Goal: Task Accomplishment & Management: Manage account settings

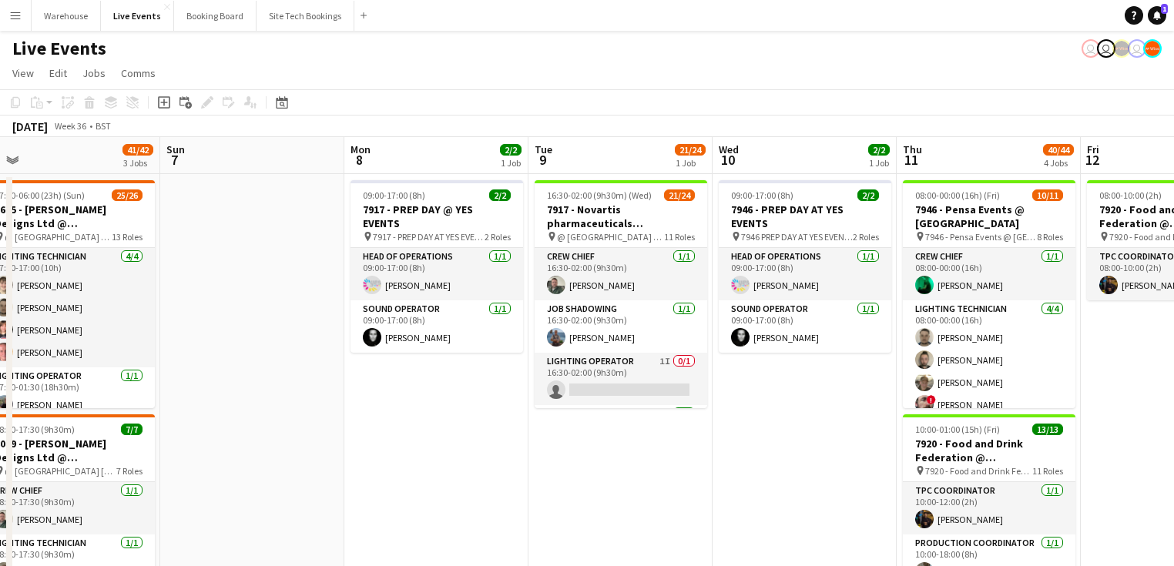
drag, startPoint x: 838, startPoint y: 459, endPoint x: 629, endPoint y: 424, distance: 212.4
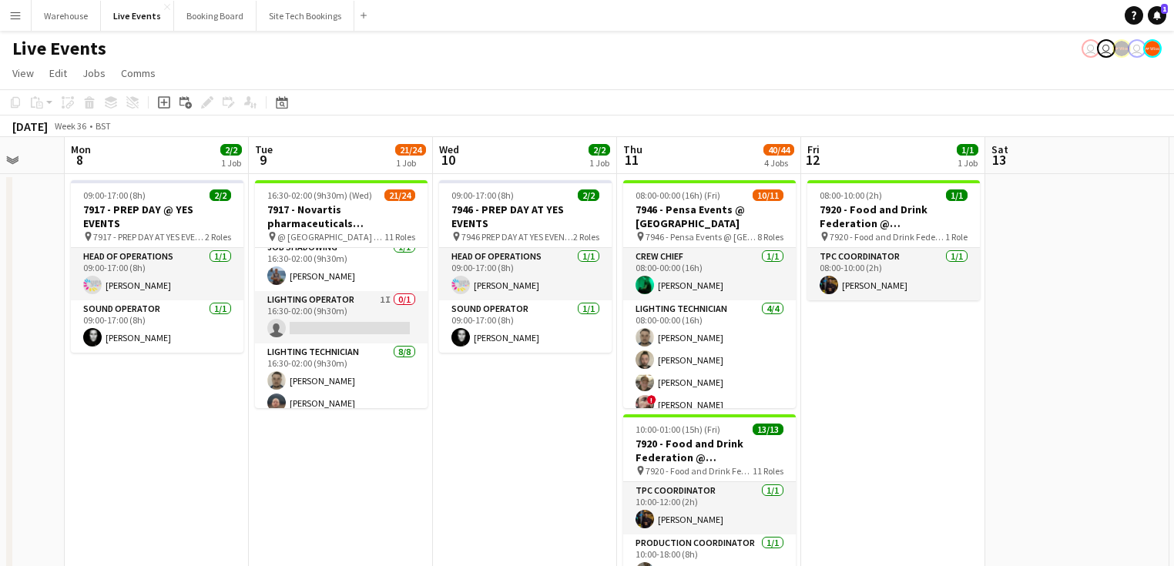
scroll to position [0, 500]
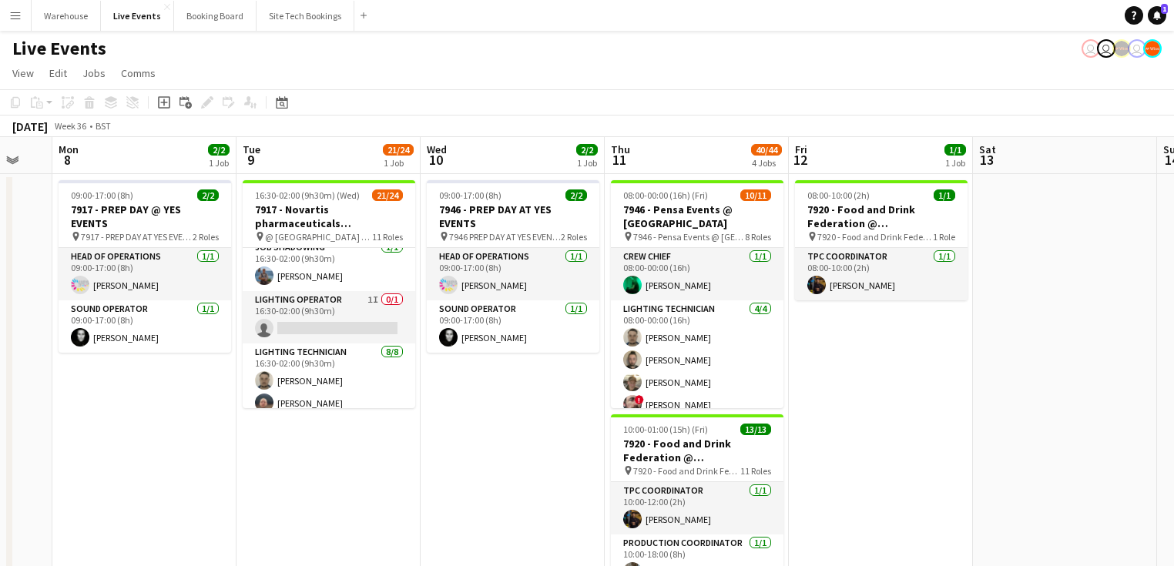
drag, startPoint x: 787, startPoint y: 447, endPoint x: 488, endPoint y: 456, distance: 299.0
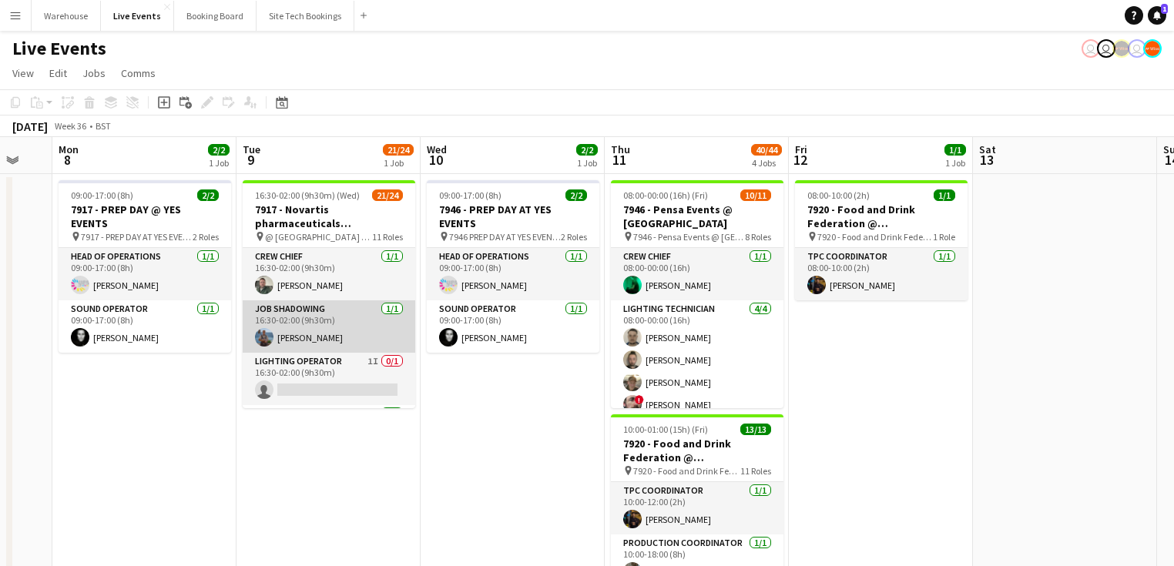
scroll to position [62, 0]
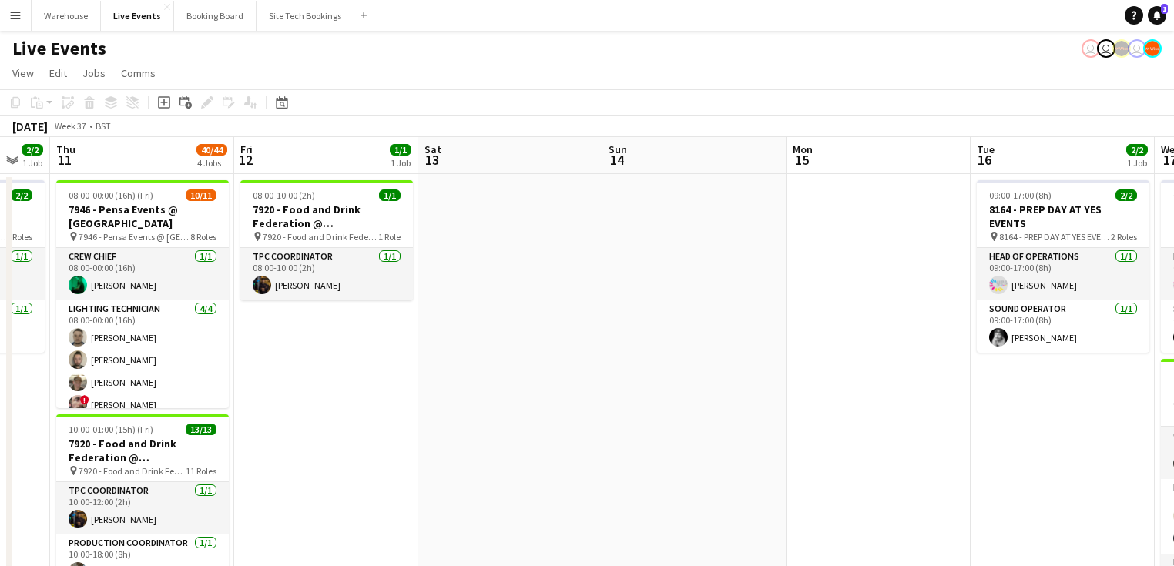
drag, startPoint x: 947, startPoint y: 382, endPoint x: 392, endPoint y: 328, distance: 557.3
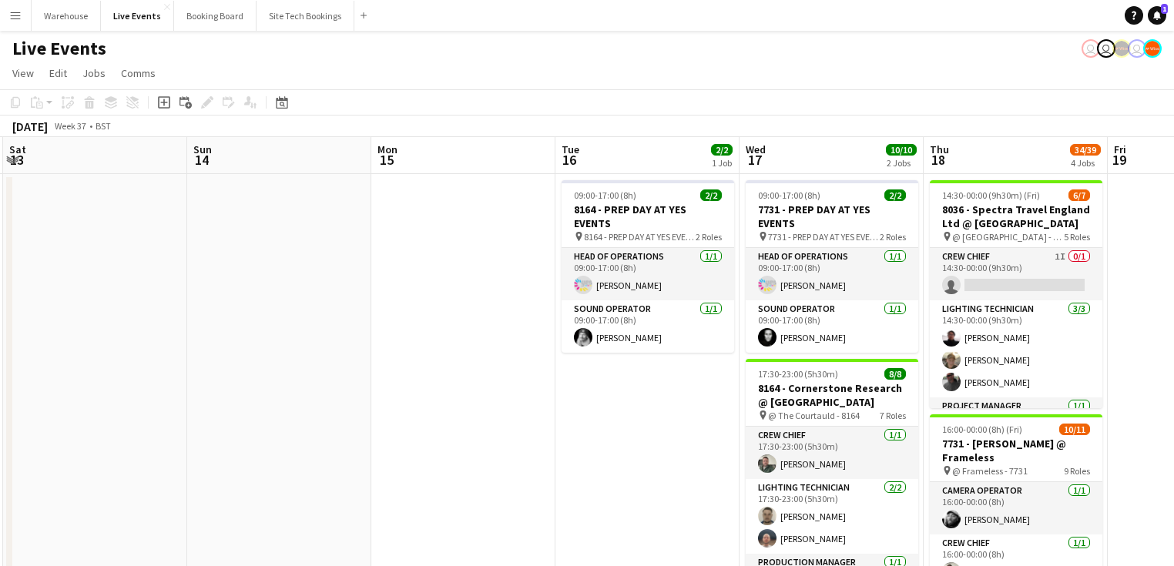
drag, startPoint x: 689, startPoint y: 349, endPoint x: 321, endPoint y: 323, distance: 368.4
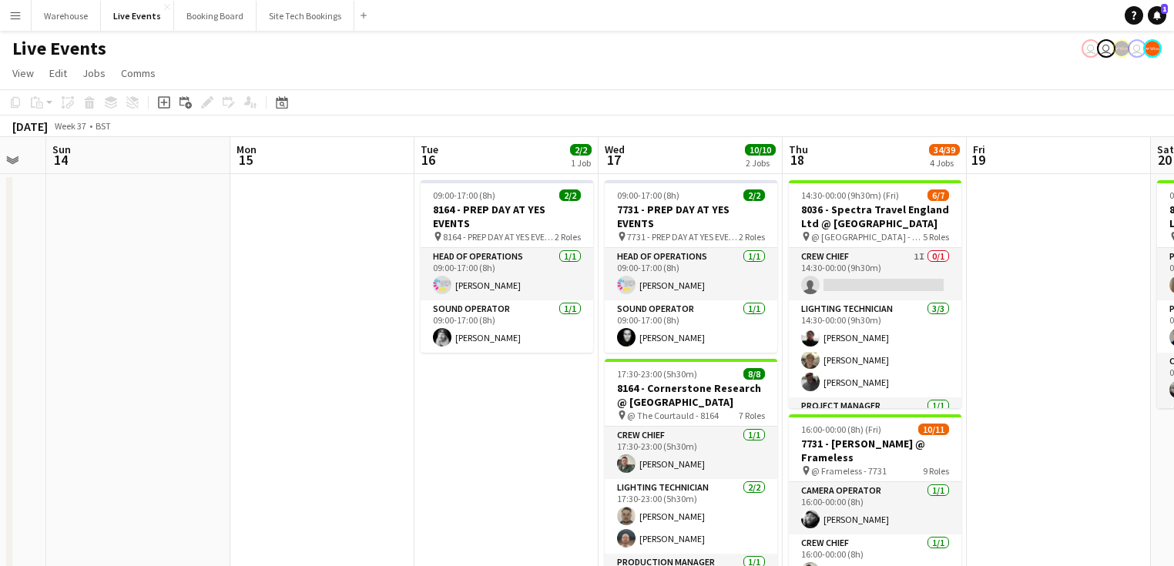
drag, startPoint x: 459, startPoint y: 305, endPoint x: 250, endPoint y: 283, distance: 210.6
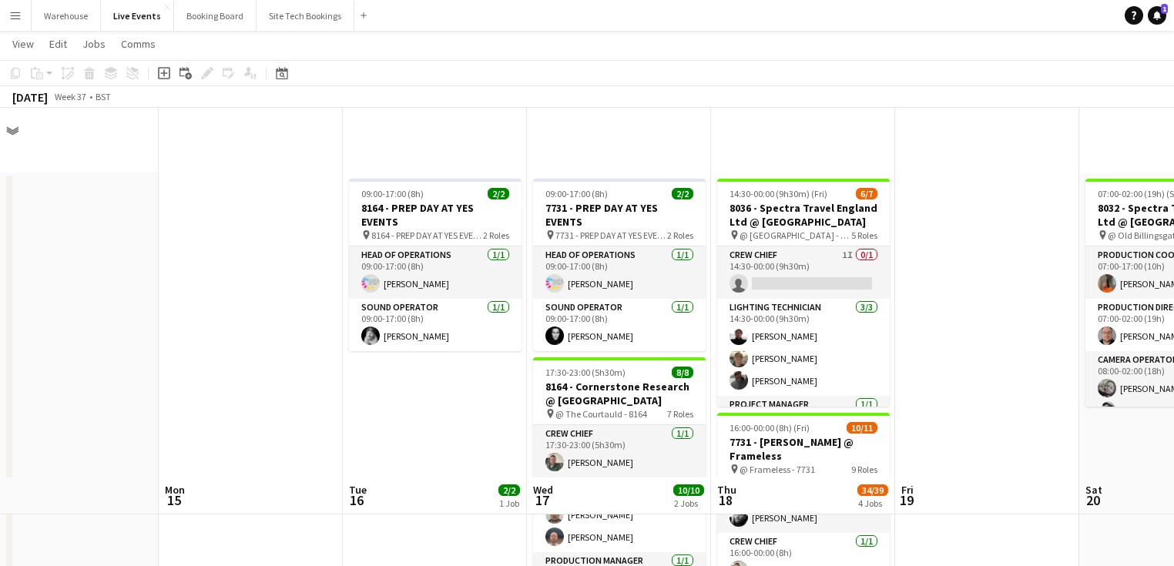
scroll to position [370, 0]
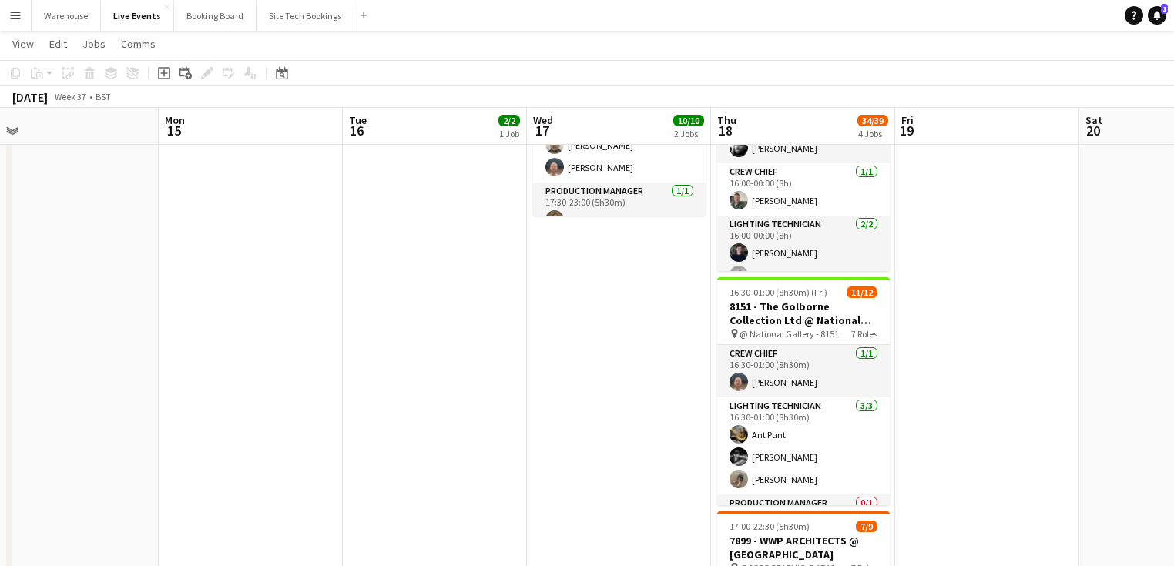
click at [575, 302] on app-date-cell "09:00-17:00 (8h) 2/2 7731 - PREP DAY AT YES EVENTS pin 7731 - PREP DAY AT YES E…" at bounding box center [619, 383] width 184 height 1160
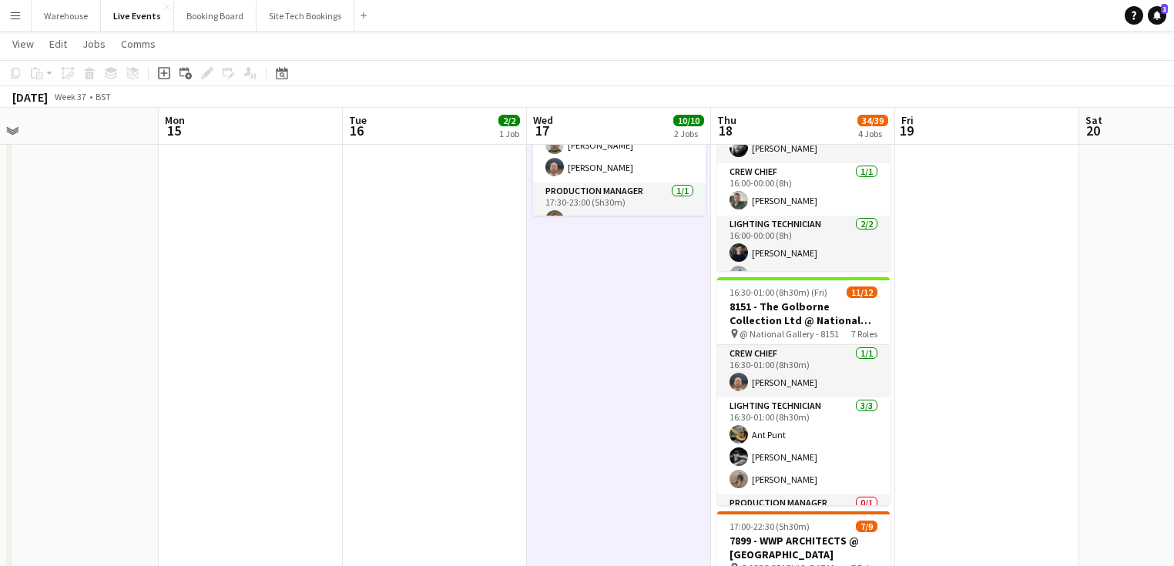
drag, startPoint x: 575, startPoint y: 302, endPoint x: 441, endPoint y: 304, distance: 134.1
click at [410, 308] on app-date-cell "09:00-17:00 (8h) 2/2 8164 - PREP DAY AT YES EVENTS pin 8164 - PREP DAY AT YES E…" at bounding box center [435, 383] width 184 height 1160
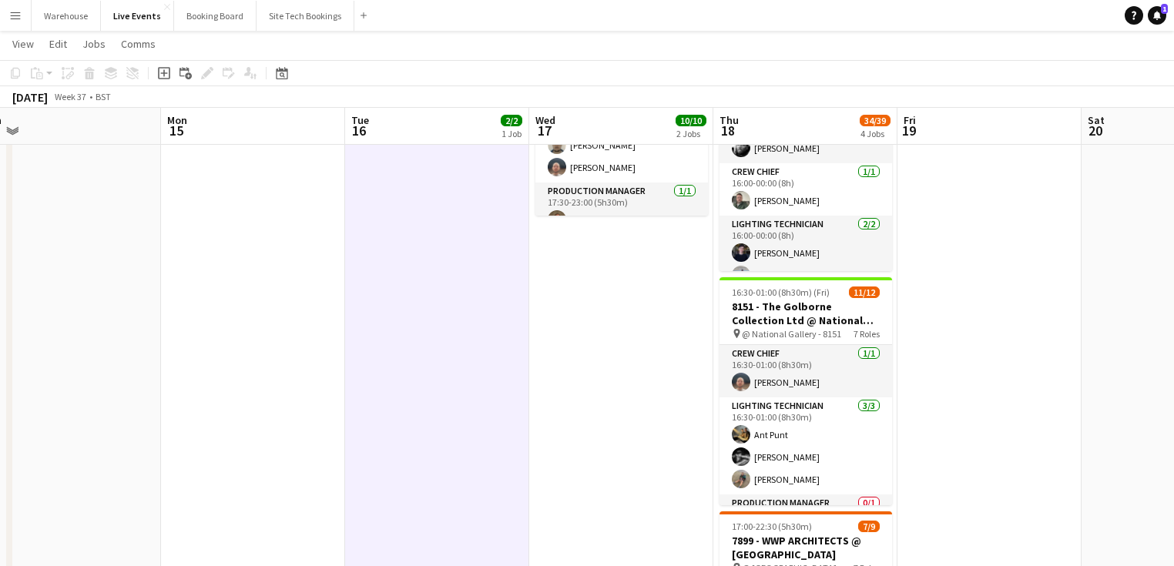
click at [616, 288] on app-date-cell "09:00-17:00 (8h) 2/2 7731 - PREP DAY AT YES EVENTS pin 7731 - PREP DAY AT YES E…" at bounding box center [621, 383] width 184 height 1160
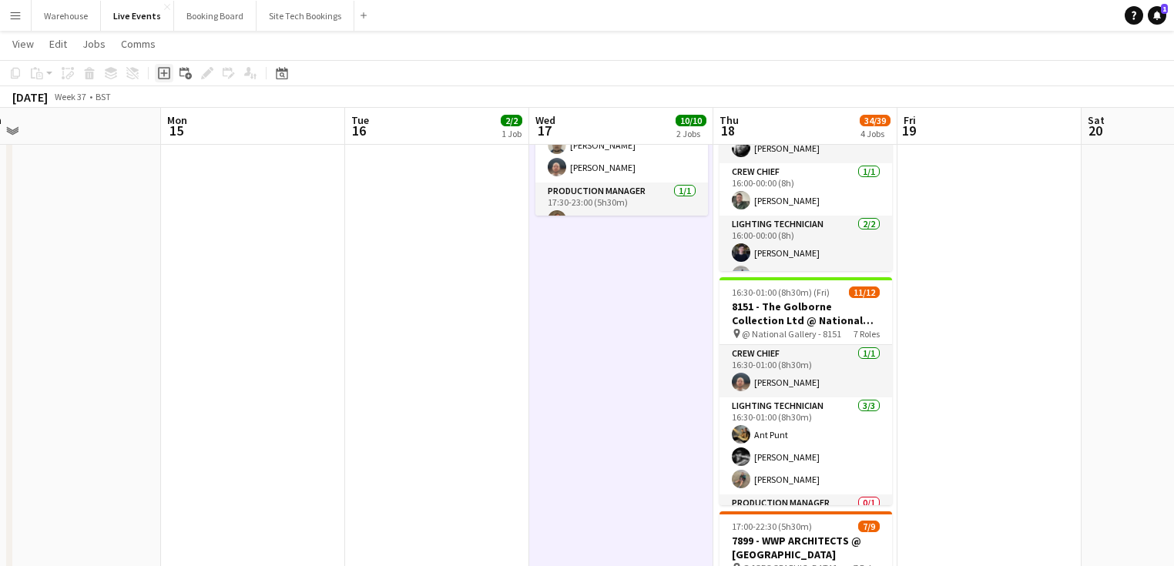
click at [168, 77] on icon "Add job" at bounding box center [164, 73] width 12 height 12
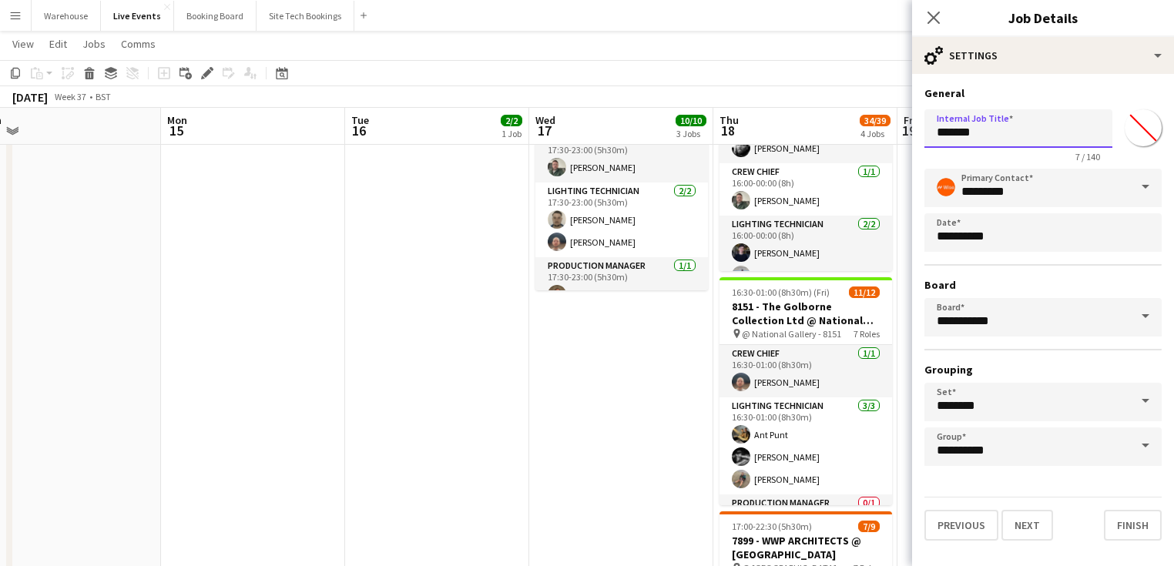
drag, startPoint x: 998, startPoint y: 137, endPoint x: 847, endPoint y: 133, distance: 150.3
click at [847, 133] on body "Menu Boards Boards Boards All jobs Status Workforce Workforce My Workforce Recr…" at bounding box center [587, 296] width 1174 height 1333
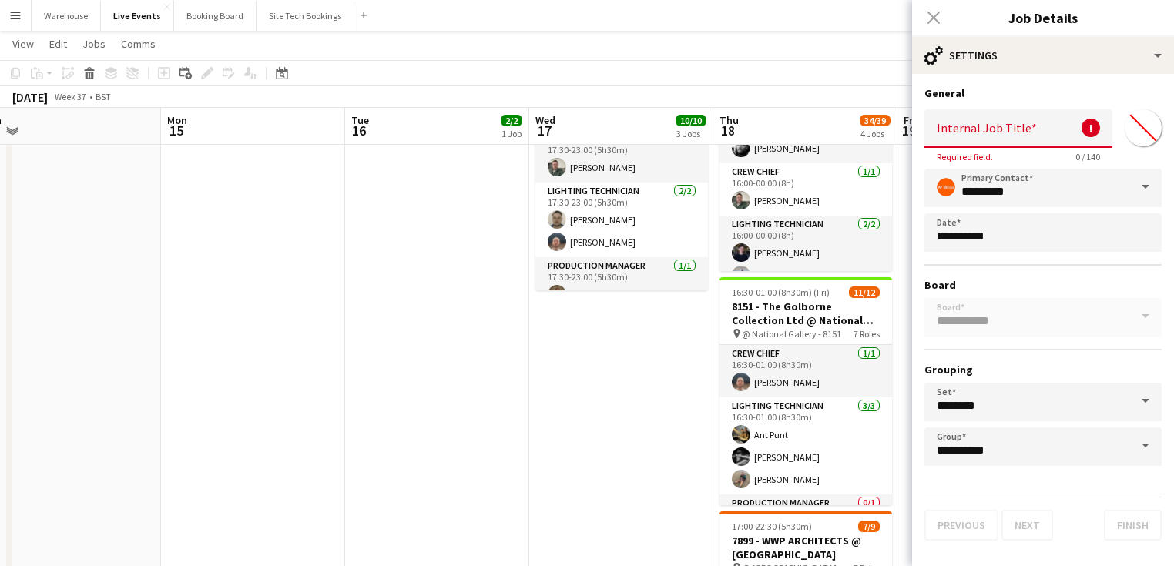
click at [958, 139] on input "Internal Job Title" at bounding box center [1018, 128] width 188 height 39
paste input "**********"
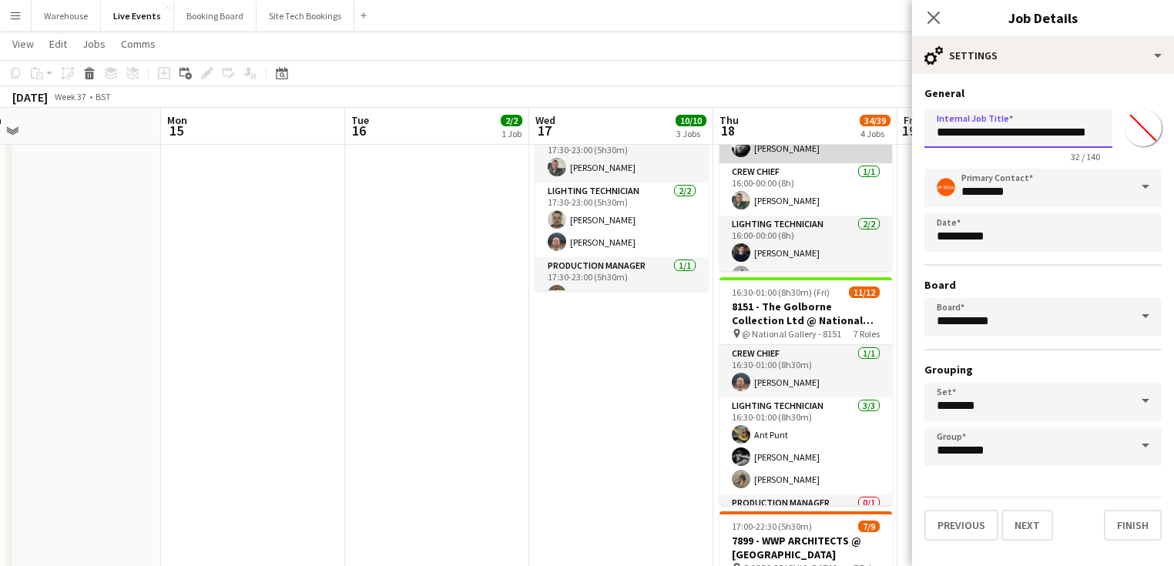
scroll to position [0, 10]
type input "**********"
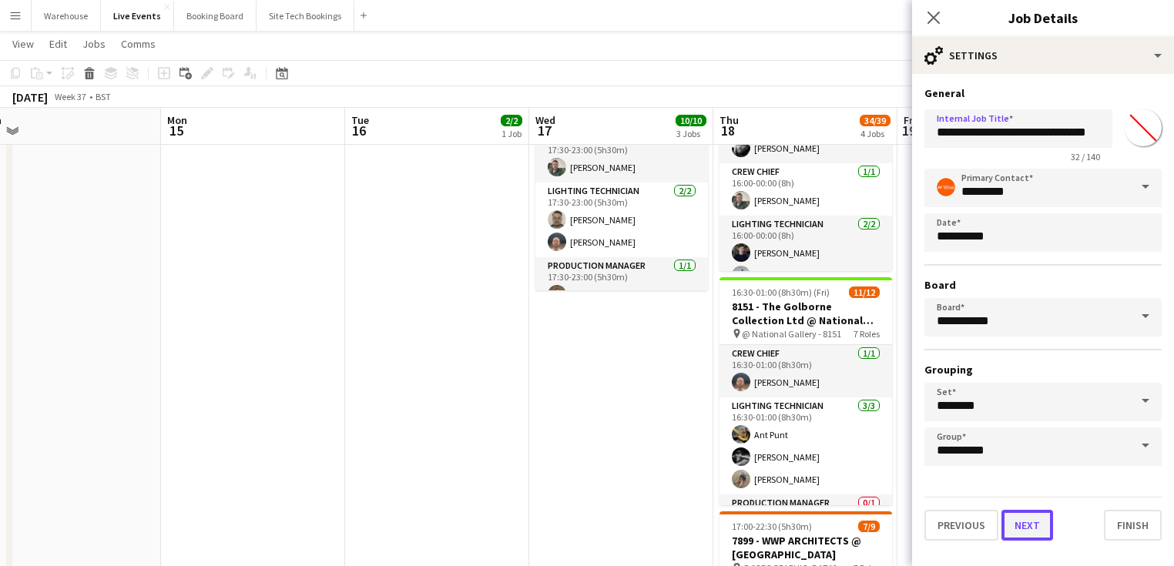
click at [1029, 522] on button "Next" at bounding box center [1027, 525] width 52 height 31
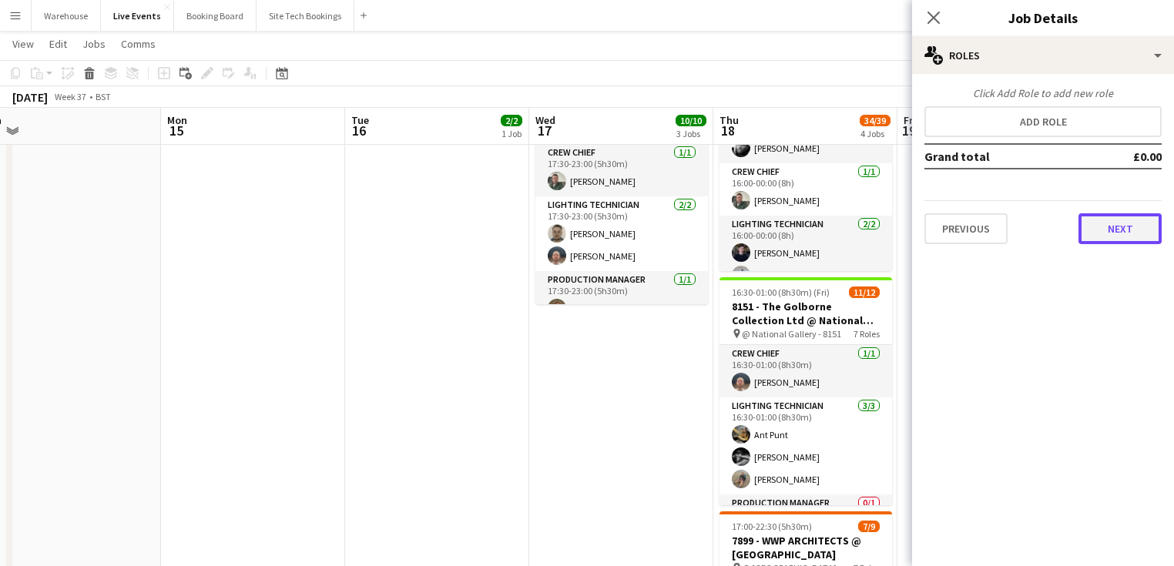
click at [1112, 228] on button "Next" at bounding box center [1119, 228] width 83 height 31
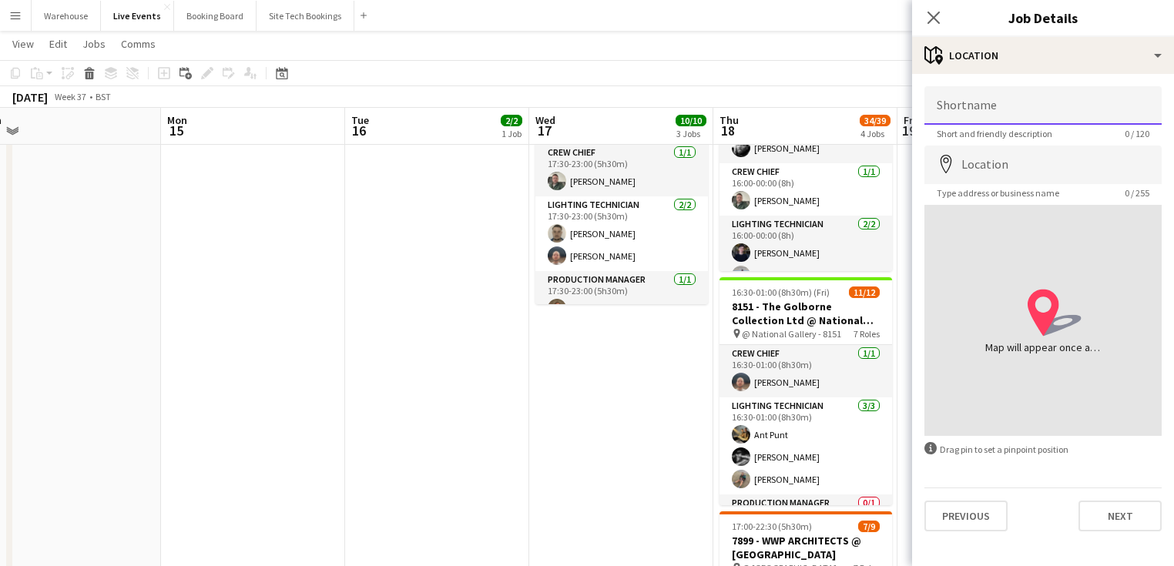
click at [983, 101] on input "Shortname" at bounding box center [1042, 105] width 237 height 39
paste input "**********"
type input "**********"
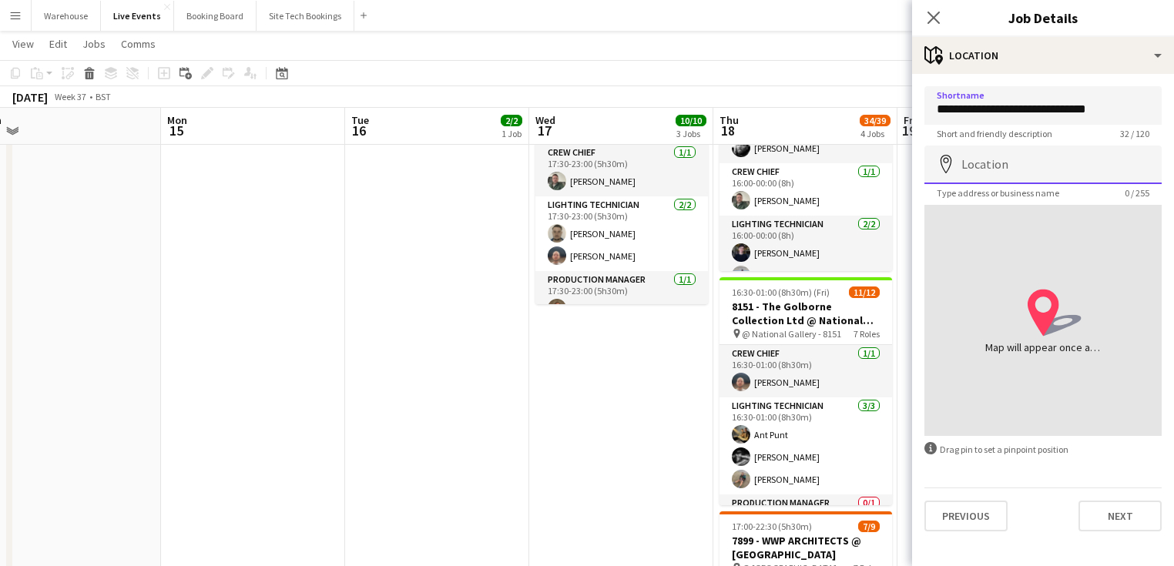
click at [985, 166] on input "Location" at bounding box center [1042, 165] width 237 height 39
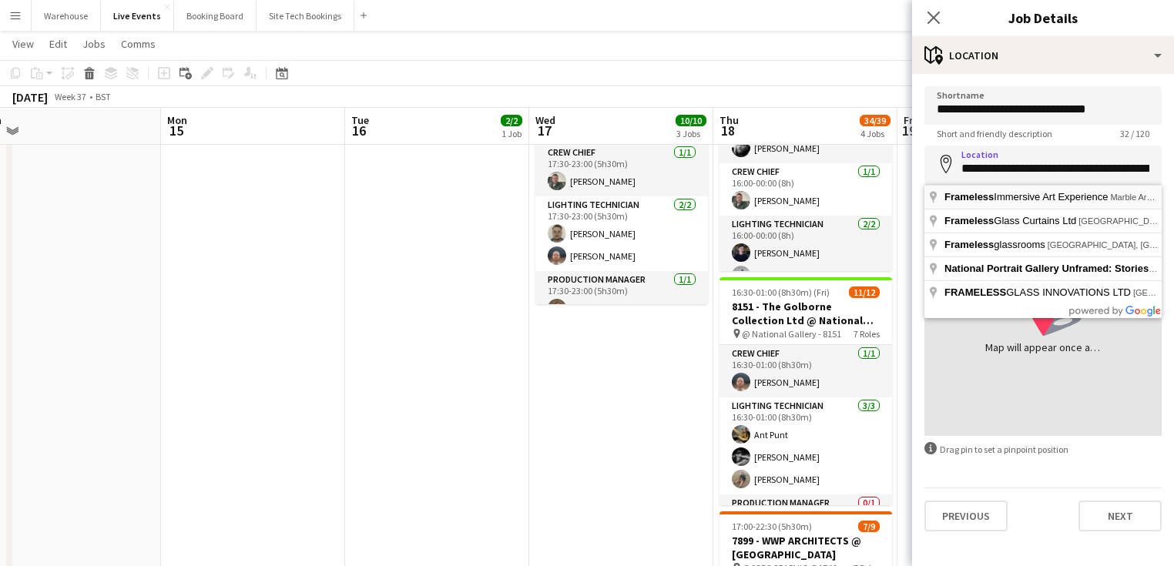
type input "**********"
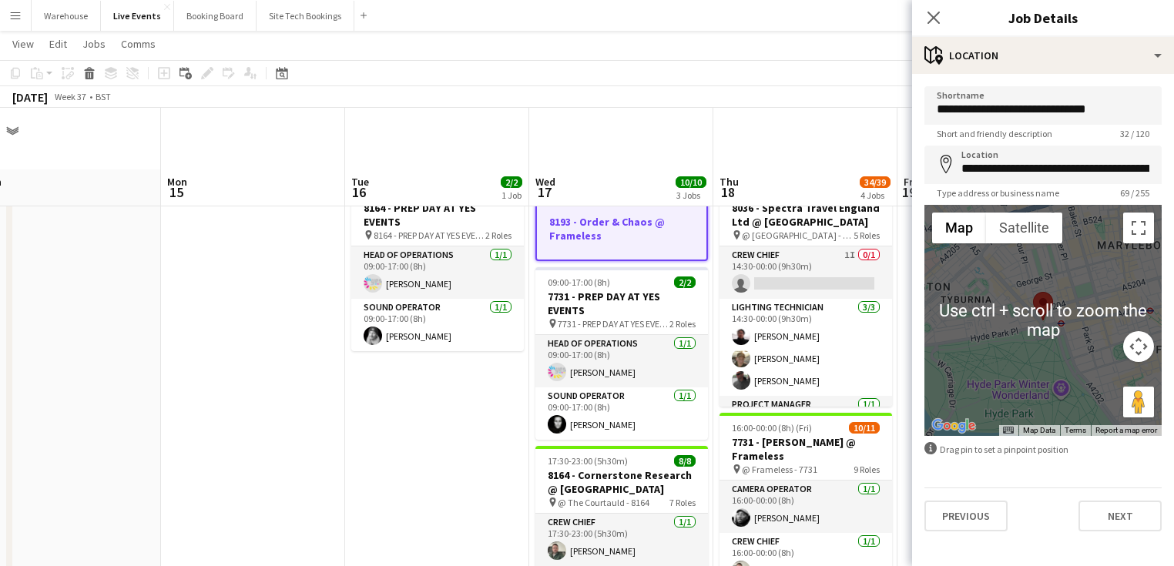
scroll to position [123, 0]
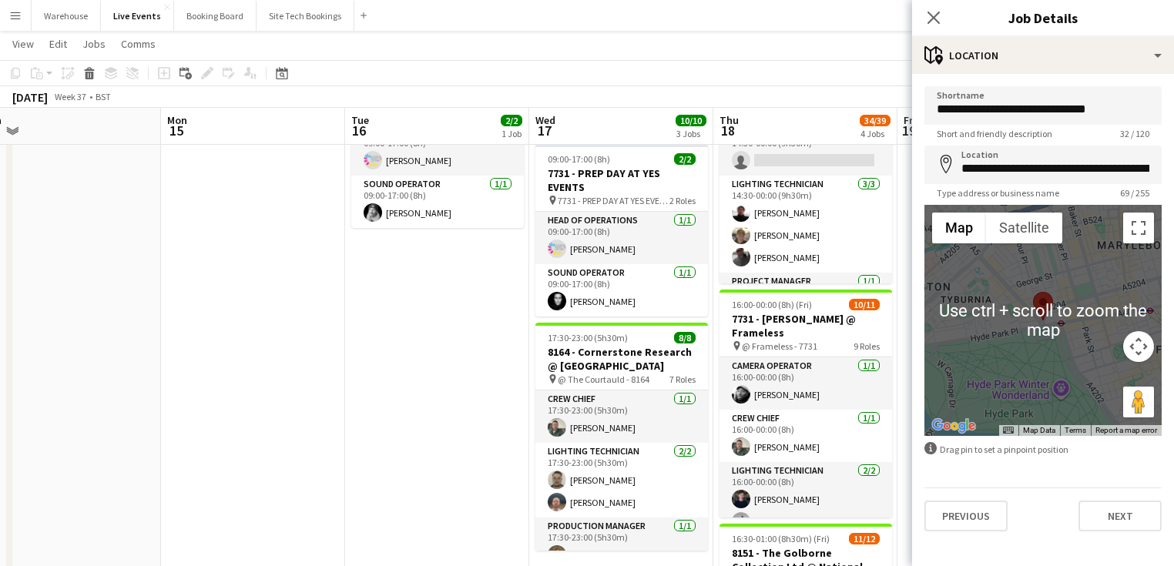
click at [1135, 340] on button "Map camera controls" at bounding box center [1138, 346] width 31 height 31
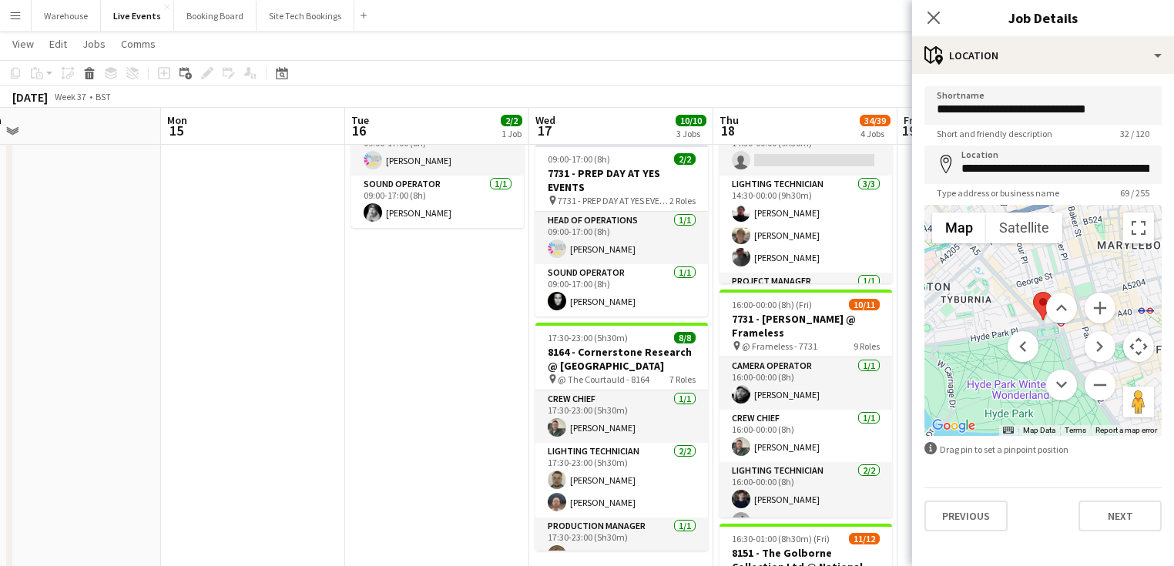
click at [1131, 243] on div at bounding box center [1042, 320] width 237 height 231
click at [1135, 233] on button "Toggle fullscreen view" at bounding box center [1138, 228] width 31 height 31
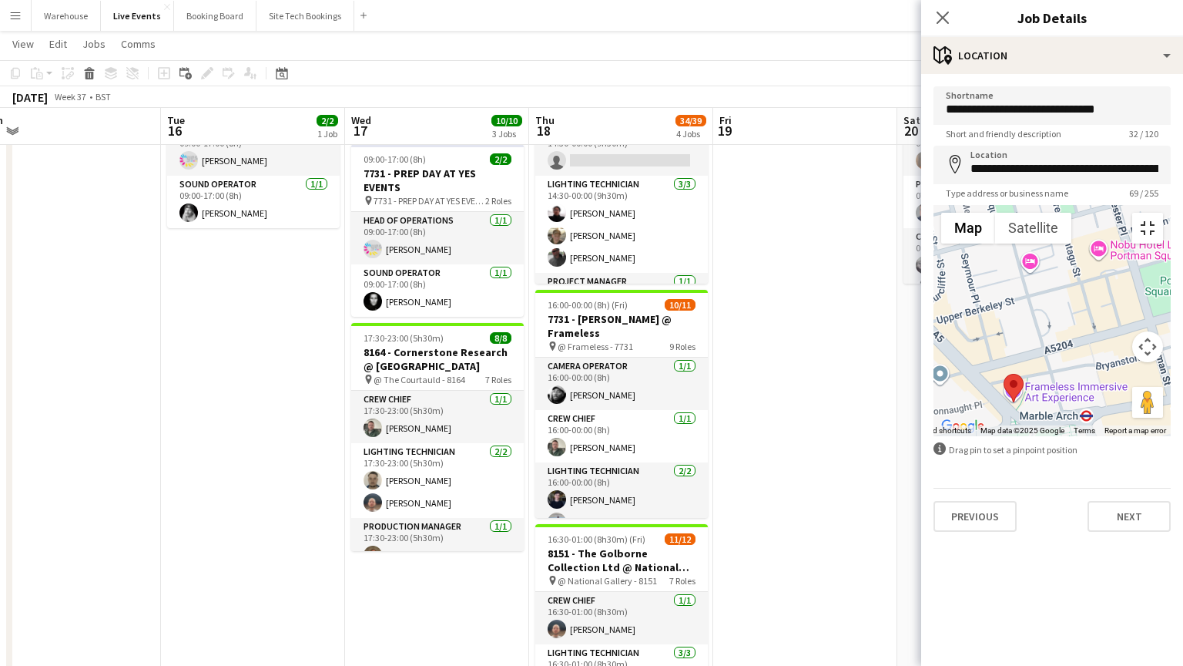
click at [1163, 213] on button "Toggle fullscreen view" at bounding box center [1147, 228] width 31 height 31
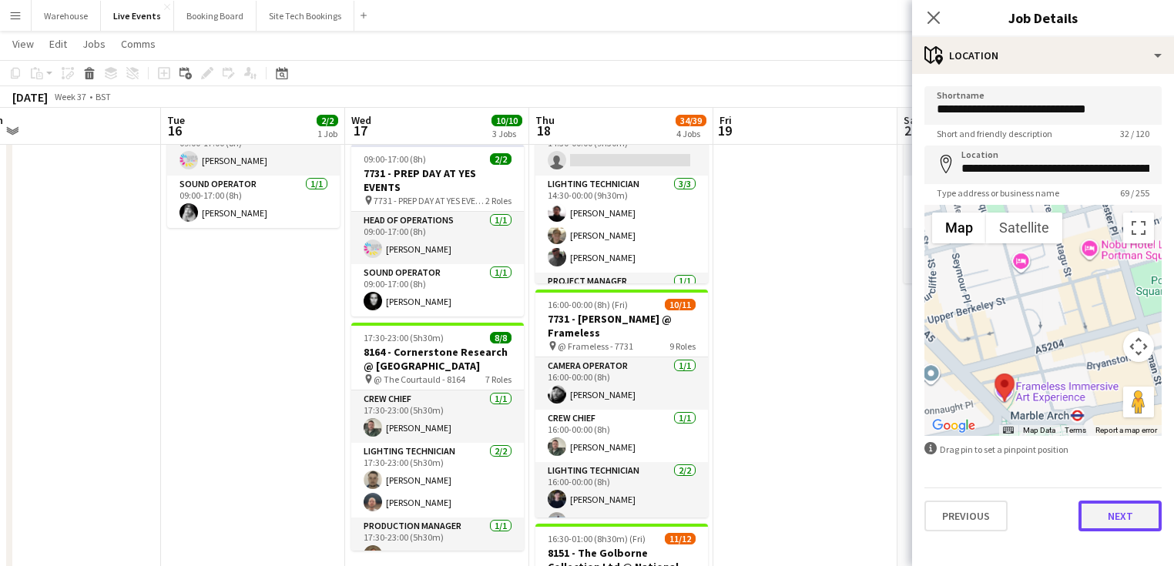
click at [1099, 505] on button "Next" at bounding box center [1119, 516] width 83 height 31
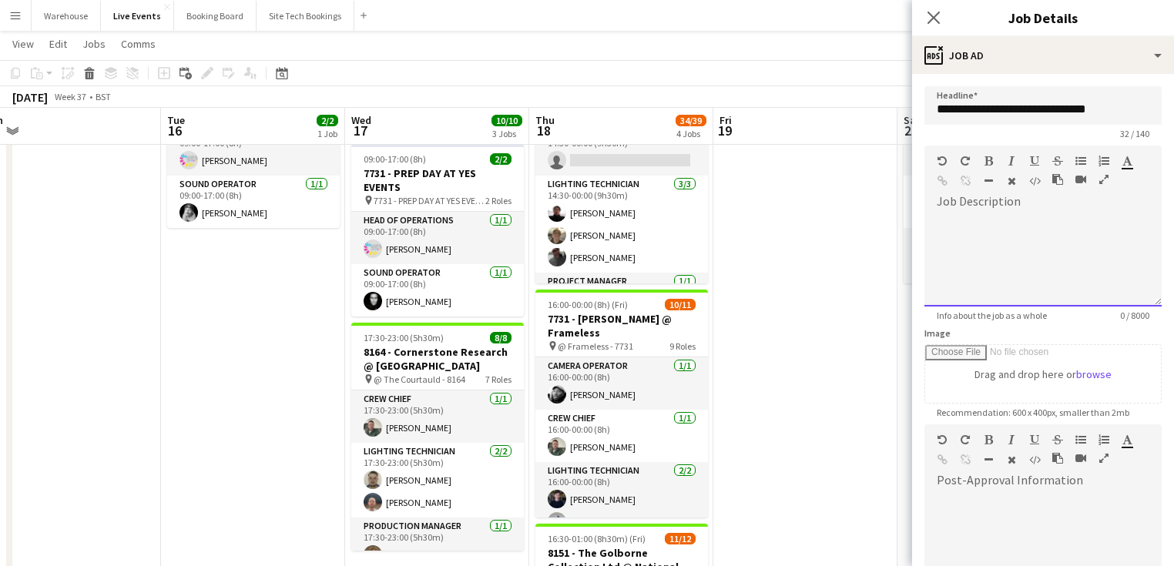
click at [957, 227] on div at bounding box center [1042, 260] width 237 height 92
paste div
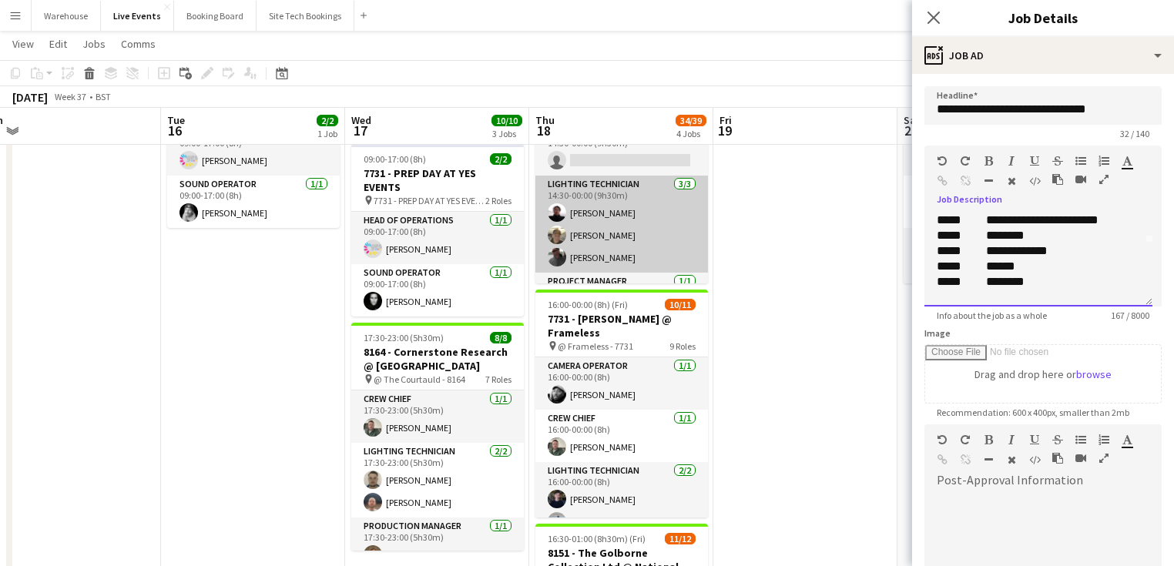
scroll to position [62, 0]
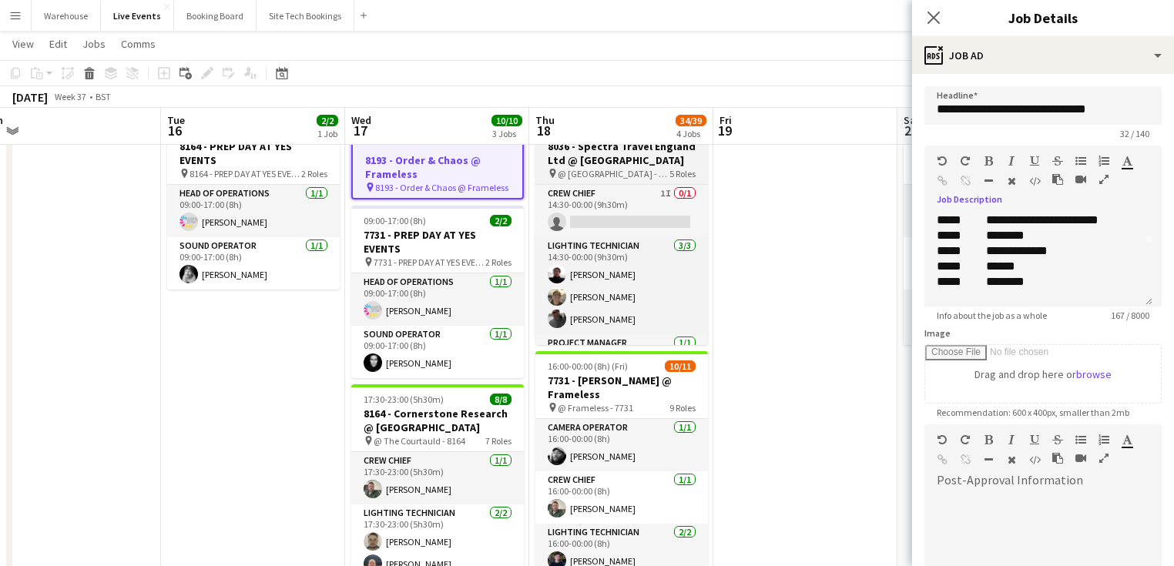
click at [600, 163] on h3 "8036 - Spectra Travel England Ltd @ [GEOGRAPHIC_DATA]" at bounding box center [621, 153] width 173 height 28
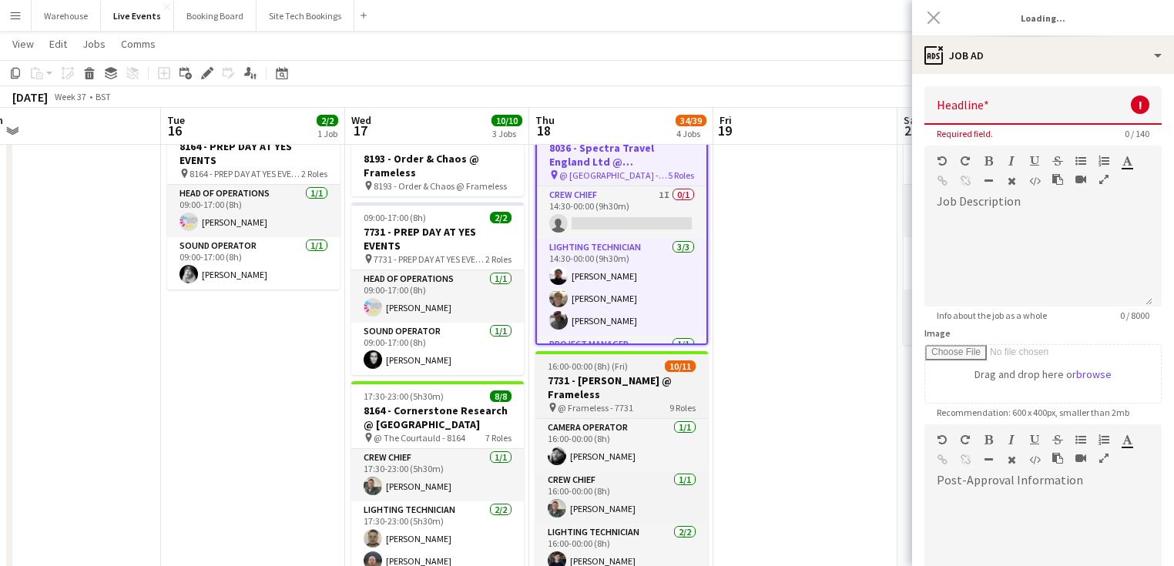
click at [626, 392] on h3 "7731 - [PERSON_NAME] @ Frameless" at bounding box center [621, 388] width 173 height 28
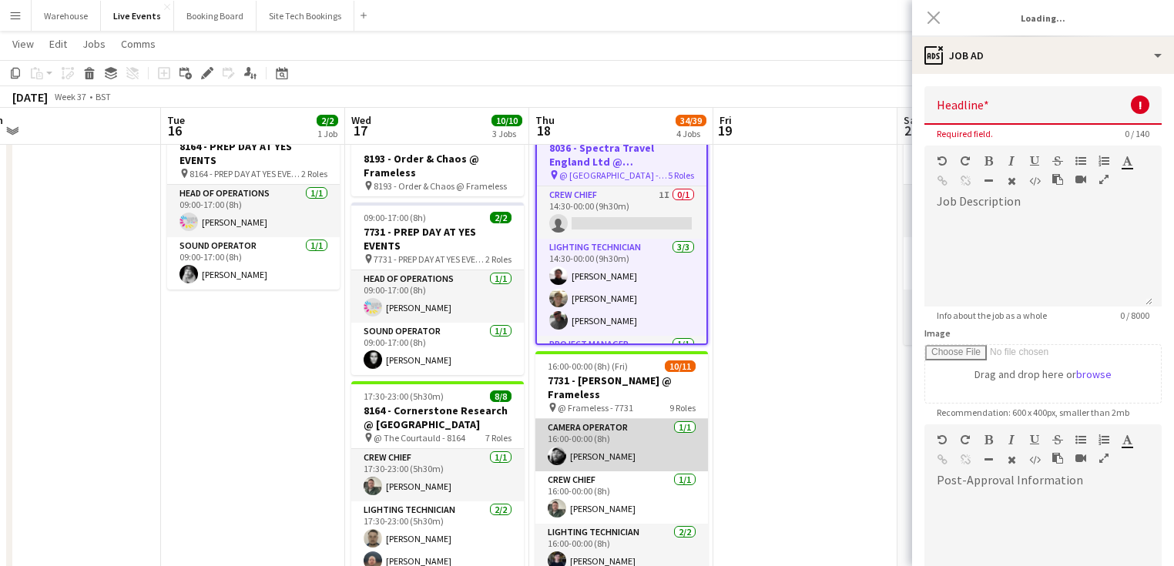
click at [616, 434] on app-card-role "Camera Operator 1/1 16:00-00:00 (8h) Winstan Whitter" at bounding box center [621, 445] width 173 height 52
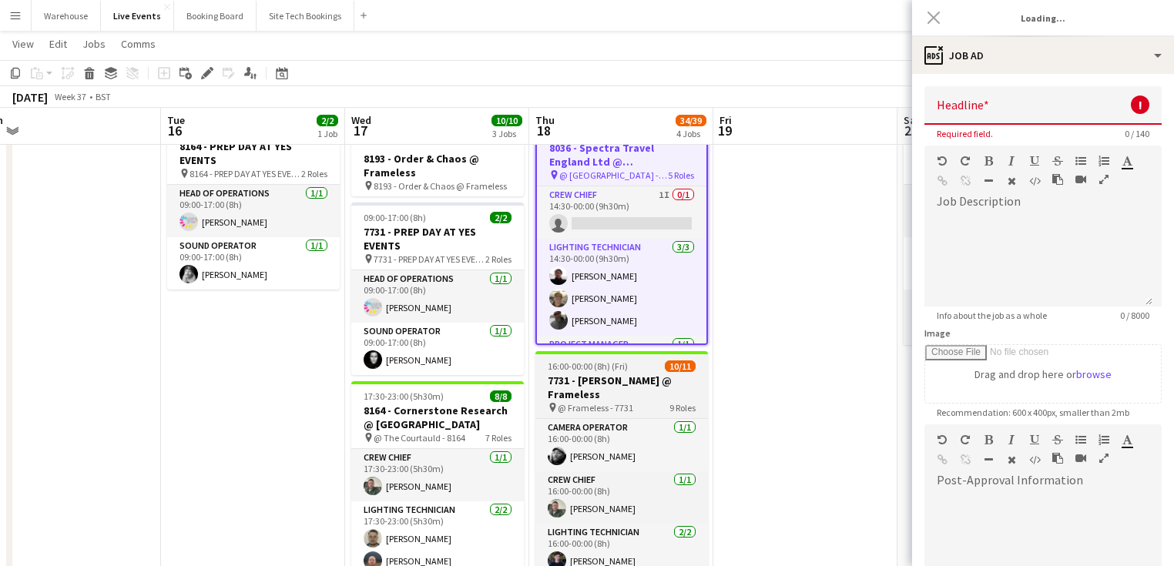
click at [616, 398] on h3 "7731 - [PERSON_NAME] @ Frameless" at bounding box center [621, 388] width 173 height 28
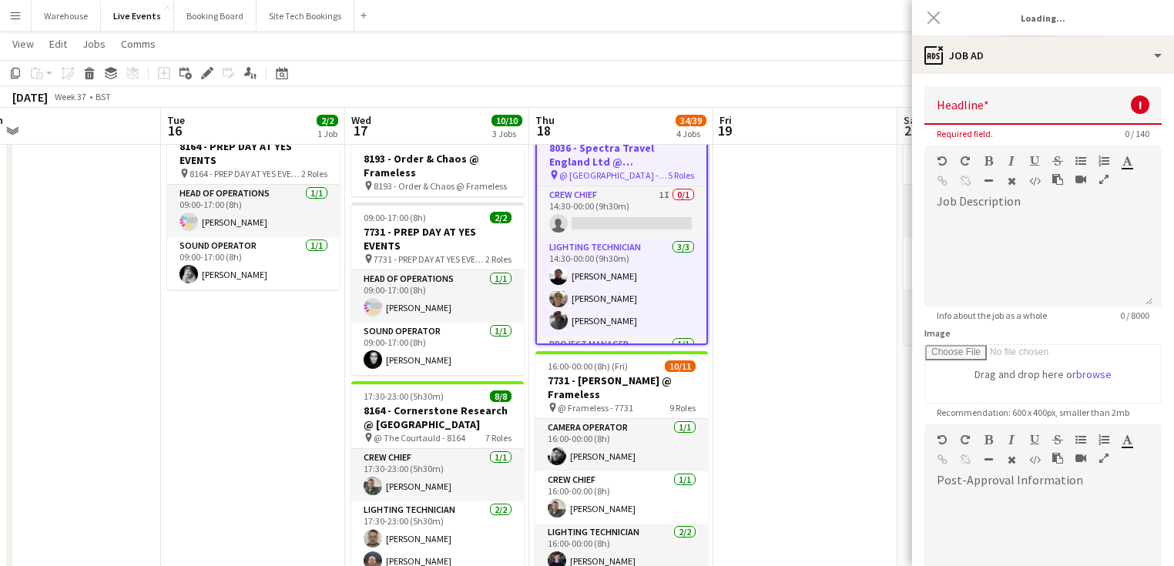
type input "**********"
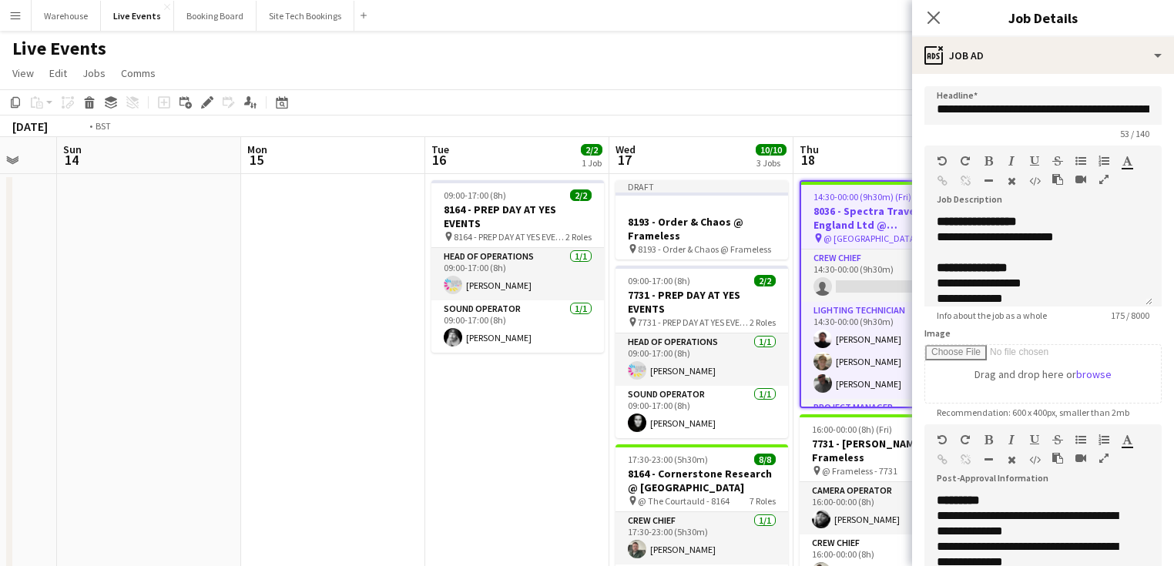
drag, startPoint x: 371, startPoint y: 316, endPoint x: 456, endPoint y: 324, distance: 85.9
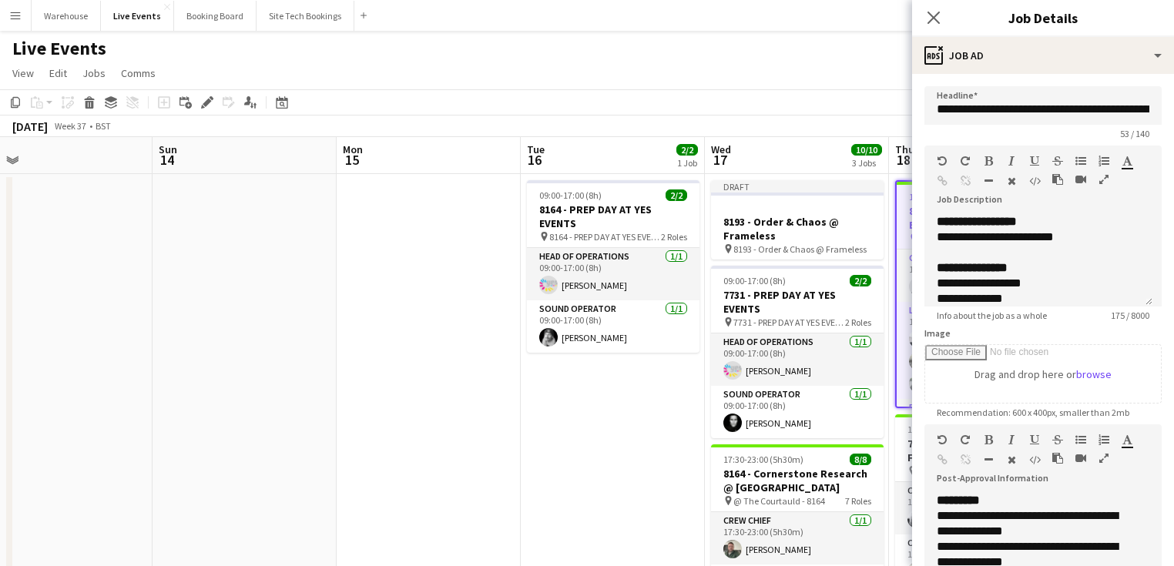
drag, startPoint x: 374, startPoint y: 360, endPoint x: 586, endPoint y: 376, distance: 212.5
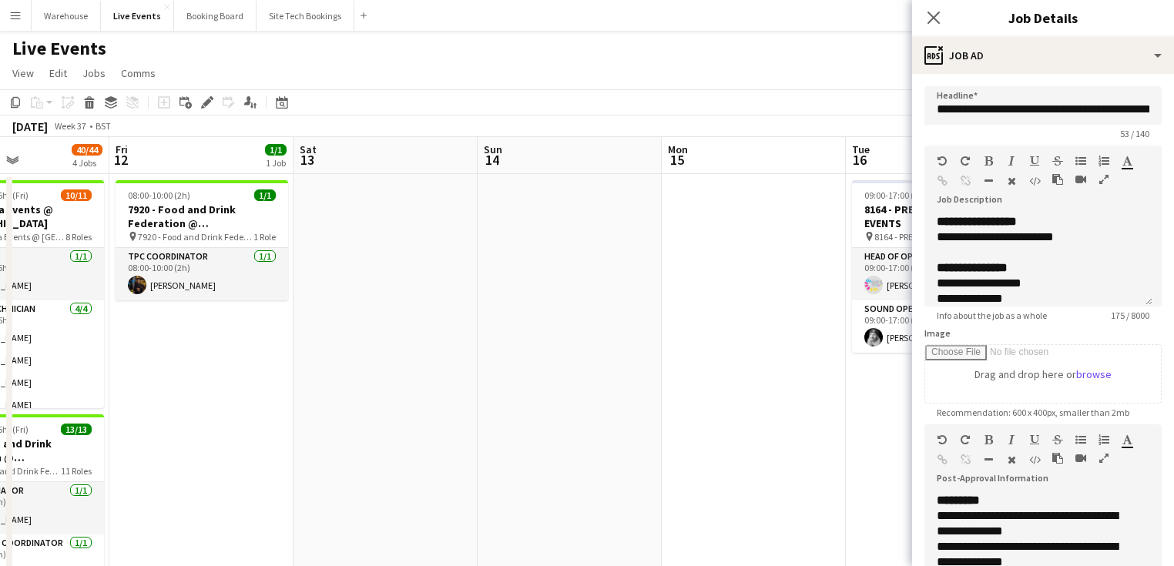
drag, startPoint x: 418, startPoint y: 386, endPoint x: 696, endPoint y: 390, distance: 278.9
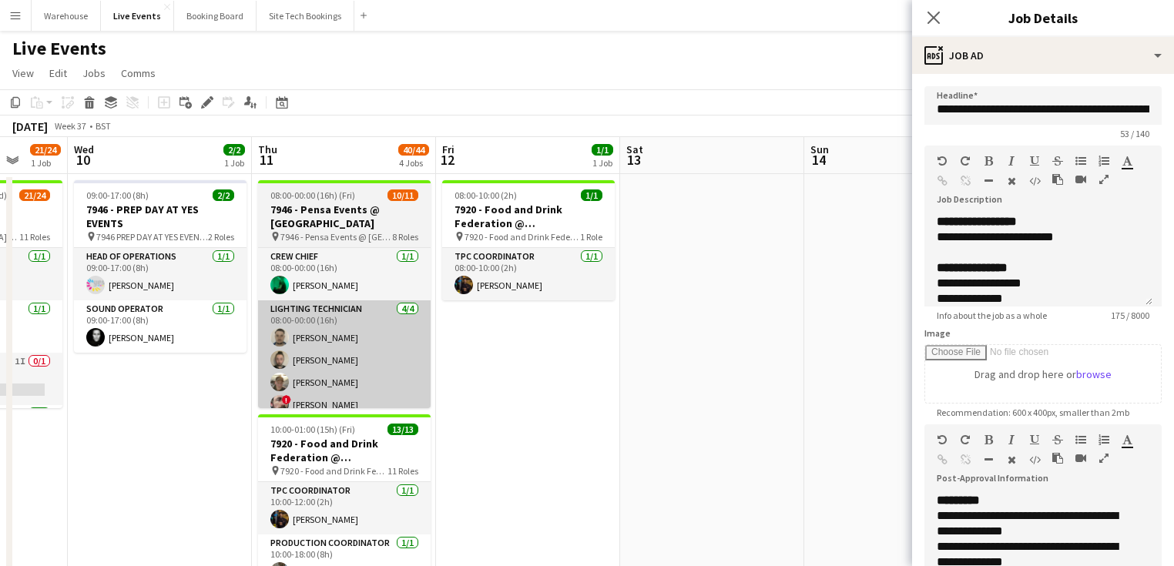
scroll to position [0, 485]
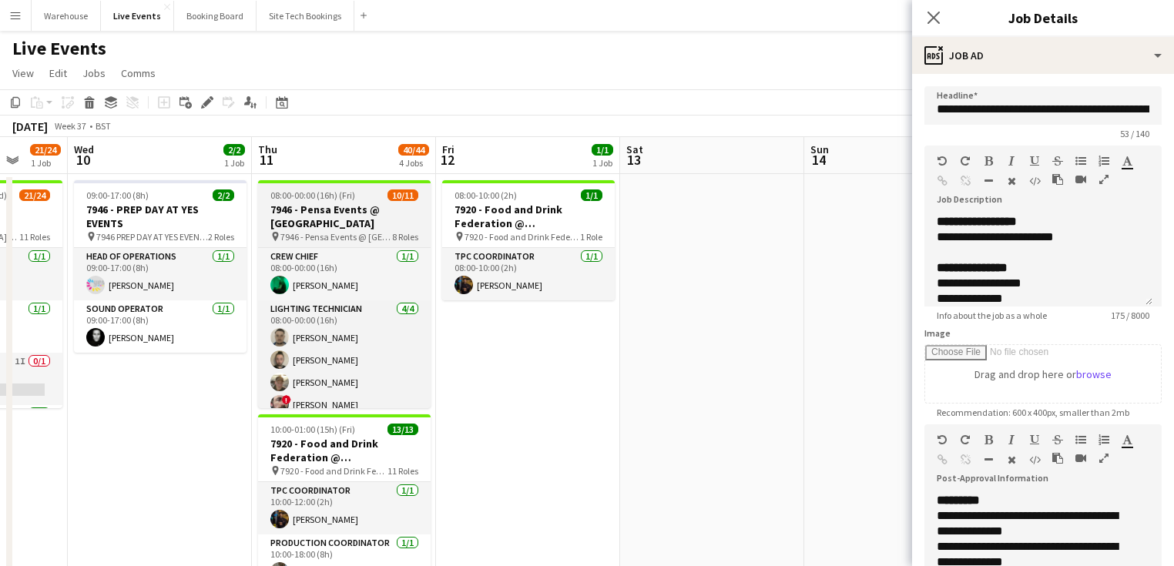
click at [310, 223] on h3 "7946 - Pensa Events @ [GEOGRAPHIC_DATA]" at bounding box center [344, 217] width 173 height 28
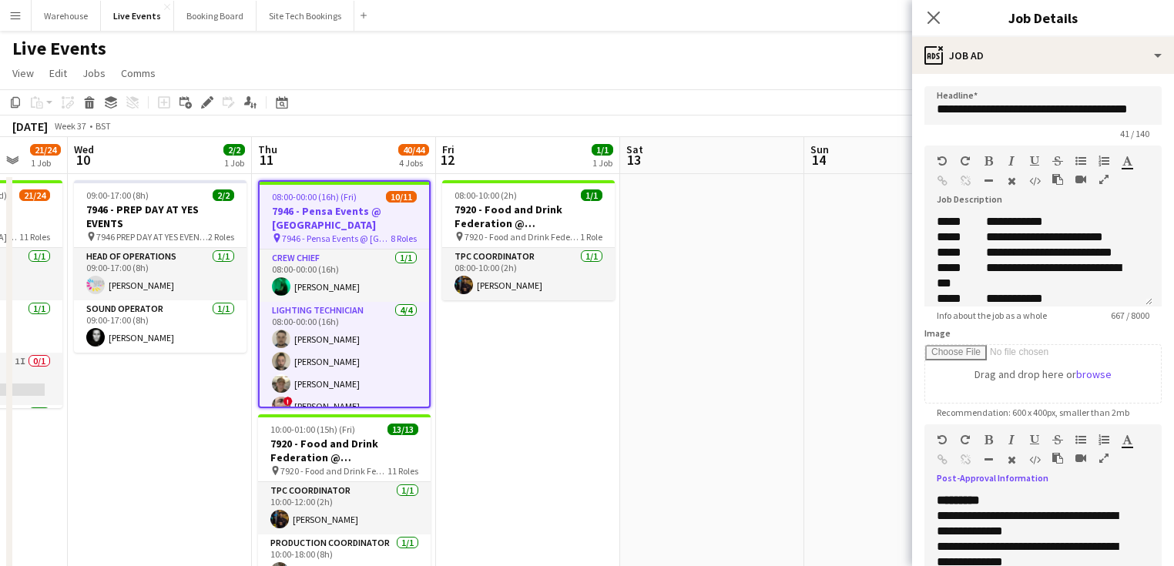
click at [1103, 457] on icon "button" at bounding box center [1103, 458] width 9 height 11
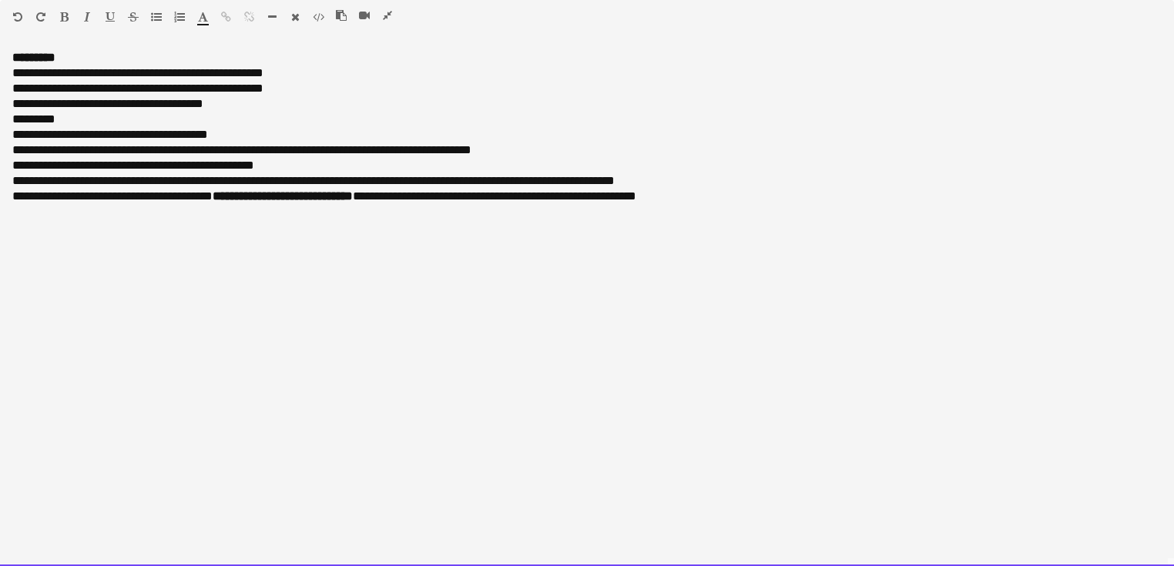
click at [771, 223] on div "**********" at bounding box center [587, 308] width 1174 height 516
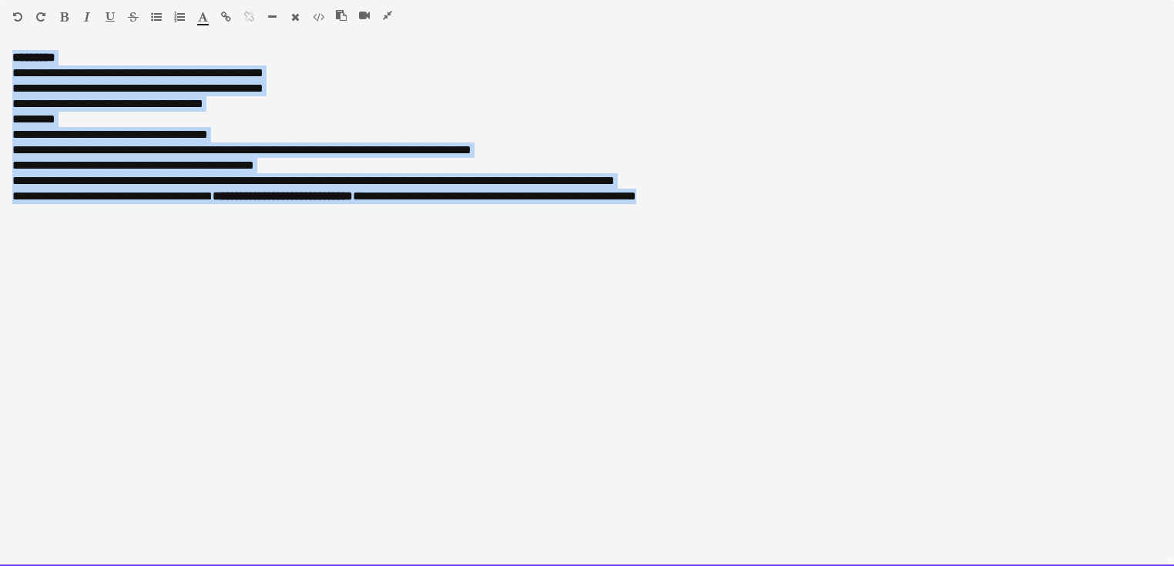
drag, startPoint x: 736, startPoint y: 203, endPoint x: -42, endPoint y: 49, distance: 793.9
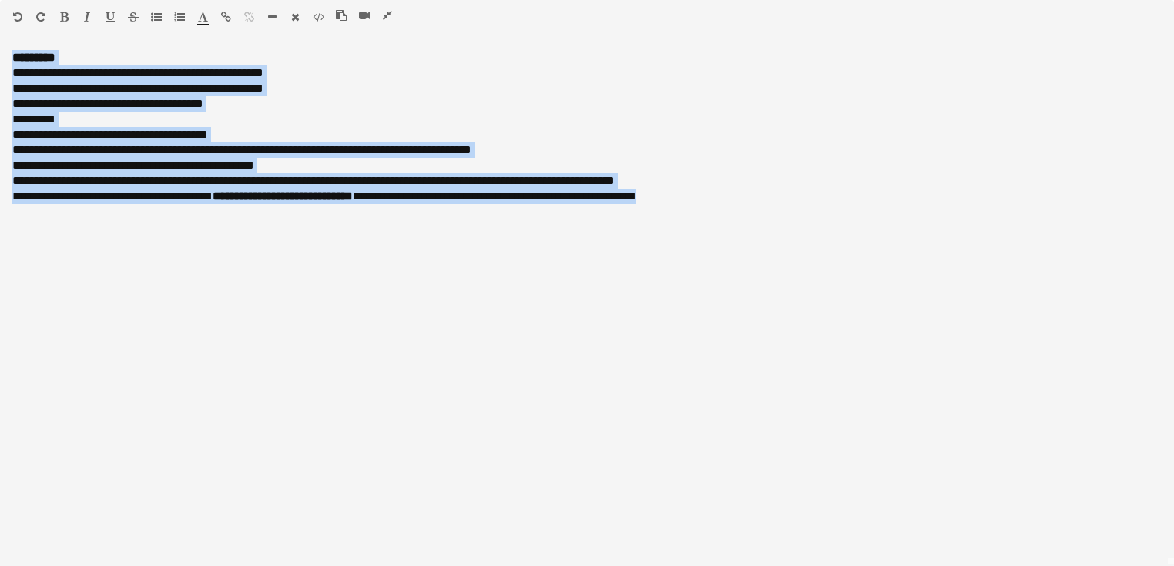
click at [387, 13] on icon "button" at bounding box center [387, 15] width 9 height 11
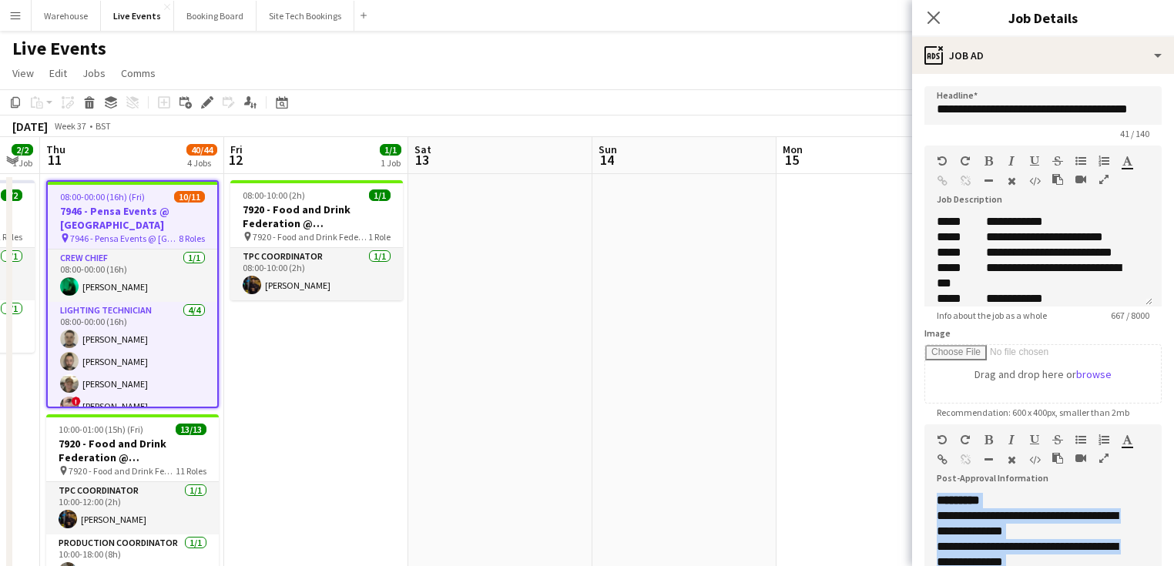
drag, startPoint x: 747, startPoint y: 263, endPoint x: 439, endPoint y: 236, distance: 309.3
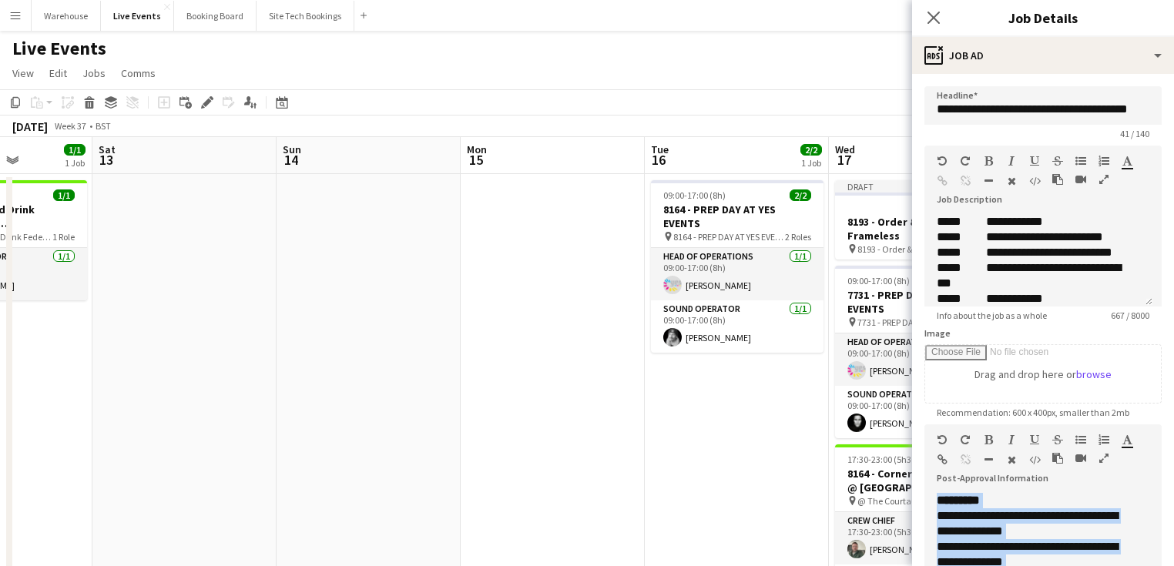
drag, startPoint x: 607, startPoint y: 287, endPoint x: 174, endPoint y: 291, distance: 433.0
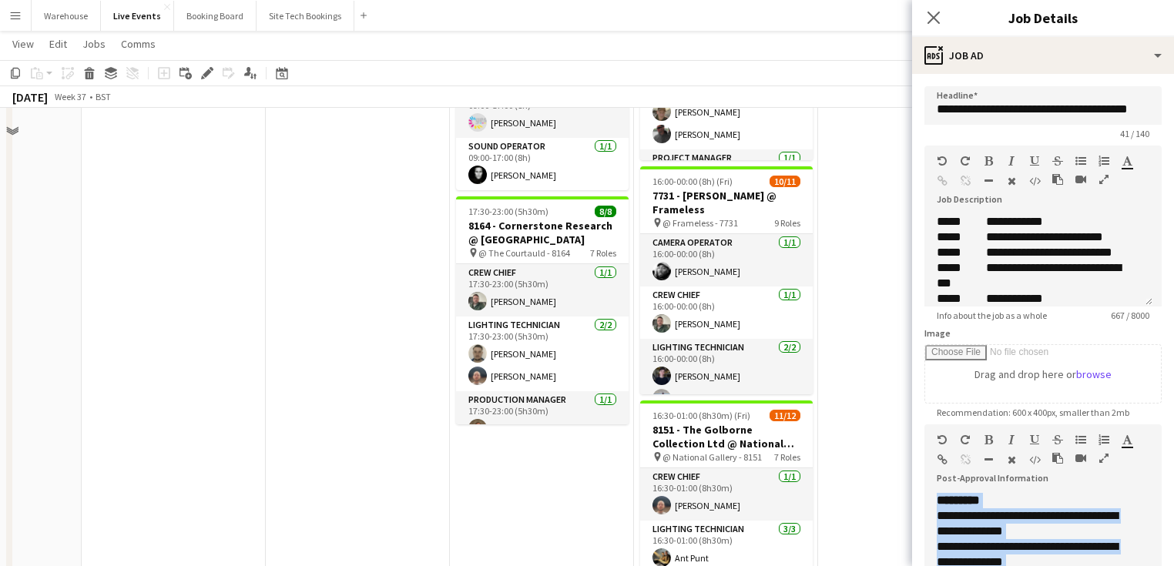
scroll to position [0, 0]
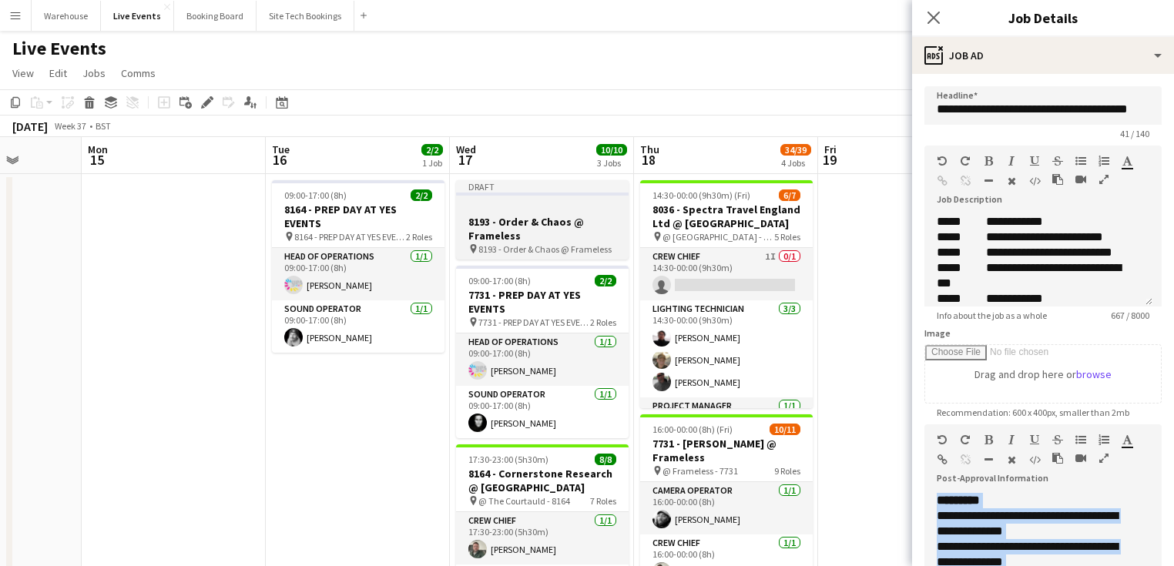
click at [488, 236] on h3 "8193 - Order & Chaos @ Frameless" at bounding box center [542, 229] width 173 height 28
type input "**********"
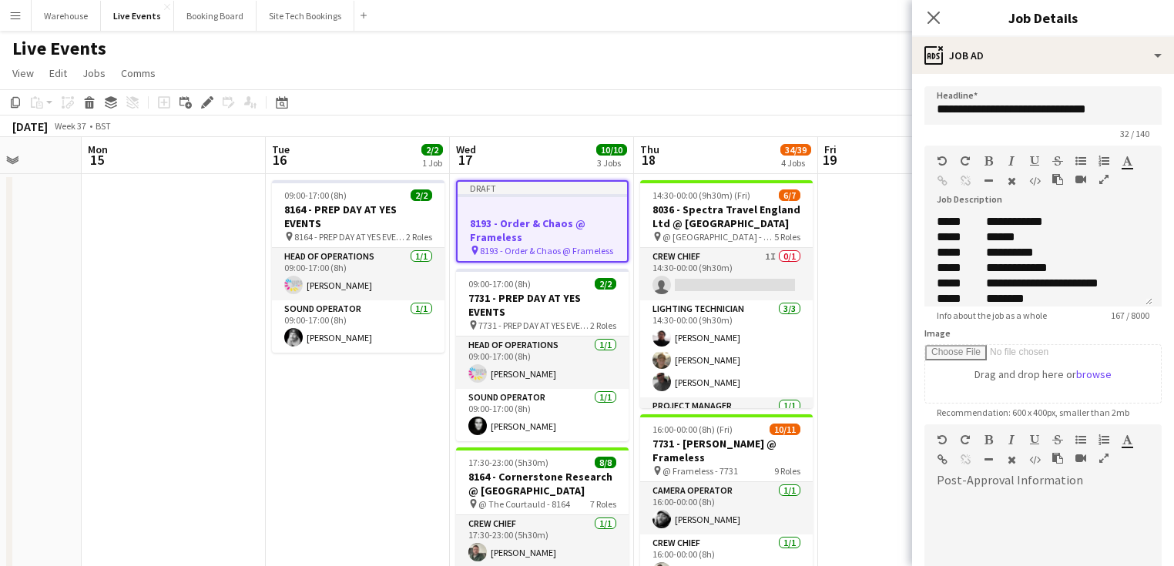
click at [955, 521] on div at bounding box center [1042, 539] width 237 height 92
paste div
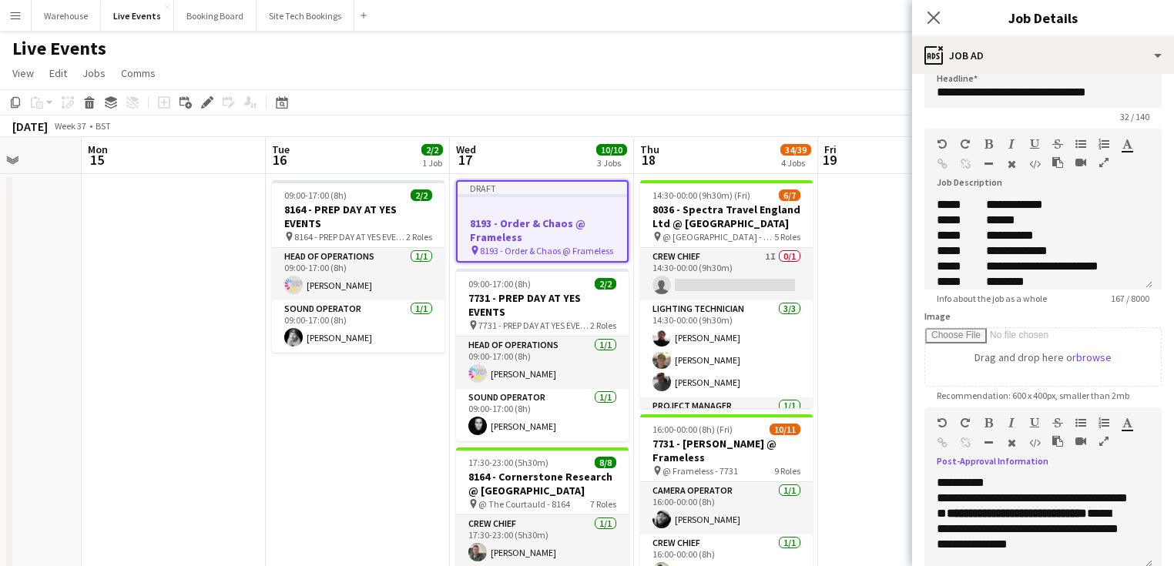
scroll to position [193, 0]
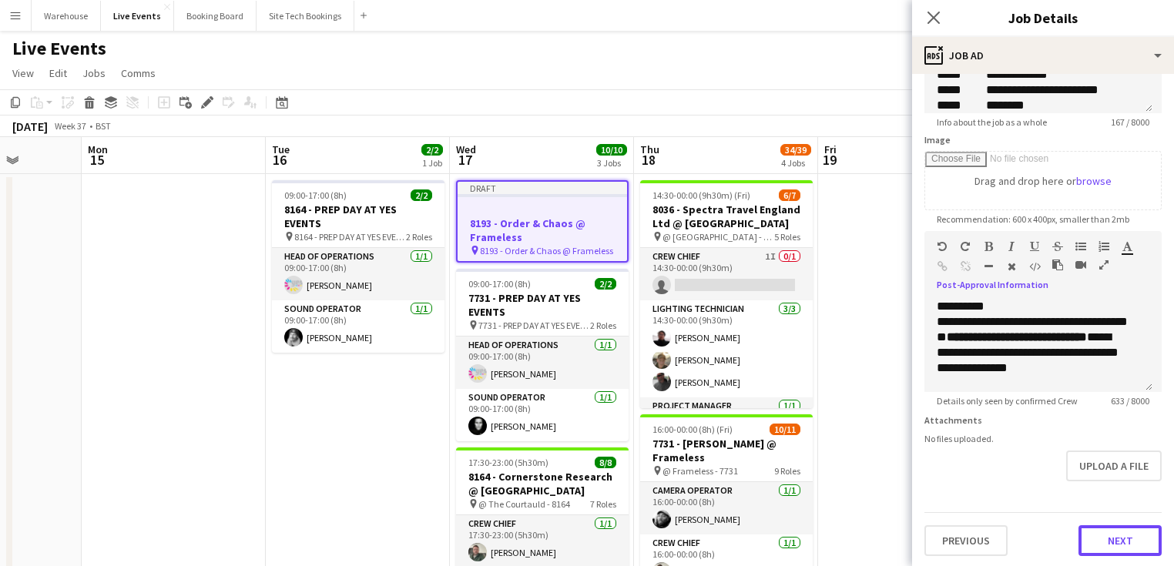
click at [1112, 537] on button "Next" at bounding box center [1119, 540] width 83 height 31
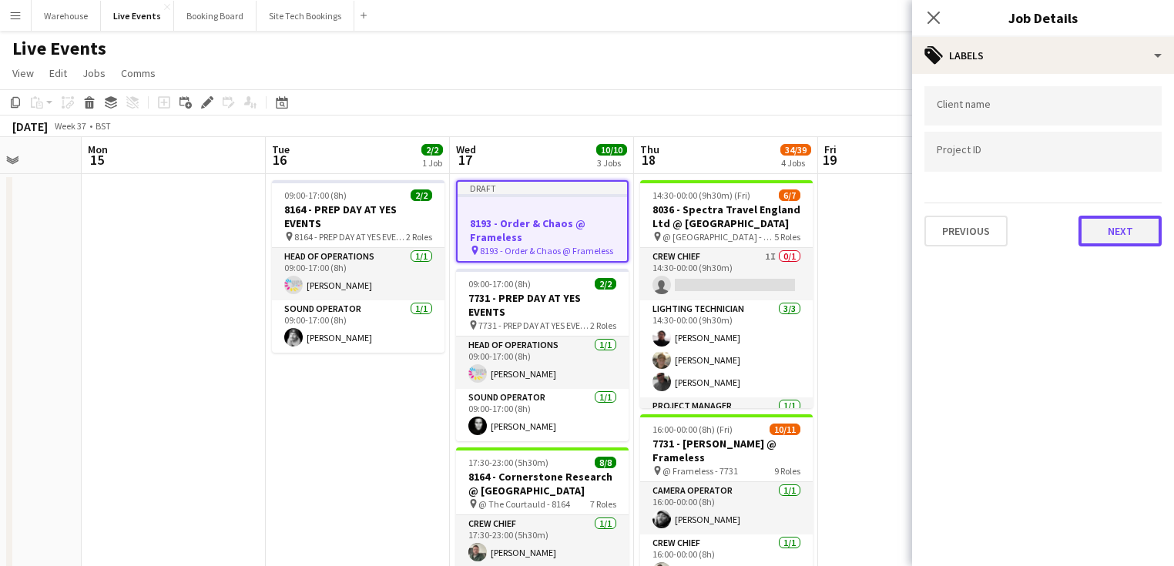
click at [1125, 230] on button "Next" at bounding box center [1119, 231] width 83 height 31
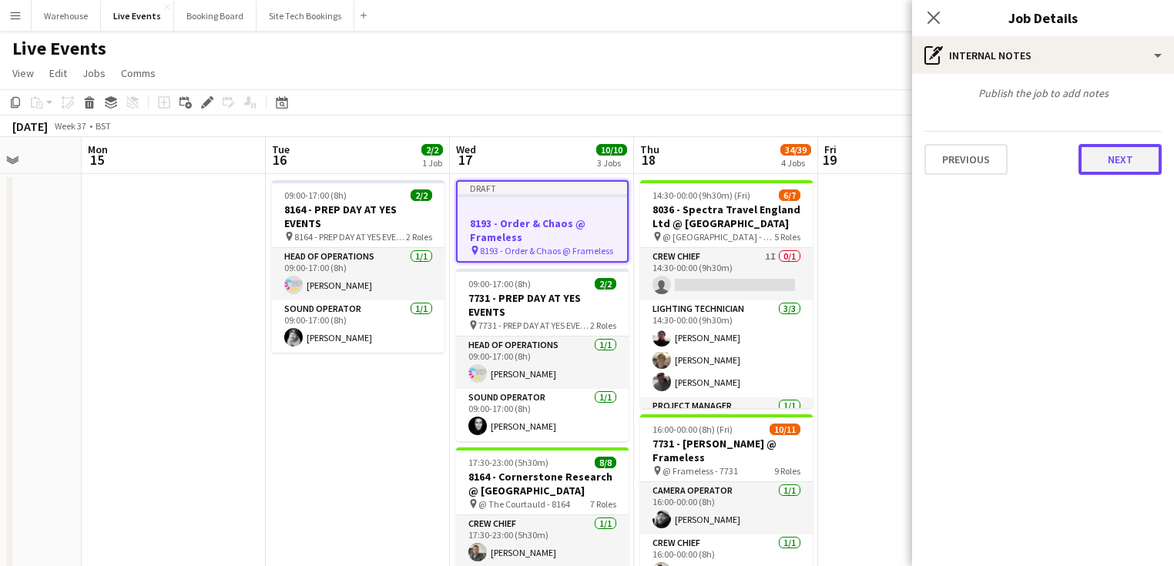
click at [1099, 162] on button "Next" at bounding box center [1119, 159] width 83 height 31
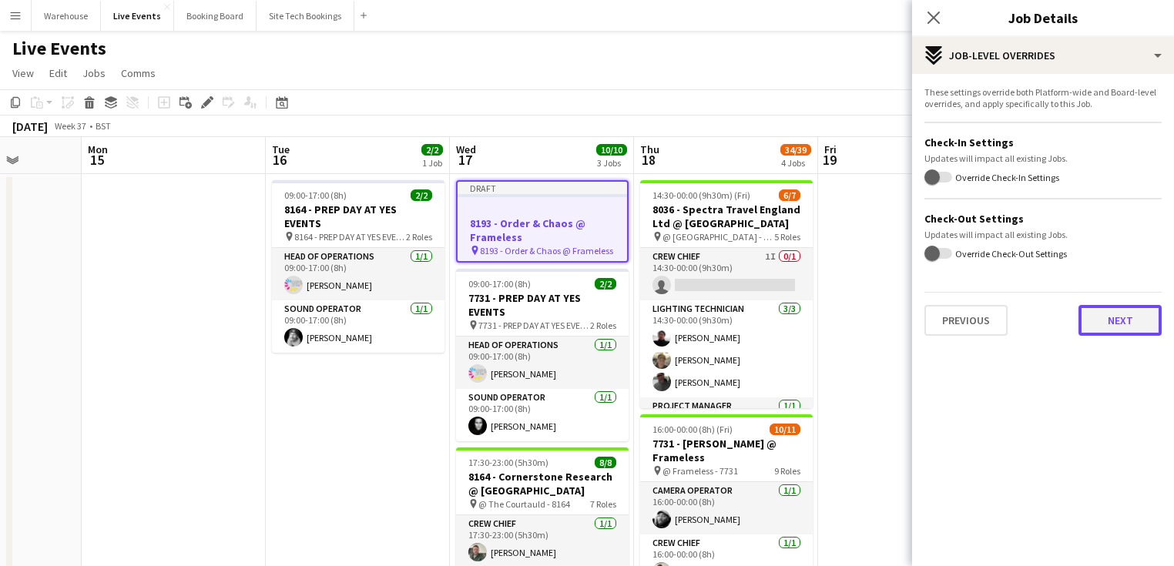
click at [1109, 311] on button "Next" at bounding box center [1119, 320] width 83 height 31
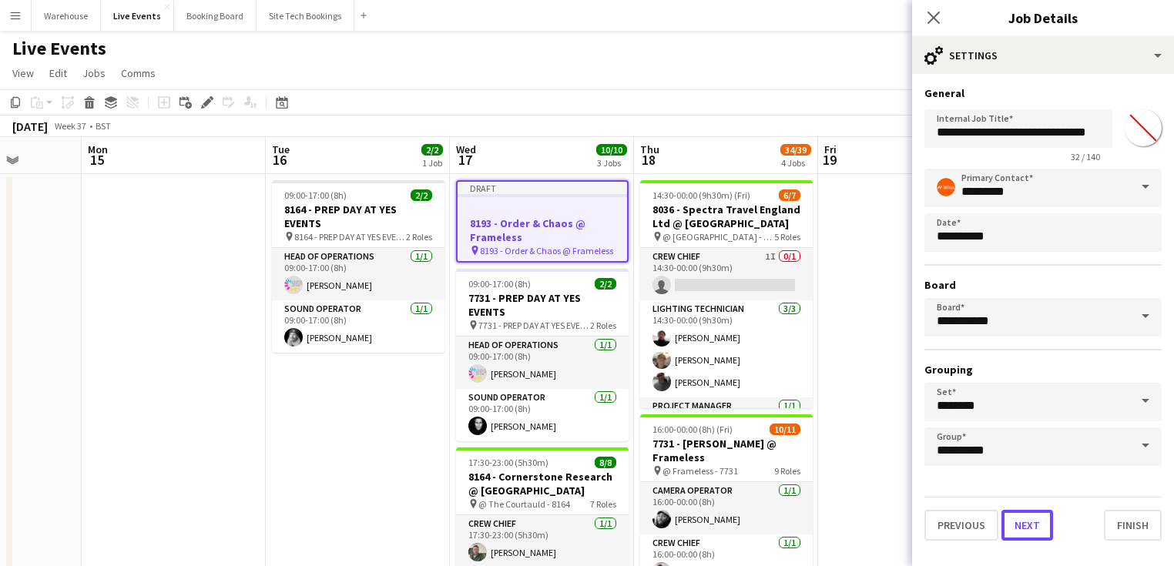
click at [1013, 520] on button "Next" at bounding box center [1027, 525] width 52 height 31
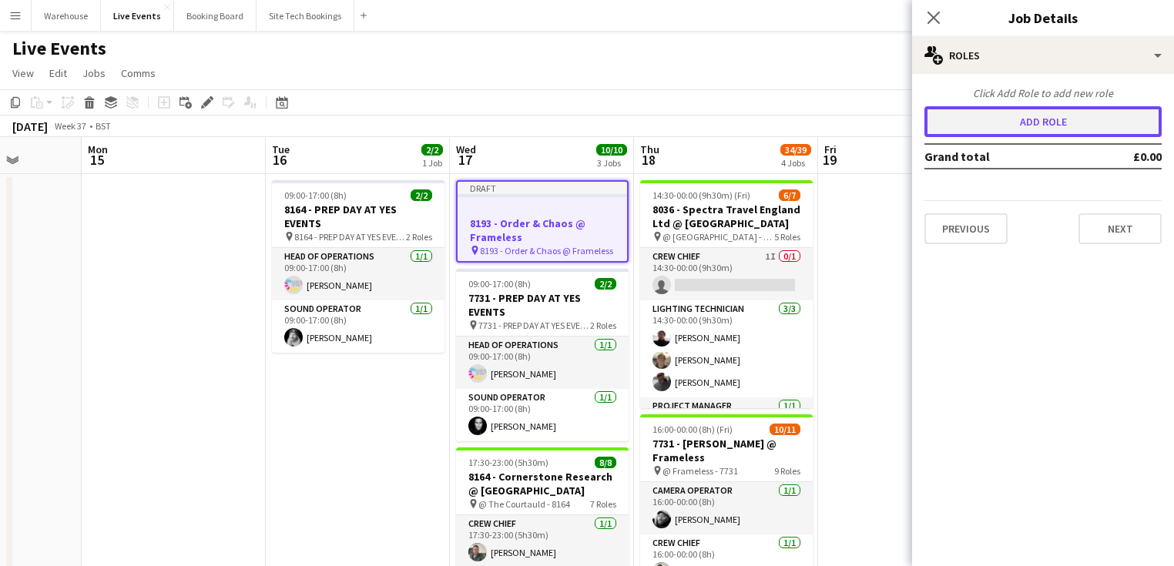
click at [1028, 119] on button "Add role" at bounding box center [1042, 121] width 237 height 31
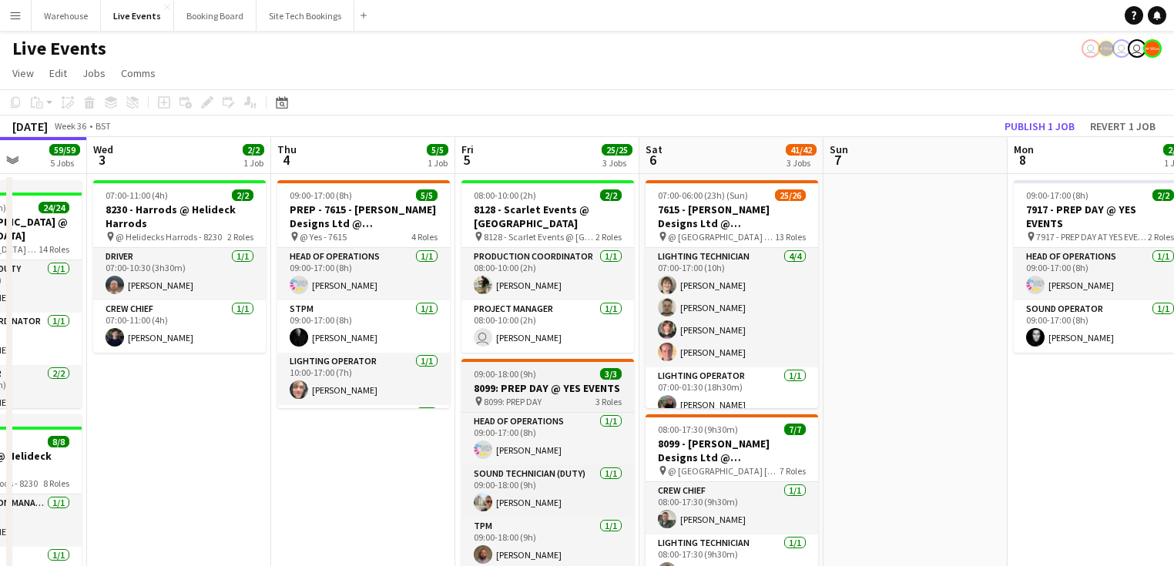
drag, startPoint x: 404, startPoint y: 431, endPoint x: 335, endPoint y: 400, distance: 75.2
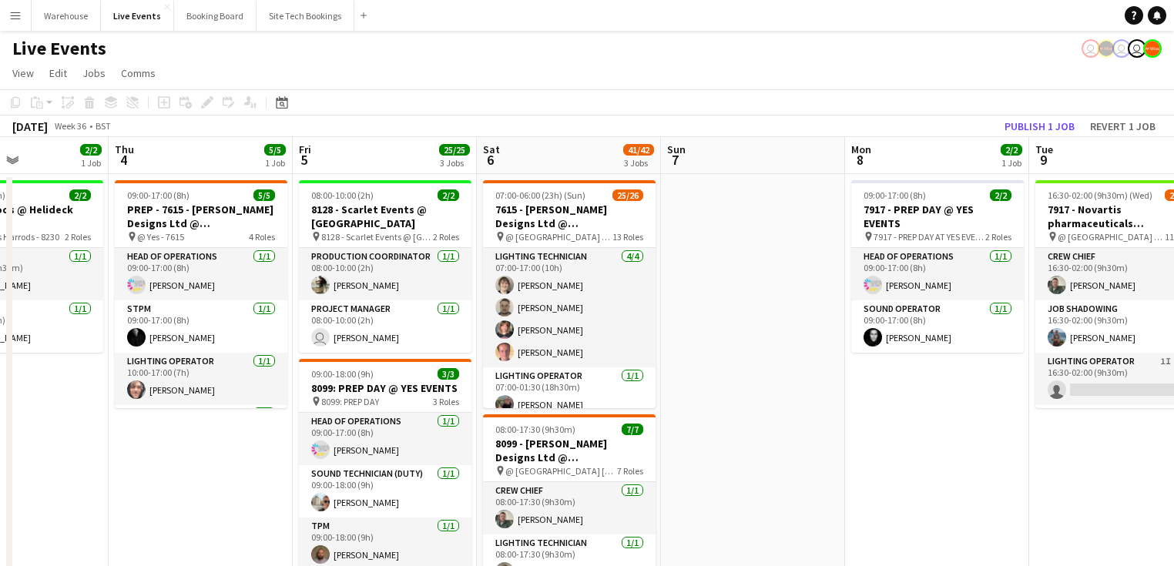
drag, startPoint x: 746, startPoint y: 373, endPoint x: 236, endPoint y: 354, distance: 510.3
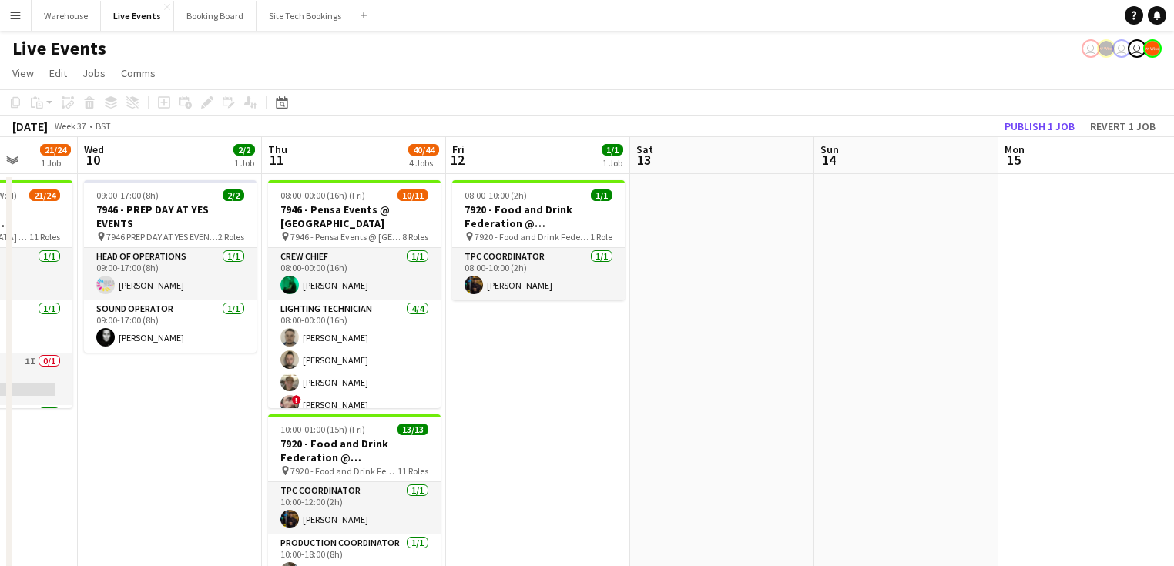
drag, startPoint x: 646, startPoint y: 383, endPoint x: 272, endPoint y: 373, distance: 373.8
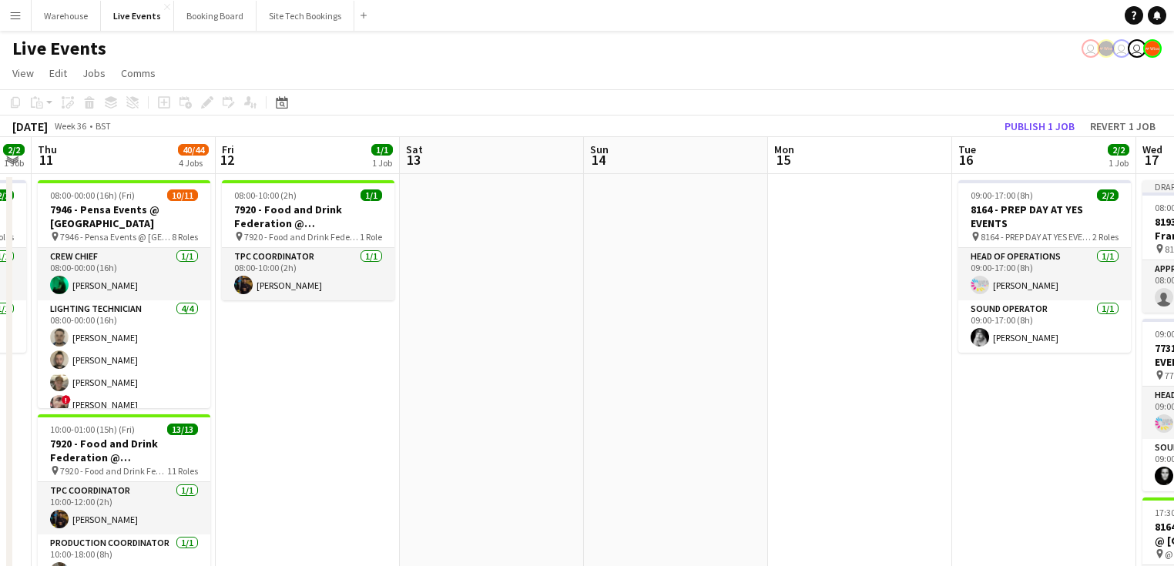
drag, startPoint x: 277, startPoint y: 332, endPoint x: 291, endPoint y: 330, distance: 14.8
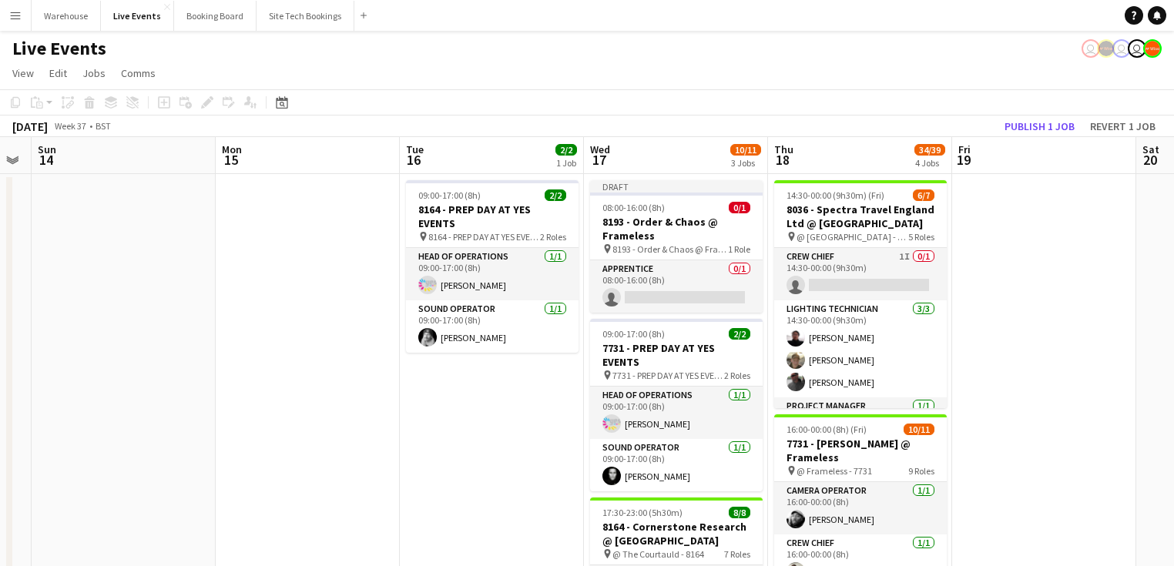
scroll to position [0, 484]
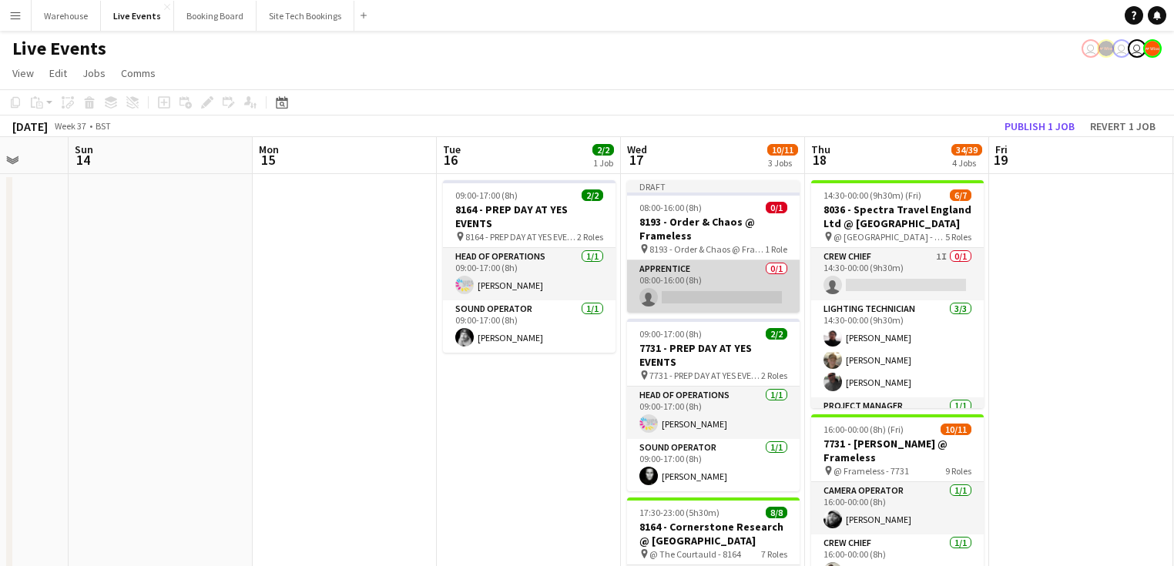
click at [711, 274] on app-card-role "Apprentice 0/1 08:00-16:00 (8h) single-neutral-actions" at bounding box center [713, 286] width 173 height 52
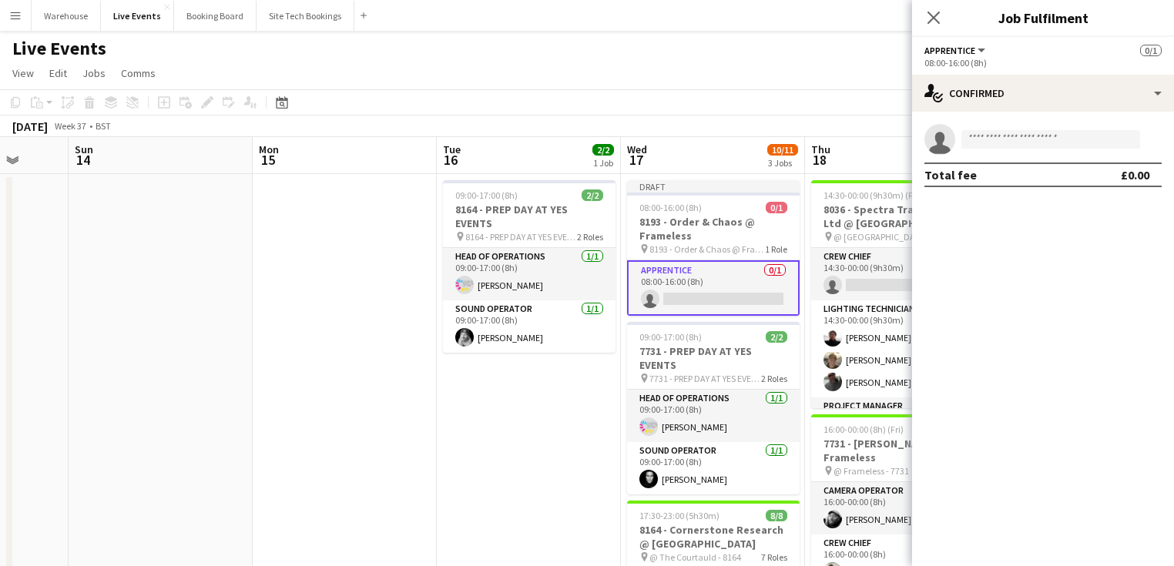
click at [971, 50] on span "Apprentice" at bounding box center [949, 51] width 51 height 12
drag, startPoint x: 1045, startPoint y: 324, endPoint x: 1047, endPoint y: 307, distance: 16.3
click at [1047, 316] on mat-expansion-panel "check Confirmed single-neutral-actions Total fee £0.00" at bounding box center [1043, 339] width 262 height 455
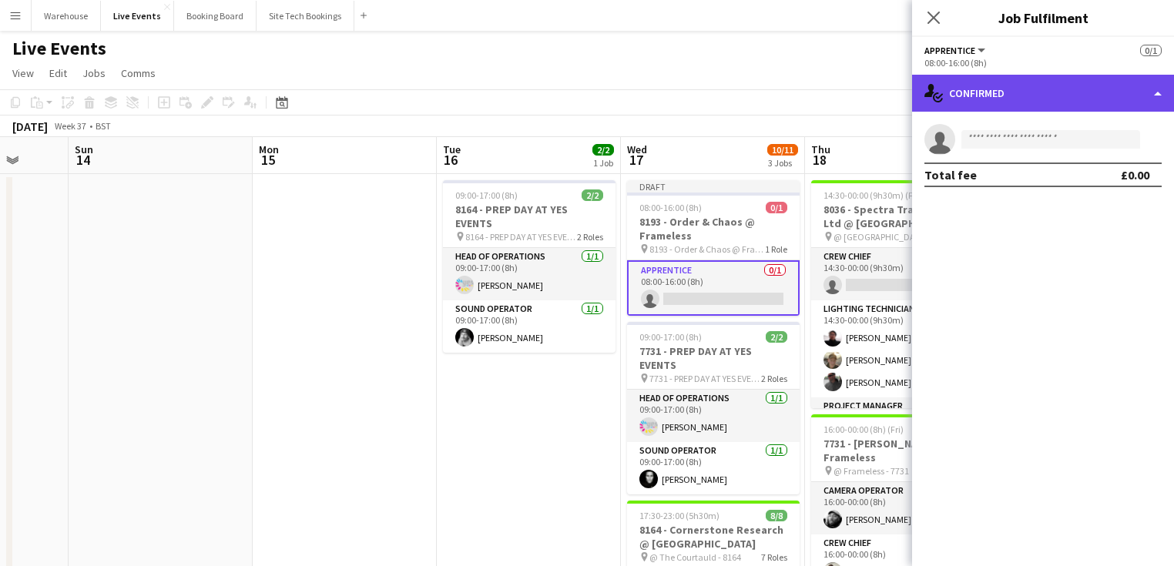
click at [1020, 101] on div "single-neutral-actions-check-2 Confirmed" at bounding box center [1043, 93] width 262 height 37
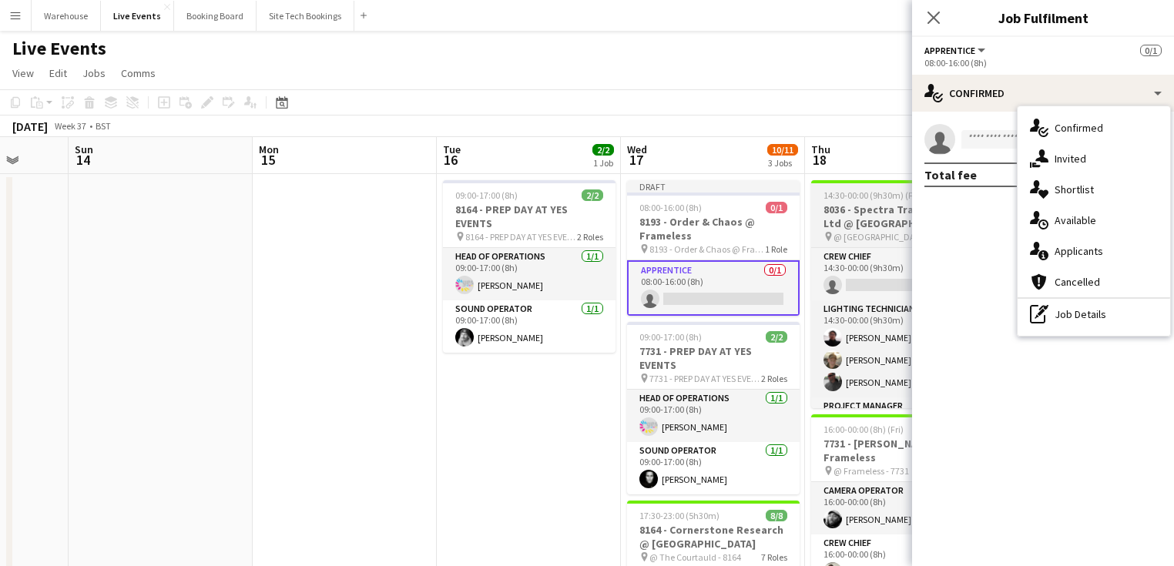
drag, startPoint x: 1008, startPoint y: 330, endPoint x: 870, endPoint y: 210, distance: 183.4
click at [1009, 328] on mat-expansion-panel "check Confirmed single-neutral-actions Total fee £0.00" at bounding box center [1043, 339] width 262 height 455
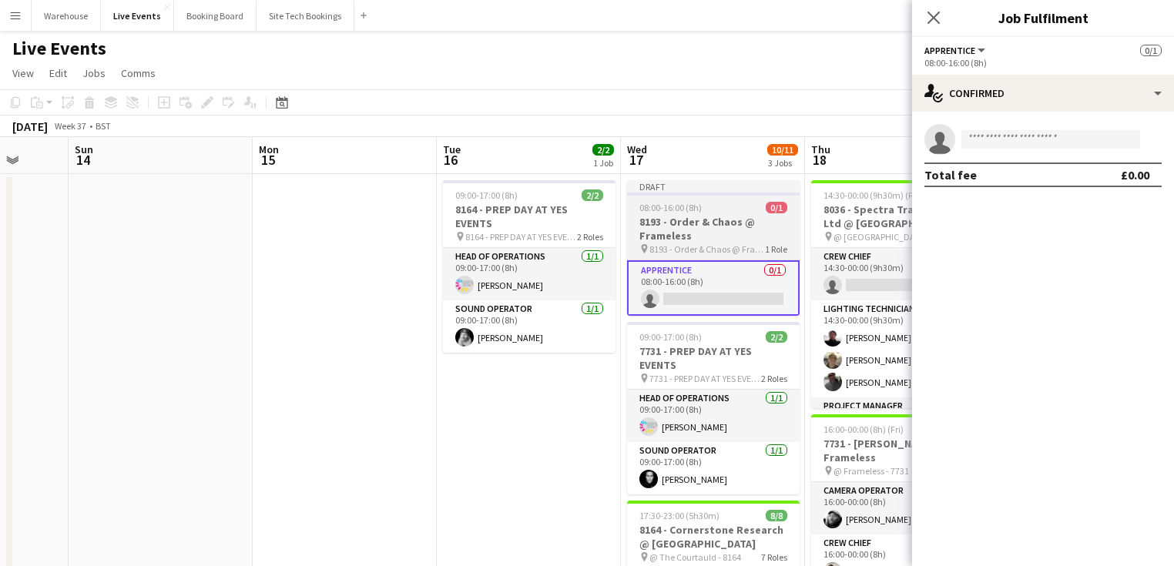
click at [722, 225] on h3 "8193 - Order & Chaos @ Frameless" at bounding box center [713, 229] width 173 height 28
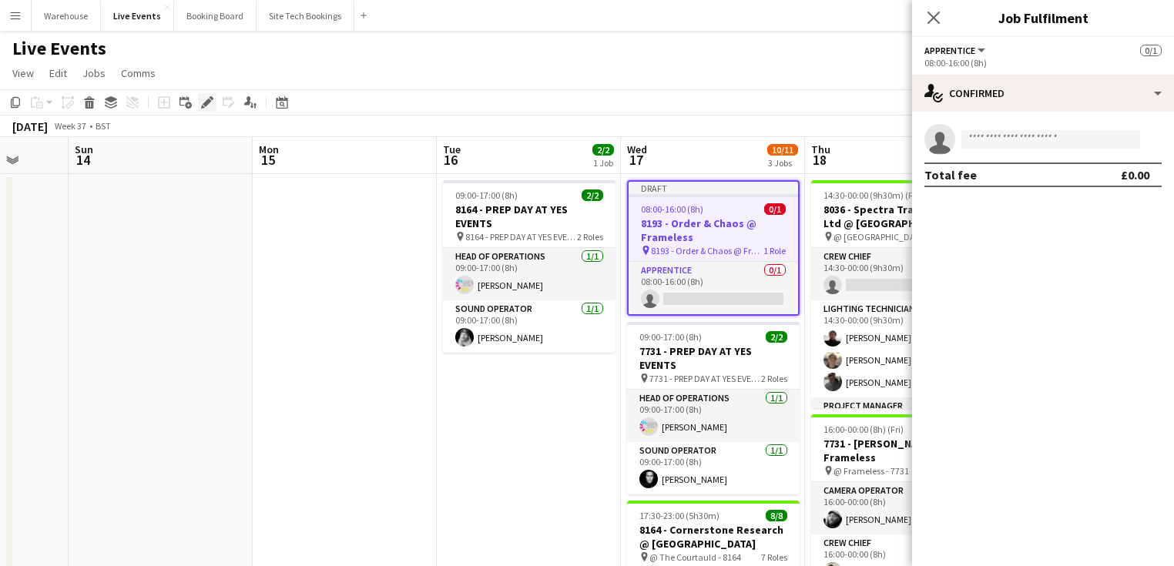
click at [206, 102] on icon at bounding box center [207, 103] width 8 height 8
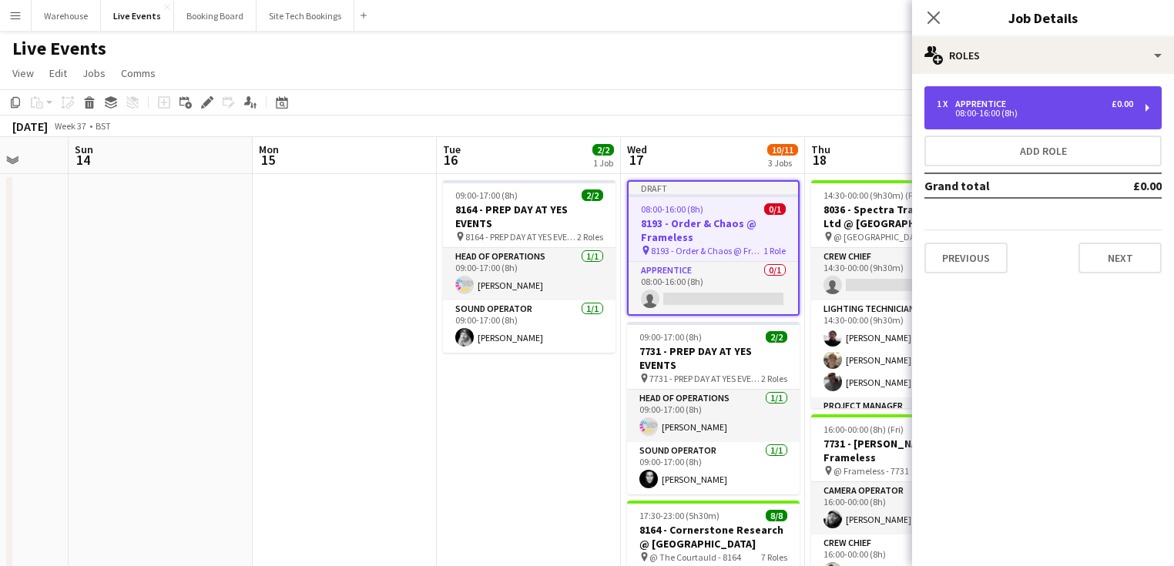
click at [1029, 108] on div "1 x Apprentice £0.00" at bounding box center [1035, 104] width 196 height 11
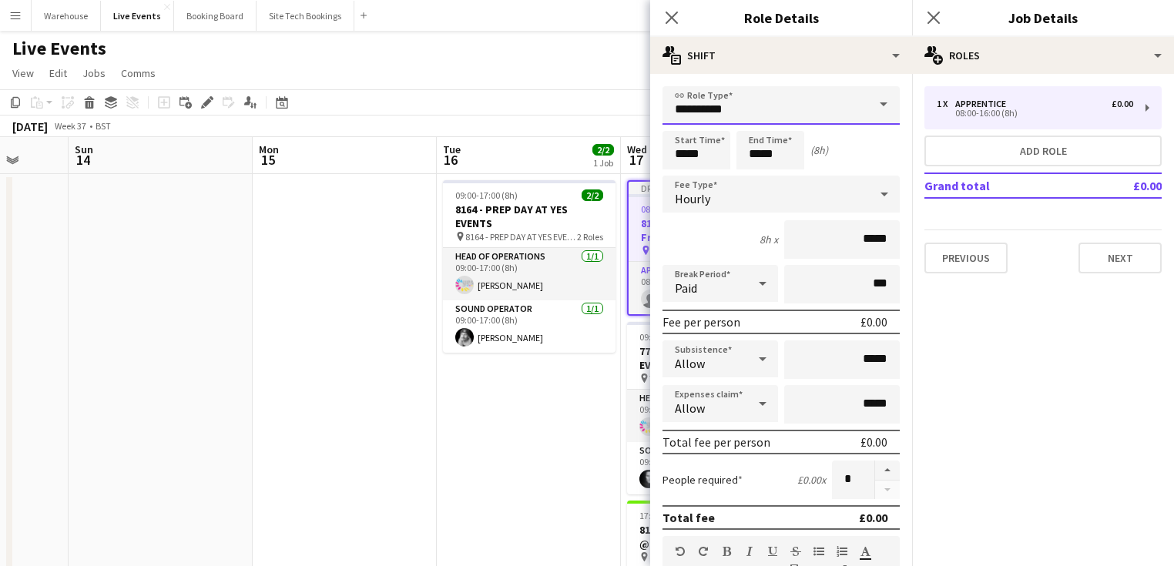
click at [755, 107] on input "**********" at bounding box center [781, 105] width 237 height 39
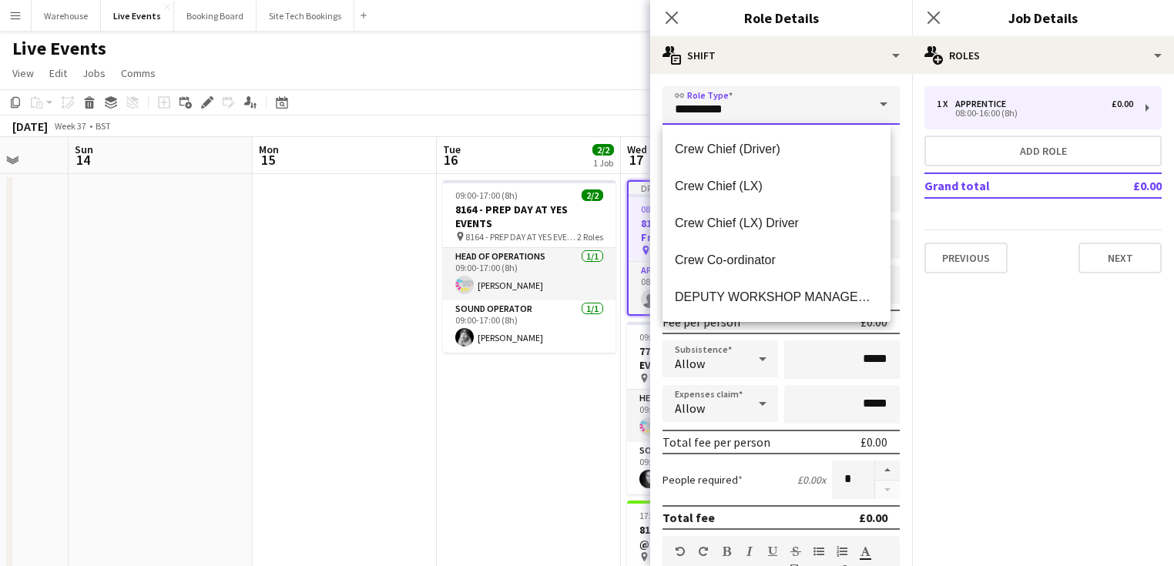
scroll to position [493, 0]
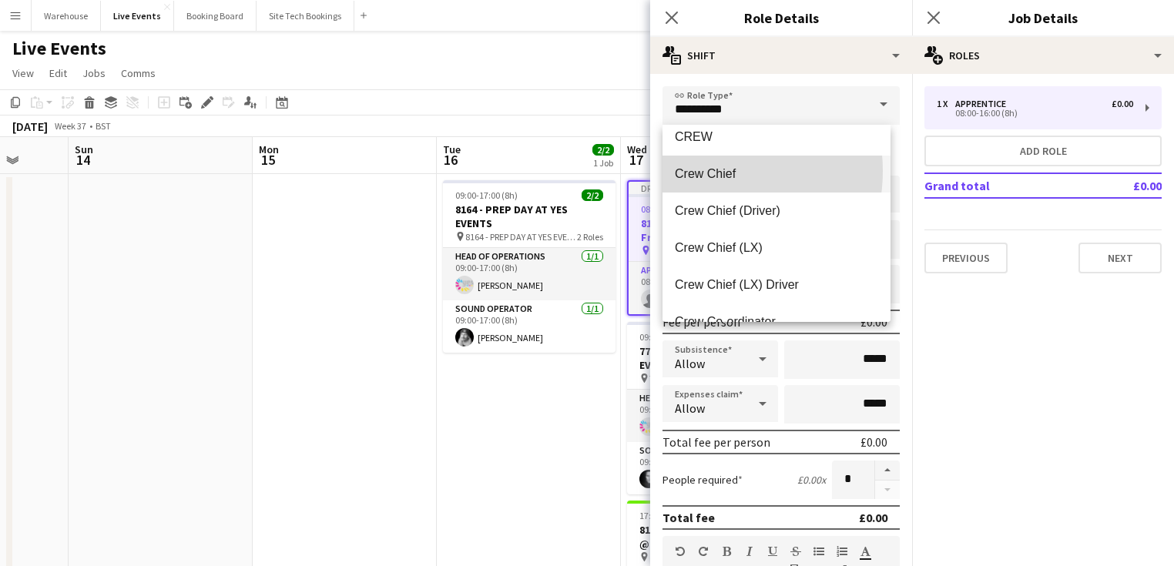
click at [706, 171] on span "Crew Chief" at bounding box center [776, 173] width 203 height 15
type input "**********"
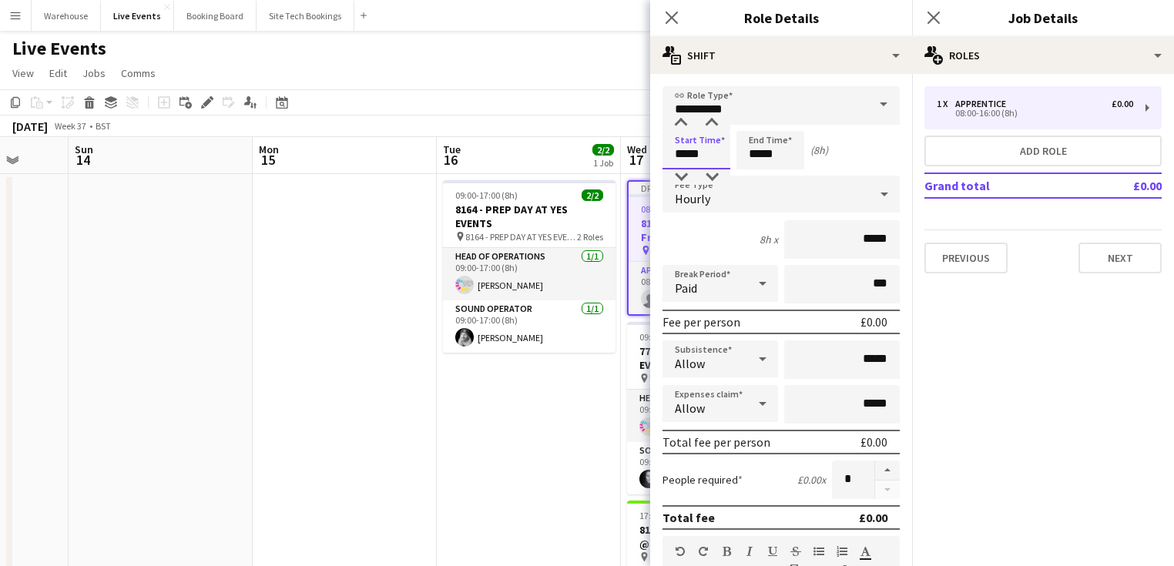
click at [685, 151] on input "*****" at bounding box center [697, 150] width 68 height 39
click at [683, 127] on div at bounding box center [681, 123] width 31 height 15
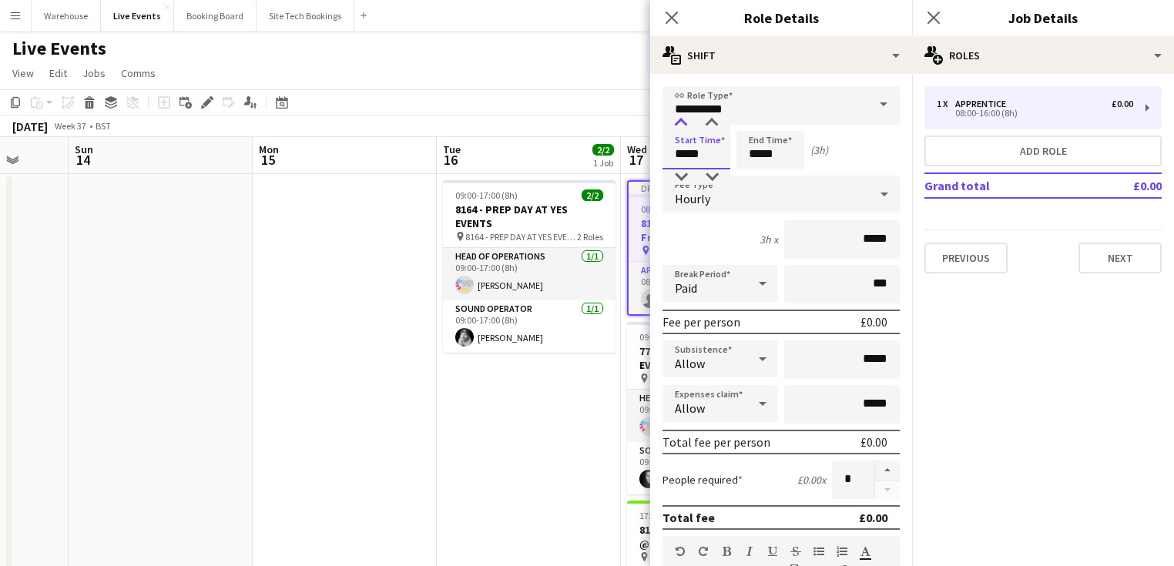
click at [683, 127] on div at bounding box center [681, 123] width 31 height 15
type input "*****"
click at [683, 127] on div at bounding box center [681, 123] width 31 height 15
click at [779, 161] on input "*****" at bounding box center [770, 150] width 68 height 39
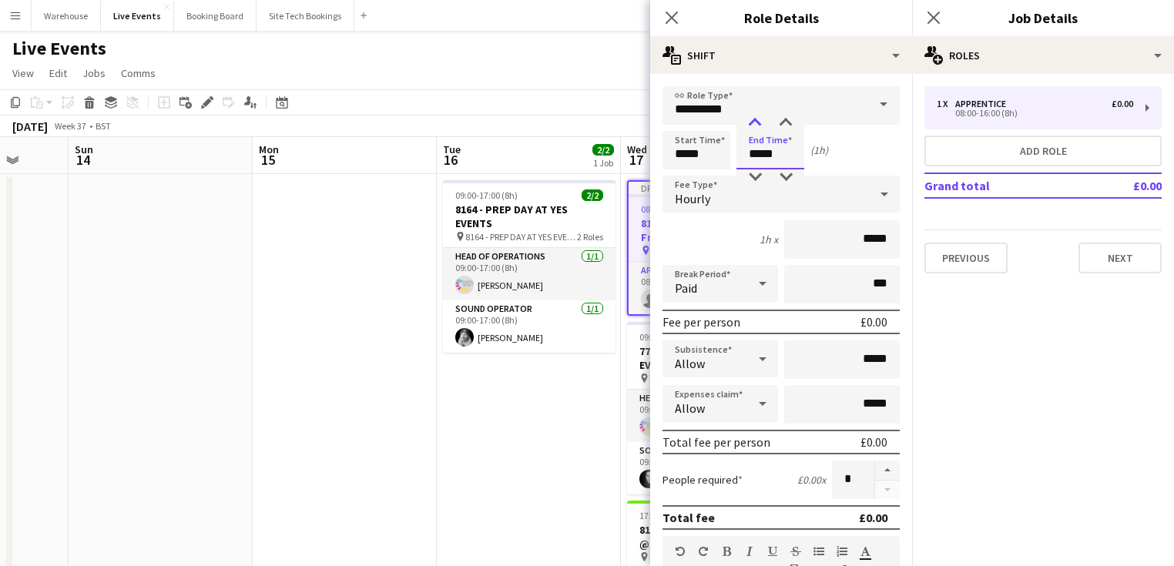
click at [760, 126] on div at bounding box center [755, 123] width 31 height 15
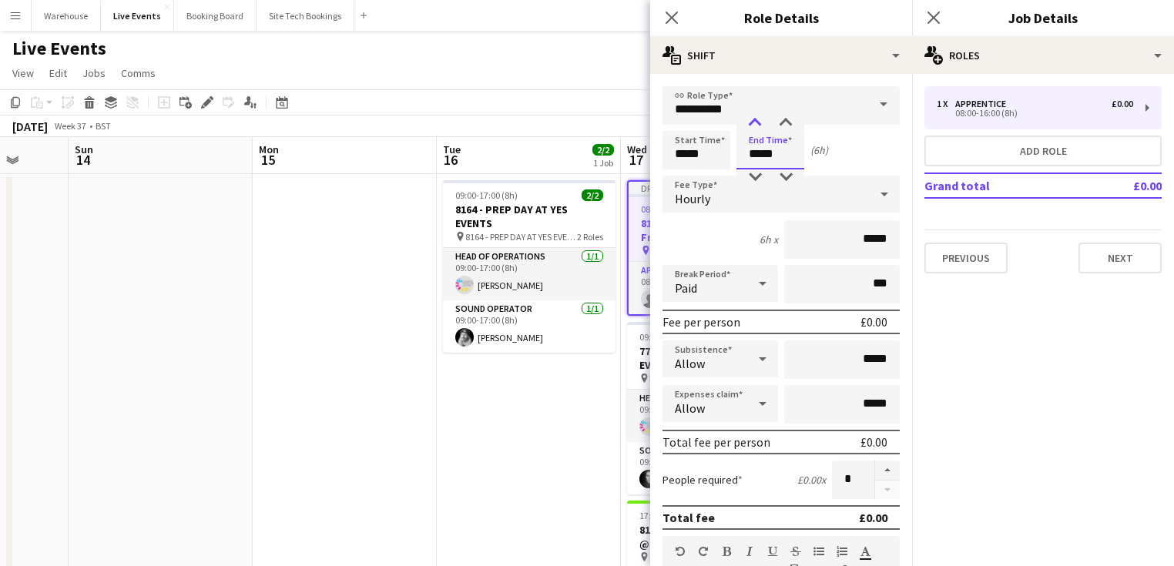
click at [760, 126] on div at bounding box center [755, 123] width 31 height 15
type input "*****"
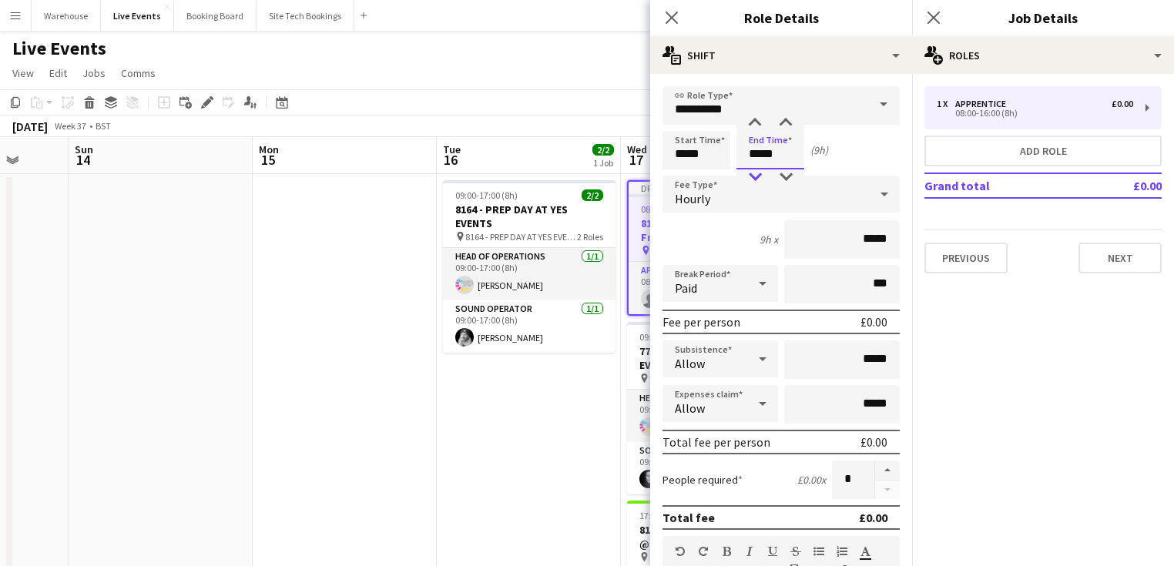
click at [760, 174] on div at bounding box center [755, 176] width 31 height 15
click at [714, 192] on div "Hourly" at bounding box center [766, 194] width 206 height 37
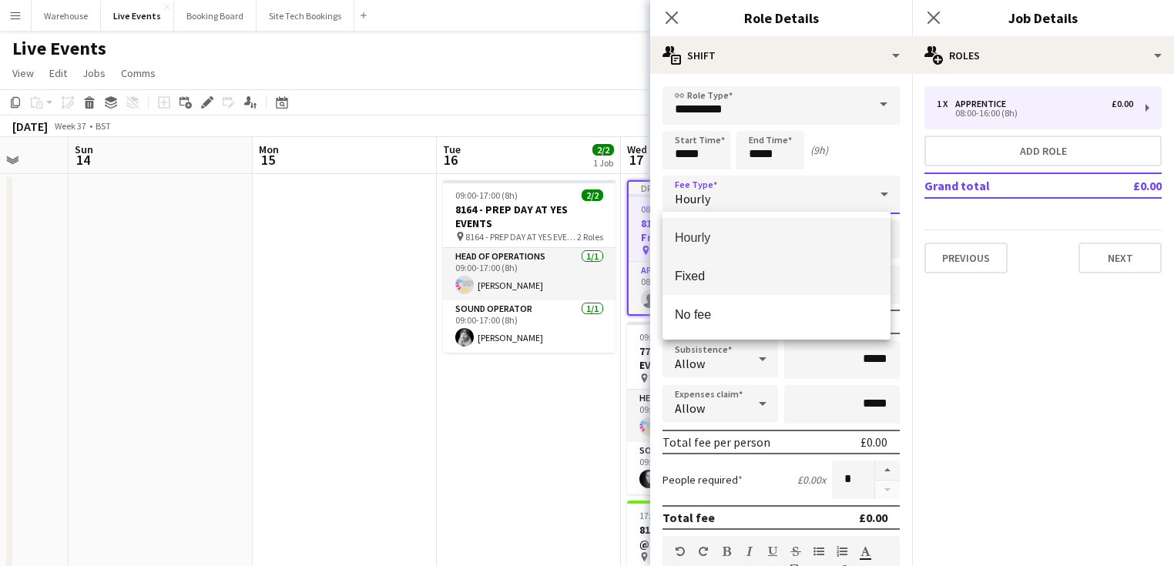
click at [696, 279] on span "Fixed" at bounding box center [776, 276] width 203 height 15
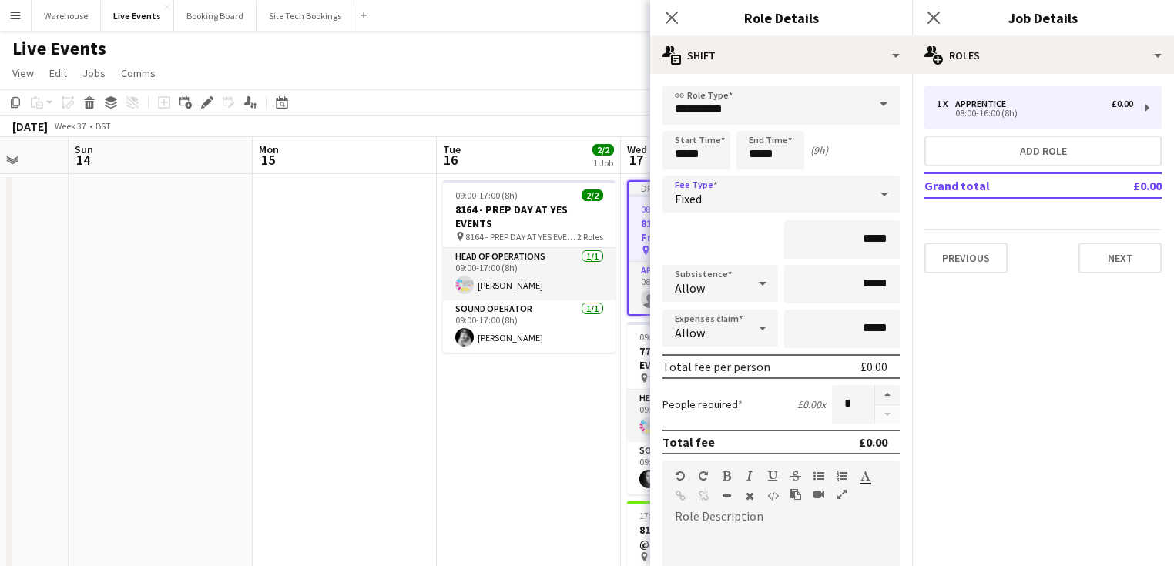
scroll to position [123, 0]
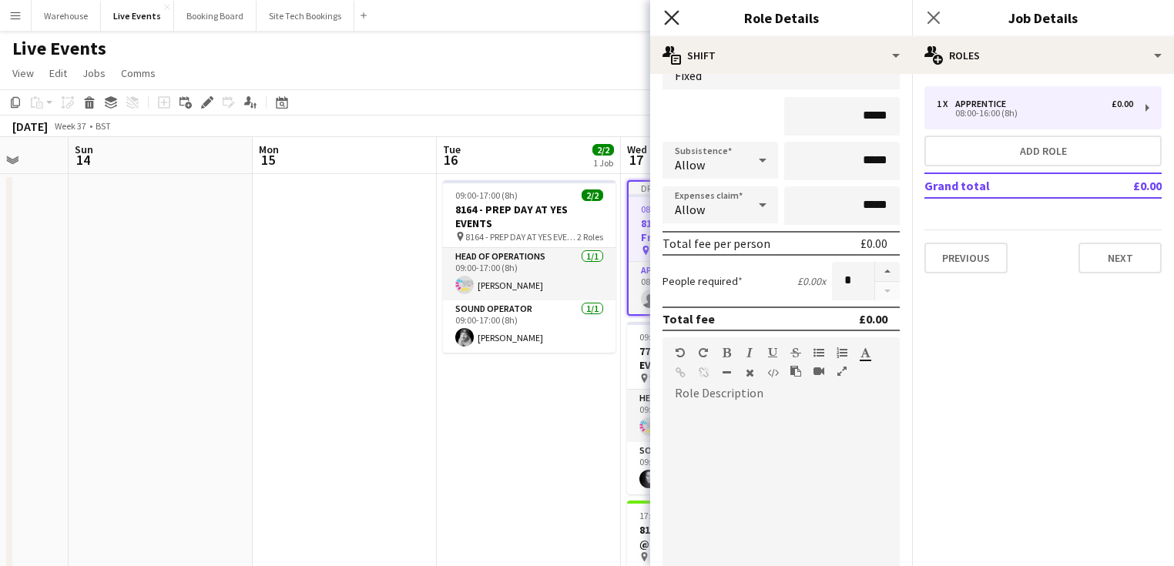
click at [678, 18] on icon "Close pop-in" at bounding box center [671, 17] width 15 height 15
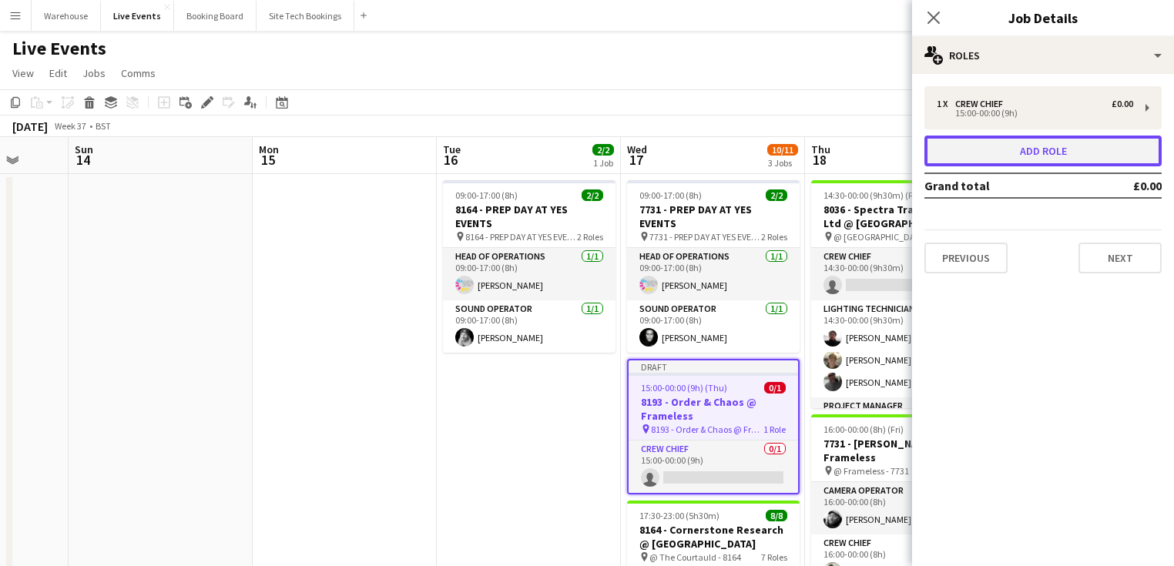
click at [983, 149] on button "Add role" at bounding box center [1042, 151] width 237 height 31
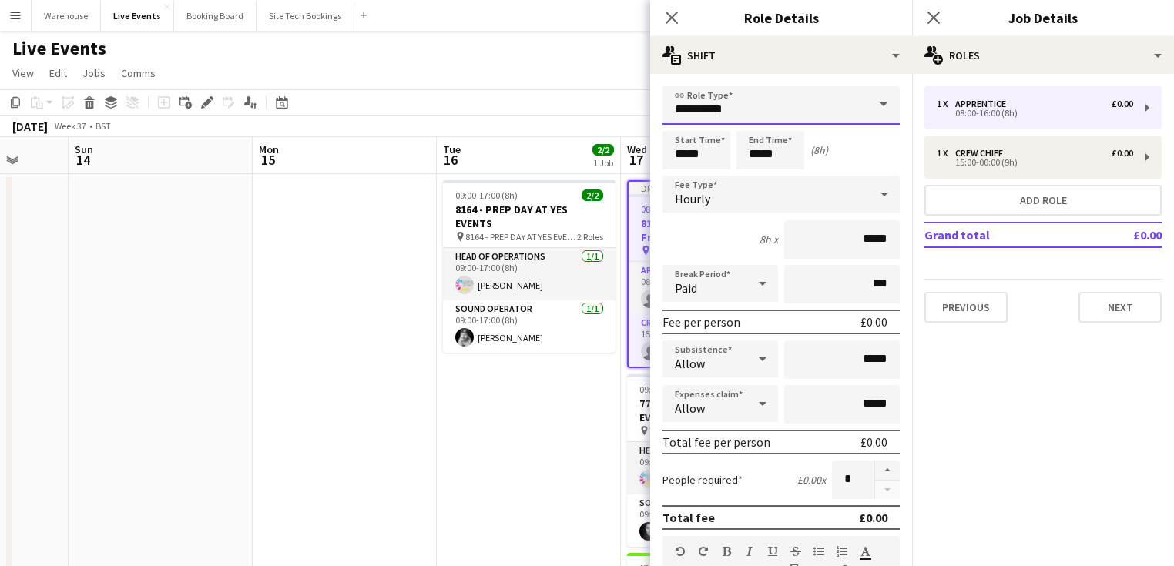
click at [747, 120] on input "**********" at bounding box center [781, 105] width 237 height 39
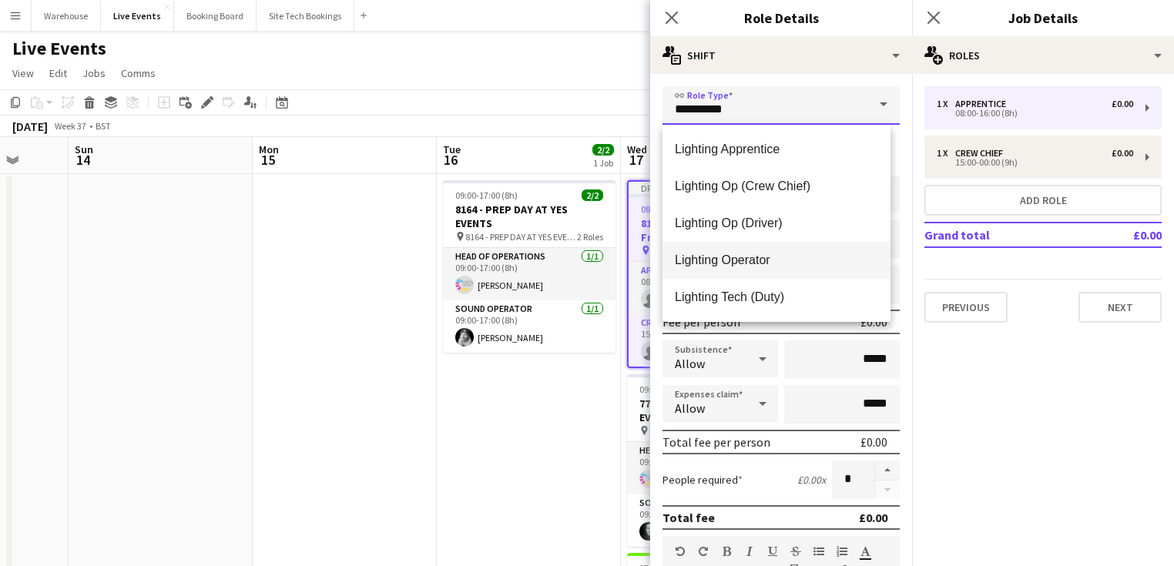
scroll to position [1726, 0]
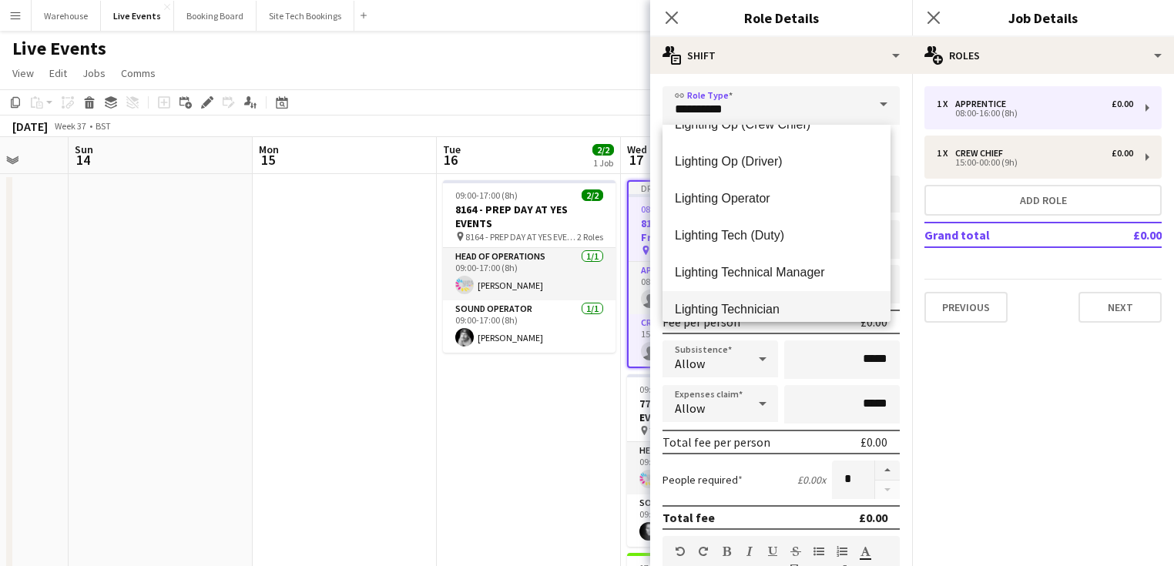
click at [728, 305] on span "Lighting Technician" at bounding box center [776, 309] width 203 height 15
type input "**********"
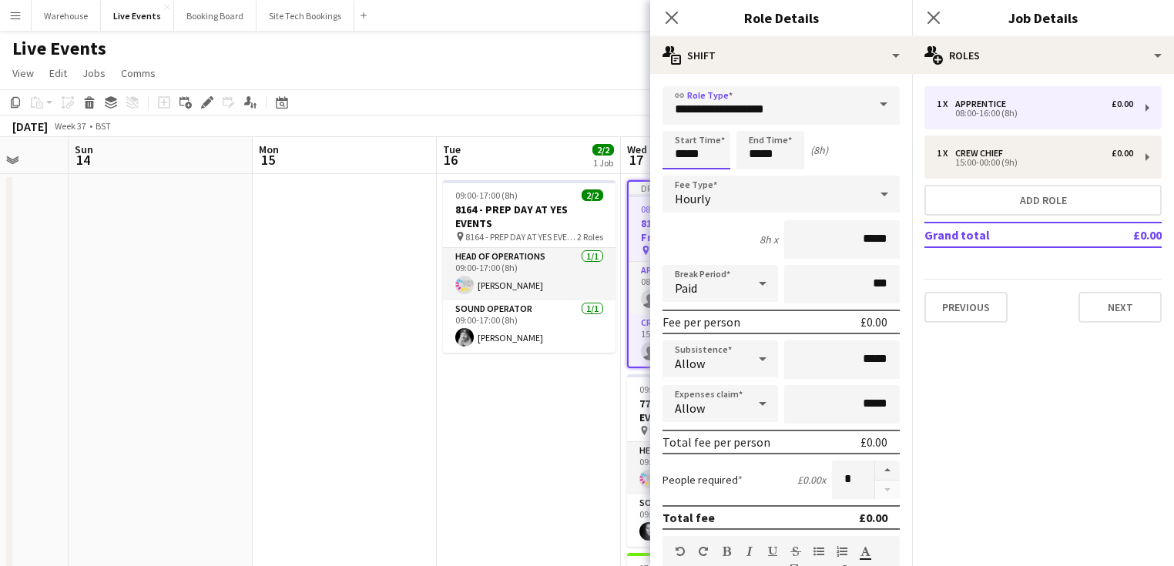
click at [691, 145] on input "*****" at bounding box center [697, 150] width 68 height 39
click at [673, 122] on div at bounding box center [681, 123] width 31 height 15
click at [675, 122] on div at bounding box center [681, 123] width 31 height 15
click at [677, 122] on div at bounding box center [681, 123] width 31 height 15
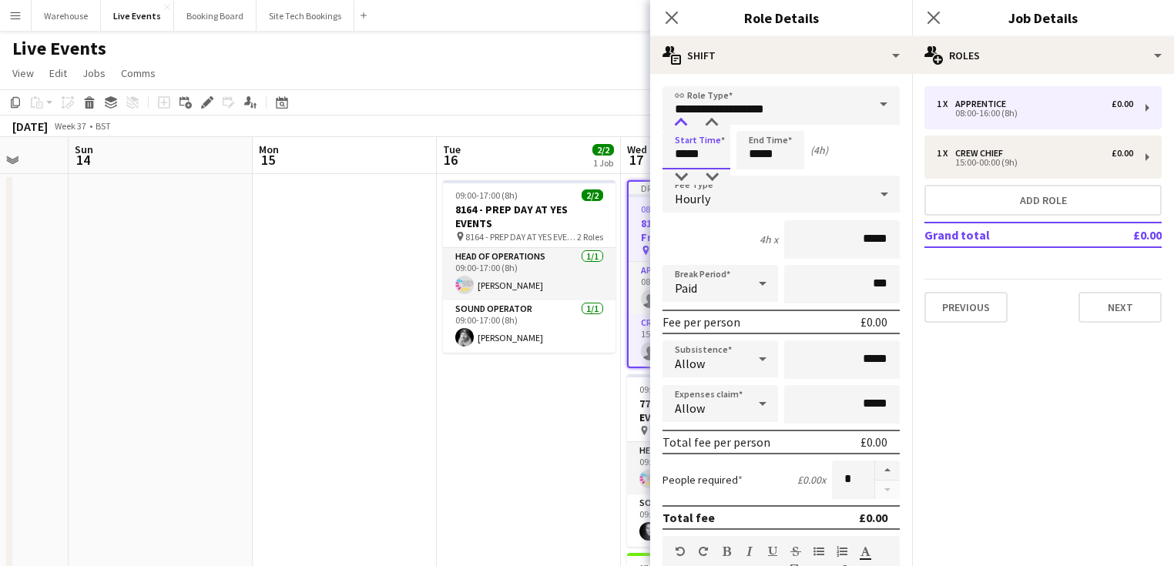
click at [677, 122] on div at bounding box center [681, 123] width 31 height 15
type input "*****"
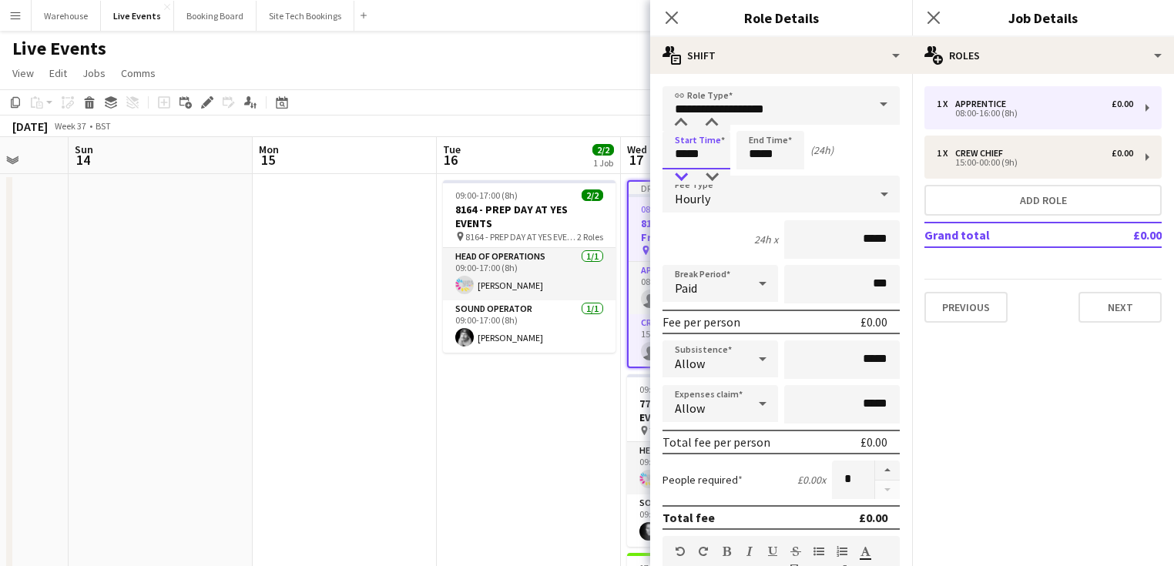
click at [682, 172] on div at bounding box center [681, 176] width 31 height 15
click at [755, 144] on input "*****" at bounding box center [770, 150] width 68 height 39
click at [755, 123] on div at bounding box center [755, 123] width 31 height 15
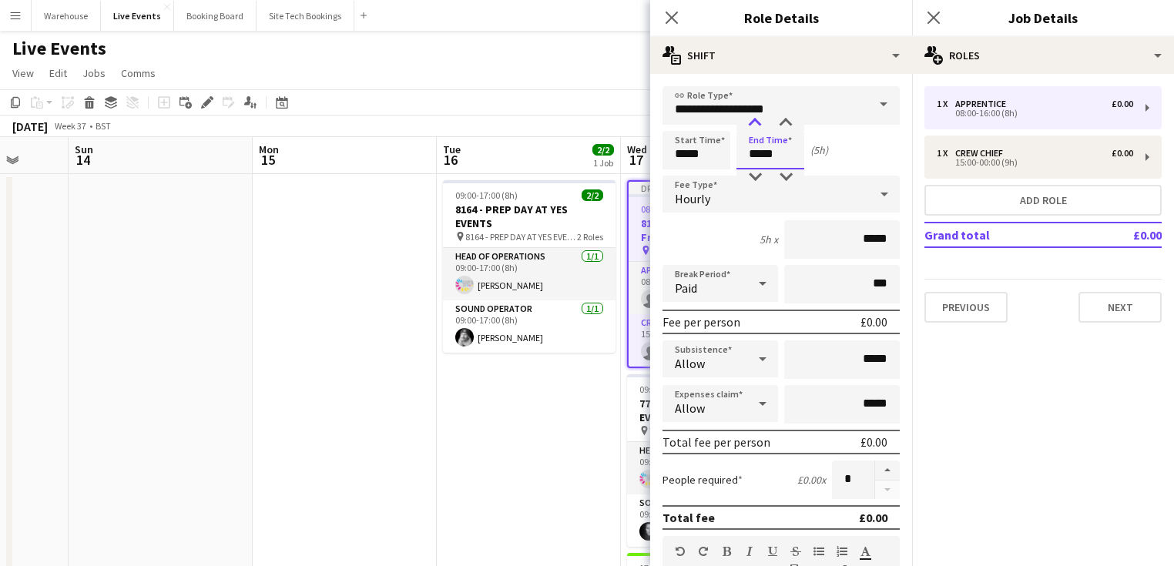
click at [755, 123] on div at bounding box center [755, 123] width 31 height 15
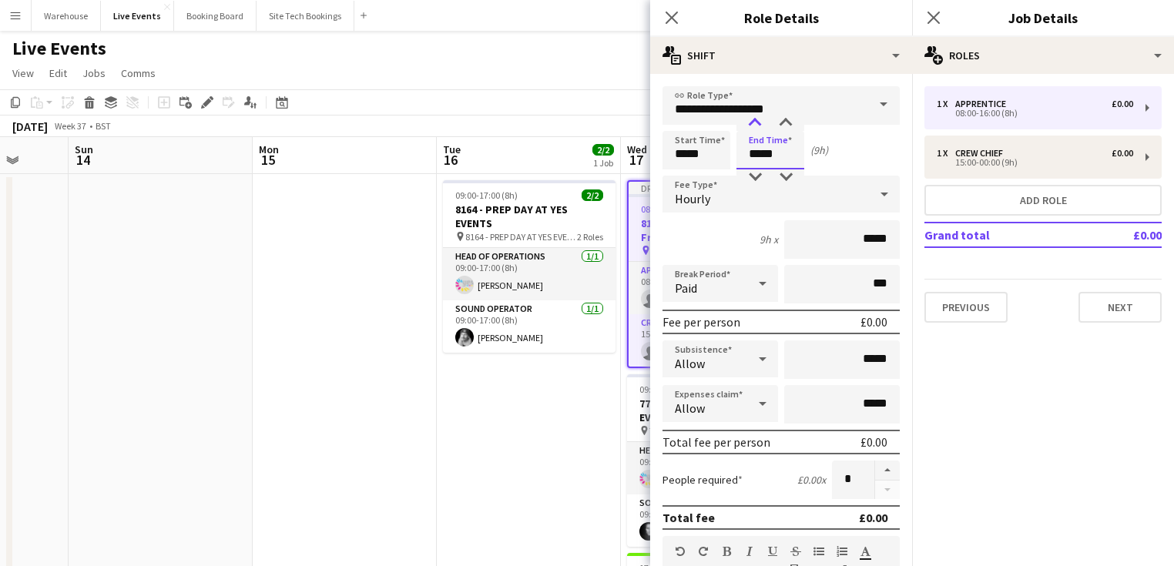
click at [755, 123] on div at bounding box center [755, 123] width 31 height 15
type input "*****"
click at [760, 177] on div at bounding box center [755, 176] width 31 height 15
click at [675, 12] on icon at bounding box center [671, 17] width 15 height 15
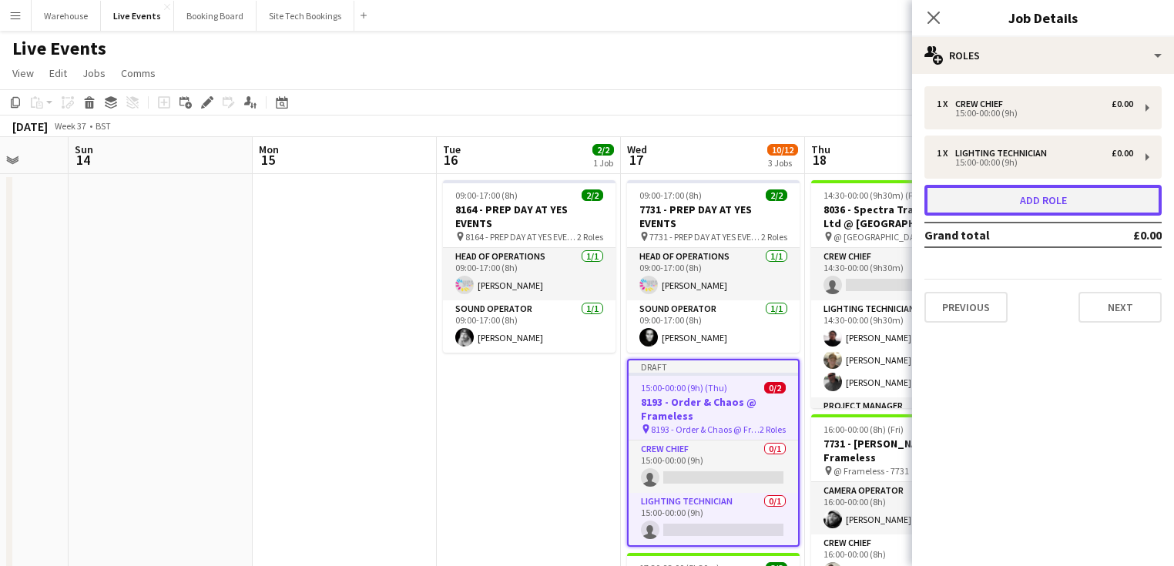
drag, startPoint x: 999, startPoint y: 207, endPoint x: 1010, endPoint y: 223, distance: 18.8
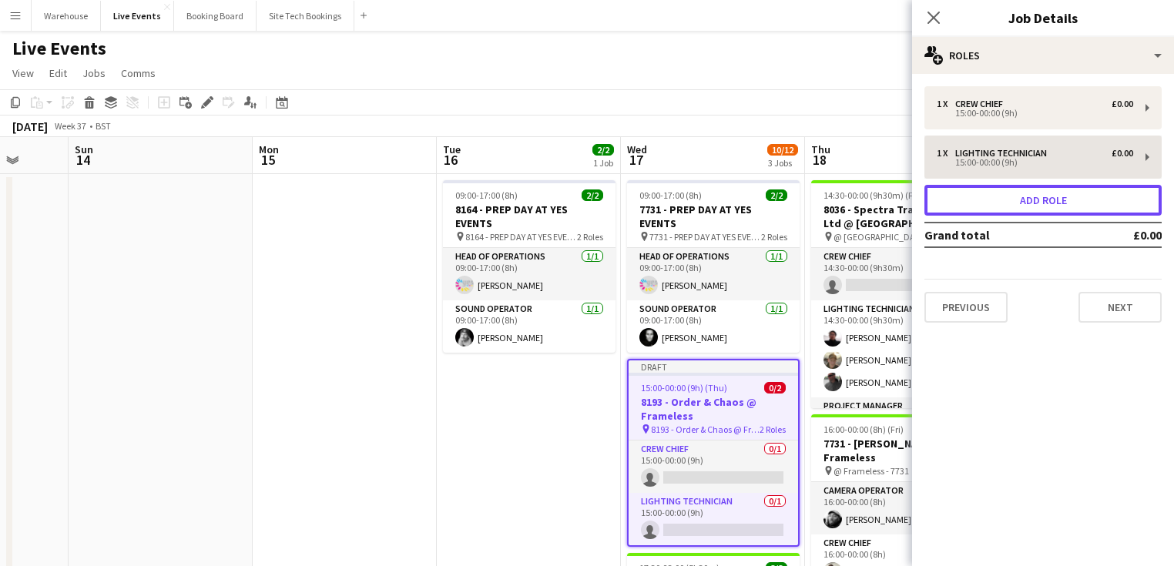
click at [1000, 208] on button "Add role" at bounding box center [1042, 200] width 237 height 31
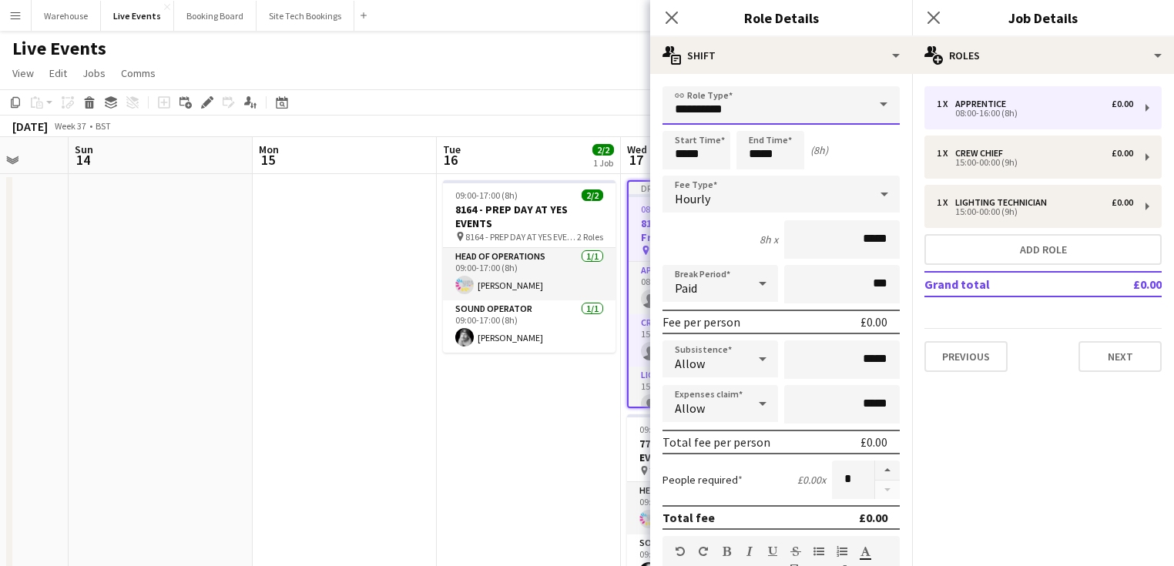
click at [707, 106] on input "**********" at bounding box center [781, 105] width 237 height 39
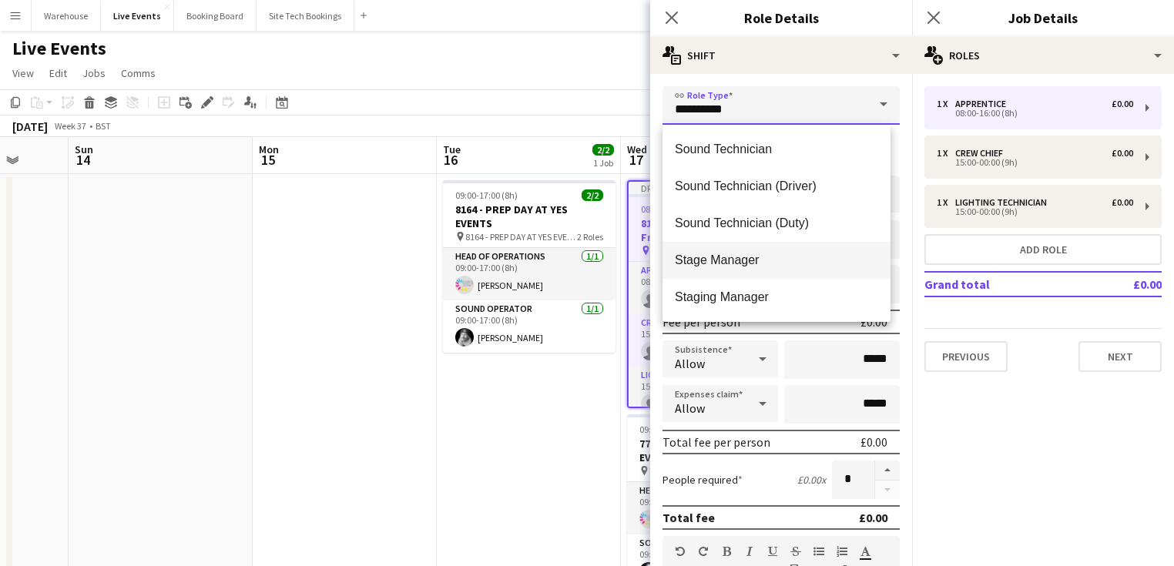
scroll to position [3266, 0]
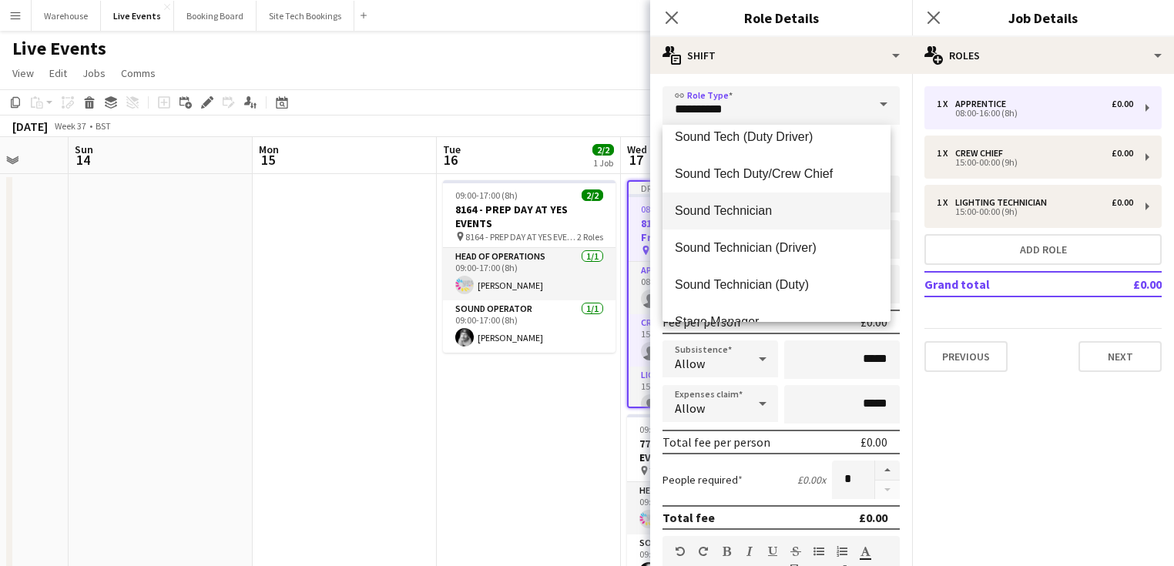
click at [730, 207] on span "Sound Technician" at bounding box center [776, 210] width 203 height 15
type input "**********"
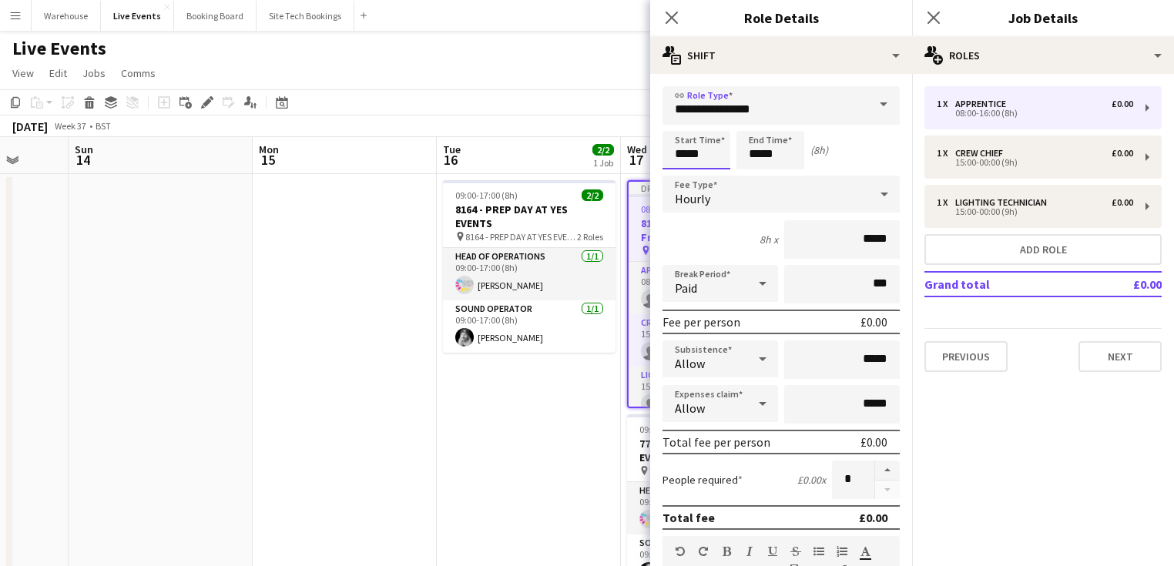
click at [679, 142] on input "*****" at bounding box center [697, 150] width 68 height 39
click at [684, 122] on div at bounding box center [681, 123] width 31 height 15
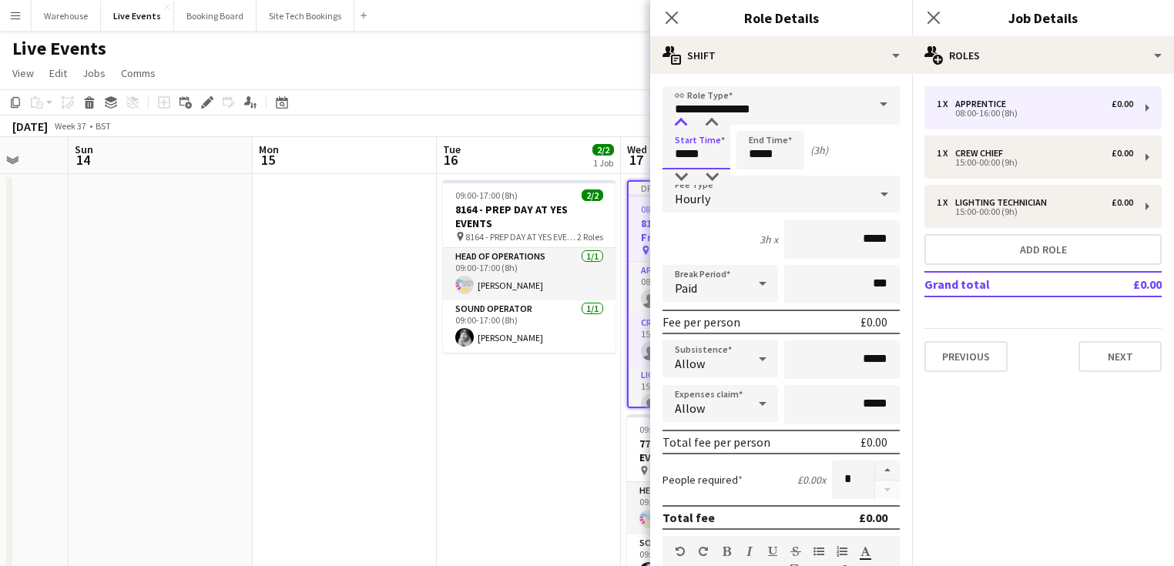
click at [684, 122] on div at bounding box center [681, 123] width 31 height 15
type input "*****"
click at [684, 122] on div at bounding box center [681, 123] width 31 height 15
click at [760, 143] on input "*****" at bounding box center [770, 150] width 68 height 39
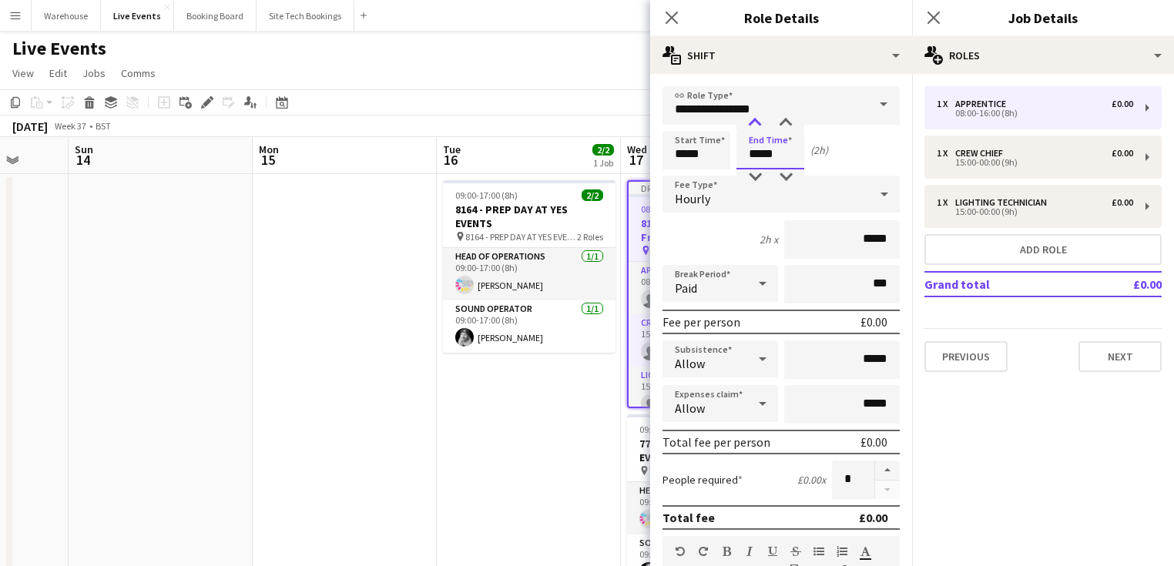
click at [758, 116] on div at bounding box center [755, 123] width 31 height 15
click at [757, 116] on div at bounding box center [755, 123] width 31 height 15
click at [756, 116] on div at bounding box center [755, 123] width 31 height 15
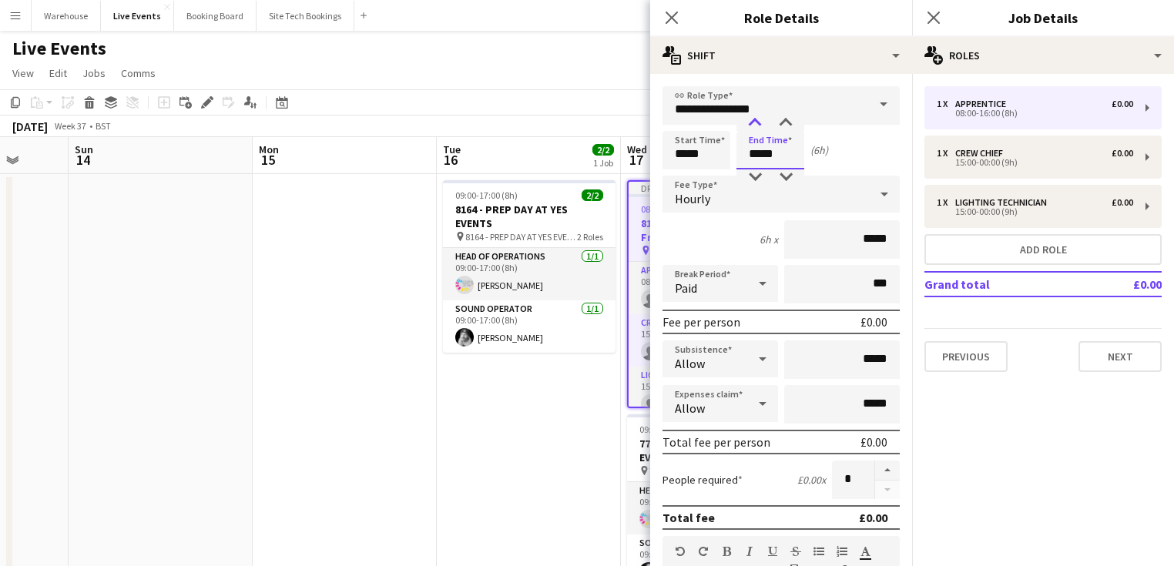
click at [756, 116] on div at bounding box center [755, 123] width 31 height 15
type input "*****"
click at [756, 116] on div at bounding box center [755, 123] width 31 height 15
click at [693, 200] on span "Hourly" at bounding box center [692, 198] width 35 height 15
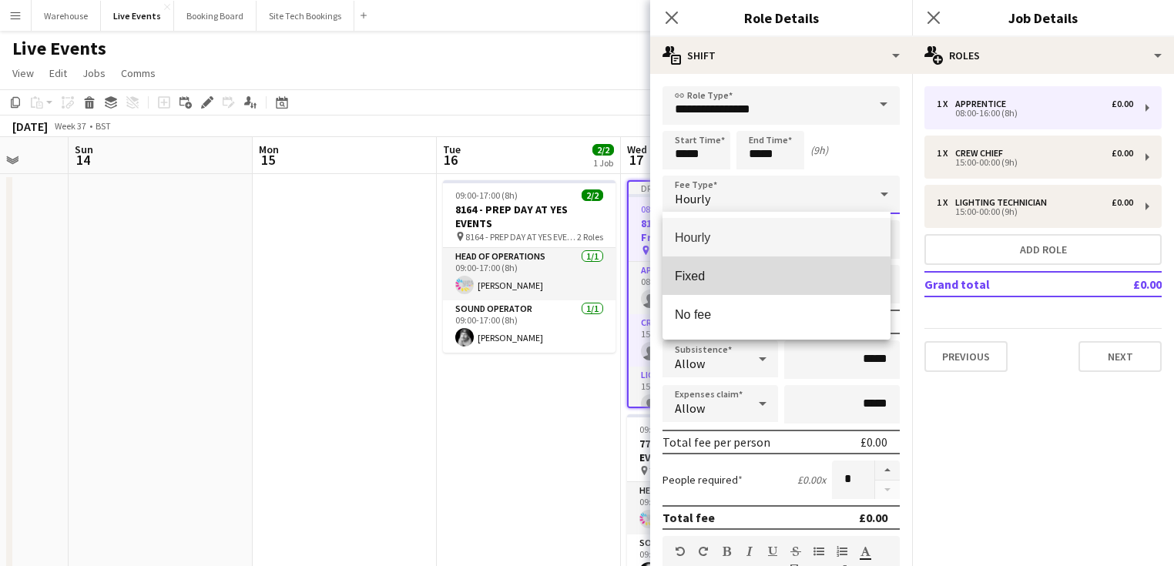
click at [689, 277] on span "Fixed" at bounding box center [776, 276] width 203 height 15
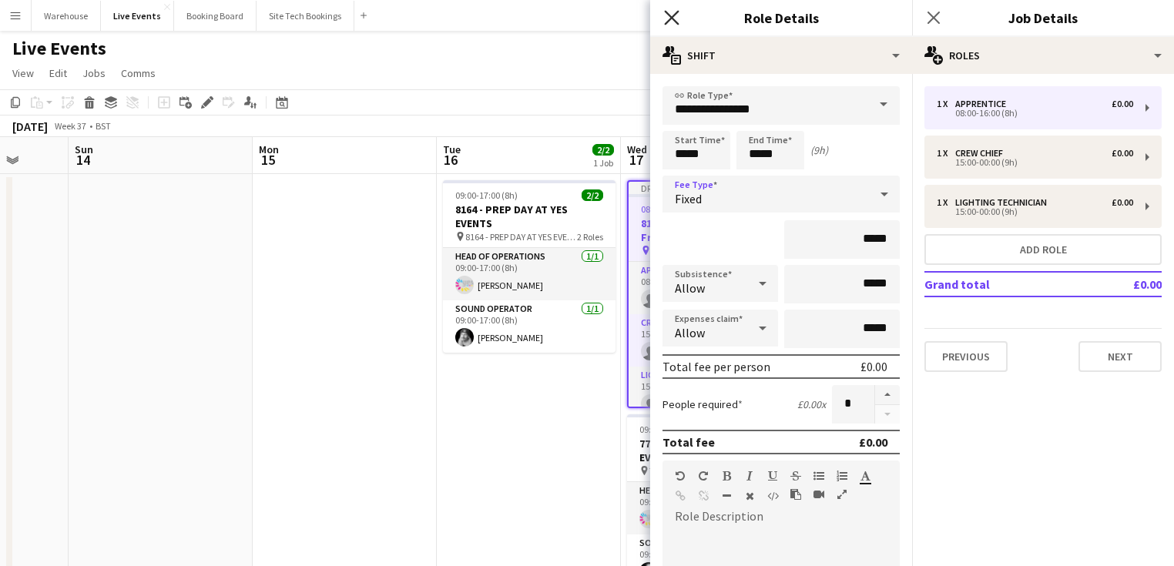
click at [674, 21] on icon at bounding box center [671, 17] width 15 height 15
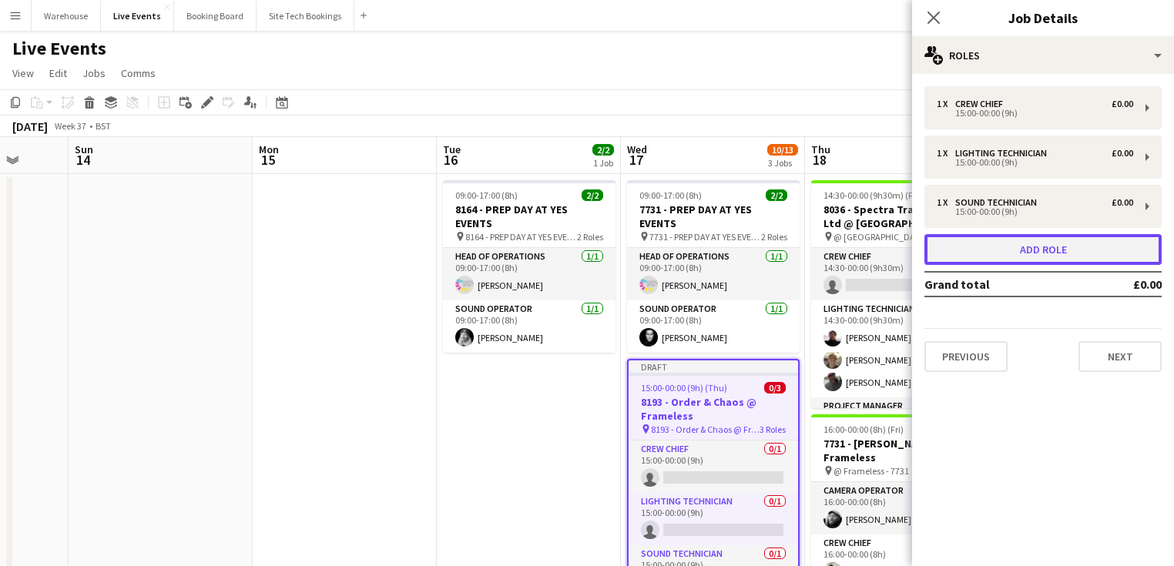
click at [968, 238] on button "Add role" at bounding box center [1042, 249] width 237 height 31
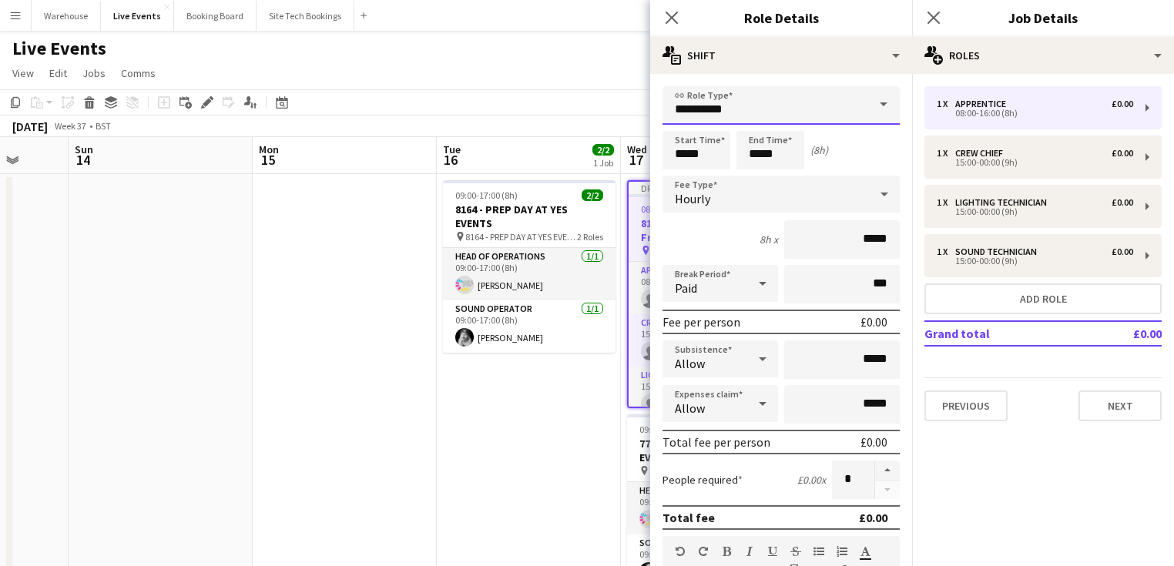
click at [755, 96] on input "**********" at bounding box center [781, 105] width 237 height 39
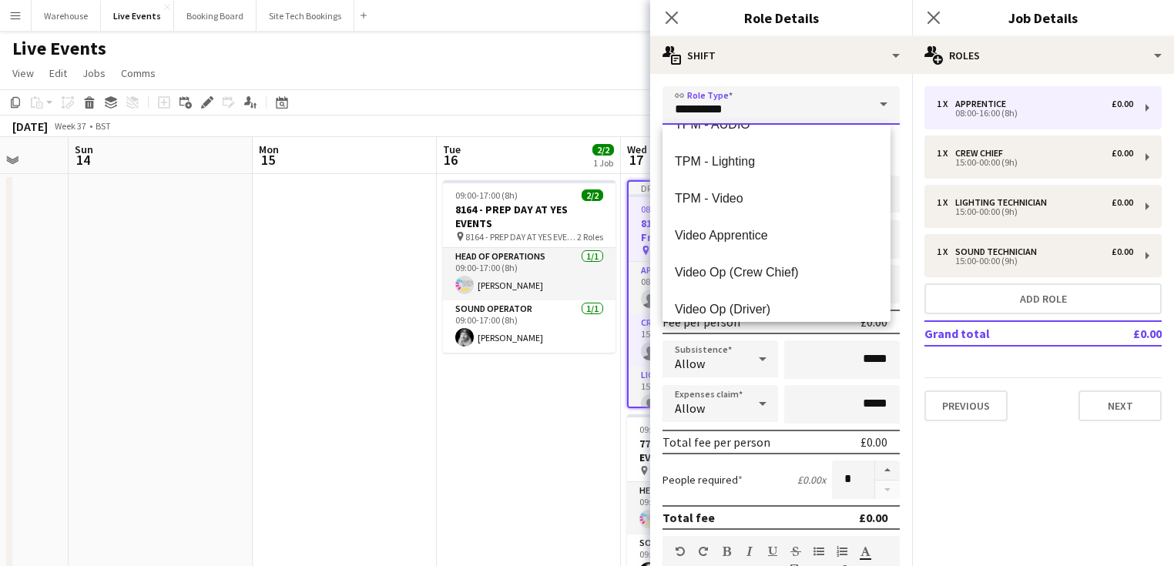
scroll to position [3821, 0]
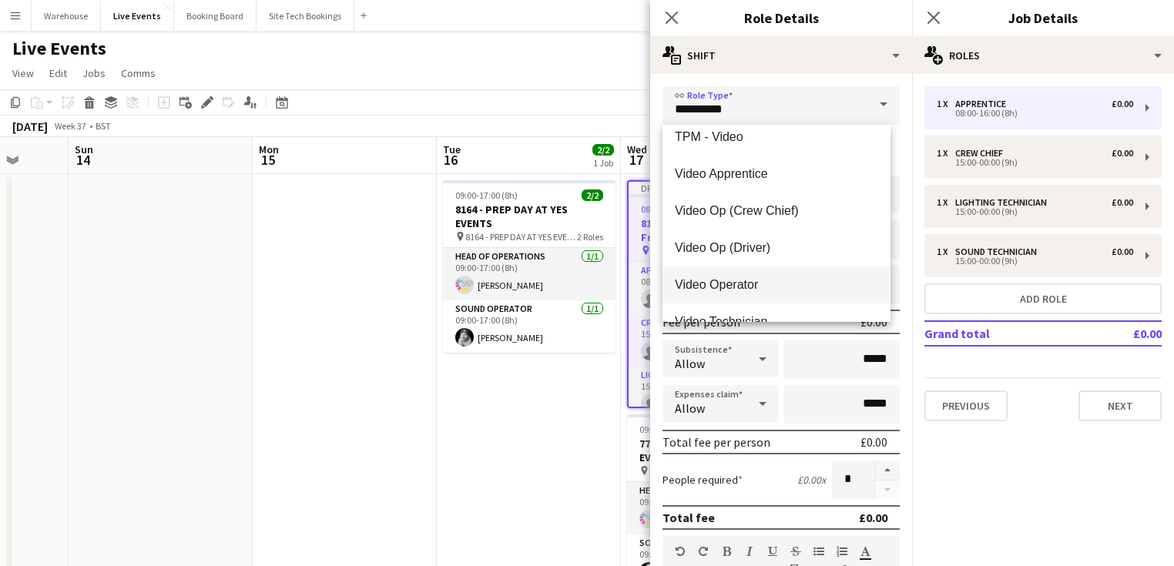
click at [729, 287] on span "Video Operator" at bounding box center [776, 284] width 203 height 15
type input "**********"
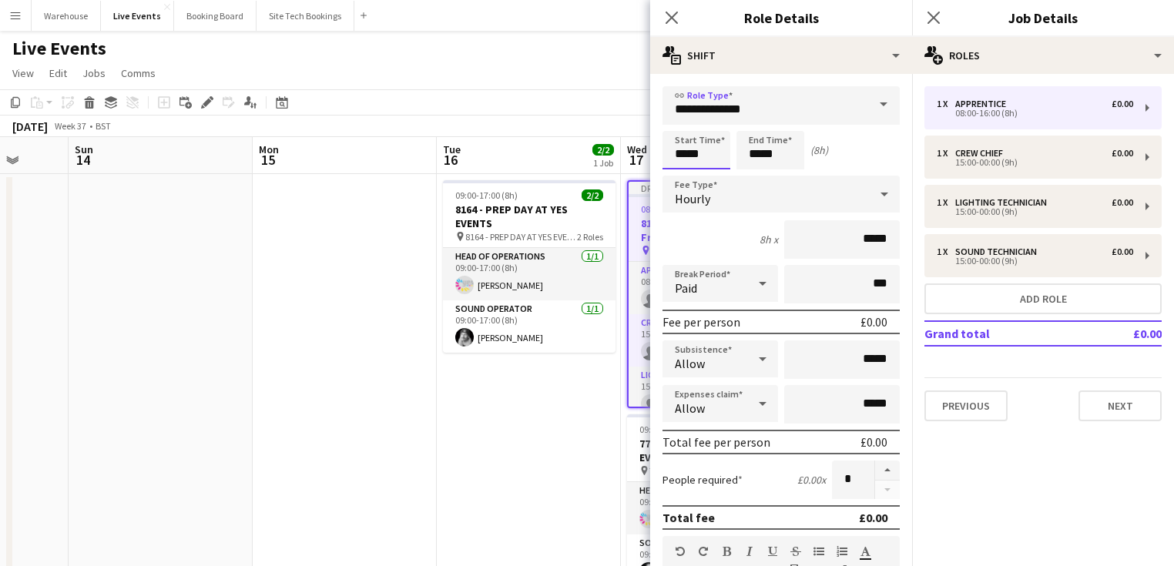
click at [698, 157] on input "*****" at bounding box center [697, 150] width 68 height 39
click at [679, 129] on div at bounding box center [681, 123] width 31 height 15
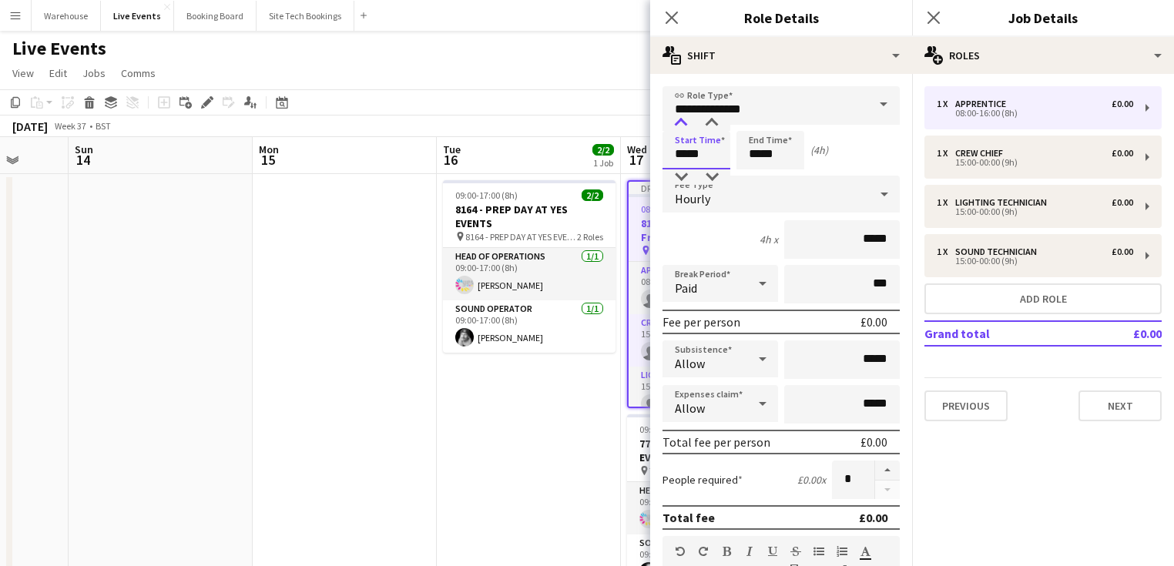
click at [679, 129] on div at bounding box center [681, 123] width 31 height 15
type input "*****"
click at [679, 129] on div at bounding box center [681, 123] width 31 height 15
click at [683, 131] on input "*****" at bounding box center [697, 150] width 68 height 39
click at [769, 149] on input "*****" at bounding box center [770, 150] width 68 height 39
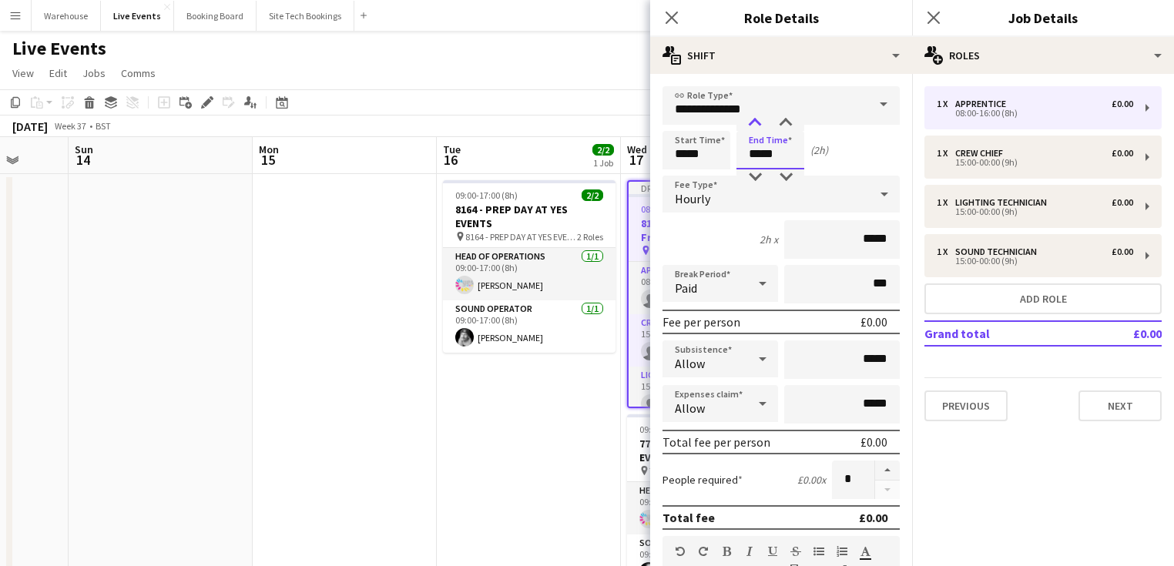
click at [755, 129] on div at bounding box center [755, 123] width 31 height 15
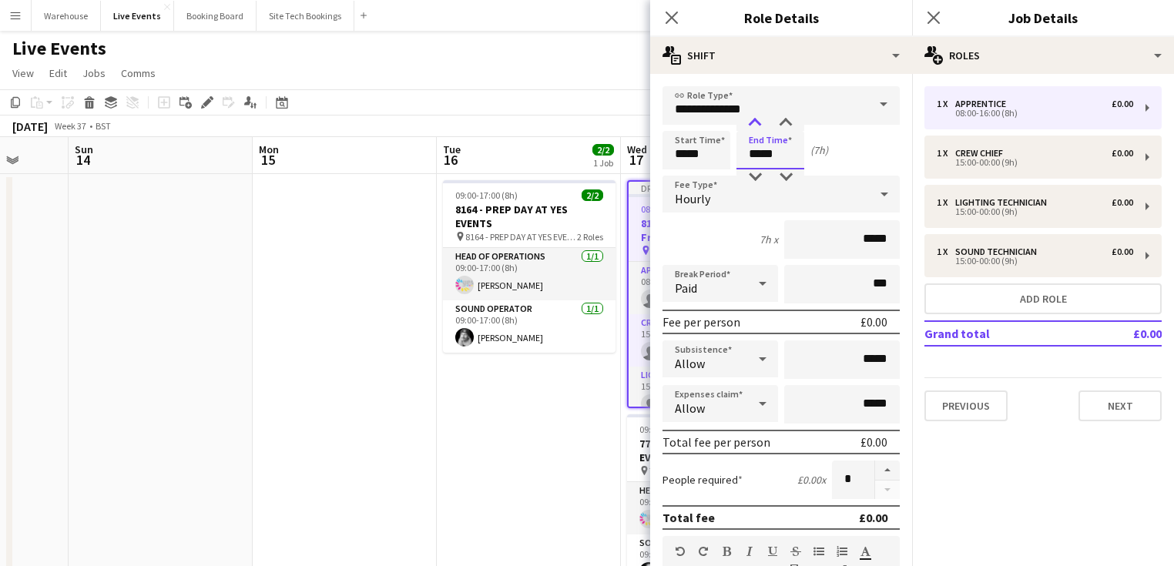
click at [755, 129] on div at bounding box center [755, 123] width 31 height 15
type input "*****"
click at [755, 129] on div at bounding box center [755, 123] width 31 height 15
click at [705, 152] on input "*****" at bounding box center [697, 150] width 68 height 39
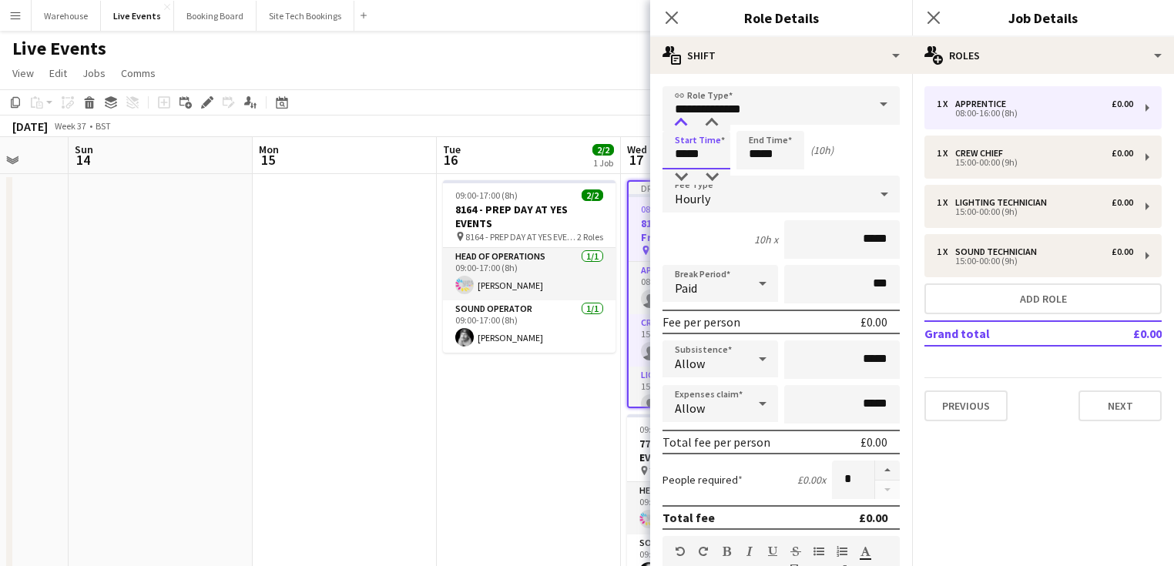
type input "*****"
click at [680, 116] on div at bounding box center [681, 123] width 31 height 15
click at [714, 200] on div "Hourly" at bounding box center [766, 194] width 206 height 37
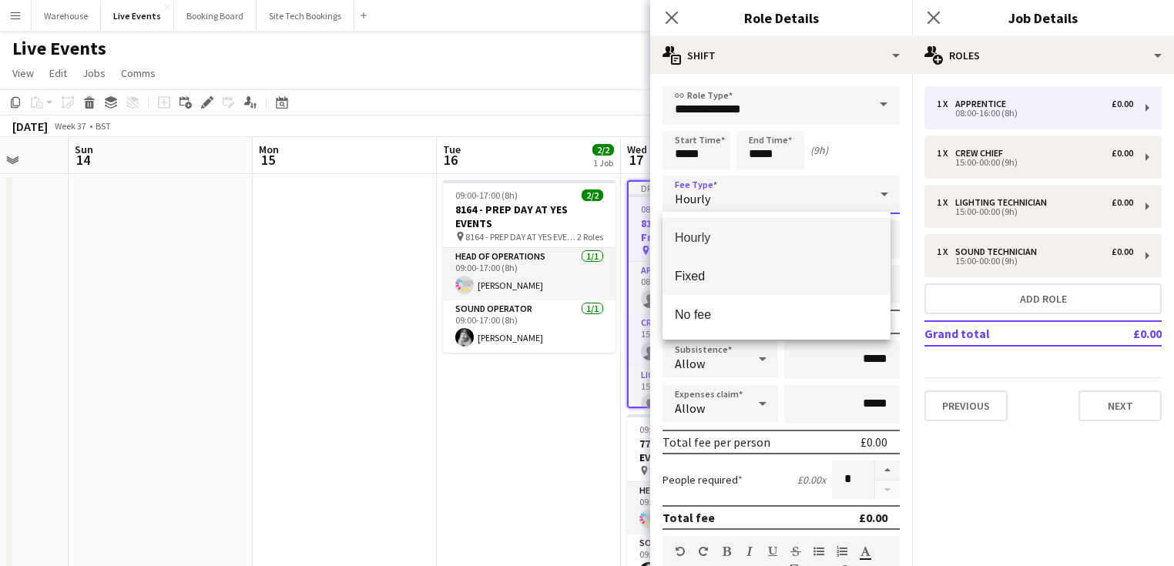
click at [710, 270] on span "Fixed" at bounding box center [776, 276] width 203 height 15
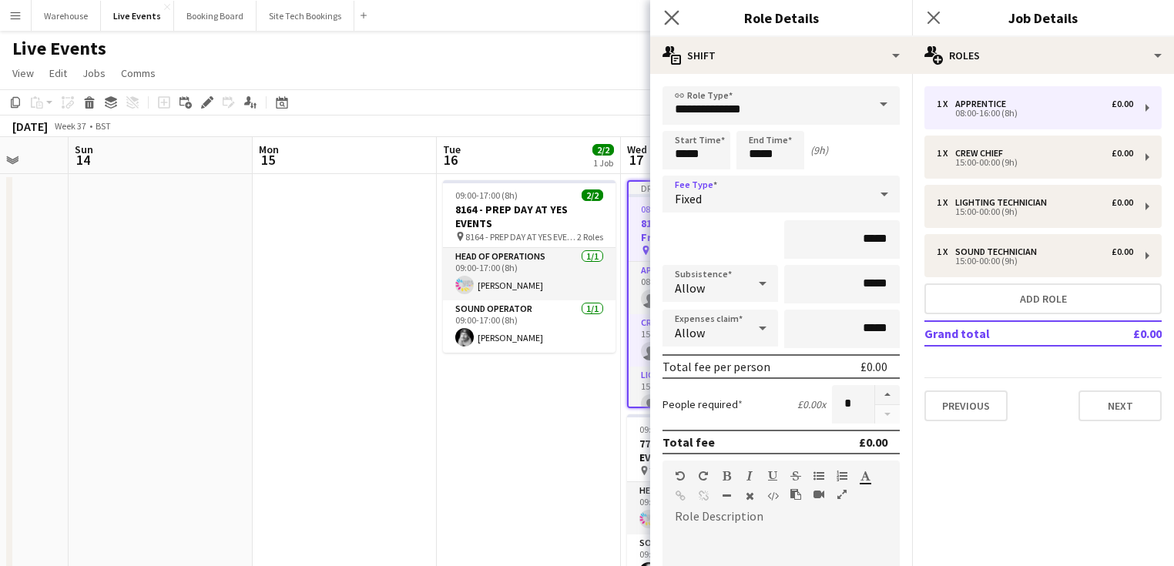
click at [673, 25] on app-icon "Close pop-in" at bounding box center [672, 18] width 22 height 22
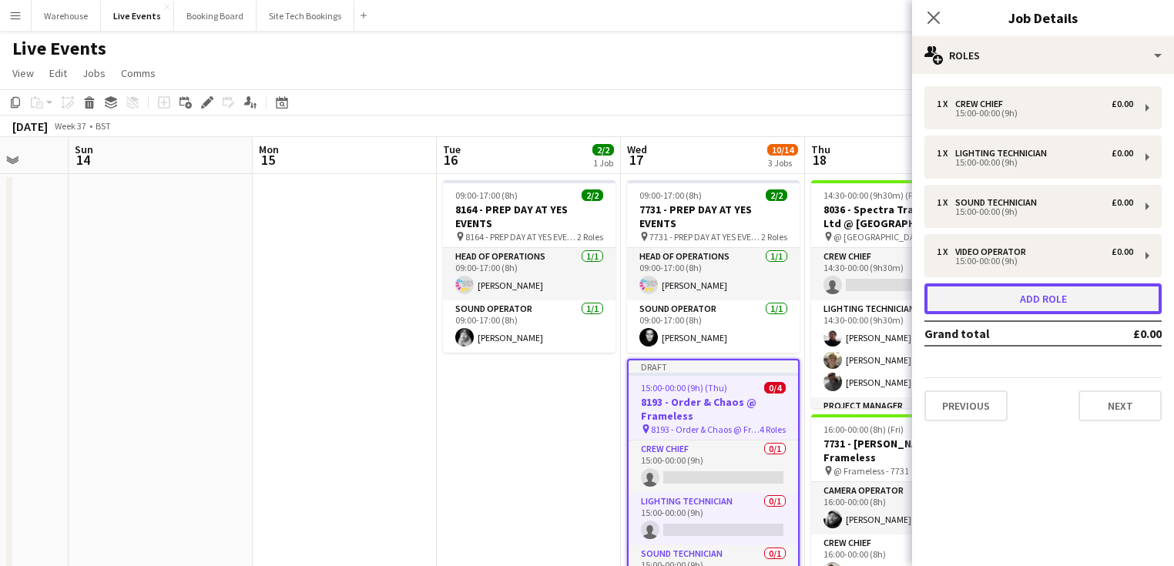
click at [1011, 305] on button "Add role" at bounding box center [1042, 298] width 237 height 31
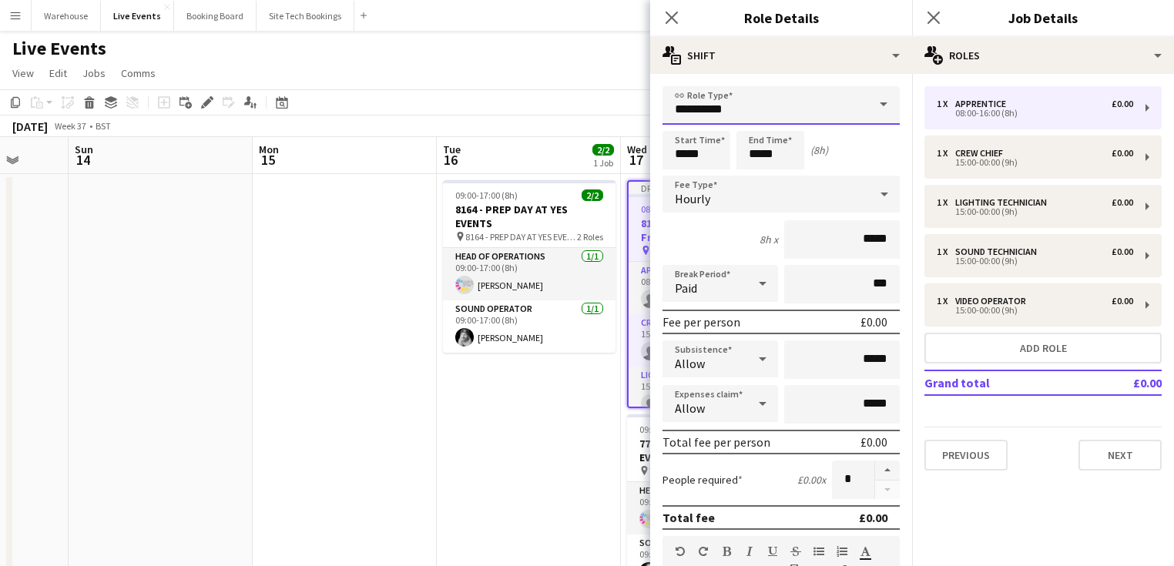
click at [750, 98] on input "**********" at bounding box center [781, 105] width 237 height 39
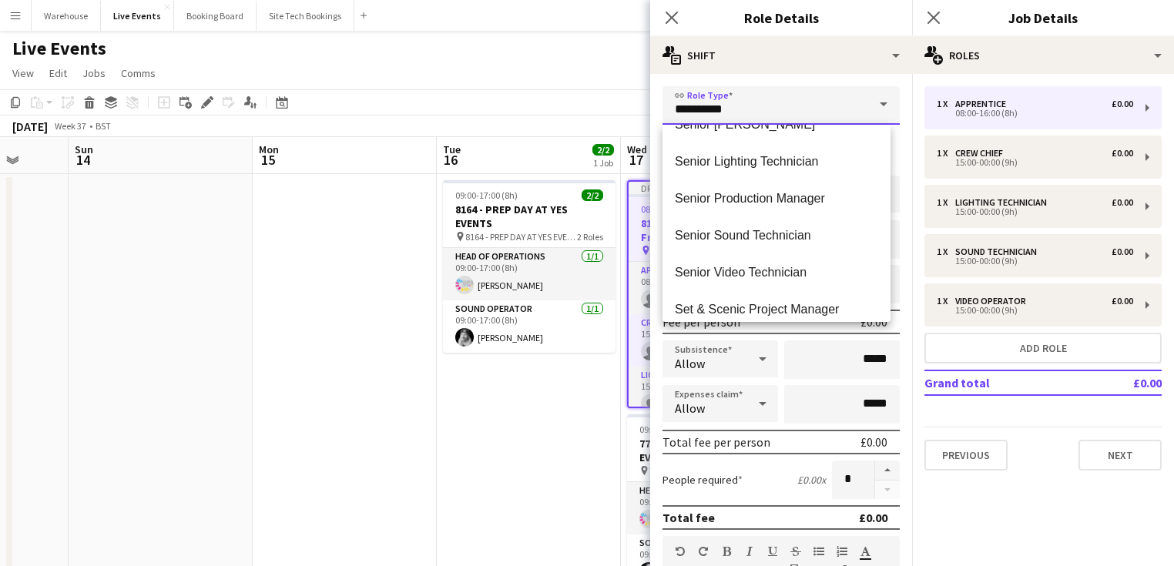
scroll to position [2773, 0]
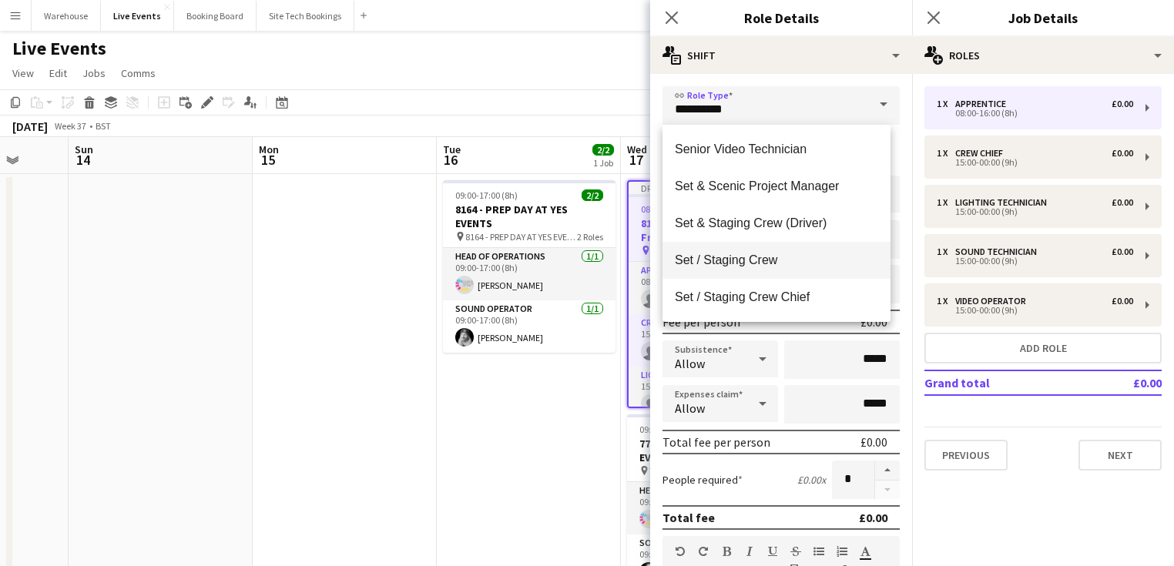
drag, startPoint x: 737, startPoint y: 262, endPoint x: 723, endPoint y: 264, distance: 14.1
click at [738, 262] on span "Set / Staging Crew" at bounding box center [776, 260] width 203 height 15
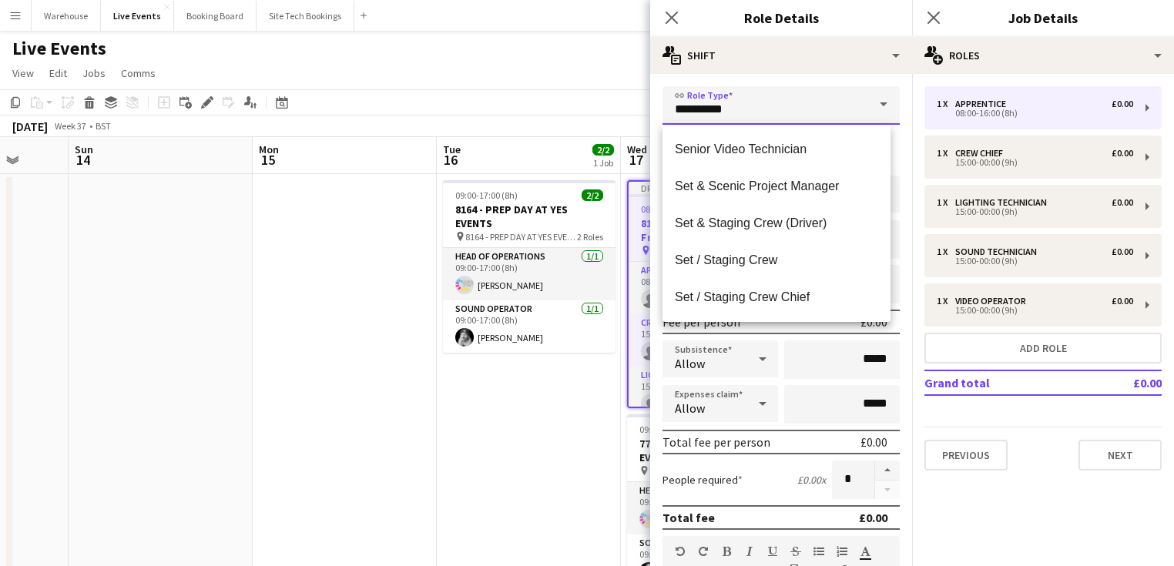
type input "**********"
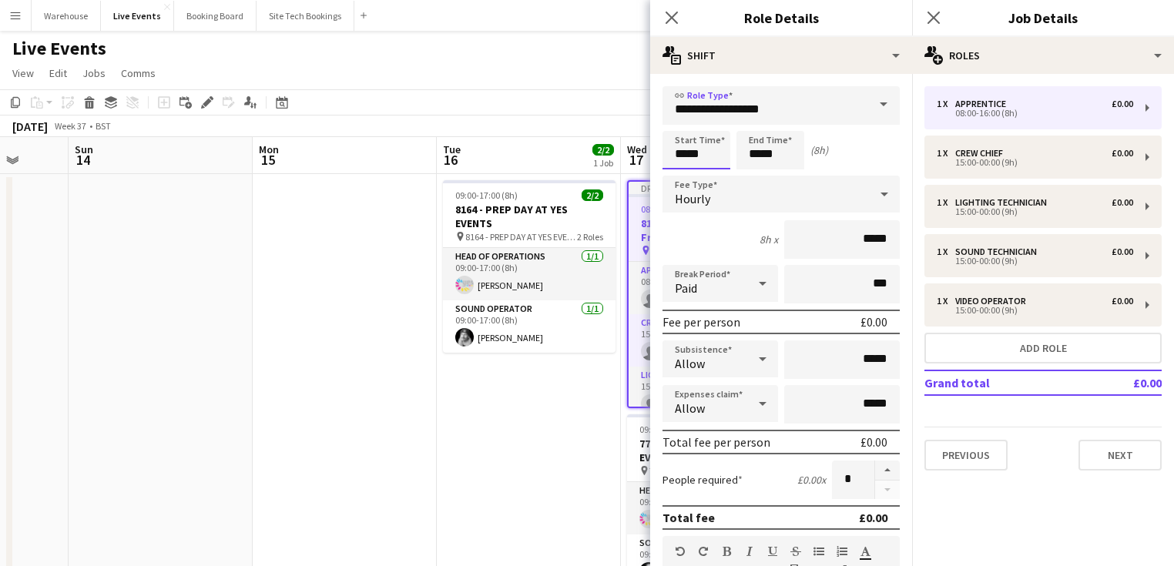
click at [691, 157] on input "*****" at bounding box center [697, 150] width 68 height 39
click at [679, 126] on div at bounding box center [681, 123] width 31 height 15
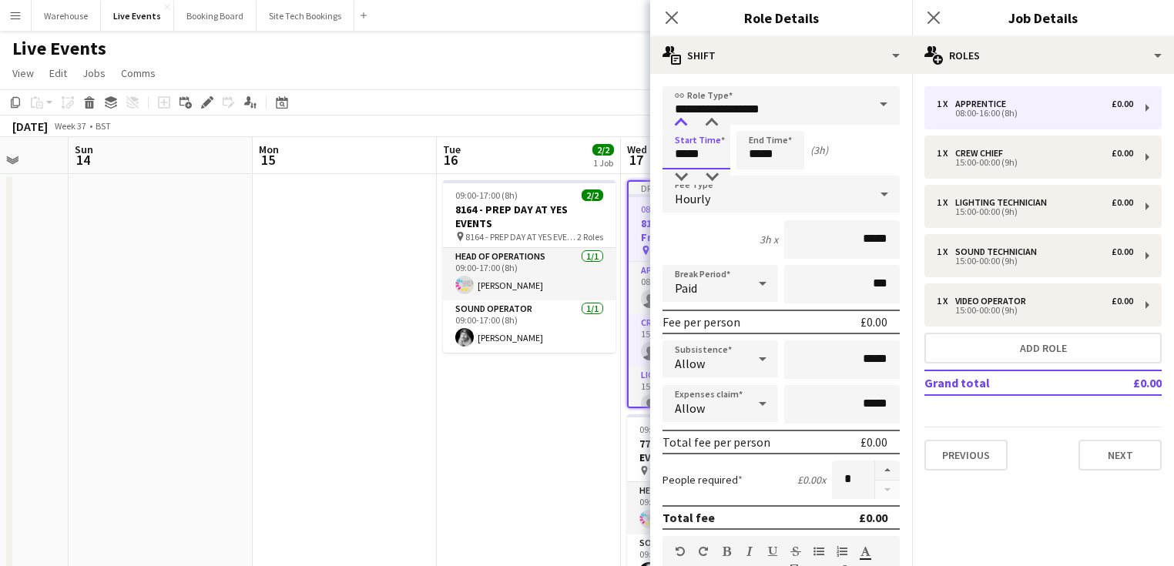
click at [679, 126] on div at bounding box center [681, 123] width 31 height 15
type input "*****"
click at [679, 126] on div at bounding box center [681, 123] width 31 height 15
click at [803, 155] on input "*****" at bounding box center [770, 150] width 68 height 39
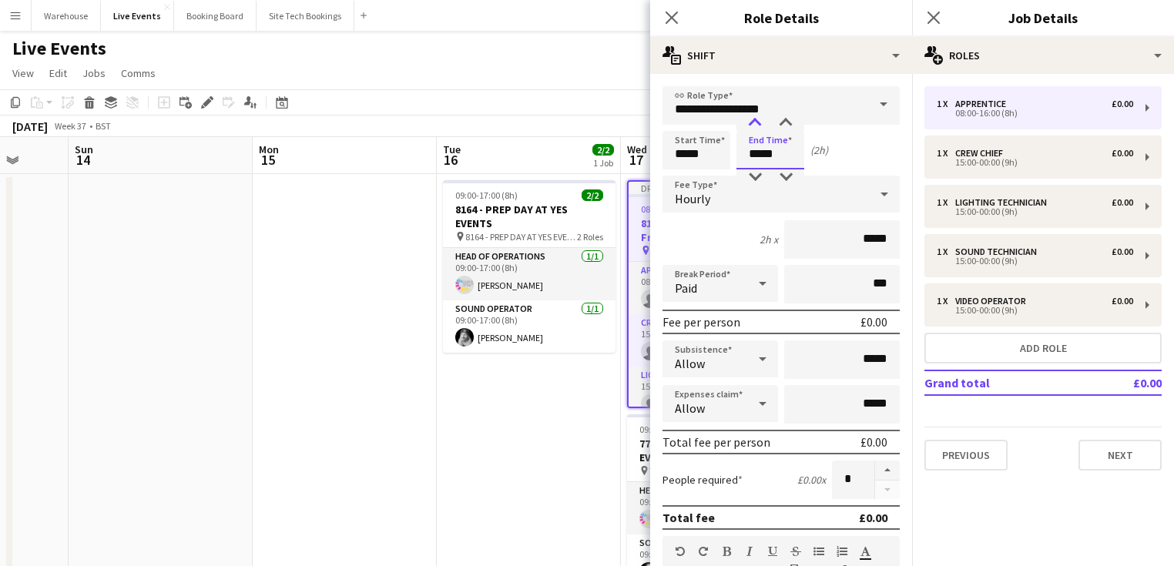
click at [749, 128] on div at bounding box center [755, 123] width 31 height 15
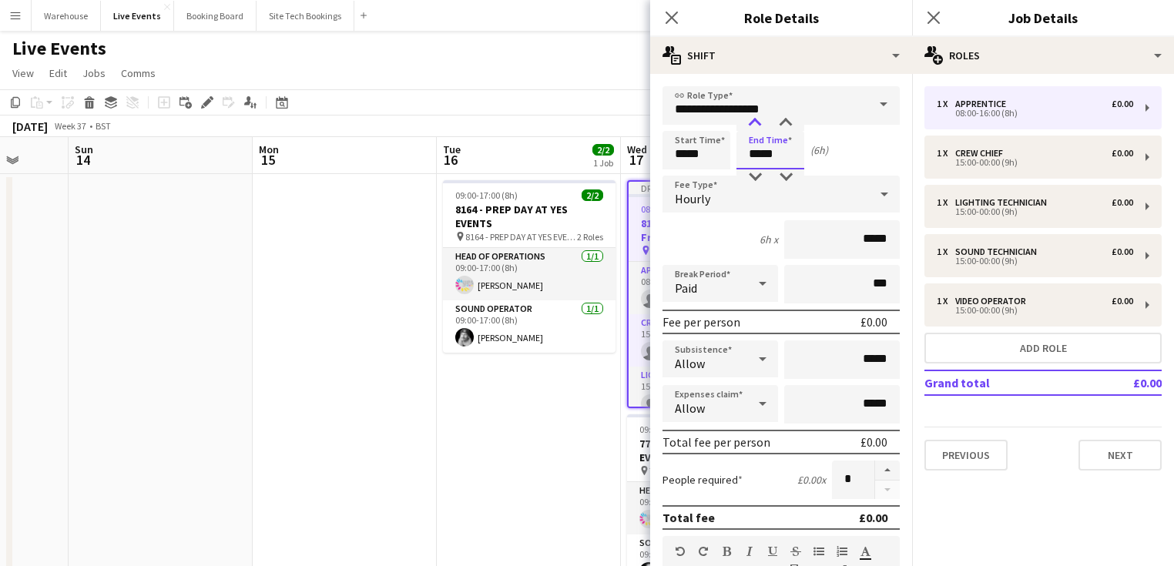
click at [749, 128] on div at bounding box center [755, 123] width 31 height 15
type input "*****"
click at [749, 128] on div at bounding box center [755, 123] width 31 height 15
click at [709, 198] on span "Hourly" at bounding box center [692, 198] width 35 height 15
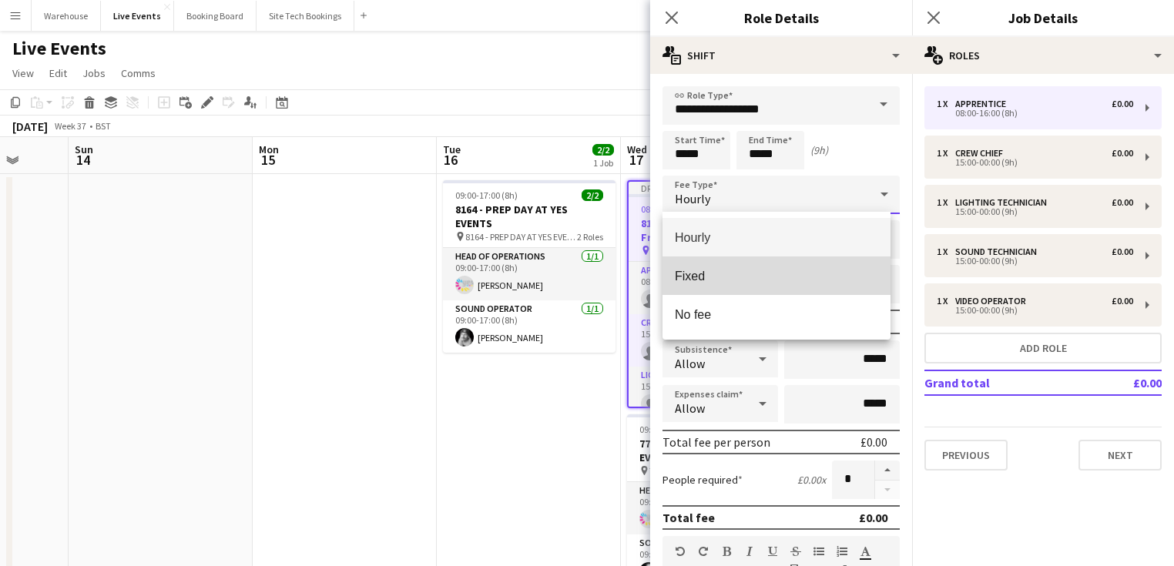
click at [703, 269] on span "Fixed" at bounding box center [776, 276] width 203 height 15
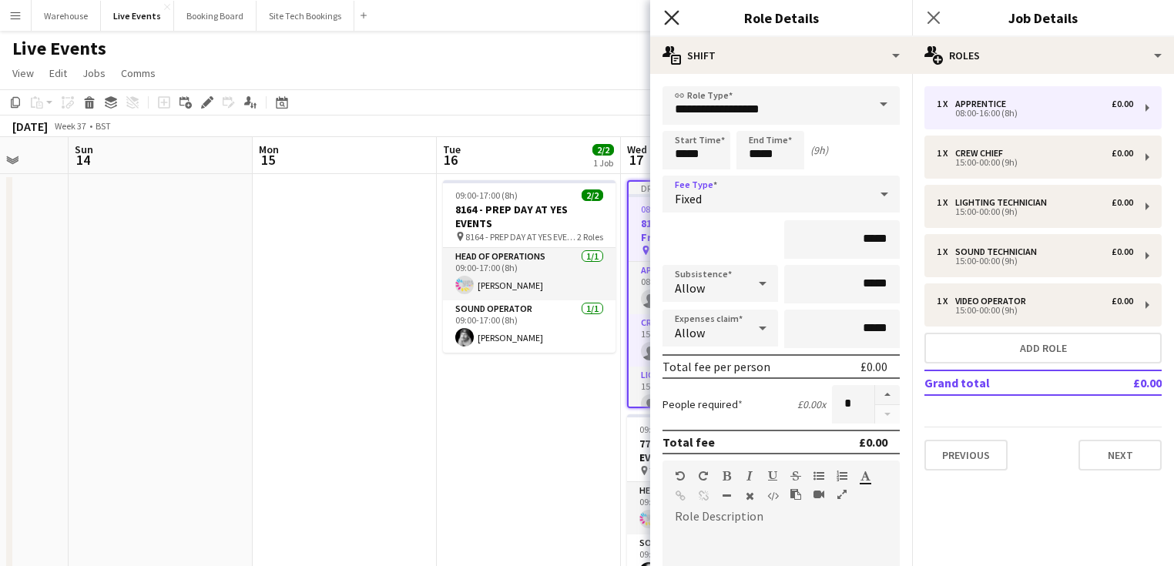
click at [672, 12] on icon "Close pop-in" at bounding box center [671, 17] width 15 height 15
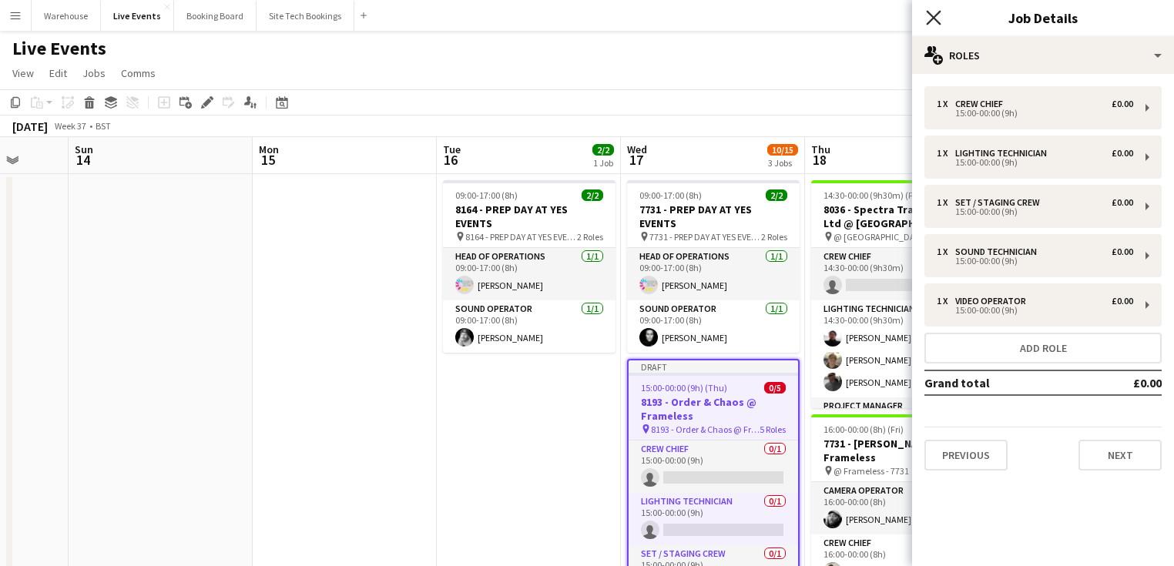
click at [935, 15] on icon at bounding box center [933, 17] width 15 height 15
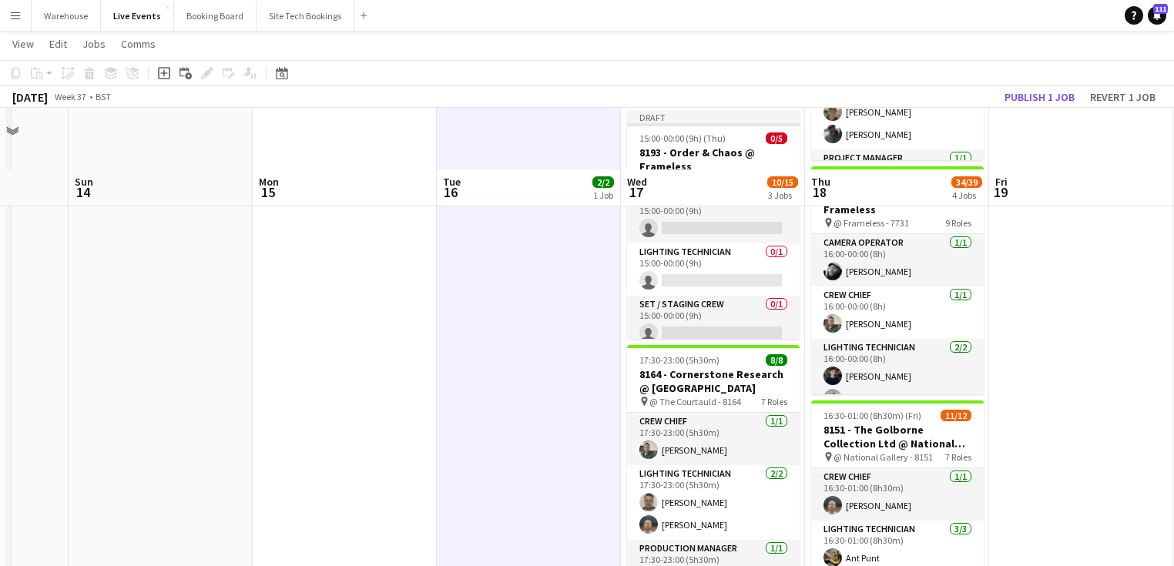
scroll to position [308, 0]
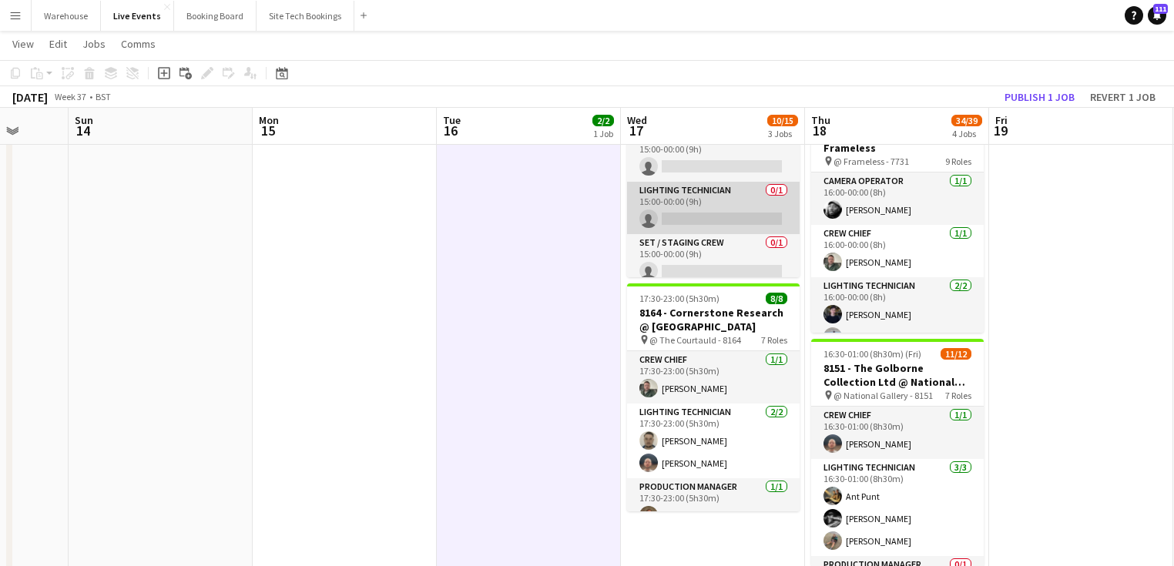
click at [691, 209] on app-card-role "Lighting Technician 0/1 15:00-00:00 (9h) single-neutral-actions" at bounding box center [713, 208] width 173 height 52
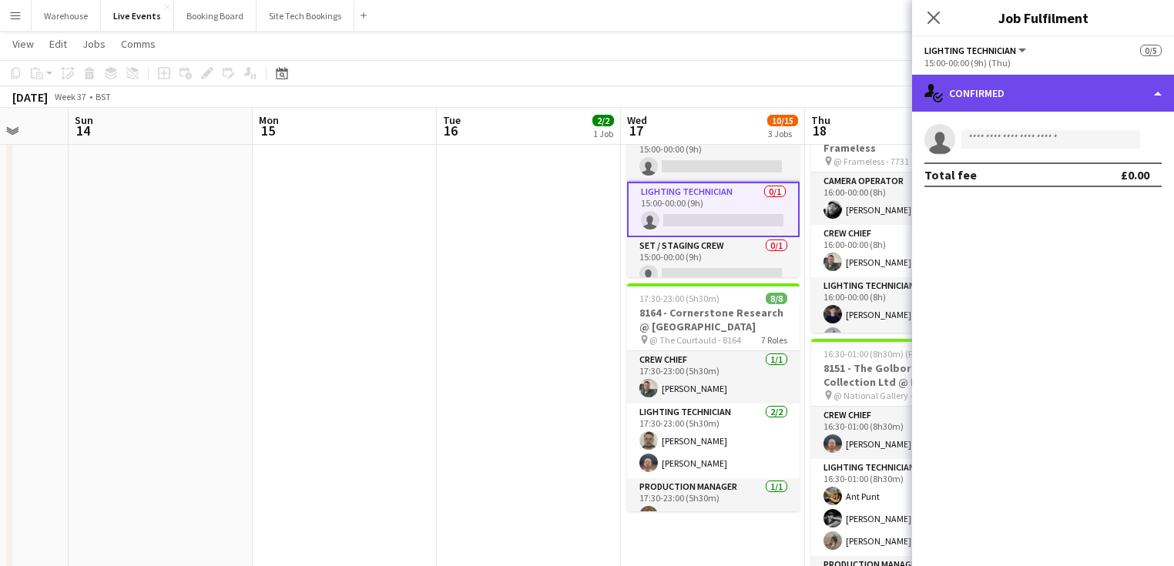
click at [1023, 80] on div "single-neutral-actions-check-2 Confirmed" at bounding box center [1043, 93] width 262 height 37
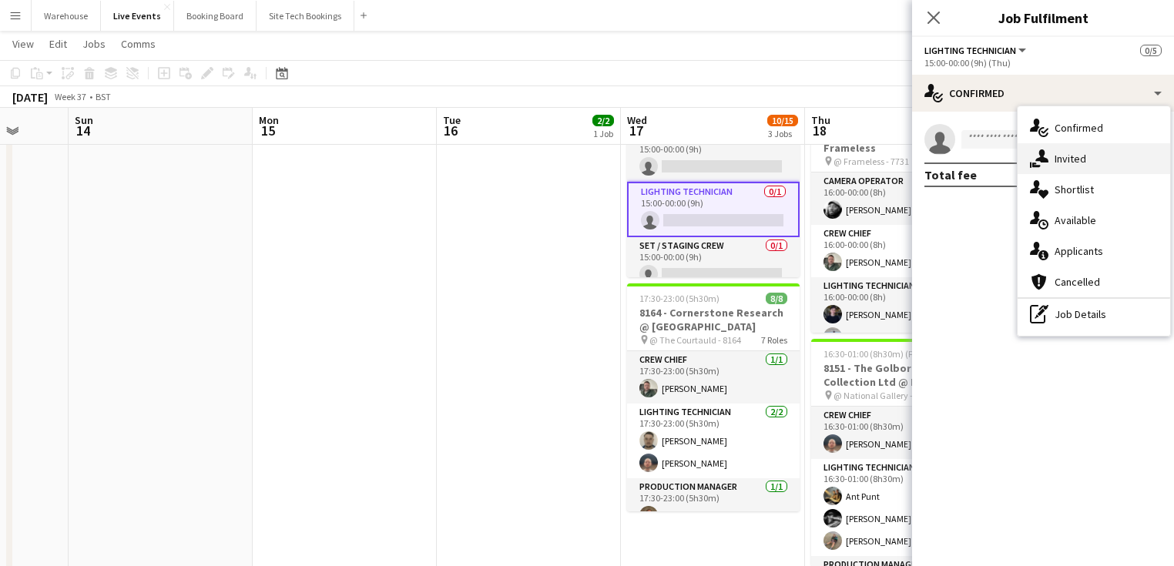
click at [1078, 160] on span "Invited" at bounding box center [1071, 159] width 32 height 14
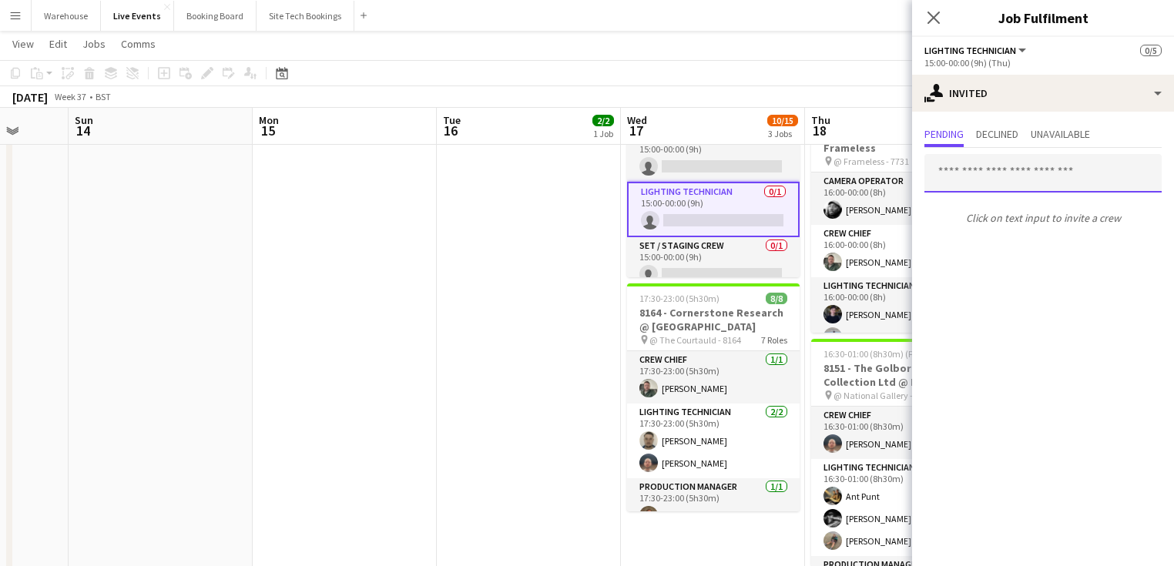
click at [1043, 181] on input "text" at bounding box center [1042, 173] width 237 height 39
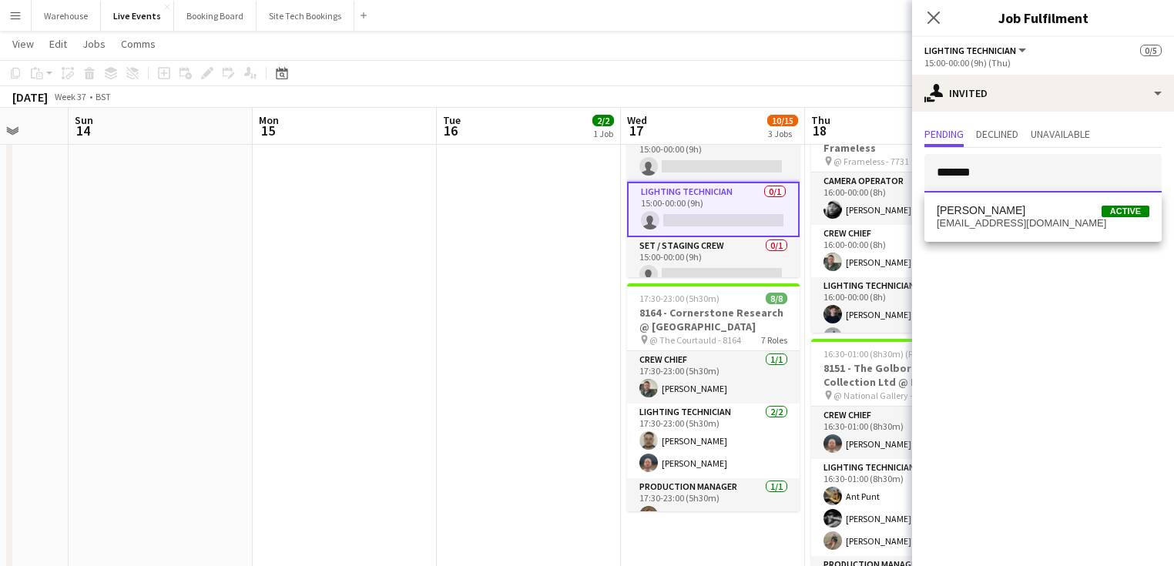
type input "*******"
click at [1011, 221] on span "simon_brown@hotmail.co.uk" at bounding box center [1043, 223] width 213 height 12
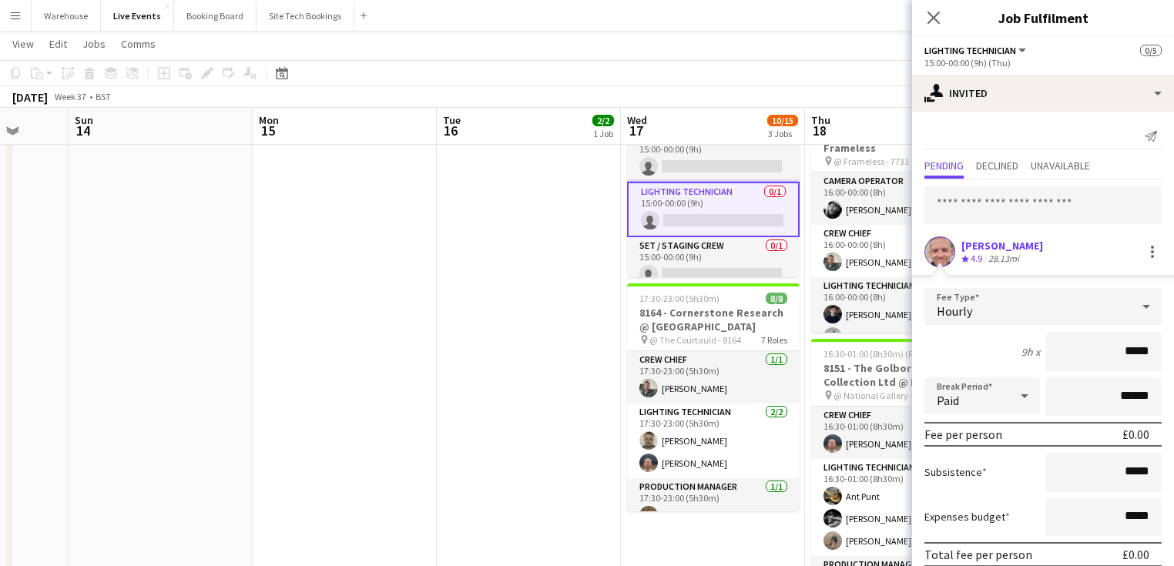
scroll to position [63, 0]
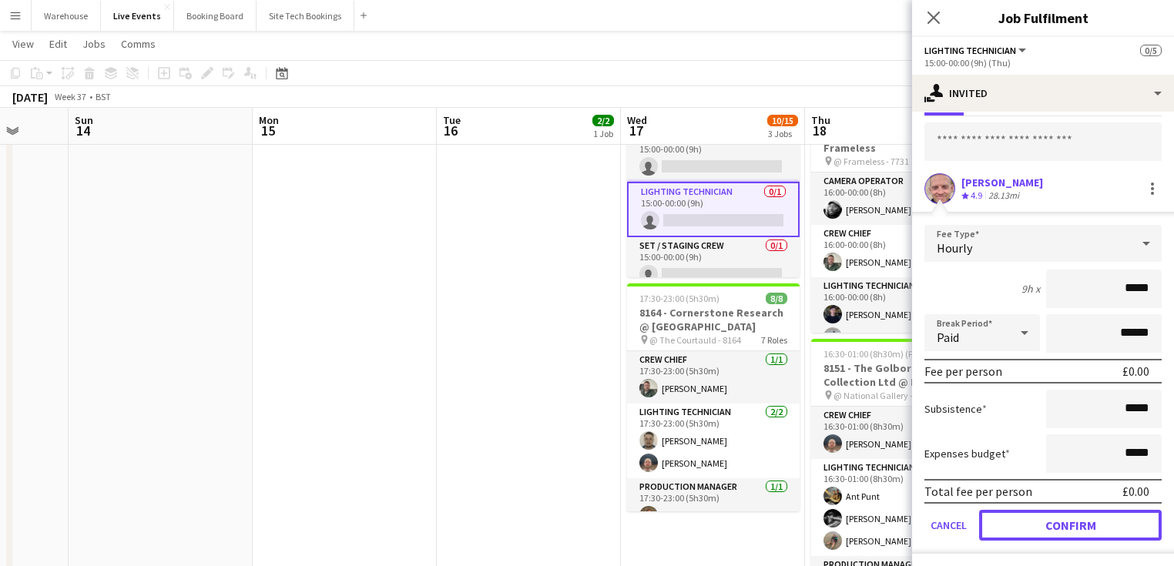
click at [1078, 514] on button "Confirm" at bounding box center [1070, 525] width 183 height 31
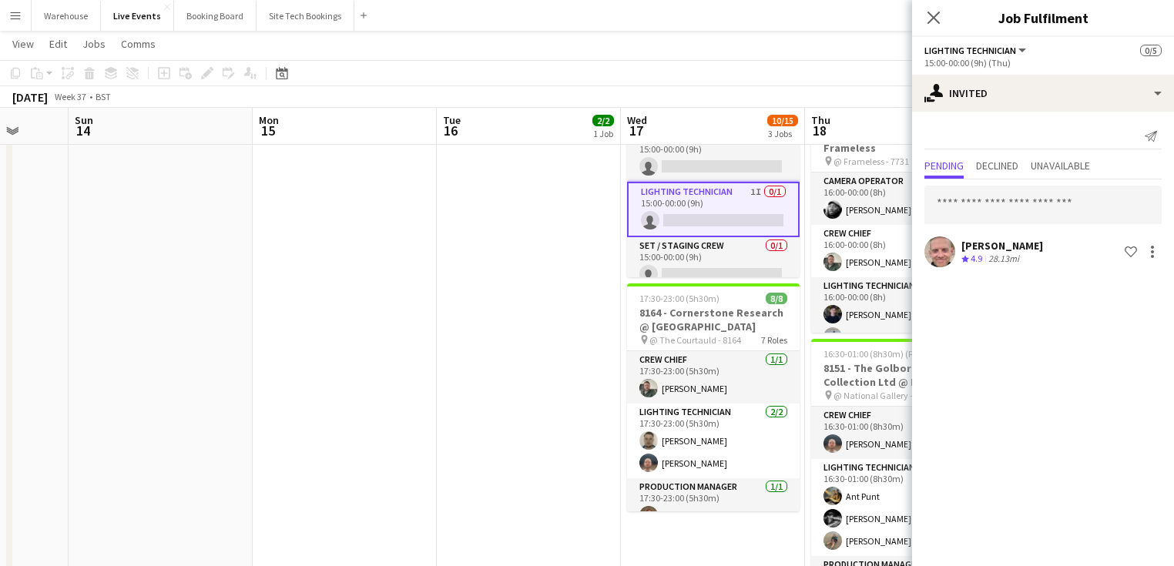
scroll to position [0, 0]
click at [938, 15] on icon "Close pop-in" at bounding box center [934, 18] width 12 height 12
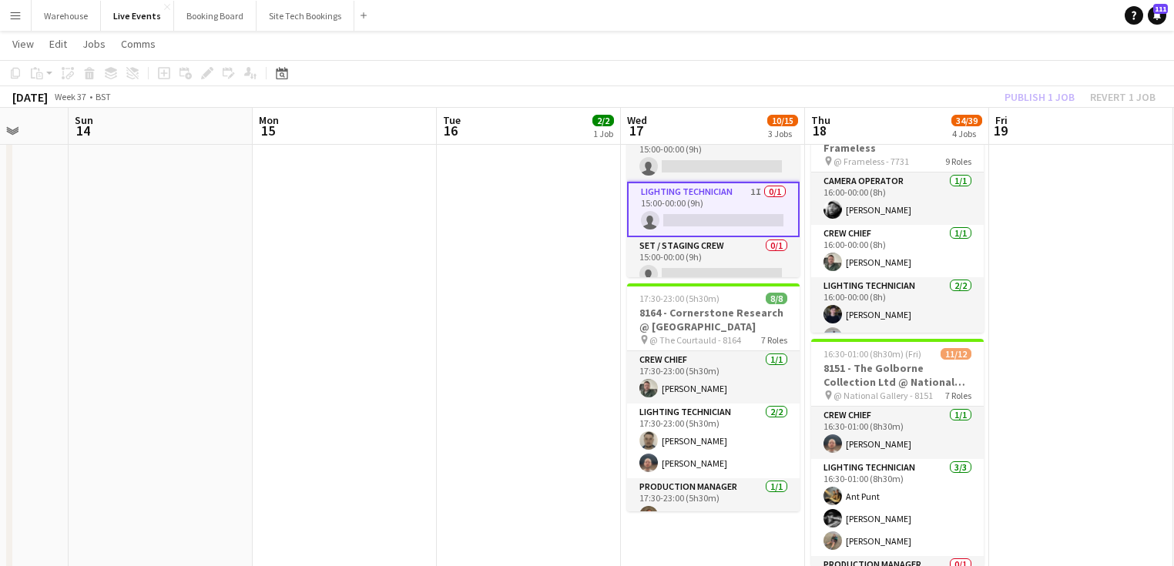
click at [530, 366] on app-date-cell "09:00-17:00 (8h) 2/2 8164 - PREP DAY AT YES EVENTS pin 8164 - PREP DAY AT YES E…" at bounding box center [529, 444] width 184 height 1160
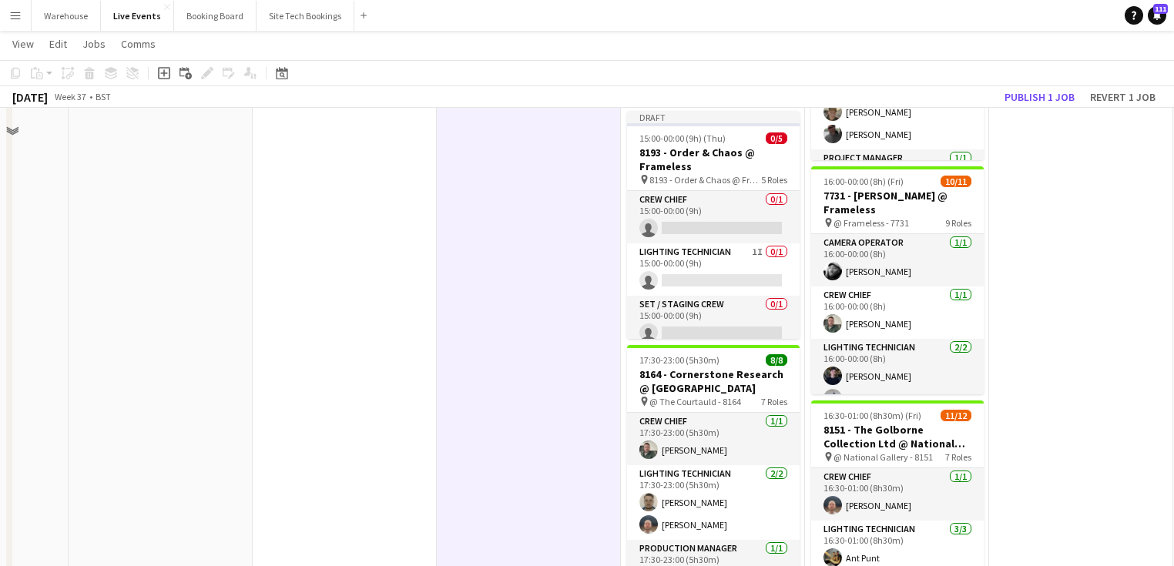
scroll to position [185, 0]
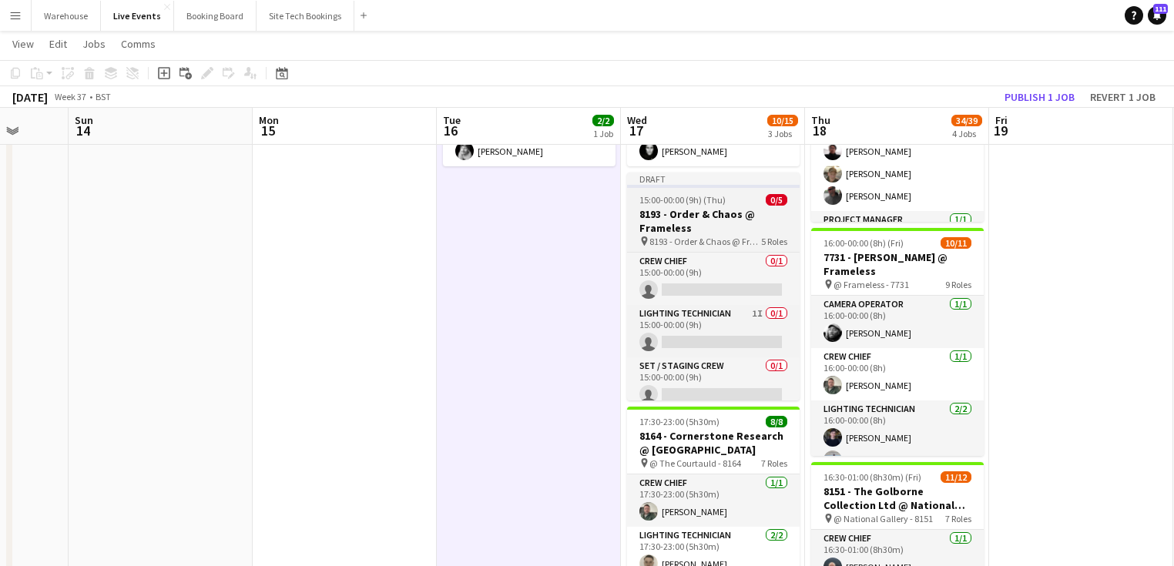
click at [655, 233] on h3 "8193 - Order & Chaos @ Frameless" at bounding box center [713, 221] width 173 height 28
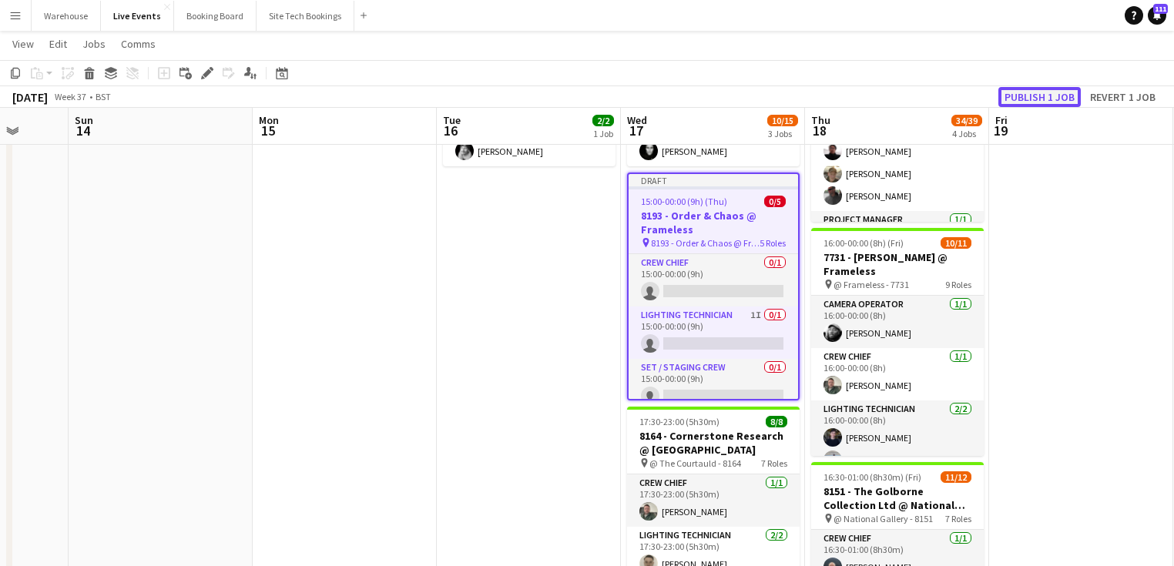
click at [1035, 99] on button "Publish 1 job" at bounding box center [1039, 97] width 82 height 20
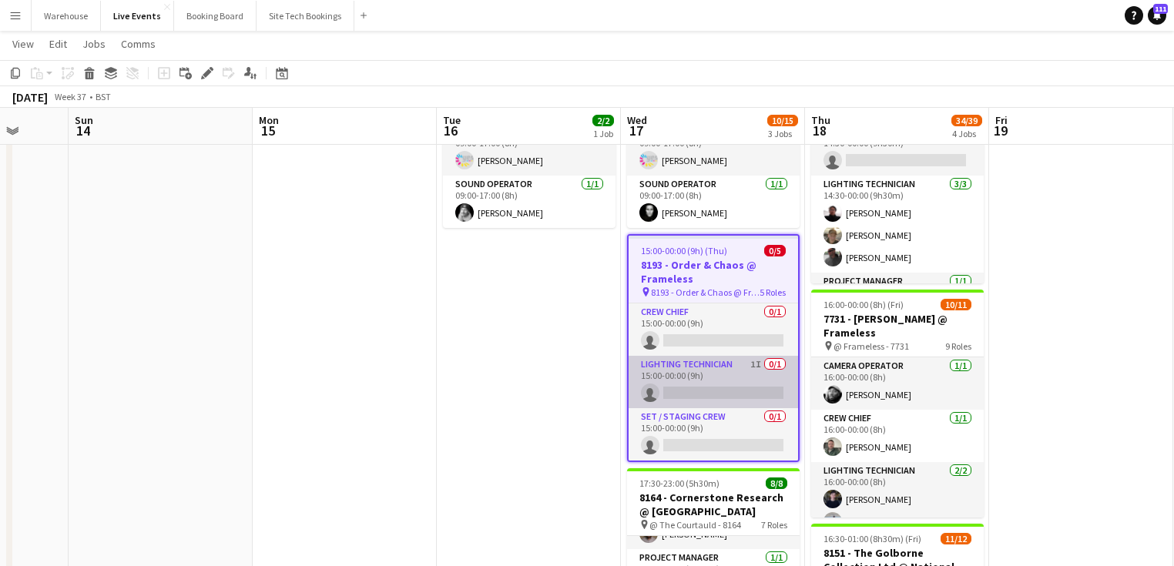
scroll to position [62, 0]
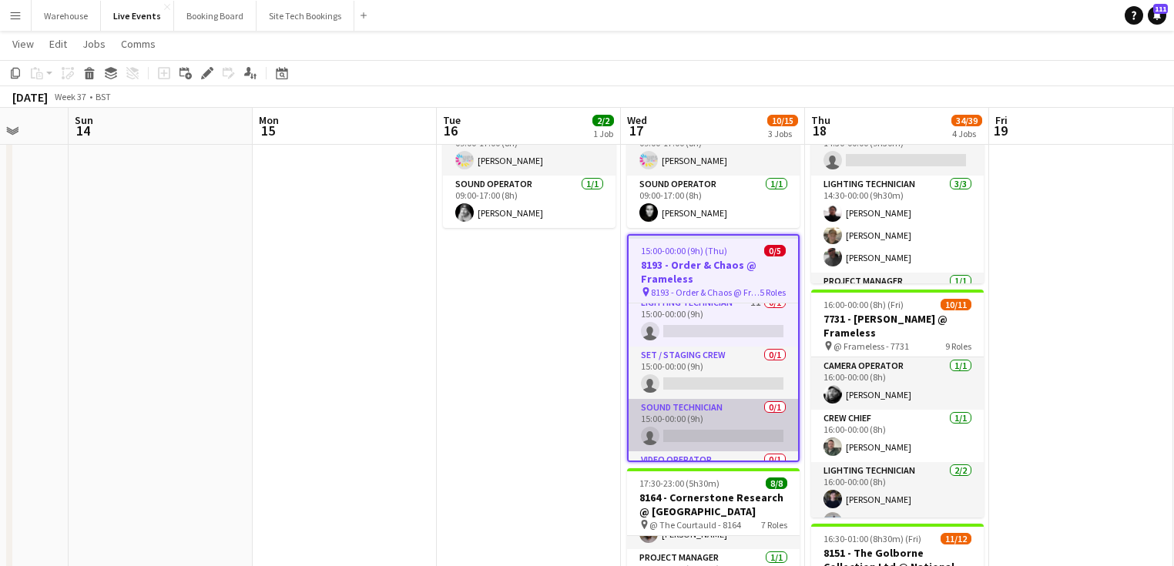
click at [693, 425] on app-card-role "Sound Technician 0/1 15:00-00:00 (9h) single-neutral-actions" at bounding box center [713, 425] width 169 height 52
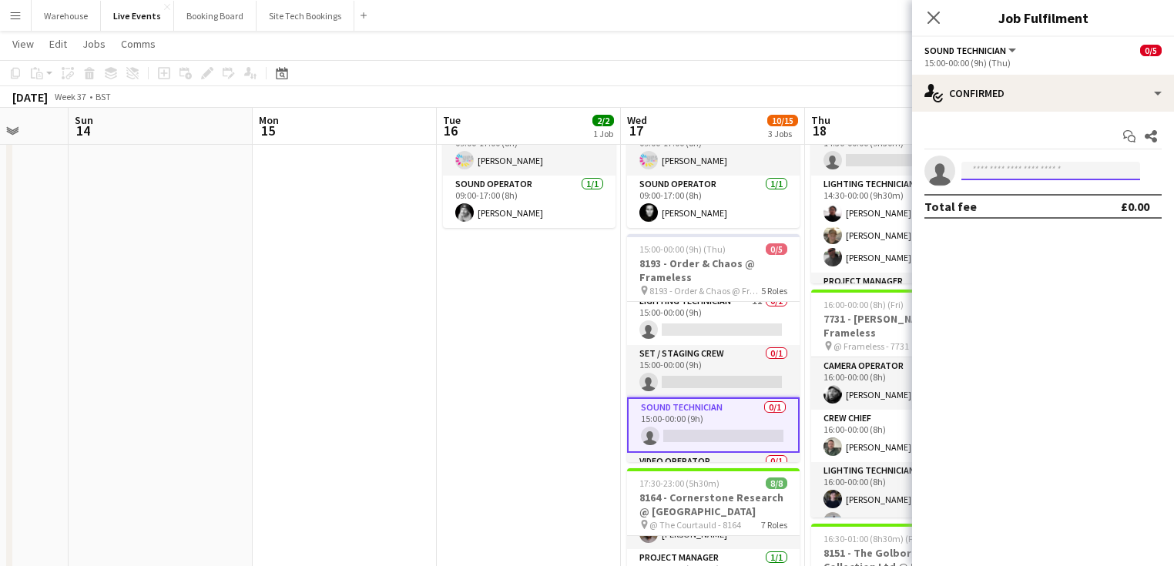
click at [1002, 173] on input at bounding box center [1050, 171] width 179 height 18
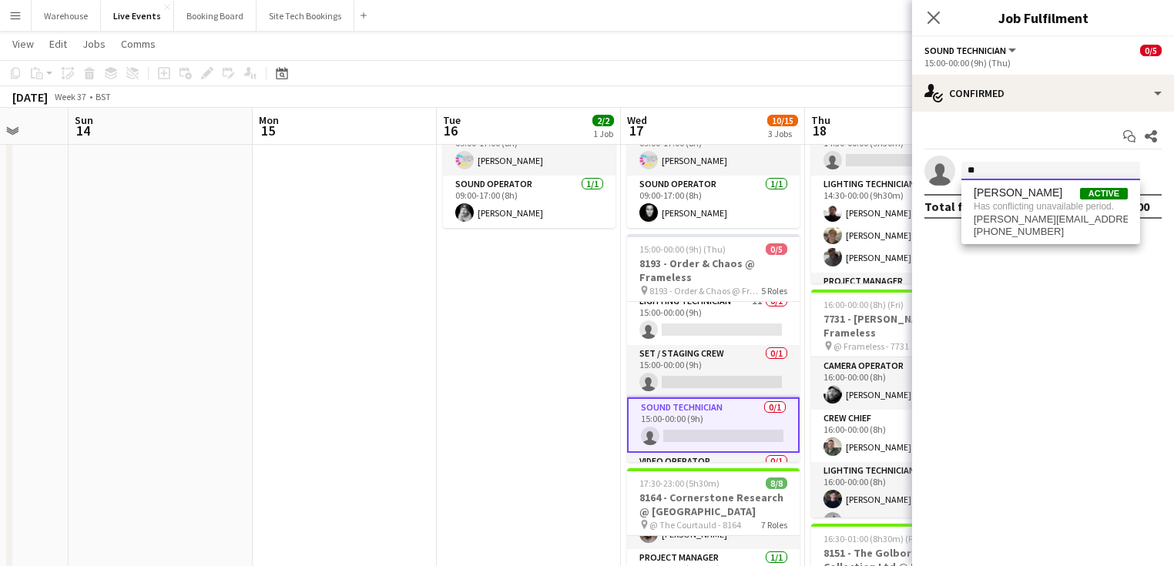
type input "*"
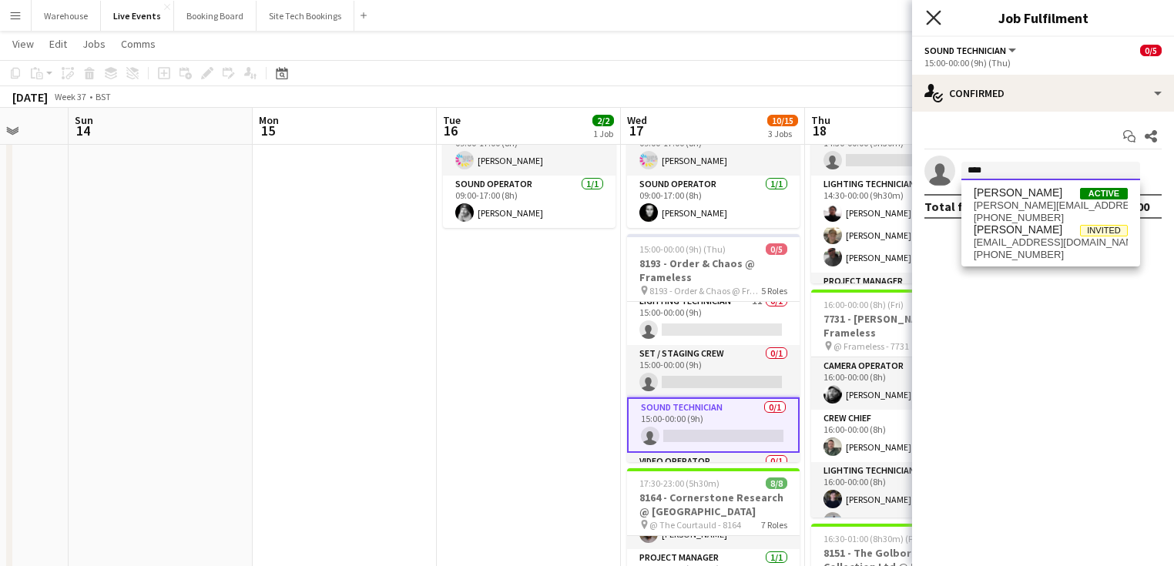
type input "****"
click at [934, 15] on icon "Close pop-in" at bounding box center [934, 18] width 12 height 12
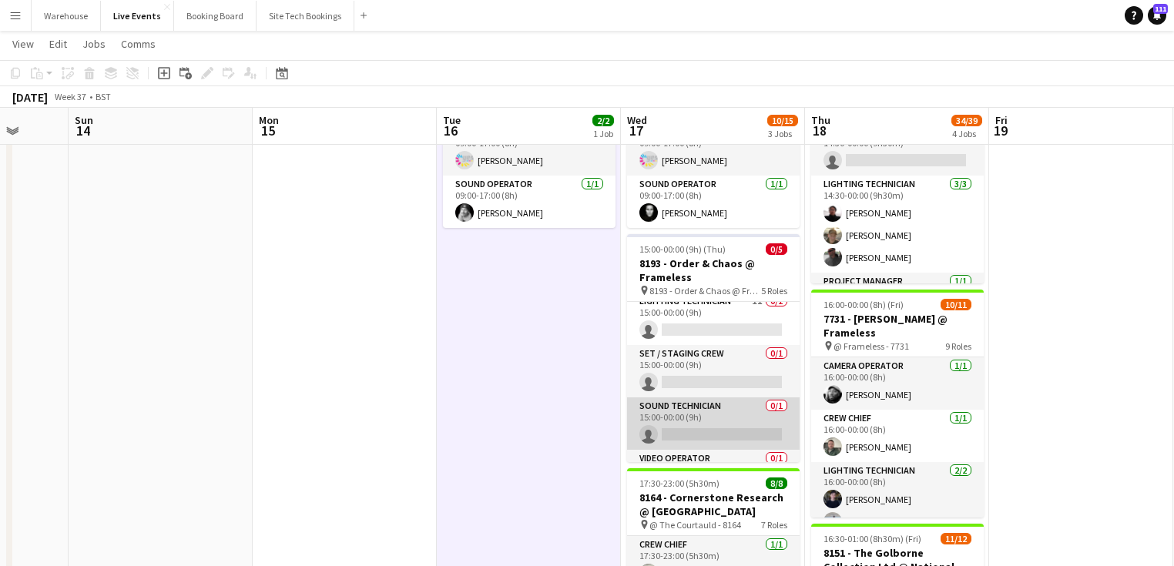
click at [702, 434] on app-card-role "Sound Technician 0/1 15:00-00:00 (9h) single-neutral-actions" at bounding box center [713, 424] width 173 height 52
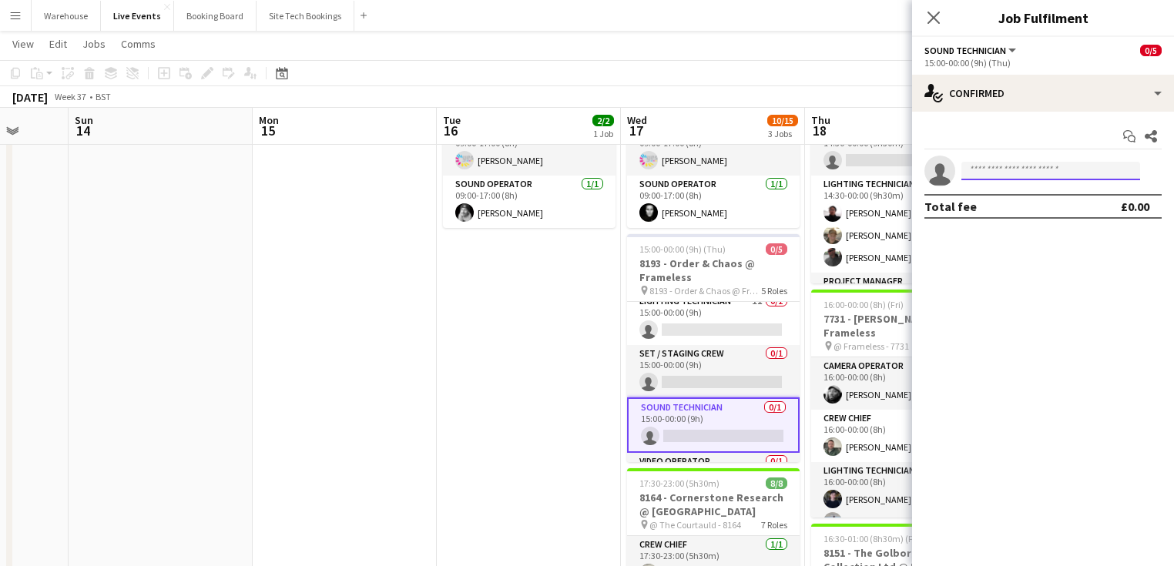
click at [1027, 164] on input at bounding box center [1050, 171] width 179 height 18
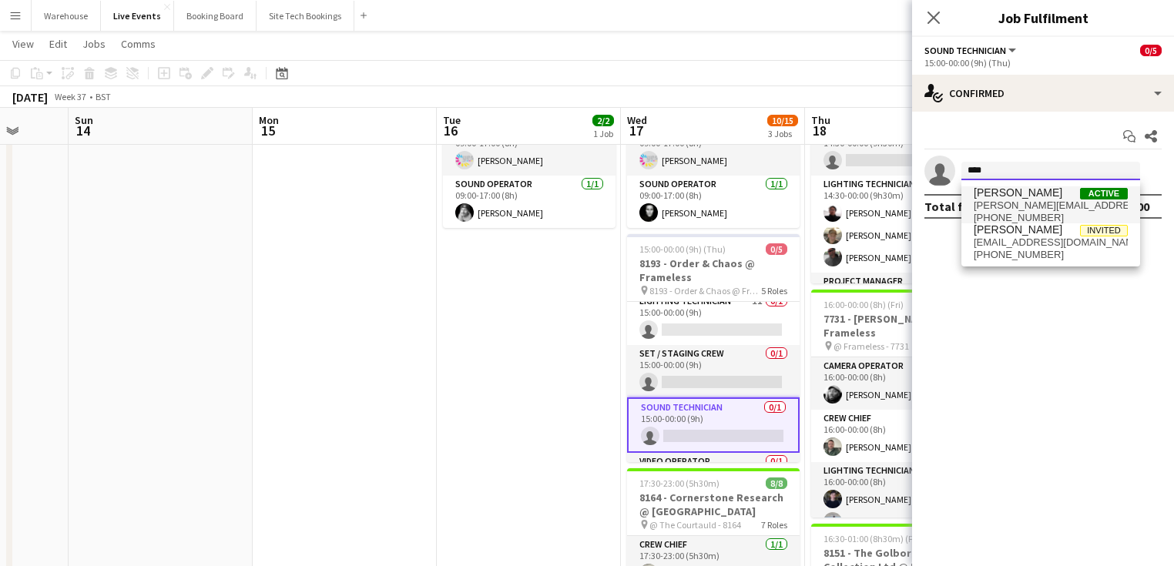
type input "****"
click at [1001, 203] on span "mathilde@wiseproductions.co.uk" at bounding box center [1051, 206] width 154 height 12
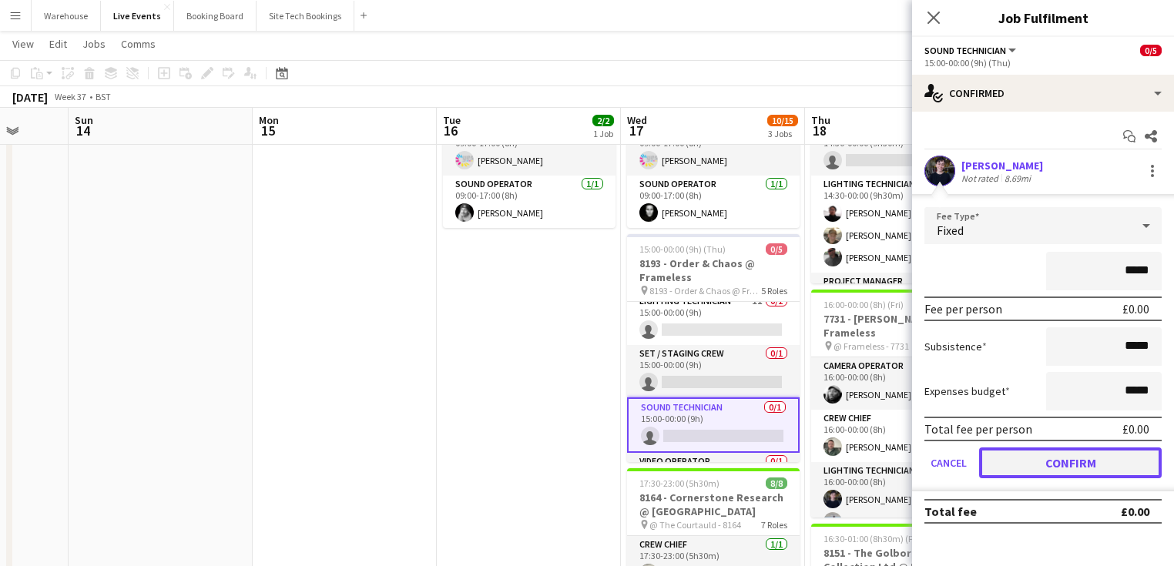
click at [1042, 464] on button "Confirm" at bounding box center [1070, 463] width 183 height 31
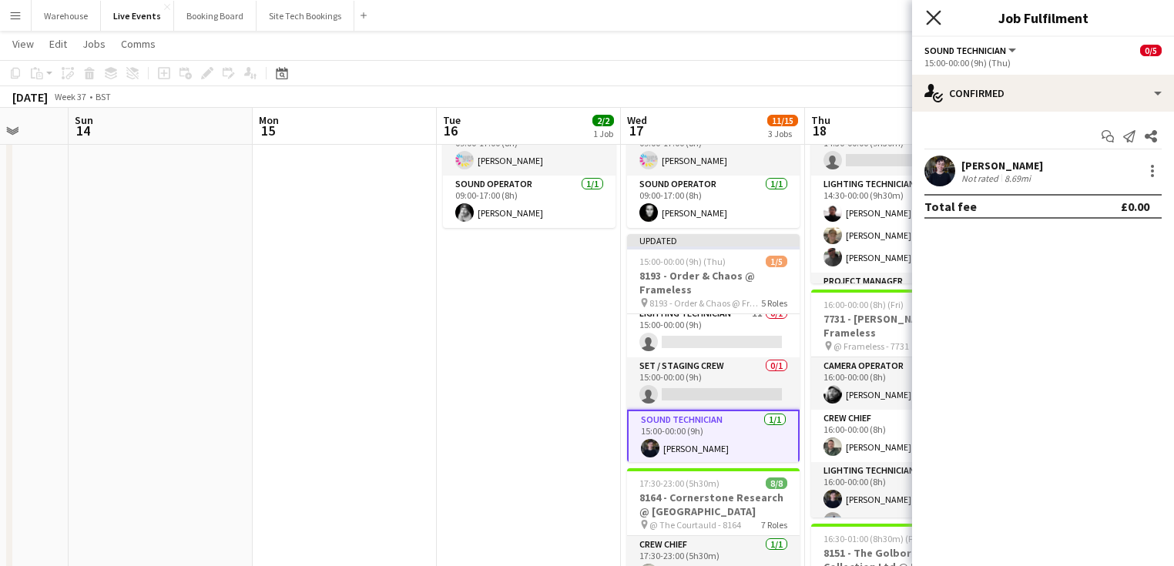
click at [931, 18] on icon "Close pop-in" at bounding box center [933, 17] width 15 height 15
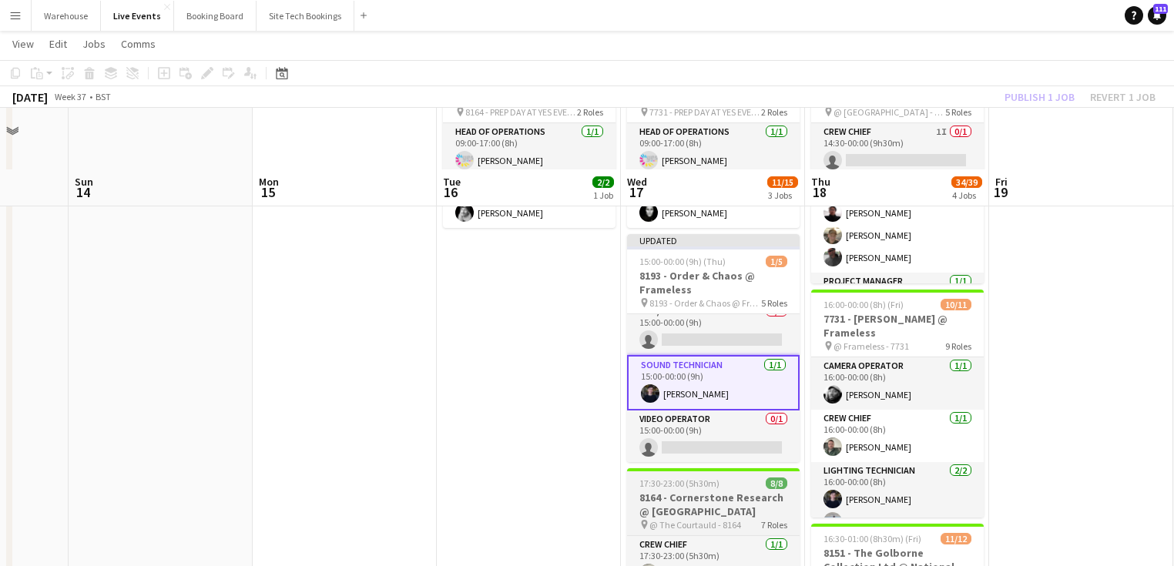
scroll to position [185, 0]
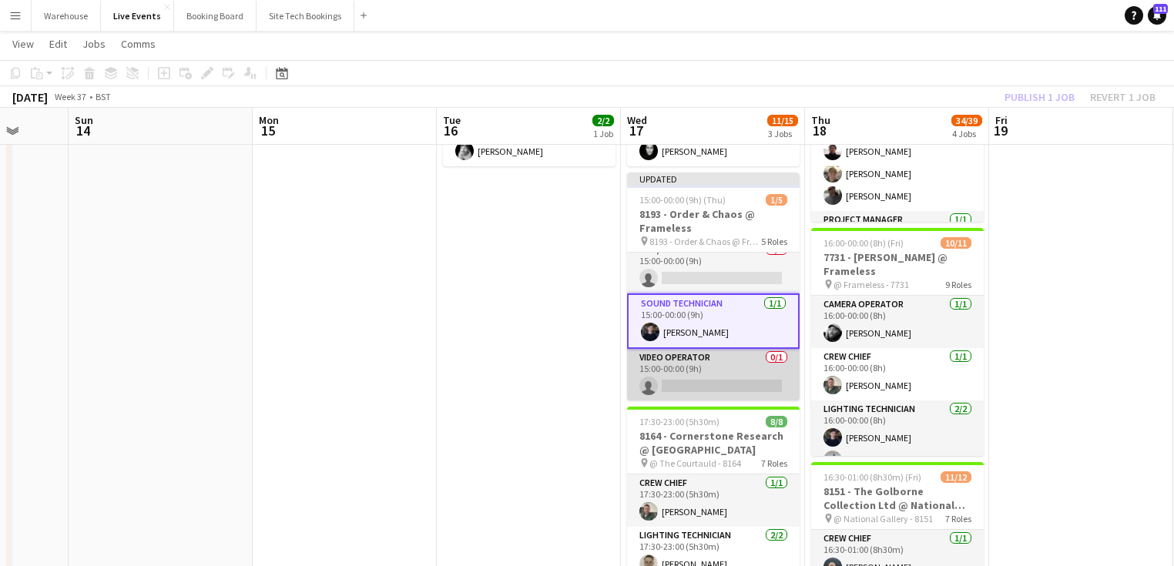
click at [703, 376] on app-card-role "Video Operator 0/1 15:00-00:00 (9h) single-neutral-actions" at bounding box center [713, 375] width 173 height 52
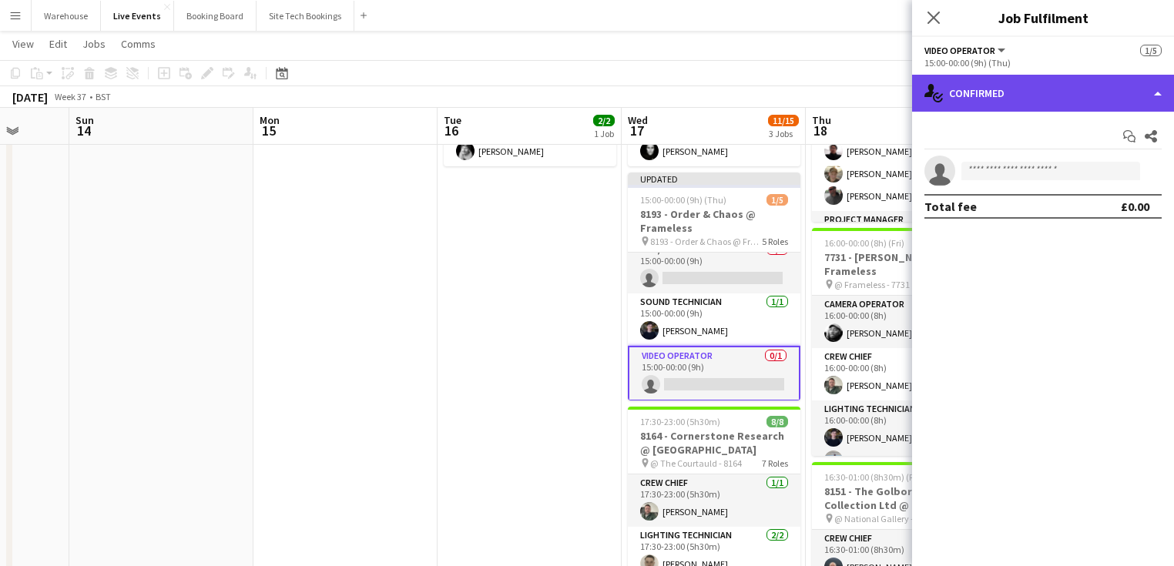
click at [974, 102] on div "single-neutral-actions-check-2 Confirmed" at bounding box center [1043, 93] width 262 height 37
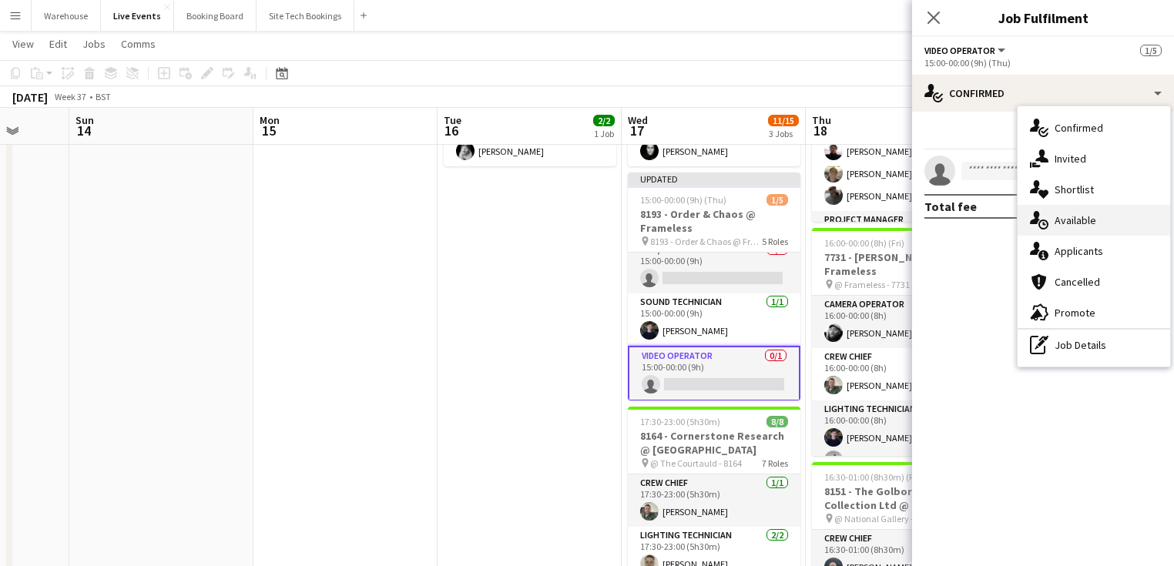
click at [1078, 223] on span "Available" at bounding box center [1076, 220] width 42 height 14
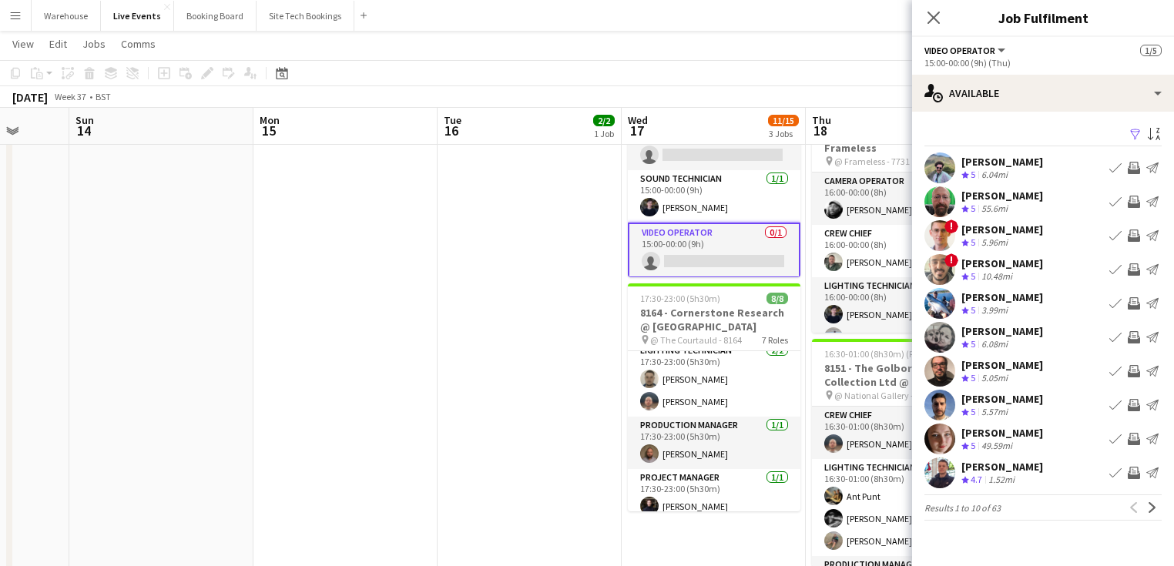
scroll to position [0, 0]
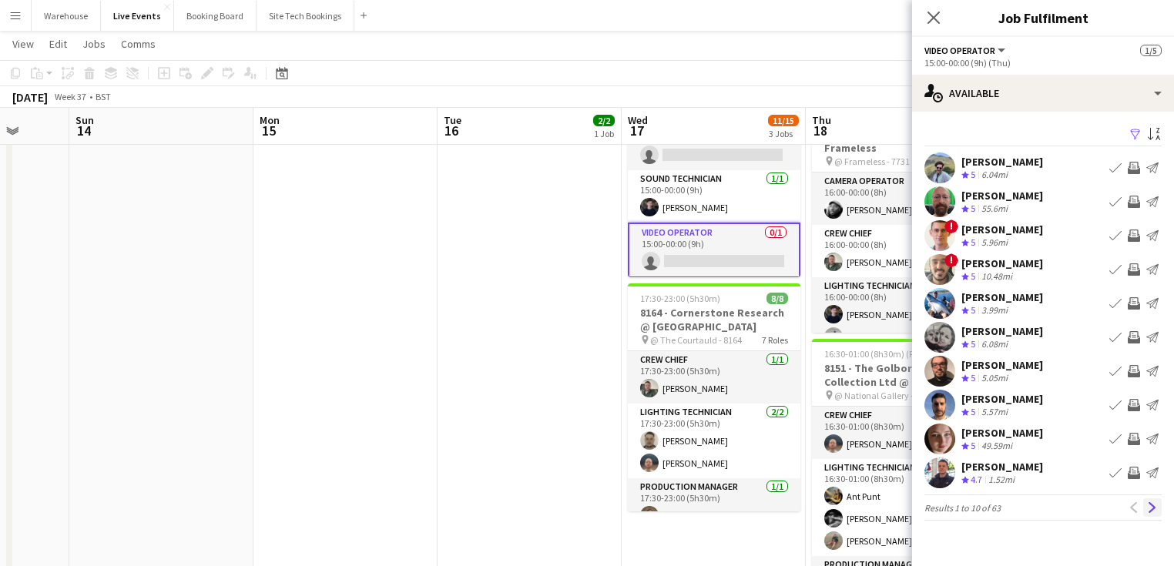
click at [1149, 511] on app-icon "Next" at bounding box center [1152, 507] width 11 height 11
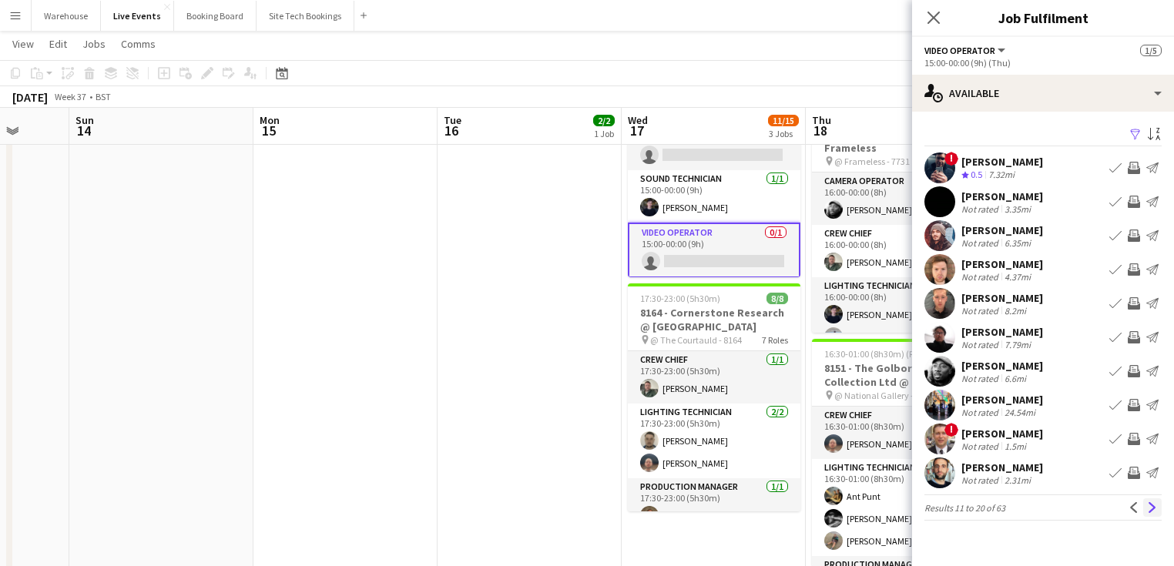
click at [1149, 505] on app-icon "Next" at bounding box center [1152, 507] width 11 height 11
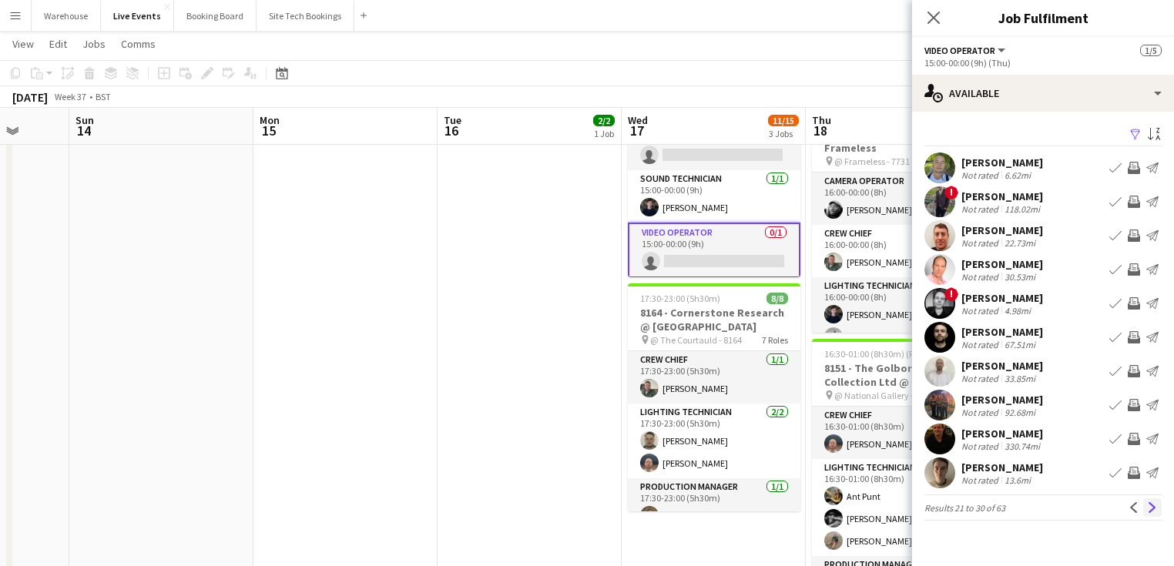
click at [1148, 514] on button "Next" at bounding box center [1152, 507] width 18 height 18
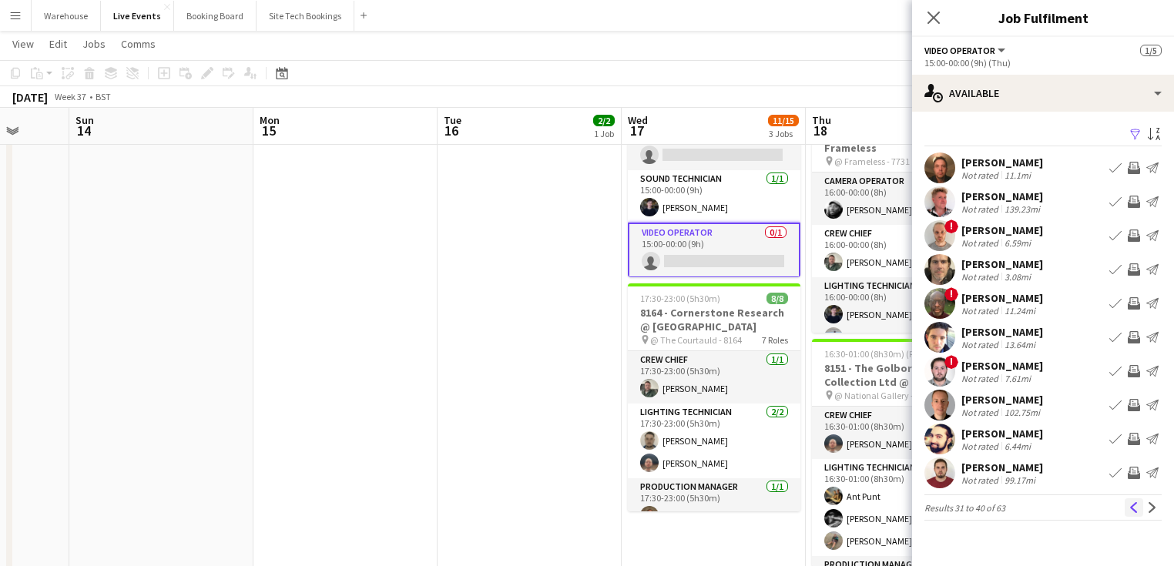
click at [1128, 511] on button "Previous" at bounding box center [1134, 507] width 18 height 18
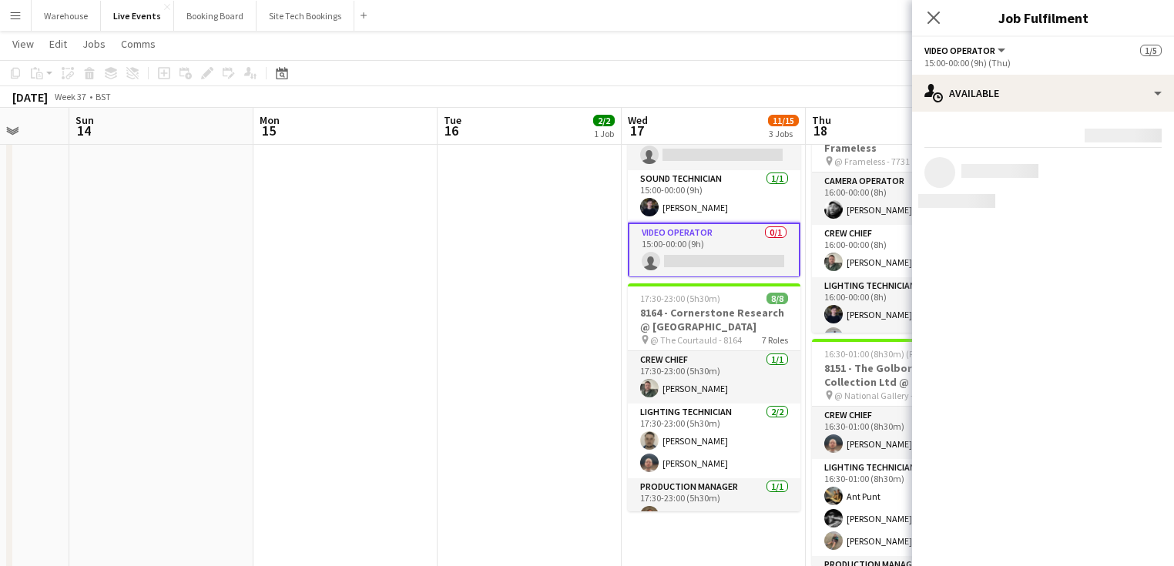
click at [1128, 511] on mat-expansion-panel "users Available Rating: 0 - 5 0 5 Distance: 1mi - 1001mi+ 1001mi+ To use matche…" at bounding box center [1043, 339] width 262 height 455
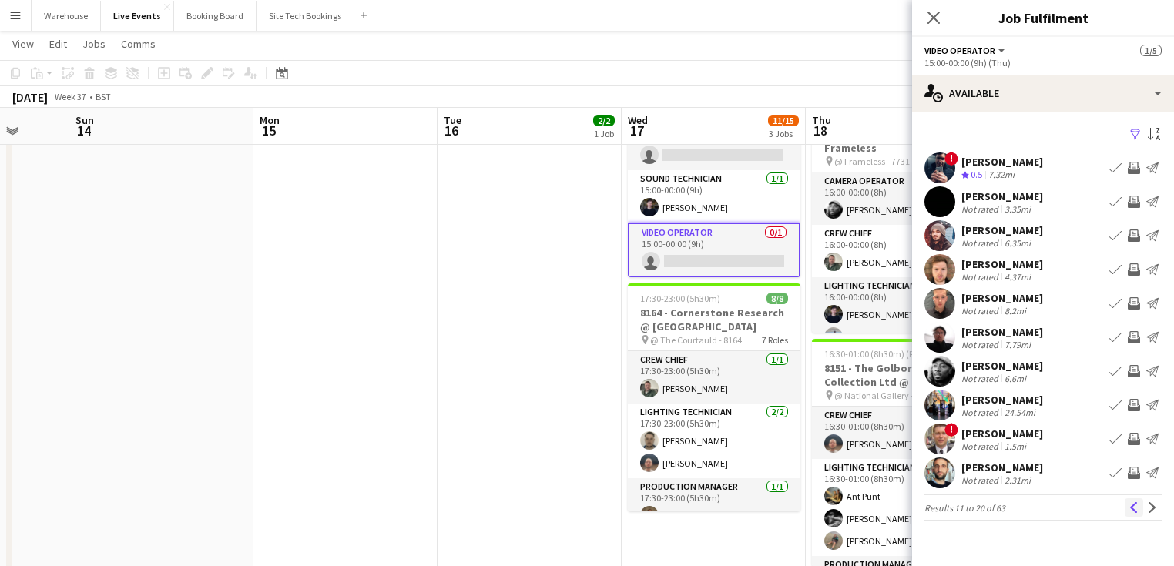
click at [1131, 511] on app-icon "Previous" at bounding box center [1134, 507] width 11 height 11
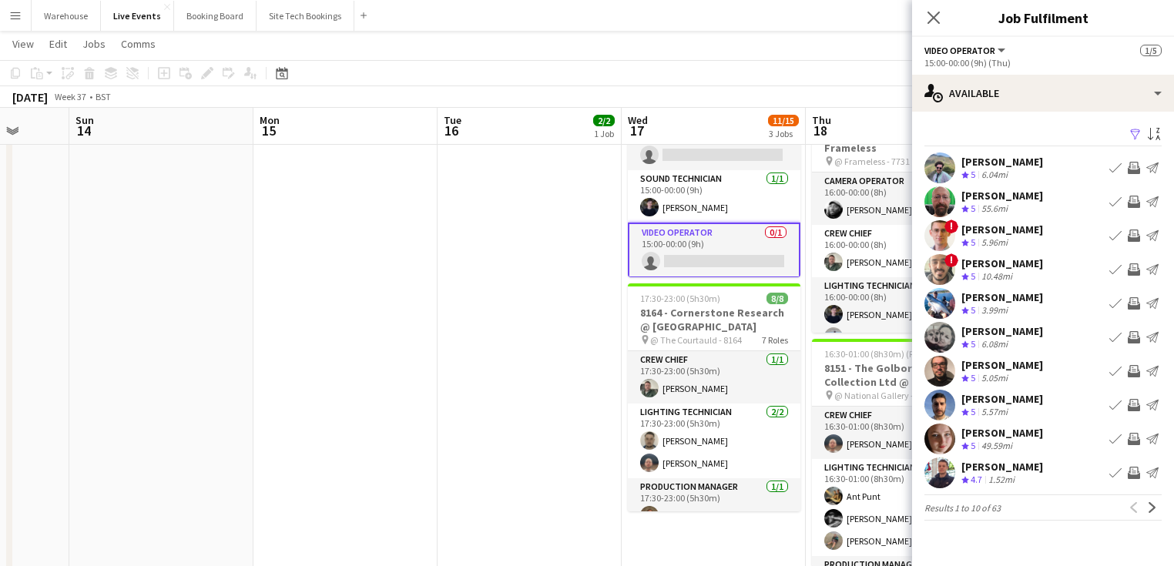
click at [1130, 510] on div "Previous Next" at bounding box center [1143, 507] width 37 height 18
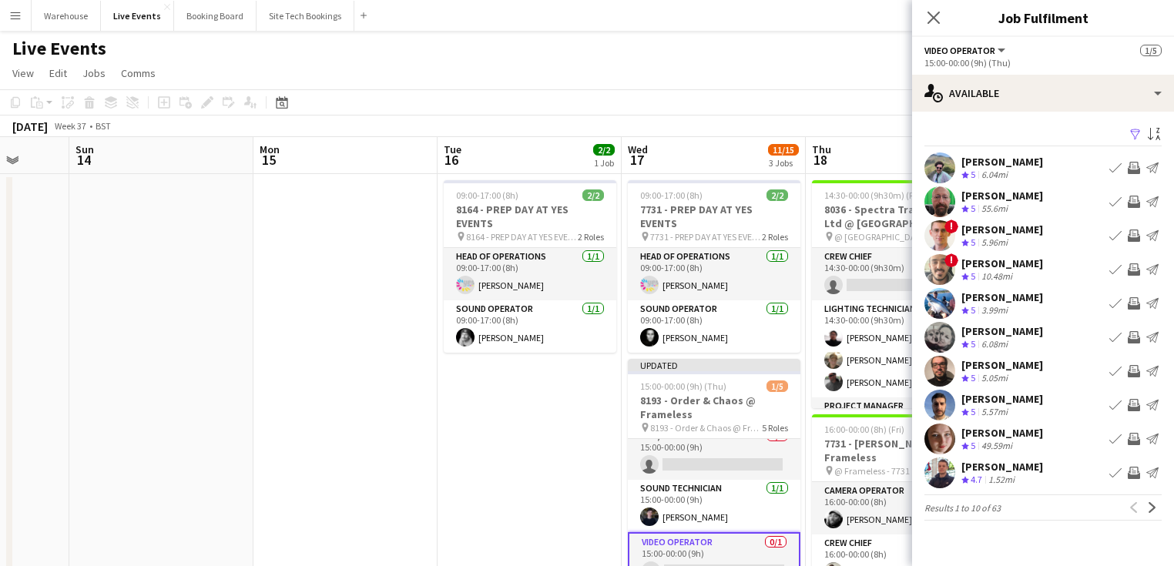
click at [1128, 236] on button "Invite crew" at bounding box center [1134, 235] width 18 height 18
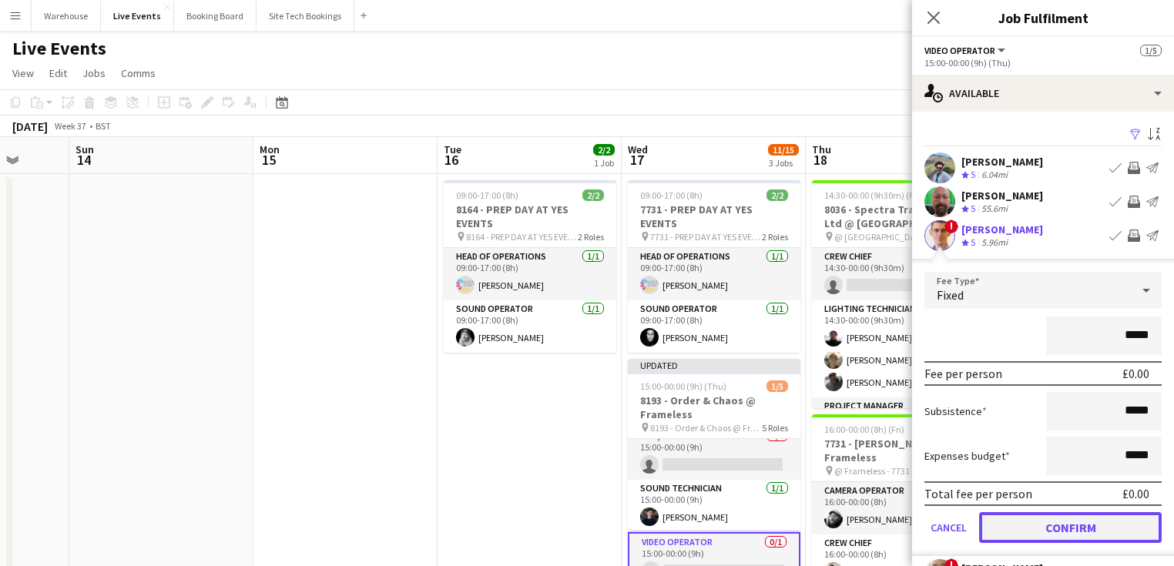
click at [1073, 533] on button "Confirm" at bounding box center [1070, 527] width 183 height 31
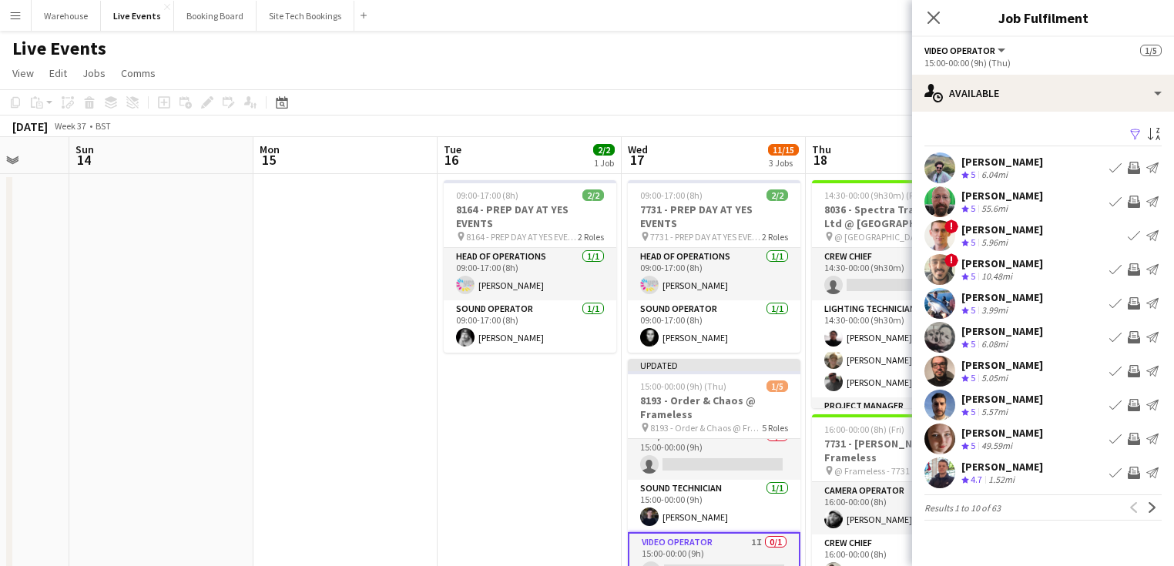
click at [937, 15] on icon at bounding box center [934, 18] width 12 height 12
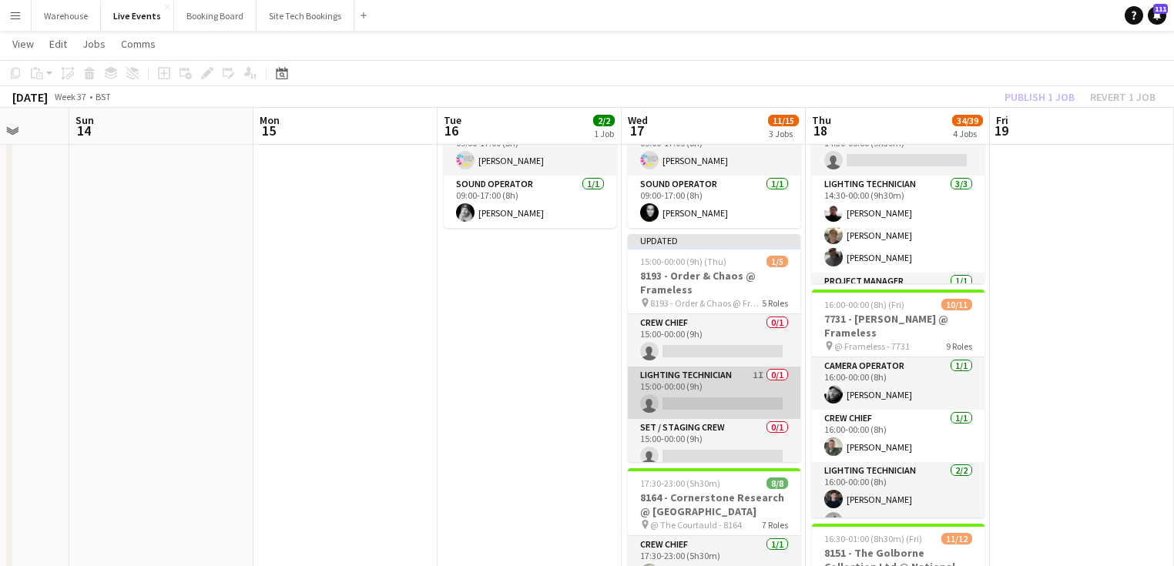
click at [678, 372] on app-card-role "Lighting Technician 1I 0/1 15:00-00:00 (9h) single-neutral-actions" at bounding box center [714, 393] width 173 height 52
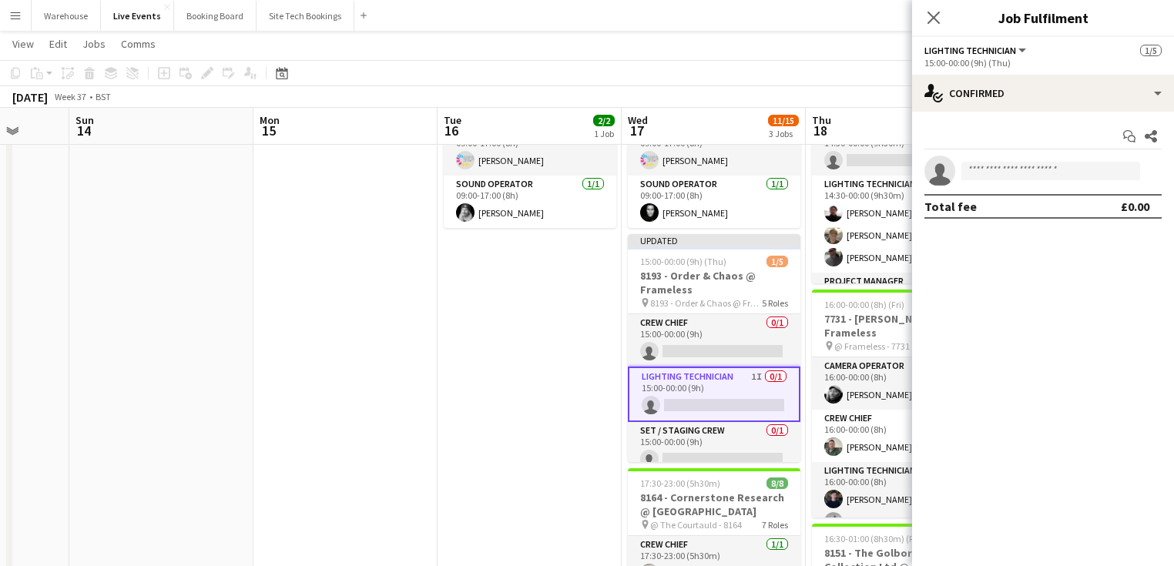
click at [931, 13] on icon "Close pop-in" at bounding box center [934, 18] width 12 height 12
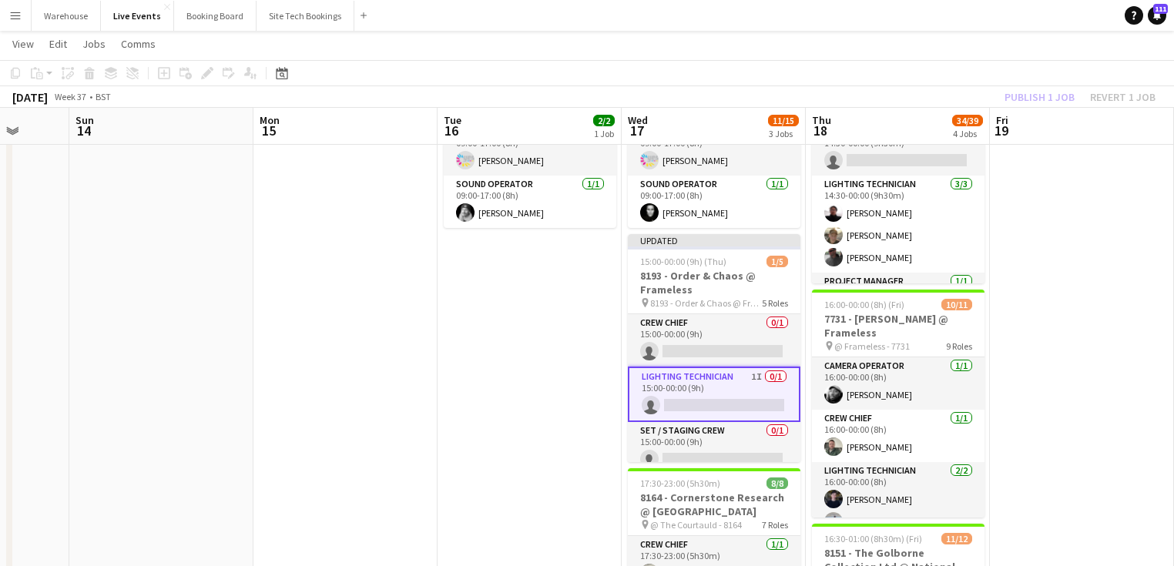
drag, startPoint x: 416, startPoint y: 433, endPoint x: 437, endPoint y: 425, distance: 22.2
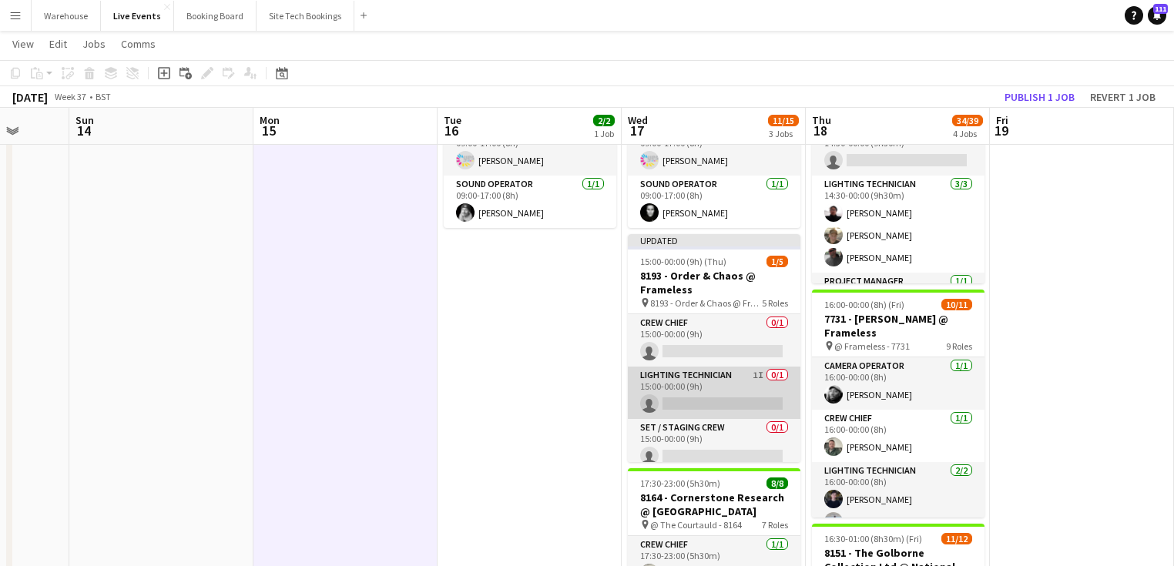
drag, startPoint x: 723, startPoint y: 367, endPoint x: 709, endPoint y: 370, distance: 14.2
click at [722, 367] on app-card-role "Lighting Technician 1I 0/1 15:00-00:00 (9h) single-neutral-actions" at bounding box center [714, 393] width 173 height 52
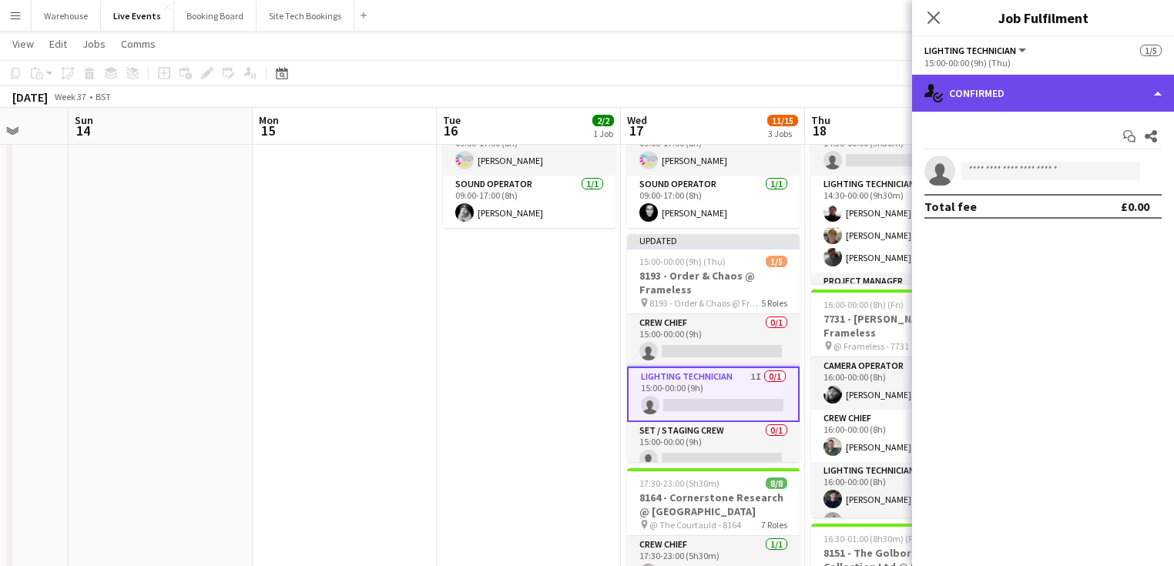
click at [967, 89] on div "single-neutral-actions-check-2 Confirmed" at bounding box center [1043, 93] width 262 height 37
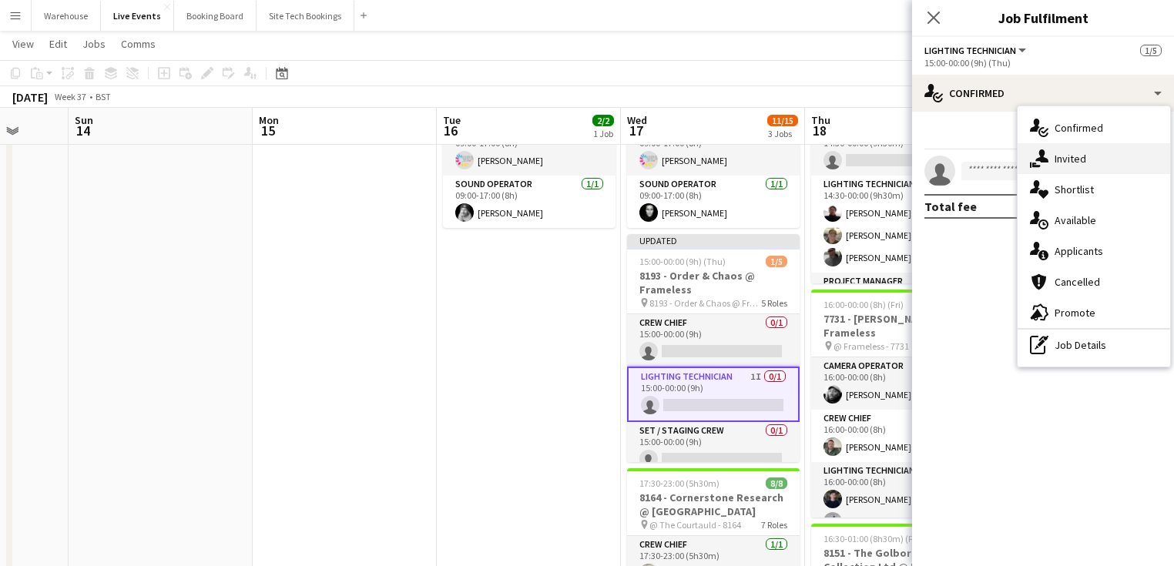
click at [1056, 163] on span "Invited" at bounding box center [1071, 159] width 32 height 14
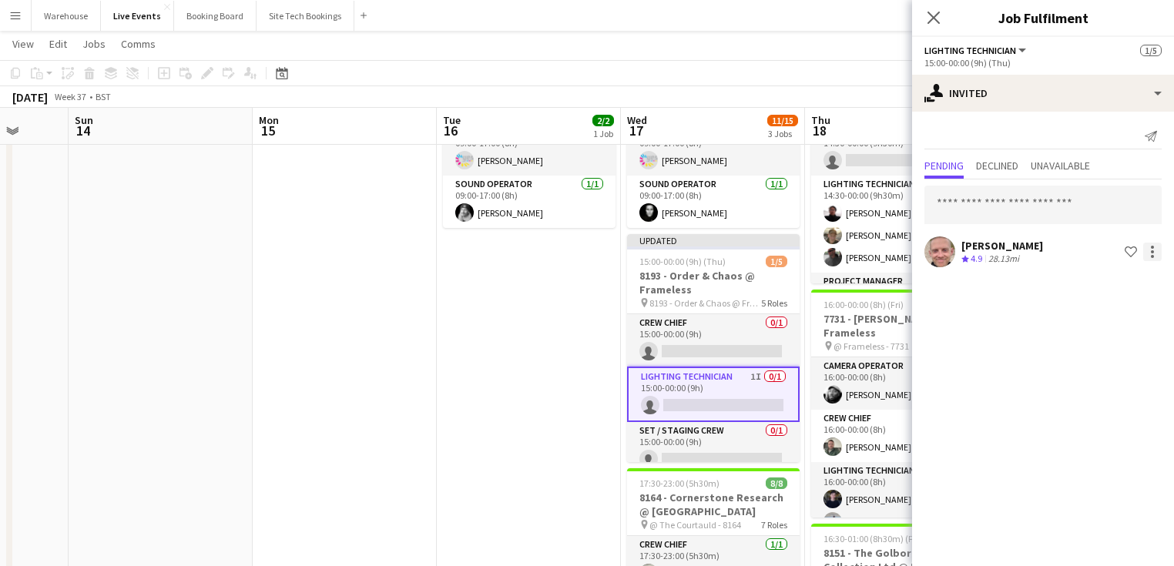
click at [1159, 253] on div at bounding box center [1152, 252] width 18 height 18
click at [1076, 390] on span "Cancel invitation" at bounding box center [1103, 390] width 90 height 13
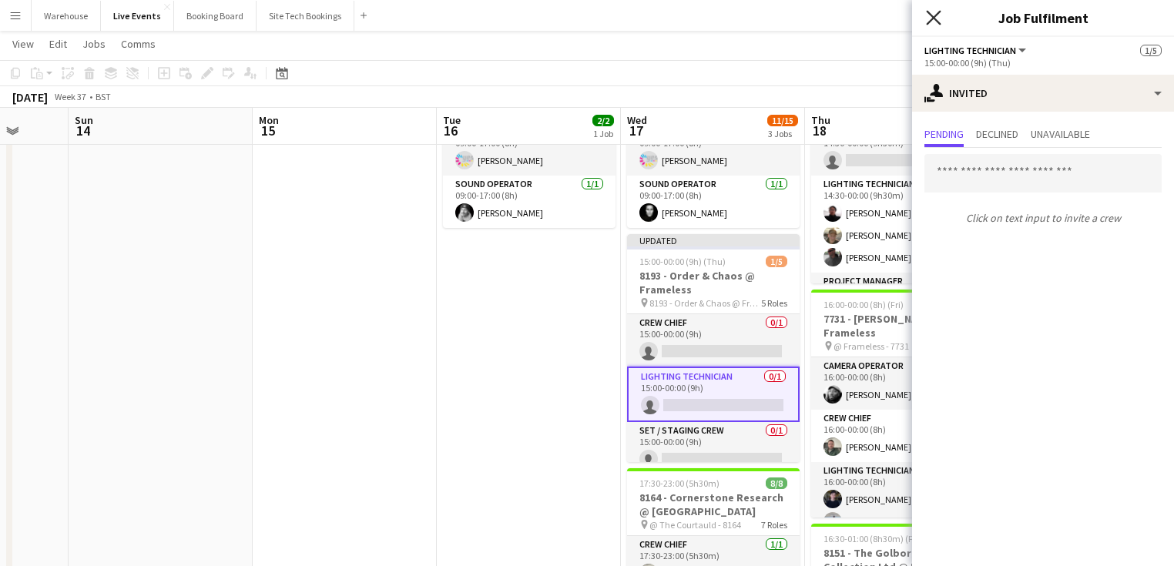
click at [931, 16] on icon "Close pop-in" at bounding box center [933, 17] width 15 height 15
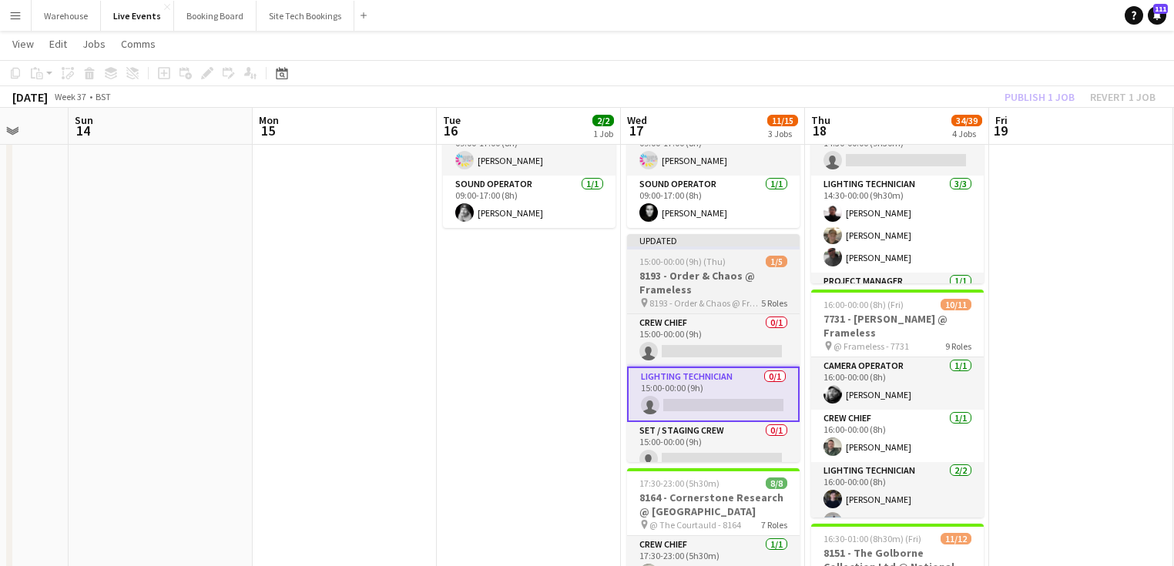
scroll to position [0, 481]
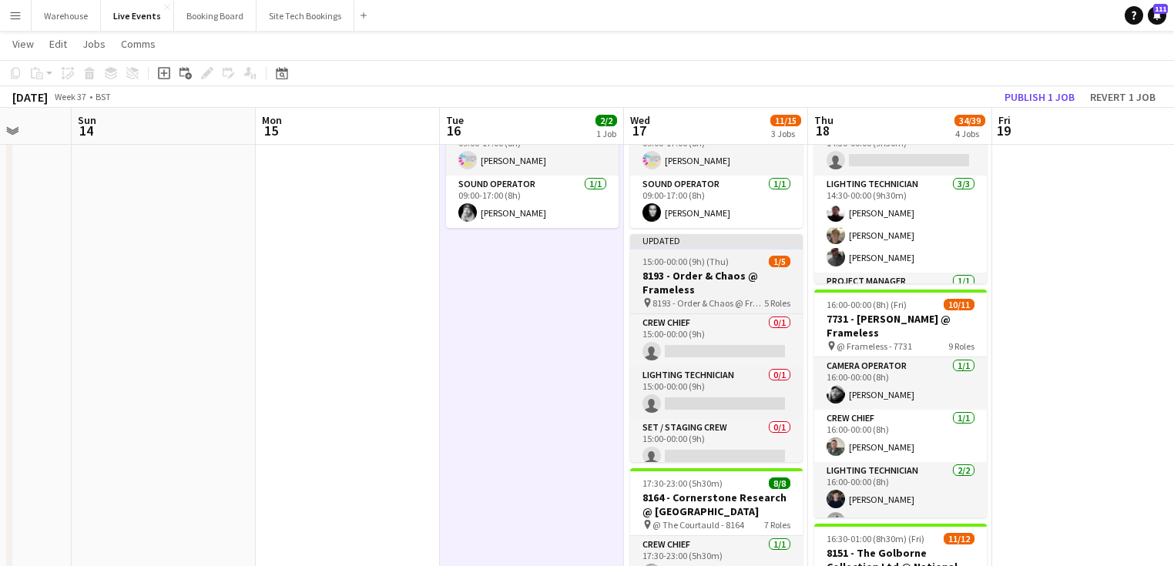
click at [678, 287] on h3 "8193 - Order & Chaos @ Frameless" at bounding box center [716, 283] width 173 height 28
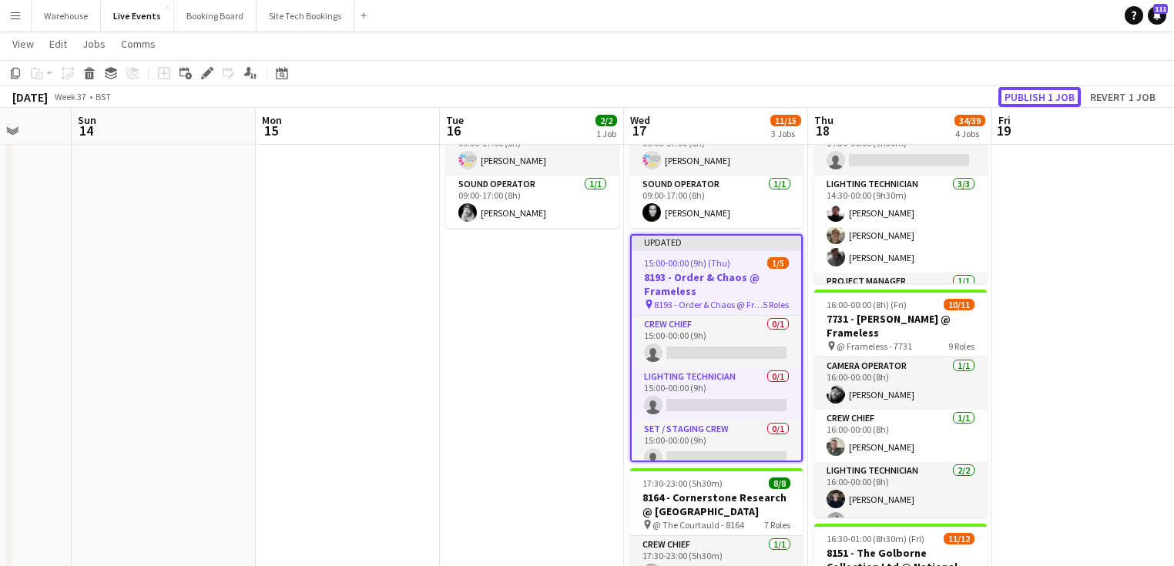
click at [1026, 92] on button "Publish 1 job" at bounding box center [1039, 97] width 82 height 20
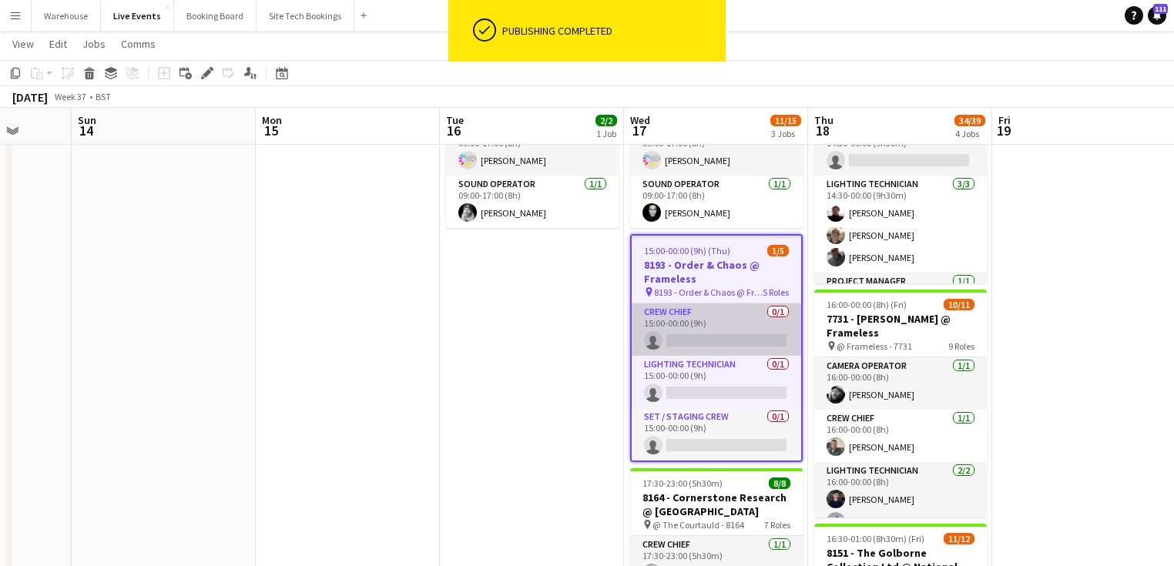
click at [684, 330] on app-card-role "Crew Chief 0/1 15:00-00:00 (9h) single-neutral-actions" at bounding box center [716, 330] width 169 height 52
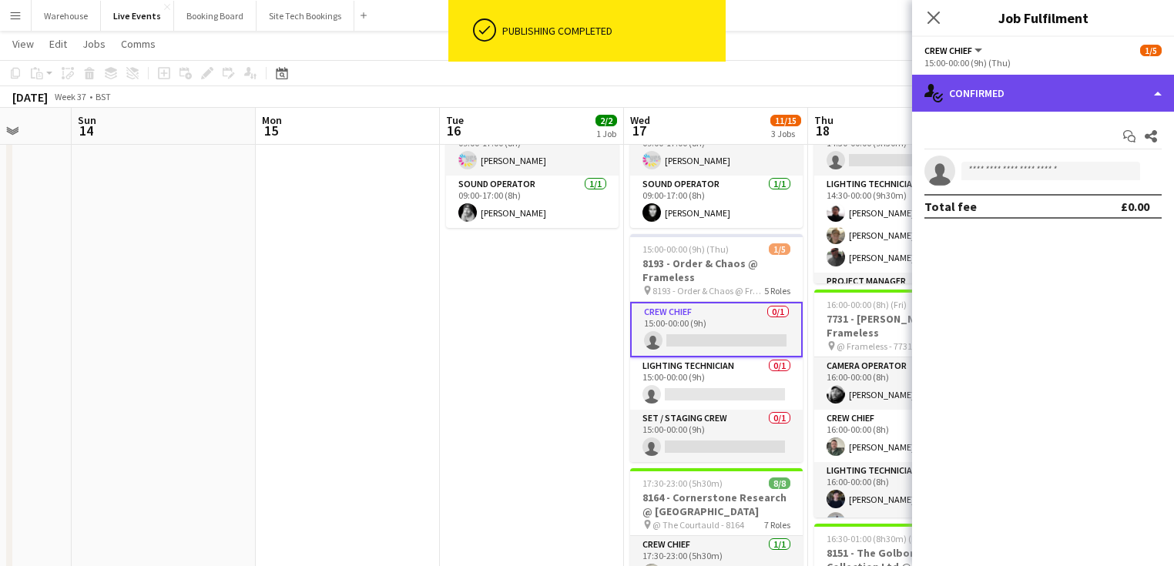
click at [1007, 96] on div "single-neutral-actions-check-2 Confirmed" at bounding box center [1043, 93] width 262 height 37
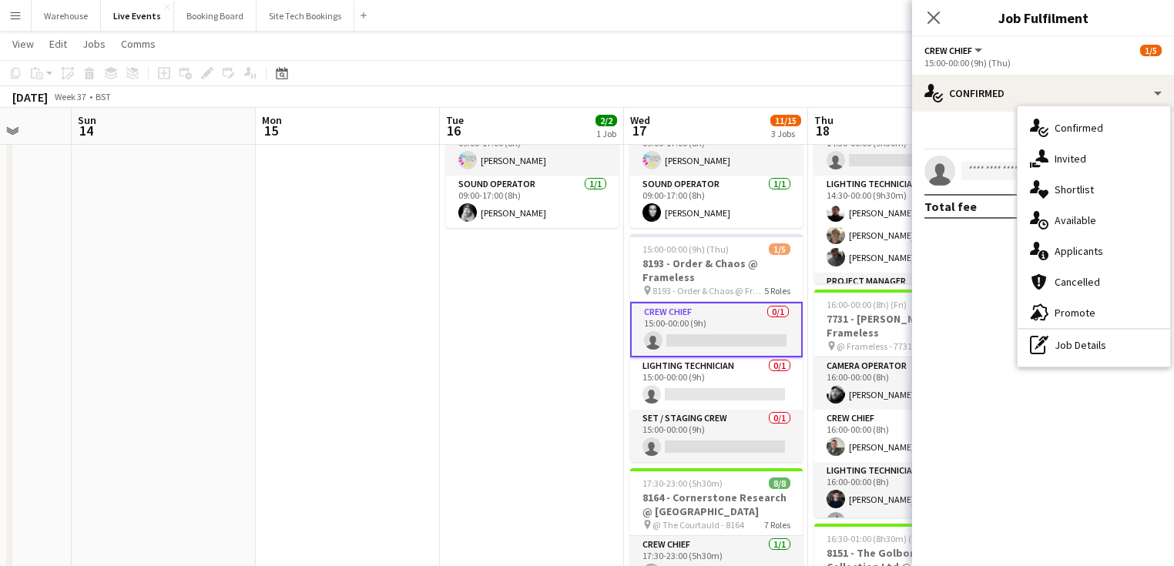
drag, startPoint x: 1065, startPoint y: 160, endPoint x: 1043, endPoint y: 162, distance: 22.4
click at [1065, 160] on span "Invited" at bounding box center [1071, 159] width 32 height 14
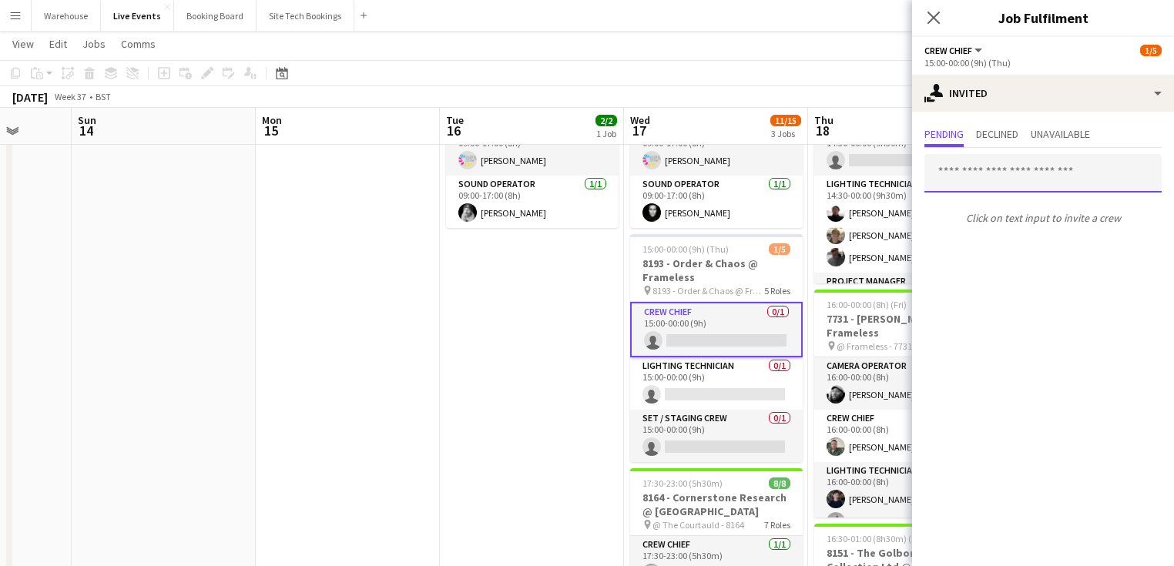
click at [1008, 180] on input "text" at bounding box center [1042, 173] width 237 height 39
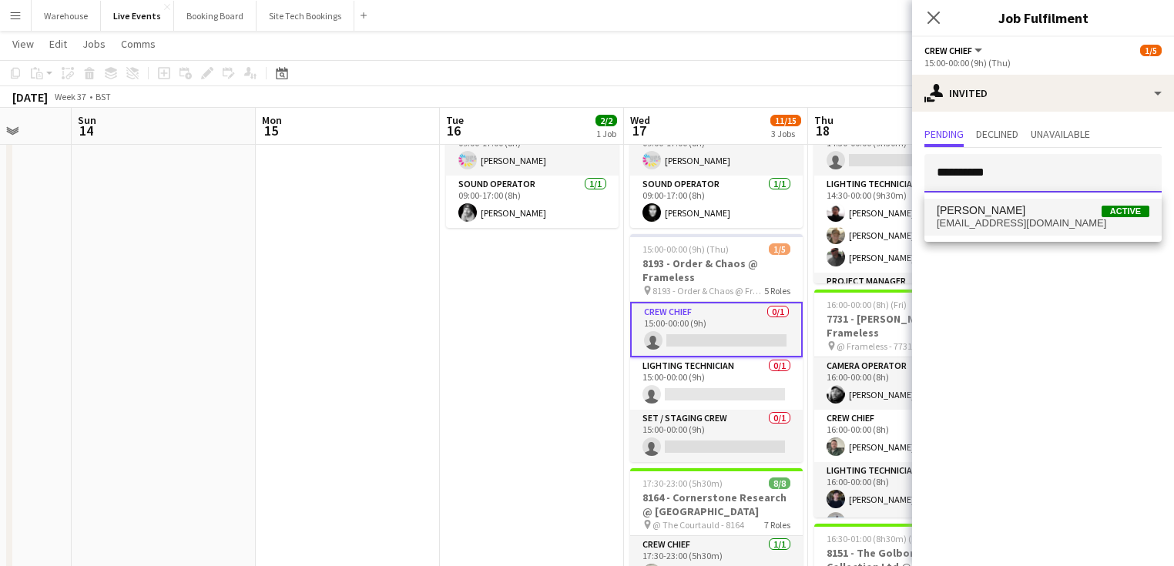
type input "**********"
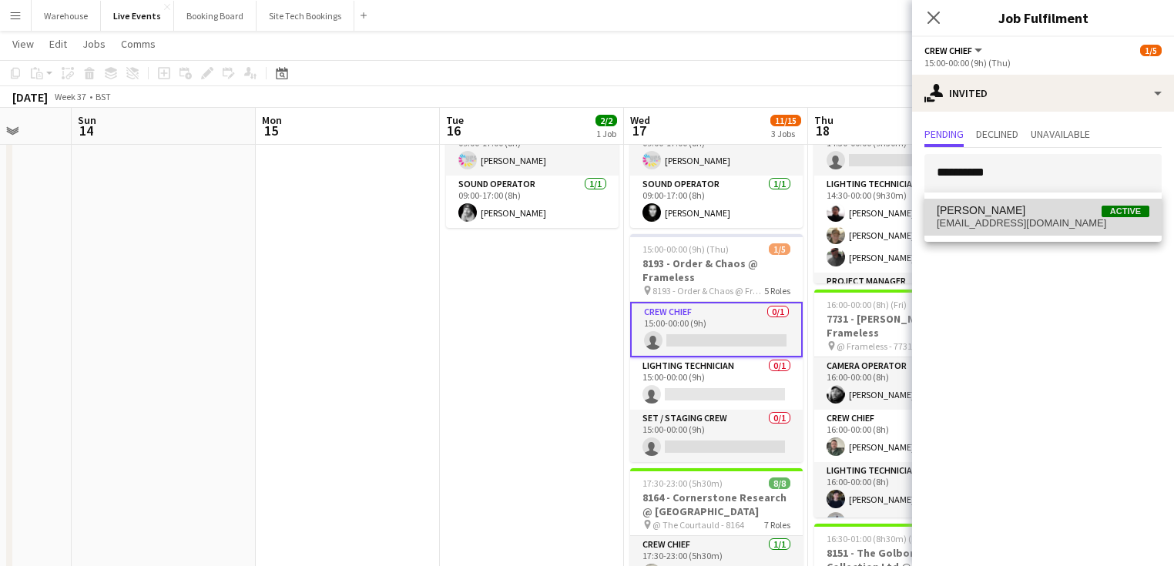
click at [1006, 214] on span "Simon Brown Active" at bounding box center [1043, 210] width 213 height 13
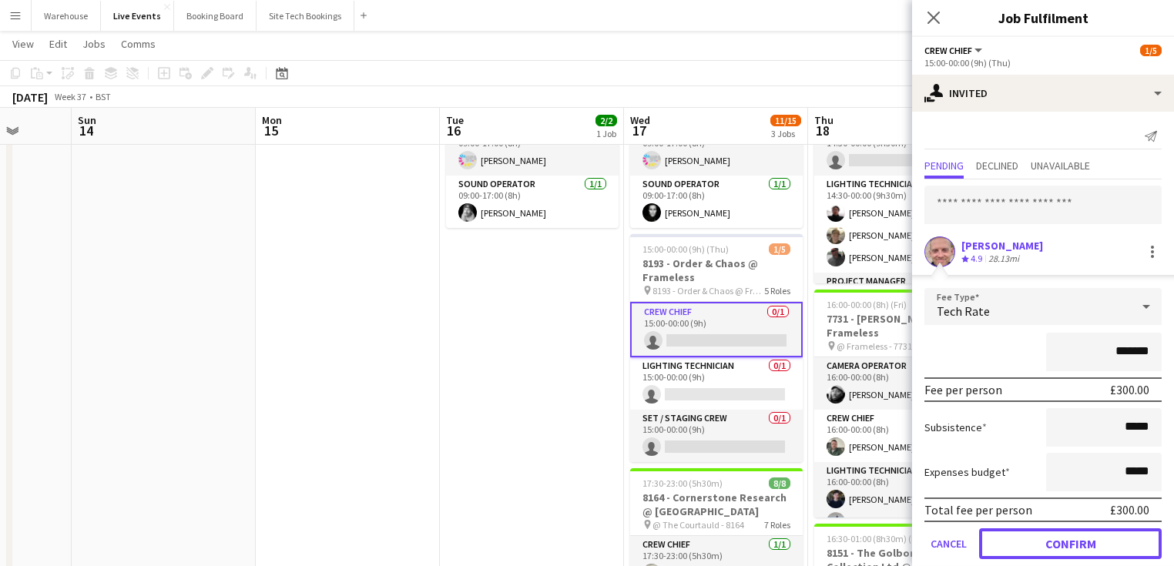
click at [1075, 542] on button "Confirm" at bounding box center [1070, 543] width 183 height 31
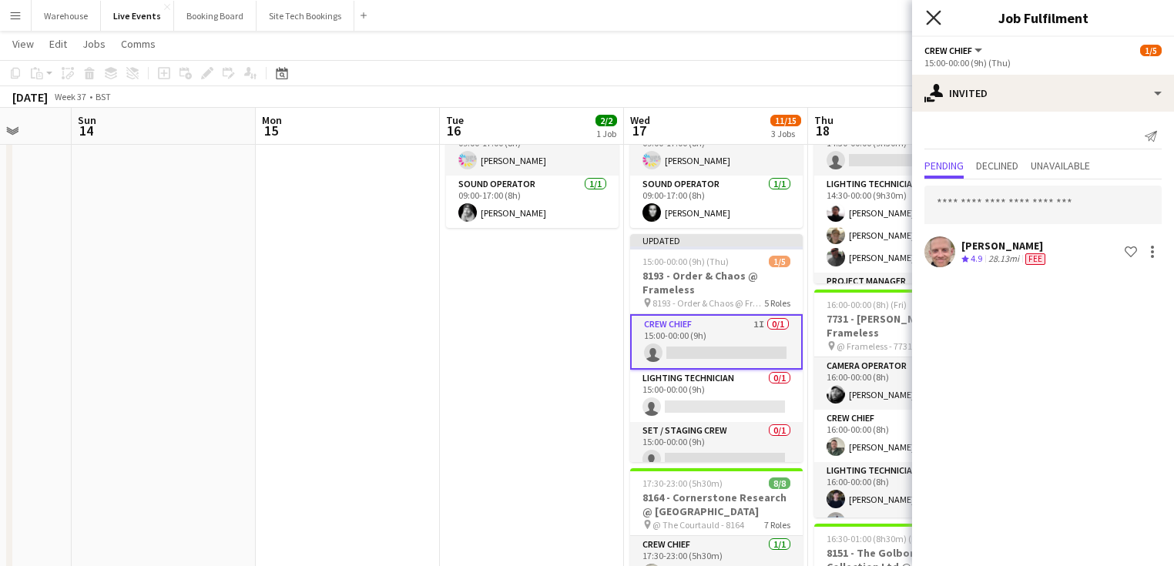
click at [934, 22] on icon "Close pop-in" at bounding box center [933, 17] width 15 height 15
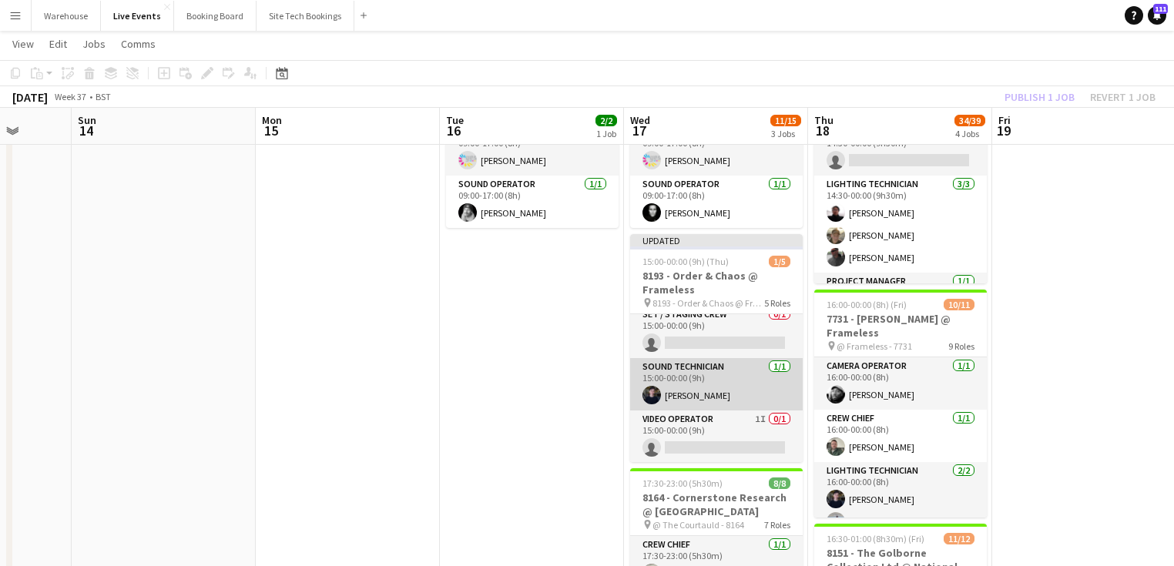
click at [724, 398] on app-card-role "Sound Technician 1/1 15:00-00:00 (9h) Mathilde Davidson" at bounding box center [716, 384] width 173 height 52
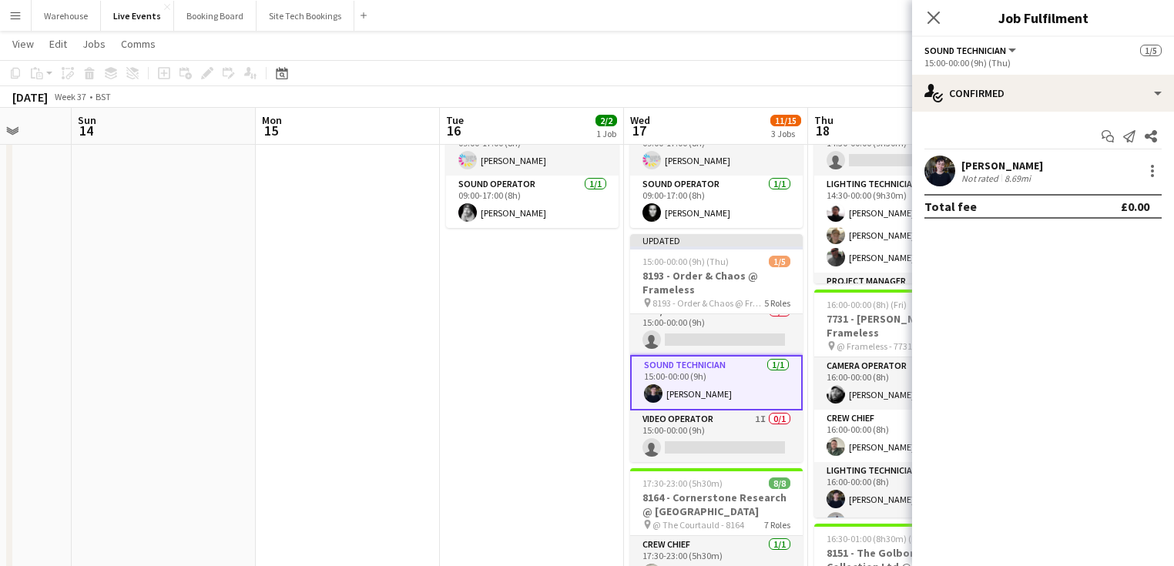
scroll to position [114, 0]
click at [1145, 177] on div at bounding box center [1152, 171] width 18 height 18
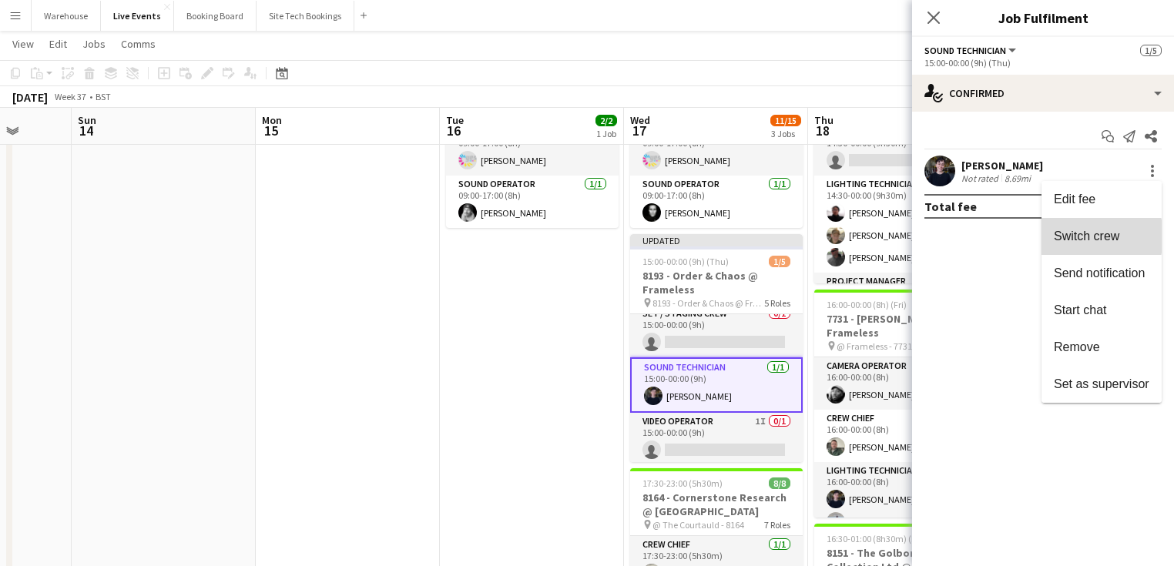
click at [1083, 236] on span "Switch crew" at bounding box center [1086, 236] width 65 height 13
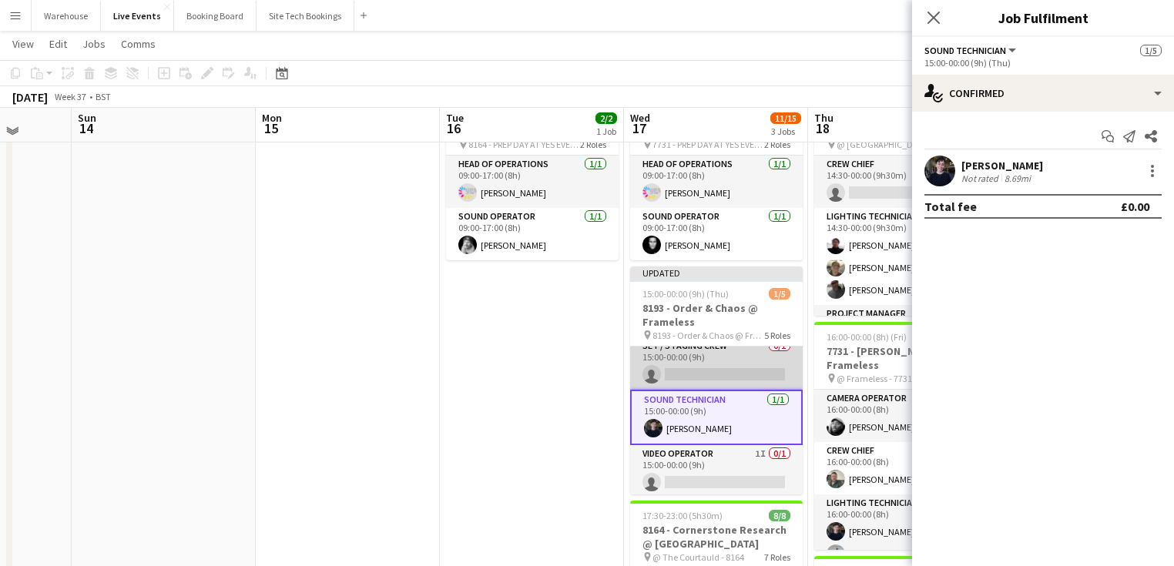
scroll to position [0, 0]
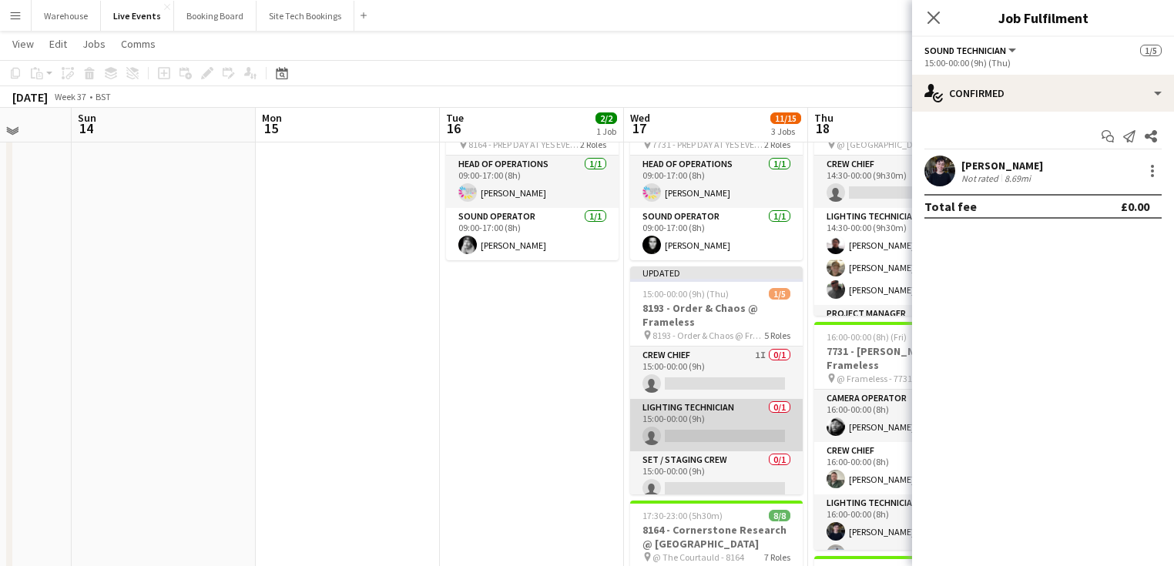
click at [705, 421] on app-card-role "Lighting Technician 0/1 15:00-00:00 (9h) single-neutral-actions" at bounding box center [716, 425] width 173 height 52
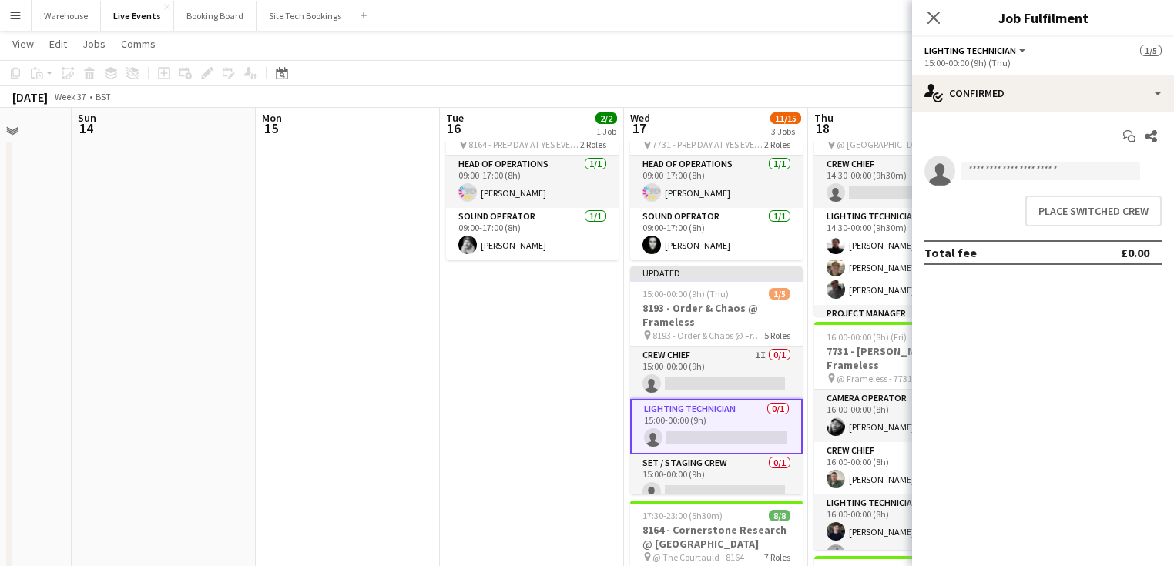
scroll to position [0, 478]
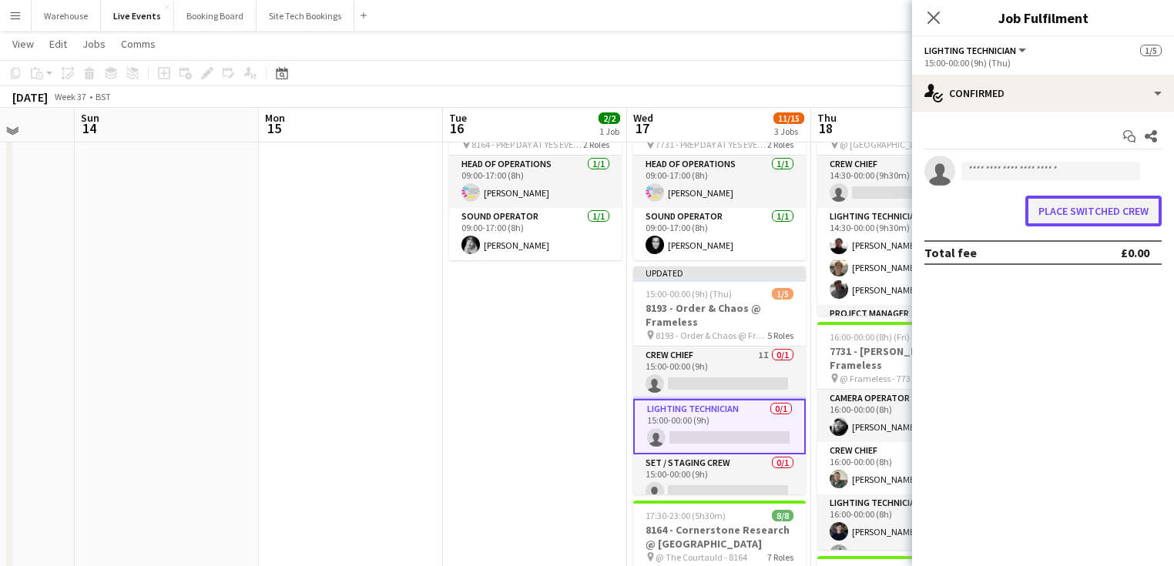
click at [1071, 210] on button "Place switched crew" at bounding box center [1093, 211] width 136 height 31
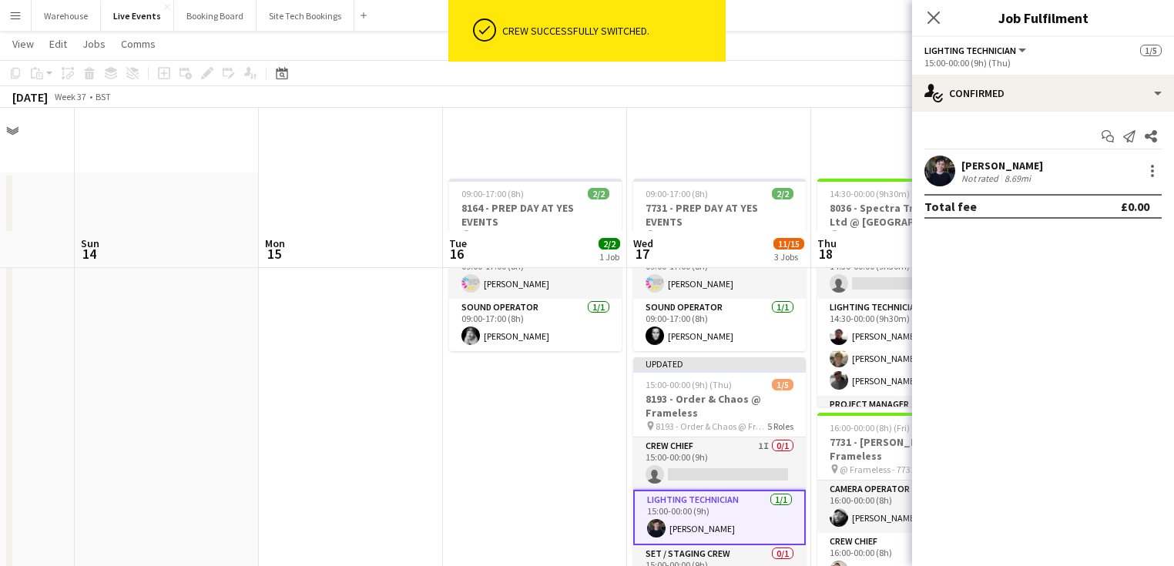
scroll to position [123, 0]
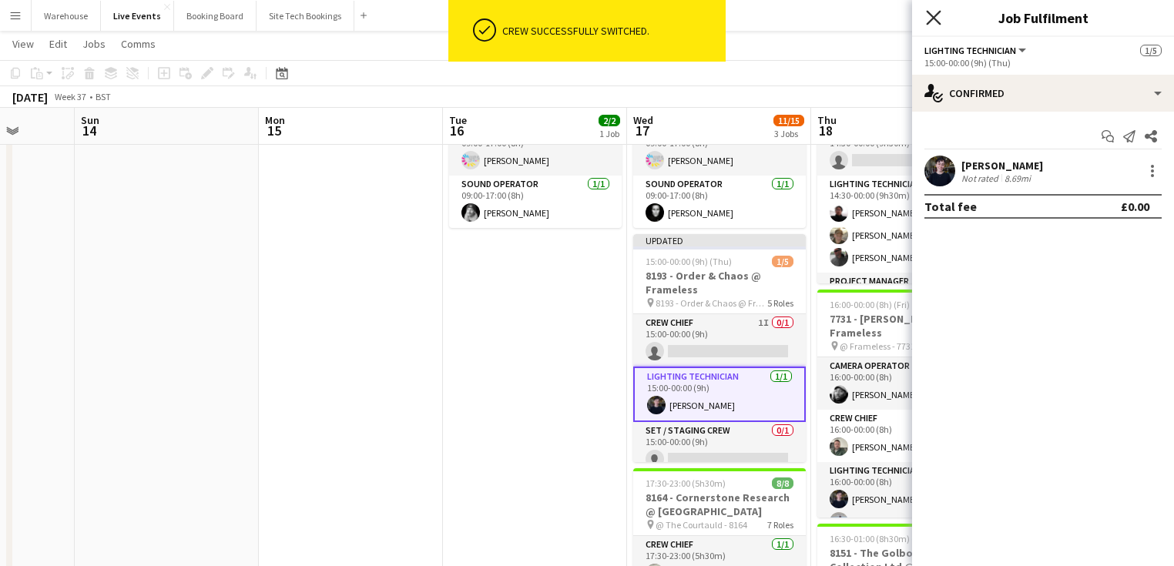
click at [937, 25] on icon "Close pop-in" at bounding box center [933, 17] width 15 height 15
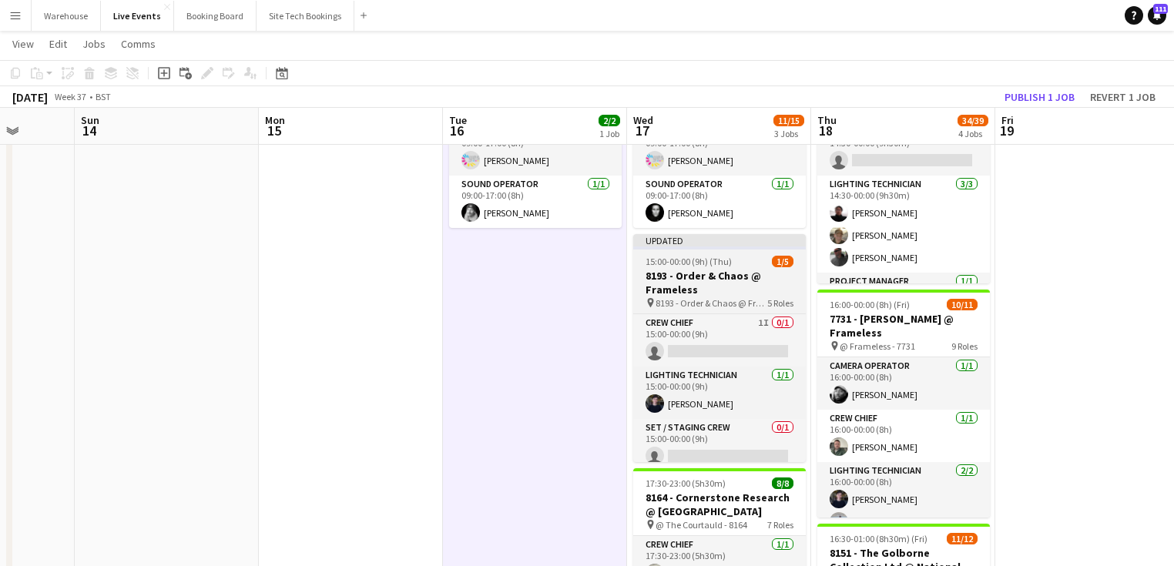
click at [678, 269] on h3 "8193 - Order & Chaos @ Frameless" at bounding box center [719, 283] width 173 height 28
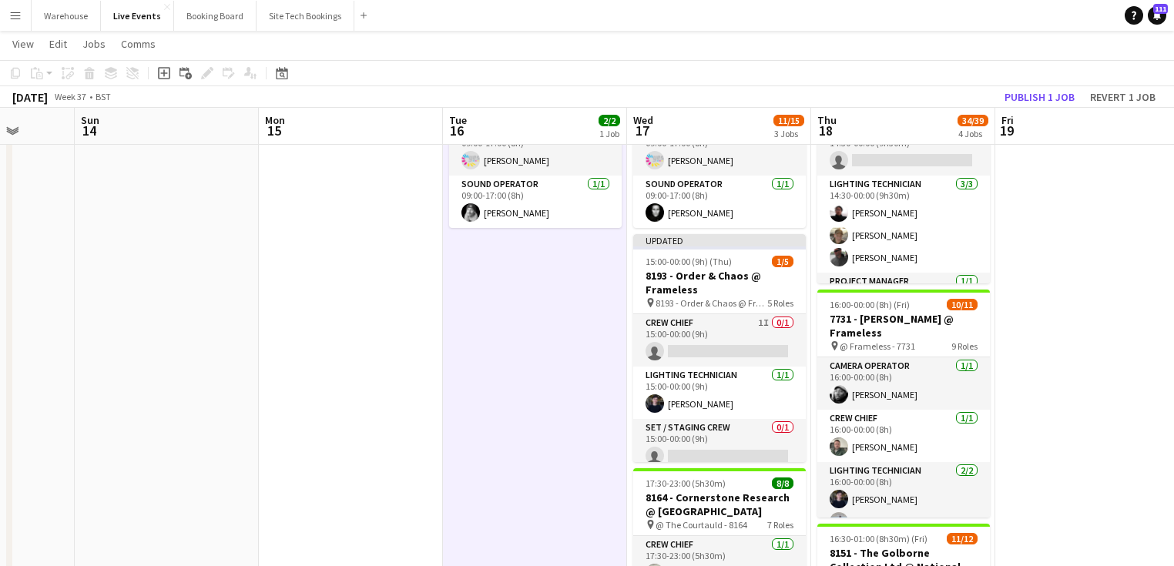
scroll to position [0, 478]
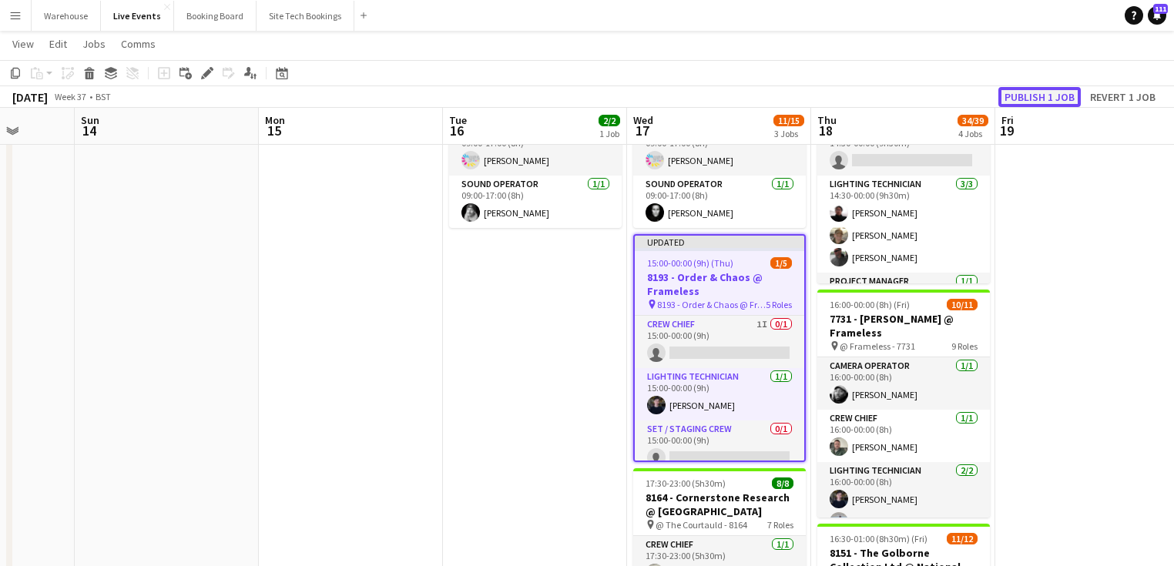
click at [1026, 93] on button "Publish 1 job" at bounding box center [1039, 97] width 82 height 20
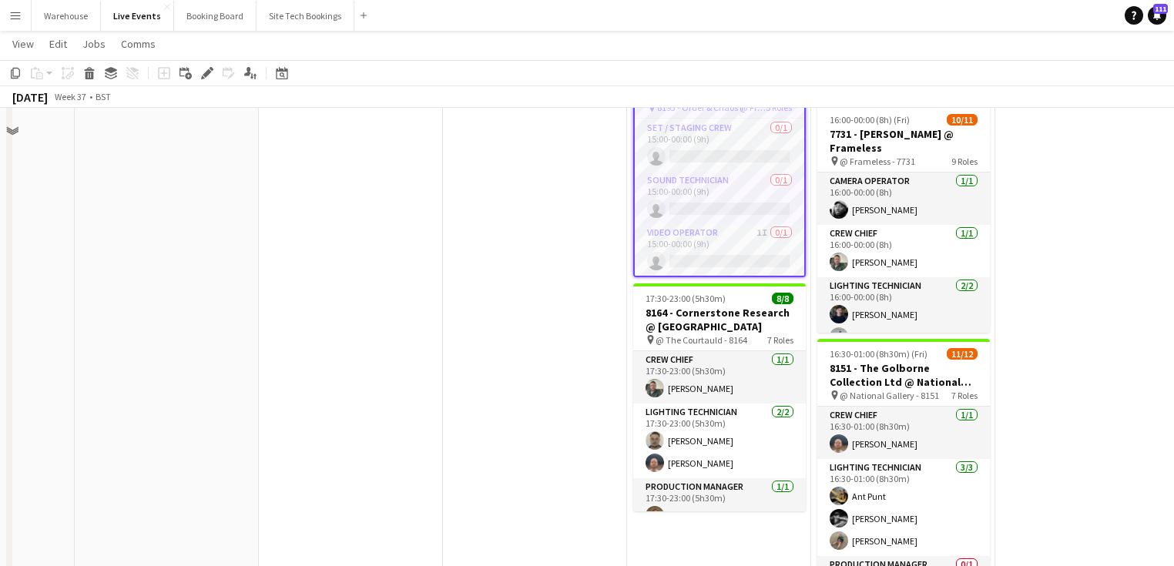
scroll to position [185, 0]
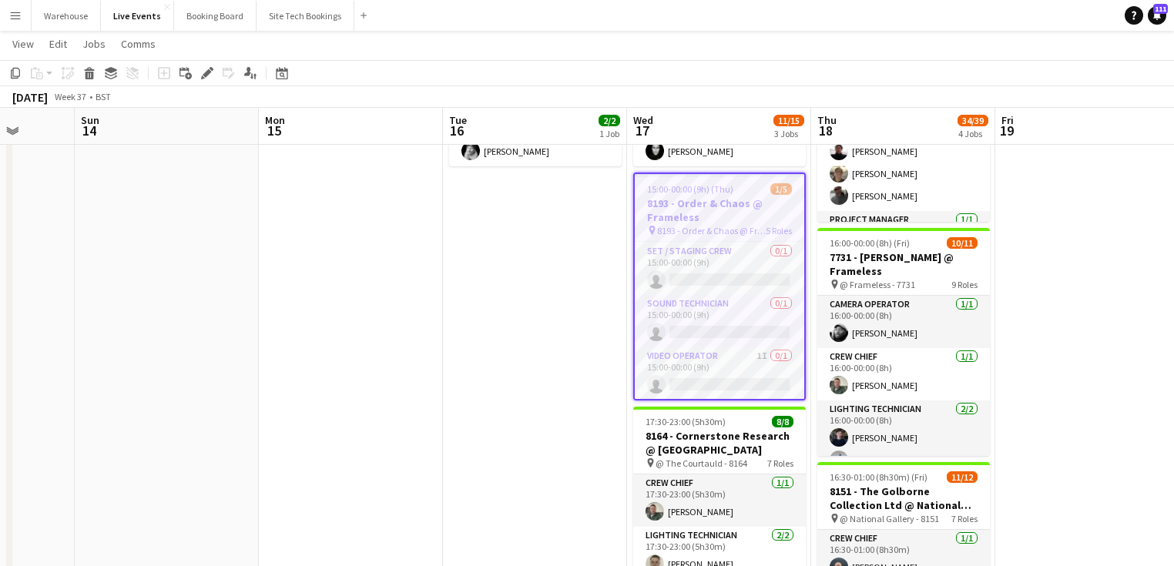
click at [585, 336] on app-date-cell "09:00-17:00 (8h) 2/2 8164 - PREP DAY AT YES EVENTS pin 8164 - PREP DAY AT YES E…" at bounding box center [535, 568] width 184 height 1160
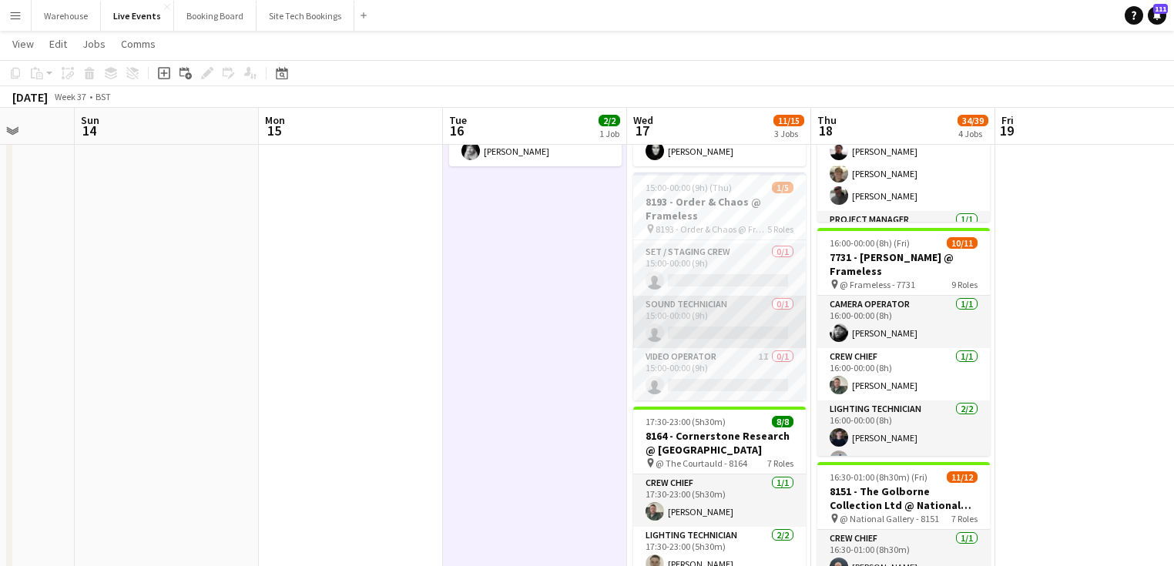
click at [701, 310] on app-card-role "Sound Technician 0/1 15:00-00:00 (9h) single-neutral-actions" at bounding box center [719, 322] width 173 height 52
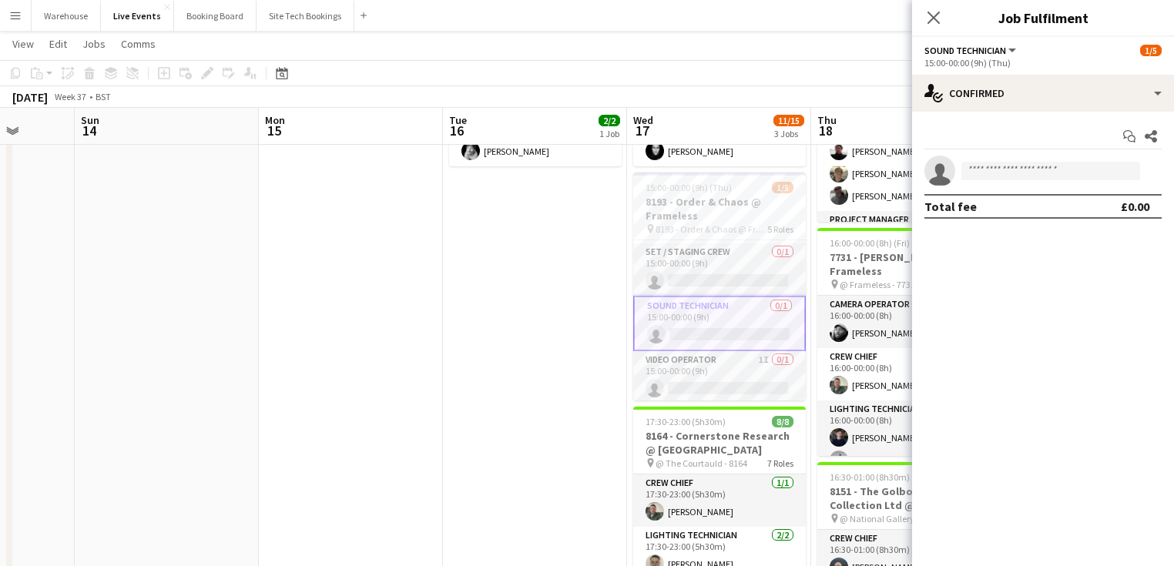
click at [499, 267] on app-date-cell "09:00-17:00 (8h) 2/2 8164 - PREP DAY AT YES EVENTS pin 8164 - PREP DAY AT YES E…" at bounding box center [535, 568] width 184 height 1160
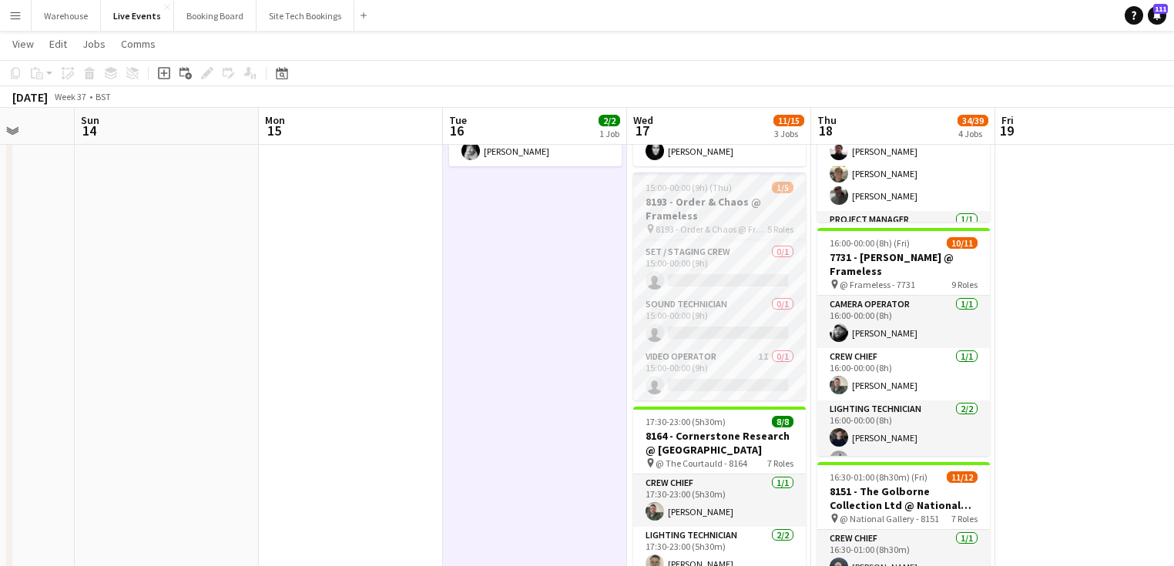
click at [694, 200] on h3 "8193 - Order & Chaos @ Frameless" at bounding box center [719, 209] width 173 height 28
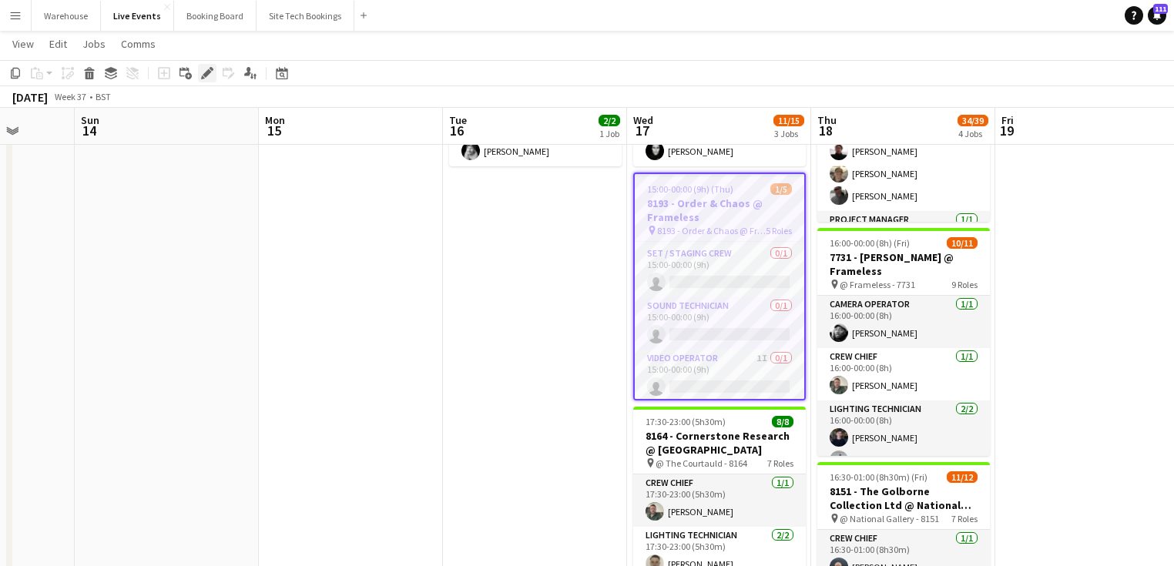
click at [210, 76] on icon "Edit" at bounding box center [207, 73] width 12 height 12
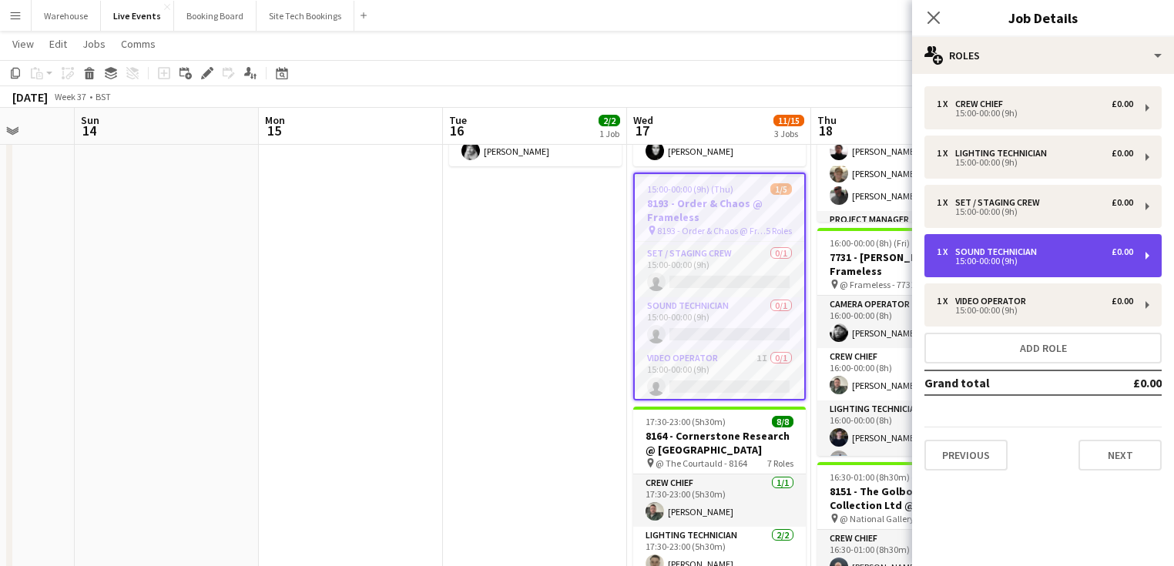
click at [972, 261] on div "15:00-00:00 (9h)" at bounding box center [1035, 261] width 196 height 8
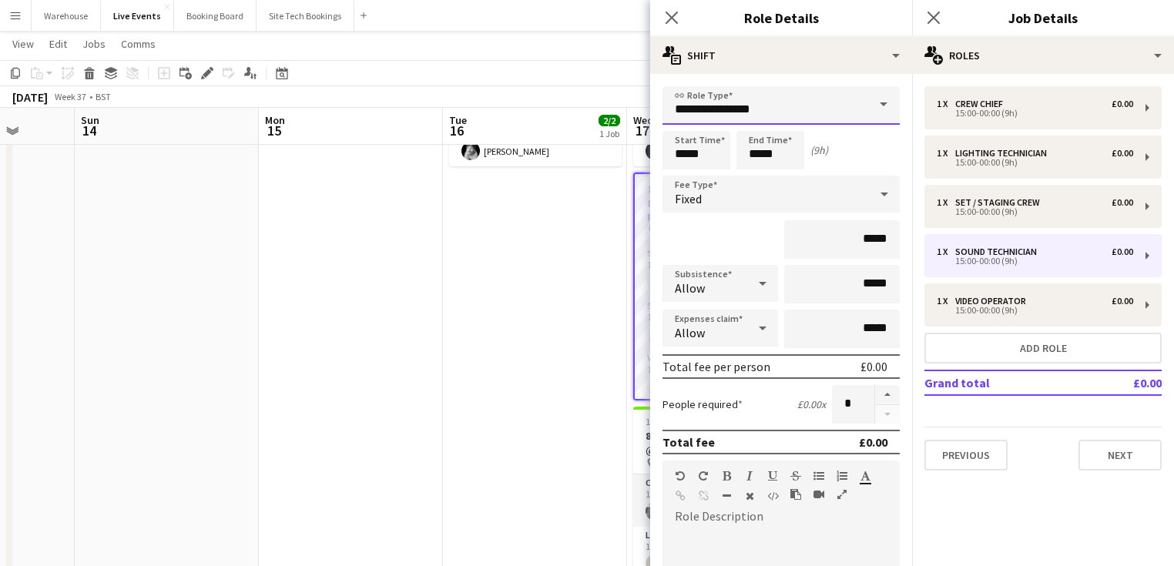
click at [690, 111] on input "**********" at bounding box center [781, 105] width 237 height 39
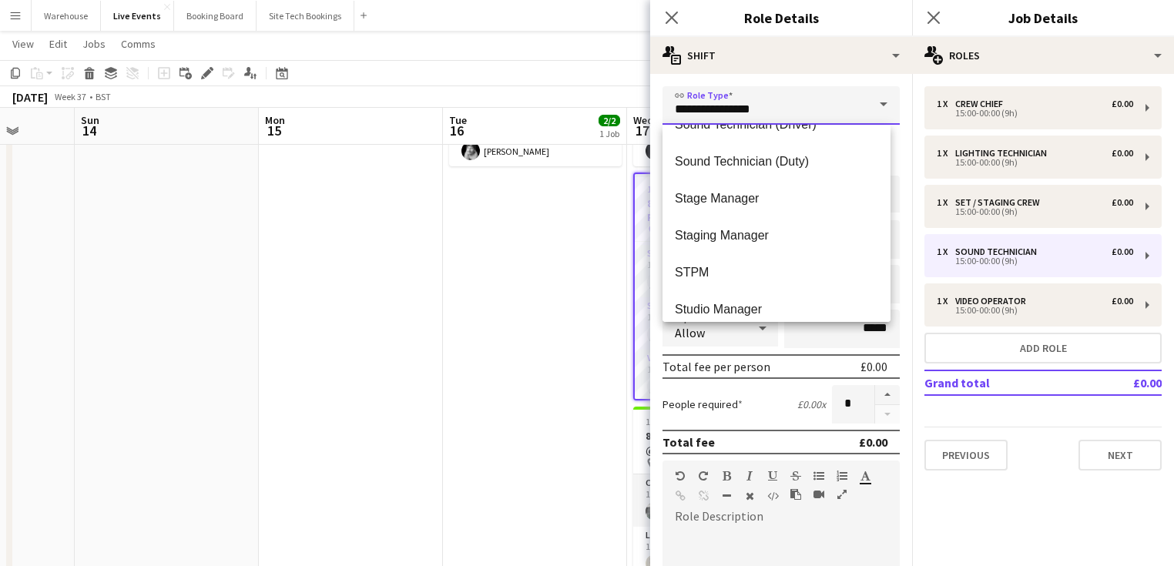
scroll to position [3328, 0]
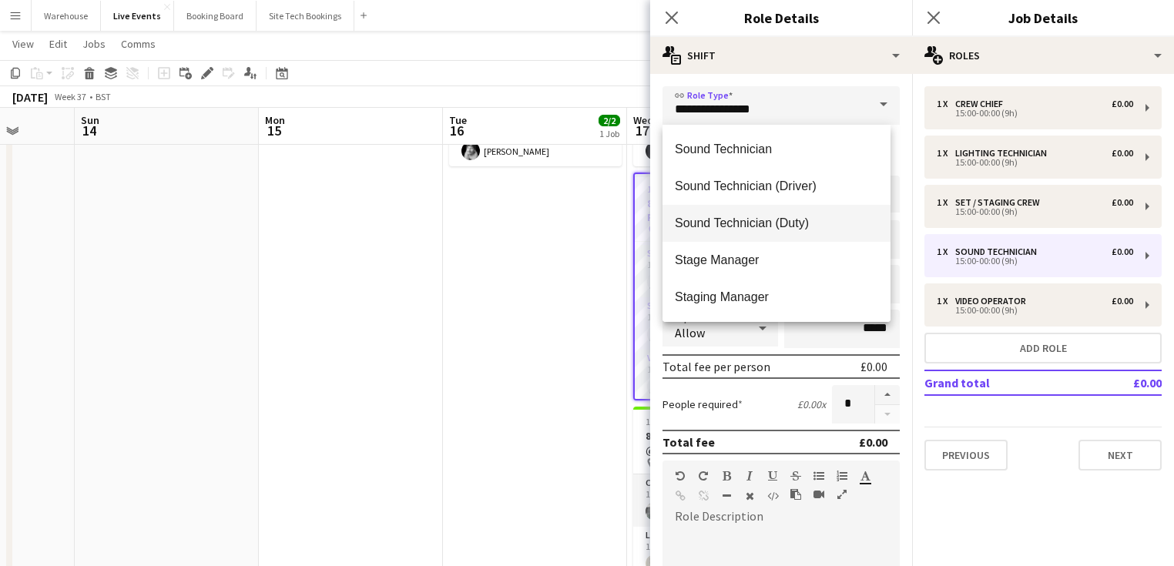
click at [757, 222] on span "Sound Technician (Duty)" at bounding box center [776, 223] width 203 height 15
type input "**********"
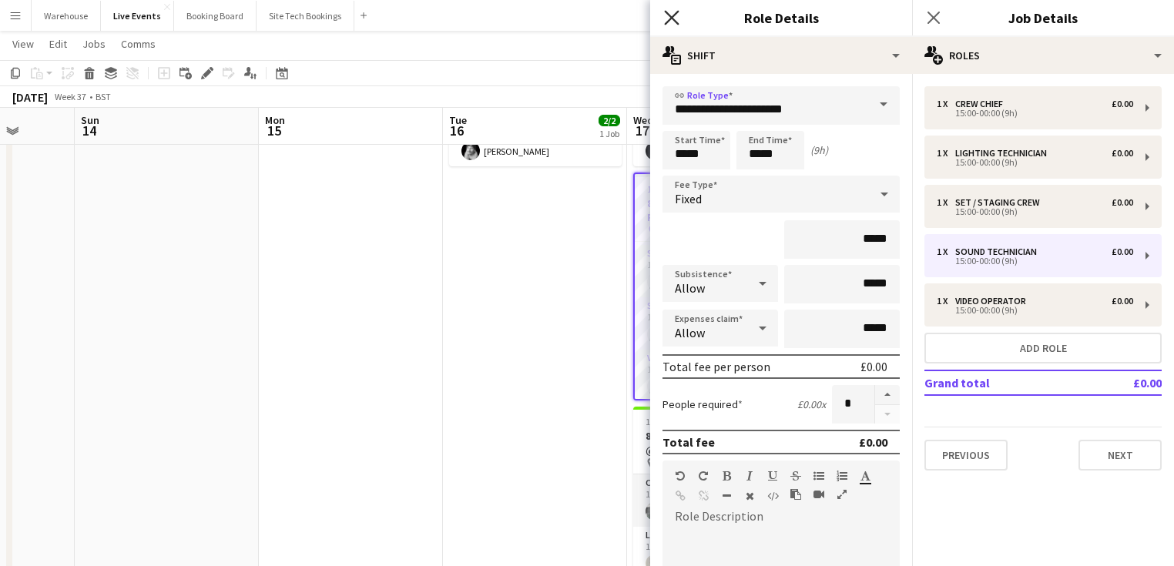
click at [673, 21] on icon at bounding box center [671, 17] width 15 height 15
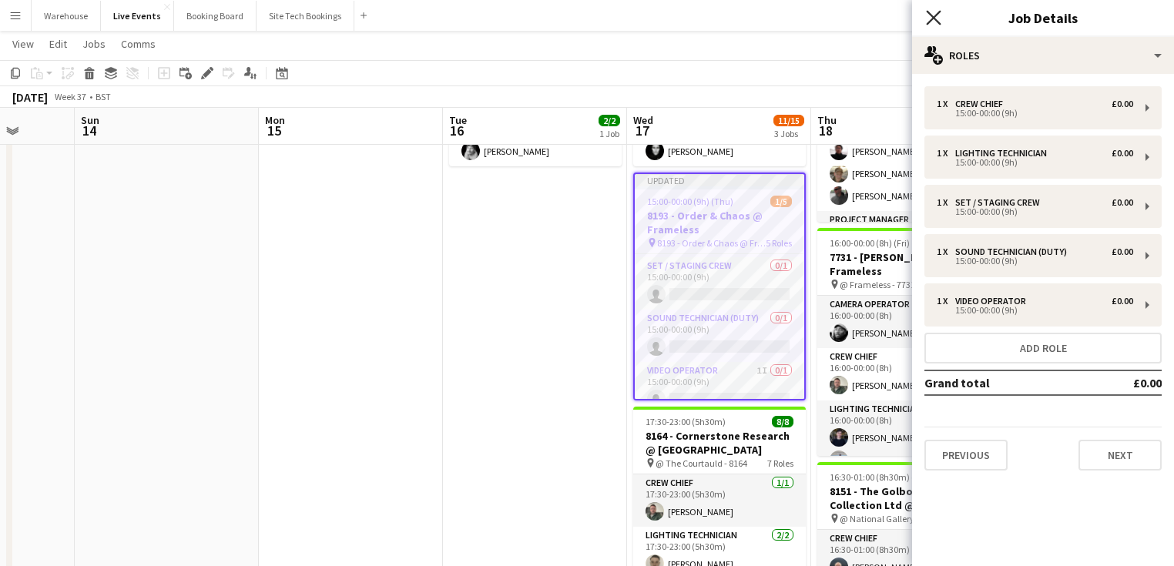
click at [928, 18] on icon "Close pop-in" at bounding box center [933, 17] width 15 height 15
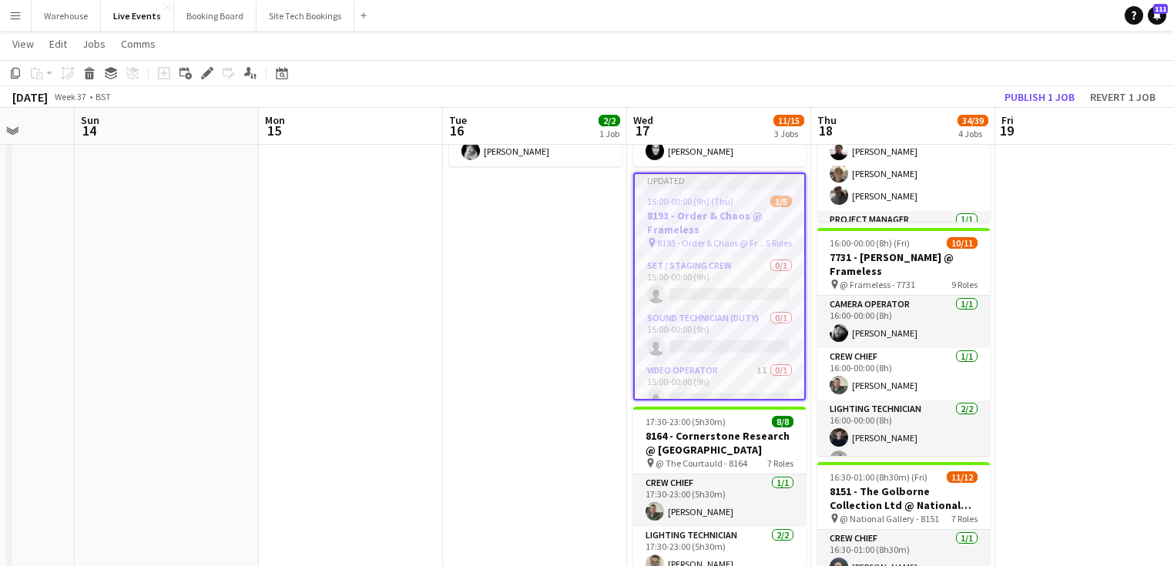
click at [488, 377] on app-date-cell "09:00-17:00 (8h) 2/2 8164 - PREP DAY AT YES EVENTS pin 8164 - PREP DAY AT YES E…" at bounding box center [535, 568] width 184 height 1160
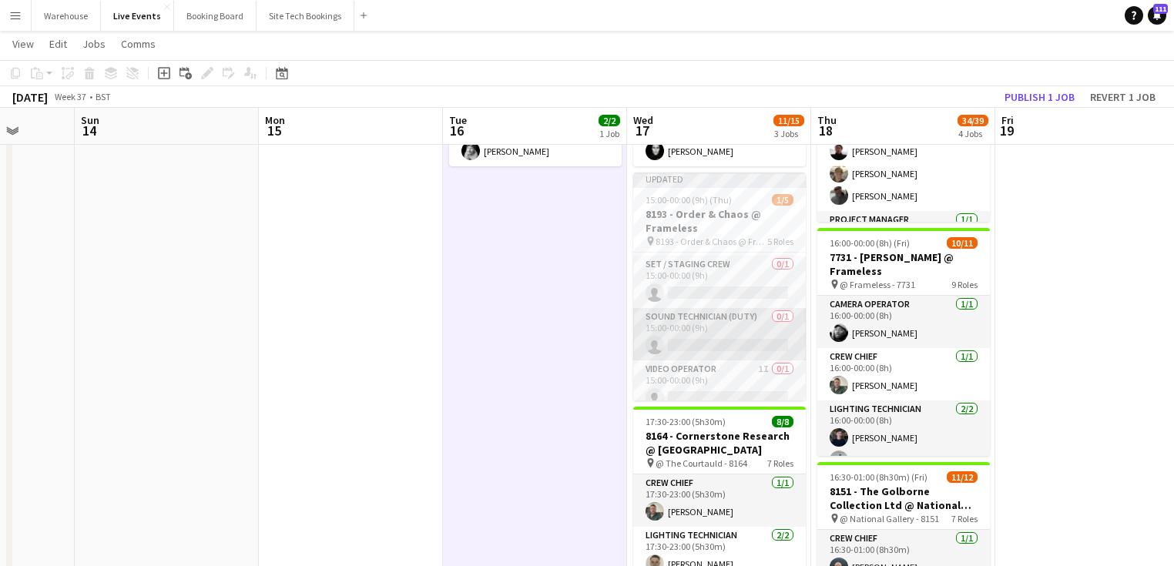
click at [715, 342] on app-card-role "Sound Technician (Duty) 0/1 15:00-00:00 (9h) single-neutral-actions" at bounding box center [719, 334] width 173 height 52
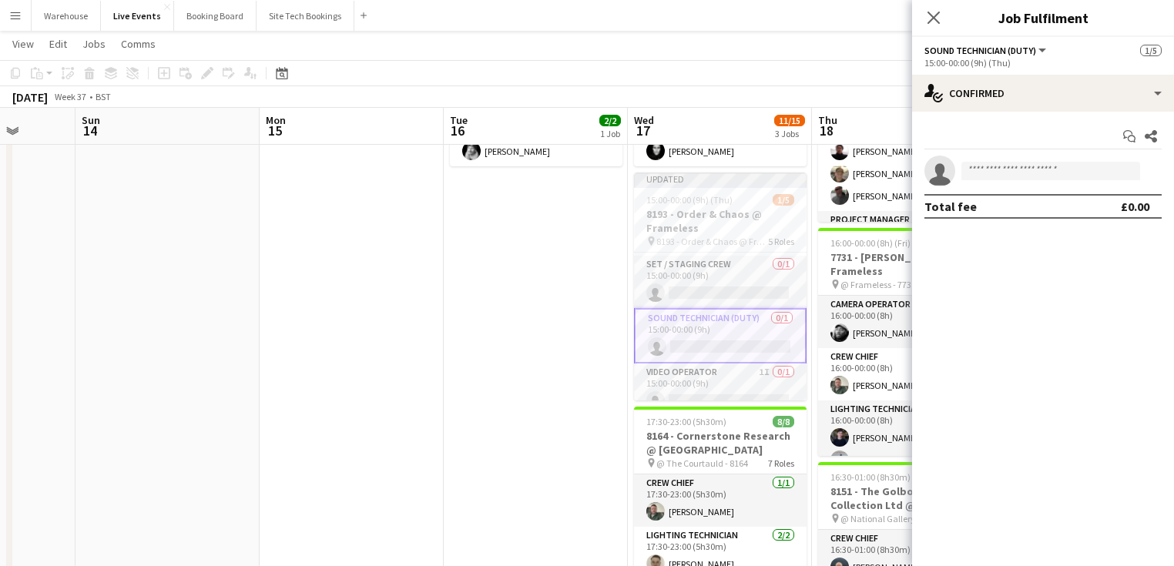
click at [502, 398] on app-date-cell "09:00-17:00 (8h) 2/2 8164 - PREP DAY AT YES EVENTS pin 8164 - PREP DAY AT YES E…" at bounding box center [536, 568] width 184 height 1160
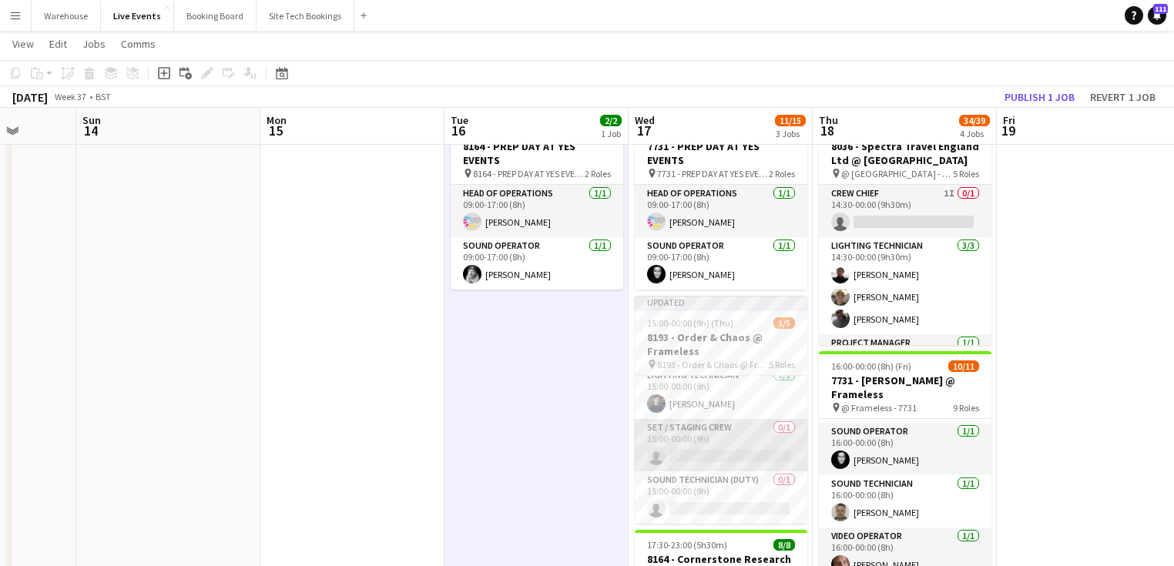
scroll to position [114, 0]
click at [684, 462] on app-card-role "Sound Technician (Duty) 0/1 15:00-00:00 (9h) single-neutral-actions" at bounding box center [721, 445] width 173 height 52
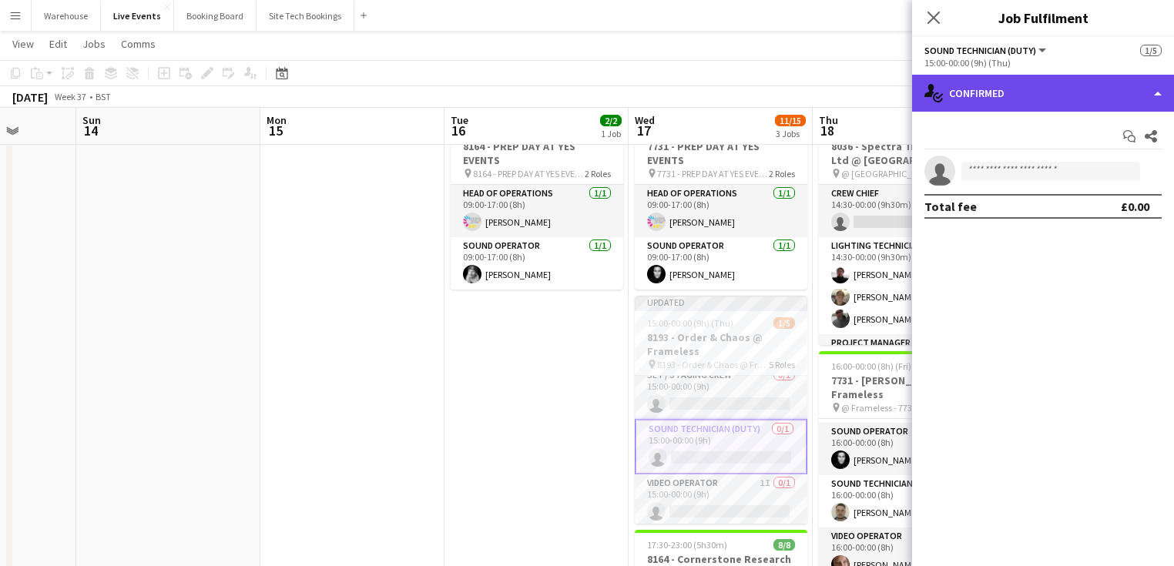
click at [1008, 100] on div "single-neutral-actions-check-2 Confirmed" at bounding box center [1043, 93] width 262 height 37
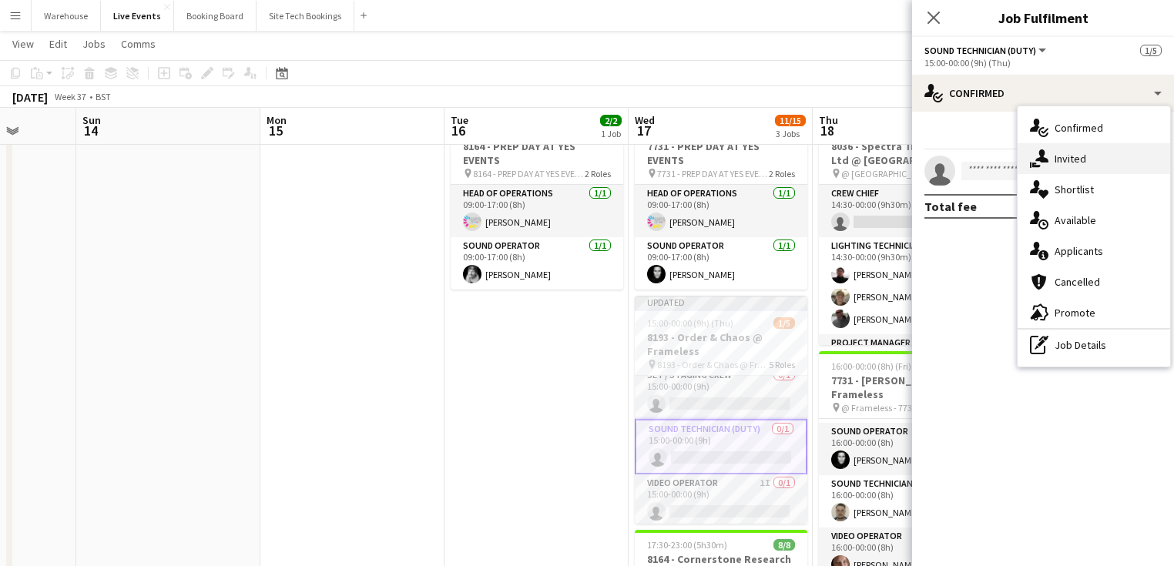
click at [1084, 163] on span "Invited" at bounding box center [1071, 159] width 32 height 14
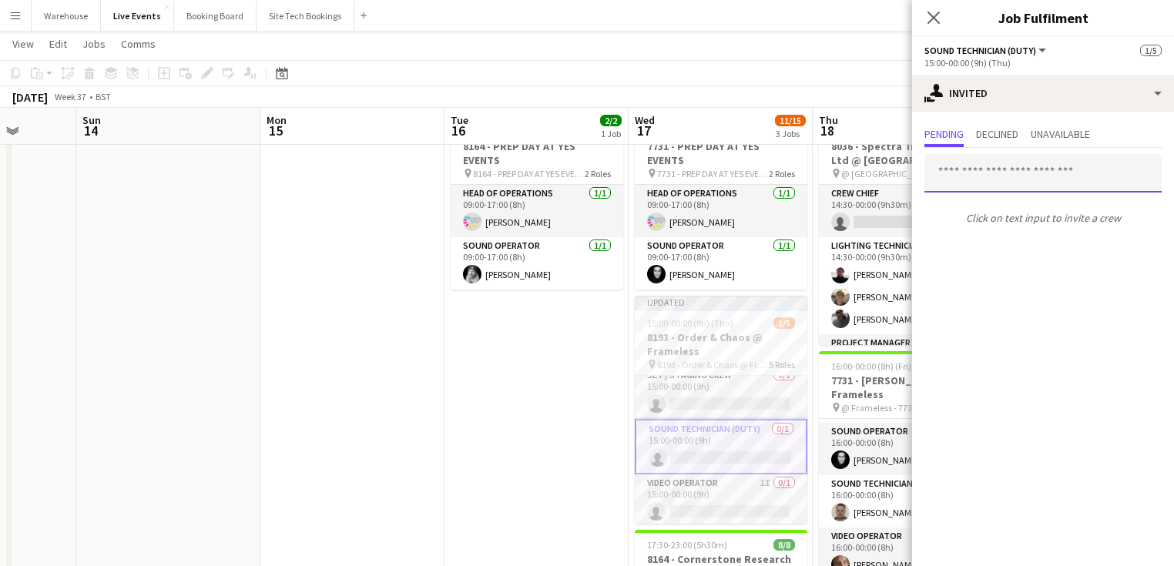
click at [1008, 175] on input "text" at bounding box center [1042, 173] width 237 height 39
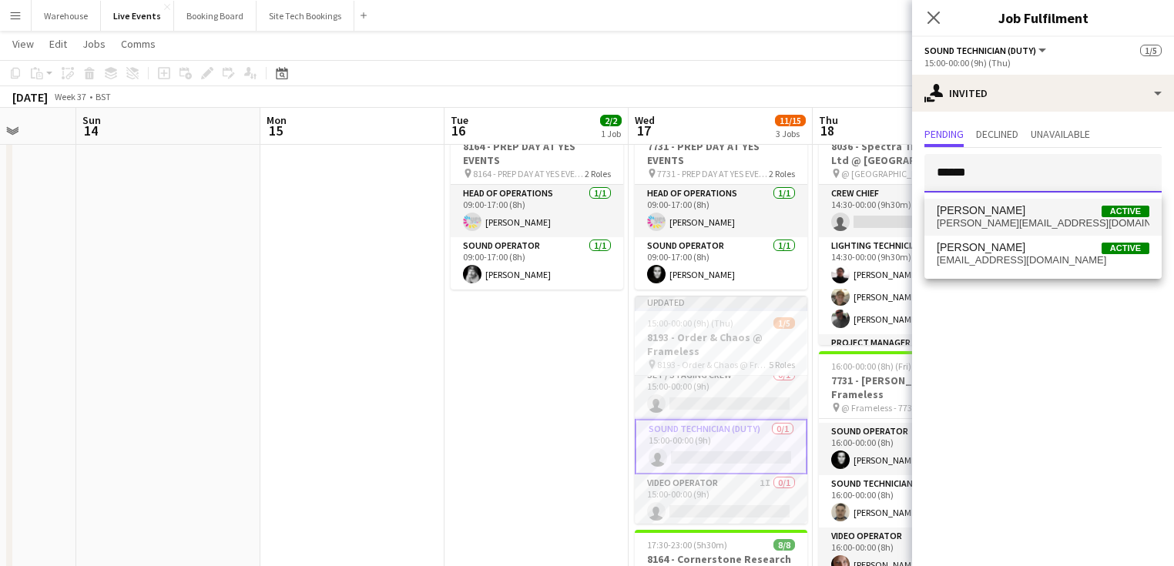
type input "******"
click at [998, 220] on span "tom@wiseproductions.co.uk" at bounding box center [1043, 223] width 213 height 12
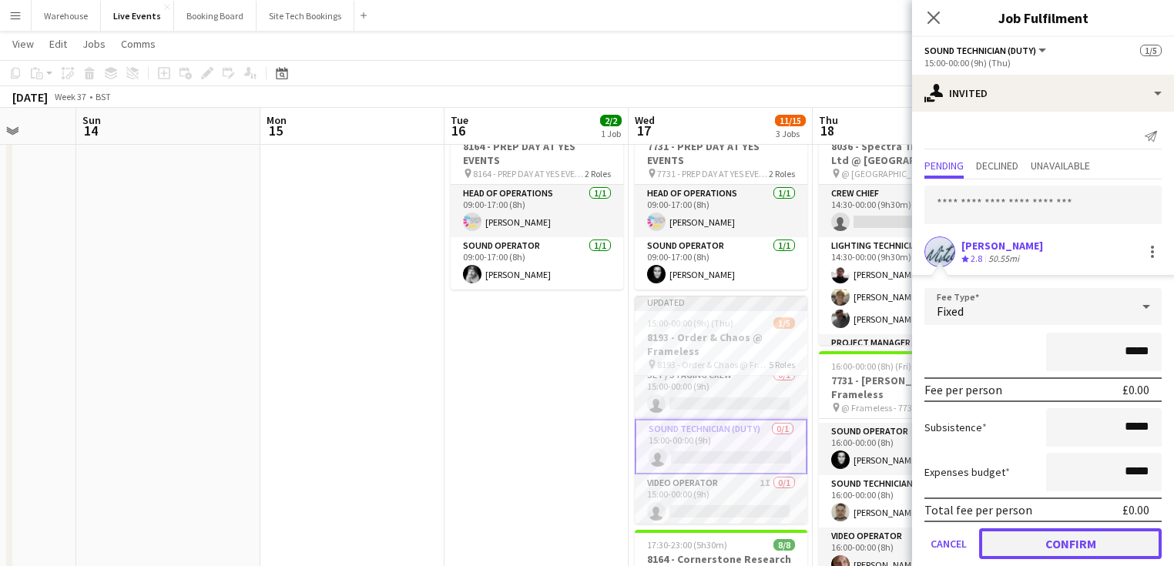
click at [1098, 542] on button "Confirm" at bounding box center [1070, 543] width 183 height 31
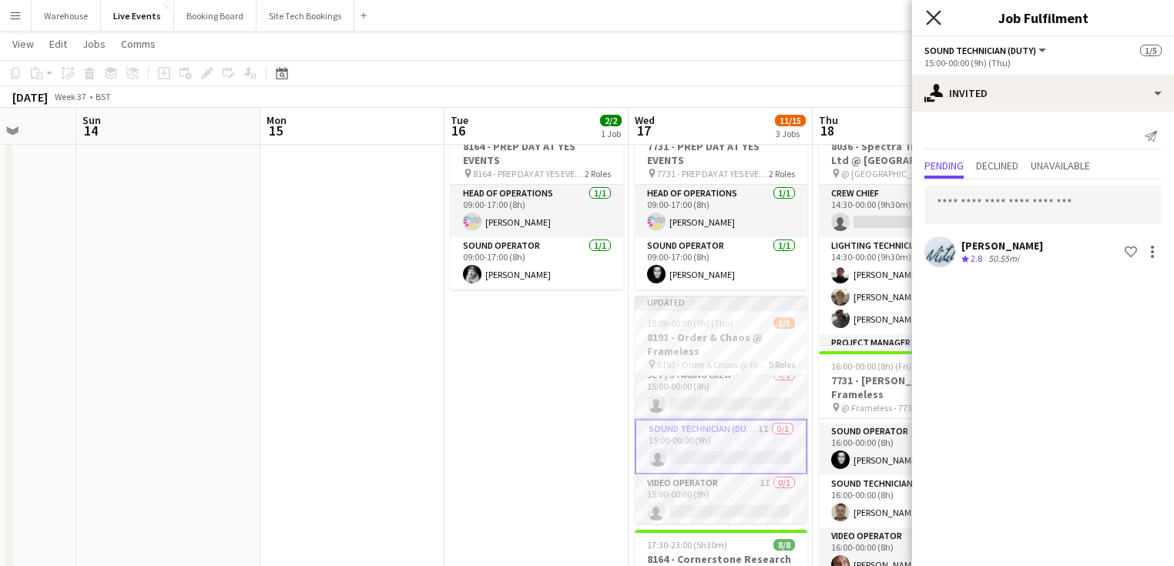
click at [934, 10] on icon "Close pop-in" at bounding box center [933, 17] width 15 height 15
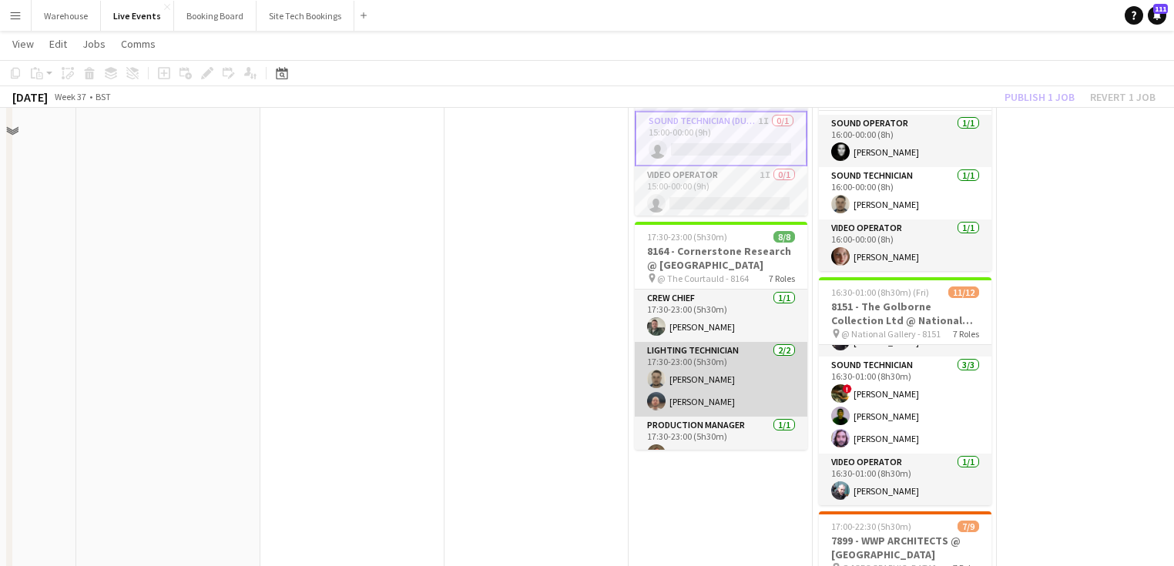
scroll to position [247, 0]
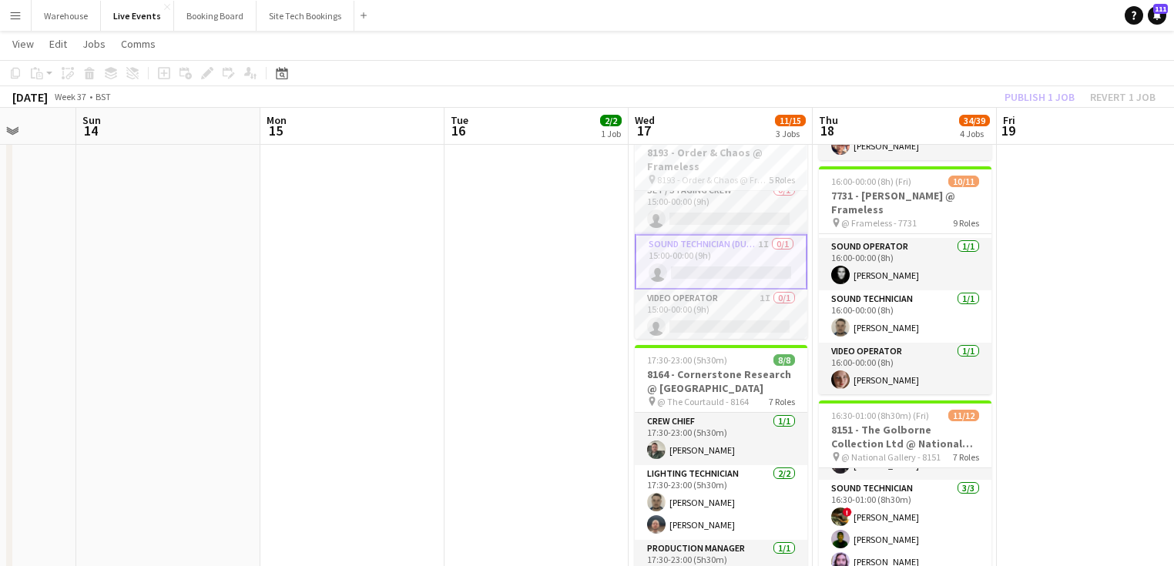
click at [724, 242] on app-card-role "Sound Technician (Duty) 1I 0/1 15:00-00:00 (9h) single-neutral-actions" at bounding box center [721, 261] width 173 height 55
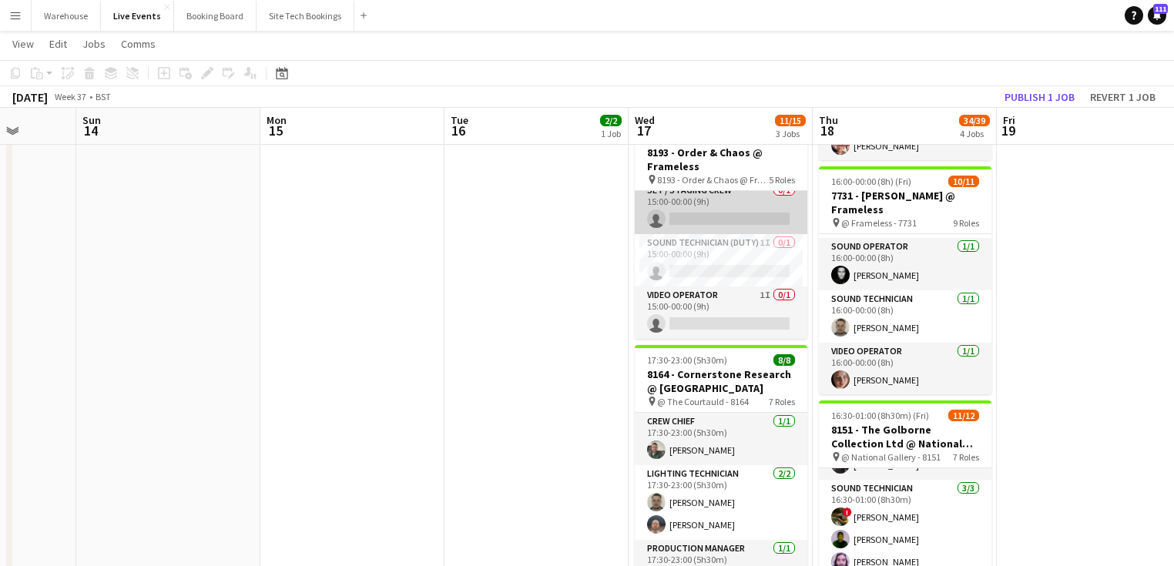
scroll to position [0, 0]
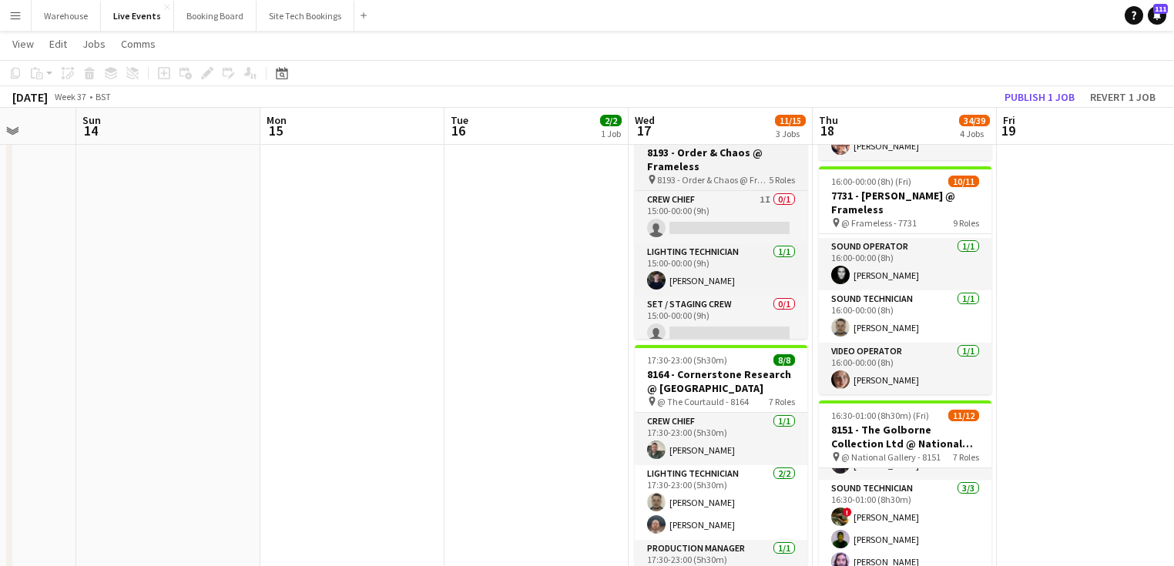
click at [708, 166] on h3 "8193 - Order & Chaos @ Frameless" at bounding box center [721, 160] width 173 height 28
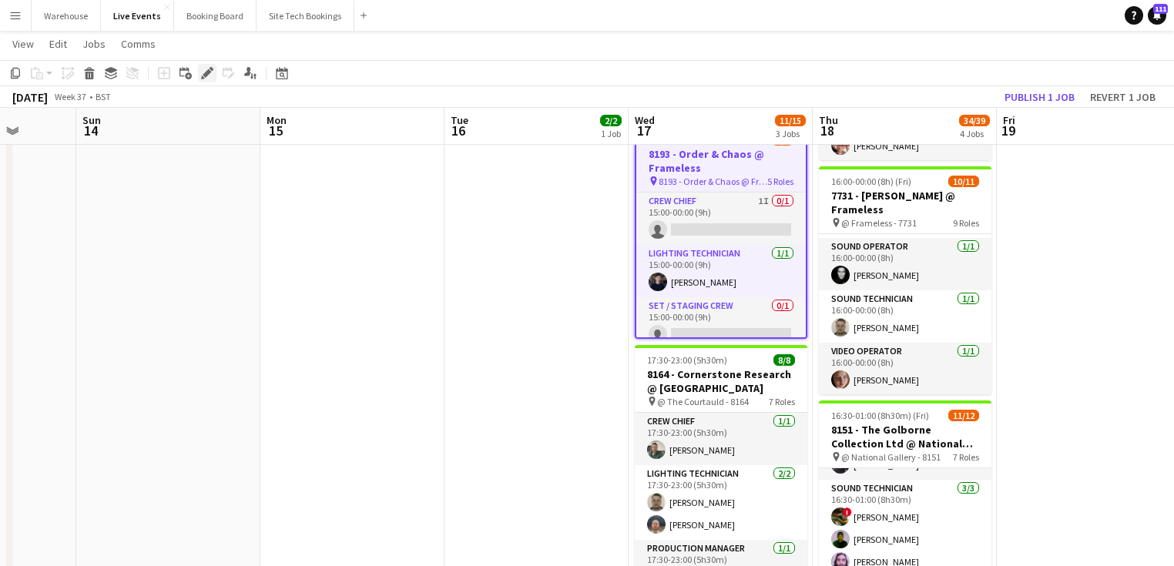
click at [205, 78] on icon "Edit" at bounding box center [207, 73] width 12 height 12
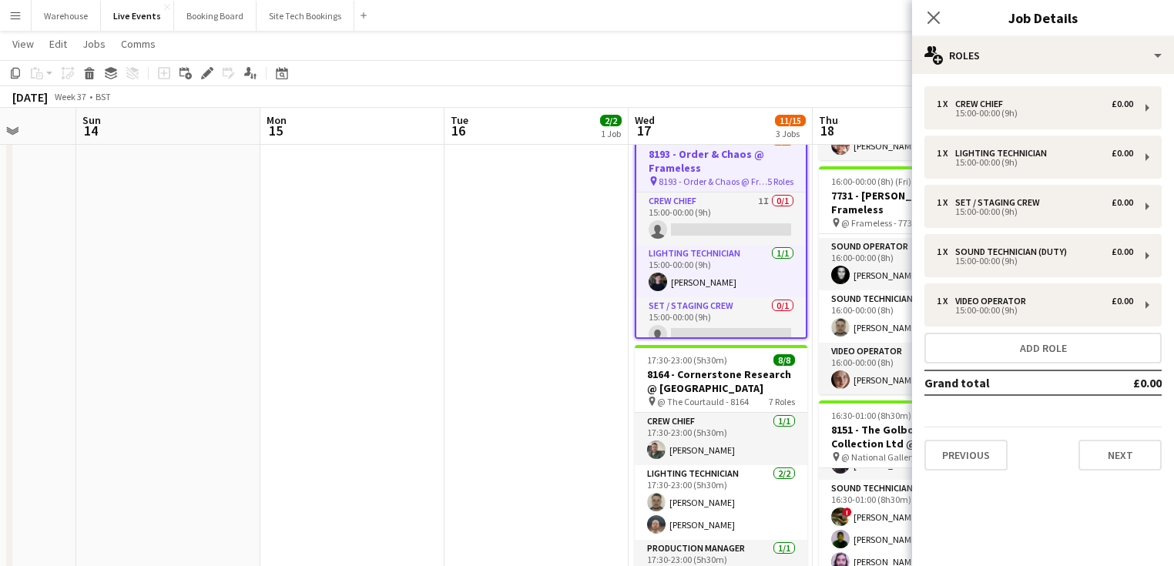
click at [928, 15] on icon "Close pop-in" at bounding box center [934, 18] width 12 height 12
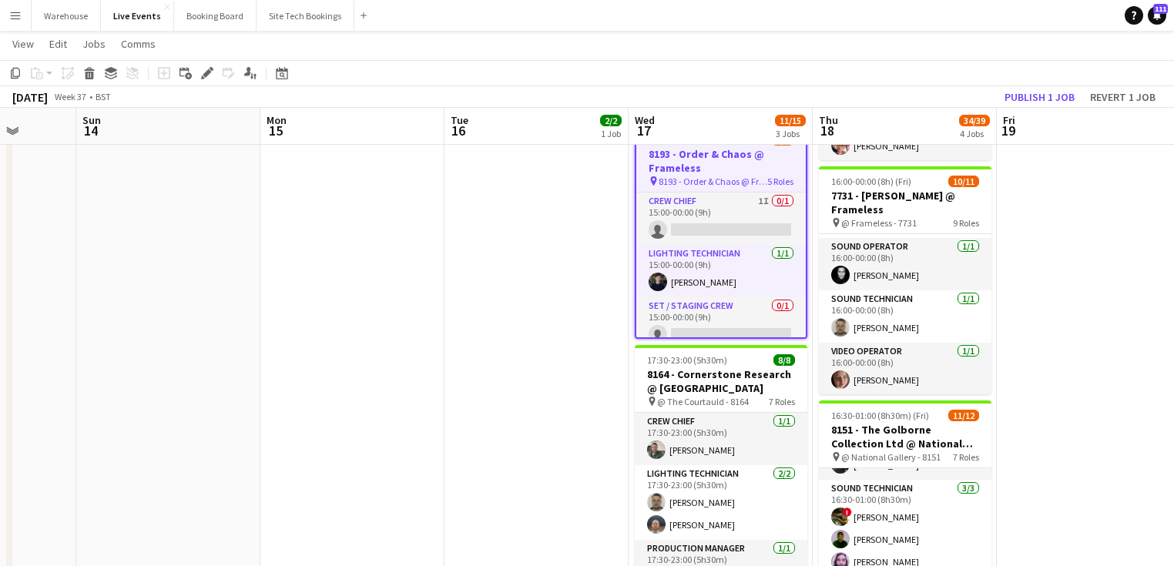
click at [552, 224] on app-date-cell "09:00-17:00 (8h) 2/2 8164 - PREP DAY AT YES EVENTS pin 8164 - PREP DAY AT YES E…" at bounding box center [536, 506] width 184 height 1160
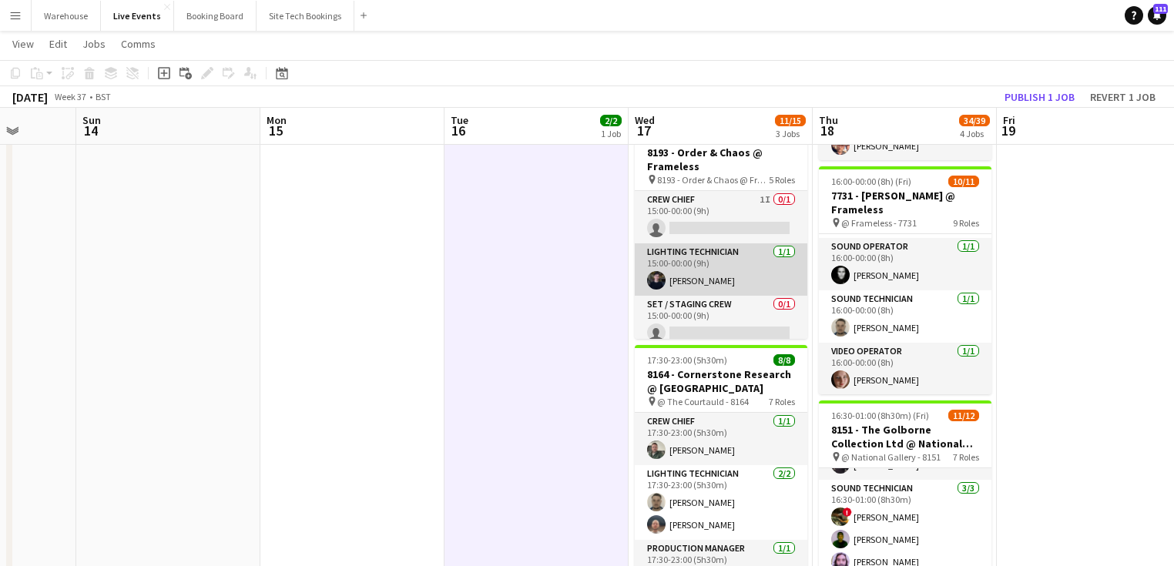
scroll to position [62, 0]
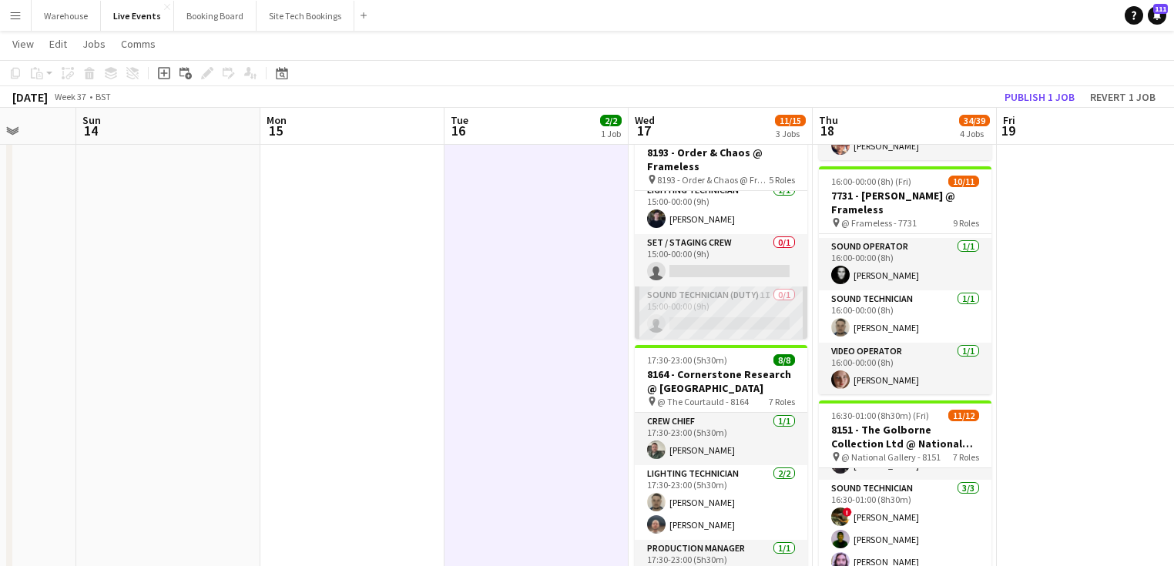
click at [743, 306] on app-card-role "Sound Technician (Duty) 1I 0/1 15:00-00:00 (9h) single-neutral-actions" at bounding box center [721, 313] width 173 height 52
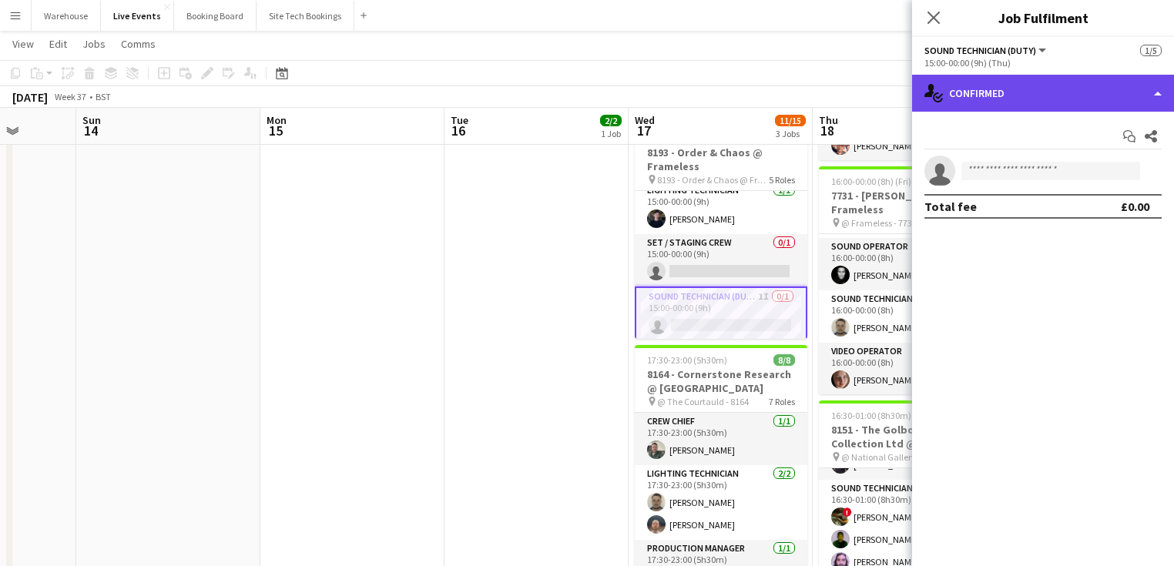
click at [991, 97] on div "single-neutral-actions-check-2 Confirmed" at bounding box center [1043, 93] width 262 height 37
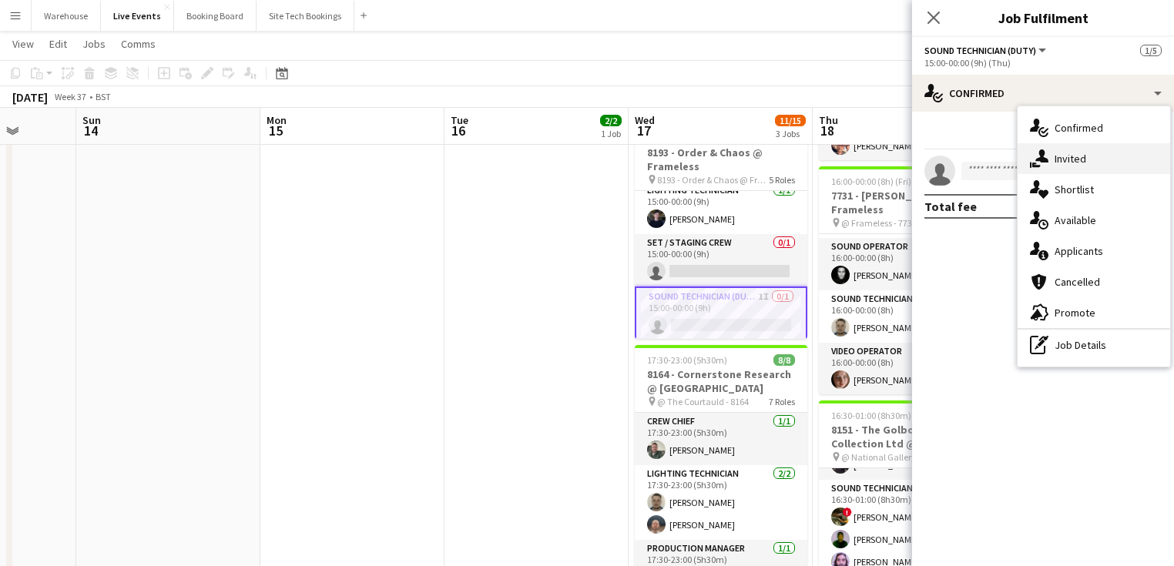
click at [1078, 160] on span "Invited" at bounding box center [1071, 159] width 32 height 14
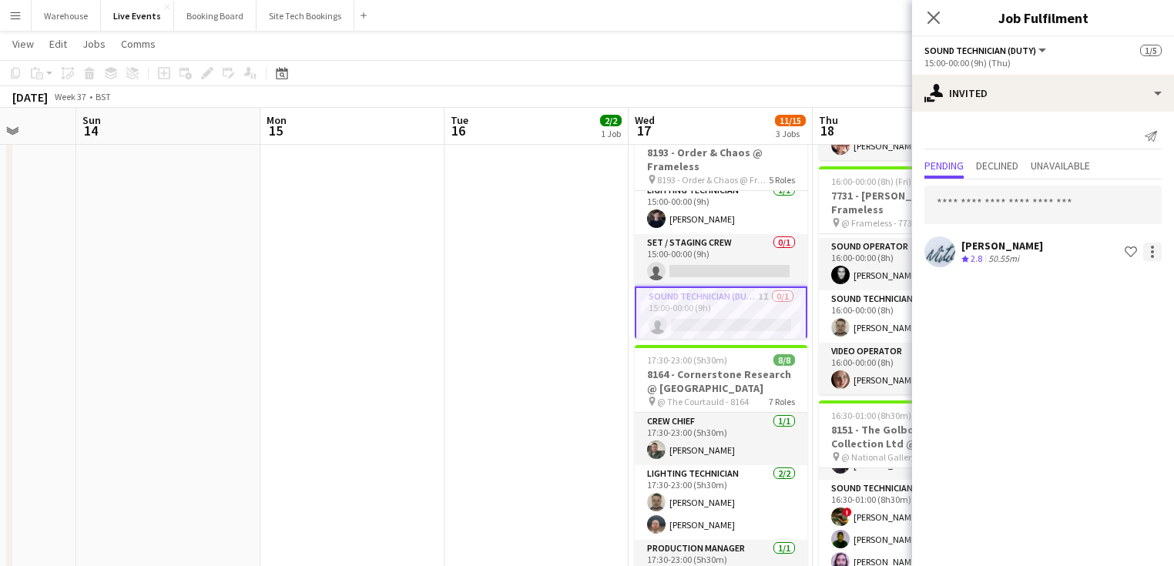
click at [1152, 250] on div at bounding box center [1152, 251] width 3 height 3
click at [1091, 394] on span "Cancel invitation" at bounding box center [1103, 390] width 90 height 13
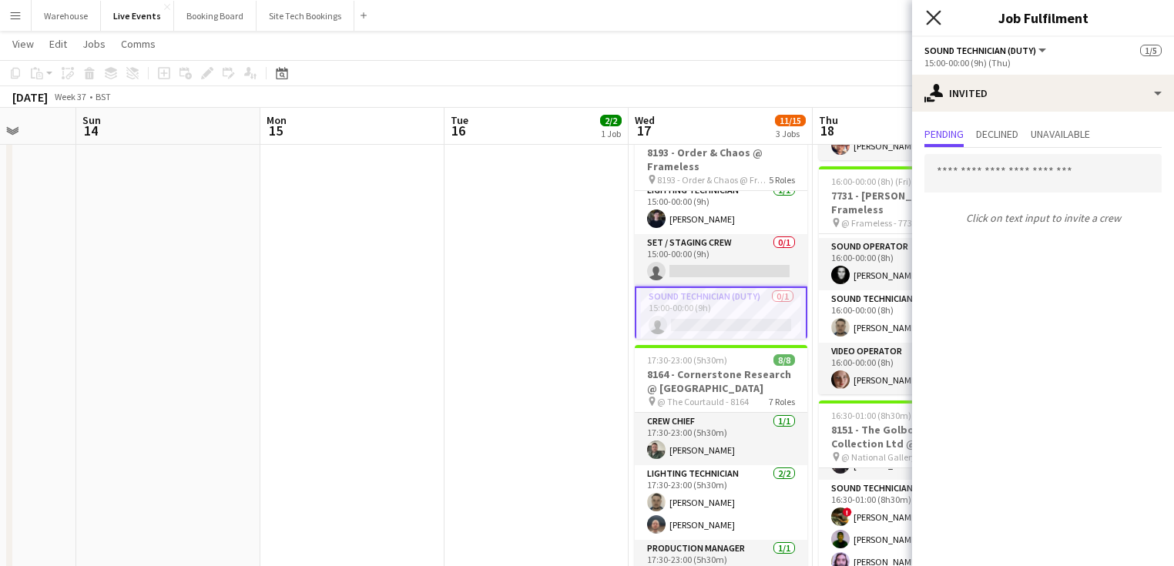
click at [937, 18] on icon "Close pop-in" at bounding box center [933, 17] width 15 height 15
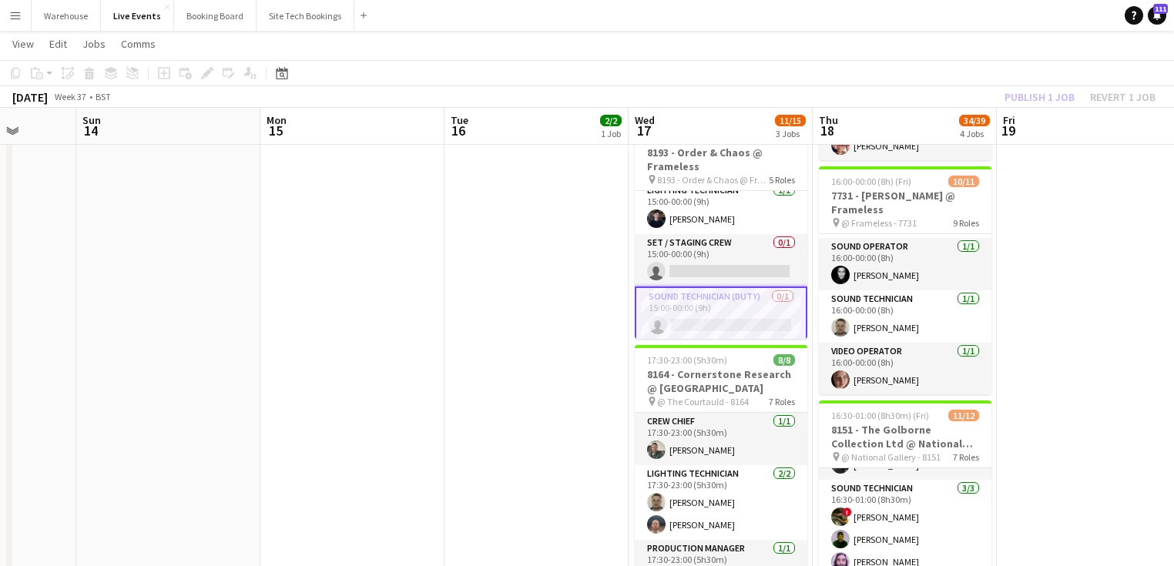
drag, startPoint x: 607, startPoint y: 355, endPoint x: 629, endPoint y: 318, distance: 43.2
click at [607, 355] on app-date-cell "09:00-17:00 (8h) 2/2 8164 - PREP DAY AT YES EVENTS pin 8164 - PREP DAY AT YES E…" at bounding box center [536, 506] width 184 height 1160
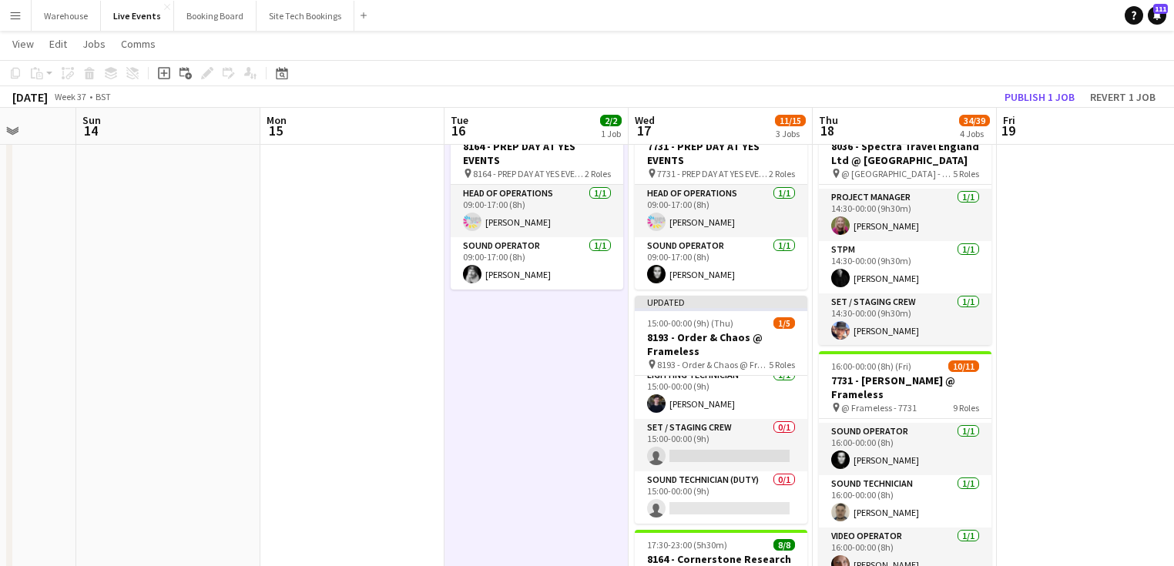
scroll to position [123, 0]
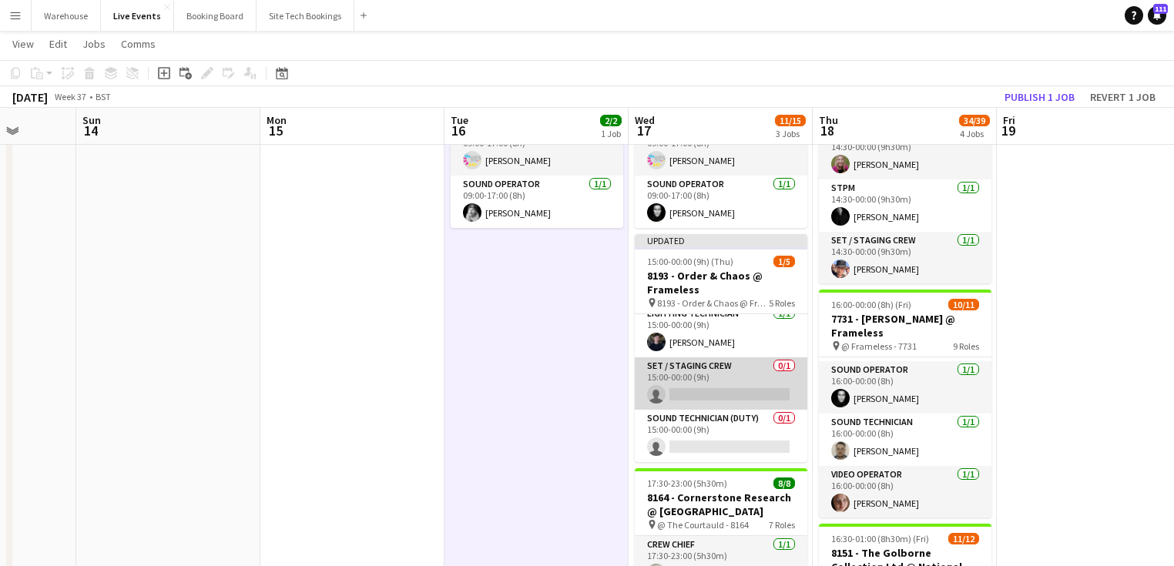
drag, startPoint x: 679, startPoint y: 371, endPoint x: 672, endPoint y: 377, distance: 9.4
click at [680, 371] on app-card-role "Set / Staging Crew 0/1 15:00-00:00 (9h) single-neutral-actions" at bounding box center [721, 383] width 173 height 52
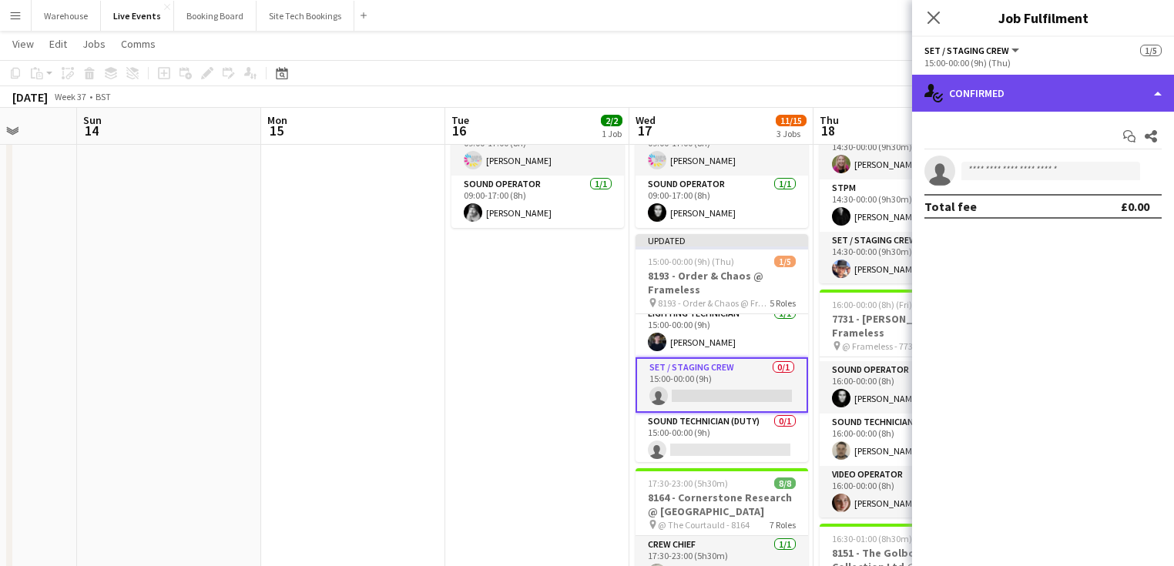
click at [1007, 92] on div "single-neutral-actions-check-2 Confirmed" at bounding box center [1043, 93] width 262 height 37
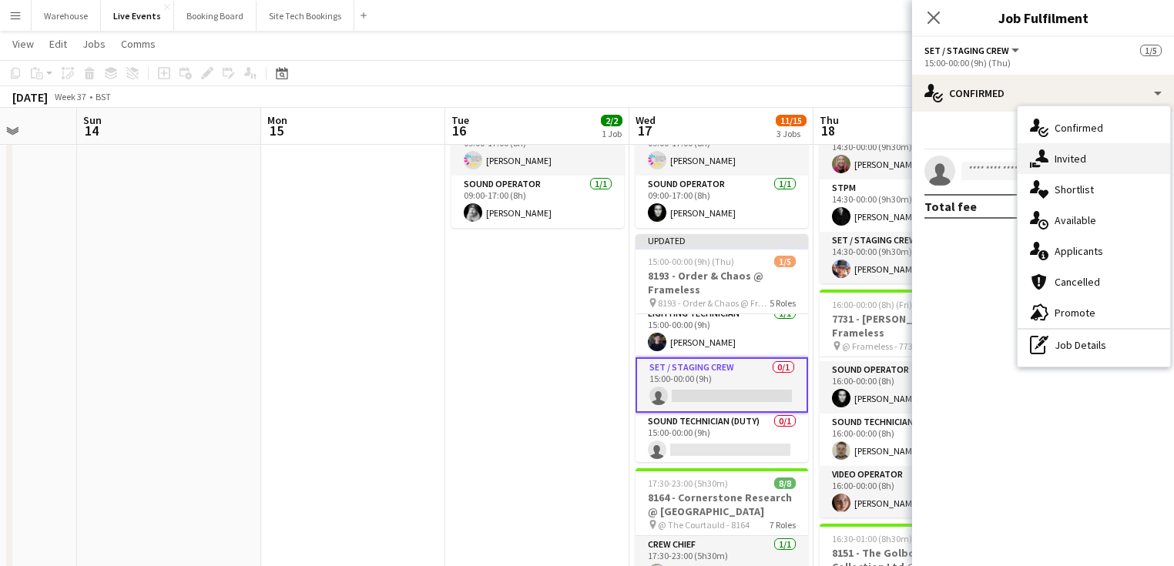
click at [1072, 152] on span "Invited" at bounding box center [1071, 159] width 32 height 14
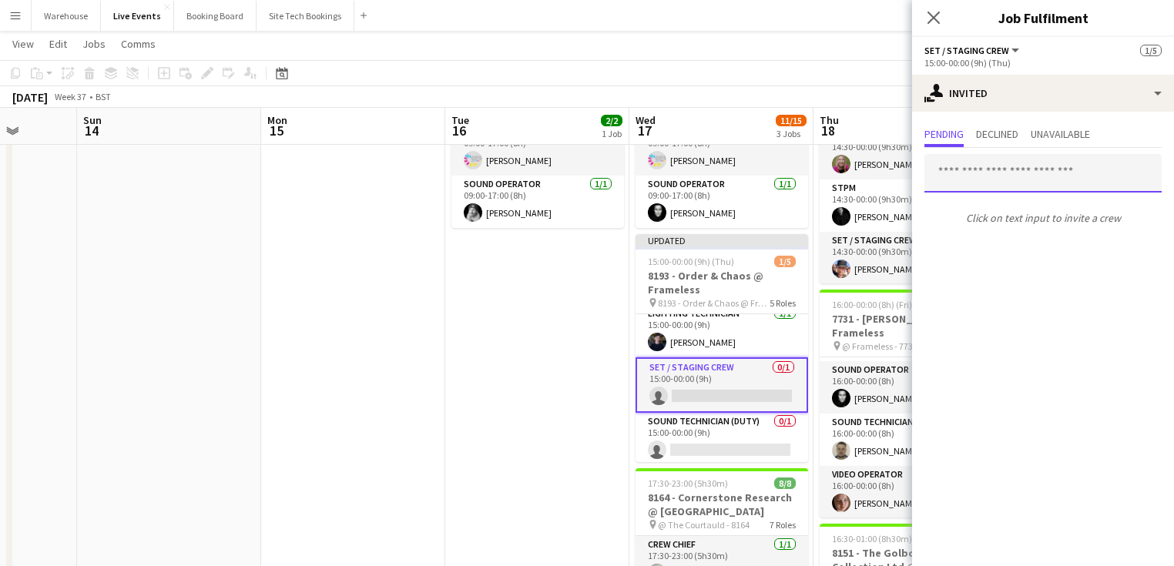
click at [989, 186] on input "text" at bounding box center [1042, 173] width 237 height 39
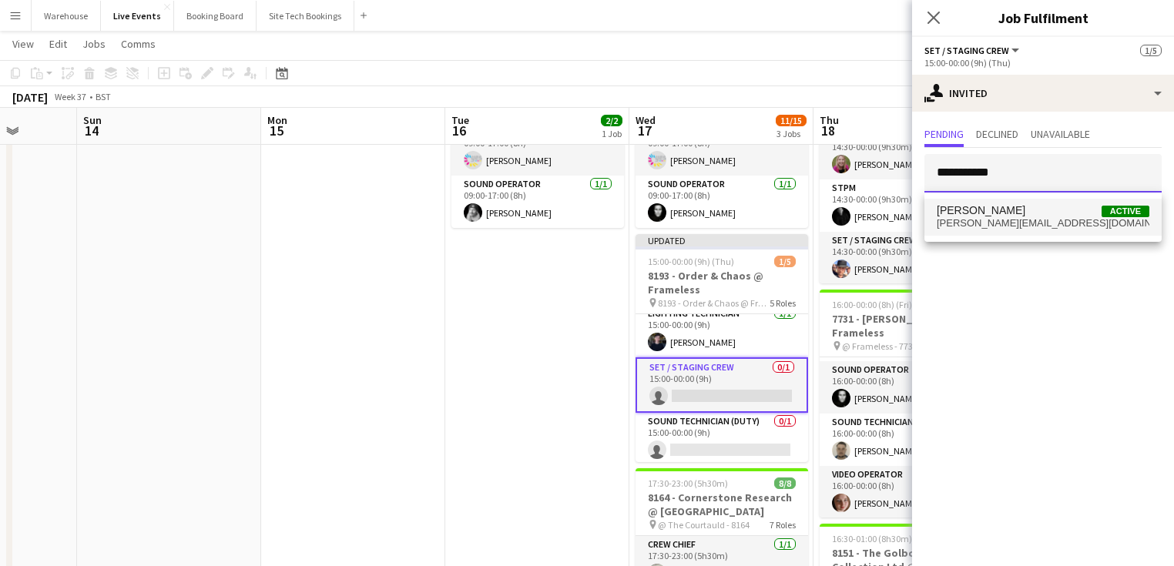
type input "**********"
click at [998, 214] on span "Paul Harris Active" at bounding box center [1043, 210] width 213 height 13
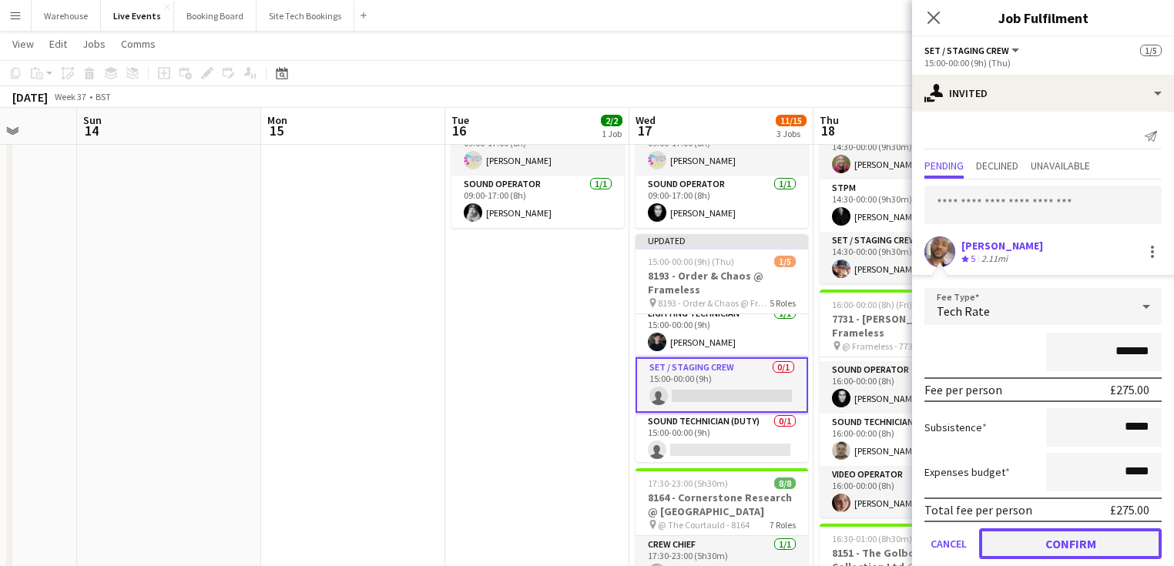
click at [1063, 536] on button "Confirm" at bounding box center [1070, 543] width 183 height 31
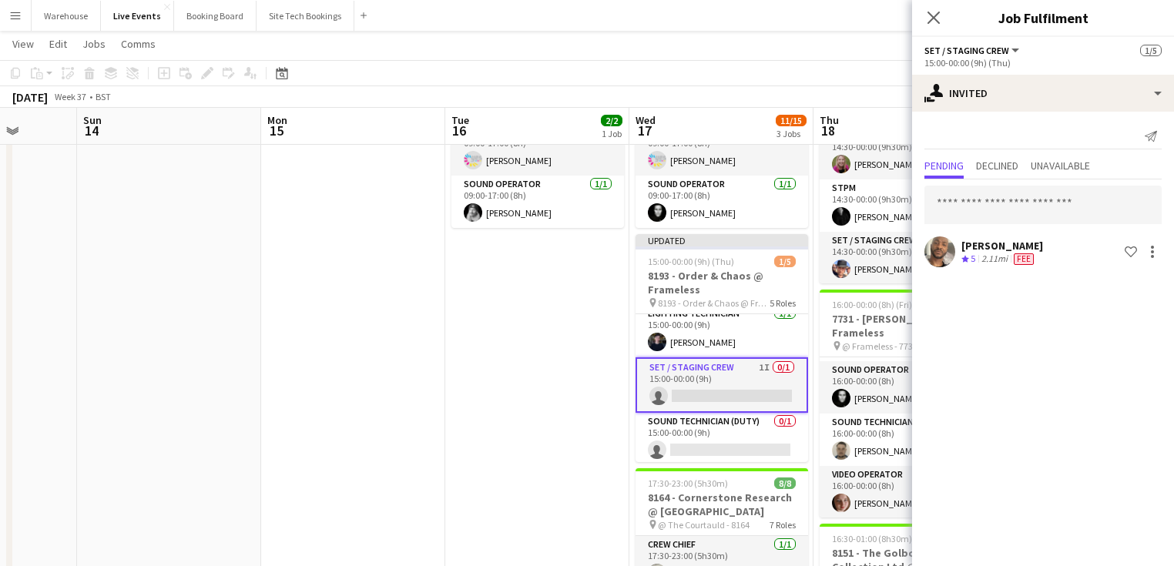
click at [930, 16] on icon "Close pop-in" at bounding box center [934, 18] width 12 height 12
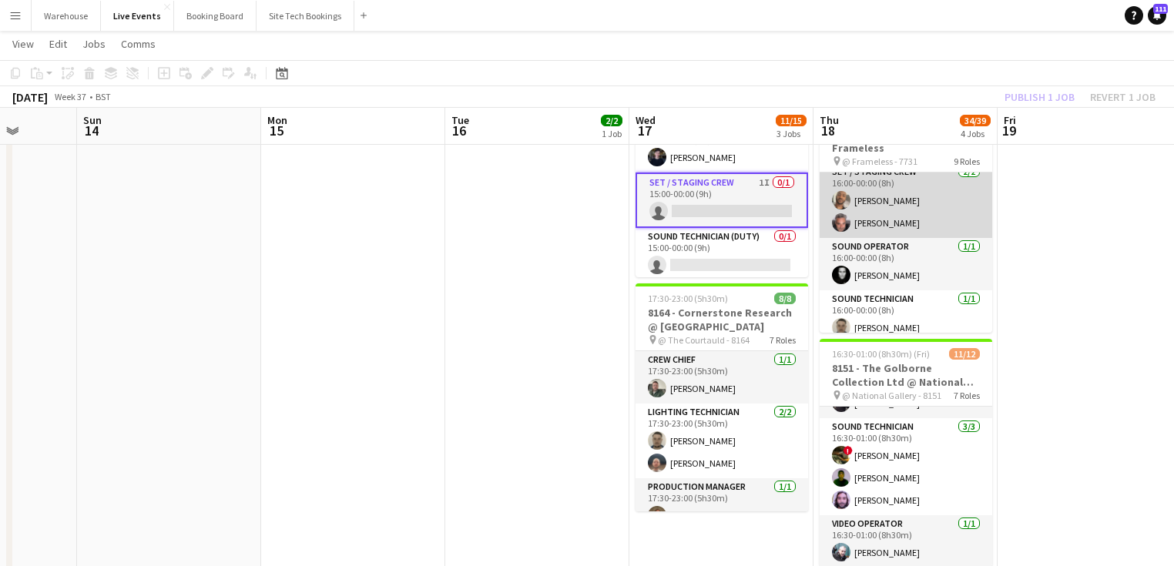
scroll to position [232, 0]
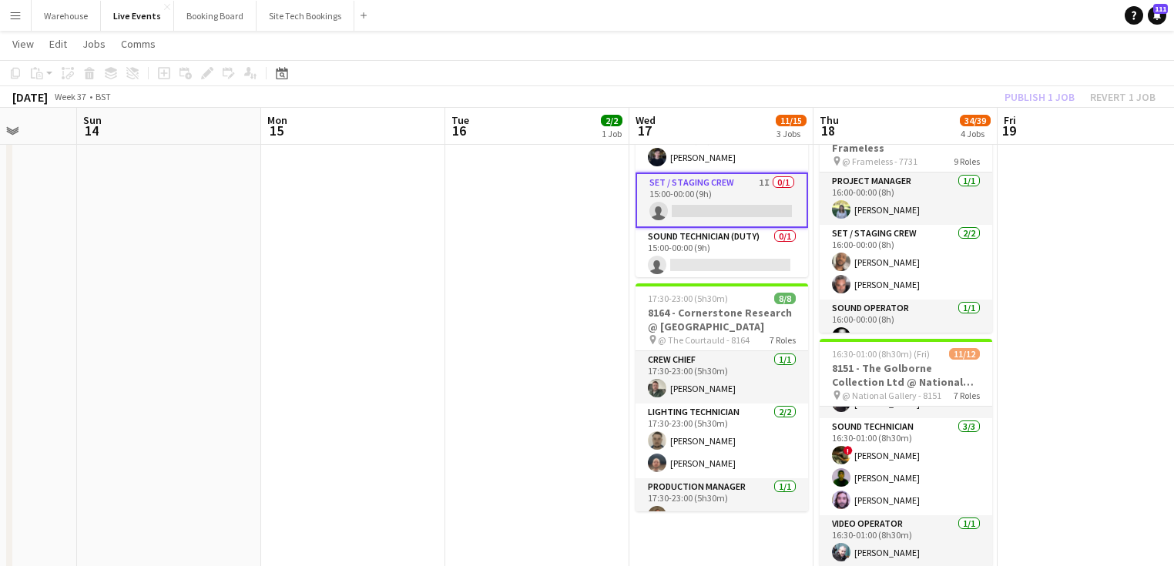
click at [539, 349] on app-date-cell "09:00-17:00 (8h) 2/2 8164 - PREP DAY AT YES EVENTS pin 8164 - PREP DAY AT YES E…" at bounding box center [537, 444] width 184 height 1160
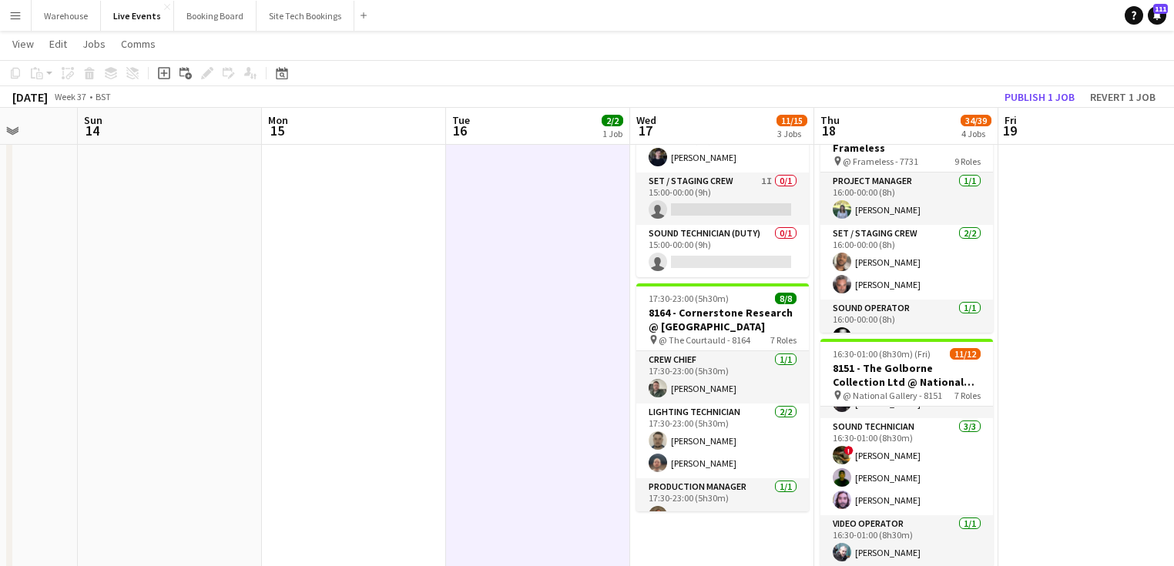
scroll to position [185, 0]
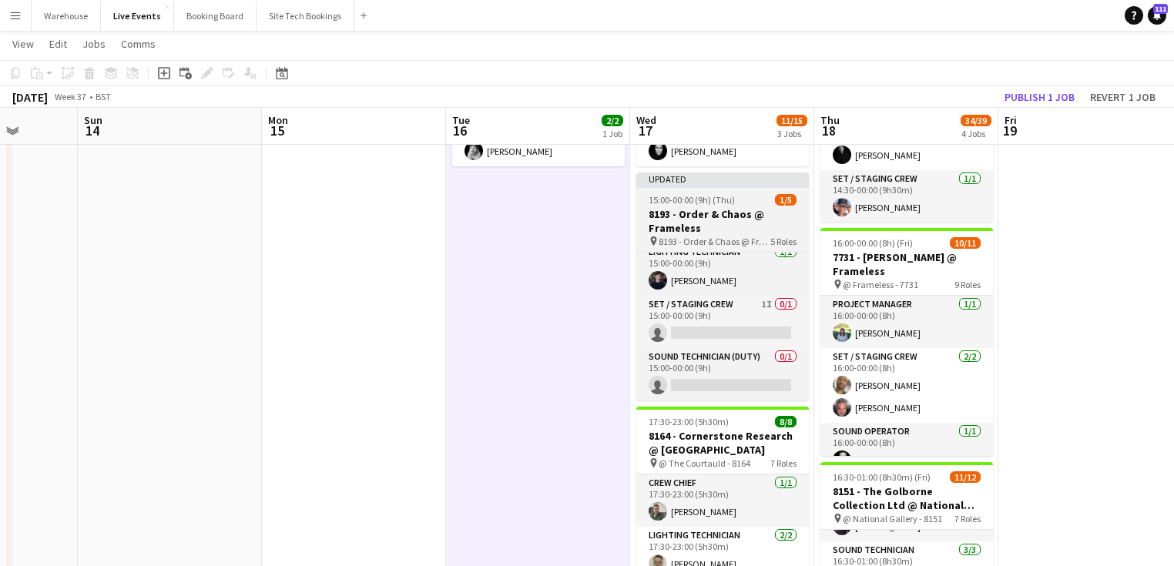
click at [699, 220] on h3 "8193 - Order & Chaos @ Frameless" at bounding box center [722, 221] width 173 height 28
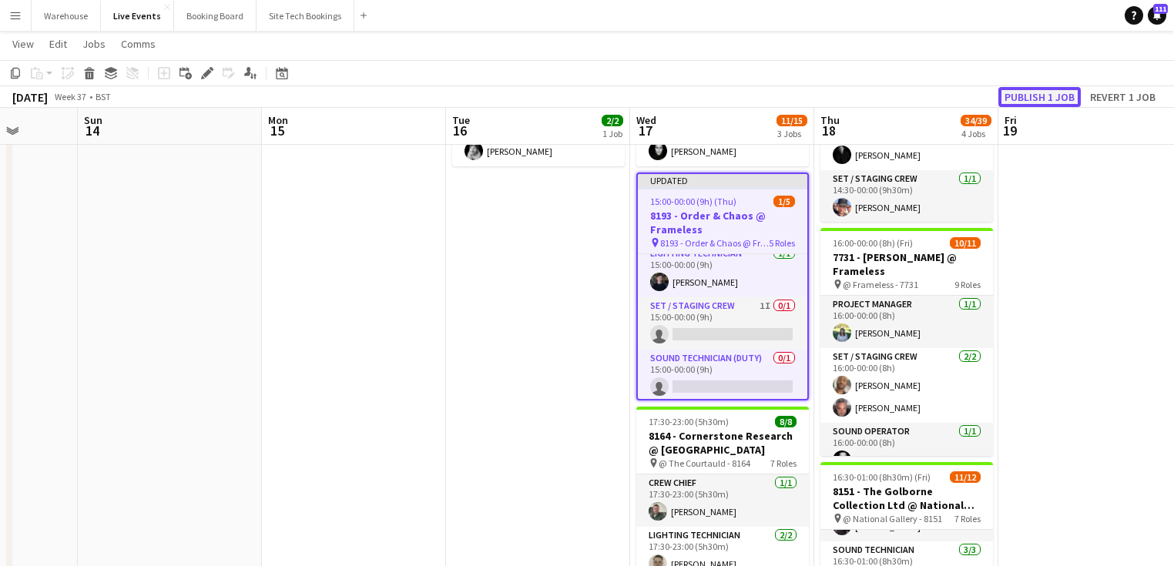
click at [1069, 99] on button "Publish 1 job" at bounding box center [1039, 97] width 82 height 20
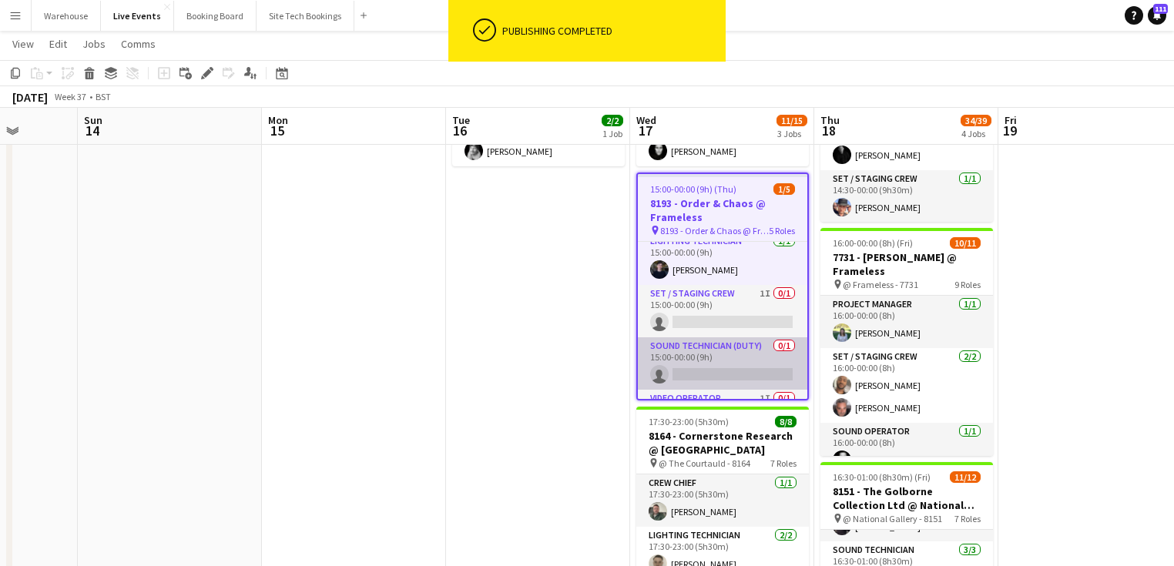
click at [676, 347] on app-card-role "Sound Technician (Duty) 0/1 15:00-00:00 (9h) single-neutral-actions" at bounding box center [722, 363] width 169 height 52
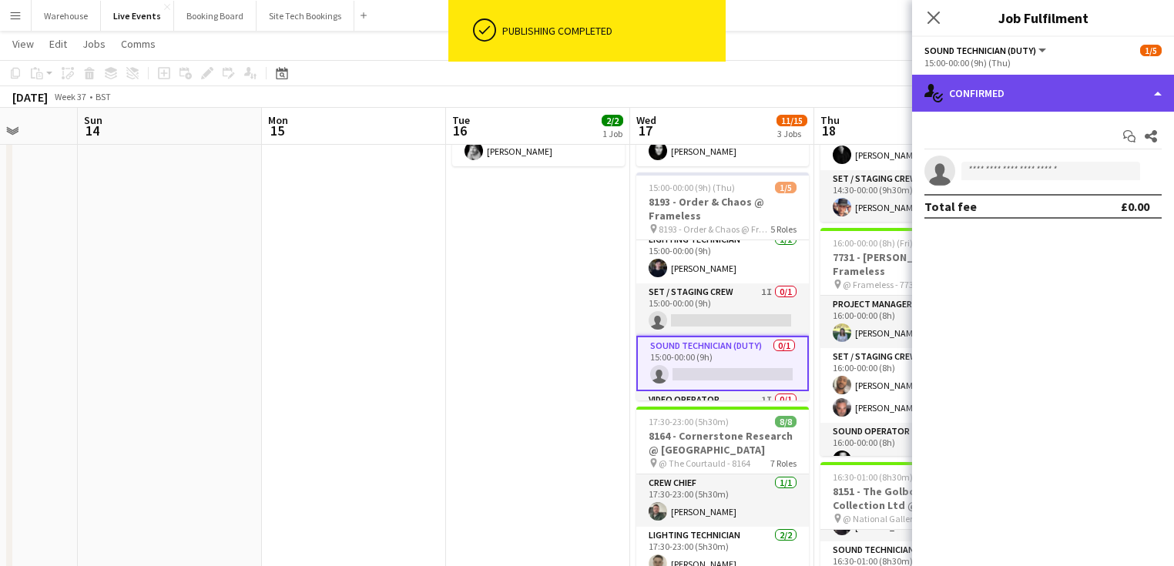
click at [990, 85] on div "single-neutral-actions-check-2 Confirmed" at bounding box center [1043, 93] width 262 height 37
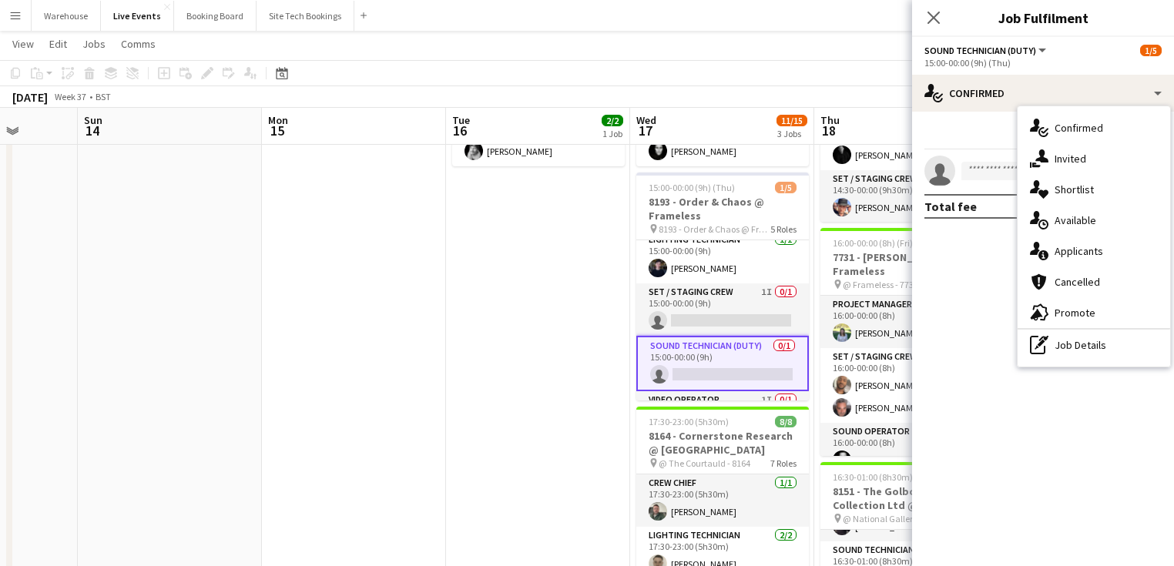
click at [577, 338] on app-date-cell "09:00-17:00 (8h) 2/2 8164 - PREP DAY AT YES EVENTS pin 8164 - PREP DAY AT YES E…" at bounding box center [538, 568] width 184 height 1160
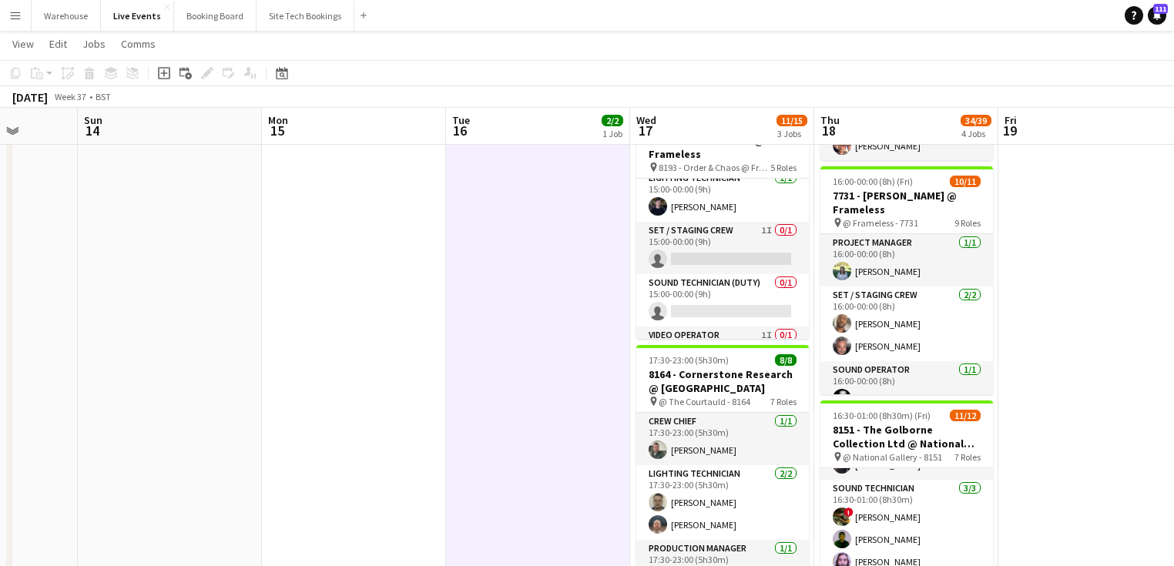
scroll to position [102, 0]
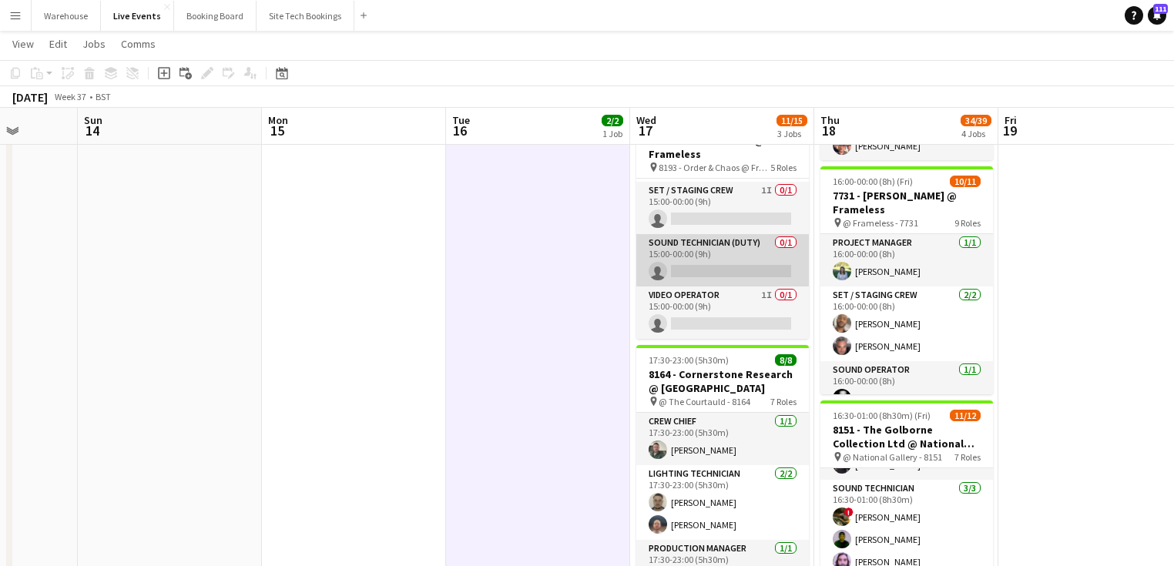
click at [714, 236] on app-card-role "Sound Technician (Duty) 0/1 15:00-00:00 (9h) single-neutral-actions" at bounding box center [722, 260] width 173 height 52
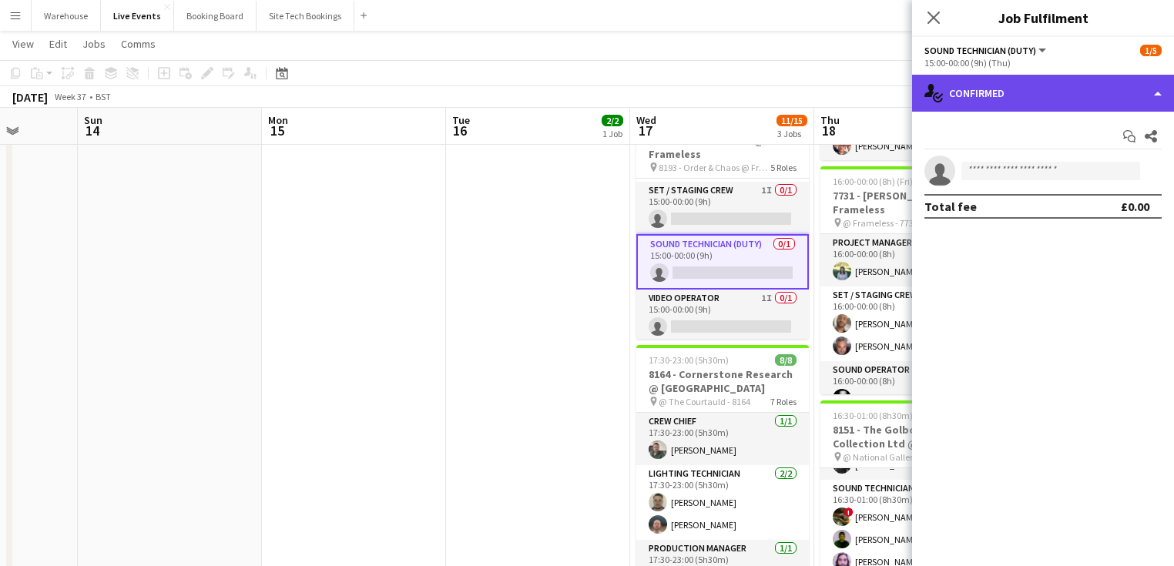
click at [1005, 109] on div "single-neutral-actions-check-2 Confirmed" at bounding box center [1043, 93] width 262 height 37
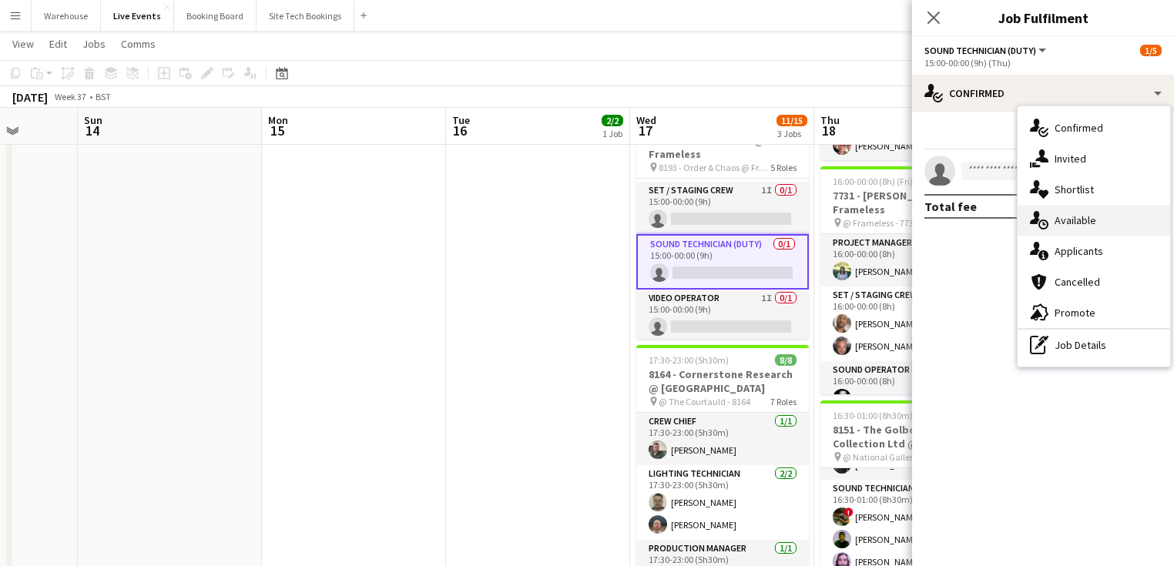
click at [1065, 216] on span "Available" at bounding box center [1076, 220] width 42 height 14
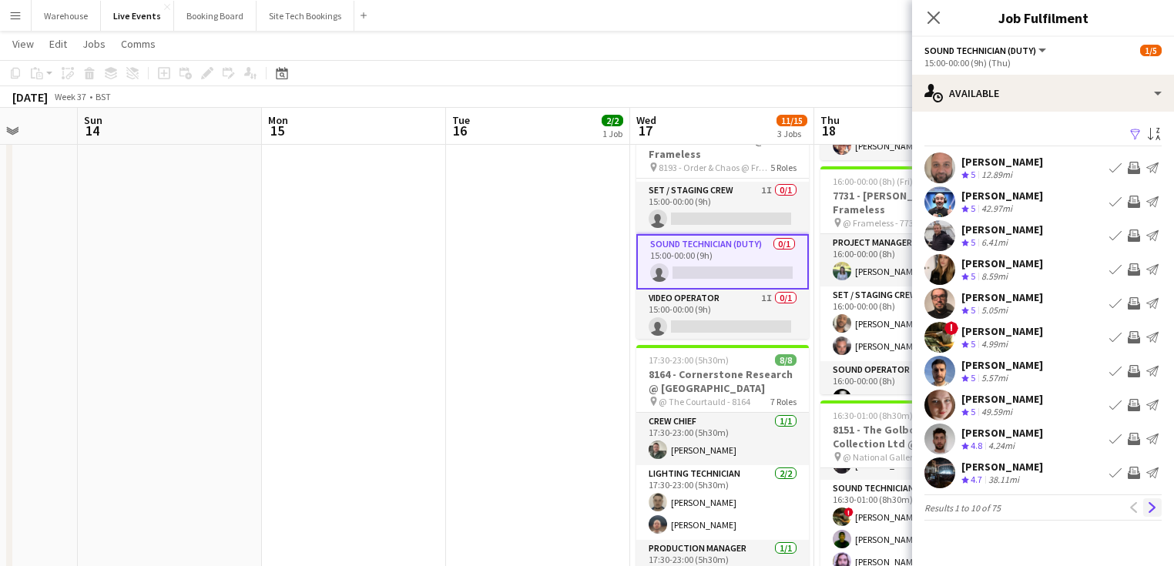
click at [1151, 508] on app-icon "Next" at bounding box center [1152, 507] width 11 height 11
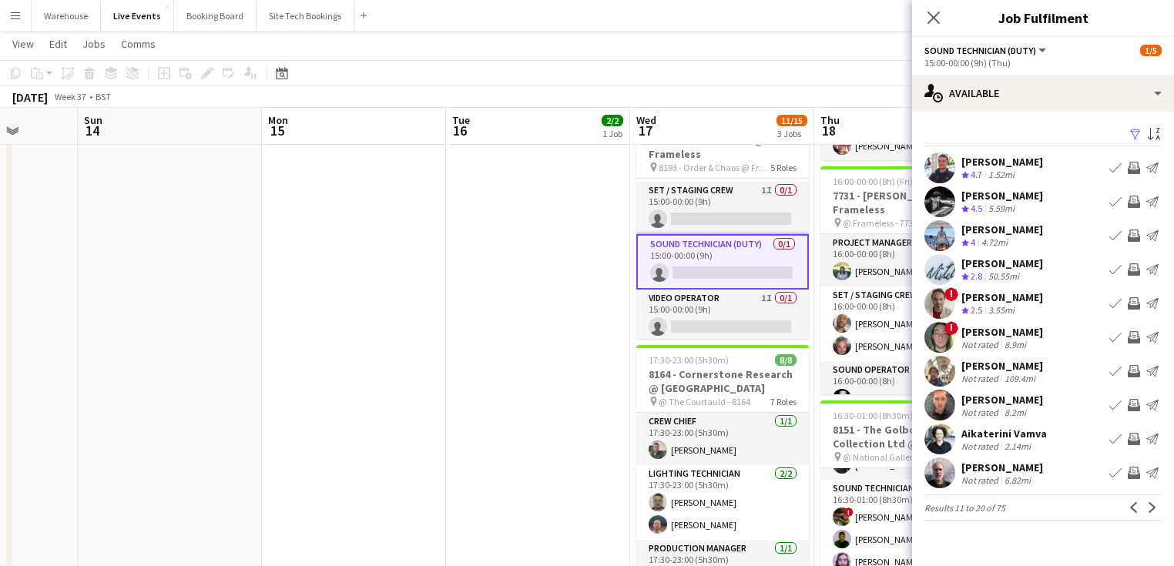
click at [1134, 168] on app-icon "Invite crew" at bounding box center [1134, 168] width 12 height 12
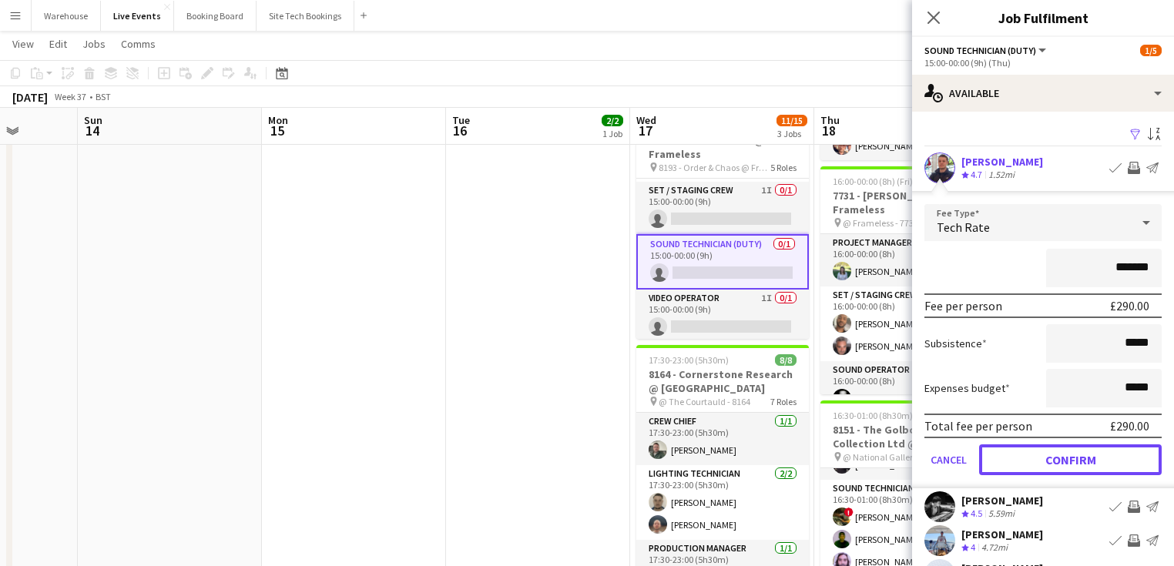
click at [1065, 465] on button "Confirm" at bounding box center [1070, 459] width 183 height 31
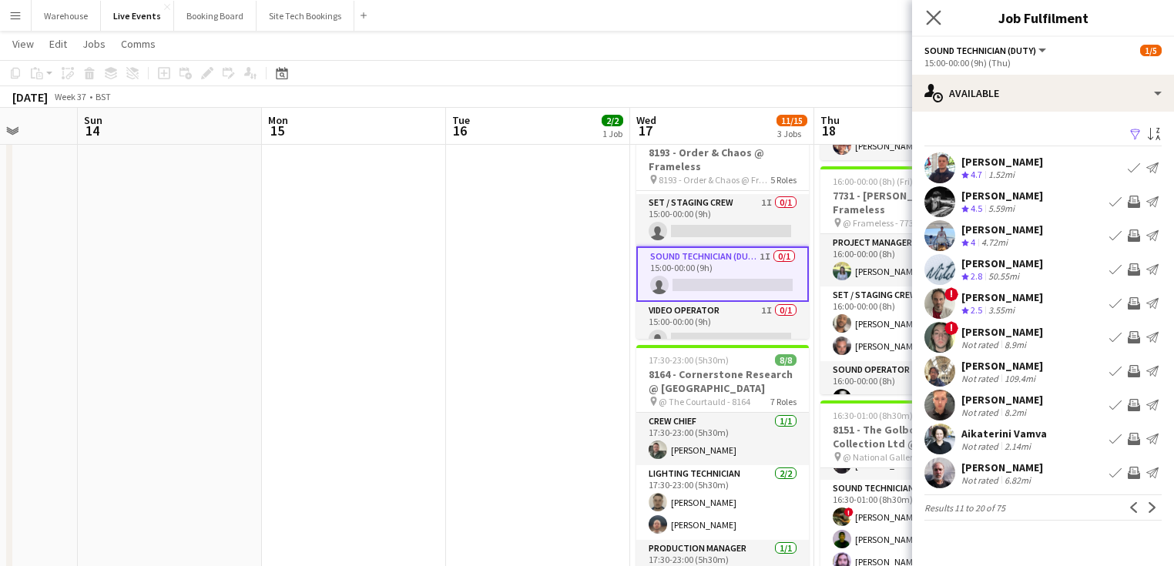
click at [941, 16] on app-icon "Close pop-in" at bounding box center [934, 18] width 22 height 22
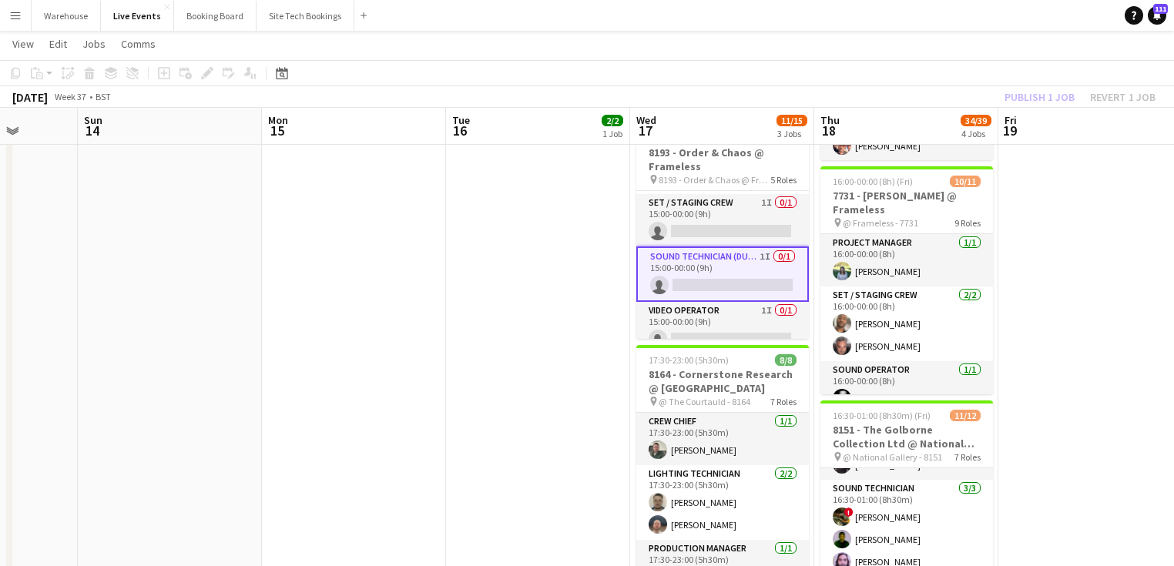
click at [522, 372] on app-date-cell "09:00-17:00 (8h) 2/2 8164 - PREP DAY AT YES EVENTS pin 8164 - PREP DAY AT YES E…" at bounding box center [538, 506] width 184 height 1160
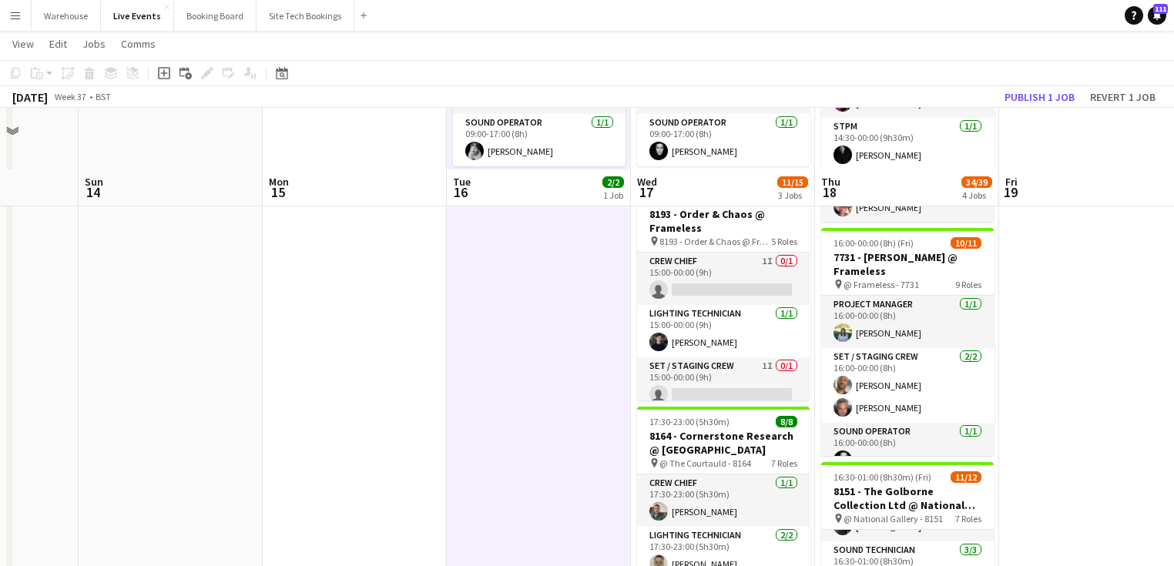
scroll to position [0, 0]
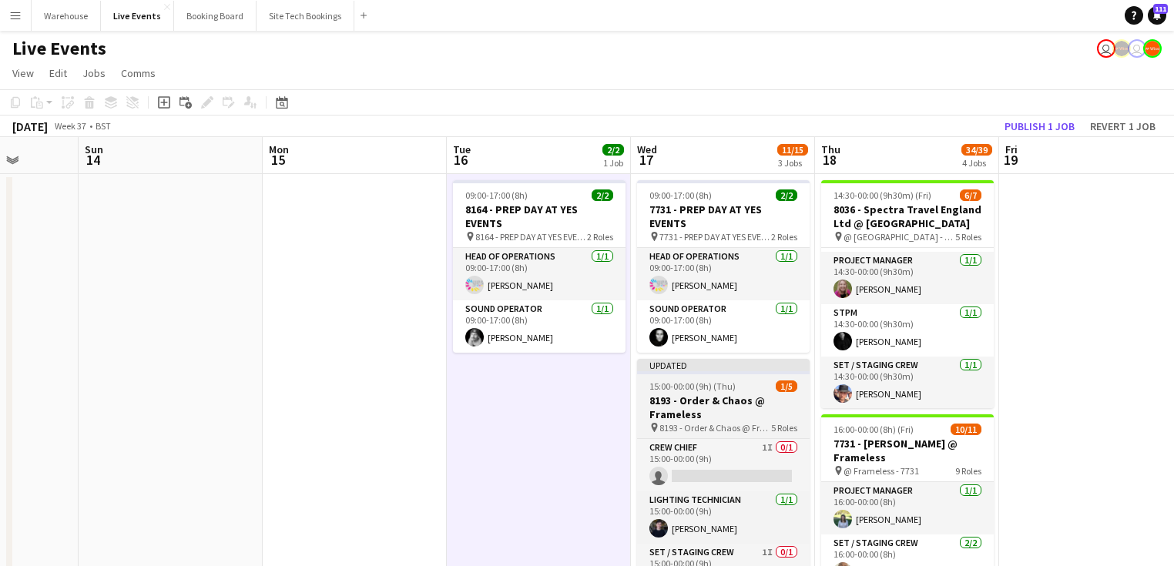
click at [710, 414] on h3 "8193 - Order & Chaos @ Frameless" at bounding box center [723, 408] width 173 height 28
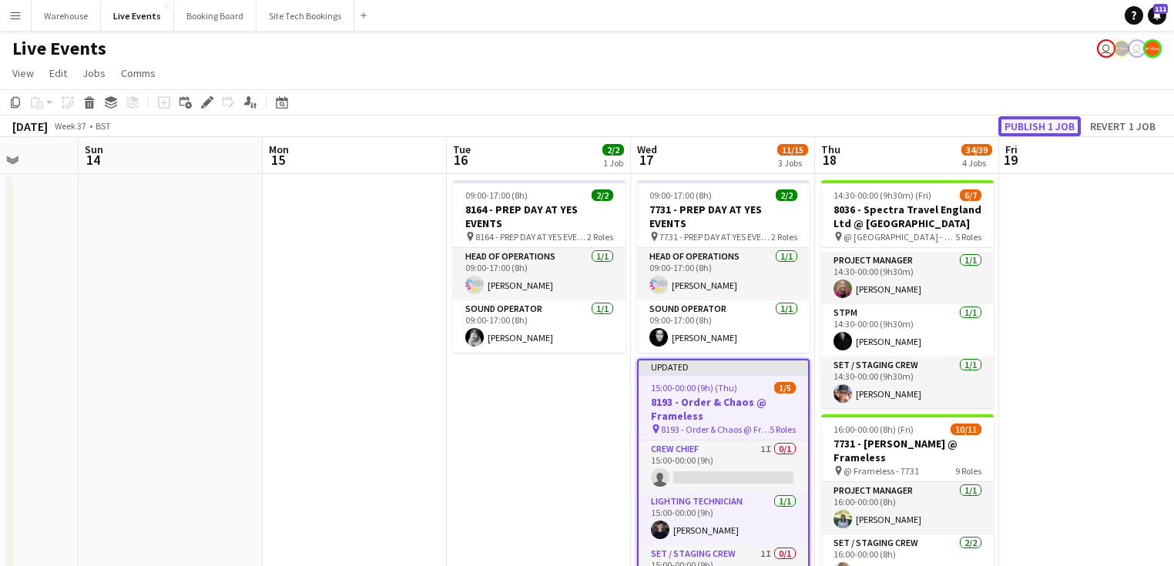
click at [1055, 131] on button "Publish 1 job" at bounding box center [1039, 126] width 82 height 20
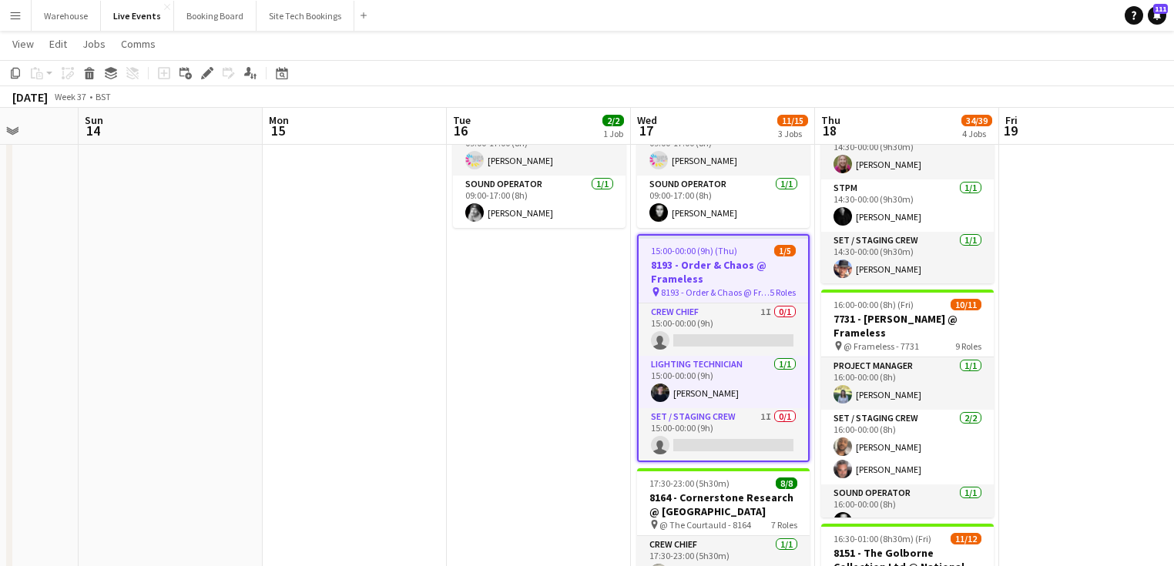
drag, startPoint x: 501, startPoint y: 377, endPoint x: 508, endPoint y: 379, distance: 8.0
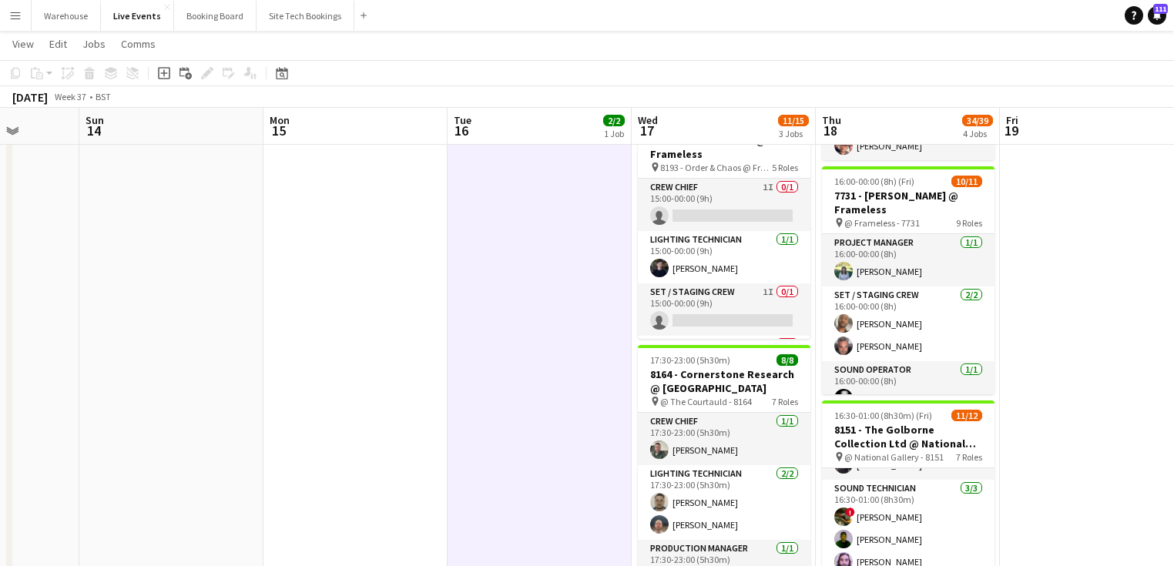
click at [1136, 316] on app-date-cell at bounding box center [1092, 506] width 184 height 1160
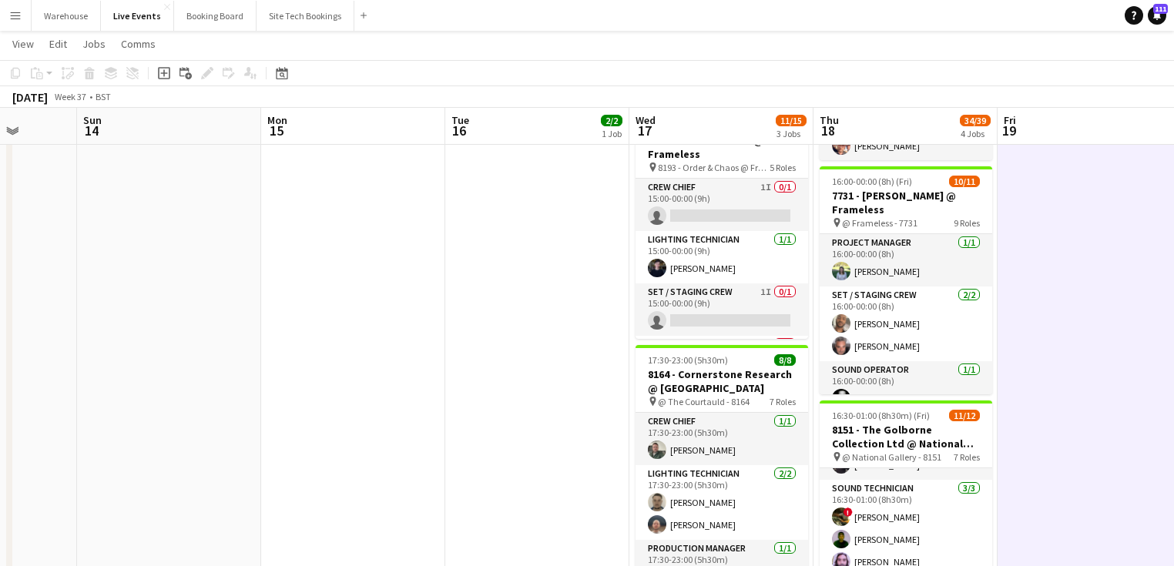
click at [489, 374] on app-date-cell "09:00-17:00 (8h) 2/2 8164 - PREP DAY AT YES EVENTS pin 8164 - PREP DAY AT YES E…" at bounding box center [537, 506] width 184 height 1160
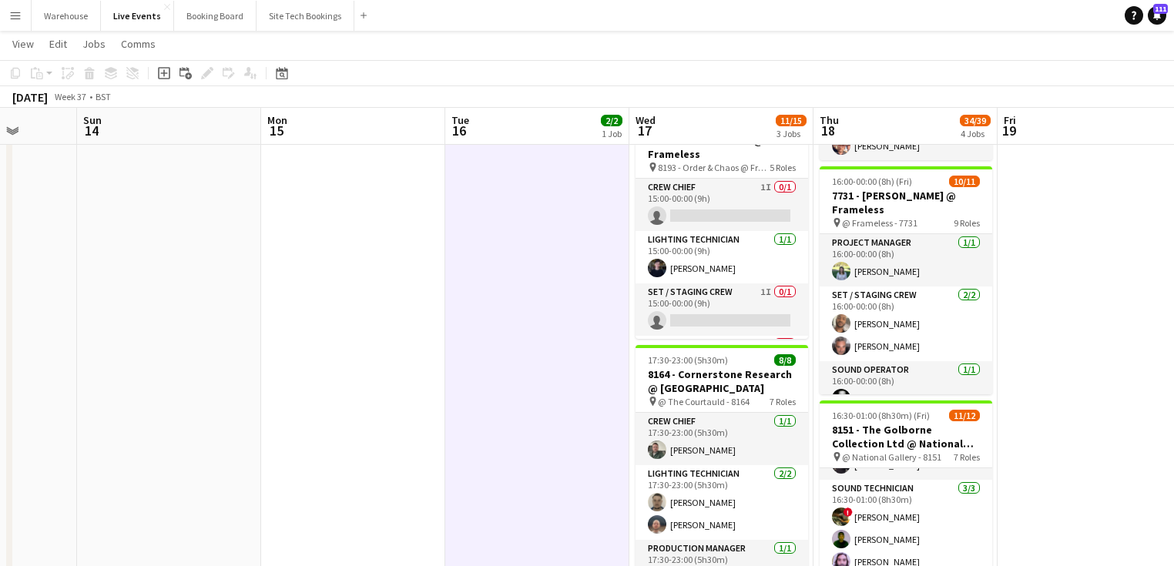
scroll to position [0, 0]
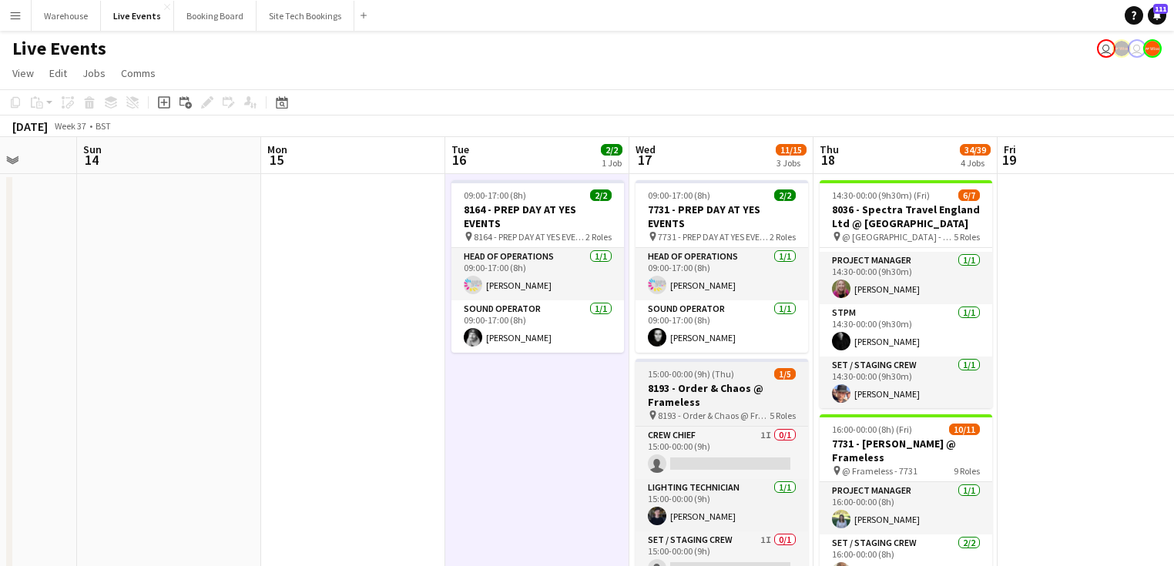
click at [702, 382] on h3 "8193 - Order & Chaos @ Frameless" at bounding box center [722, 395] width 173 height 28
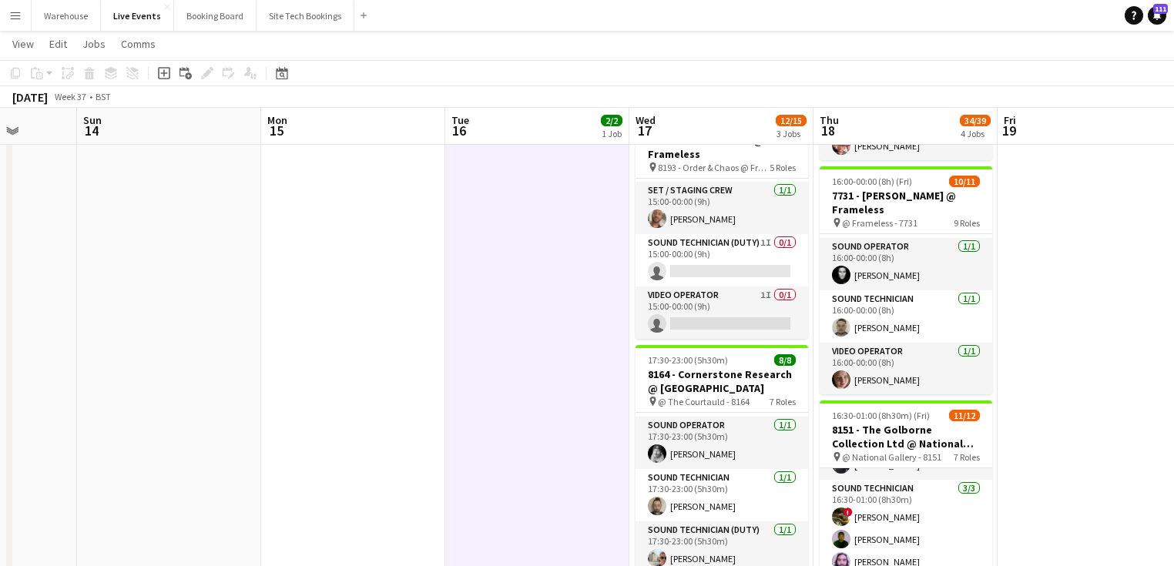
scroll to position [185, 0]
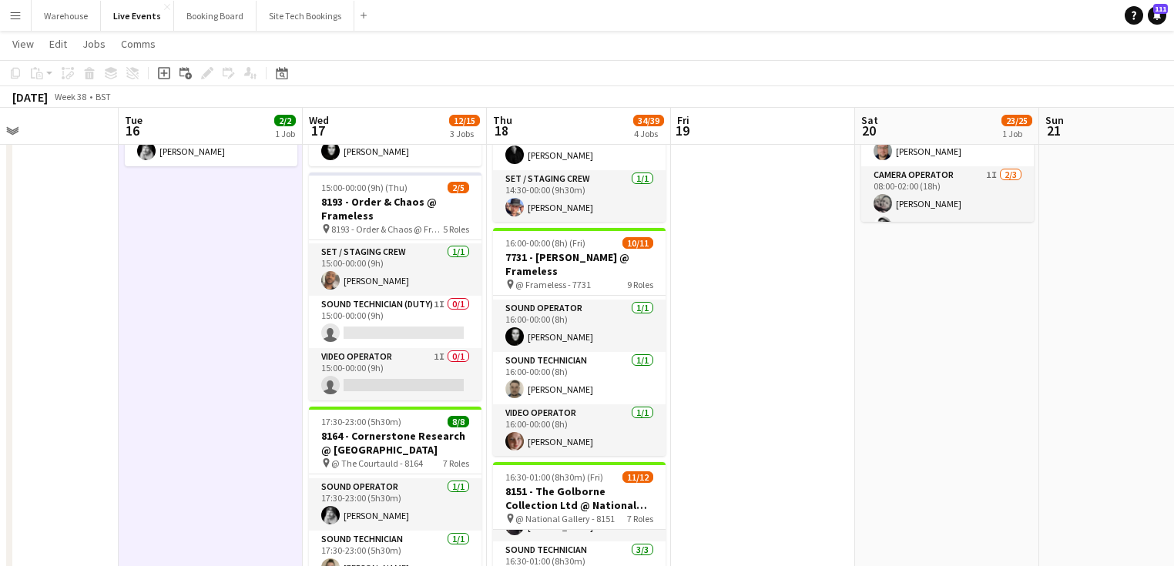
drag, startPoint x: 596, startPoint y: 306, endPoint x: 264, endPoint y: 297, distance: 332.2
click at [264, 297] on app-calendar-viewport "Fri 12 1/1 1 Job Sat 13 Sun 14 Mon 15 Tue 16 2/2 1 Job Wed 17 12/15 3 Jobs Thu …" at bounding box center [587, 511] width 1174 height 1273
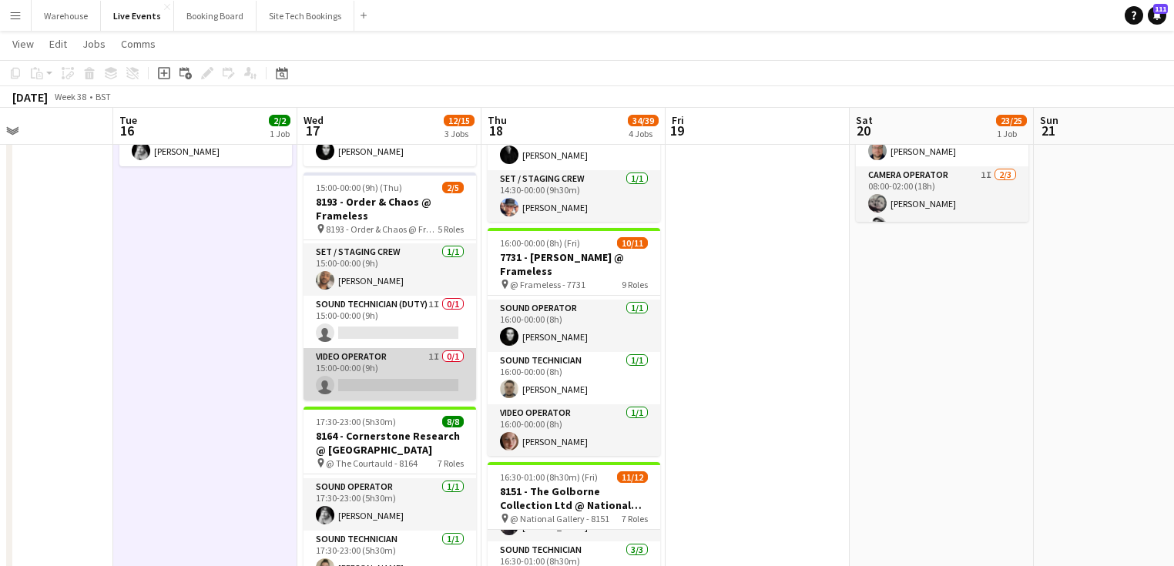
scroll to position [0, 0]
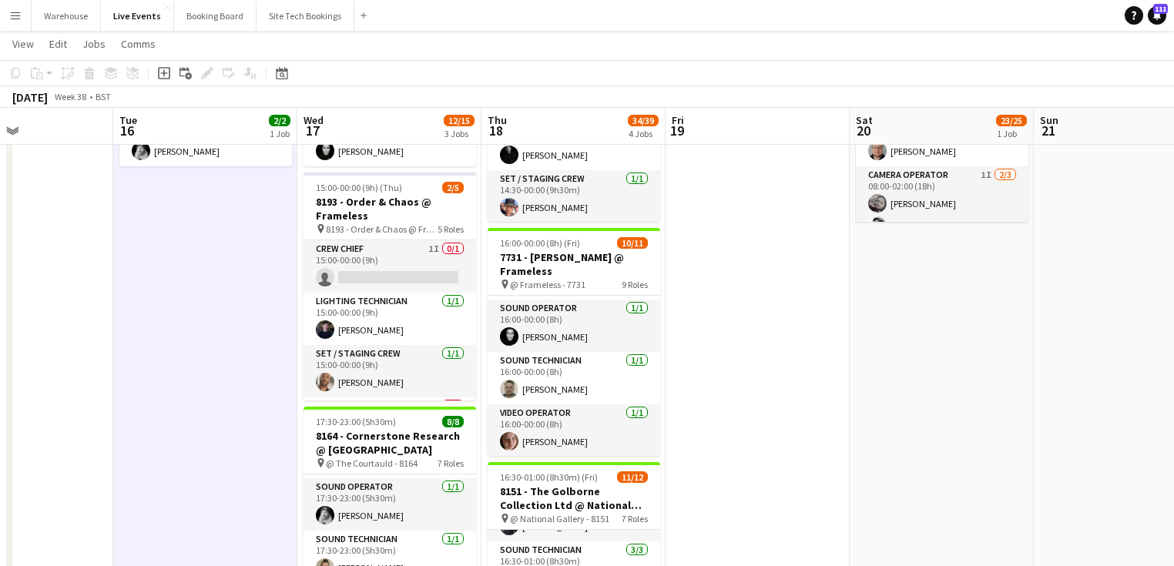
click at [793, 332] on app-date-cell at bounding box center [758, 568] width 184 height 1160
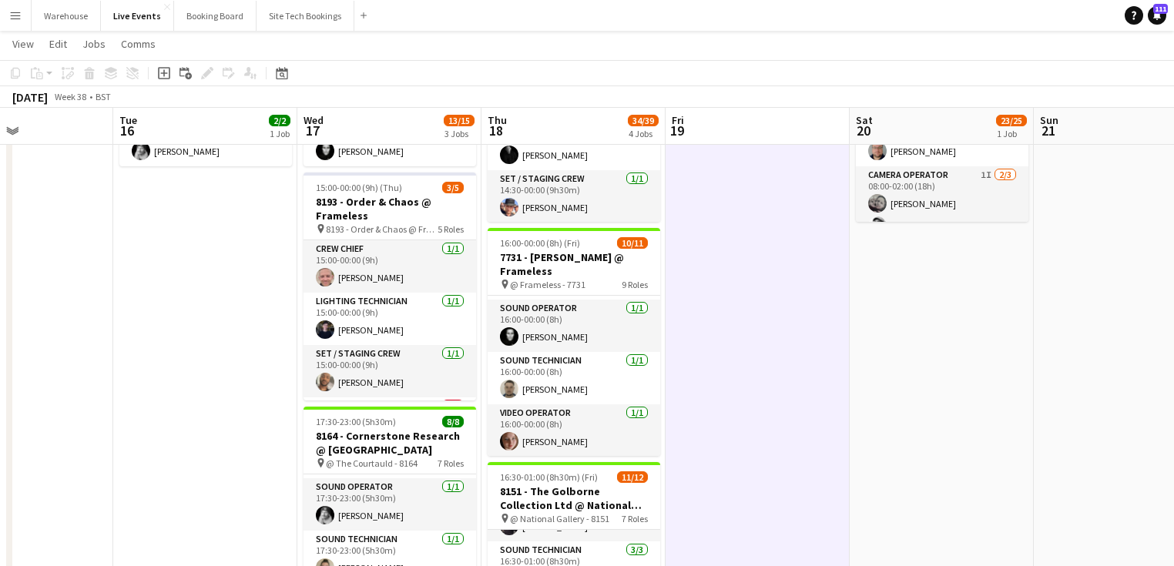
click at [787, 340] on app-date-cell at bounding box center [758, 568] width 184 height 1160
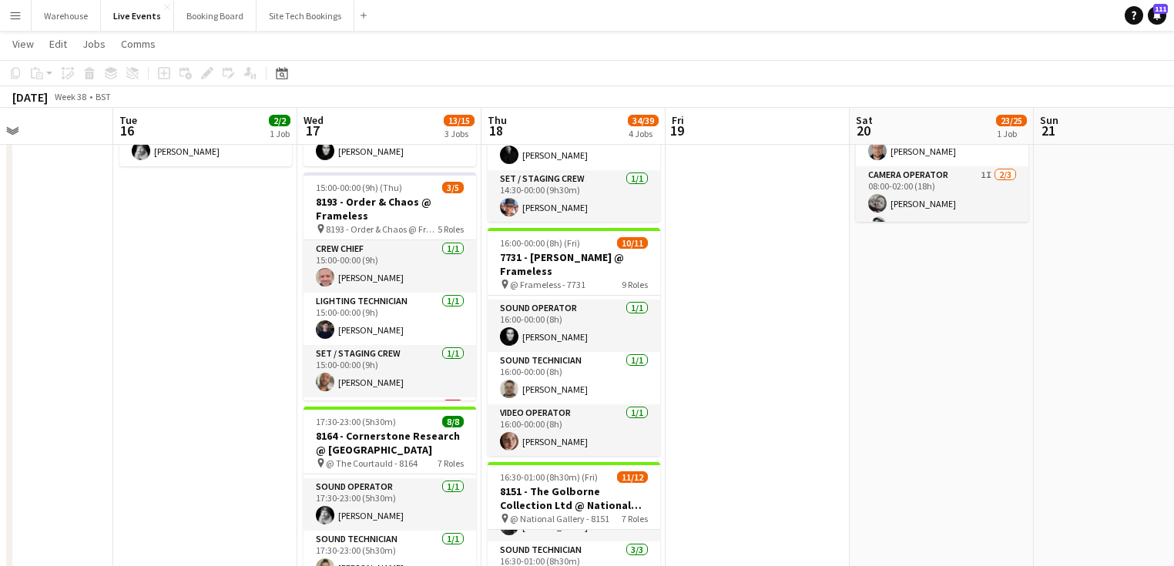
drag, startPoint x: 788, startPoint y: 353, endPoint x: 544, endPoint y: 339, distance: 244.6
click at [544, 339] on app-calendar-viewport "Fri 12 1/1 1 Job Sat 13 Sun 14 Mon 15 Tue 16 2/2 1 Job Wed 17 13/15 3 Jobs Thu …" at bounding box center [587, 511] width 1174 height 1273
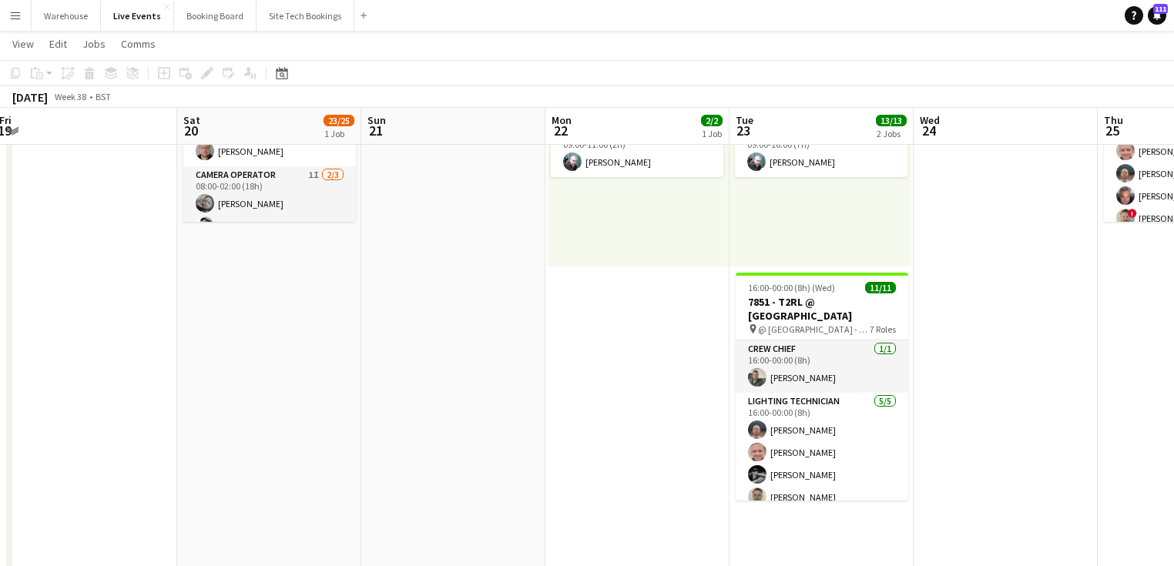
drag, startPoint x: 626, startPoint y: 351, endPoint x: 341, endPoint y: 339, distance: 284.5
click at [341, 339] on app-calendar-viewport "Tue 16 2/2 1 Job Wed 17 13/15 3 Jobs Thu 18 34/39 4 Jobs Fri 19 Sat 20 23/25 1 …" at bounding box center [587, 511] width 1174 height 1273
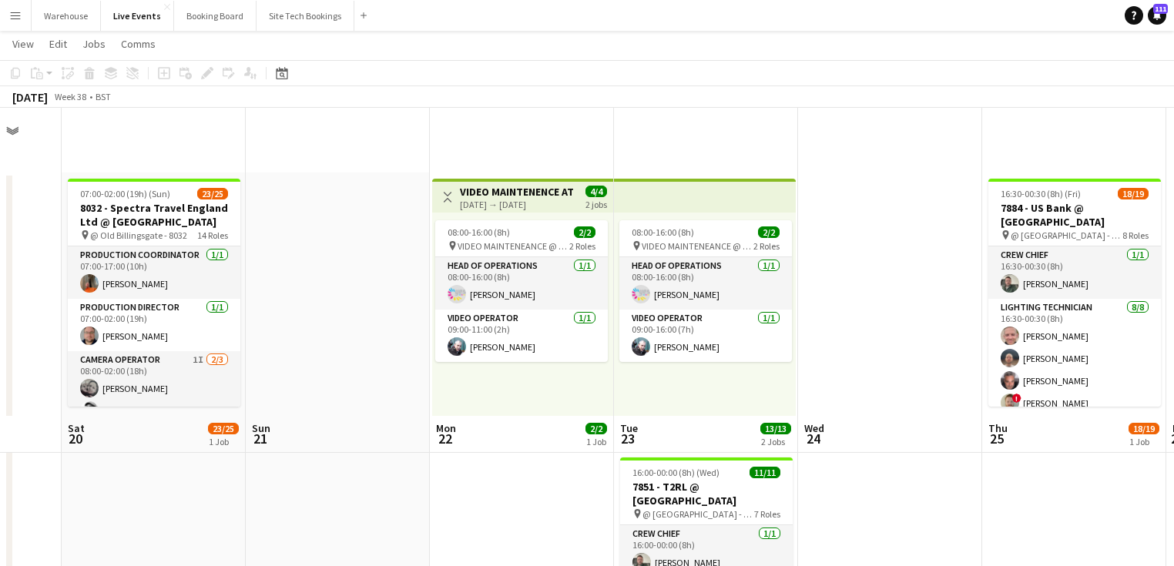
scroll to position [308, 0]
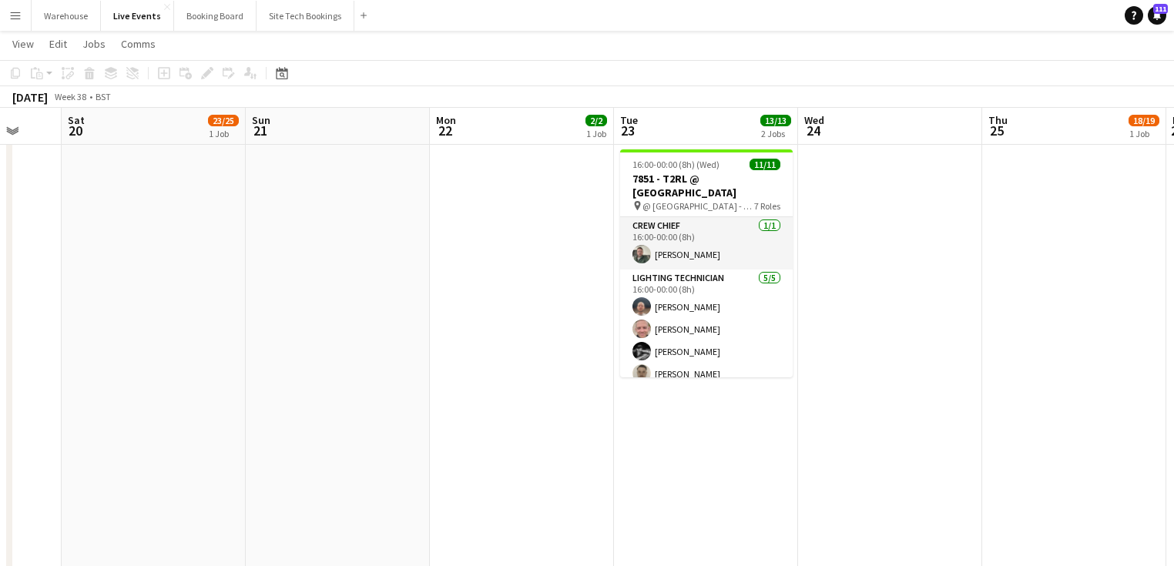
click at [543, 409] on app-date-cell "Toggle View VIDEO MAINTENENCE AT YES EVENTS [DATE] → [DATE] 4/4 2 jobs 08:00-16…" at bounding box center [522, 444] width 184 height 1160
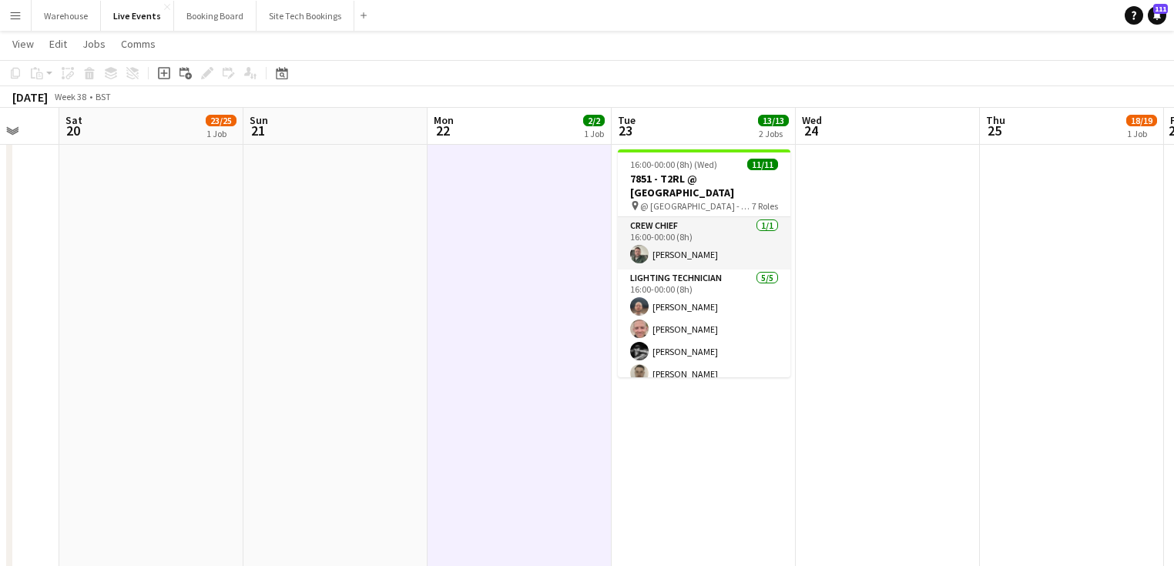
click at [709, 427] on app-date-cell "08:00-16:00 (8h) 2/2 pin VIDEO MAINTENEANCE @ YES EVENTS 2 Roles Head of Operat…" at bounding box center [704, 444] width 184 height 1160
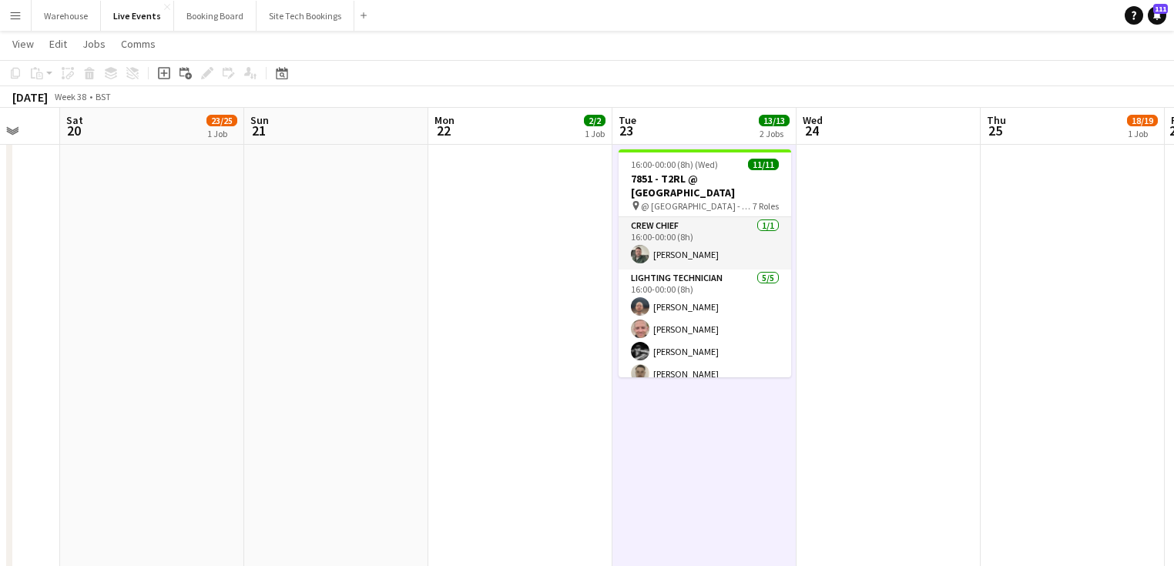
click at [910, 371] on app-date-cell at bounding box center [889, 444] width 184 height 1160
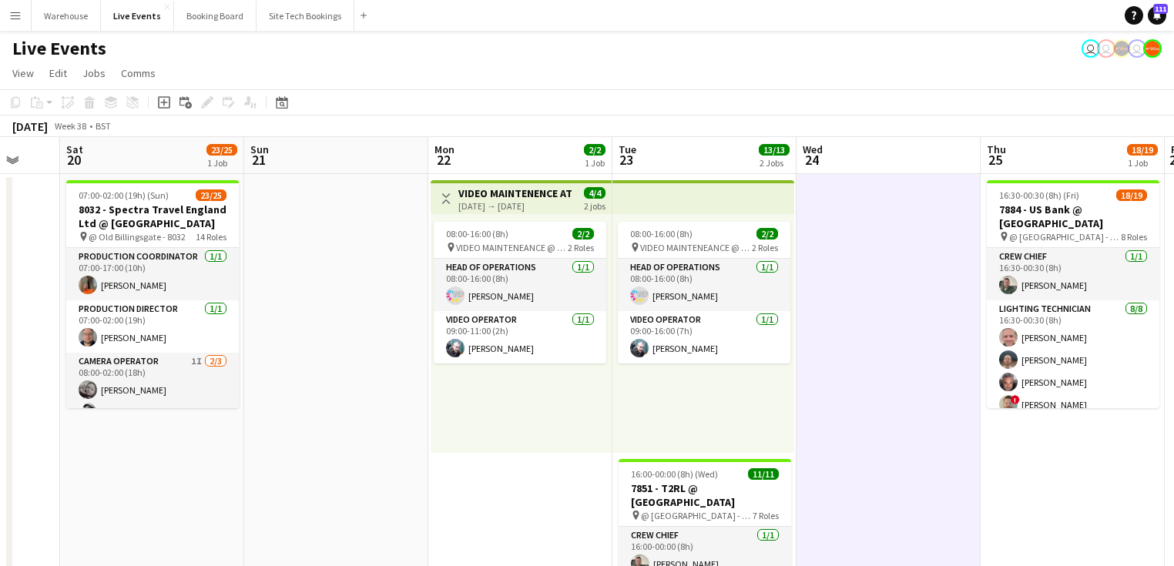
scroll to position [308, 0]
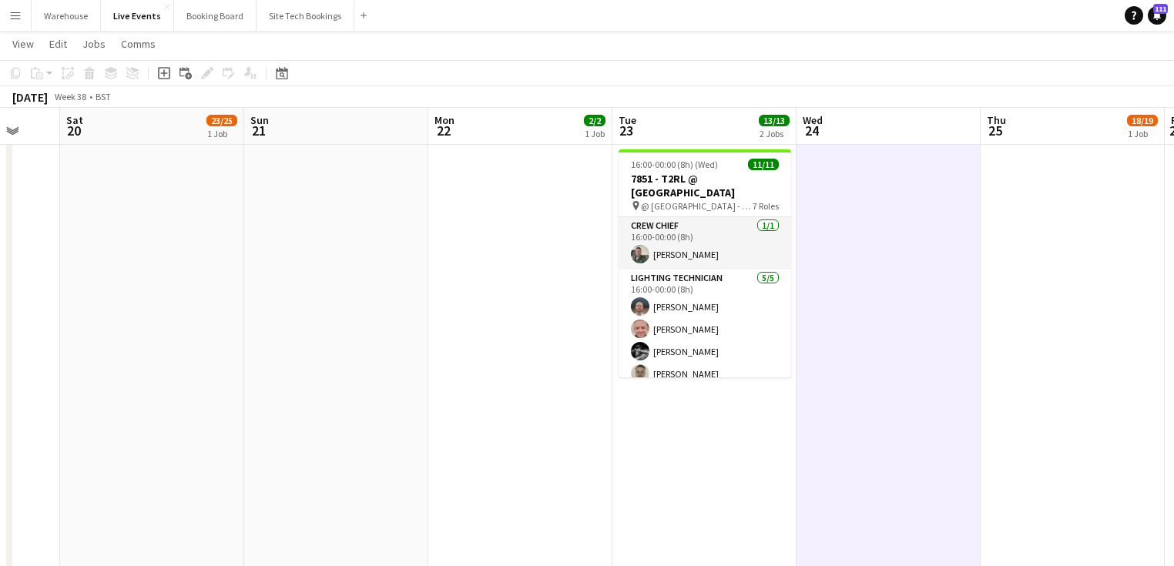
click at [703, 442] on app-date-cell "08:00-16:00 (8h) 2/2 pin VIDEO MAINTENEANCE @ YES EVENTS 2 Roles Head of Operat…" at bounding box center [704, 444] width 184 height 1160
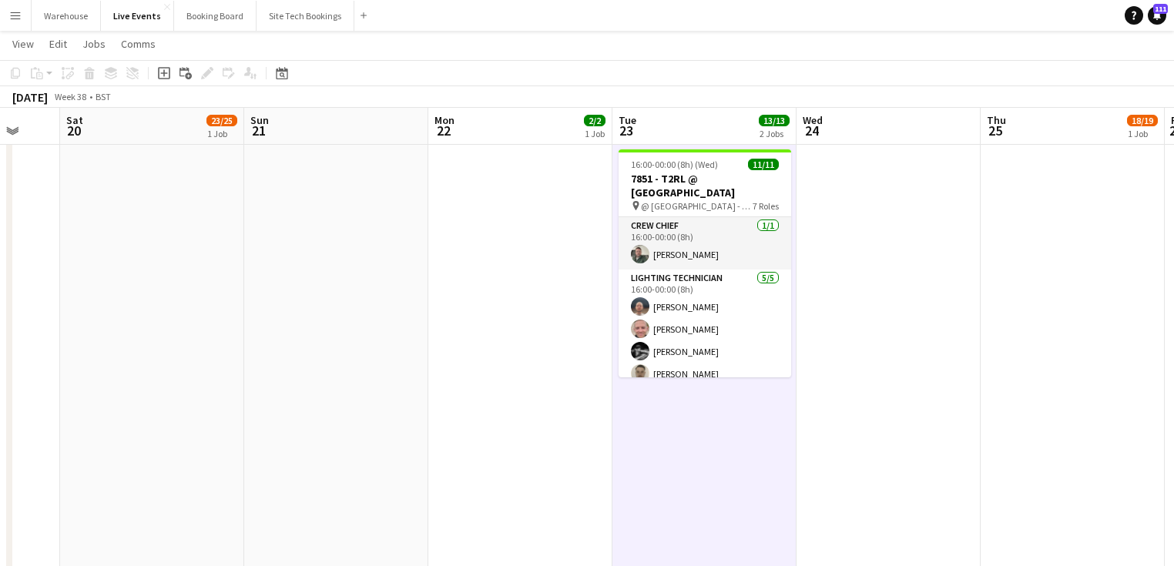
click at [353, 324] on app-date-cell at bounding box center [336, 444] width 184 height 1160
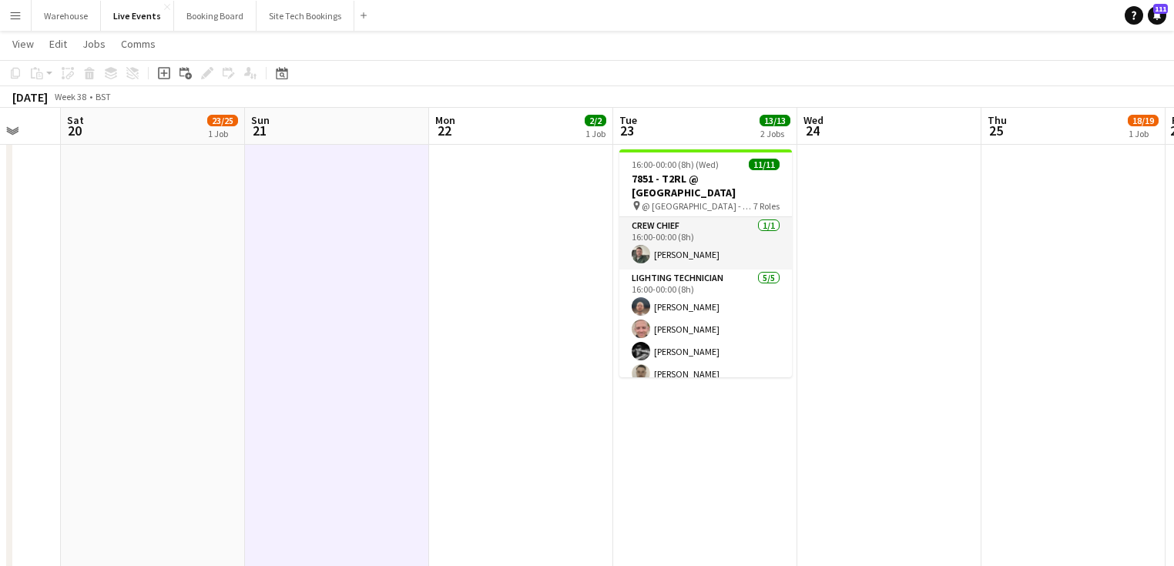
click at [679, 448] on app-date-cell "08:00-16:00 (8h) 2/2 pin VIDEO MAINTENEANCE @ YES EVENTS 2 Roles Head of Operat…" at bounding box center [705, 444] width 184 height 1160
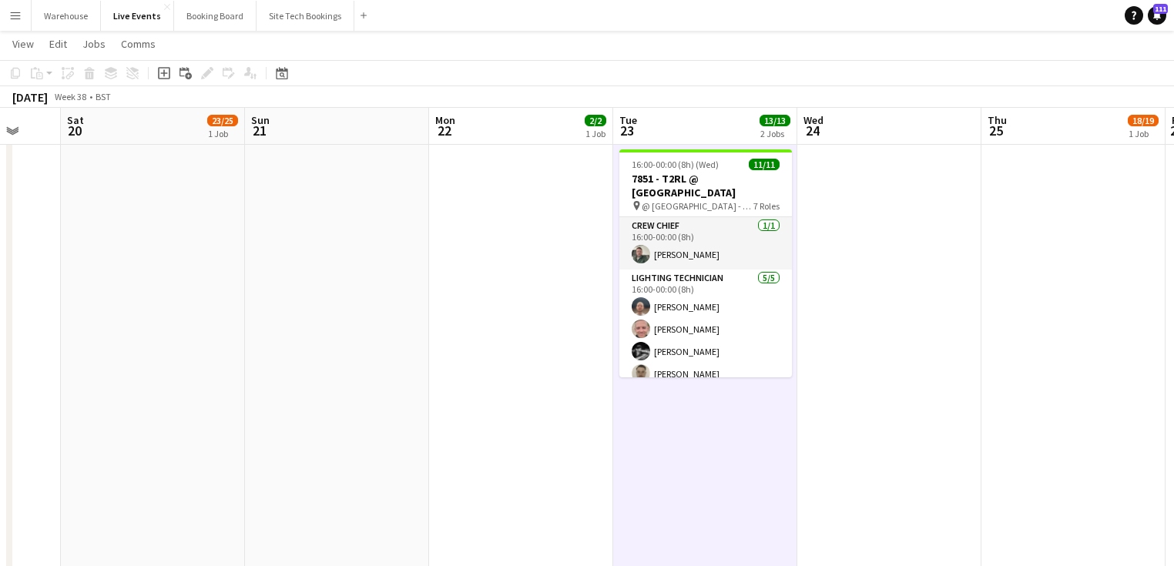
click at [874, 416] on app-date-cell at bounding box center [889, 444] width 184 height 1160
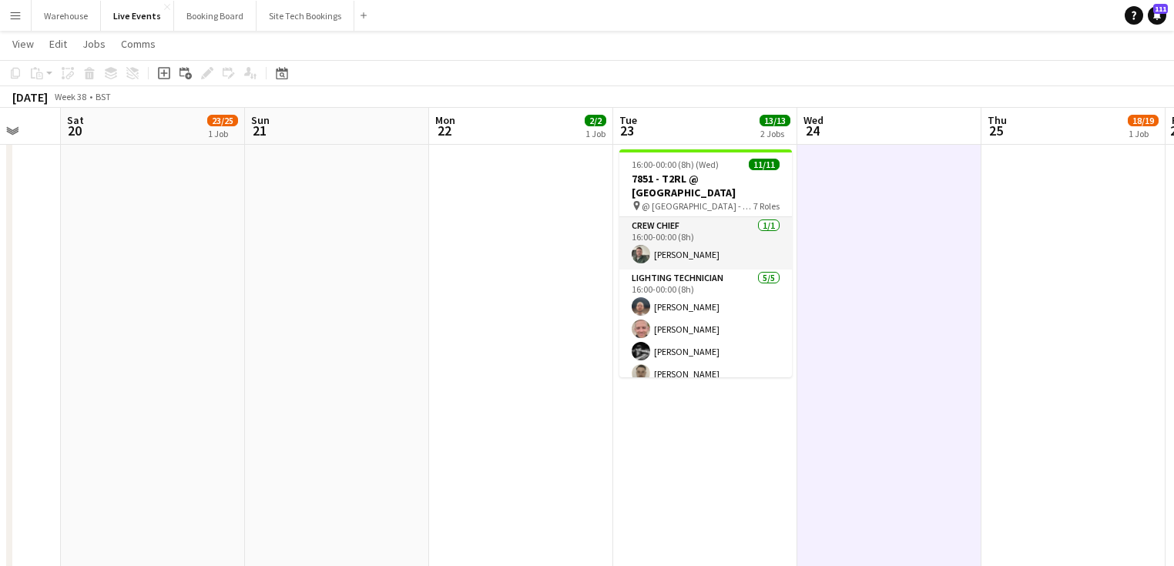
click at [709, 453] on app-date-cell "08:00-16:00 (8h) 2/2 pin VIDEO MAINTENEANCE @ YES EVENTS 2 Roles Head of Operat…" at bounding box center [705, 444] width 184 height 1160
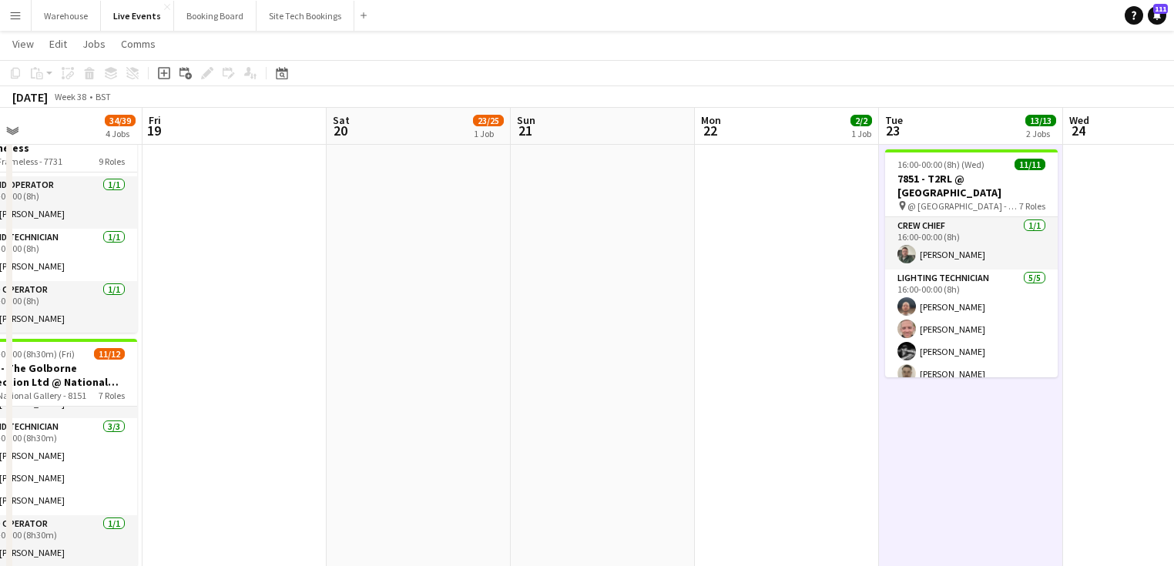
drag, startPoint x: 424, startPoint y: 327, endPoint x: 685, endPoint y: 346, distance: 261.0
click at [685, 346] on app-calendar-viewport "Tue 16 2/2 1 Job Wed 17 13/15 3 Jobs Thu 18 34/39 4 Jobs Fri 19 Sat 20 23/25 1 …" at bounding box center [587, 388] width 1174 height 1273
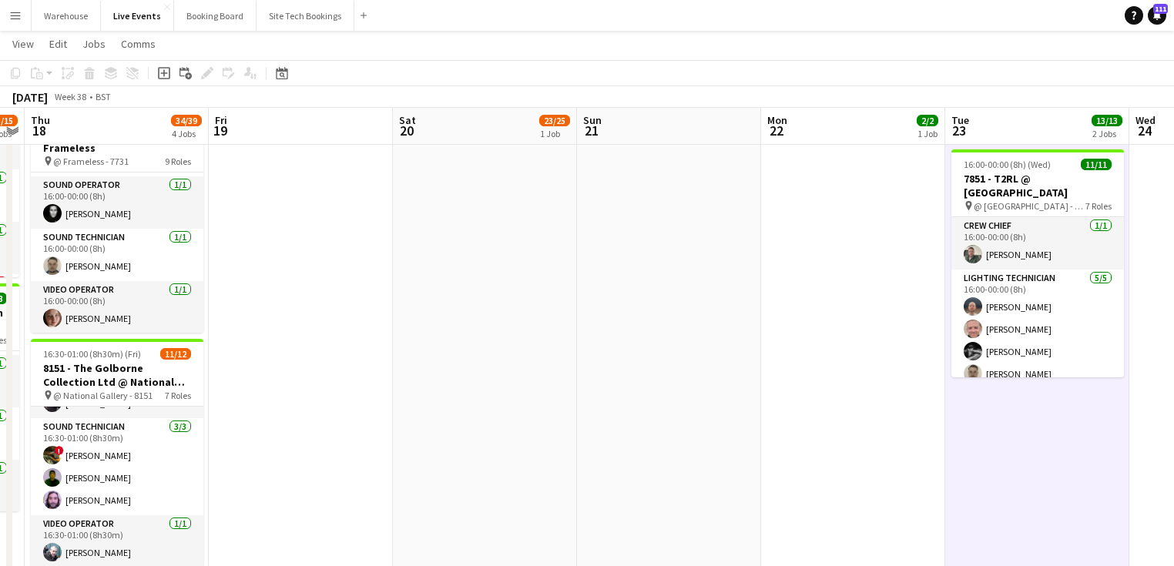
drag, startPoint x: 567, startPoint y: 364, endPoint x: 750, endPoint y: 365, distance: 182.6
click at [713, 364] on app-calendar-viewport "Tue 16 2/2 1 Job Wed 17 13/15 3 Jobs Thu 18 34/39 4 Jobs Fri 19 Sat 20 23/25 1 …" at bounding box center [587, 388] width 1174 height 1273
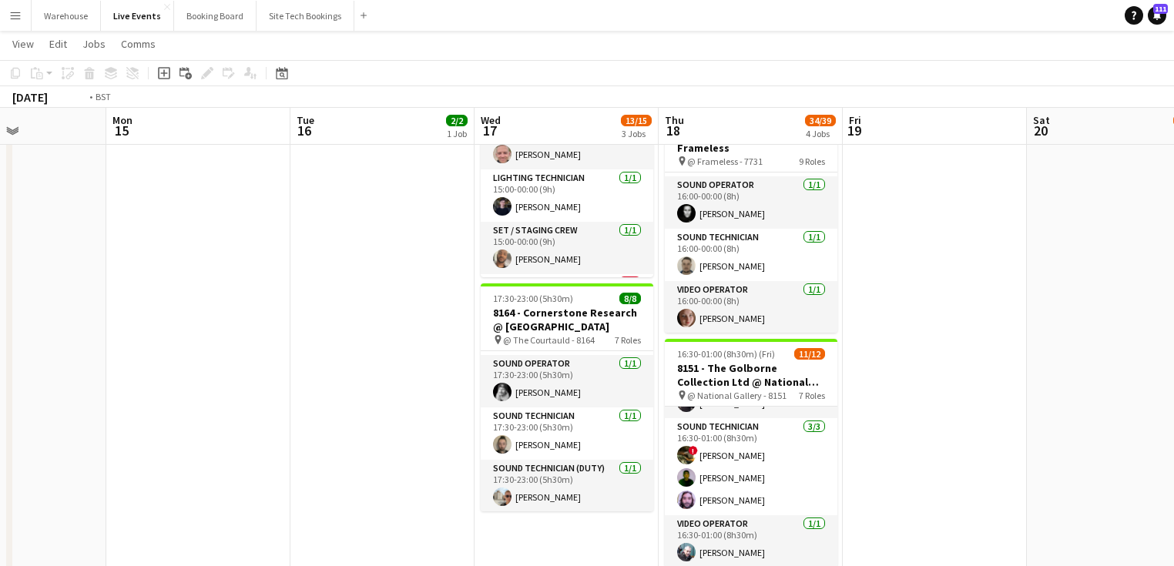
drag, startPoint x: 166, startPoint y: 353, endPoint x: 636, endPoint y: 364, distance: 469.3
click at [663, 370] on app-calendar-viewport "Sat 13 Sun 14 Mon 15 Tue 16 2/2 1 Job Wed 17 13/15 3 Jobs Thu 18 34/39 4 Jobs F…" at bounding box center [587, 388] width 1174 height 1273
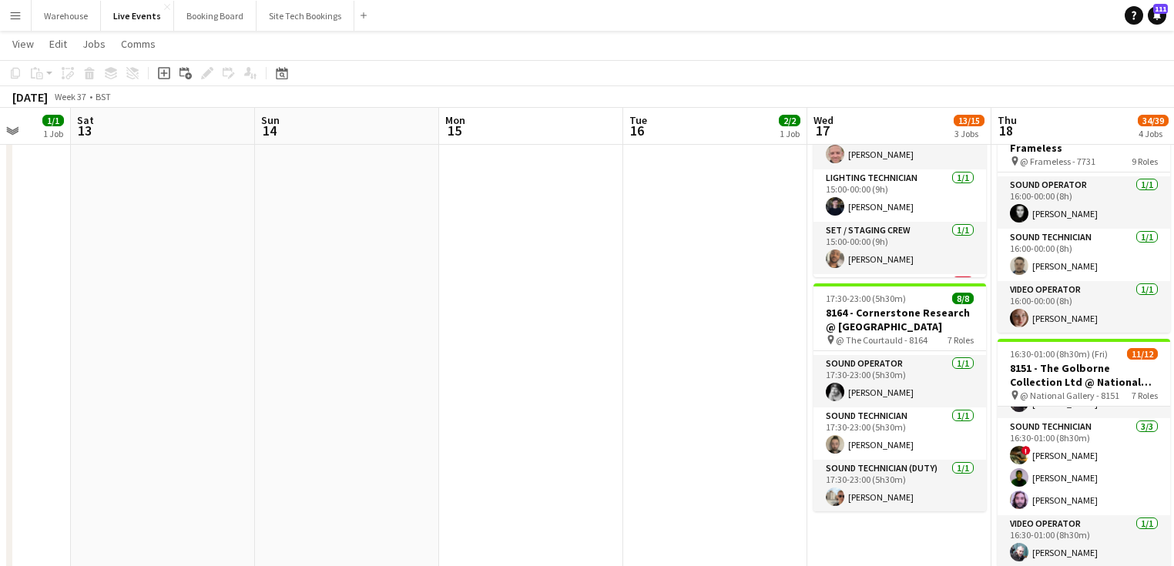
scroll to position [0, 0]
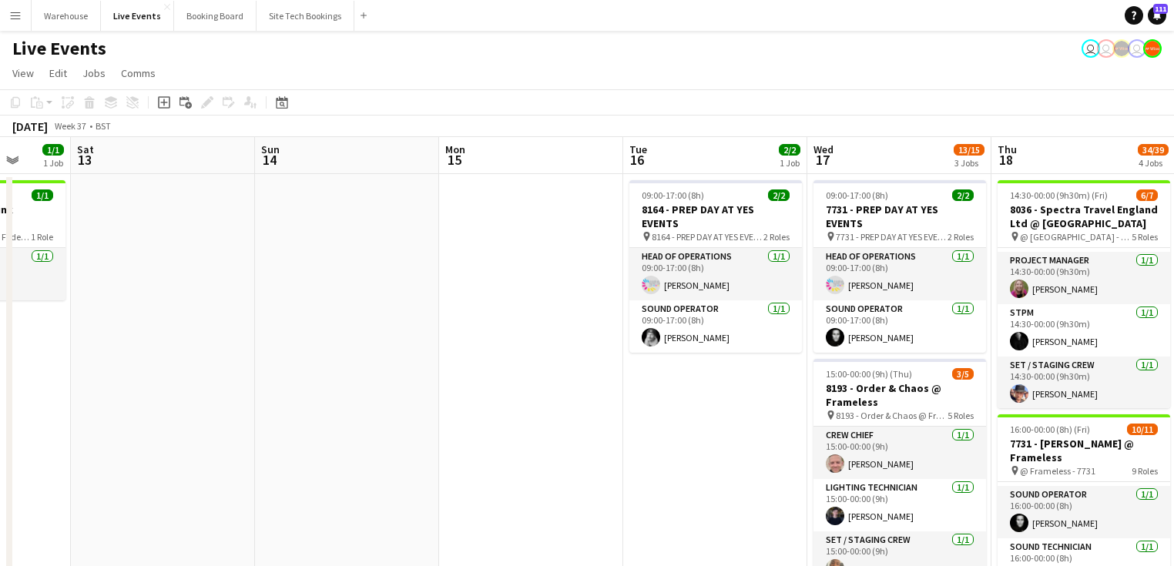
drag, startPoint x: 259, startPoint y: 404, endPoint x: 632, endPoint y: 412, distance: 372.9
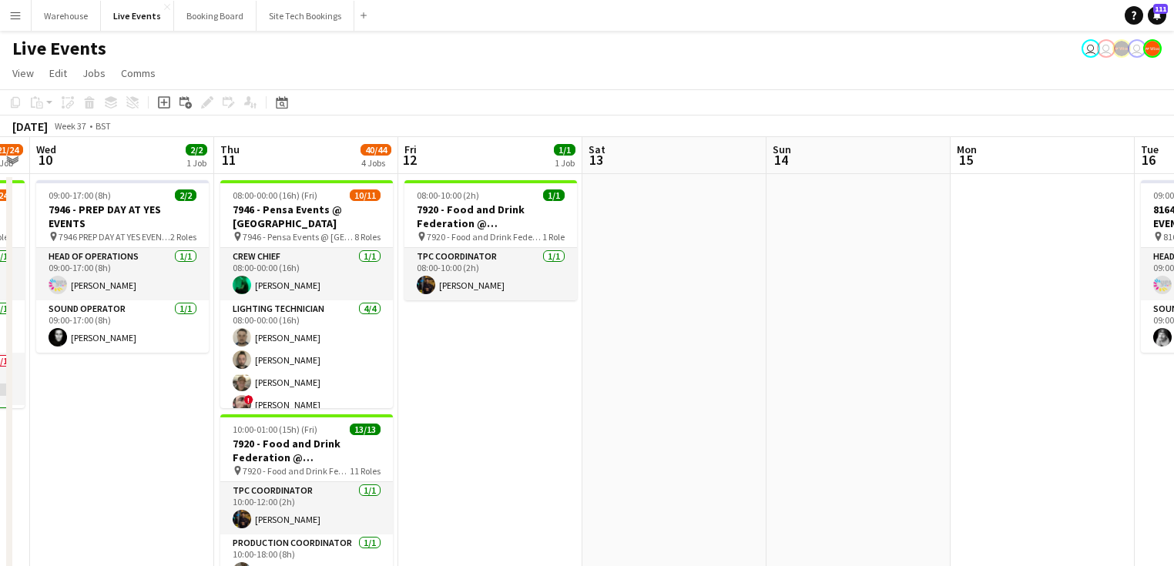
drag, startPoint x: 401, startPoint y: 422, endPoint x: 742, endPoint y: 391, distance: 342.7
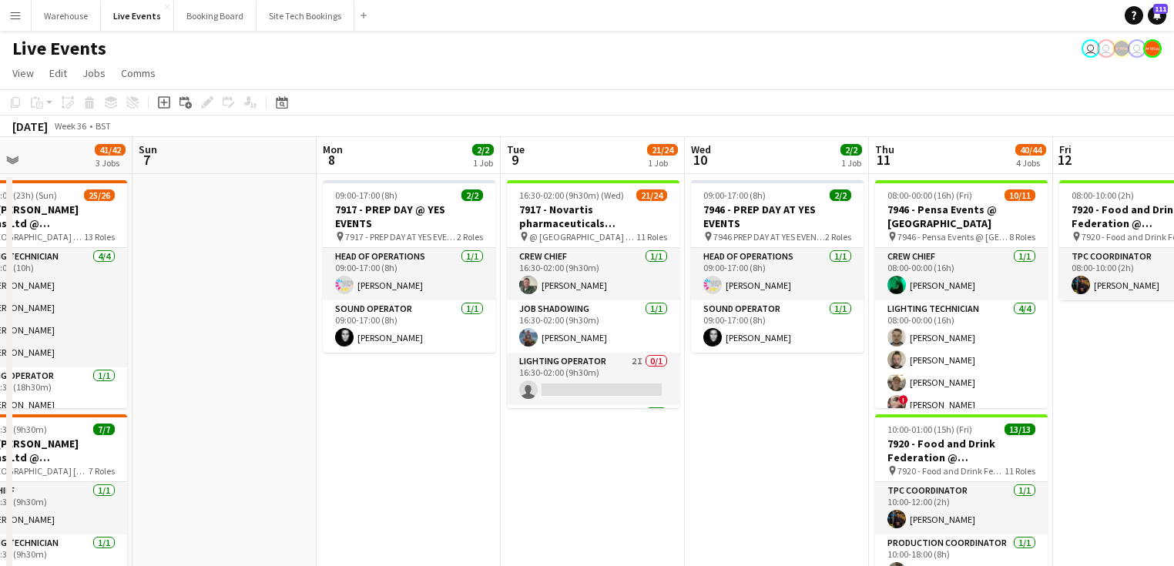
drag, startPoint x: 444, startPoint y: 426, endPoint x: 644, endPoint y: 433, distance: 200.4
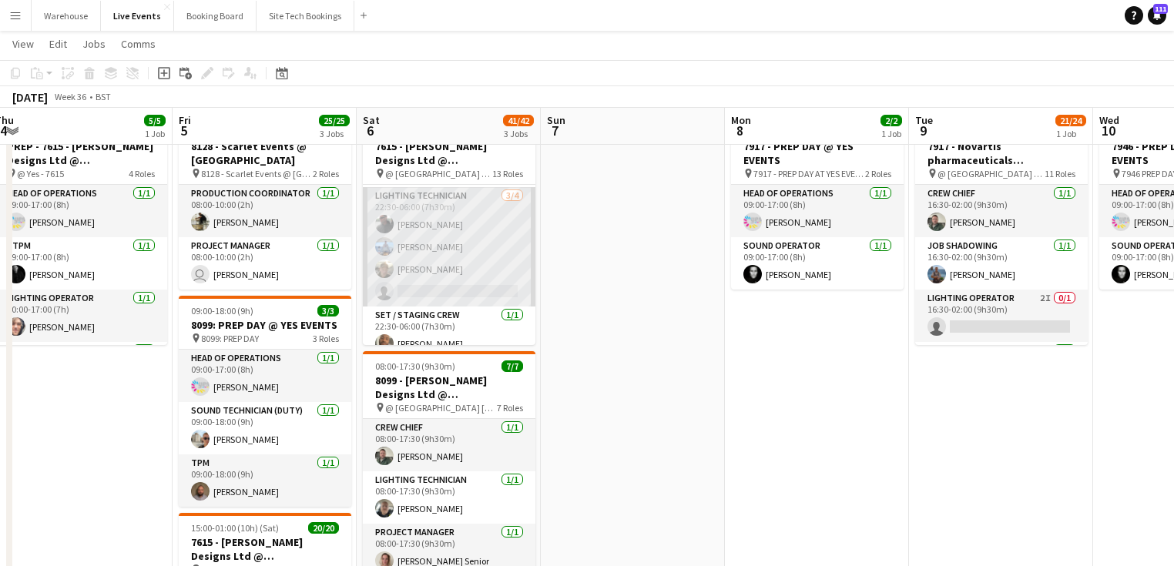
scroll to position [740, 0]
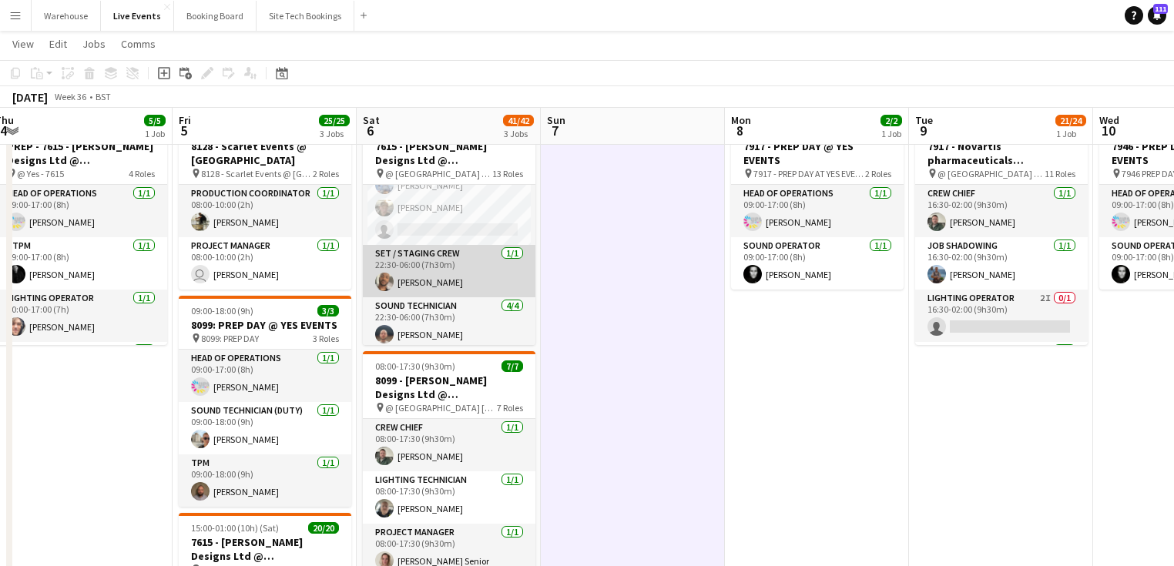
click at [434, 265] on app-card-role "Set / Staging Crew 1/1 22:30-06:00 (7h30m) Paul Harris" at bounding box center [449, 271] width 173 height 52
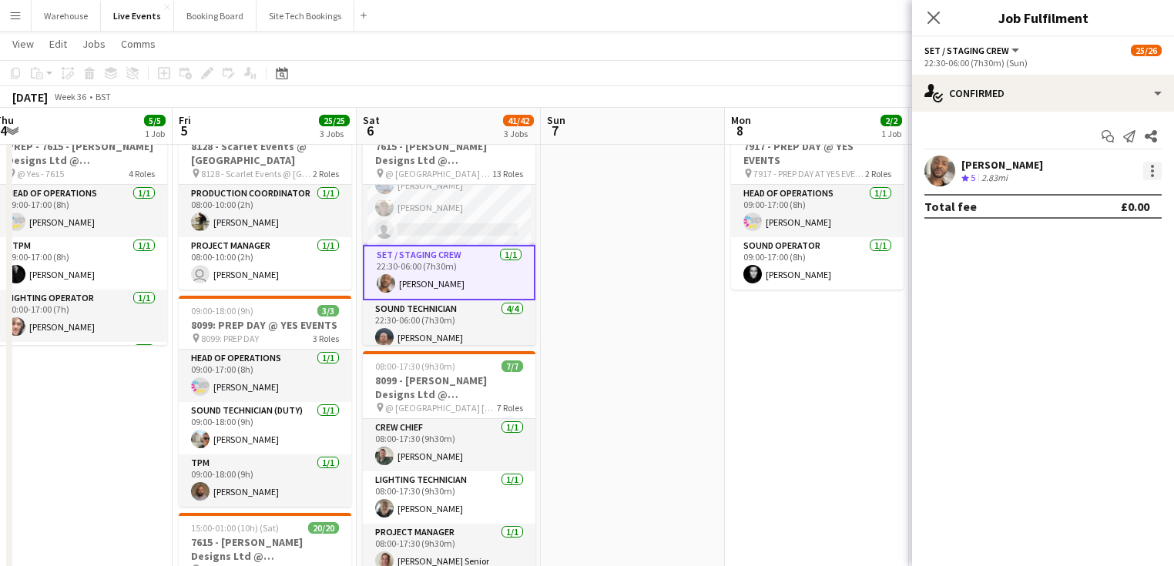
click at [1152, 174] on div at bounding box center [1152, 175] width 3 height 3
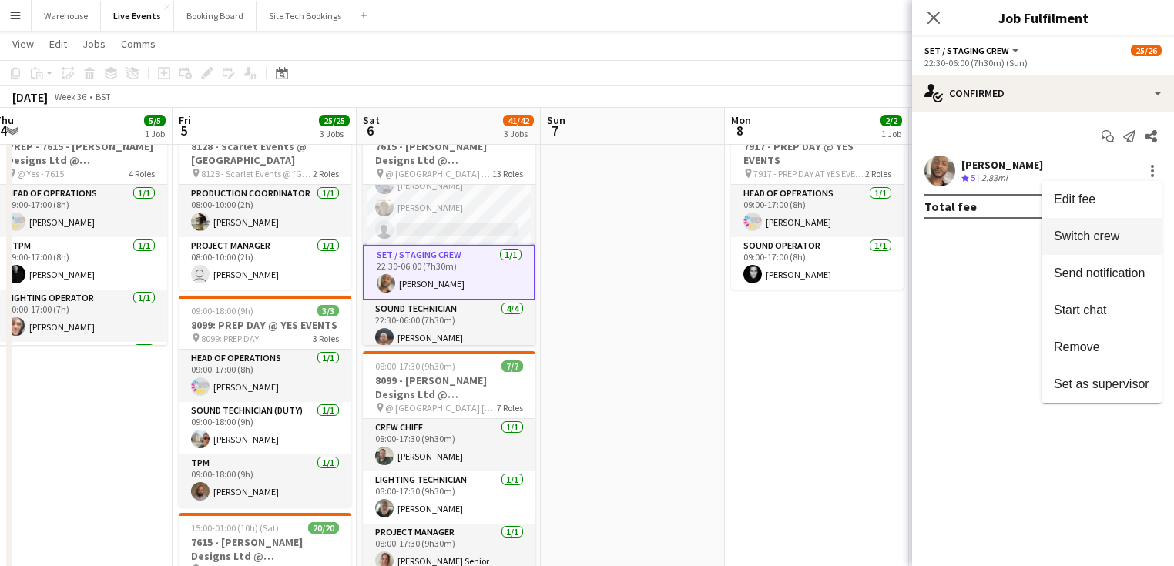
click at [1069, 240] on span "Switch crew" at bounding box center [1086, 236] width 65 height 13
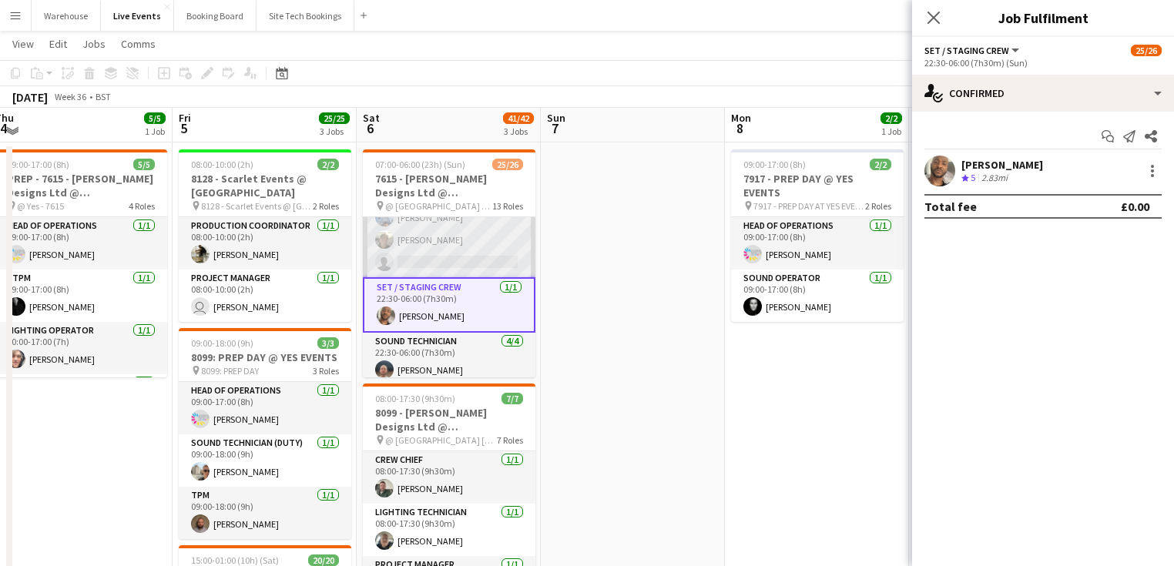
click at [434, 257] on app-card-role "Lighting Technician 3/4 22:30-06:00 (7h30m) richard noton Peter- Petr Vocka Ant…" at bounding box center [449, 217] width 173 height 119
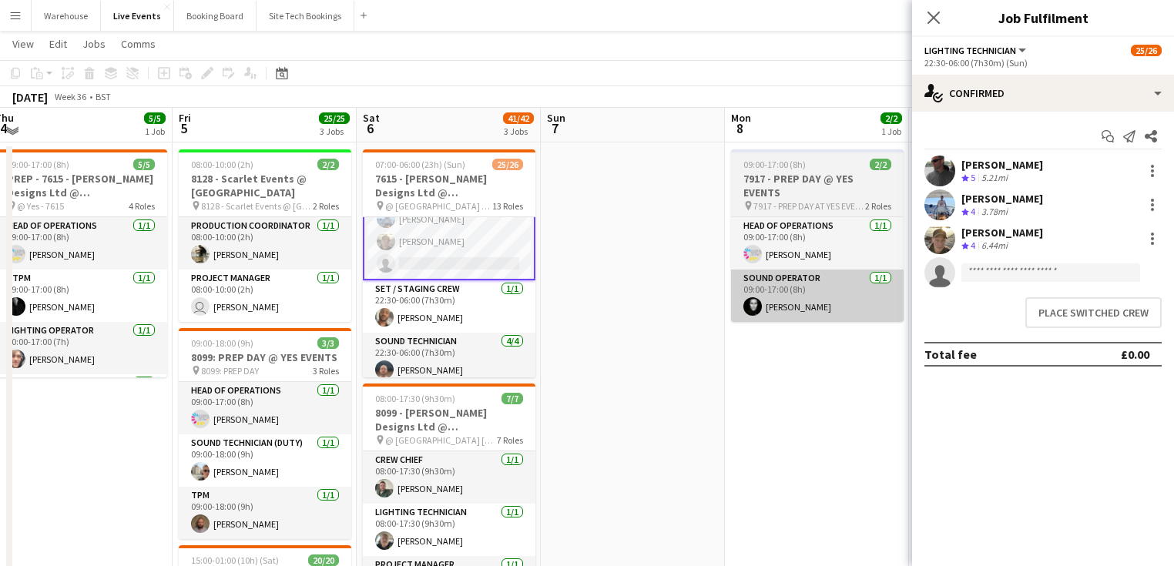
scroll to position [740, 0]
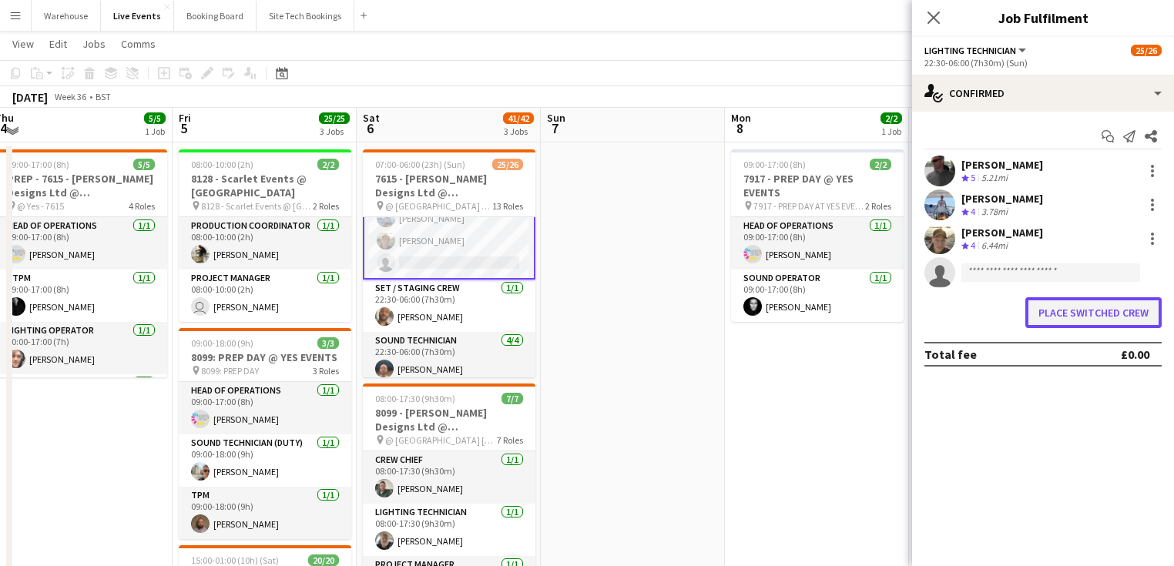
click at [1102, 315] on button "Place switched crew" at bounding box center [1093, 312] width 136 height 31
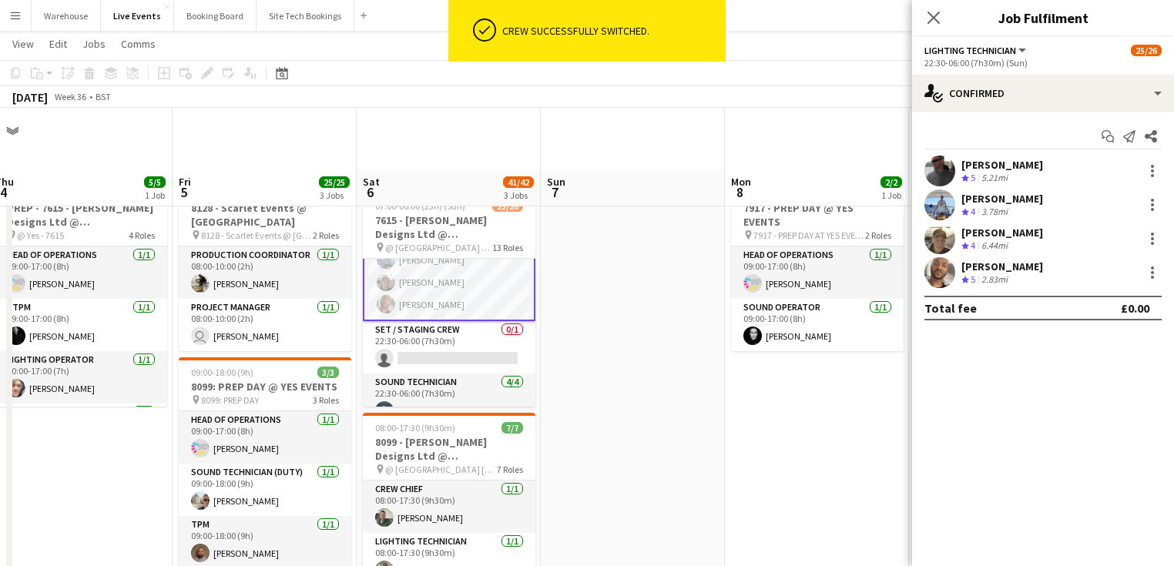
scroll to position [62, 0]
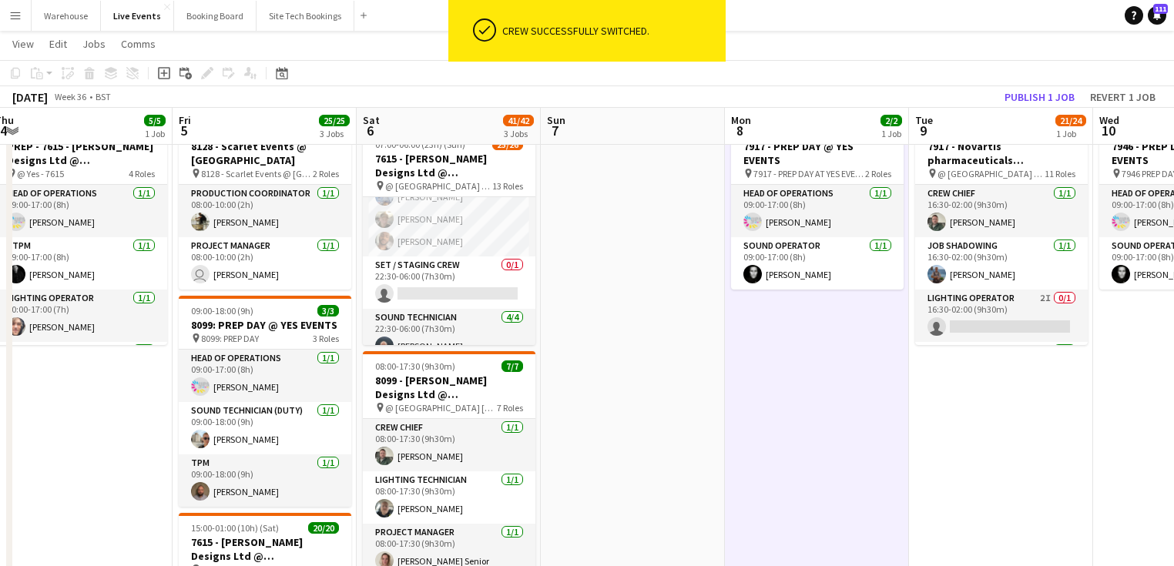
scroll to position [740, 0]
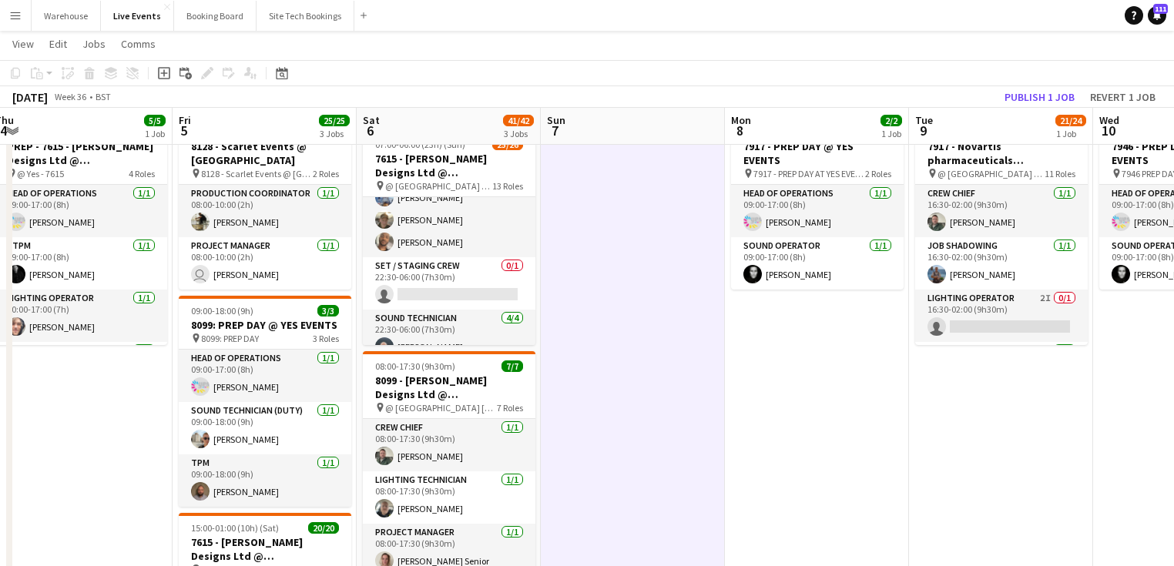
drag, startPoint x: 818, startPoint y: 414, endPoint x: 809, endPoint y: 410, distance: 10.3
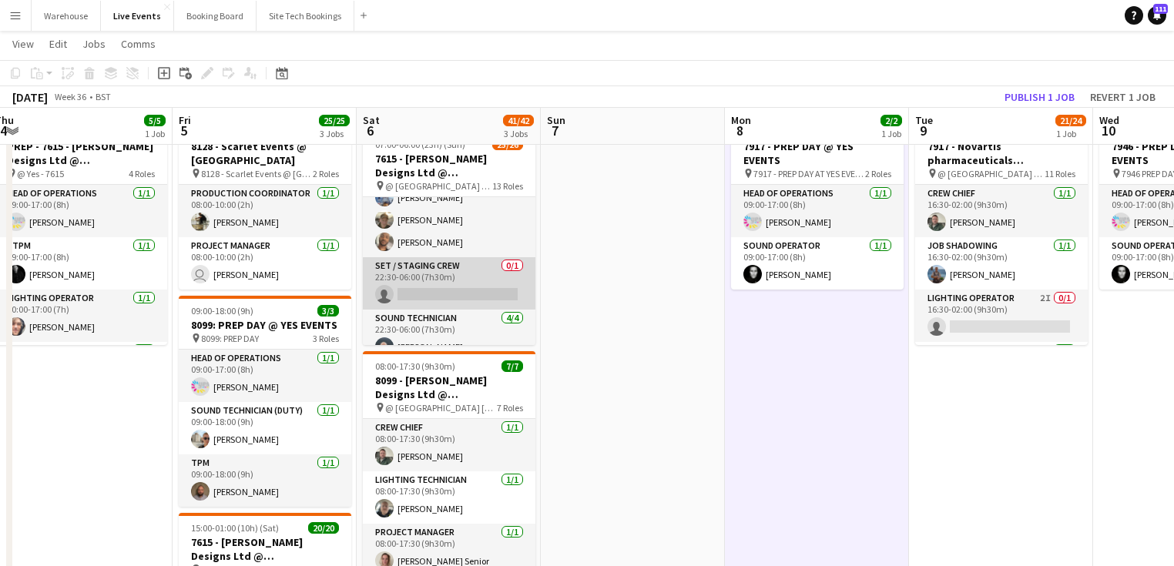
click at [444, 272] on app-card-role "Set / Staging Crew 0/1 22:30-06:00 (7h30m) single-neutral-actions" at bounding box center [449, 283] width 173 height 52
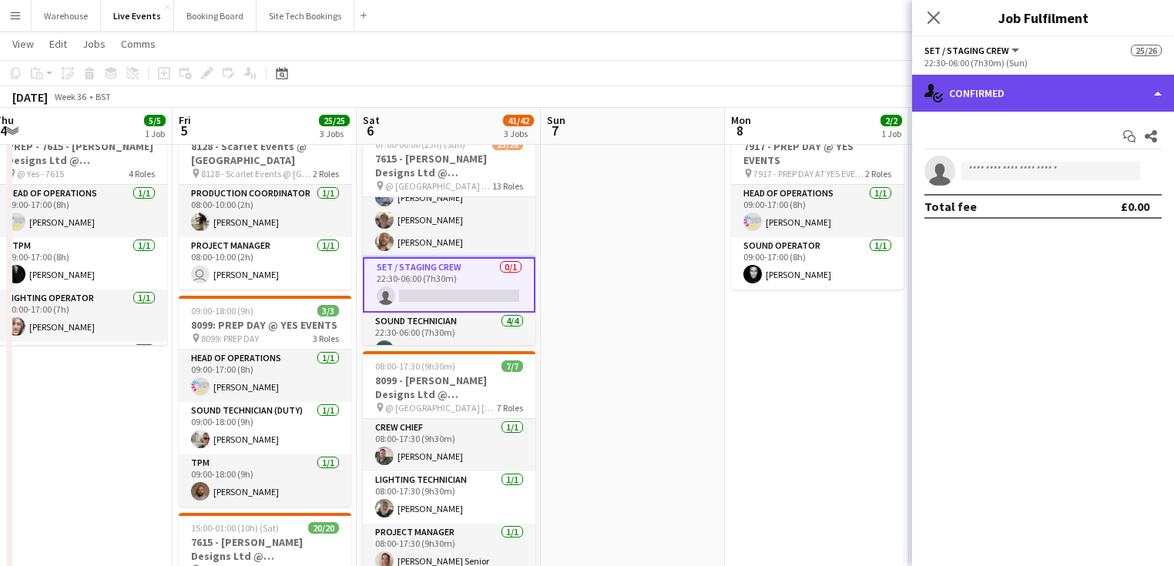
click at [999, 87] on div "single-neutral-actions-check-2 Confirmed" at bounding box center [1043, 93] width 262 height 37
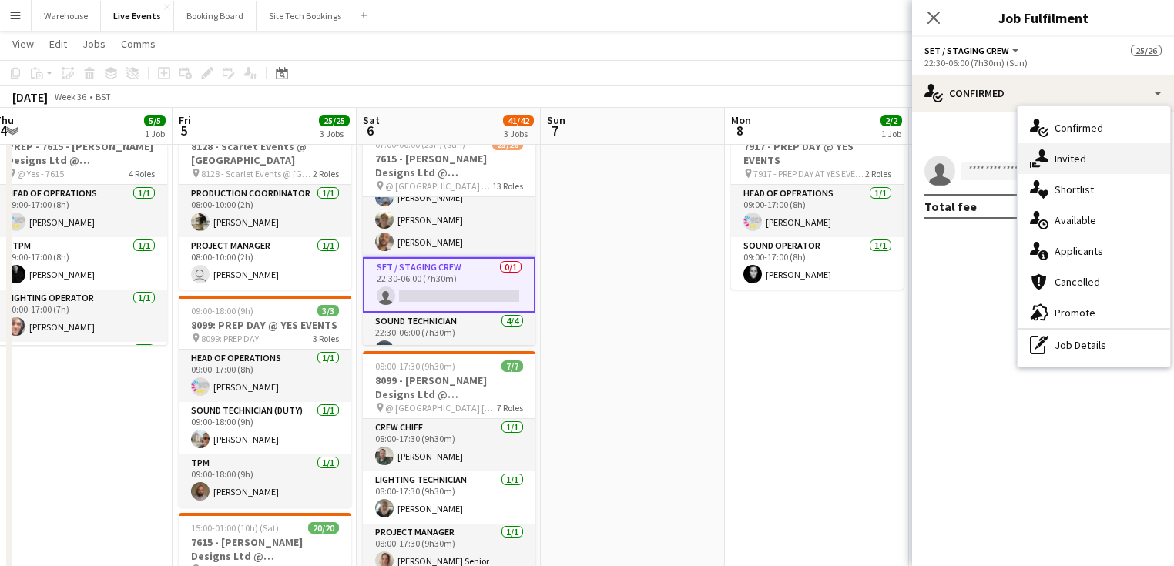
click at [1053, 166] on div "single-neutral-actions-share-1 Invited" at bounding box center [1094, 158] width 153 height 31
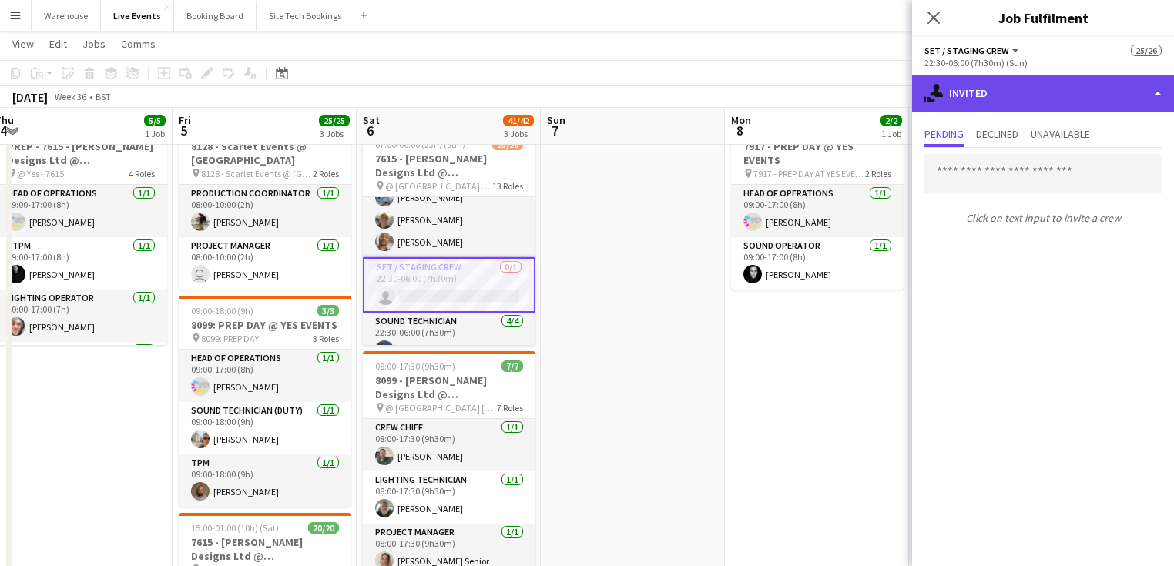
click at [1018, 109] on div "single-neutral-actions-share-1 Invited" at bounding box center [1043, 93] width 262 height 37
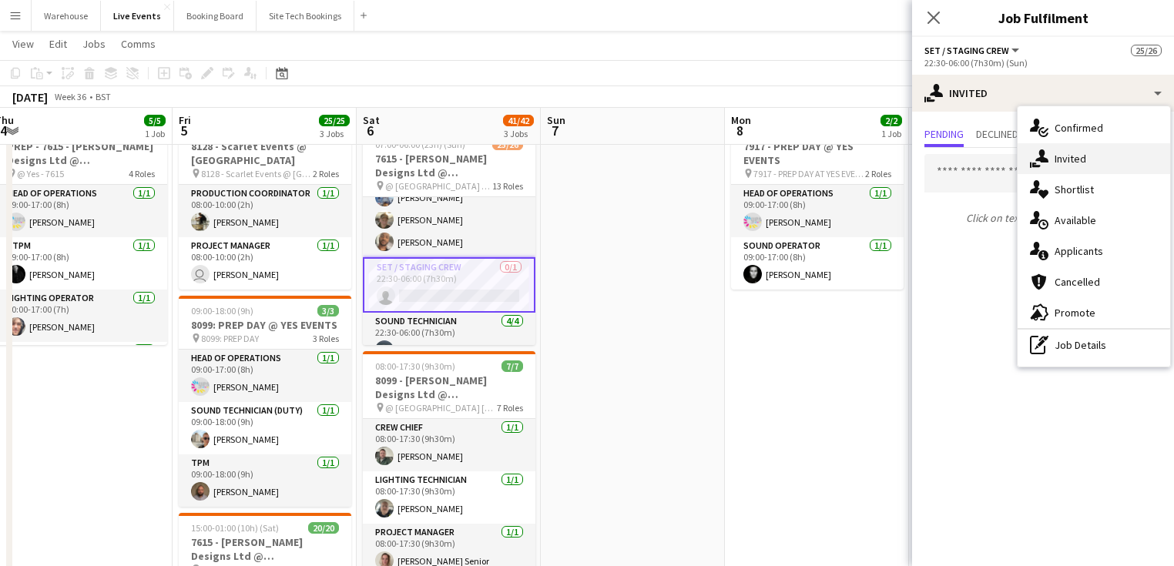
click at [1085, 156] on span "Invited" at bounding box center [1071, 159] width 32 height 14
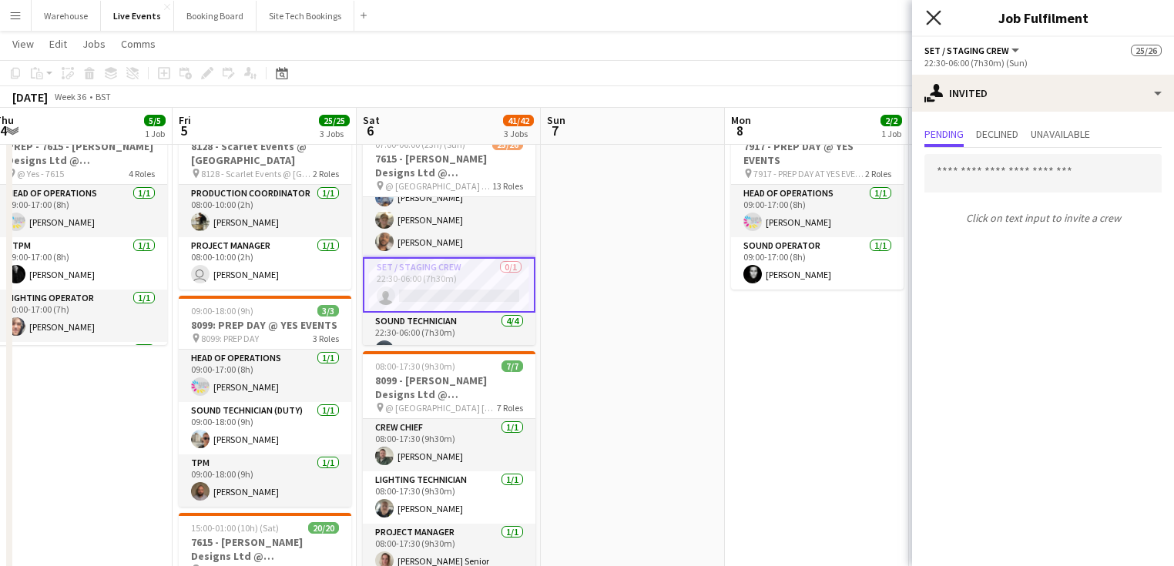
click at [938, 18] on icon "Close pop-in" at bounding box center [933, 17] width 15 height 15
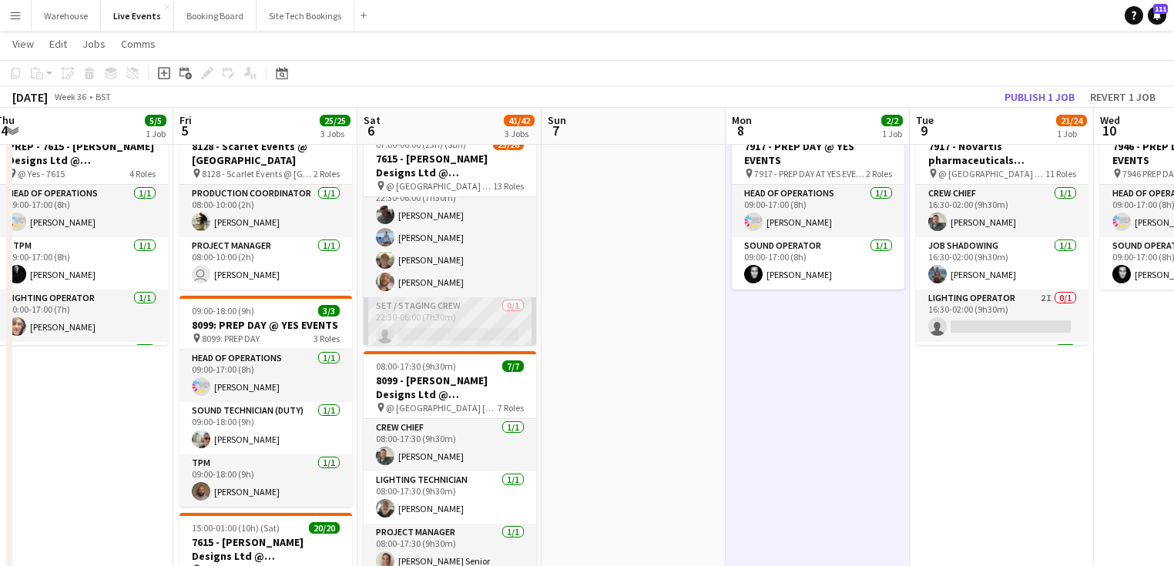
scroll to position [761, 0]
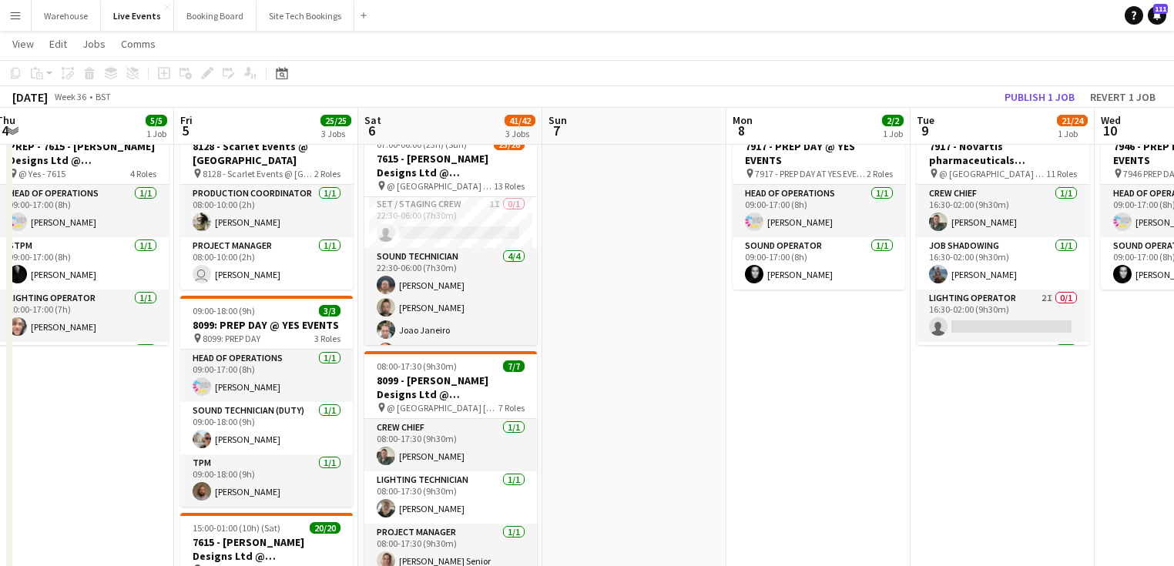
scroll to position [740, 0]
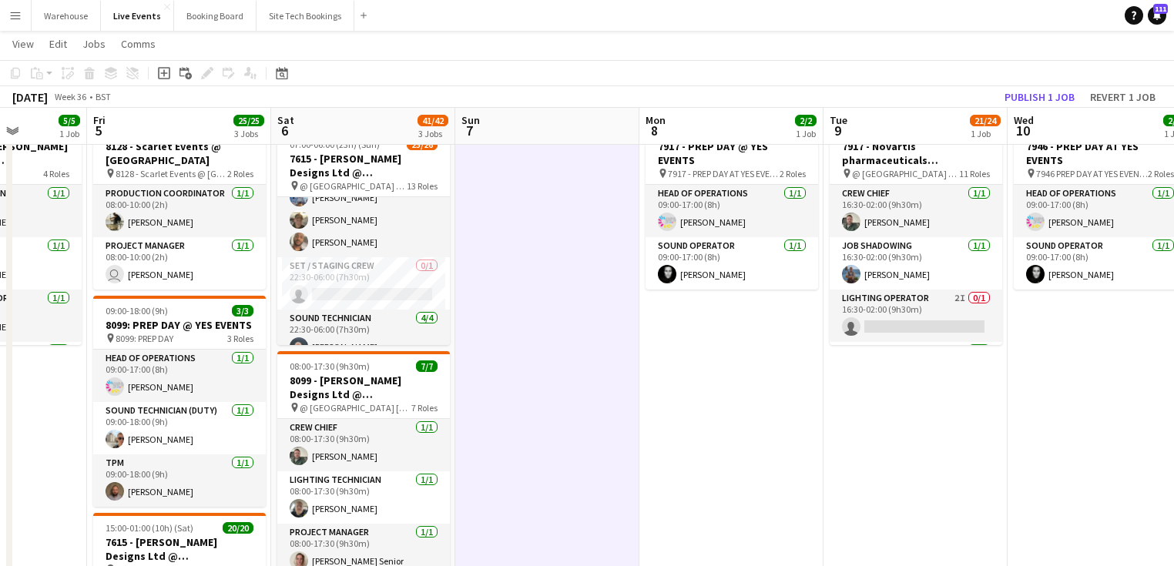
scroll to position [0, 586]
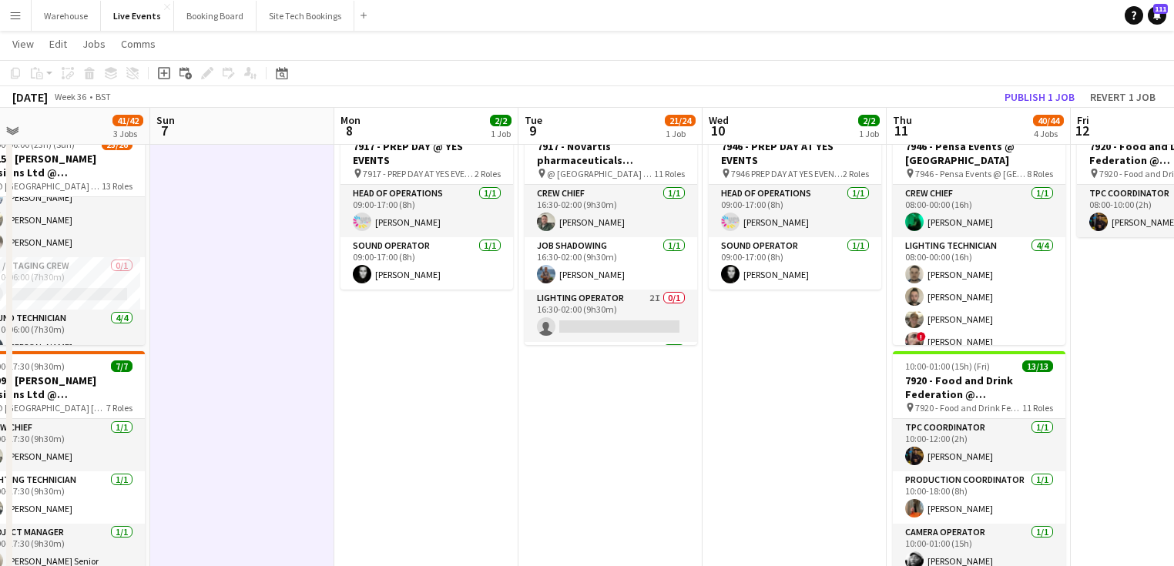
drag, startPoint x: 777, startPoint y: 407, endPoint x: 421, endPoint y: 391, distance: 355.5
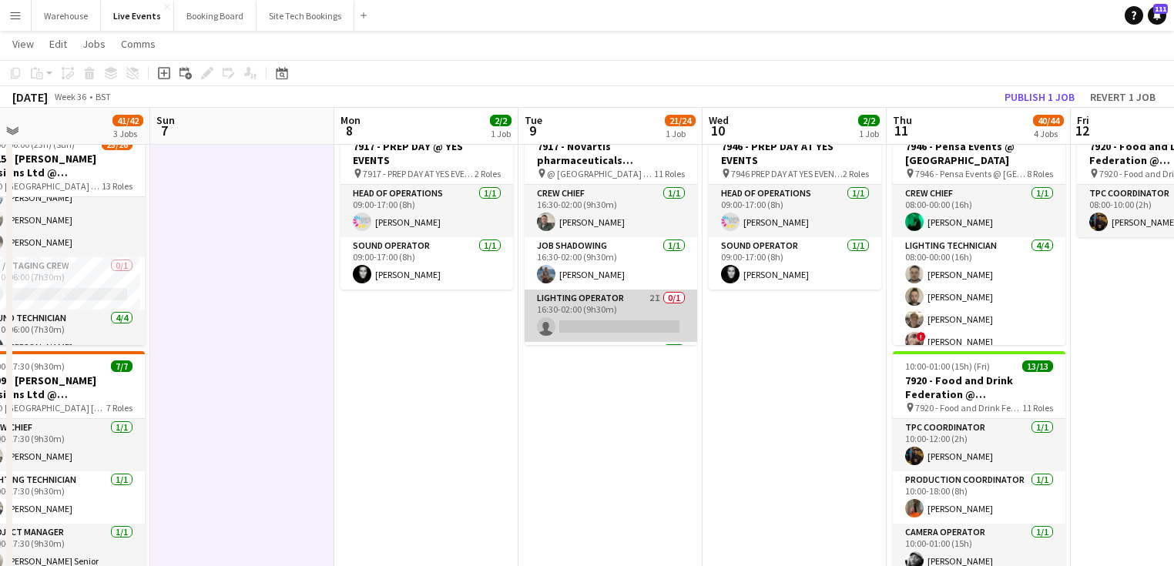
scroll to position [62, 0]
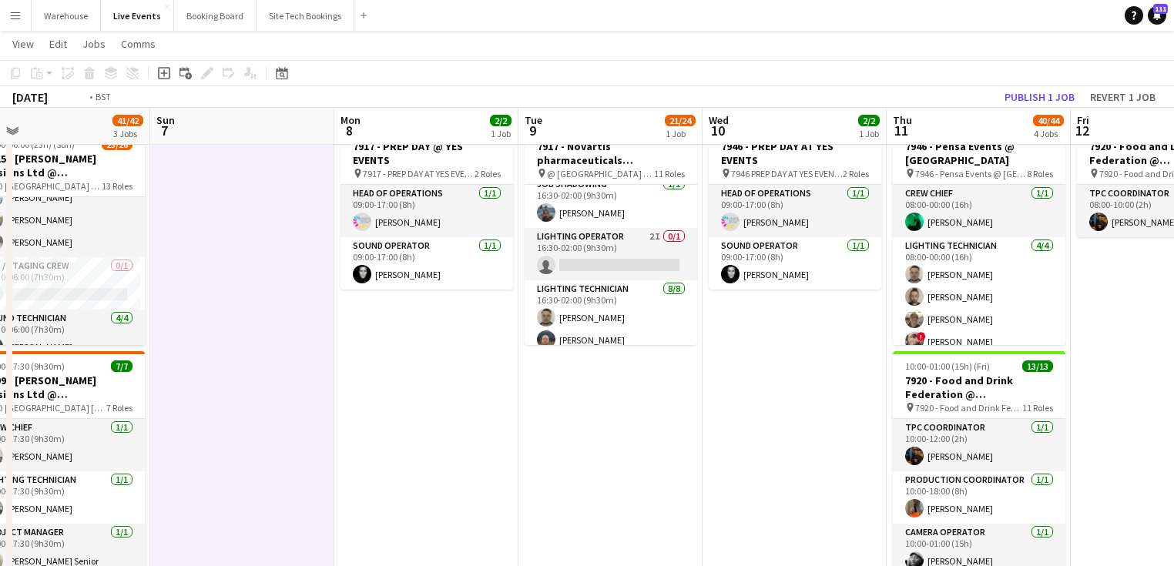
drag, startPoint x: 730, startPoint y: 423, endPoint x: 344, endPoint y: 407, distance: 387.1
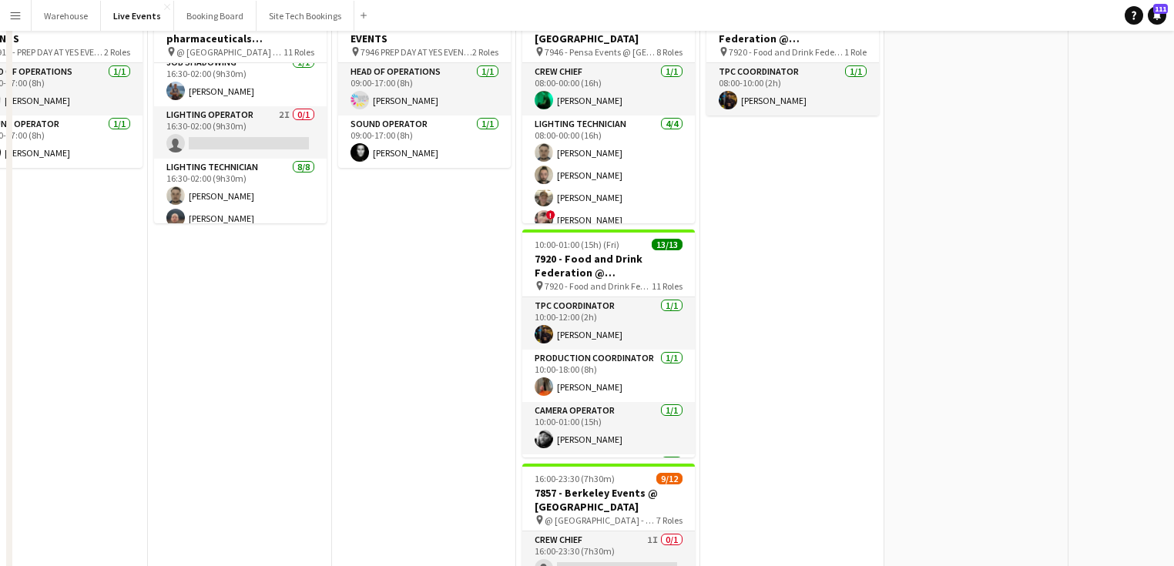
scroll to position [0, 0]
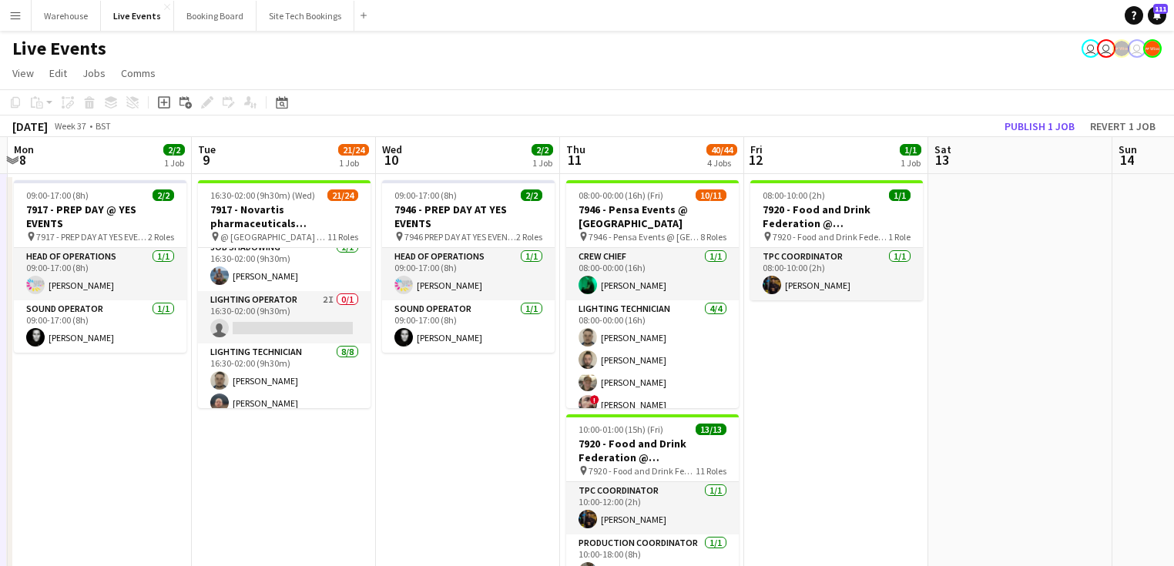
drag, startPoint x: 748, startPoint y: 398, endPoint x: 325, endPoint y: 407, distance: 423.0
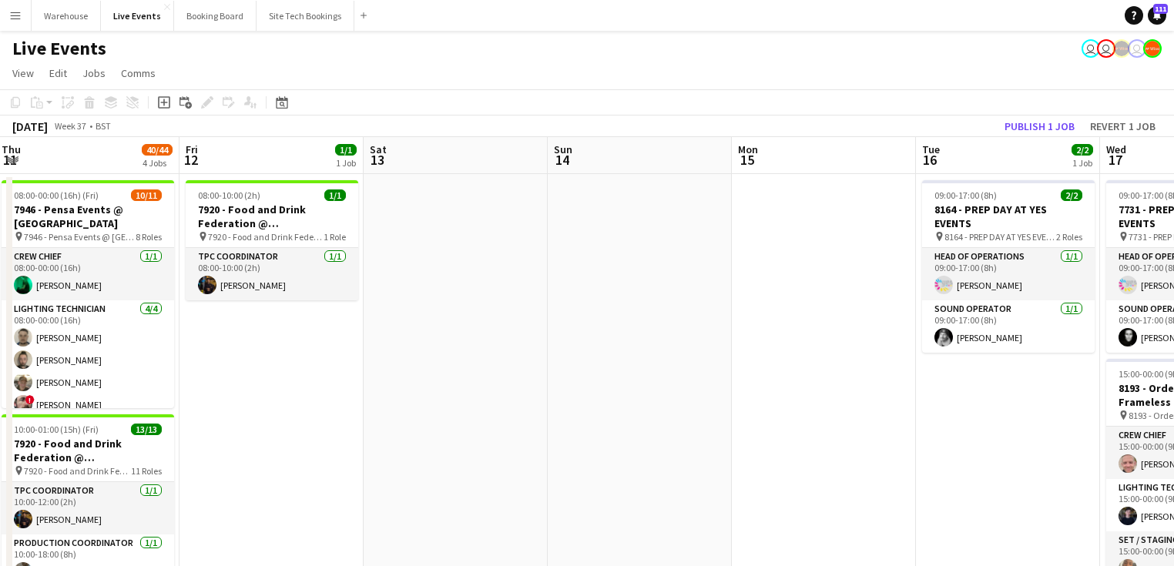
drag, startPoint x: 517, startPoint y: 418, endPoint x: 321, endPoint y: 416, distance: 195.7
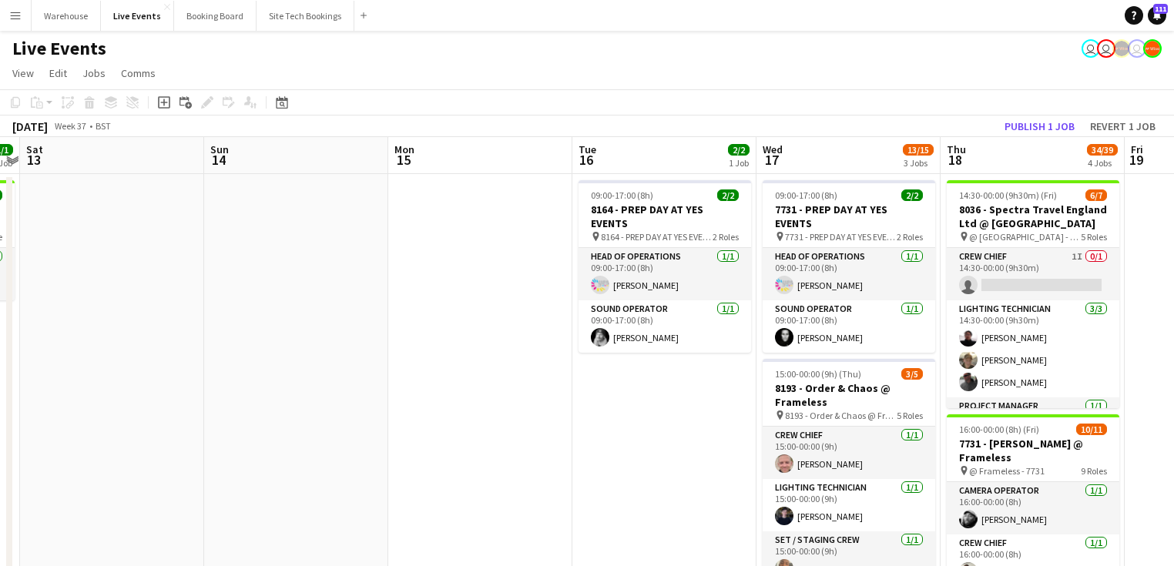
drag, startPoint x: 551, startPoint y: 431, endPoint x: 236, endPoint y: 428, distance: 314.3
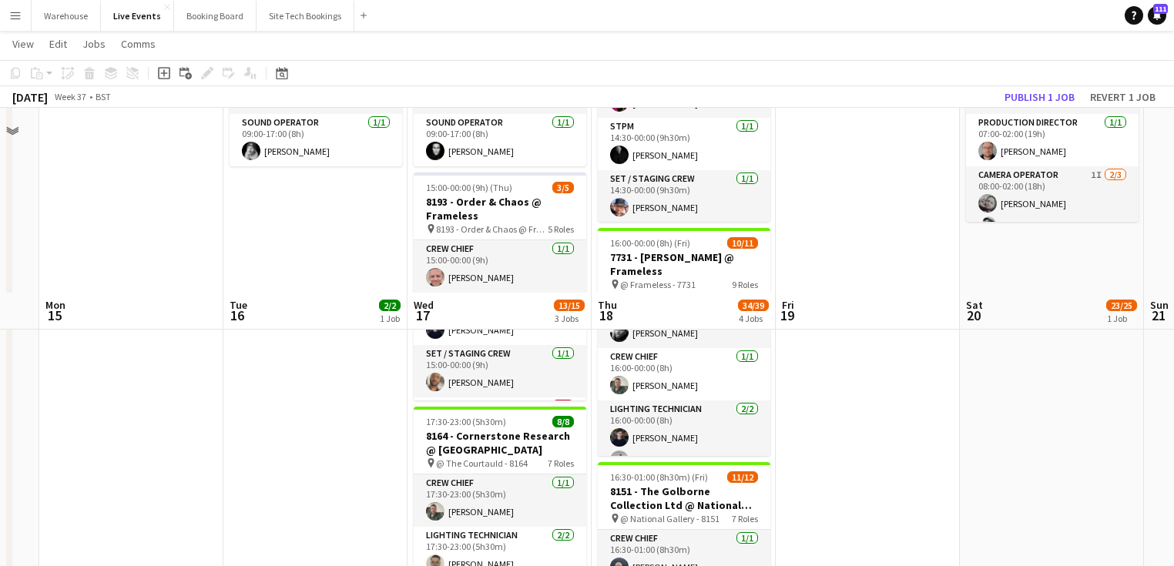
scroll to position [370, 0]
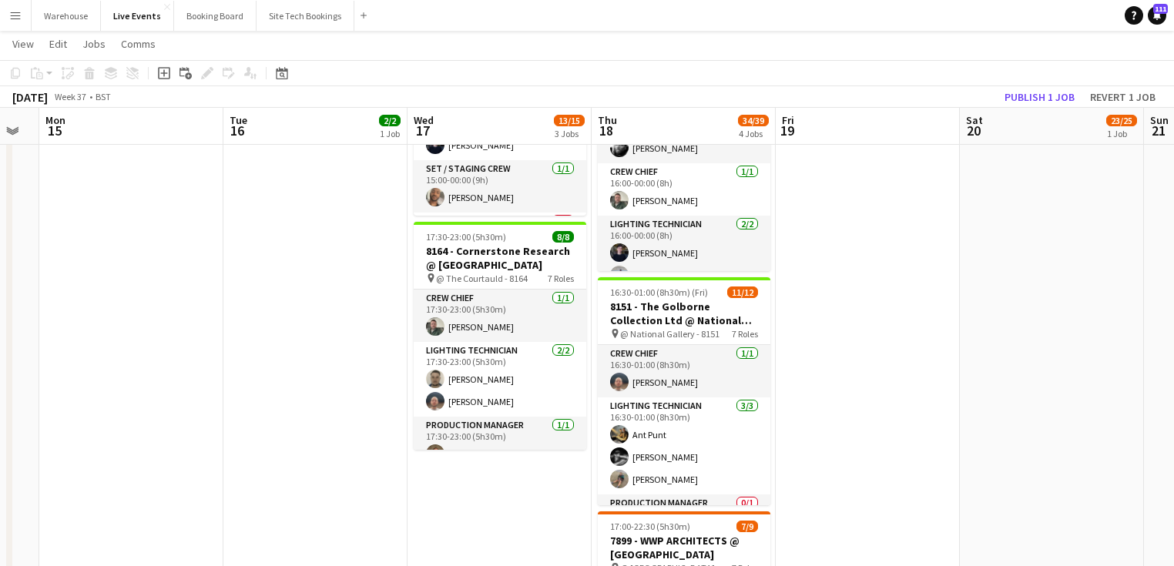
drag, startPoint x: 371, startPoint y: 394, endPoint x: 839, endPoint y: 402, distance: 468.4
click at [823, 384] on app-calendar-viewport "Fri 12 1/1 1 Job Sat 13 Sun 14 Mon 15 Tue 16 2/2 1 Job Wed 17 13/15 3 Jobs Thu …" at bounding box center [587, 320] width 1174 height 1260
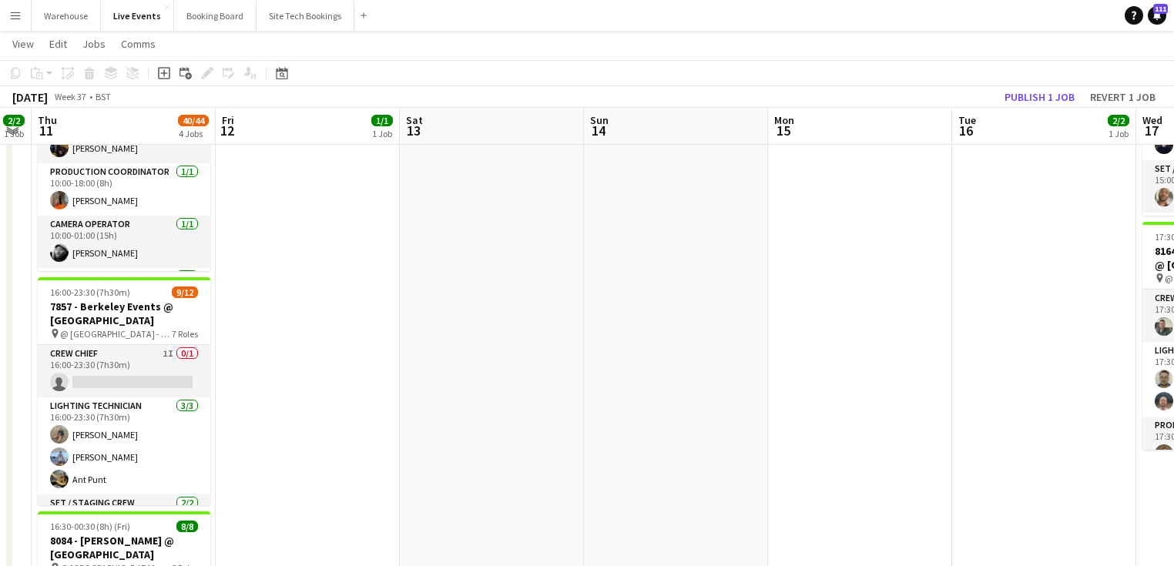
drag, startPoint x: 884, startPoint y: 367, endPoint x: 944, endPoint y: 371, distance: 60.2
click at [1001, 370] on app-calendar-viewport "Mon 8 2/2 1 Job Tue 9 21/24 1 Job Wed 10 2/2 1 Job Thu 11 40/44 4 Jobs Fri 12 1…" at bounding box center [587, 320] width 1174 height 1260
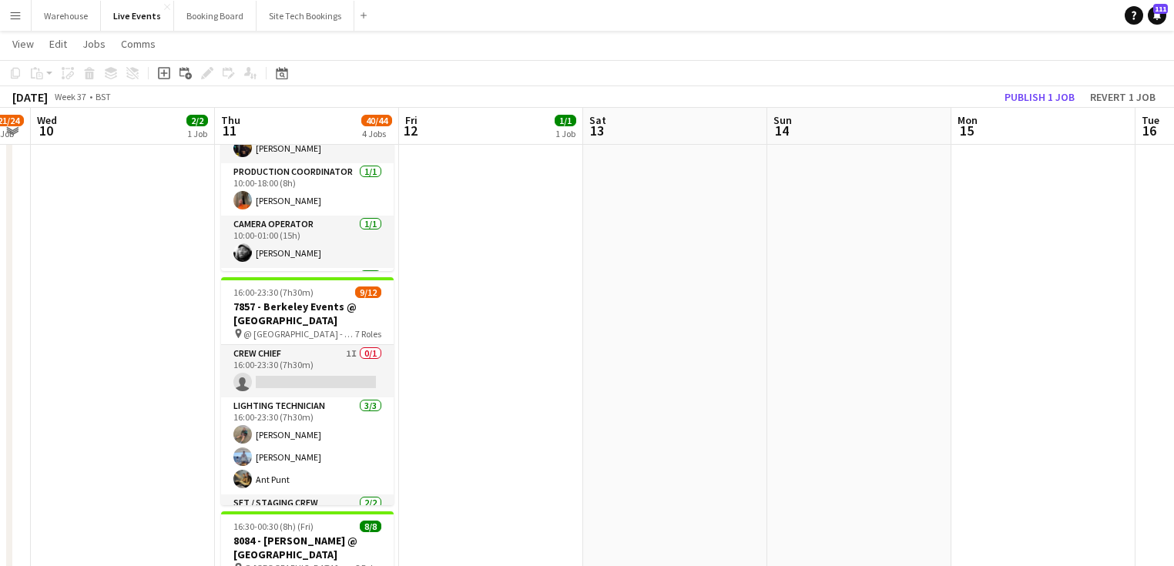
drag, startPoint x: 586, startPoint y: 398, endPoint x: 330, endPoint y: 441, distance: 260.1
click at [330, 441] on app-calendar-viewport "Sat 6 41/42 3 Jobs Sun 7 Mon 8 2/2 1 Job Tue 9 21/24 1 Job Wed 10 2/2 1 Job Thu…" at bounding box center [587, 320] width 1174 height 1260
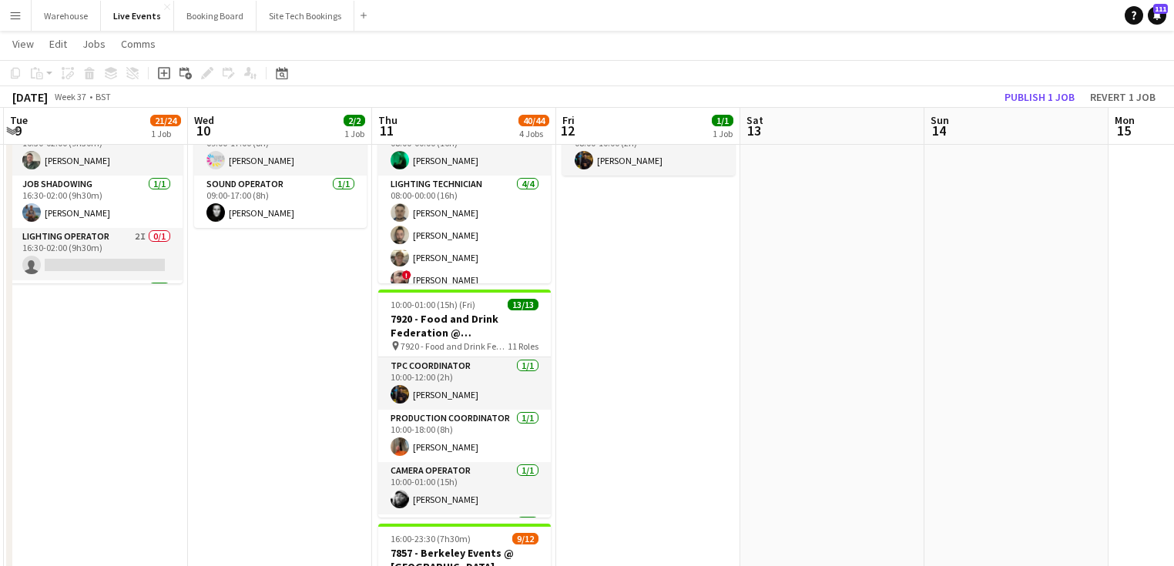
scroll to position [0, 0]
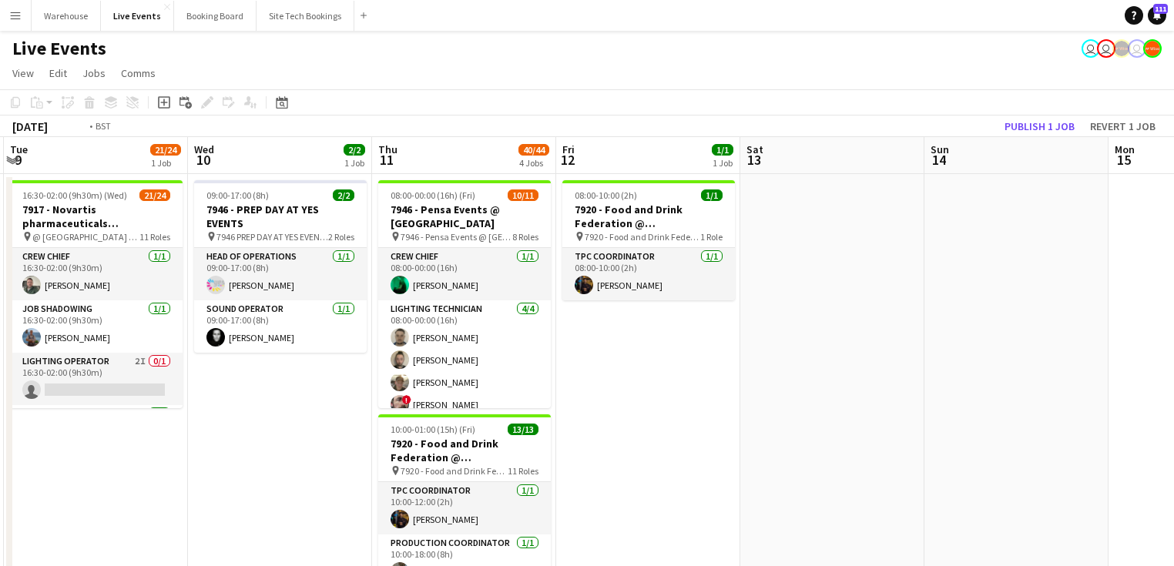
drag, startPoint x: 363, startPoint y: 428, endPoint x: 773, endPoint y: 424, distance: 409.9
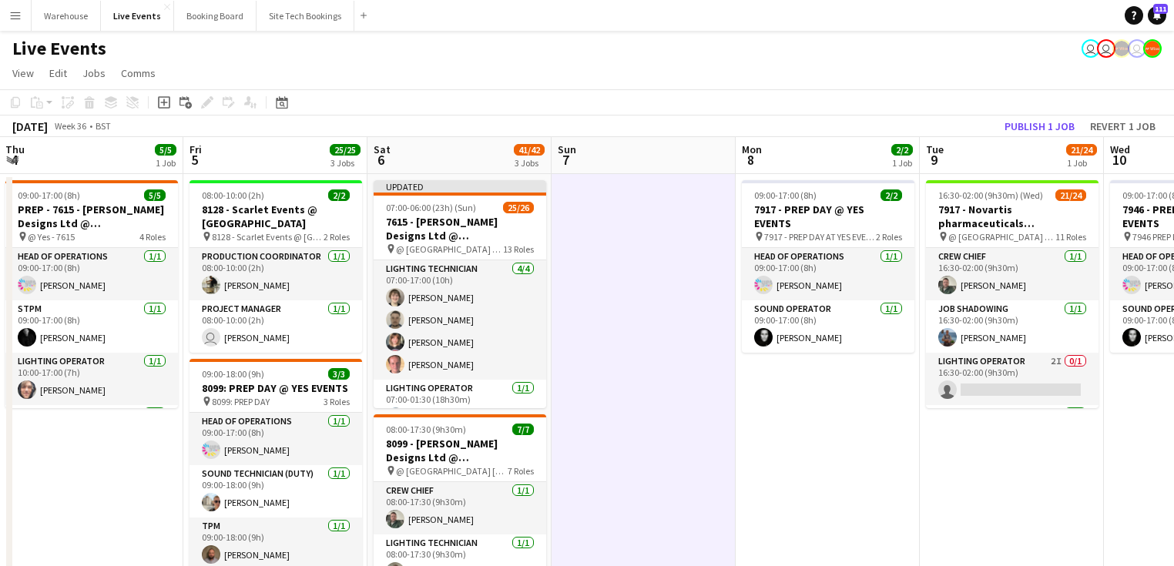
drag, startPoint x: 459, startPoint y: 452, endPoint x: 749, endPoint y: 431, distance: 290.5
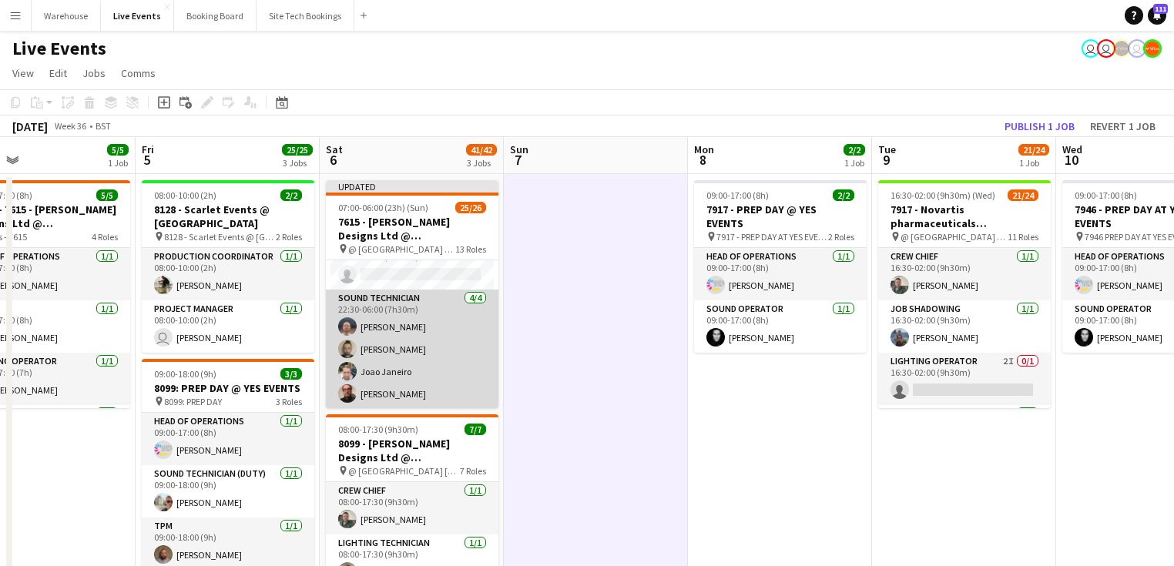
scroll to position [699, 0]
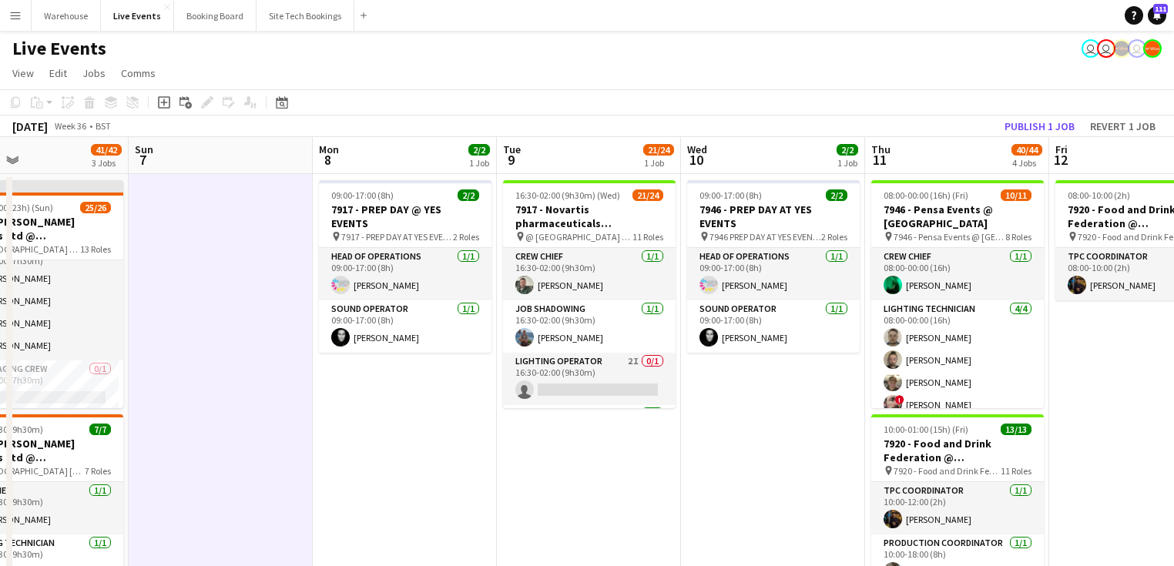
drag, startPoint x: 911, startPoint y: 459, endPoint x: 530, endPoint y: 422, distance: 383.1
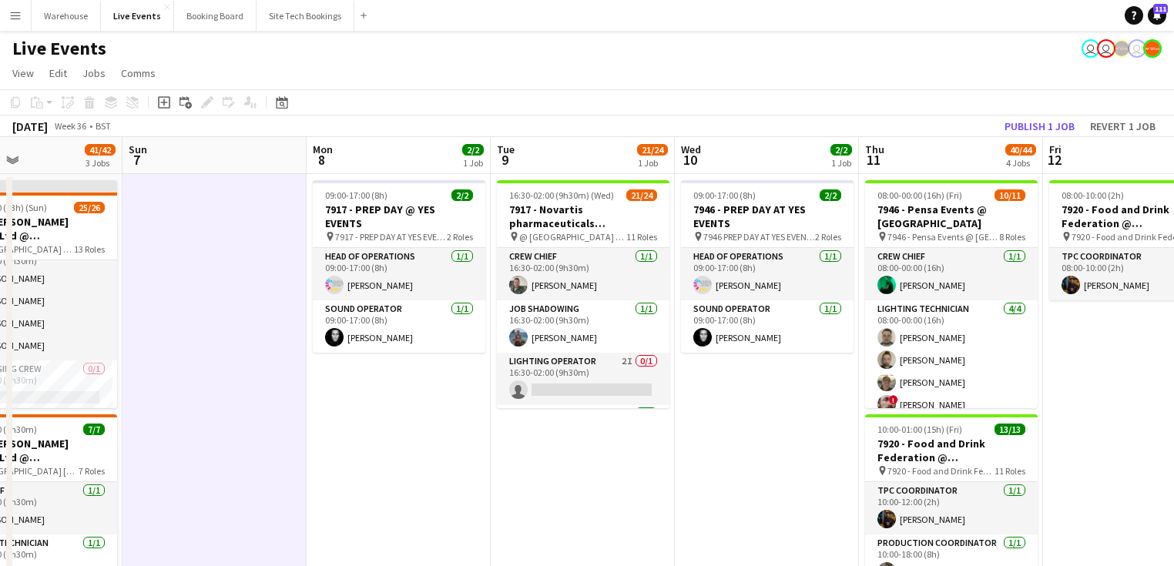
drag, startPoint x: 769, startPoint y: 410, endPoint x: 390, endPoint y: 388, distance: 379.6
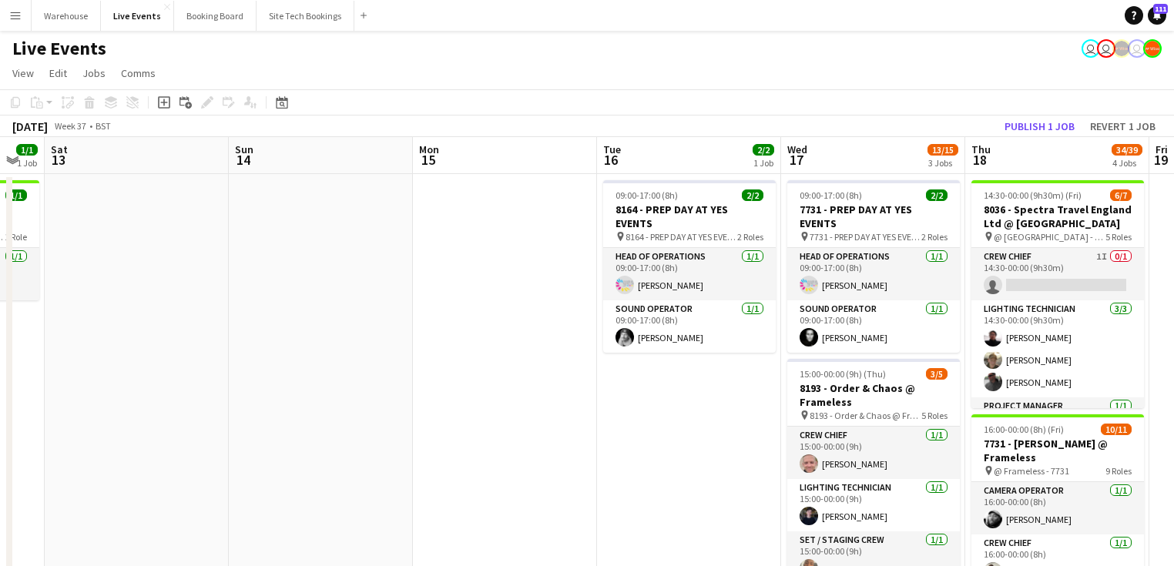
drag, startPoint x: 891, startPoint y: 411, endPoint x: 495, endPoint y: 365, distance: 397.9
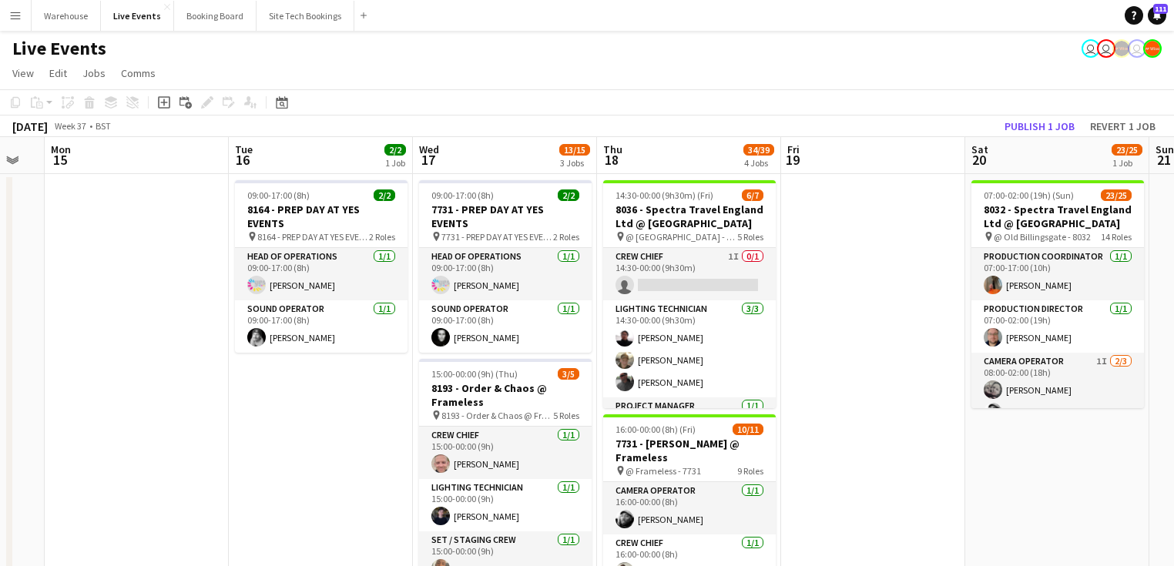
scroll to position [0, 396]
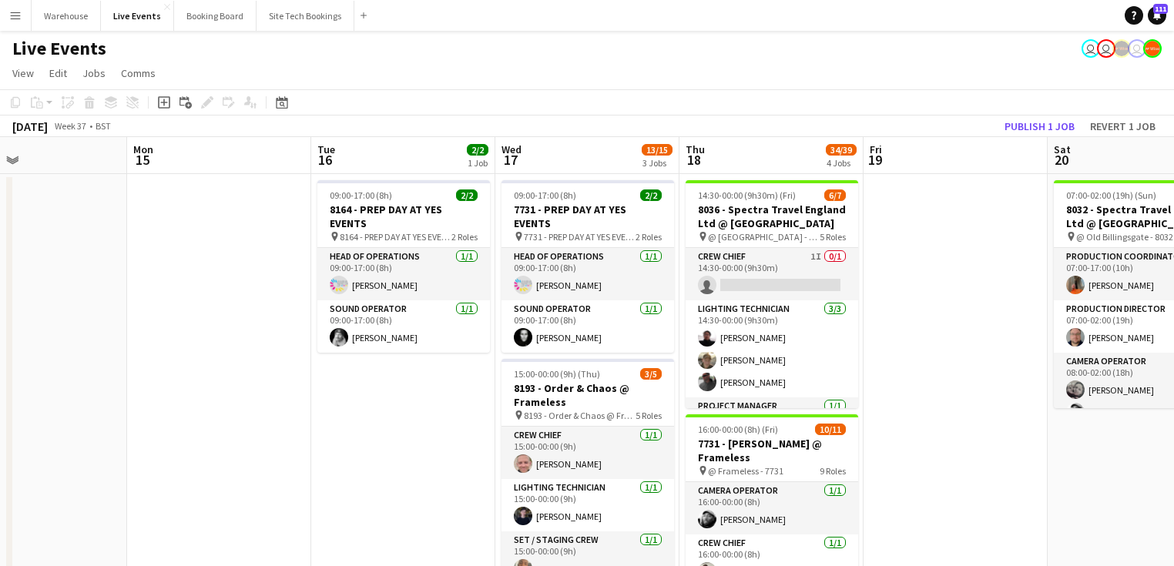
drag, startPoint x: 589, startPoint y: 416, endPoint x: 373, endPoint y: 398, distance: 216.4
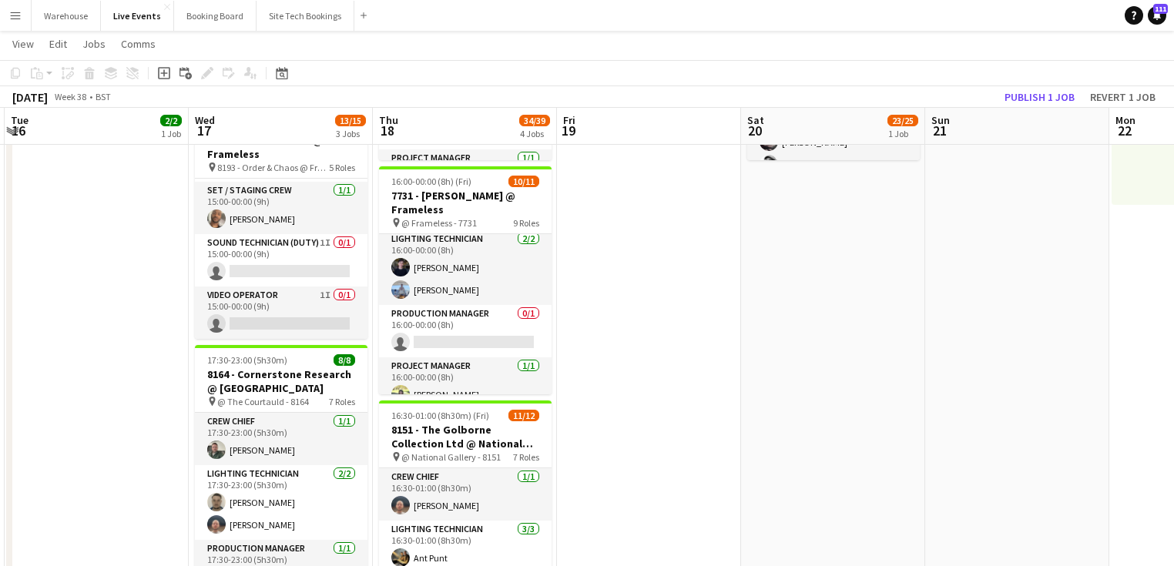
scroll to position [0, 552]
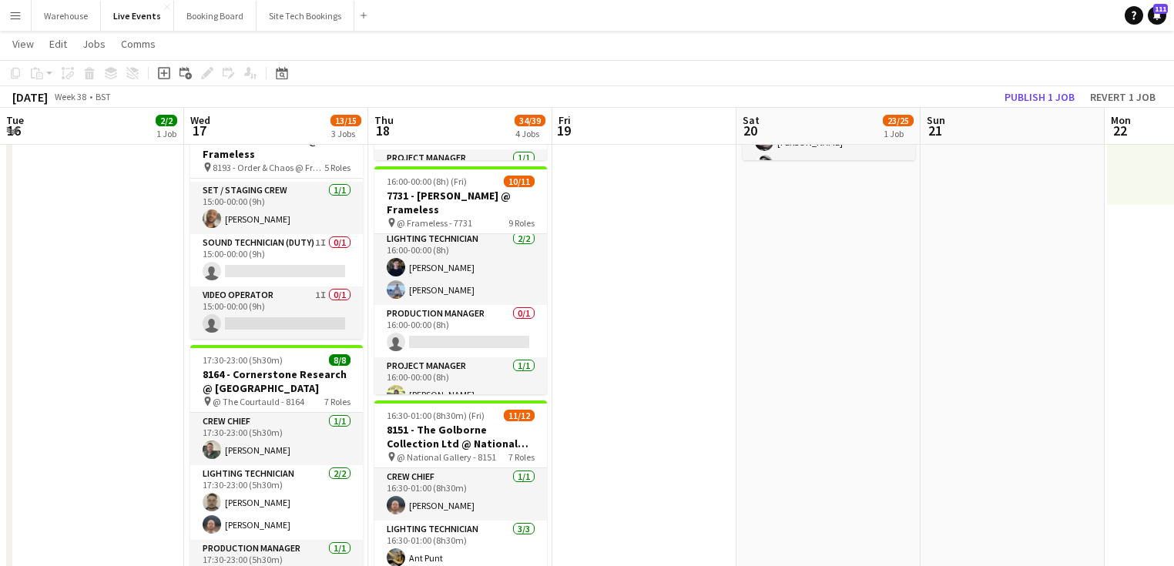
drag, startPoint x: 943, startPoint y: 327, endPoint x: 660, endPoint y: 327, distance: 282.7
click at [660, 327] on app-calendar-viewport "Sat 13 Sun 14 Mon 15 Tue 16 2/2 1 Job Wed 17 13/15 3 Jobs Thu 18 34/39 4 Jobs F…" at bounding box center [587, 444] width 1174 height 1260
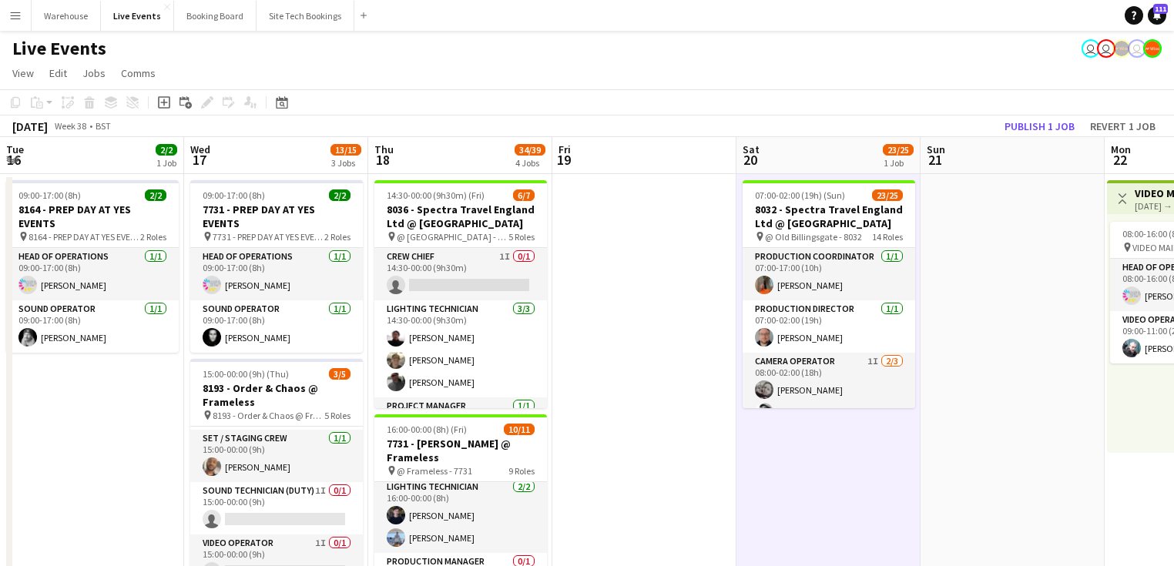
scroll to position [0, 364]
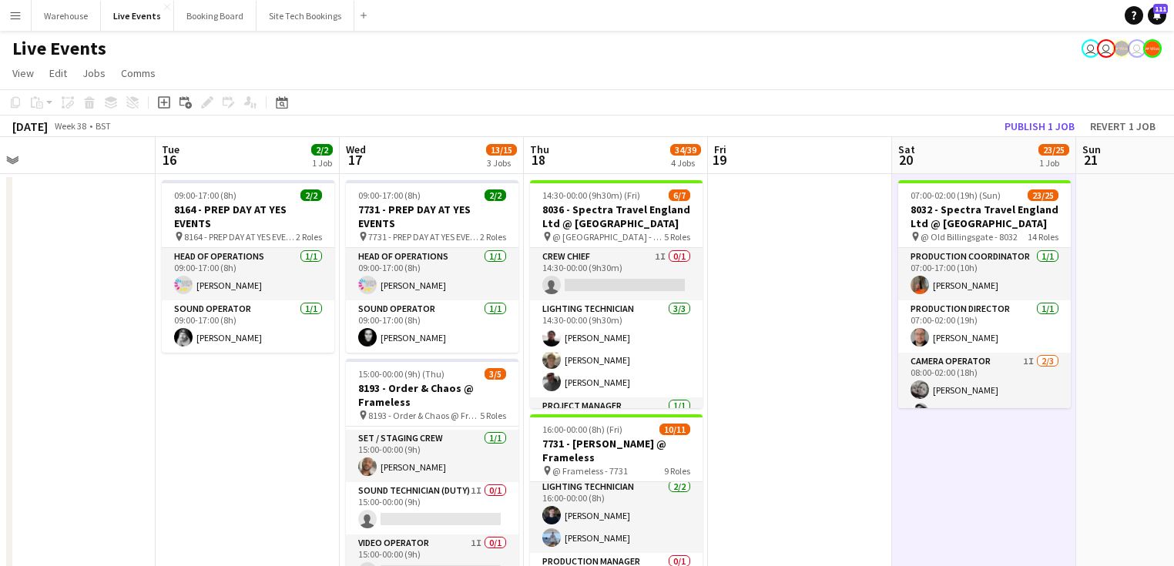
drag, startPoint x: 715, startPoint y: 351, endPoint x: 847, endPoint y: 342, distance: 132.1
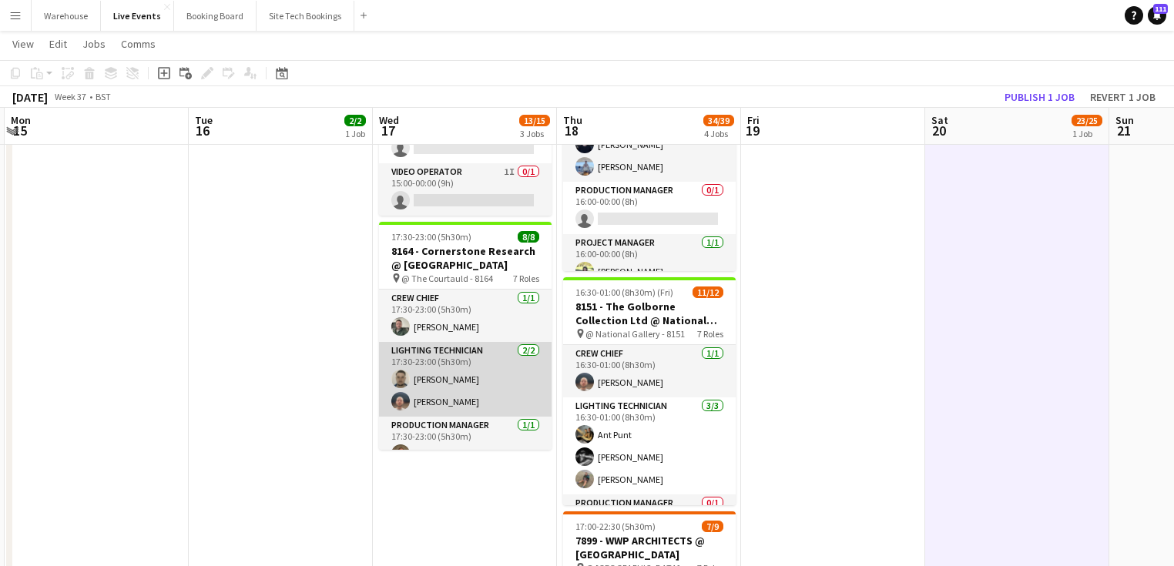
scroll to position [228, 0]
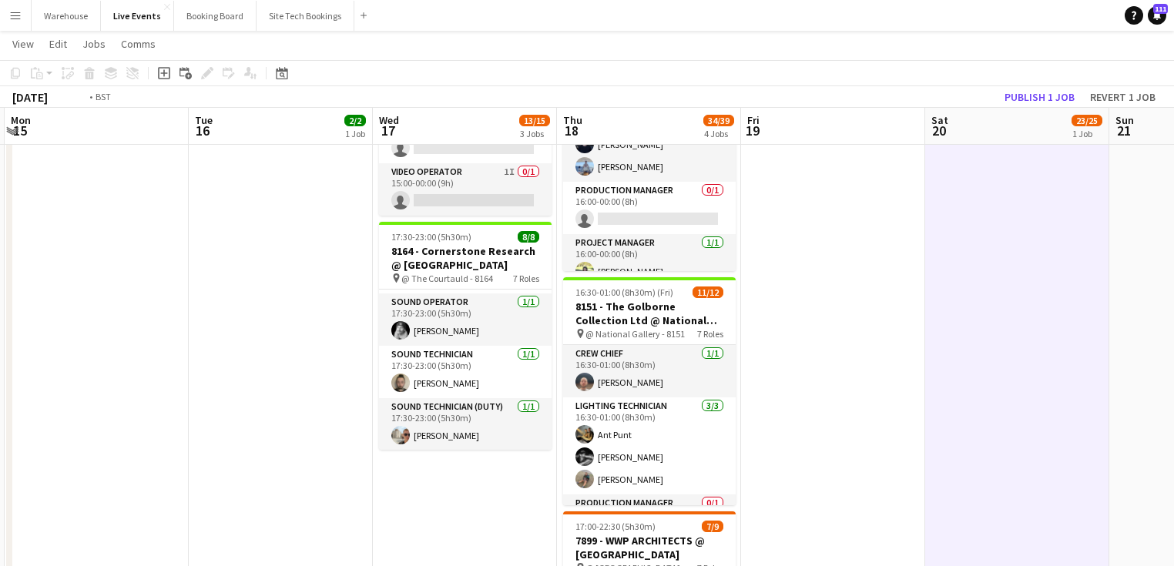
drag, startPoint x: 807, startPoint y: 355, endPoint x: 301, endPoint y: 359, distance: 506.1
click at [316, 357] on app-calendar-viewport "Sat 13 Sun 14 Mon 15 Tue 16 2/2 1 Job Wed 17 13/15 3 Jobs Thu 18 34/39 4 Jobs F…" at bounding box center [587, 320] width 1174 height 1260
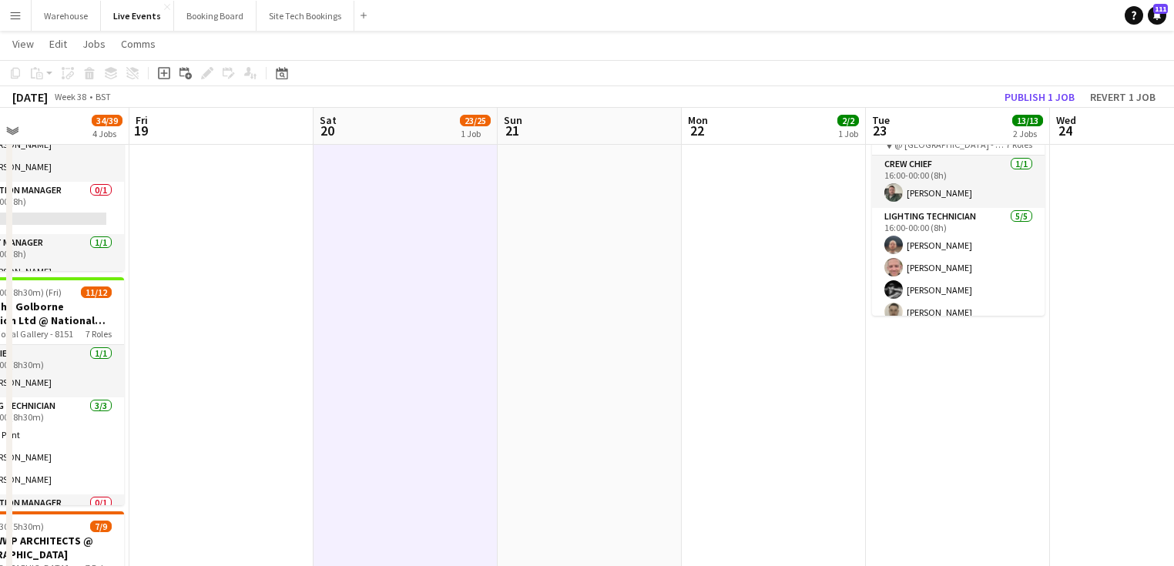
drag, startPoint x: 428, startPoint y: 380, endPoint x: 164, endPoint y: 381, distance: 264.2
click at [185, 382] on app-calendar-viewport "Mon 15 Tue 16 2/2 1 Job Wed 17 13/15 3 Jobs Thu 18 34/39 4 Jobs Fri 19 Sat 20 2…" at bounding box center [587, 320] width 1174 height 1260
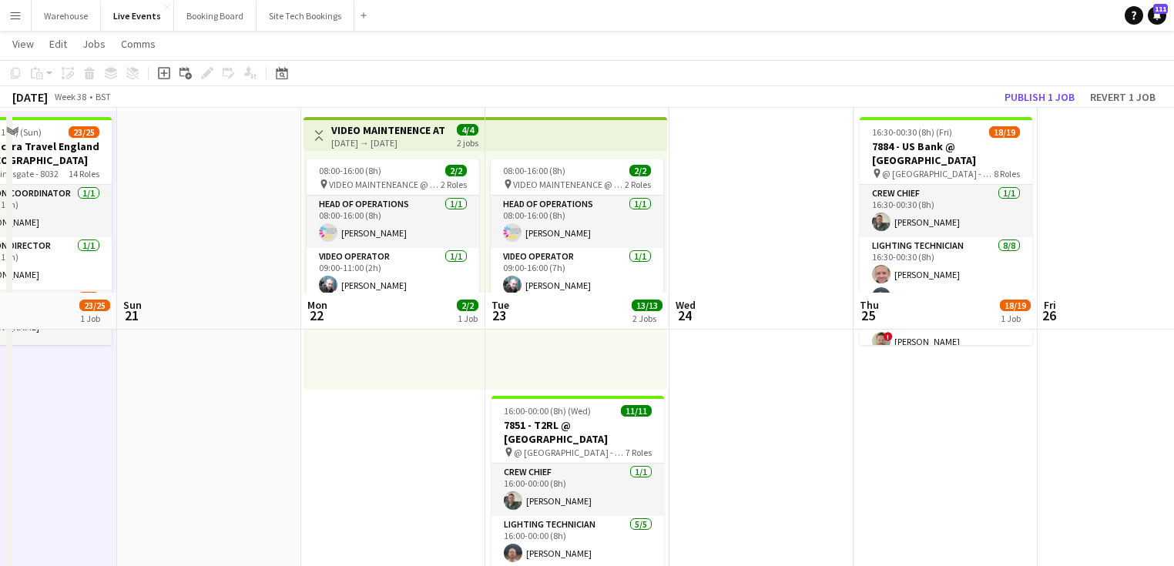
scroll to position [308, 0]
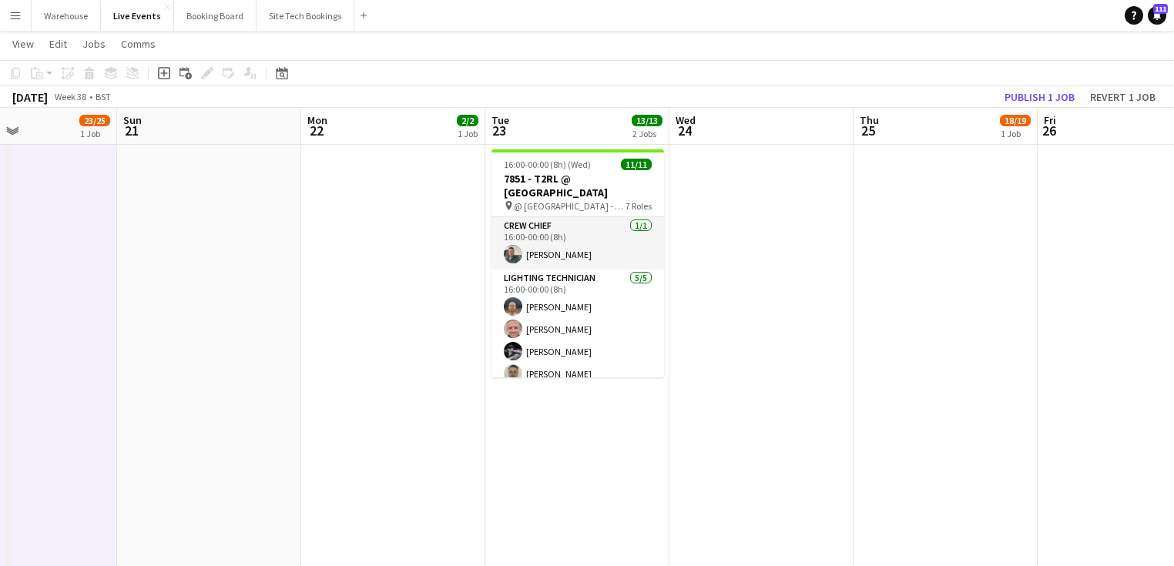
click at [541, 439] on app-date-cell "08:00-16:00 (8h) 2/2 pin VIDEO MAINTENEANCE @ YES EVENTS 2 Roles Head of Operat…" at bounding box center [577, 438] width 184 height 1148
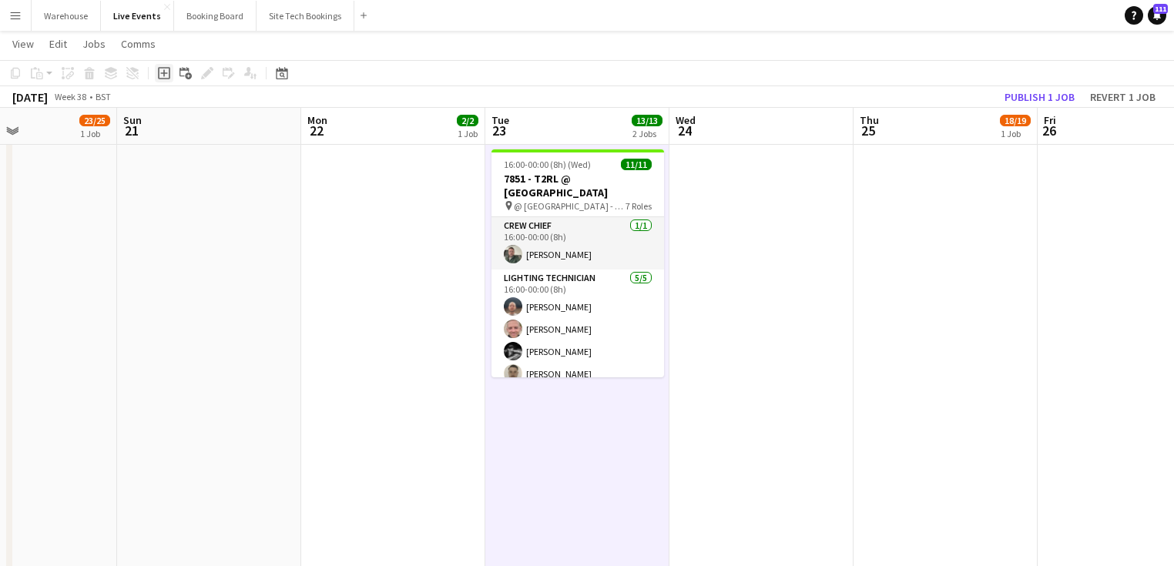
click at [165, 71] on icon "Add job" at bounding box center [164, 73] width 12 height 12
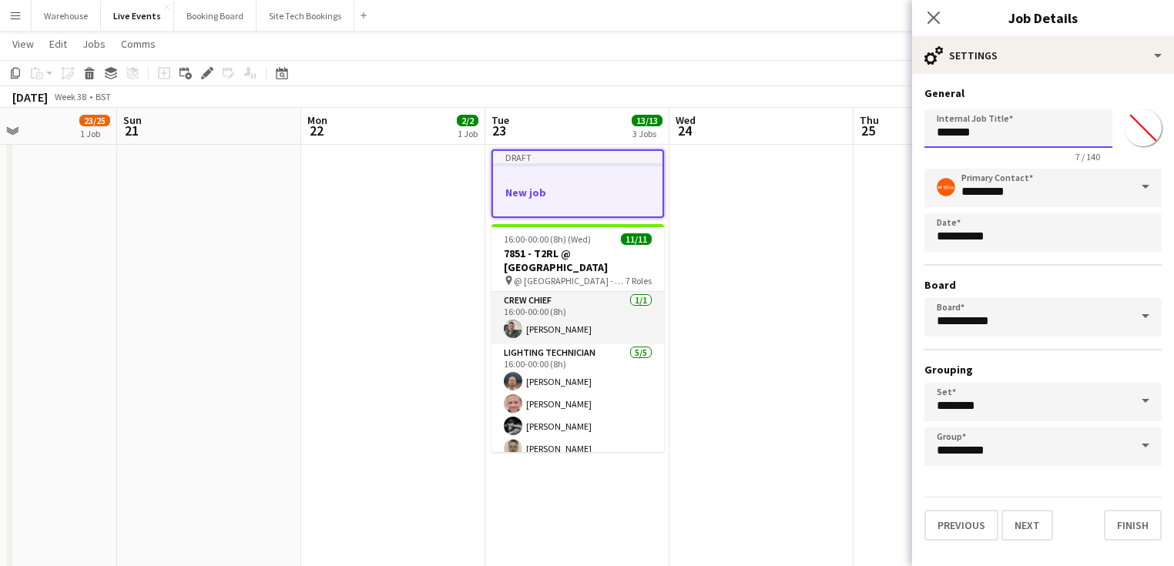
click at [995, 134] on input "*******" at bounding box center [1018, 128] width 188 height 39
drag, startPoint x: 918, startPoint y: 133, endPoint x: 906, endPoint y: 133, distance: 12.3
click at [906, 133] on body "Menu Boards Boards Boards All jobs Status Workforce Workforce My Workforce Recr…" at bounding box center [587, 352] width 1174 height 1320
paste input "**********"
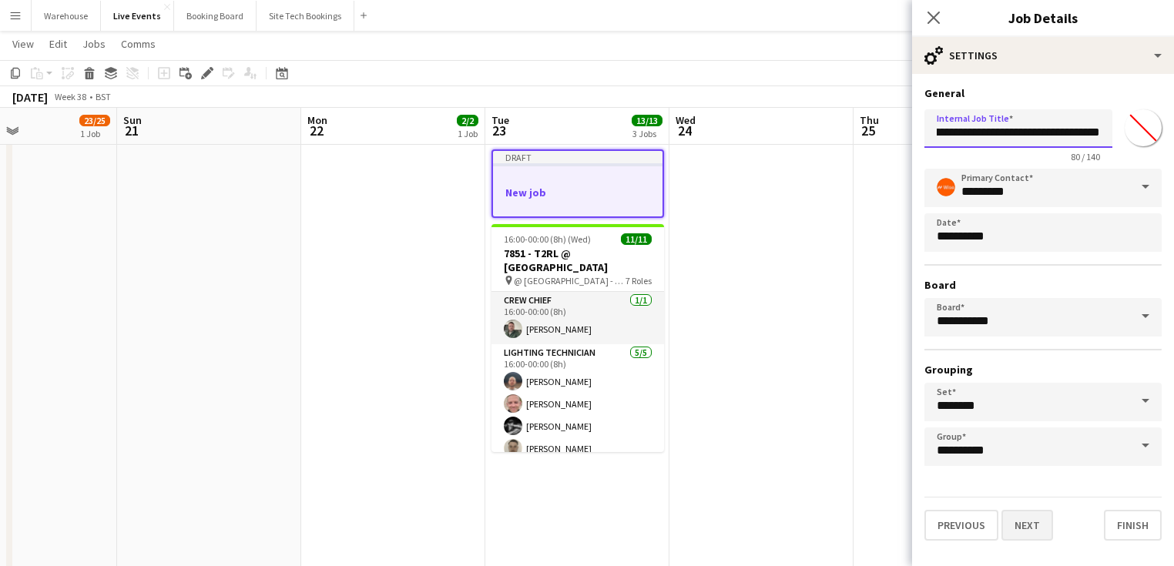
type input "**********"
click at [1033, 536] on button "Next" at bounding box center [1027, 525] width 52 height 31
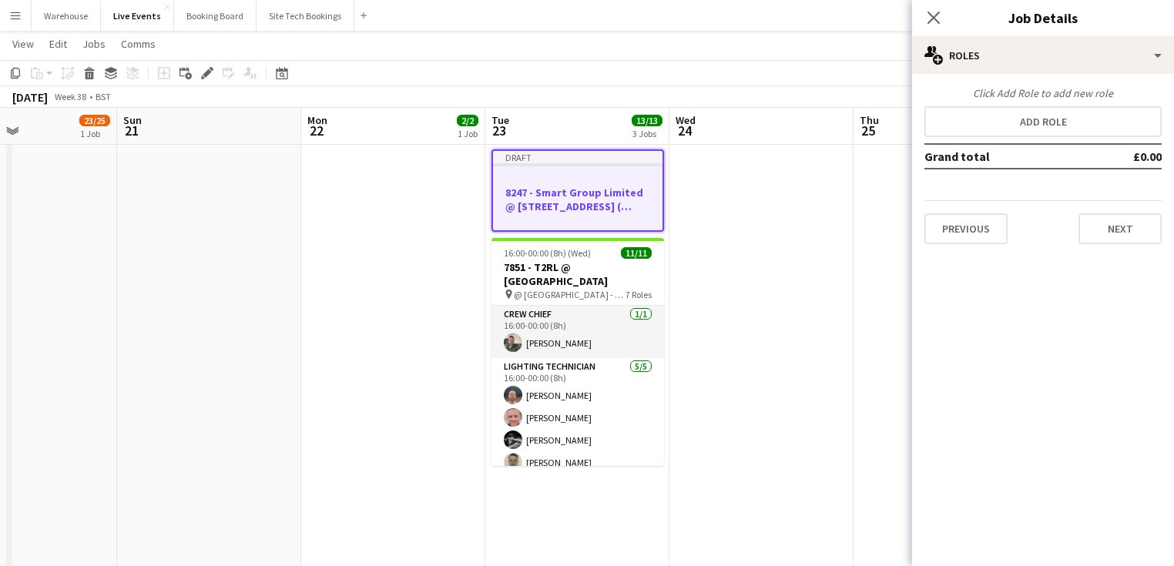
scroll to position [0, 0]
click at [1112, 234] on button "Next" at bounding box center [1119, 228] width 83 height 31
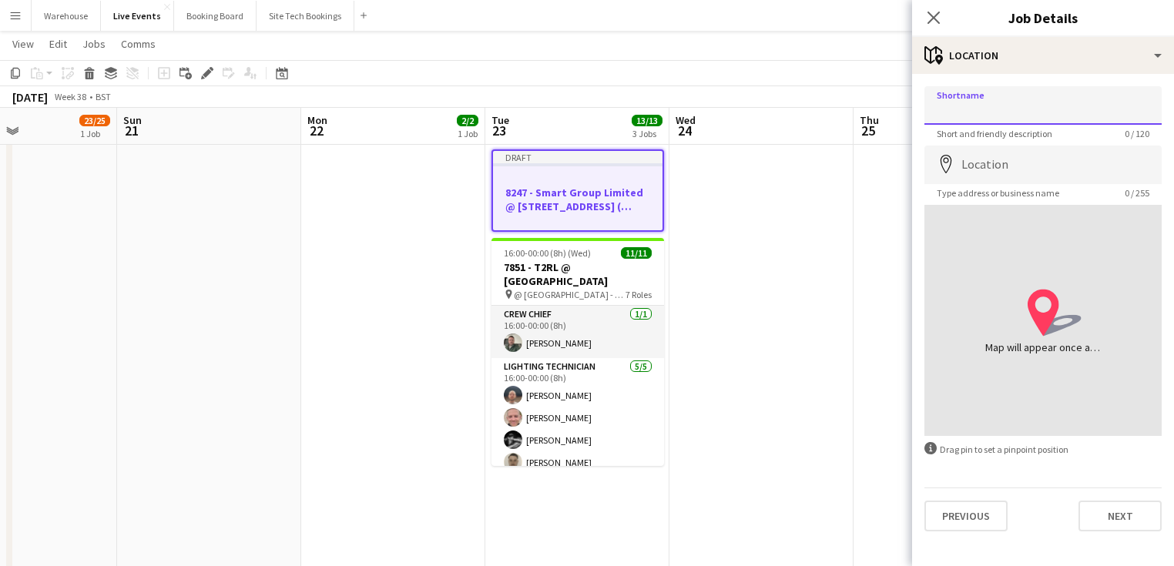
click at [996, 111] on input "Shortname" at bounding box center [1042, 105] width 237 height 39
paste input "**********"
type input "**********"
click at [971, 142] on form "**********" at bounding box center [1043, 308] width 262 height 445
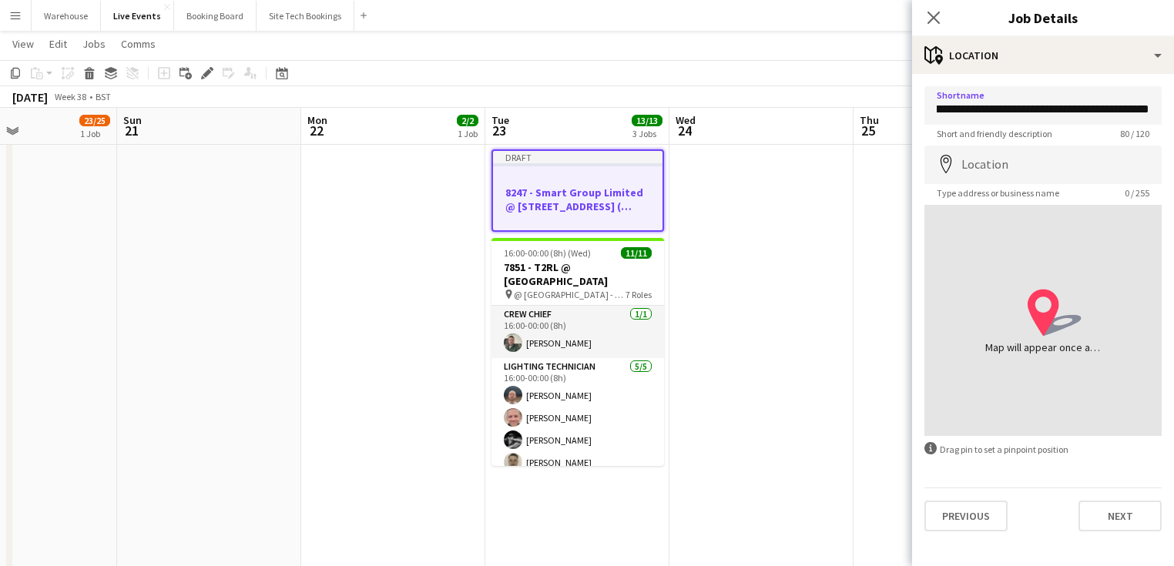
scroll to position [0, 0]
click at [995, 166] on input "Location" at bounding box center [1042, 165] width 237 height 39
click at [1006, 161] on input "Location" at bounding box center [1042, 165] width 237 height 39
paste input "**********"
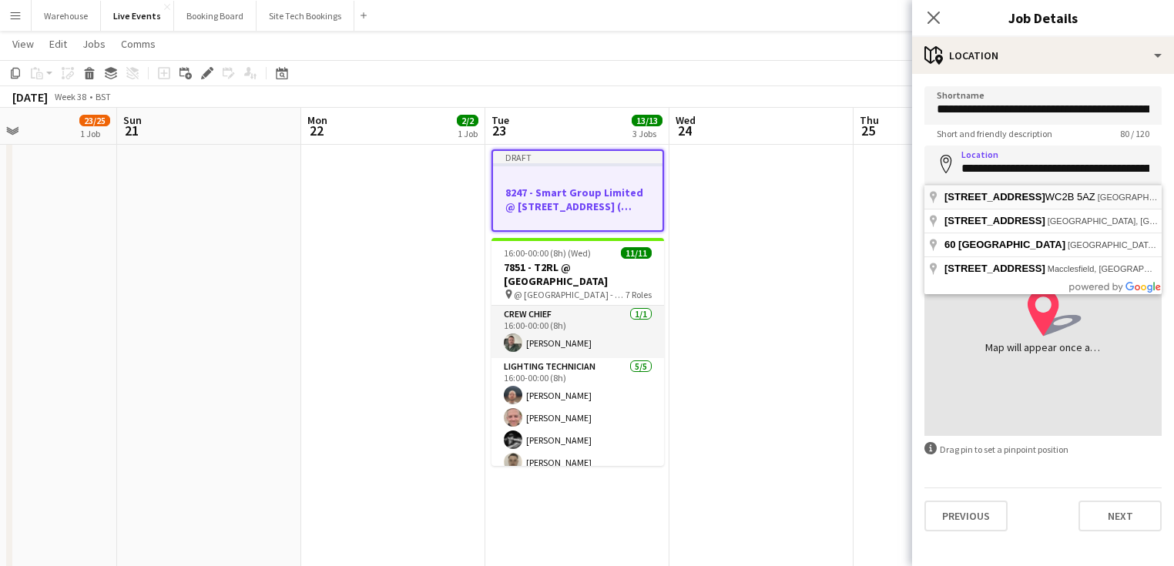
type input "**********"
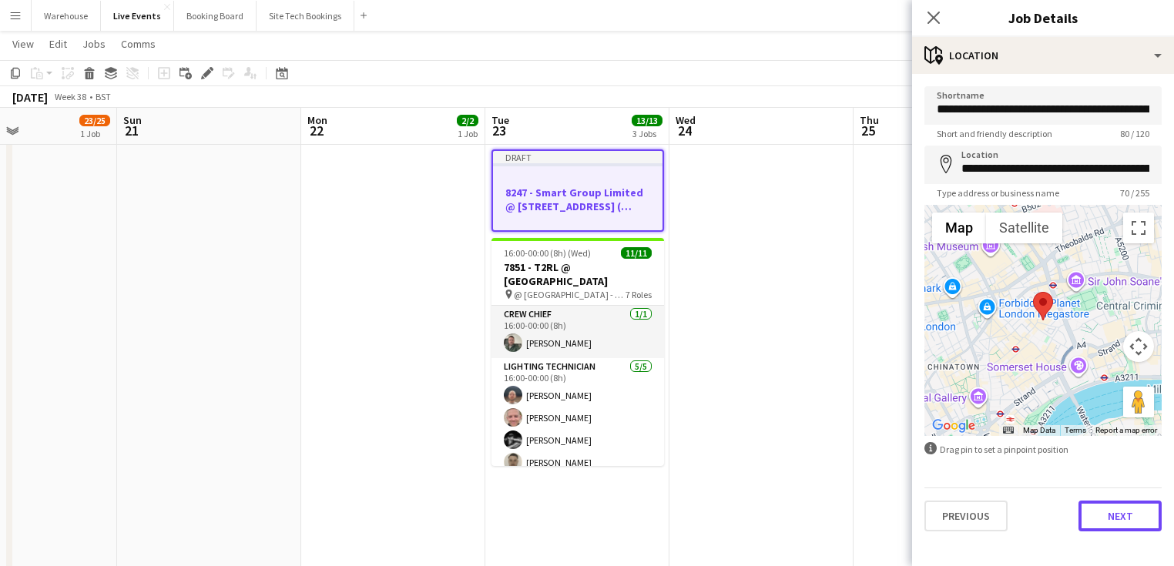
click at [1116, 522] on button "Next" at bounding box center [1119, 516] width 83 height 31
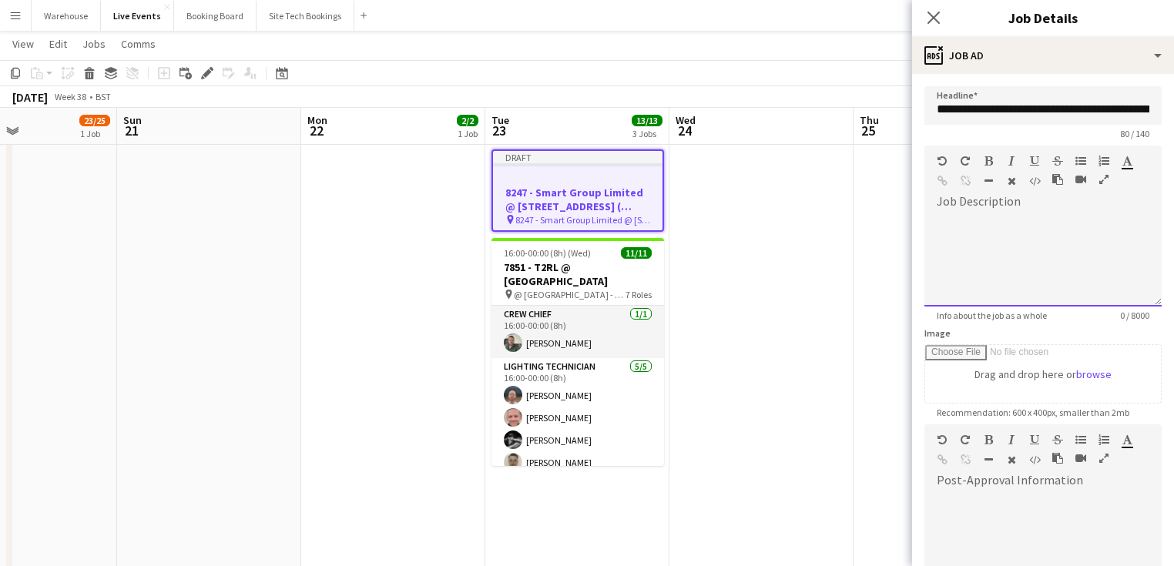
click at [951, 259] on div at bounding box center [1042, 260] width 237 height 92
paste div
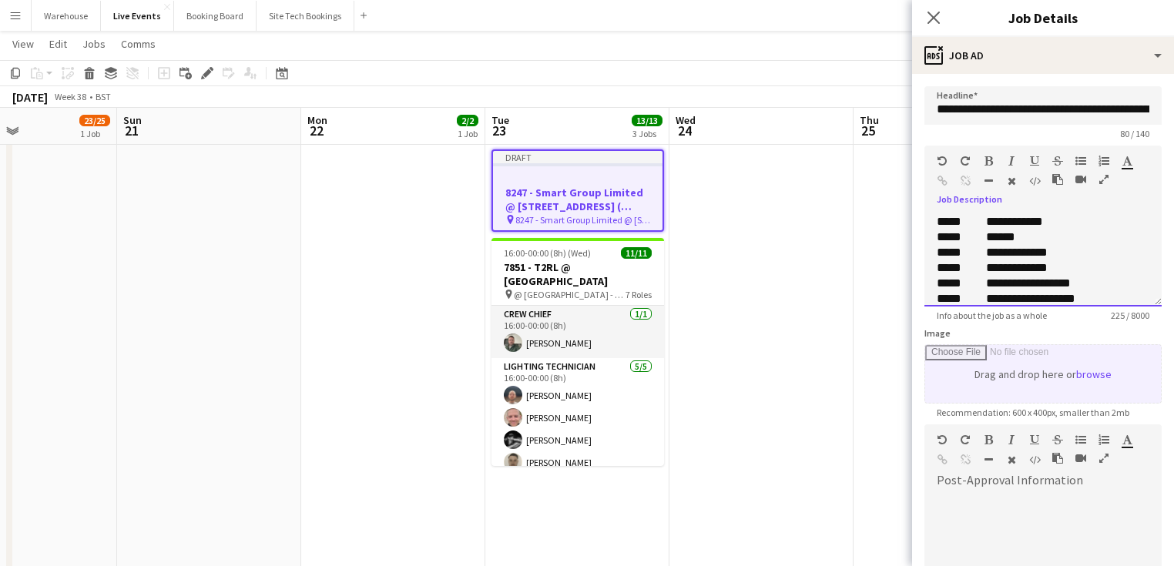
scroll to position [109, 0]
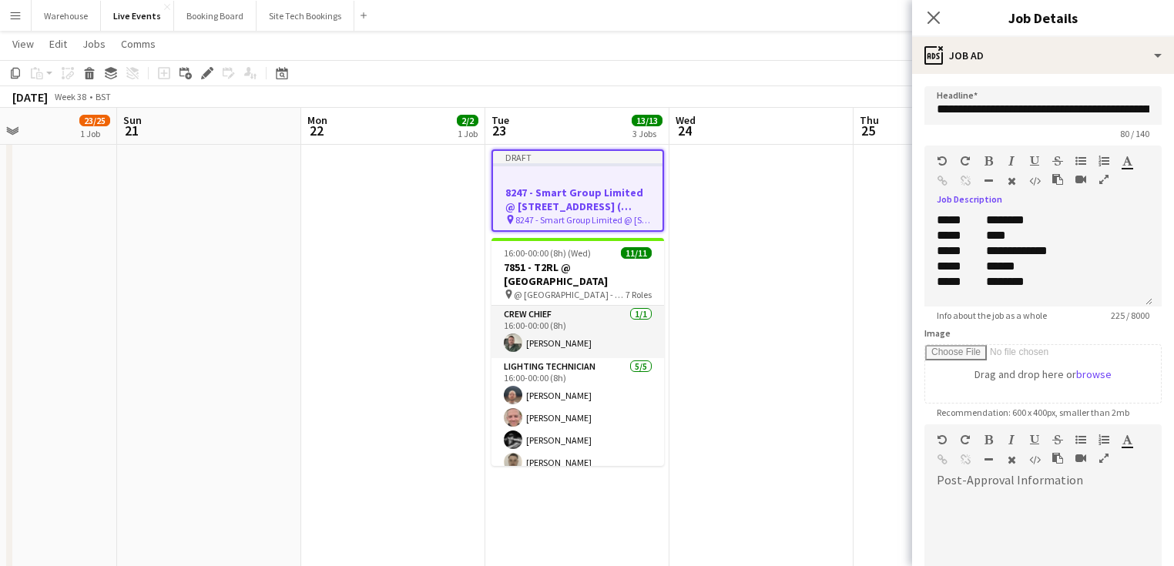
click at [1105, 176] on icon "button" at bounding box center [1103, 179] width 9 height 11
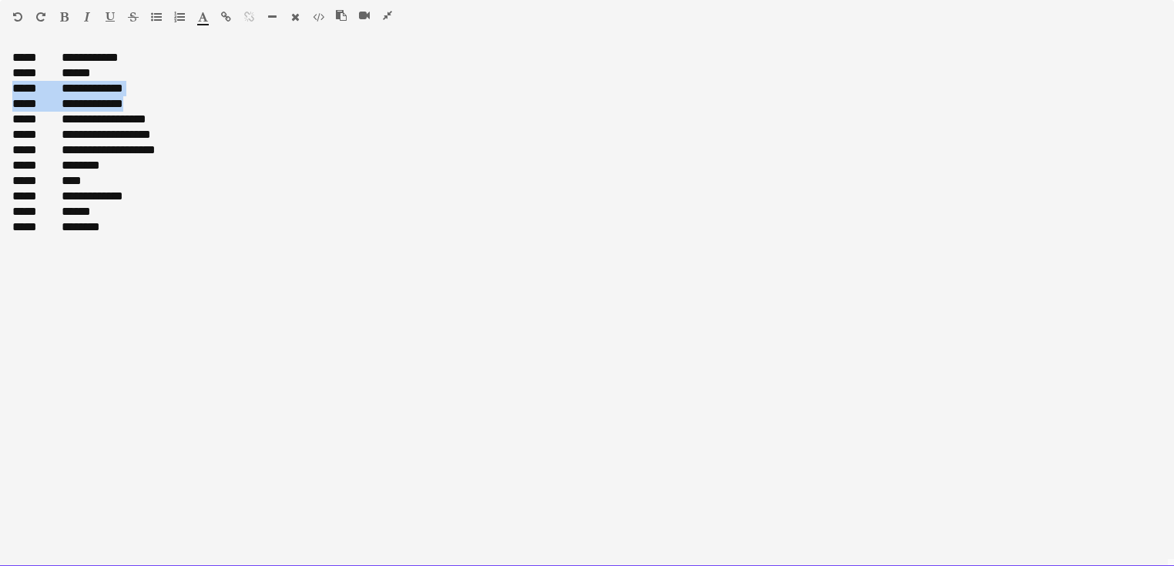
drag, startPoint x: 12, startPoint y: 90, endPoint x: 129, endPoint y: 106, distance: 118.1
click at [129, 106] on div "**********" at bounding box center [587, 308] width 1174 height 517
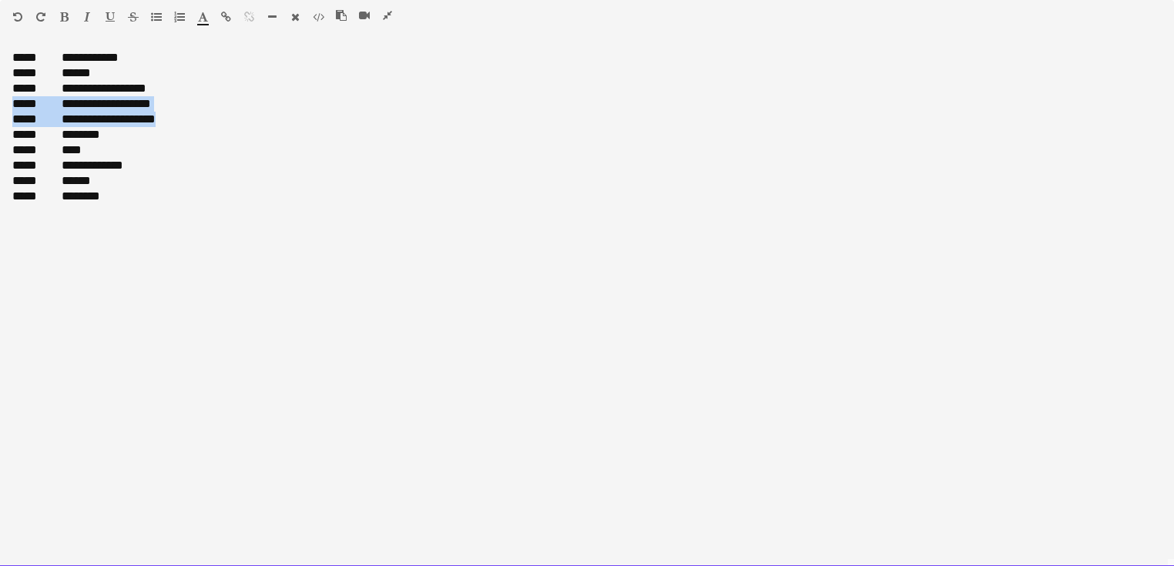
drag, startPoint x: 11, startPoint y: 102, endPoint x: 151, endPoint y: 121, distance: 141.5
click at [151, 121] on div "**********" at bounding box center [587, 308] width 1174 height 517
drag, startPoint x: 12, startPoint y: 105, endPoint x: 87, endPoint y: 121, distance: 76.5
click at [87, 121] on div "**********" at bounding box center [587, 308] width 1174 height 517
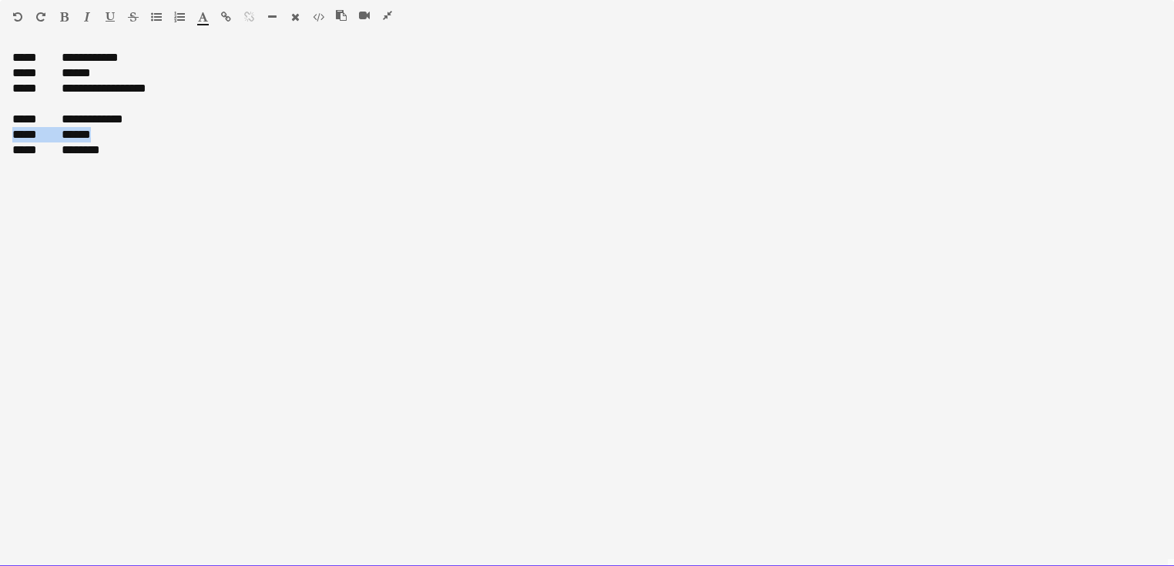
drag, startPoint x: 12, startPoint y: 136, endPoint x: 99, endPoint y: 136, distance: 86.3
click at [99, 136] on div "***** ******" at bounding box center [586, 134] width 1149 height 15
click at [6, 121] on div "**********" at bounding box center [587, 308] width 1174 height 517
click at [126, 215] on div "**********" at bounding box center [587, 308] width 1174 height 517
click at [578, 173] on div "**********" at bounding box center [587, 308] width 1174 height 517
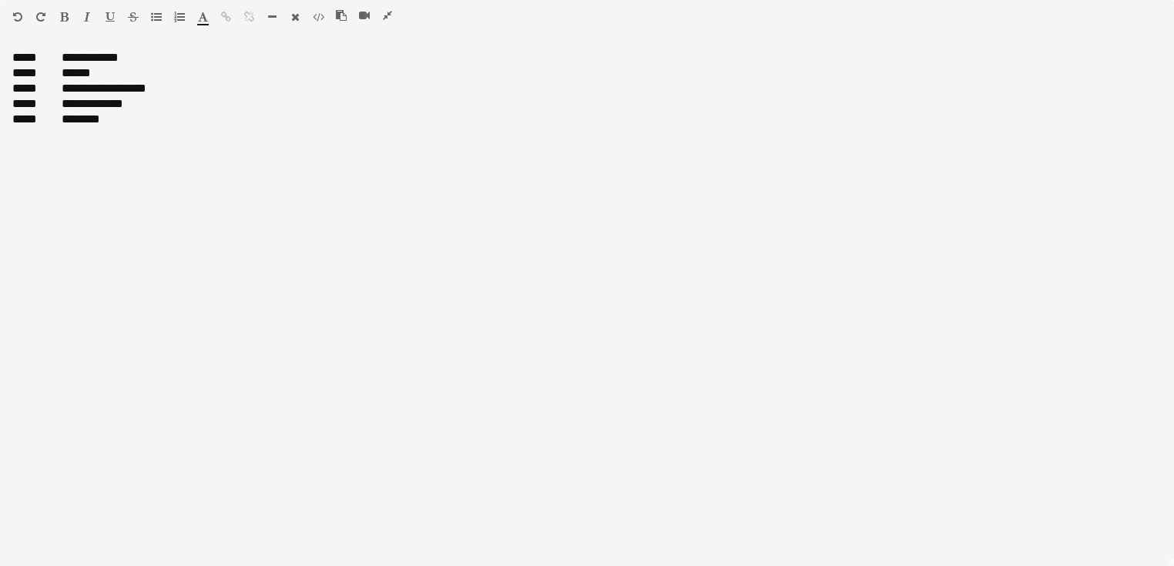
click at [385, 21] on icon "button" at bounding box center [387, 15] width 9 height 11
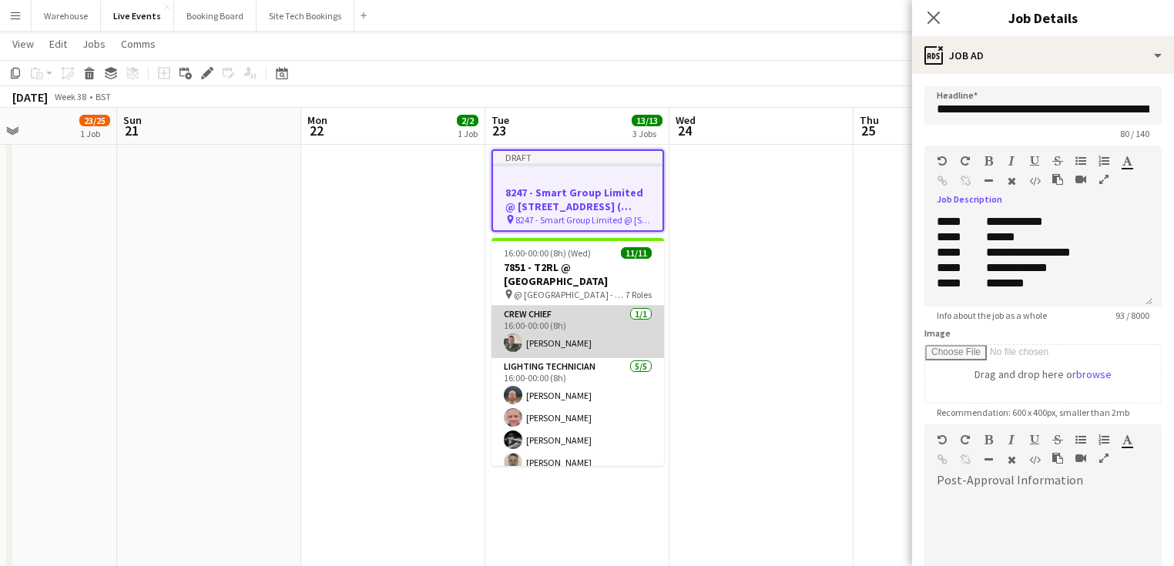
click at [579, 327] on app-card-role "Crew Chief 1/1 16:00-00:00 (8h) Andrew Gorman" at bounding box center [577, 332] width 173 height 52
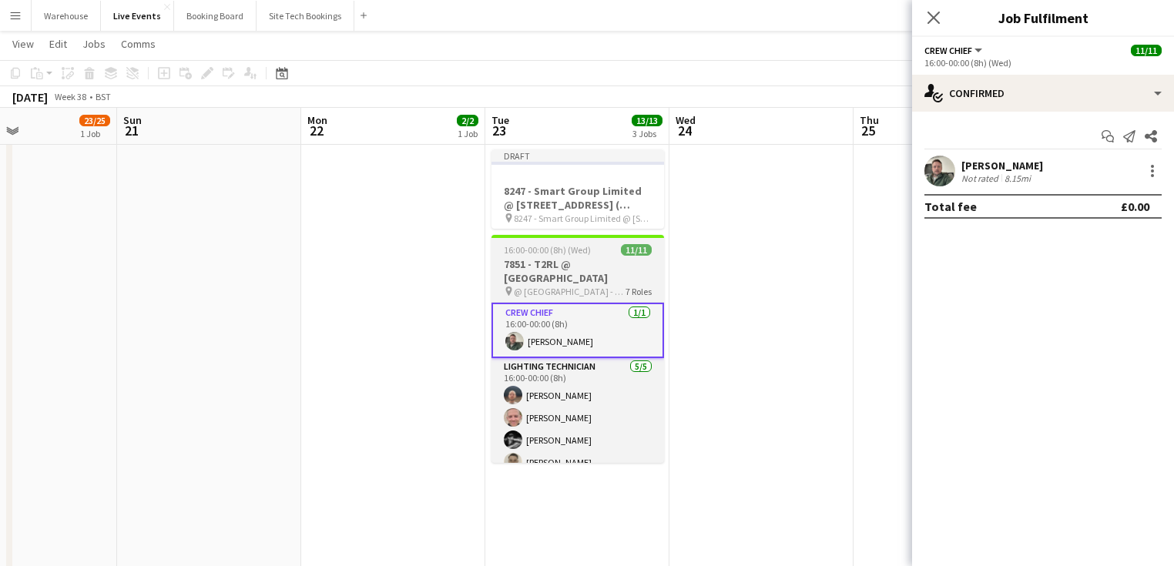
click at [575, 280] on h3 "7851 - T2RL @ [GEOGRAPHIC_DATA]" at bounding box center [577, 271] width 173 height 28
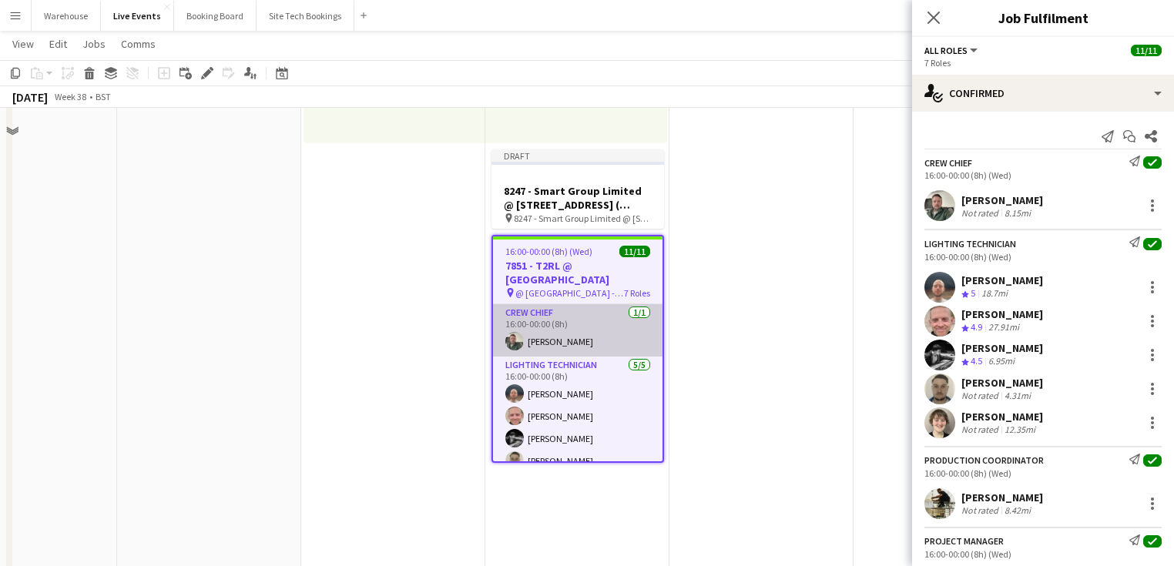
scroll to position [185, 0]
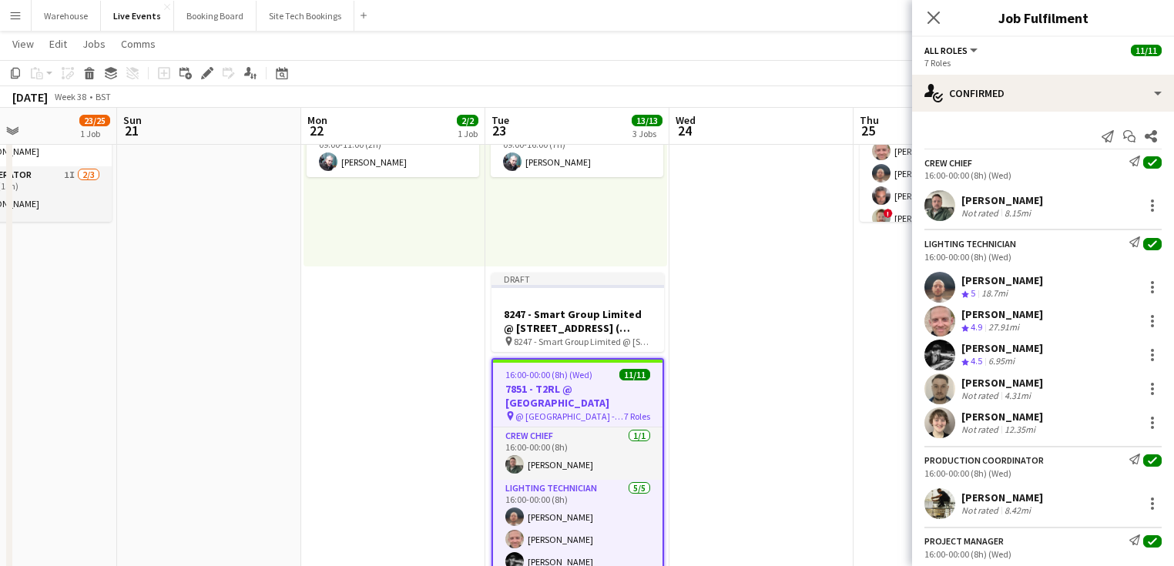
click at [579, 384] on h3 "7851 - T2RL @ [GEOGRAPHIC_DATA]" at bounding box center [577, 396] width 169 height 28
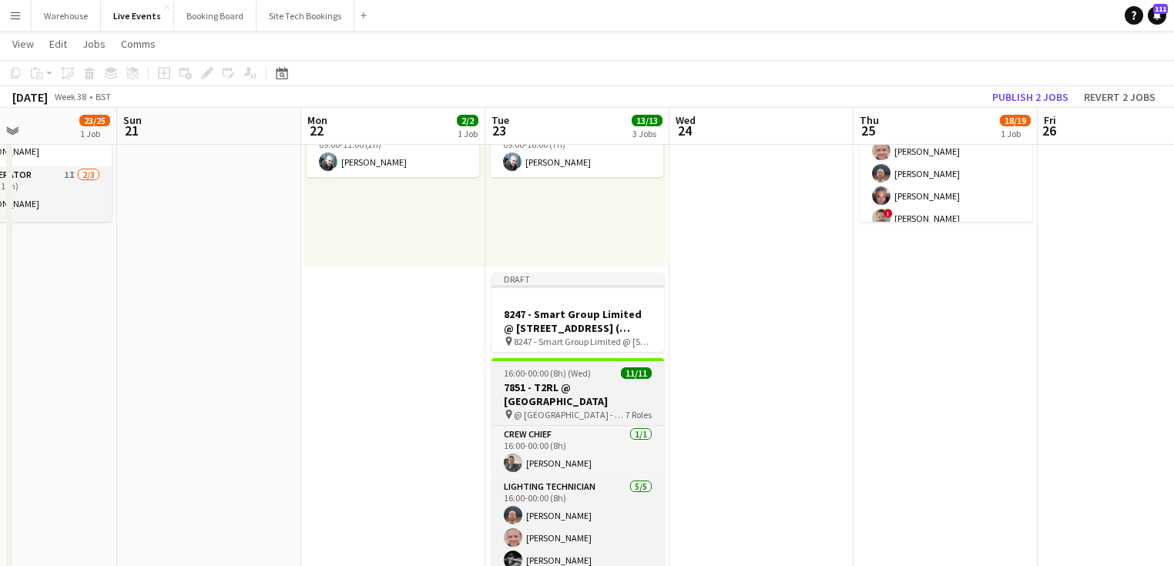
click at [579, 391] on h3 "7851 - T2RL @ [GEOGRAPHIC_DATA]" at bounding box center [577, 395] width 173 height 28
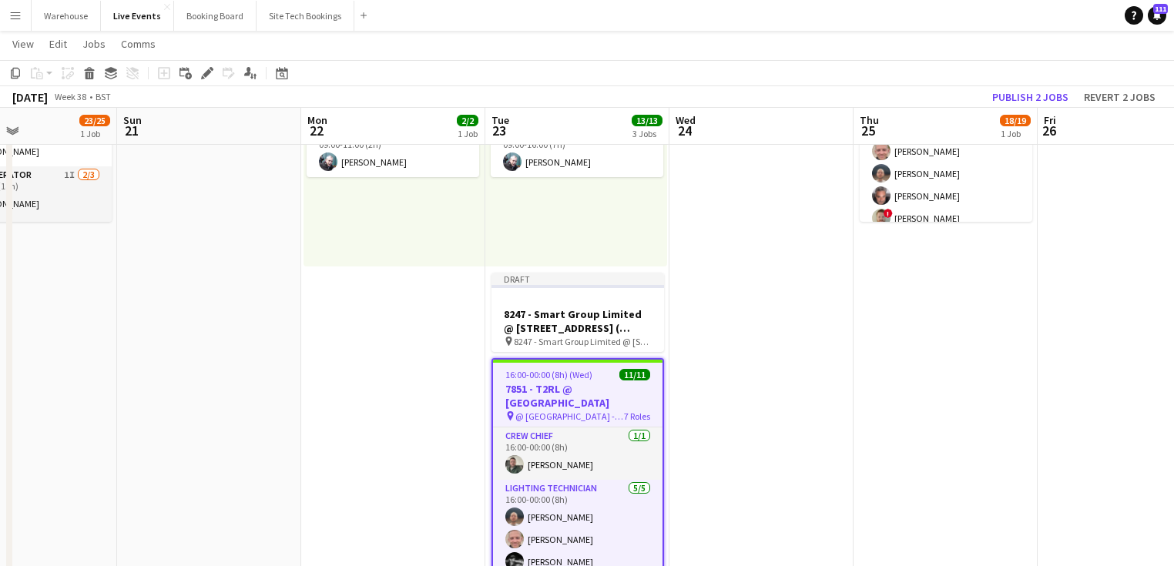
click at [582, 381] on app-job-card "16:00-00:00 (8h) (Wed) 11/11 7851 - T2RL @ Natural History Museum pin @ Natural…" at bounding box center [577, 472] width 173 height 228
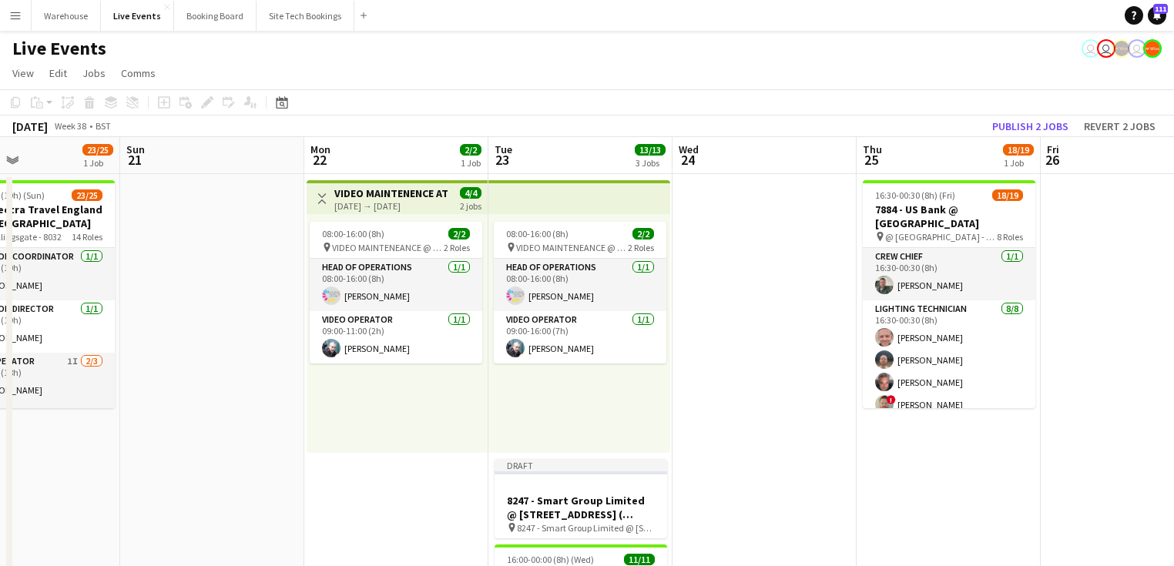
scroll to position [62, 0]
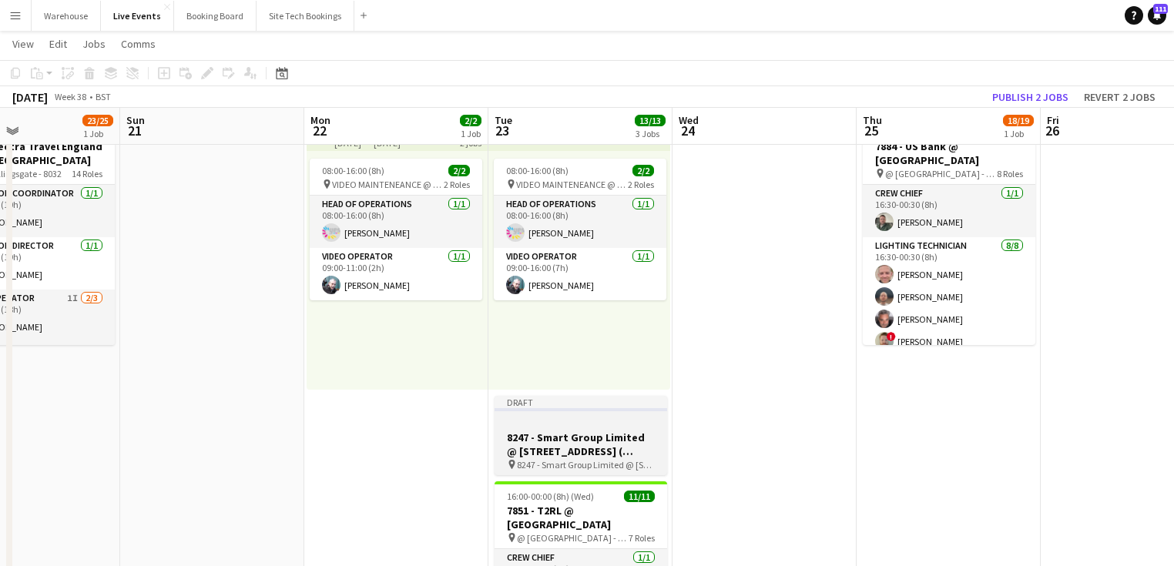
click at [594, 429] on app-job-card "Draft 8247 - Smart Group Limited @ 60 Great Queen Street ( Formerly Freemasons'…" at bounding box center [581, 435] width 173 height 79
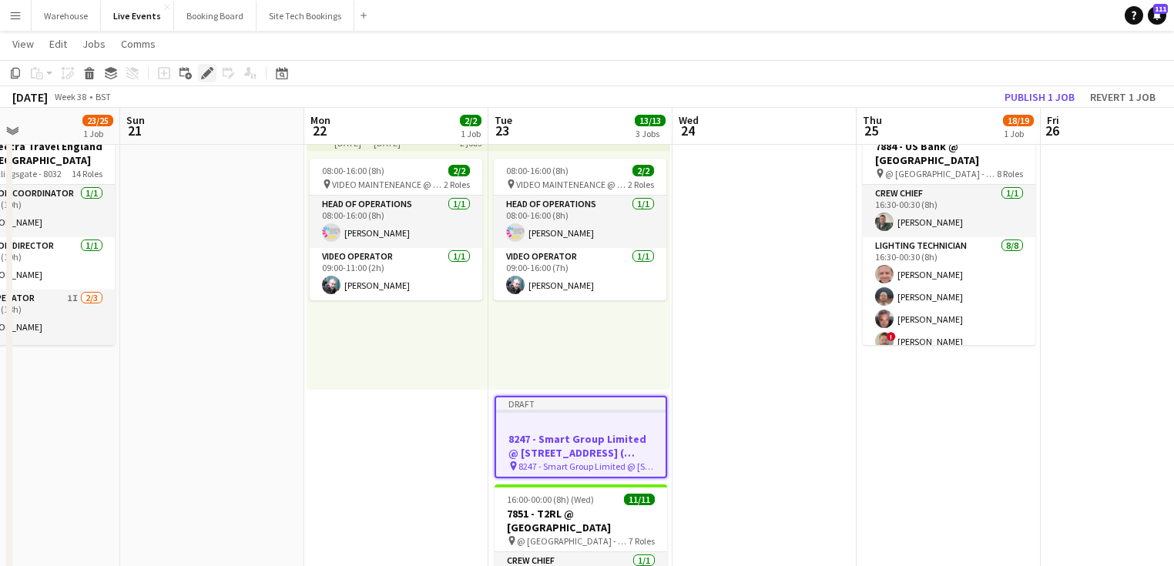
click at [203, 69] on icon "Edit" at bounding box center [207, 73] width 12 height 12
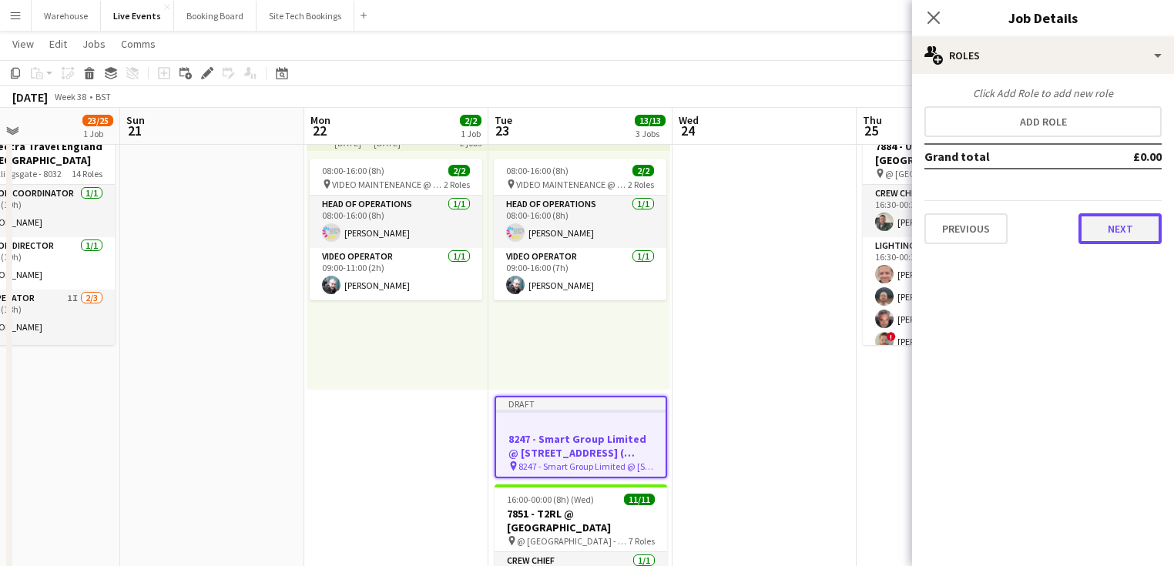
click at [1142, 230] on button "Next" at bounding box center [1119, 228] width 83 height 31
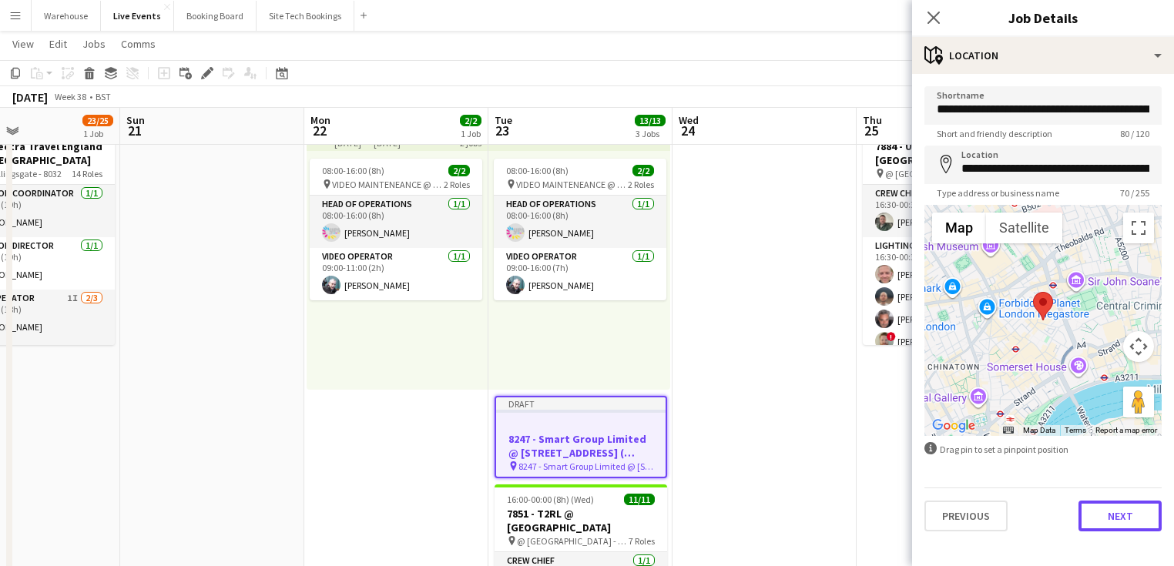
click at [1092, 520] on button "Next" at bounding box center [1119, 516] width 83 height 31
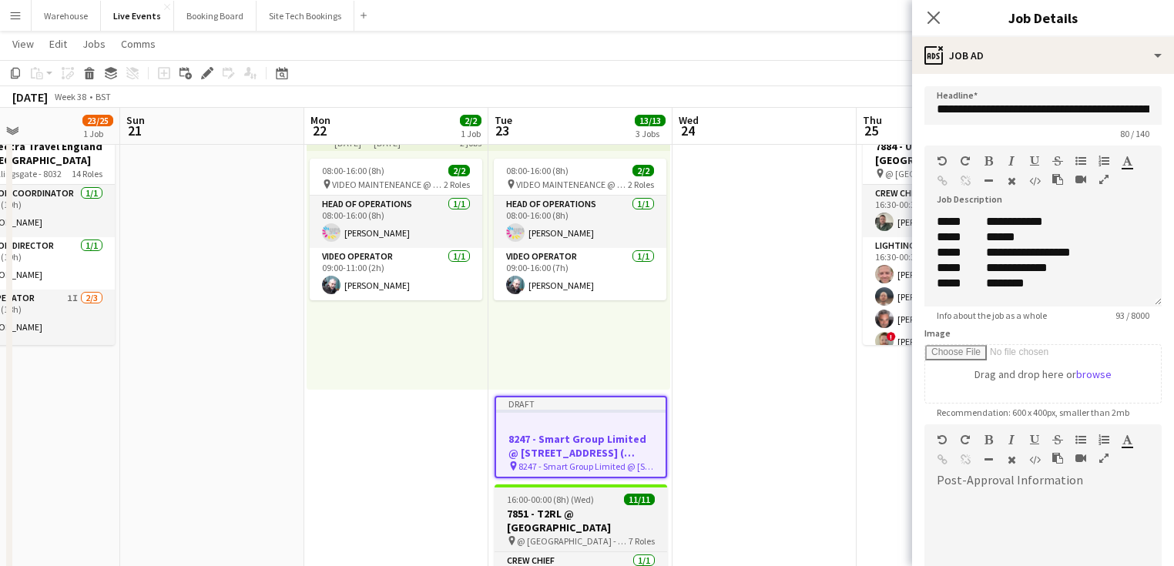
click at [569, 511] on h3 "7851 - T2RL @ [GEOGRAPHIC_DATA]" at bounding box center [581, 521] width 173 height 28
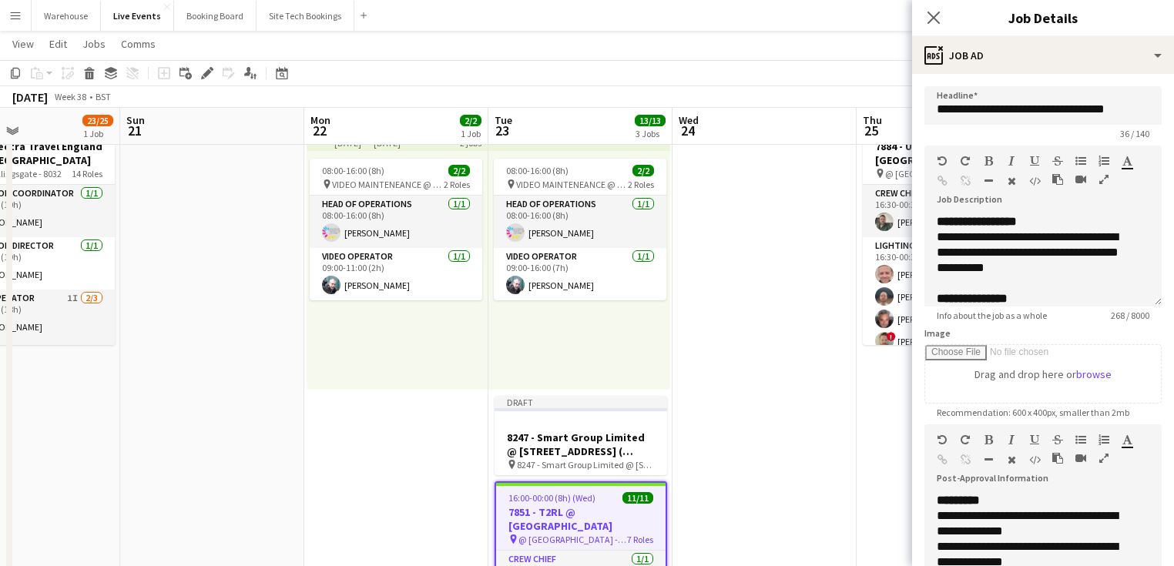
scroll to position [185, 0]
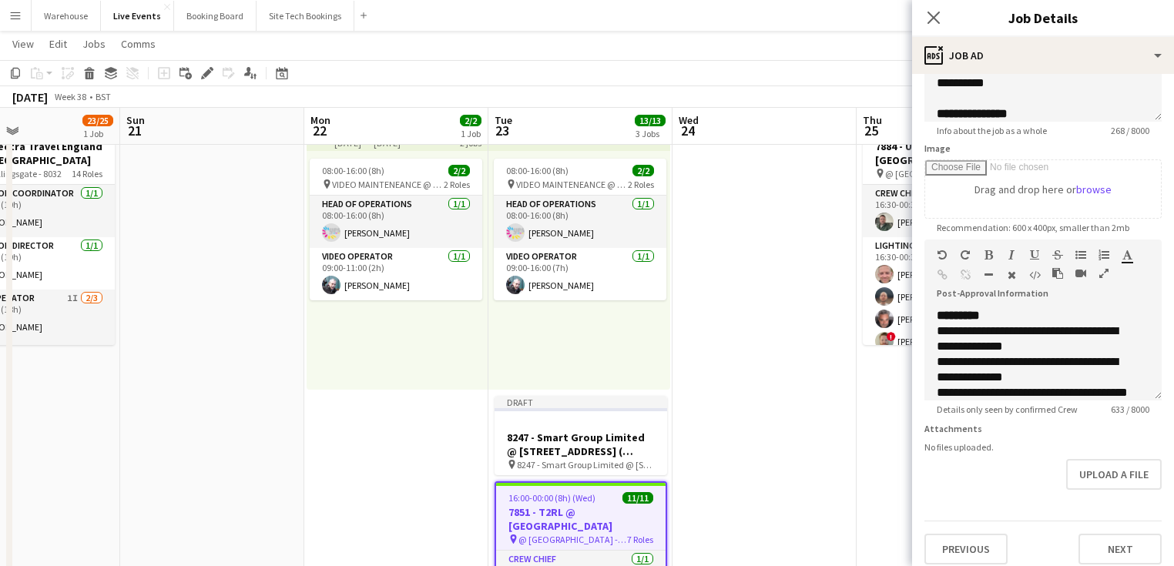
click at [1100, 273] on icon "button" at bounding box center [1103, 273] width 9 height 11
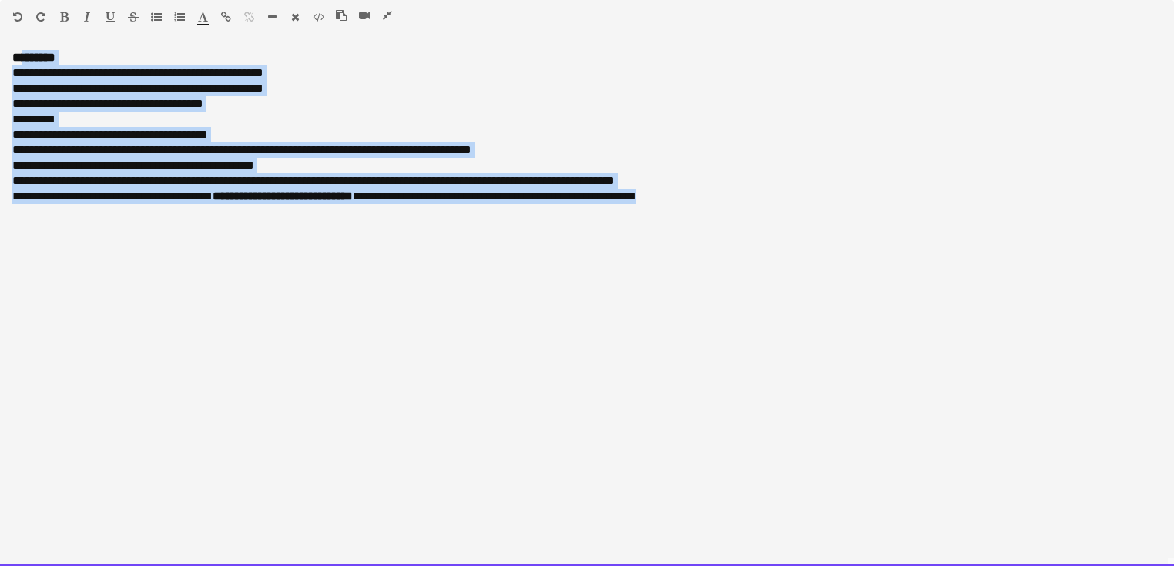
drag, startPoint x: 753, startPoint y: 200, endPoint x: 25, endPoint y: 43, distance: 744.6
click at [25, 43] on div "**********" at bounding box center [587, 302] width 1174 height 527
click at [603, 293] on div "**********" at bounding box center [587, 308] width 1174 height 516
drag, startPoint x: 637, startPoint y: 183, endPoint x: -9, endPoint y: 70, distance: 656.0
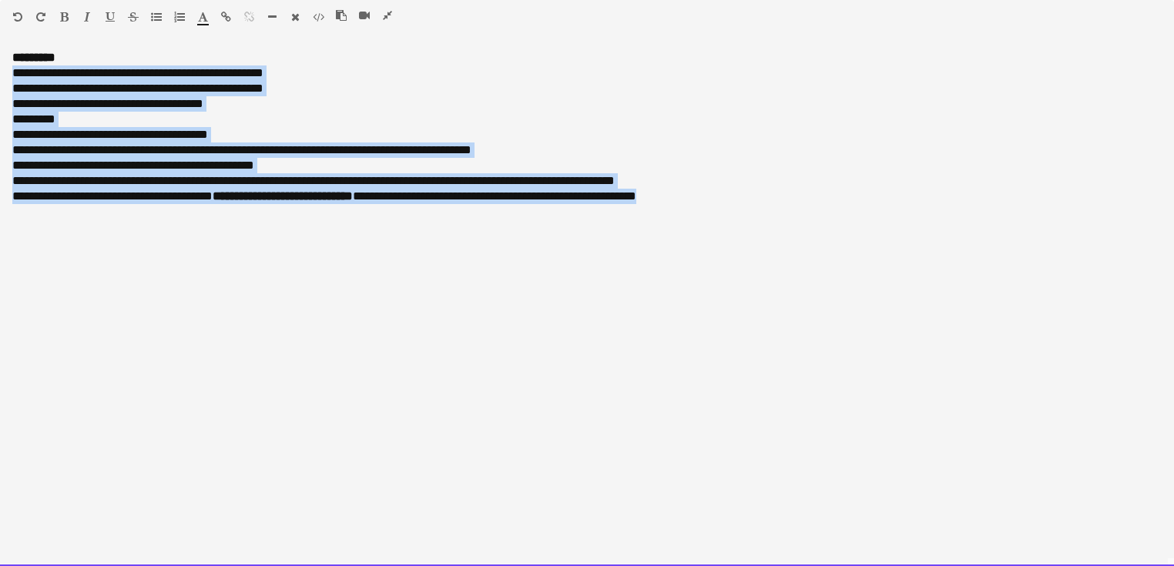
click at [380, 15] on div at bounding box center [370, 18] width 69 height 18
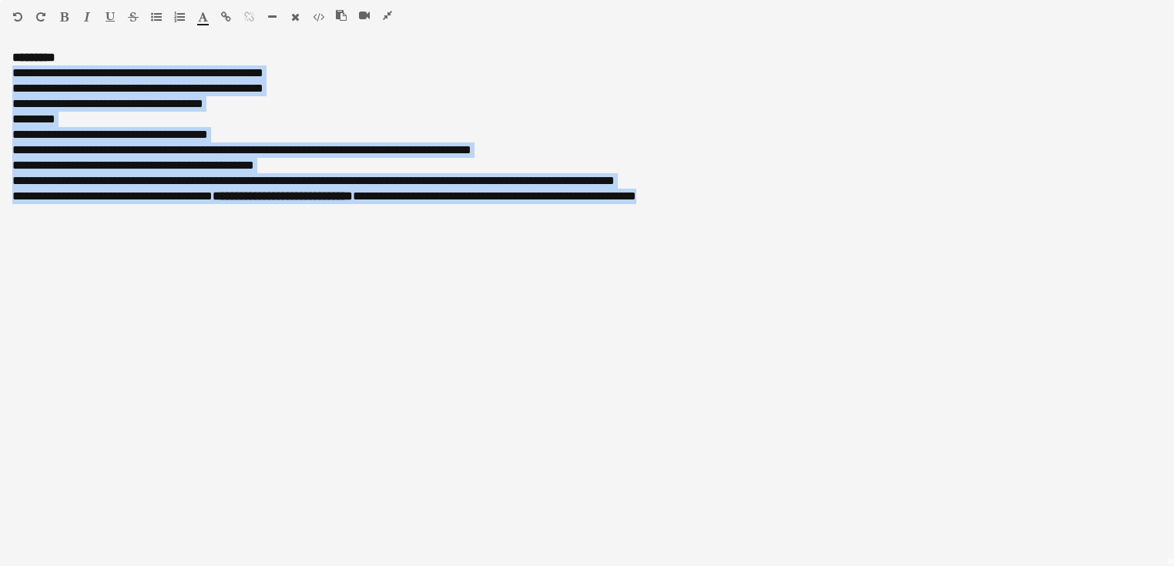
click at [388, 15] on icon "button" at bounding box center [387, 15] width 9 height 11
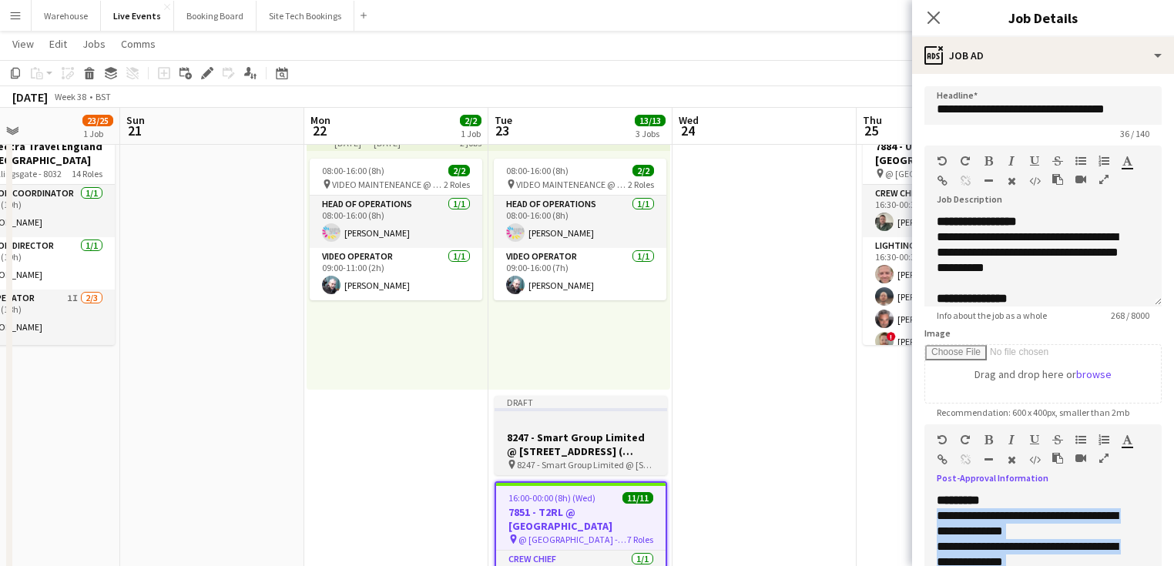
click at [559, 459] on app-job-card "Draft 8247 - Smart Group Limited @ 60 Great Queen Street ( Formerly Freemasons'…" at bounding box center [581, 435] width 173 height 79
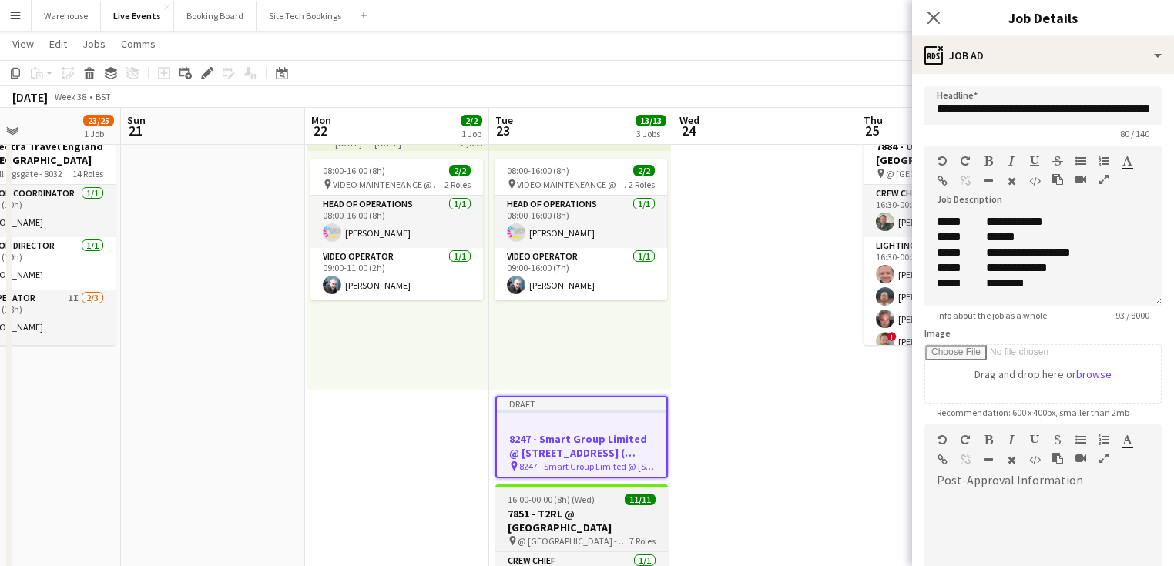
click at [573, 521] on h3 "7851 - T2RL @ [GEOGRAPHIC_DATA]" at bounding box center [581, 521] width 173 height 28
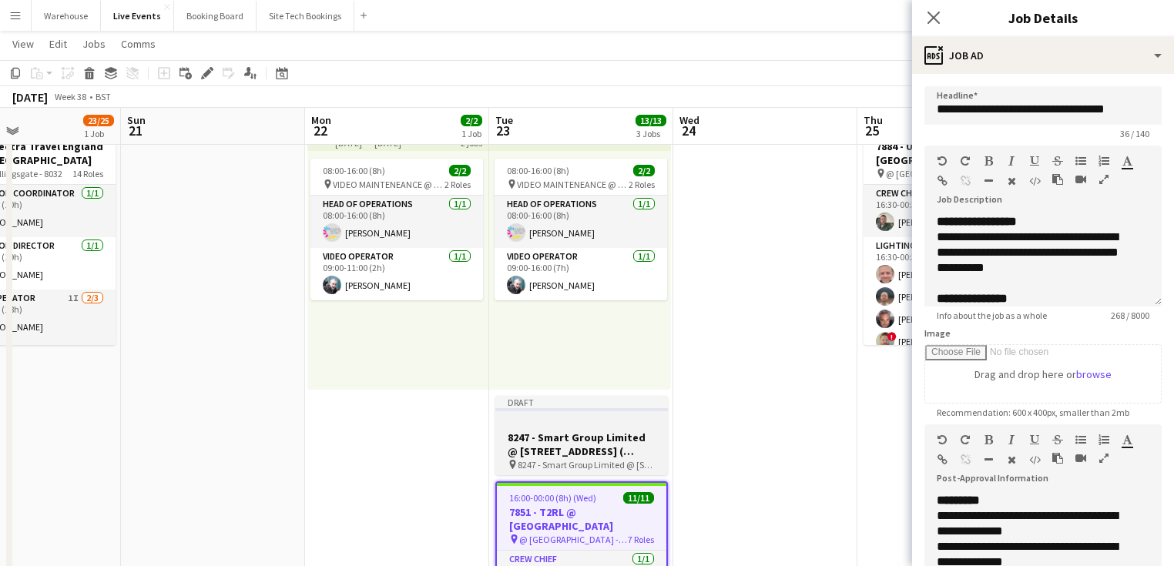
click at [592, 456] on h3 "8247 - Smart Group Limited @ [STREET_ADDRESS] ( Formerly Freemasons' Hall)" at bounding box center [581, 445] width 173 height 28
type input "**********"
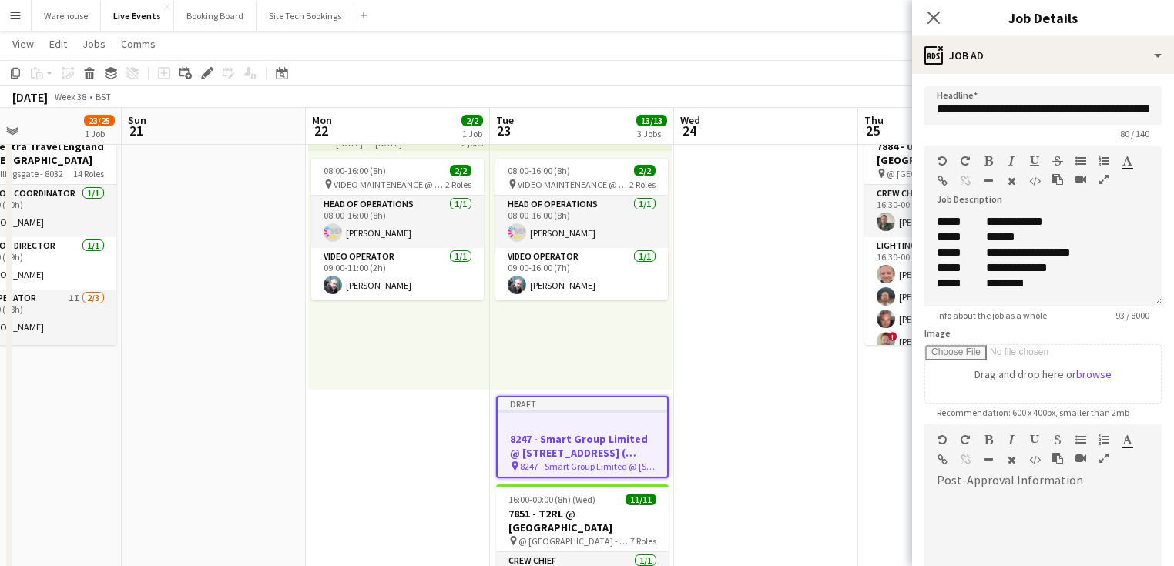
click at [1105, 463] on icon "button" at bounding box center [1103, 458] width 9 height 11
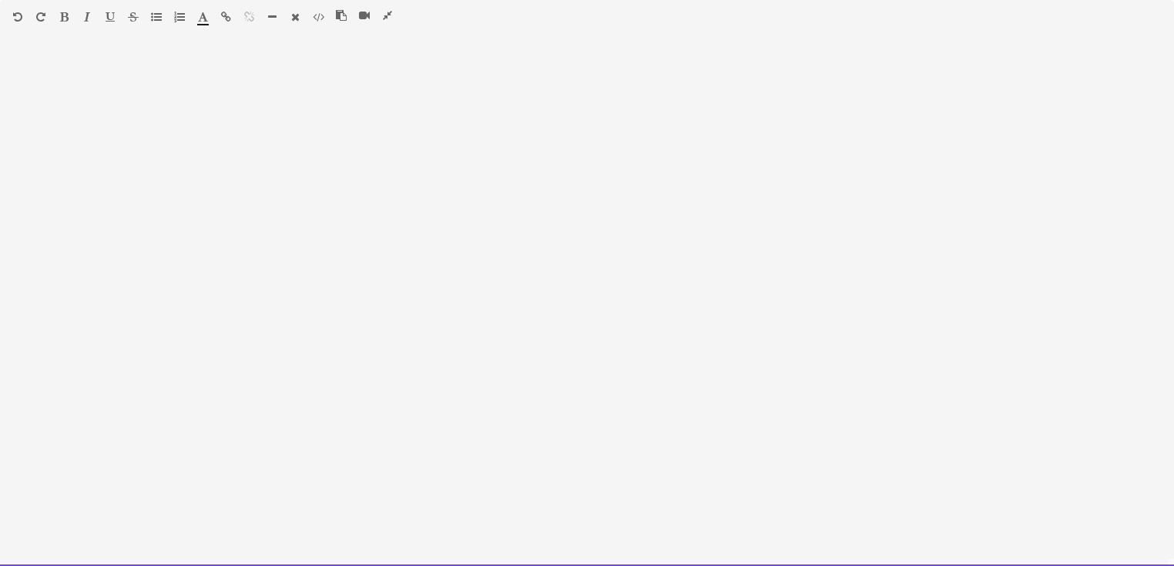
click at [496, 276] on div at bounding box center [587, 308] width 1174 height 516
paste div
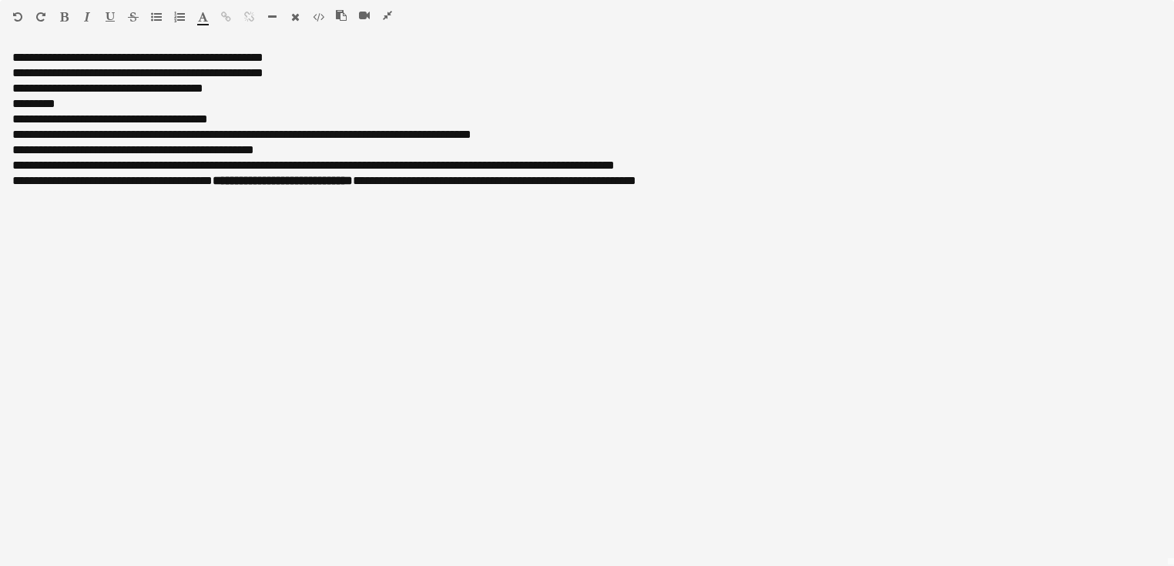
click at [391, 18] on button "button" at bounding box center [387, 15] width 11 height 12
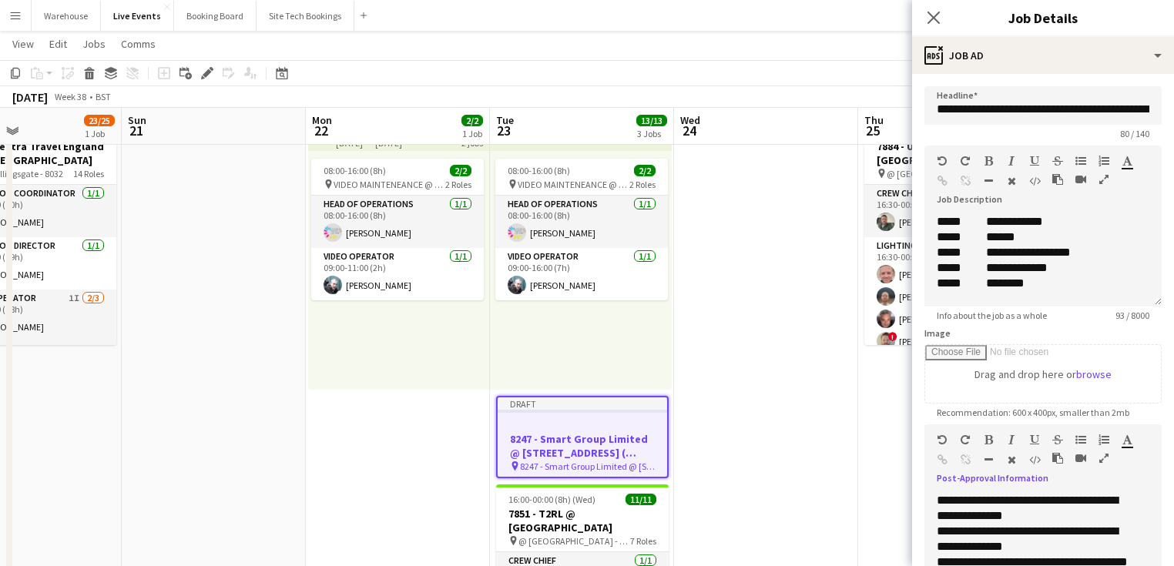
scroll to position [193, 0]
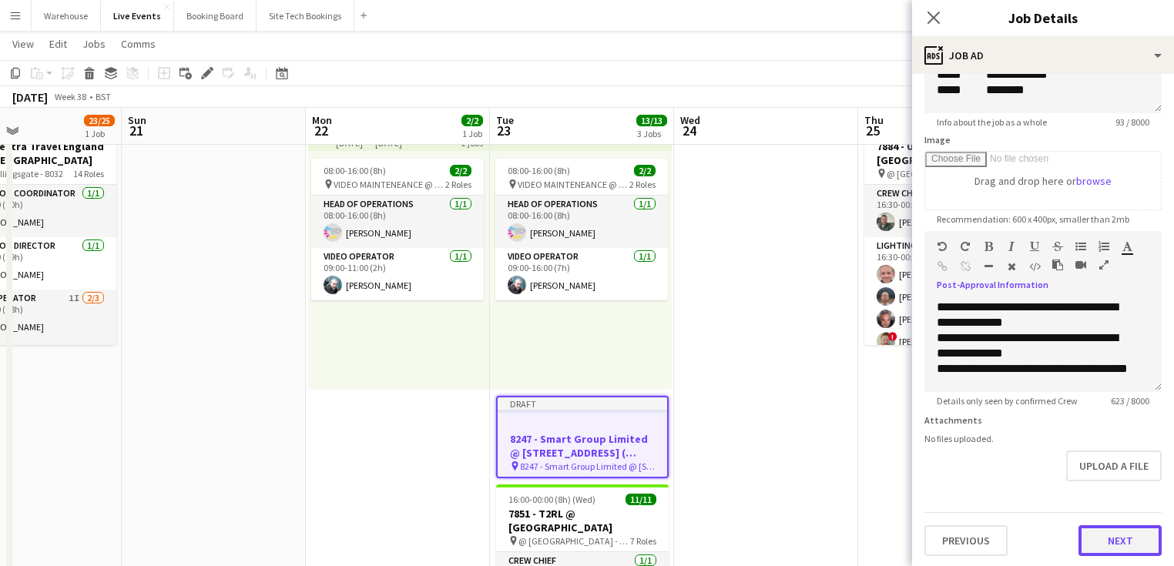
click at [1131, 528] on button "Next" at bounding box center [1119, 540] width 83 height 31
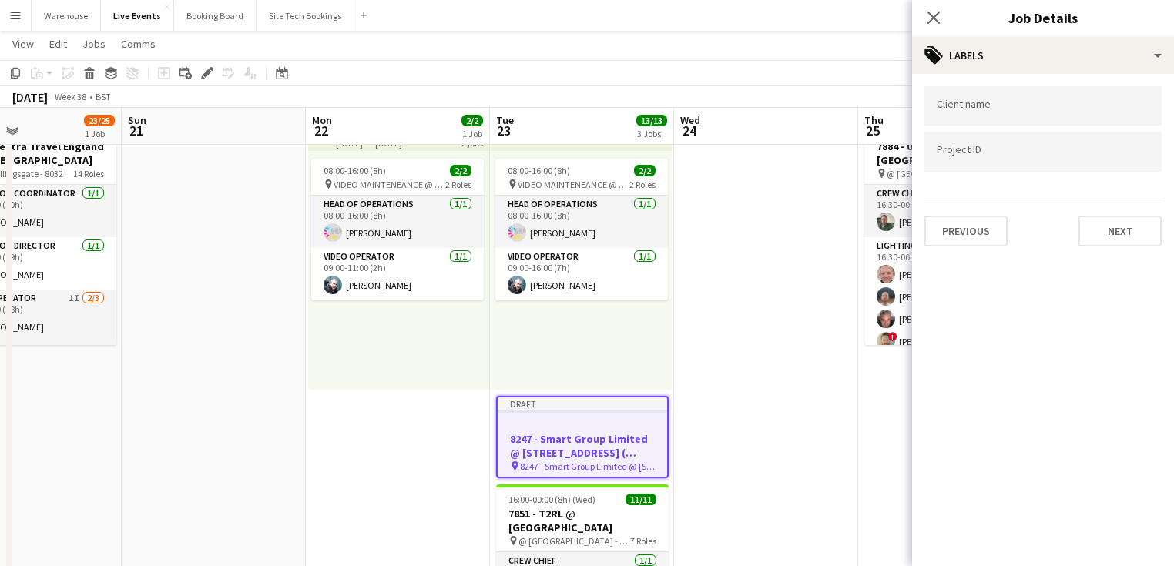
scroll to position [0, 0]
click at [1097, 220] on button "Next" at bounding box center [1119, 231] width 83 height 31
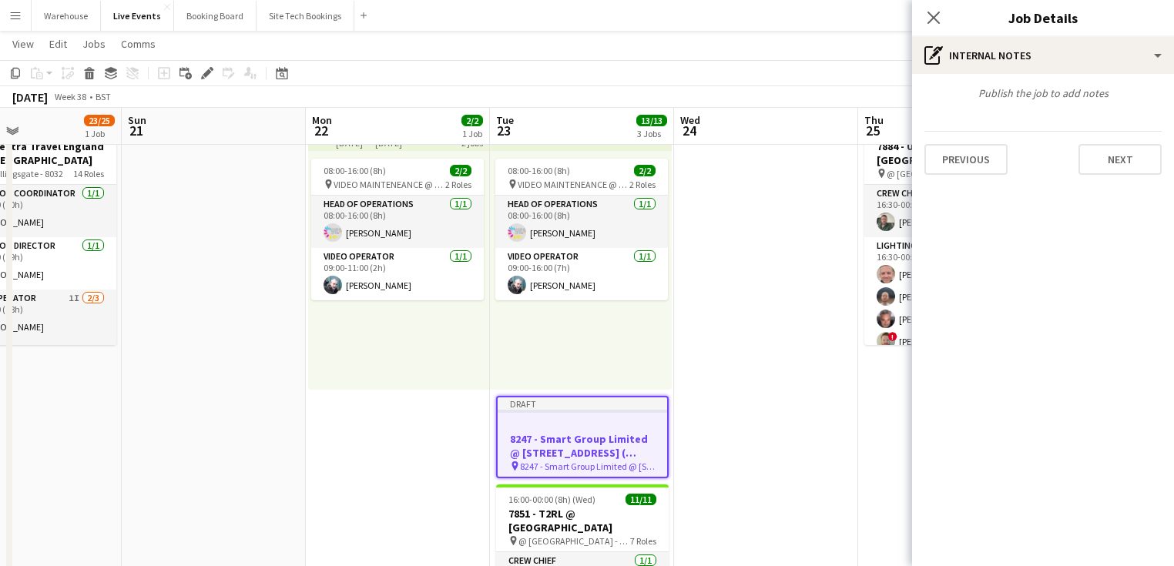
click at [1105, 175] on div "Publish the job to add notes Previous Next" at bounding box center [1043, 130] width 262 height 113
click at [1106, 162] on button "Next" at bounding box center [1119, 159] width 83 height 31
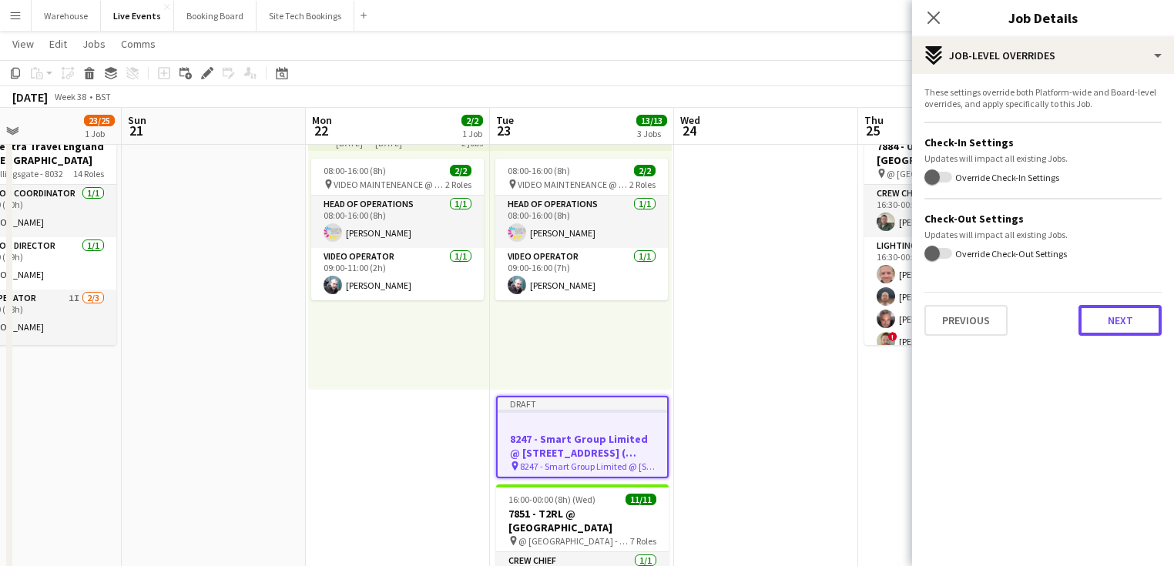
click at [1128, 313] on button "Next" at bounding box center [1119, 320] width 83 height 31
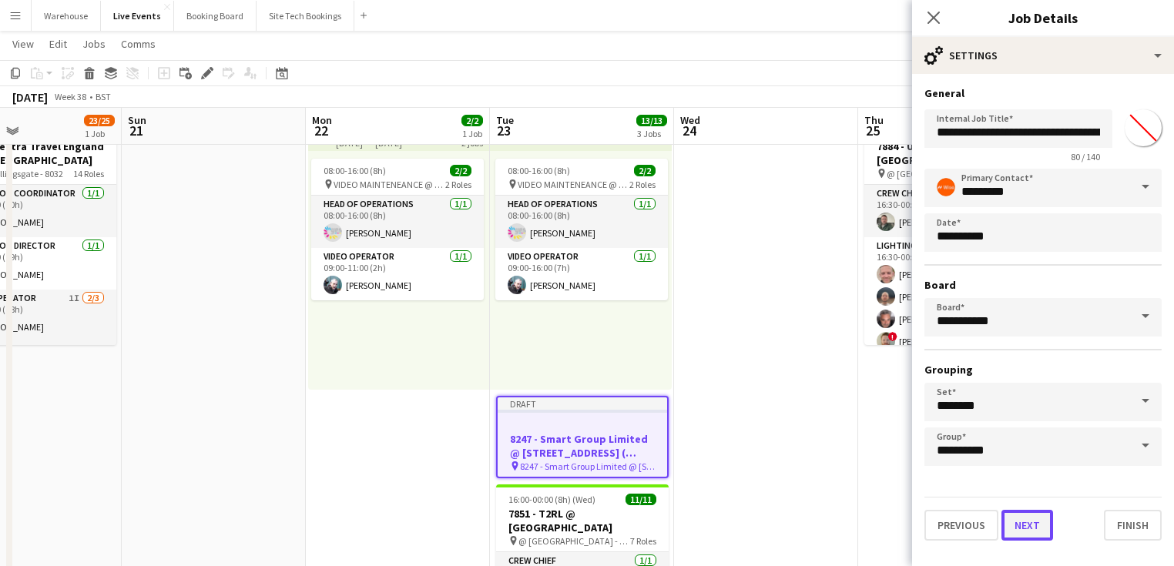
click at [1038, 522] on button "Next" at bounding box center [1027, 525] width 52 height 31
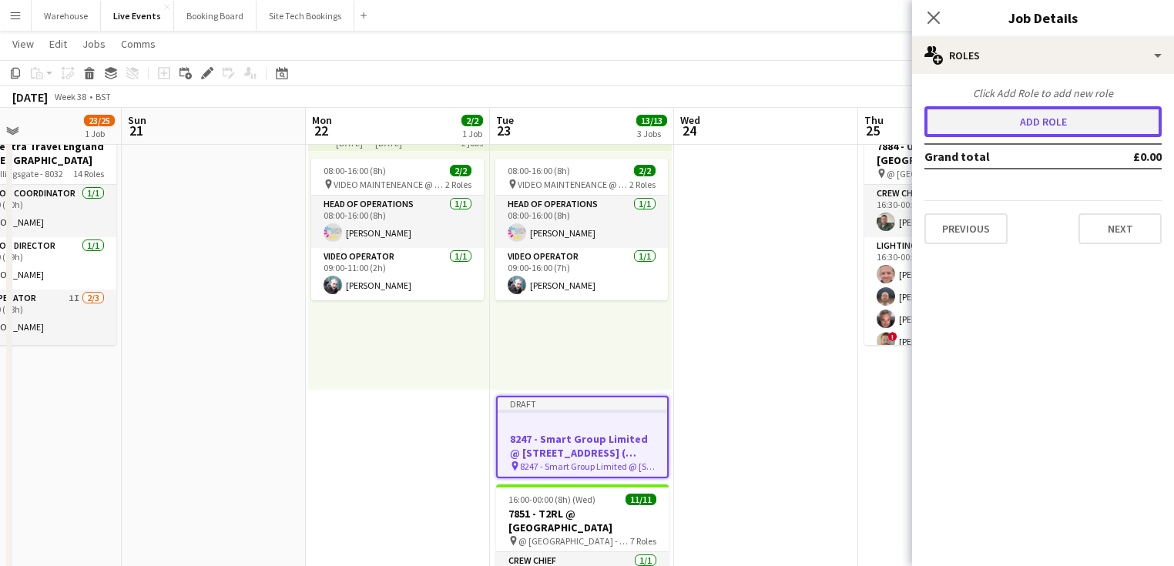
click at [1022, 125] on button "Add role" at bounding box center [1042, 121] width 237 height 31
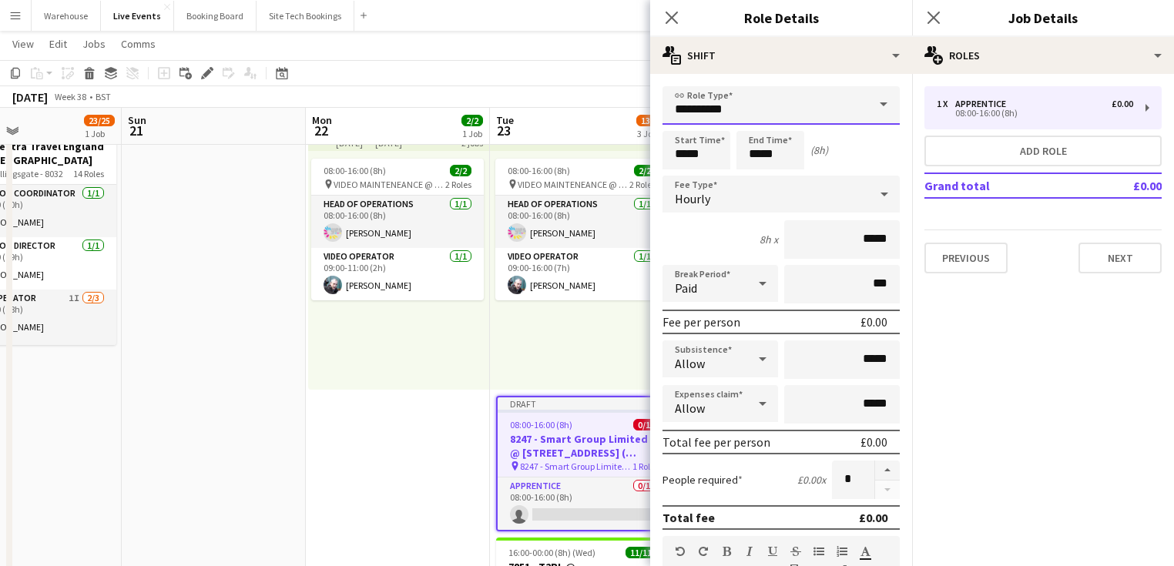
click at [705, 112] on input "**********" at bounding box center [781, 105] width 237 height 39
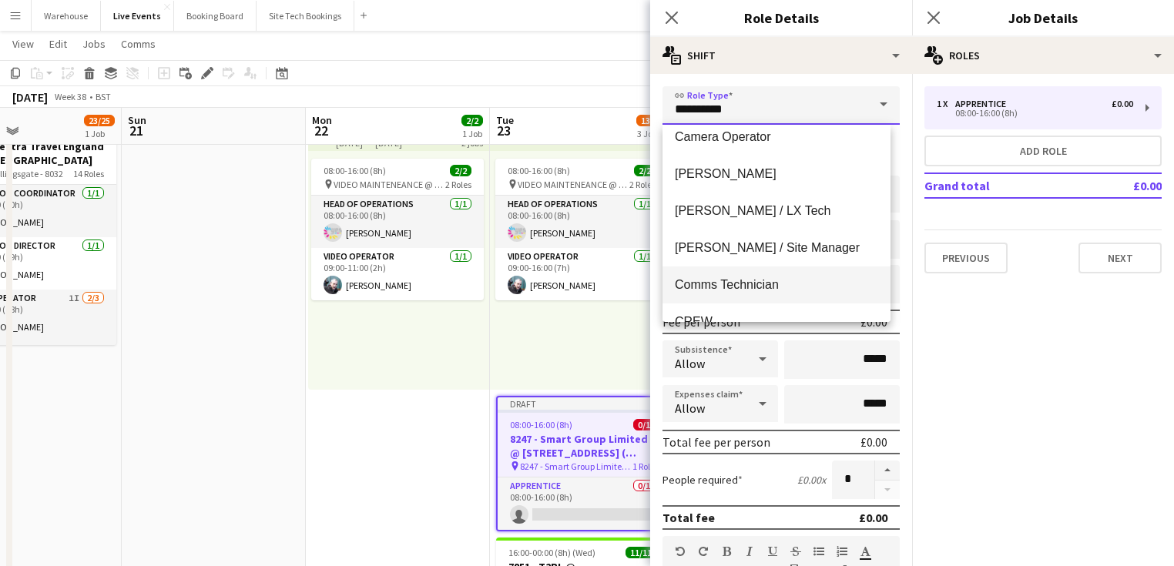
scroll to position [370, 0]
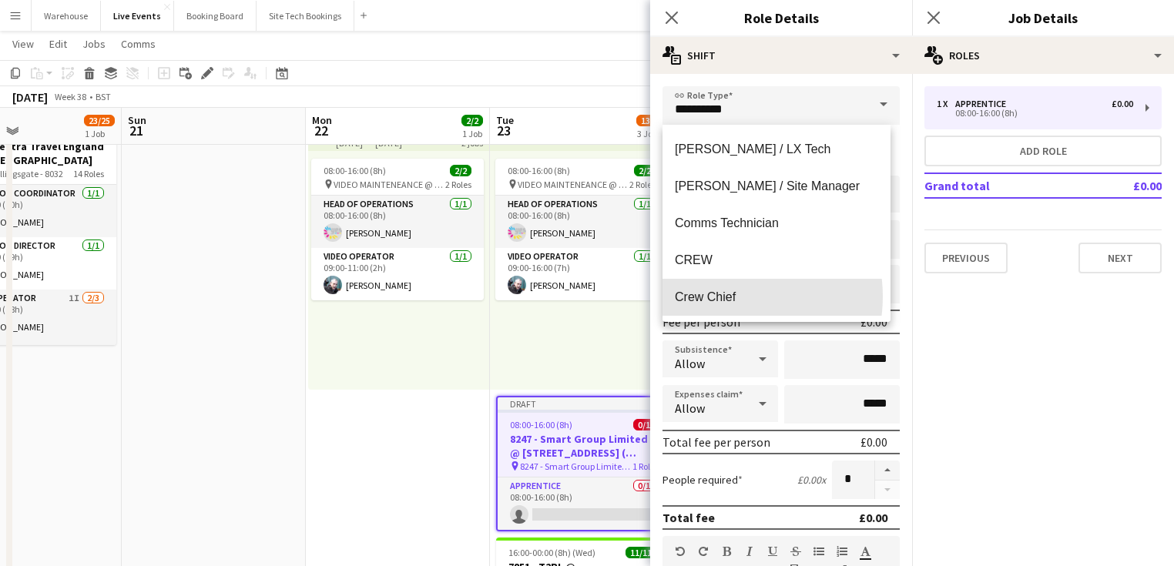
click at [728, 294] on span "Crew Chief" at bounding box center [776, 297] width 203 height 15
type input "**********"
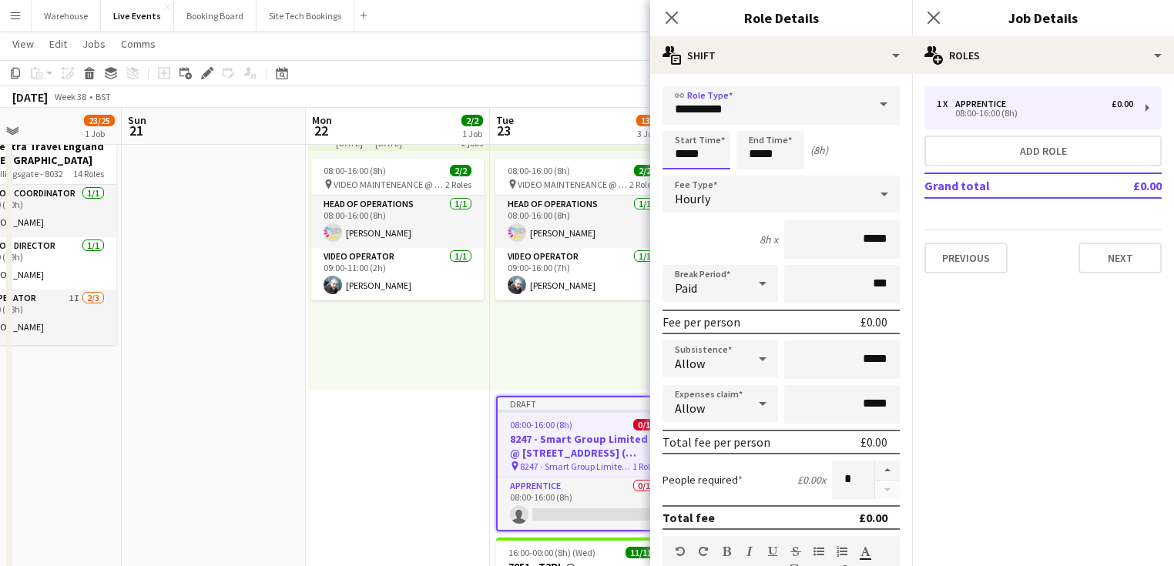
click at [696, 157] on input "*****" at bounding box center [697, 150] width 68 height 39
click at [681, 130] on div at bounding box center [681, 123] width 31 height 15
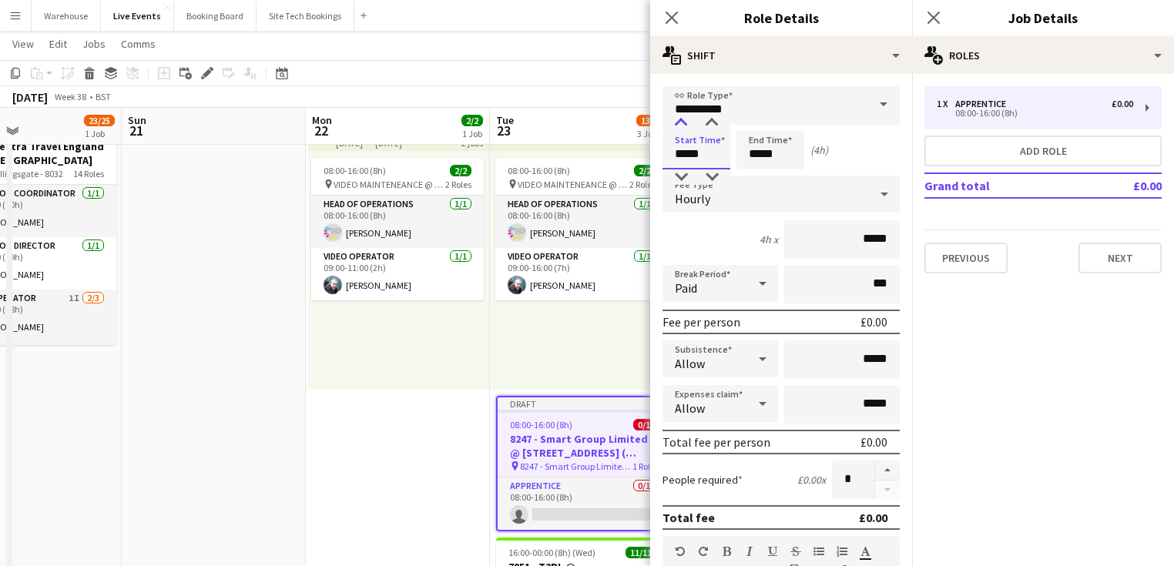
click at [681, 128] on div at bounding box center [681, 123] width 31 height 15
click at [709, 125] on div at bounding box center [711, 123] width 31 height 15
type input "*****"
click at [709, 125] on div at bounding box center [711, 123] width 31 height 15
click at [766, 158] on input "*****" at bounding box center [770, 150] width 68 height 39
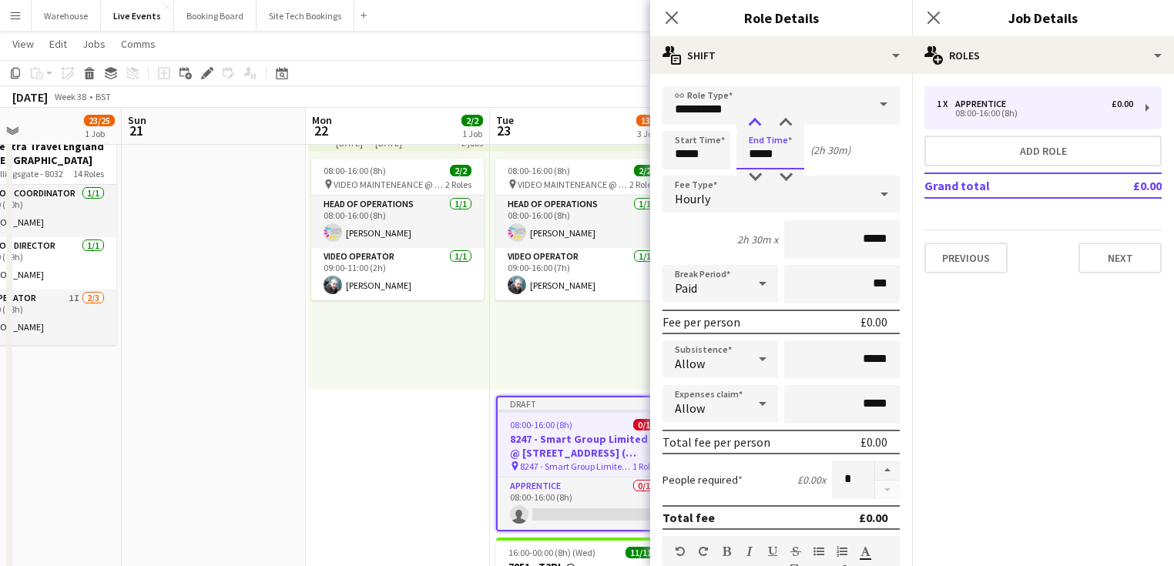
click at [754, 124] on div at bounding box center [755, 123] width 31 height 15
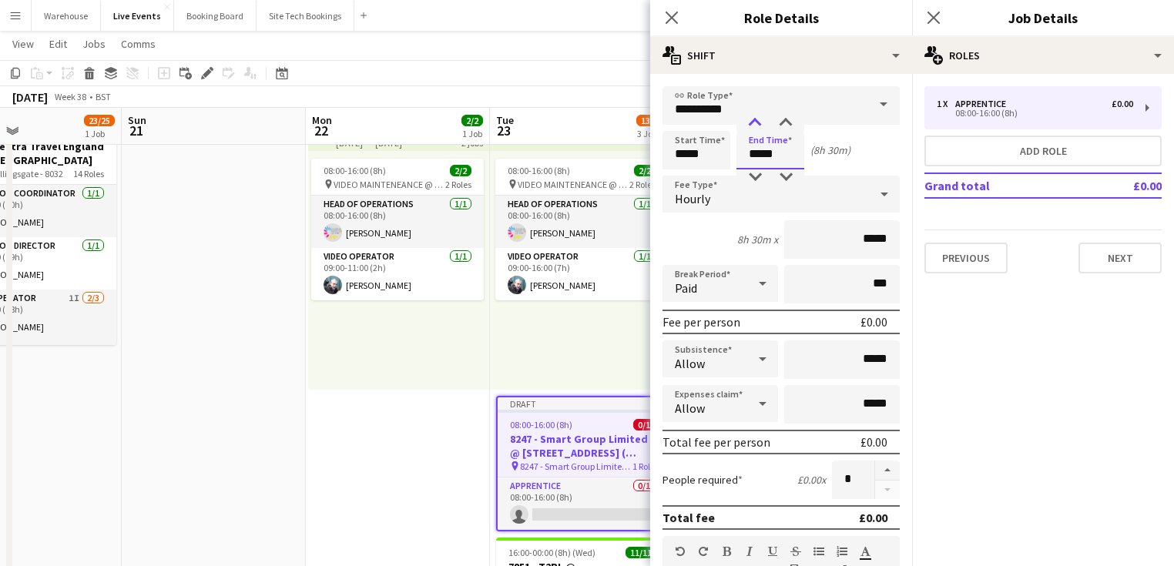
click at [754, 124] on div at bounding box center [755, 123] width 31 height 15
click at [755, 126] on div at bounding box center [755, 123] width 31 height 15
type input "*****"
click at [755, 126] on div at bounding box center [755, 123] width 31 height 15
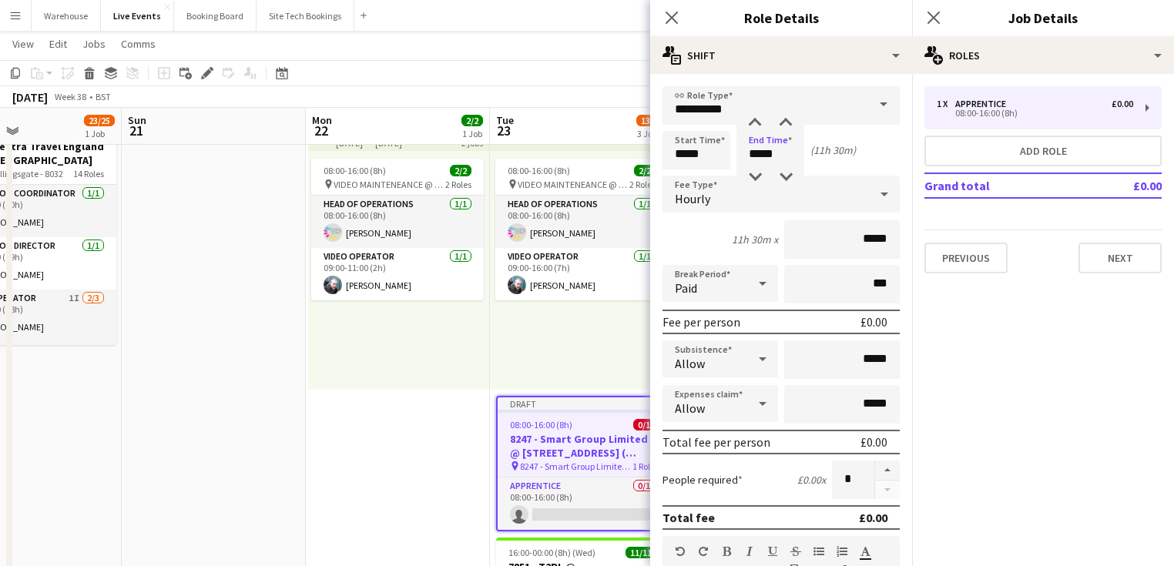
click at [724, 202] on div "Hourly" at bounding box center [766, 194] width 206 height 37
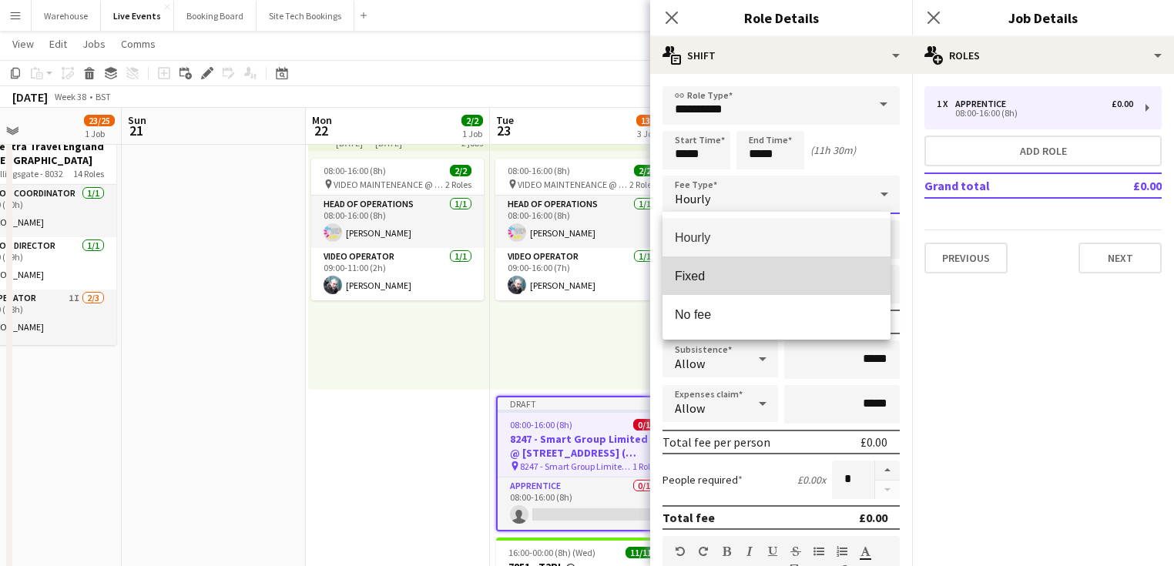
click at [711, 284] on mat-option "Fixed" at bounding box center [777, 276] width 228 height 39
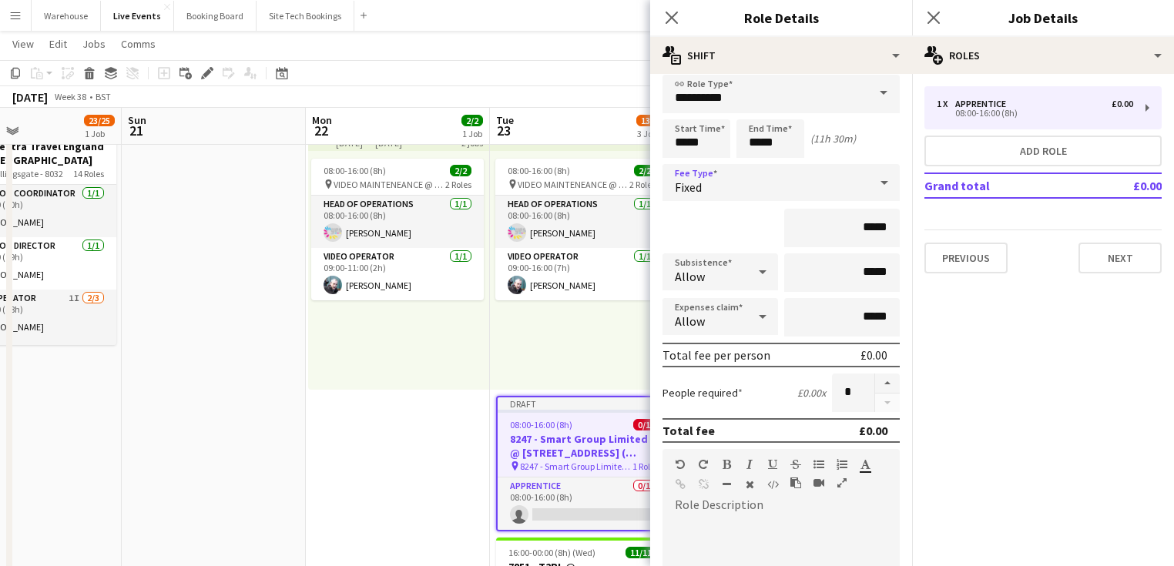
scroll to position [0, 0]
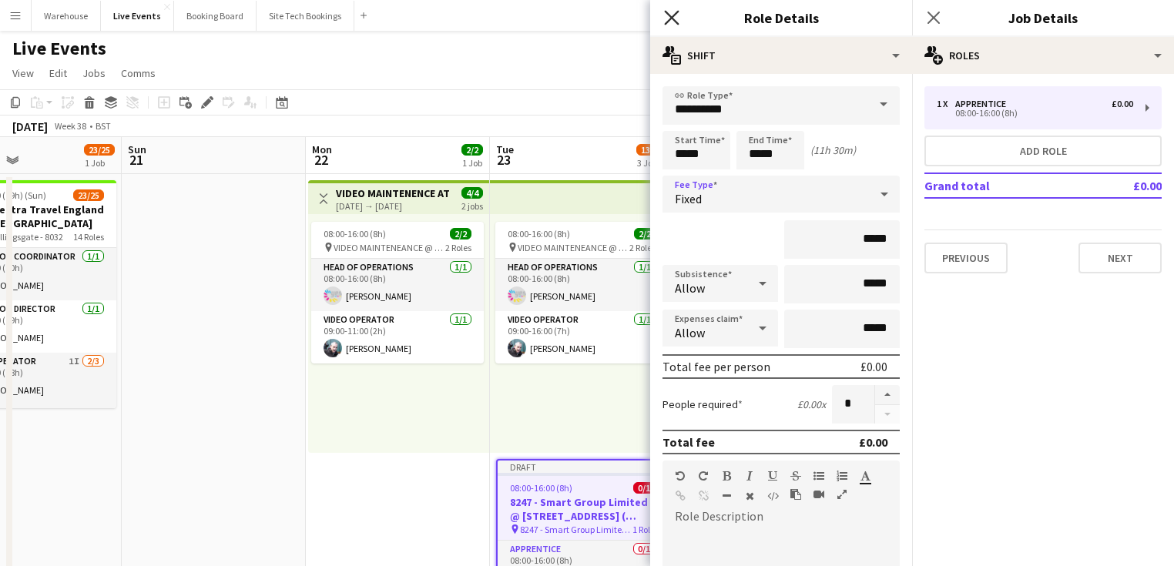
click at [668, 16] on icon "Close pop-in" at bounding box center [671, 17] width 15 height 15
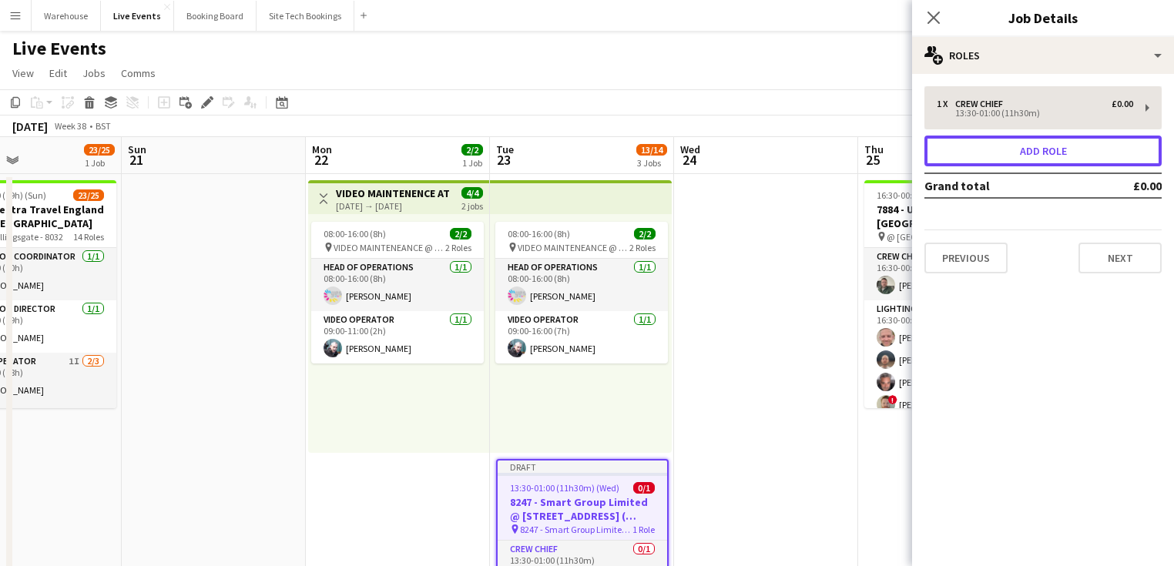
click at [988, 163] on button "Add role" at bounding box center [1042, 151] width 237 height 31
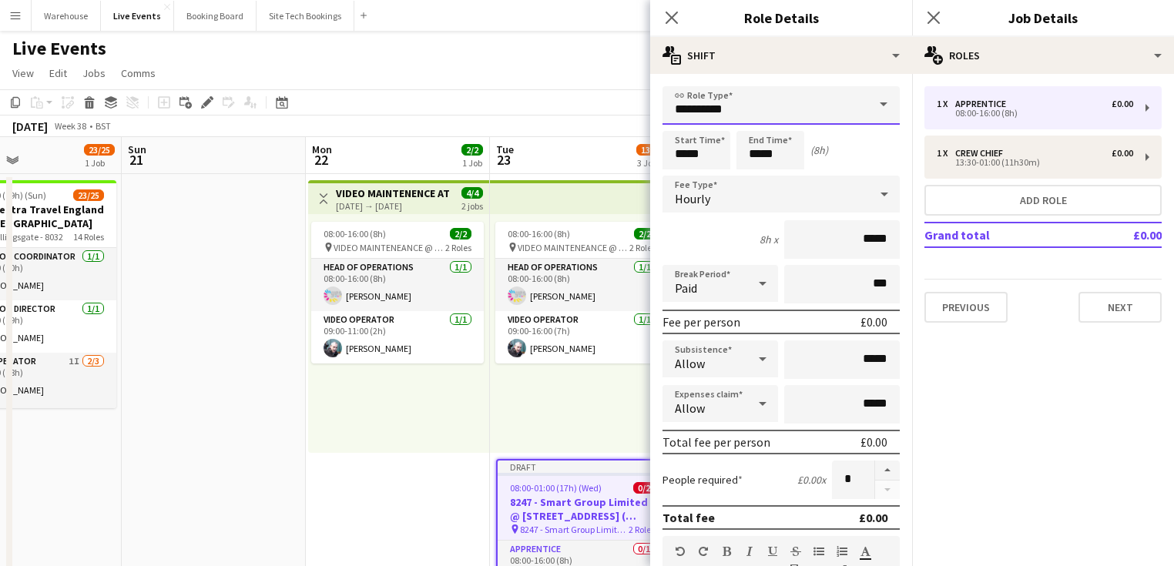
click at [676, 102] on input "**********" at bounding box center [781, 105] width 237 height 39
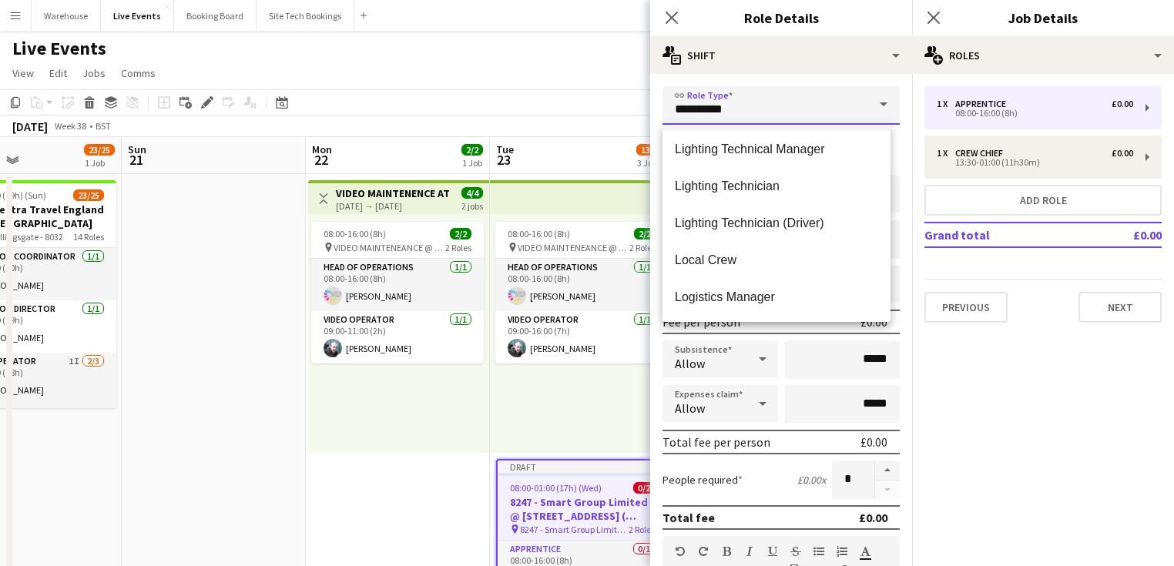
scroll to position [1726, 0]
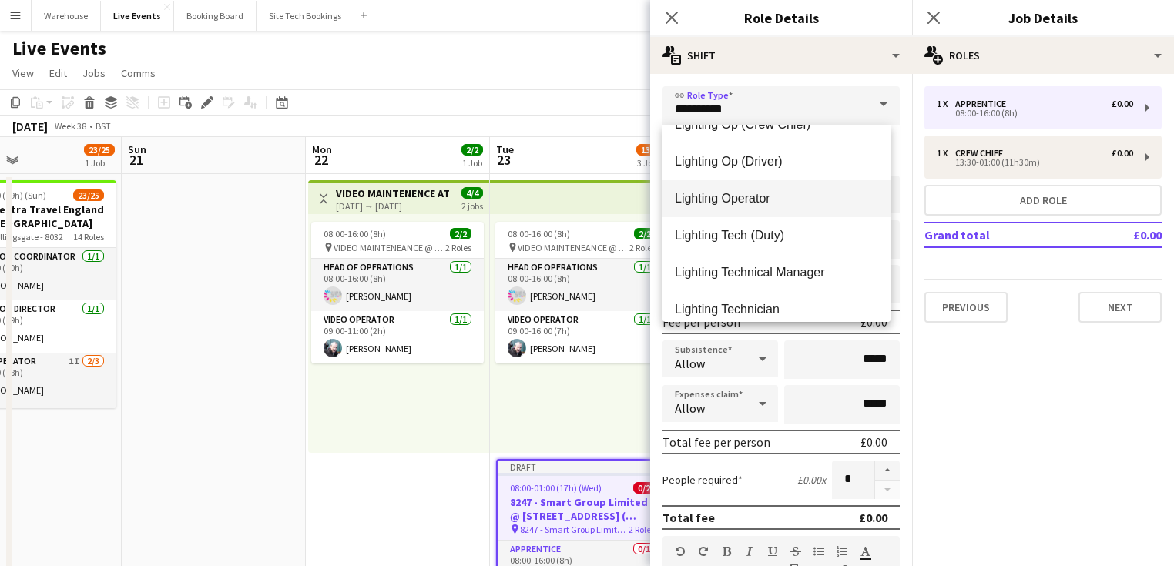
click at [748, 201] on span "Lighting Operator" at bounding box center [776, 198] width 203 height 15
type input "**********"
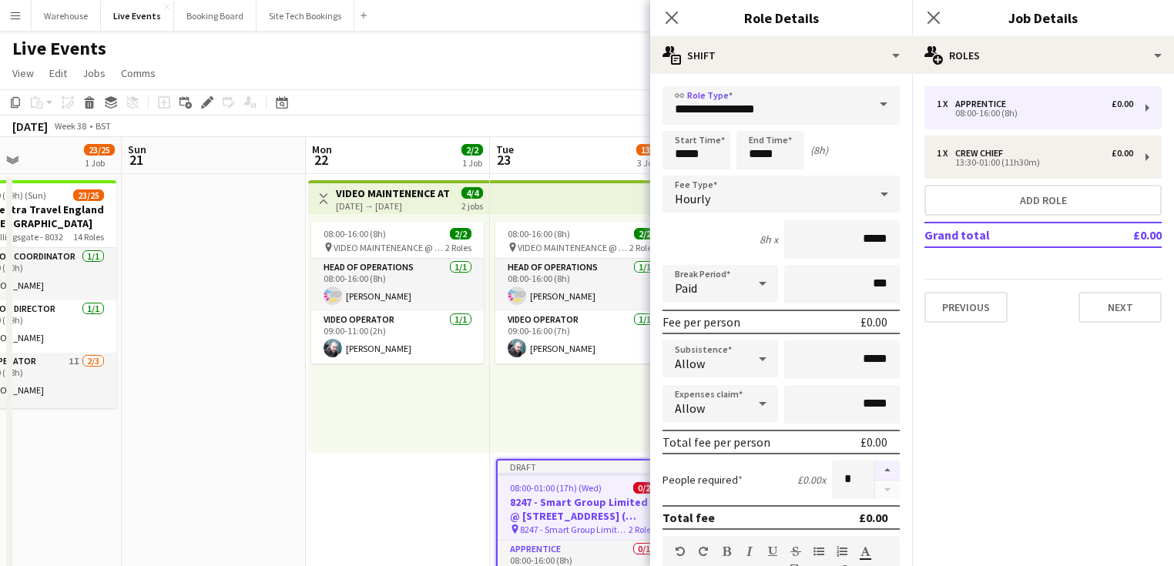
click at [882, 468] on button "button" at bounding box center [887, 471] width 25 height 20
type input "*"
click at [682, 151] on input "*****" at bounding box center [697, 150] width 68 height 39
click at [686, 133] on input "*****" at bounding box center [697, 150] width 68 height 39
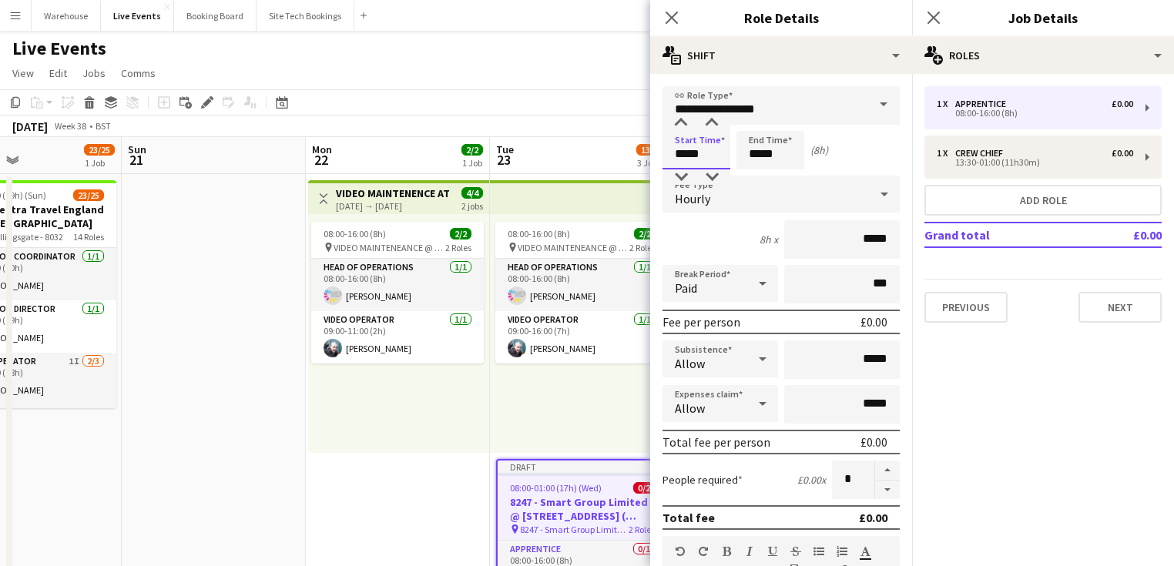
click at [686, 133] on input "*****" at bounding box center [697, 150] width 68 height 39
click at [686, 129] on div at bounding box center [681, 123] width 31 height 15
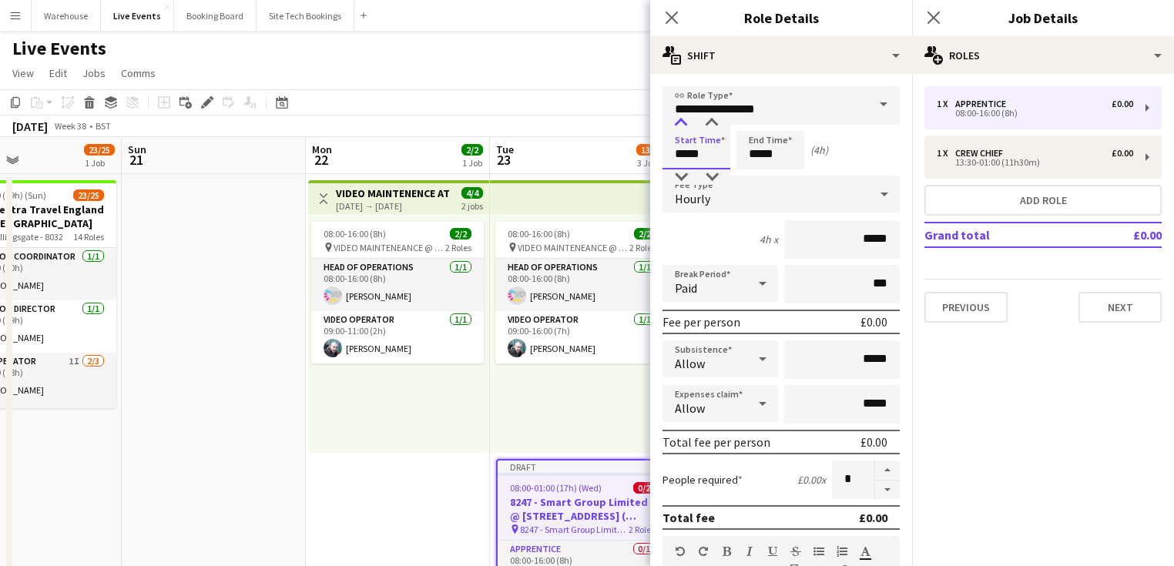
click at [686, 129] on div at bounding box center [681, 123] width 31 height 15
click at [685, 129] on div at bounding box center [681, 123] width 31 height 15
click at [682, 176] on div at bounding box center [681, 176] width 31 height 15
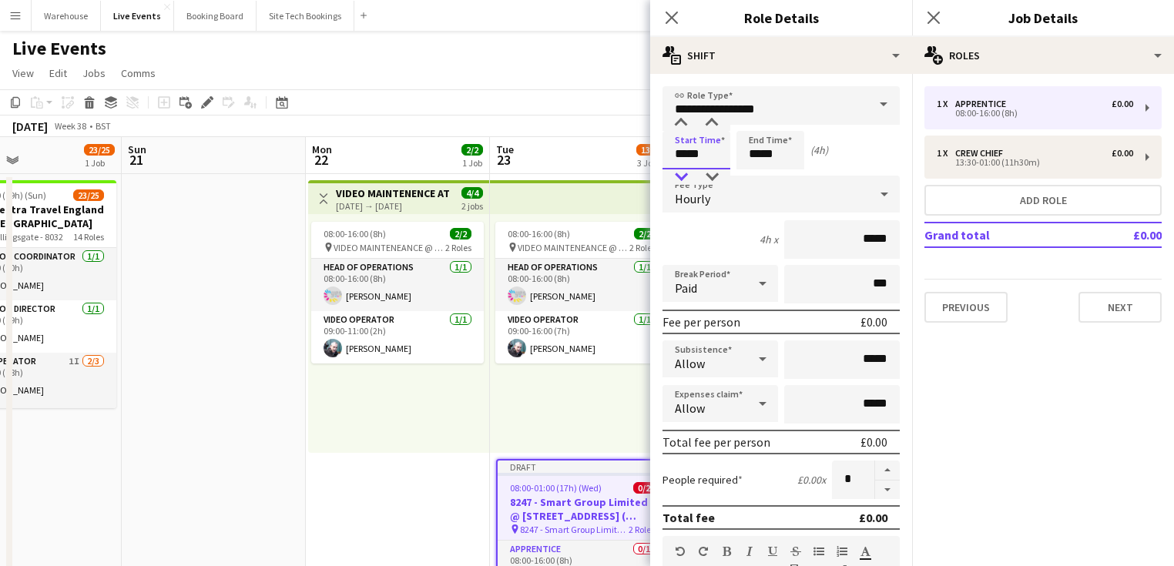
click at [682, 176] on div at bounding box center [681, 176] width 31 height 15
click at [680, 129] on div at bounding box center [681, 123] width 31 height 15
click at [713, 122] on div at bounding box center [711, 123] width 31 height 15
type input "*****"
click at [713, 122] on div at bounding box center [711, 123] width 31 height 15
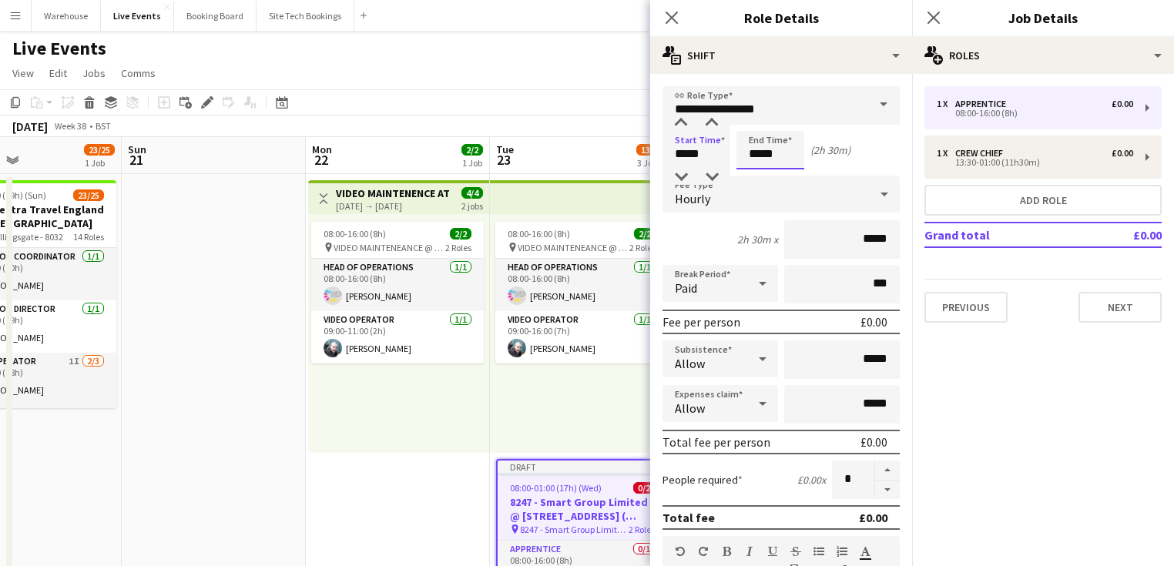
click at [778, 160] on input "*****" at bounding box center [770, 150] width 68 height 39
click at [752, 124] on div at bounding box center [755, 123] width 31 height 15
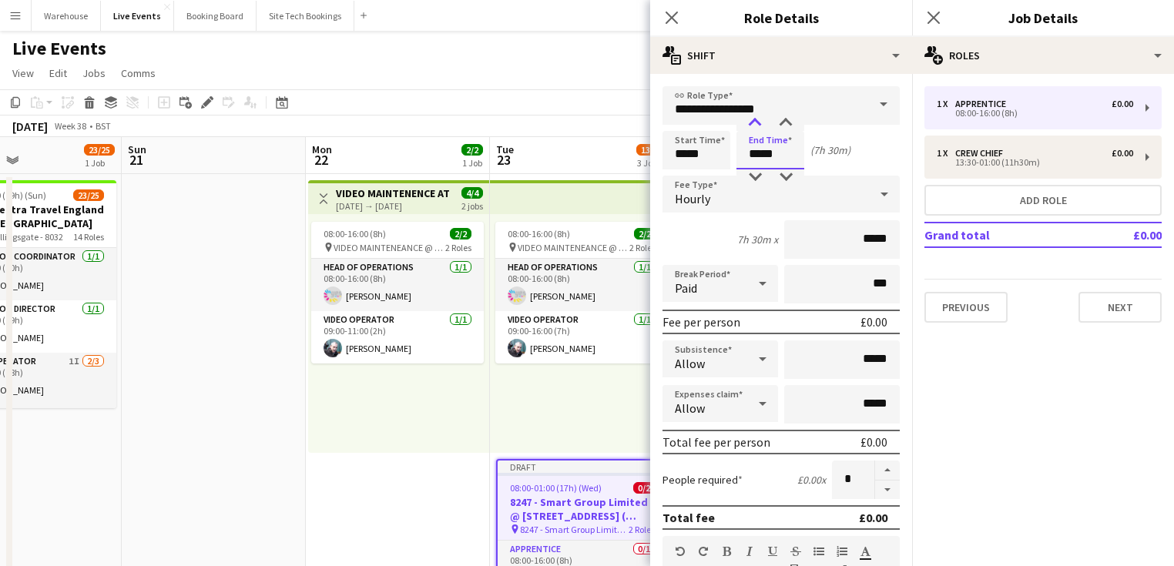
click at [752, 124] on div at bounding box center [755, 123] width 31 height 15
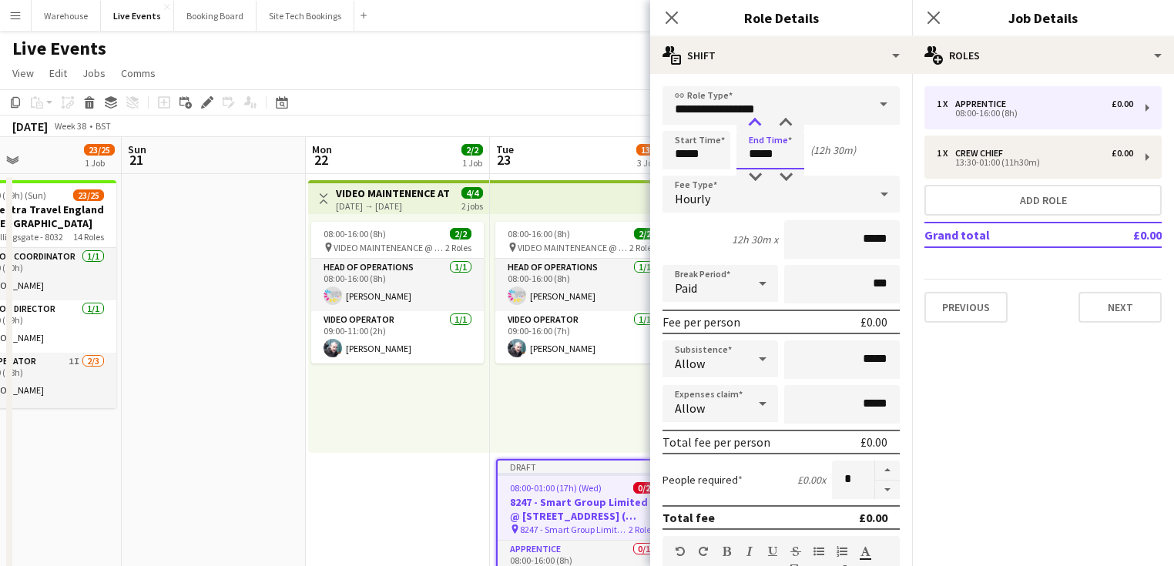
click at [752, 124] on div at bounding box center [755, 123] width 31 height 15
type input "*****"
click at [749, 173] on div at bounding box center [755, 176] width 31 height 15
click at [676, 15] on icon at bounding box center [672, 18] width 12 height 12
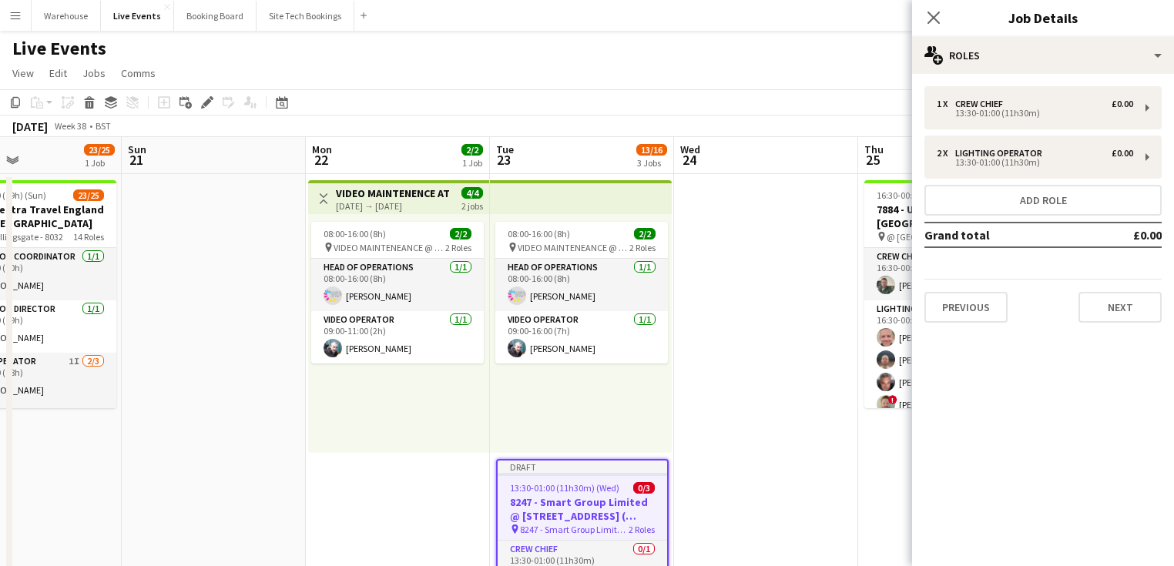
scroll to position [62, 0]
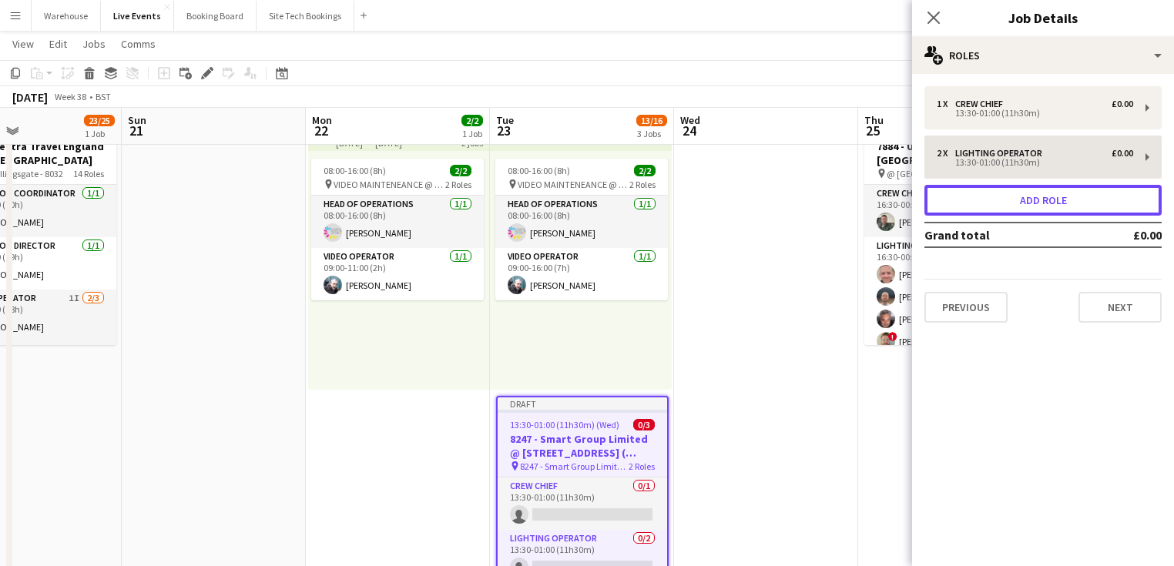
click at [1020, 213] on button "Add role" at bounding box center [1042, 200] width 237 height 31
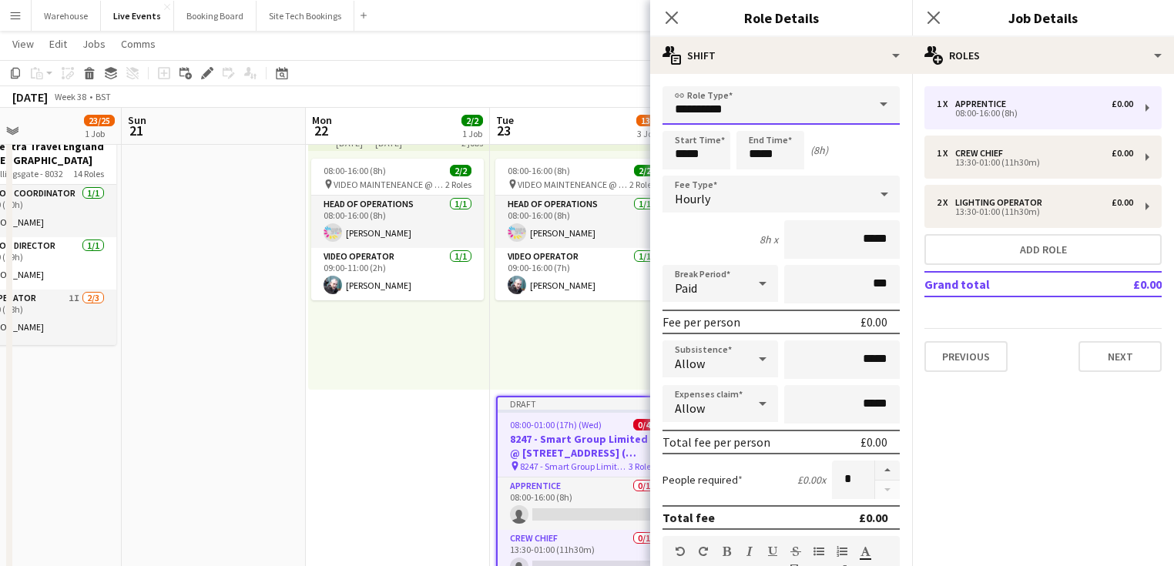
click at [726, 117] on input "**********" at bounding box center [781, 105] width 237 height 39
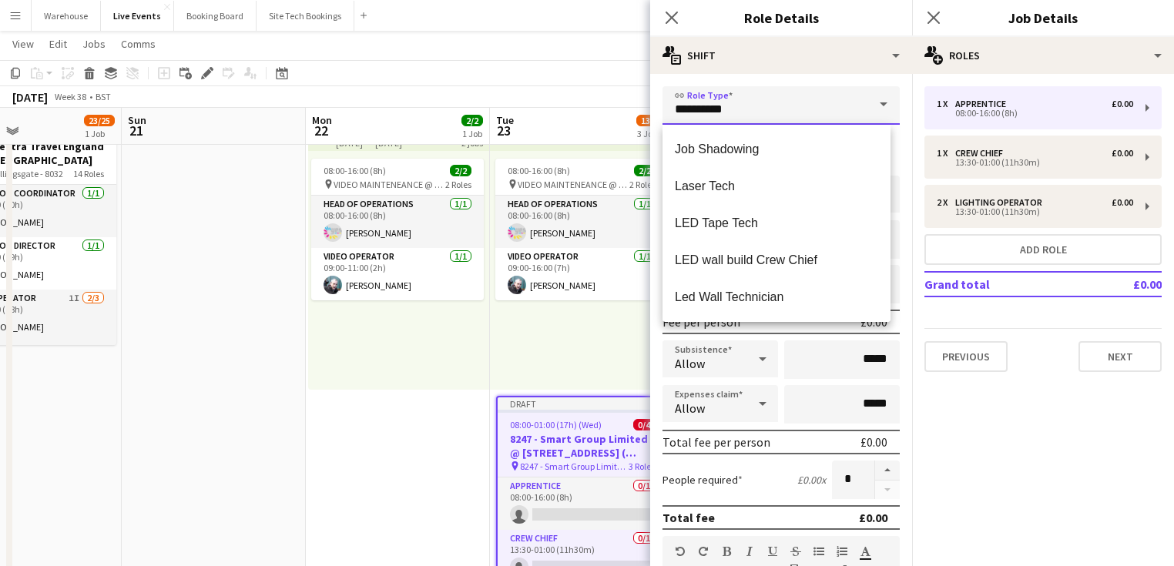
scroll to position [1787, 0]
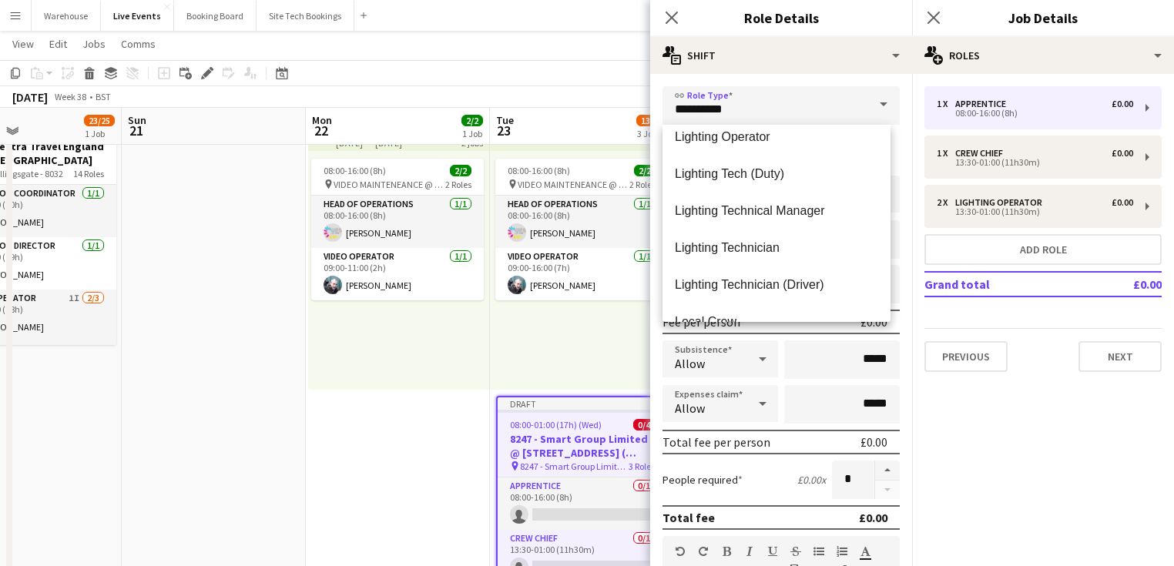
click at [715, 240] on span "Lighting Technician" at bounding box center [776, 247] width 203 height 15
type input "**********"
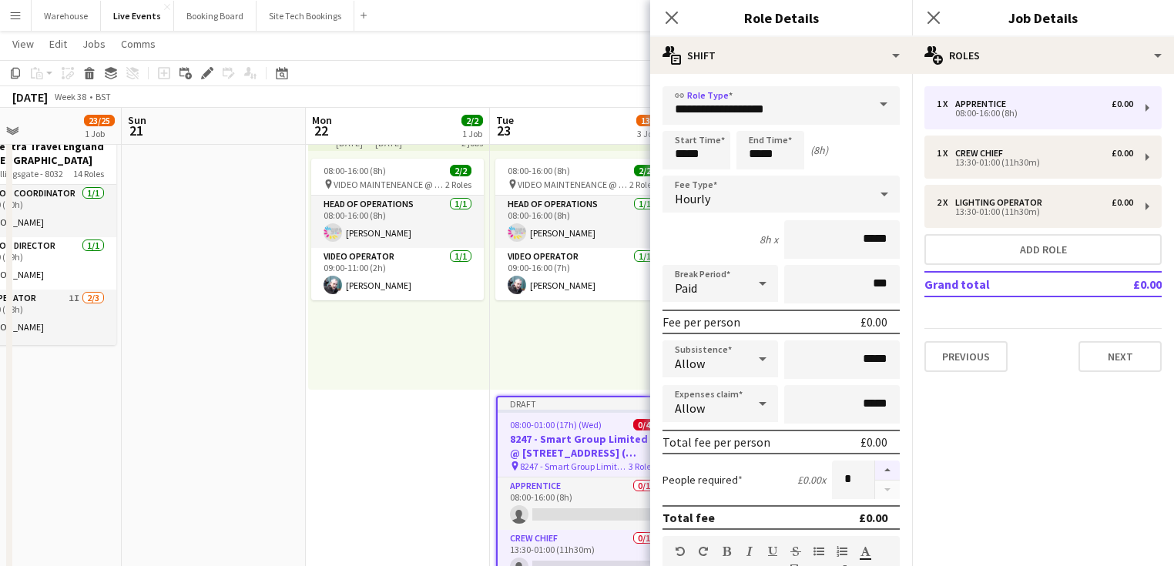
click at [875, 465] on button "button" at bounding box center [887, 471] width 25 height 20
type input "*"
click at [683, 151] on input "*****" at bounding box center [697, 150] width 68 height 39
click at [682, 125] on div at bounding box center [681, 123] width 31 height 15
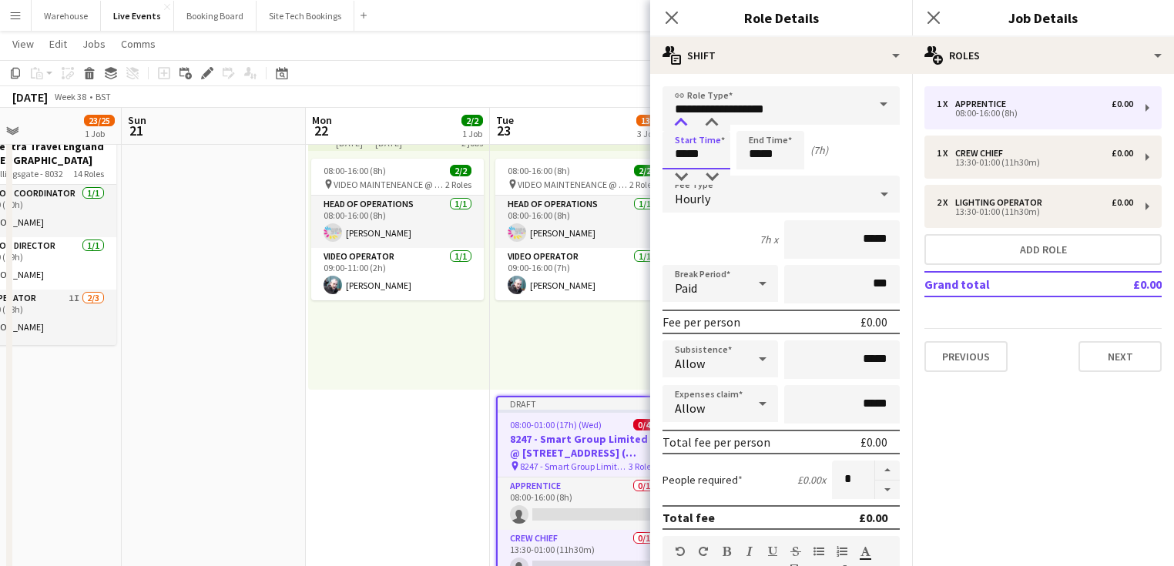
click at [682, 125] on div at bounding box center [681, 123] width 31 height 15
click at [682, 126] on div at bounding box center [681, 123] width 31 height 15
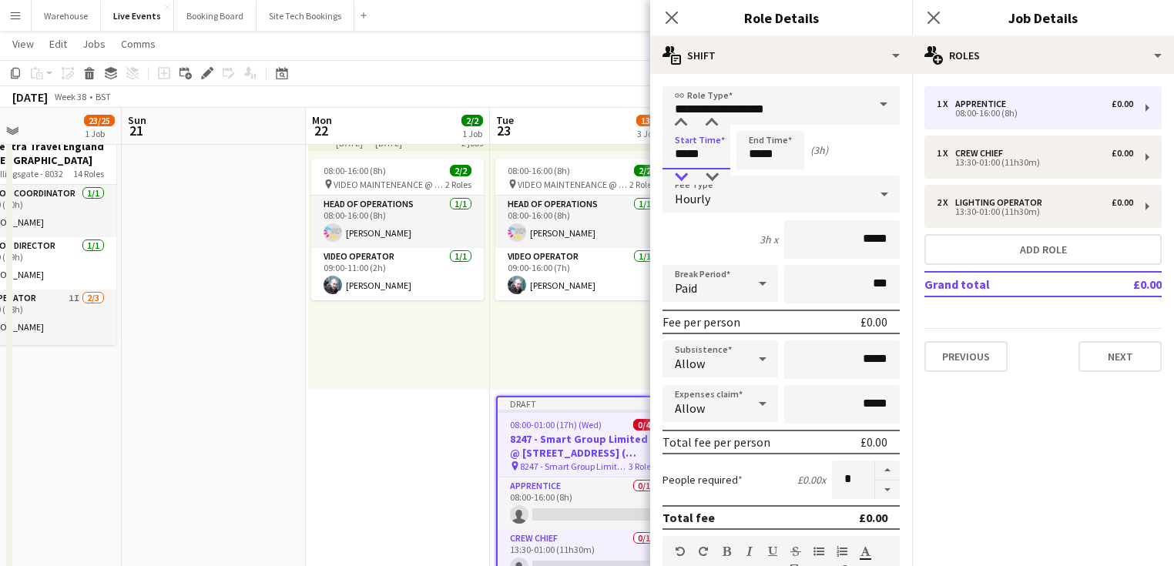
click at [678, 169] on div at bounding box center [681, 176] width 31 height 15
click at [713, 119] on div at bounding box center [711, 123] width 31 height 15
type input "*****"
click at [713, 119] on div at bounding box center [711, 123] width 31 height 15
click at [746, 151] on input "*****" at bounding box center [770, 150] width 68 height 39
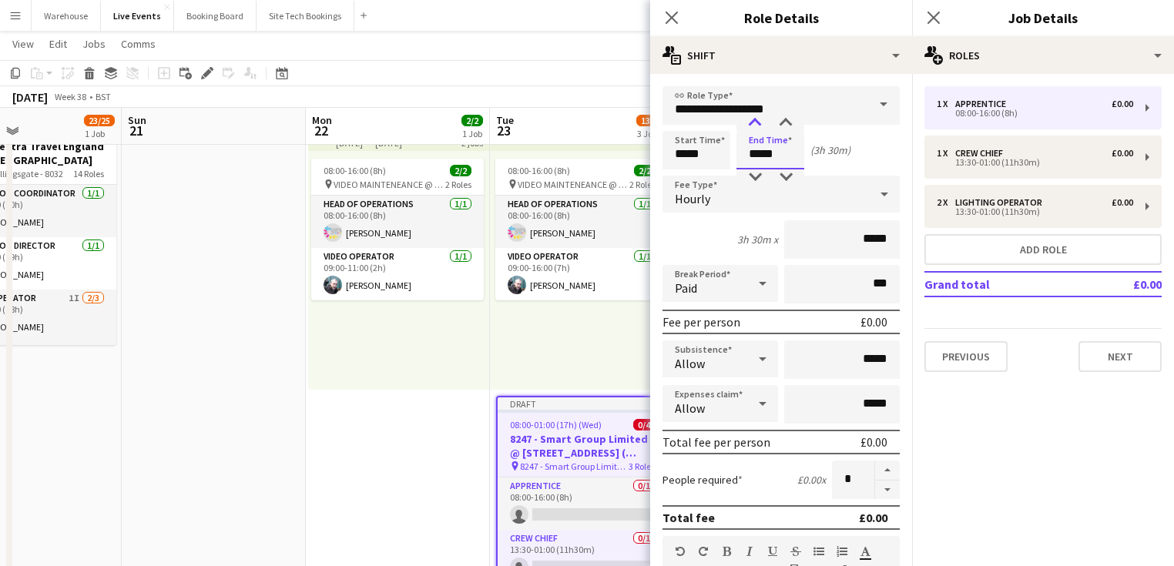
click at [754, 126] on div at bounding box center [755, 123] width 31 height 15
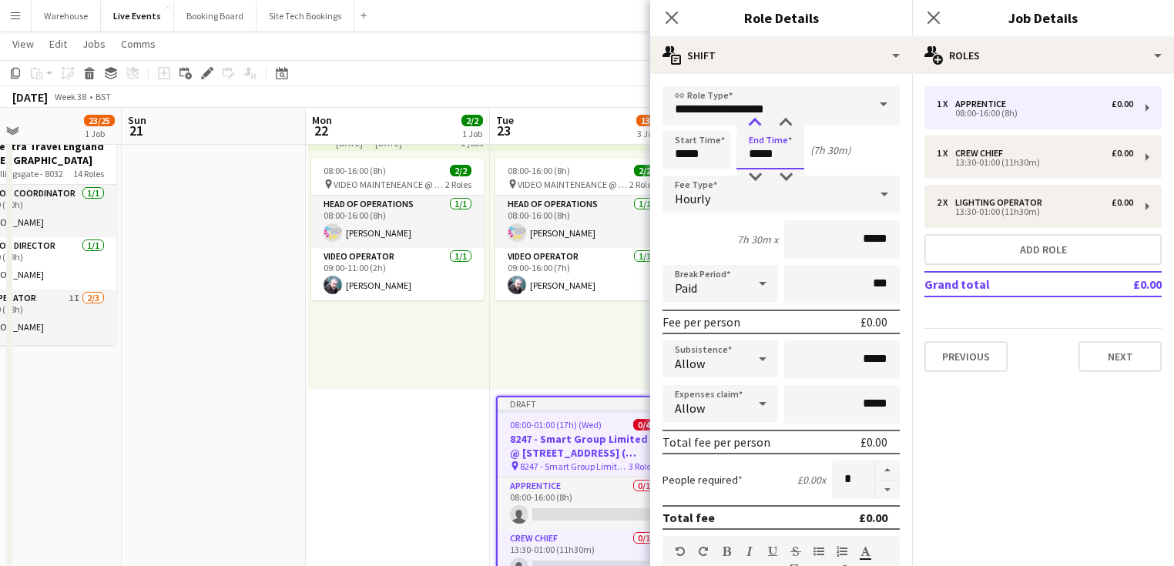
click at [754, 126] on div at bounding box center [755, 123] width 31 height 15
type input "*****"
click at [754, 126] on div at bounding box center [755, 123] width 31 height 15
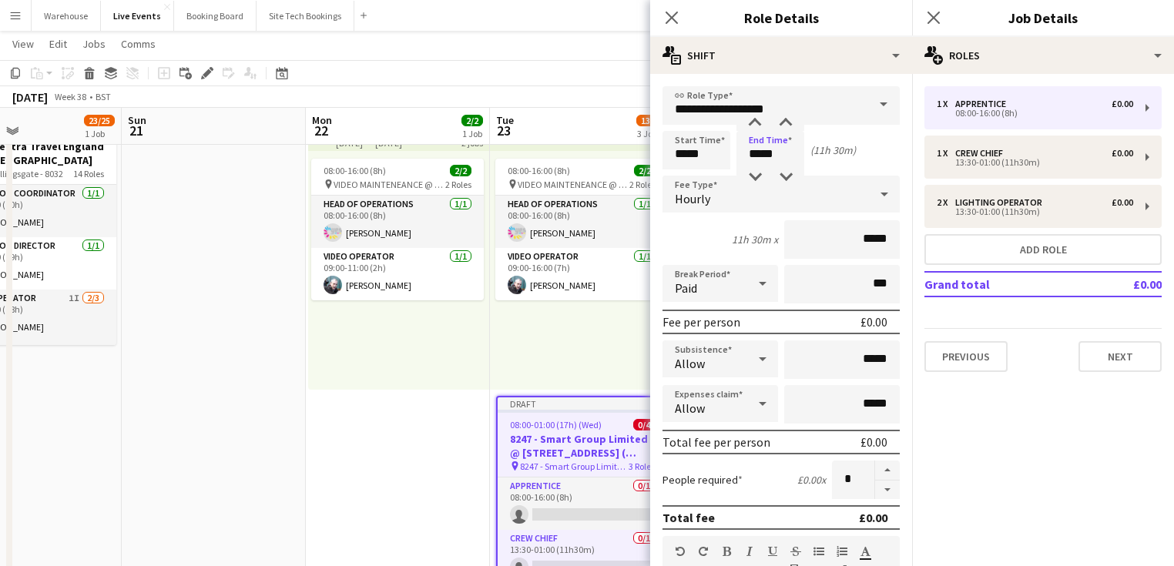
click at [695, 209] on div "Hourly" at bounding box center [766, 194] width 206 height 37
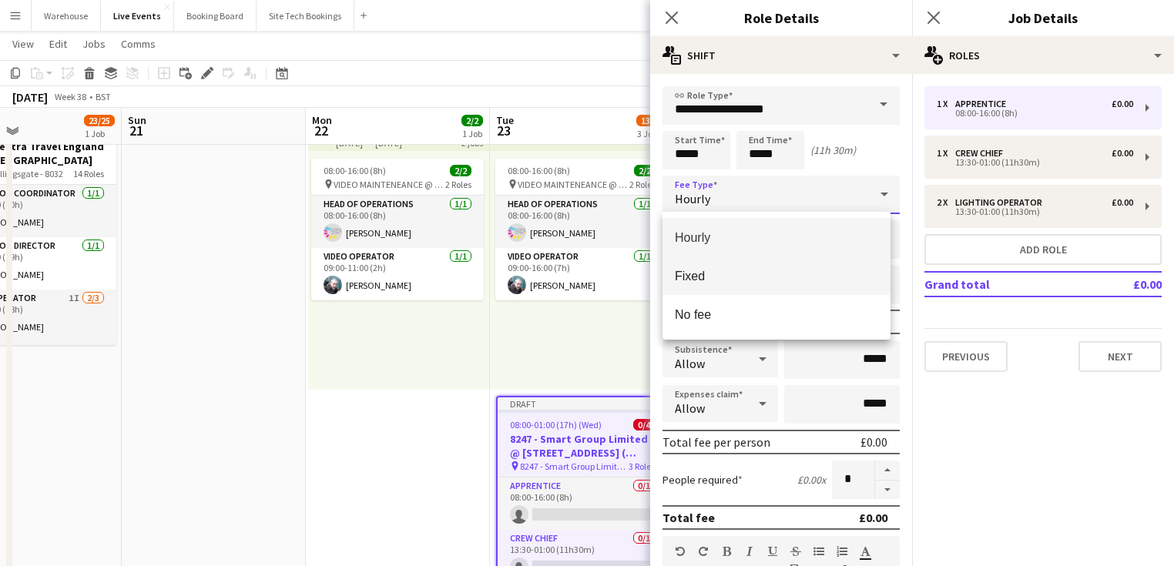
click at [699, 282] on span "Fixed" at bounding box center [776, 276] width 203 height 15
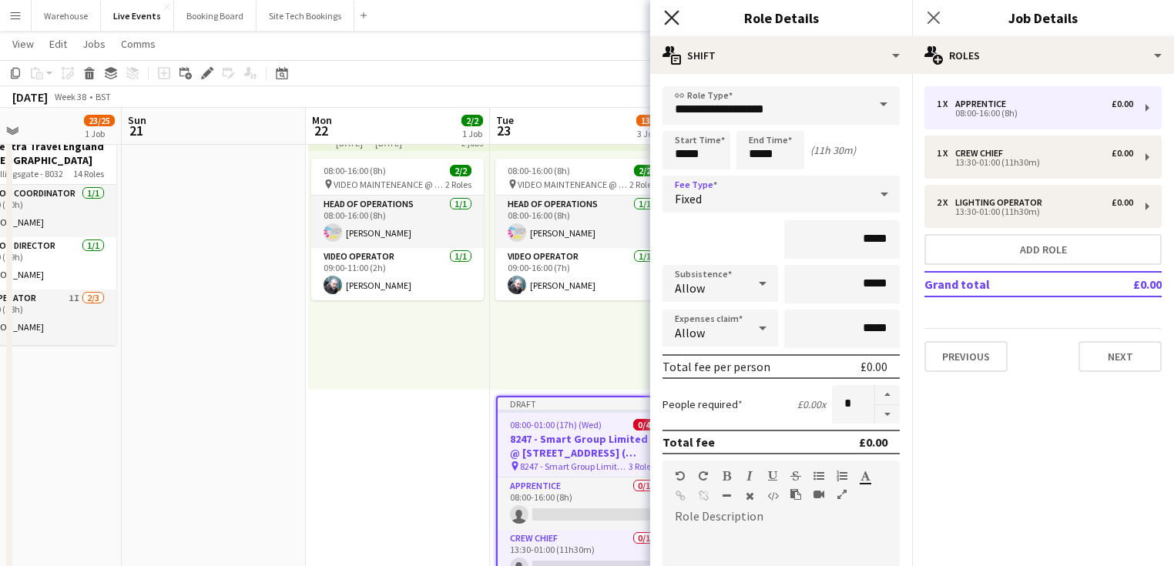
click at [674, 19] on icon at bounding box center [671, 17] width 15 height 15
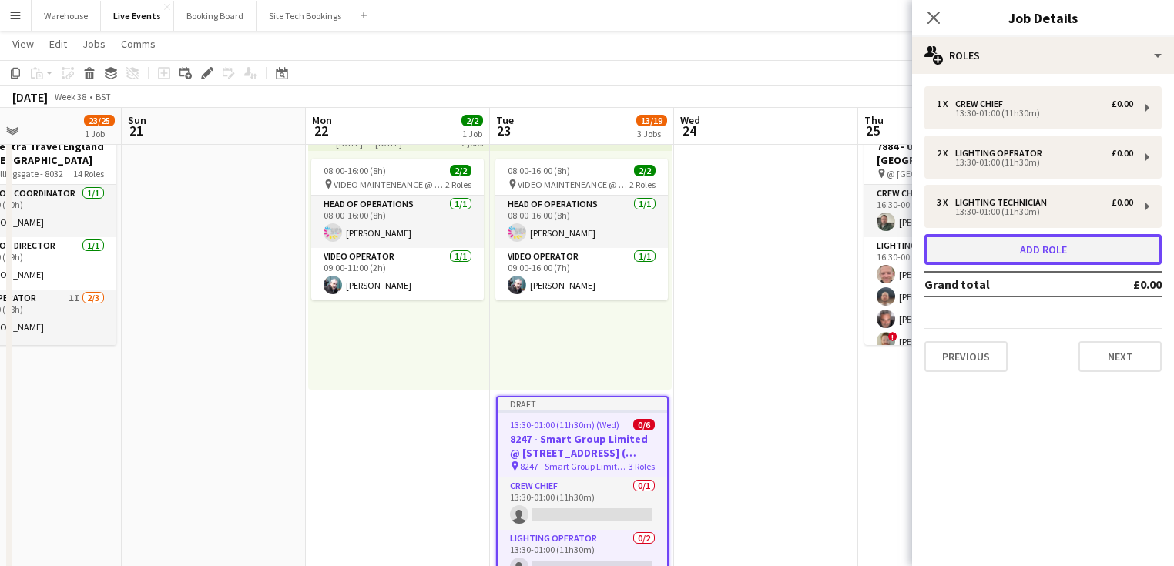
click at [1042, 250] on button "Add role" at bounding box center [1042, 249] width 237 height 31
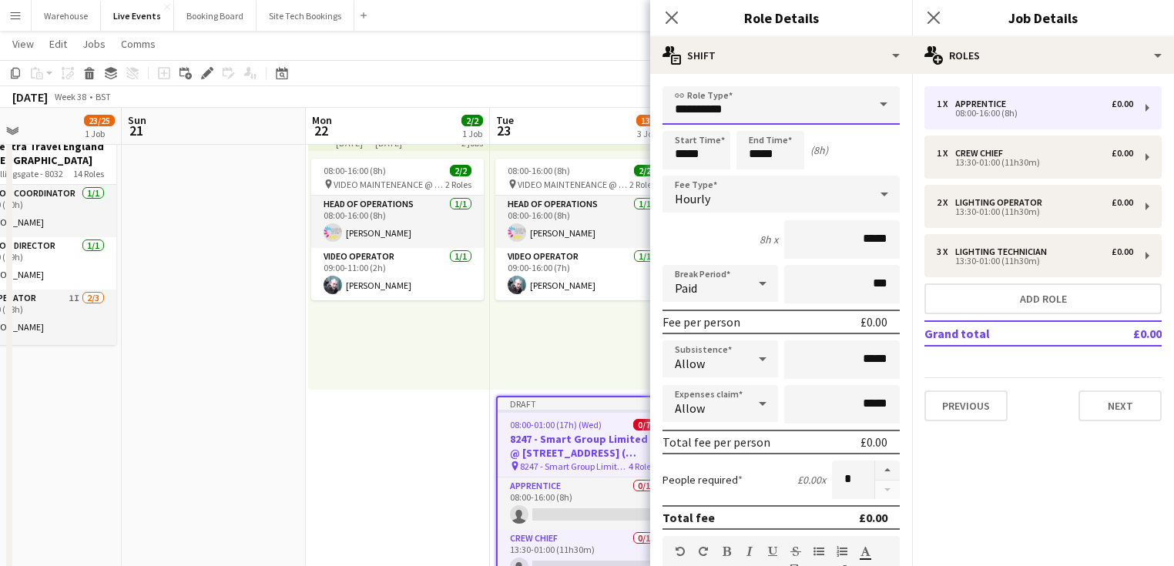
click at [689, 118] on input "**********" at bounding box center [781, 105] width 237 height 39
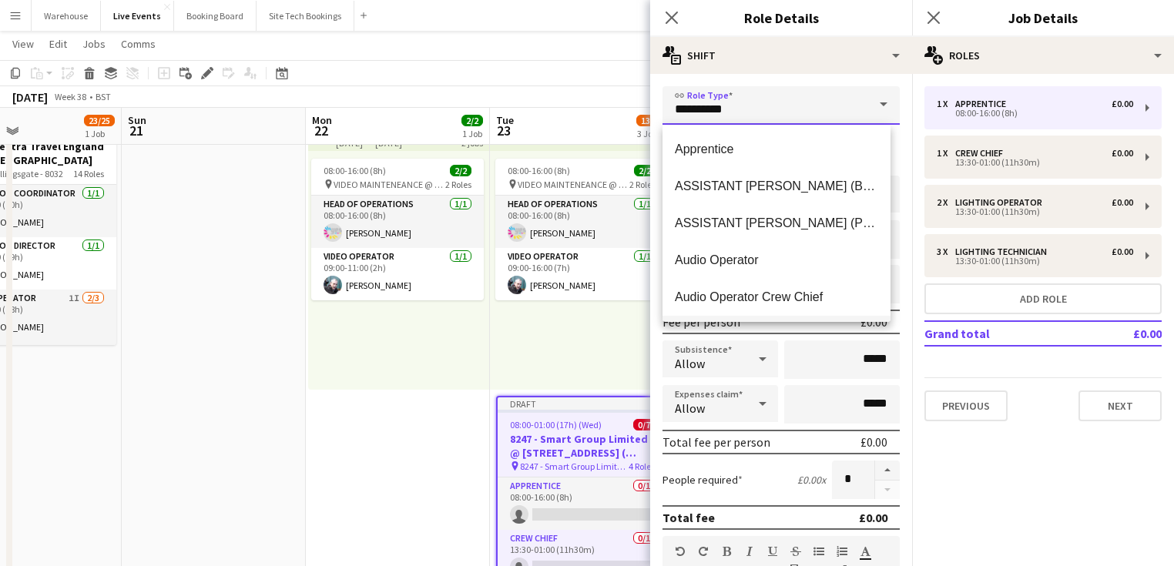
scroll to position [62, 0]
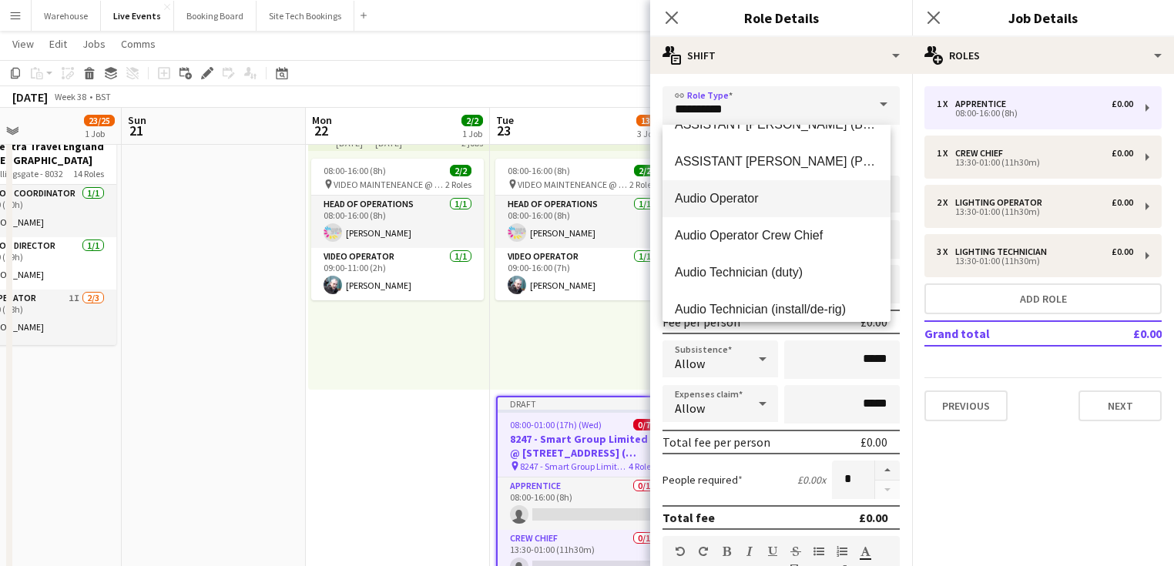
click at [724, 195] on span "Audio Operator" at bounding box center [776, 198] width 203 height 15
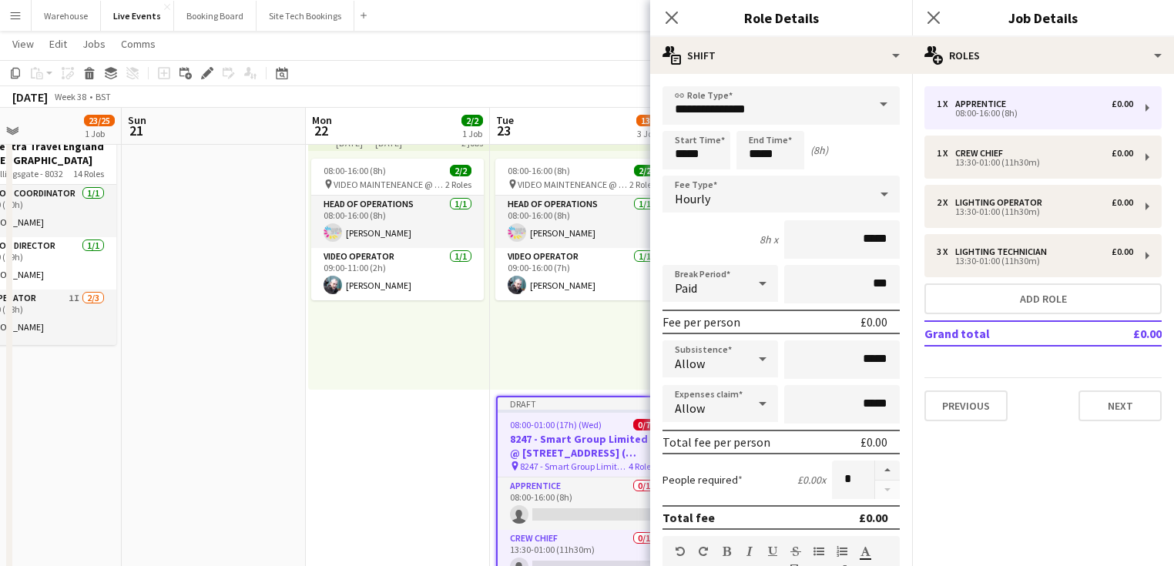
click at [876, 101] on span at bounding box center [883, 104] width 32 height 37
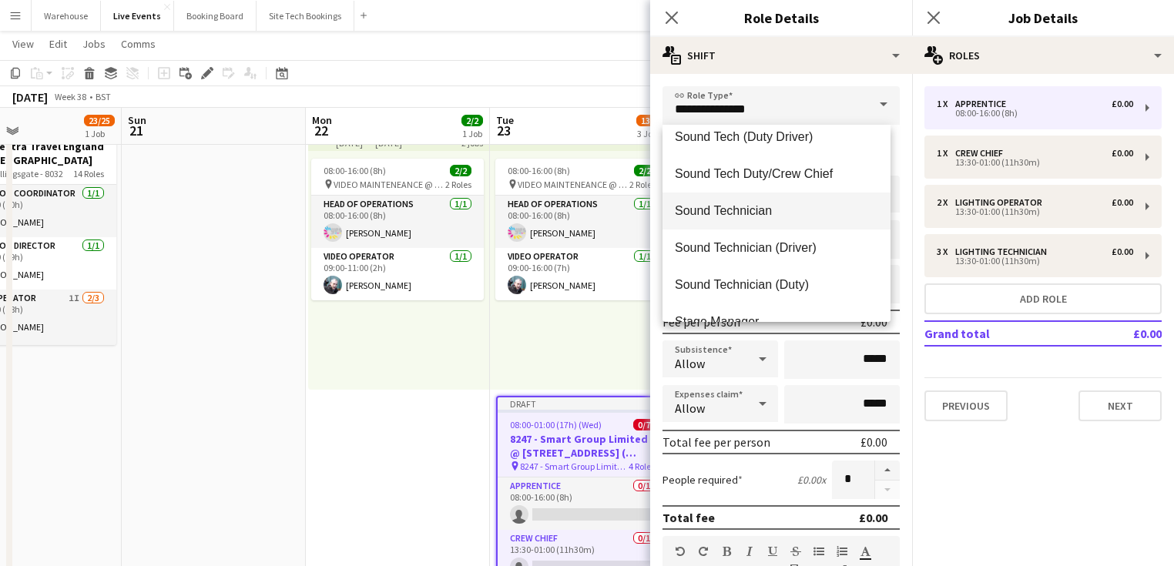
scroll to position [3143, 0]
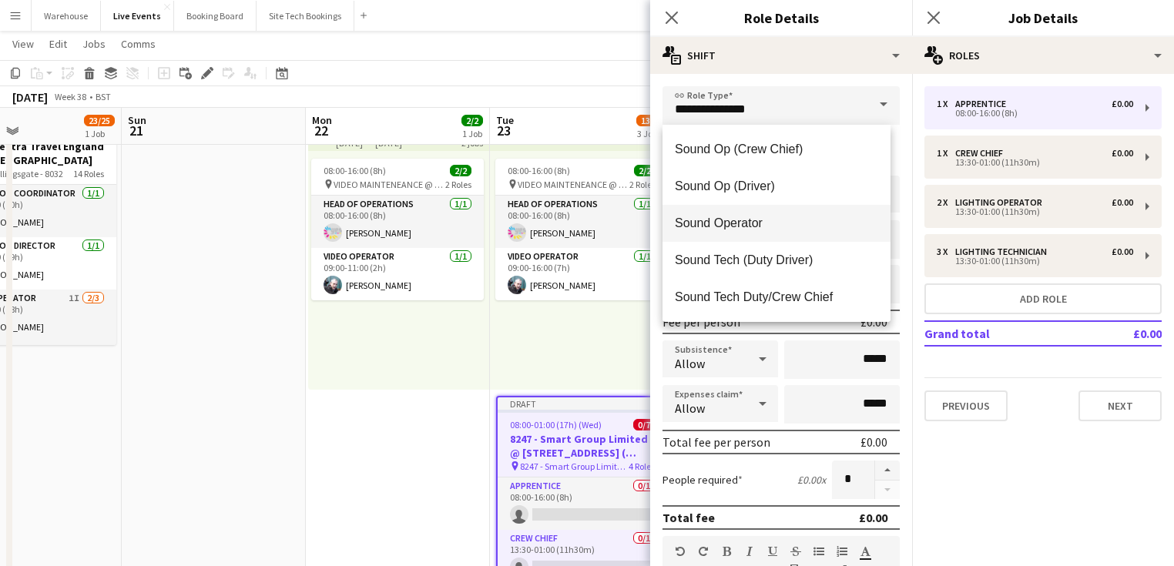
click at [721, 223] on span "Sound Operator" at bounding box center [776, 223] width 203 height 15
type input "**********"
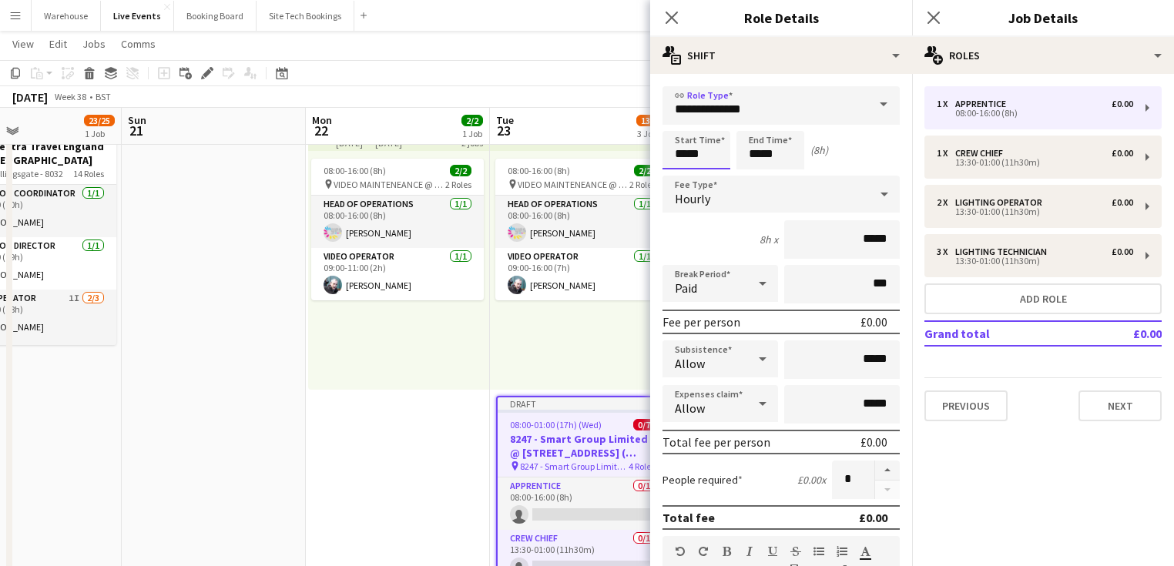
click at [690, 144] on input "*****" at bounding box center [697, 150] width 68 height 39
click at [681, 122] on div at bounding box center [681, 123] width 31 height 15
click at [680, 122] on div at bounding box center [681, 123] width 31 height 15
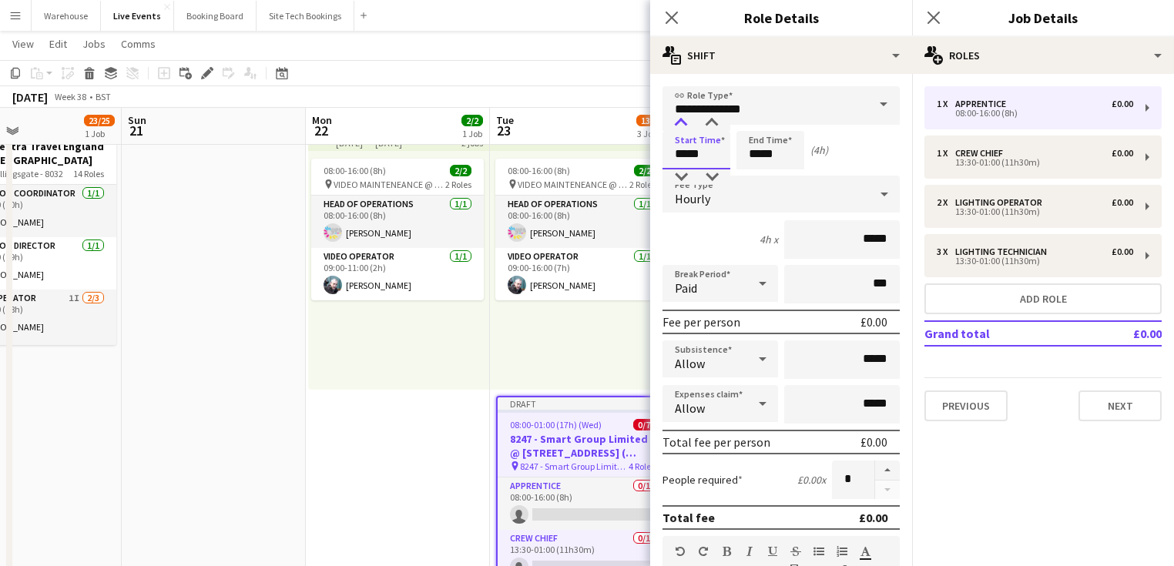
click at [680, 122] on div at bounding box center [681, 123] width 31 height 15
click at [682, 166] on input "*****" at bounding box center [697, 150] width 68 height 39
click at [683, 174] on div at bounding box center [681, 176] width 31 height 15
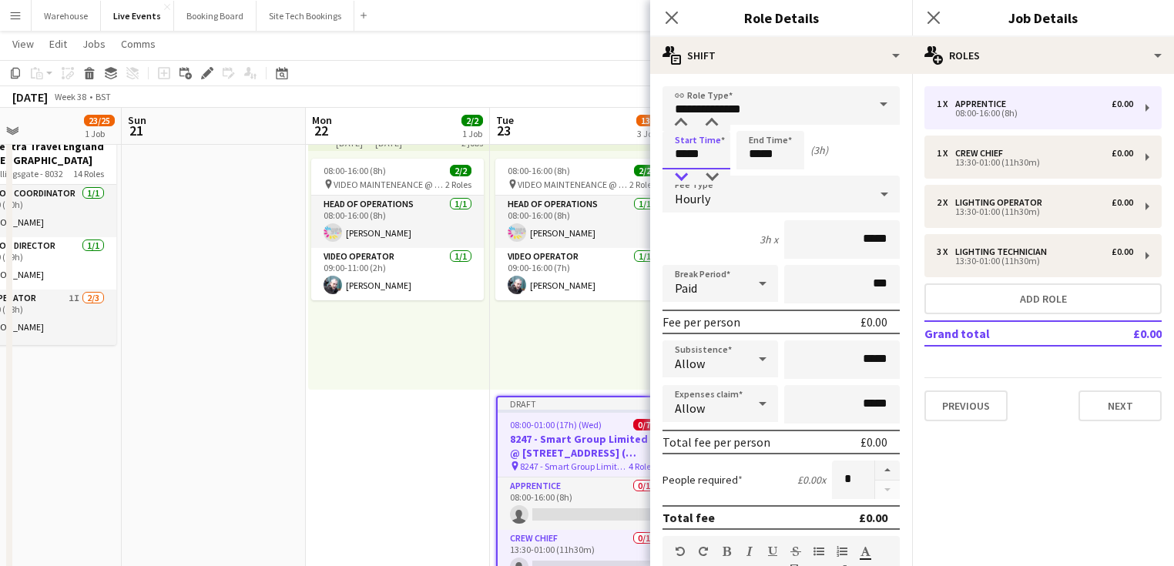
click at [683, 174] on div at bounding box center [681, 176] width 31 height 15
click at [681, 120] on div at bounding box center [681, 123] width 31 height 15
click at [726, 125] on div at bounding box center [711, 123] width 31 height 15
click at [721, 123] on div at bounding box center [711, 123] width 31 height 15
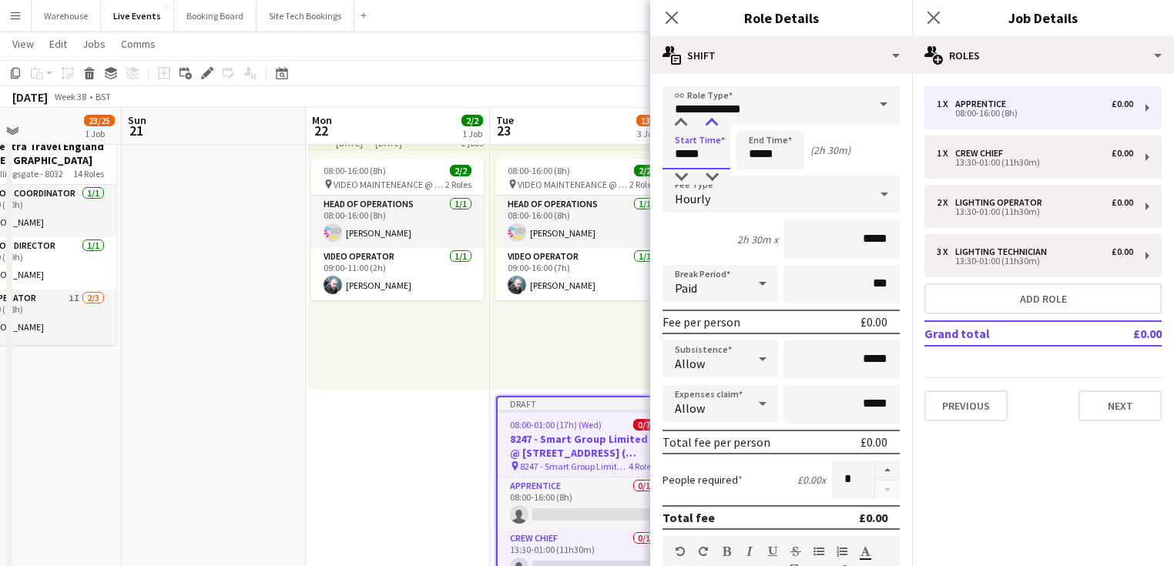
click at [721, 123] on div at bounding box center [711, 123] width 31 height 15
type input "*****"
click at [715, 173] on div at bounding box center [711, 176] width 31 height 15
click at [769, 143] on input "*****" at bounding box center [770, 150] width 68 height 39
click at [755, 119] on div at bounding box center [755, 123] width 31 height 15
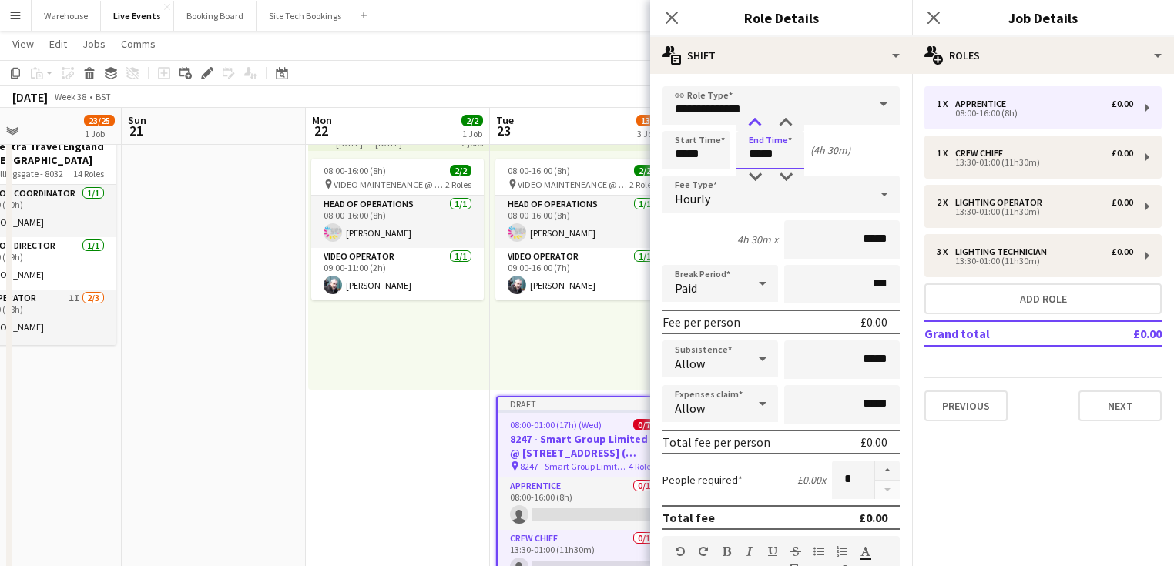
click at [755, 119] on div at bounding box center [755, 123] width 31 height 15
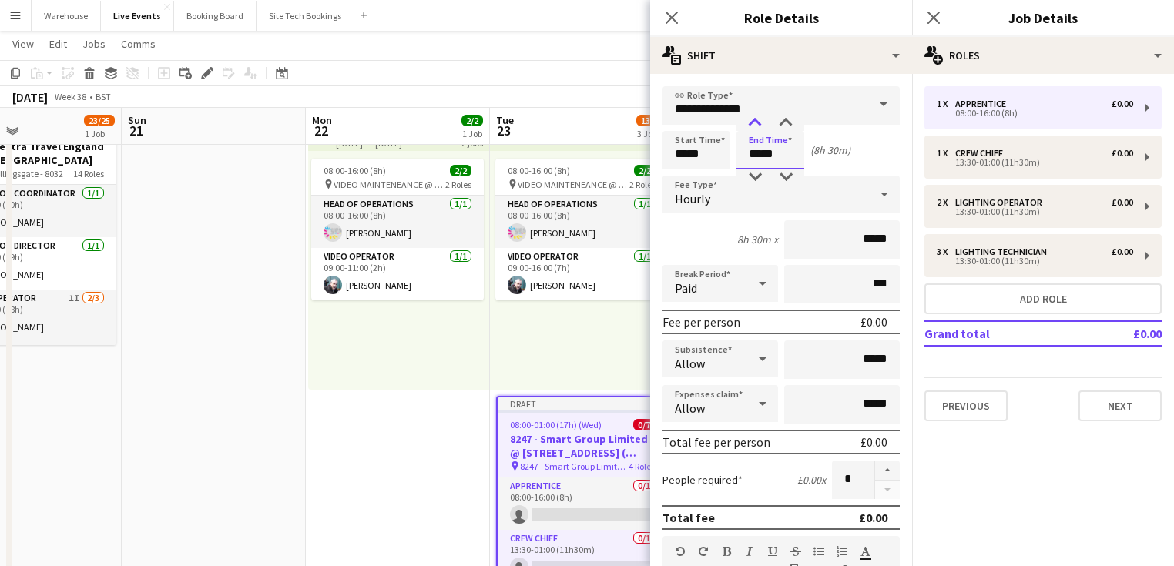
click at [755, 119] on div at bounding box center [755, 123] width 31 height 15
type input "*****"
click at [755, 119] on div at bounding box center [755, 123] width 31 height 15
click at [704, 191] on span "Hourly" at bounding box center [692, 198] width 35 height 15
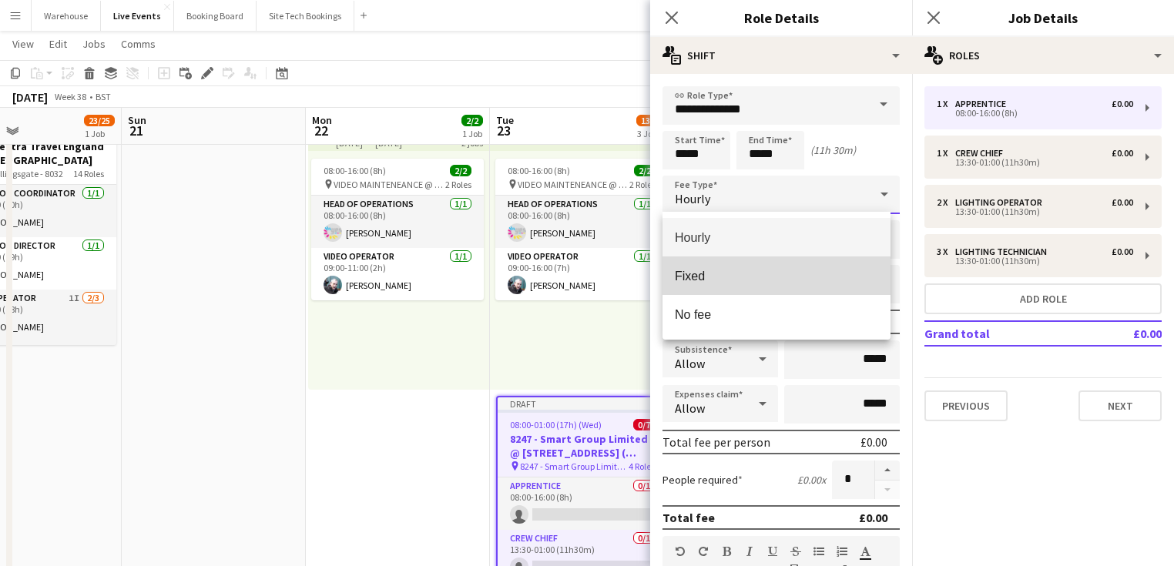
click at [703, 280] on span "Fixed" at bounding box center [776, 276] width 203 height 15
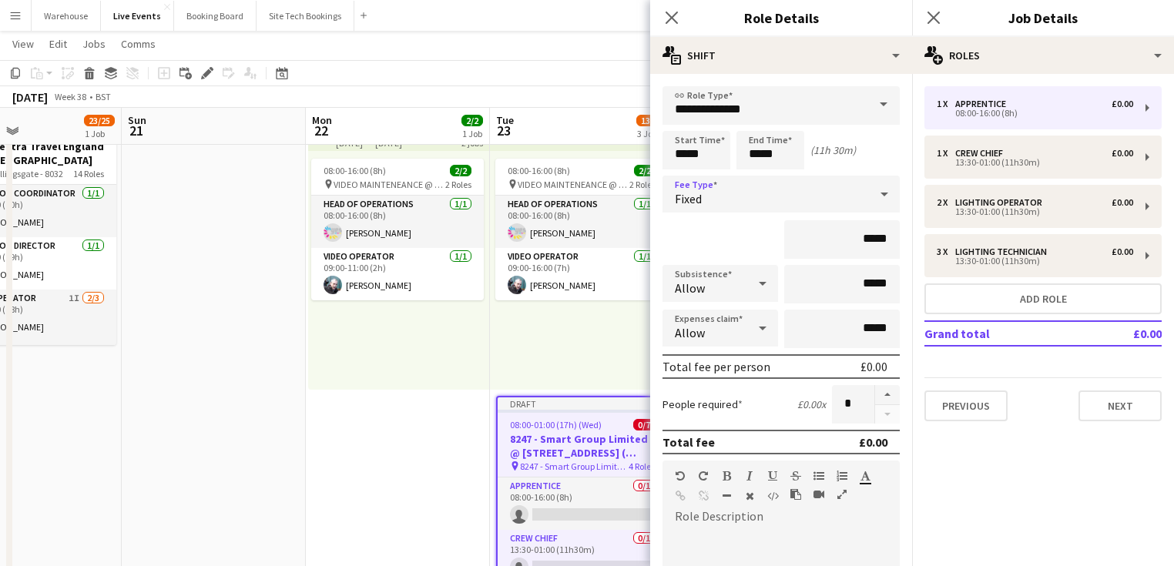
scroll to position [123, 0]
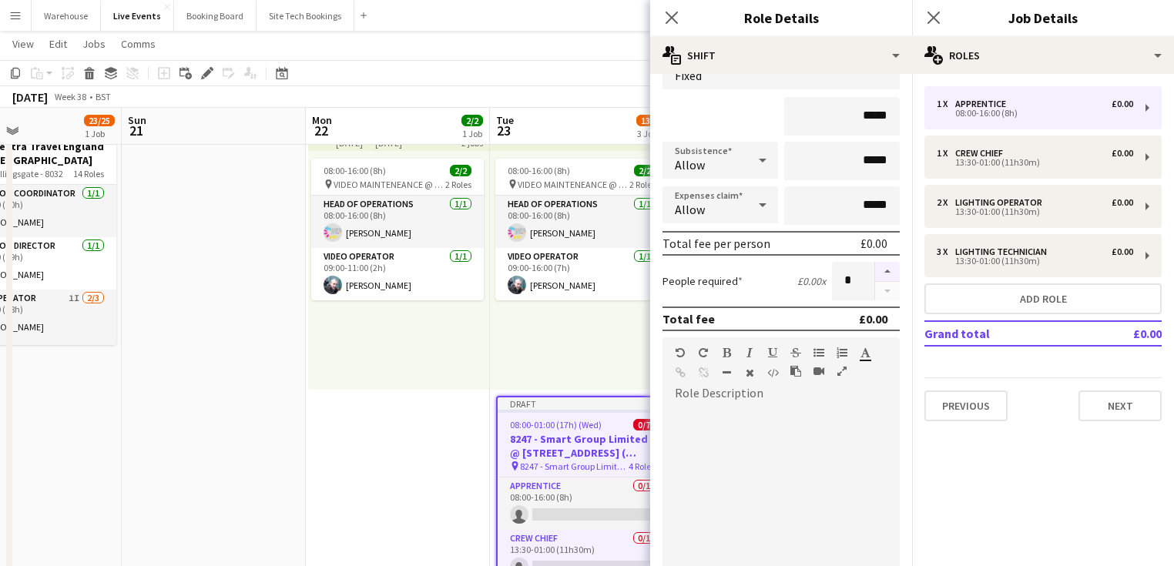
click at [880, 273] on button "button" at bounding box center [887, 272] width 25 height 20
type input "*"
click at [669, 21] on icon at bounding box center [671, 17] width 15 height 15
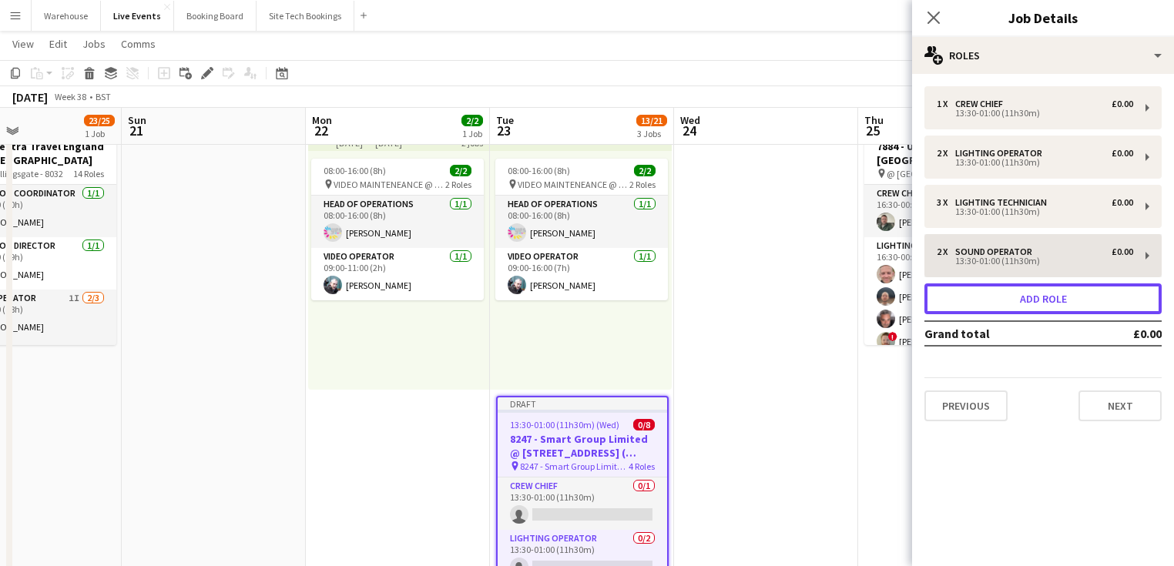
drag, startPoint x: 1070, startPoint y: 305, endPoint x: 1071, endPoint y: 319, distance: 13.9
click at [1069, 305] on button "Add role" at bounding box center [1042, 298] width 237 height 31
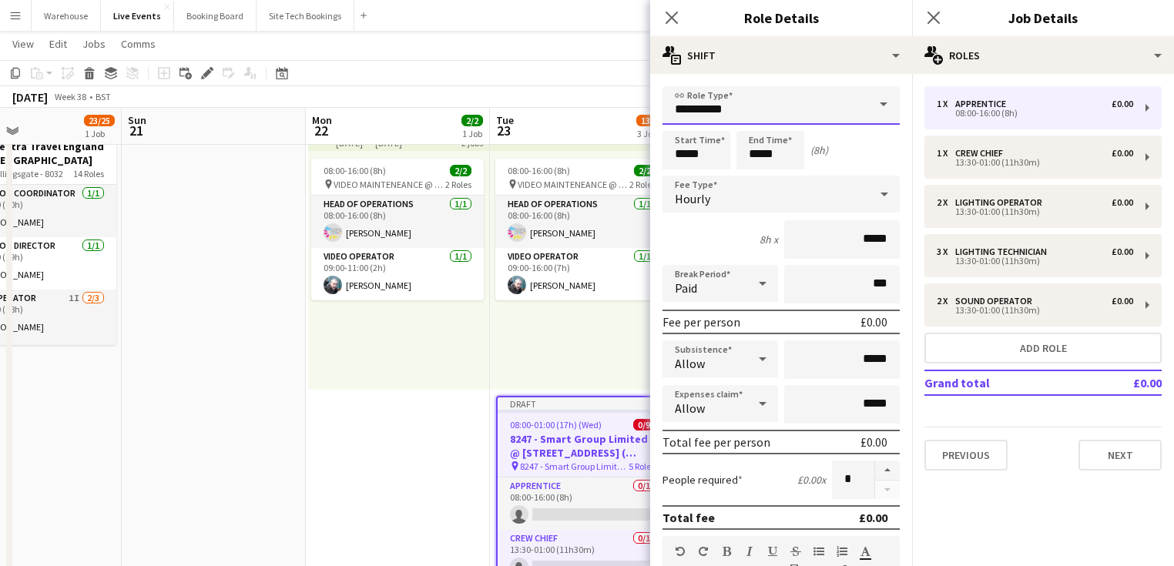
click at [758, 112] on input "**********" at bounding box center [781, 105] width 237 height 39
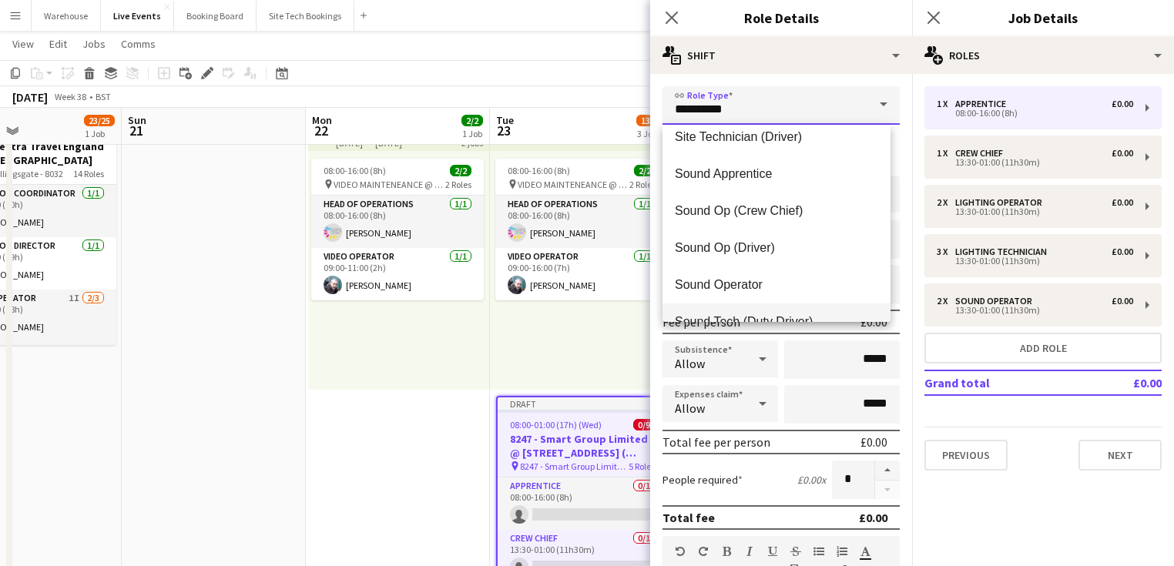
scroll to position [3266, 0]
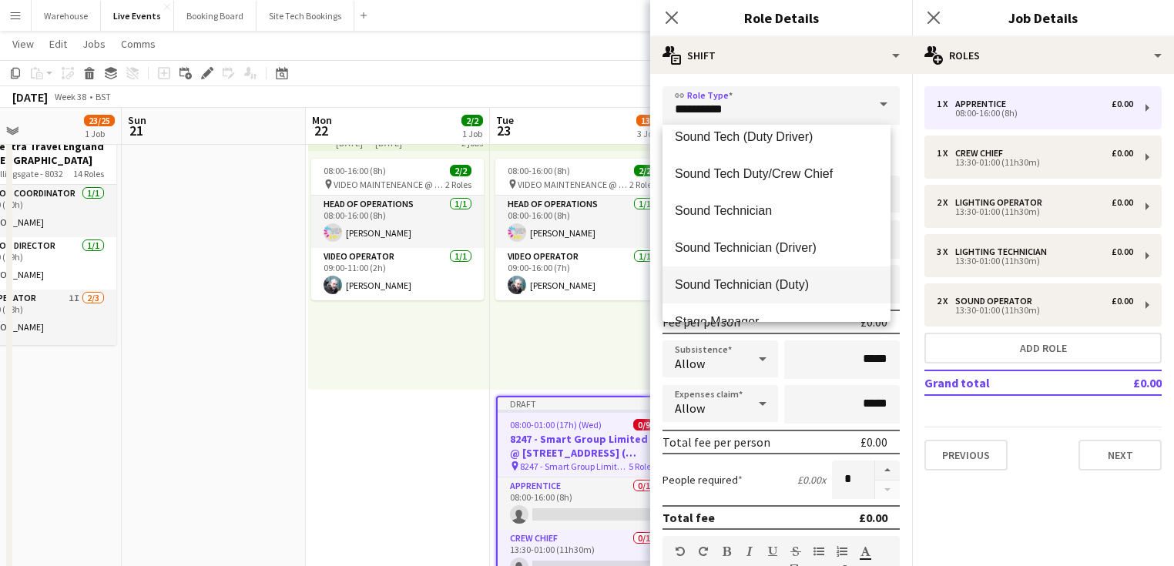
click at [761, 280] on span "Sound Technician (Duty)" at bounding box center [776, 284] width 203 height 15
type input "**********"
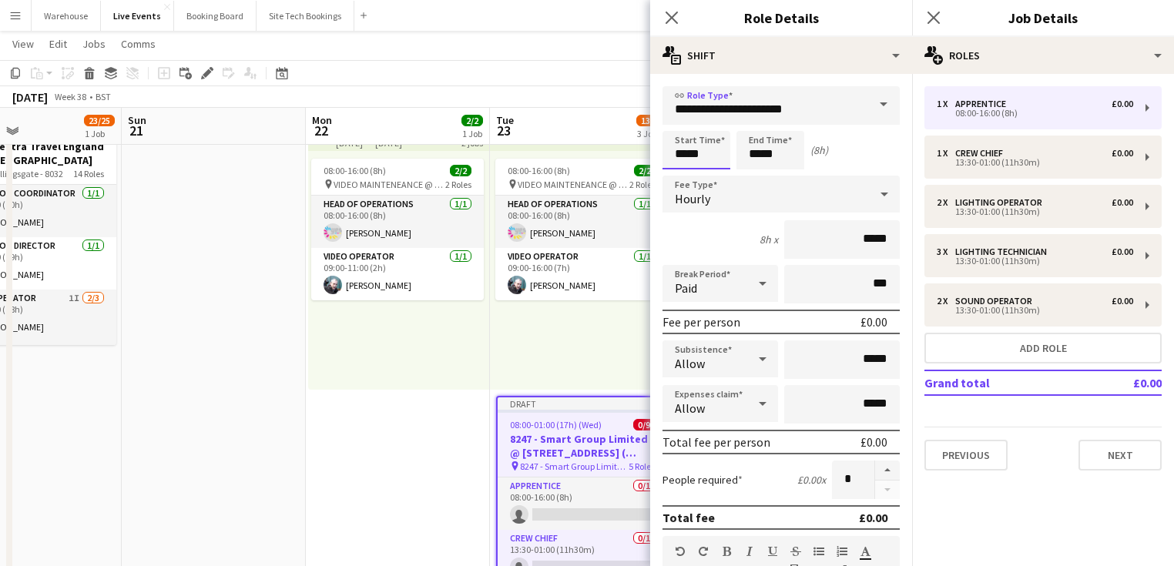
click at [681, 160] on input "*****" at bounding box center [697, 150] width 68 height 39
click at [678, 120] on div at bounding box center [681, 123] width 31 height 15
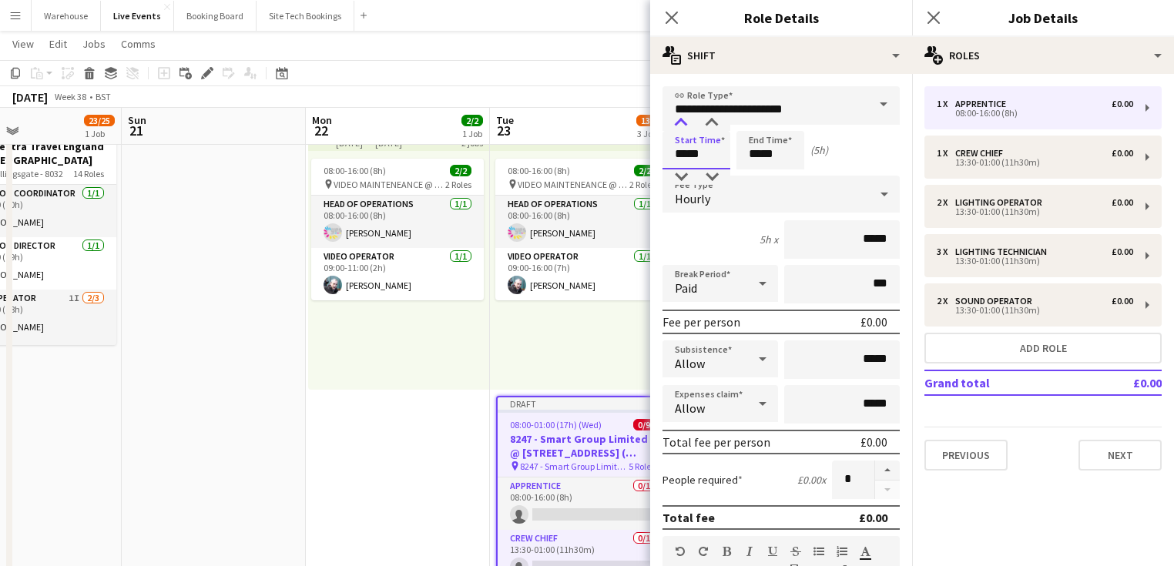
click at [678, 120] on div at bounding box center [681, 123] width 31 height 15
click at [681, 178] on div at bounding box center [681, 176] width 31 height 15
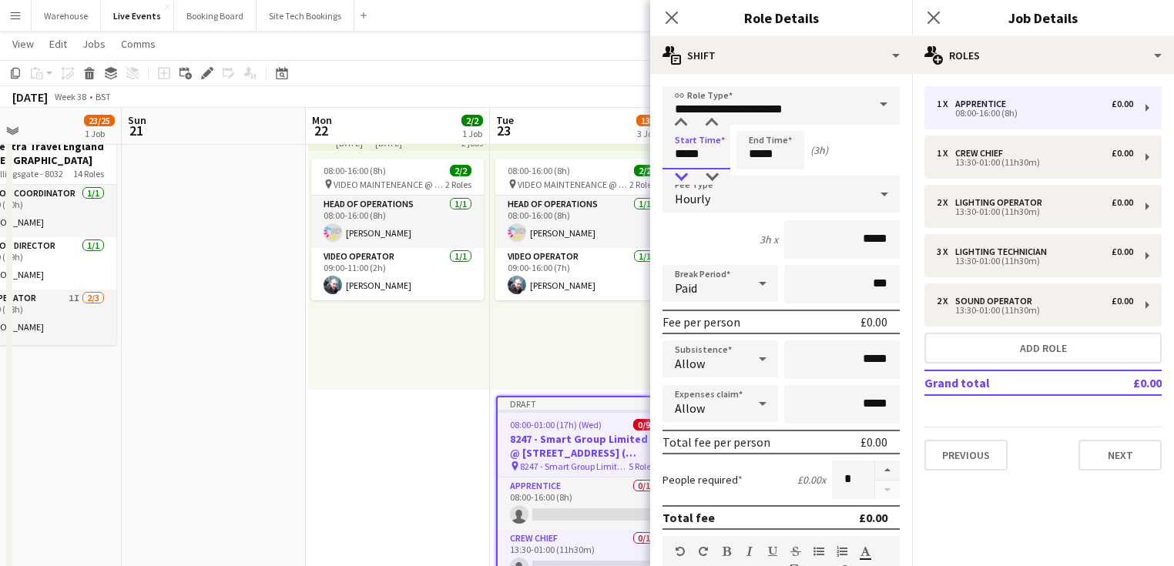
click at [681, 178] on div at bounding box center [681, 176] width 31 height 15
click at [680, 117] on div at bounding box center [681, 123] width 31 height 15
click at [716, 116] on input "**********" at bounding box center [781, 105] width 237 height 39
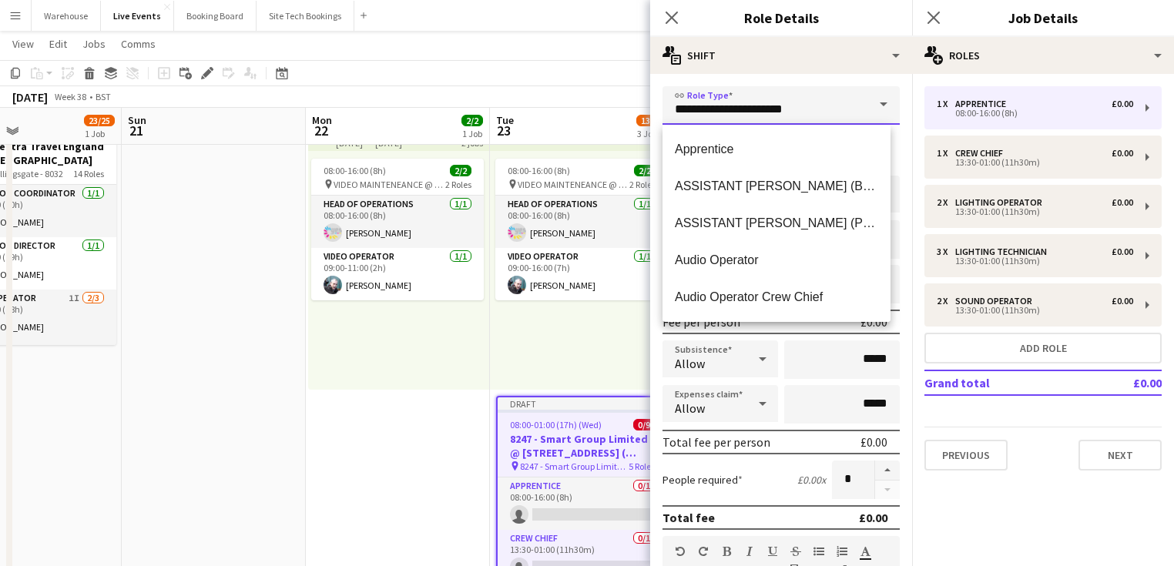
click at [716, 118] on input "**********" at bounding box center [781, 105] width 237 height 39
click at [817, 92] on input "**********" at bounding box center [781, 105] width 237 height 39
click at [761, 372] on icon at bounding box center [762, 359] width 18 height 31
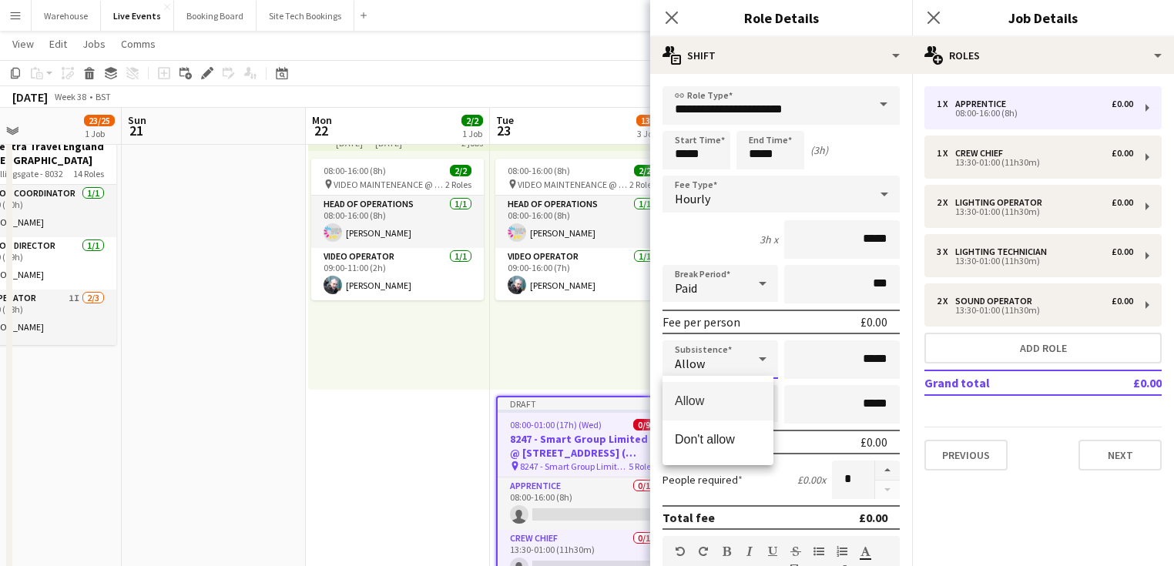
click at [697, 154] on div at bounding box center [587, 283] width 1174 height 566
click at [699, 152] on input "*****" at bounding box center [697, 150] width 68 height 39
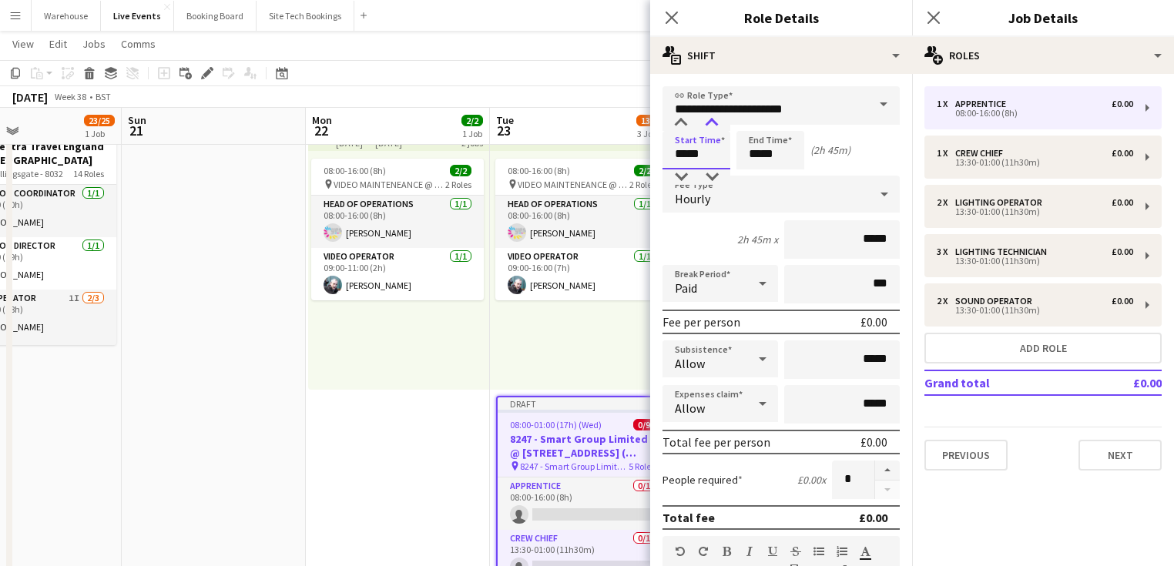
click at [715, 126] on div at bounding box center [711, 123] width 31 height 15
type input "*****"
click at [715, 126] on div at bounding box center [711, 123] width 31 height 15
click at [770, 155] on input "*****" at bounding box center [770, 150] width 68 height 39
click at [763, 129] on div at bounding box center [755, 123] width 31 height 15
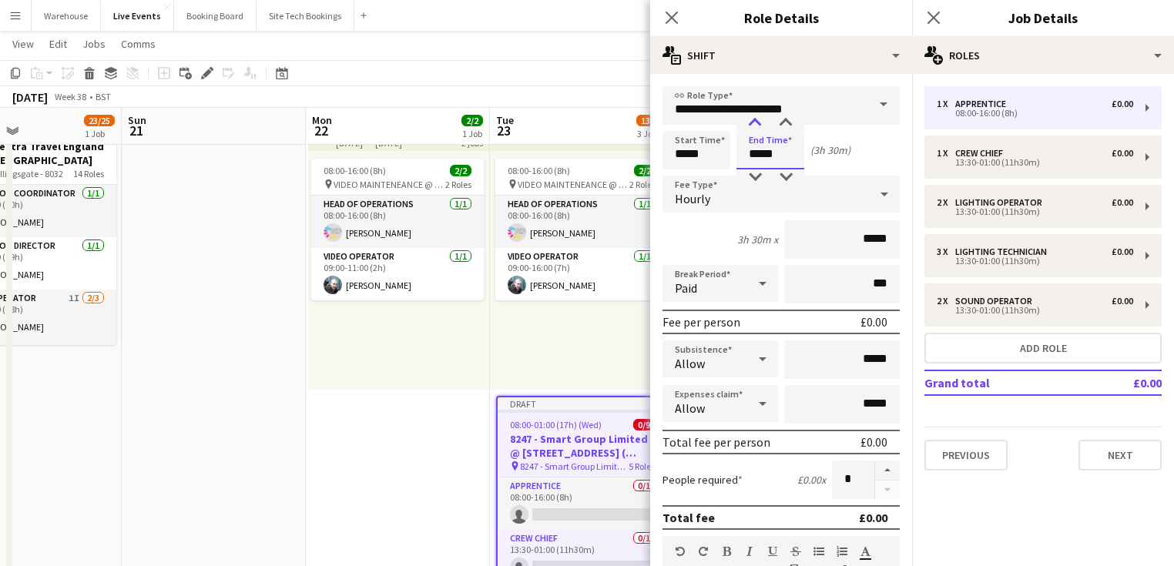
click at [757, 125] on div at bounding box center [755, 123] width 31 height 15
click at [758, 126] on div at bounding box center [755, 123] width 31 height 15
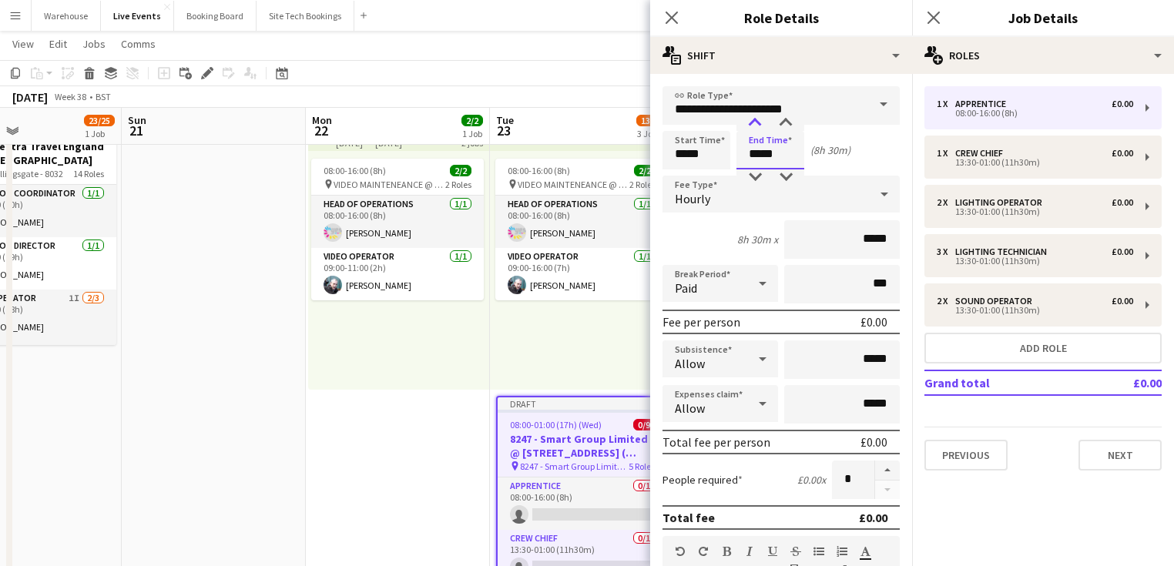
click at [758, 126] on div at bounding box center [755, 123] width 31 height 15
type input "*****"
click at [758, 126] on div at bounding box center [755, 123] width 31 height 15
click at [758, 408] on icon at bounding box center [762, 403] width 18 height 31
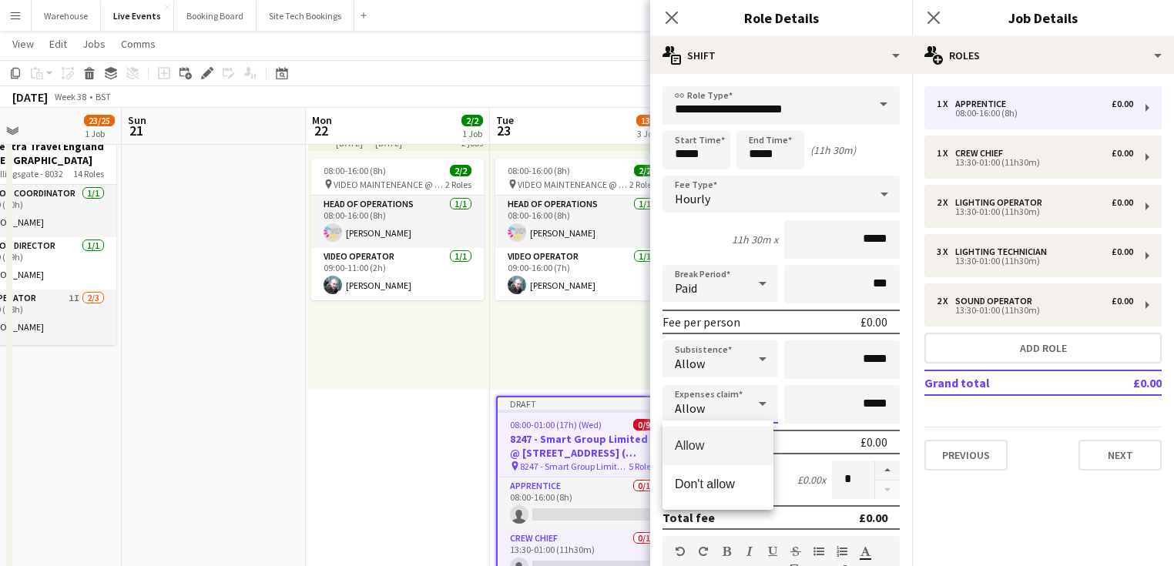
click at [758, 408] on div at bounding box center [587, 283] width 1174 height 566
click at [763, 367] on icon at bounding box center [762, 359] width 18 height 31
click at [764, 367] on div at bounding box center [587, 283] width 1174 height 566
click at [671, 19] on icon at bounding box center [671, 17] width 15 height 15
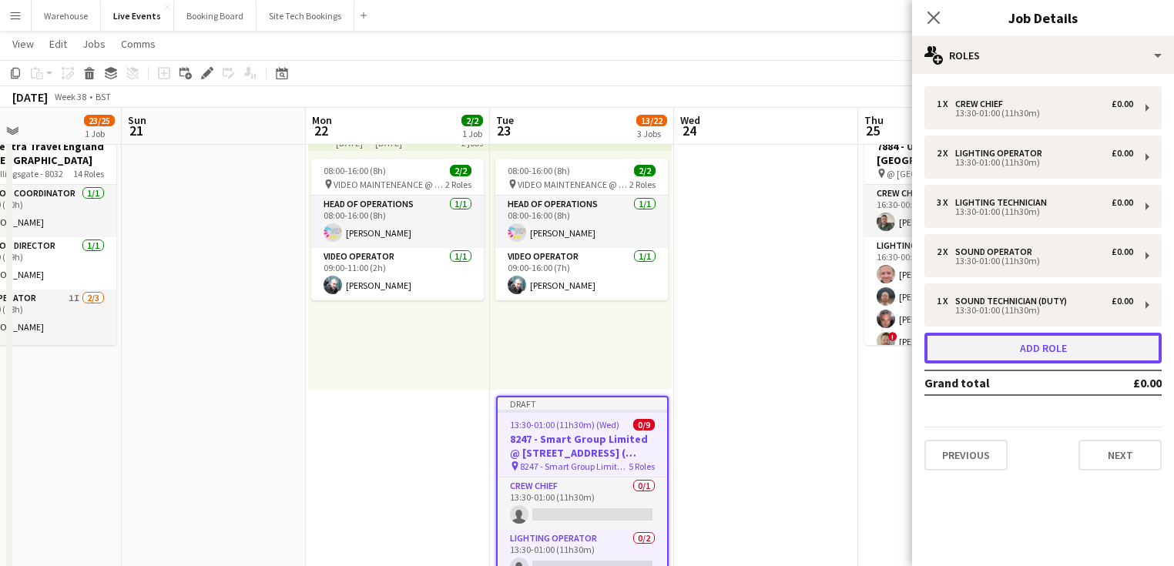
click at [1026, 354] on button "Add role" at bounding box center [1042, 348] width 237 height 31
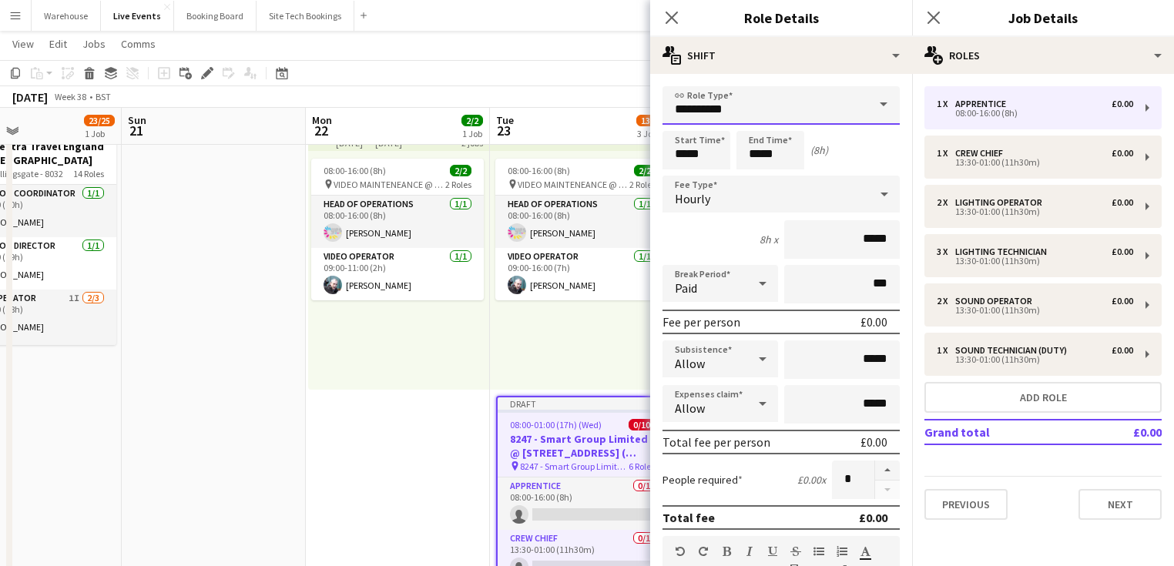
click at [763, 118] on input "**********" at bounding box center [781, 105] width 237 height 39
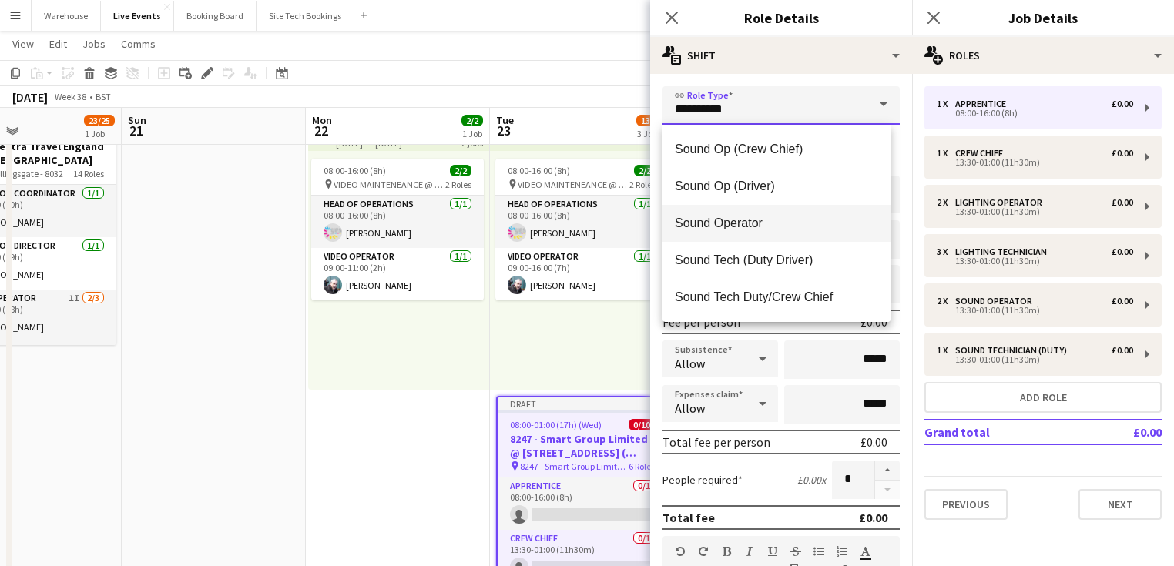
scroll to position [3328, 0]
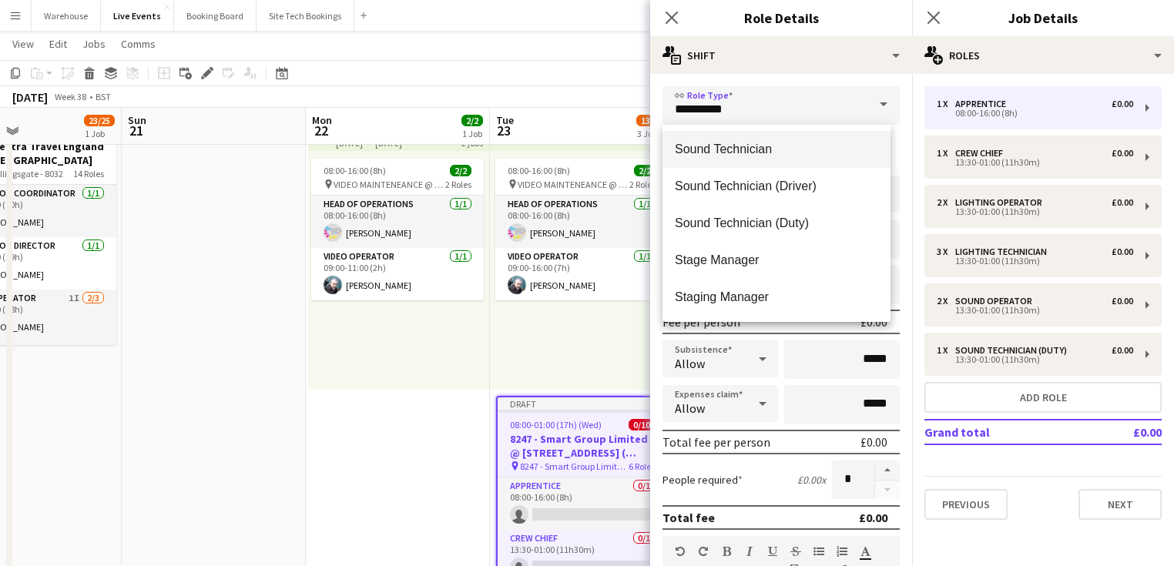
click at [744, 153] on span "Sound Technician" at bounding box center [776, 149] width 203 height 15
type input "**********"
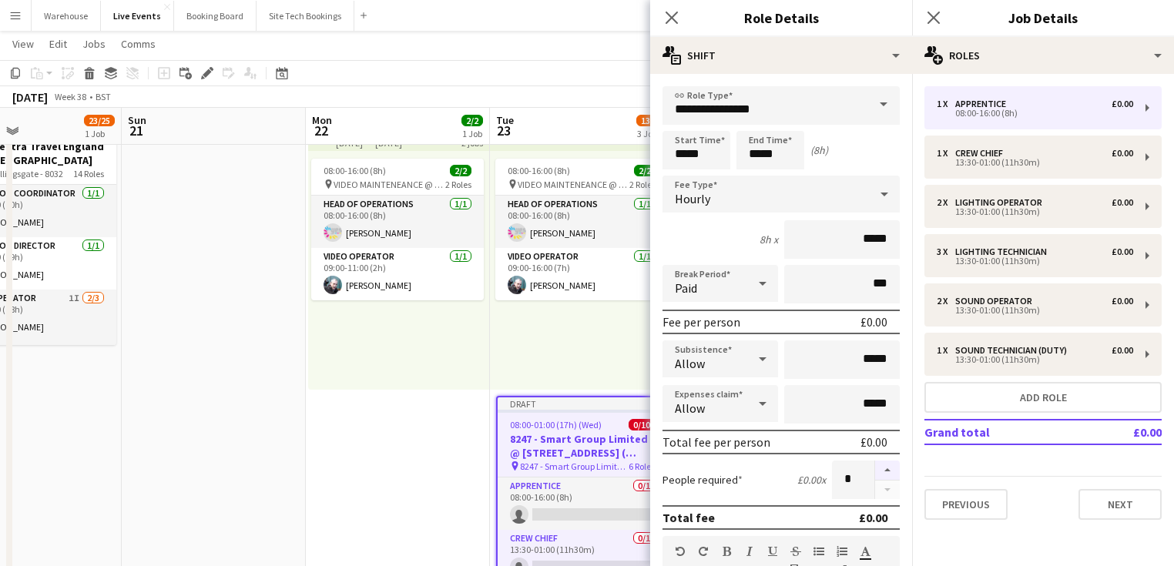
click at [879, 468] on button "button" at bounding box center [887, 471] width 25 height 20
type input "*"
click at [714, 159] on input "*****" at bounding box center [697, 150] width 68 height 39
click at [677, 116] on div at bounding box center [681, 123] width 31 height 15
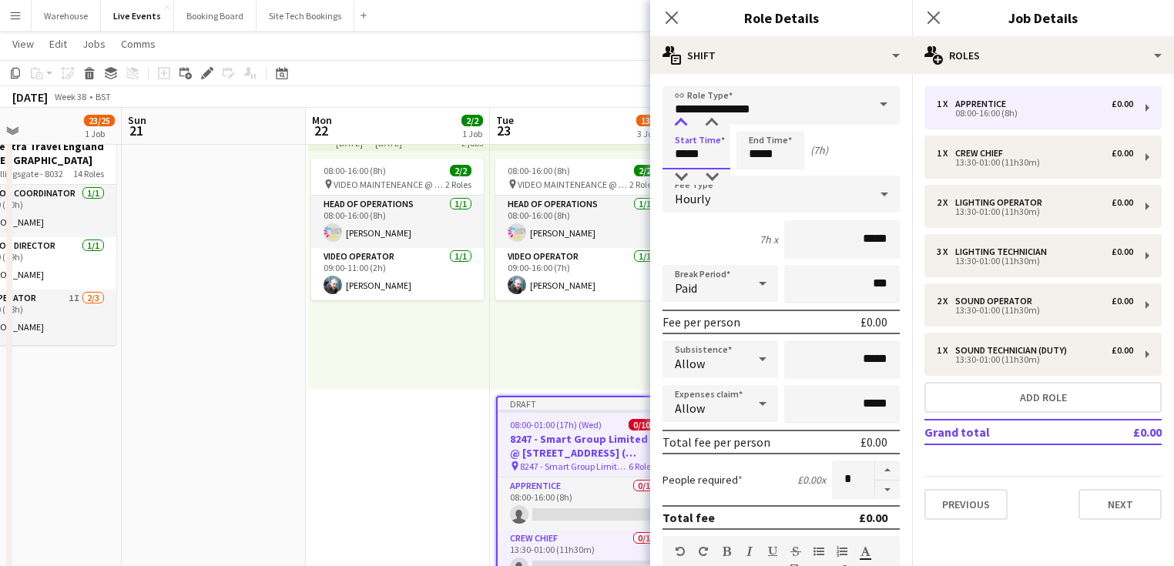
click at [677, 116] on div at bounding box center [681, 123] width 31 height 15
click at [678, 116] on div at bounding box center [681, 123] width 31 height 15
click at [678, 117] on div at bounding box center [681, 123] width 31 height 15
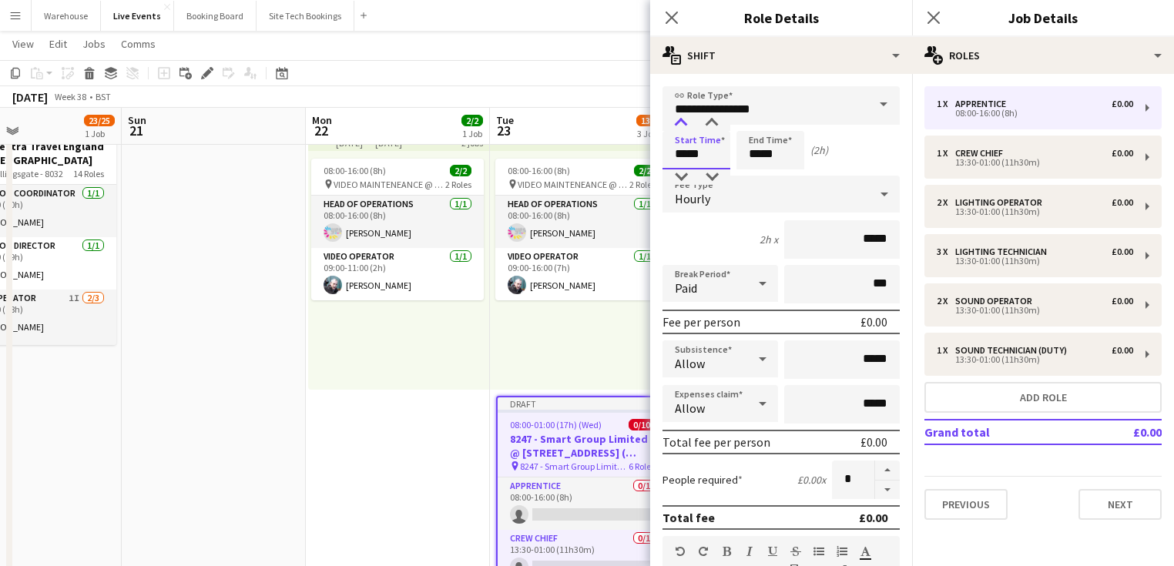
click at [678, 117] on div at bounding box center [681, 123] width 31 height 15
click at [682, 182] on div at bounding box center [681, 176] width 31 height 15
click at [683, 179] on div at bounding box center [681, 176] width 31 height 15
click at [711, 126] on div at bounding box center [711, 123] width 31 height 15
type input "*****"
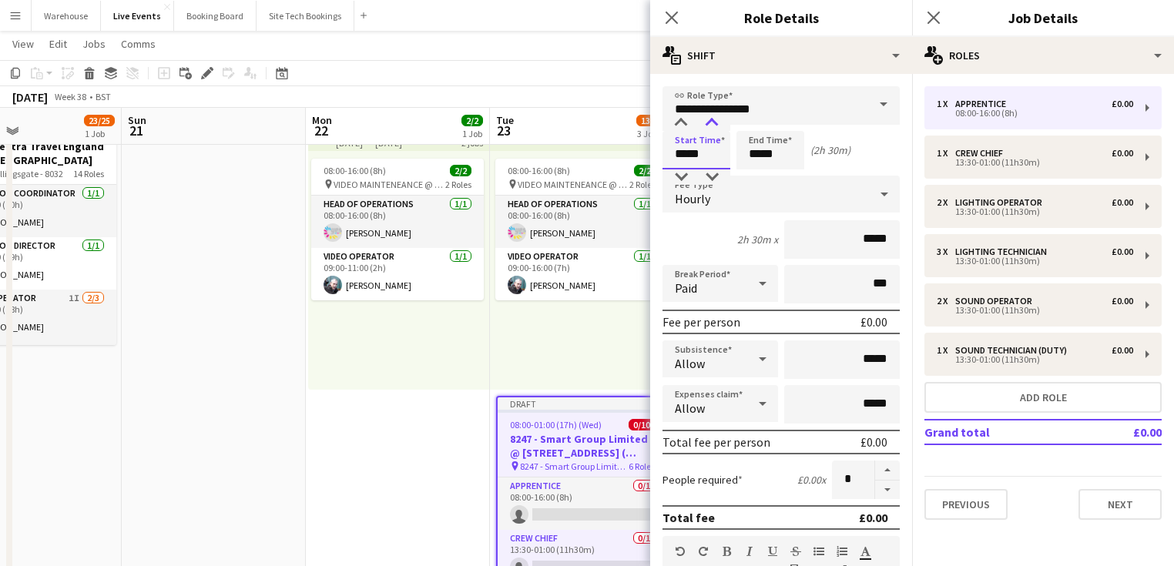
click at [711, 126] on div at bounding box center [711, 123] width 31 height 15
click at [762, 160] on input "*****" at bounding box center [770, 150] width 68 height 39
click at [756, 125] on div at bounding box center [755, 123] width 31 height 15
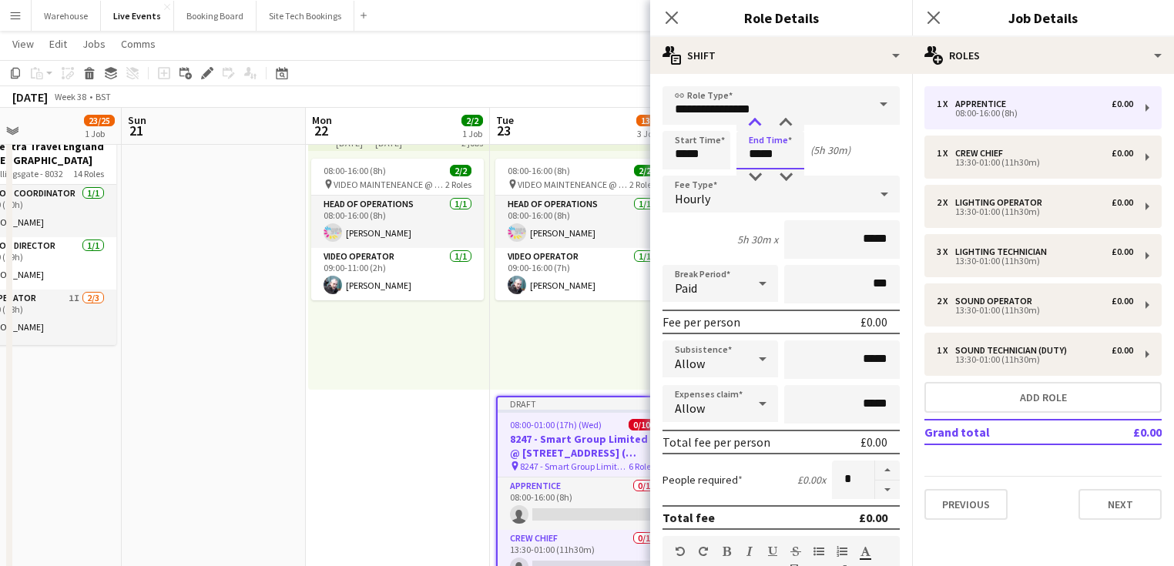
click at [756, 125] on div at bounding box center [755, 123] width 31 height 15
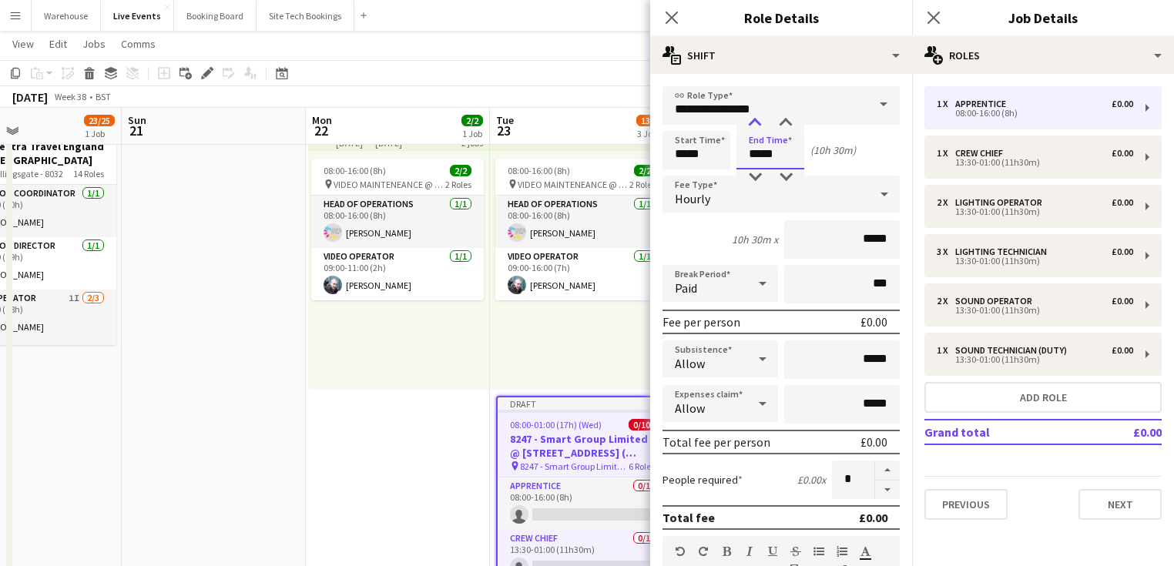
type input "*****"
click at [756, 125] on div at bounding box center [755, 123] width 31 height 15
click at [718, 204] on div "Hourly" at bounding box center [766, 194] width 206 height 37
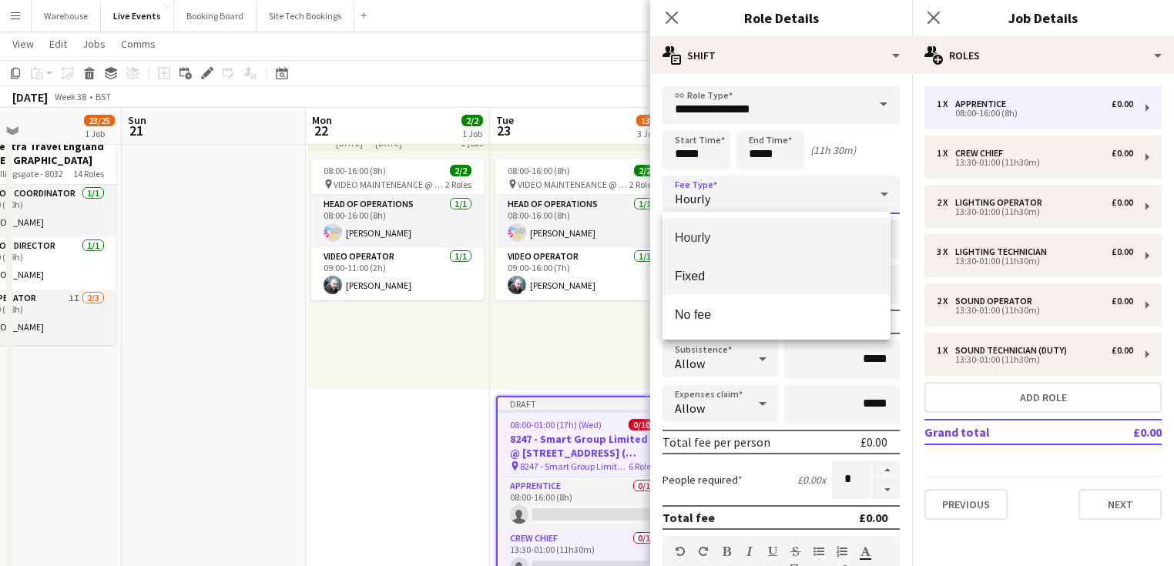
click at [695, 277] on span "Fixed" at bounding box center [776, 276] width 203 height 15
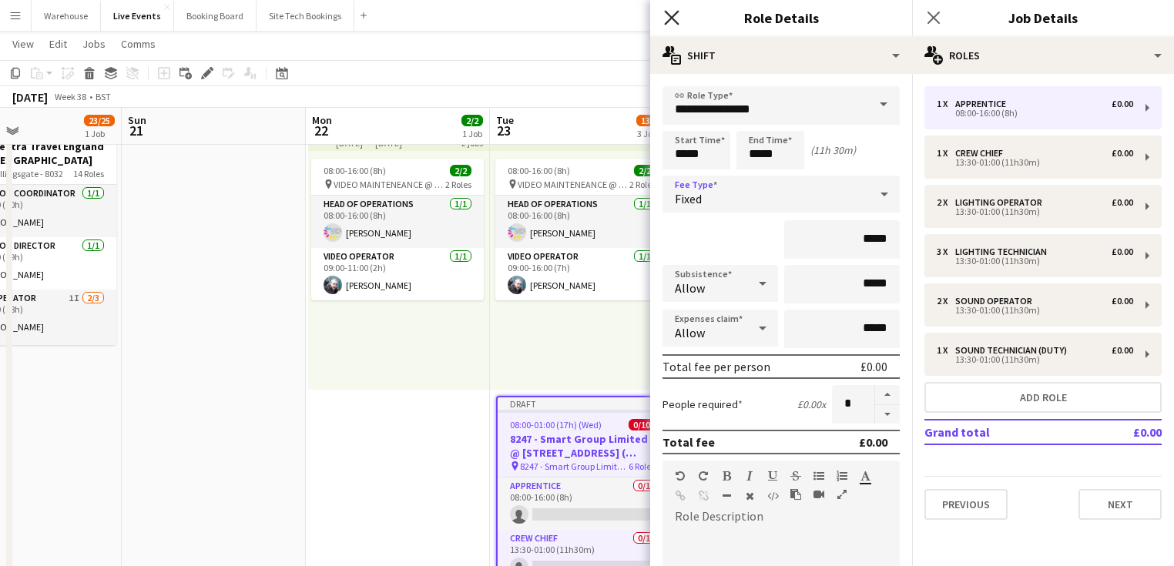
click at [678, 19] on icon "Close pop-in" at bounding box center [671, 17] width 15 height 15
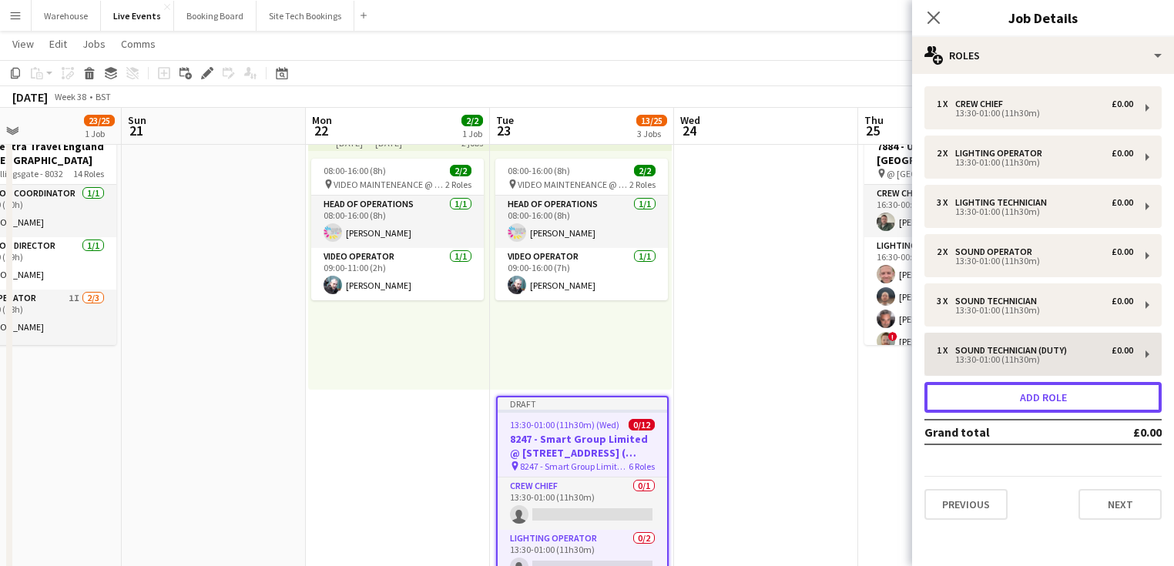
click at [981, 402] on button "Add role" at bounding box center [1042, 397] width 237 height 31
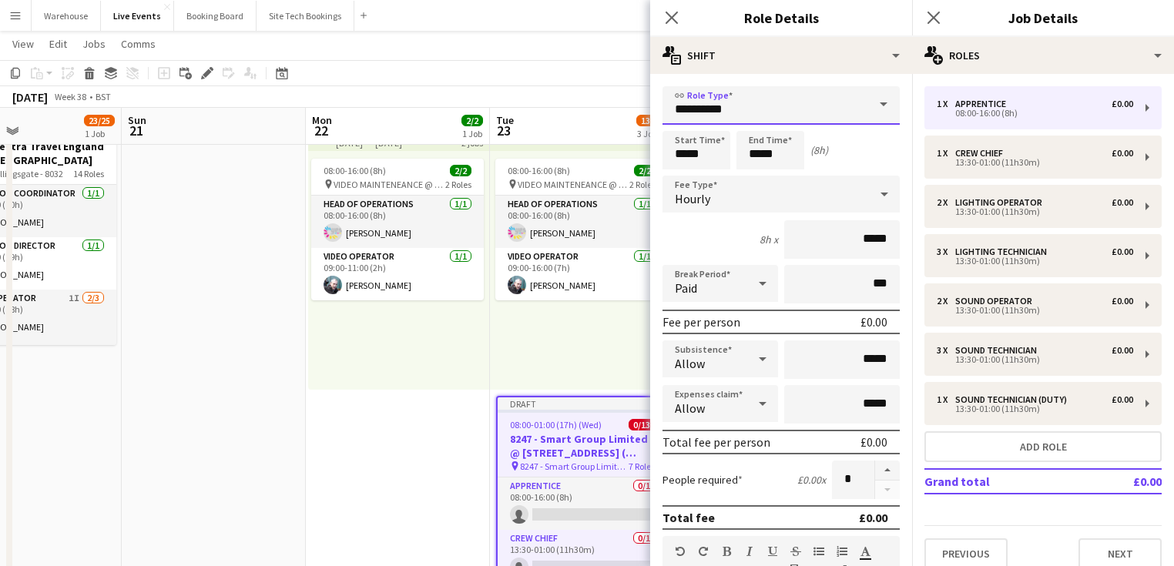
click at [695, 89] on input "**********" at bounding box center [781, 105] width 237 height 39
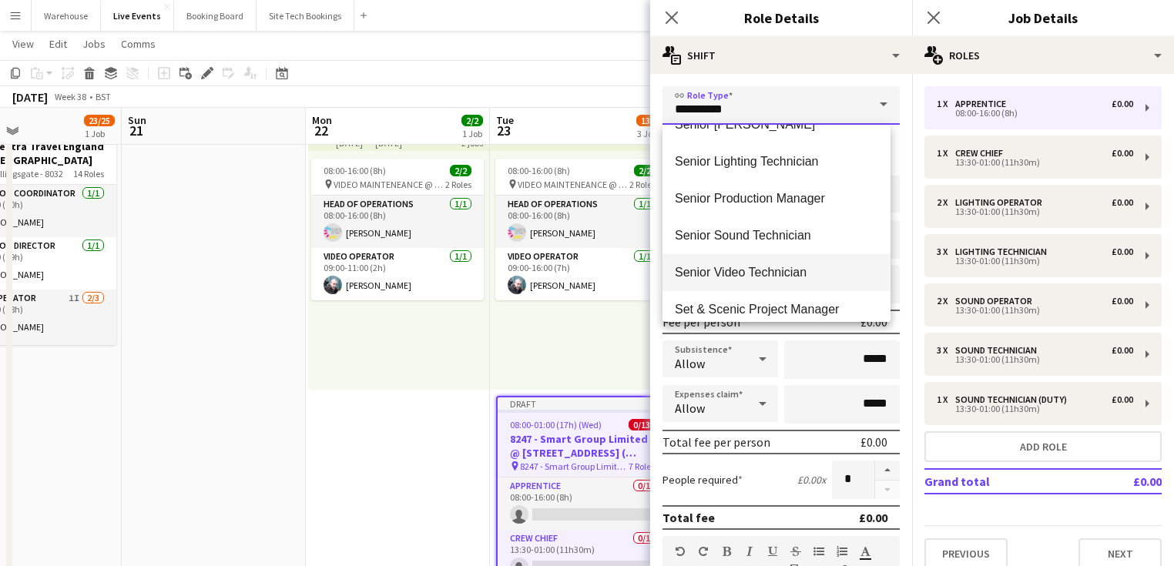
scroll to position [2773, 0]
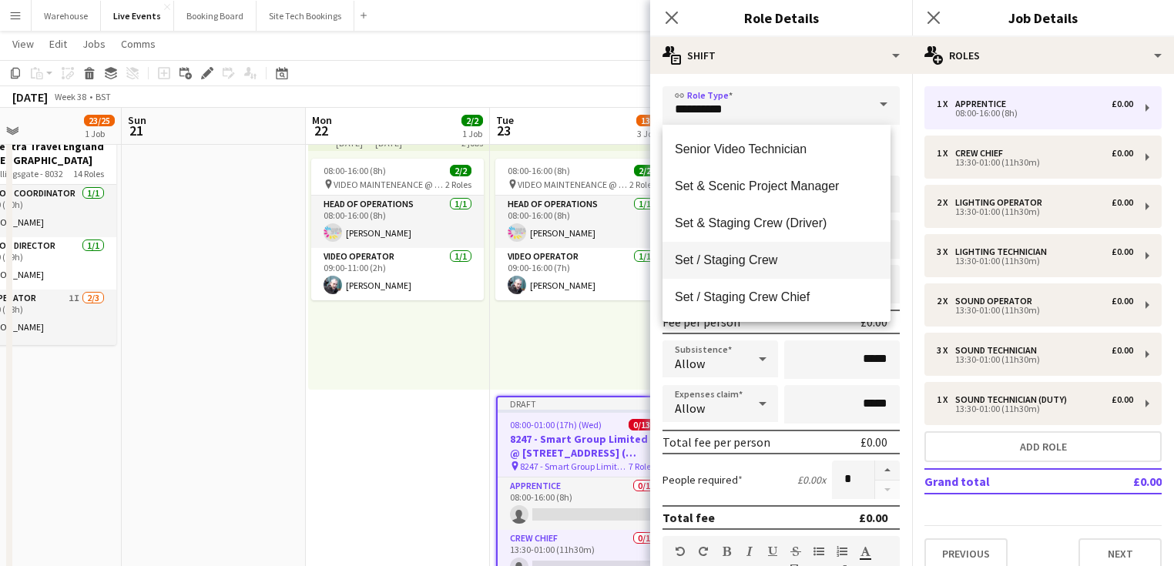
click at [726, 266] on span "Set / Staging Crew" at bounding box center [776, 260] width 203 height 15
type input "**********"
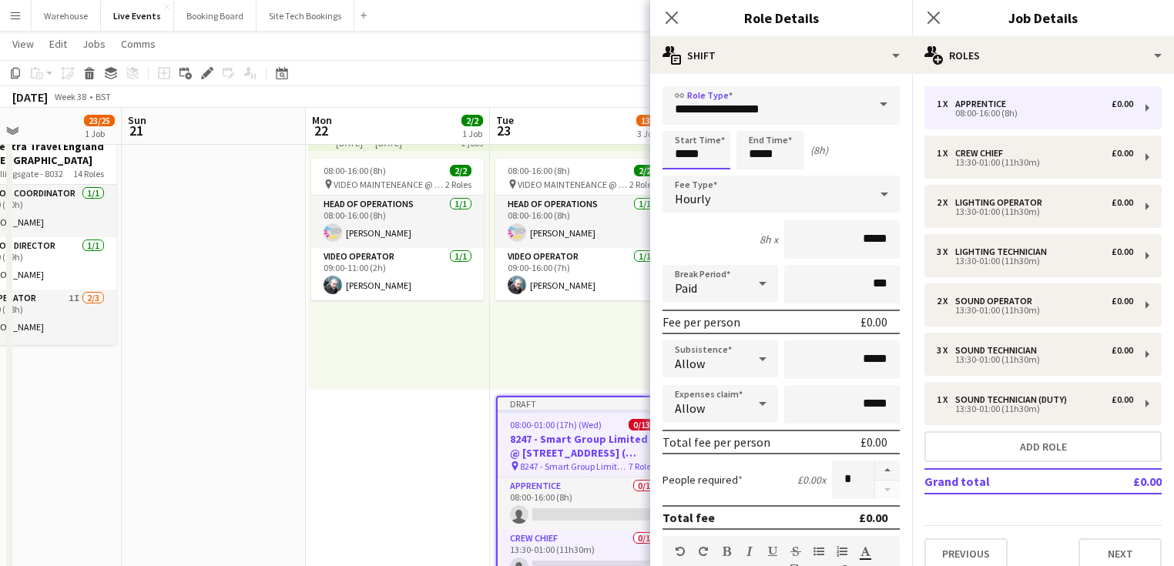
click at [705, 167] on input "*****" at bounding box center [697, 150] width 68 height 39
click at [687, 133] on input "*****" at bounding box center [697, 150] width 68 height 39
click at [686, 133] on input "*****" at bounding box center [697, 150] width 68 height 39
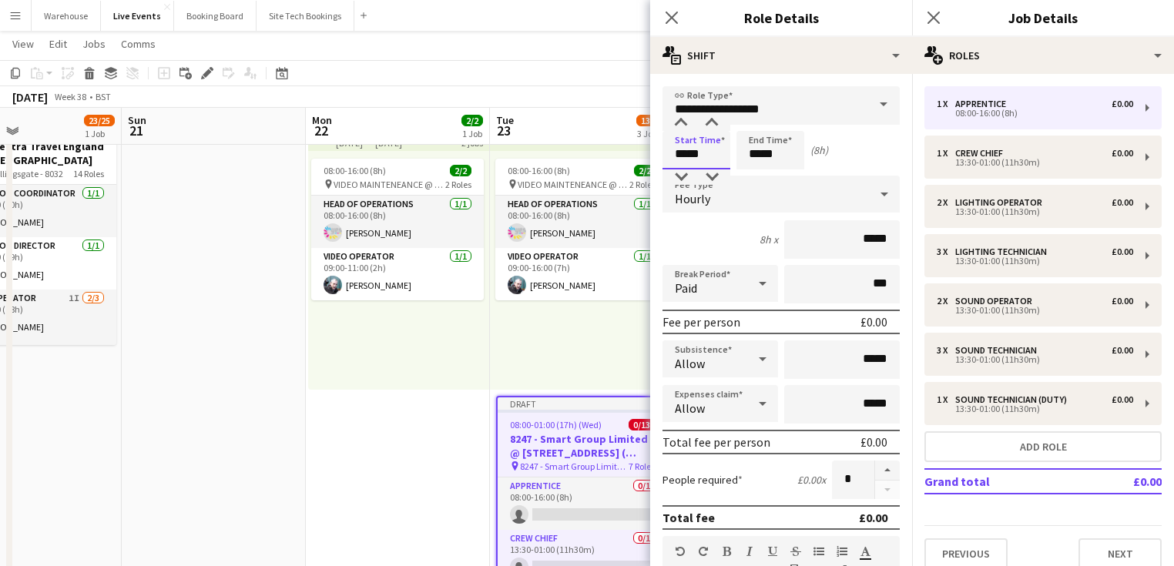
click at [686, 133] on input "*****" at bounding box center [697, 150] width 68 height 39
click at [683, 129] on div at bounding box center [681, 123] width 31 height 15
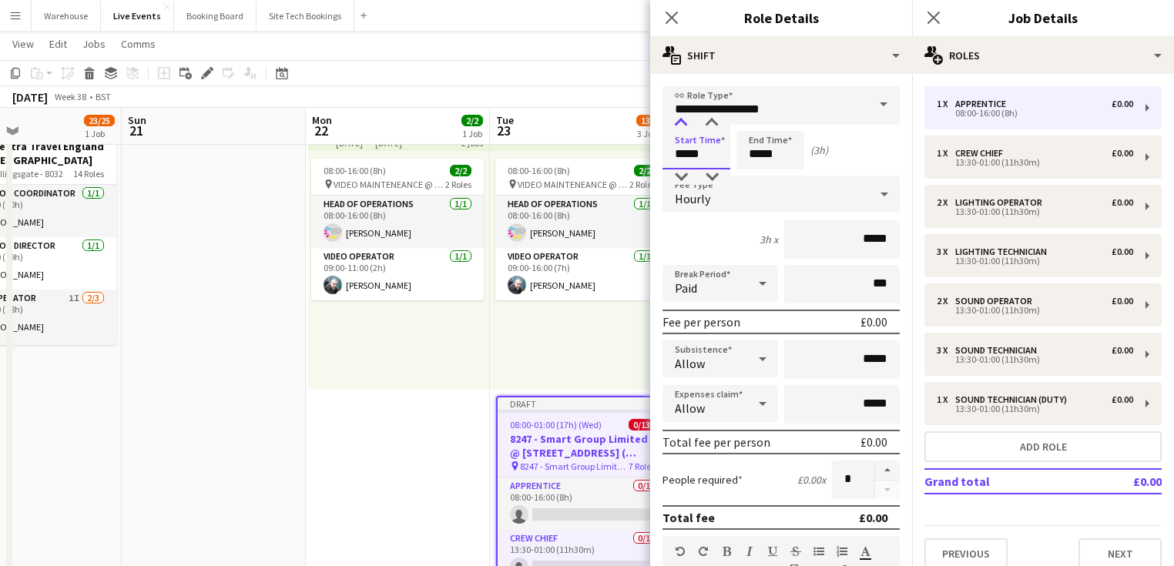
click at [683, 129] on div at bounding box center [681, 123] width 31 height 15
click at [709, 125] on div at bounding box center [711, 123] width 31 height 15
type input "*****"
click at [709, 126] on div at bounding box center [711, 123] width 31 height 15
click at [785, 157] on input "*****" at bounding box center [770, 150] width 68 height 39
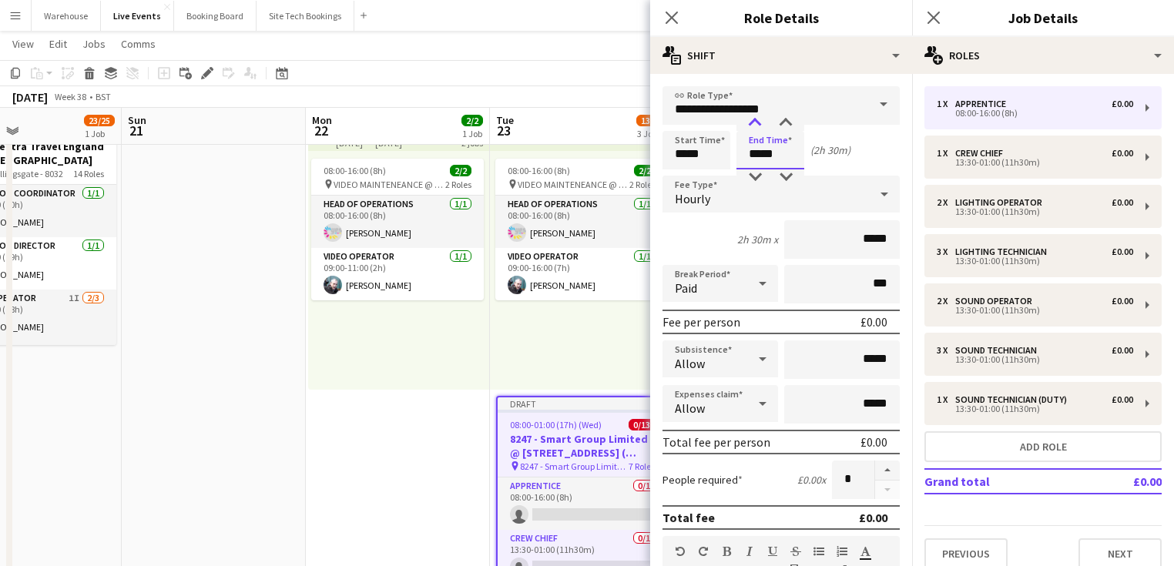
click at [756, 127] on div at bounding box center [755, 123] width 31 height 15
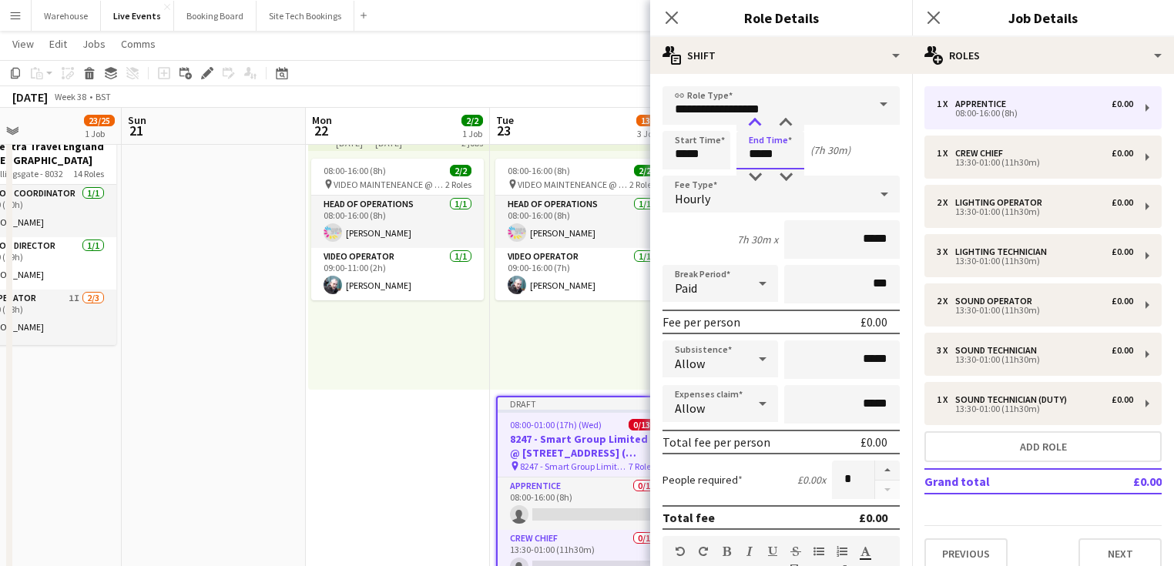
click at [756, 127] on div at bounding box center [755, 123] width 31 height 15
type input "*****"
click at [756, 127] on div at bounding box center [755, 123] width 31 height 15
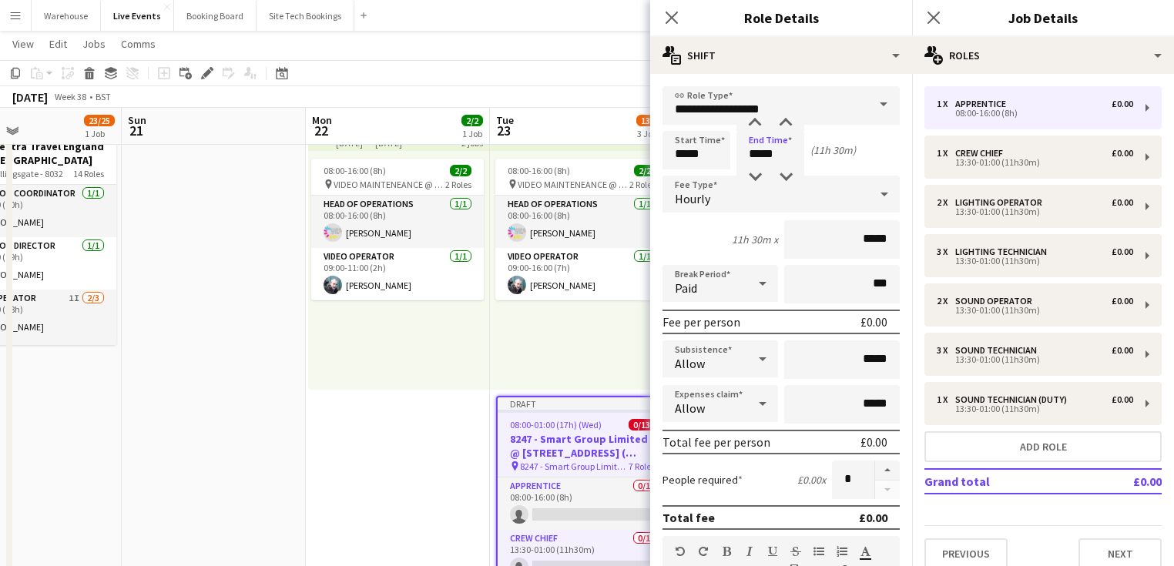
click at [696, 200] on span "Hourly" at bounding box center [692, 198] width 35 height 15
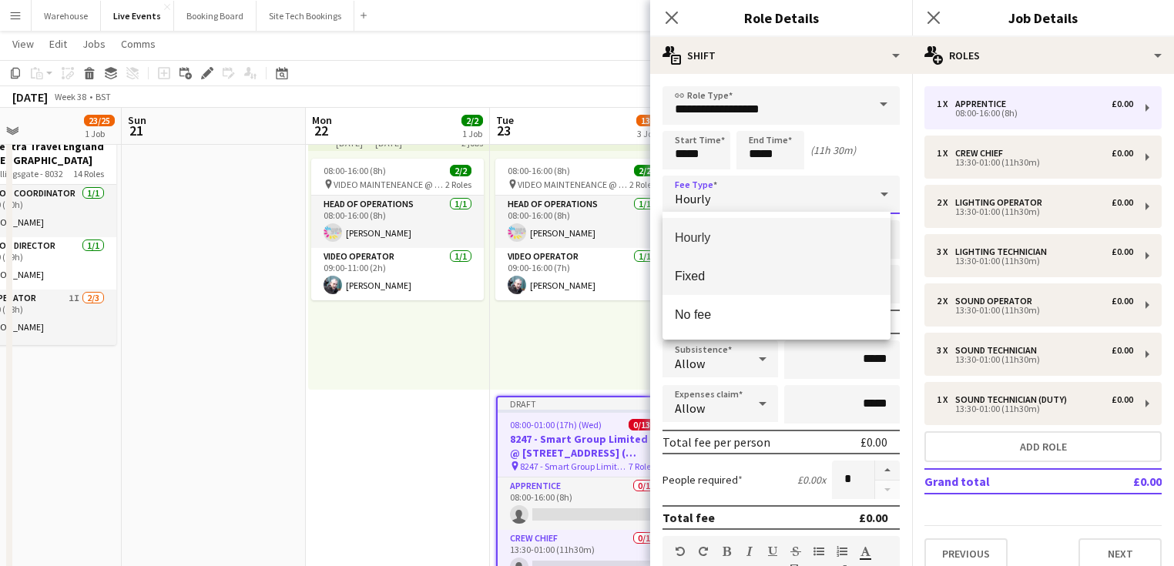
click at [699, 277] on span "Fixed" at bounding box center [776, 276] width 203 height 15
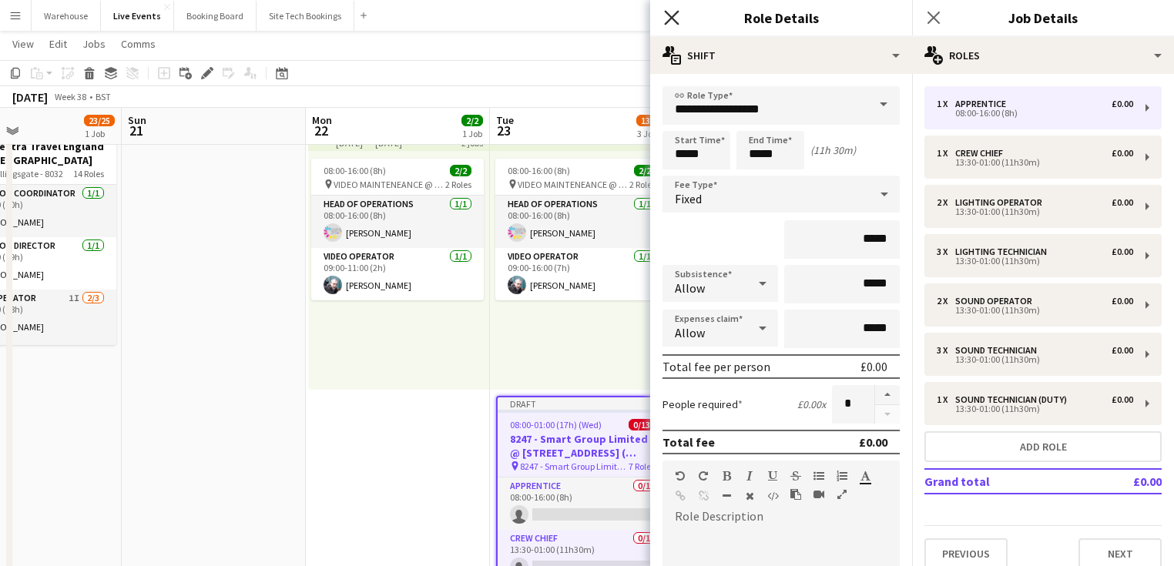
click at [671, 14] on icon "Close pop-in" at bounding box center [671, 17] width 15 height 15
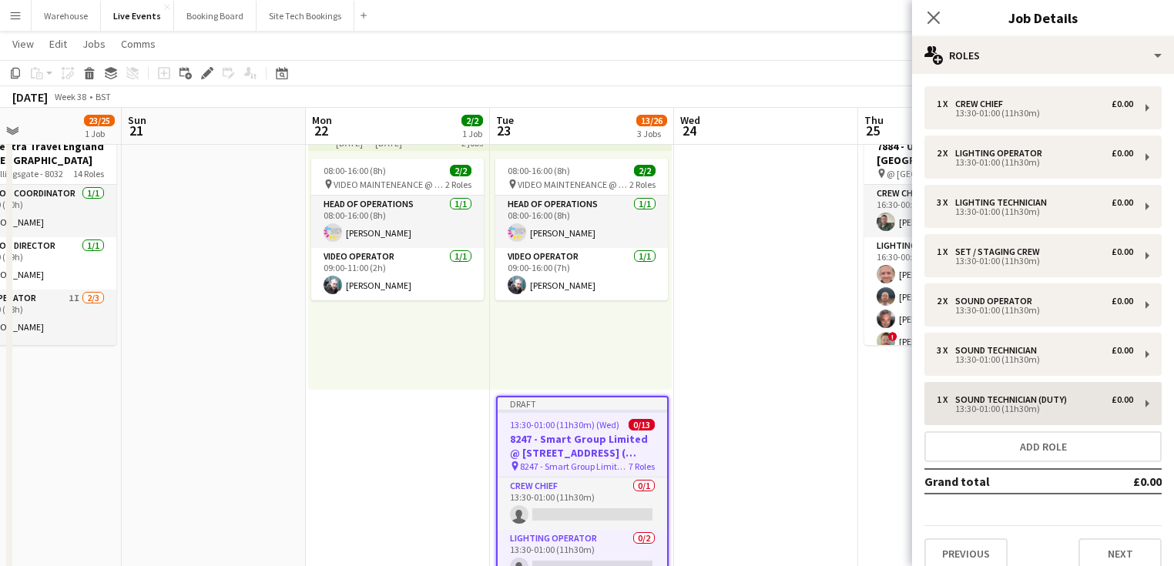
scroll to position [13, 0]
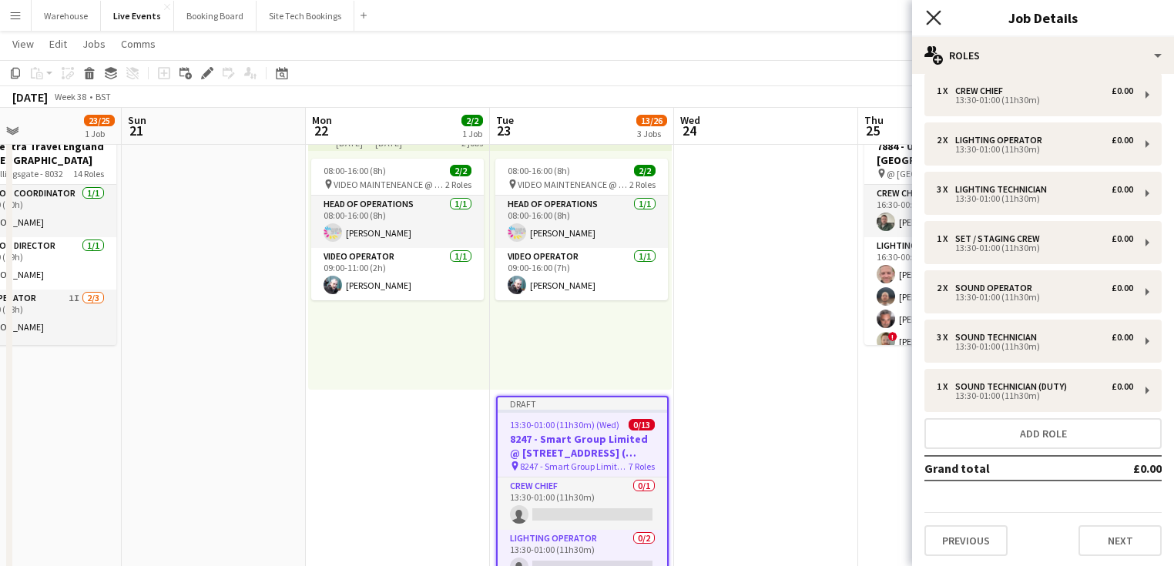
click at [931, 14] on icon at bounding box center [933, 17] width 15 height 15
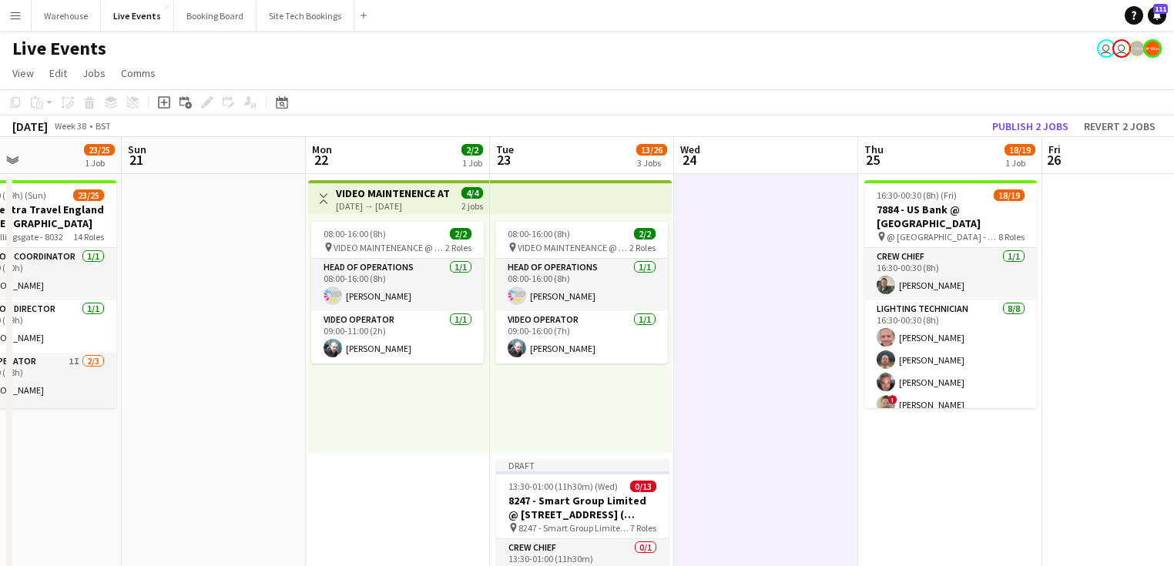
scroll to position [123, 0]
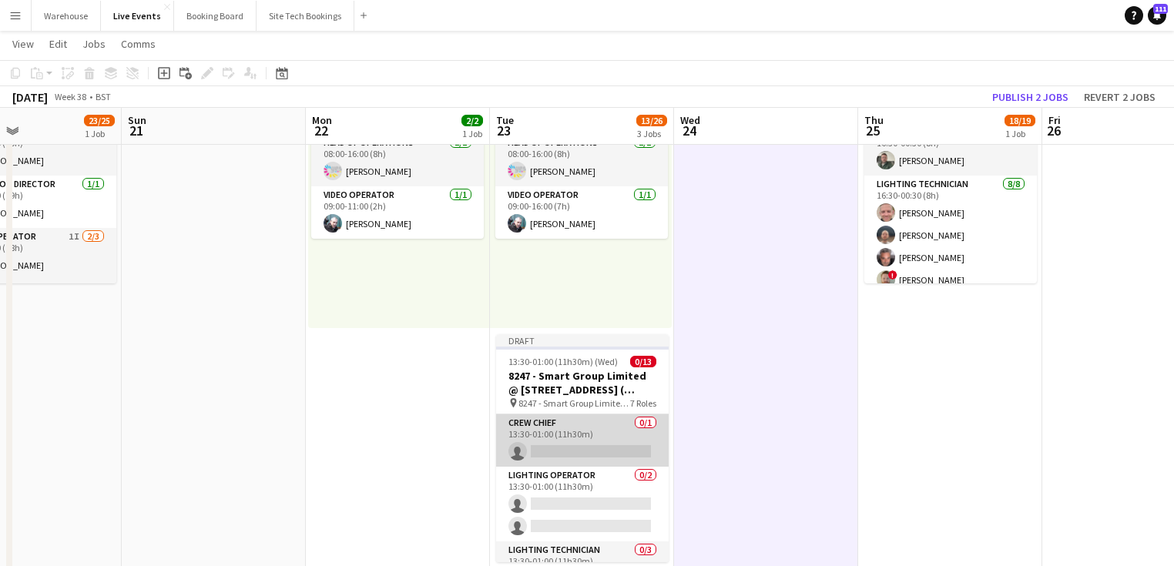
click at [569, 448] on app-card-role "Crew Chief 0/1 13:30-01:00 (11h30m) single-neutral-actions" at bounding box center [582, 440] width 173 height 52
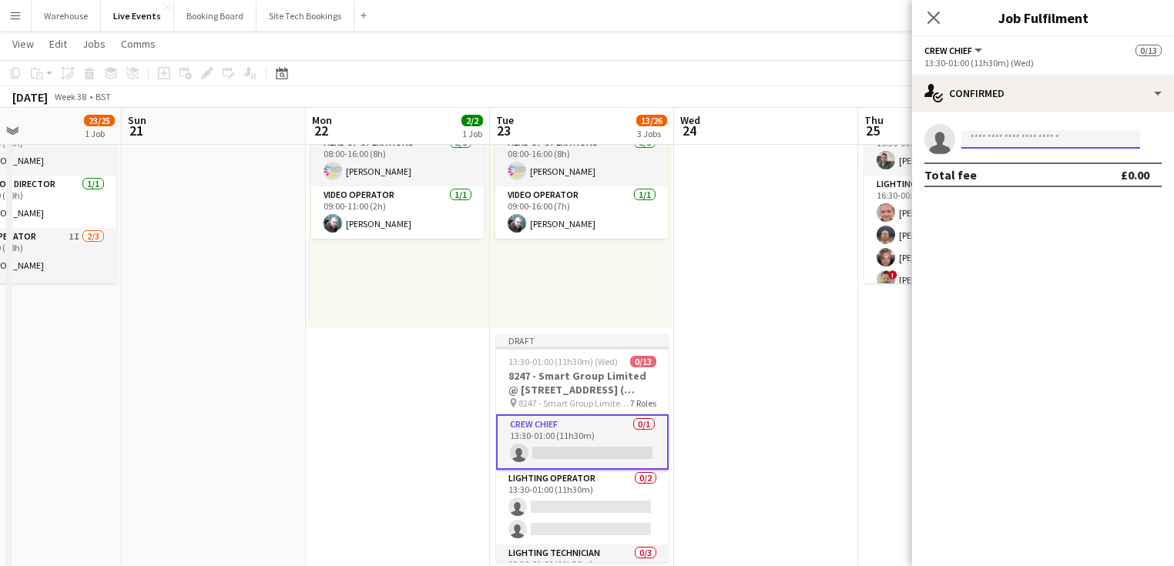
click at [1044, 130] on input at bounding box center [1050, 139] width 179 height 18
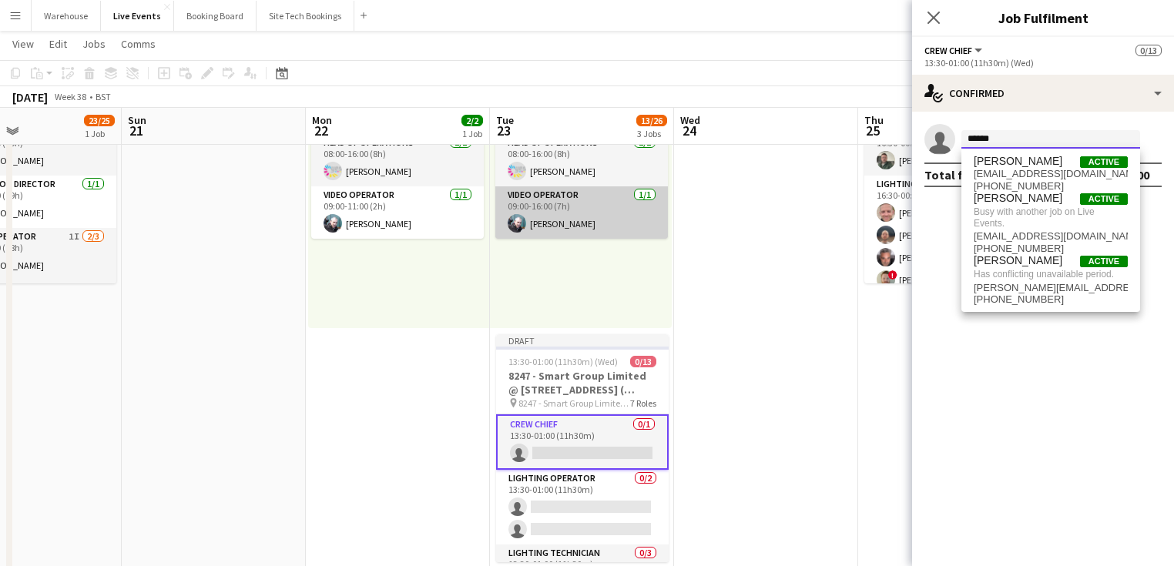
scroll to position [0, 0]
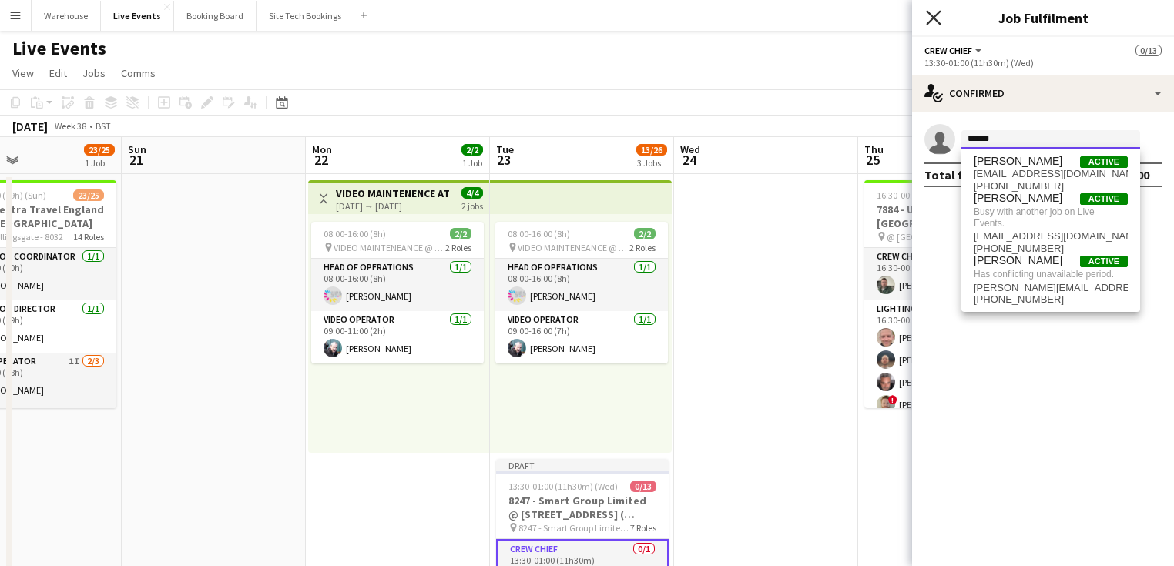
type input "******"
click at [931, 15] on icon at bounding box center [933, 17] width 15 height 15
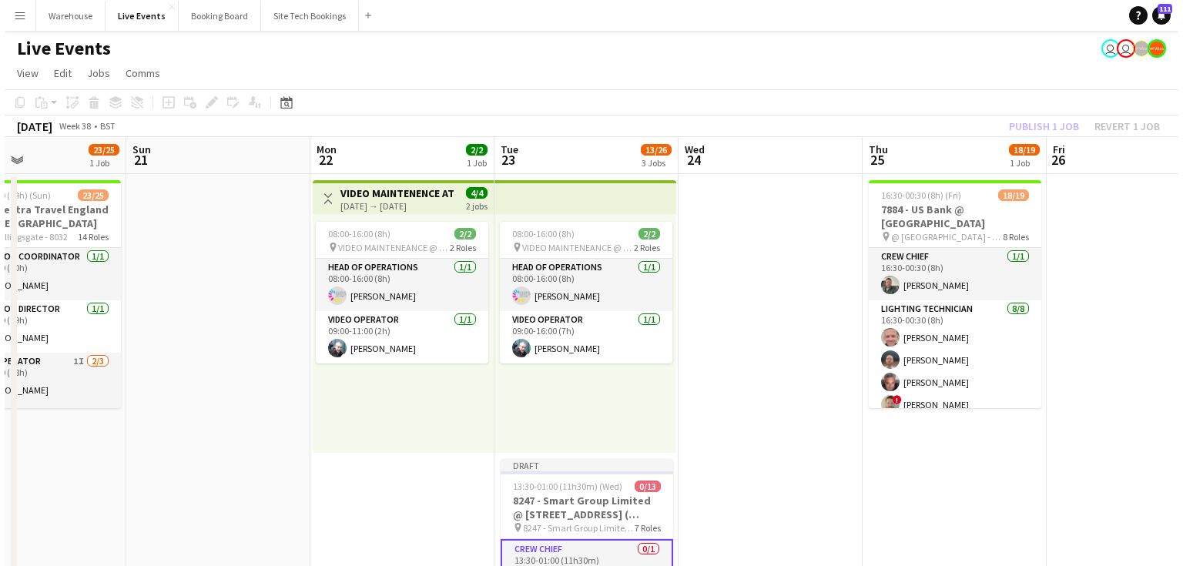
scroll to position [0, 614]
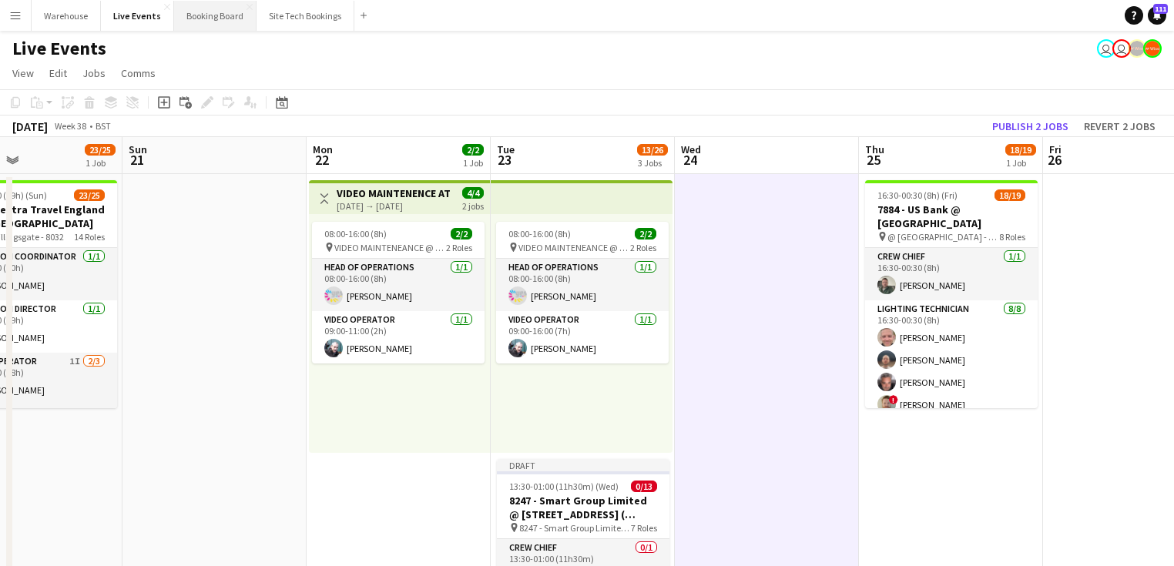
click at [212, 16] on button "Booking Board Close" at bounding box center [215, 16] width 82 height 30
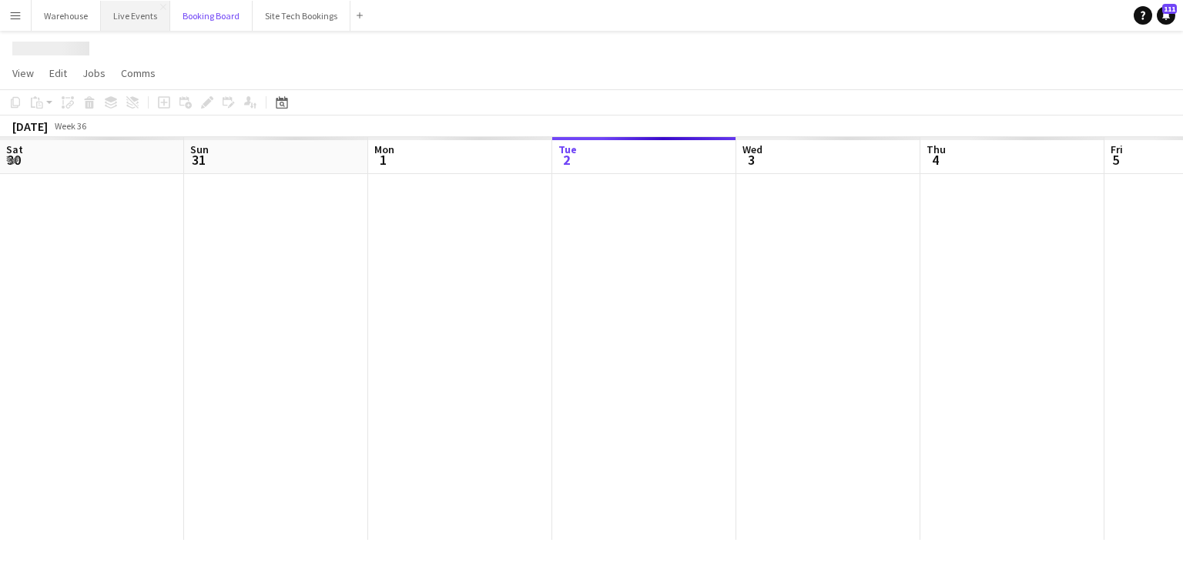
scroll to position [0, 368]
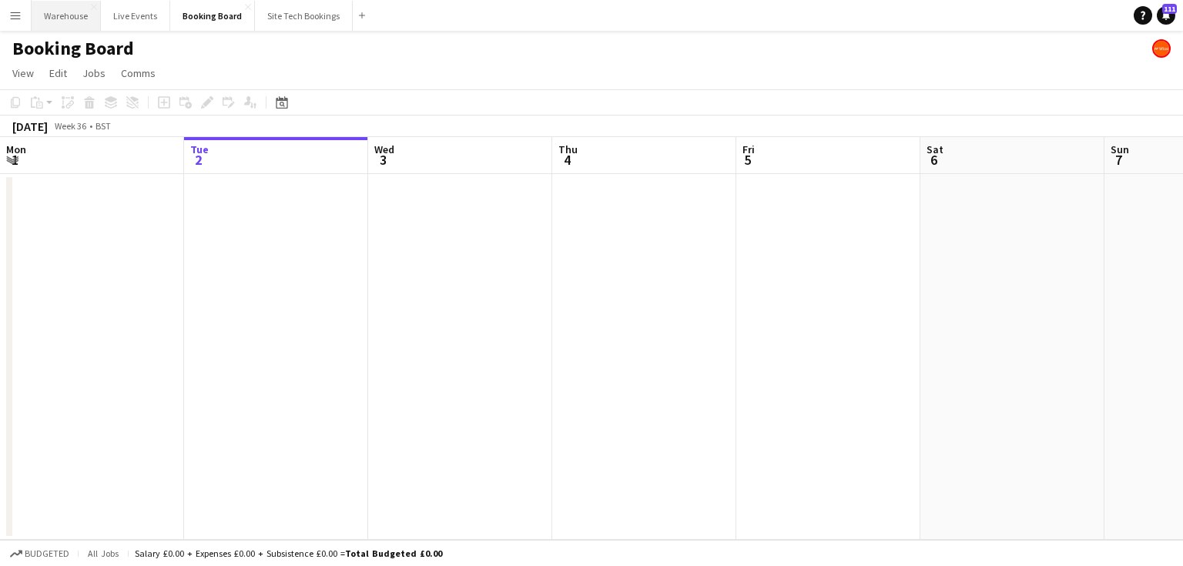
click at [59, 19] on button "Warehouse Close" at bounding box center [66, 16] width 69 height 30
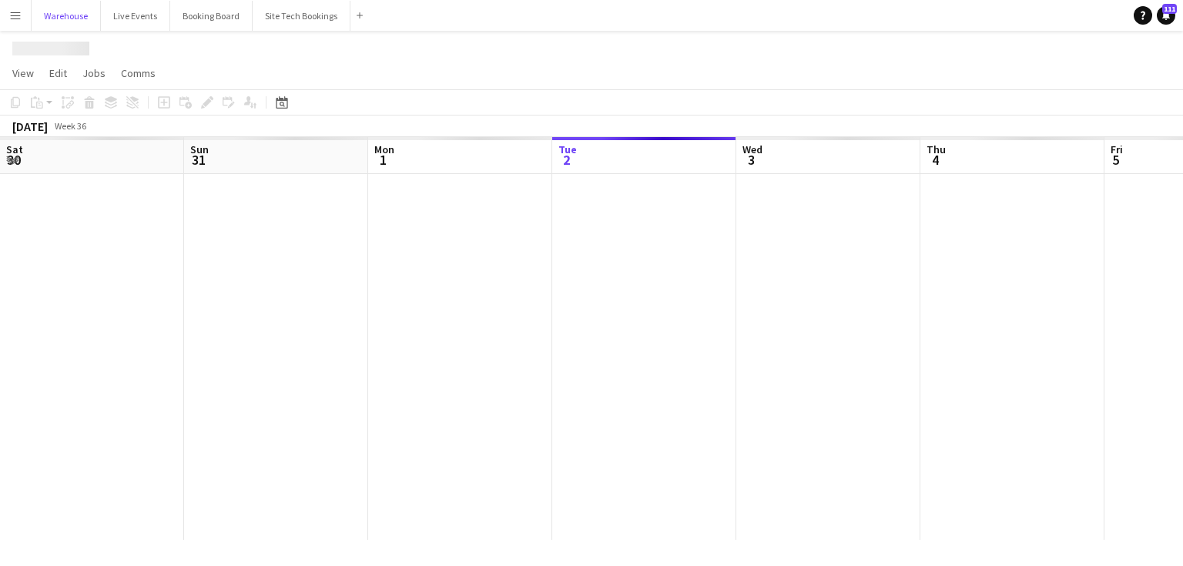
scroll to position [0, 368]
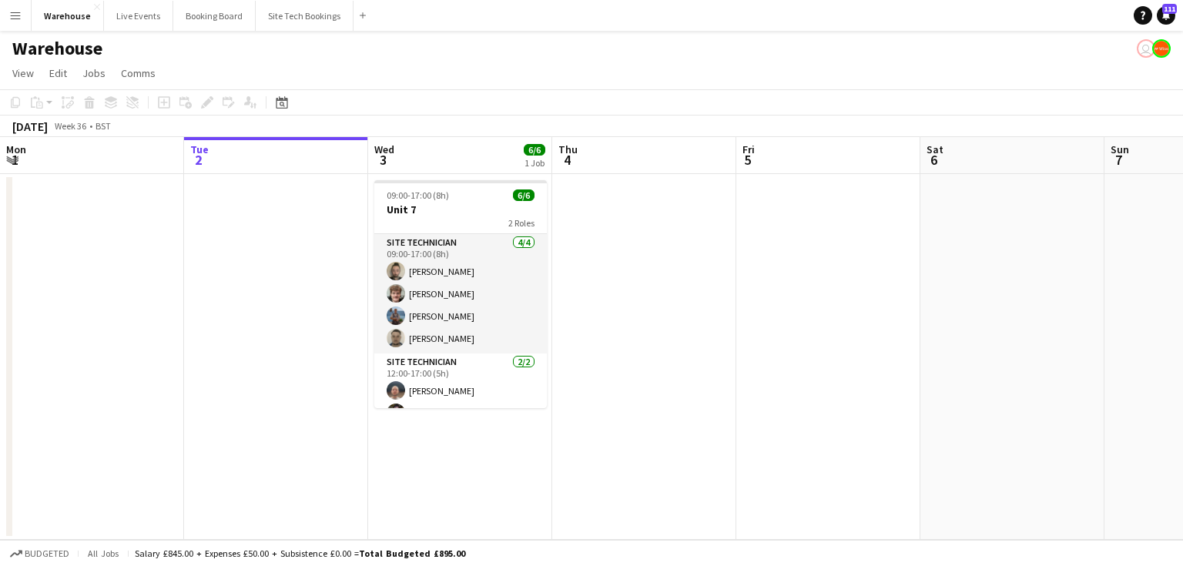
drag, startPoint x: 859, startPoint y: 329, endPoint x: 374, endPoint y: 320, distance: 485.4
click at [429, 324] on app-calendar-viewport "Sat 30 Sun 31 Mon 1 Tue 2 Wed 3 6/6 1 Job Thu 4 Fri 5 Sat 6 Sun 7 Mon 8 Tue 9 W…" at bounding box center [591, 338] width 1183 height 403
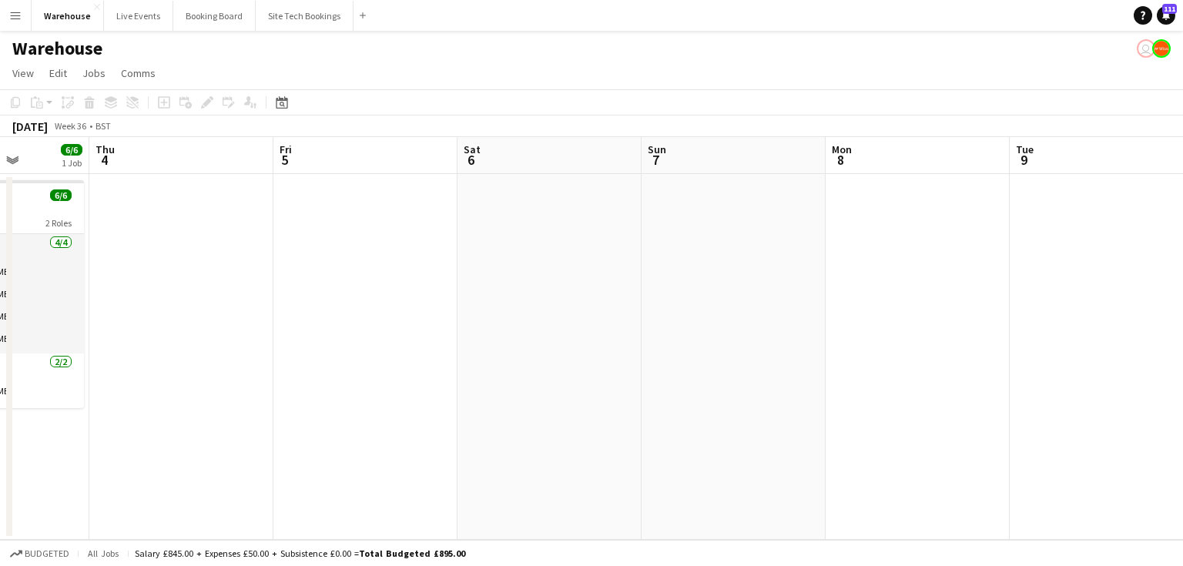
drag, startPoint x: 690, startPoint y: 338, endPoint x: 544, endPoint y: 354, distance: 147.3
click at [444, 331] on app-calendar-viewport "Sun 31 Mon 1 Tue 2 Wed 3 6/6 1 Job Thu 4 Fri 5 Sat 6 Sun 7 Mon 8 Tue 9 Wed 10 T…" at bounding box center [591, 338] width 1183 height 403
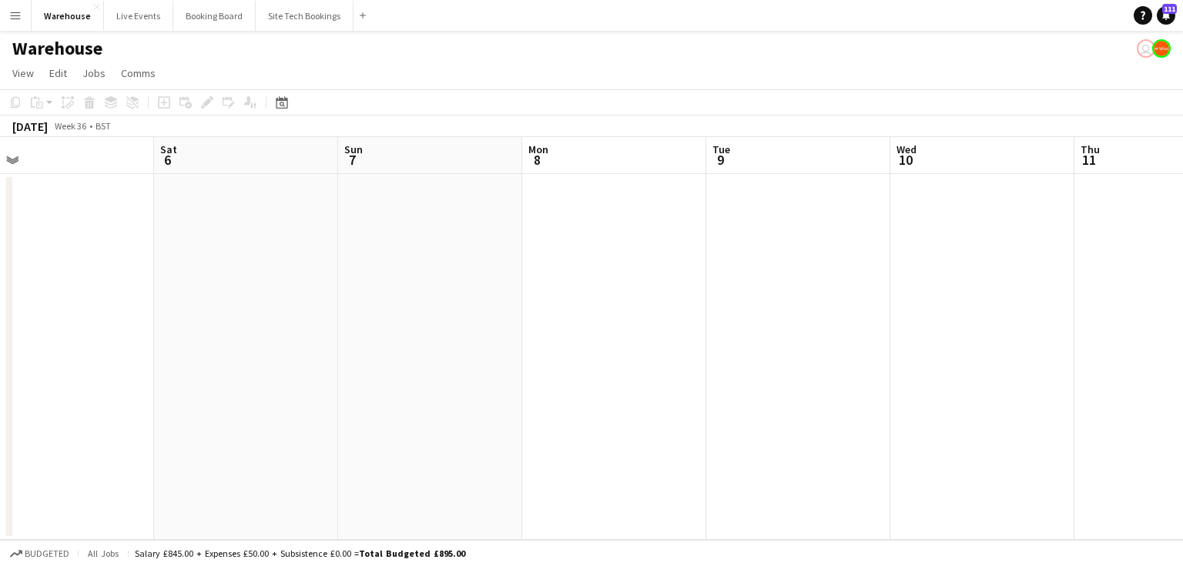
click at [479, 364] on app-calendar-viewport "Tue 2 Wed 3 6/6 1 Job Thu 4 Fri 5 Sat 6 Sun 7 Mon 8 Tue 9 Wed 10 Thu 11 Fri 12 …" at bounding box center [591, 338] width 1183 height 403
drag, startPoint x: 622, startPoint y: 365, endPoint x: 384, endPoint y: 357, distance: 239.0
click at [317, 354] on app-calendar-viewport "Thu 4 Fri 5 Sat 6 Sun 7 Mon 8 Tue 9 Wed 10 Thu 11 Fri 12 Sat 13 Sun 14 Mon 15" at bounding box center [591, 338] width 1183 height 403
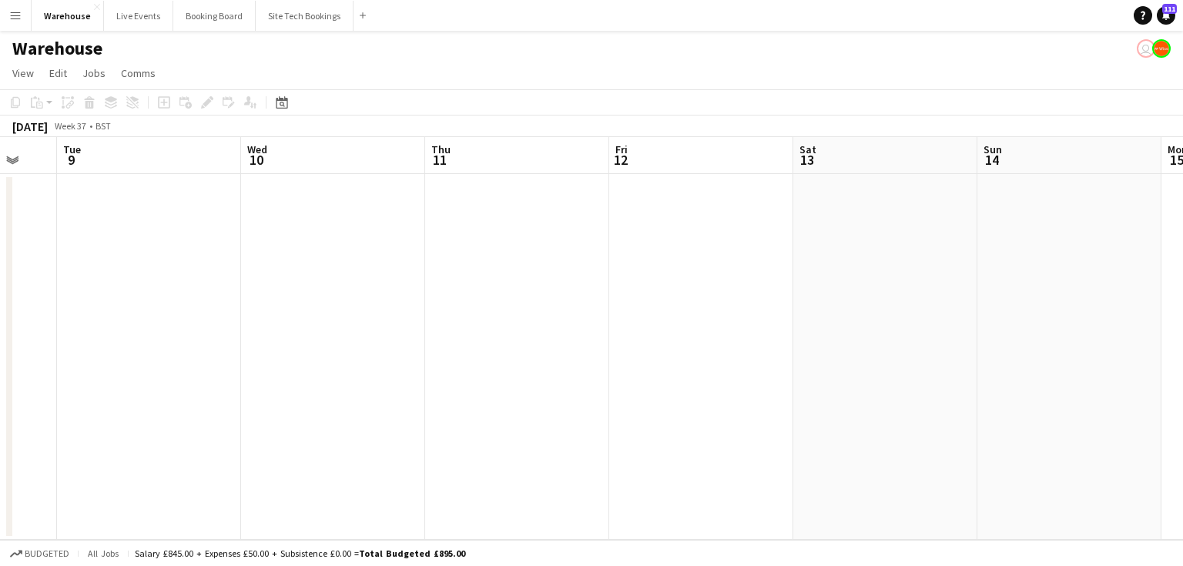
drag, startPoint x: 645, startPoint y: 364, endPoint x: 350, endPoint y: 353, distance: 295.3
click at [350, 353] on app-calendar-viewport "Fri 5 Sat 6 Sun 7 Mon 8 Tue 9 Wed 10 Thu 11 Fri 12 Sat 13 Sun 14 Mon 15 Tue 16" at bounding box center [591, 338] width 1183 height 403
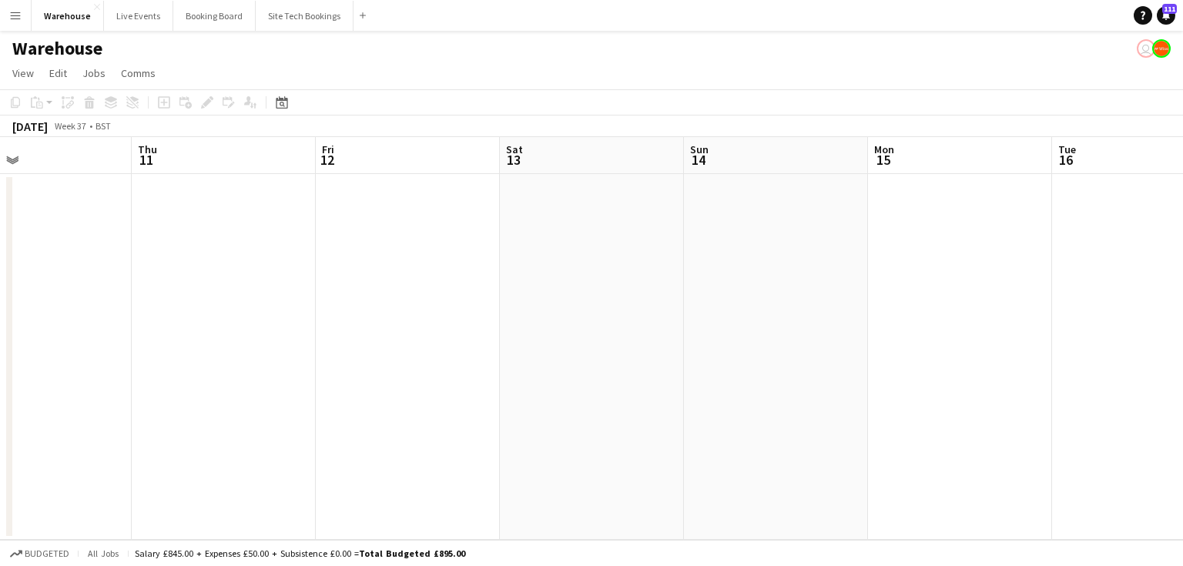
drag, startPoint x: 656, startPoint y: 357, endPoint x: 175, endPoint y: 336, distance: 481.2
click at [269, 342] on app-calendar-viewport "Sun 7 Mon 8 Tue 9 Wed 10 Thu 11 Fri 12 Sat 13 Sun 14 Mon 15 Tue 16 Wed 17 Thu 18" at bounding box center [591, 338] width 1183 height 403
drag, startPoint x: 877, startPoint y: 277, endPoint x: 348, endPoint y: 283, distance: 528.5
click at [367, 285] on app-calendar-viewport "Tue 9 Wed 10 Thu 11 Fri 12 Sat 13 Sun 14 Mon 15 Tue 16 Wed 17 Thu 18 Fri 19 Sat…" at bounding box center [591, 338] width 1183 height 403
drag, startPoint x: 560, startPoint y: 326, endPoint x: 448, endPoint y: 314, distance: 113.1
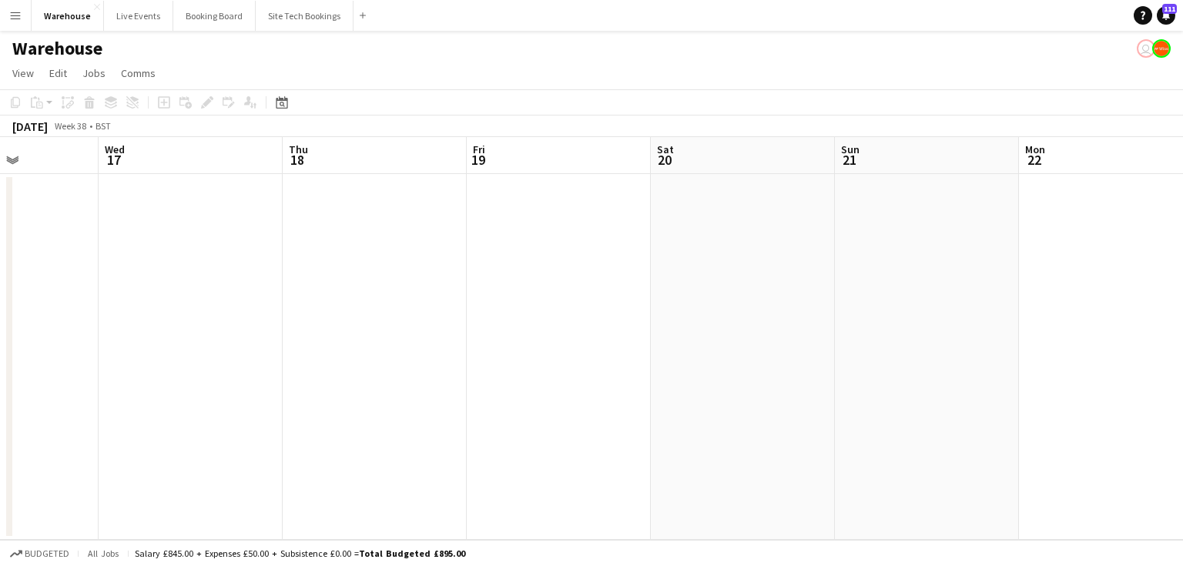
click at [450, 315] on app-calendar-viewport "Sat 13 Sun 14 Mon 15 Tue 16 Wed 17 Thu 18 Fri 19 Sat 20 Sun 21 Mon 22 Tue 23 We…" at bounding box center [591, 338] width 1183 height 403
drag, startPoint x: 730, startPoint y: 324, endPoint x: 546, endPoint y: 316, distance: 184.3
click at [546, 316] on app-calendar-viewport "Wed 17 Thu 18 Fri 19 Sat 20 Sun 21 Mon 22 Tue 23 Wed 24 Thu 25 Fri 26 Sat 27 Su…" at bounding box center [591, 338] width 1183 height 403
click at [219, 22] on button "Booking Board Close" at bounding box center [214, 16] width 82 height 30
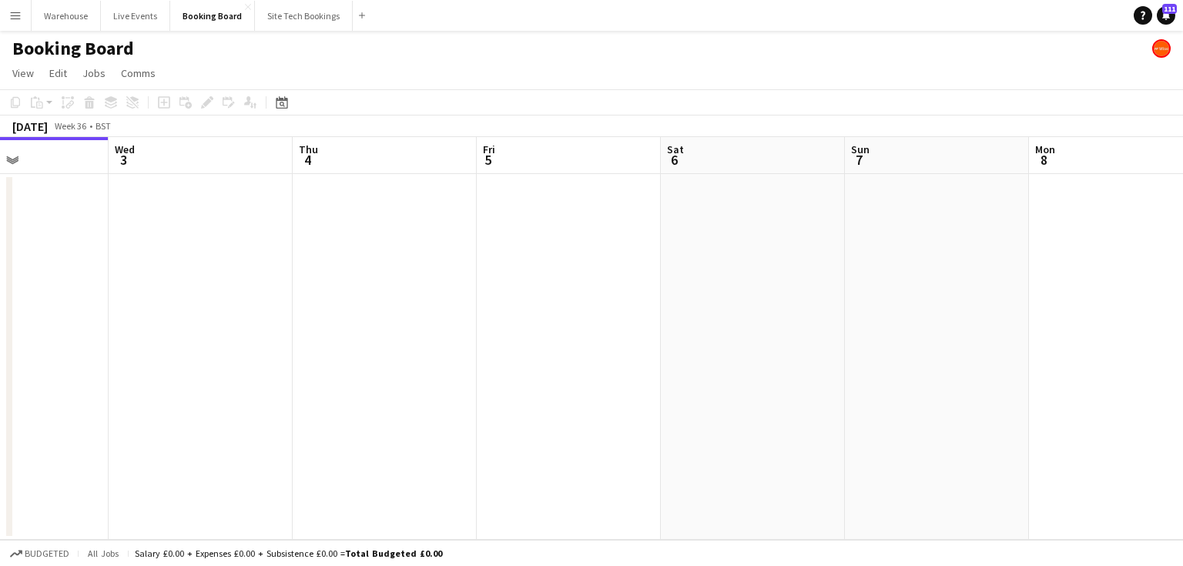
drag, startPoint x: 911, startPoint y: 346, endPoint x: 386, endPoint y: 328, distance: 524.9
click at [339, 327] on app-calendar-viewport "Sat 30 Sun 31 Mon 1 Tue 2 Wed 3 Thu 4 Fri 5 Sat 6 Sun 7 Mon 8 Tue 9 Wed 10" at bounding box center [591, 338] width 1183 height 403
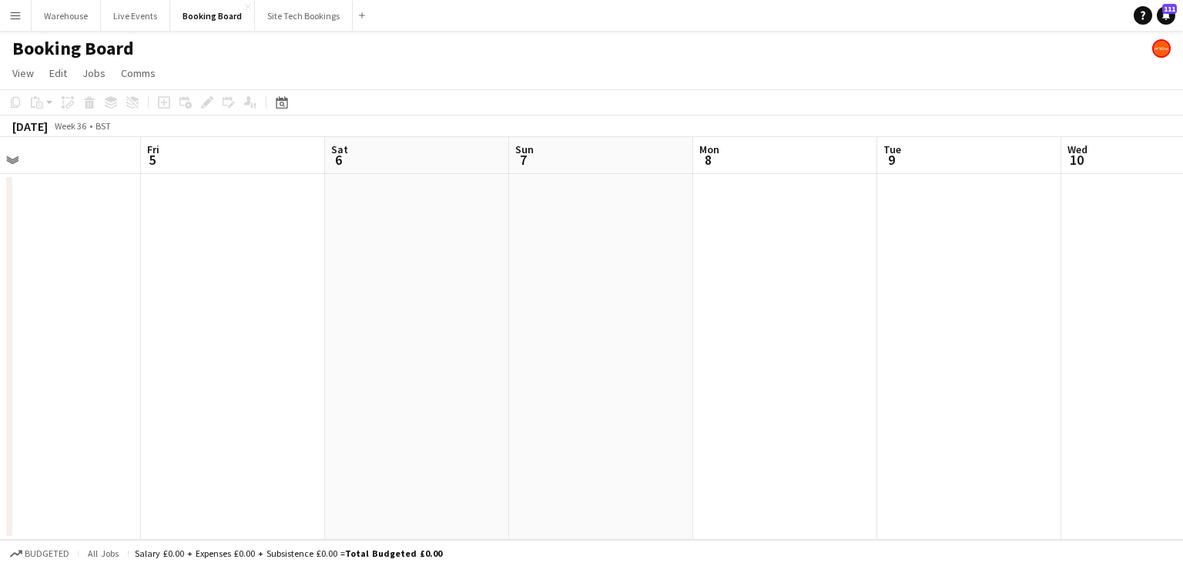
click at [394, 327] on app-calendar-viewport "Mon 1 Tue 2 Wed 3 Thu 4 Fri 5 Sat 6 Sun 7 Mon 8 Tue 9 Wed 10 Thu 11 Fri 12" at bounding box center [591, 338] width 1183 height 403
drag, startPoint x: 721, startPoint y: 352, endPoint x: 411, endPoint y: 319, distance: 311.4
click at [382, 320] on app-calendar-viewport "Wed 3 Thu 4 Fri 5 Sat 6 Sun 7 Mon 8 Tue 9 Wed 10 Thu 11 Fri 12 Sat 13 Sun 14" at bounding box center [591, 338] width 1183 height 403
drag, startPoint x: 669, startPoint y: 330, endPoint x: 595, endPoint y: 306, distance: 77.7
click at [339, 297] on app-calendar-viewport "Sun 7 Mon 8 Tue 9 Wed 10 Thu 11 Fri 12 Sat 13 Sun 14 Mon 15 Tue 16 Wed 17 Thu 18" at bounding box center [591, 338] width 1183 height 403
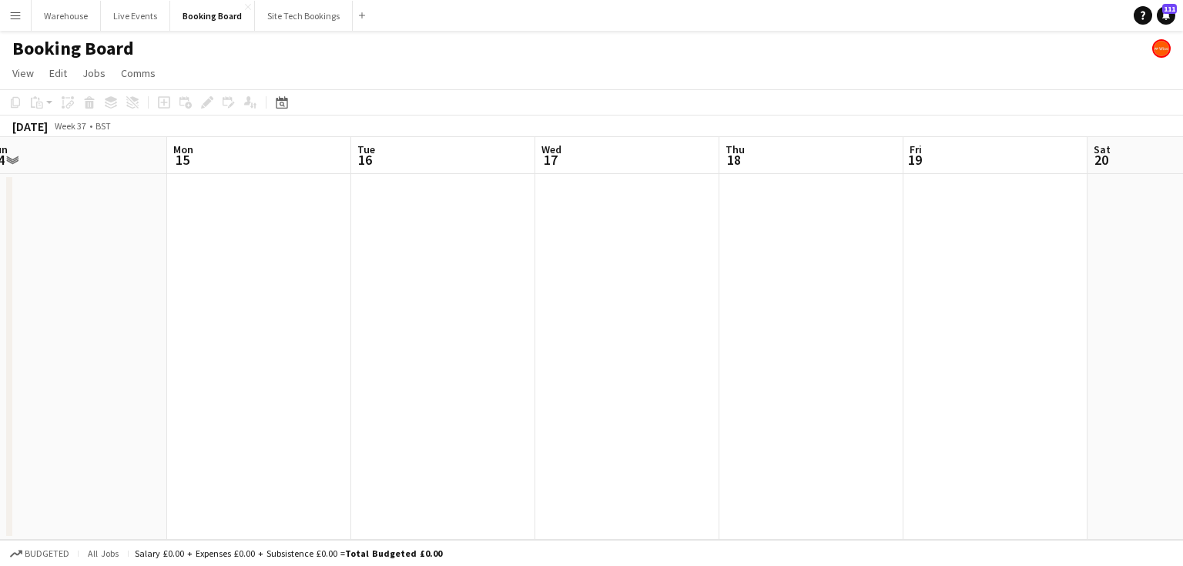
drag, startPoint x: 484, startPoint y: 286, endPoint x: 388, endPoint y: 277, distance: 95.9
click at [407, 279] on app-calendar-viewport "Thu 11 Fri 12 Sat 13 Sun 14 Mon 15 Tue 16 Wed 17 Thu 18 Fri 19 Sat 20 Sun 21 Mo…" at bounding box center [591, 338] width 1183 height 403
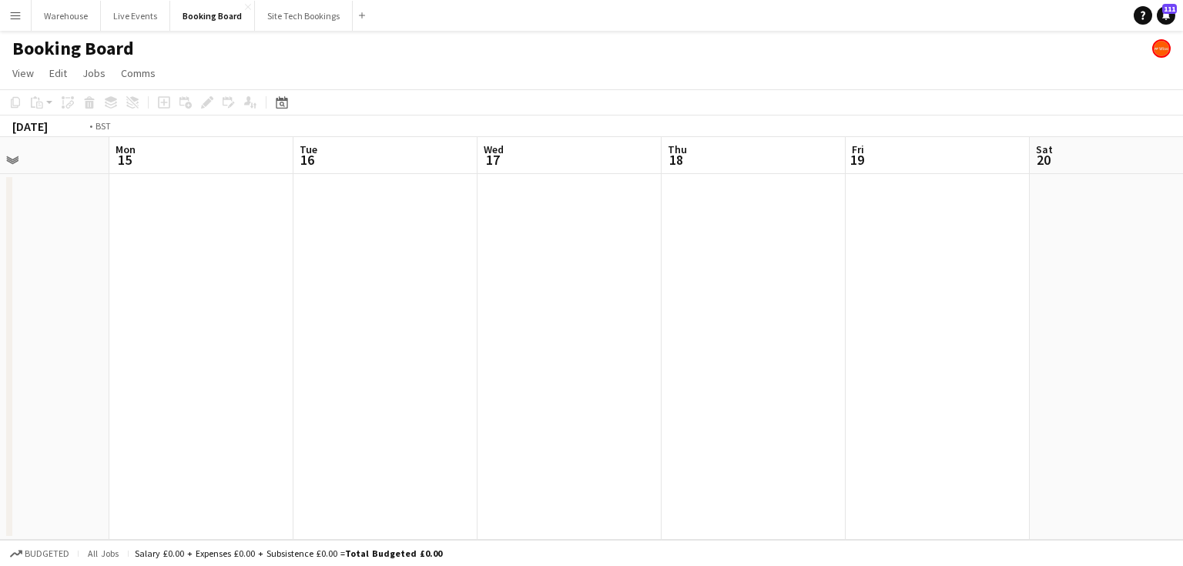
click at [396, 270] on app-calendar-viewport "Thu 11 Fri 12 Sat 13 Sun 14 Mon 15 Tue 16 Wed 17 Thu 18 Fri 19 Sat 20 Sun 21 Mo…" at bounding box center [591, 338] width 1183 height 403
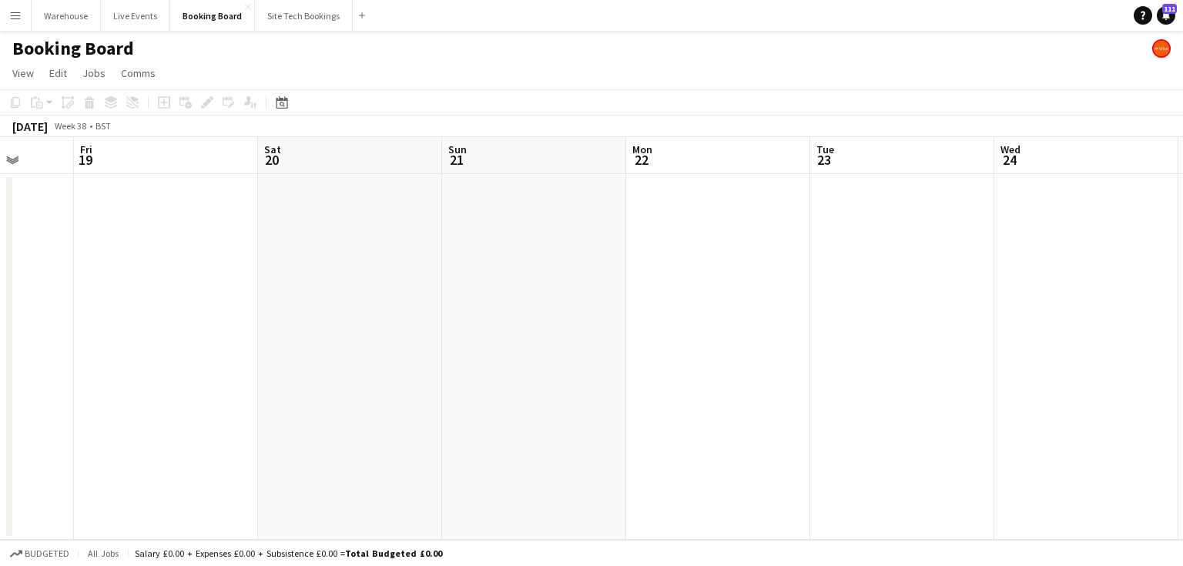
scroll to position [0, 528]
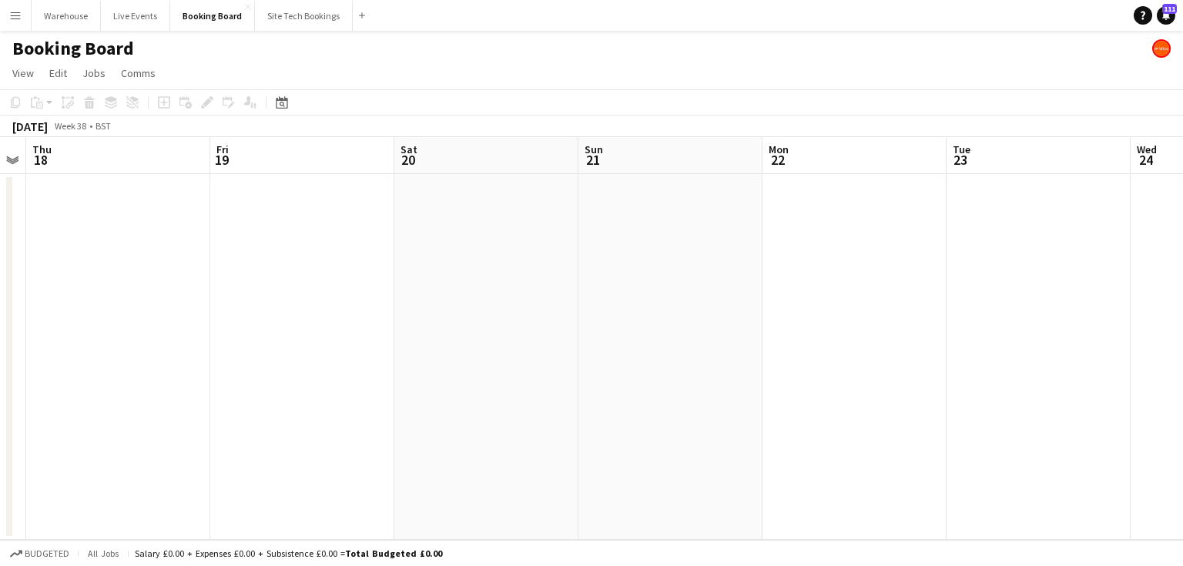
drag, startPoint x: 832, startPoint y: 275, endPoint x: 415, endPoint y: 249, distance: 417.6
click at [404, 249] on app-calendar-viewport "Mon 15 Tue 16 Wed 17 Thu 18 Fri 19 Sat 20 Sun 21 Mon 22 Tue 23 Wed 24 Thu 25 Fr…" at bounding box center [591, 338] width 1183 height 403
click at [306, 22] on button "Site Tech Bookings Close" at bounding box center [304, 16] width 98 height 30
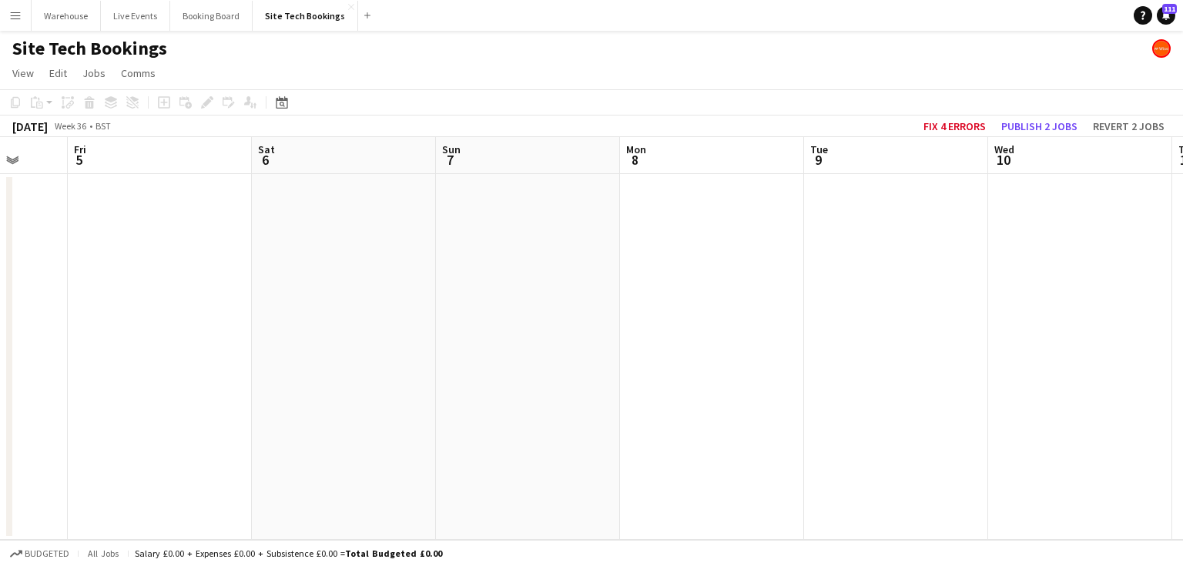
drag, startPoint x: 709, startPoint y: 327, endPoint x: 14, endPoint y: 279, distance: 697.3
click at [44, 280] on app-calendar-viewport "Mon 1 6/6 1 Job Tue 2 Wed 3 Thu 4 Fri 5 Sat 6 Sun 7 Mon 8 Tue 9 Wed 10 Thu 11 F…" at bounding box center [591, 338] width 1183 height 403
drag, startPoint x: 800, startPoint y: 281, endPoint x: 456, endPoint y: 278, distance: 343.6
click at [587, 280] on app-calendar-viewport "Wed 3 Thu 4 Fri 5 Sat 6 Sun 7 Mon 8 Tue 9 Wed 10 Thu 11 Fri 12 Sat 13 Sun 14" at bounding box center [591, 338] width 1183 height 403
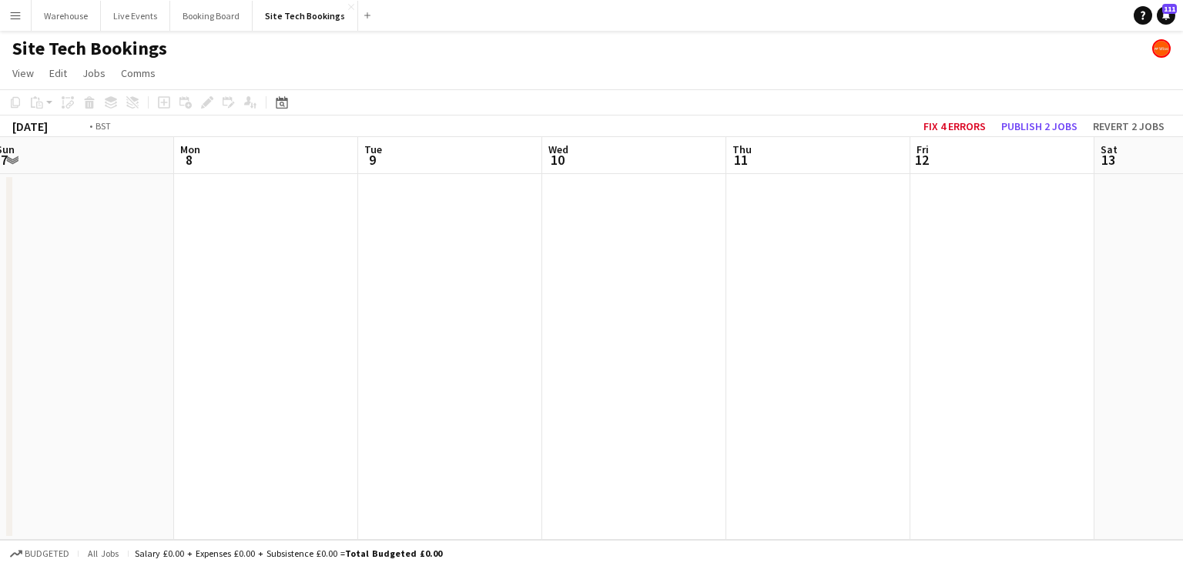
click at [330, 297] on app-calendar-viewport "Fri 5 Sat 6 Sun 7 Mon 8 Tue 9 Wed 10 Thu 11 Fri 12 Sat 13 Sun 14 Mon 15 Tue 16" at bounding box center [591, 338] width 1183 height 403
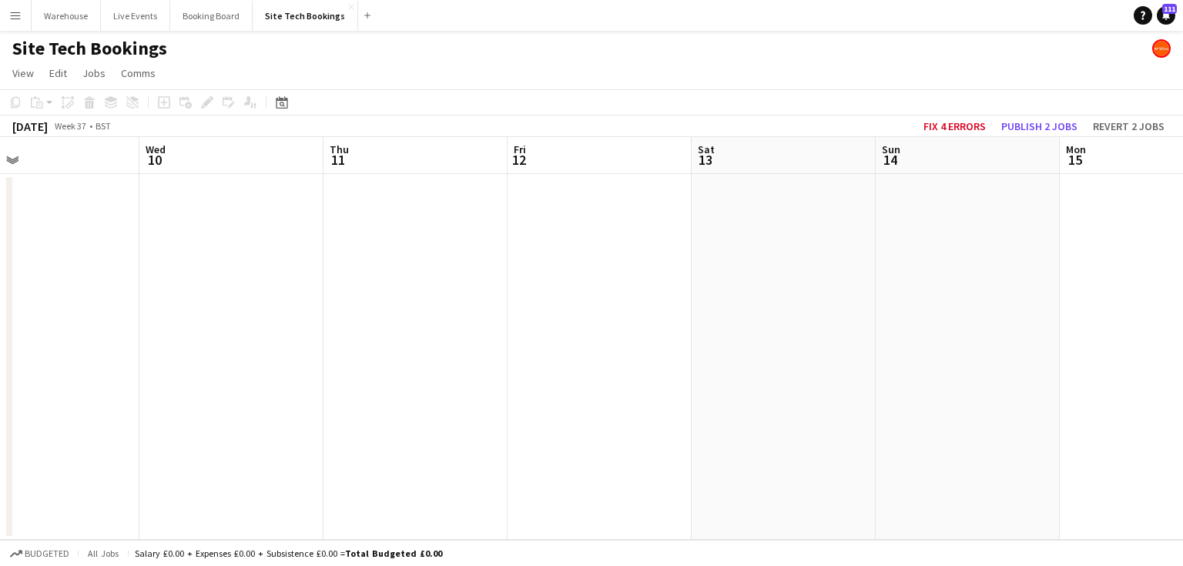
drag, startPoint x: 447, startPoint y: 301, endPoint x: 404, endPoint y: 283, distance: 46.6
click at [289, 282] on app-calendar-viewport "Sun 7 Mon 8 Tue 9 Wed 10 Thu 11 Fri 12 Sat 13 Sun 14 Mon 15 Tue 16 Wed 17 Thu 18" at bounding box center [591, 338] width 1183 height 403
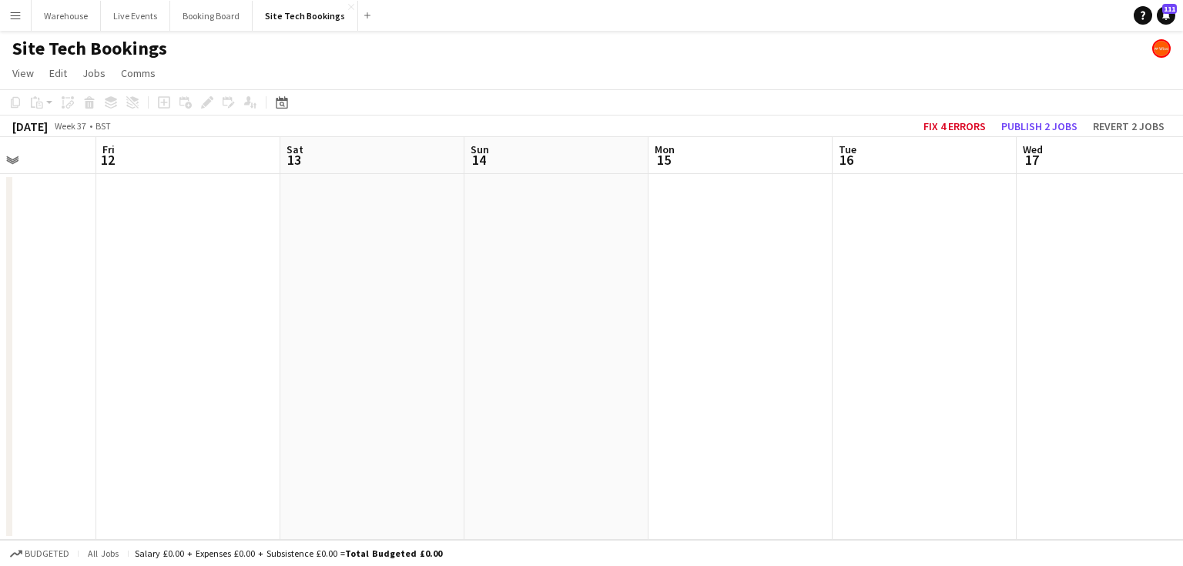
drag, startPoint x: 593, startPoint y: 312, endPoint x: 239, endPoint y: 262, distance: 357.9
click at [276, 271] on app-calendar-viewport "Mon 8 Tue 9 Wed 10 Thu 11 Fri 12 Sat 13 Sun 14 Mon 15 Tue 16 Wed 17 Thu 18 Fri …" at bounding box center [591, 338] width 1183 height 403
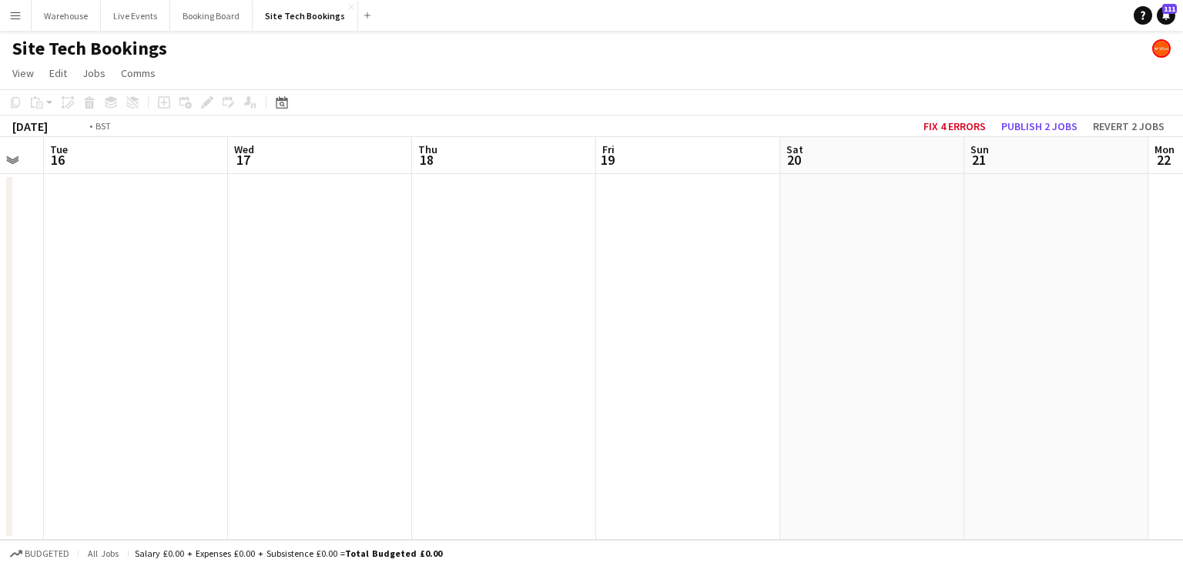
drag, startPoint x: 373, startPoint y: 283, endPoint x: 254, endPoint y: 269, distance: 119.4
click at [282, 273] on app-calendar-viewport "Fri 12 Sat 13 Sun 14 Mon 15 Tue 16 Wed 17 Thu 18 Fri 19 Sat 20 Sun 21 Mon 22 Tu…" at bounding box center [591, 338] width 1183 height 403
click at [348, 265] on app-calendar-viewport "Fri 12 Sat 13 Sun 14 Mon 15 Tue 16 Wed 17 Thu 18 Fri 19 Sat 20 Sun 21 Mon 22 Tu…" at bounding box center [591, 338] width 1183 height 403
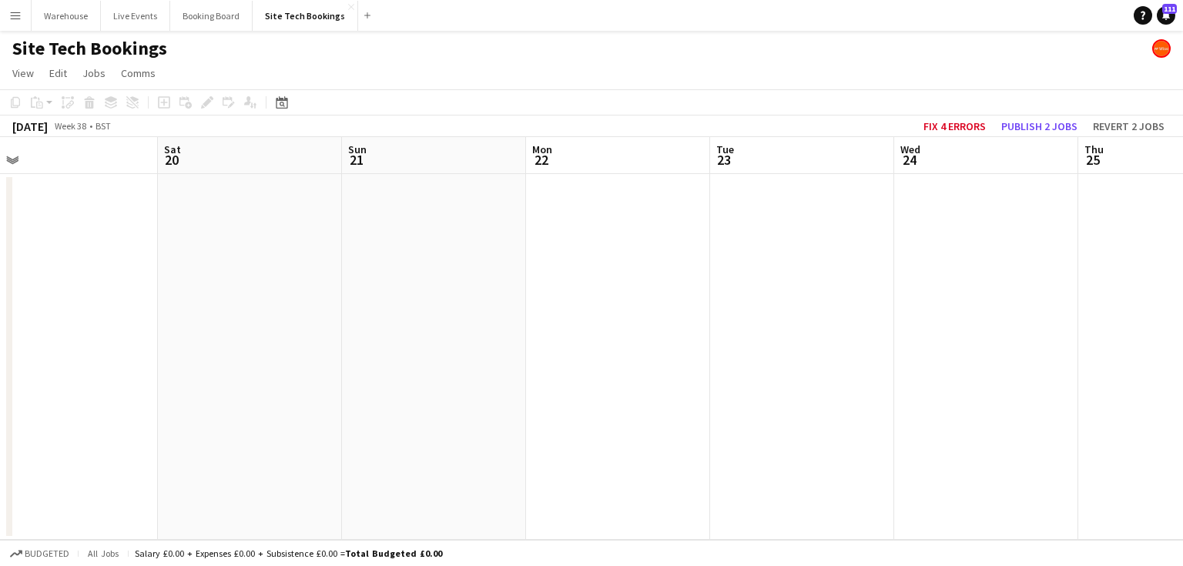
drag, startPoint x: 518, startPoint y: 300, endPoint x: 387, endPoint y: 287, distance: 130.8
click at [387, 287] on app-calendar-viewport "Tue 16 Wed 17 Thu 18 Fri 19 Sat 20 Sun 21 Mon 22 Tue 23 Wed 24 Thu 25 Fri 26 Sa…" at bounding box center [591, 338] width 1183 height 403
click at [140, 25] on button "Live Events Close" at bounding box center [135, 16] width 69 height 30
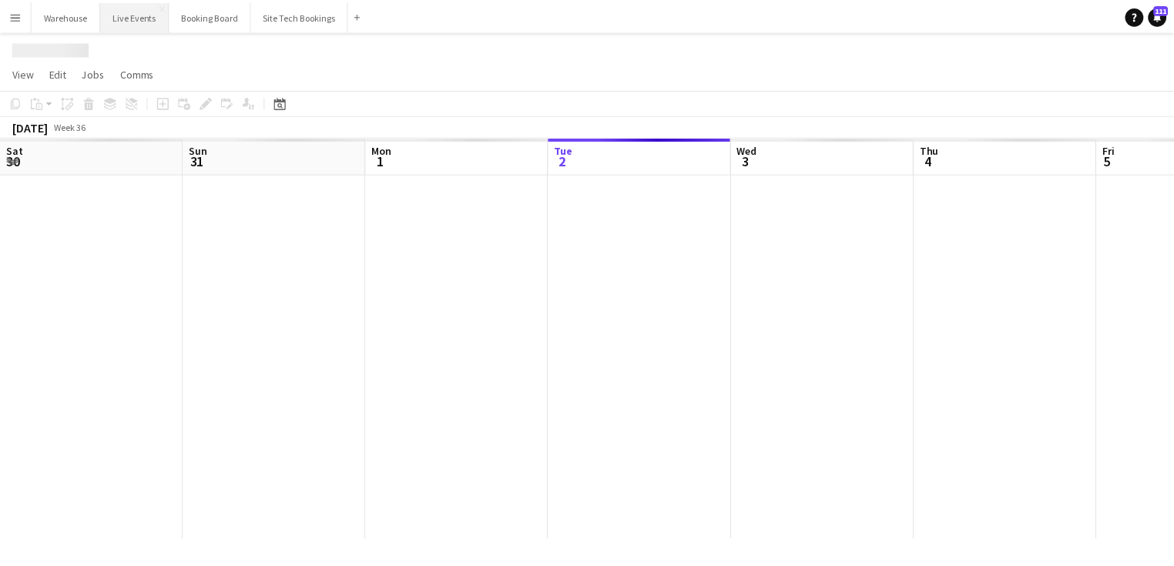
scroll to position [0, 368]
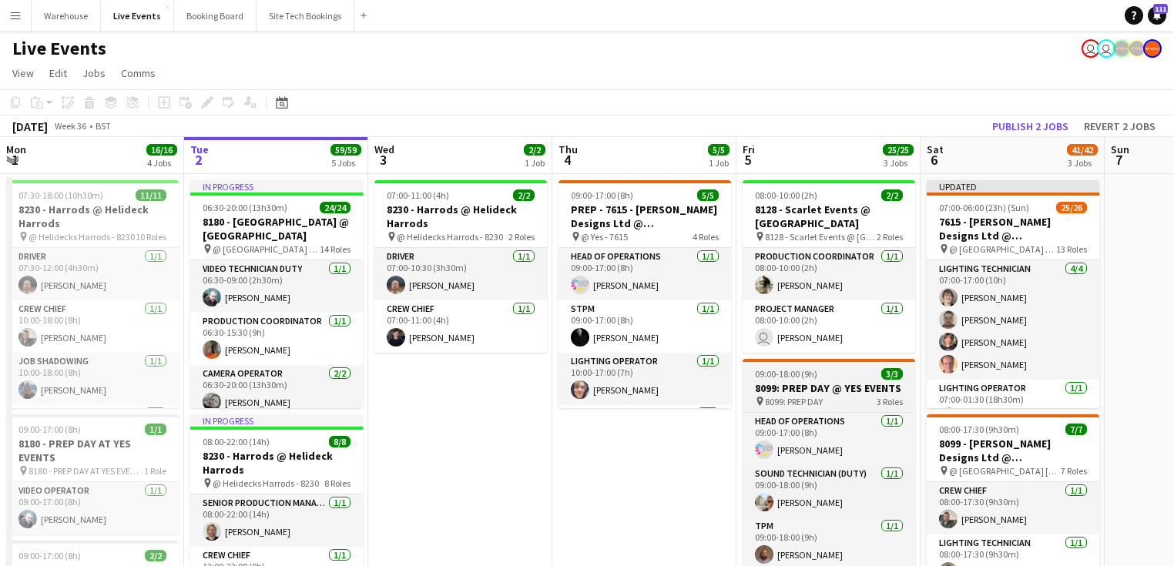
drag, startPoint x: 638, startPoint y: 455, endPoint x: 367, endPoint y: 393, distance: 278.1
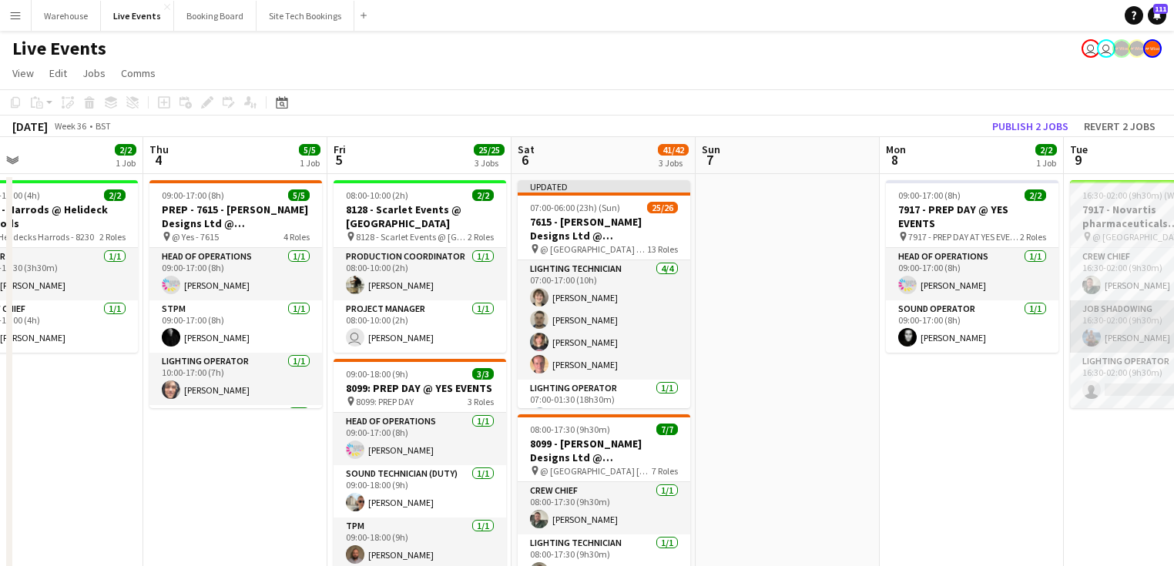
drag, startPoint x: 710, startPoint y: 398, endPoint x: 329, endPoint y: 341, distance: 385.6
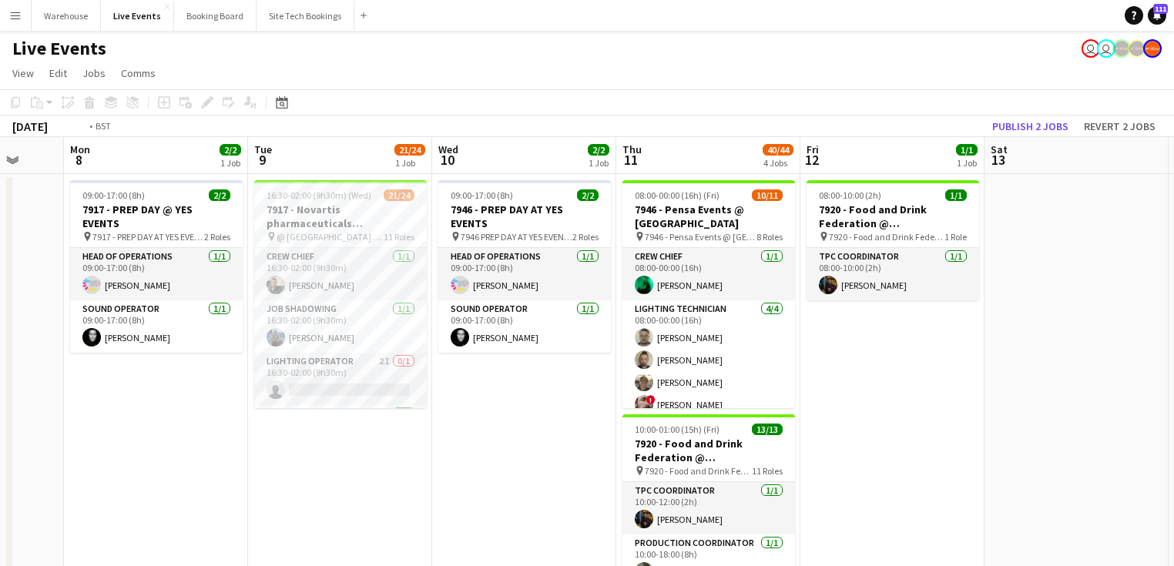
drag, startPoint x: 761, startPoint y: 381, endPoint x: 509, endPoint y: 330, distance: 256.8
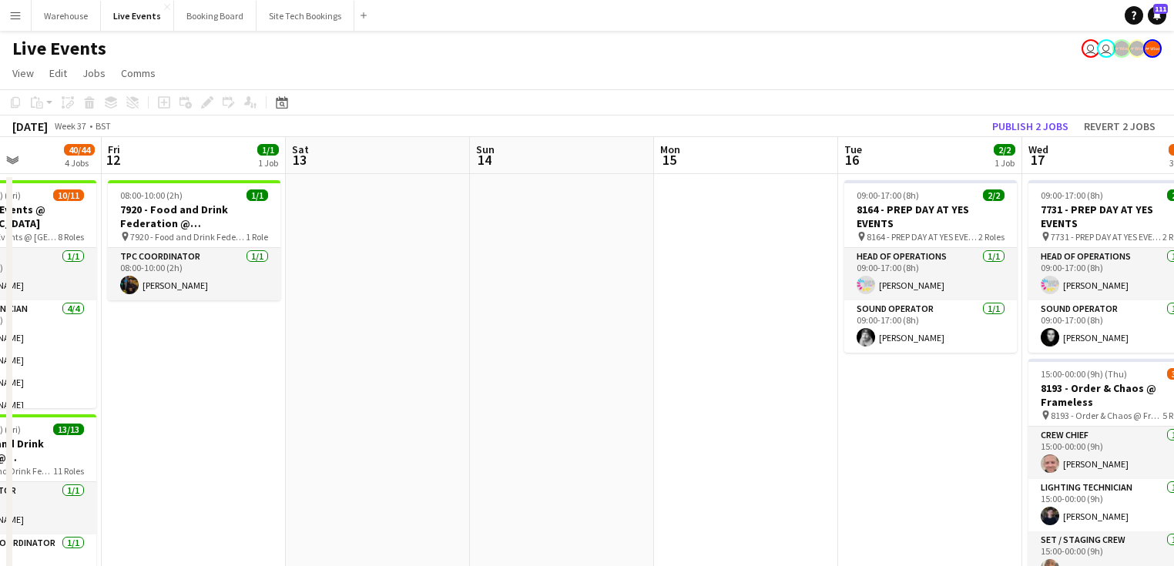
drag, startPoint x: 515, startPoint y: 327, endPoint x: 243, endPoint y: 287, distance: 274.0
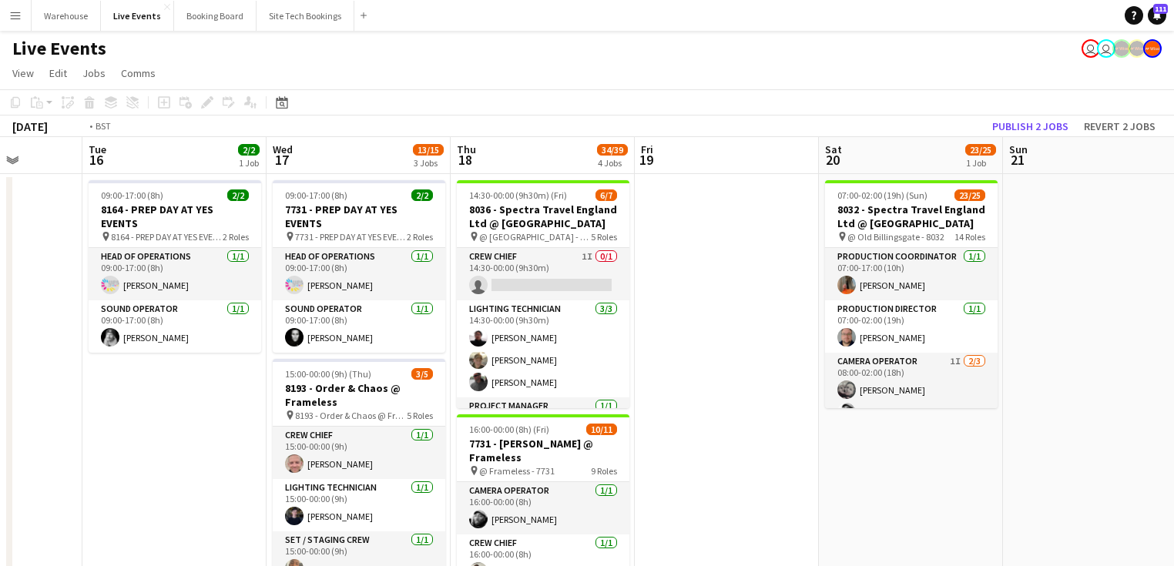
drag, startPoint x: 961, startPoint y: 356, endPoint x: 328, endPoint y: 265, distance: 639.0
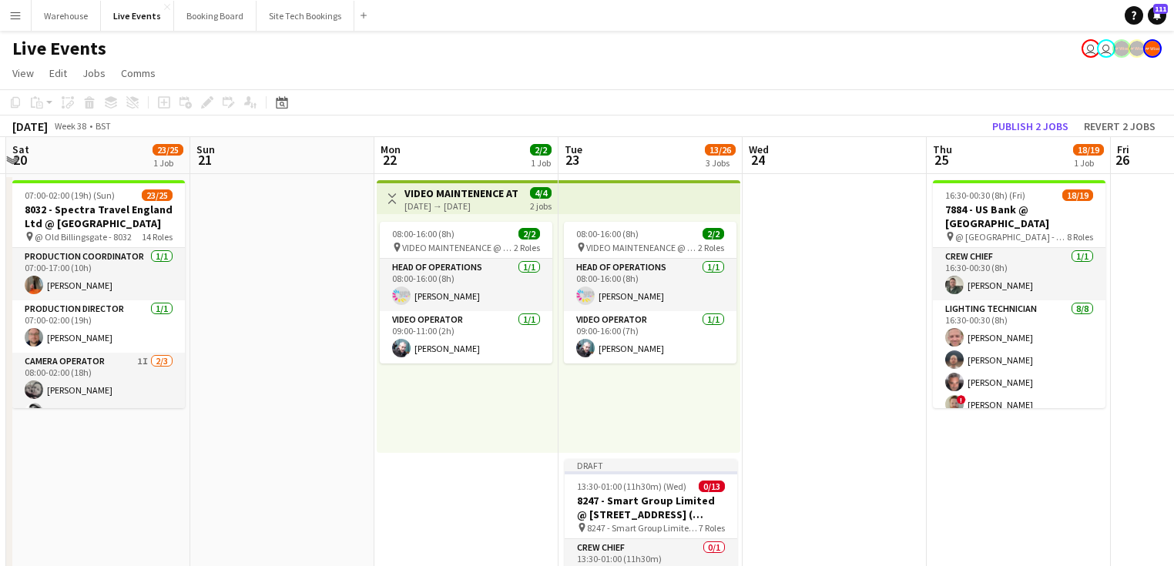
drag, startPoint x: 1086, startPoint y: 345, endPoint x: 829, endPoint y: 287, distance: 263.7
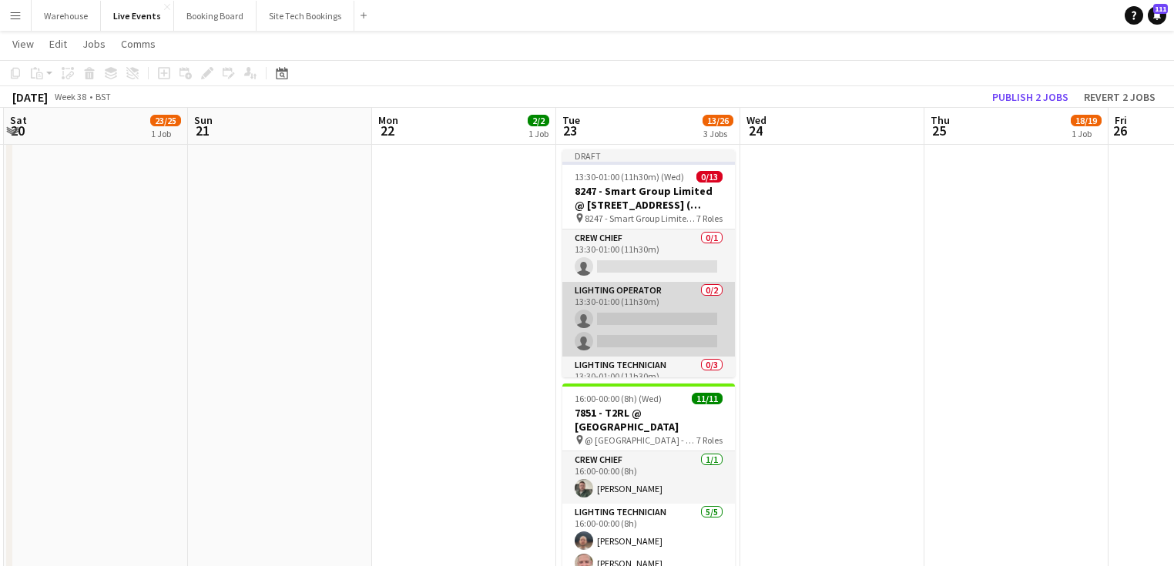
scroll to position [123, 0]
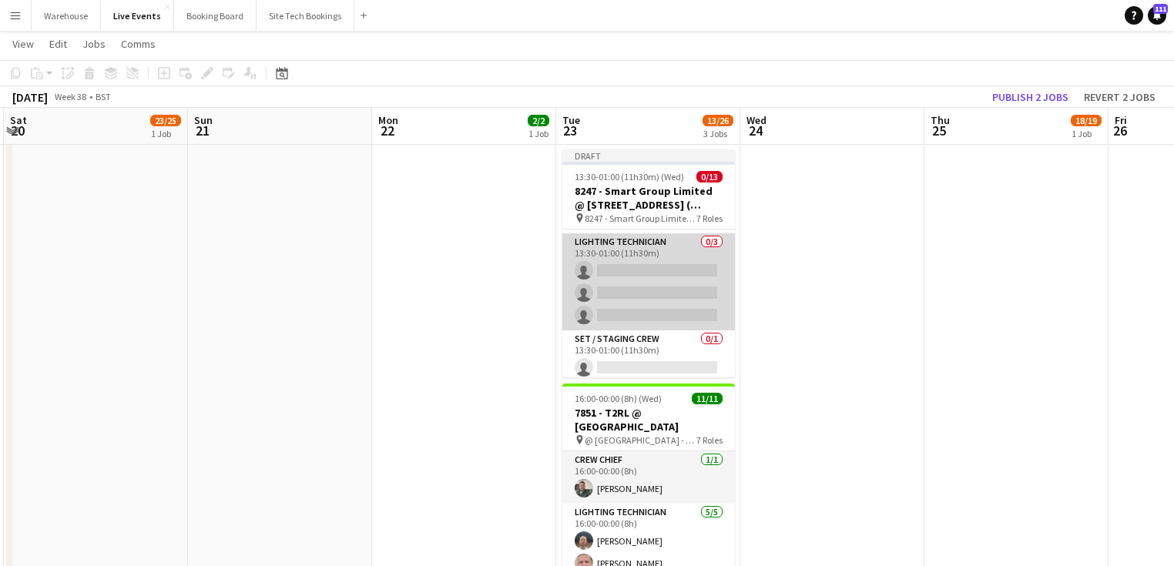
click at [630, 263] on app-card-role "Lighting Technician 0/3 13:30-01:00 (11h30m) single-neutral-actions single-neut…" at bounding box center [648, 281] width 173 height 97
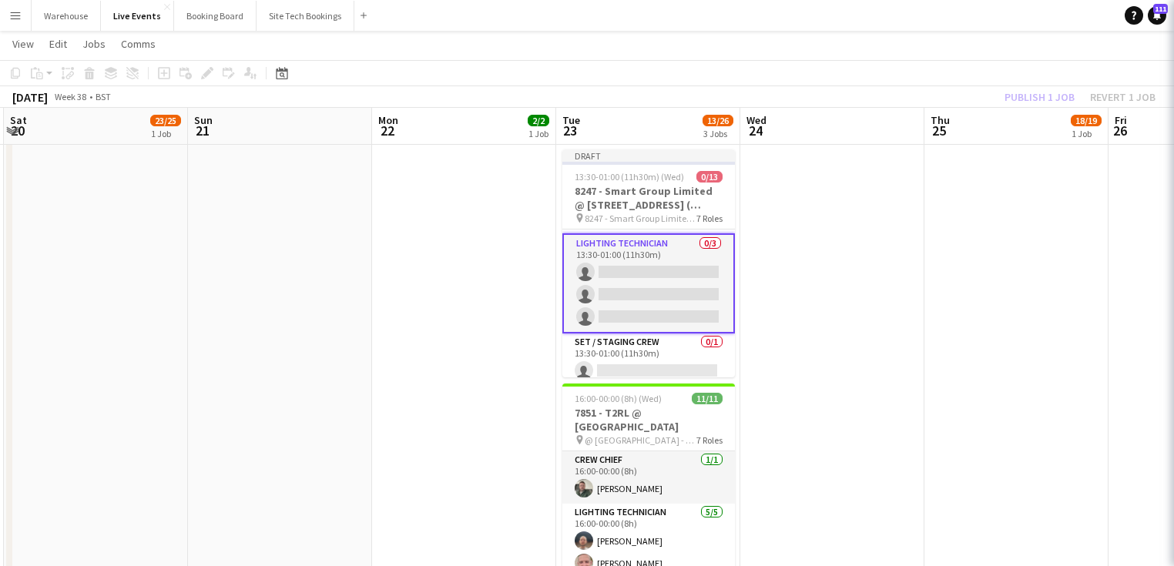
scroll to position [0, 548]
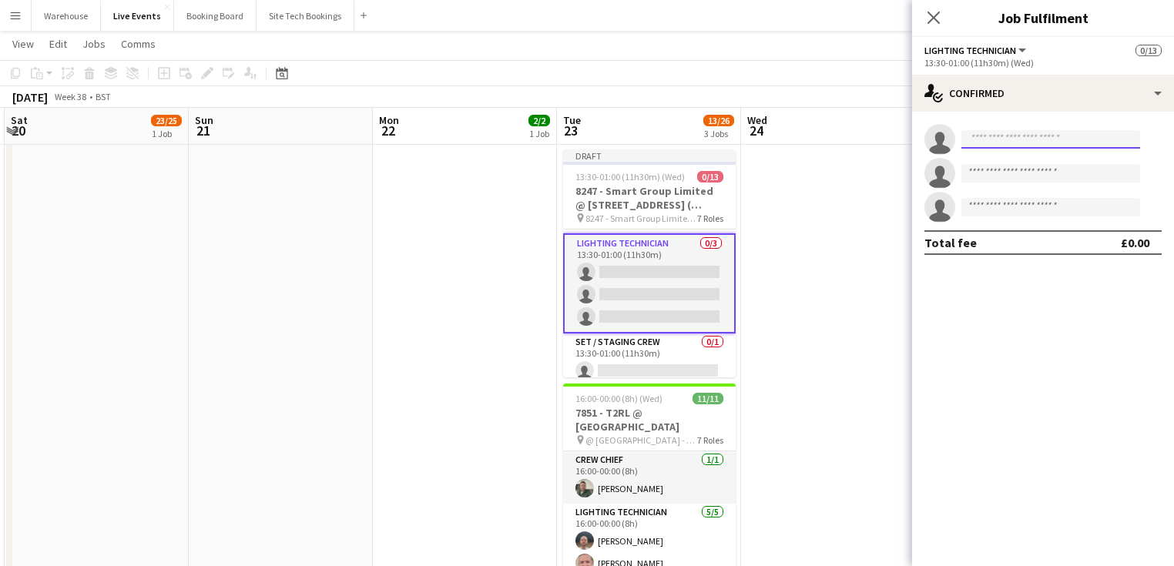
click at [1011, 133] on input at bounding box center [1050, 139] width 179 height 18
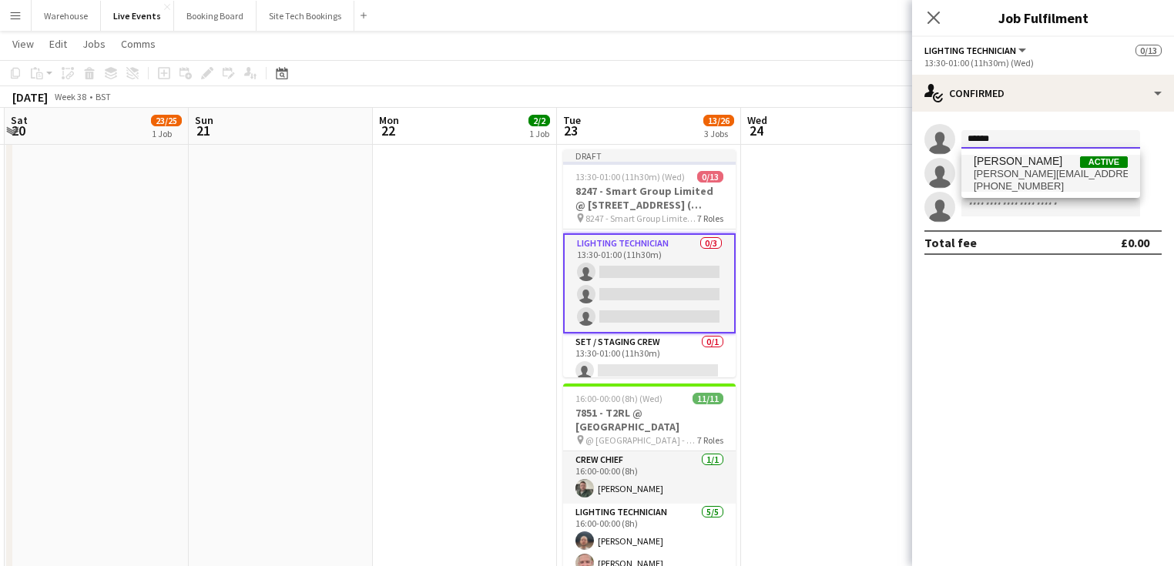
type input "******"
click at [1008, 169] on span "mathilde@wiseproductions.co.uk" at bounding box center [1051, 174] width 154 height 12
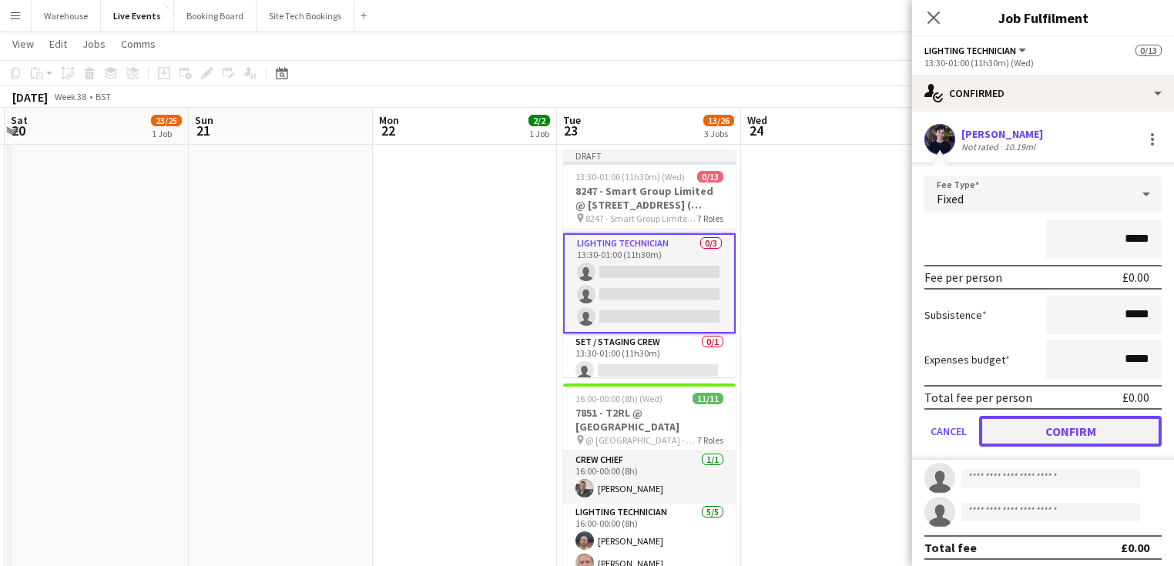
click at [1045, 434] on button "Confirm" at bounding box center [1070, 431] width 183 height 31
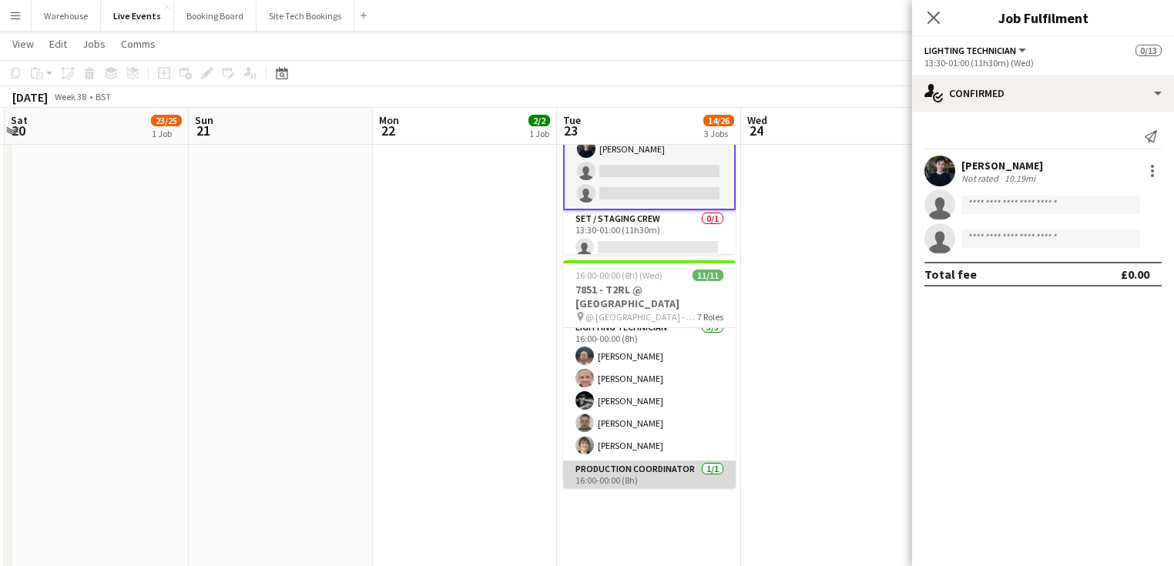
scroll to position [0, 0]
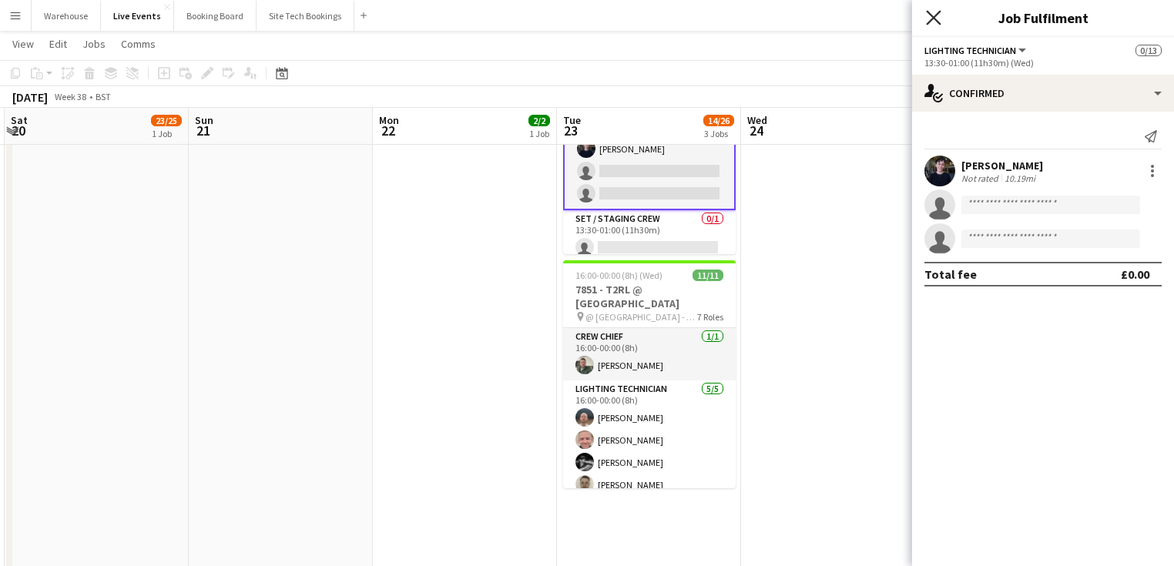
click at [932, 13] on icon "Close pop-in" at bounding box center [933, 17] width 15 height 15
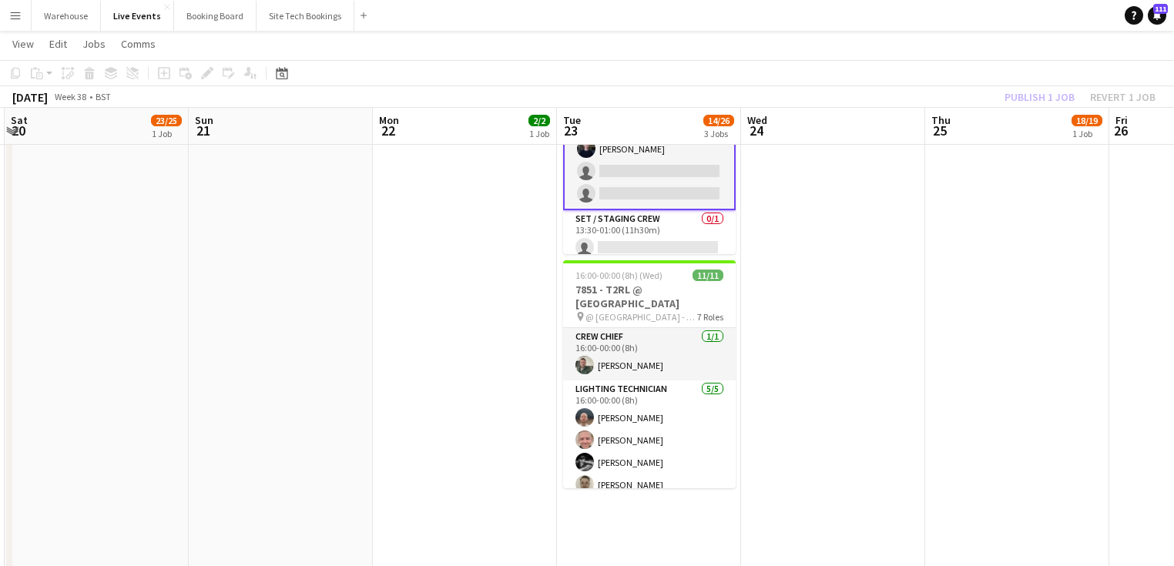
click at [856, 257] on app-date-cell at bounding box center [833, 315] width 184 height 1148
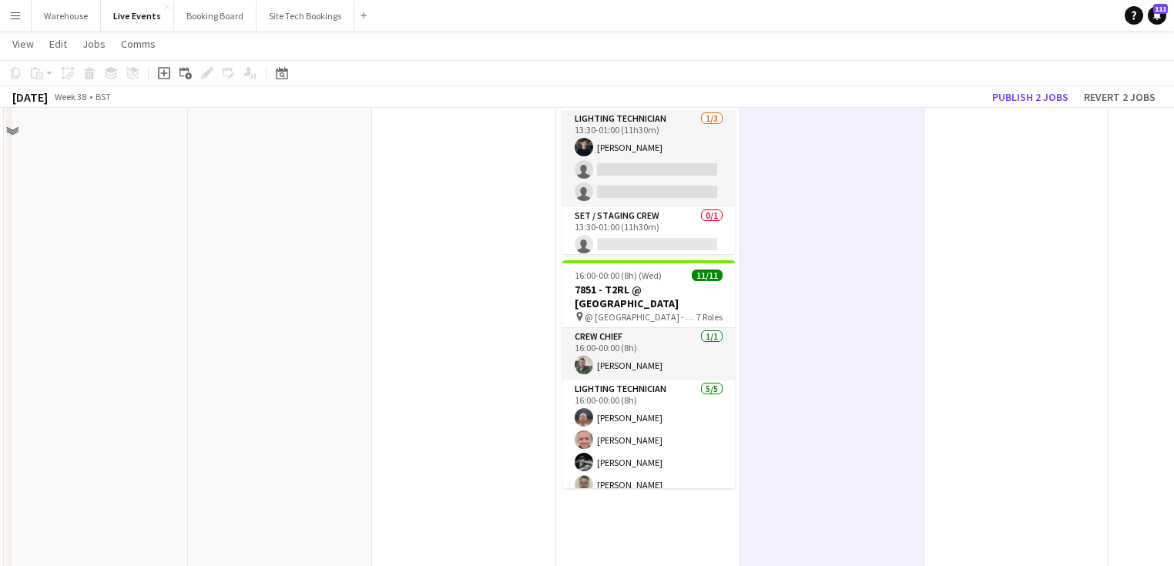
scroll to position [308, 0]
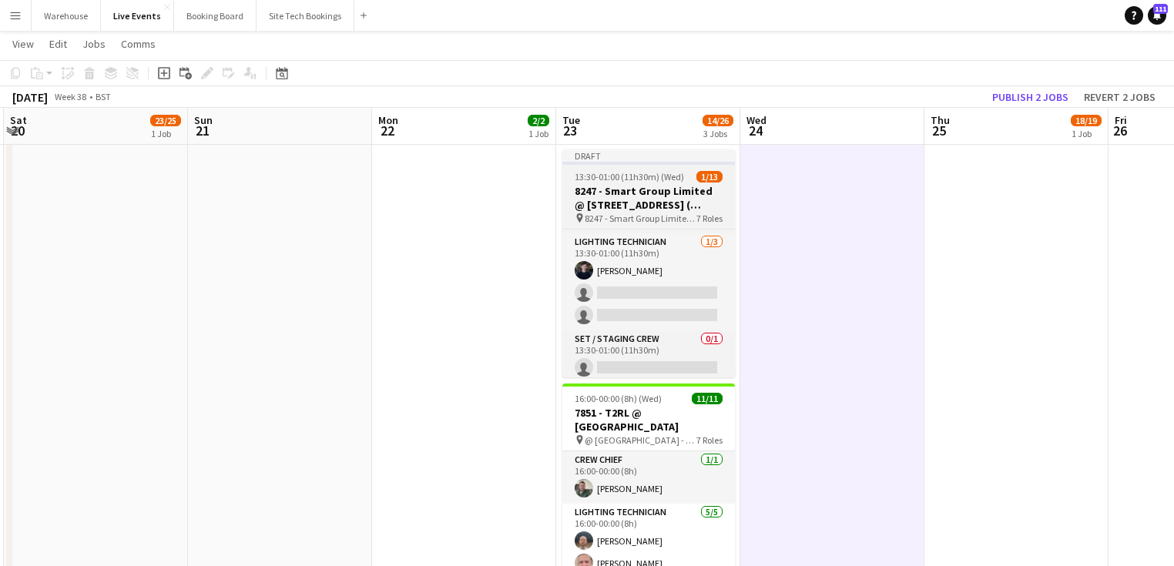
click at [659, 196] on h3 "8247 - Smart Group Limited @ [STREET_ADDRESS] ( Formerly Freemasons' Hall)" at bounding box center [648, 198] width 173 height 28
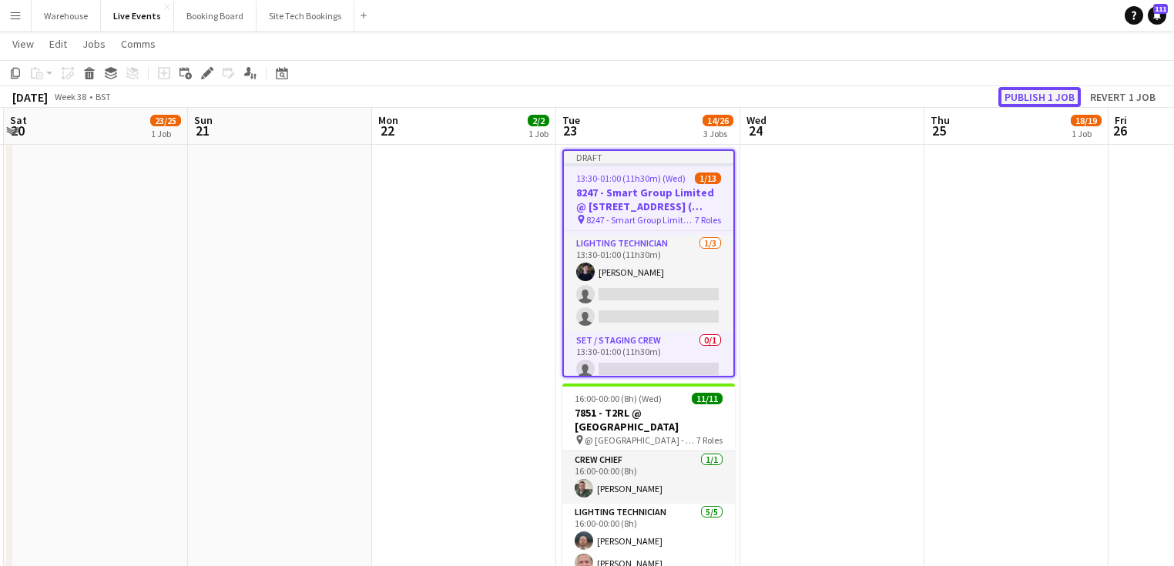
click at [1017, 100] on button "Publish 1 job" at bounding box center [1039, 97] width 82 height 20
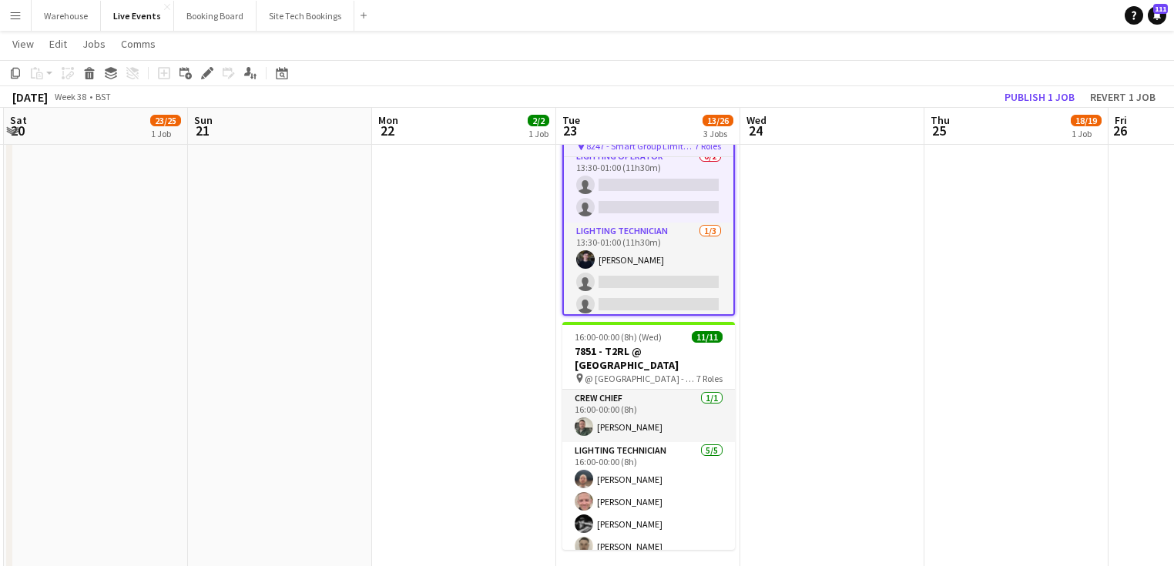
scroll to position [185, 0]
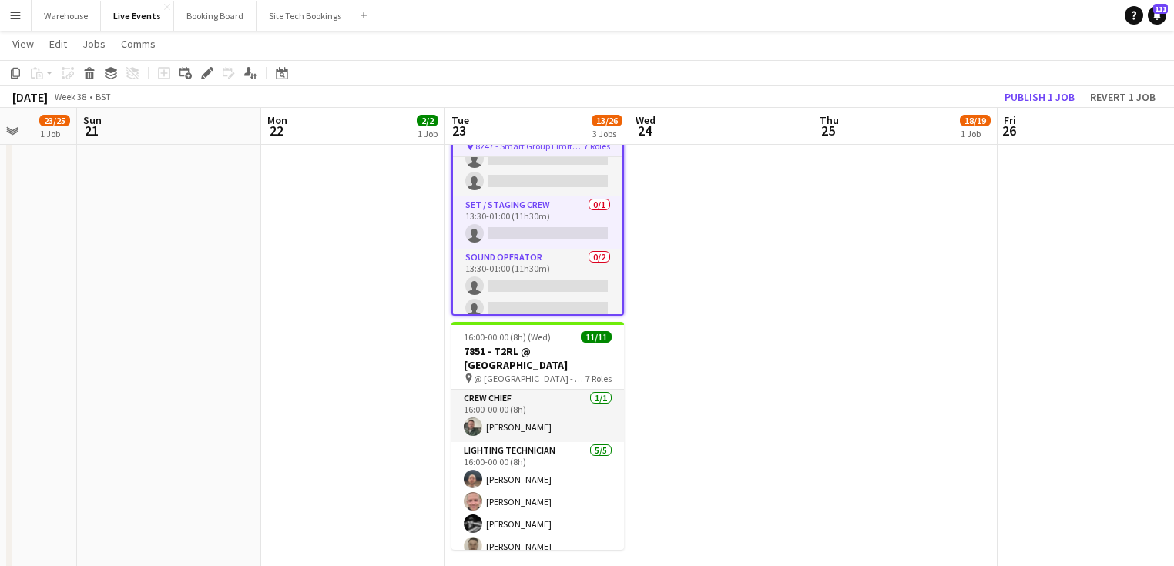
drag, startPoint x: 803, startPoint y: 404, endPoint x: 686, endPoint y: 411, distance: 118.1
click at [693, 414] on app-calendar-viewport "Wed 17 13/15 3 Jobs Thu 18 34/39 4 Jobs Fri 19 Sat 20 23/25 1 Job Sun 21 Mon 22…" at bounding box center [587, 320] width 1174 height 1260
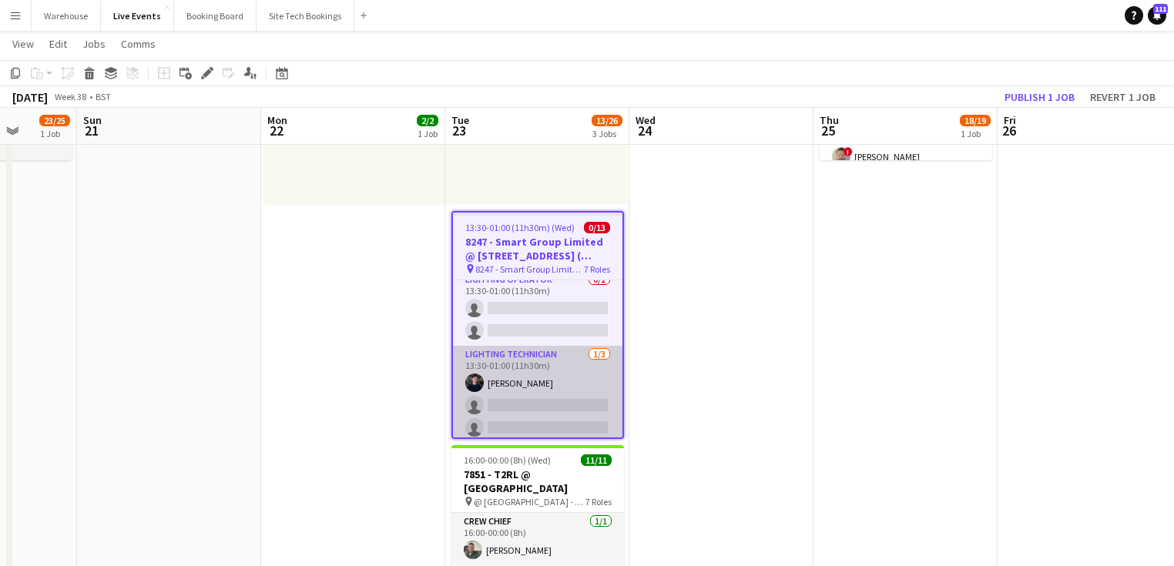
scroll to position [0, 0]
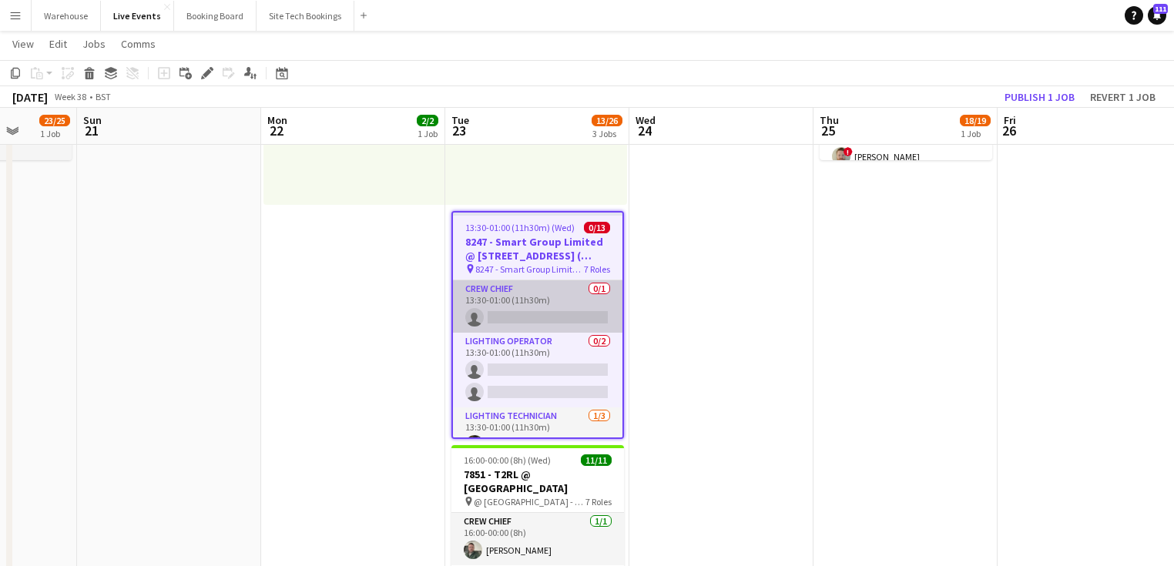
click at [522, 293] on app-card-role "Crew Chief 0/1 13:30-01:00 (11h30m) single-neutral-actions" at bounding box center [537, 306] width 169 height 52
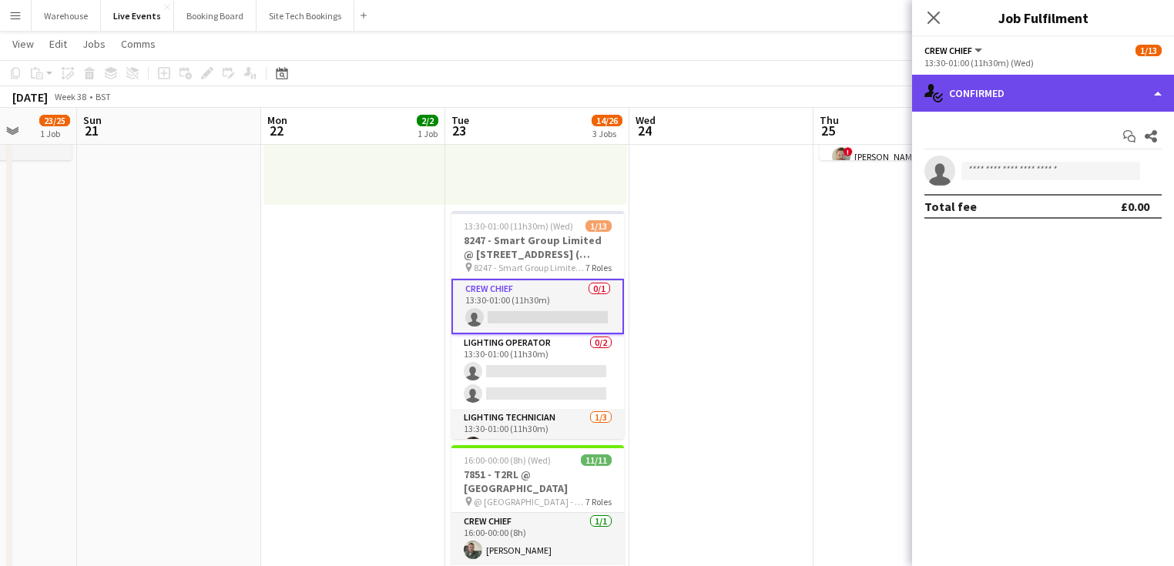
click at [1000, 99] on div "single-neutral-actions-check-2 Confirmed" at bounding box center [1043, 93] width 262 height 37
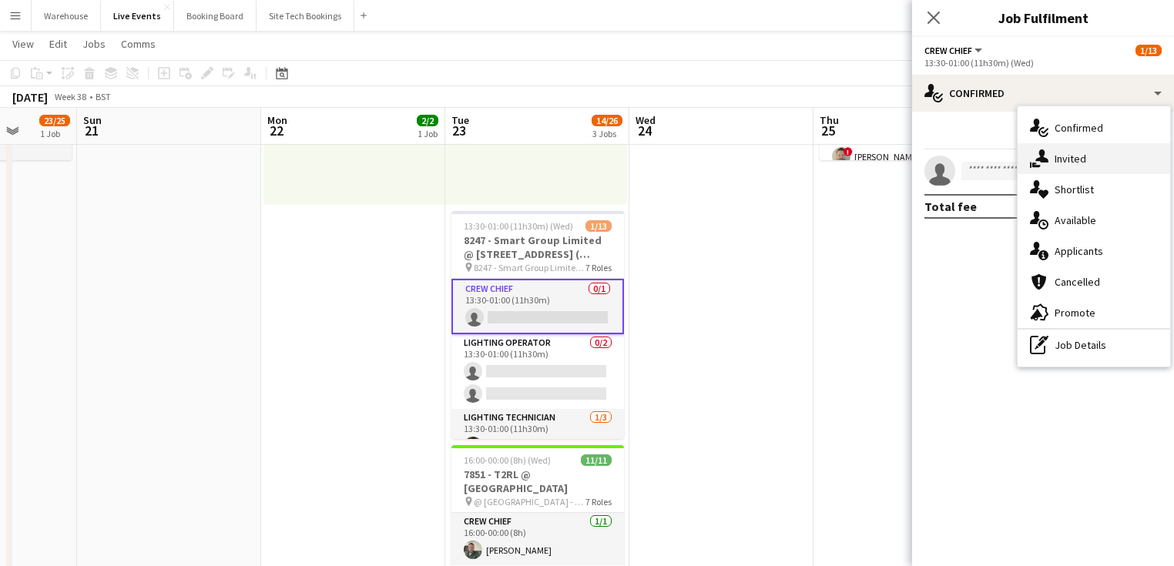
click at [1063, 154] on span "Invited" at bounding box center [1071, 159] width 32 height 14
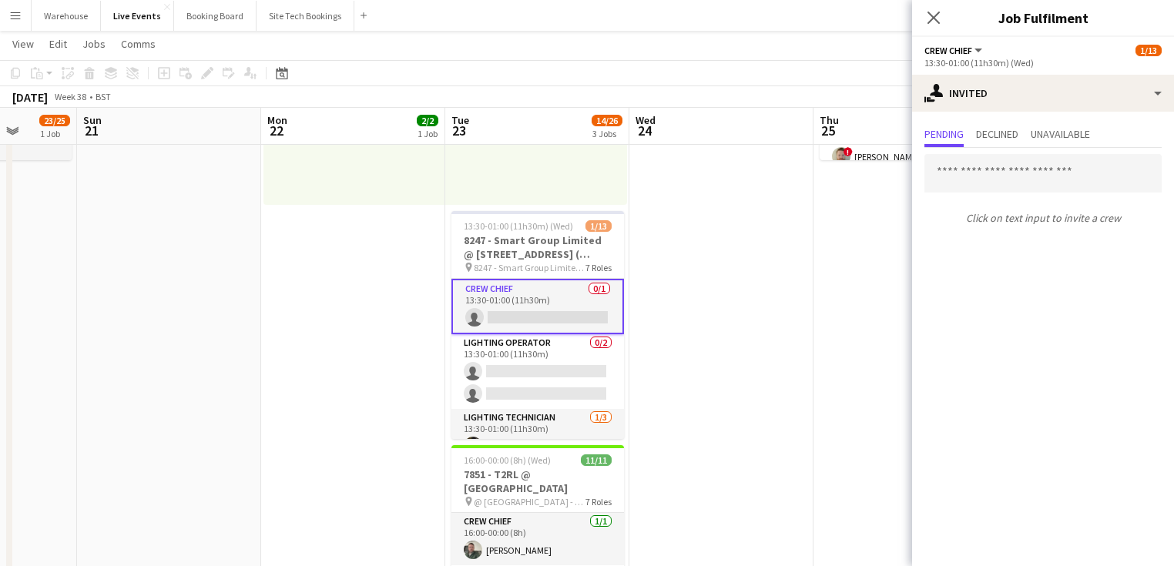
click at [1021, 116] on div "Pending Declined Unavailable Click on text input to invite a crew" at bounding box center [1043, 178] width 262 height 132
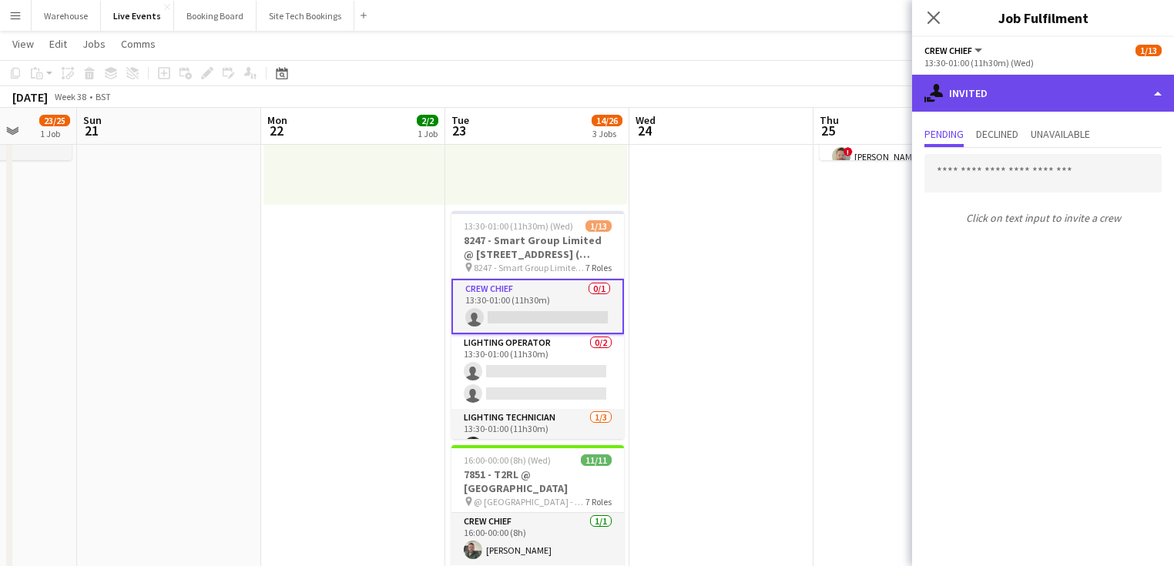
click at [1020, 105] on div "single-neutral-actions-share-1 Invited" at bounding box center [1043, 93] width 262 height 37
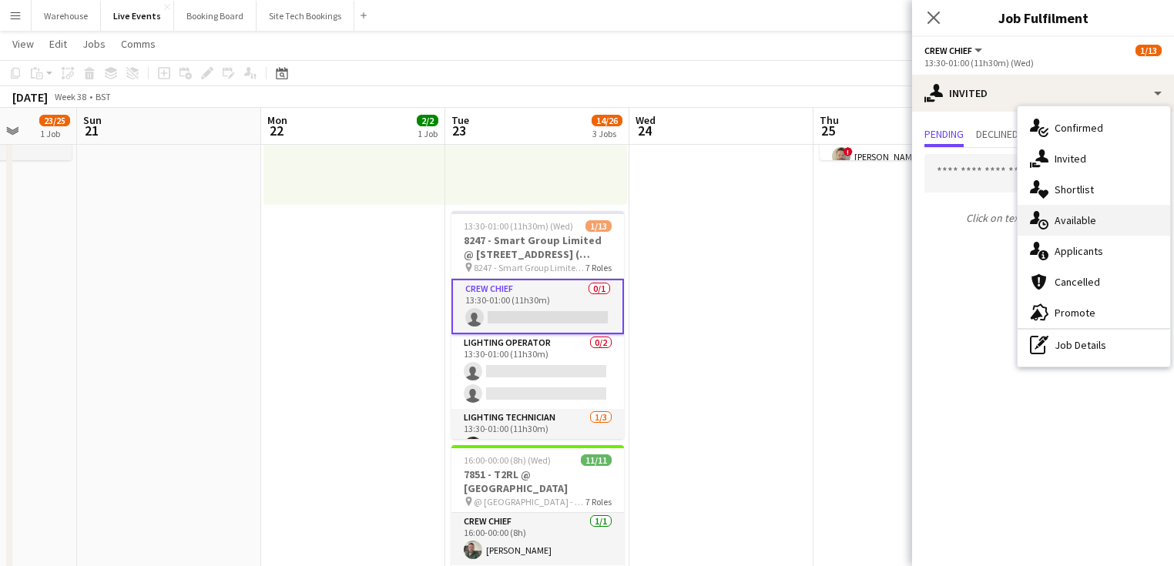
click at [1083, 221] on span "Available" at bounding box center [1076, 220] width 42 height 14
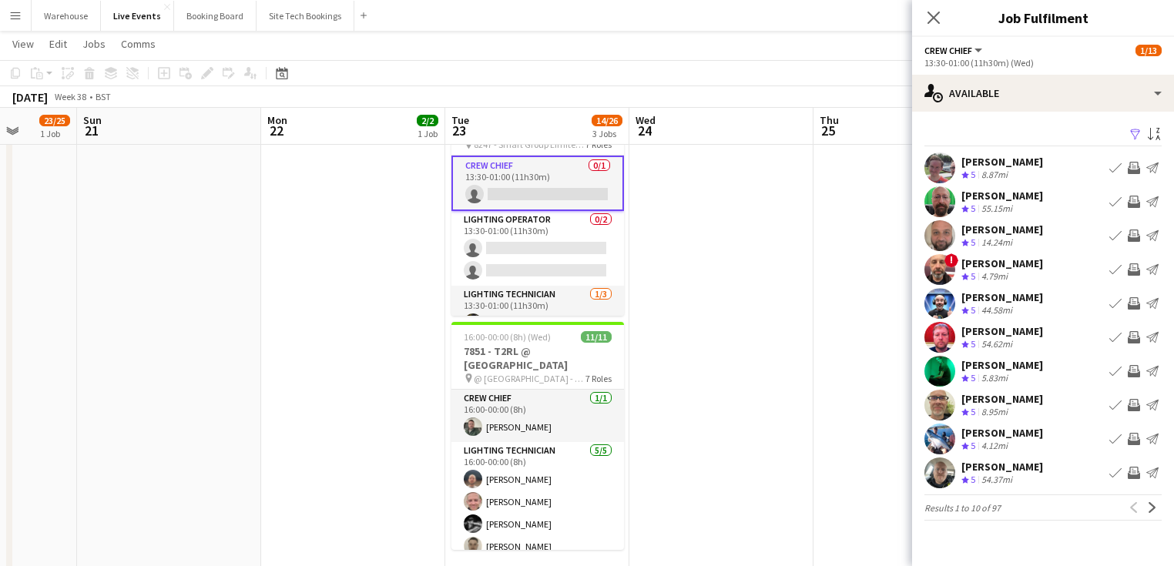
scroll to position [308, 0]
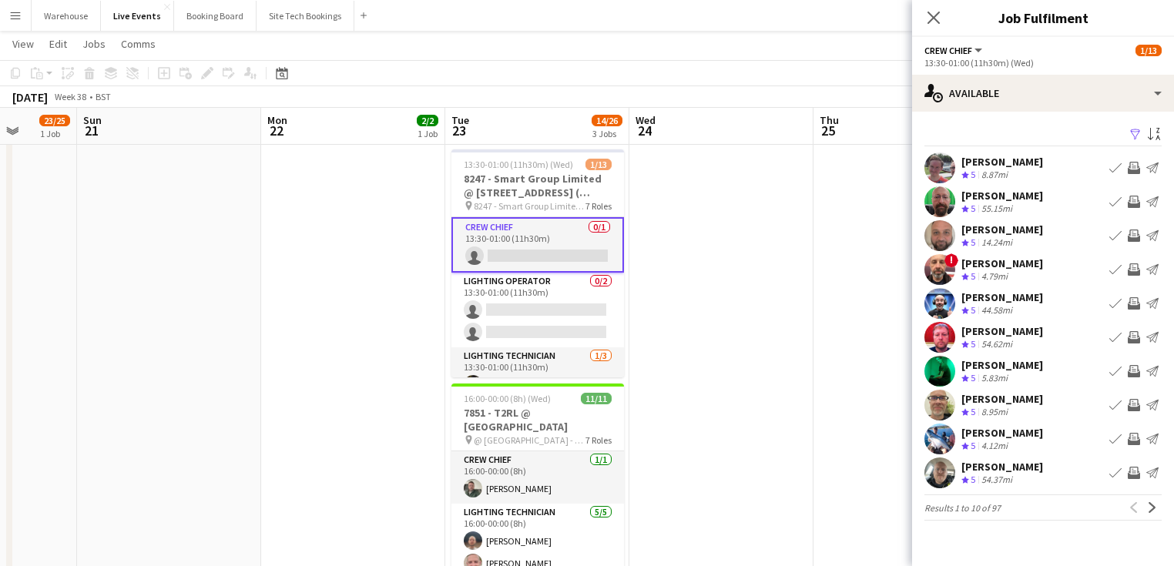
click at [1128, 405] on app-icon "Invite crew" at bounding box center [1134, 405] width 12 height 12
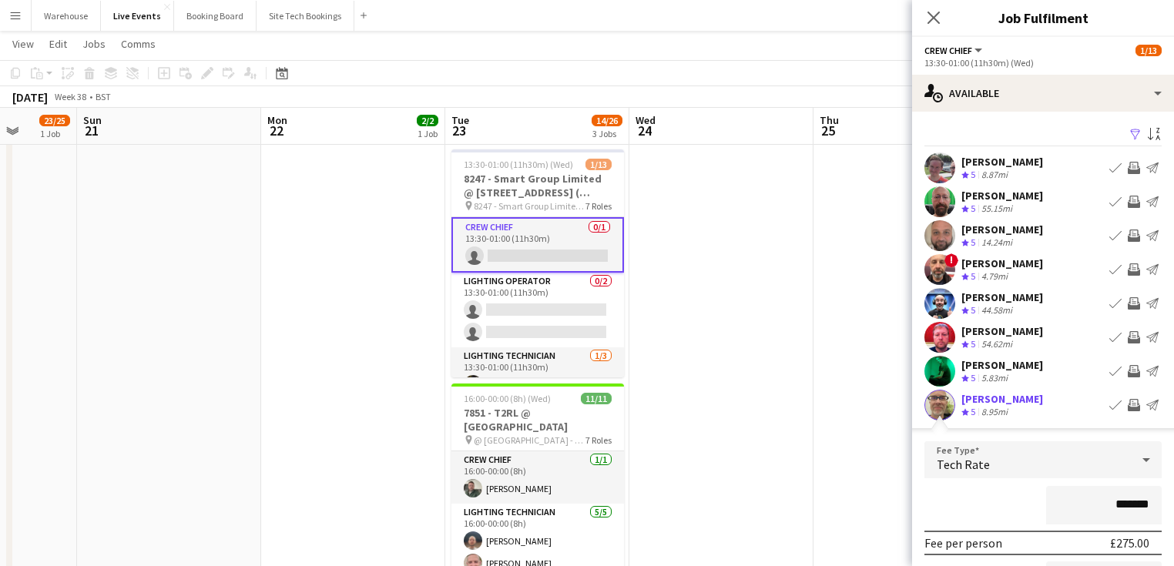
scroll to position [123, 0]
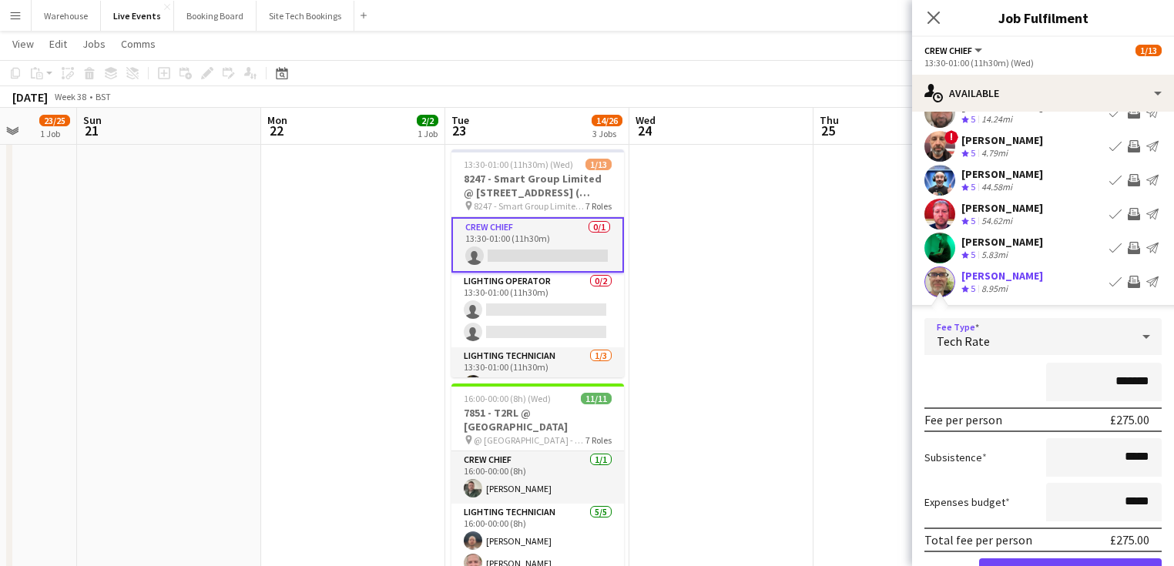
click at [958, 336] on span "Tech Rate" at bounding box center [963, 341] width 53 height 15
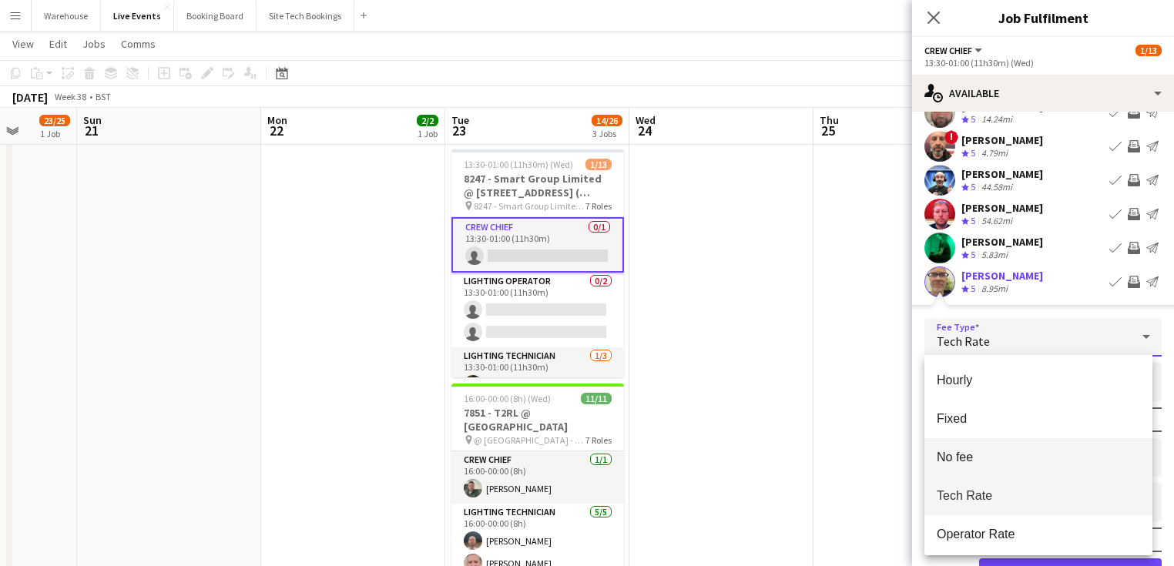
click at [955, 458] on span "No fee" at bounding box center [1038, 457] width 203 height 15
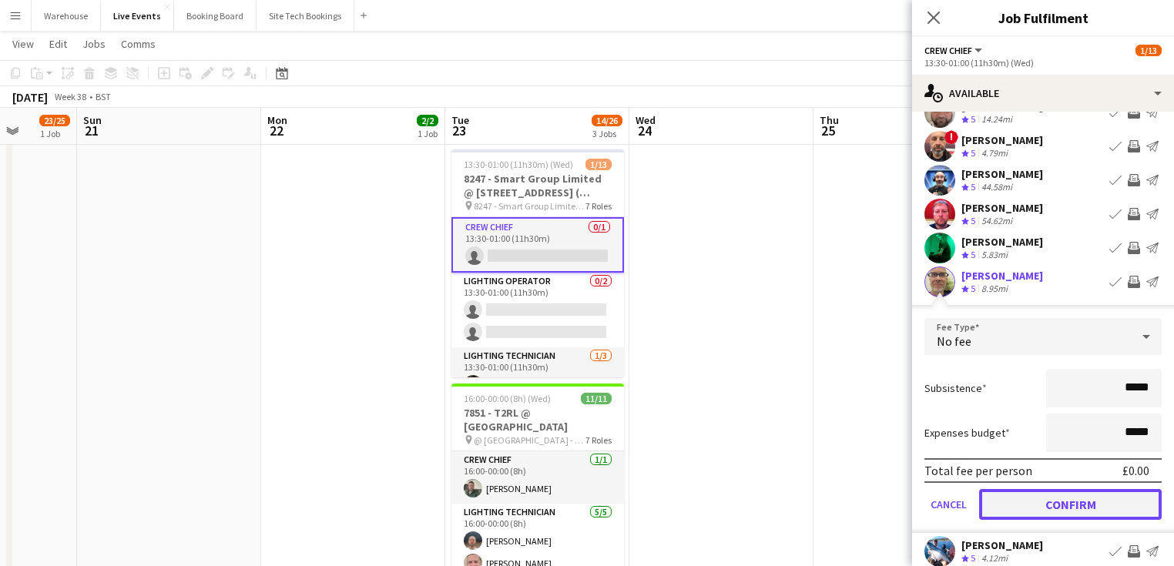
click at [1048, 500] on button "Confirm" at bounding box center [1070, 504] width 183 height 31
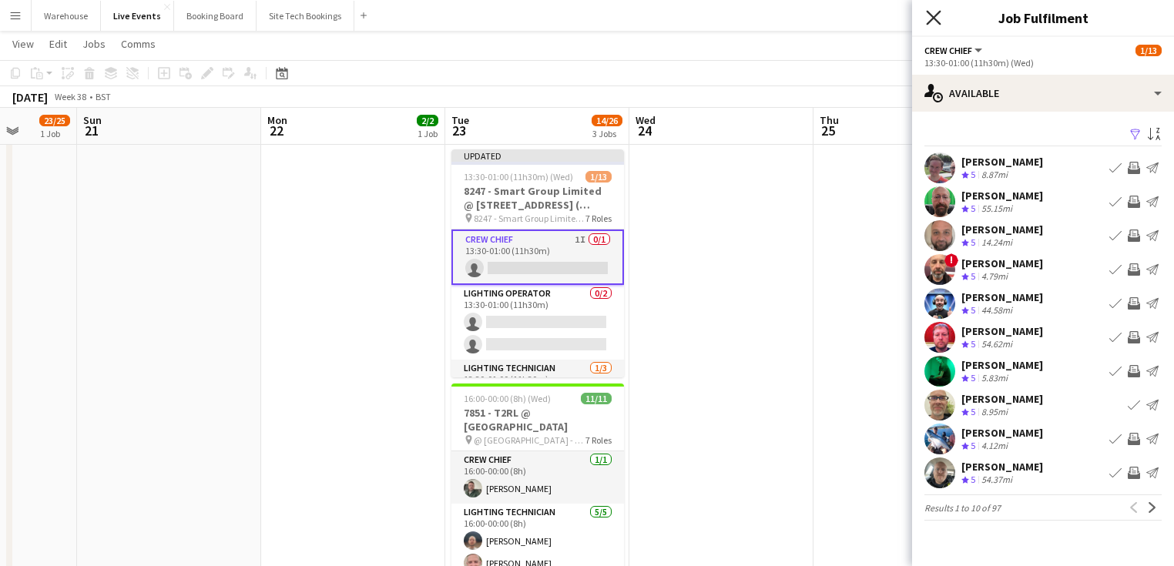
click at [931, 15] on icon at bounding box center [933, 17] width 15 height 15
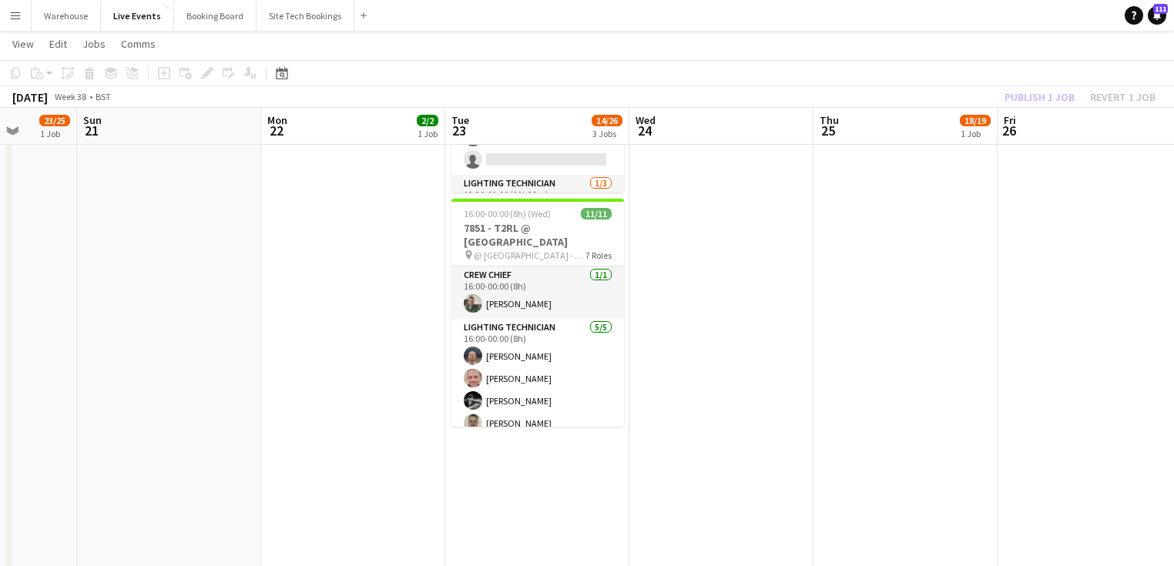
scroll to position [185, 0]
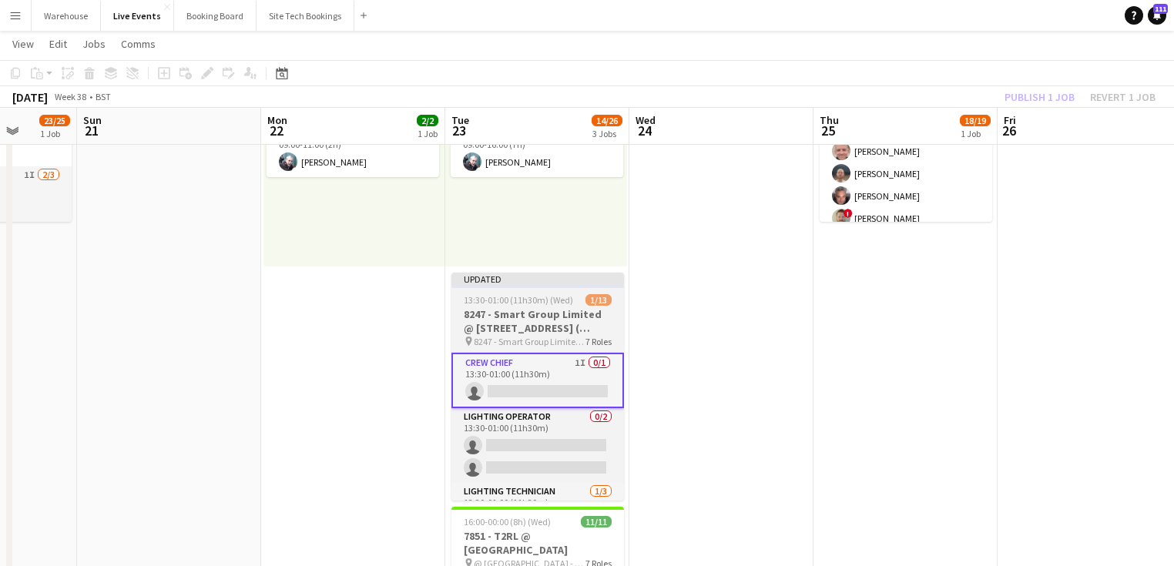
click at [508, 319] on h3 "8247 - Smart Group Limited @ [STREET_ADDRESS] ( Formerly Freemasons' Hall)" at bounding box center [537, 321] width 173 height 28
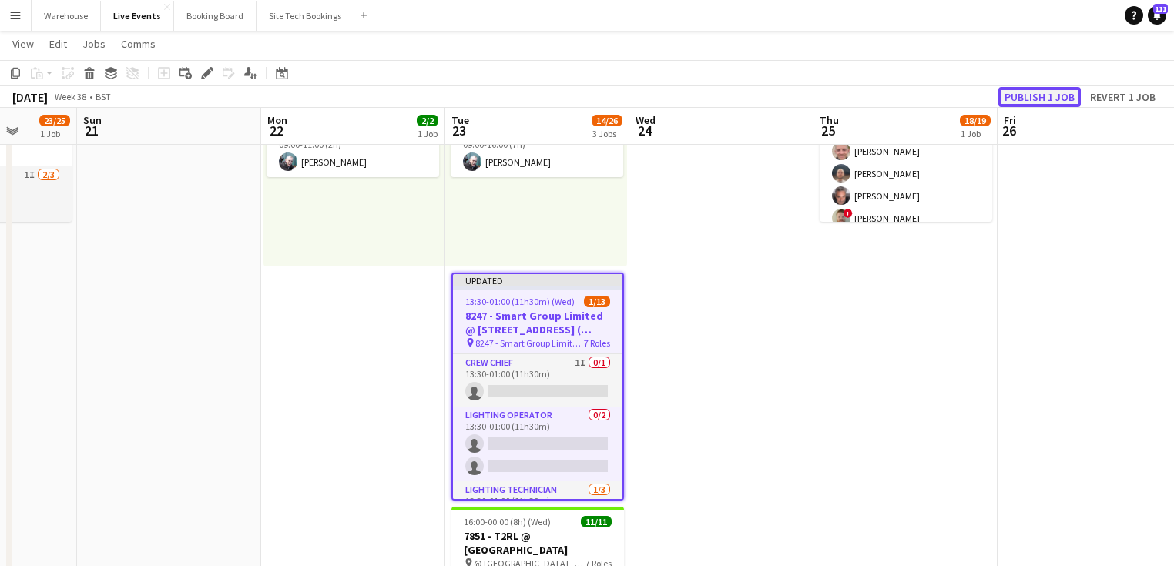
click at [1029, 99] on button "Publish 1 job" at bounding box center [1039, 97] width 82 height 20
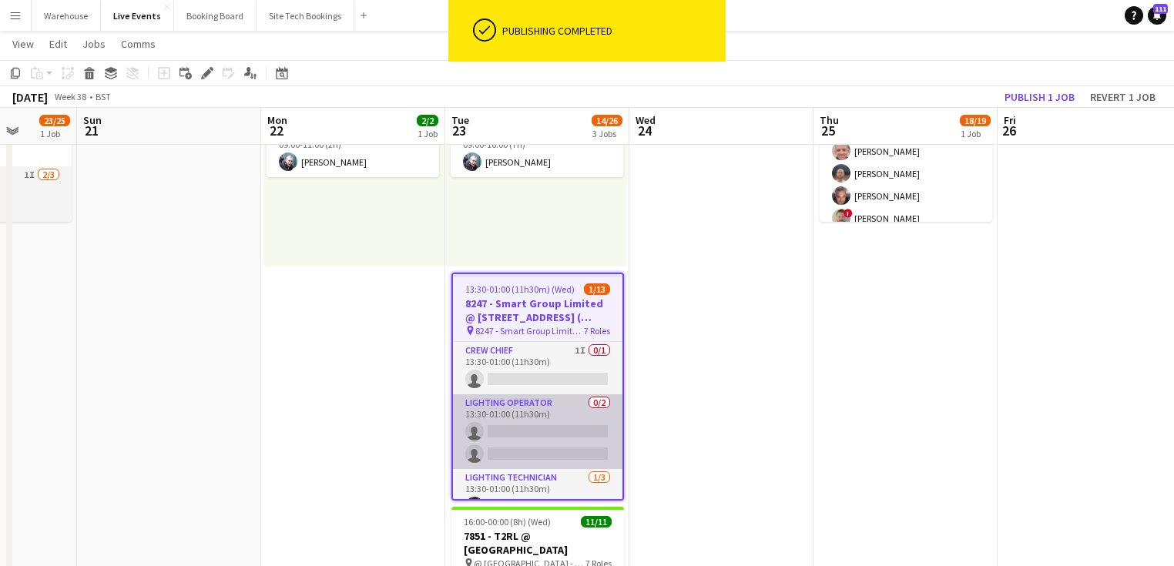
click at [530, 413] on app-card-role "Lighting Operator 0/2 13:30-01:00 (11h30m) single-neutral-actions single-neutra…" at bounding box center [537, 431] width 169 height 75
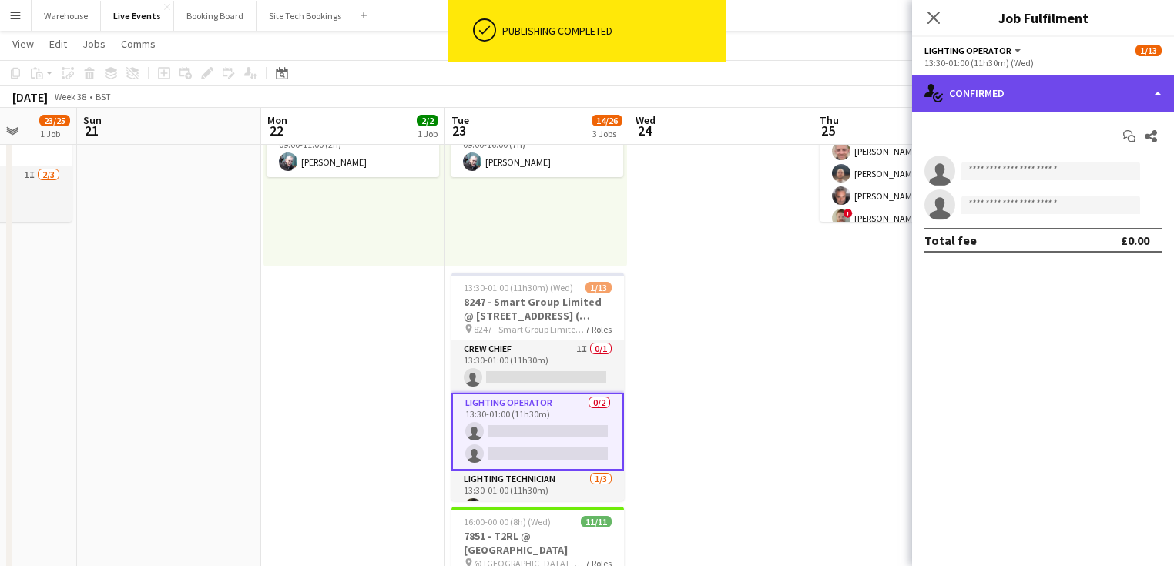
click at [978, 92] on div "single-neutral-actions-check-2 Confirmed" at bounding box center [1043, 93] width 262 height 37
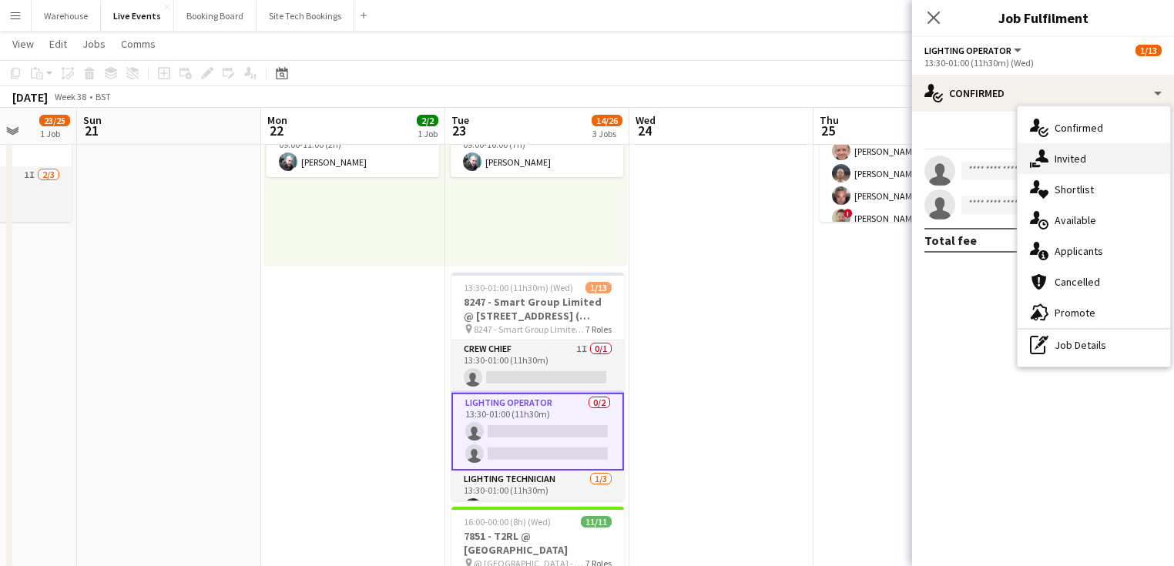
click at [1058, 165] on span "Invited" at bounding box center [1071, 159] width 32 height 14
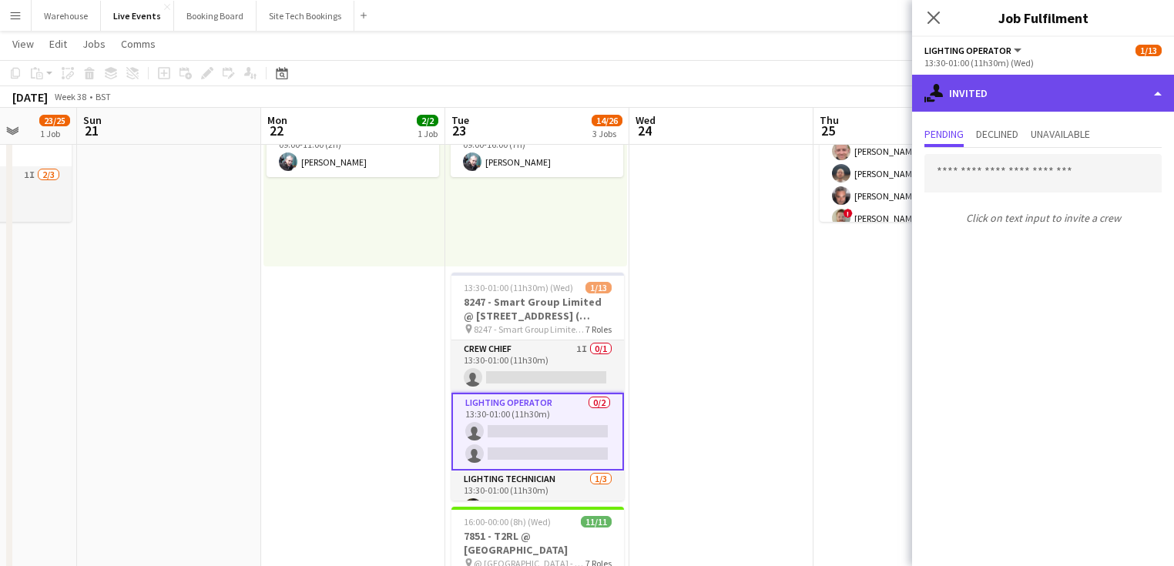
click at [1010, 89] on div "single-neutral-actions-share-1 Invited" at bounding box center [1043, 93] width 262 height 37
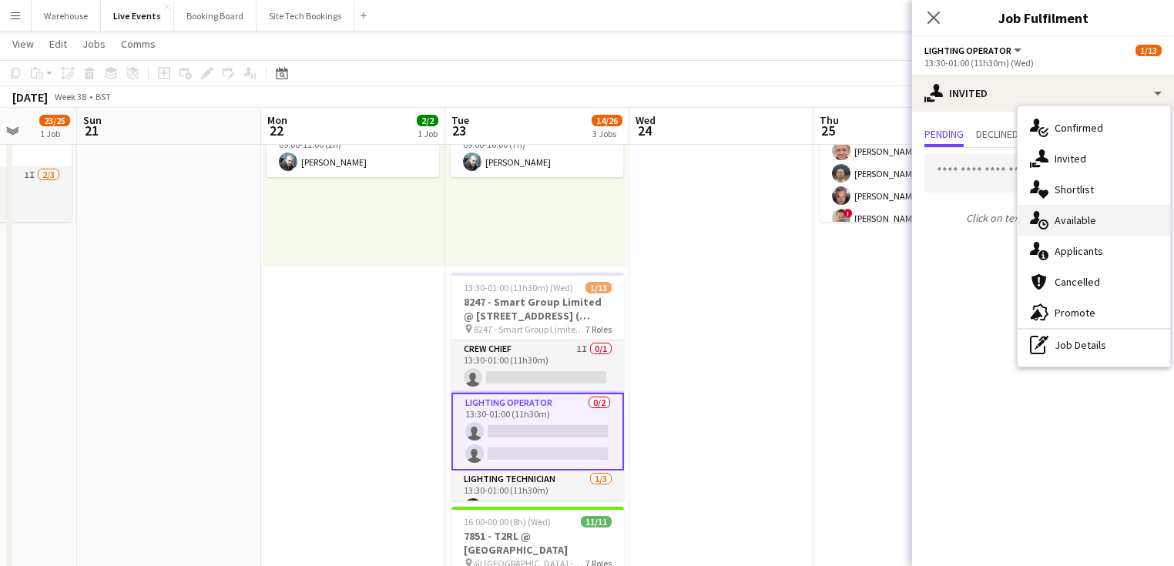
click at [1068, 219] on span "Available" at bounding box center [1076, 220] width 42 height 14
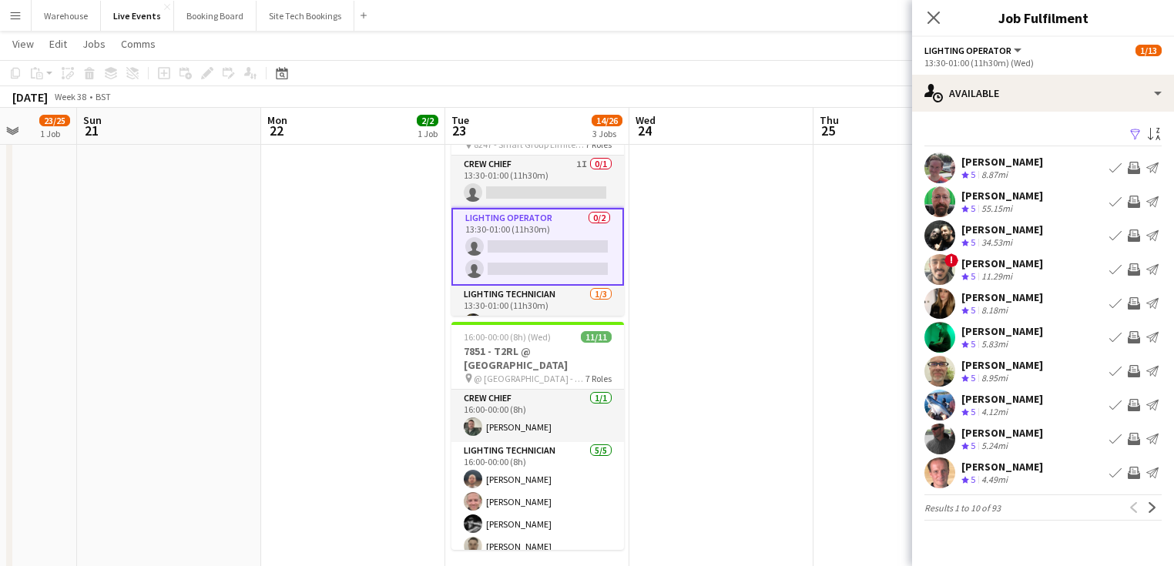
scroll to position [308, 0]
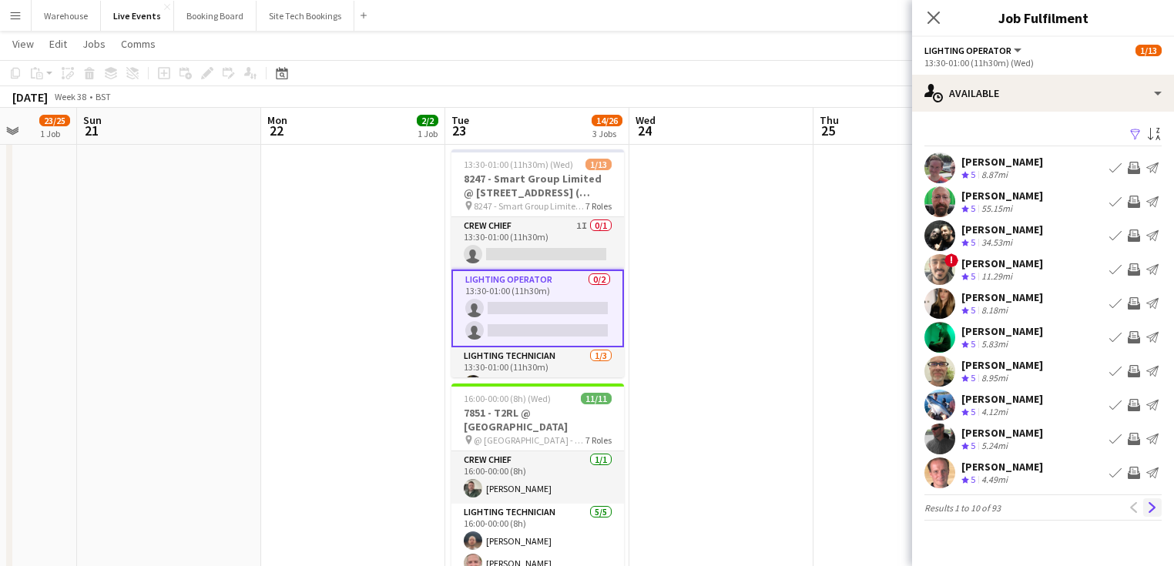
click at [1152, 504] on app-icon "Next" at bounding box center [1152, 507] width 11 height 11
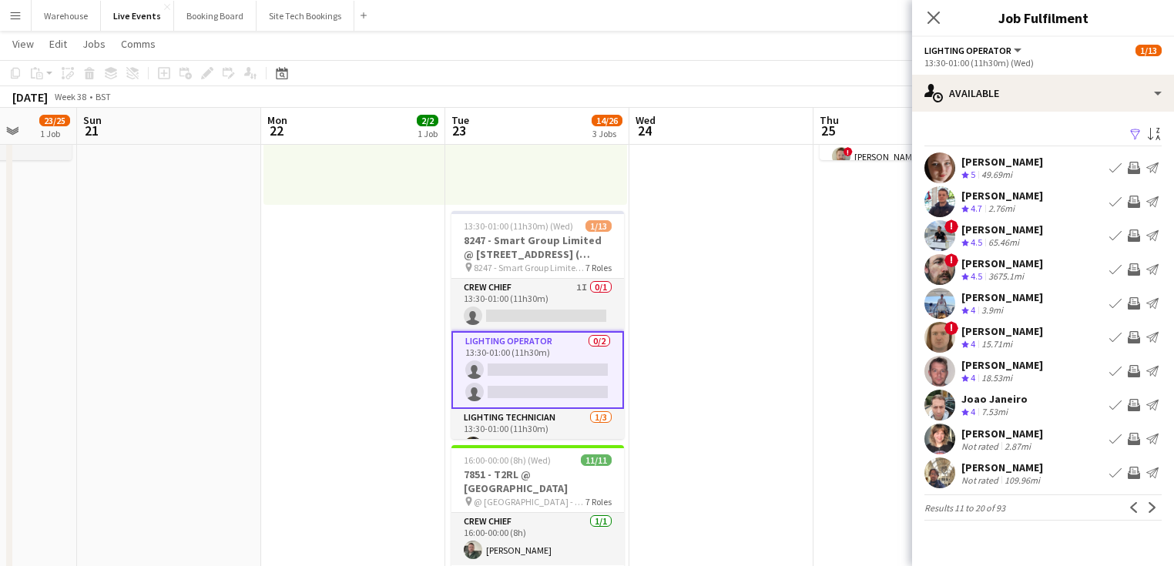
scroll to position [62, 0]
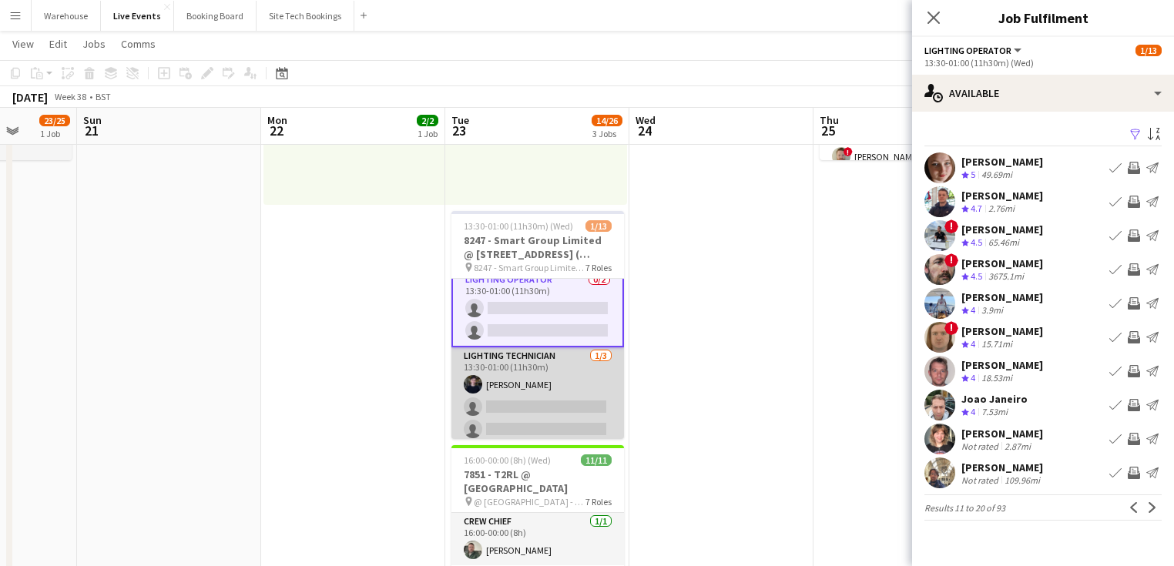
click at [557, 408] on app-card-role "Lighting Technician 1/3 13:30-01:00 (11h30m) Mathilde Davidson single-neutral-a…" at bounding box center [537, 395] width 173 height 97
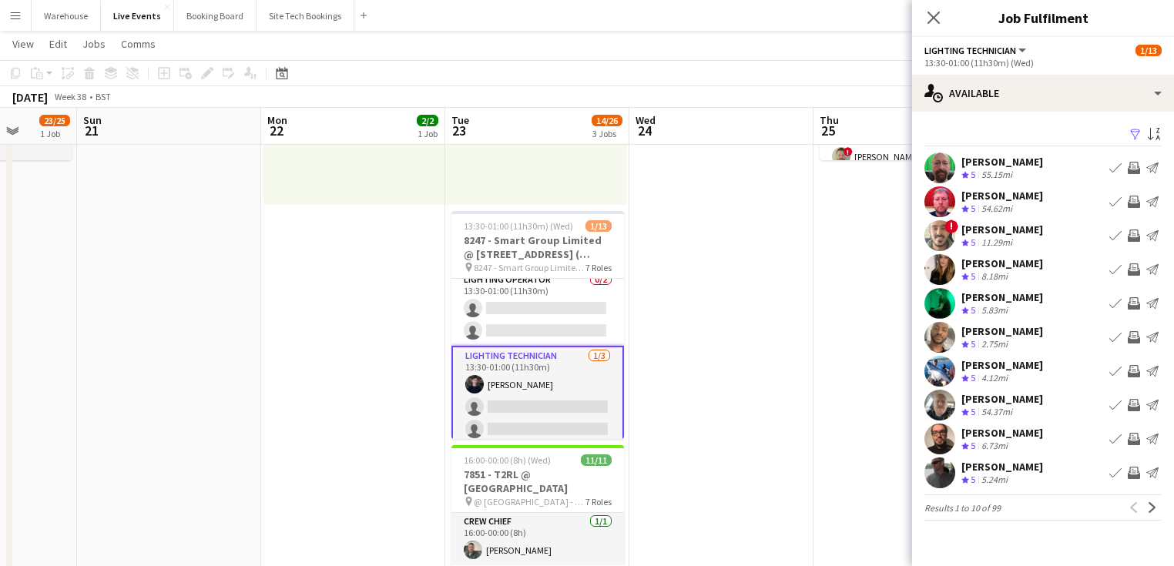
click at [847, 384] on app-date-cell "16:30-00:30 (8h) (Fri) 18/19 7884 - US Bank @ [GEOGRAPHIC_DATA] pin @ [GEOGRAPH…" at bounding box center [905, 500] width 184 height 1148
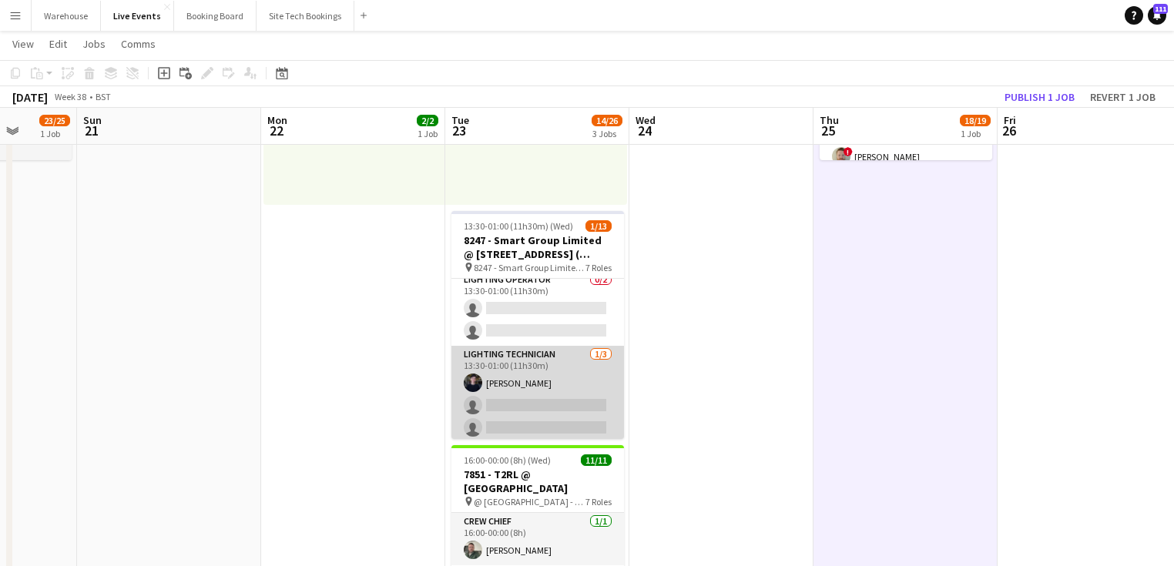
click at [513, 407] on app-card-role "Lighting Technician 1/3 13:30-01:00 (11h30m) Mathilde Davidson single-neutral-a…" at bounding box center [537, 394] width 173 height 97
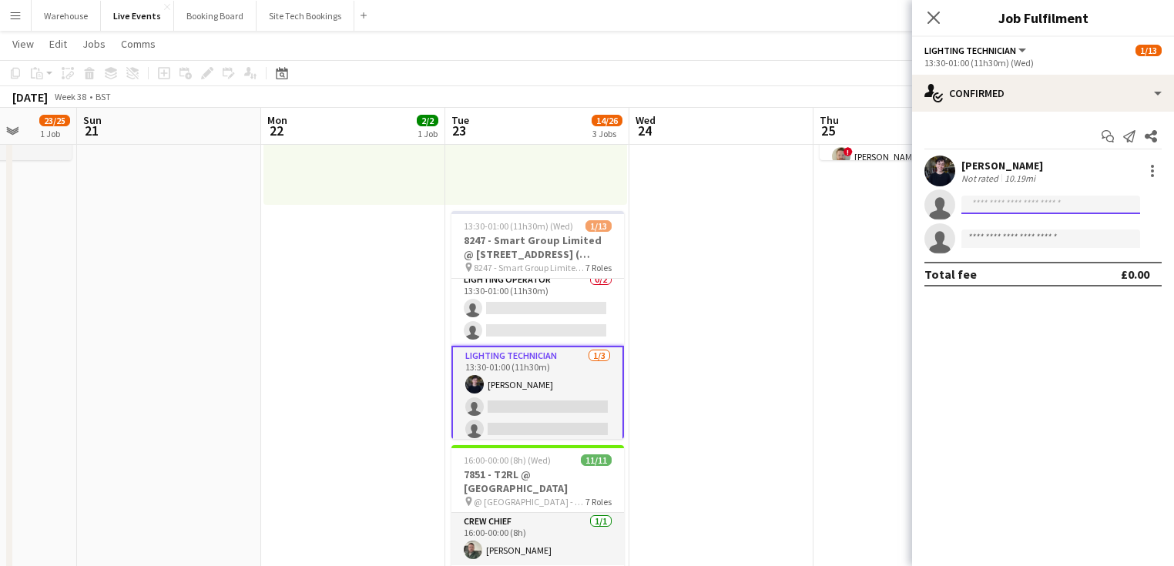
click at [1027, 197] on input at bounding box center [1050, 205] width 179 height 18
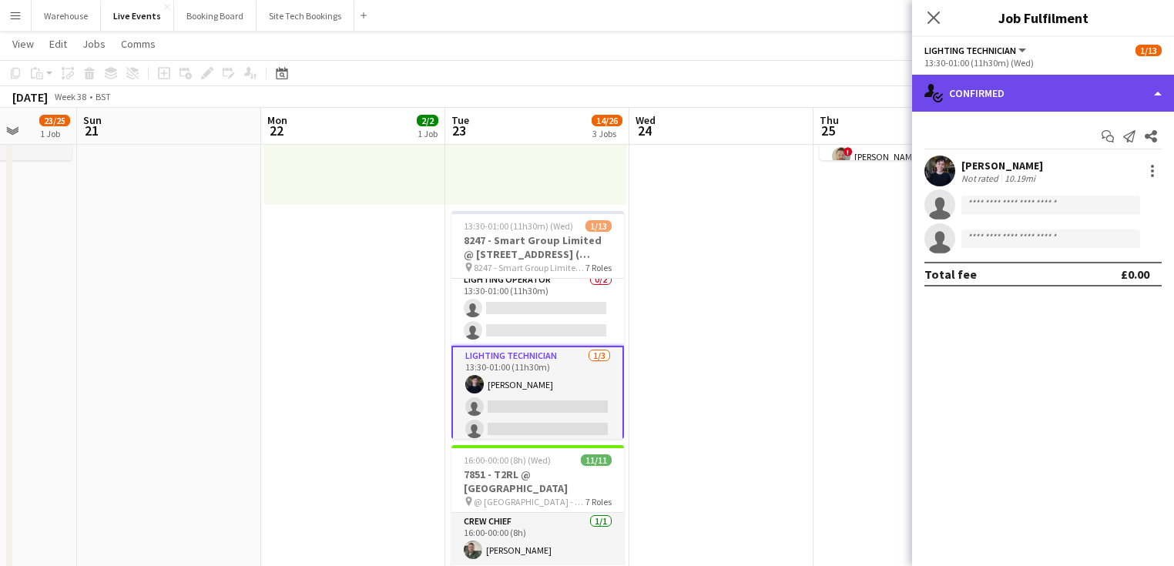
click at [1023, 102] on div "single-neutral-actions-check-2 Confirmed" at bounding box center [1043, 93] width 262 height 37
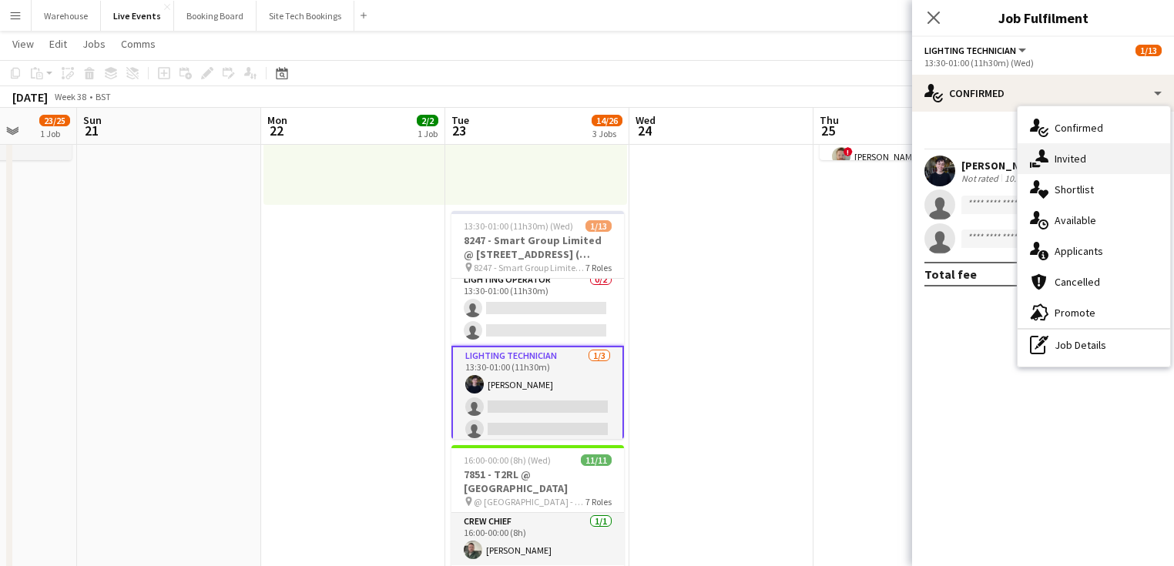
click at [1067, 156] on span "Invited" at bounding box center [1071, 159] width 32 height 14
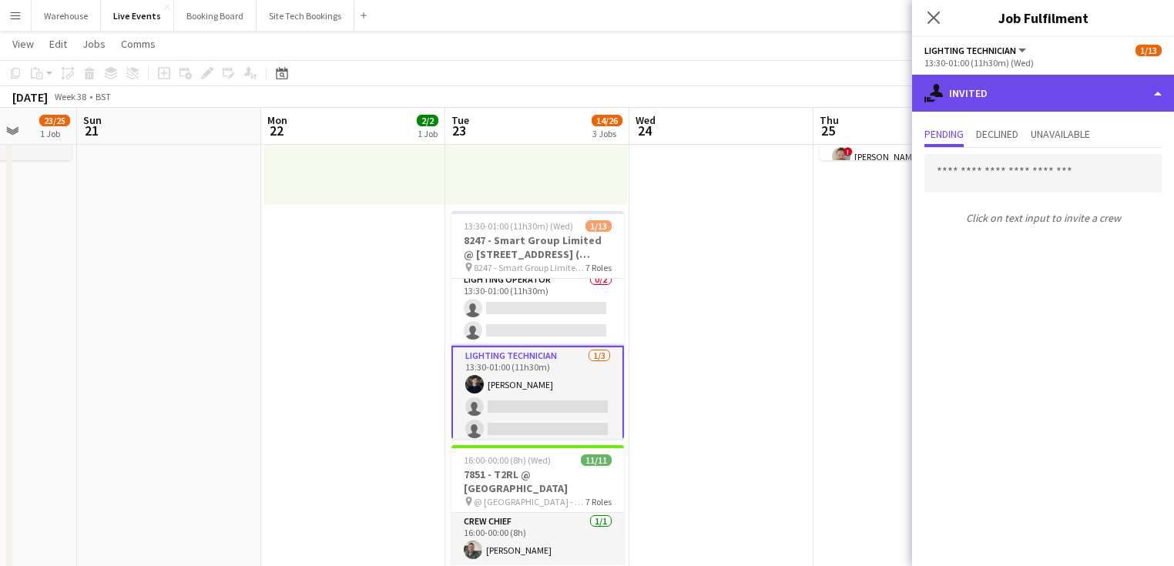
click at [978, 99] on div "single-neutral-actions-share-1 Invited" at bounding box center [1043, 93] width 262 height 37
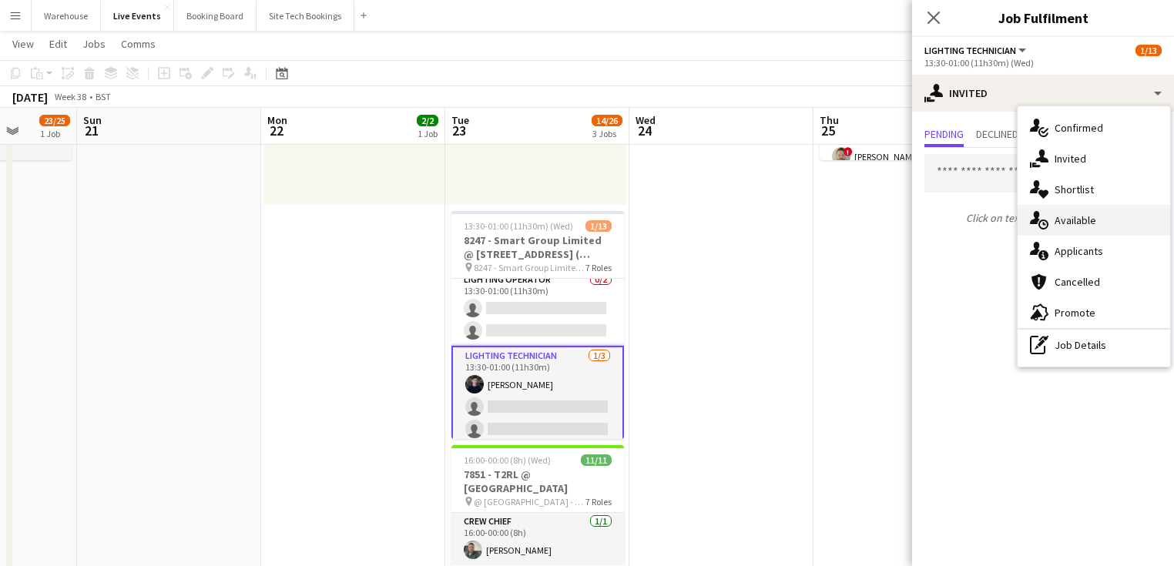
click at [1054, 216] on div "single-neutral-actions-upload Available" at bounding box center [1094, 220] width 153 height 31
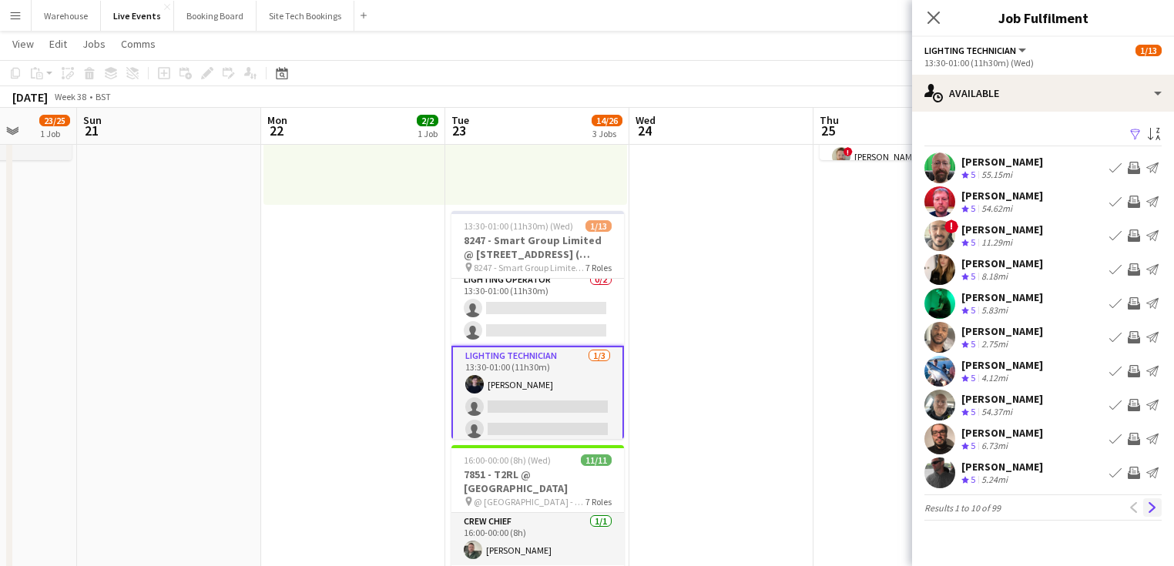
click at [1150, 505] on app-icon "Next" at bounding box center [1152, 507] width 11 height 11
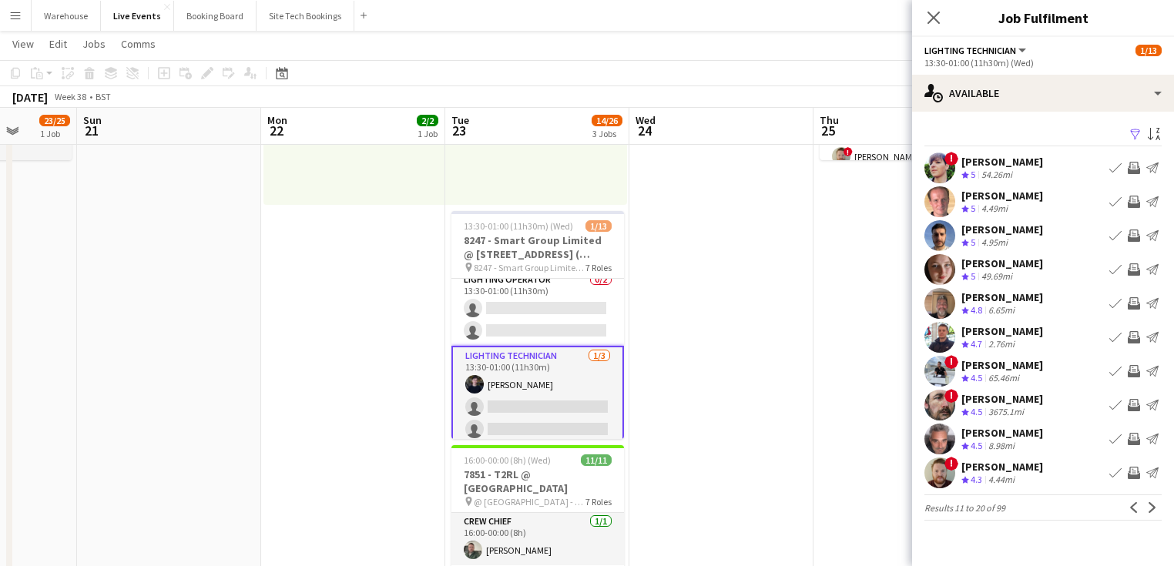
click at [1150, 505] on app-icon "Next" at bounding box center [1152, 507] width 11 height 11
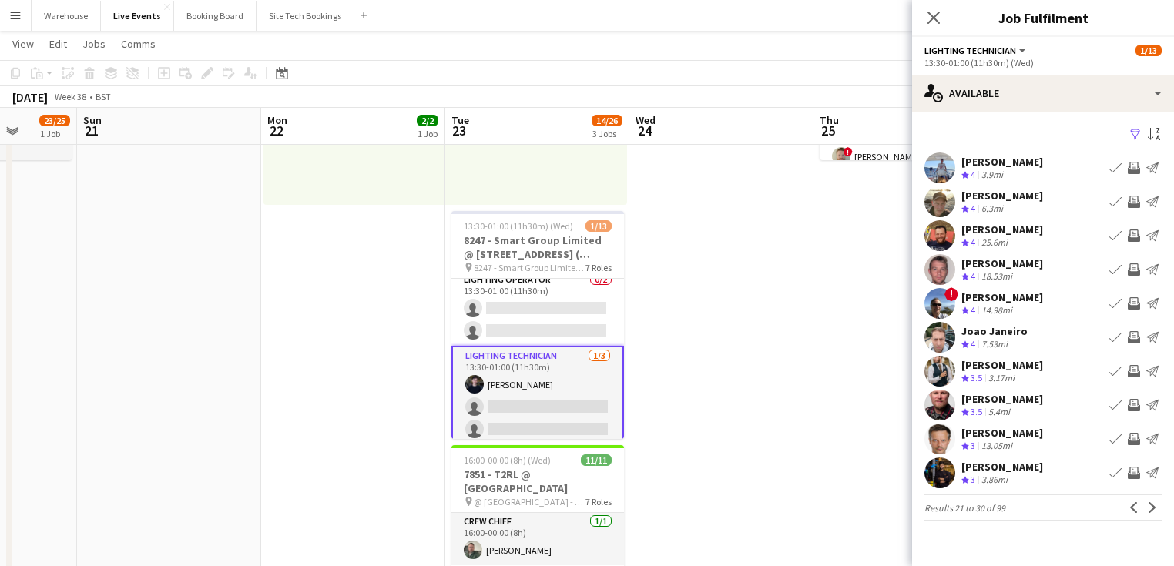
click at [1136, 334] on app-icon "Invite crew" at bounding box center [1134, 337] width 12 height 12
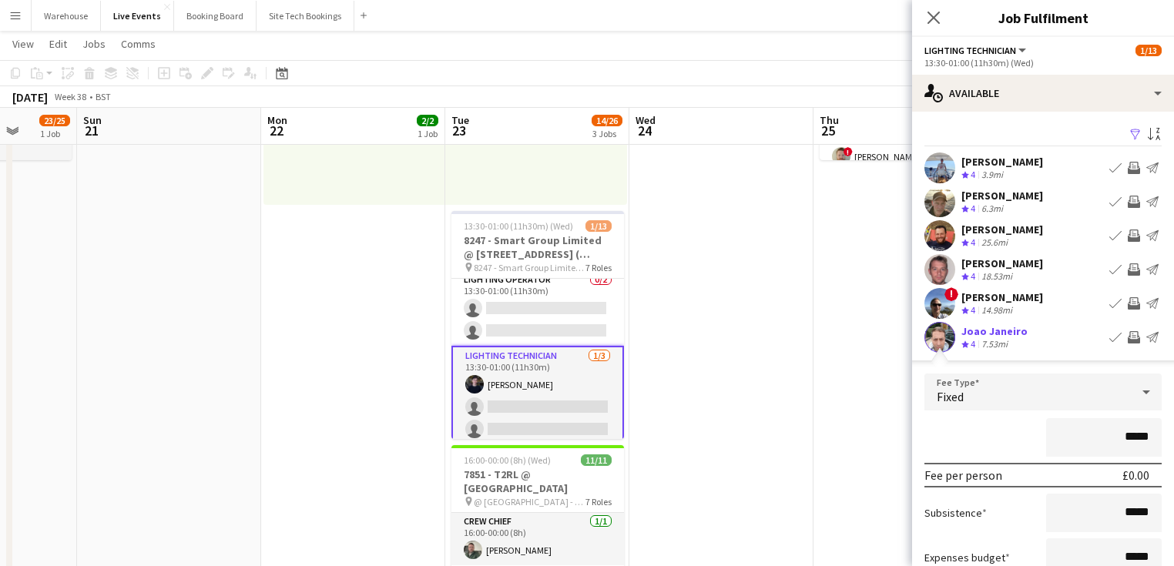
scroll to position [276, 0]
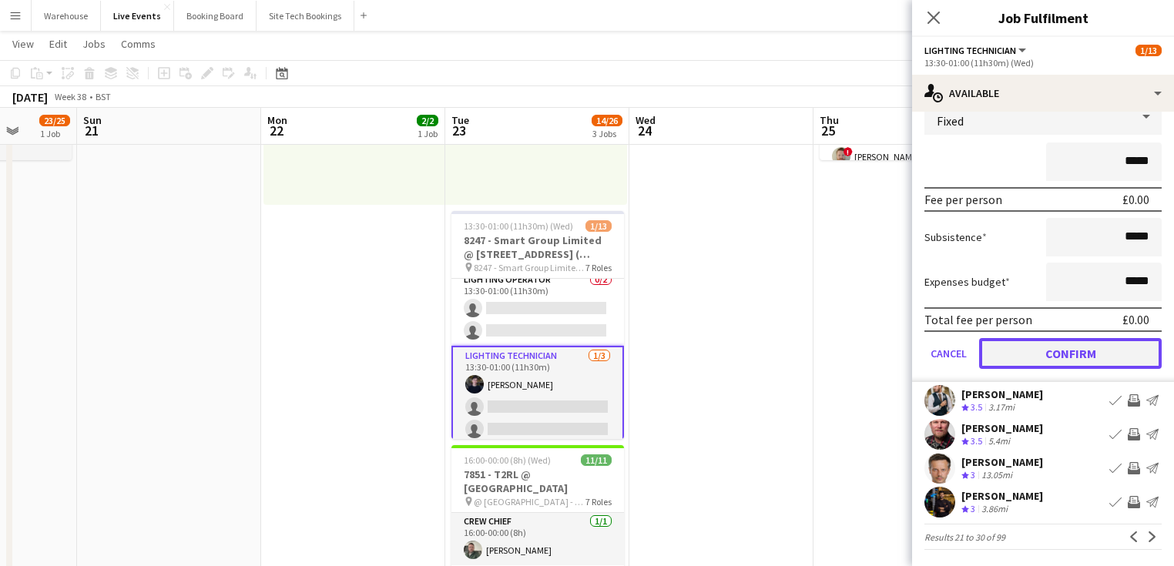
click at [1052, 352] on button "Confirm" at bounding box center [1070, 353] width 183 height 31
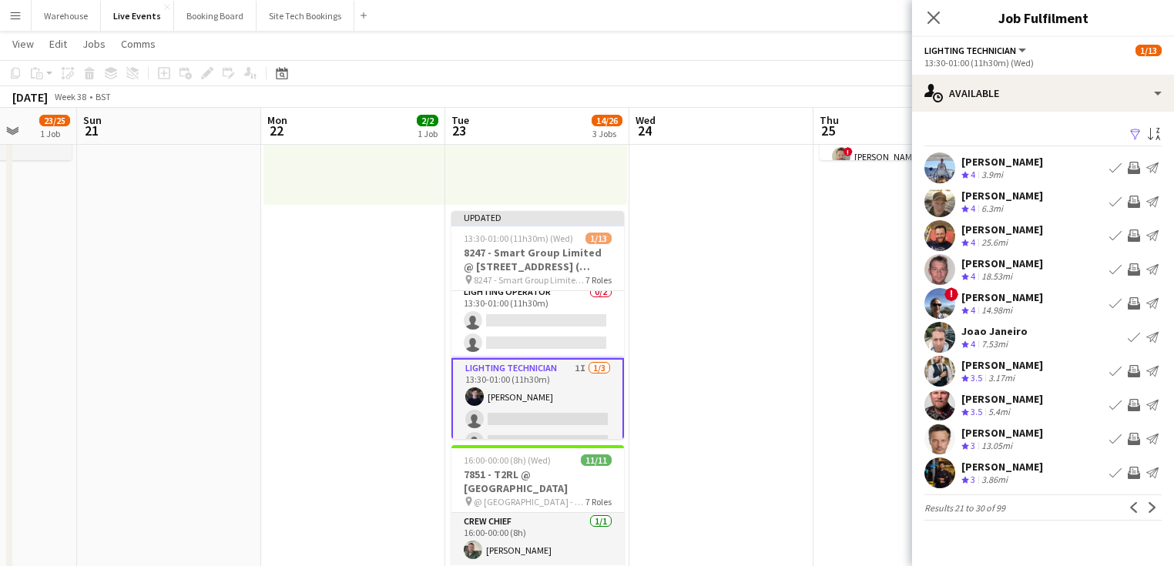
scroll to position [0, 0]
click at [929, 18] on icon "Close pop-in" at bounding box center [933, 17] width 15 height 15
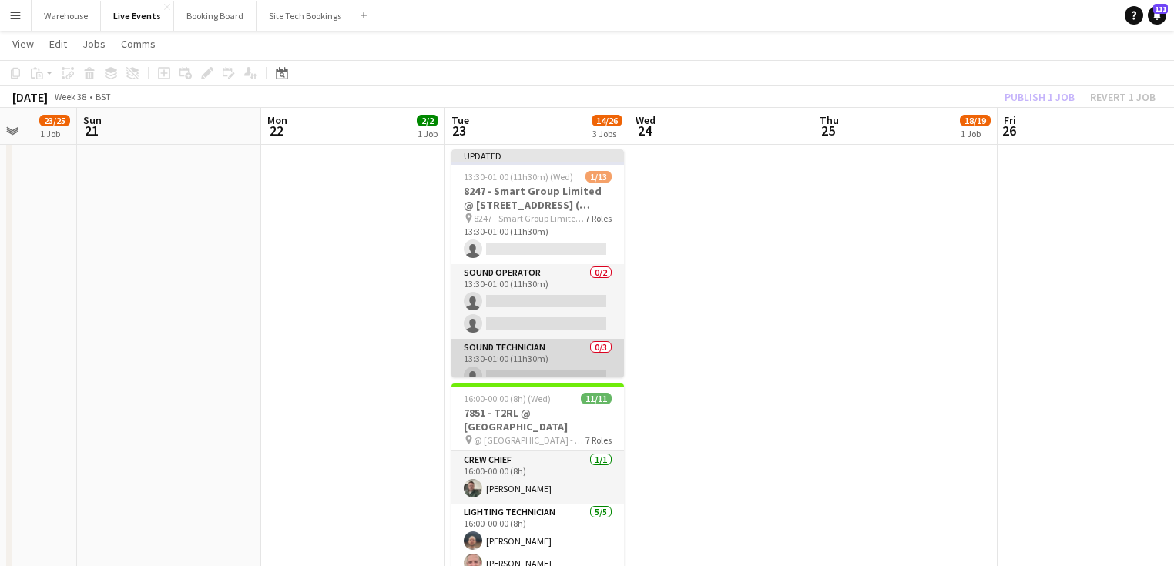
scroll to position [354, 0]
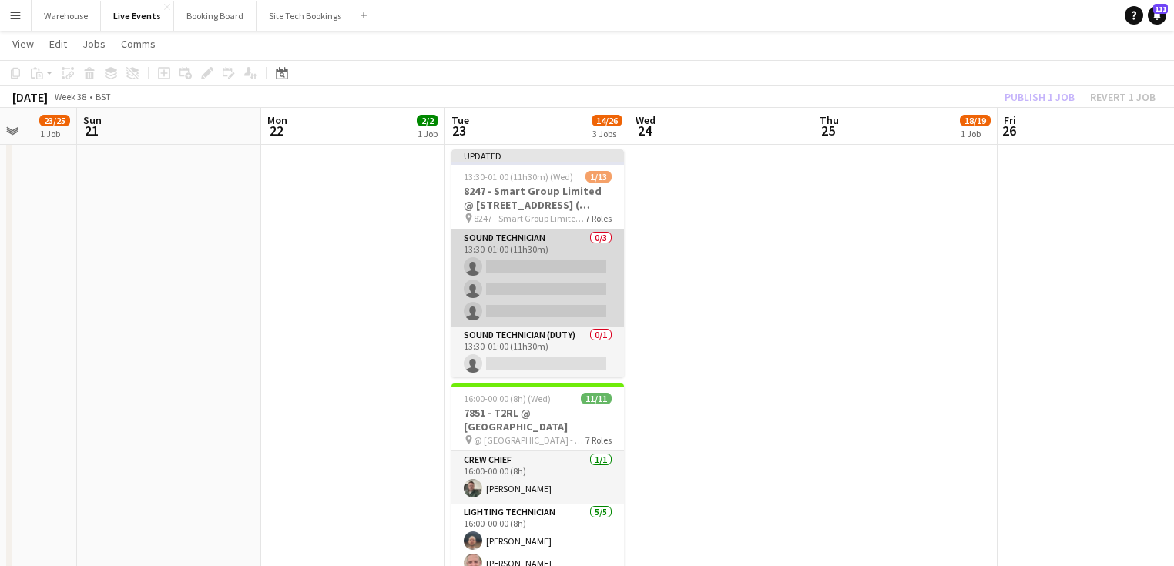
click at [527, 263] on app-card-role "Sound Technician 0/3 13:30-01:00 (11h30m) single-neutral-actions single-neutral…" at bounding box center [537, 278] width 173 height 97
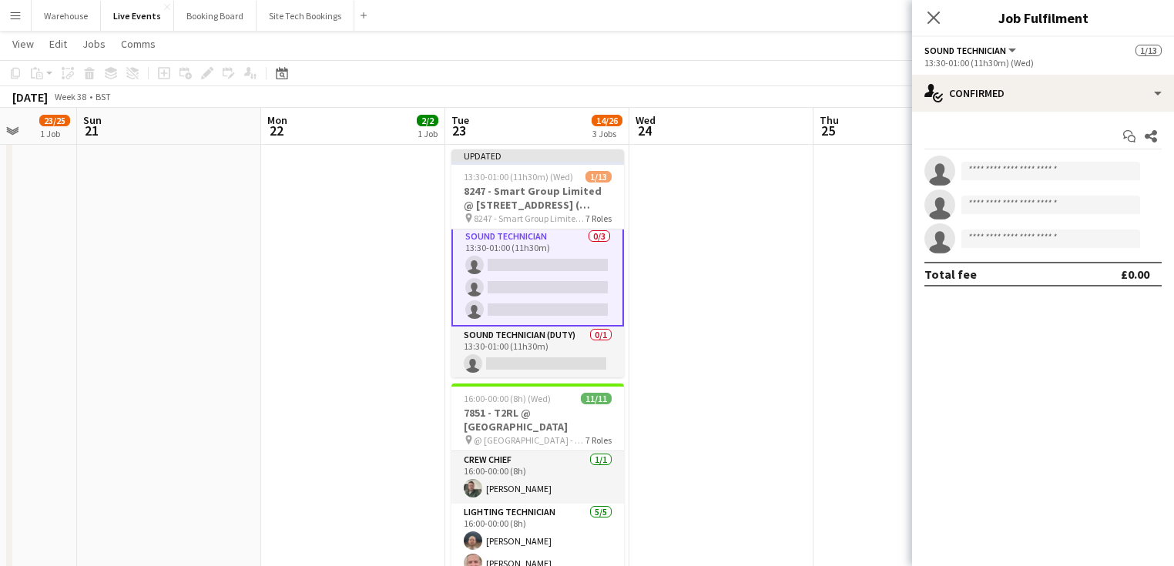
scroll to position [354, 0]
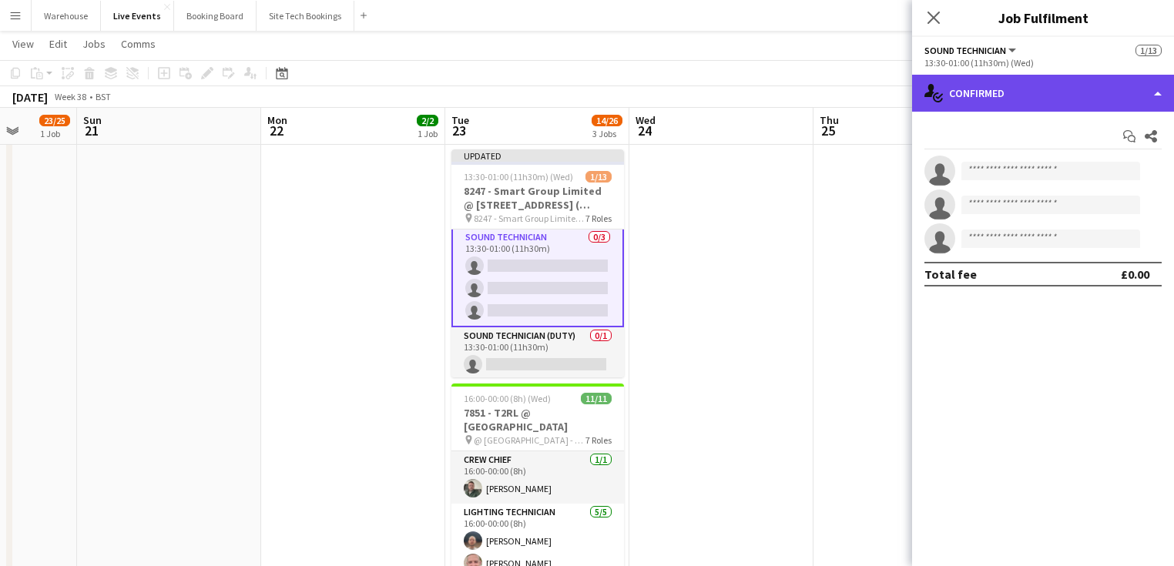
click at [970, 89] on div "single-neutral-actions-check-2 Confirmed" at bounding box center [1043, 93] width 262 height 37
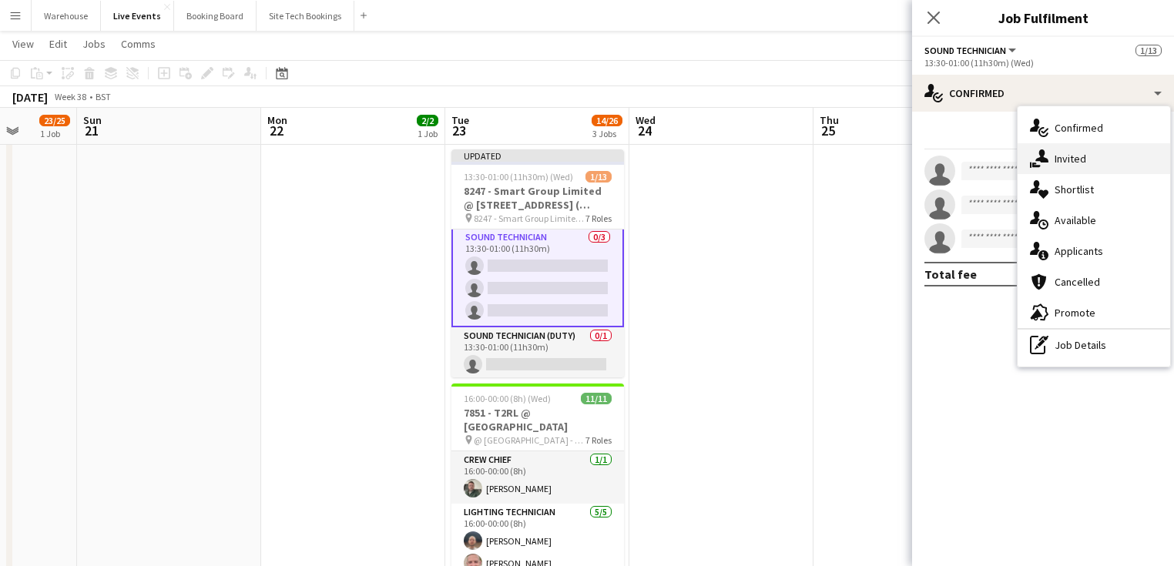
click at [1108, 171] on div "single-neutral-actions-share-1 Invited" at bounding box center [1094, 158] width 153 height 31
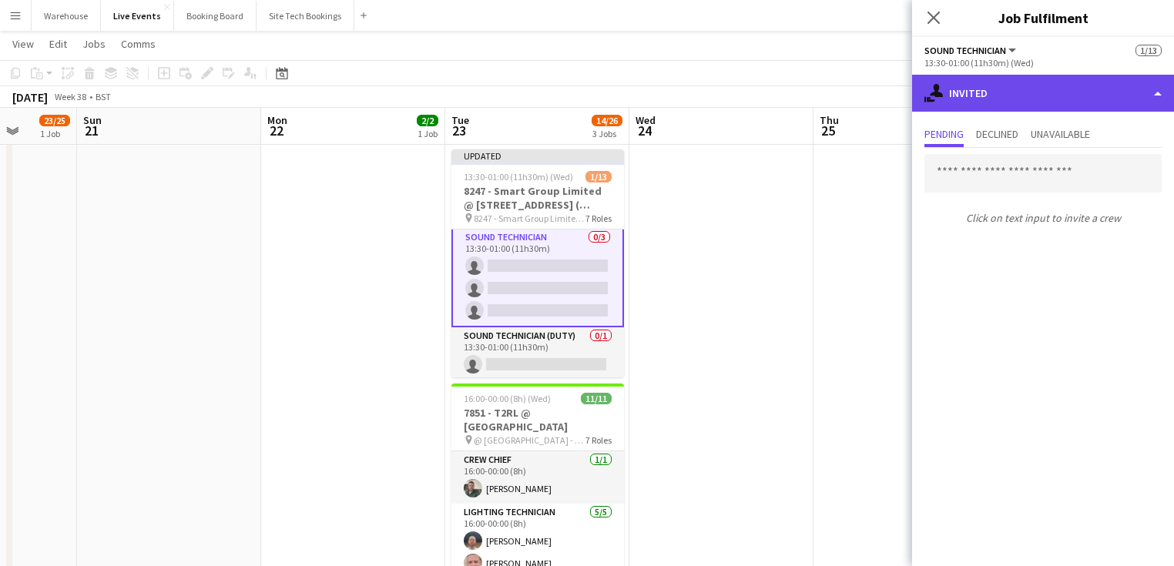
click at [1010, 106] on div "single-neutral-actions-share-1 Invited" at bounding box center [1043, 93] width 262 height 37
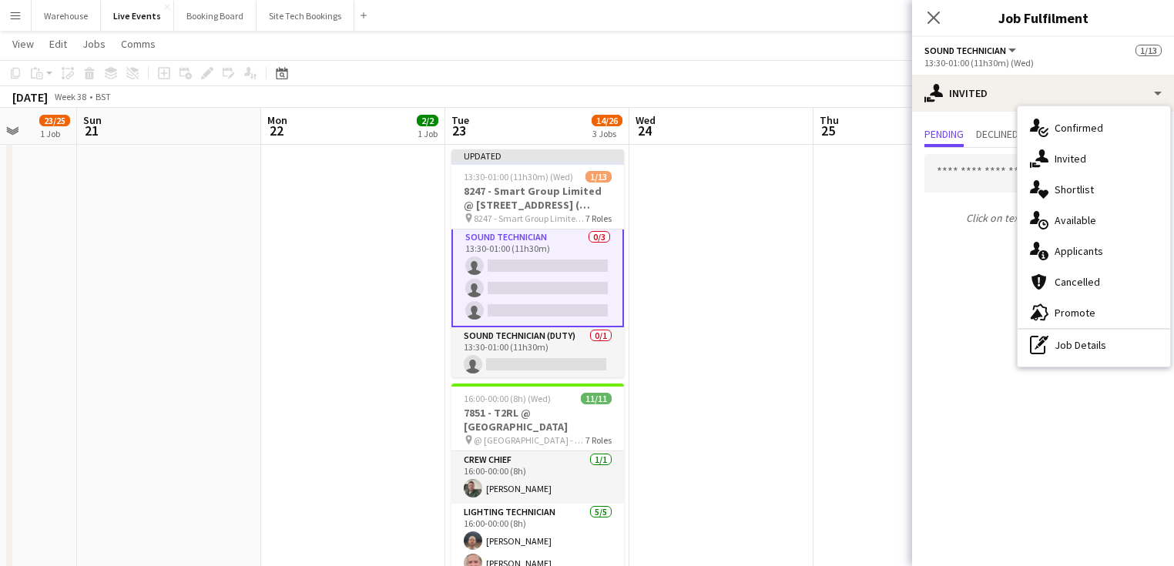
click at [1072, 219] on span "Available" at bounding box center [1076, 220] width 42 height 14
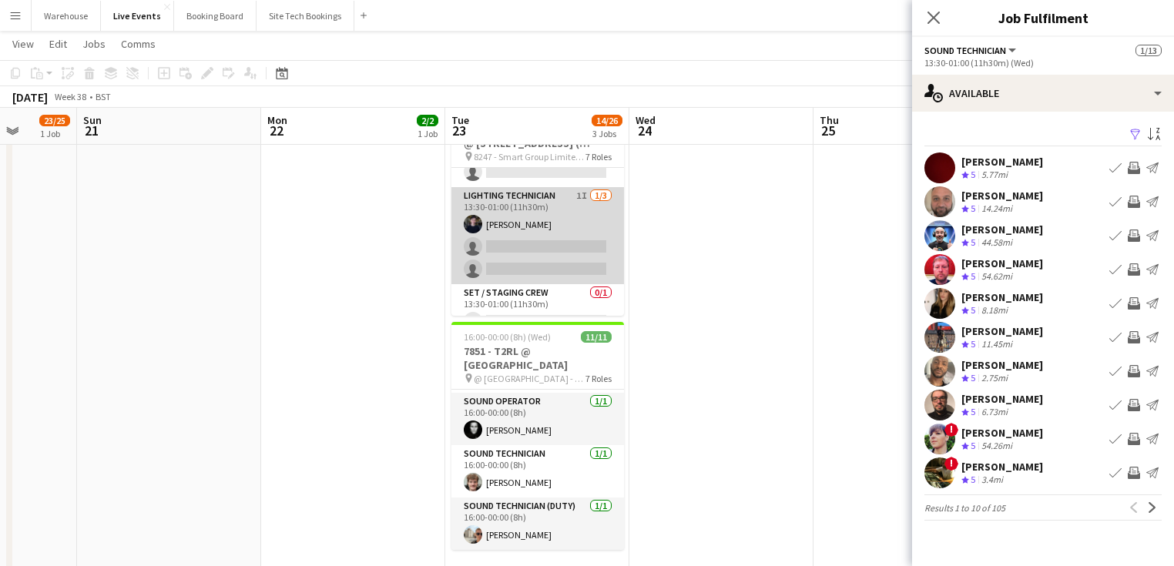
scroll to position [169, 0]
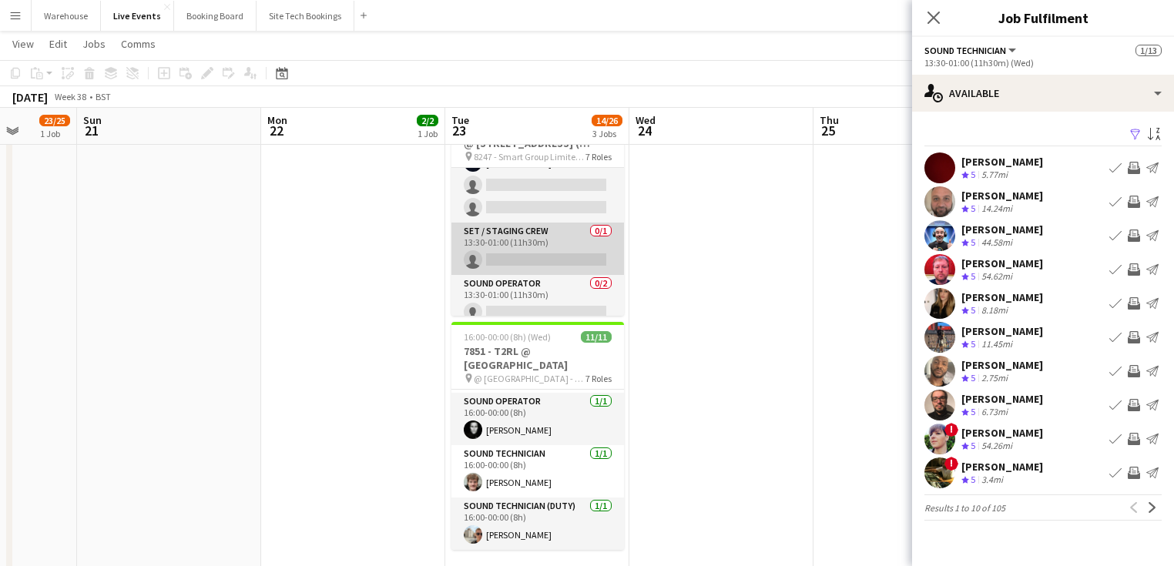
click at [527, 247] on app-card-role "Set / Staging Crew 0/1 13:30-01:00 (11h30m) single-neutral-actions" at bounding box center [537, 249] width 173 height 52
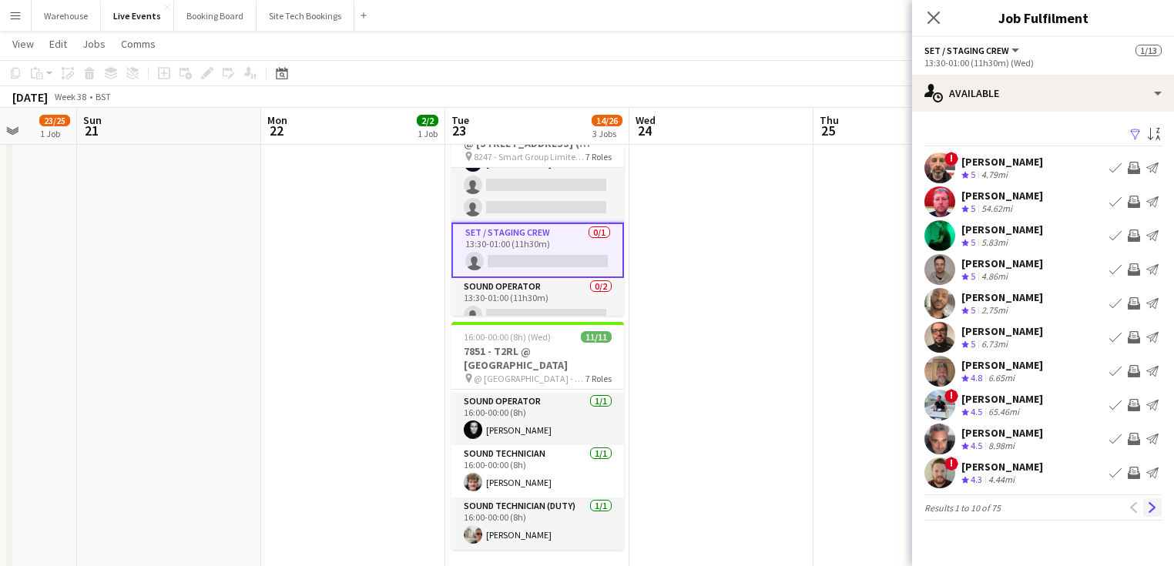
click at [1149, 502] on app-icon "Next" at bounding box center [1152, 507] width 11 height 11
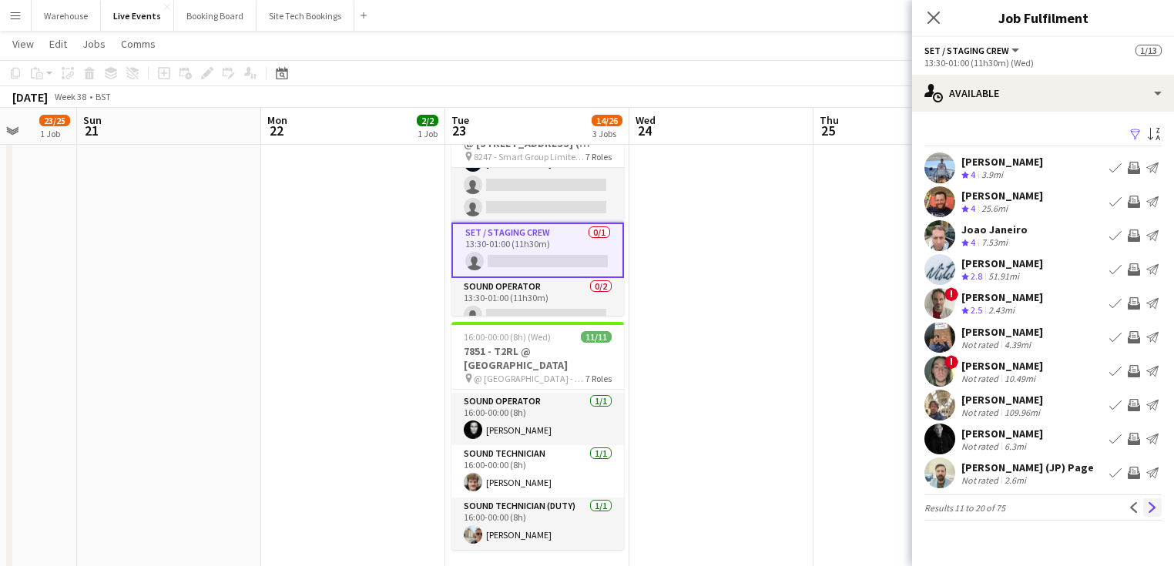
click at [1150, 504] on app-icon "Next" at bounding box center [1152, 507] width 11 height 11
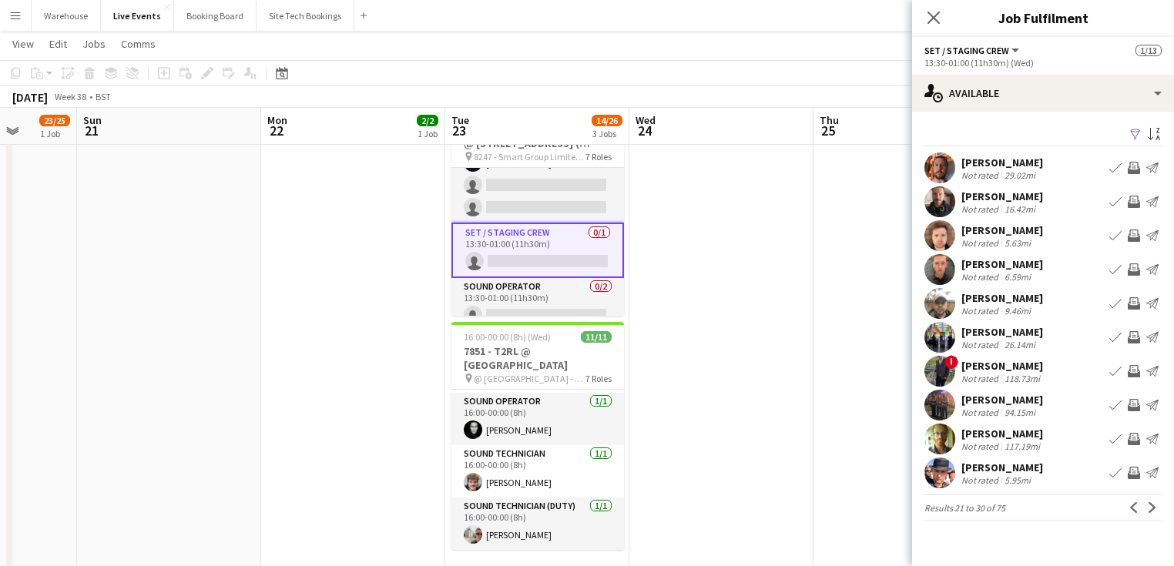
click at [1150, 504] on app-icon "Next" at bounding box center [1152, 507] width 11 height 11
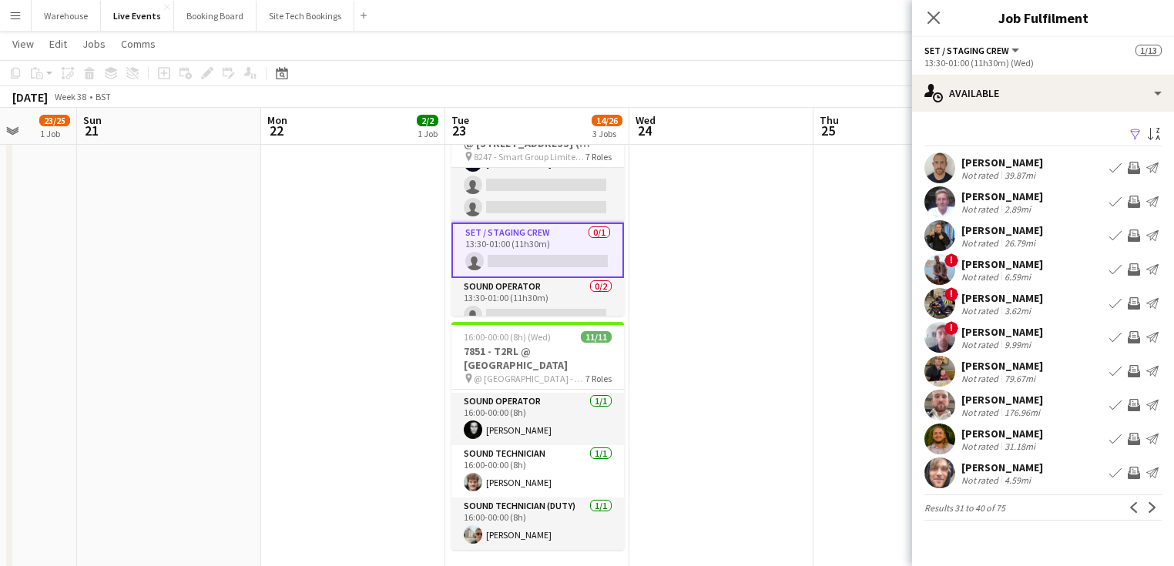
click at [1150, 504] on app-icon "Next" at bounding box center [1152, 507] width 11 height 11
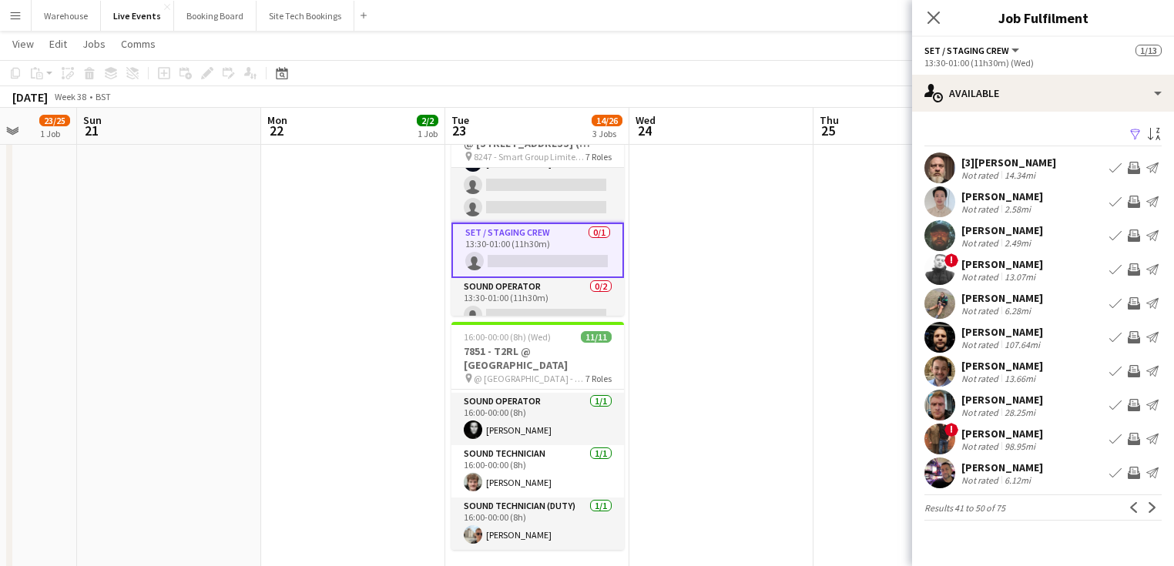
click at [1150, 504] on app-icon "Next" at bounding box center [1152, 507] width 11 height 11
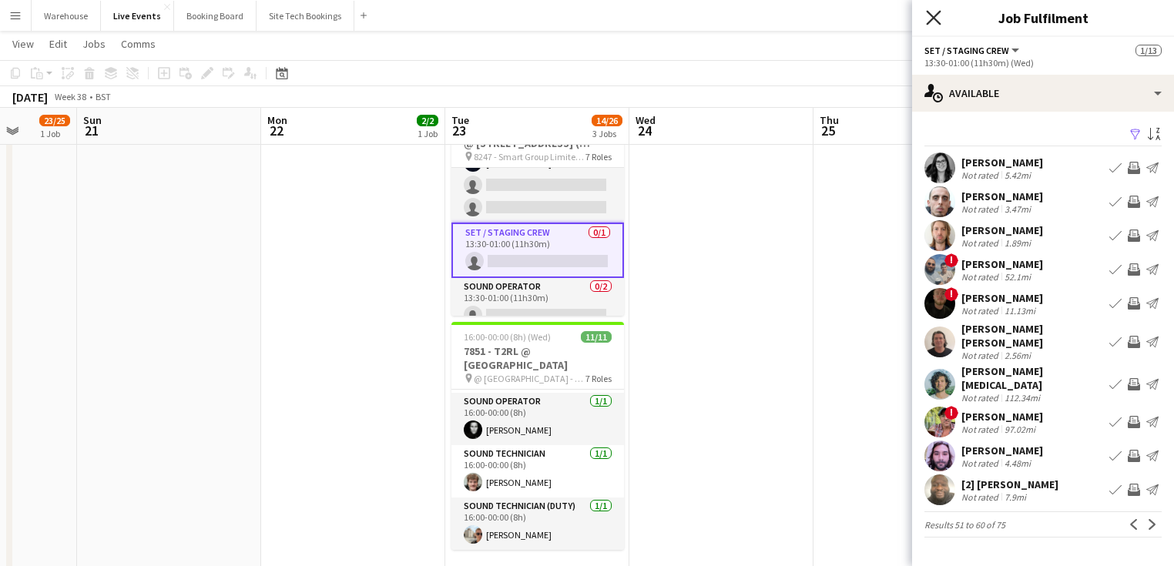
click at [931, 17] on icon "Close pop-in" at bounding box center [933, 17] width 15 height 15
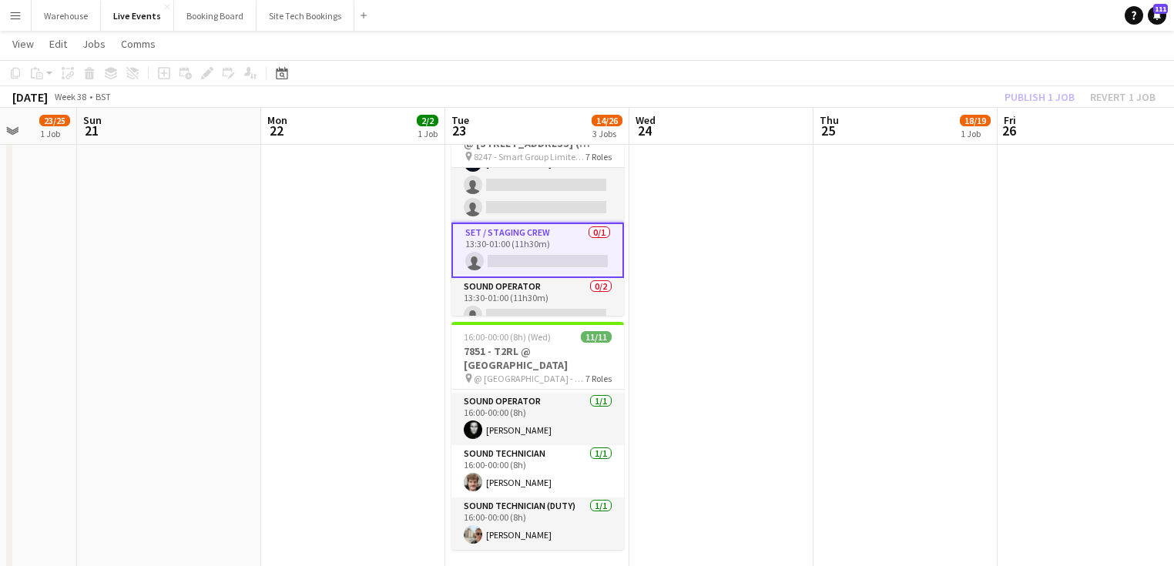
click at [765, 304] on app-date-cell at bounding box center [721, 377] width 184 height 1148
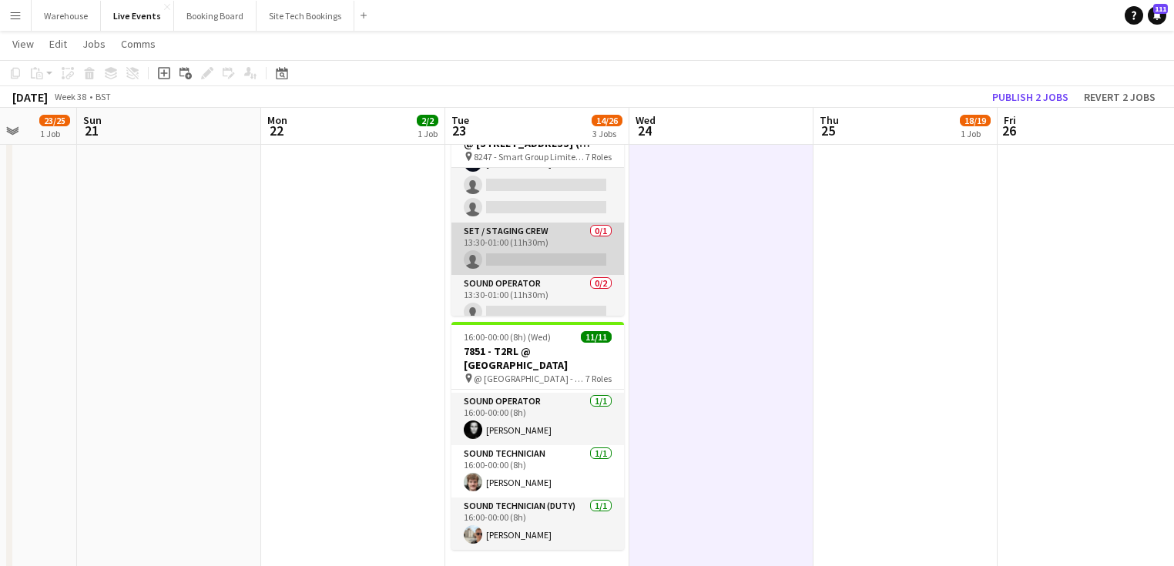
click at [495, 250] on app-card-role "Set / Staging Crew 0/1 13:30-01:00 (11h30m) single-neutral-actions" at bounding box center [537, 249] width 173 height 52
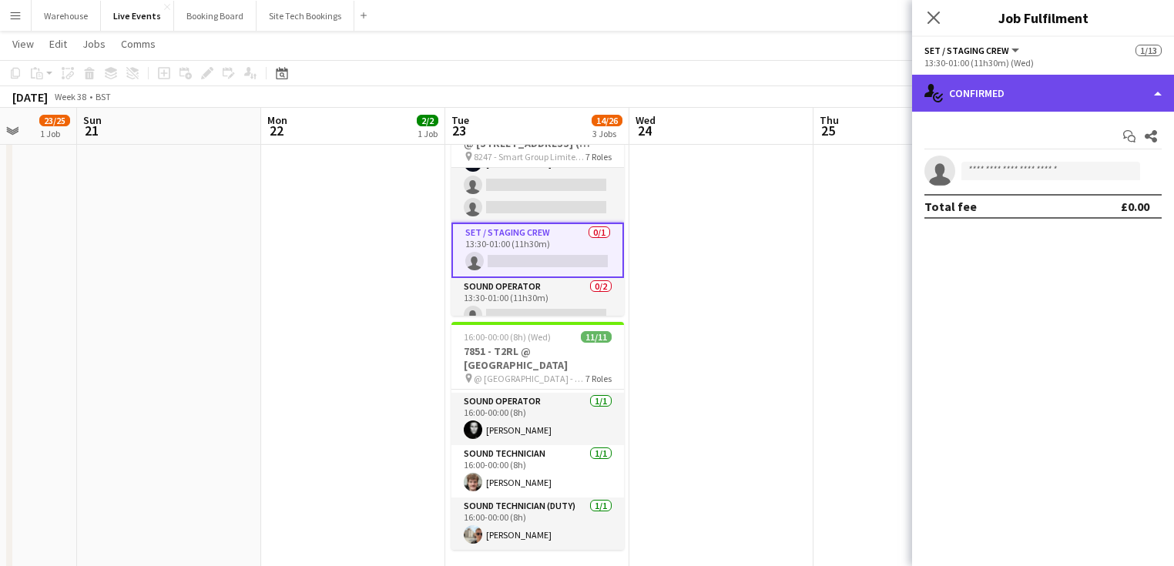
click at [1015, 92] on div "single-neutral-actions-check-2 Confirmed" at bounding box center [1043, 93] width 262 height 37
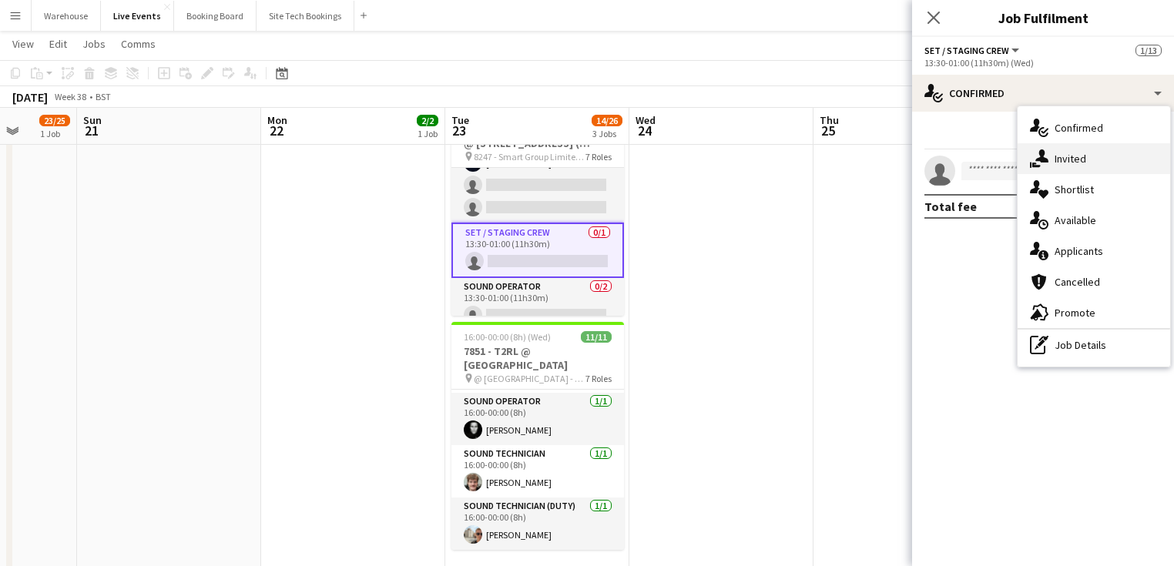
click at [1069, 166] on div "single-neutral-actions-share-1 Invited" at bounding box center [1094, 158] width 153 height 31
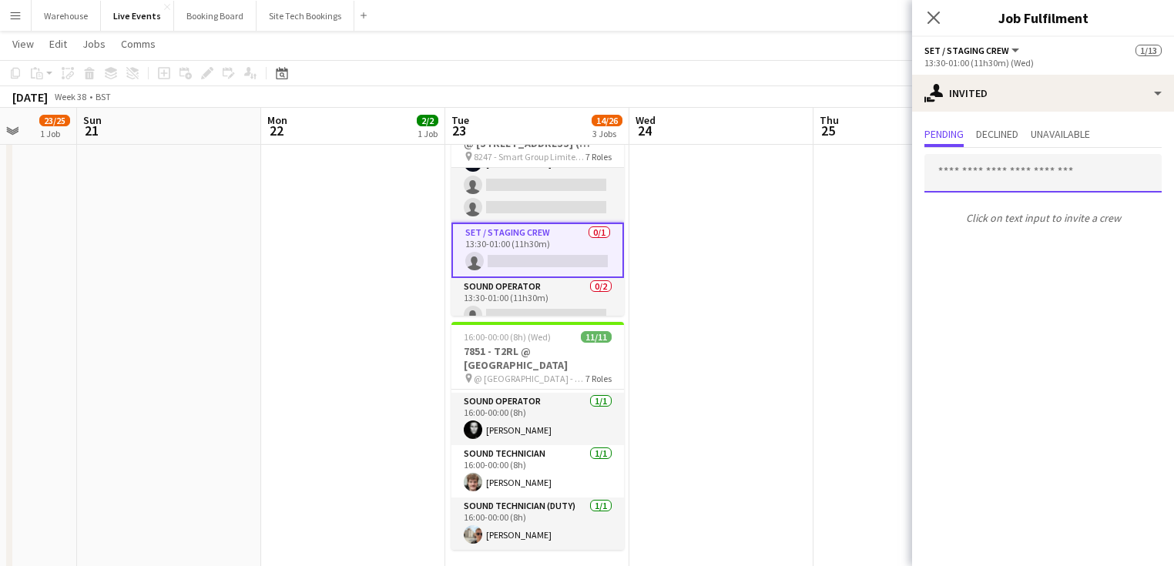
click at [1026, 171] on input "text" at bounding box center [1042, 173] width 237 height 39
type input "*"
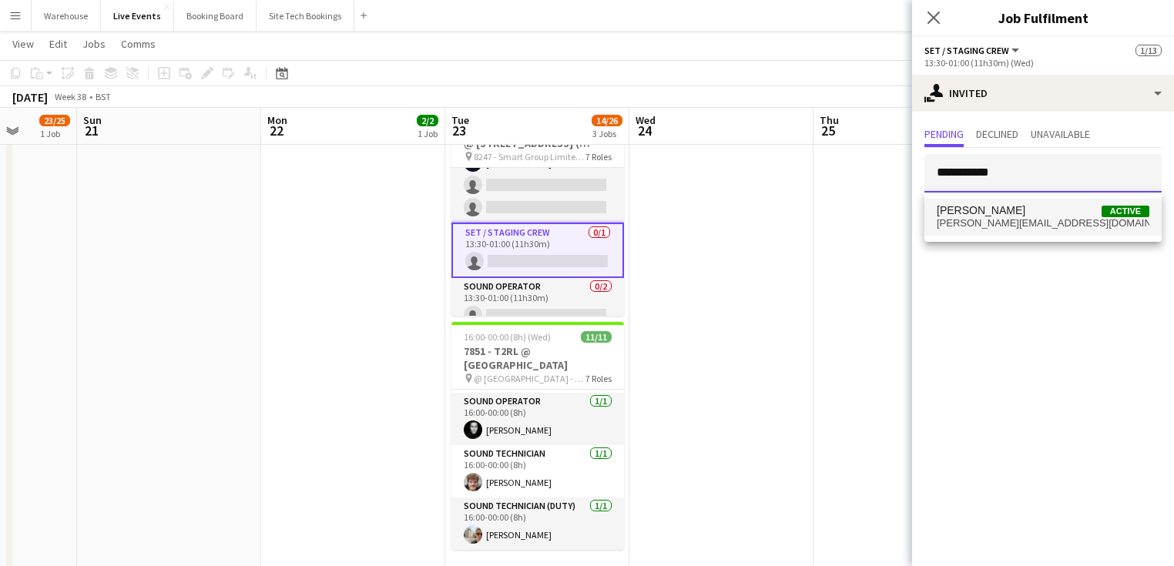
type input "**********"
click at [988, 226] on span "[PERSON_NAME][EMAIL_ADDRESS][DOMAIN_NAME]" at bounding box center [1043, 223] width 213 height 12
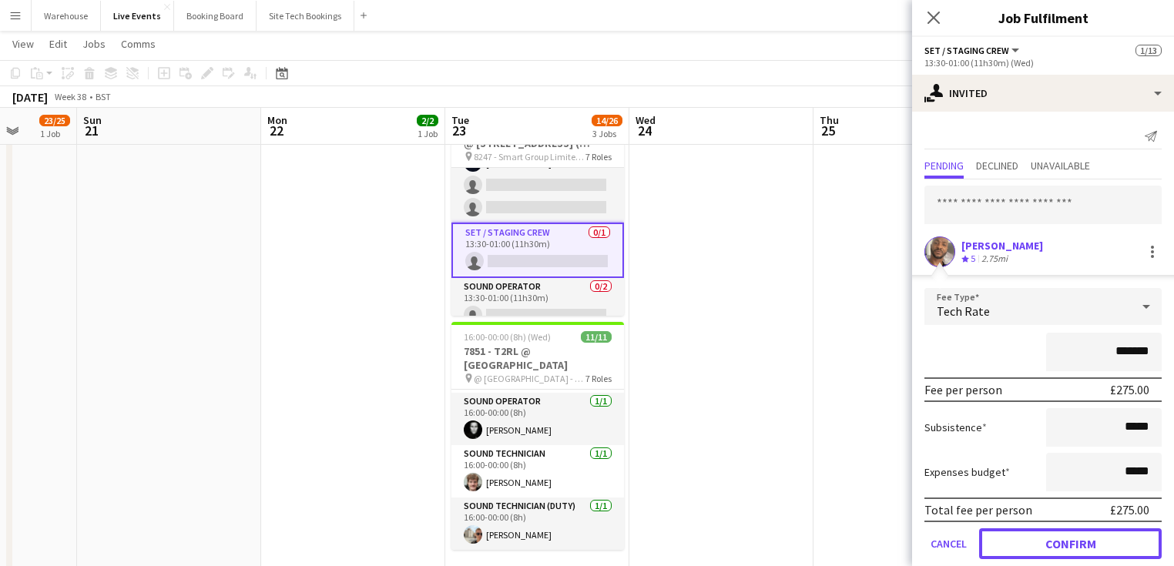
drag, startPoint x: 1056, startPoint y: 542, endPoint x: 1047, endPoint y: 537, distance: 10.7
click at [1055, 541] on button "Confirm" at bounding box center [1070, 543] width 183 height 31
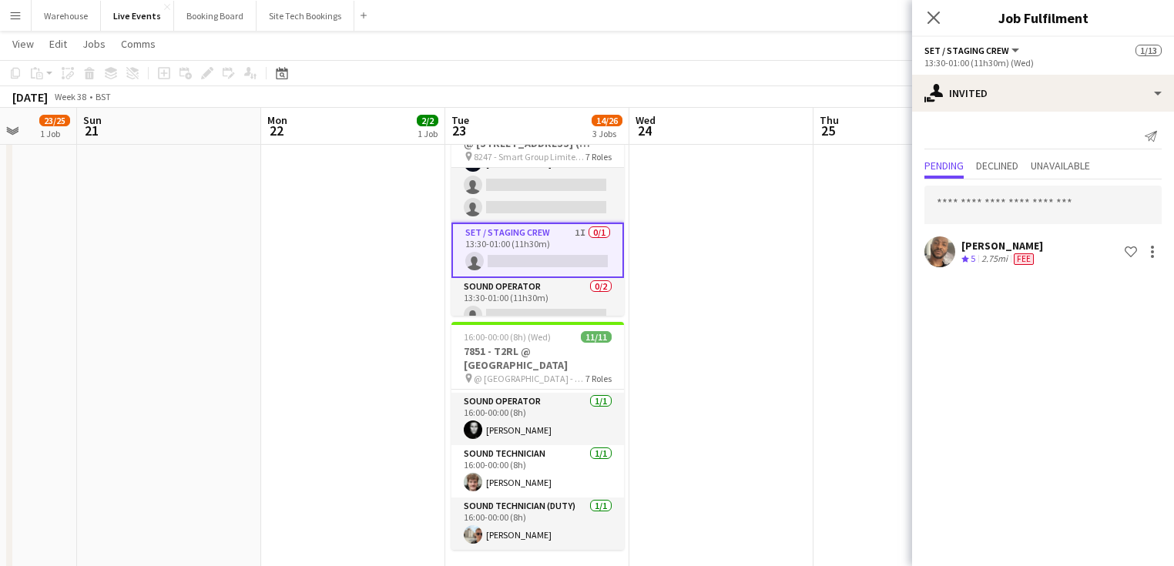
click at [931, 18] on icon "Close pop-in" at bounding box center [934, 18] width 12 height 12
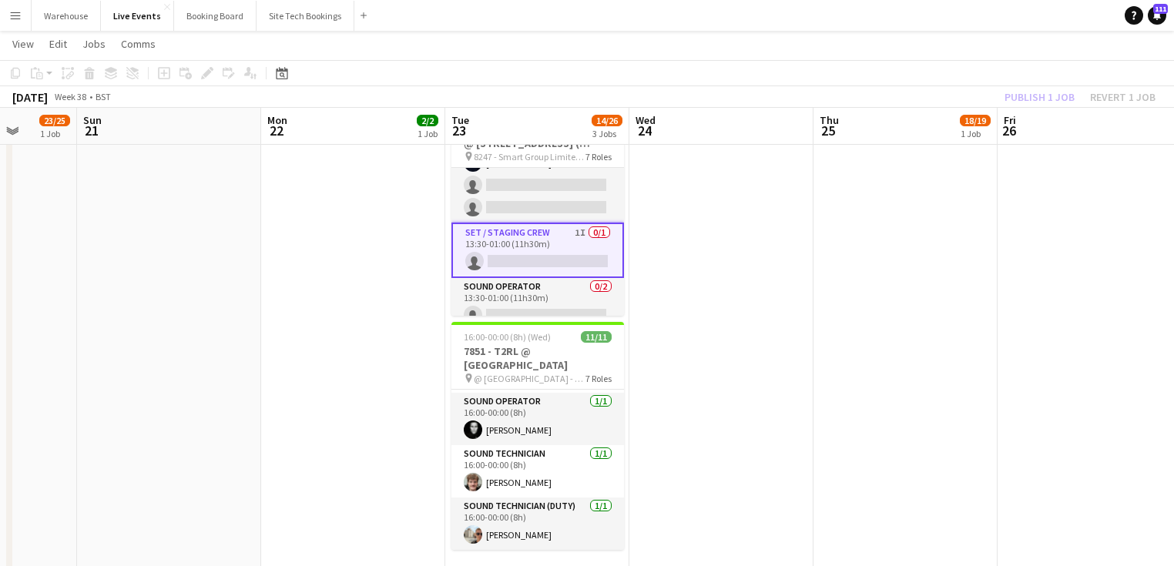
drag, startPoint x: 781, startPoint y: 311, endPoint x: 758, endPoint y: 295, distance: 28.2
click at [780, 308] on app-date-cell at bounding box center [721, 377] width 184 height 1148
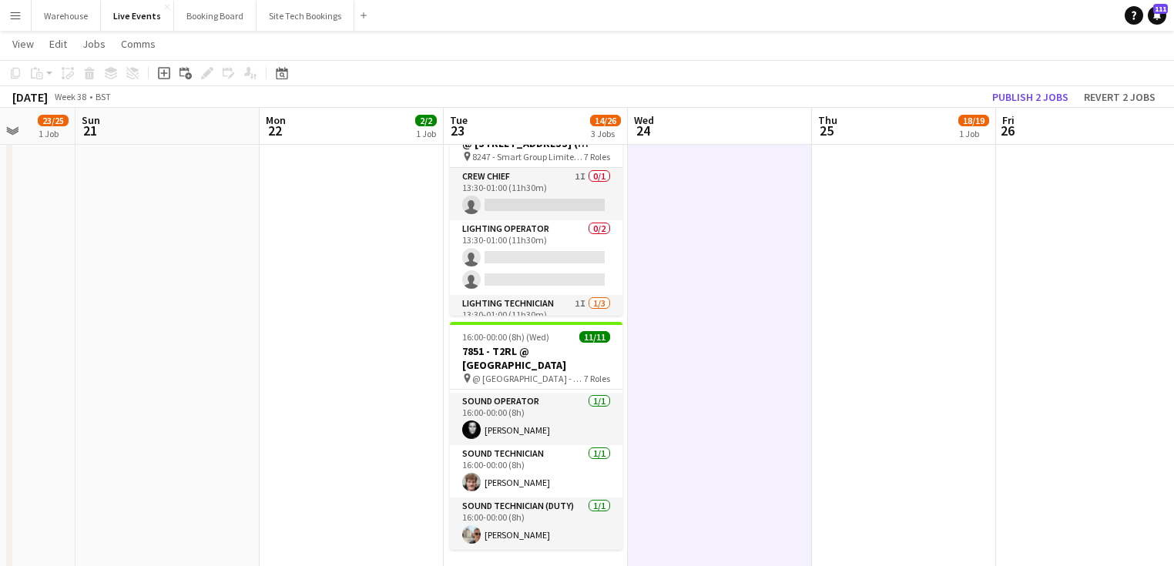
scroll to position [247, 0]
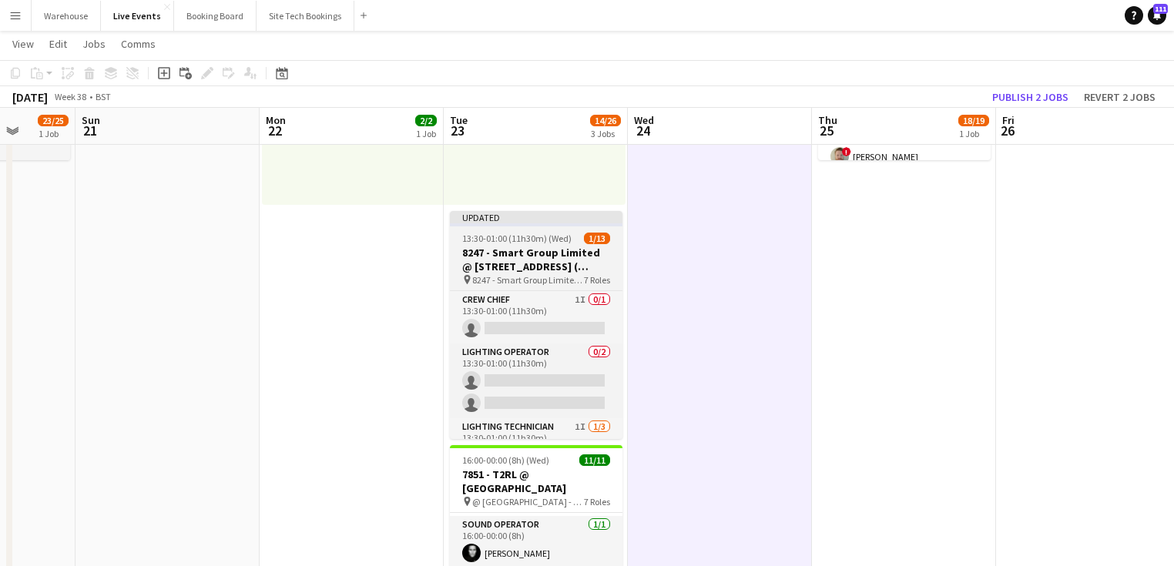
click at [501, 230] on app-job-card "Updated 13:30-01:00 (11h30m) (Wed) 1/13 8247 - Smart Group Limited @ 60 Great Q…" at bounding box center [536, 325] width 173 height 228
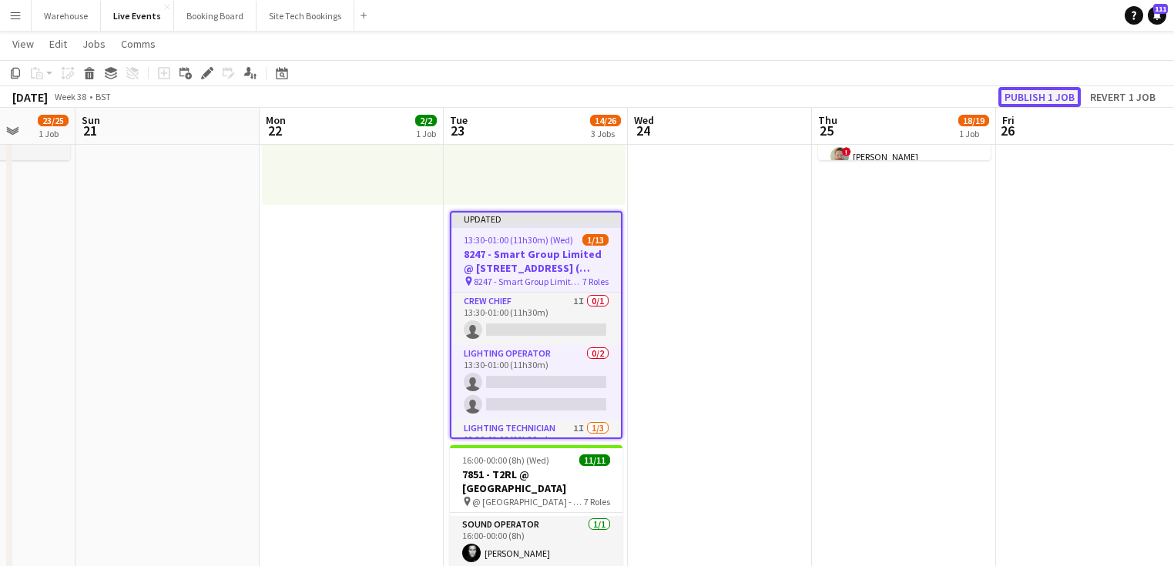
click at [1048, 94] on button "Publish 1 job" at bounding box center [1039, 97] width 82 height 20
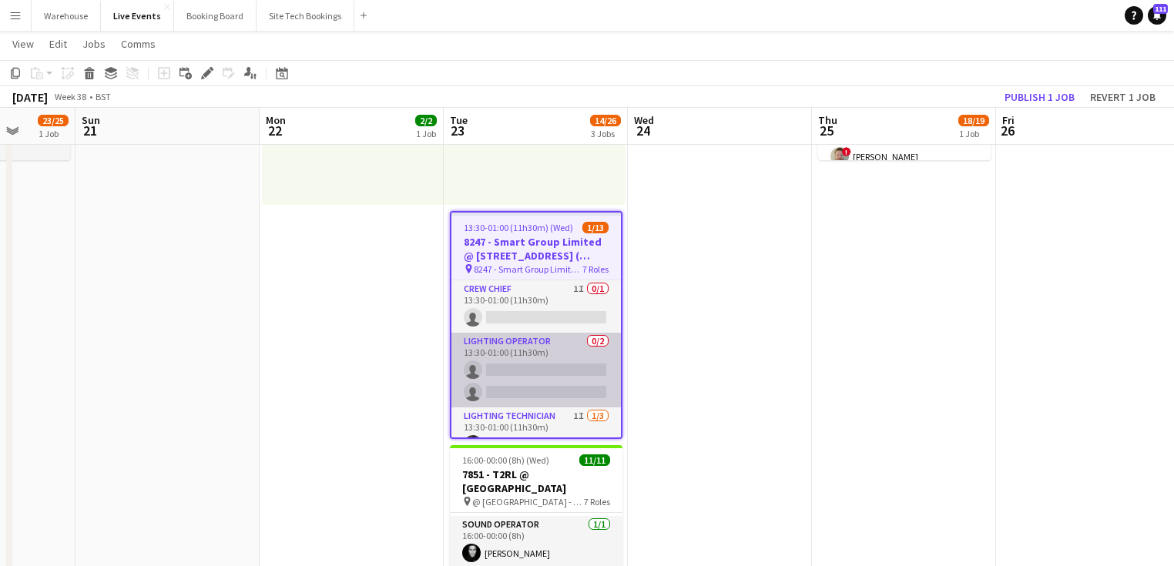
click at [544, 347] on app-card-role "Lighting Operator 0/2 13:30-01:00 (11h30m) single-neutral-actions single-neutra…" at bounding box center [535, 370] width 169 height 75
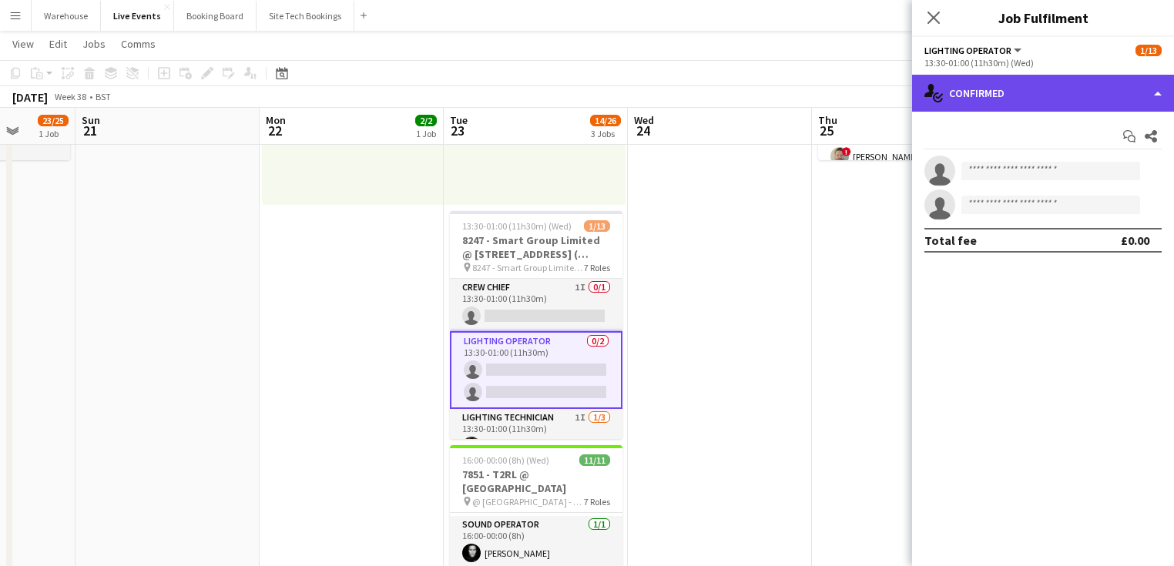
click at [1053, 99] on div "single-neutral-actions-check-2 Confirmed" at bounding box center [1043, 93] width 262 height 37
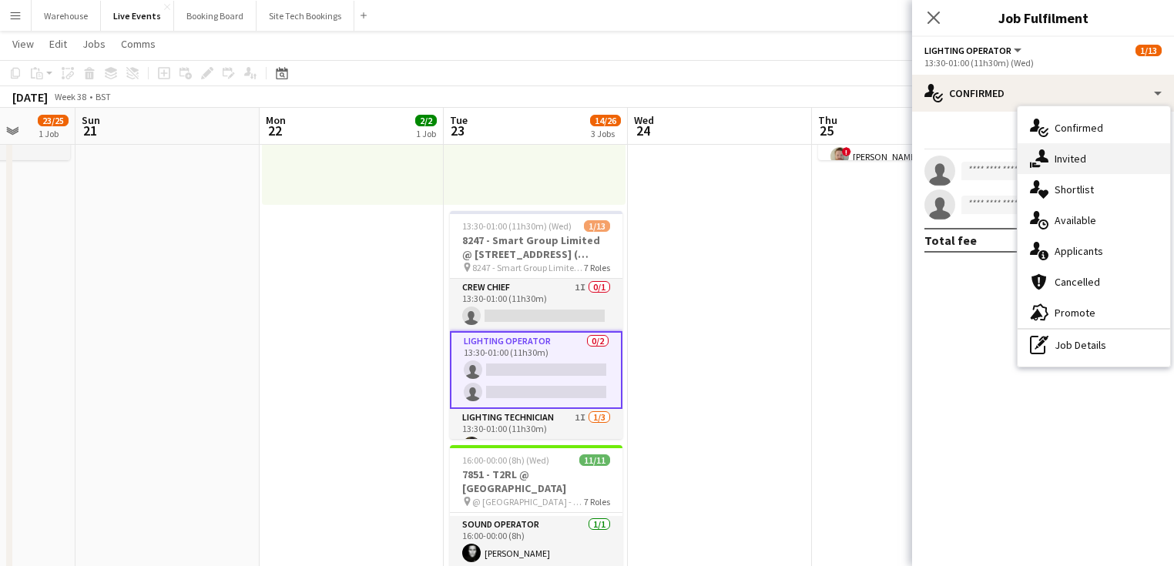
click at [1097, 159] on div "single-neutral-actions-share-1 Invited" at bounding box center [1094, 158] width 153 height 31
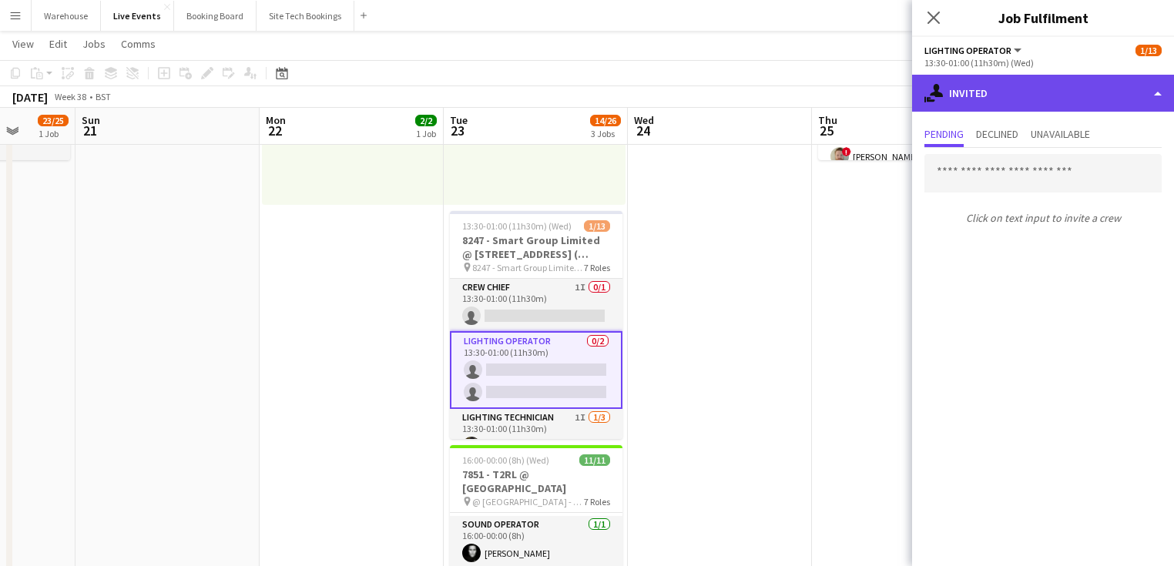
click at [1008, 106] on div "single-neutral-actions-share-1 Invited" at bounding box center [1043, 93] width 262 height 37
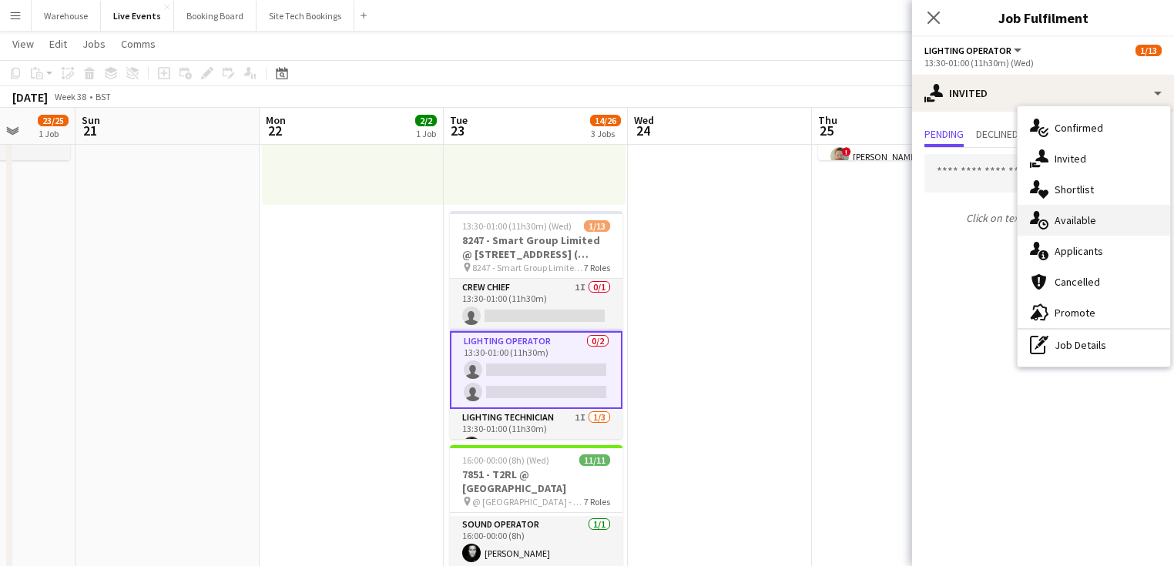
click at [1072, 226] on span "Available" at bounding box center [1076, 220] width 42 height 14
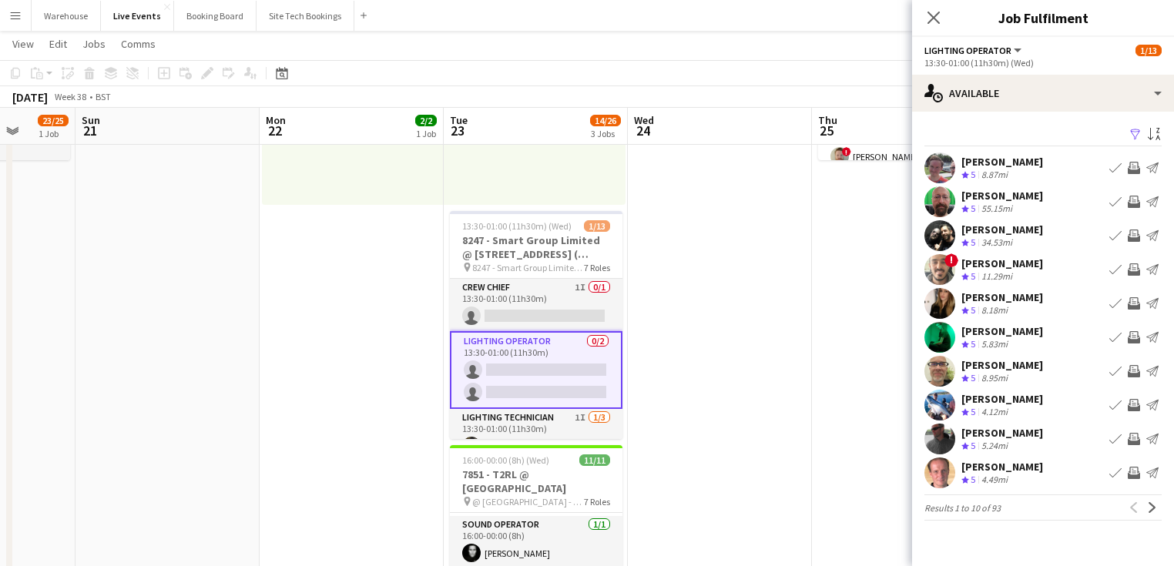
click at [934, 250] on div at bounding box center [939, 235] width 31 height 31
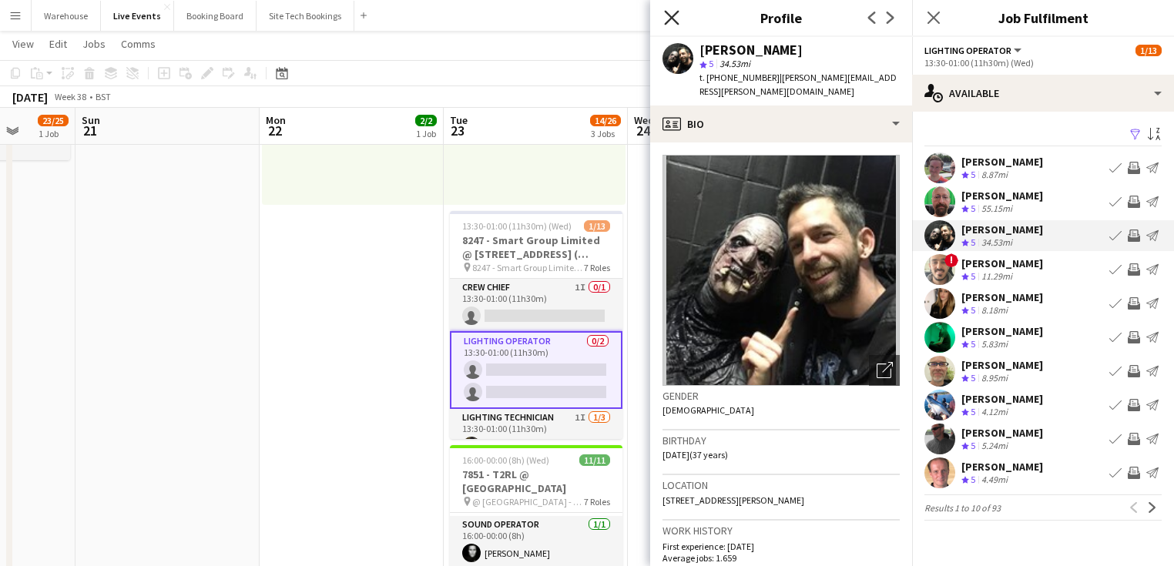
click at [674, 15] on icon at bounding box center [671, 17] width 15 height 15
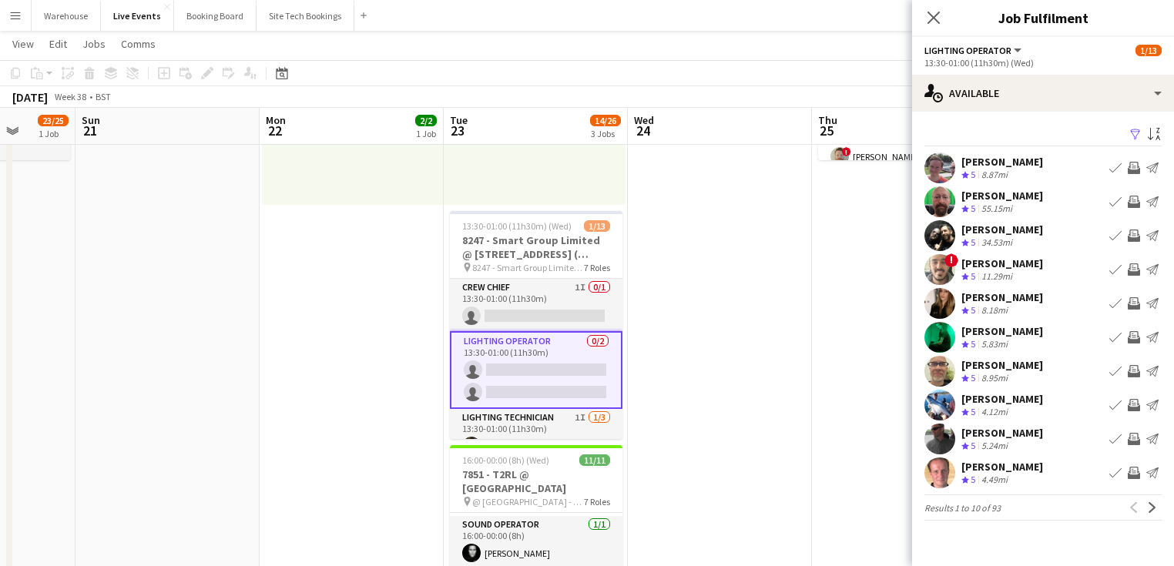
click at [941, 230] on app-user-avatar at bounding box center [939, 235] width 31 height 31
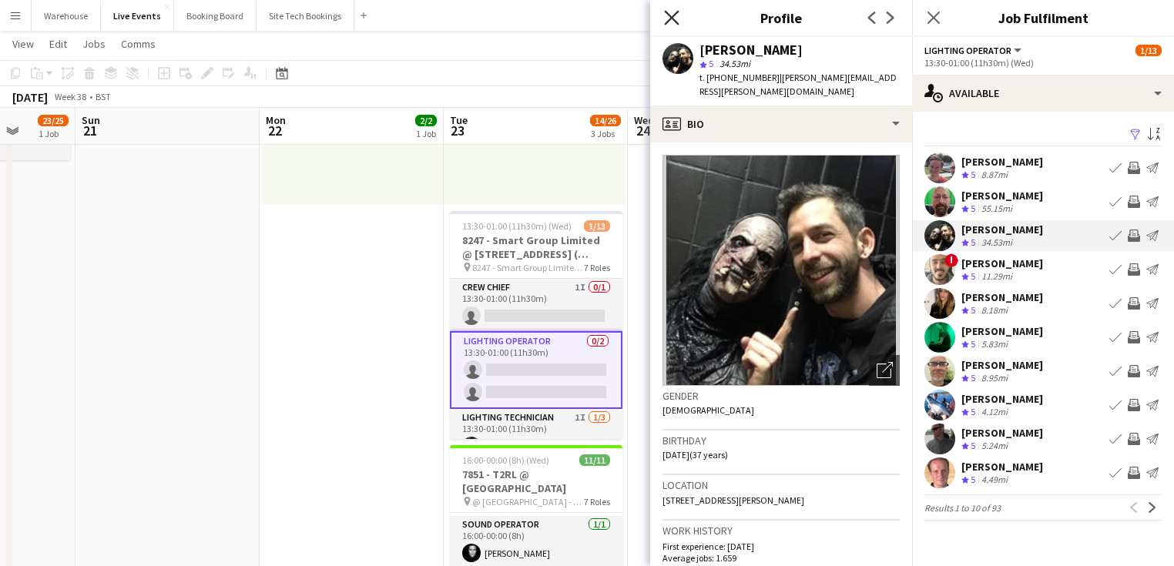
click at [670, 13] on icon "Close pop-in" at bounding box center [671, 17] width 15 height 15
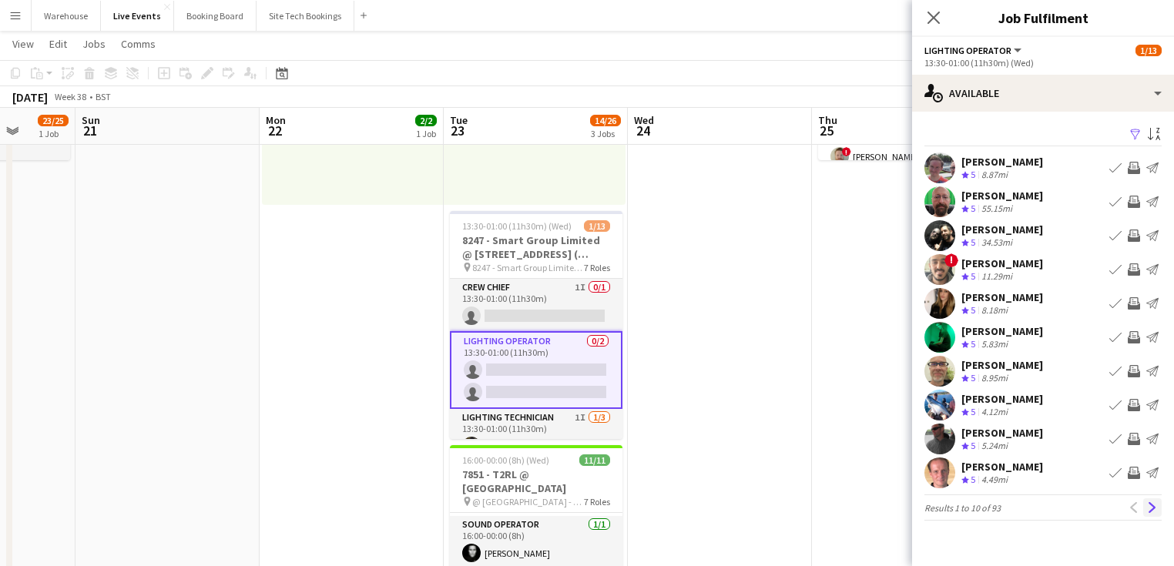
click at [1152, 512] on app-icon "Next" at bounding box center [1152, 507] width 11 height 11
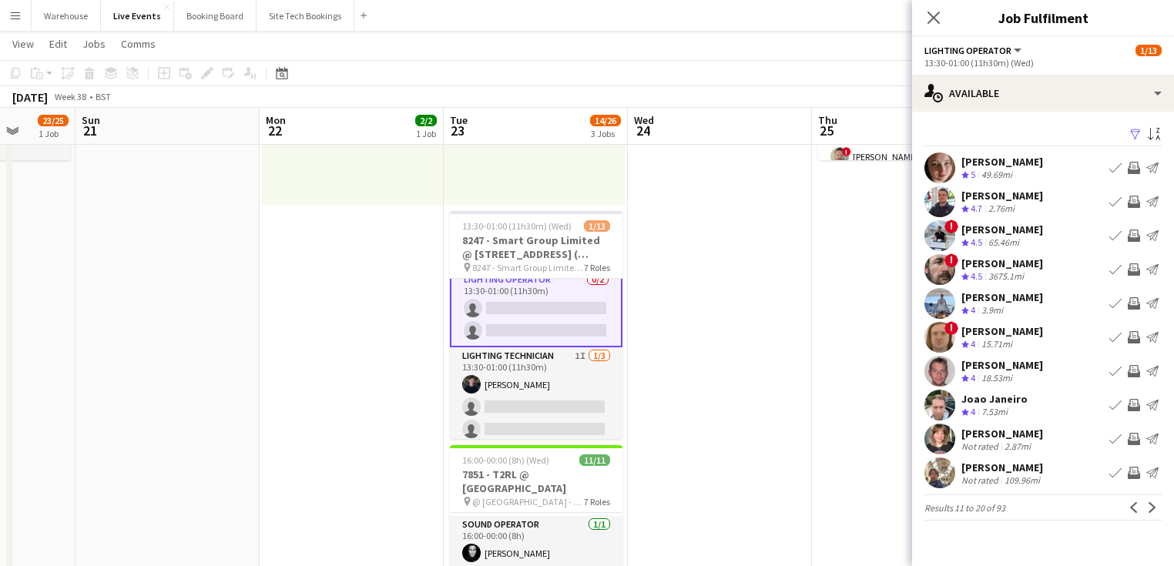
scroll to position [123, 0]
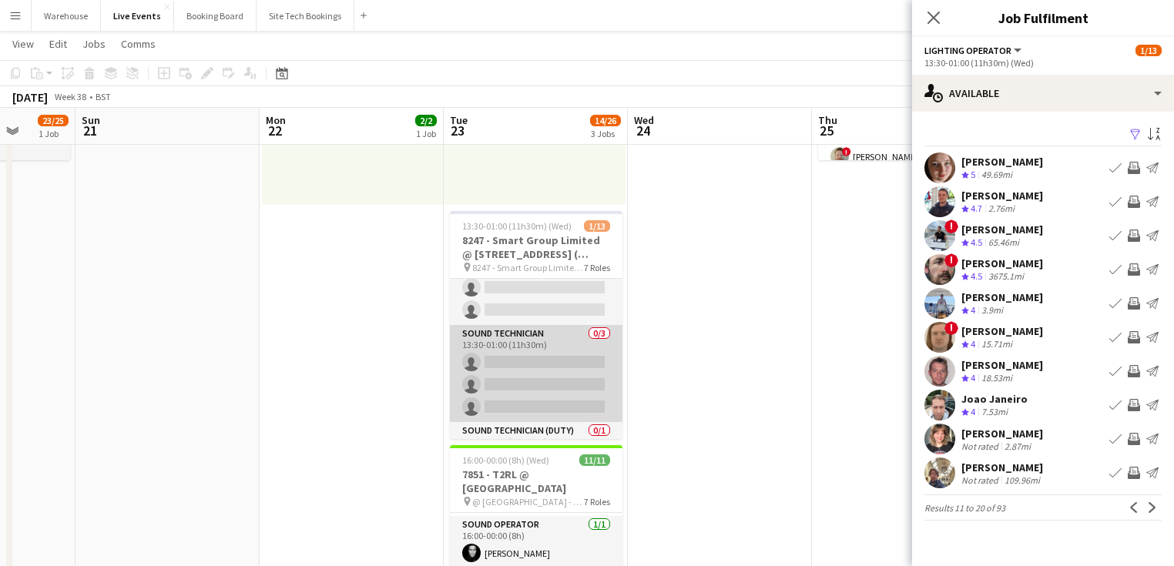
click at [526, 340] on app-card-role "Sound Technician 0/3 13:30-01:00 (11h30m) single-neutral-actions single-neutral…" at bounding box center [536, 373] width 173 height 97
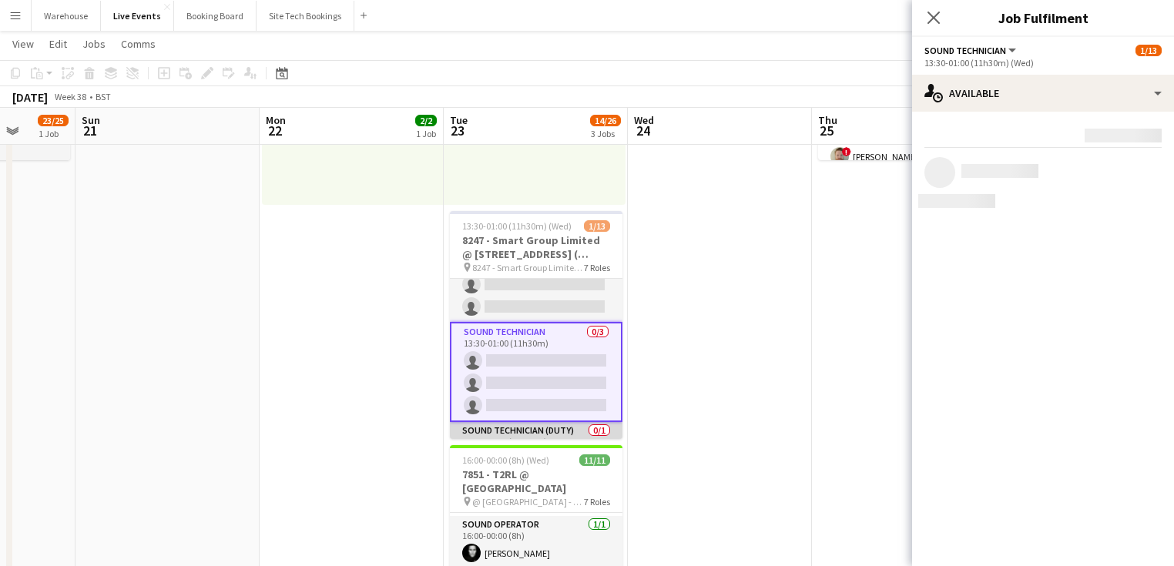
scroll to position [305, 0]
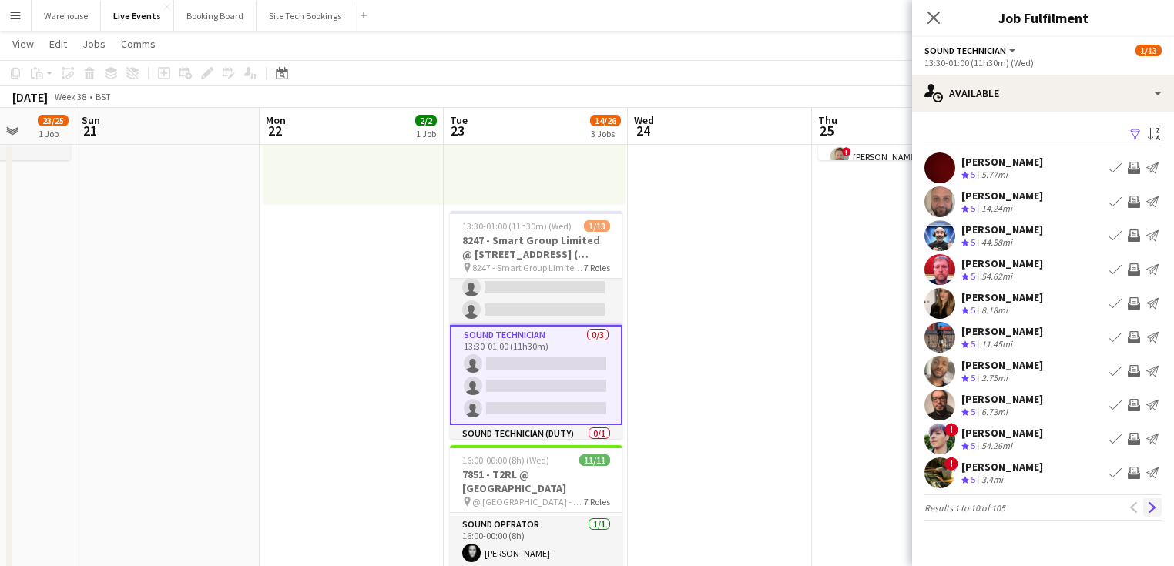
click at [1149, 510] on app-icon "Next" at bounding box center [1152, 507] width 11 height 11
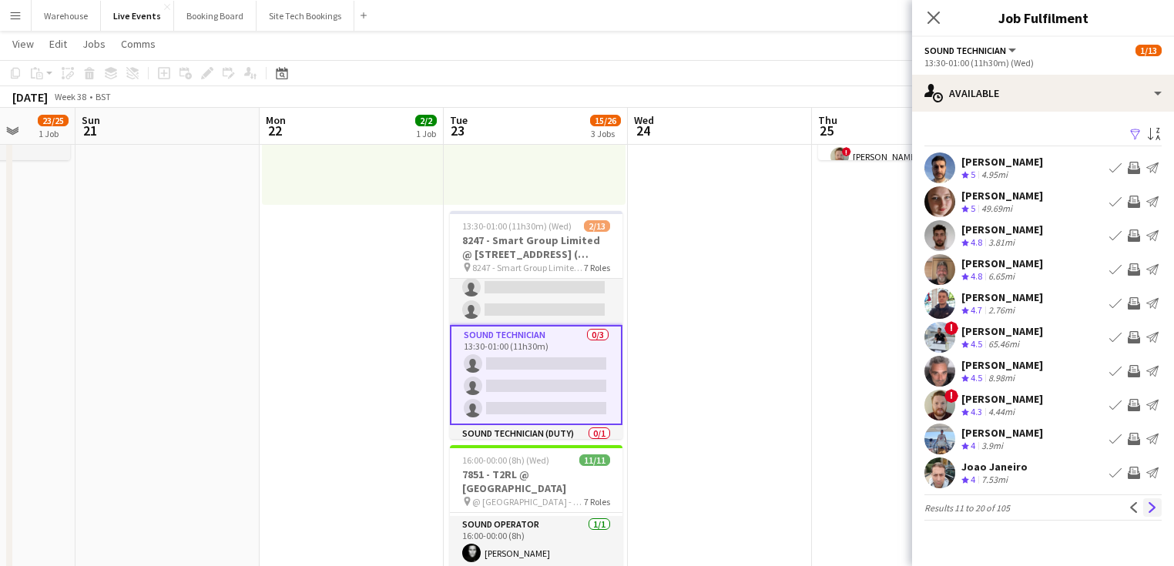
click at [1152, 507] on app-icon "Next" at bounding box center [1152, 507] width 11 height 11
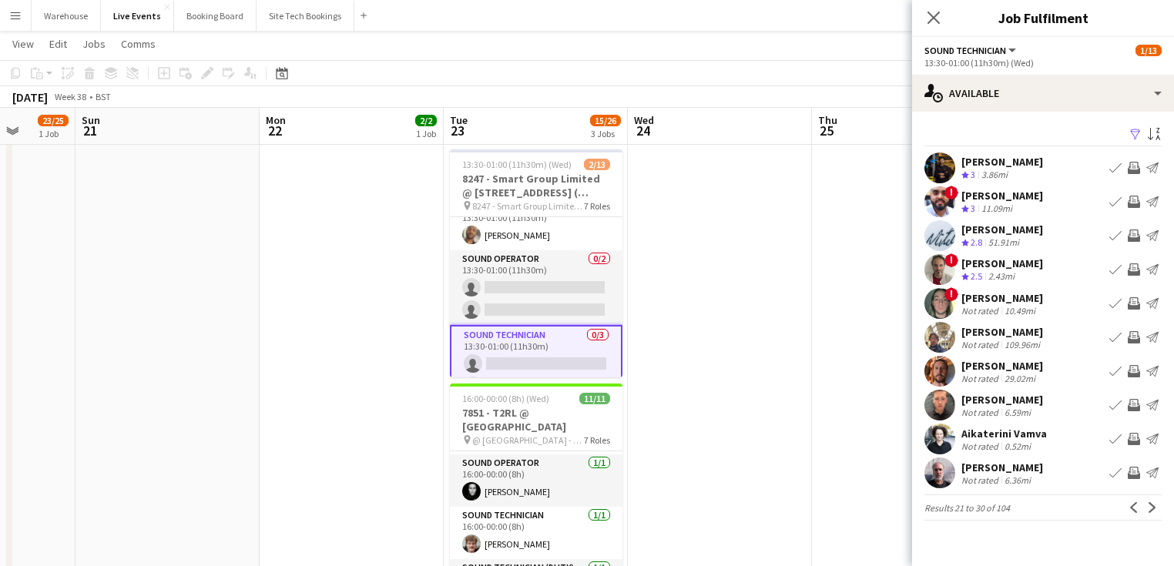
scroll to position [182, 0]
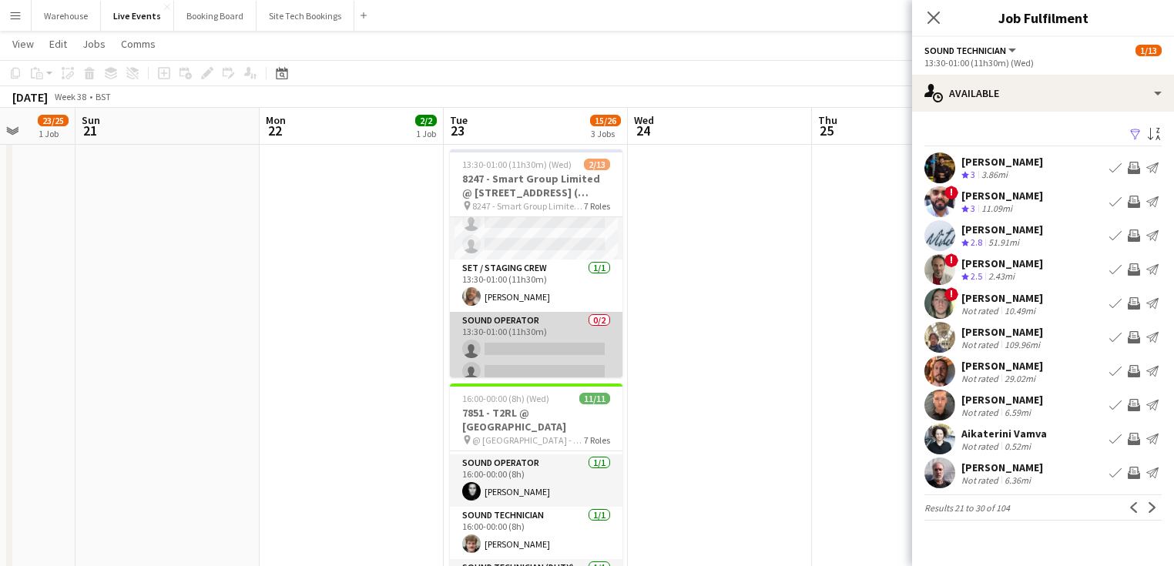
click at [532, 330] on app-card-role "Sound Operator 0/2 13:30-01:00 (11h30m) single-neutral-actions single-neutral-a…" at bounding box center [536, 349] width 173 height 75
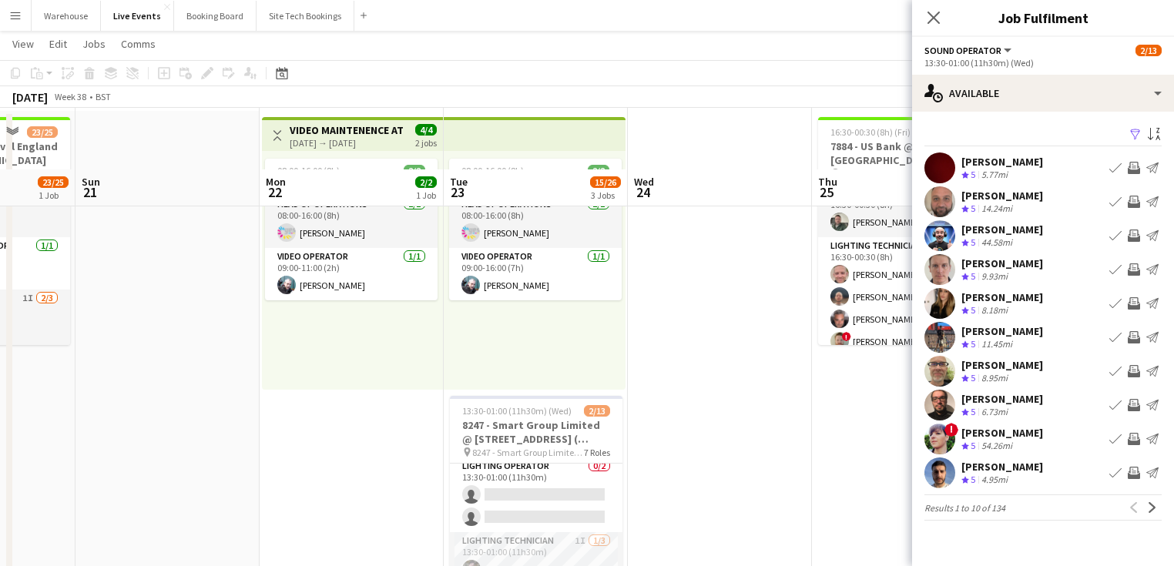
scroll to position [370, 0]
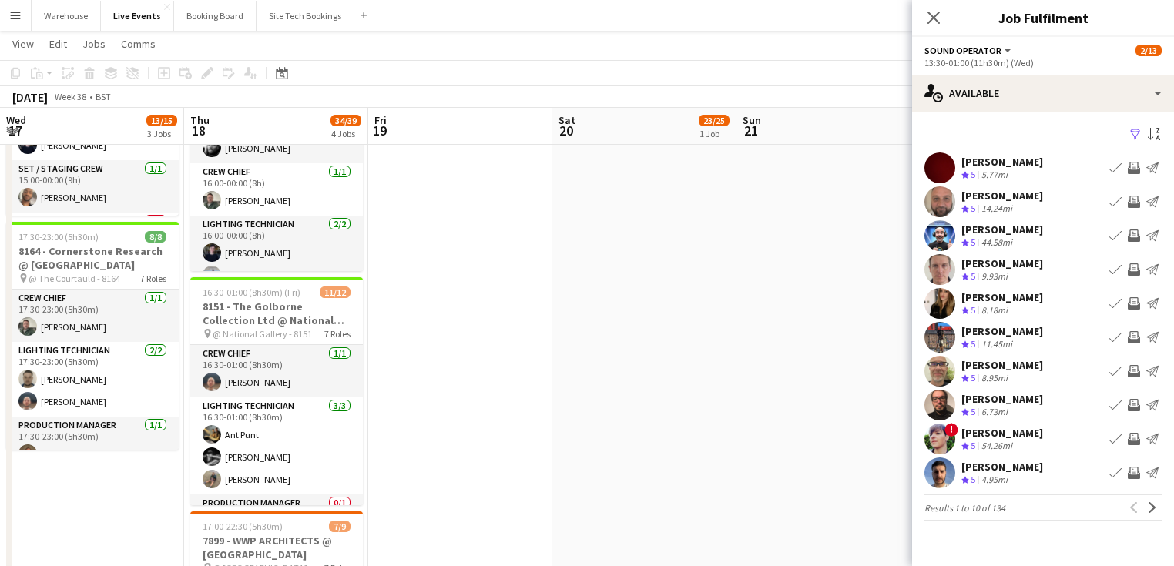
scroll to position [296, 0]
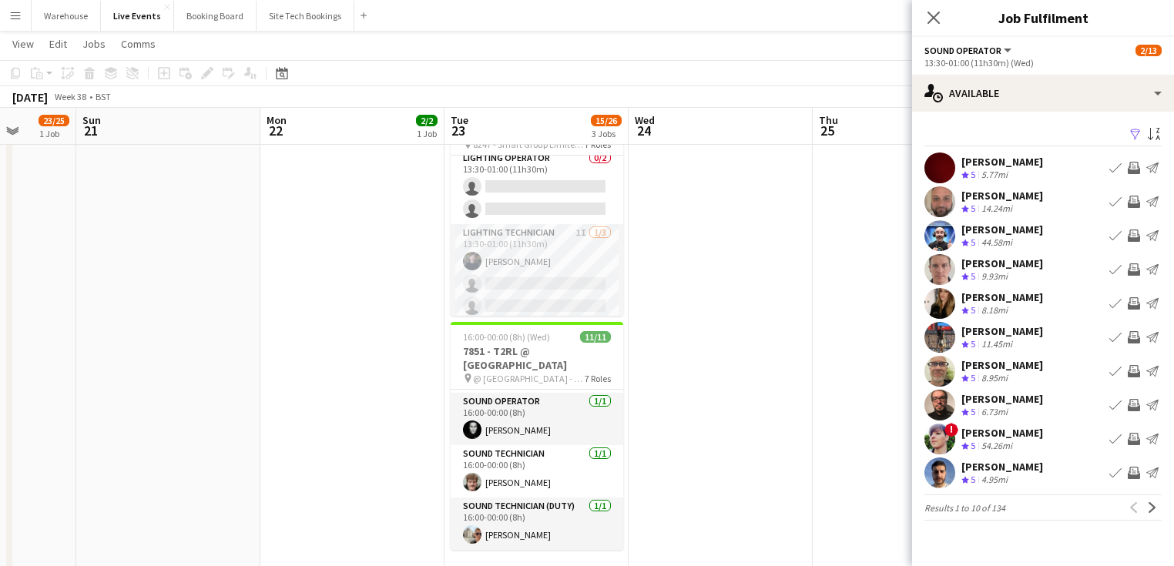
click at [712, 367] on app-date-cell at bounding box center [721, 377] width 184 height 1148
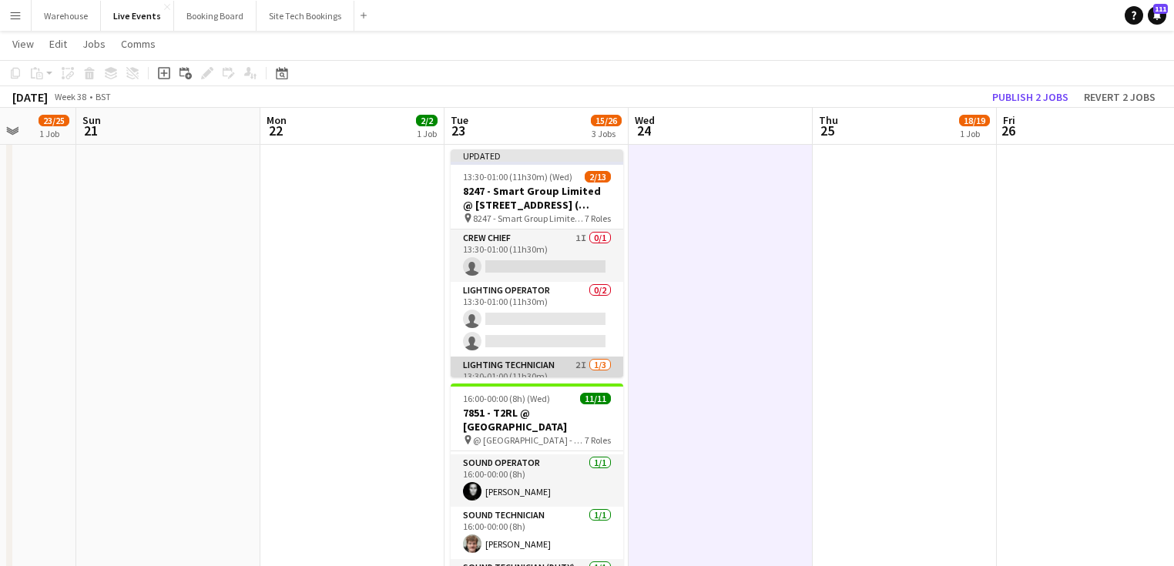
scroll to position [247, 0]
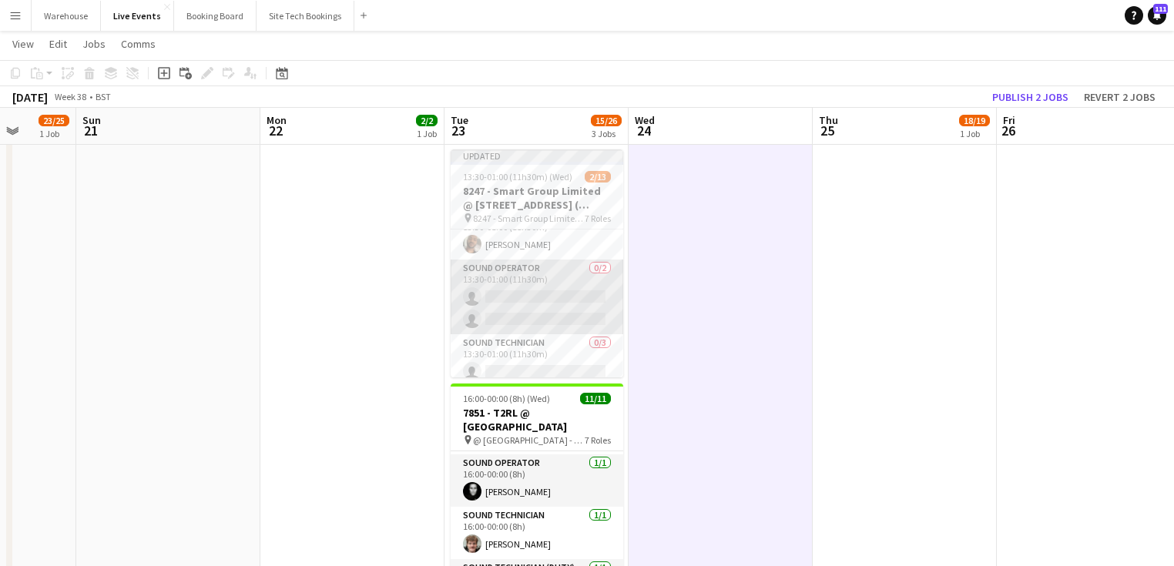
click at [515, 285] on app-card-role "Sound Operator 0/2 13:30-01:00 (11h30m) single-neutral-actions single-neutral-a…" at bounding box center [537, 297] width 173 height 75
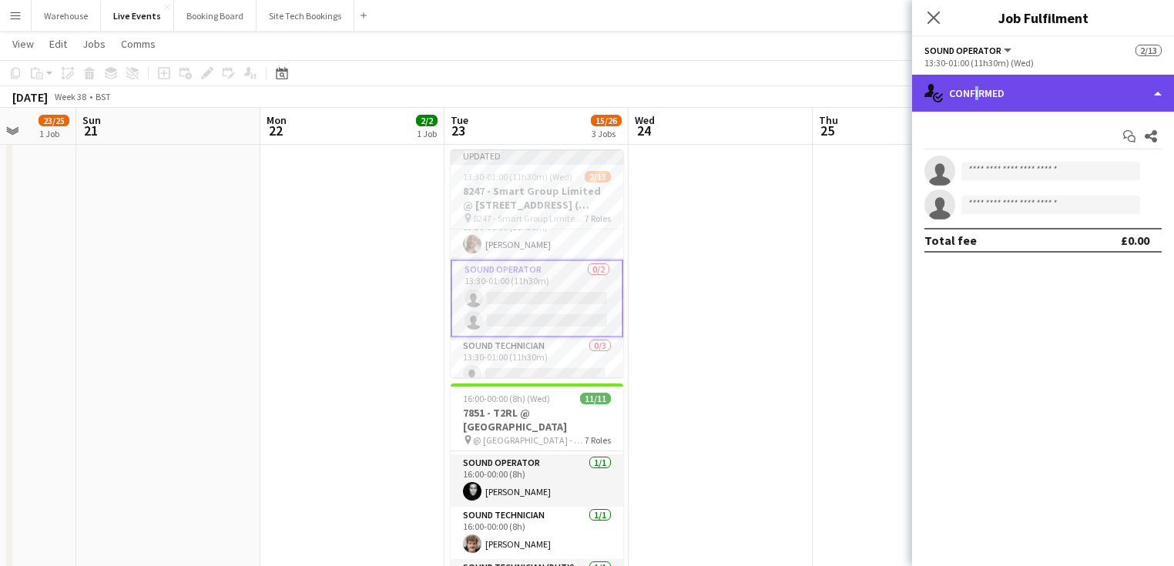
click at [972, 96] on div "single-neutral-actions-check-2 Confirmed" at bounding box center [1043, 93] width 262 height 37
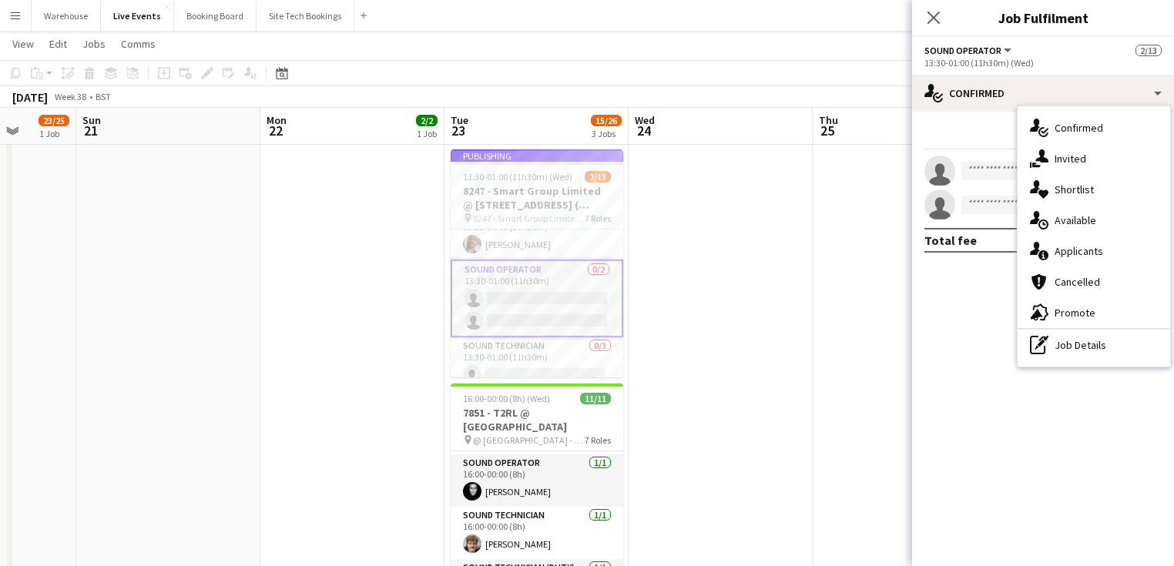
click at [1072, 159] on span "Invited" at bounding box center [1071, 159] width 32 height 14
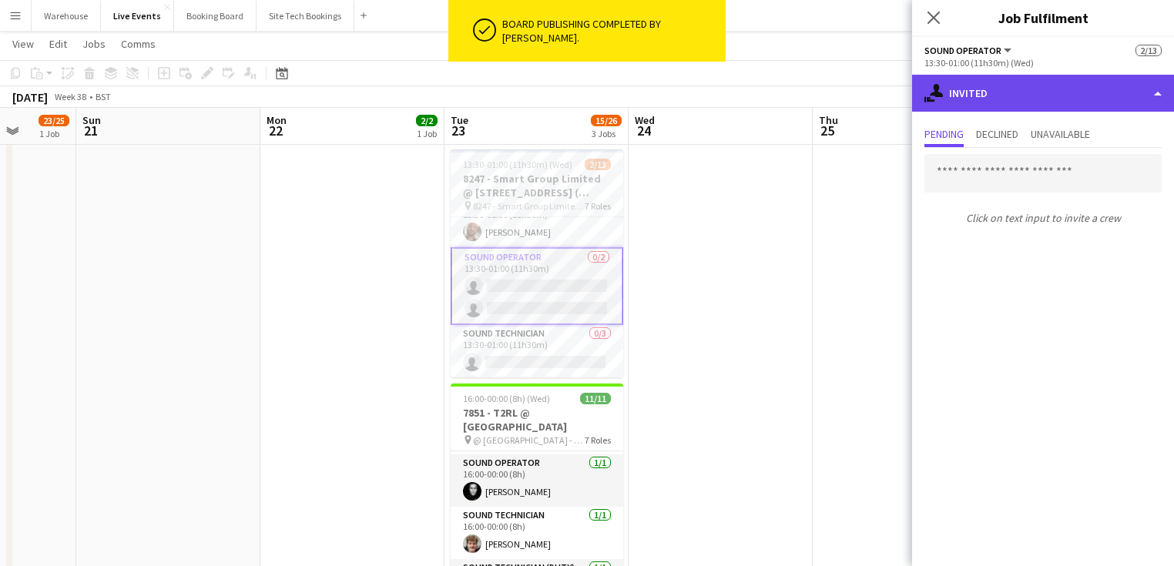
click at [989, 108] on div "single-neutral-actions-share-1 Invited" at bounding box center [1043, 93] width 262 height 37
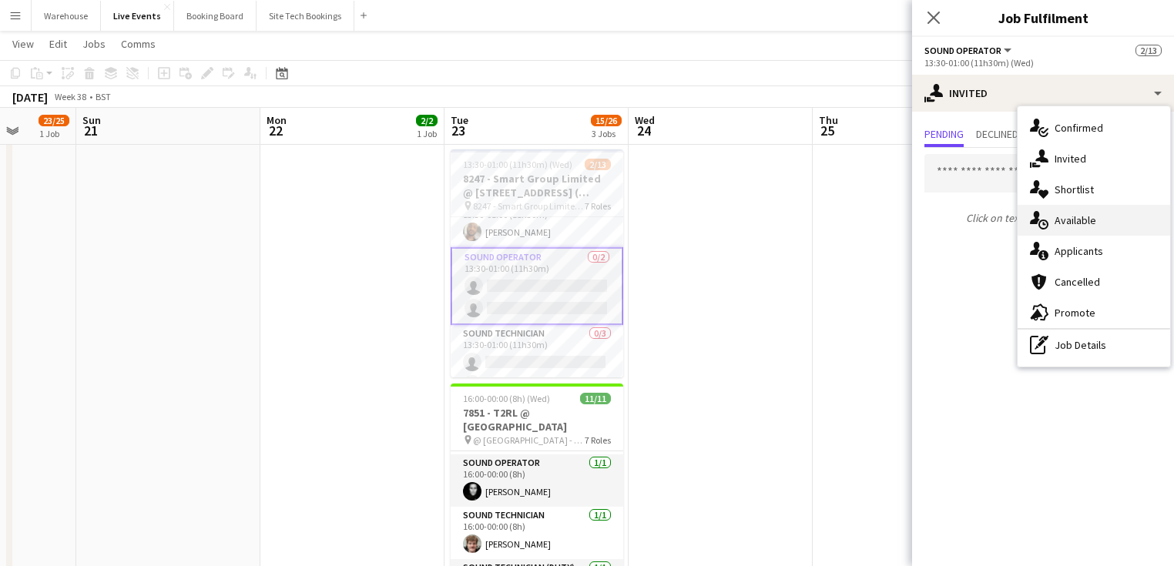
click at [1079, 229] on div "single-neutral-actions-upload Available" at bounding box center [1094, 220] width 153 height 31
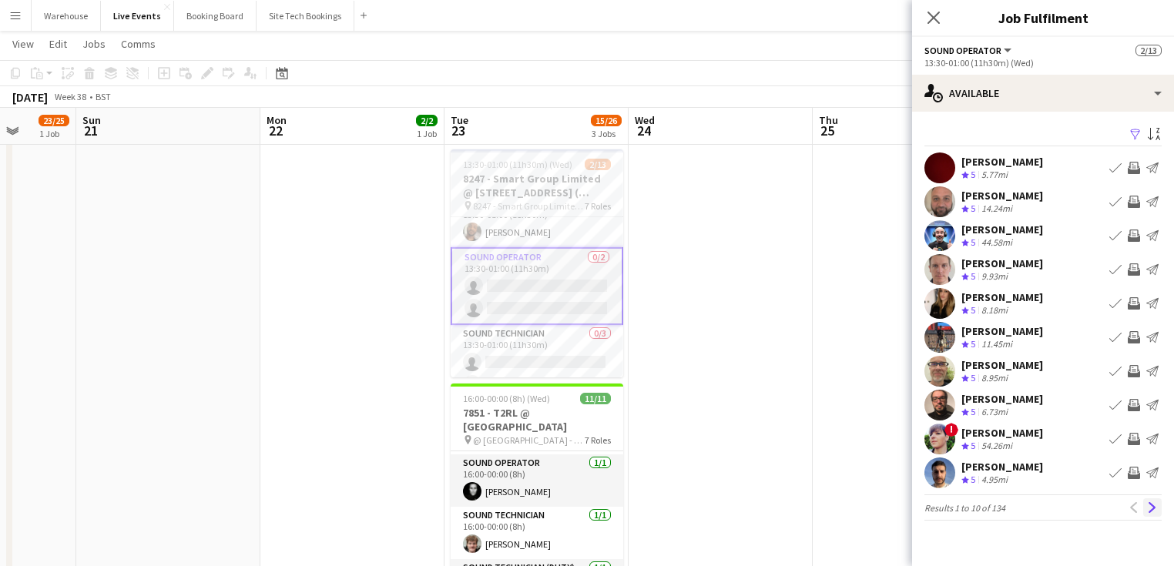
click at [1149, 508] on app-icon "Next" at bounding box center [1152, 507] width 11 height 11
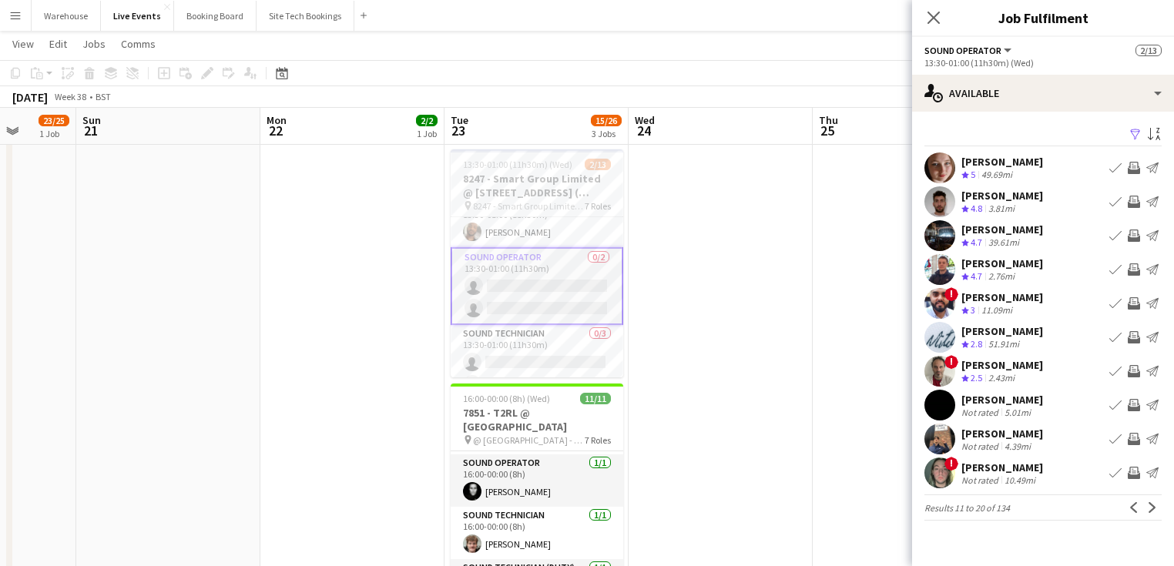
click at [1131, 342] on app-icon "Invite crew" at bounding box center [1134, 337] width 12 height 12
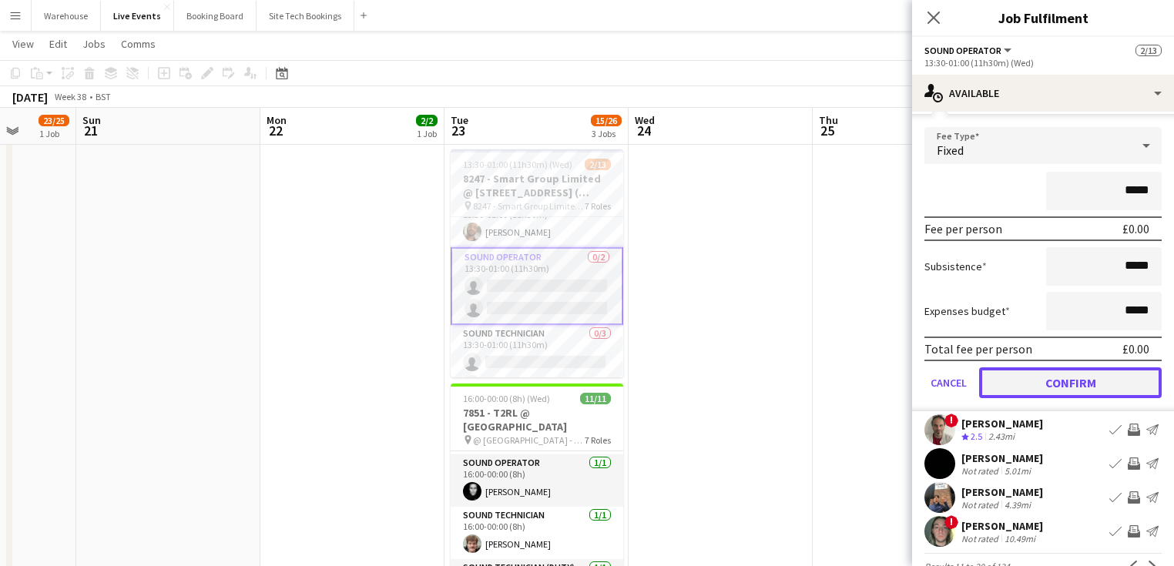
click at [1057, 387] on button "Confirm" at bounding box center [1070, 382] width 183 height 31
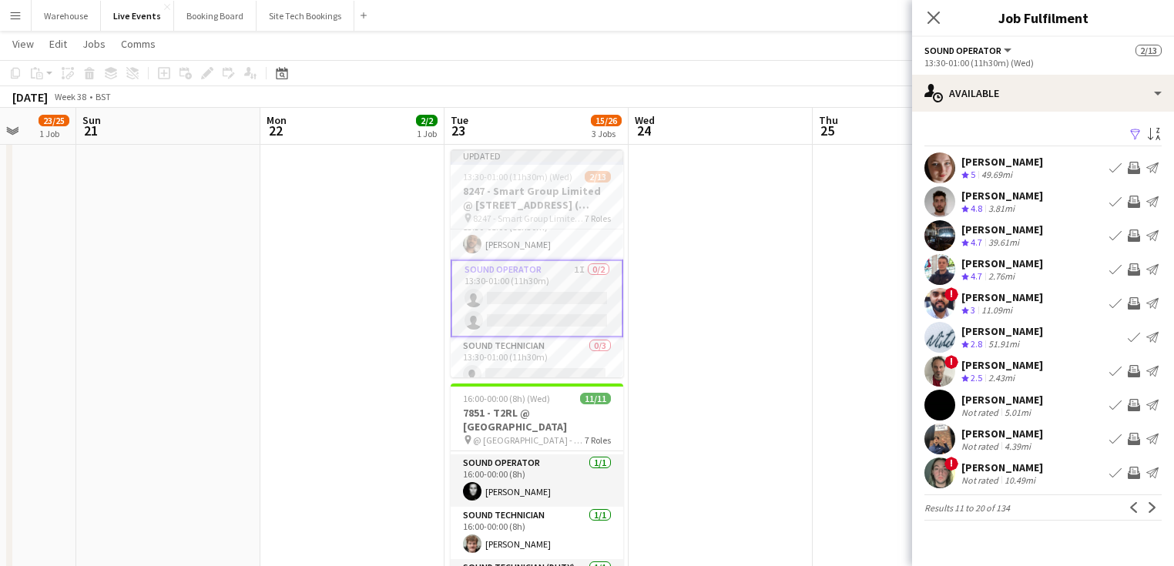
scroll to position [0, 0]
click at [934, 18] on icon at bounding box center [933, 17] width 15 height 15
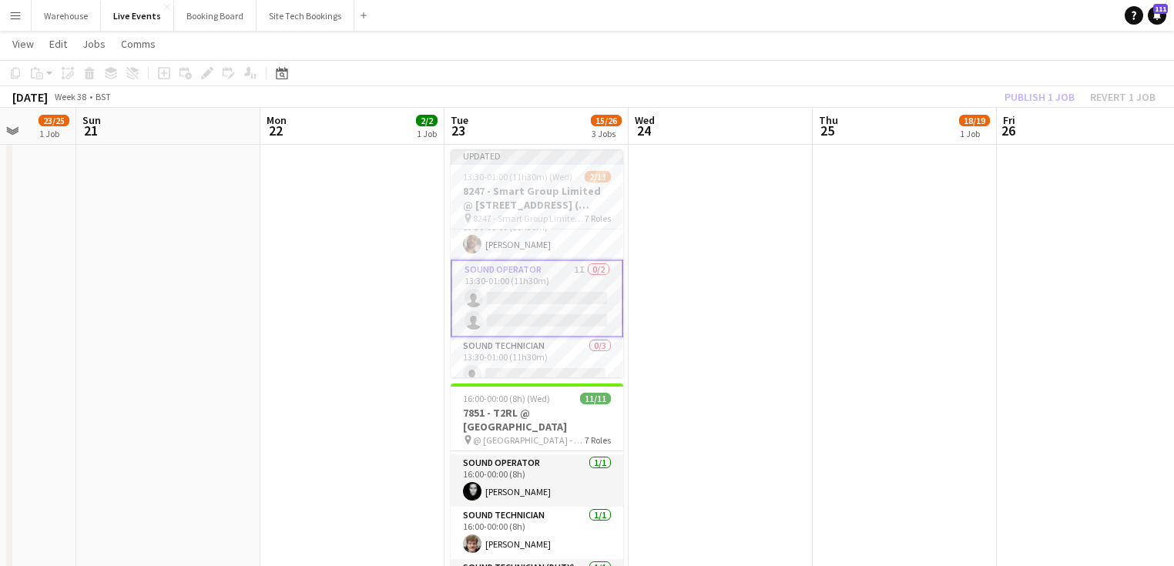
click at [740, 320] on app-date-cell at bounding box center [721, 438] width 184 height 1148
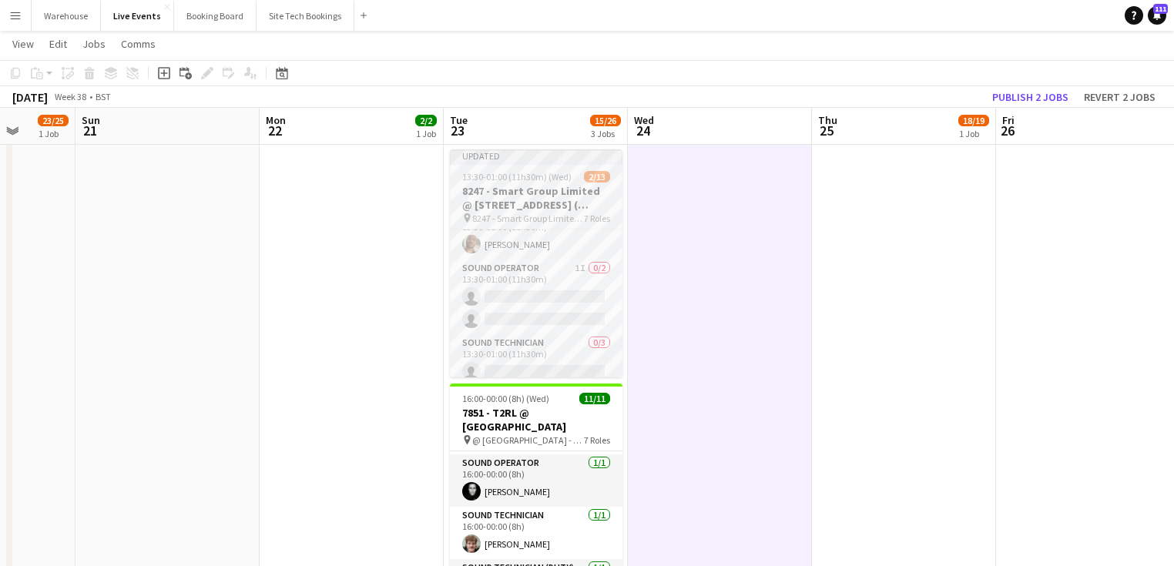
click at [550, 176] on span "13:30-01:00 (11h30m) (Wed)" at bounding box center [516, 177] width 109 height 12
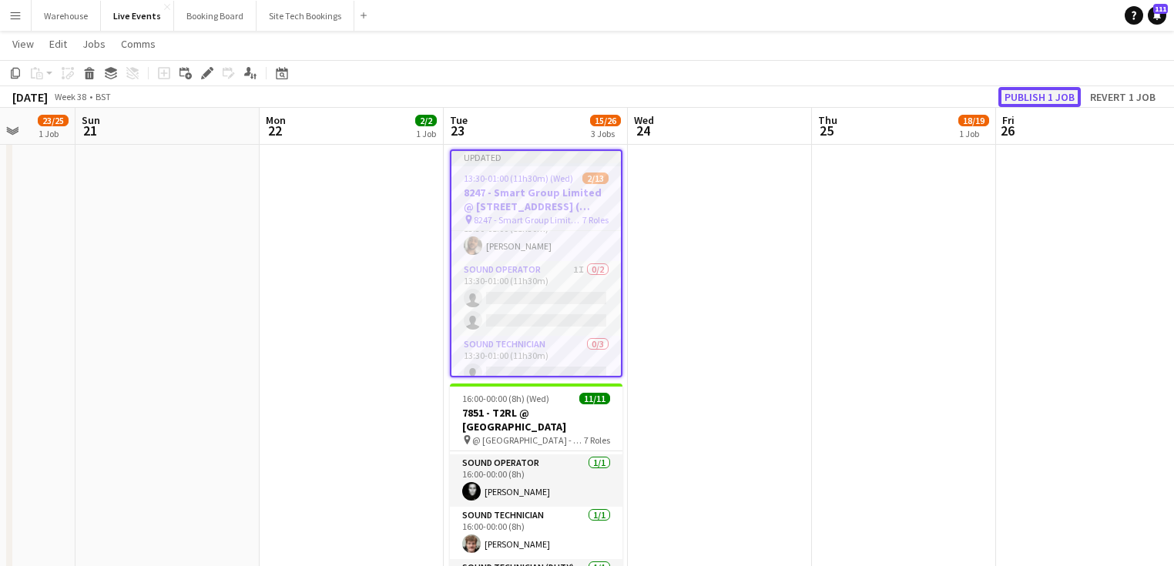
click at [1018, 99] on button "Publish 1 job" at bounding box center [1039, 97] width 82 height 20
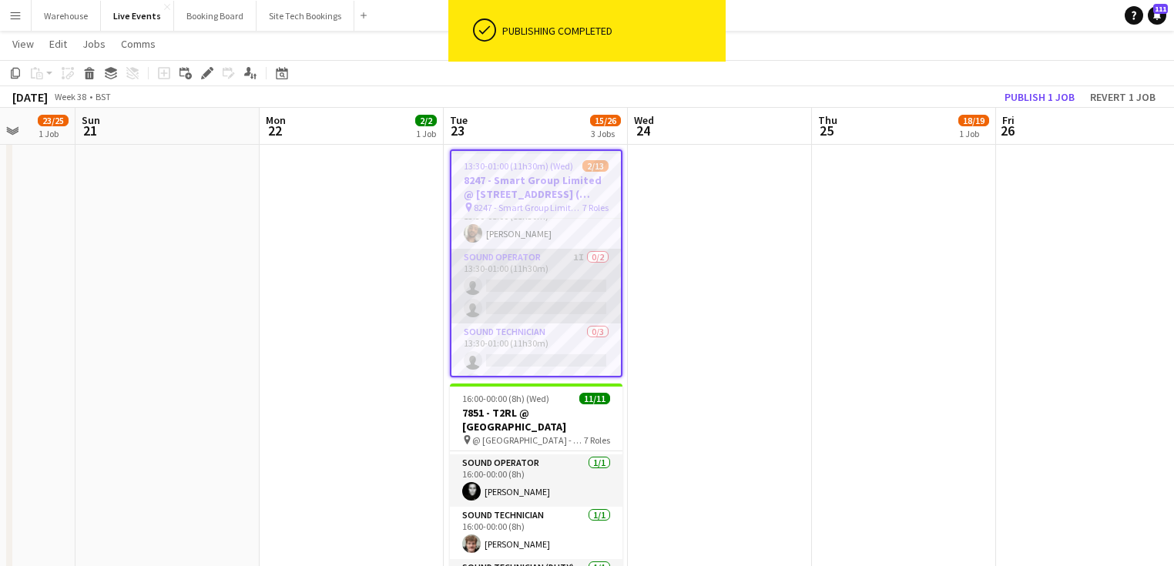
click at [535, 259] on app-card-role "Sound Operator 1I 0/2 13:30-01:00 (11h30m) single-neutral-actions single-neutra…" at bounding box center [535, 286] width 169 height 75
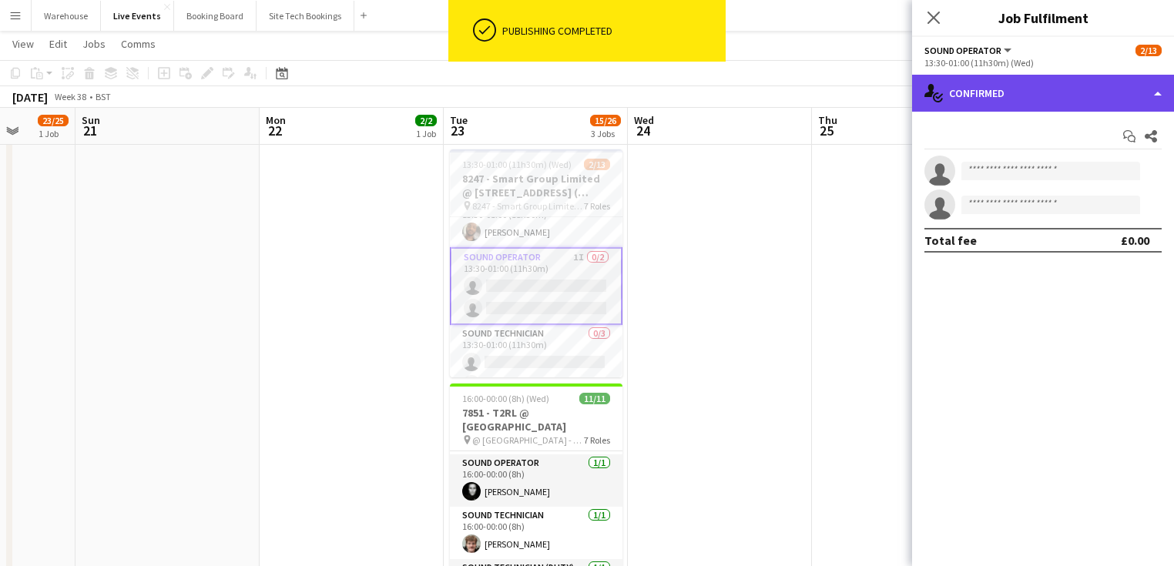
click at [1026, 106] on div "single-neutral-actions-check-2 Confirmed" at bounding box center [1043, 93] width 262 height 37
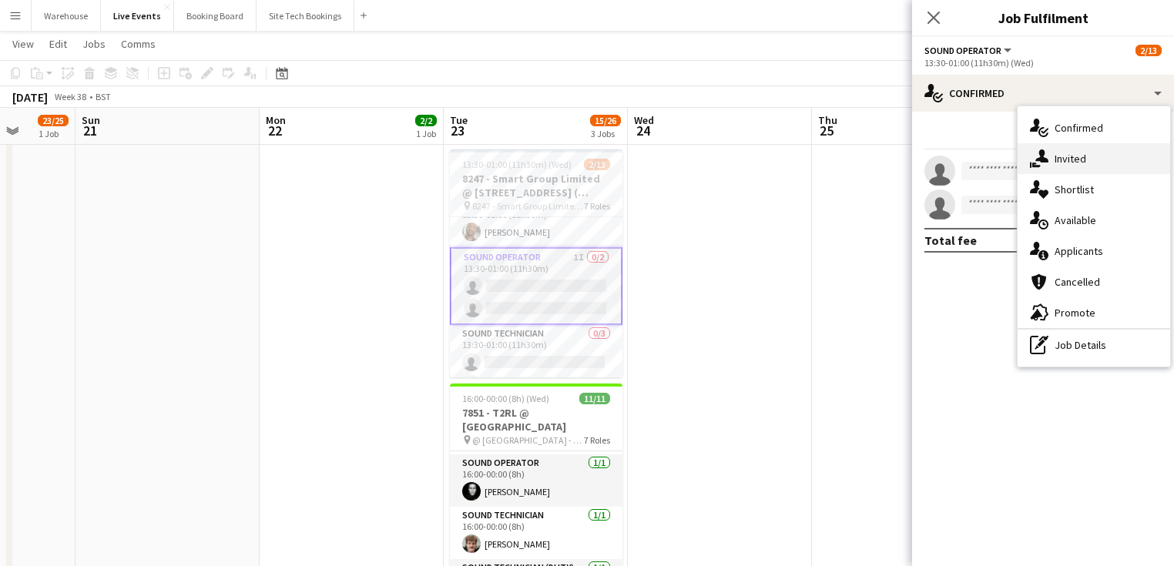
click at [1062, 157] on span "Invited" at bounding box center [1071, 159] width 32 height 14
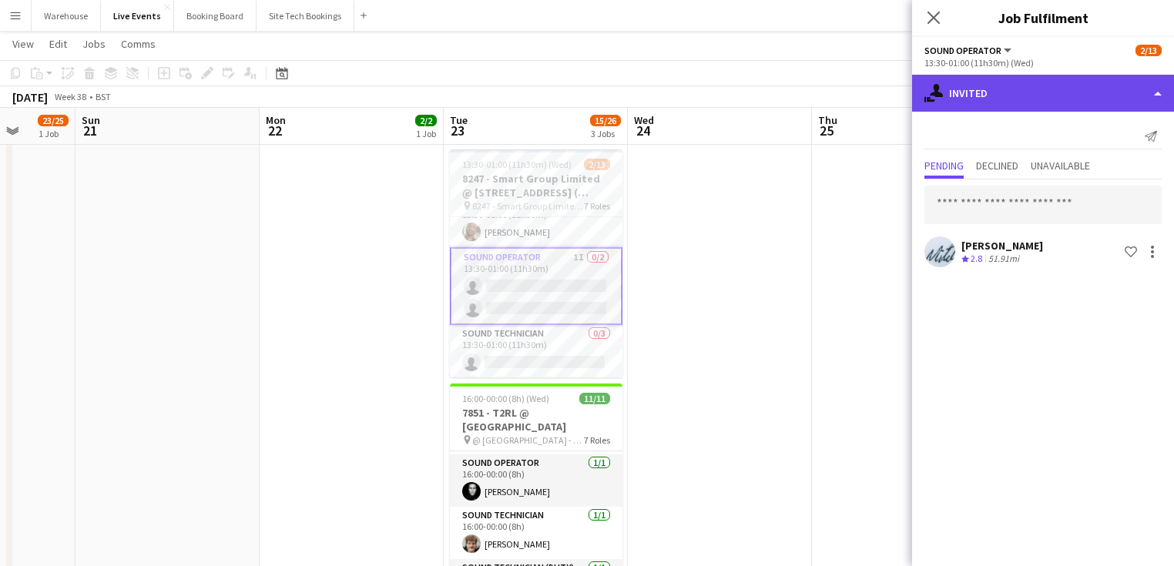
click at [961, 100] on div "single-neutral-actions-share-1 Invited" at bounding box center [1043, 93] width 262 height 37
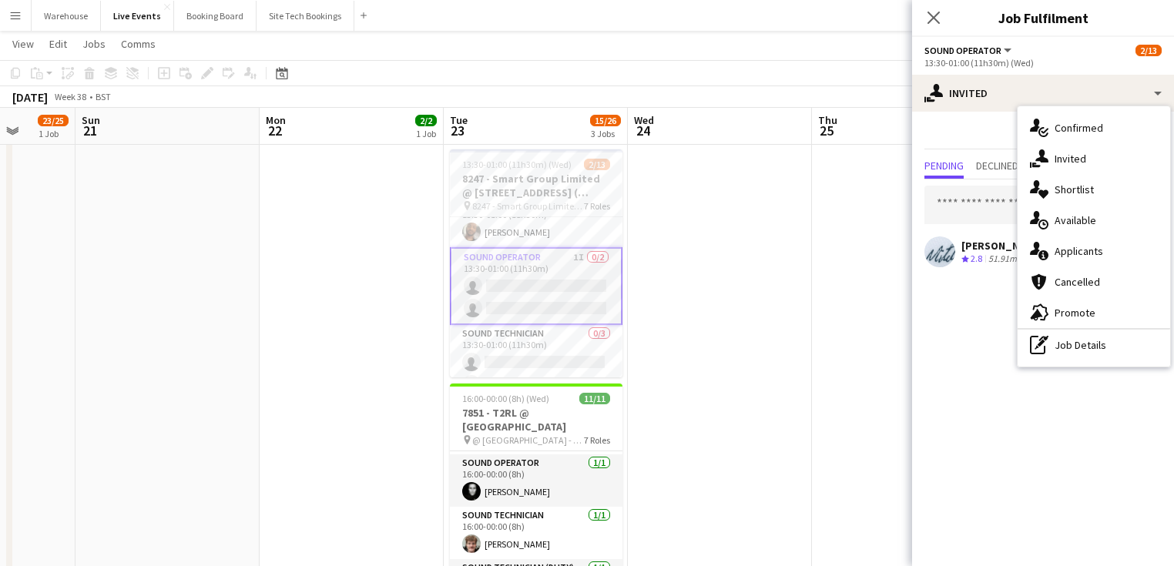
click at [1063, 220] on span "Available" at bounding box center [1076, 220] width 42 height 14
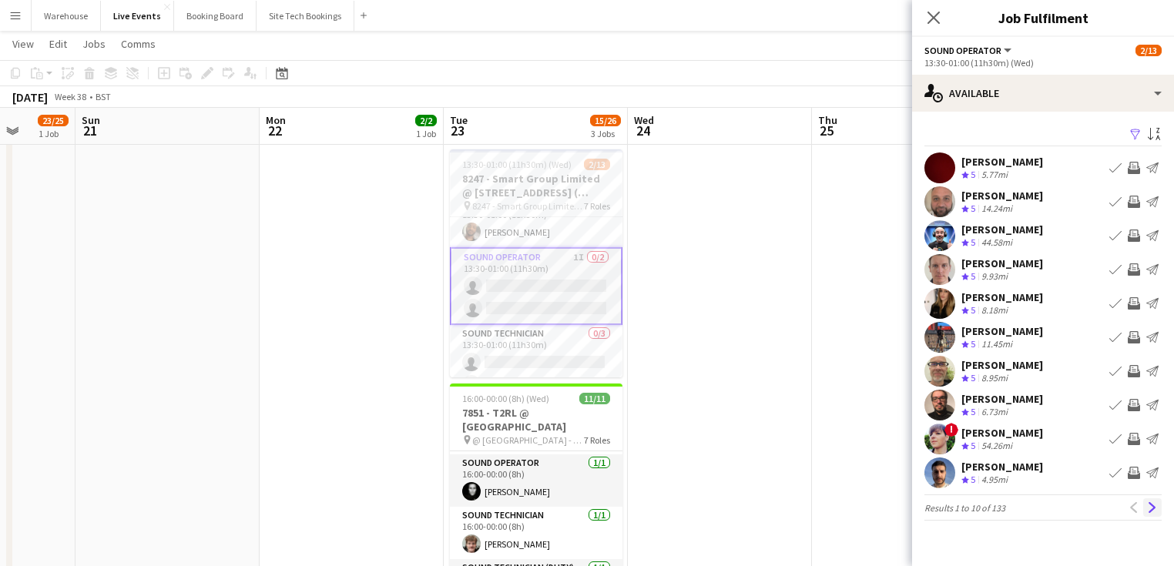
click at [1151, 505] on app-icon "Next" at bounding box center [1152, 507] width 11 height 11
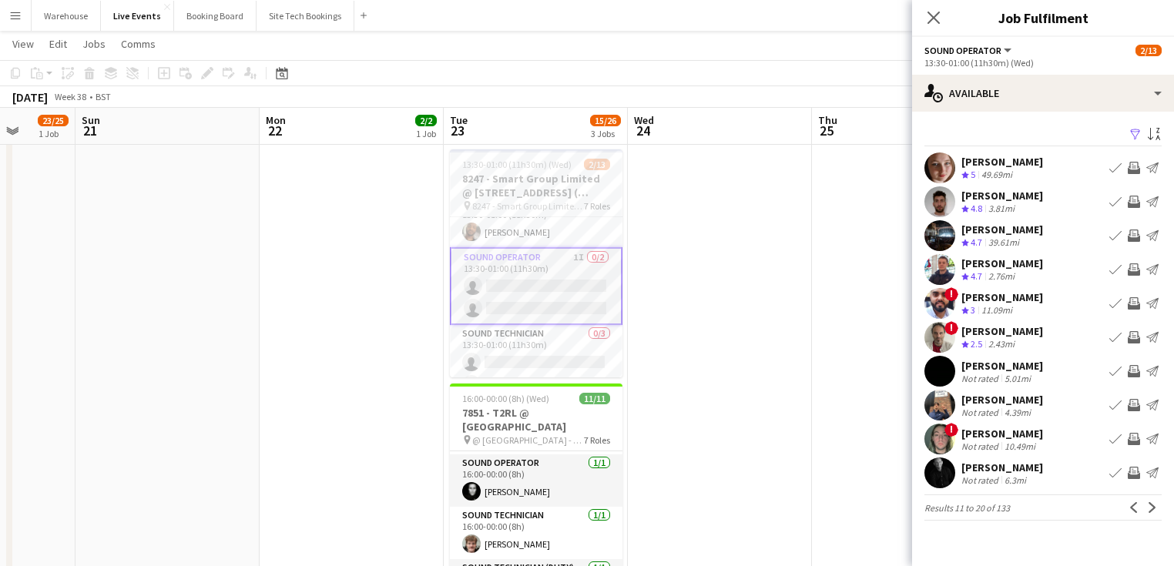
click at [944, 206] on app-user-avatar at bounding box center [939, 201] width 31 height 31
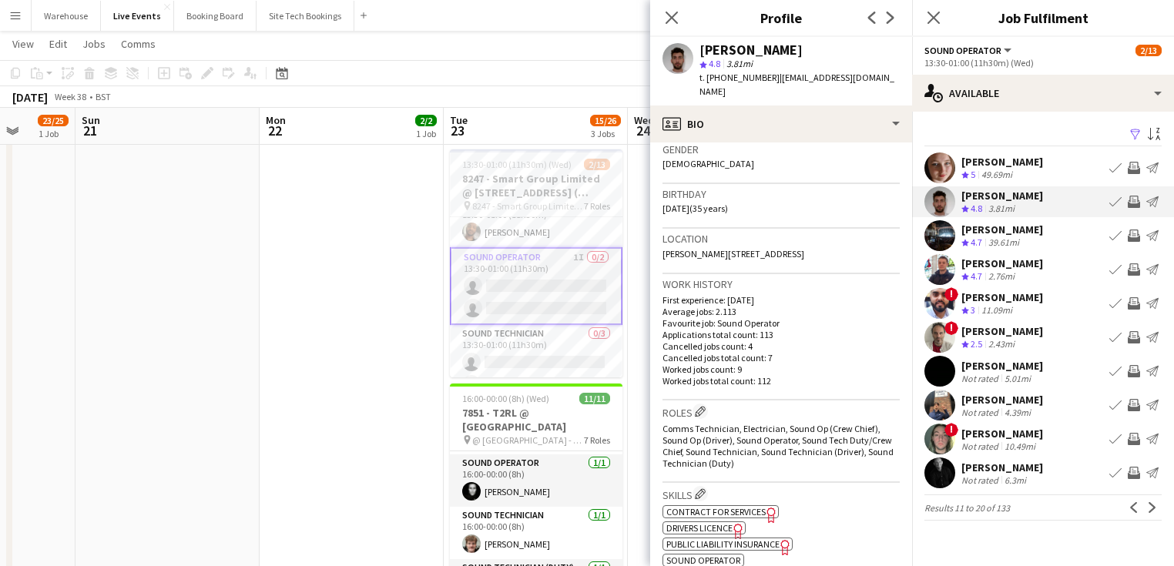
scroll to position [308, 0]
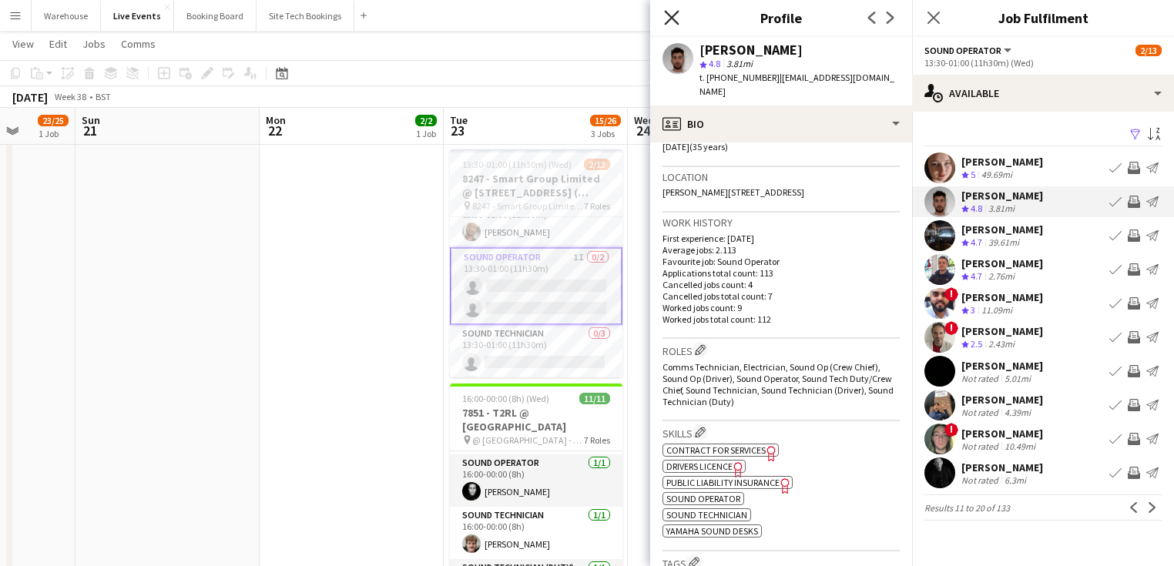
click at [673, 22] on icon "Close pop-in" at bounding box center [671, 17] width 15 height 15
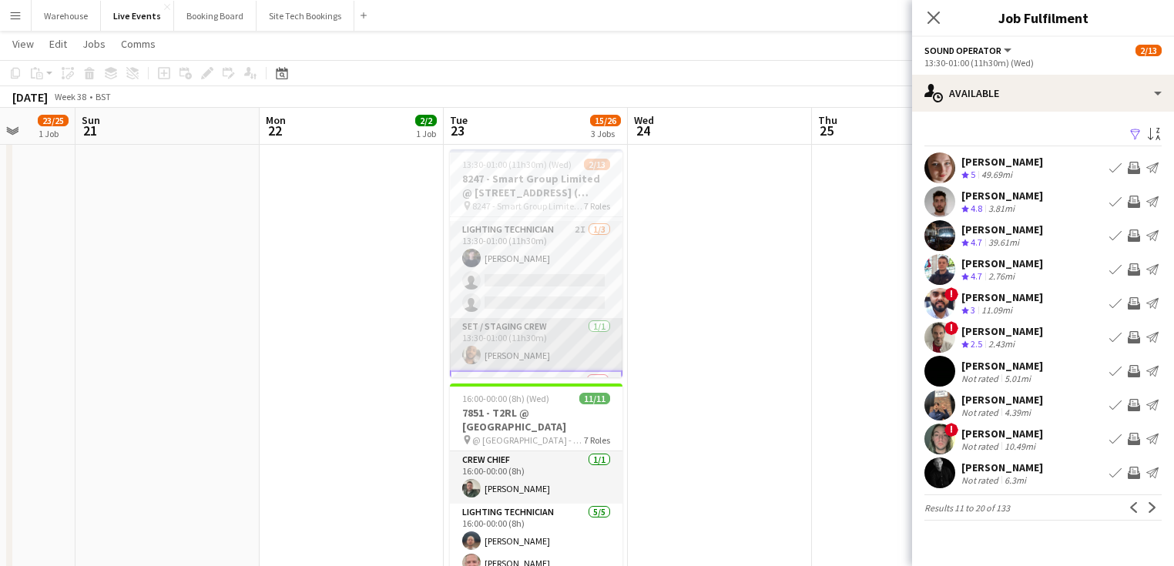
scroll to position [185, 0]
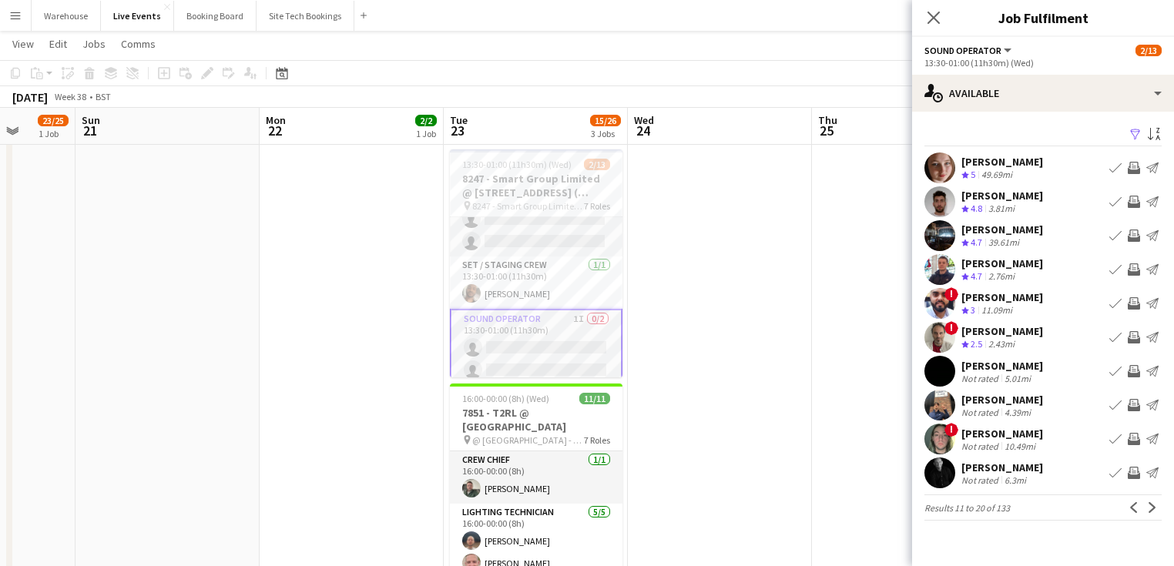
click at [1140, 202] on button "Invite crew" at bounding box center [1134, 202] width 18 height 18
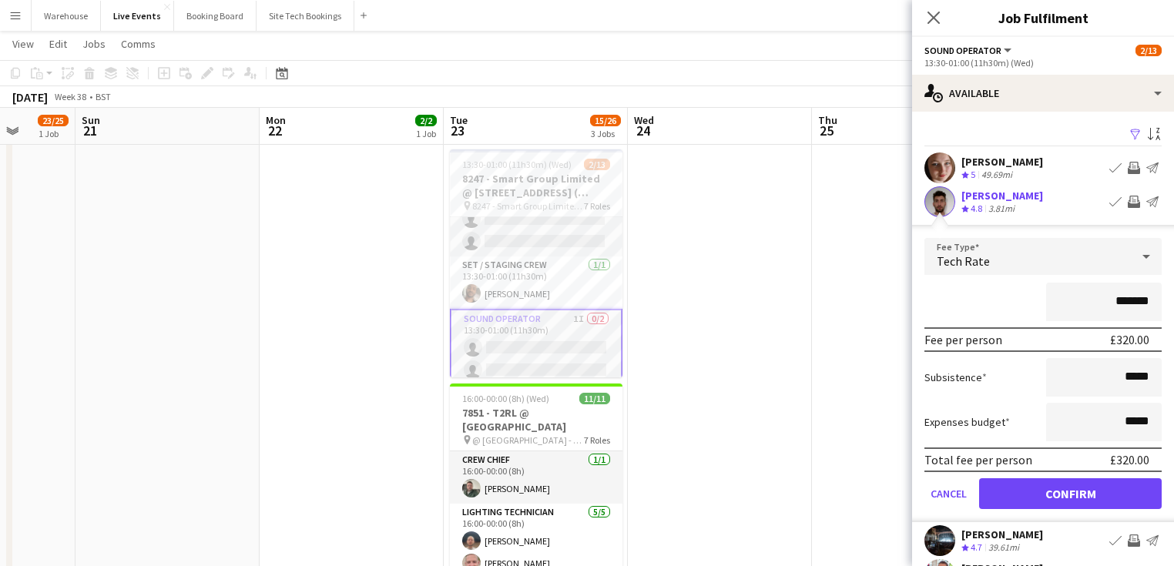
click at [976, 258] on span "Tech Rate" at bounding box center [963, 260] width 53 height 15
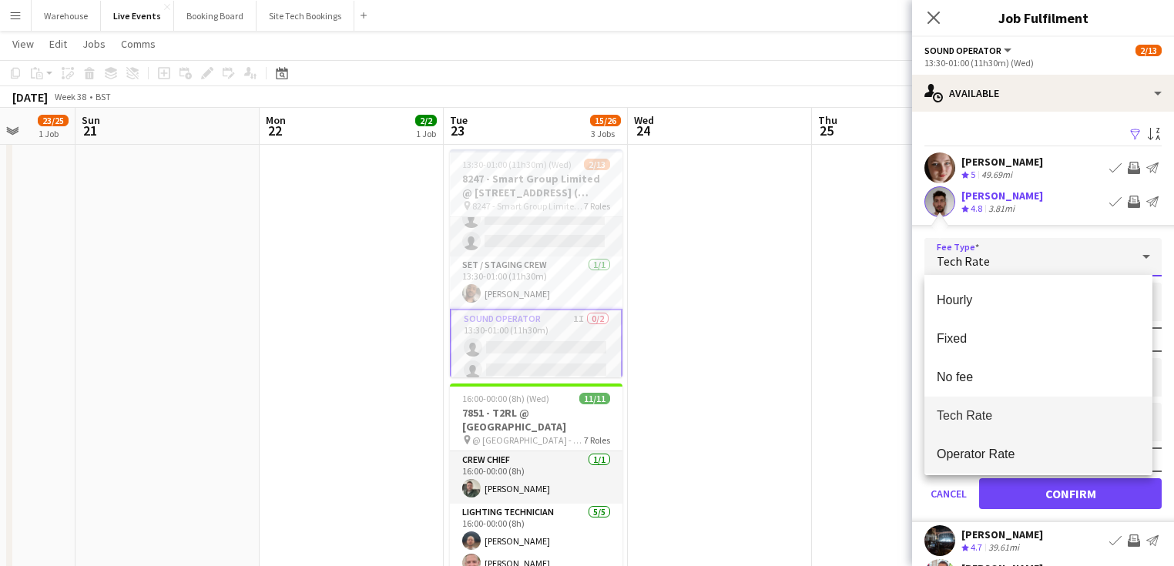
click at [997, 449] on span "Operator Rate" at bounding box center [1038, 454] width 203 height 15
type input "*******"
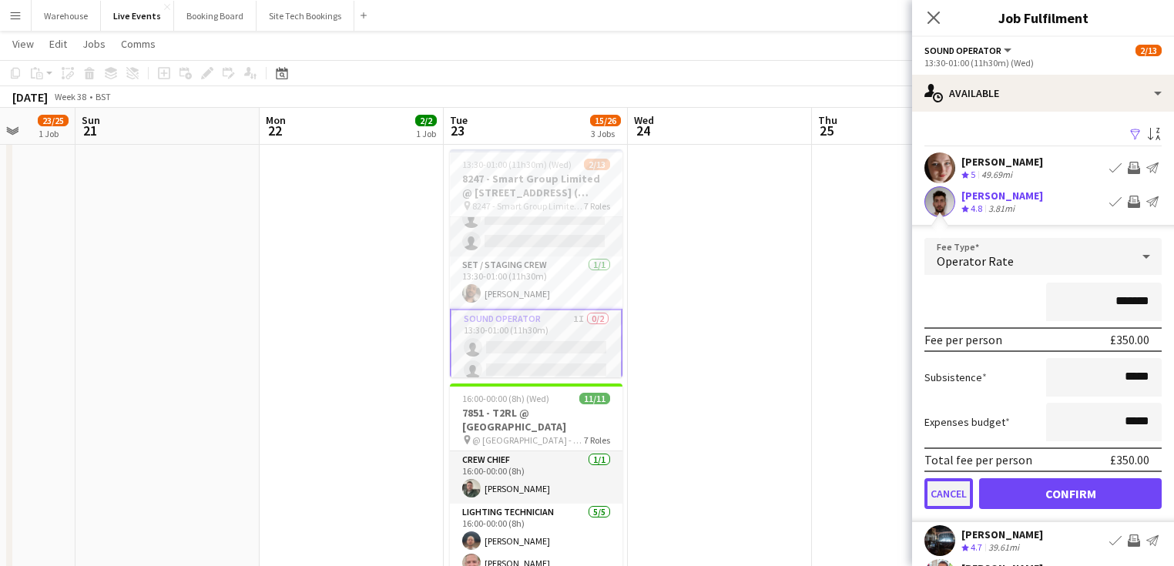
click at [955, 494] on button "Cancel" at bounding box center [948, 493] width 49 height 31
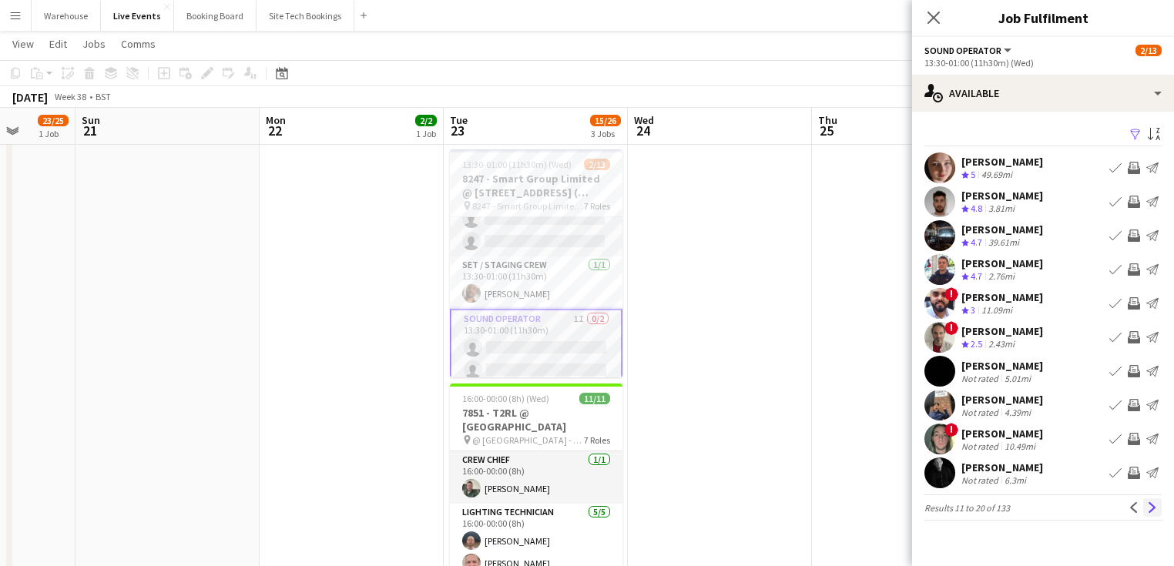
click at [1153, 503] on app-icon "Next" at bounding box center [1152, 507] width 11 height 11
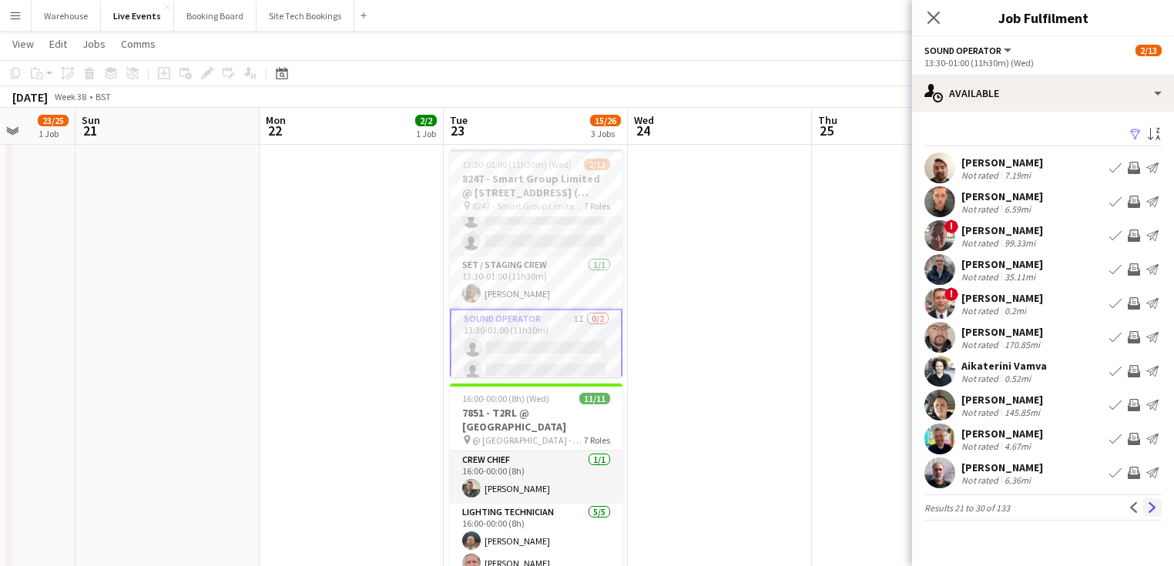
click at [1151, 506] on app-icon "Next" at bounding box center [1152, 507] width 11 height 11
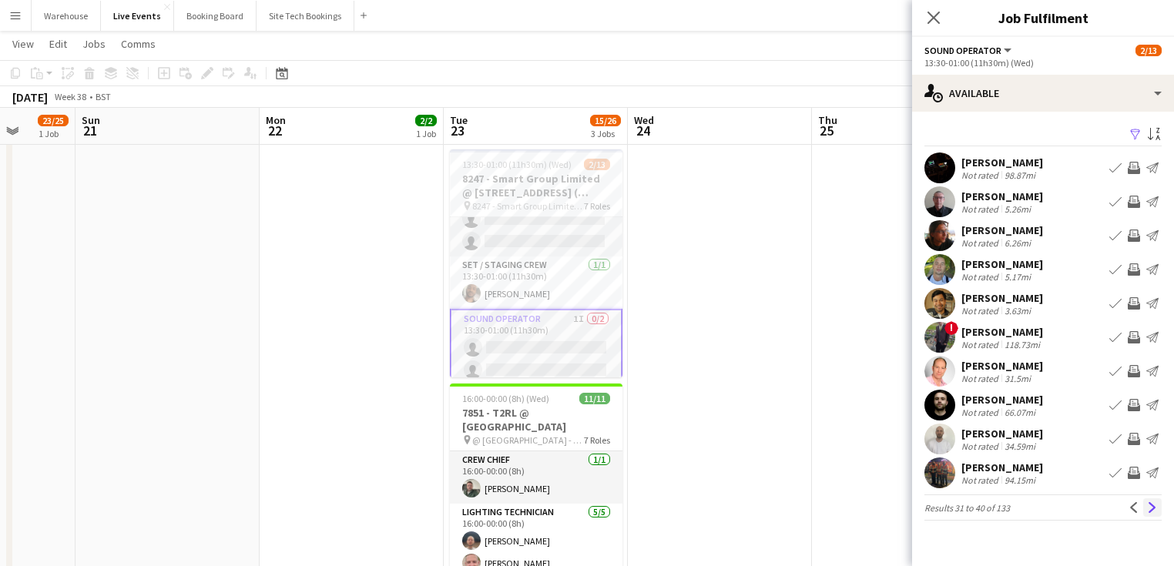
click at [1143, 502] on button "Next" at bounding box center [1152, 507] width 18 height 18
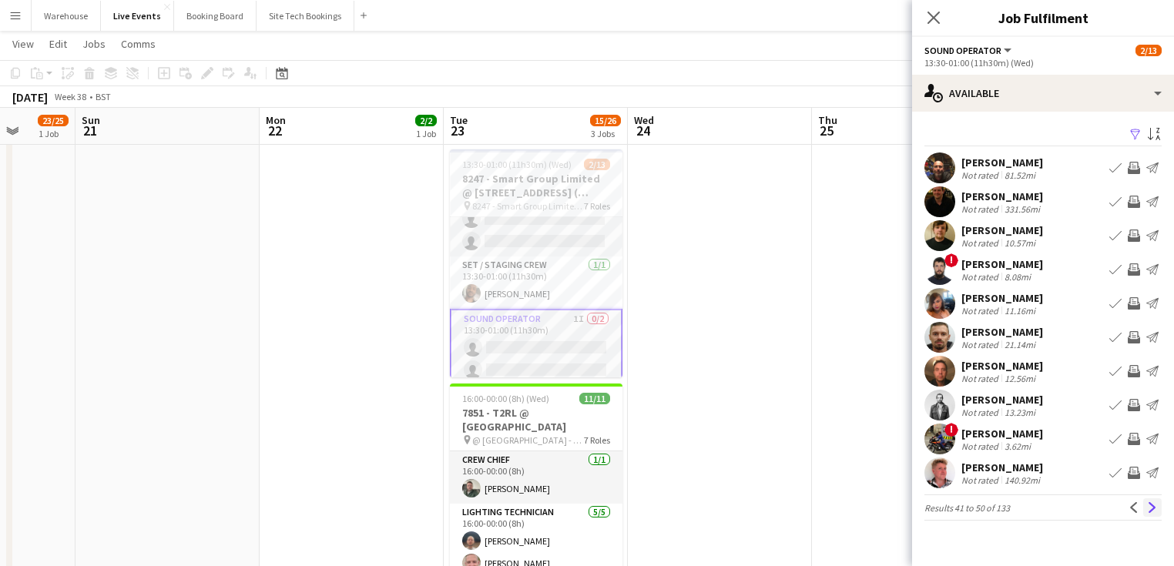
click at [1148, 505] on app-icon "Next" at bounding box center [1152, 507] width 11 height 11
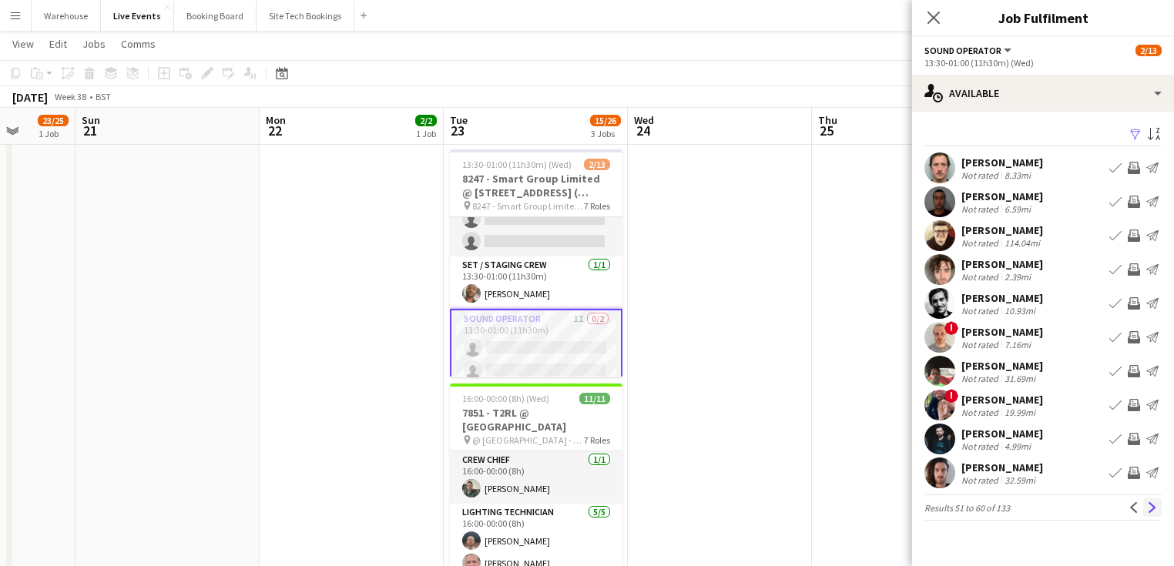
click at [1150, 510] on app-icon "Next" at bounding box center [1152, 507] width 11 height 11
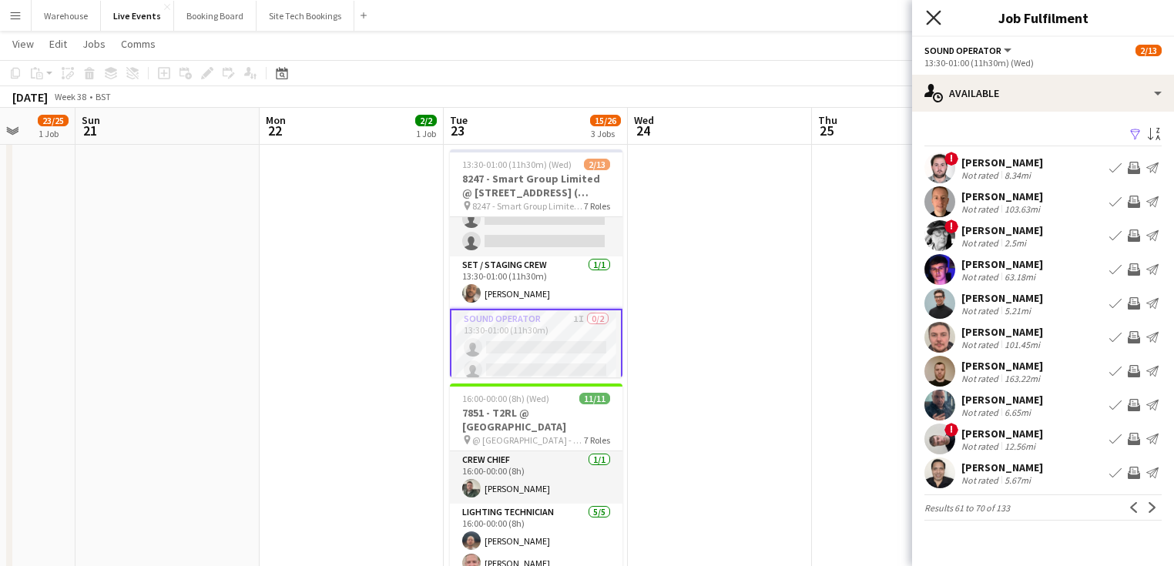
click at [928, 16] on icon "Close pop-in" at bounding box center [933, 17] width 15 height 15
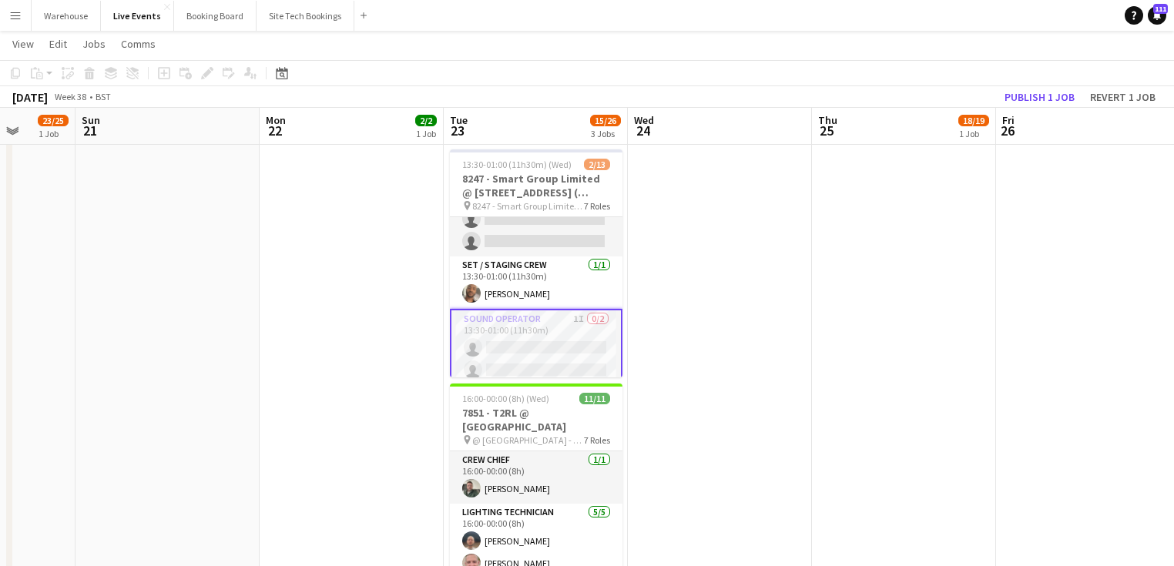
drag, startPoint x: 761, startPoint y: 334, endPoint x: 633, endPoint y: 337, distance: 127.9
click at [759, 333] on app-date-cell at bounding box center [720, 438] width 184 height 1148
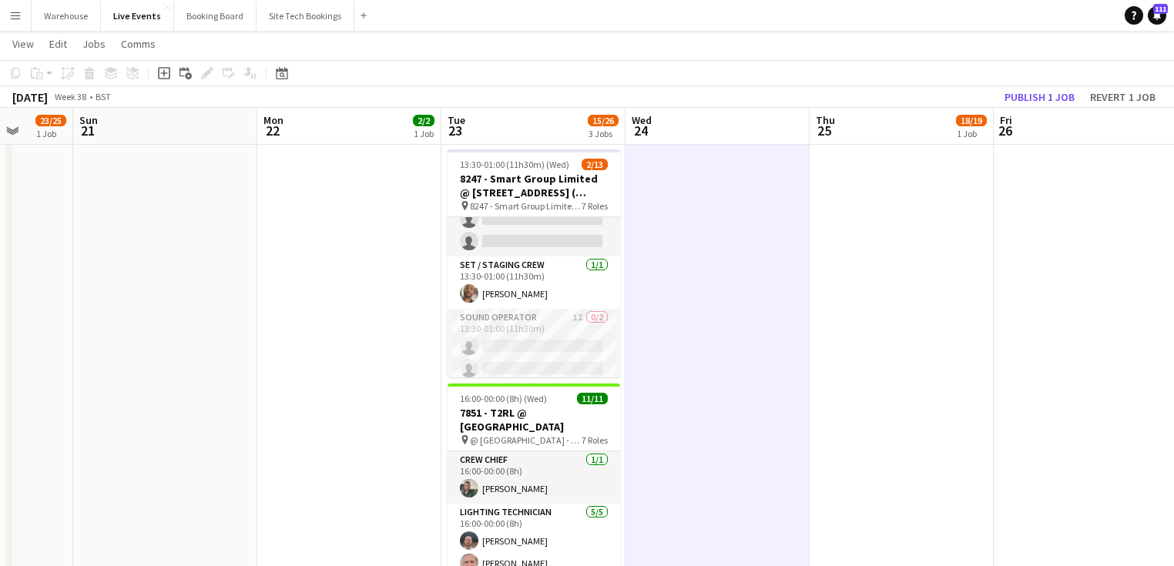
drag, startPoint x: 561, startPoint y: 361, endPoint x: 612, endPoint y: 343, distance: 53.8
click at [561, 358] on app-card-role "Sound Operator 1I 0/2 13:30-01:00 (11h30m) single-neutral-actions single-neutra…" at bounding box center [534, 346] width 173 height 75
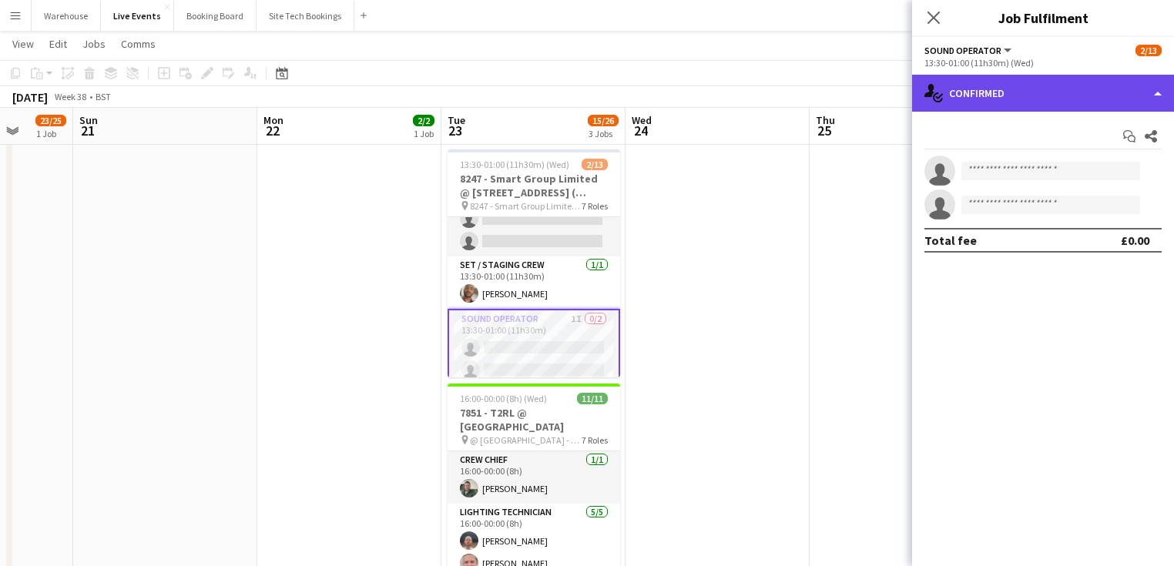
click at [1057, 83] on div "single-neutral-actions-check-2 Confirmed" at bounding box center [1043, 93] width 262 height 37
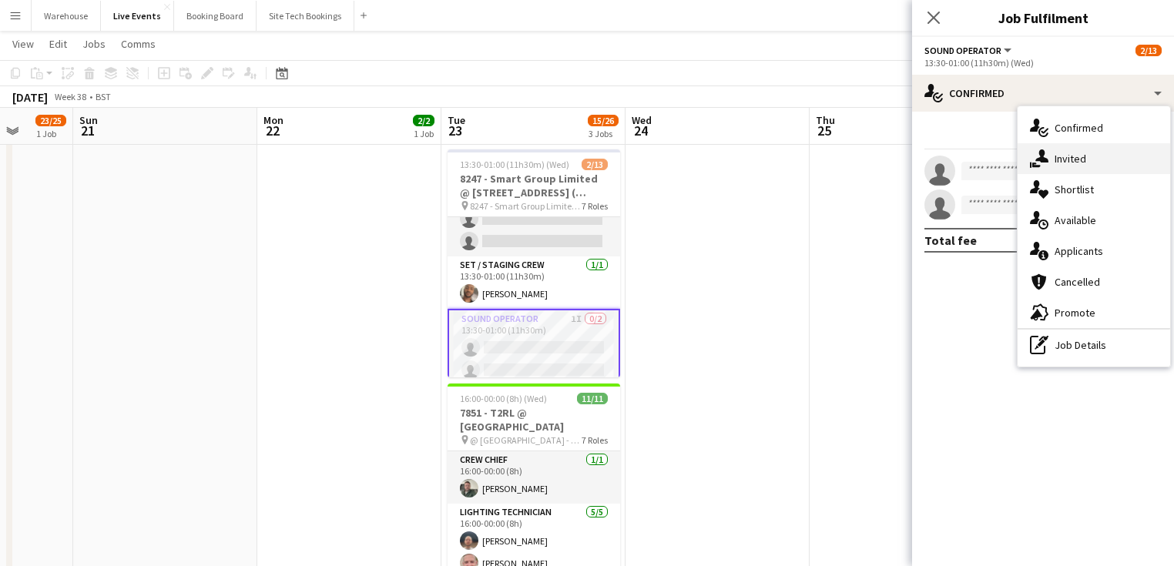
click at [1085, 150] on div "single-neutral-actions-share-1 Invited" at bounding box center [1094, 158] width 153 height 31
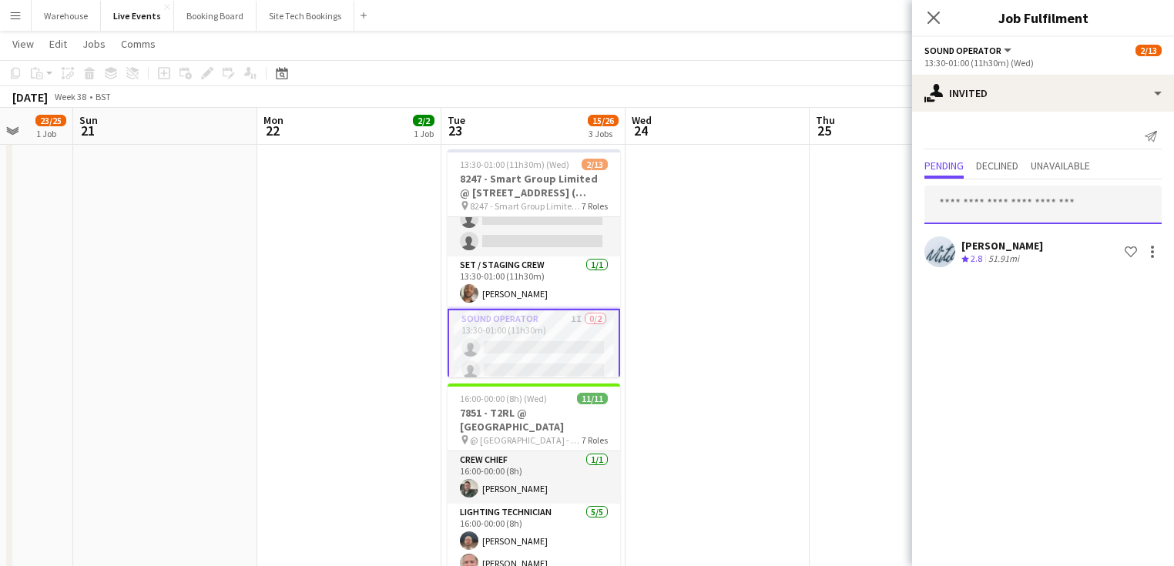
click at [1011, 201] on input "text" at bounding box center [1042, 205] width 237 height 39
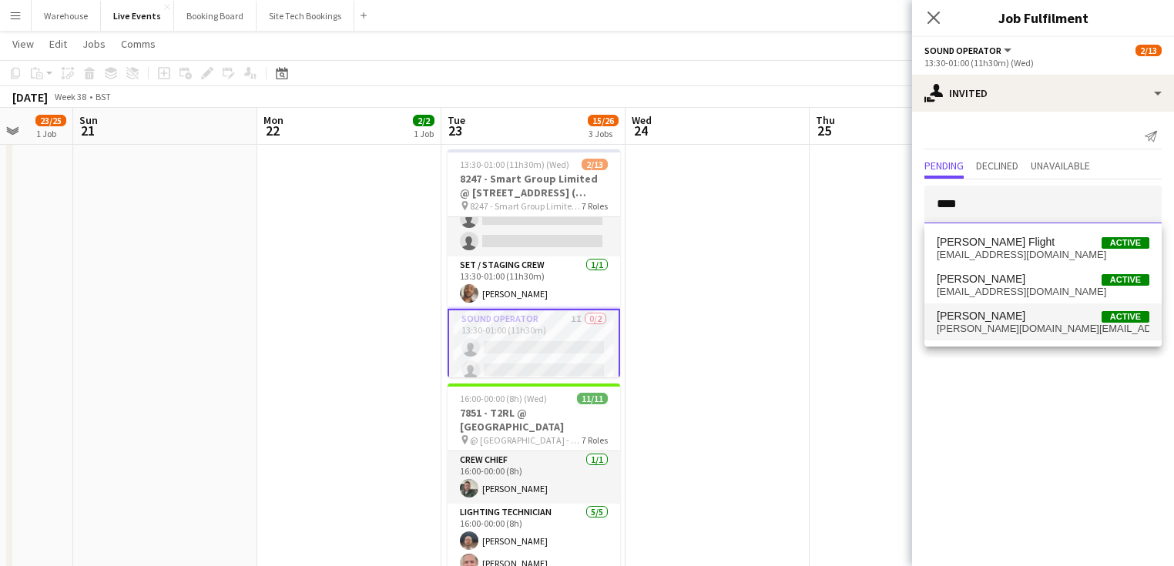
type input "****"
click at [968, 324] on span "[PERSON_NAME][DOMAIN_NAME][EMAIL_ADDRESS][DOMAIN_NAME]" at bounding box center [1043, 329] width 213 height 12
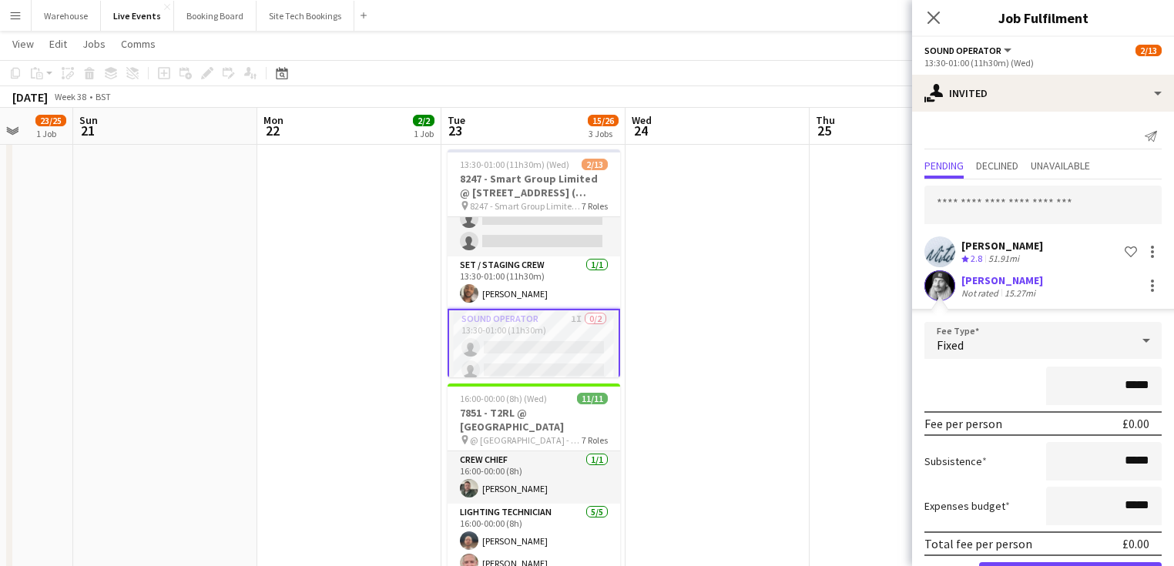
scroll to position [52, 0]
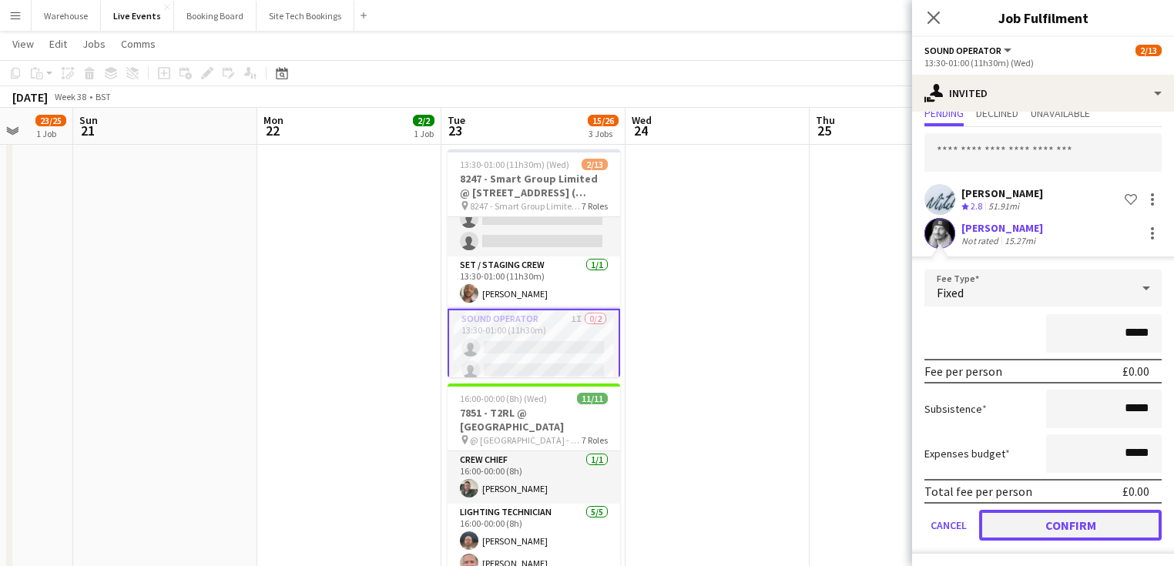
click at [1045, 514] on button "Confirm" at bounding box center [1070, 525] width 183 height 31
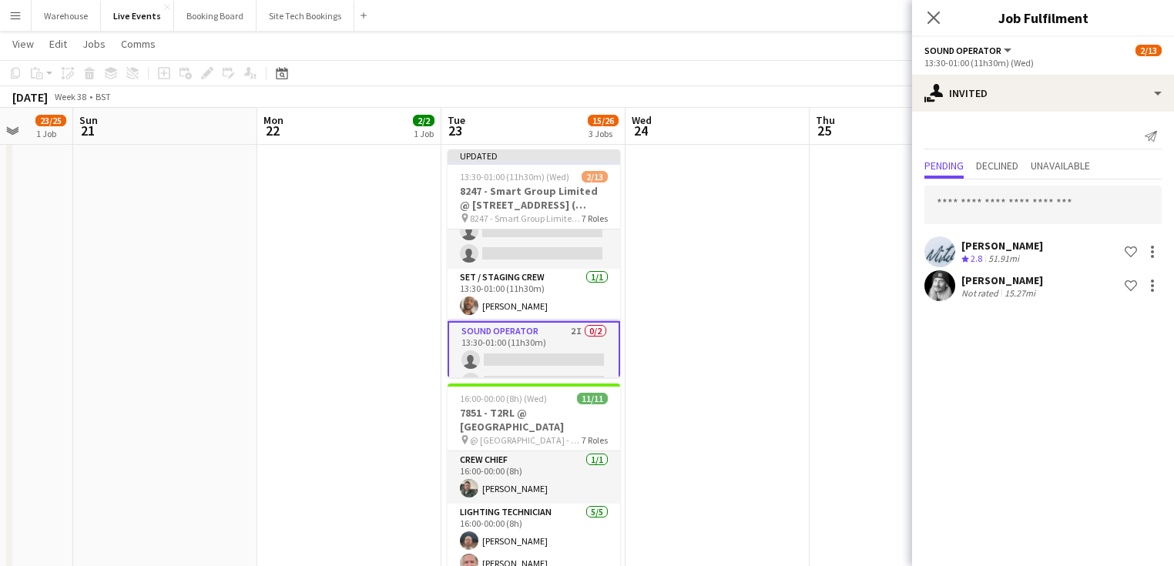
scroll to position [0, 0]
click at [934, 18] on icon at bounding box center [934, 18] width 12 height 12
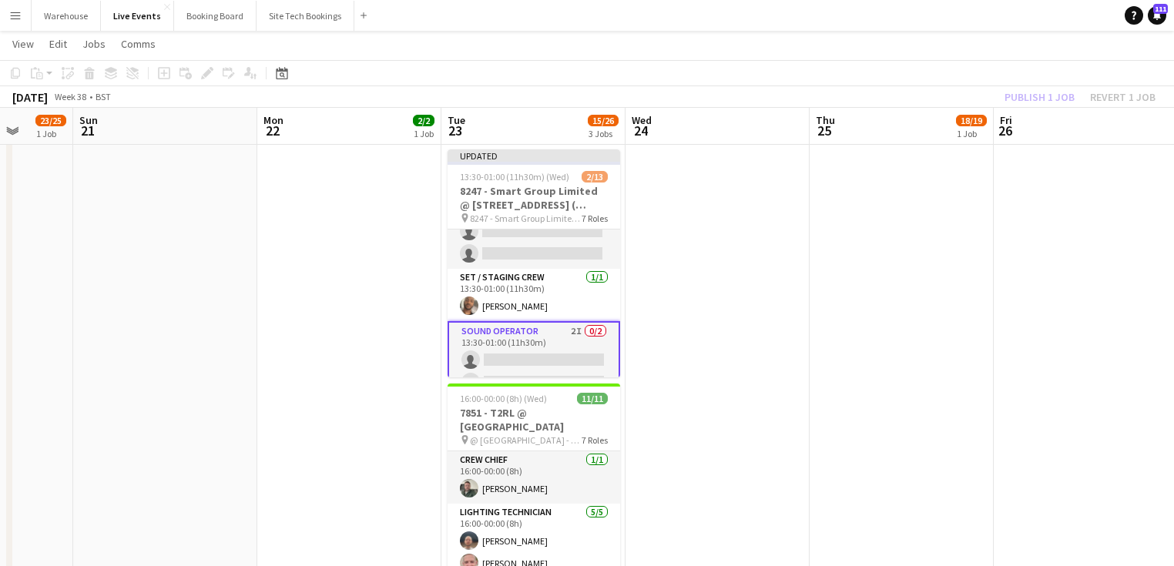
click at [713, 240] on app-date-cell at bounding box center [718, 438] width 184 height 1148
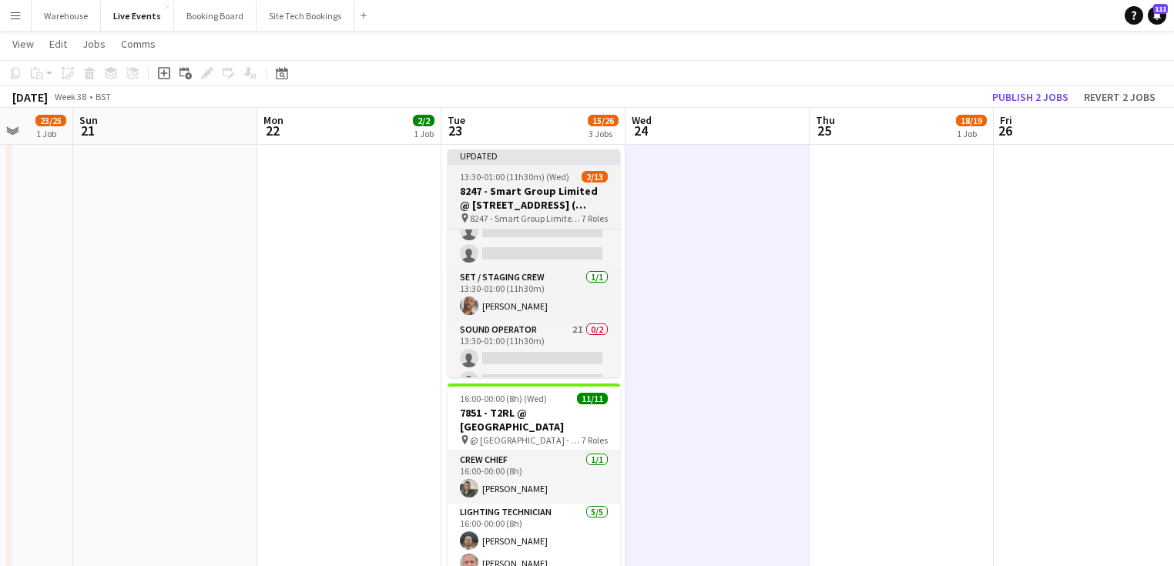
drag, startPoint x: 522, startPoint y: 193, endPoint x: 575, endPoint y: 191, distance: 53.2
click at [524, 193] on h3 "8247 - Smart Group Limited @ [STREET_ADDRESS] ( Formerly Freemasons' Hall)" at bounding box center [534, 198] width 173 height 28
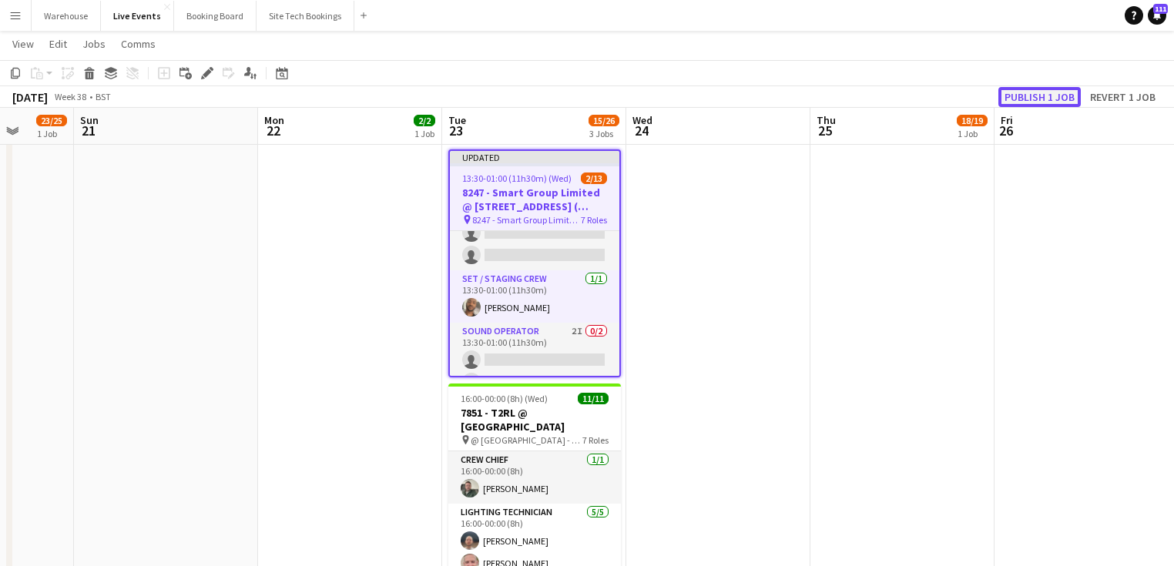
click at [1035, 96] on button "Publish 1 job" at bounding box center [1039, 97] width 82 height 20
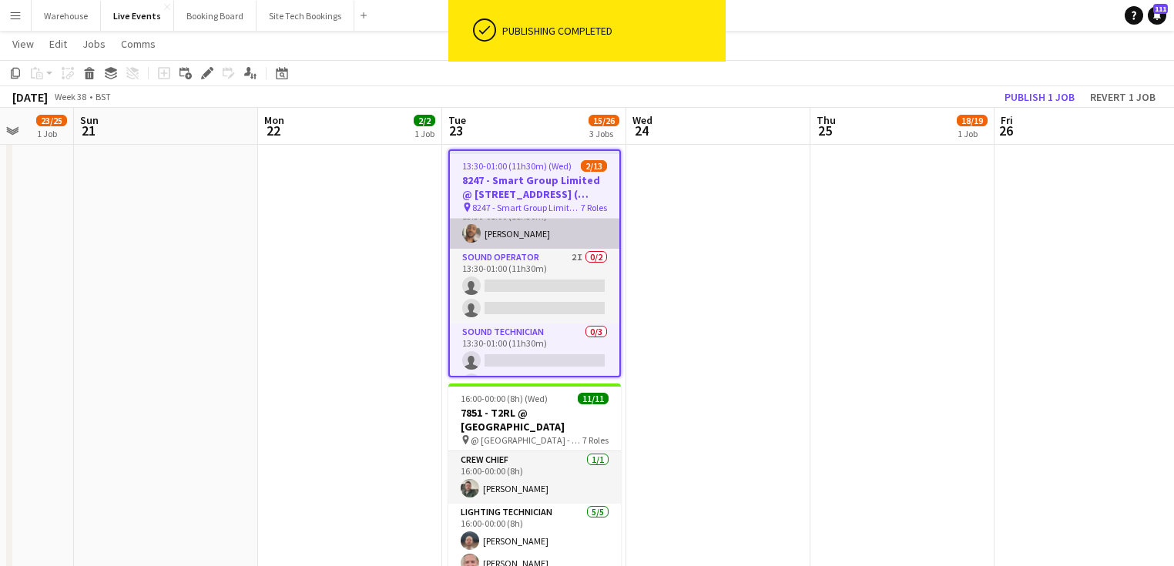
scroll to position [342, 0]
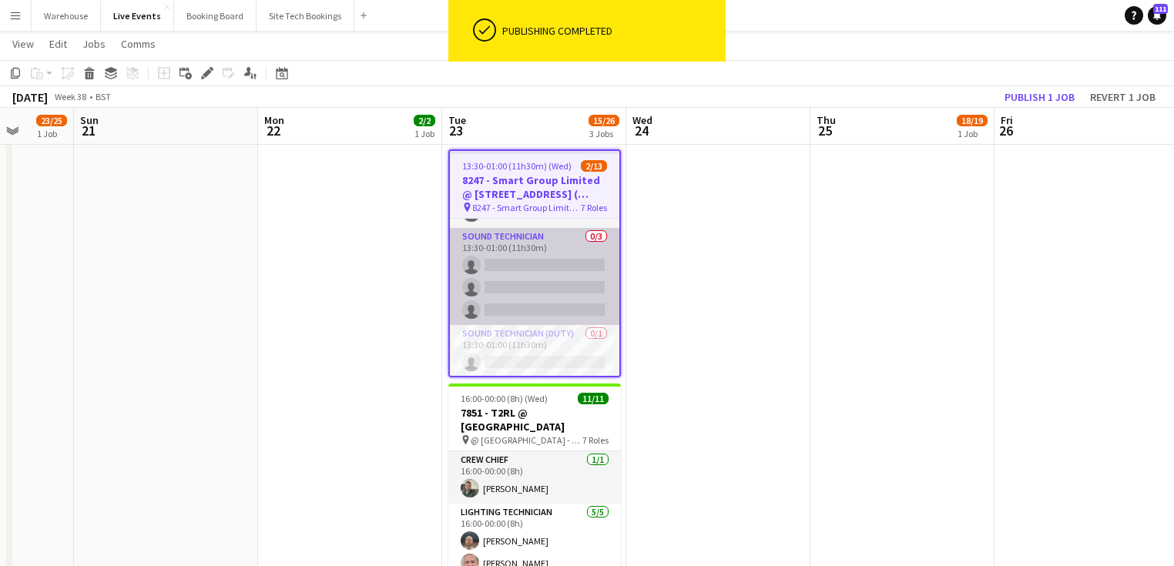
click at [541, 240] on app-card-role "Sound Technician 0/3 13:30-01:00 (11h30m) single-neutral-actions single-neutral…" at bounding box center [534, 276] width 169 height 97
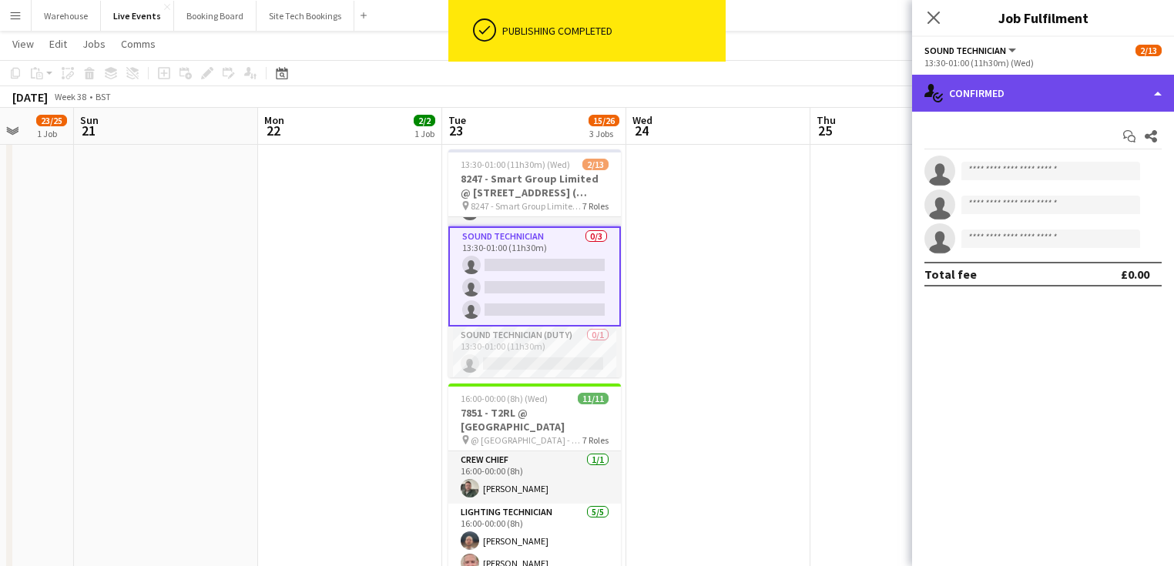
click at [1079, 94] on div "single-neutral-actions-check-2 Confirmed" at bounding box center [1043, 93] width 262 height 37
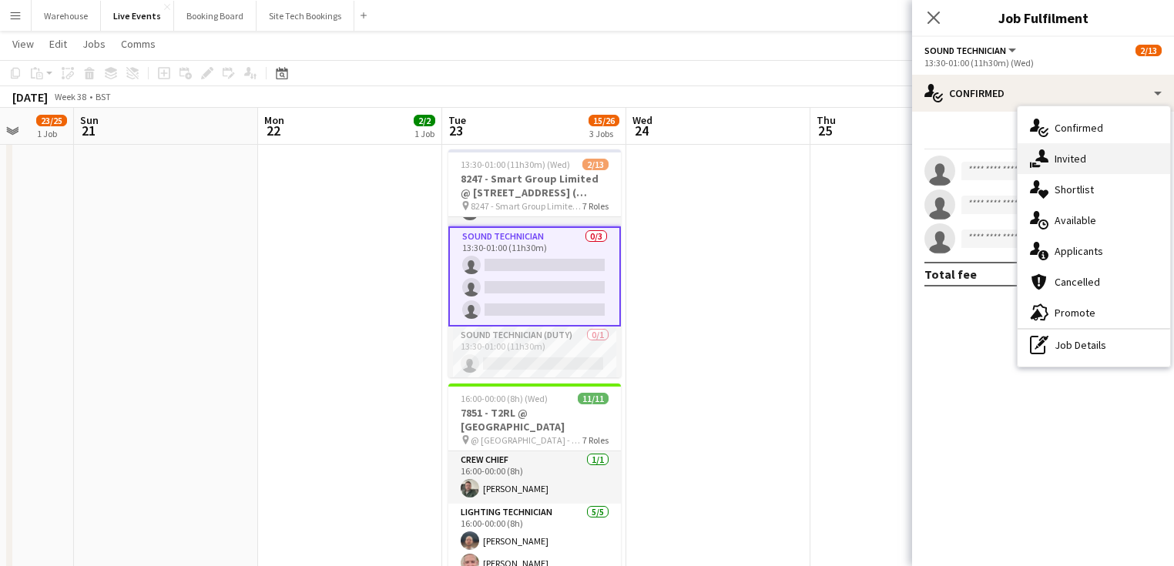
click at [1092, 166] on div "single-neutral-actions-share-1 Invited" at bounding box center [1094, 158] width 153 height 31
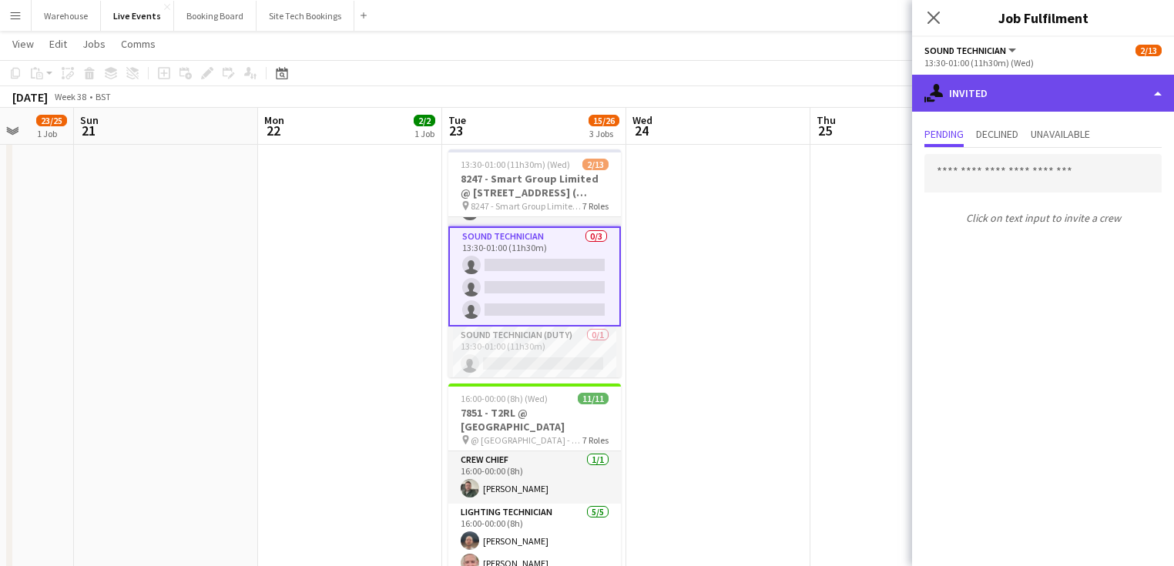
click at [982, 100] on div "single-neutral-actions-share-1 Invited" at bounding box center [1043, 93] width 262 height 37
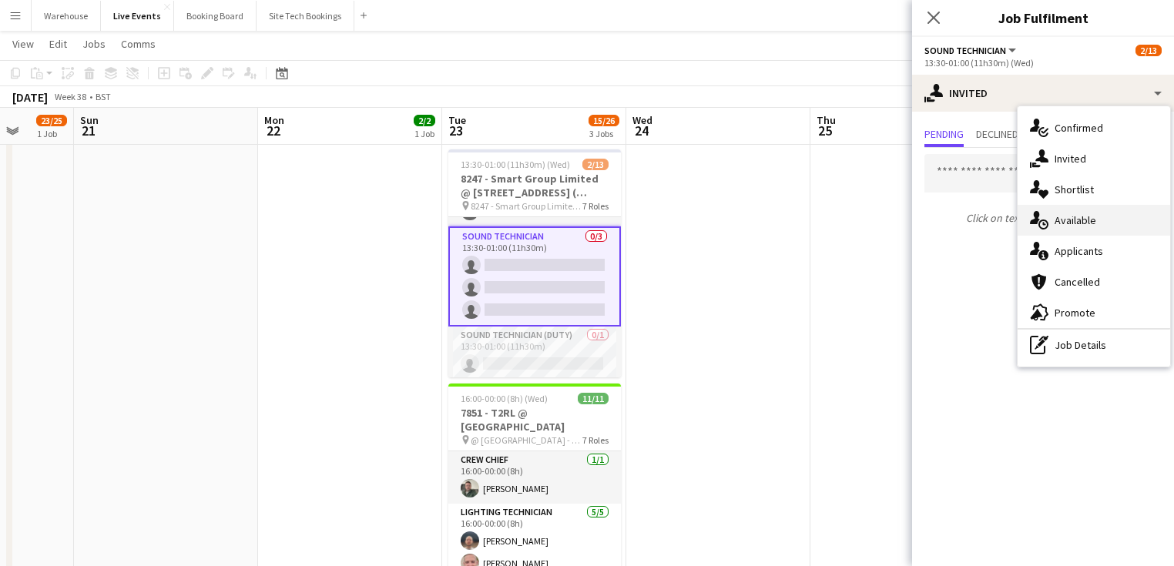
click at [1069, 224] on span "Available" at bounding box center [1076, 220] width 42 height 14
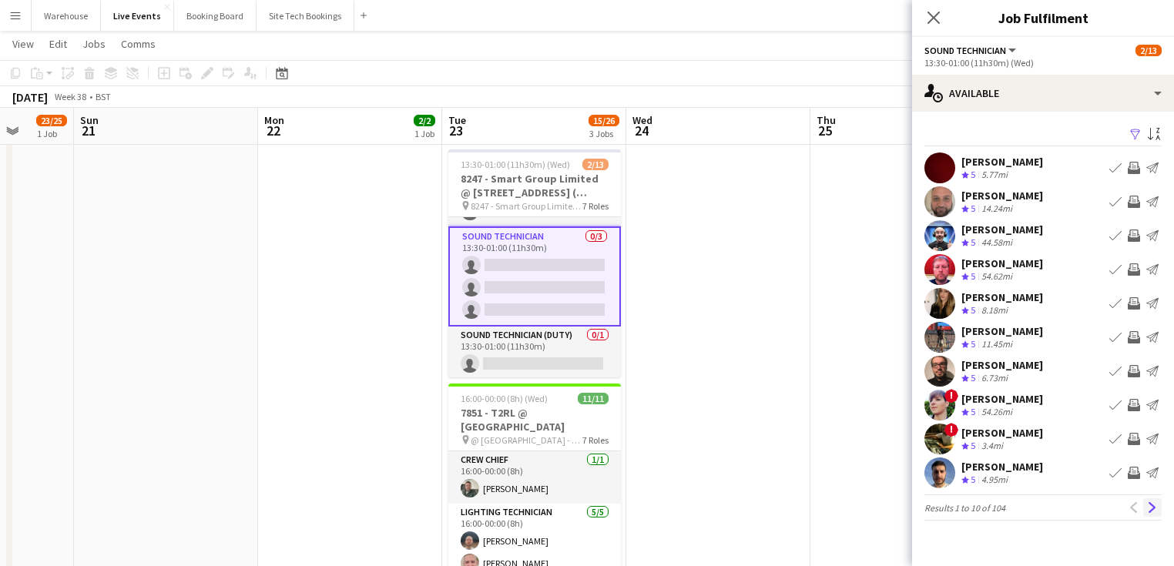
click at [1156, 512] on app-icon "Next" at bounding box center [1152, 507] width 11 height 11
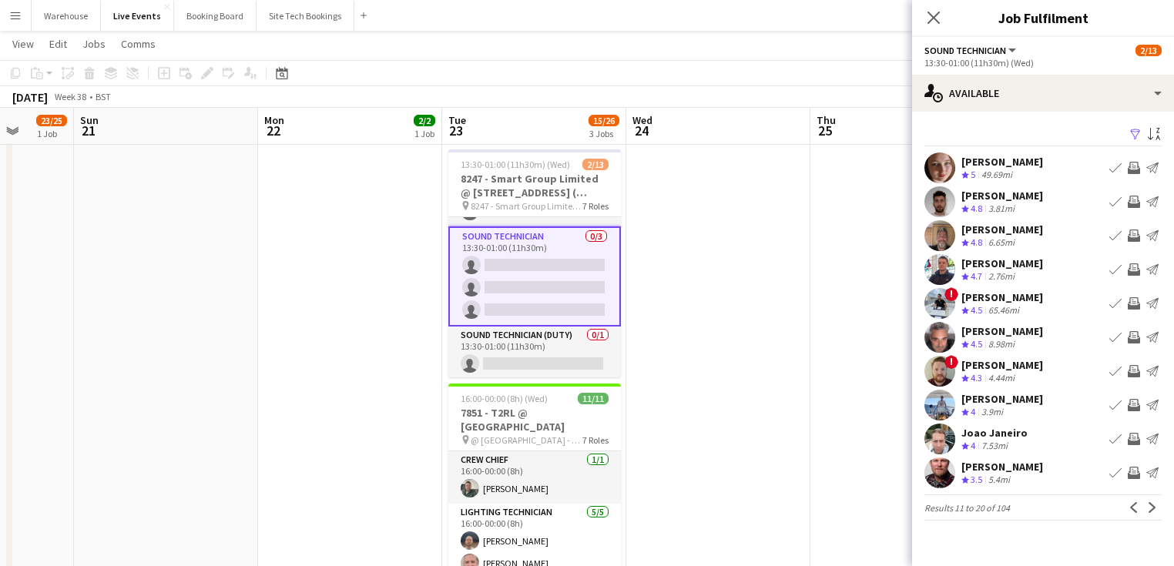
click at [1155, 512] on app-icon "Next" at bounding box center [1152, 507] width 11 height 11
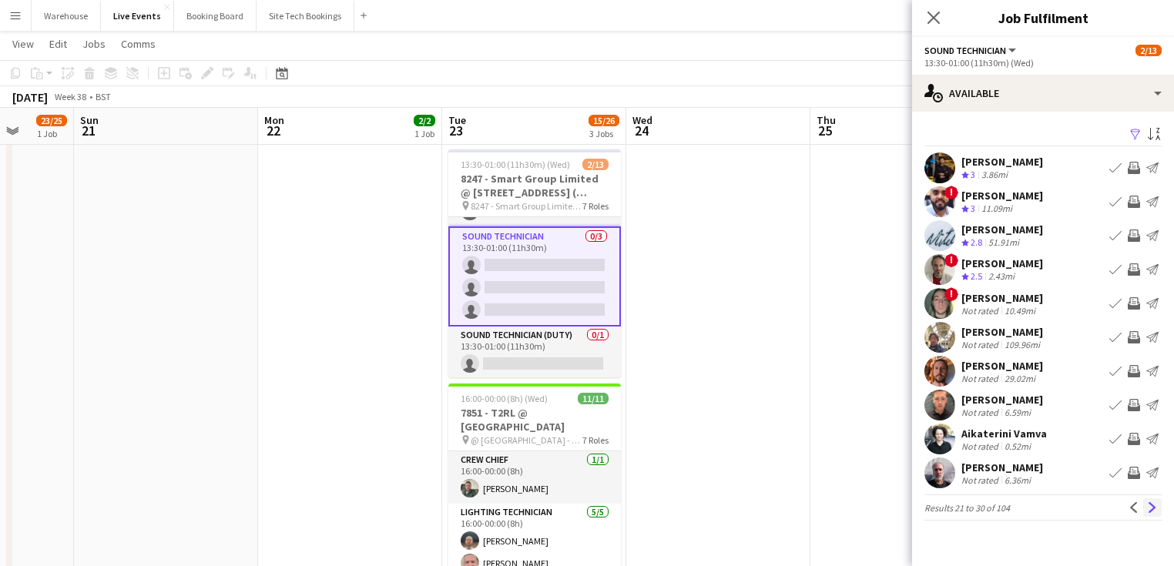
click at [1156, 509] on app-icon "Next" at bounding box center [1152, 507] width 11 height 11
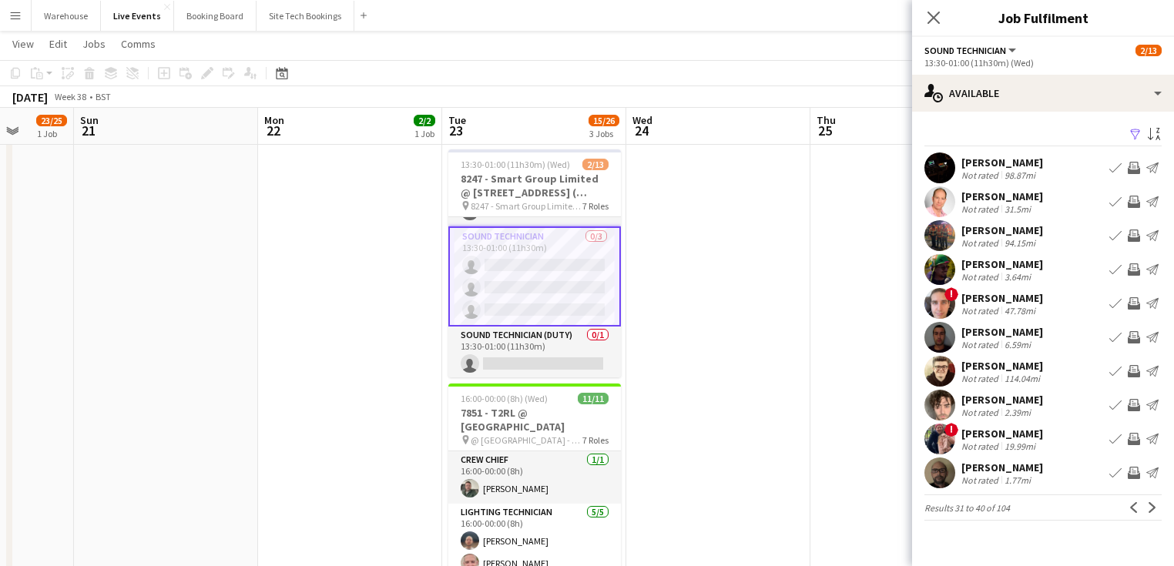
click at [1149, 512] on app-icon "Next" at bounding box center [1152, 507] width 11 height 11
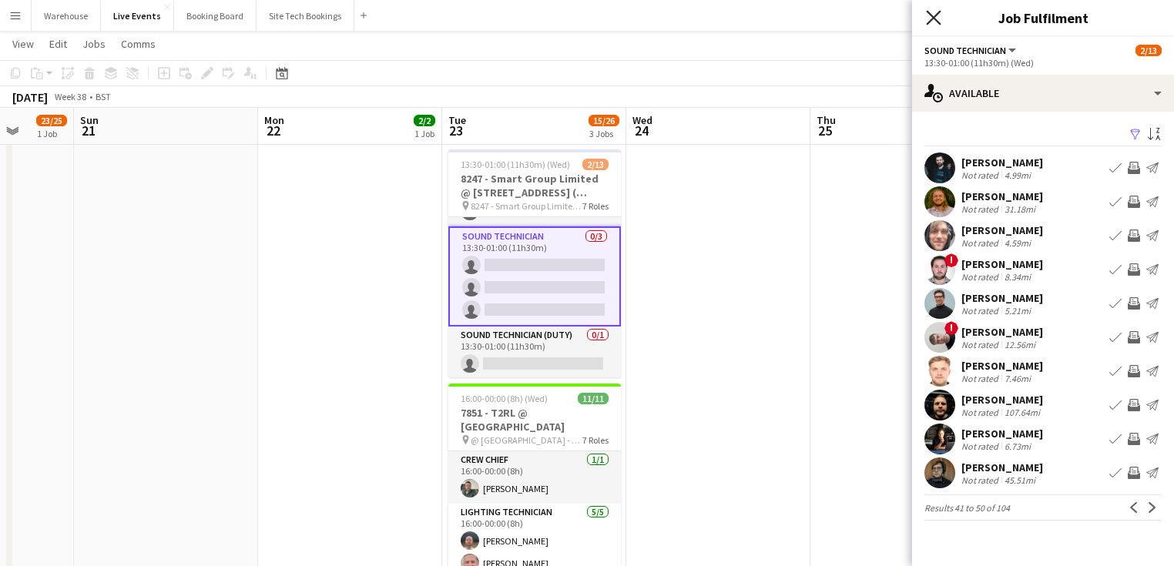
click at [938, 13] on icon at bounding box center [933, 17] width 15 height 15
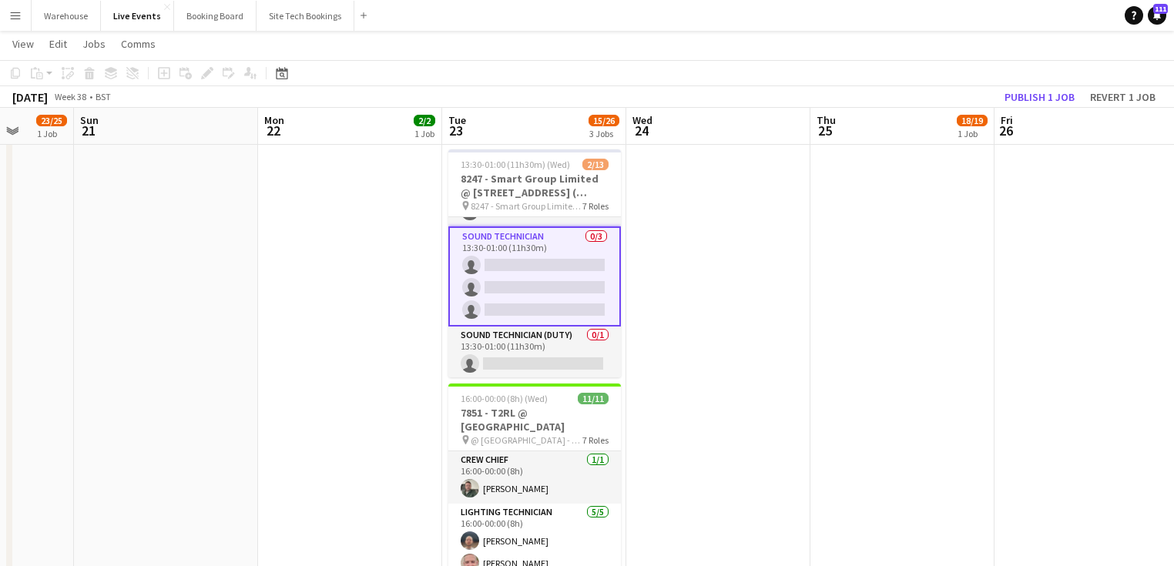
click at [573, 267] on app-card-role "Sound Technician 0/3 13:30-01:00 (11h30m) single-neutral-actions single-neutral…" at bounding box center [534, 276] width 173 height 100
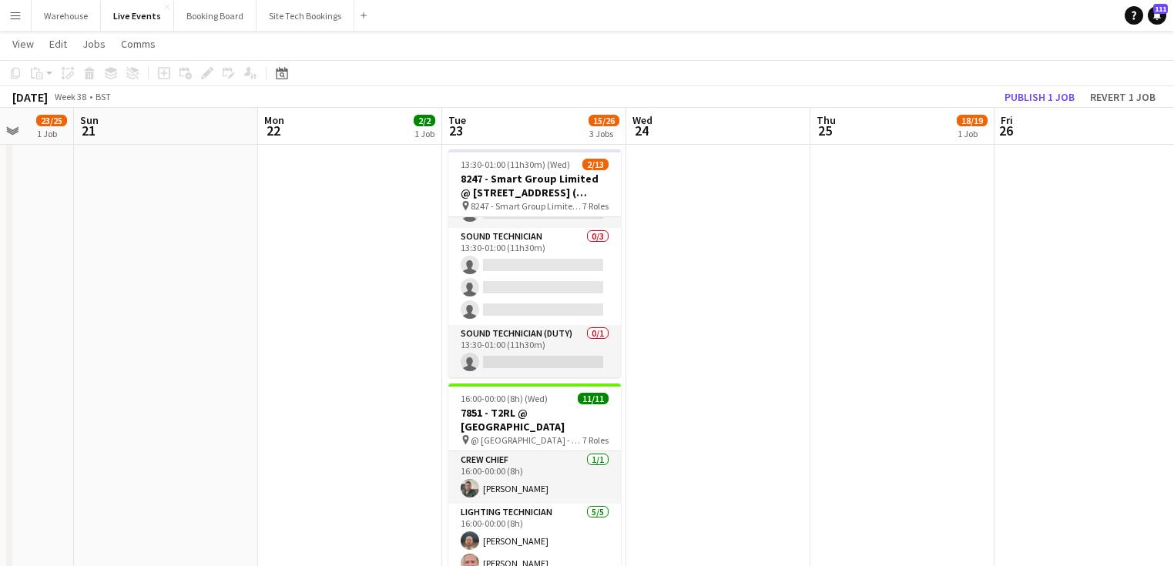
scroll to position [340, 0]
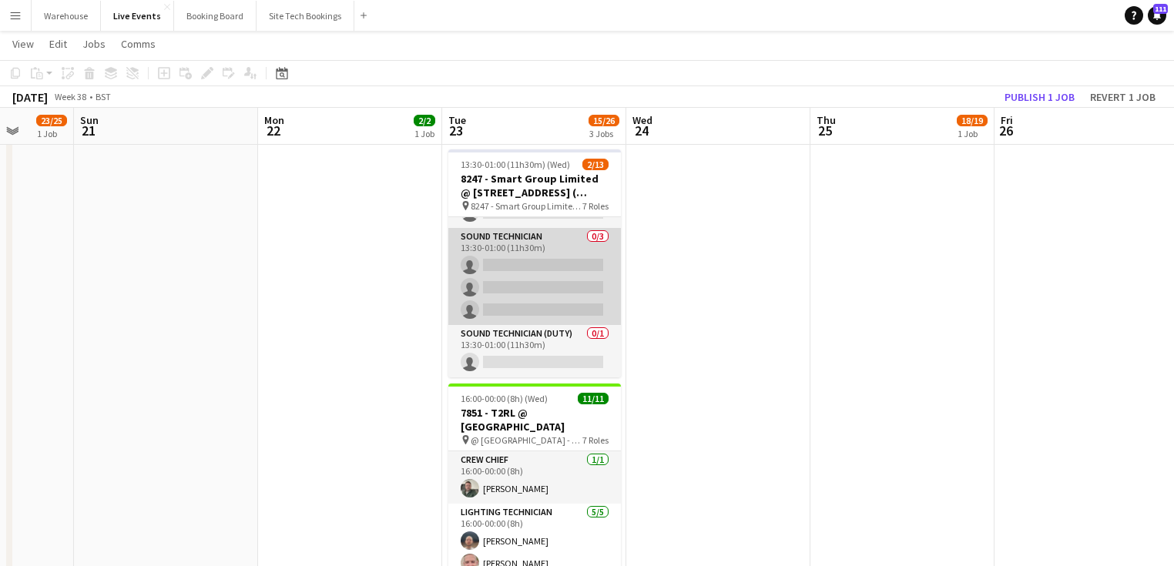
click at [525, 240] on app-card-role "Sound Technician 0/3 13:30-01:00 (11h30m) single-neutral-actions single-neutral…" at bounding box center [534, 276] width 173 height 97
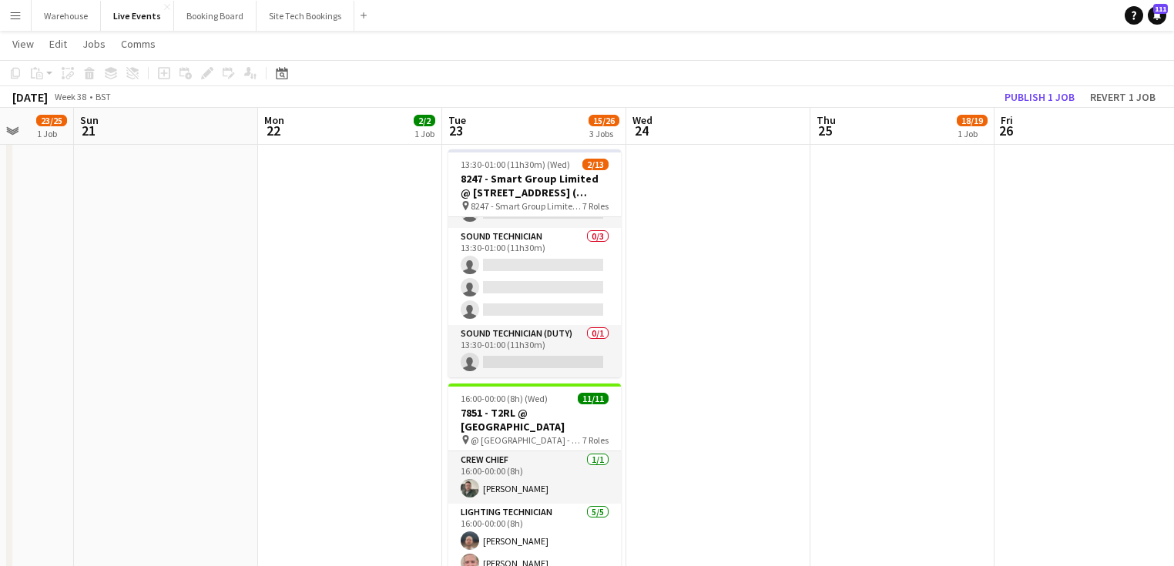
scroll to position [342, 0]
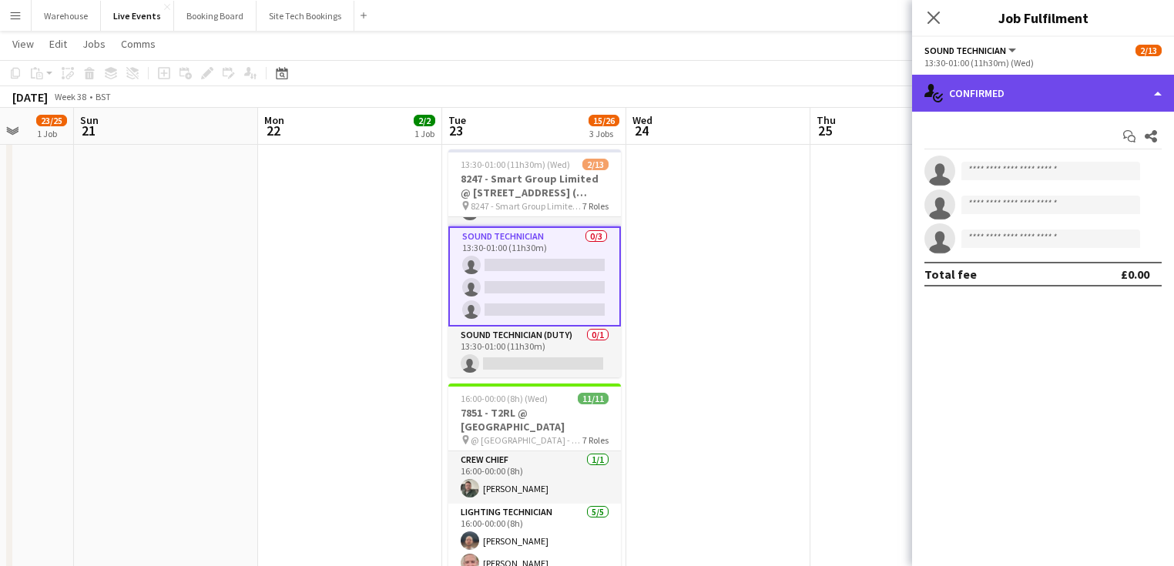
click at [1006, 92] on div "single-neutral-actions-check-2 Confirmed" at bounding box center [1043, 93] width 262 height 37
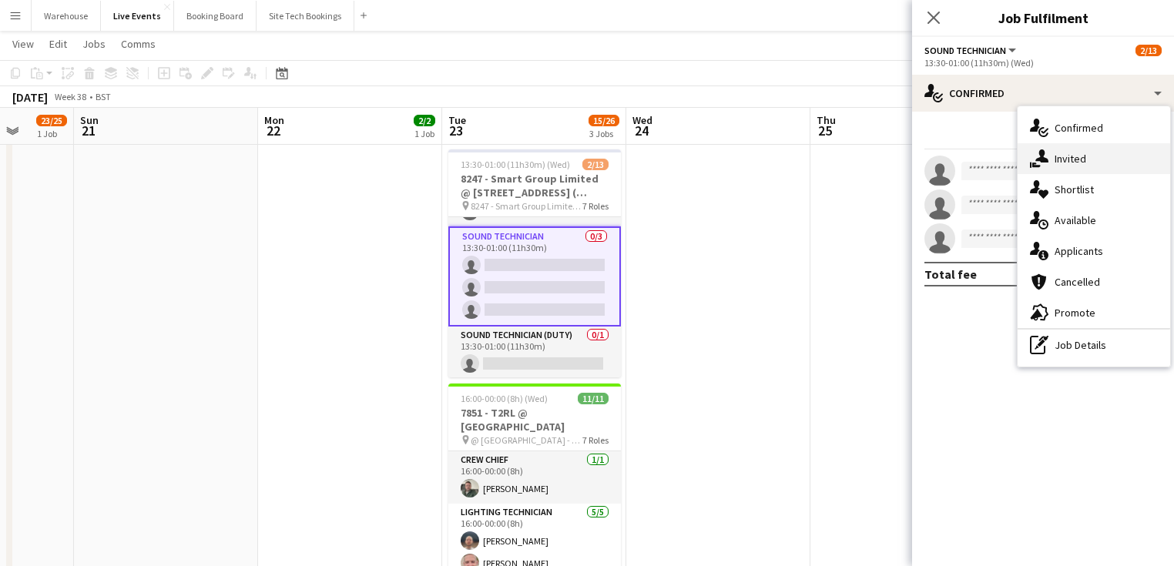
click at [1058, 160] on span "Invited" at bounding box center [1071, 159] width 32 height 14
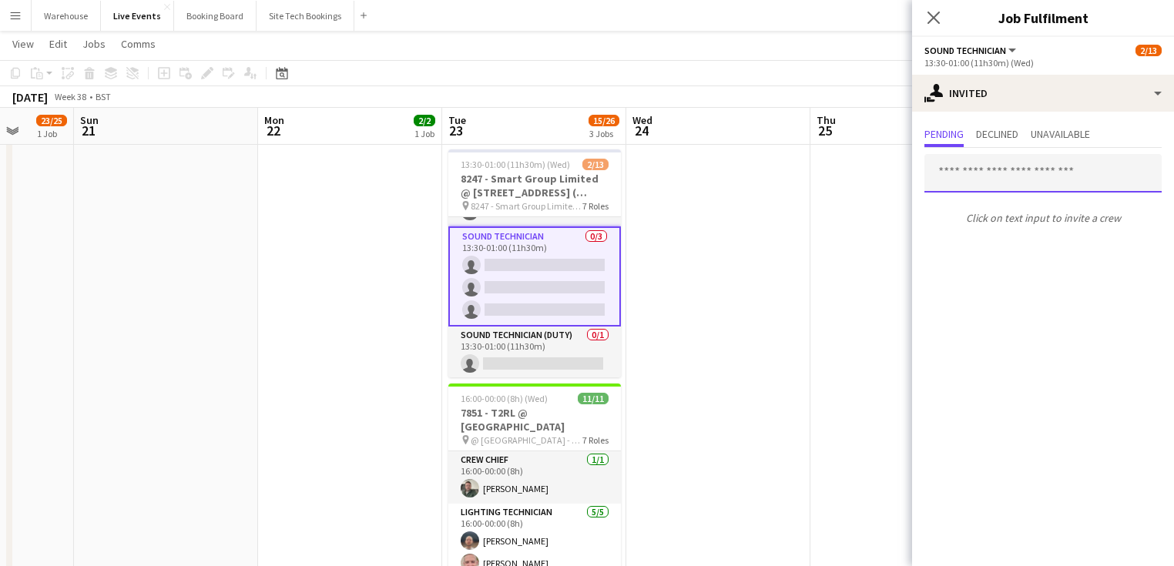
click at [986, 180] on input "text" at bounding box center [1042, 173] width 237 height 39
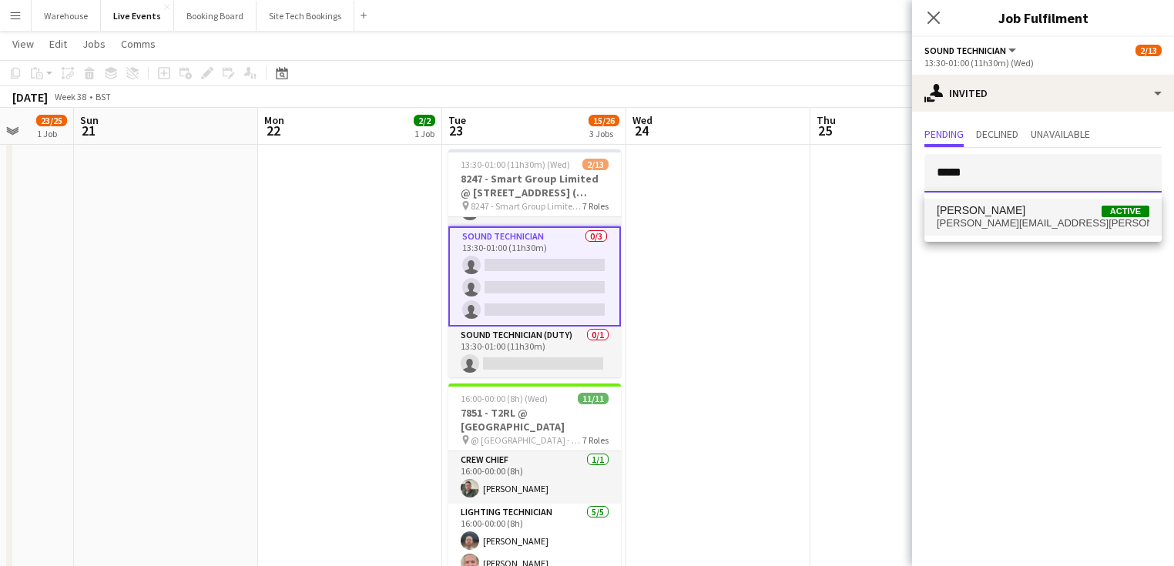
type input "*****"
click at [968, 222] on span "[PERSON_NAME][EMAIL_ADDRESS][PERSON_NAME][DOMAIN_NAME]" at bounding box center [1043, 223] width 213 height 12
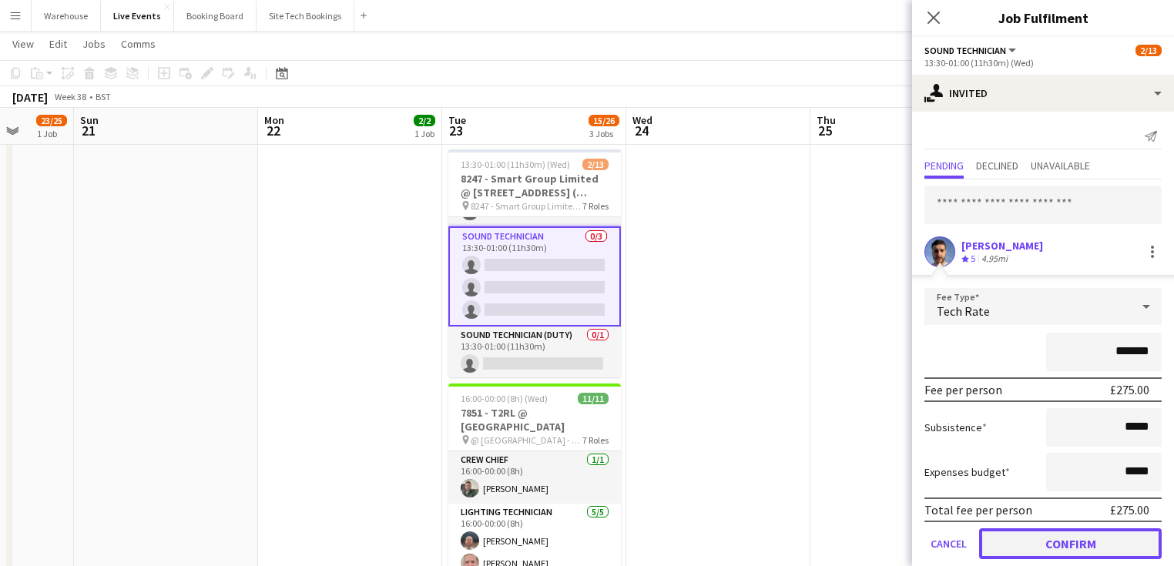
click at [1042, 538] on button "Confirm" at bounding box center [1070, 543] width 183 height 31
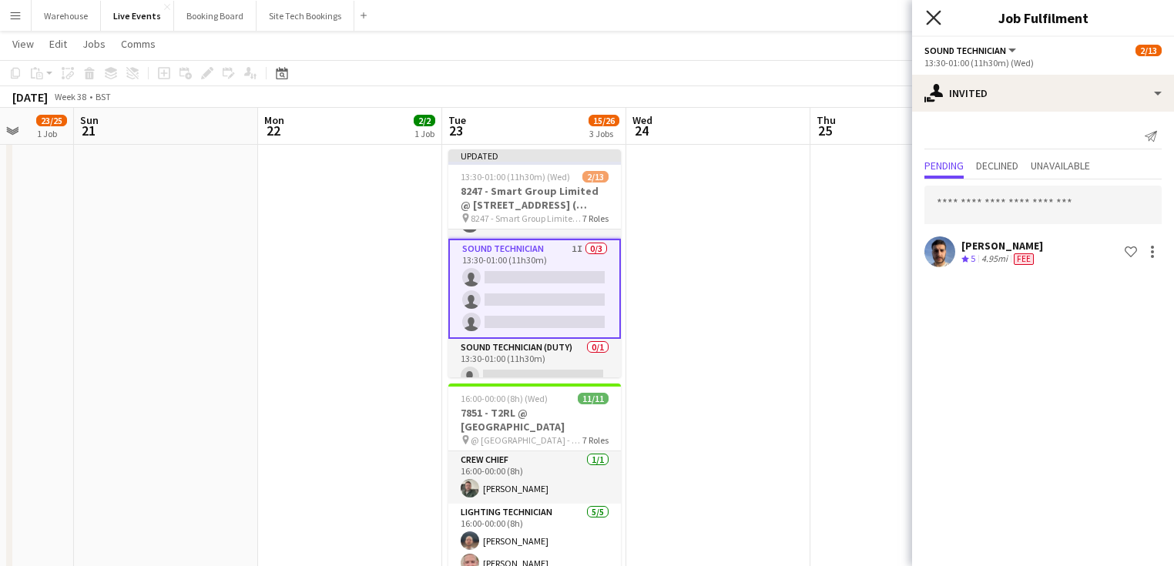
click at [931, 25] on icon "Close pop-in" at bounding box center [933, 17] width 15 height 15
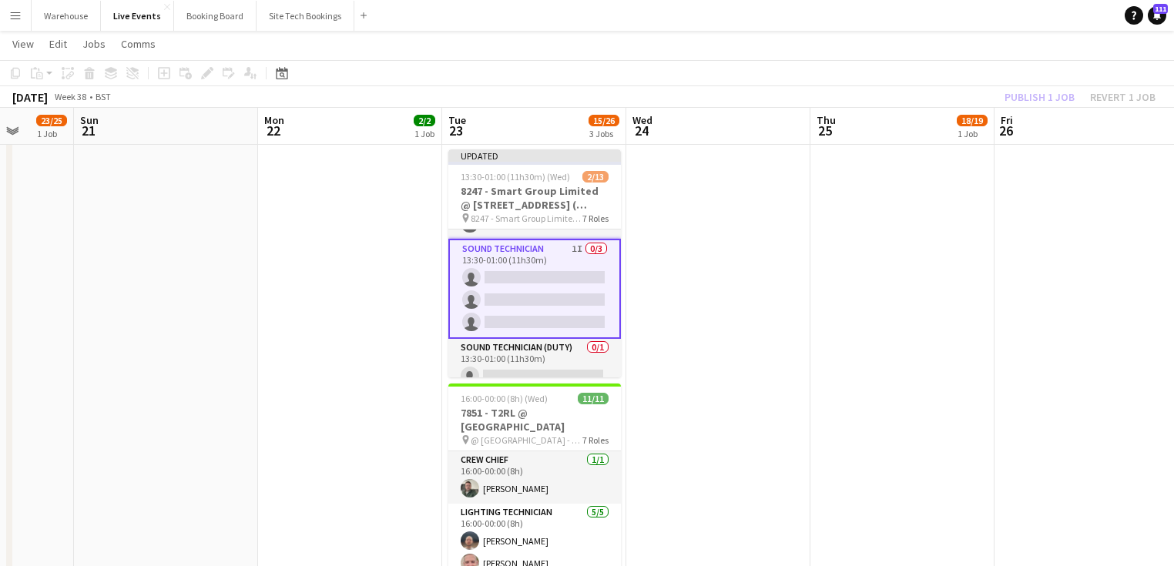
click at [748, 340] on app-date-cell at bounding box center [718, 438] width 184 height 1148
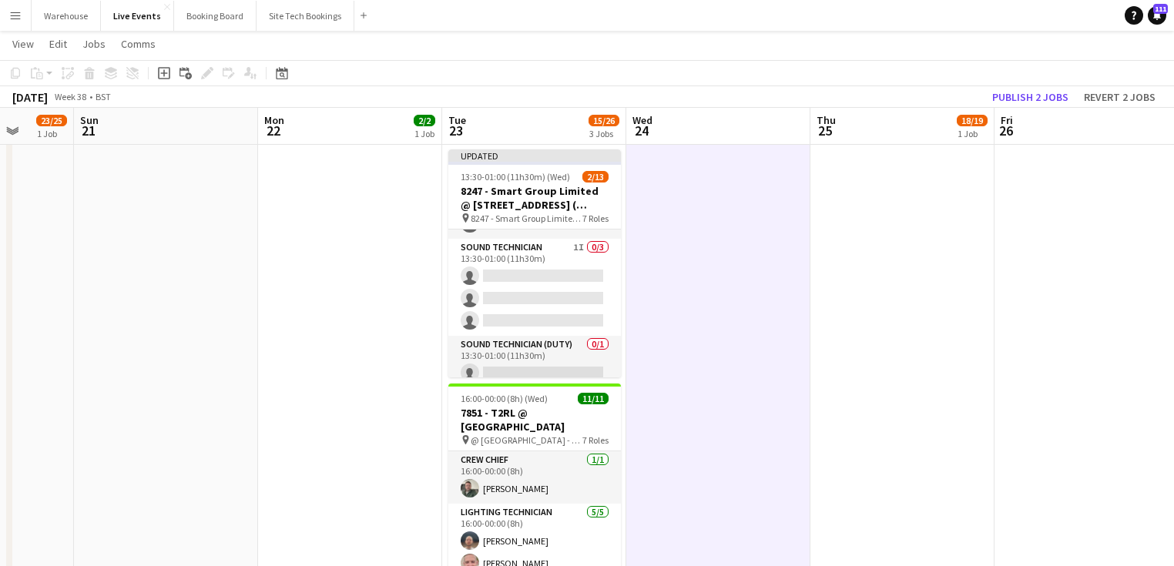
scroll to position [0, 663]
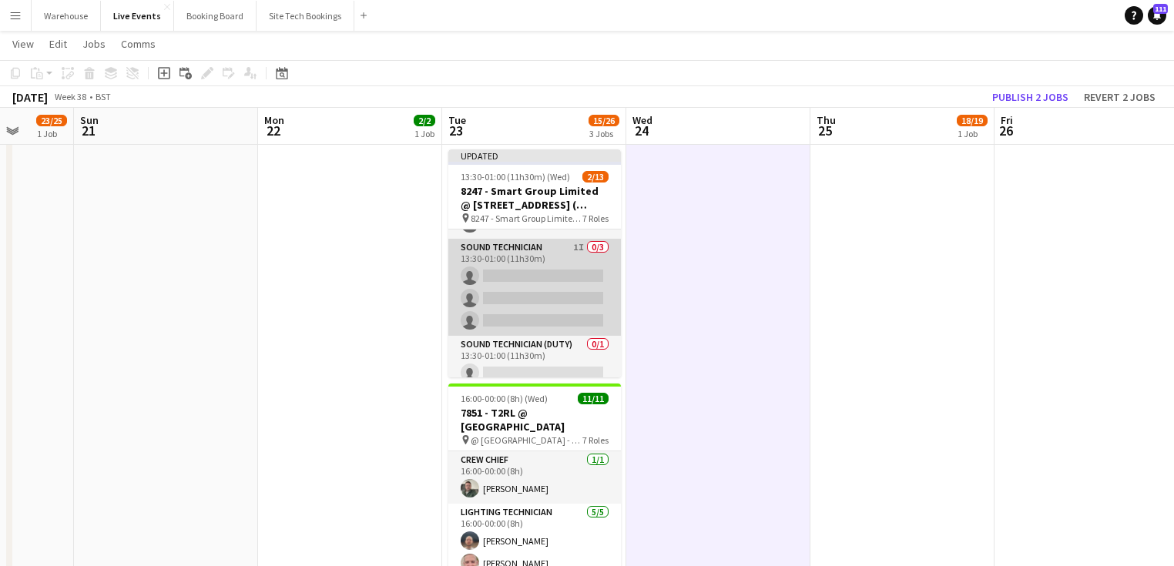
click at [485, 250] on app-card-role "Sound Technician 1I 0/3 13:30-01:00 (11h30m) single-neutral-actions single-neut…" at bounding box center [534, 287] width 173 height 97
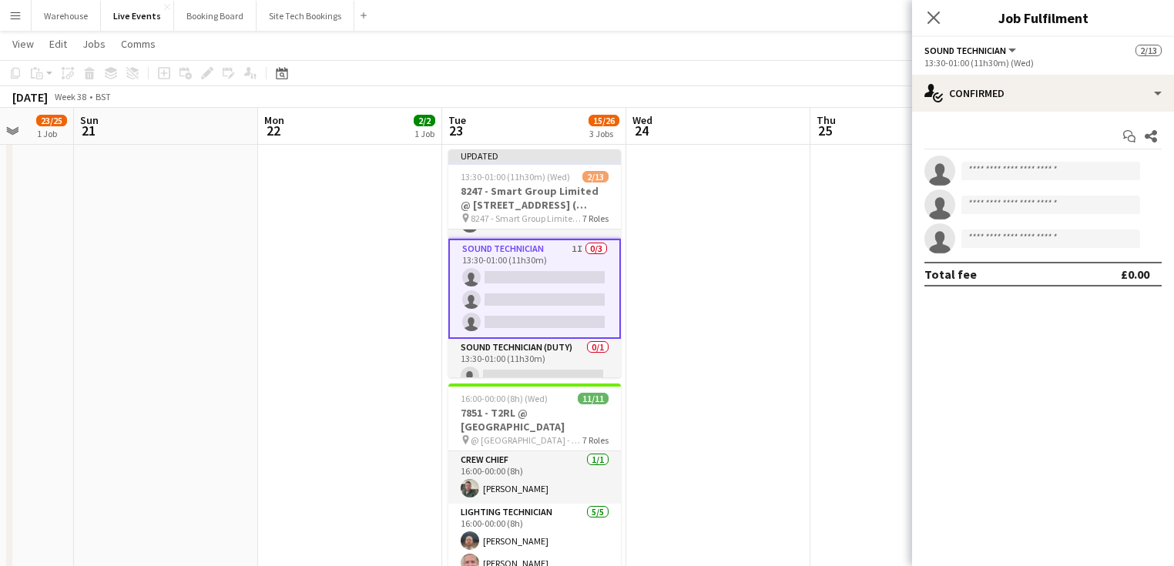
click at [1008, 70] on app-options-switcher "Sound Technician All roles Sound Technician [DATE] 13:30-01:00 (11h30m) (Wed)" at bounding box center [1043, 56] width 262 height 38
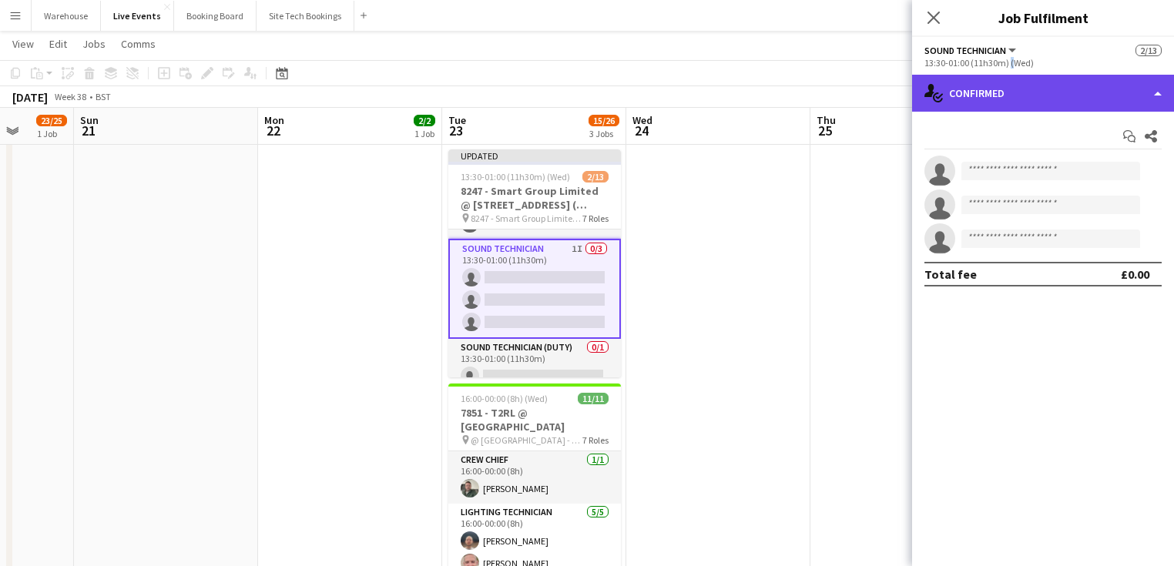
click at [1011, 93] on div "single-neutral-actions-check-2 Confirmed" at bounding box center [1043, 93] width 262 height 37
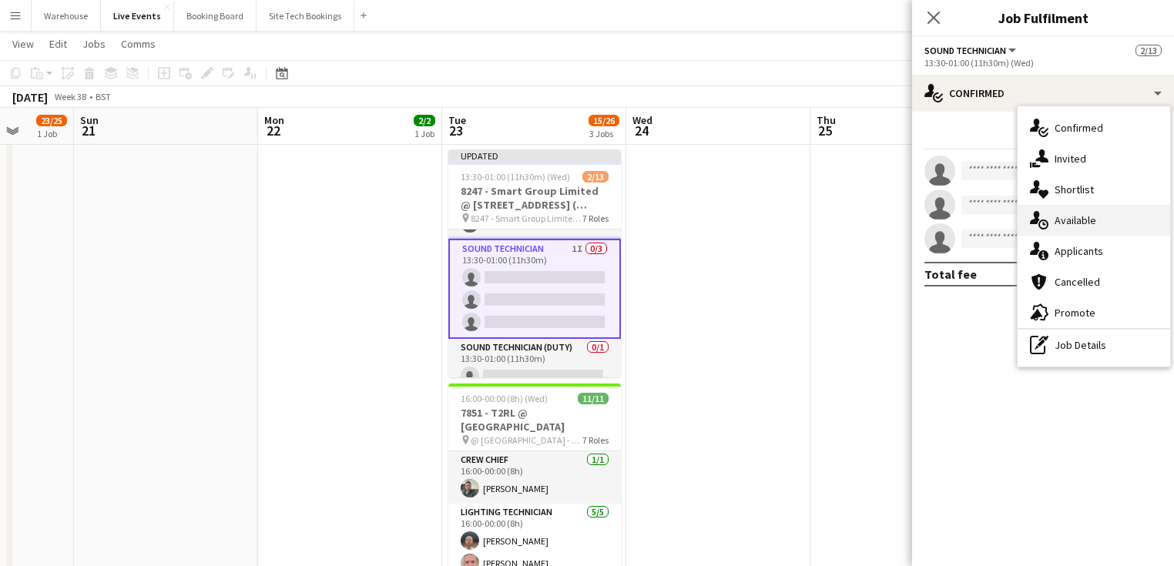
click at [1069, 211] on div "single-neutral-actions-upload Available" at bounding box center [1094, 220] width 153 height 31
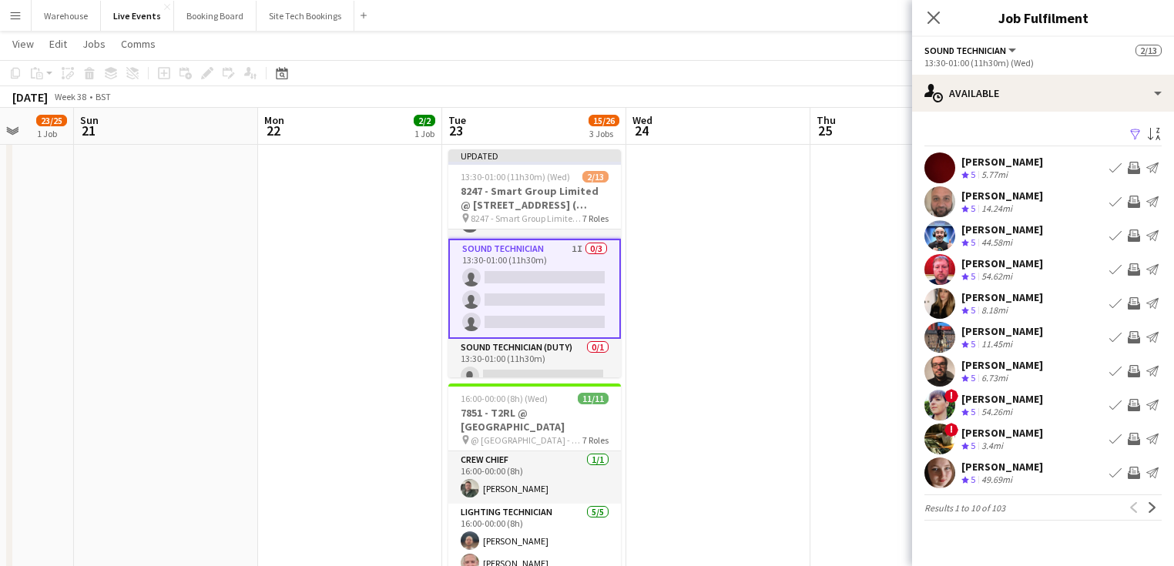
click at [1136, 310] on button "Invite crew" at bounding box center [1134, 303] width 18 height 18
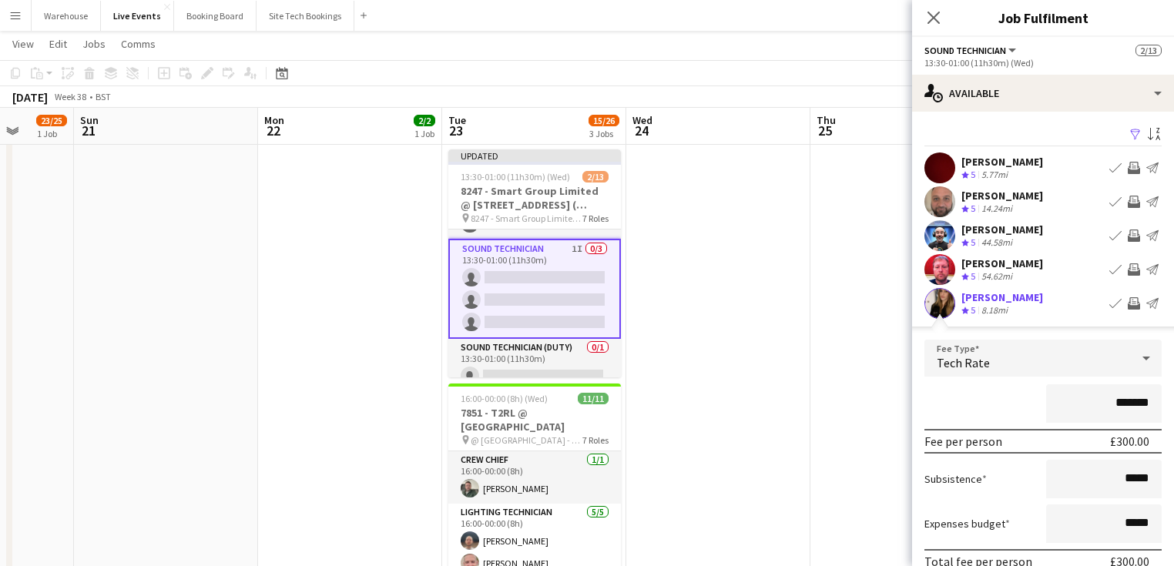
scroll to position [185, 0]
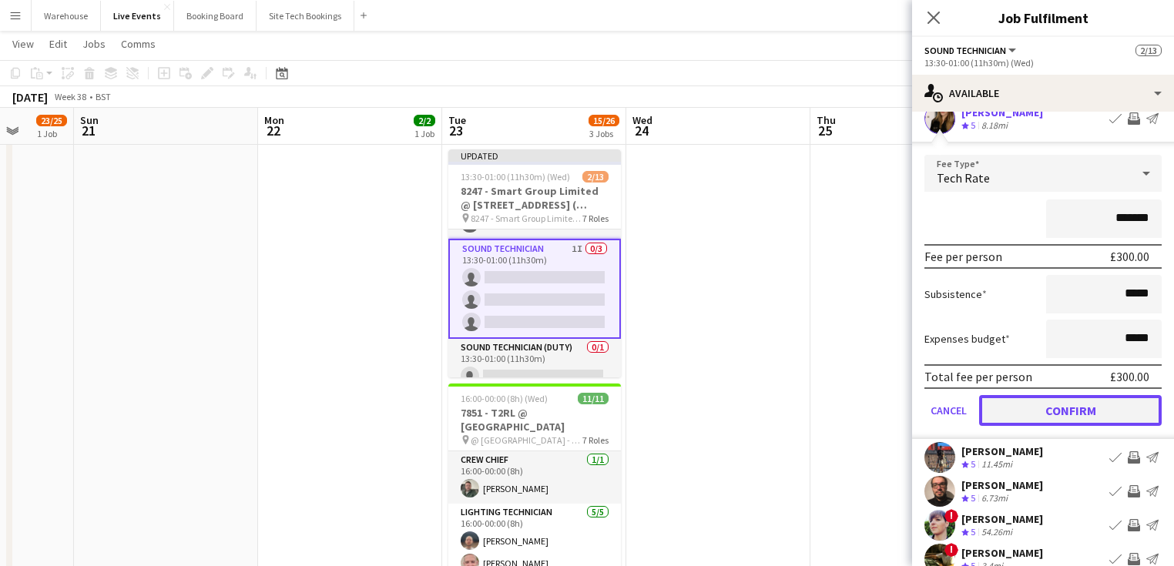
click at [1058, 415] on button "Confirm" at bounding box center [1070, 410] width 183 height 31
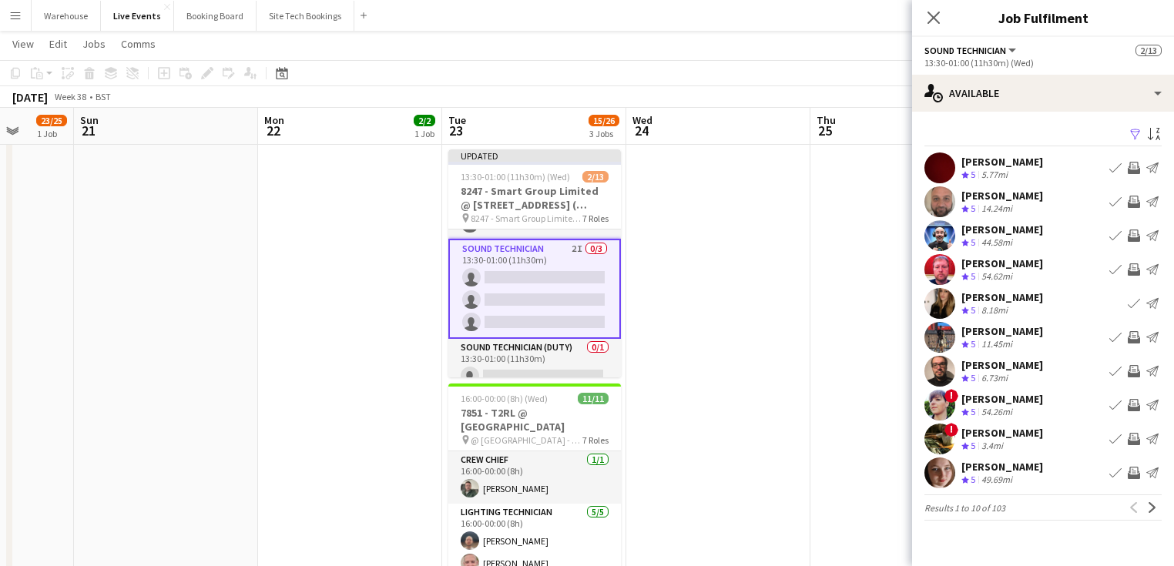
scroll to position [370, 0]
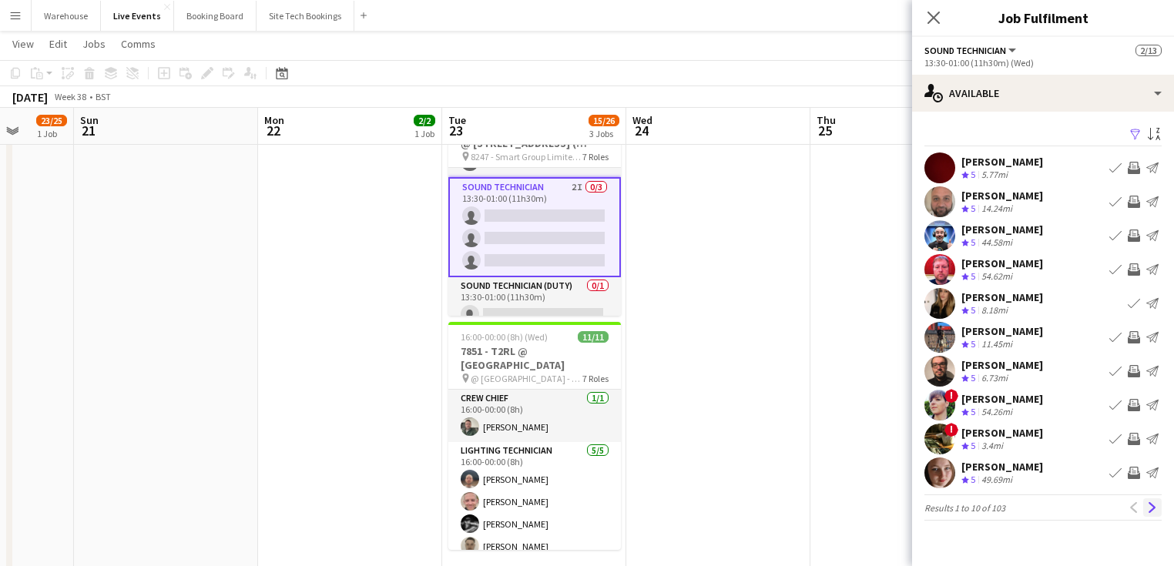
click at [1147, 510] on app-icon "Next" at bounding box center [1152, 507] width 11 height 11
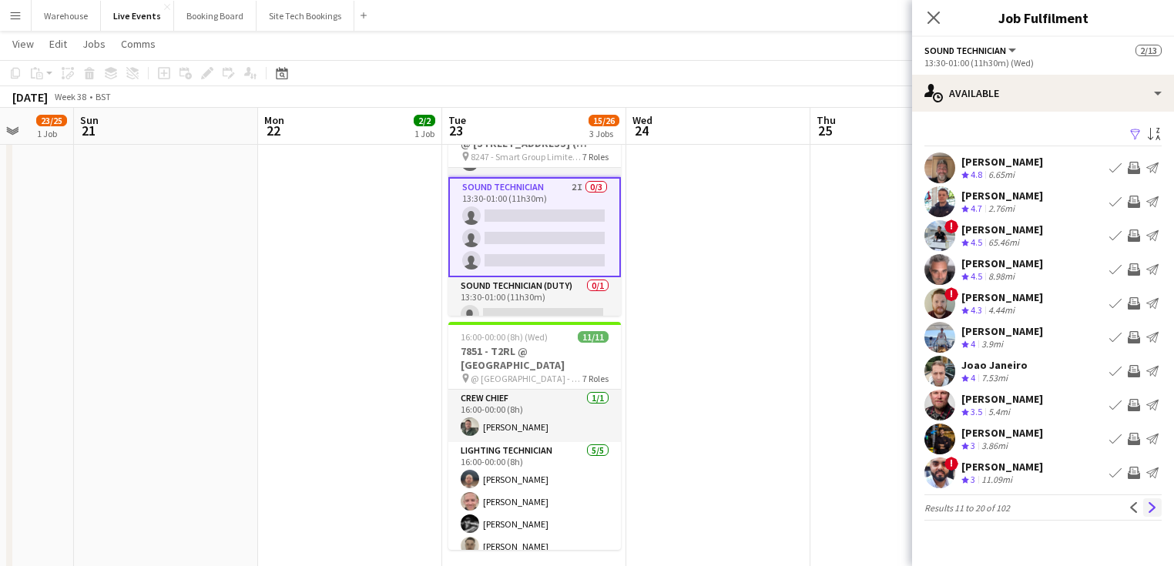
click at [1156, 508] on app-icon "Next" at bounding box center [1152, 507] width 11 height 11
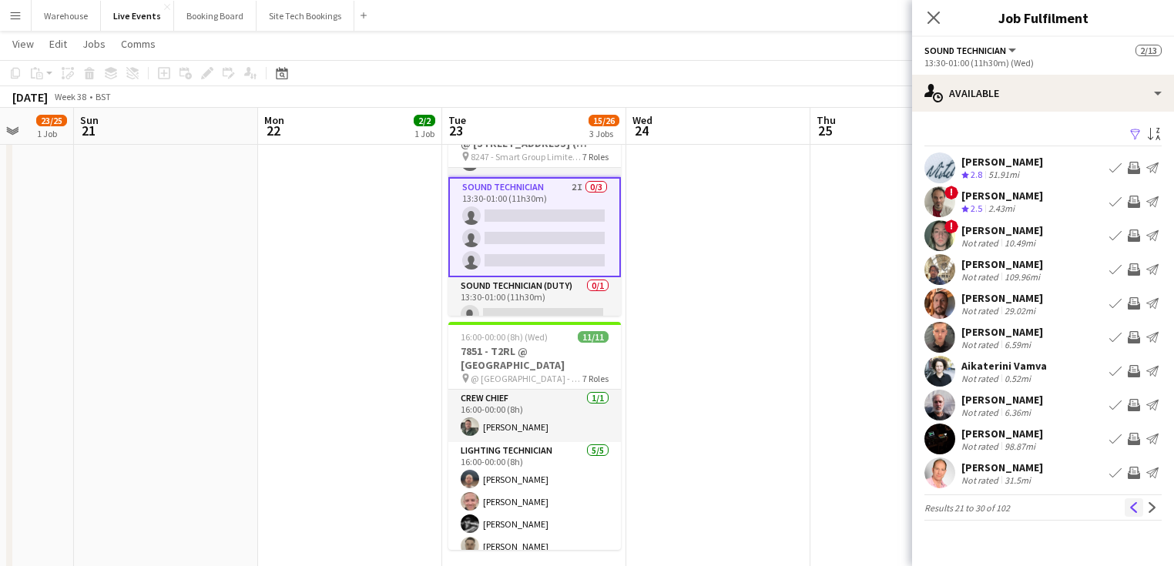
click at [1130, 505] on app-icon "Previous" at bounding box center [1134, 507] width 11 height 11
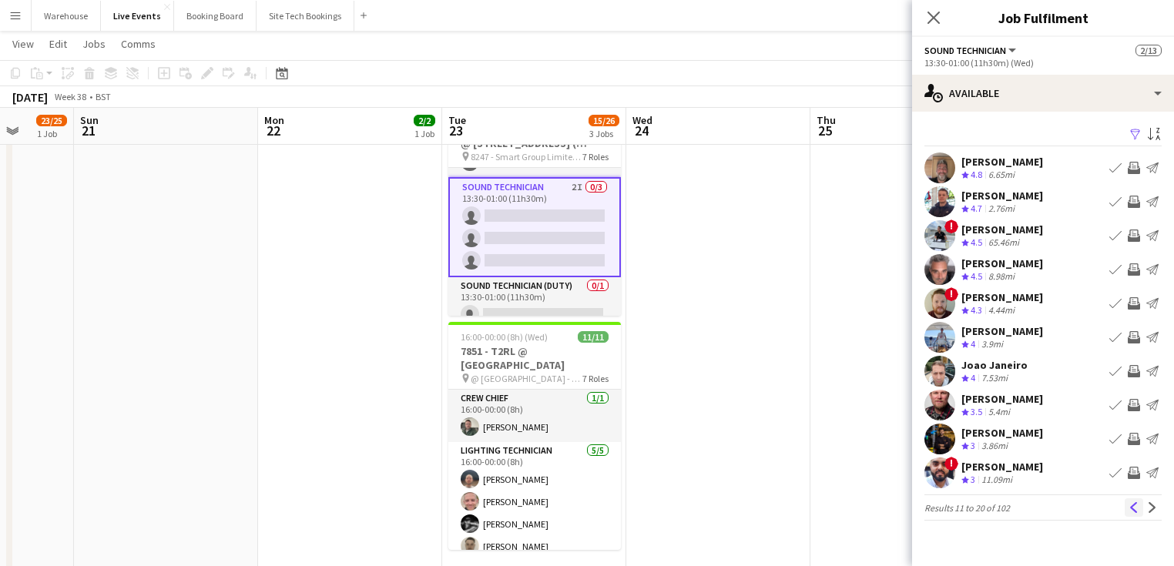
click at [1131, 505] on app-icon "Previous" at bounding box center [1134, 507] width 11 height 11
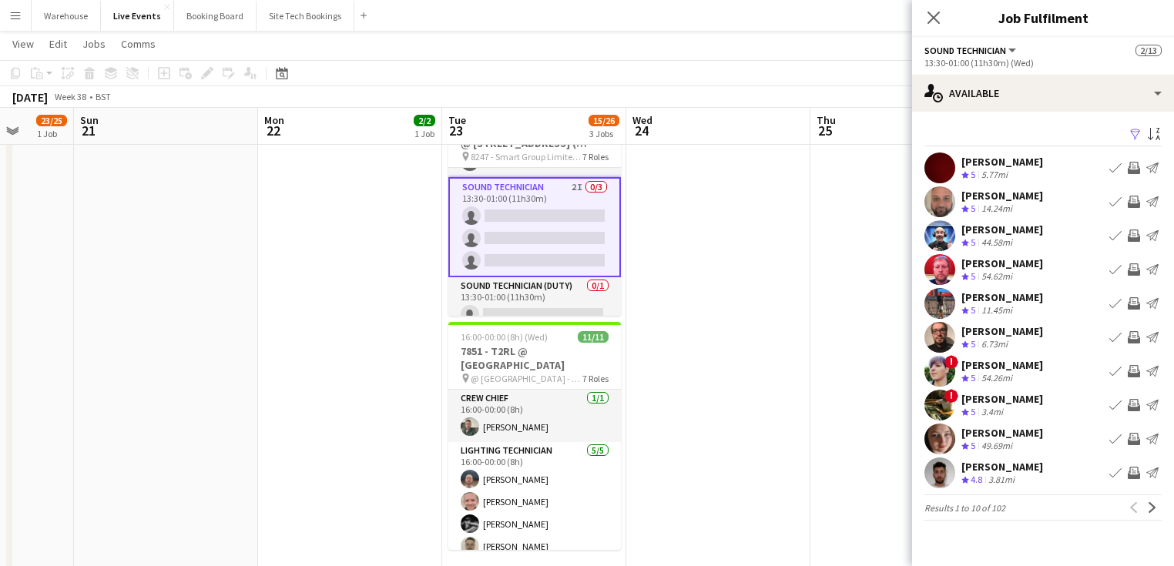
click at [1131, 237] on app-icon "Invite crew" at bounding box center [1134, 236] width 12 height 12
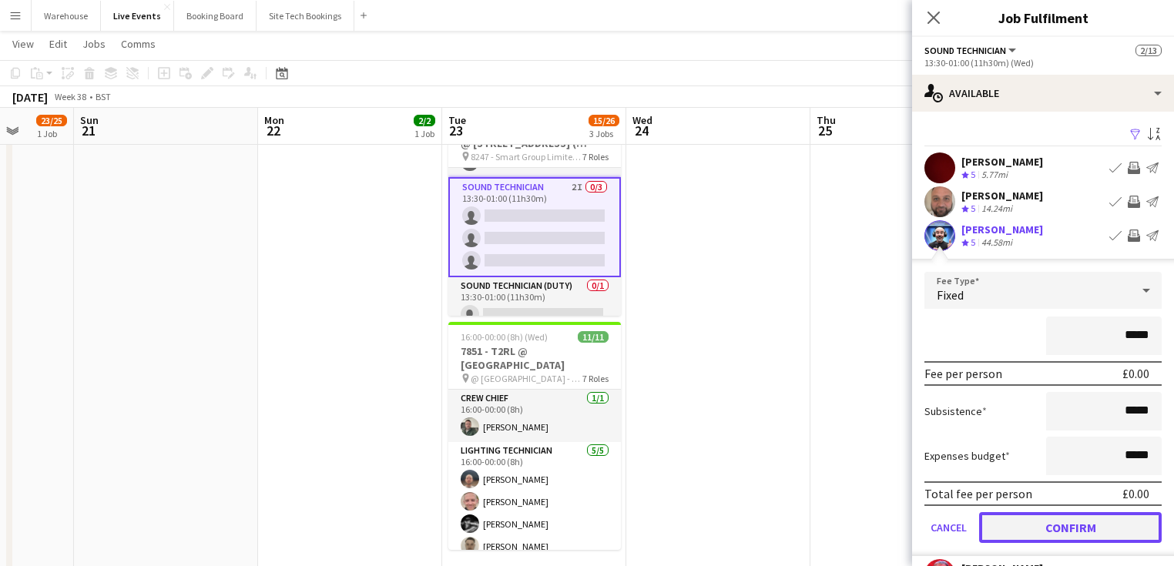
click at [1062, 522] on button "Confirm" at bounding box center [1070, 527] width 183 height 31
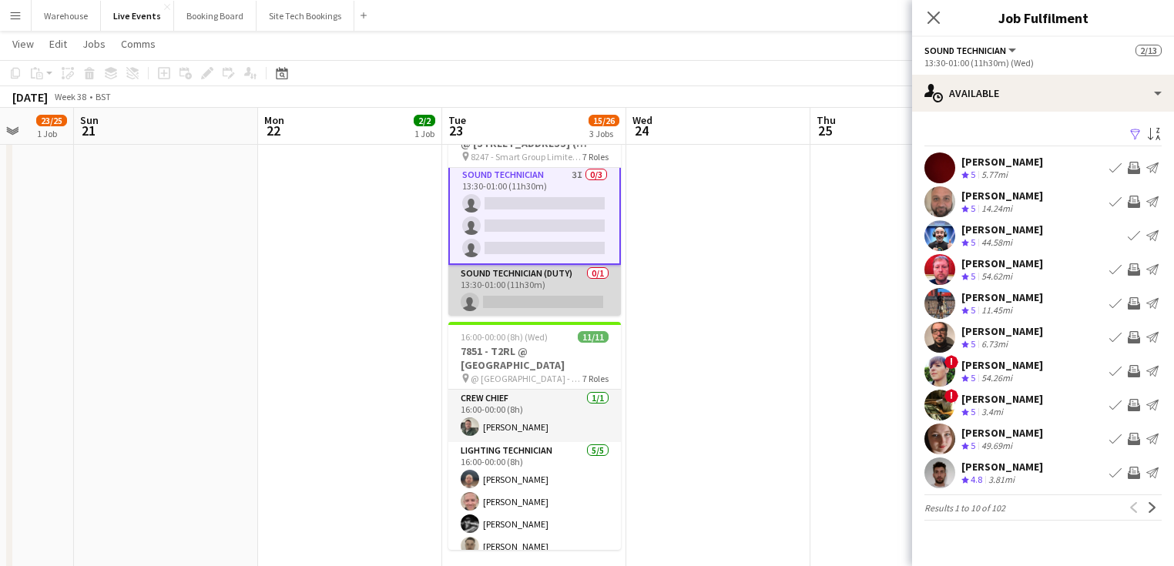
click at [528, 287] on app-card-role "Sound Technician (Duty) 0/1 13:30-01:00 (11h30m) single-neutral-actions" at bounding box center [534, 291] width 173 height 52
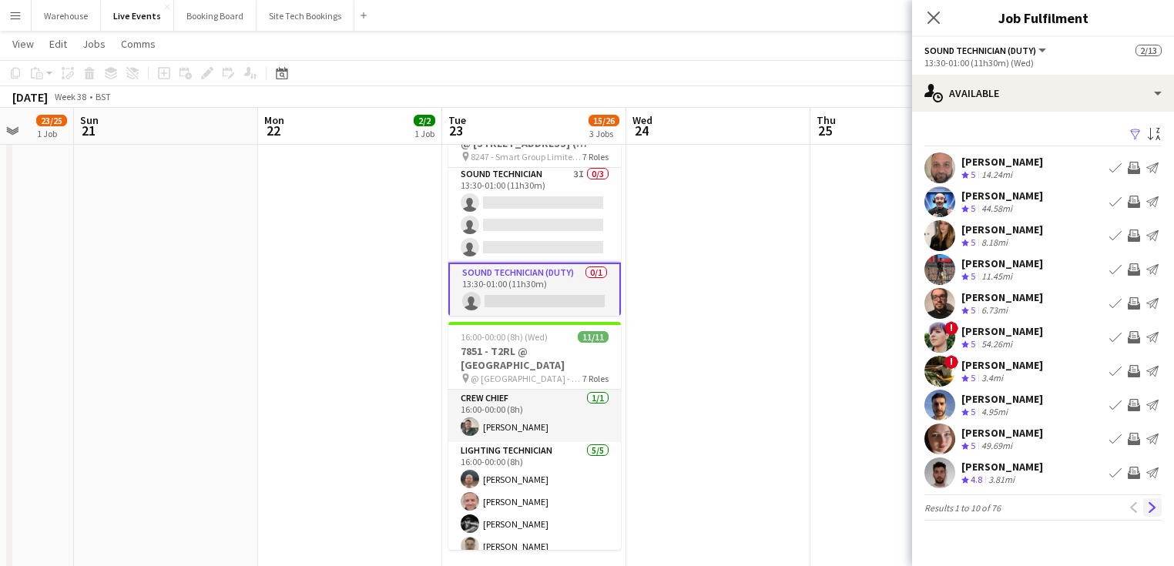
click at [1153, 505] on app-icon "Next" at bounding box center [1152, 507] width 11 height 11
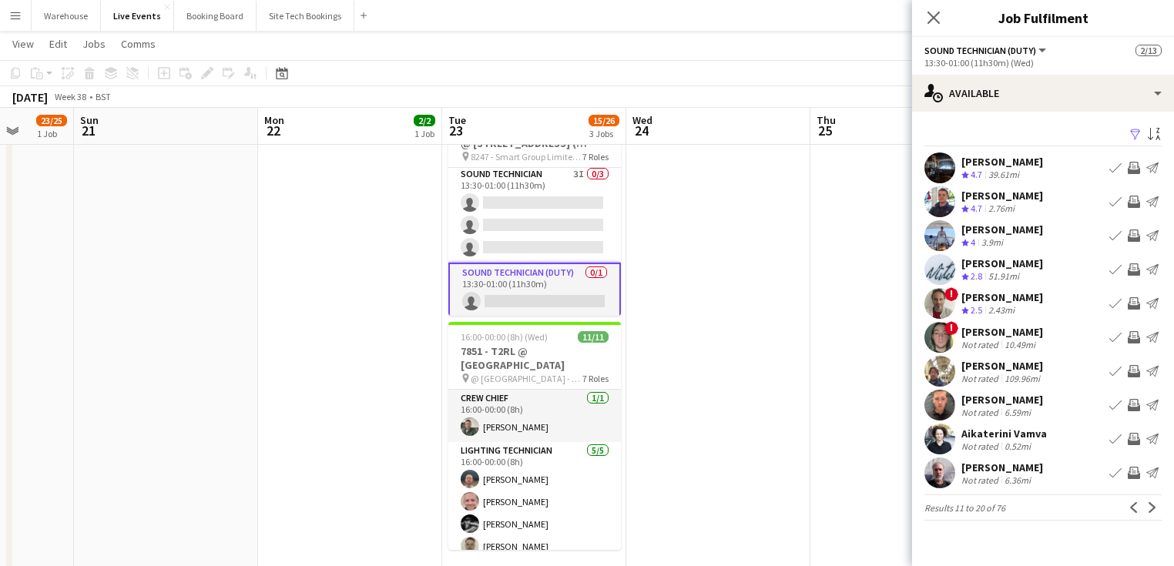
click at [1137, 203] on app-icon "Invite crew" at bounding box center [1134, 202] width 12 height 12
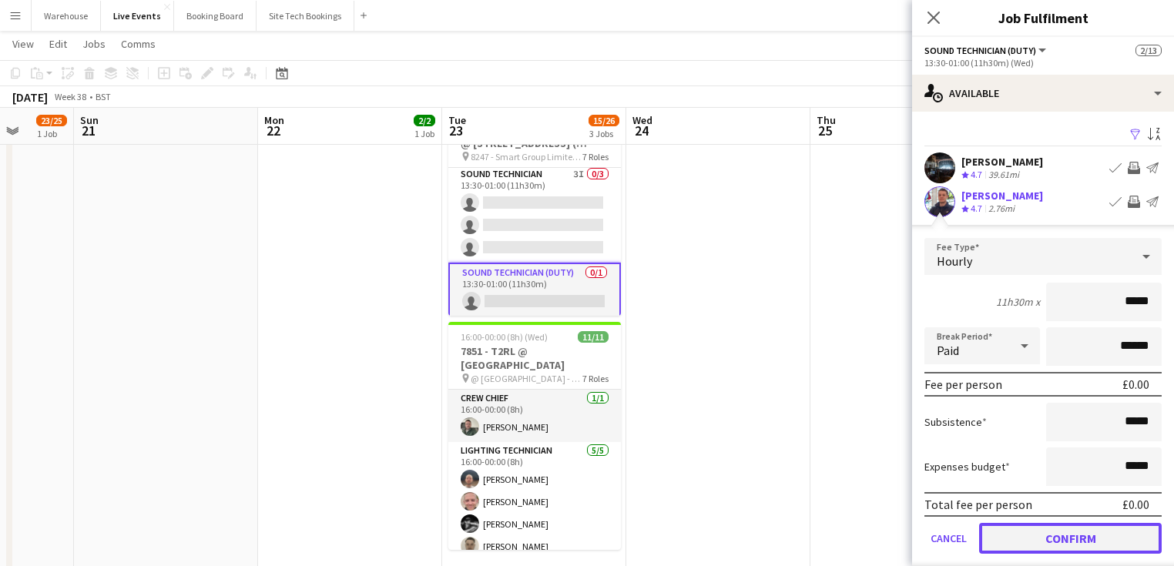
click at [1068, 536] on button "Confirm" at bounding box center [1070, 538] width 183 height 31
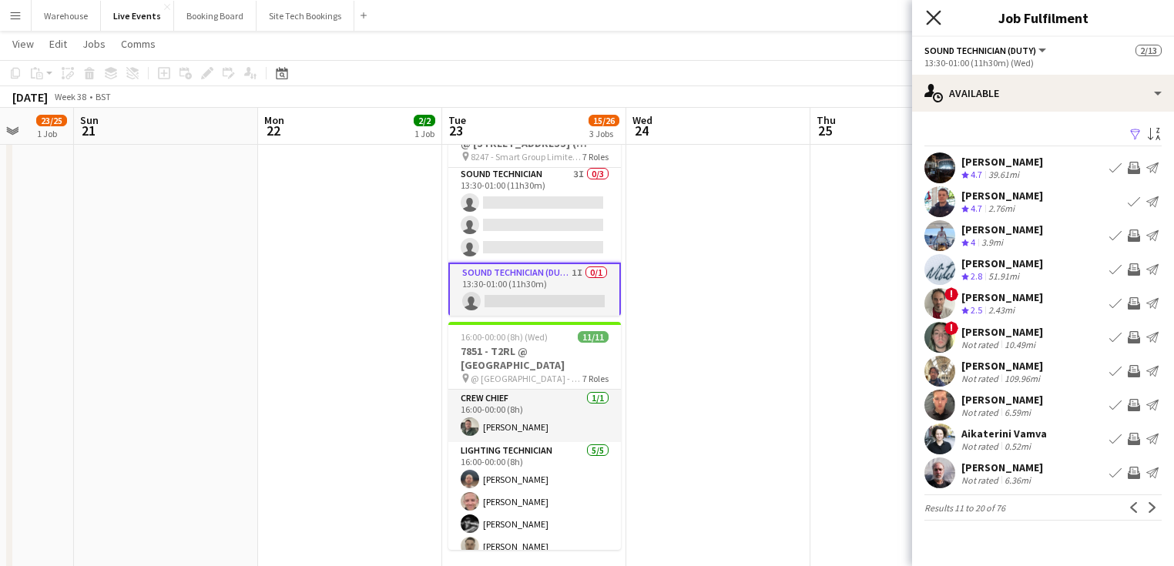
click at [931, 18] on icon at bounding box center [933, 17] width 15 height 15
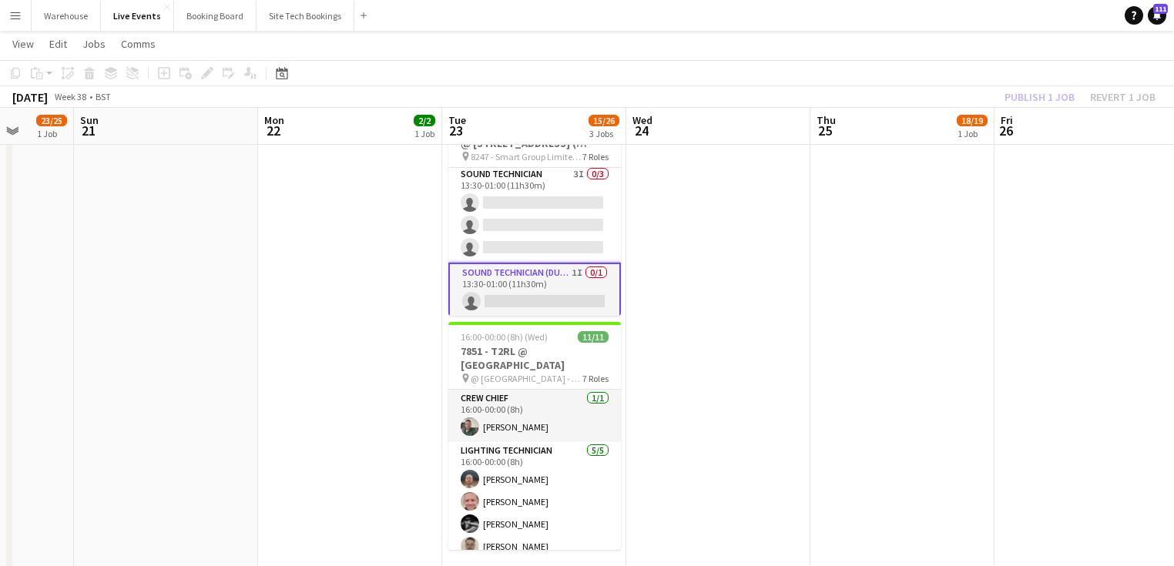
click at [693, 392] on app-date-cell at bounding box center [718, 377] width 184 height 1148
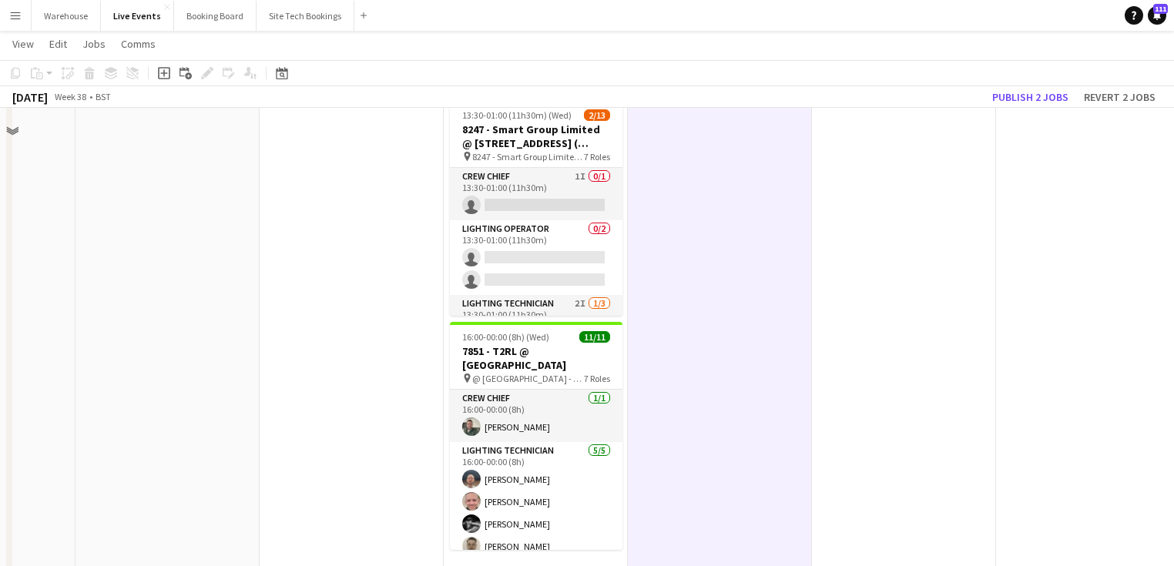
scroll to position [123, 0]
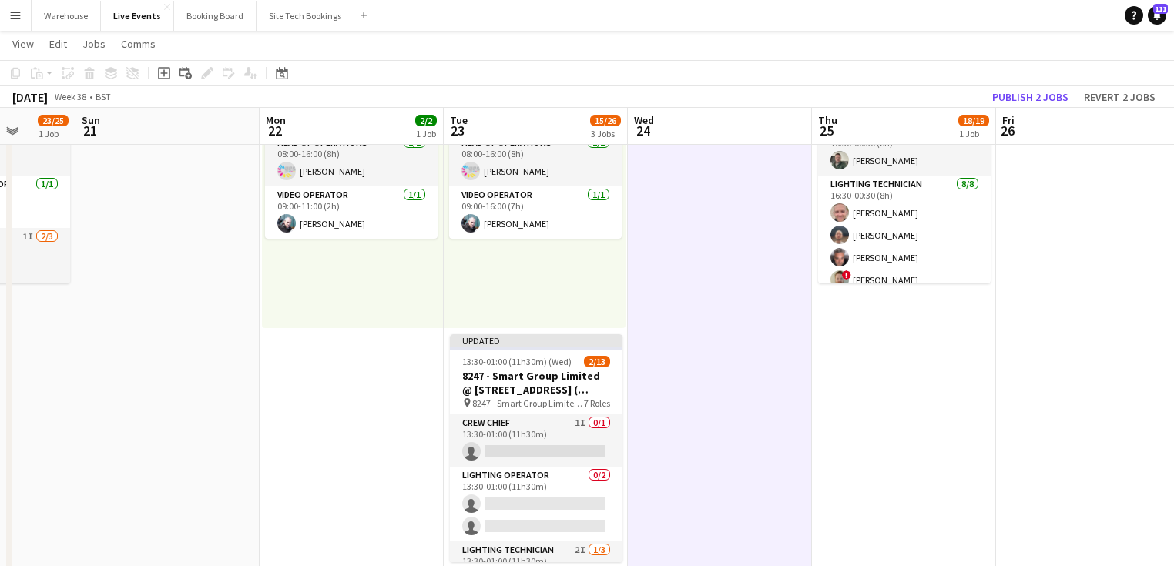
click at [545, 361] on app-calendar-viewport "Wed 17 13/15 3 Jobs Thu 18 34/39 4 Jobs Fri 19 Sat 20 23/25 1 Job Sun 21 Mon 22…" at bounding box center [587, 567] width 1174 height 1260
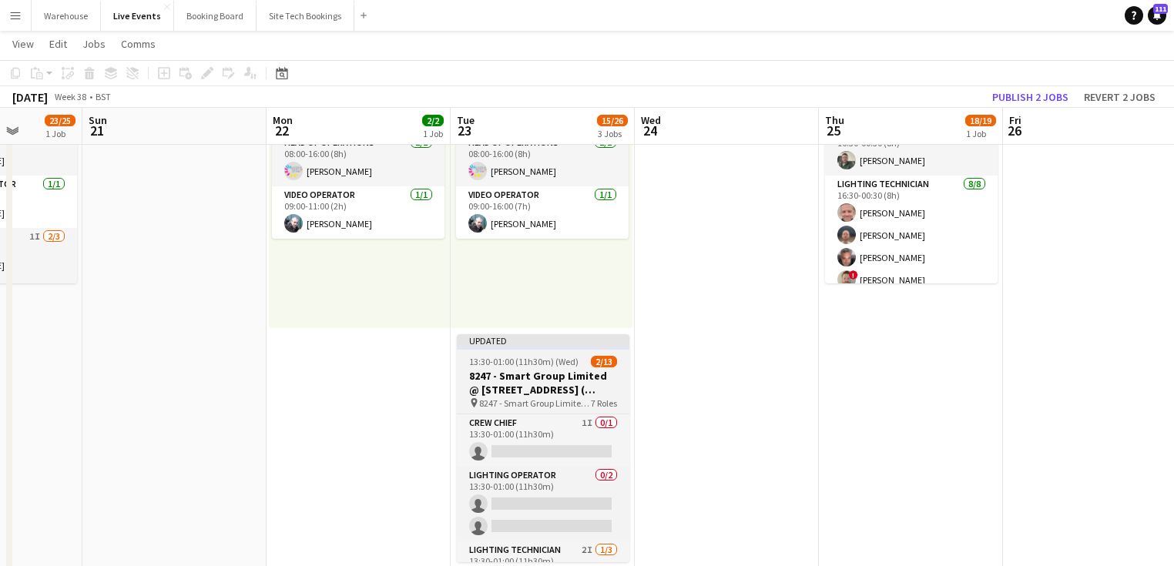
click at [575, 380] on h3 "8247 - Smart Group Limited @ [STREET_ADDRESS] ( Formerly Freemasons' Hall)" at bounding box center [543, 383] width 173 height 28
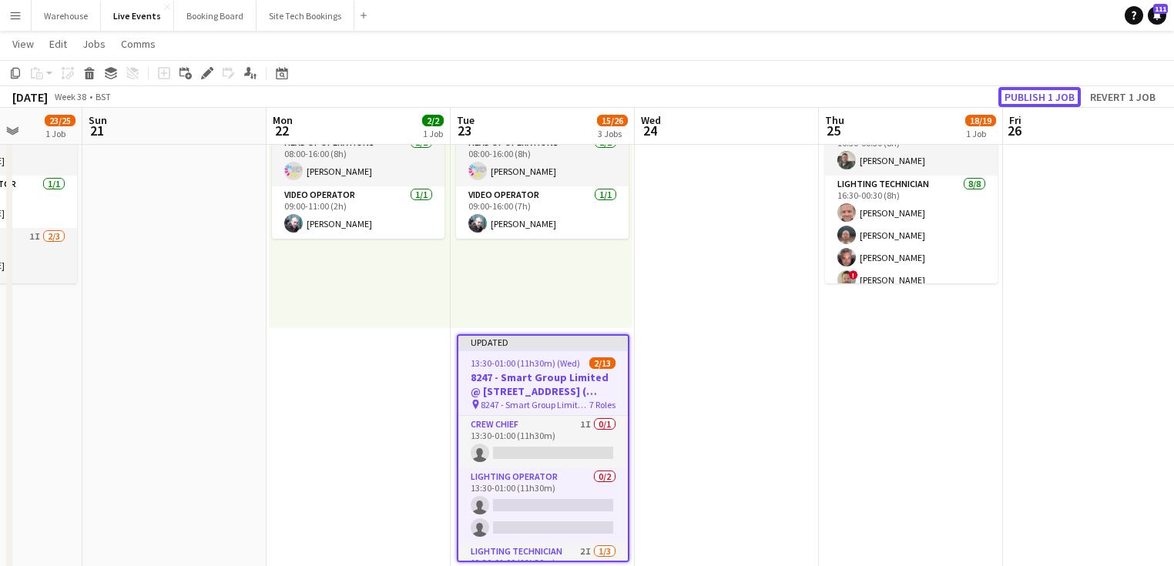
click at [1042, 99] on button "Publish 1 job" at bounding box center [1039, 97] width 82 height 20
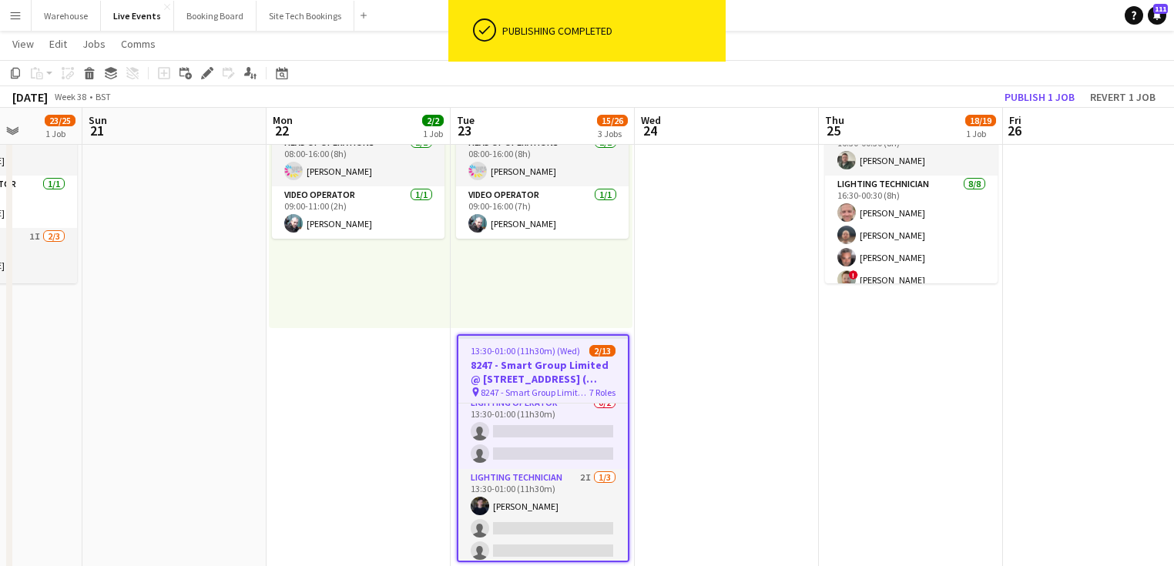
scroll to position [0, 0]
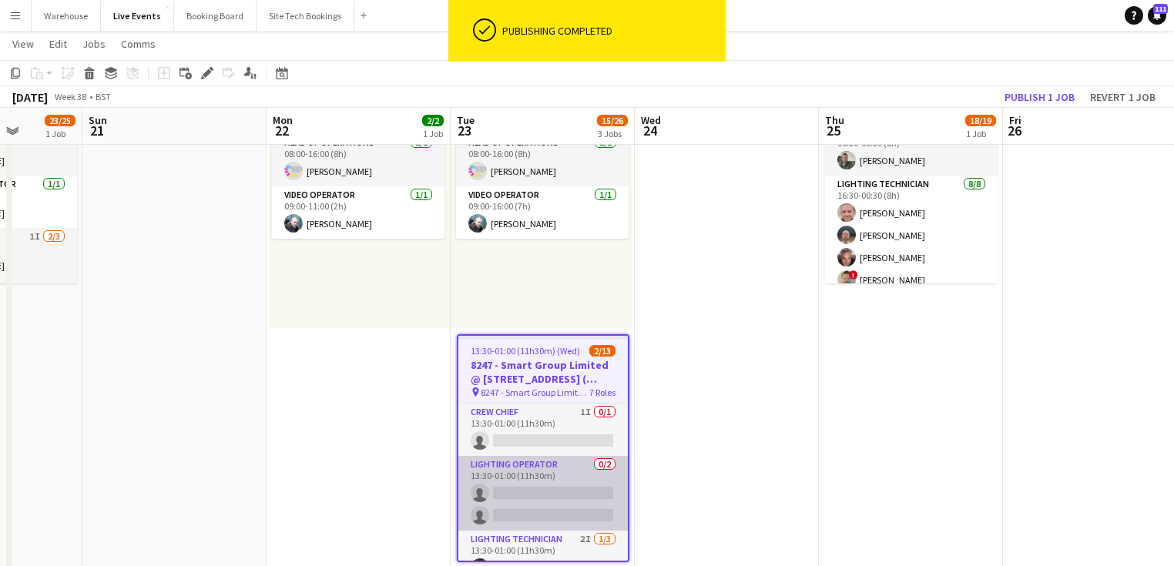
click at [538, 465] on app-card-role "Lighting Operator 0/2 13:30-01:00 (11h30m) single-neutral-actions single-neutra…" at bounding box center [542, 493] width 169 height 75
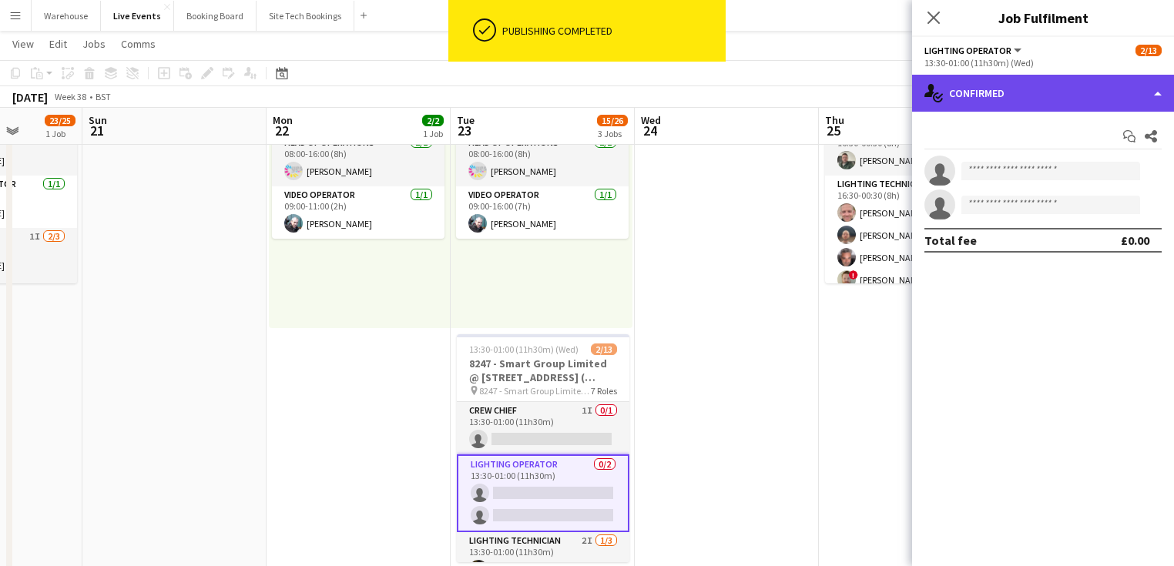
click at [1045, 101] on div "single-neutral-actions-check-2 Confirmed" at bounding box center [1043, 93] width 262 height 37
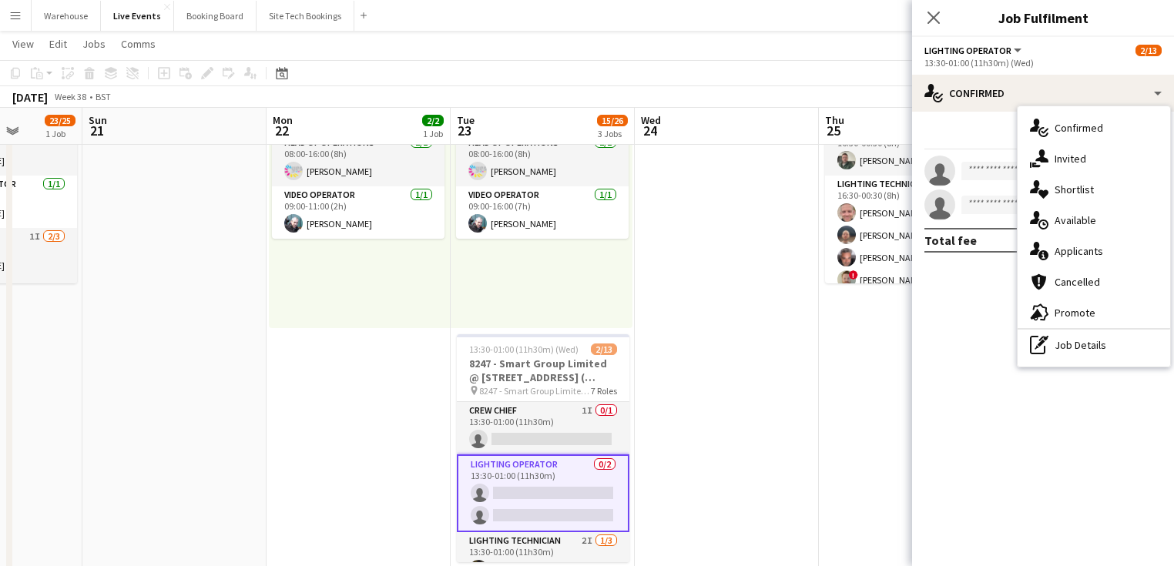
click at [1072, 156] on span "Invited" at bounding box center [1071, 159] width 32 height 14
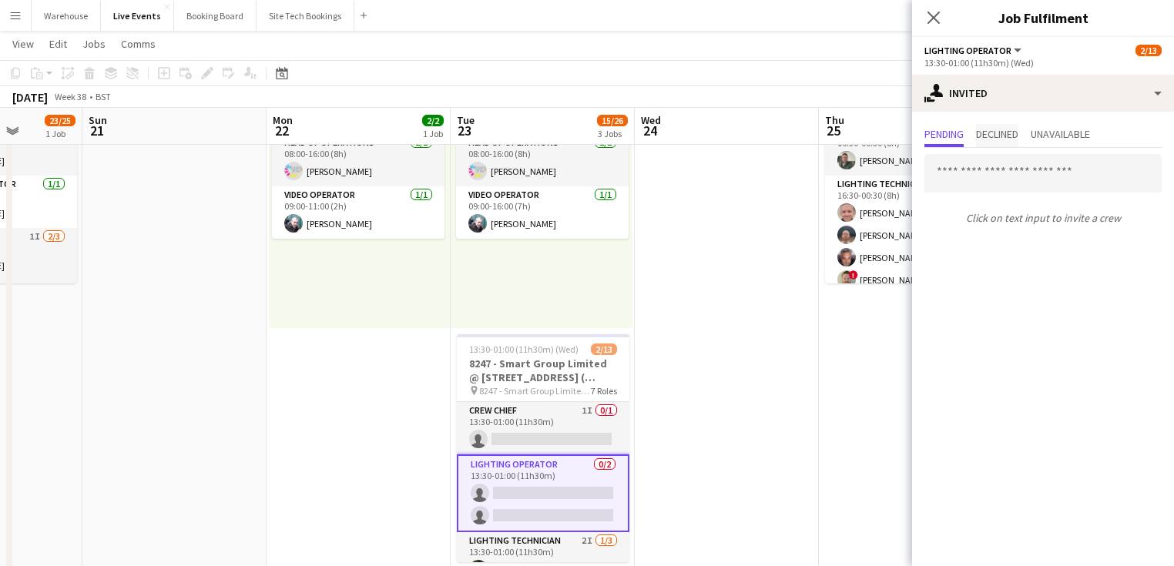
click at [1018, 139] on span "Declined" at bounding box center [997, 134] width 42 height 11
click at [961, 136] on span "Pending" at bounding box center [943, 134] width 39 height 11
click at [940, 19] on icon "Close pop-in" at bounding box center [933, 17] width 15 height 15
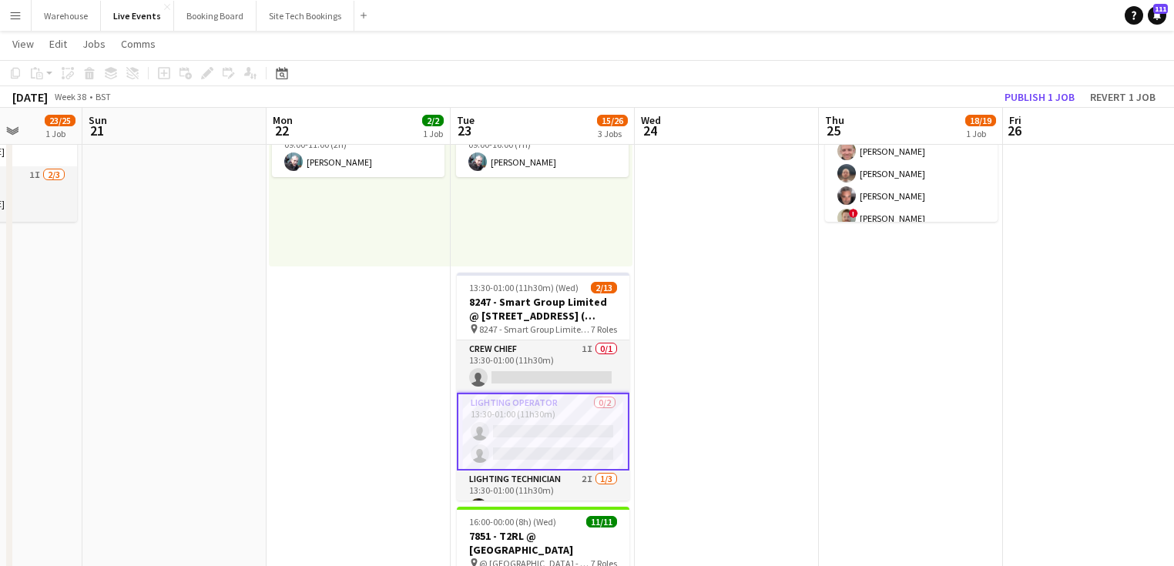
click at [545, 410] on app-card-role "Lighting Operator 0/2 13:30-01:00 (11h30m) single-neutral-actions single-neutra…" at bounding box center [543, 432] width 173 height 78
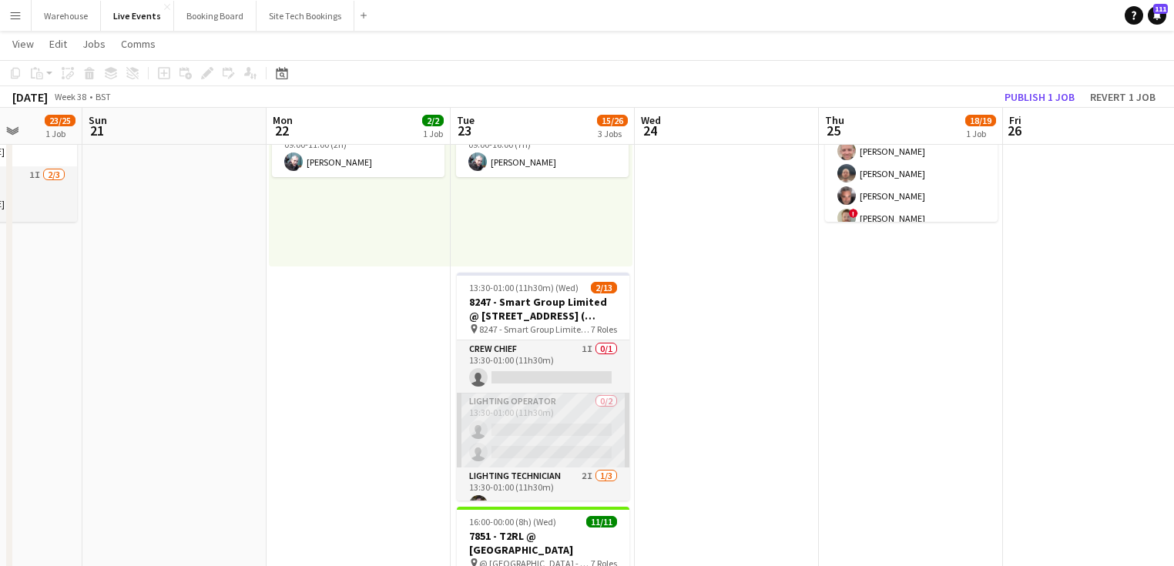
scroll to position [0, 652]
drag, startPoint x: 561, startPoint y: 407, endPoint x: 568, endPoint y: 403, distance: 7.9
click at [561, 406] on app-card-role "Lighting Operator 0/2 13:30-01:00 (11h30m) single-neutral-actions single-neutra…" at bounding box center [545, 430] width 173 height 75
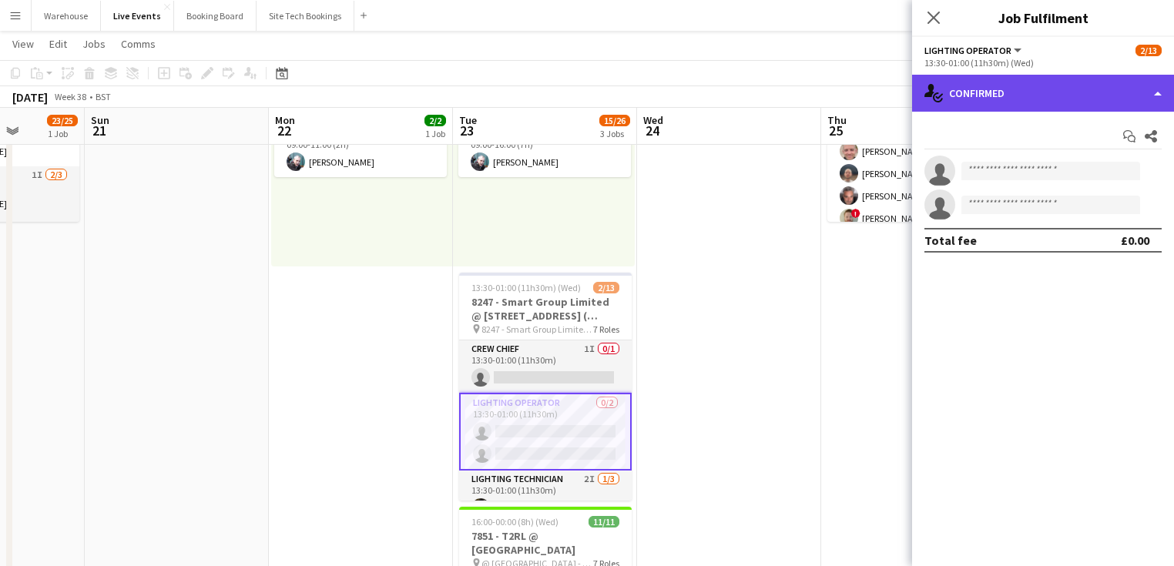
click at [975, 99] on div "single-neutral-actions-check-2 Confirmed" at bounding box center [1043, 93] width 262 height 37
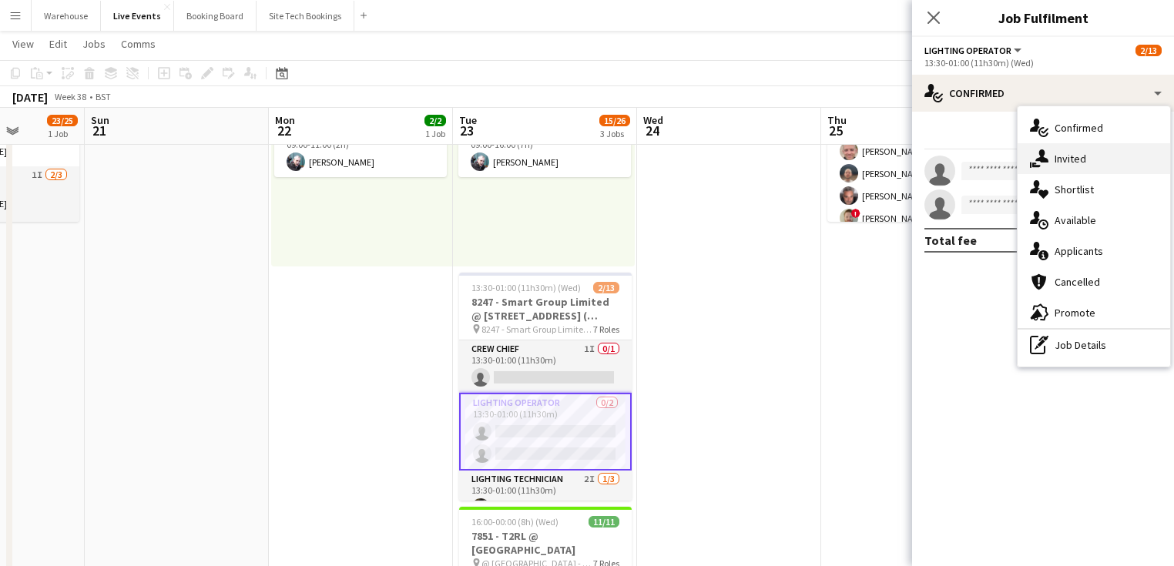
click at [1081, 160] on span "Invited" at bounding box center [1071, 159] width 32 height 14
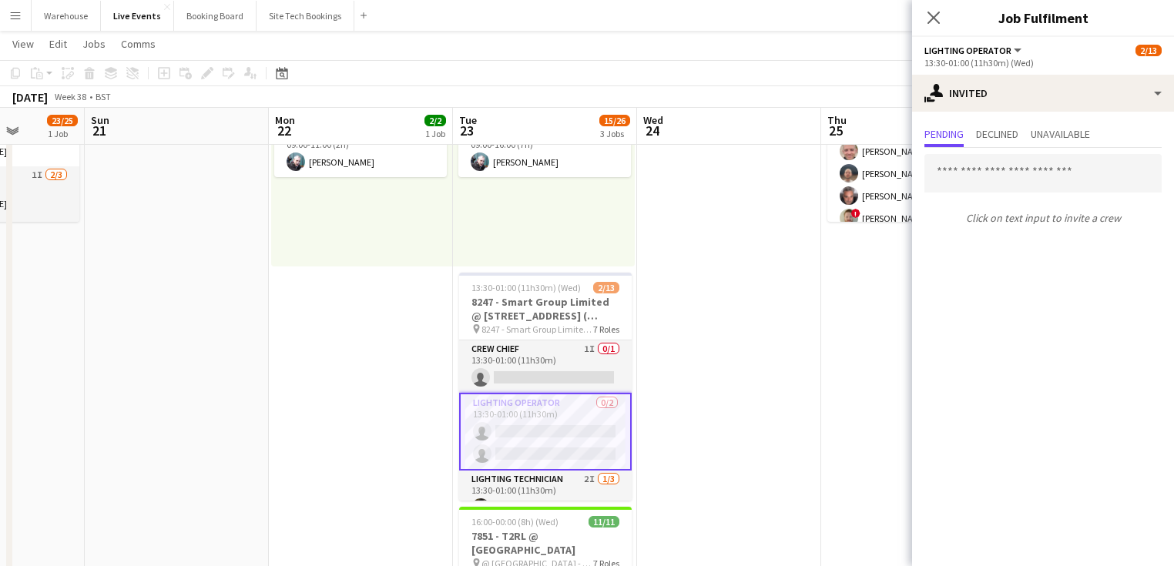
click at [940, 19] on icon "Close pop-in" at bounding box center [934, 18] width 12 height 12
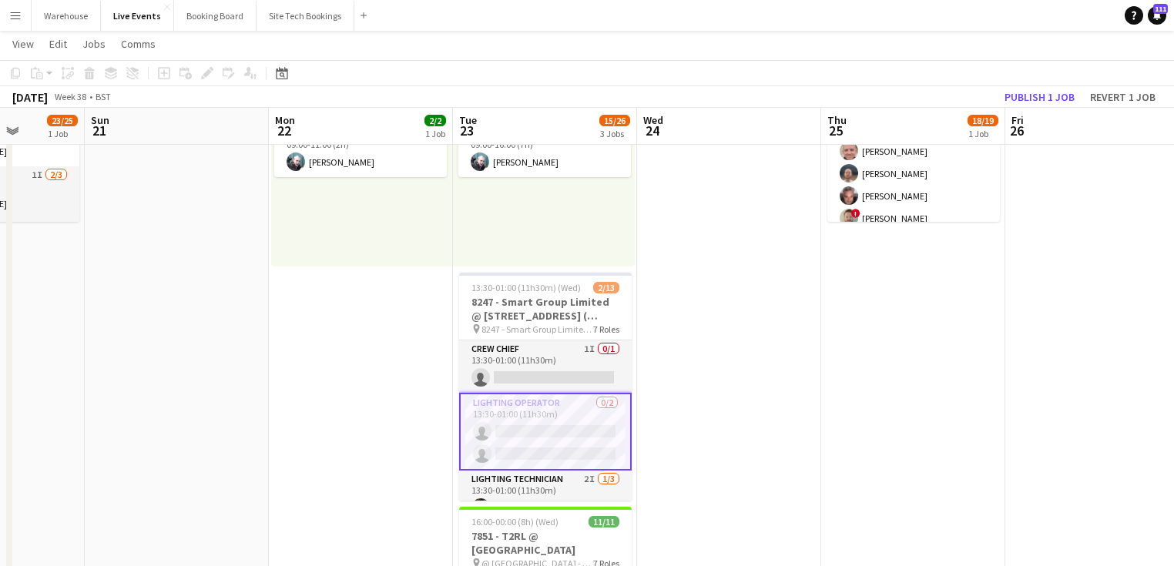
scroll to position [185, 0]
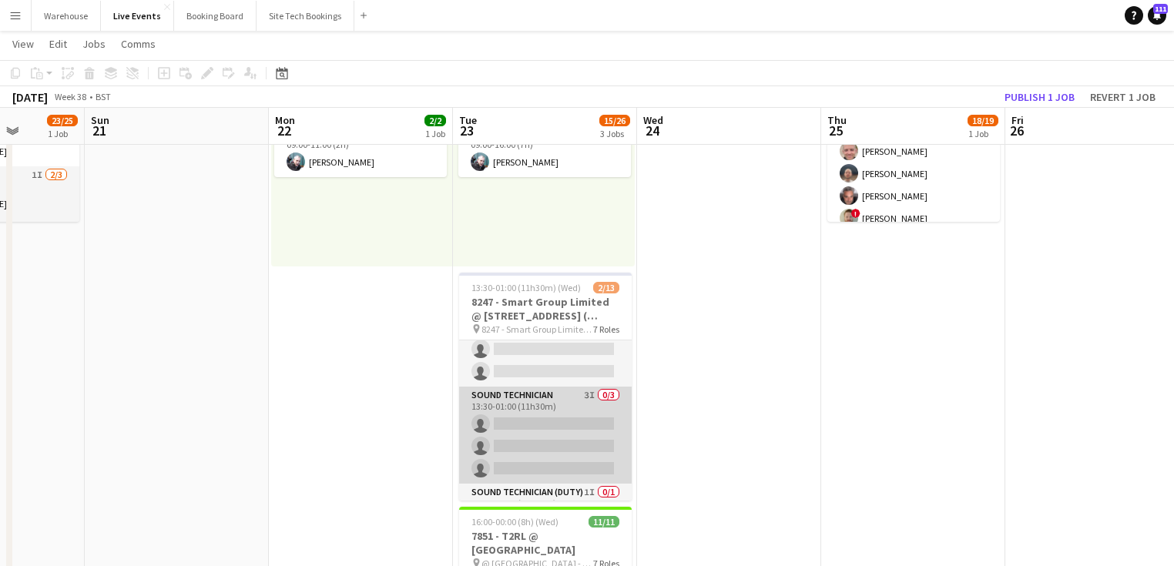
click at [535, 399] on app-card-role "Sound Technician 3I 0/3 13:30-01:00 (11h30m) single-neutral-actions single-neut…" at bounding box center [545, 435] width 173 height 97
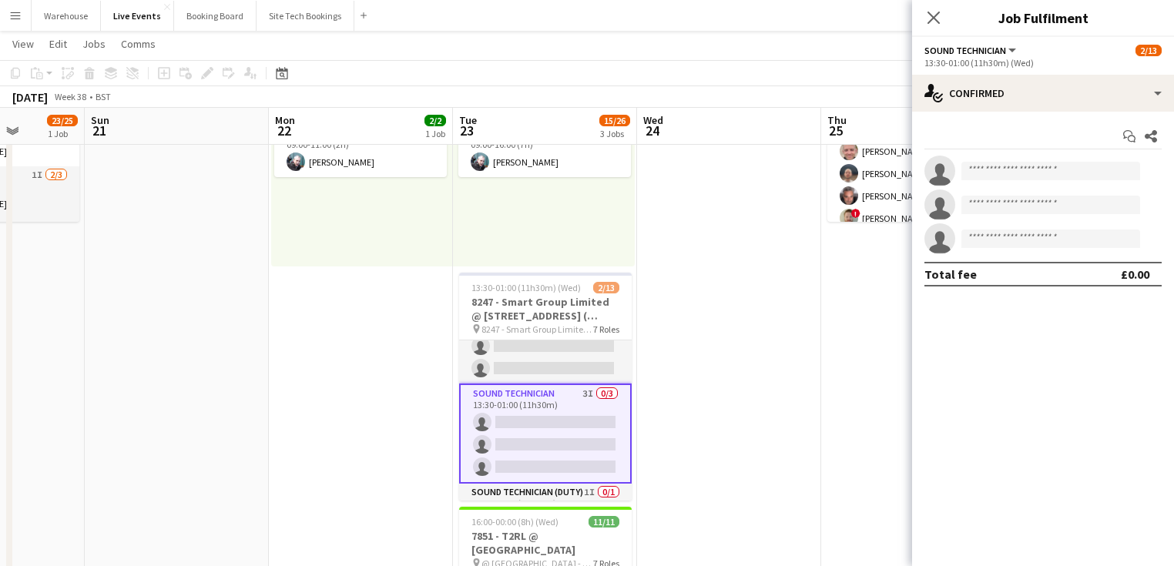
scroll to position [305, 0]
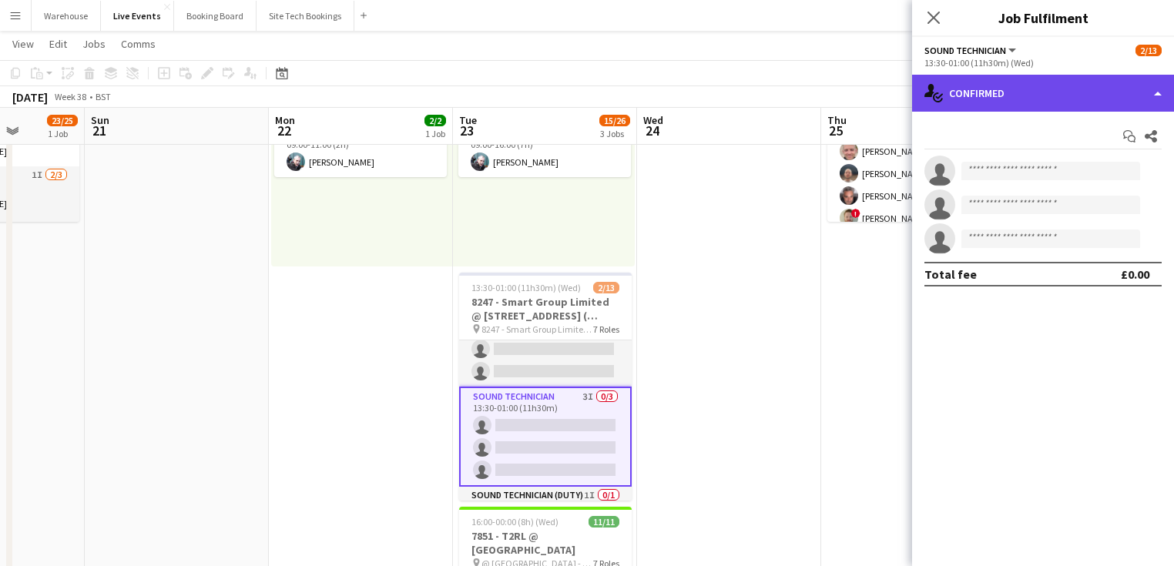
click at [1022, 75] on div "single-neutral-actions-check-2 Confirmed" at bounding box center [1043, 93] width 262 height 37
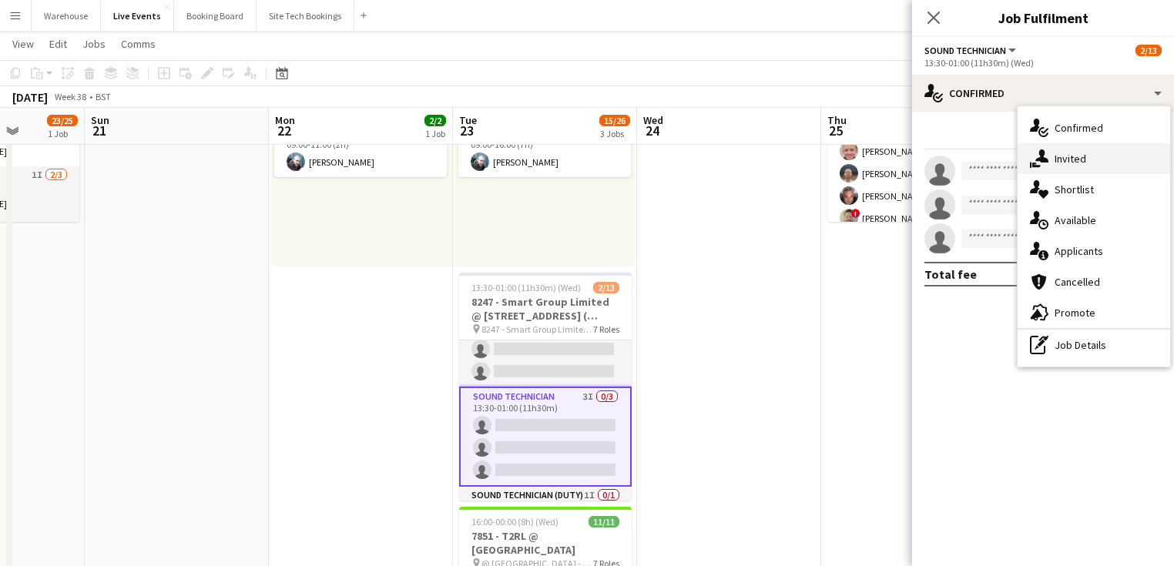
click at [1092, 156] on div "single-neutral-actions-share-1 Invited" at bounding box center [1094, 158] width 153 height 31
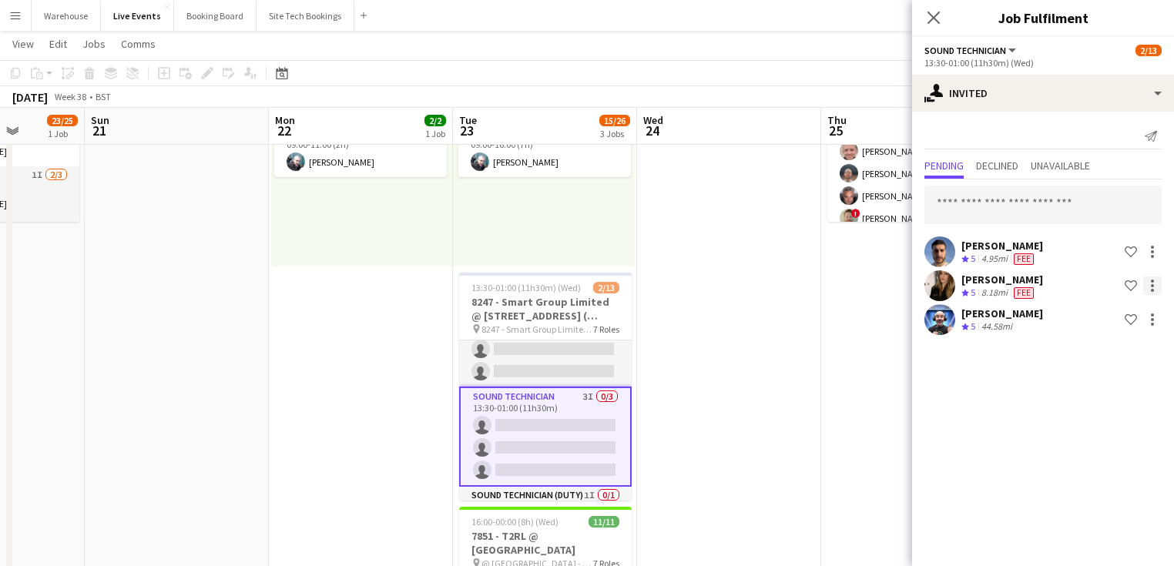
click at [1143, 283] on div at bounding box center [1152, 286] width 18 height 18
click at [1078, 428] on span "Cancel invitation" at bounding box center [1103, 424] width 90 height 13
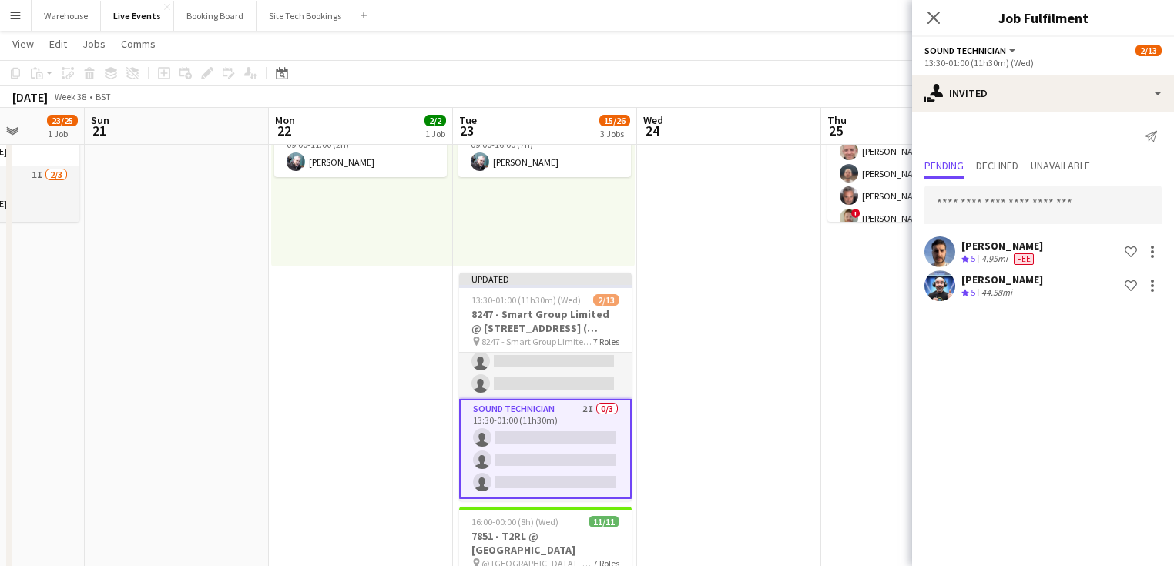
click at [938, 27] on div "Close pop-in" at bounding box center [933, 17] width 43 height 35
click at [930, 21] on icon at bounding box center [933, 17] width 15 height 15
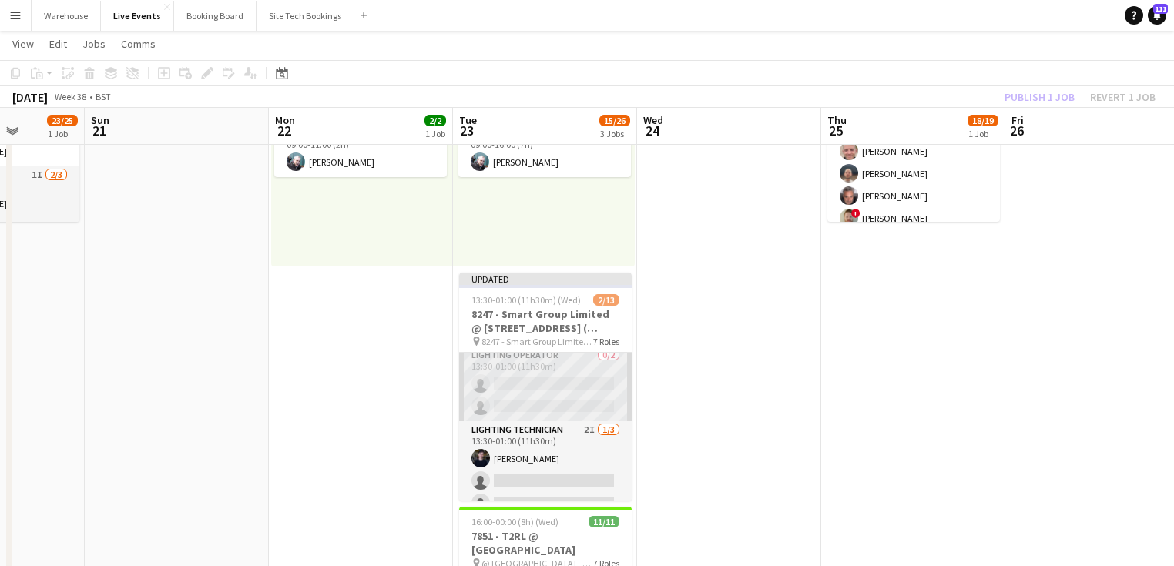
scroll to position [0, 0]
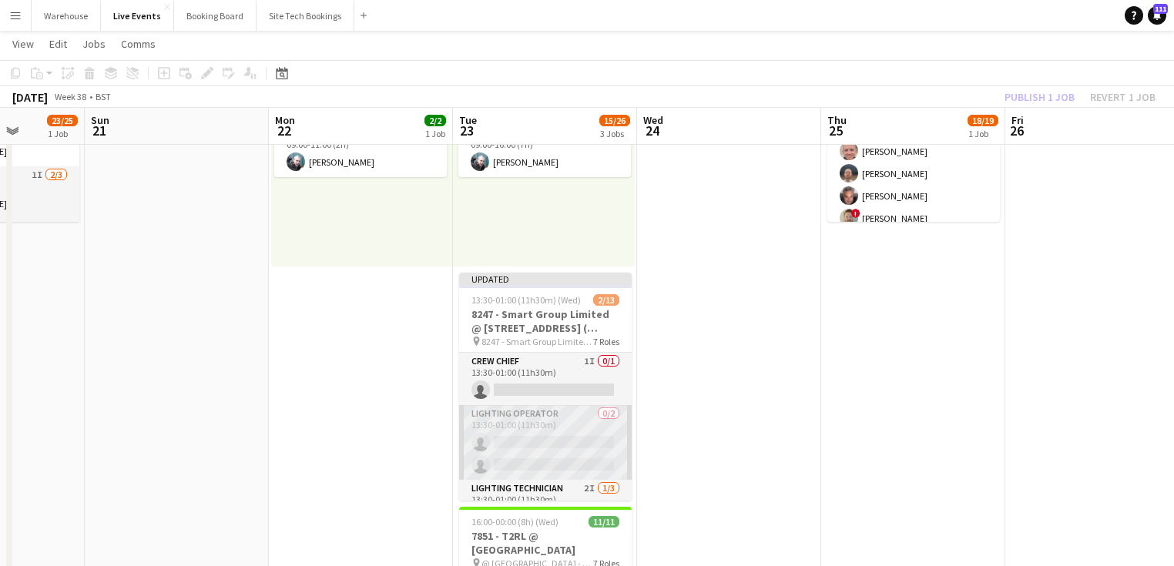
click at [549, 434] on app-card-role "Lighting Operator 0/2 13:30-01:00 (11h30m) single-neutral-actions single-neutra…" at bounding box center [545, 442] width 173 height 75
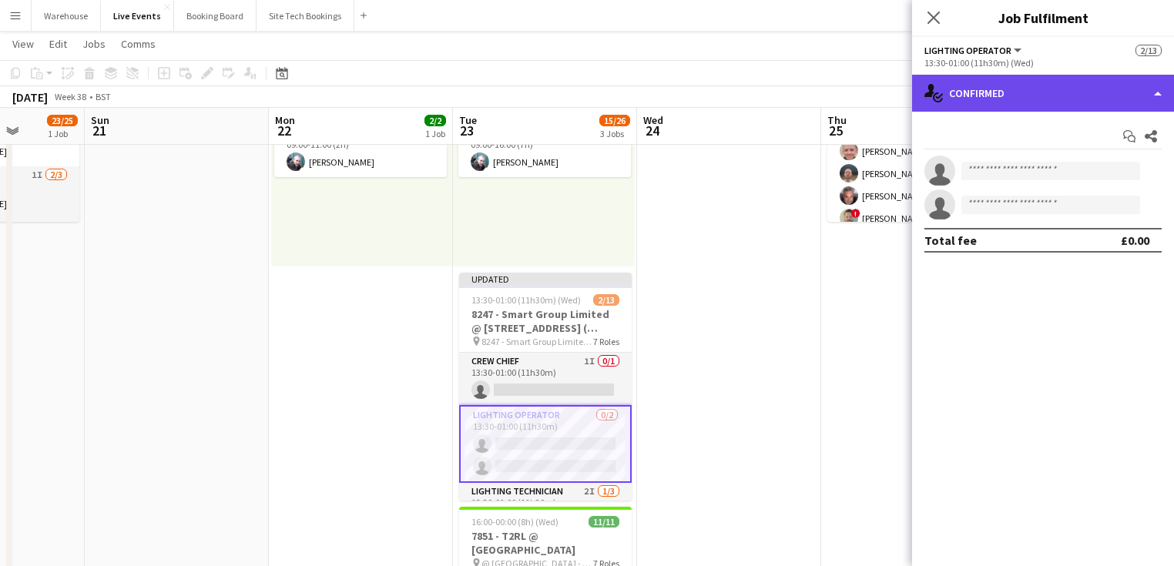
click at [1032, 99] on div "single-neutral-actions-check-2 Confirmed" at bounding box center [1043, 93] width 262 height 37
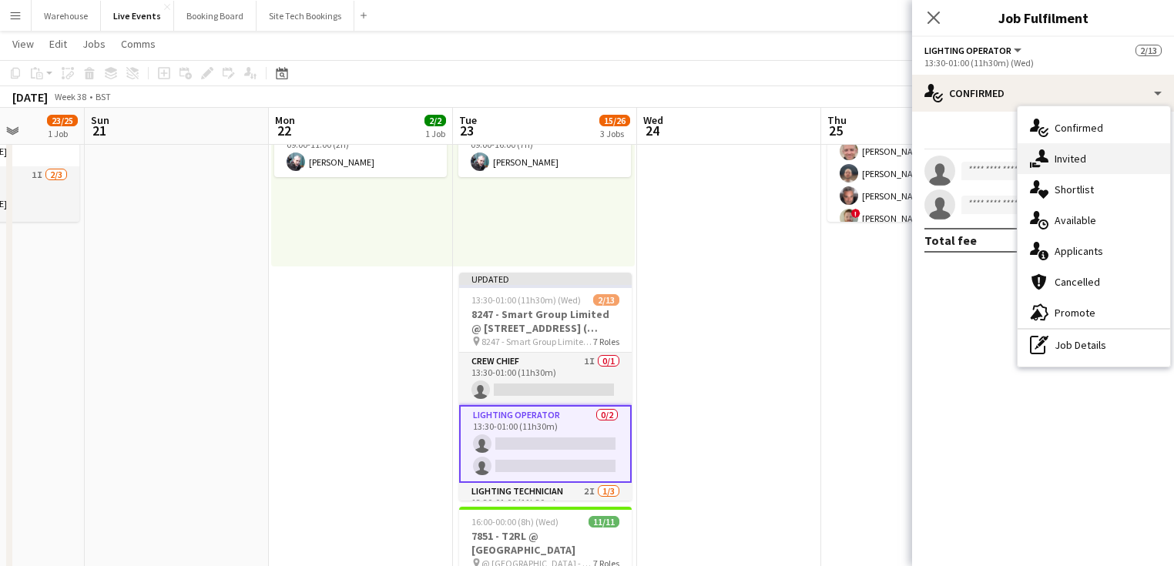
click at [1085, 156] on span "Invited" at bounding box center [1071, 159] width 32 height 14
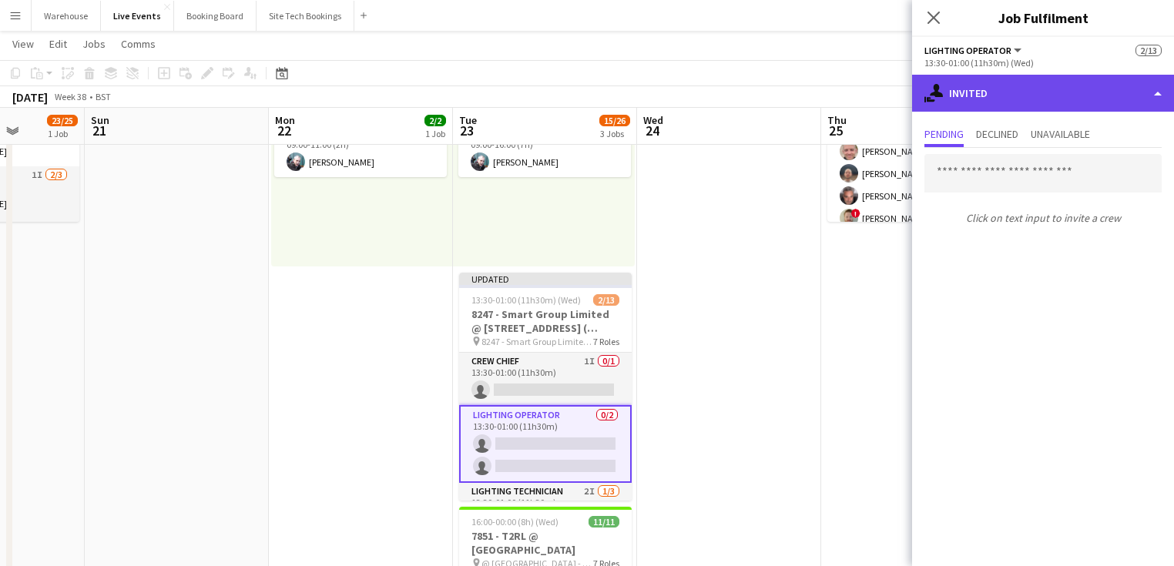
click at [1013, 93] on div "single-neutral-actions-share-1 Invited" at bounding box center [1043, 93] width 262 height 37
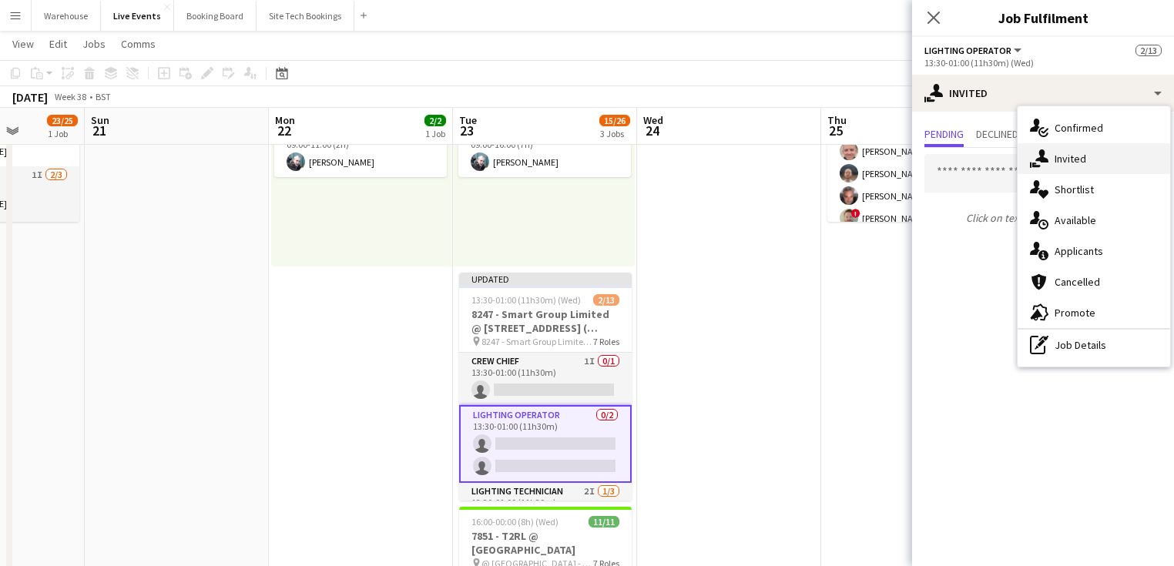
click at [1069, 166] on div "single-neutral-actions-share-1 Invited" at bounding box center [1094, 158] width 153 height 31
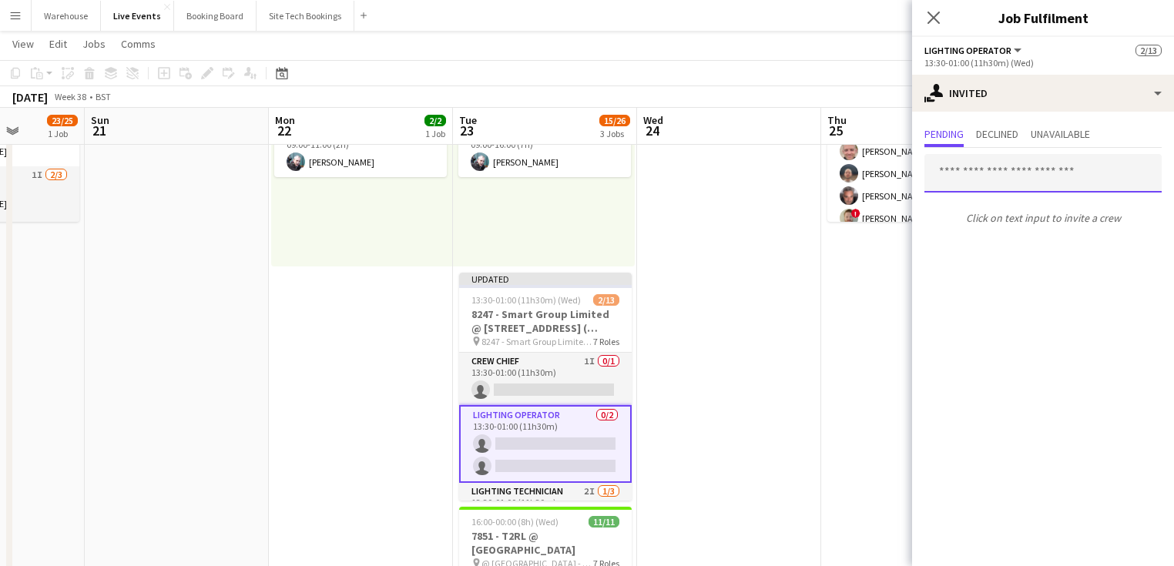
click at [1015, 175] on input "text" at bounding box center [1042, 173] width 237 height 39
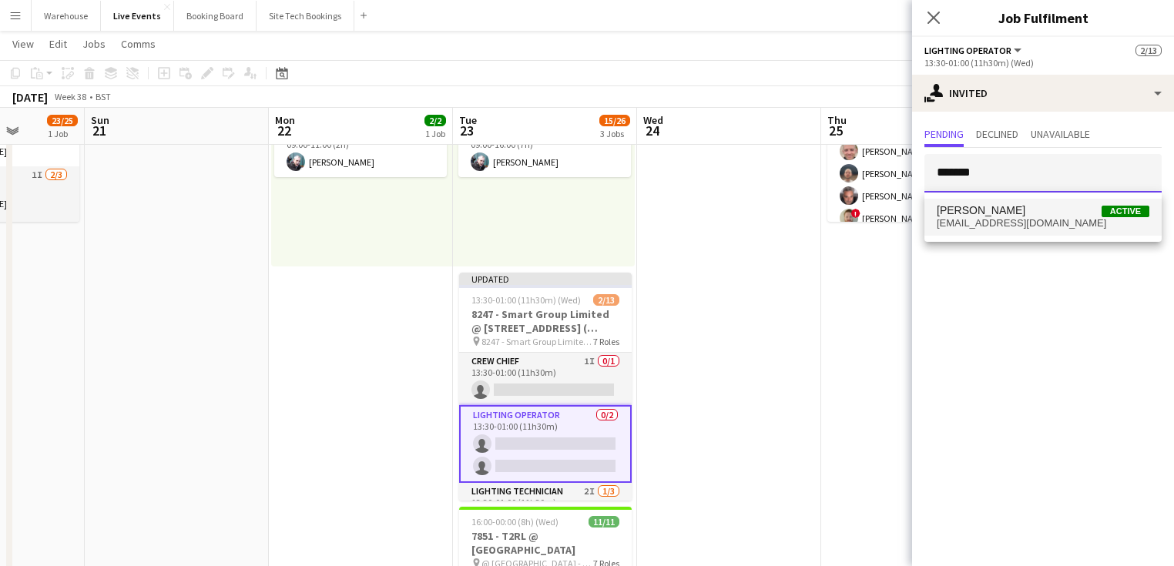
type input "*******"
click at [1025, 225] on span "[EMAIL_ADDRESS][DOMAIN_NAME]" at bounding box center [1043, 223] width 213 height 12
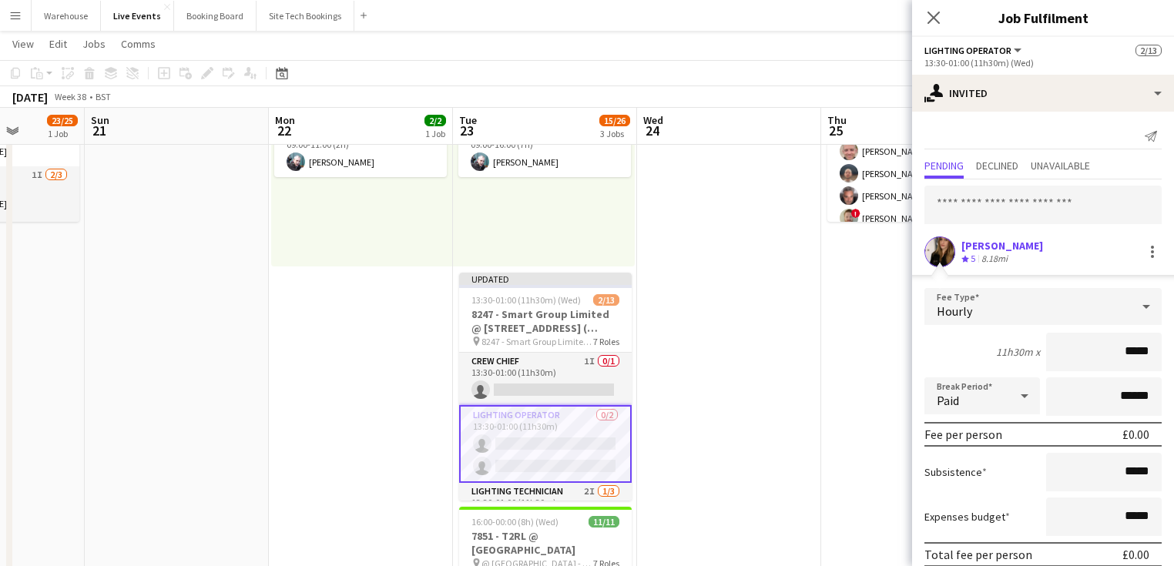
scroll to position [63, 0]
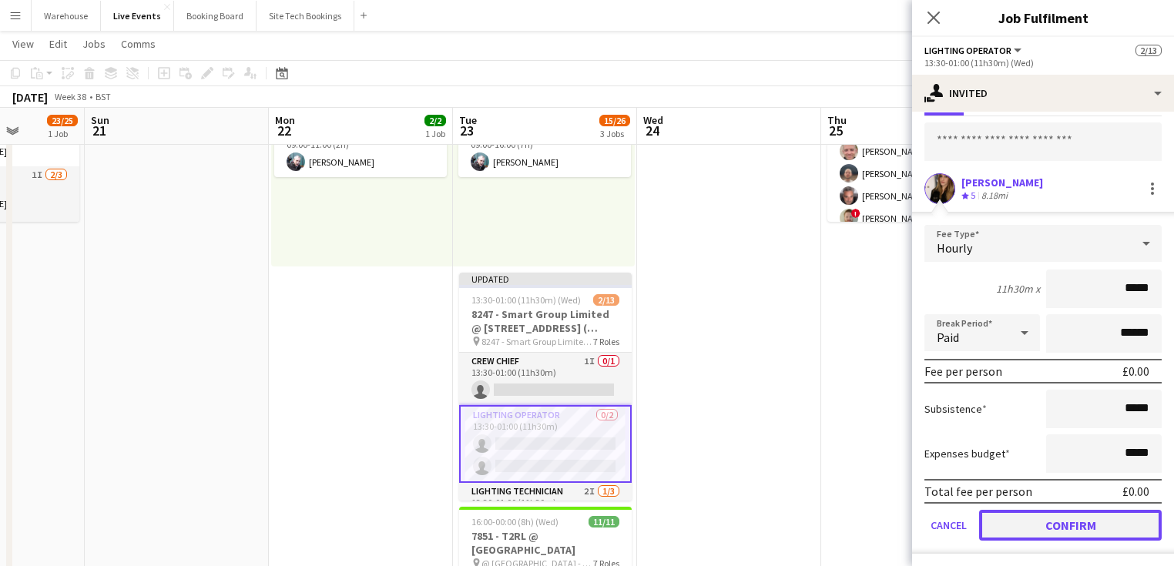
click at [1048, 528] on button "Confirm" at bounding box center [1070, 525] width 183 height 31
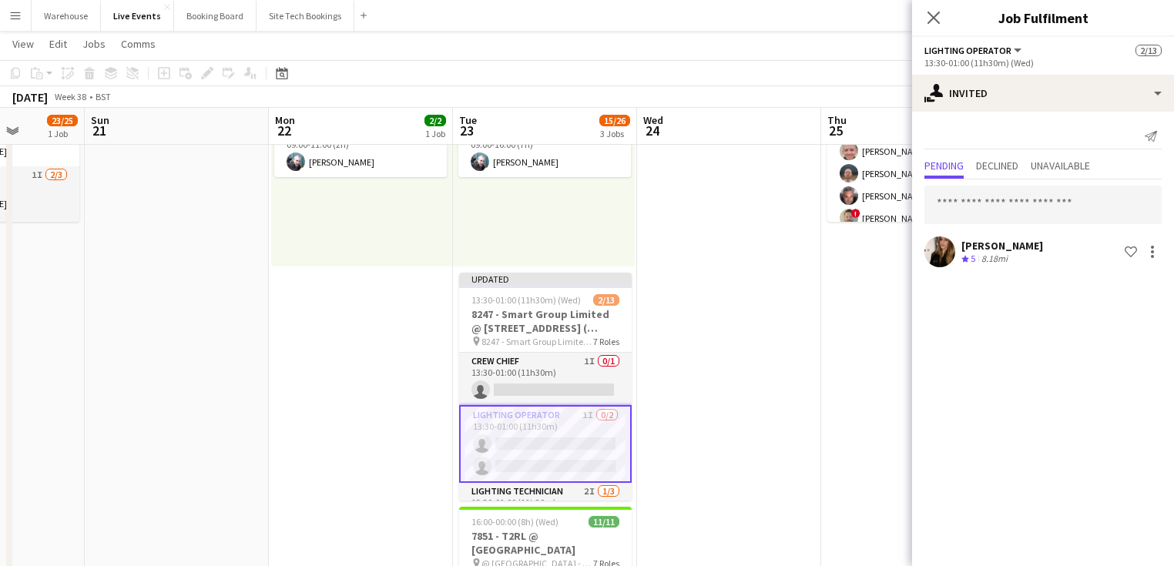
scroll to position [0, 0]
click at [977, 203] on input "text" at bounding box center [1042, 205] width 237 height 39
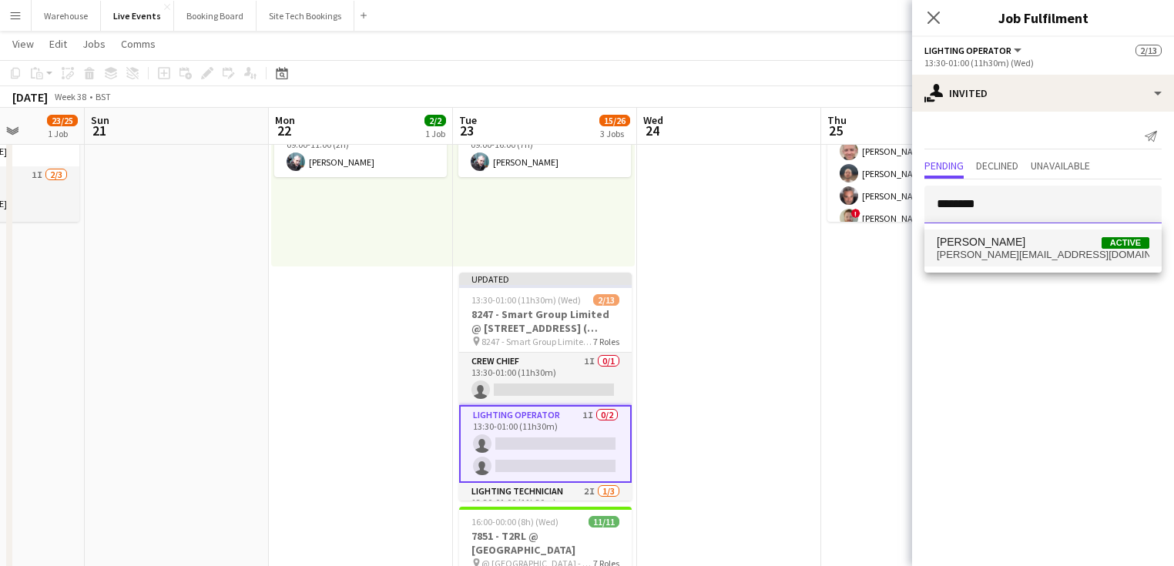
type input "********"
click at [1013, 260] on span "[PERSON_NAME][EMAIL_ADDRESS][DOMAIN_NAME]" at bounding box center [1043, 255] width 213 height 12
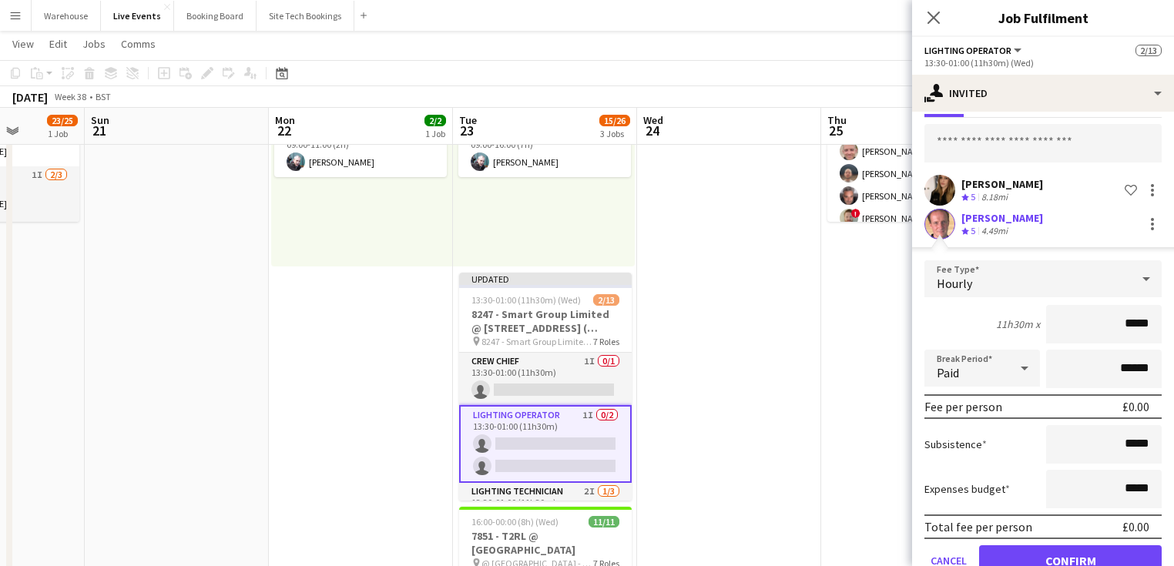
scroll to position [97, 0]
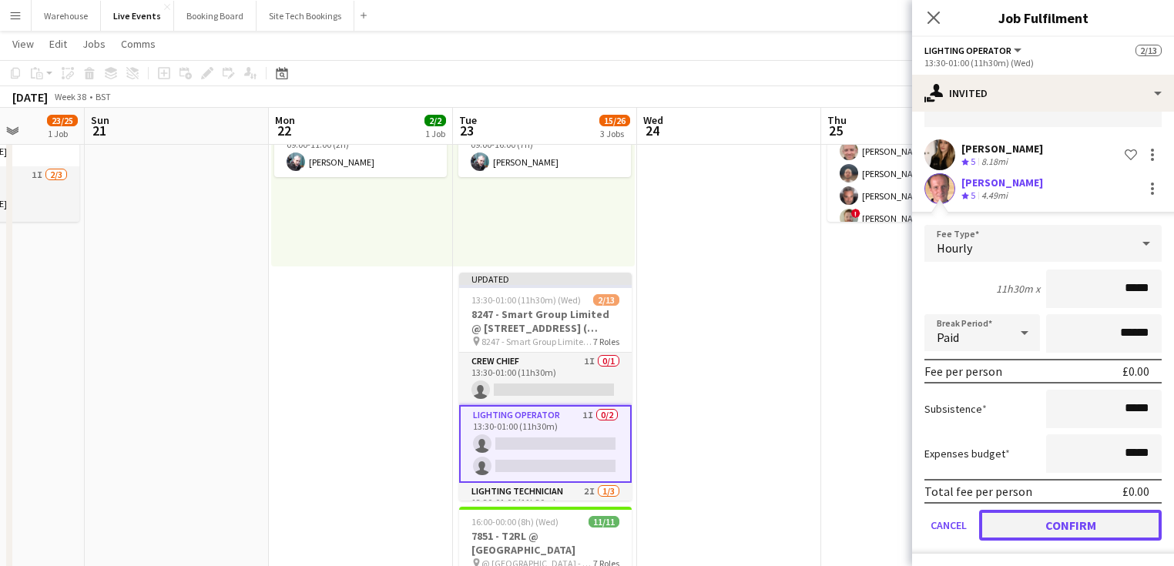
click at [1070, 521] on button "Confirm" at bounding box center [1070, 525] width 183 height 31
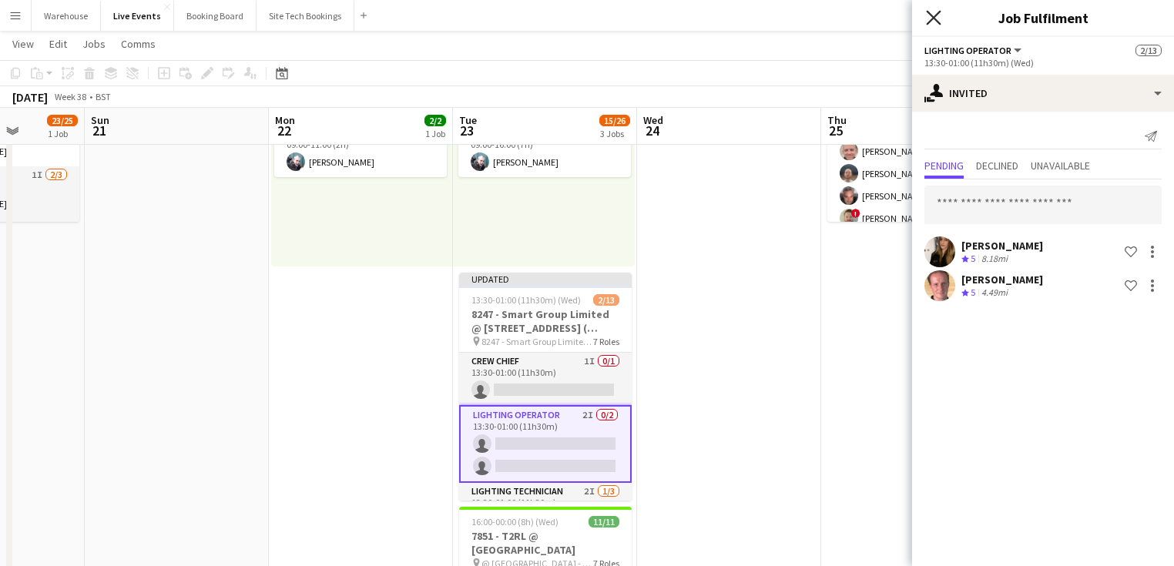
click at [934, 15] on icon at bounding box center [933, 17] width 15 height 15
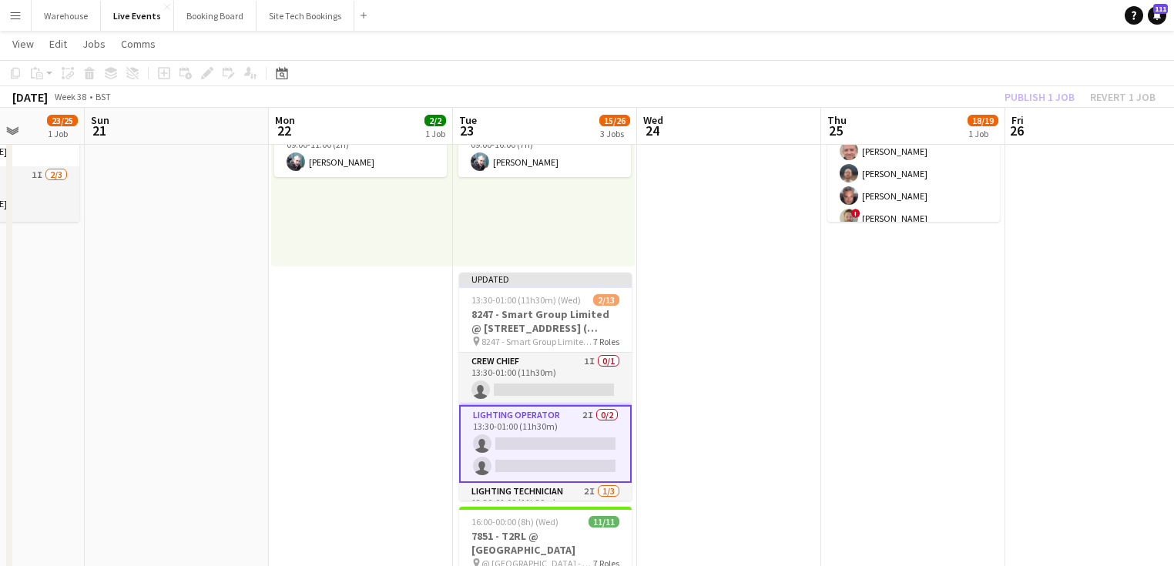
click at [763, 431] on app-date-cell at bounding box center [729, 562] width 184 height 1148
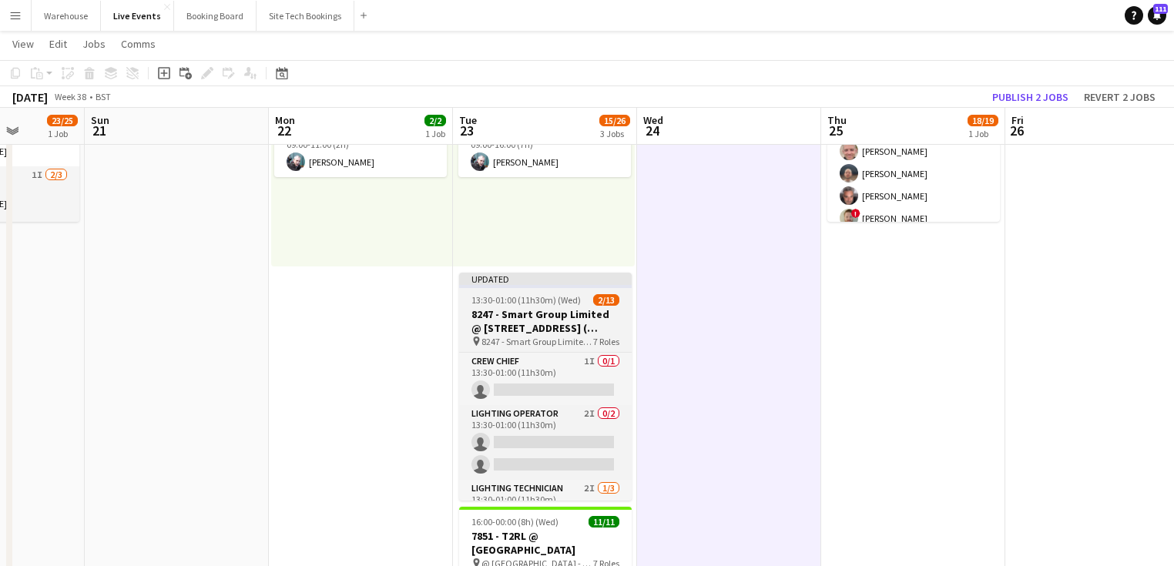
click at [561, 322] on h3 "8247 - Smart Group Limited @ [STREET_ADDRESS] ( Formerly Freemasons' Hall)" at bounding box center [545, 321] width 173 height 28
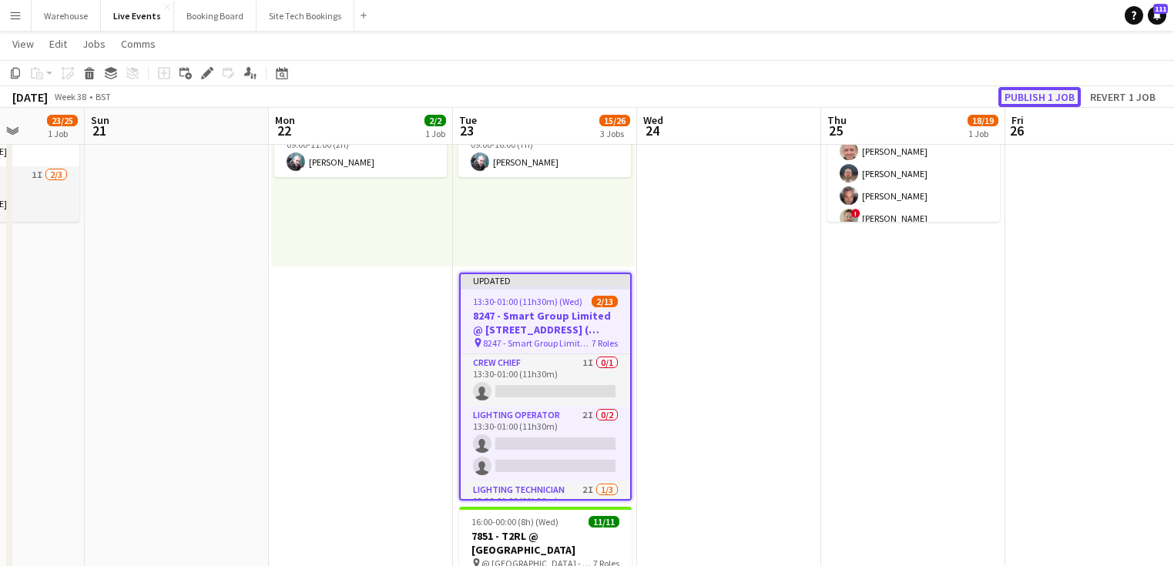
click at [1044, 99] on button "Publish 1 job" at bounding box center [1039, 97] width 82 height 20
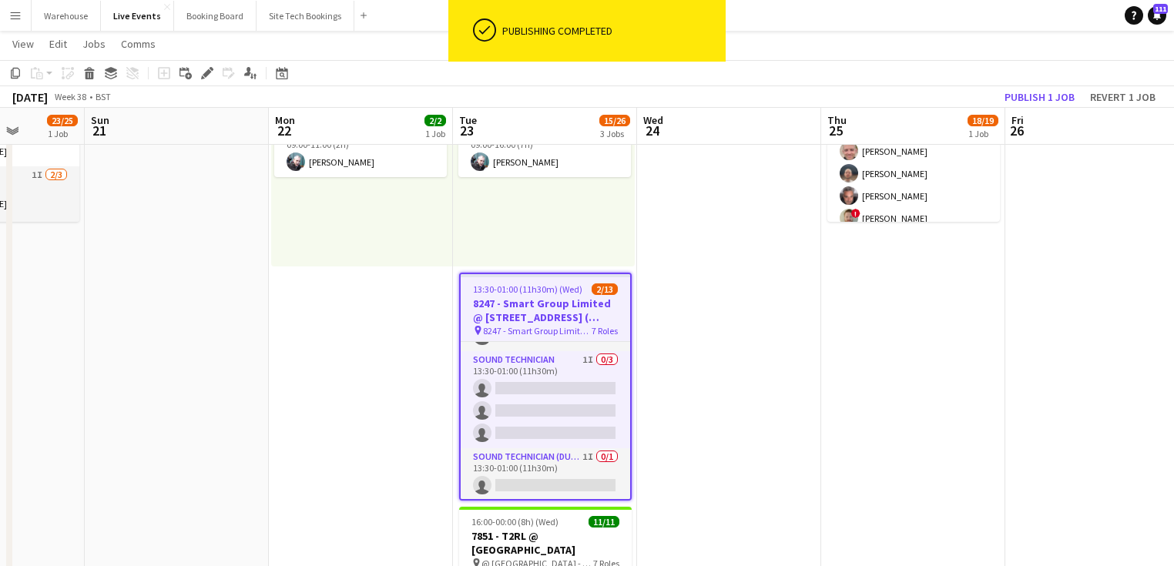
scroll to position [308, 0]
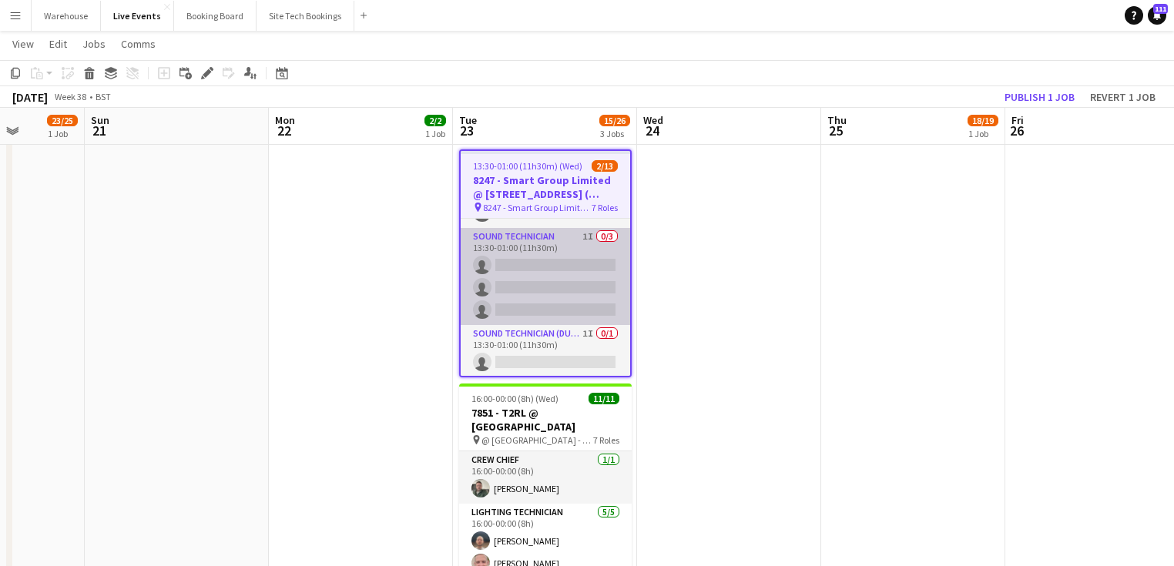
click at [524, 238] on app-card-role "Sound Technician 1I 0/3 13:30-01:00 (11h30m) single-neutral-actions single-neut…" at bounding box center [545, 276] width 169 height 97
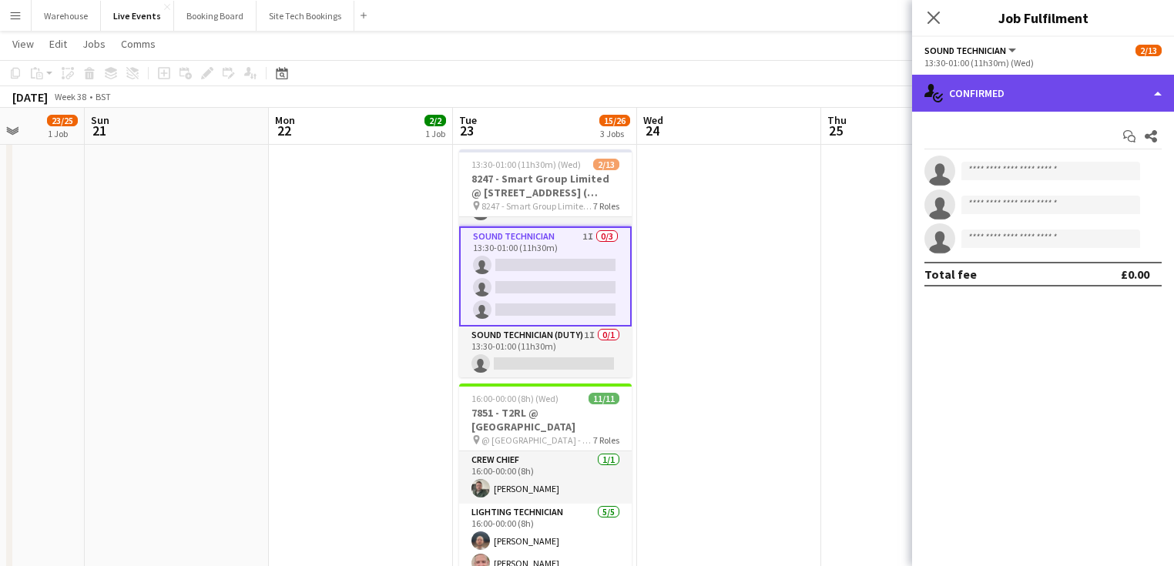
click at [958, 102] on div "single-neutral-actions-check-2 Confirmed" at bounding box center [1043, 93] width 262 height 37
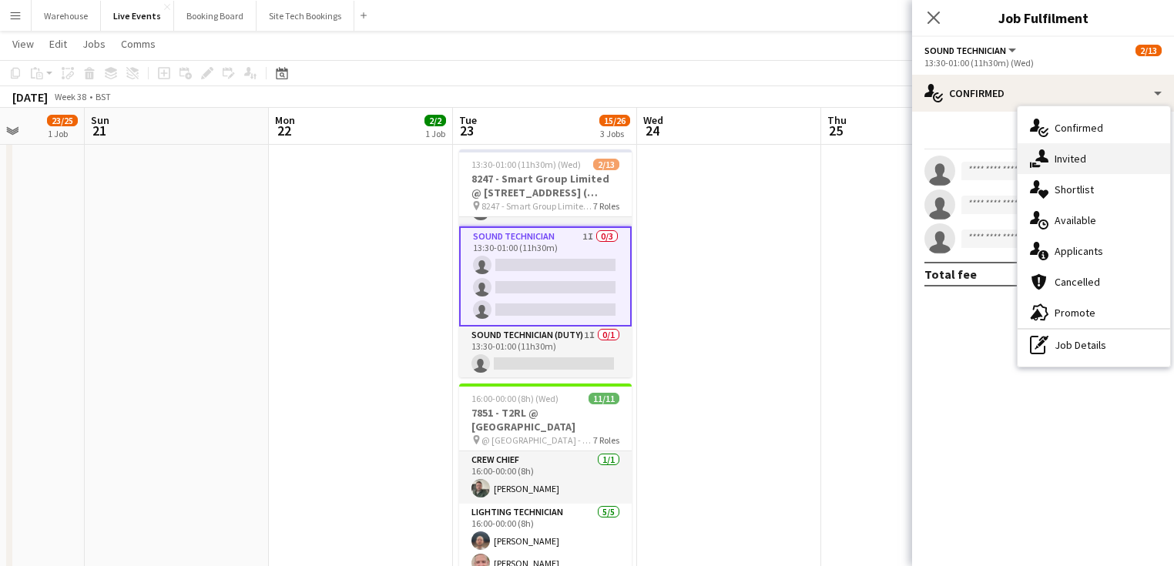
click at [1057, 163] on span "Invited" at bounding box center [1071, 159] width 32 height 14
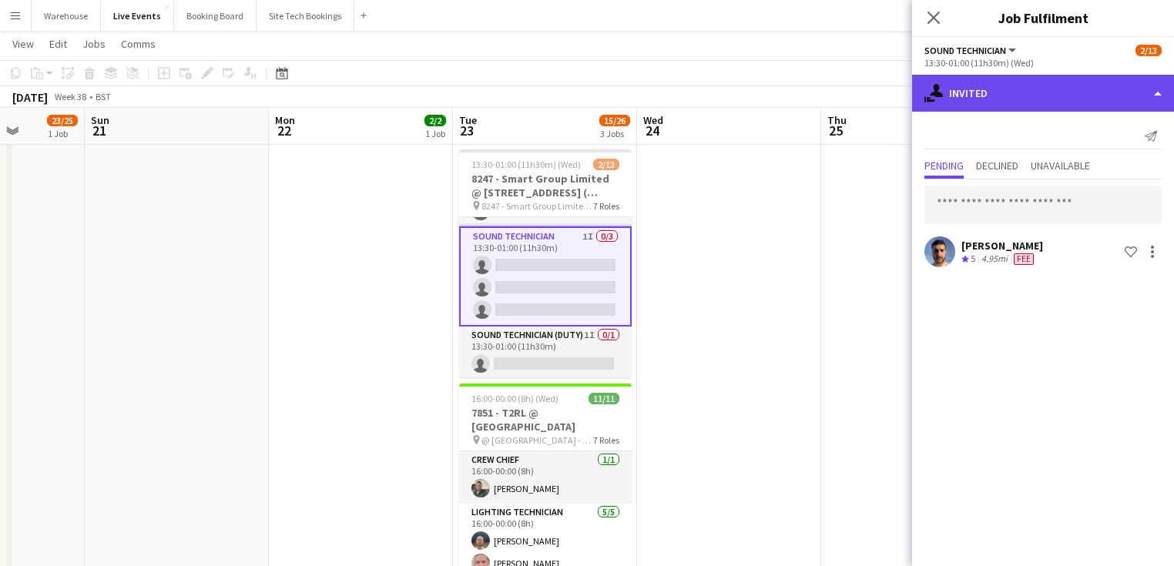
click at [1055, 99] on div "single-neutral-actions-share-1 Invited" at bounding box center [1043, 93] width 262 height 37
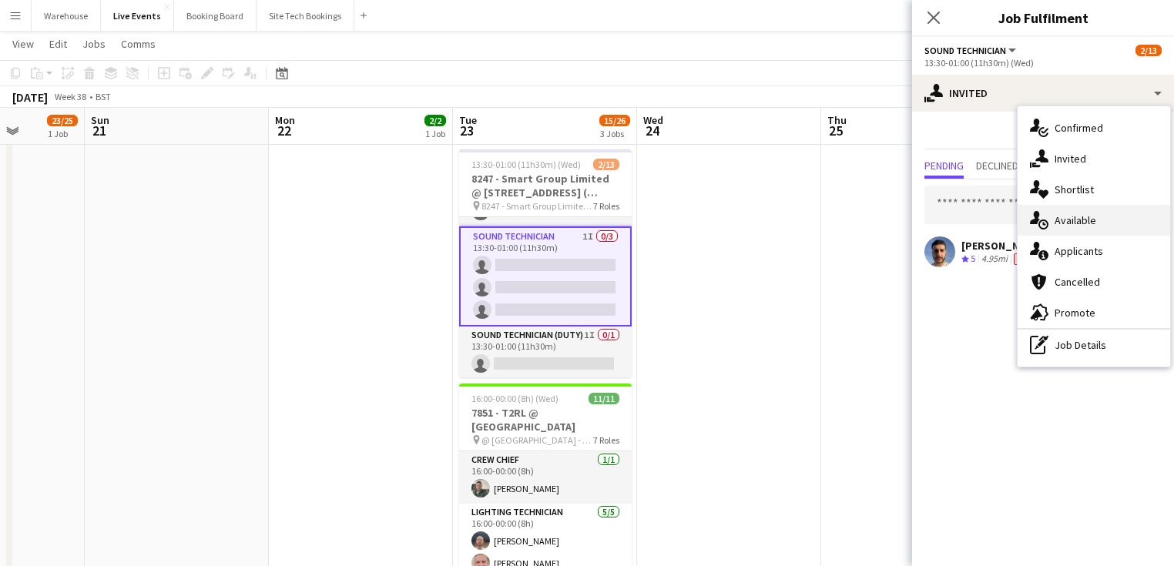
click at [1086, 213] on span "Available" at bounding box center [1076, 220] width 42 height 14
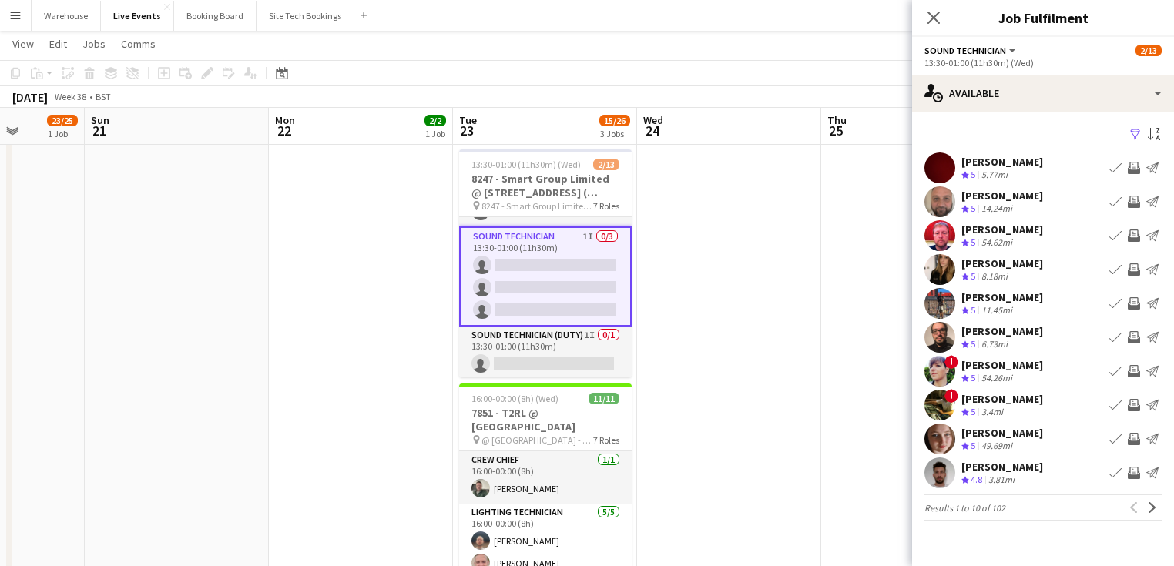
click at [1131, 334] on app-icon "Invite crew" at bounding box center [1134, 337] width 12 height 12
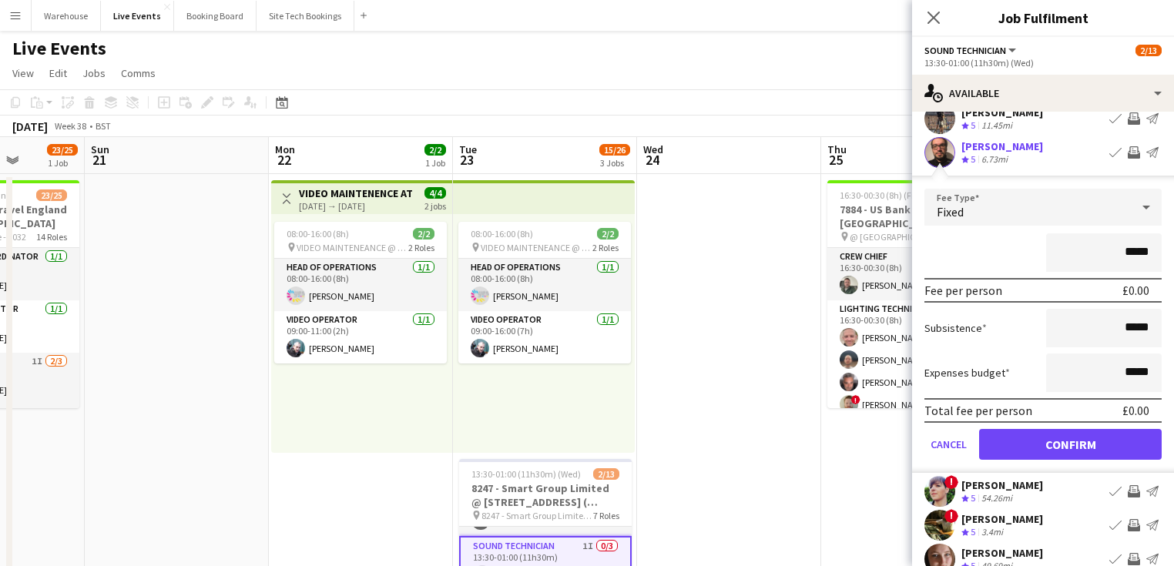
scroll to position [0, 0]
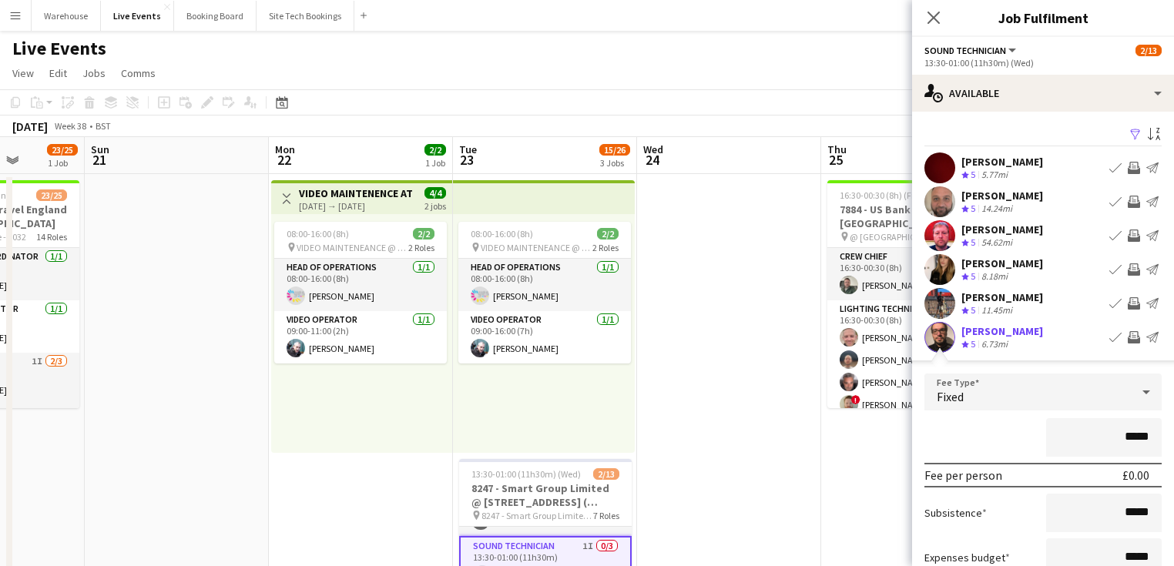
click at [1128, 334] on app-icon "Invite crew" at bounding box center [1134, 337] width 12 height 12
click at [985, 162] on div "[PERSON_NAME]" at bounding box center [1002, 162] width 82 height 14
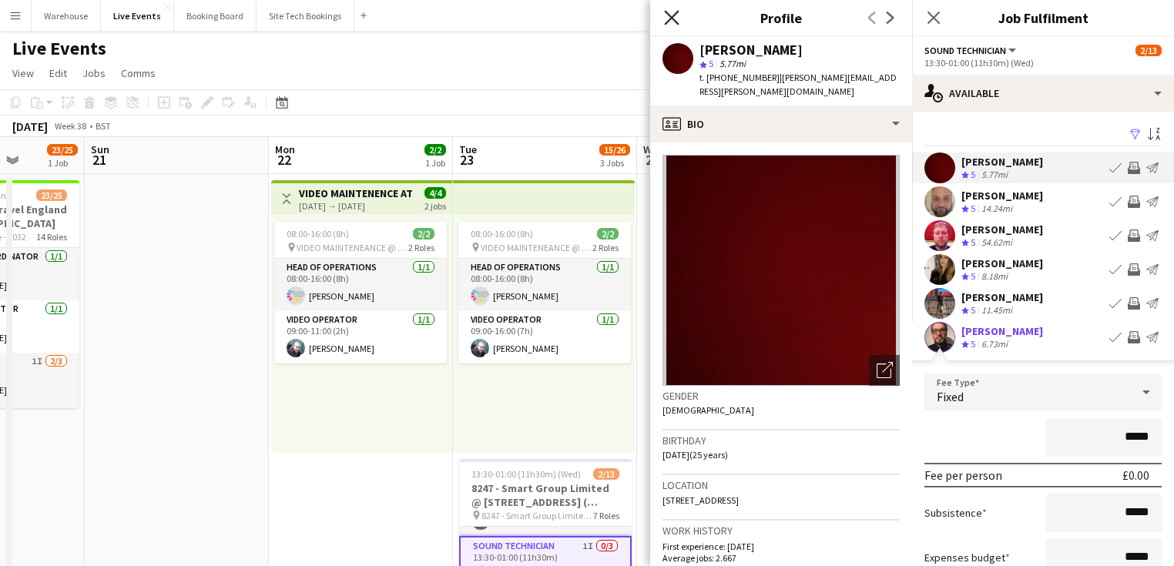
click at [674, 15] on icon at bounding box center [671, 17] width 15 height 15
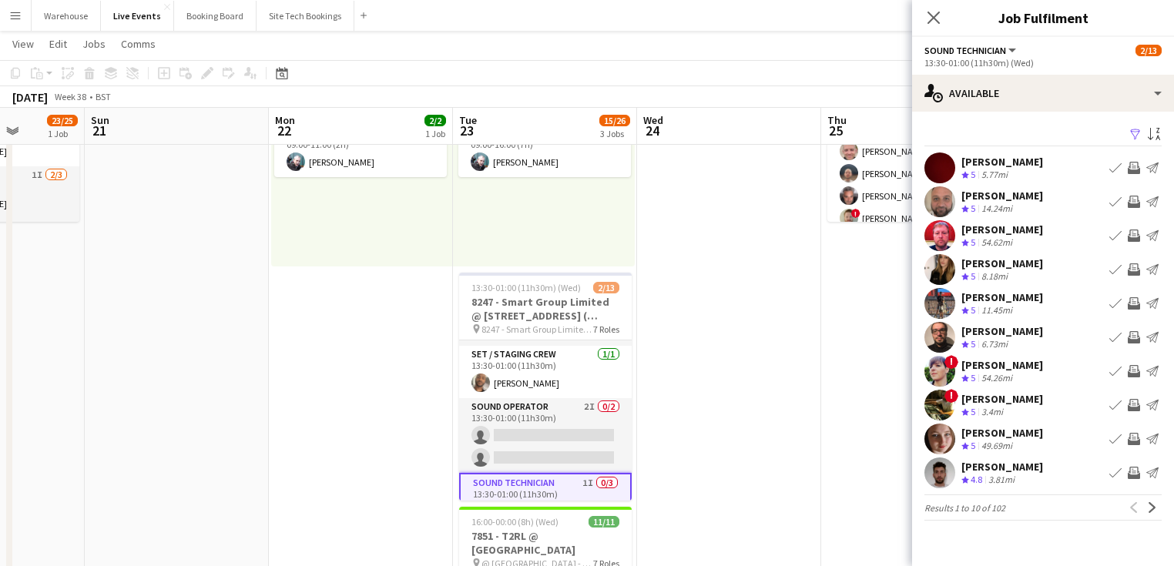
scroll to position [342, 0]
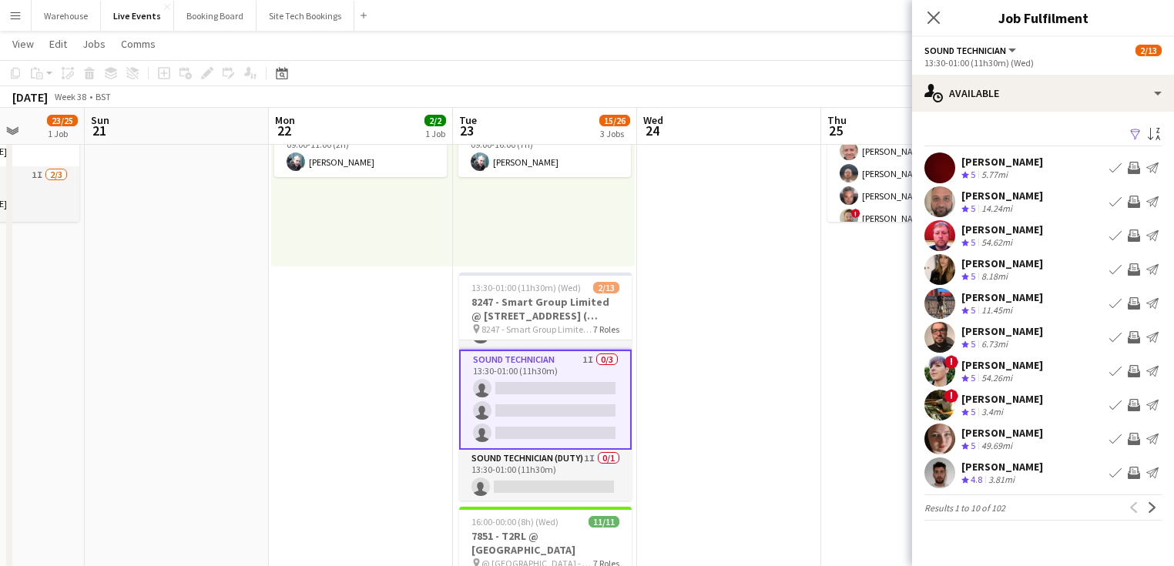
click at [945, 473] on app-user-avatar at bounding box center [939, 473] width 31 height 31
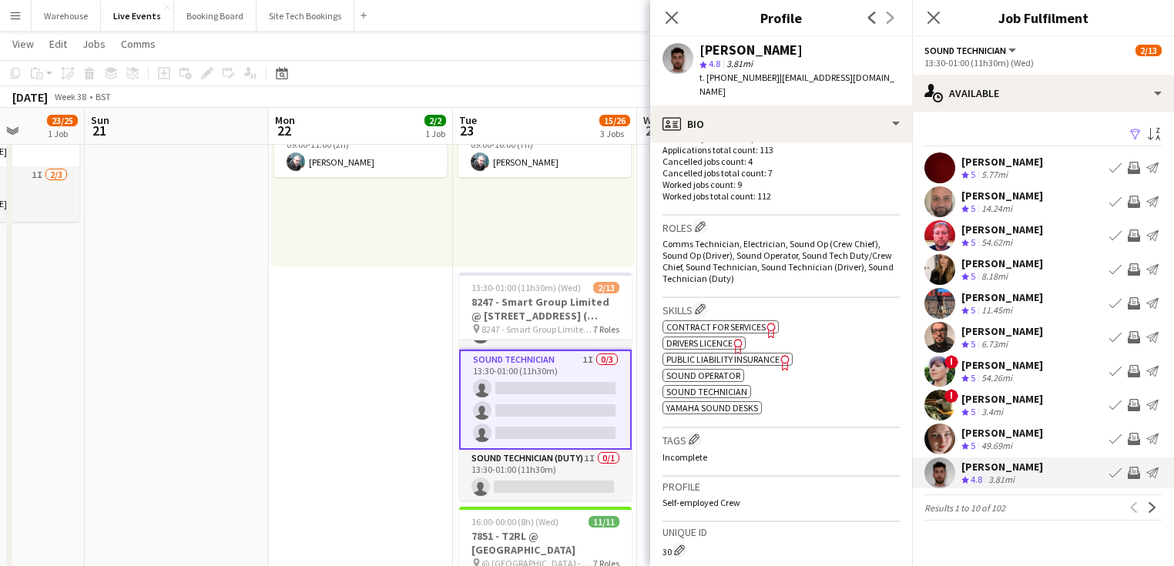
scroll to position [0, 0]
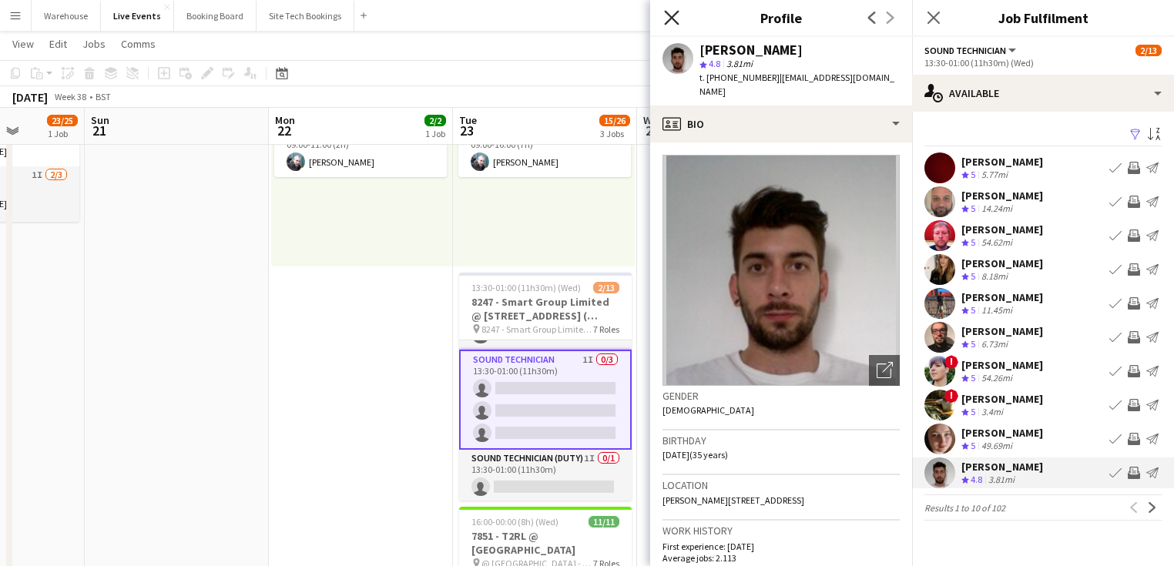
click at [668, 15] on icon at bounding box center [671, 17] width 15 height 15
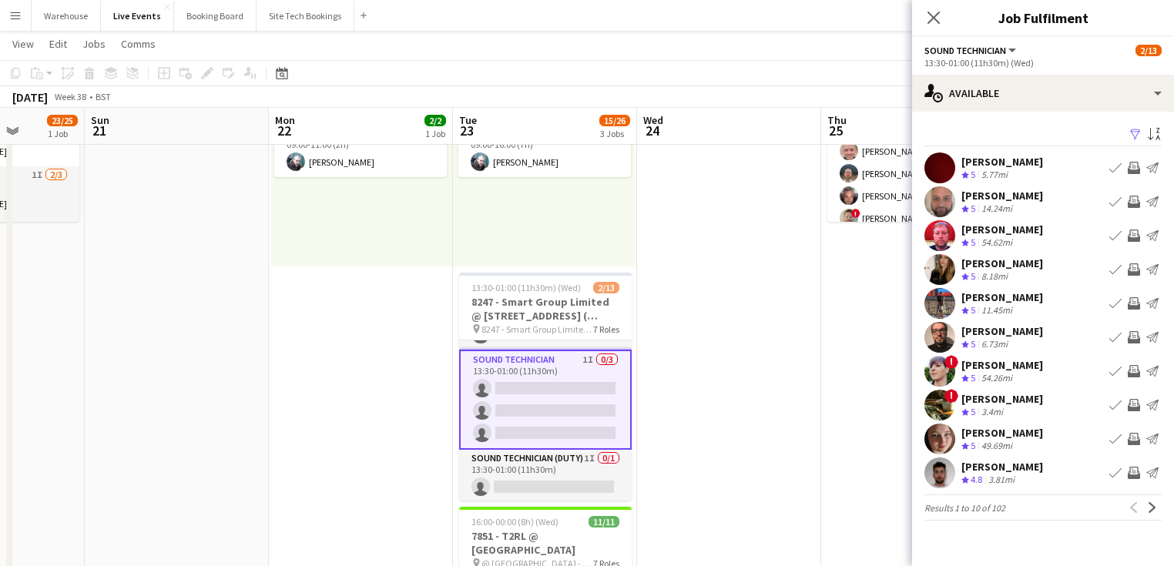
click at [1133, 471] on app-icon "Invite crew" at bounding box center [1134, 473] width 12 height 12
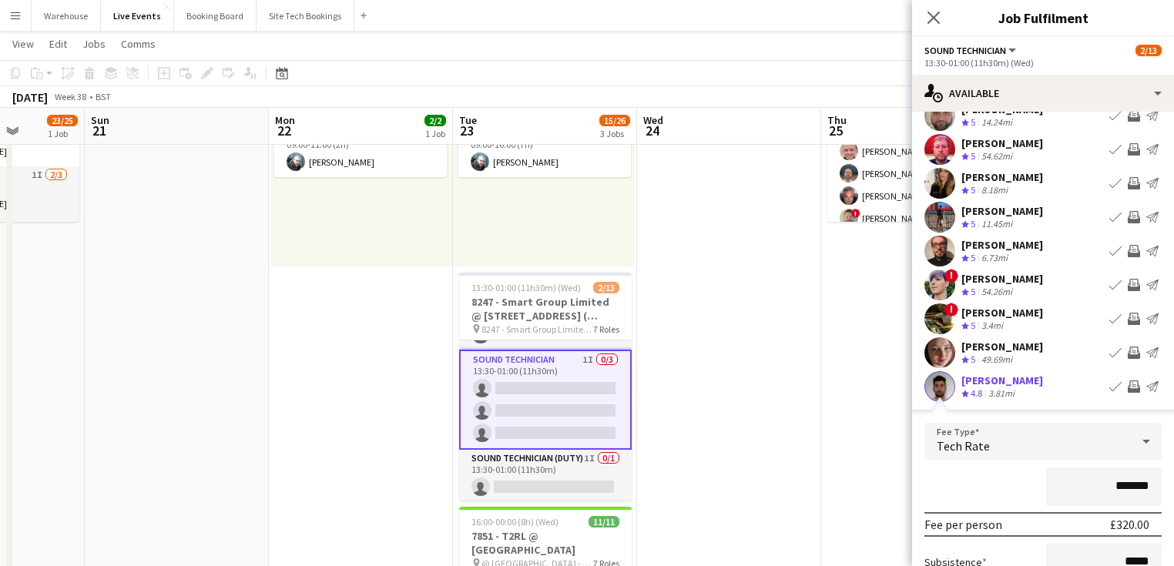
scroll to position [276, 0]
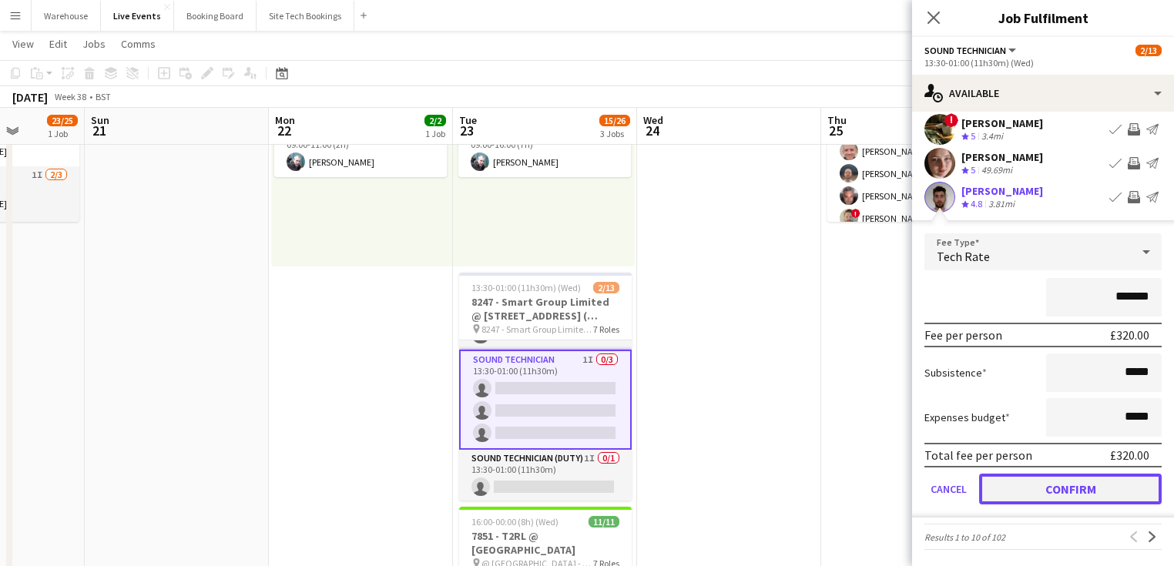
click at [1060, 489] on button "Confirm" at bounding box center [1070, 489] width 183 height 31
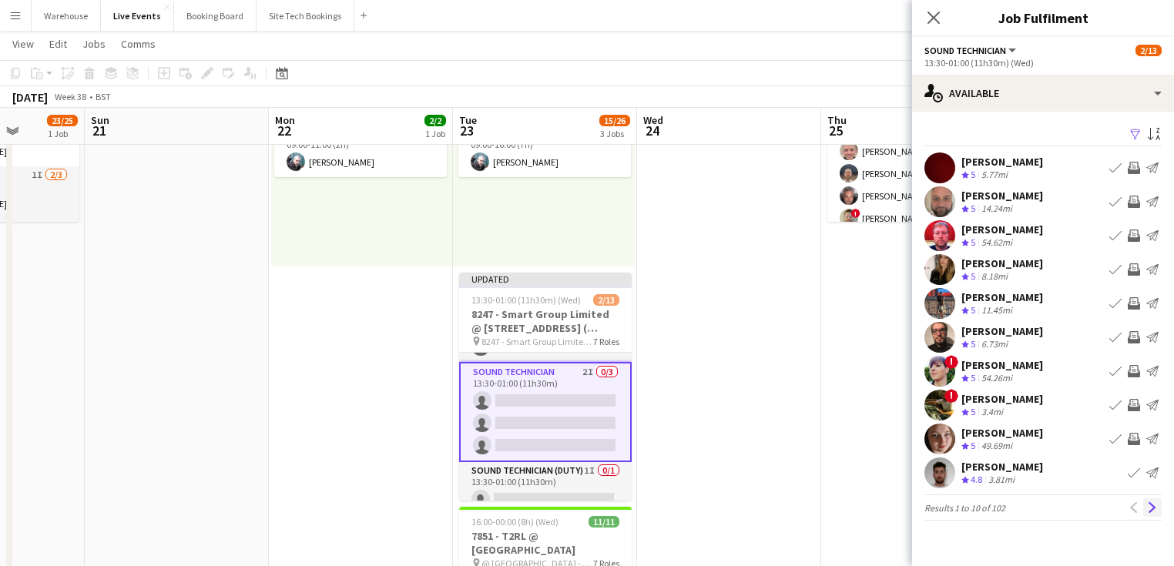
click at [1152, 502] on app-icon "Next" at bounding box center [1152, 507] width 11 height 11
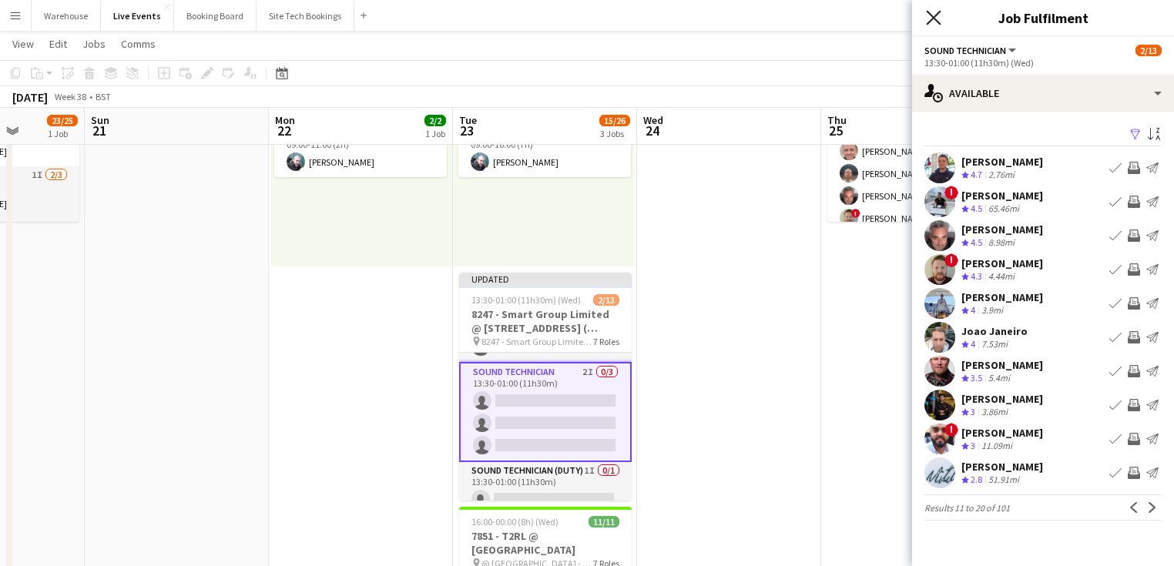
click at [927, 21] on icon "Close pop-in" at bounding box center [933, 17] width 15 height 15
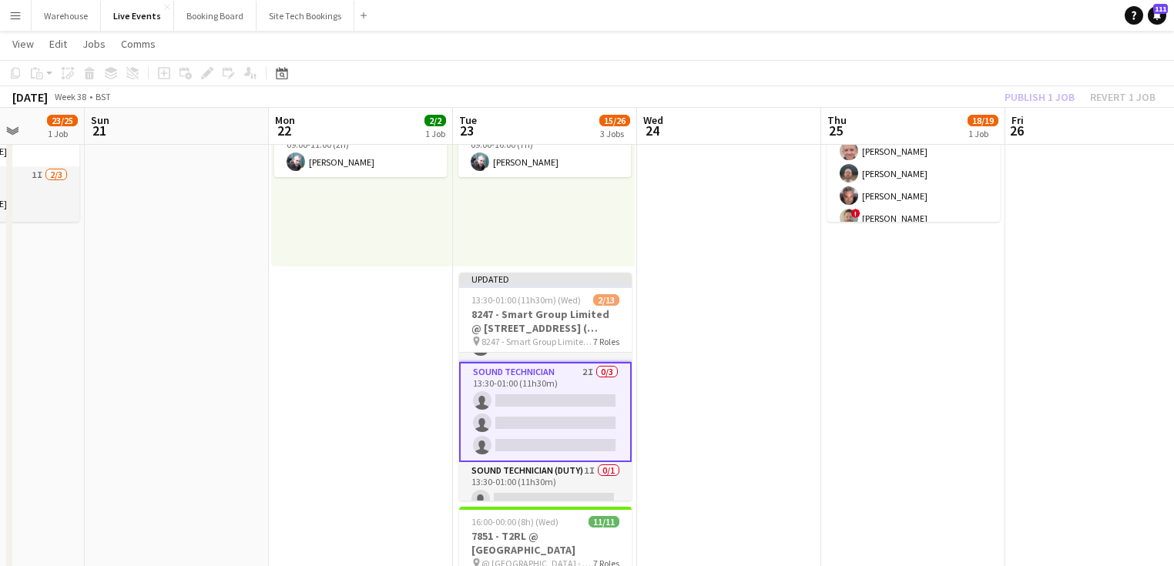
click at [745, 394] on app-date-cell at bounding box center [729, 562] width 184 height 1148
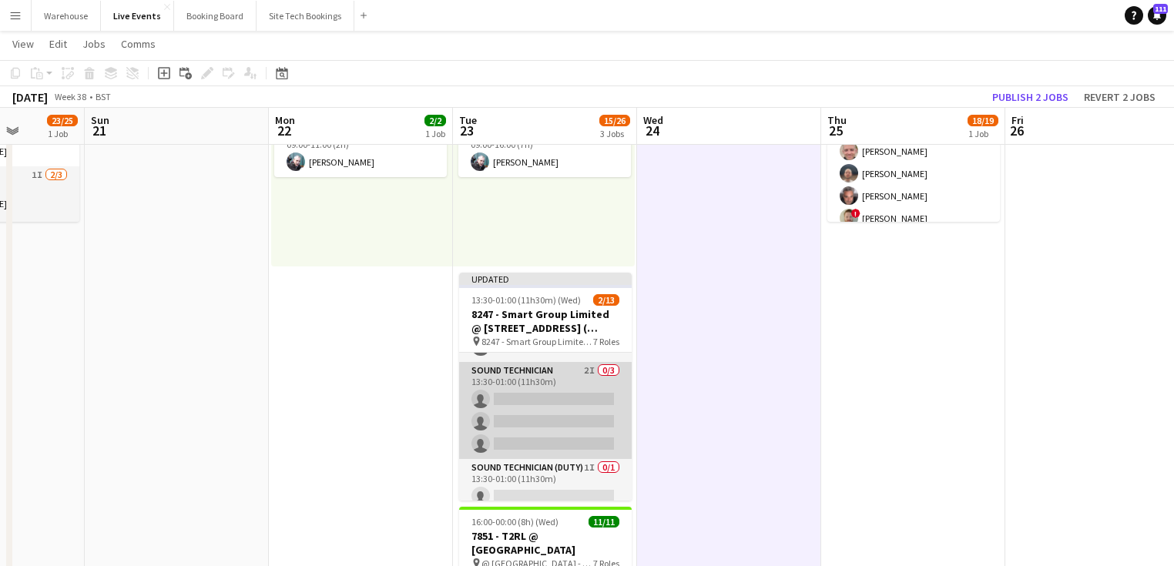
scroll to position [352, 0]
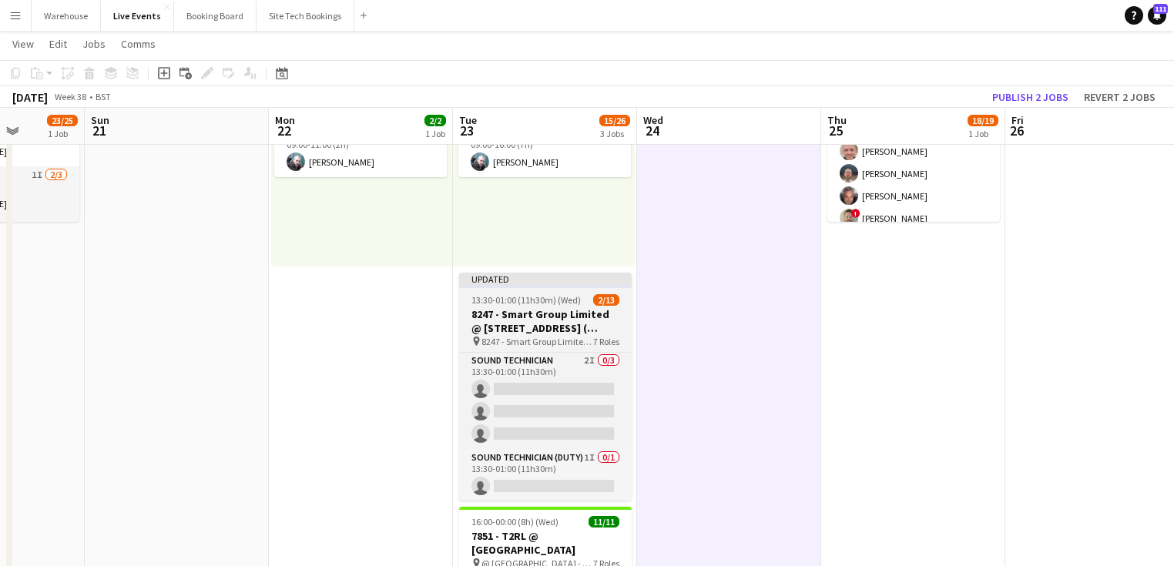
click at [515, 317] on h3 "8247 - Smart Group Limited @ [STREET_ADDRESS] ( Formerly Freemasons' Hall)" at bounding box center [545, 321] width 173 height 28
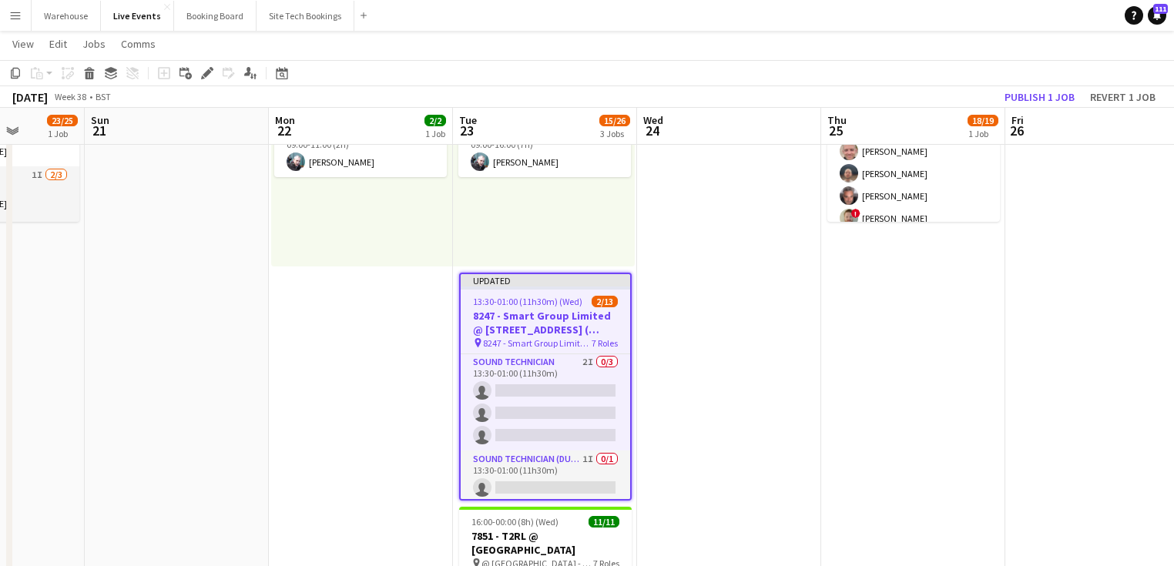
click at [755, 406] on app-date-cell at bounding box center [729, 562] width 184 height 1148
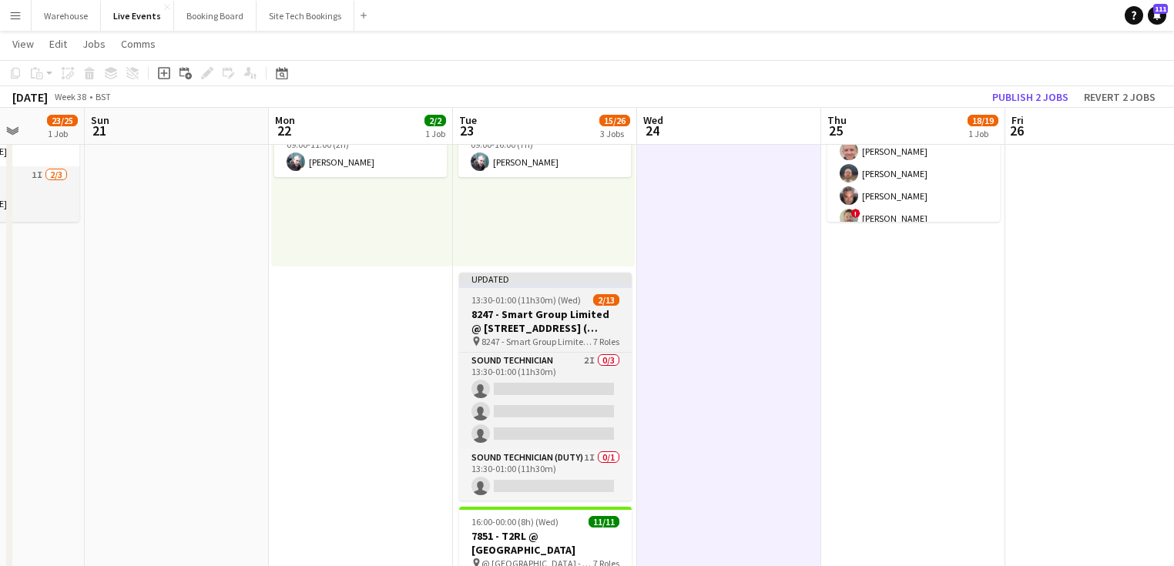
click at [513, 333] on h3 "8247 - Smart Group Limited @ [STREET_ADDRESS] ( Formerly Freemasons' Hall)" at bounding box center [545, 321] width 173 height 28
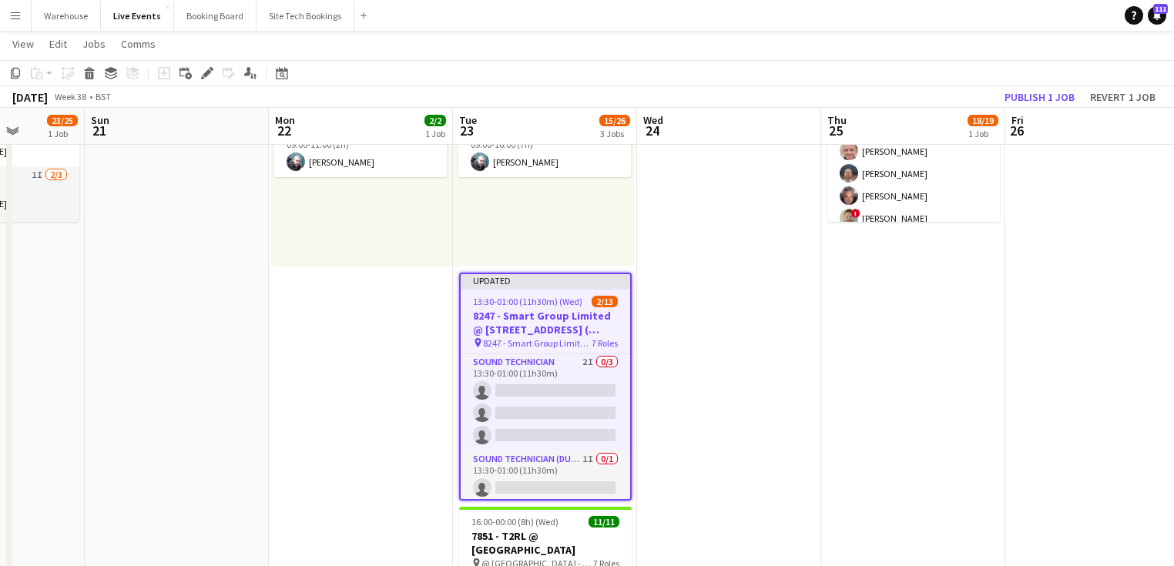
click at [682, 405] on app-date-cell at bounding box center [729, 562] width 184 height 1148
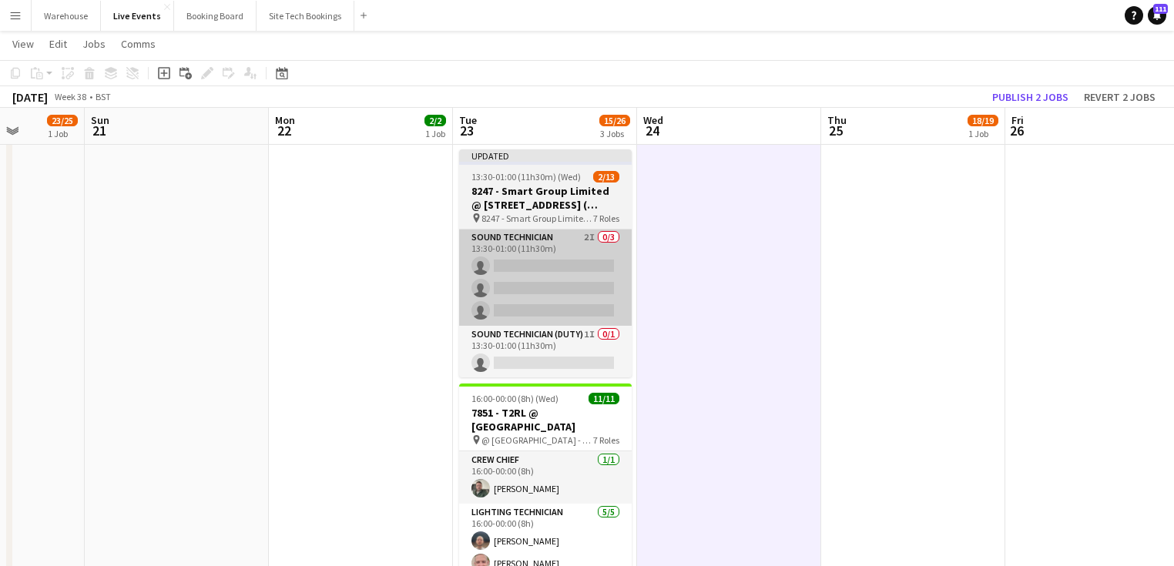
scroll to position [185, 0]
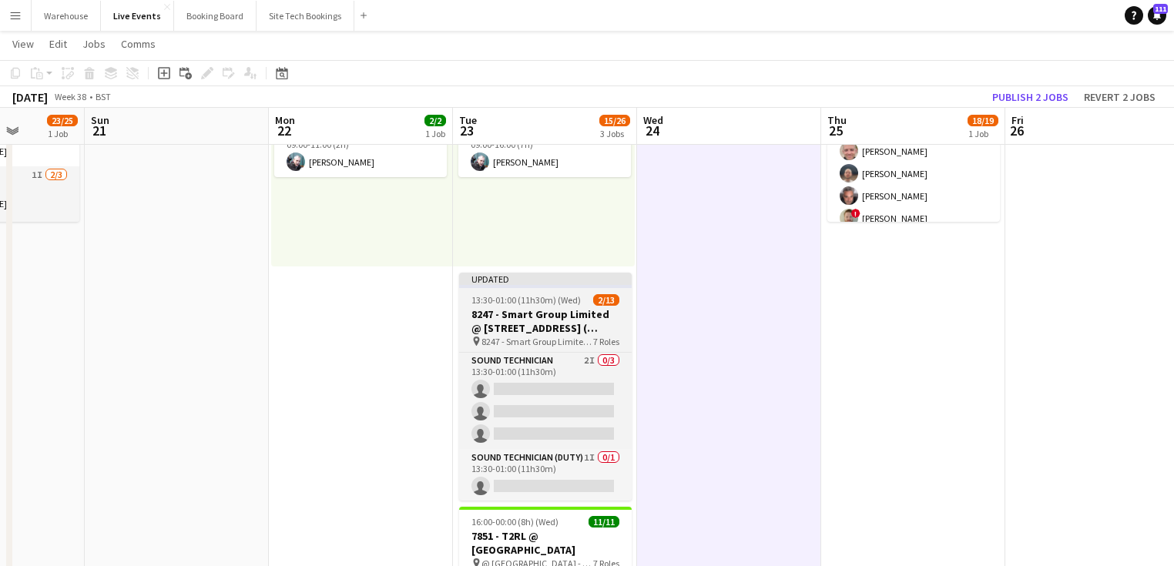
click at [518, 320] on h3 "8247 - Smart Group Limited @ [STREET_ADDRESS] ( Formerly Freemasons' Hall)" at bounding box center [545, 321] width 173 height 28
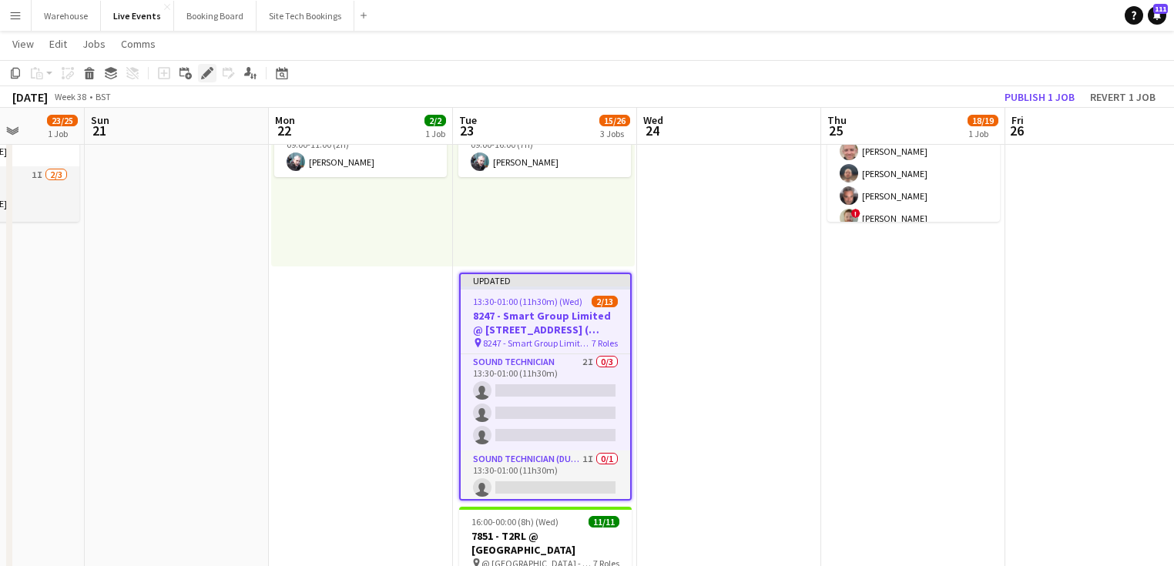
click at [203, 77] on icon at bounding box center [203, 77] width 4 height 4
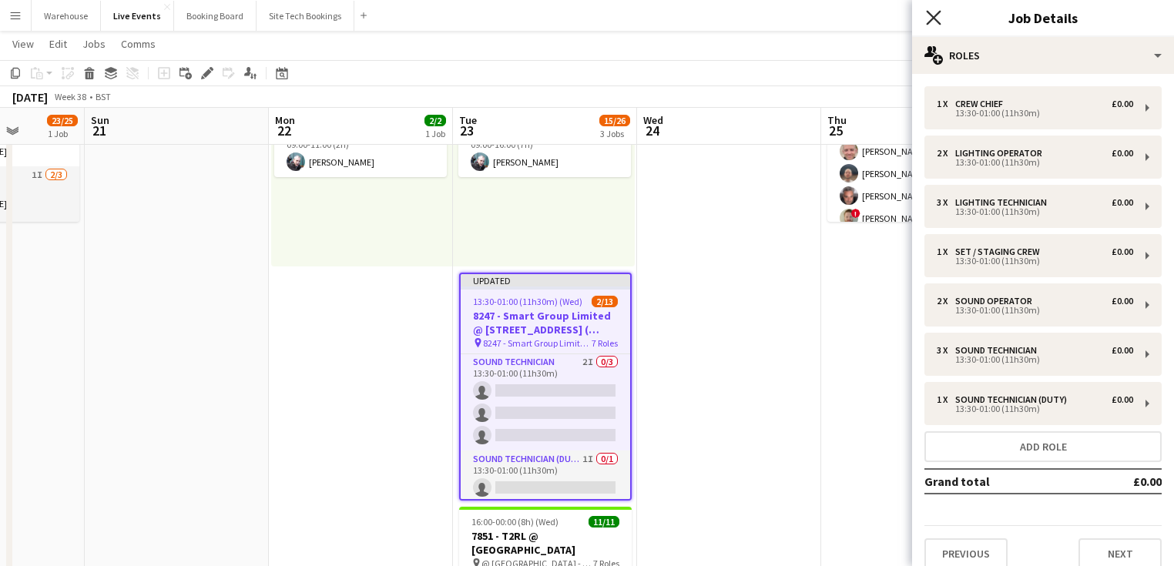
click at [927, 16] on icon "Close pop-in" at bounding box center [933, 17] width 15 height 15
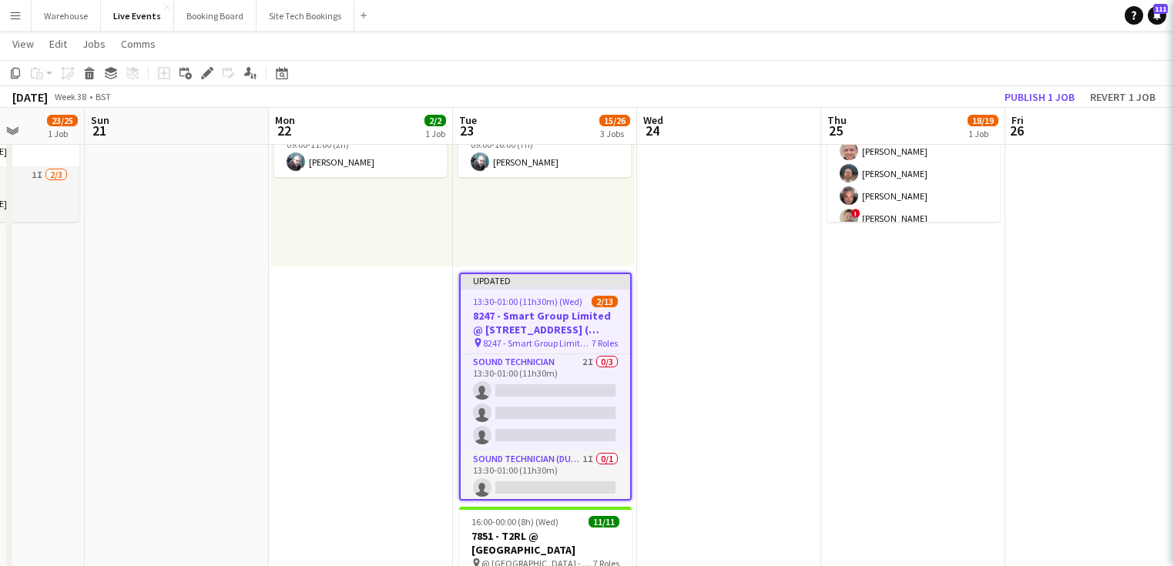
drag, startPoint x: 797, startPoint y: 496, endPoint x: 789, endPoint y: 488, distance: 10.9
click at [795, 495] on app-date-cell at bounding box center [729, 562] width 184 height 1148
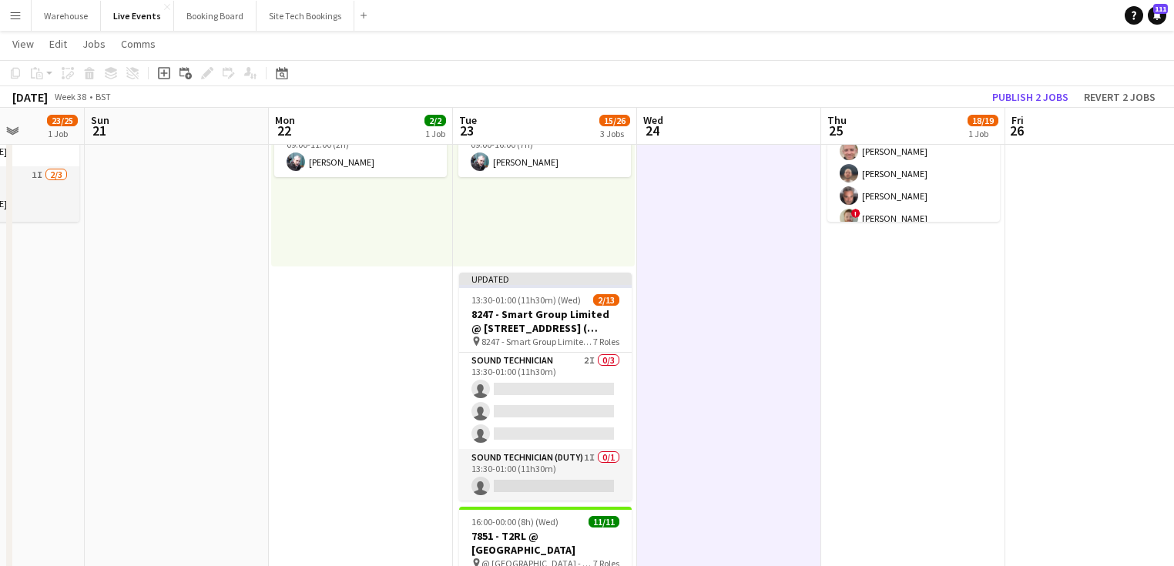
scroll to position [0, 653]
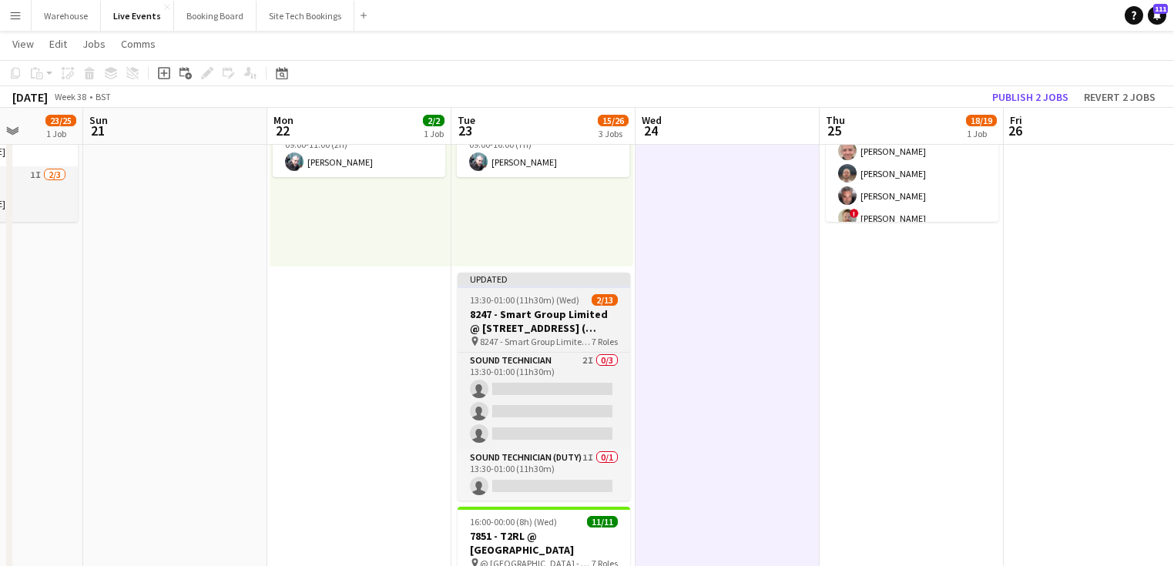
click at [545, 303] on span "13:30-01:00 (11h30m) (Wed)" at bounding box center [524, 300] width 109 height 12
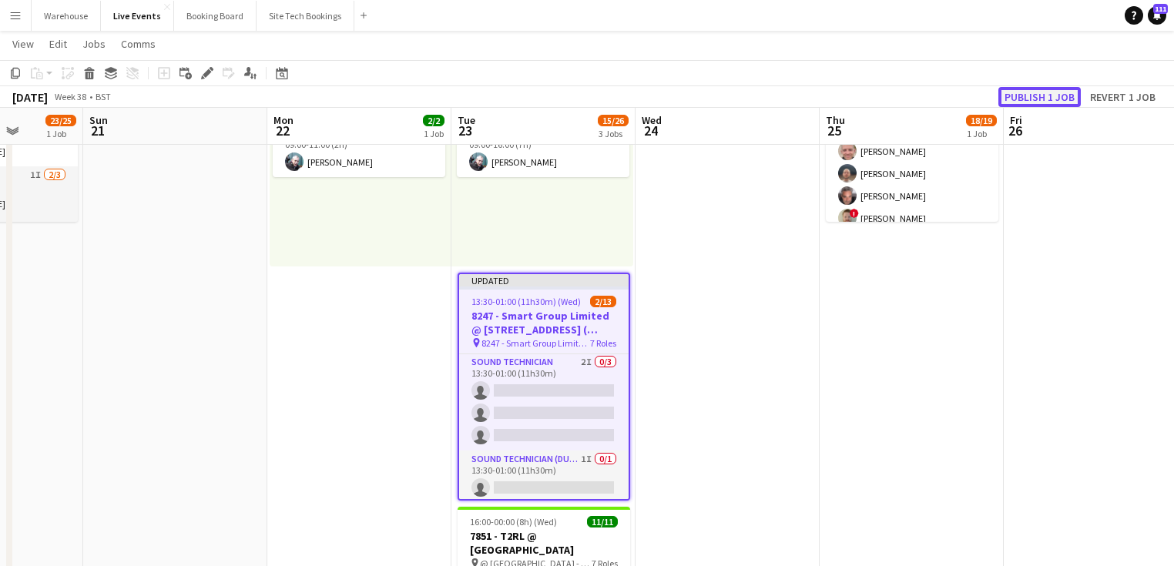
click at [1021, 89] on button "Publish 1 job" at bounding box center [1039, 97] width 82 height 20
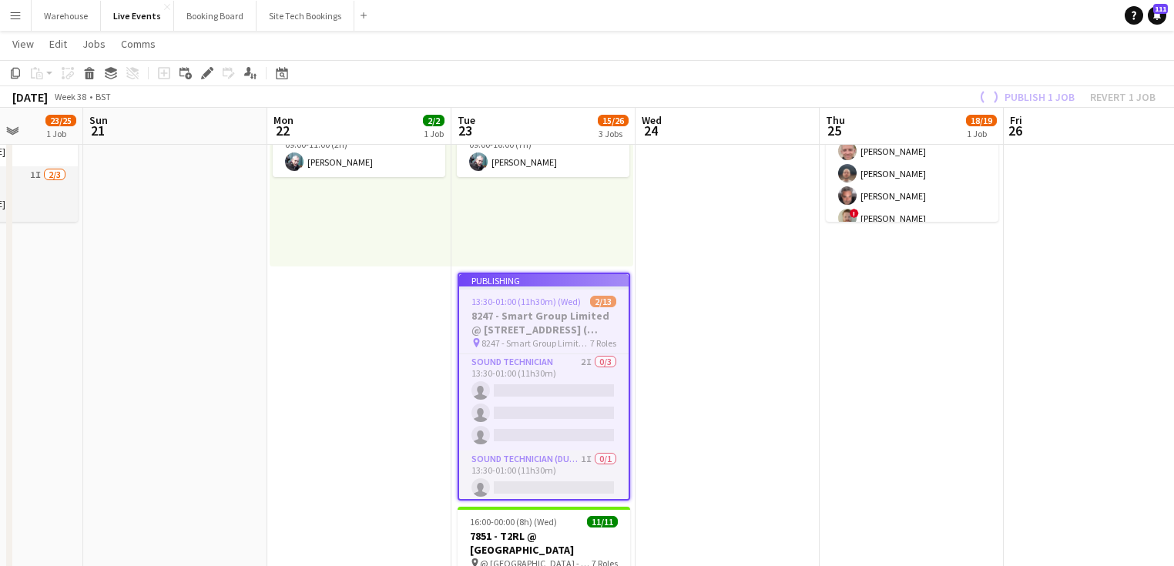
scroll to position [343, 0]
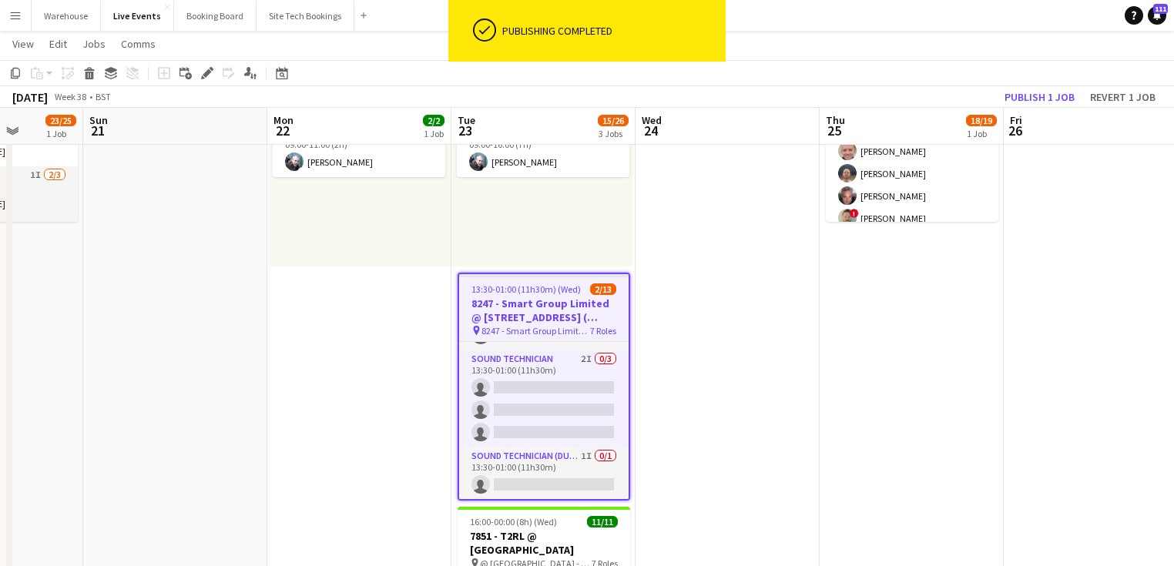
click at [514, 306] on h3 "8247 - Smart Group Limited @ [STREET_ADDRESS] ( Formerly Freemasons' Hall)" at bounding box center [543, 311] width 169 height 28
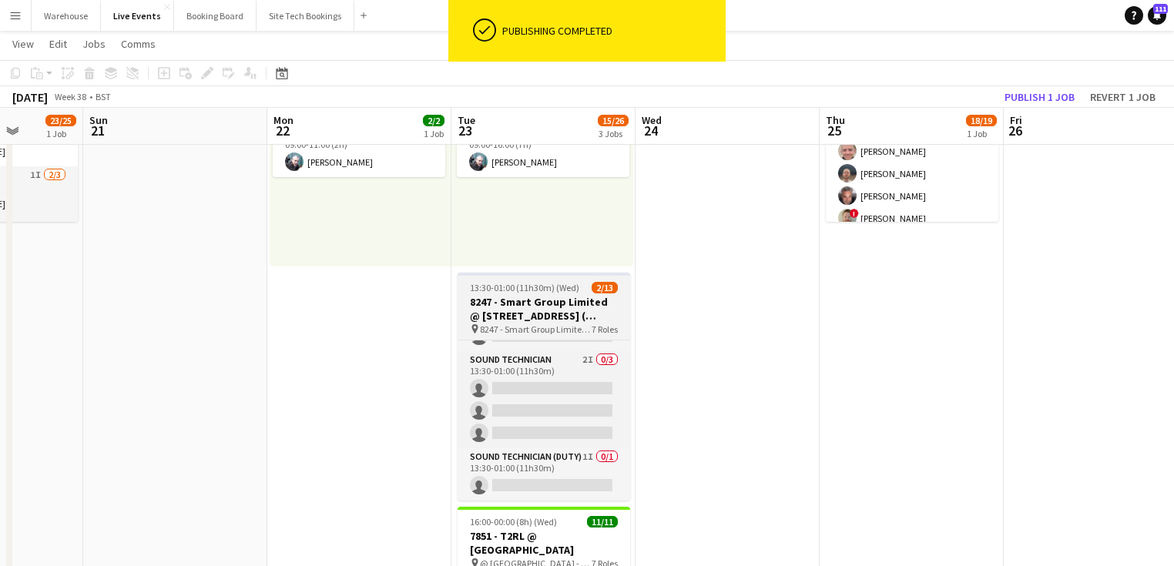
scroll to position [340, 0]
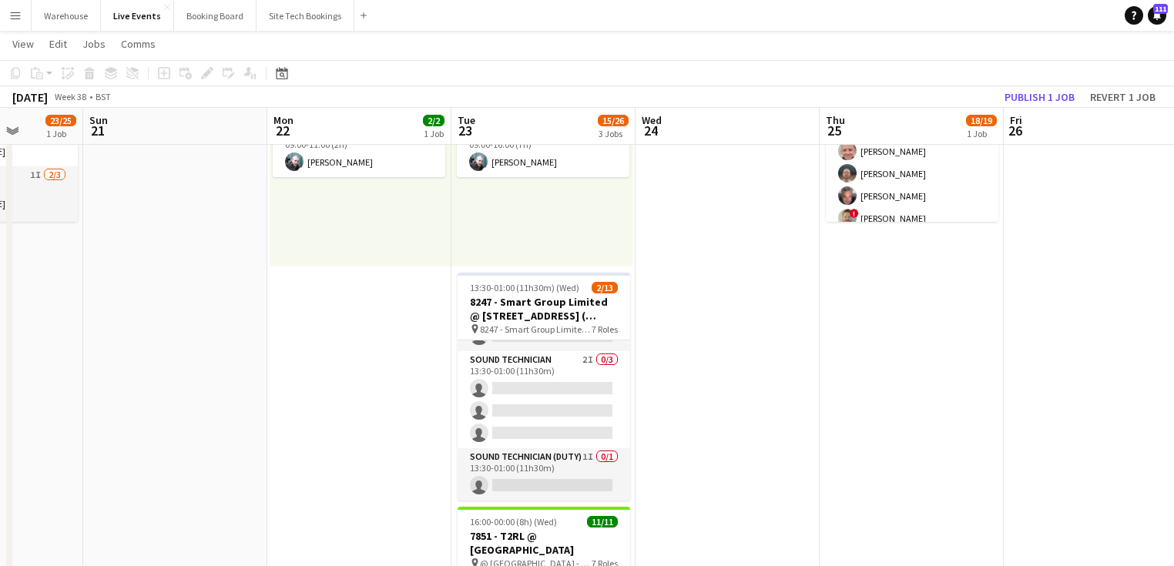
click at [658, 387] on app-date-cell at bounding box center [728, 562] width 184 height 1148
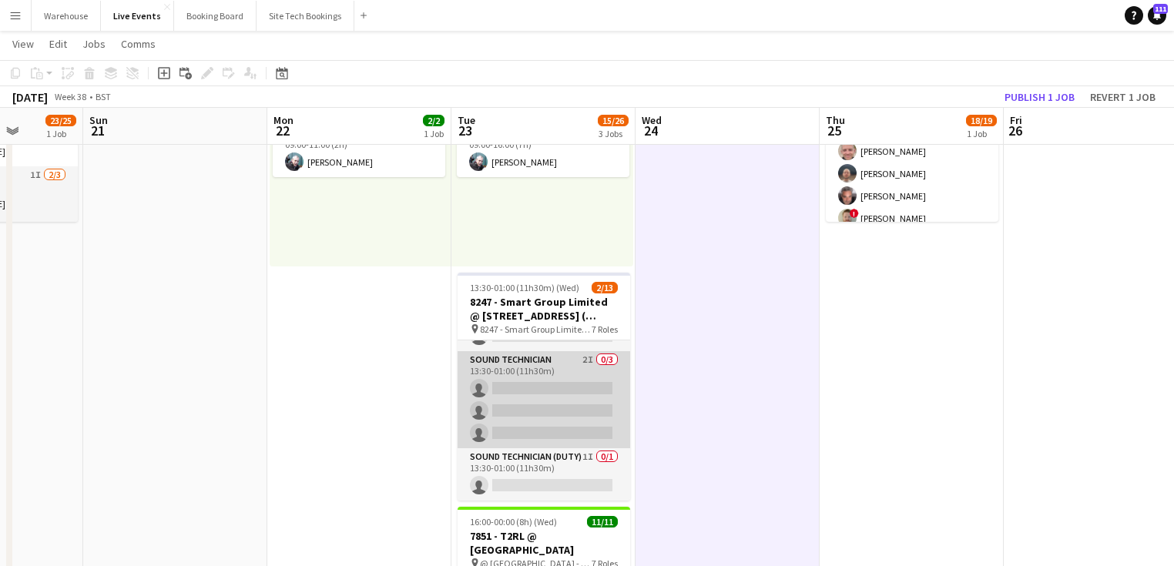
click at [522, 382] on app-card-role "Sound Technician 2I 0/3 13:30-01:00 (11h30m) single-neutral-actions single-neut…" at bounding box center [544, 399] width 173 height 97
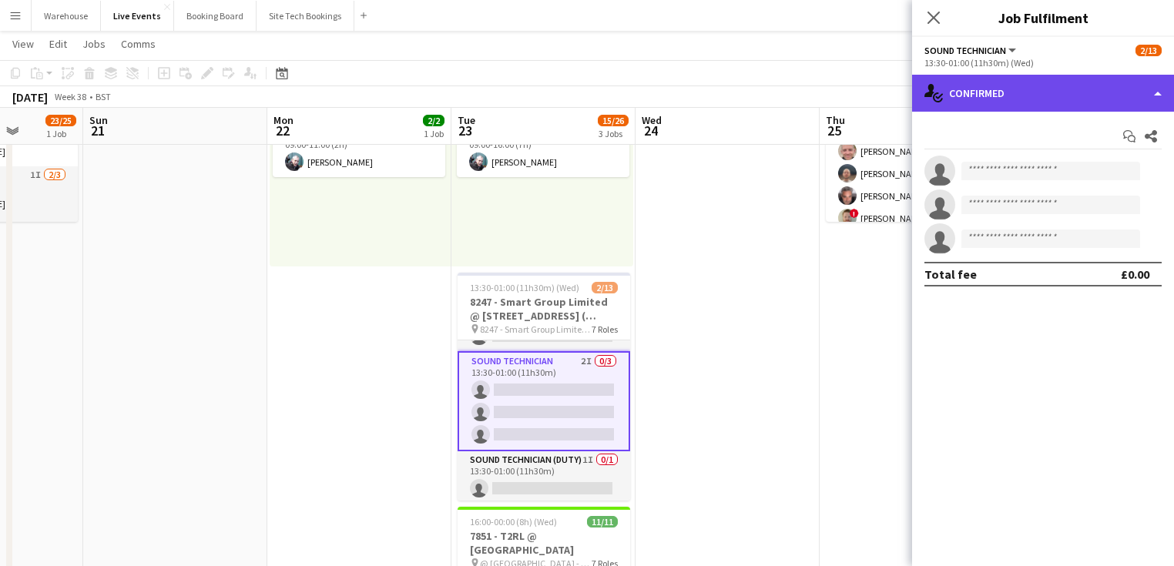
click at [1028, 89] on div "single-neutral-actions-check-2 Confirmed" at bounding box center [1043, 93] width 262 height 37
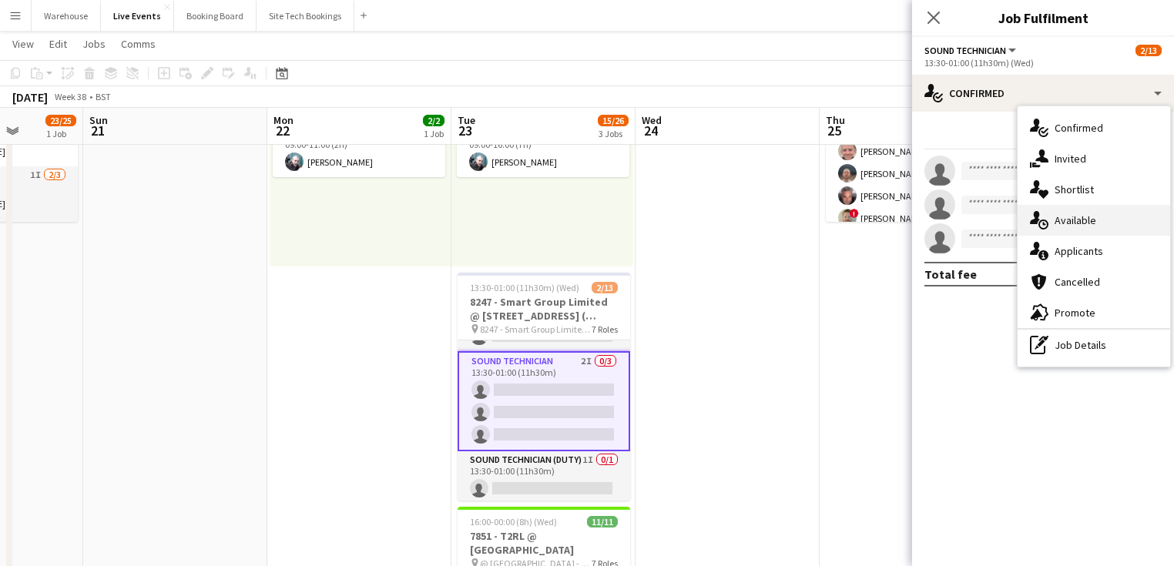
click at [1066, 217] on span "Available" at bounding box center [1076, 220] width 42 height 14
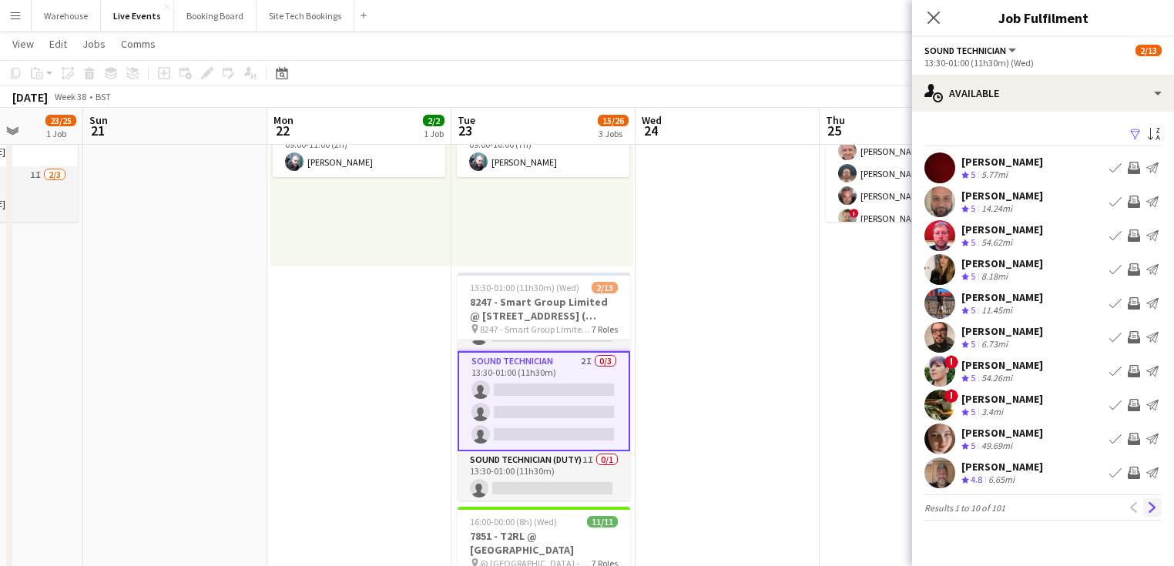
click at [1156, 507] on app-icon "Next" at bounding box center [1152, 507] width 11 height 11
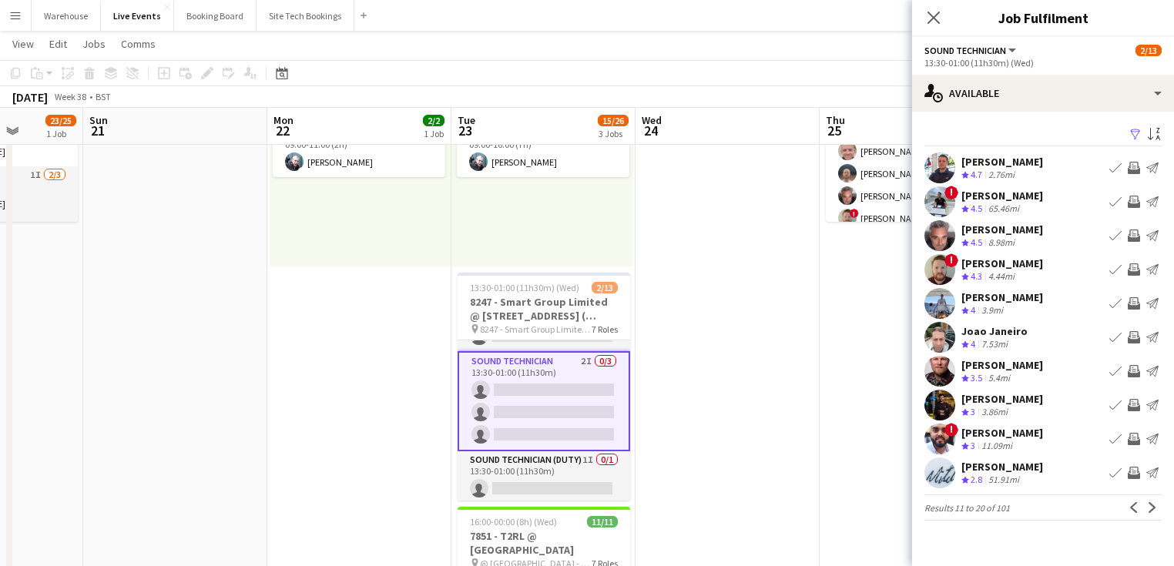
click at [946, 235] on app-user-avatar at bounding box center [939, 235] width 31 height 31
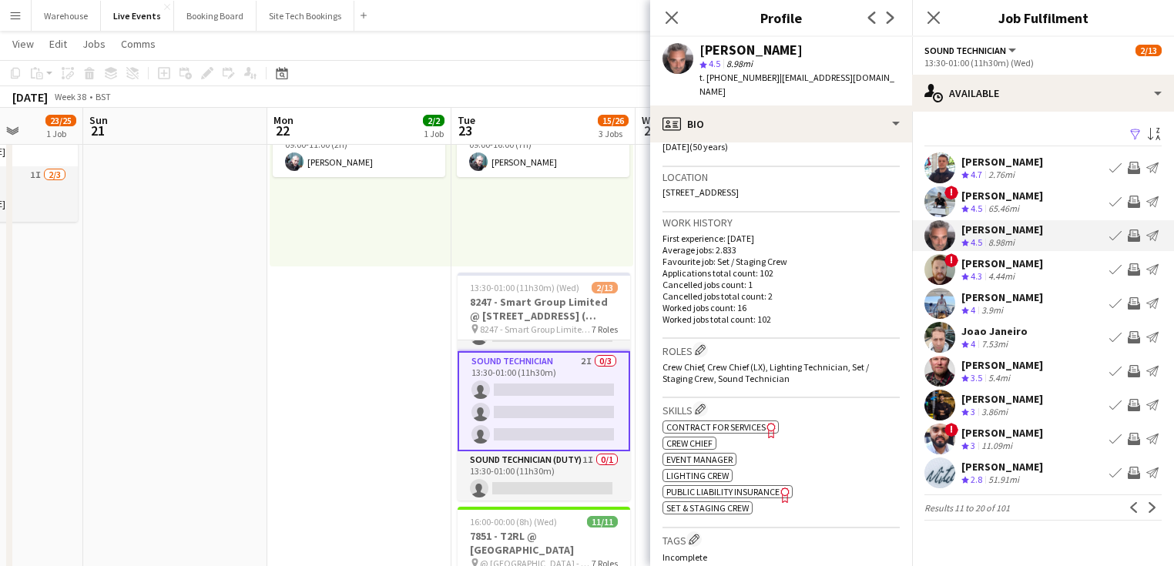
scroll to position [370, 0]
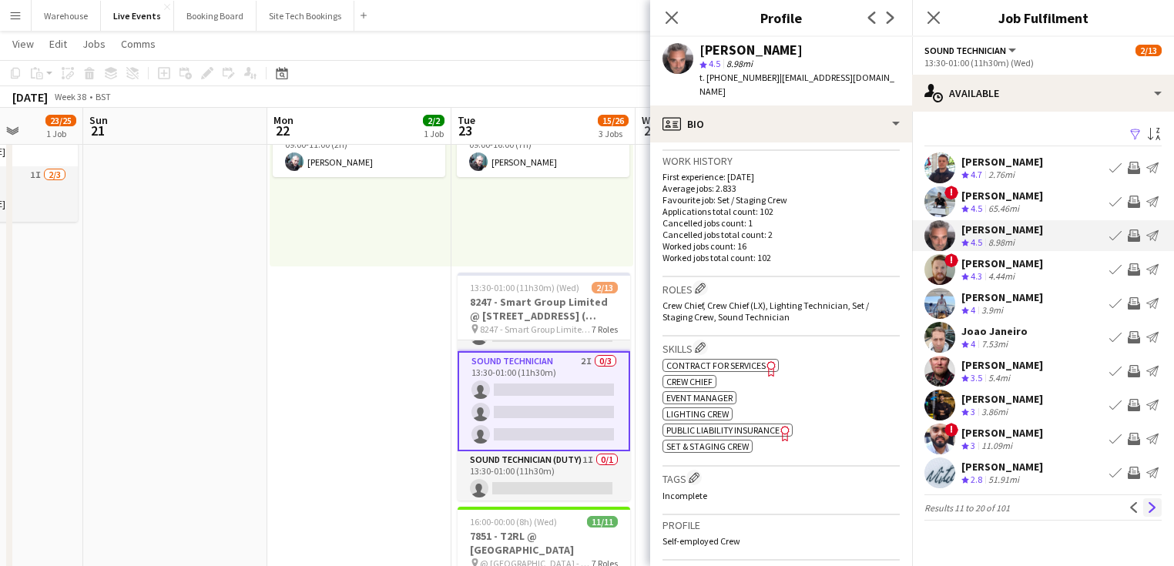
click at [1156, 502] on app-icon "Next" at bounding box center [1152, 507] width 11 height 11
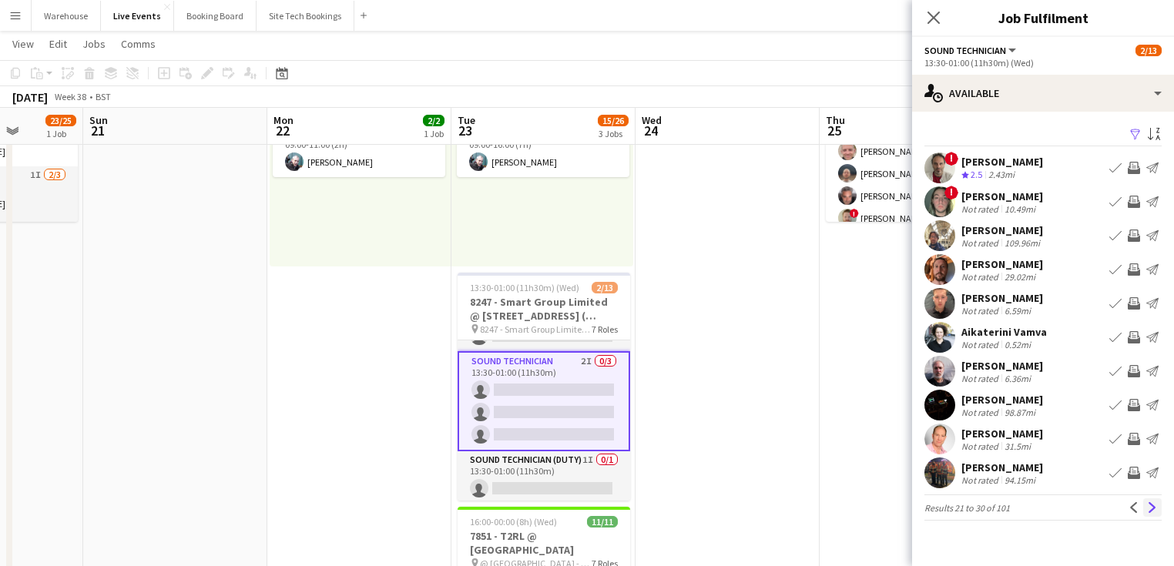
click at [1144, 506] on button "Next" at bounding box center [1152, 507] width 18 height 18
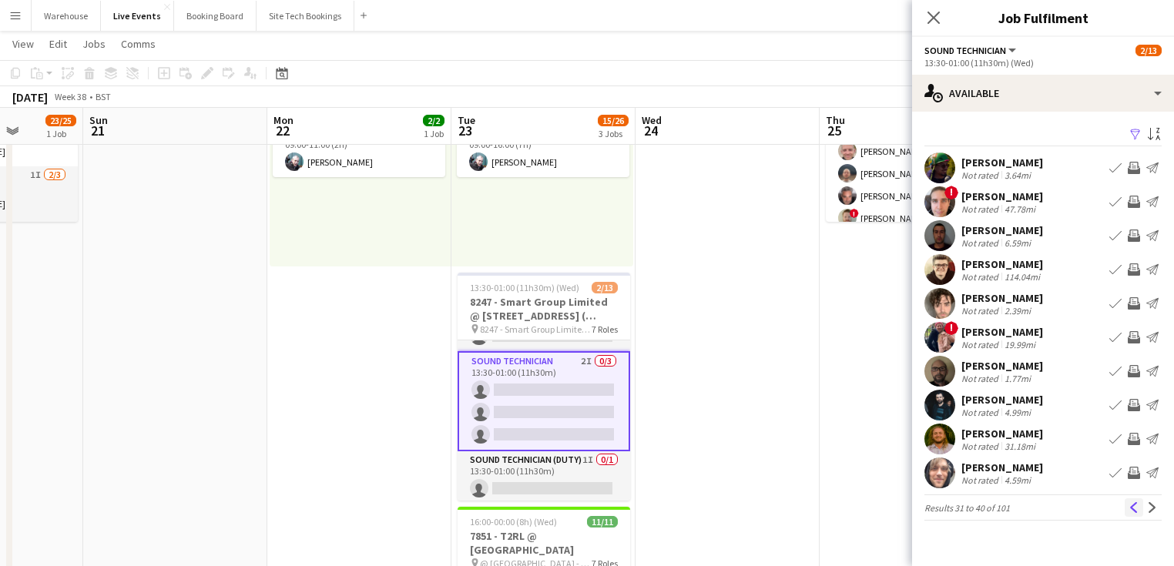
click at [1134, 509] on app-icon "Previous" at bounding box center [1134, 507] width 11 height 11
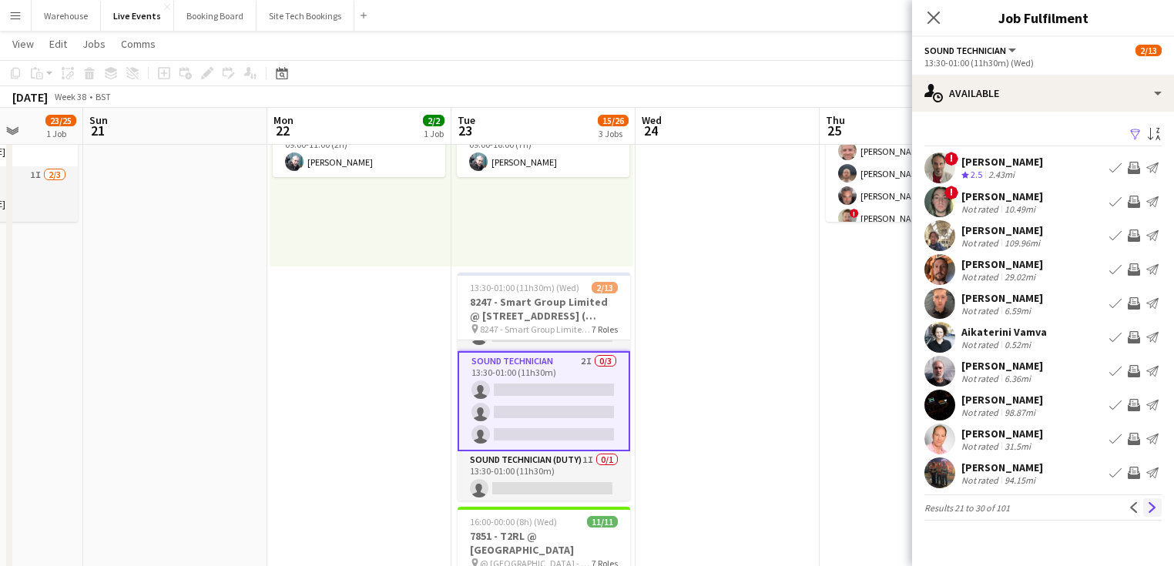
click at [1152, 511] on app-icon "Next" at bounding box center [1152, 507] width 11 height 11
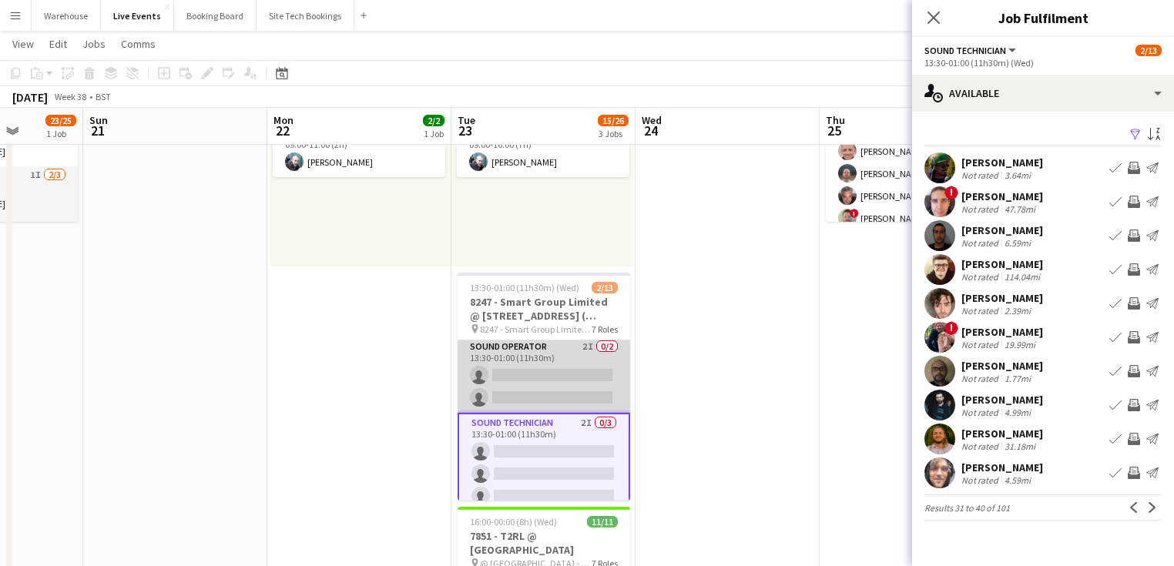
scroll to position [217, 0]
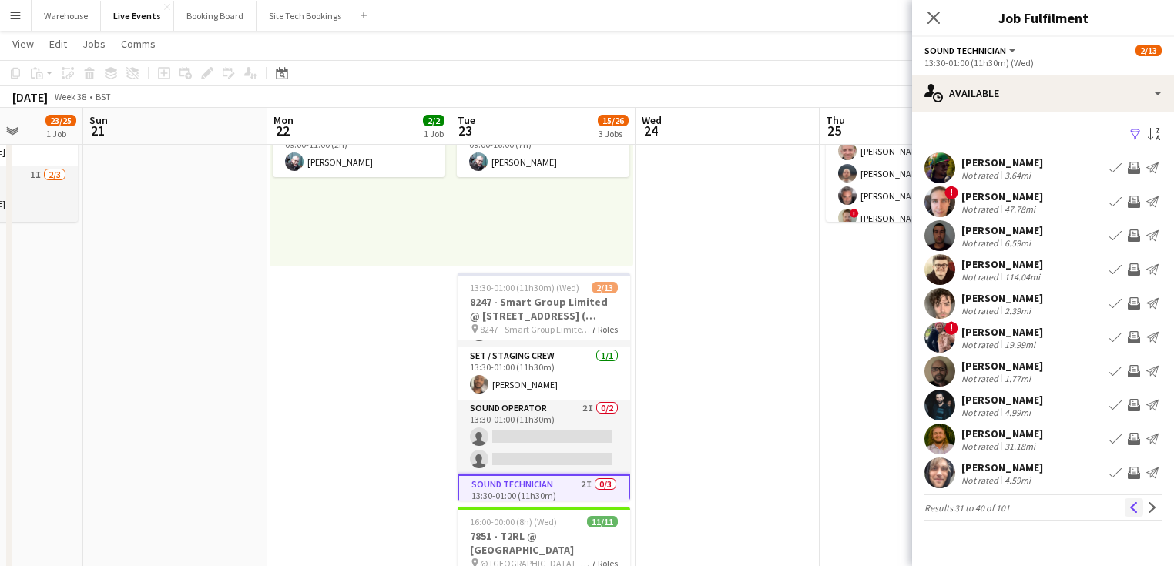
click at [1137, 506] on app-icon "Previous" at bounding box center [1134, 507] width 11 height 11
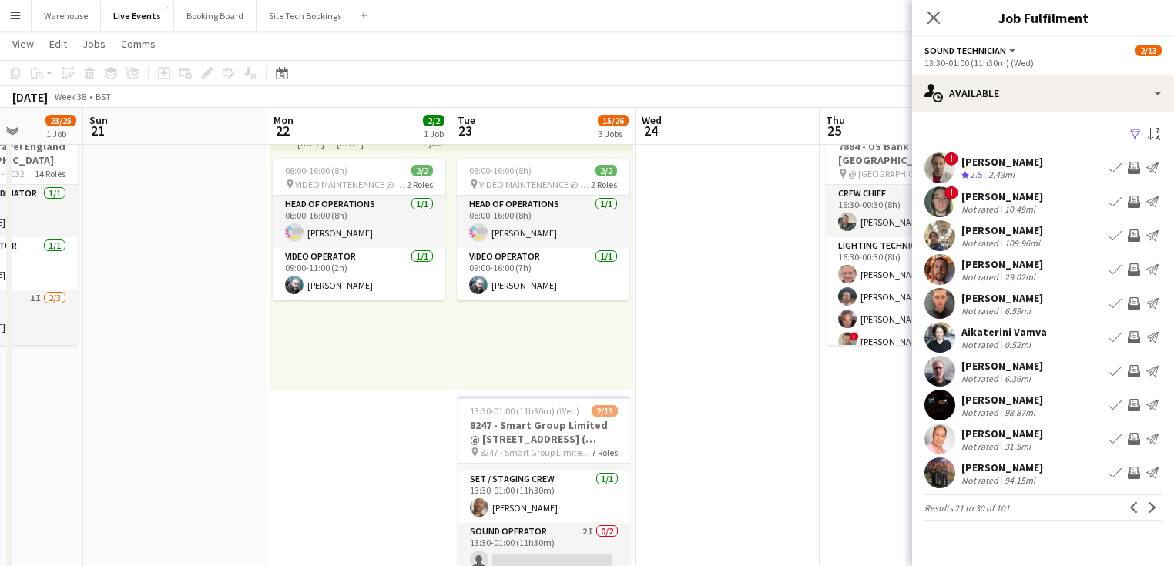
scroll to position [185, 0]
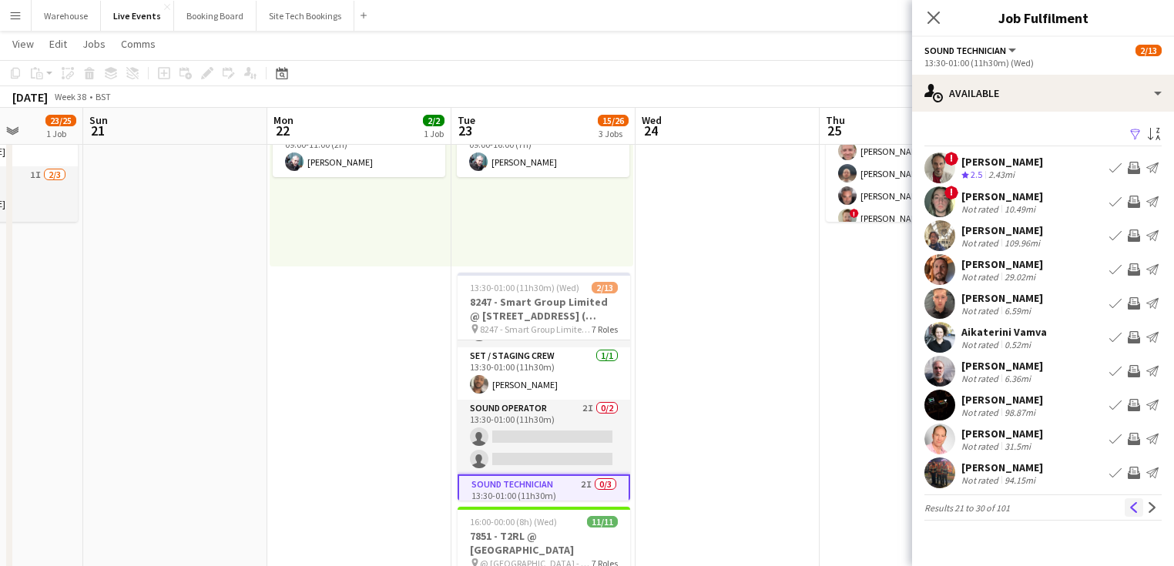
click at [1125, 507] on button "Previous" at bounding box center [1134, 507] width 18 height 18
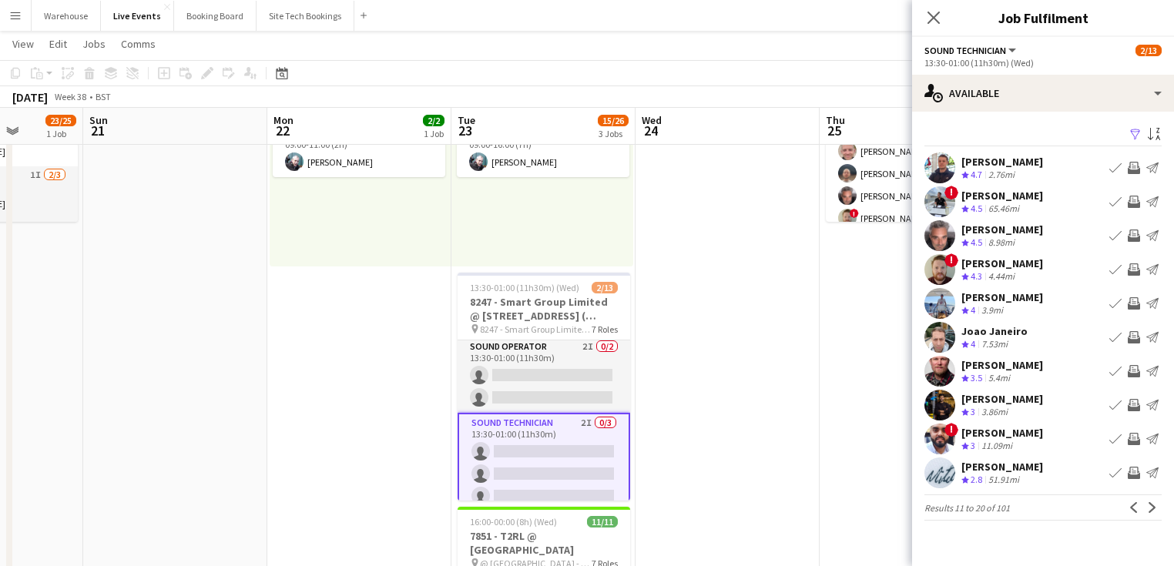
scroll to position [340, 0]
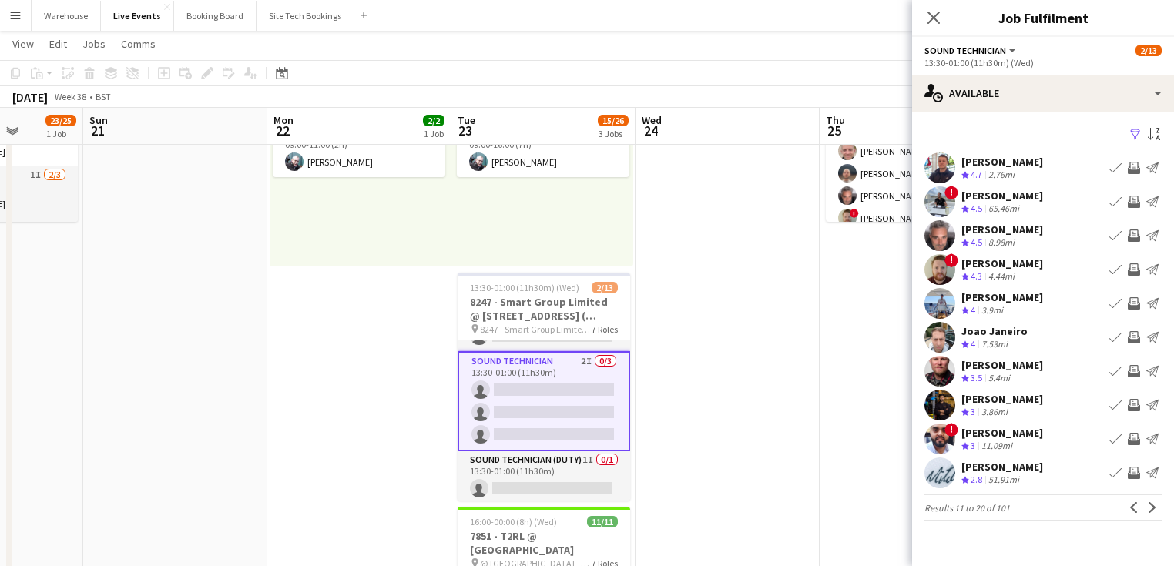
click at [943, 237] on app-user-avatar at bounding box center [939, 235] width 31 height 31
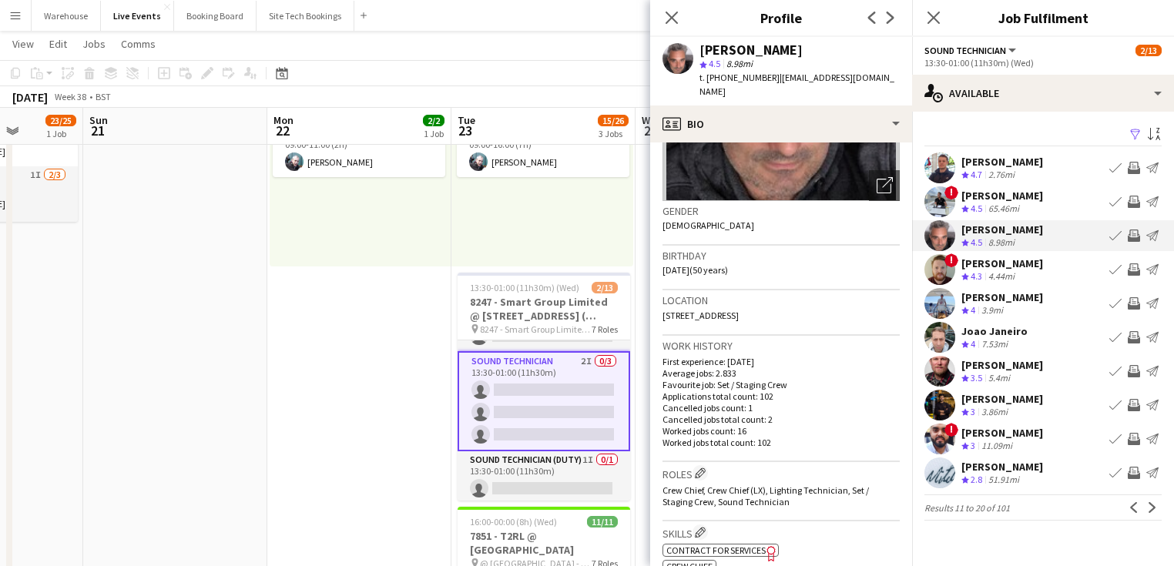
scroll to position [308, 0]
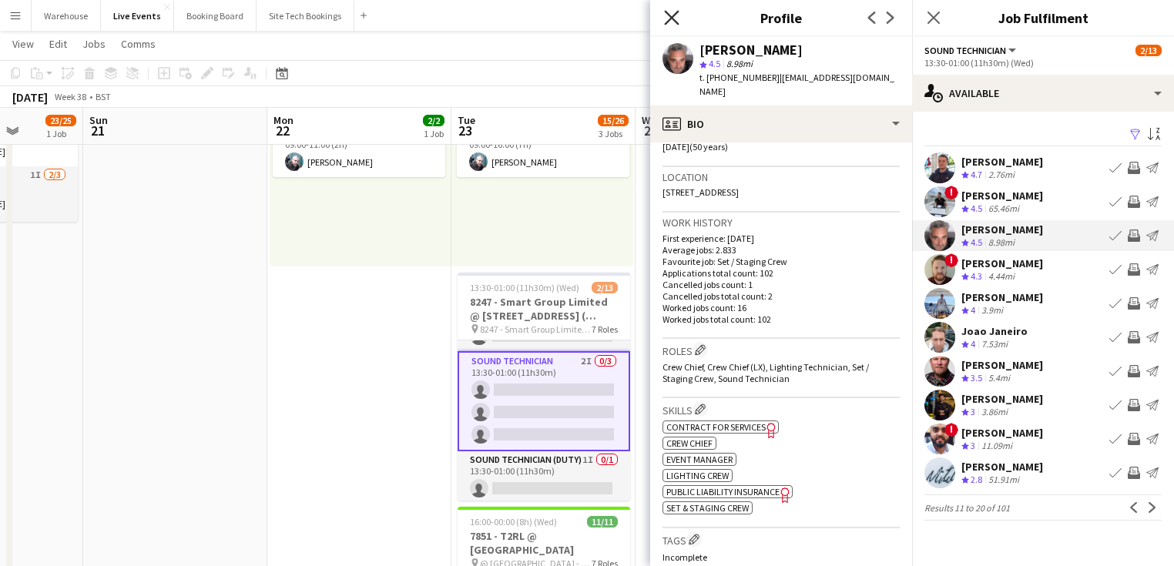
click at [664, 16] on app-icon "Close pop-in" at bounding box center [672, 18] width 22 height 22
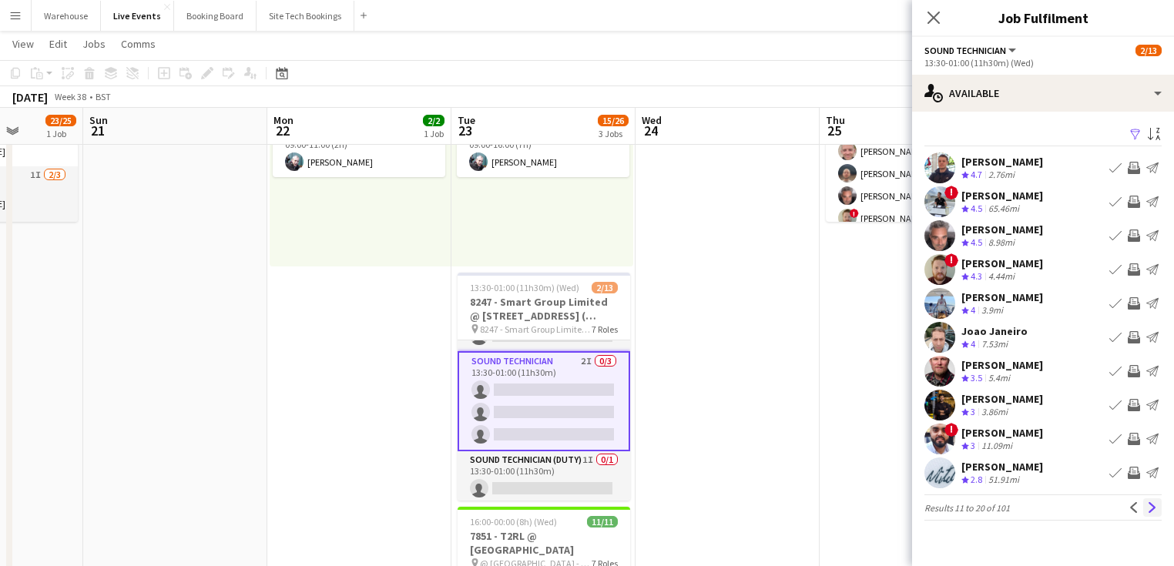
click at [1151, 502] on app-icon "Next" at bounding box center [1152, 507] width 11 height 11
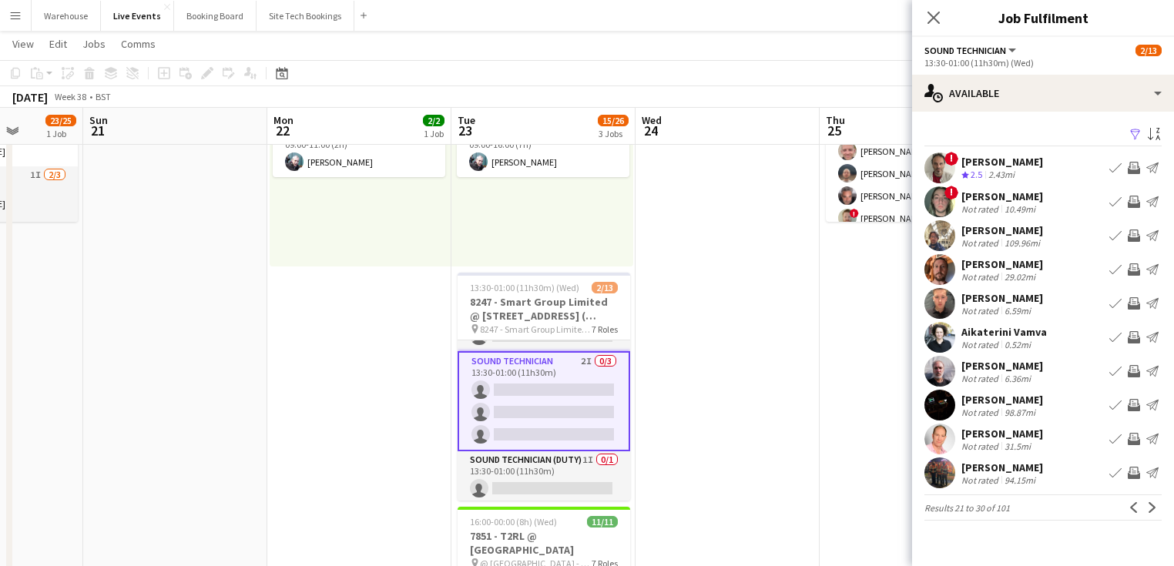
click at [1151, 502] on app-icon "Next" at bounding box center [1152, 507] width 11 height 11
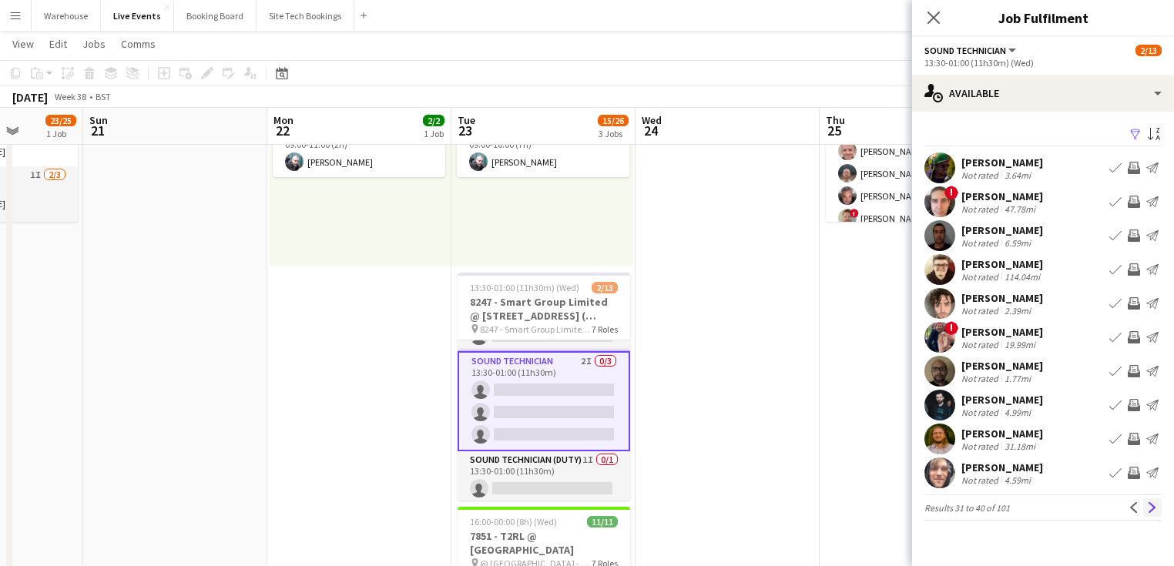
click at [1147, 505] on app-icon "Next" at bounding box center [1152, 507] width 11 height 11
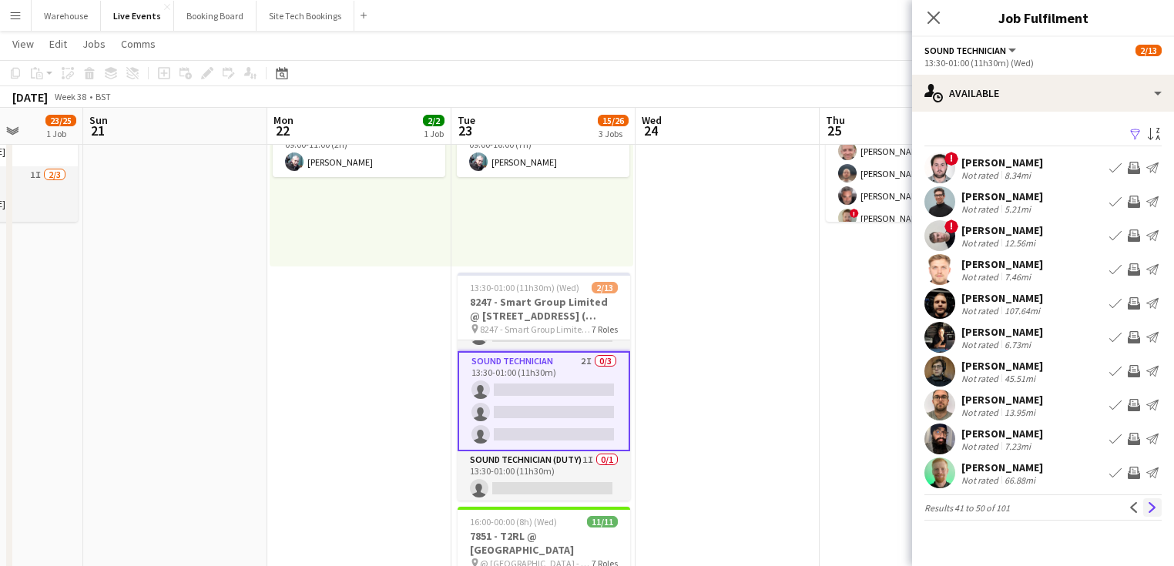
click at [1149, 504] on app-icon "Next" at bounding box center [1152, 507] width 11 height 11
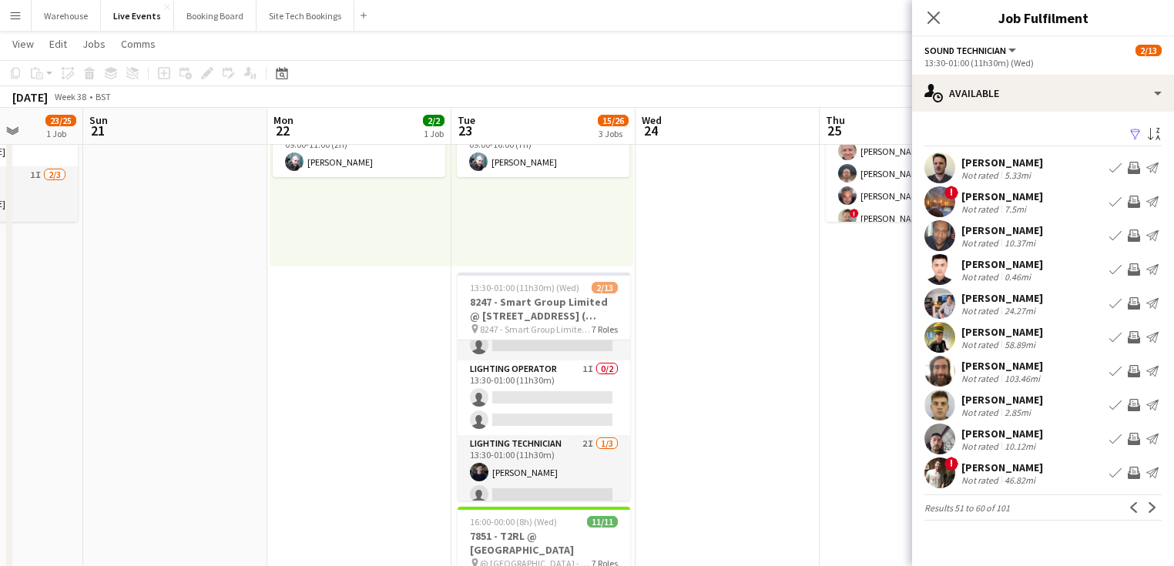
scroll to position [0, 0]
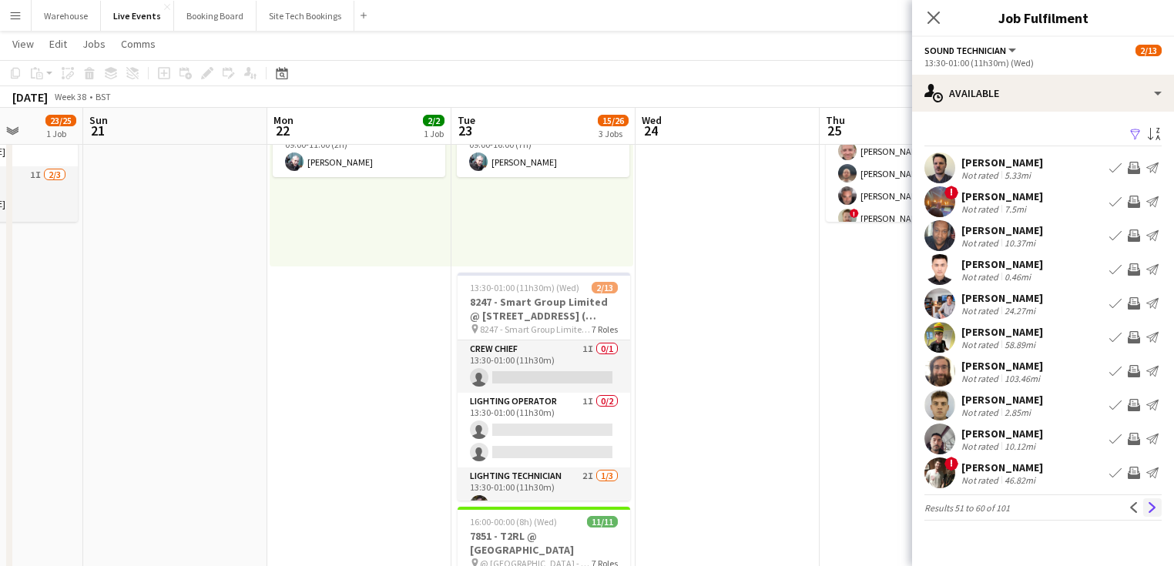
click at [1152, 515] on button "Next" at bounding box center [1152, 507] width 18 height 18
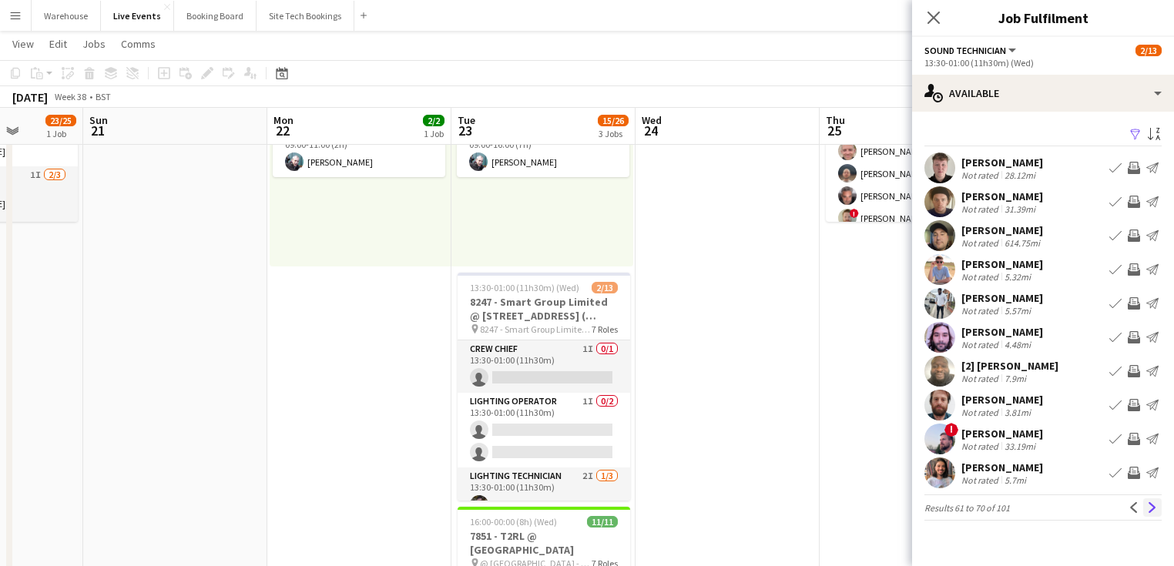
click at [1156, 512] on app-icon "Next" at bounding box center [1152, 507] width 11 height 11
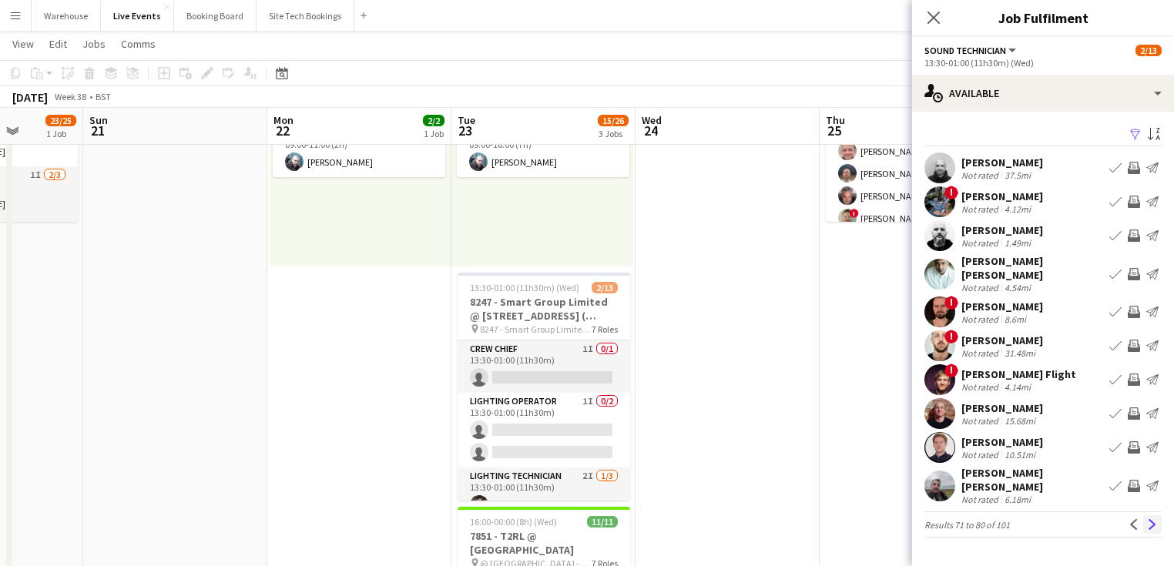
click at [1156, 519] on app-icon "Next" at bounding box center [1152, 524] width 11 height 11
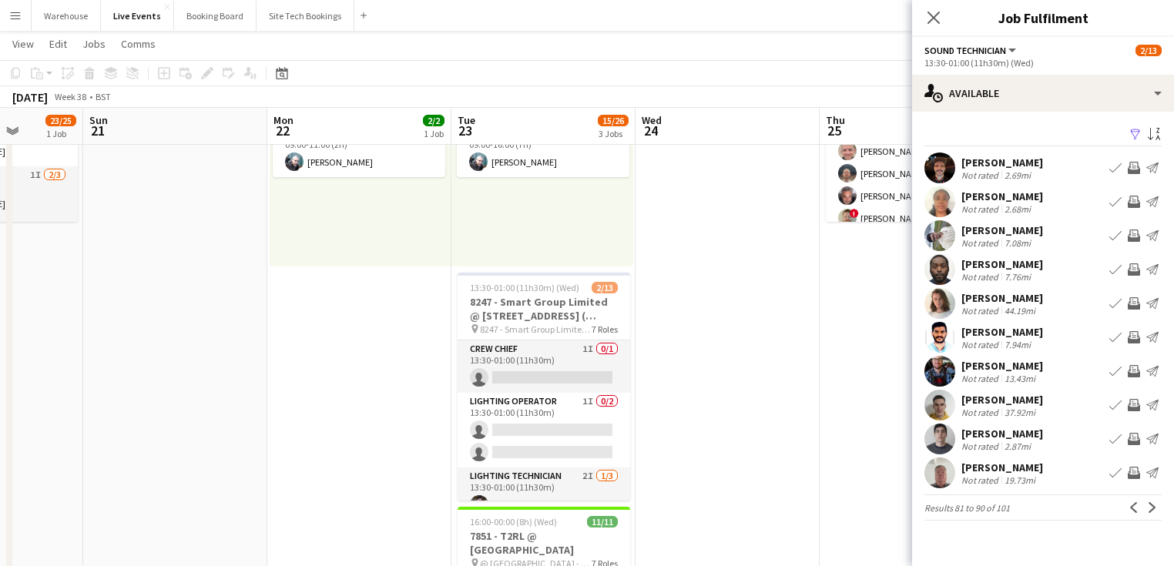
click at [1156, 510] on app-icon "Next" at bounding box center [1152, 507] width 11 height 11
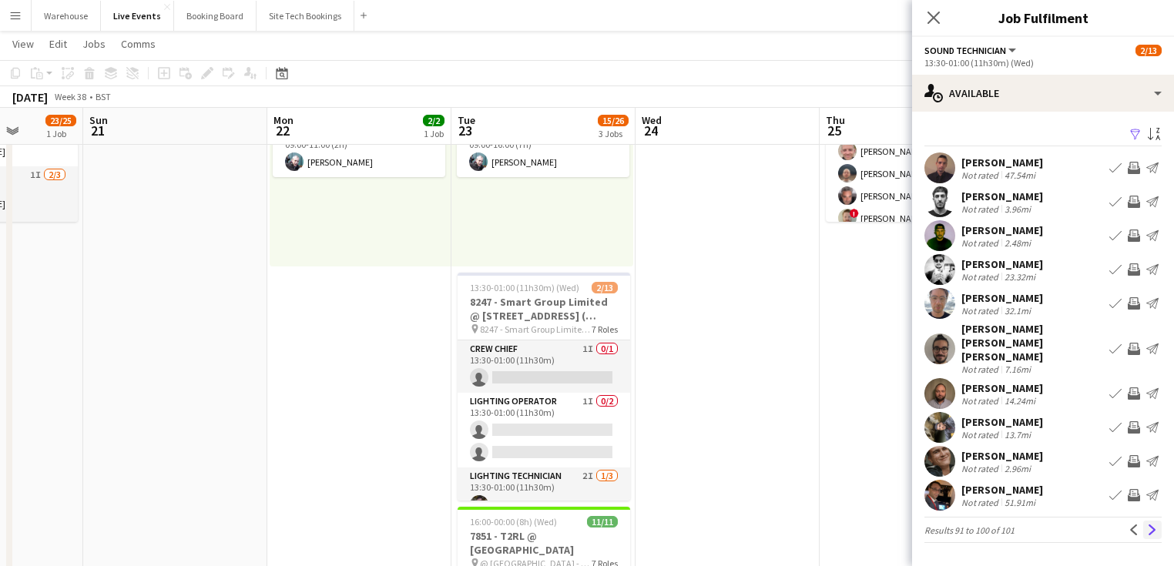
click at [1156, 525] on app-icon "Next" at bounding box center [1152, 530] width 11 height 11
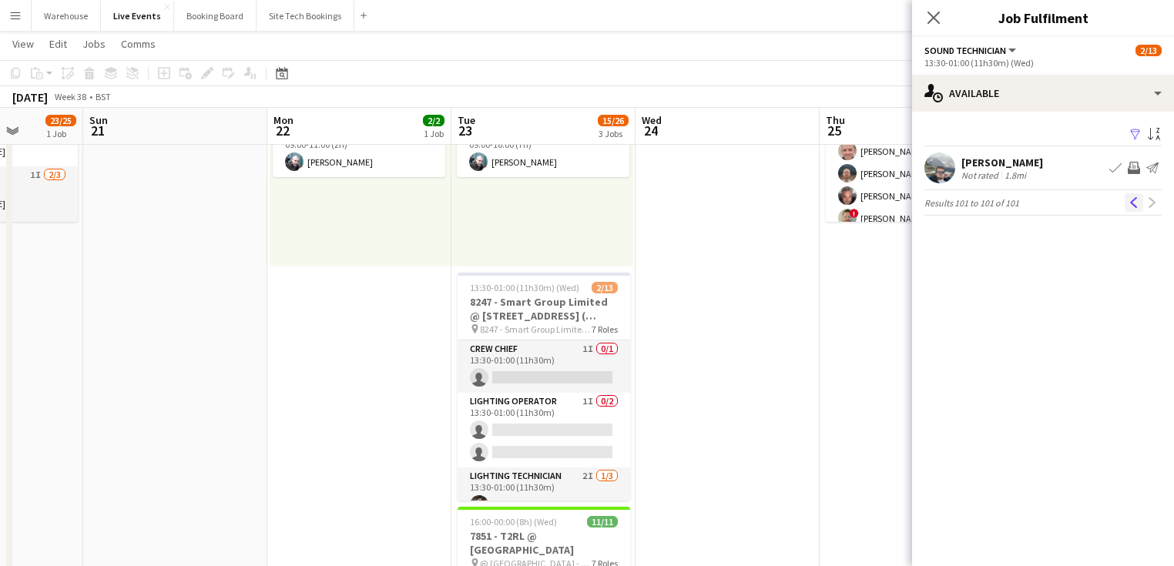
click at [1129, 201] on app-icon "Previous" at bounding box center [1134, 202] width 11 height 11
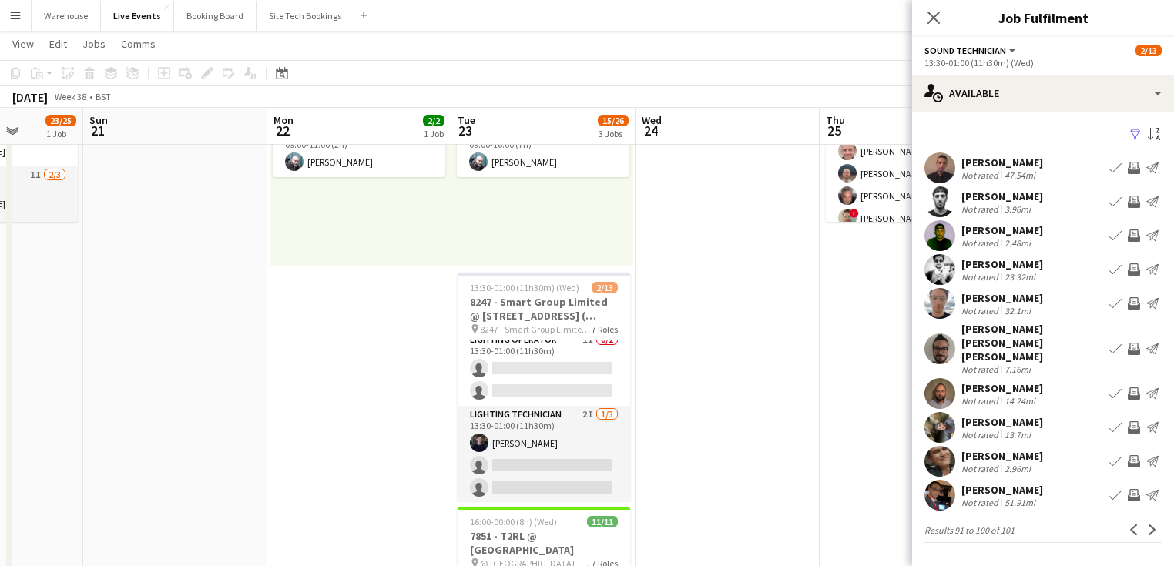
scroll to position [308, 0]
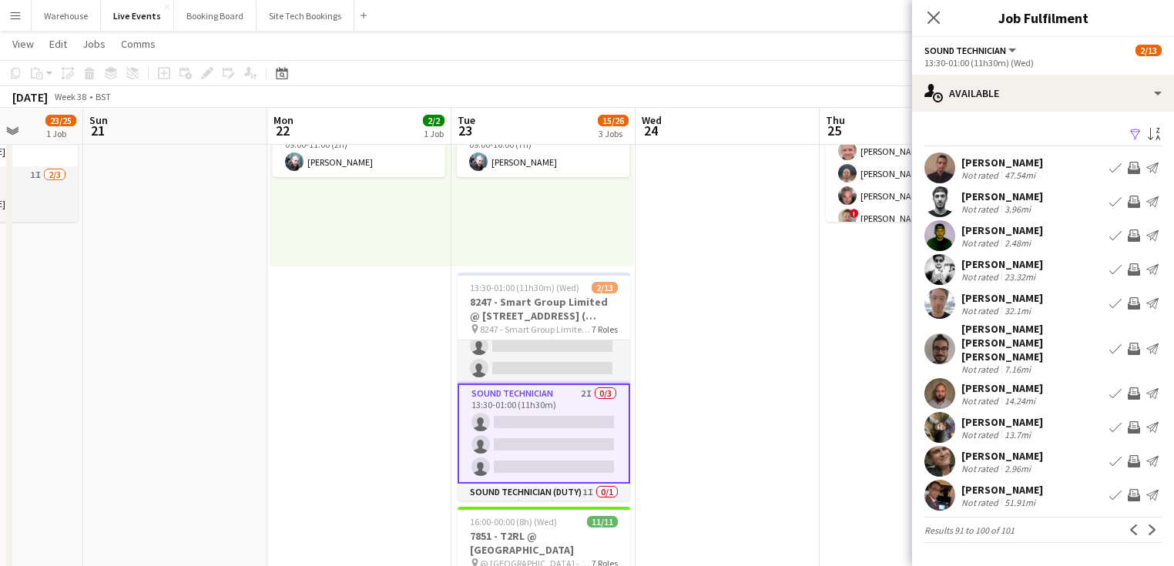
click at [1139, 421] on app-icon "Invite crew" at bounding box center [1134, 427] width 12 height 12
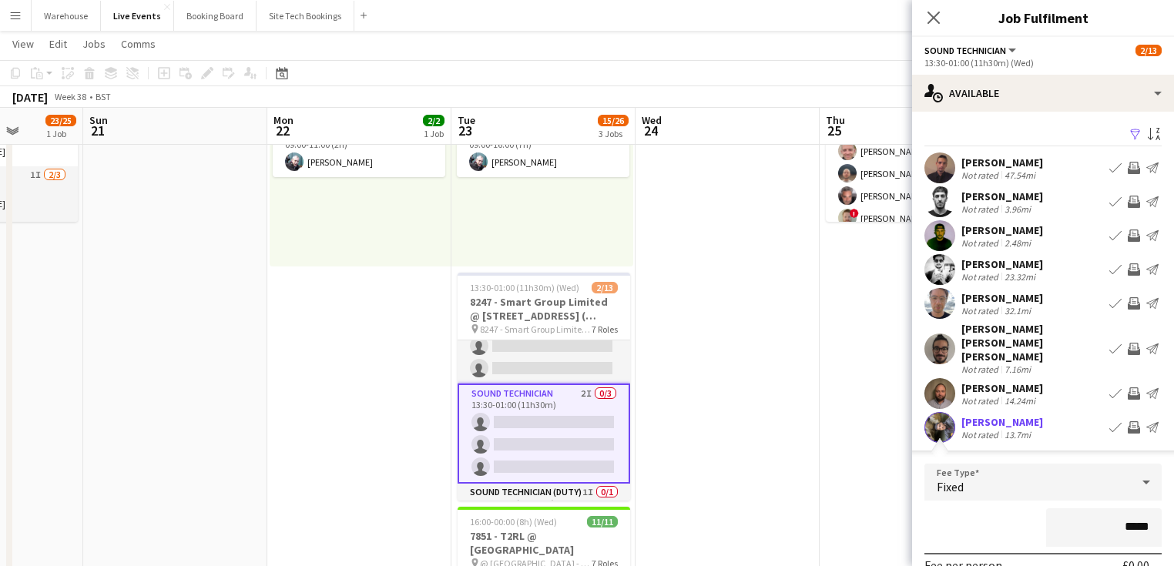
scroll to position [185, 0]
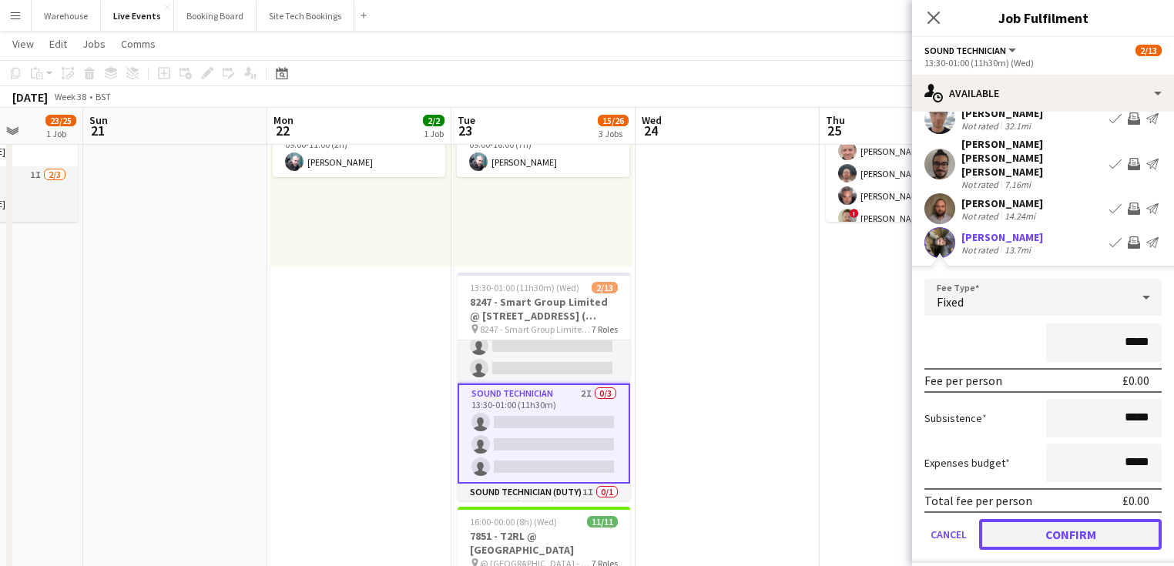
click at [1023, 519] on button "Confirm" at bounding box center [1070, 534] width 183 height 31
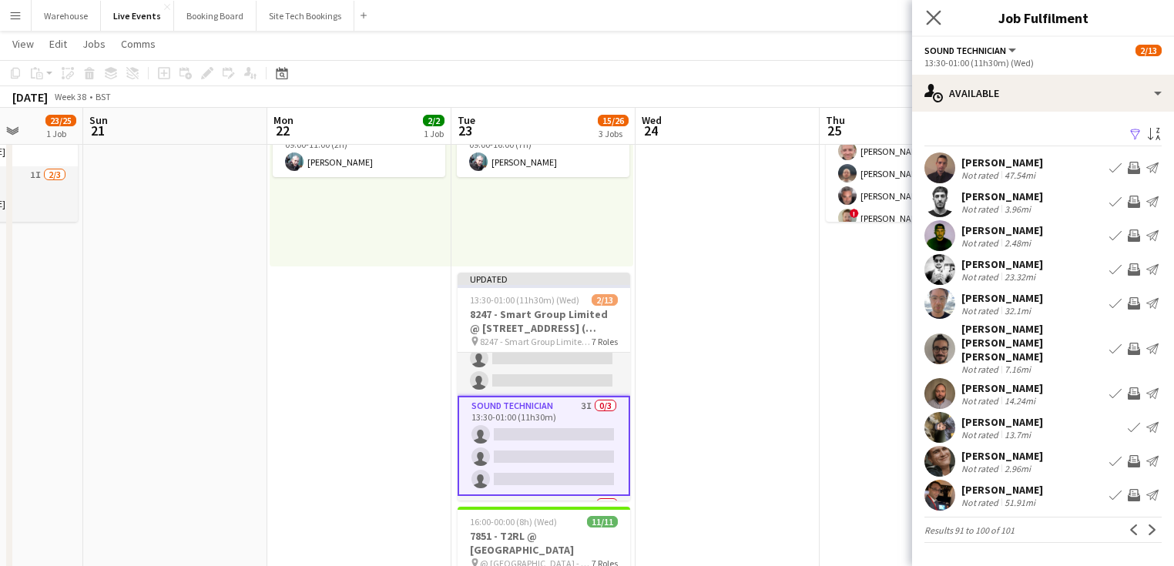
click at [925, 18] on app-icon "Close pop-in" at bounding box center [934, 18] width 22 height 22
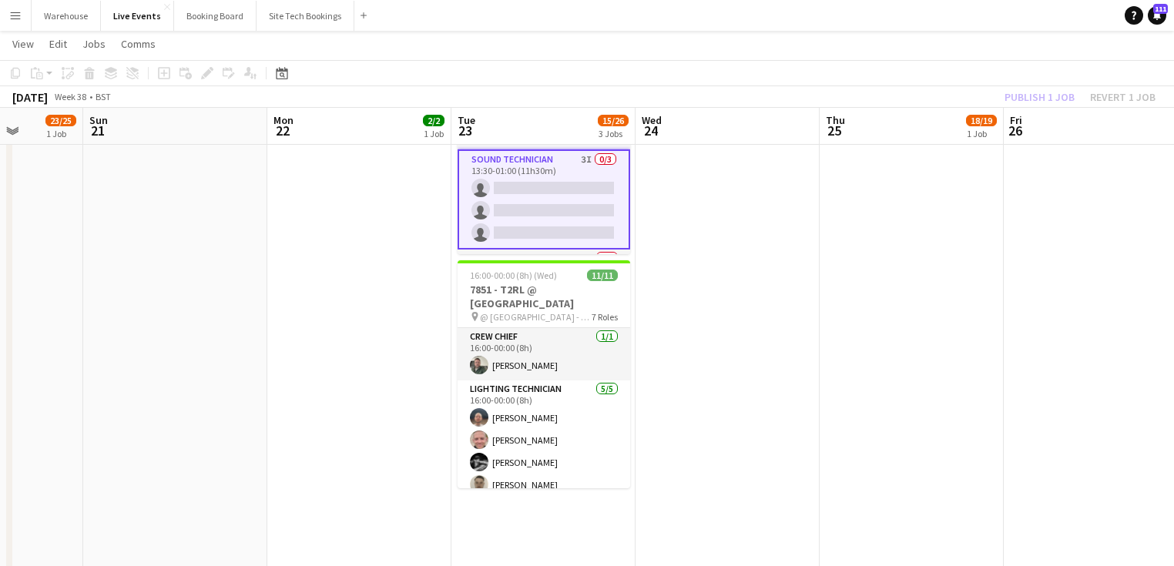
click at [721, 403] on app-date-cell at bounding box center [728, 315] width 184 height 1148
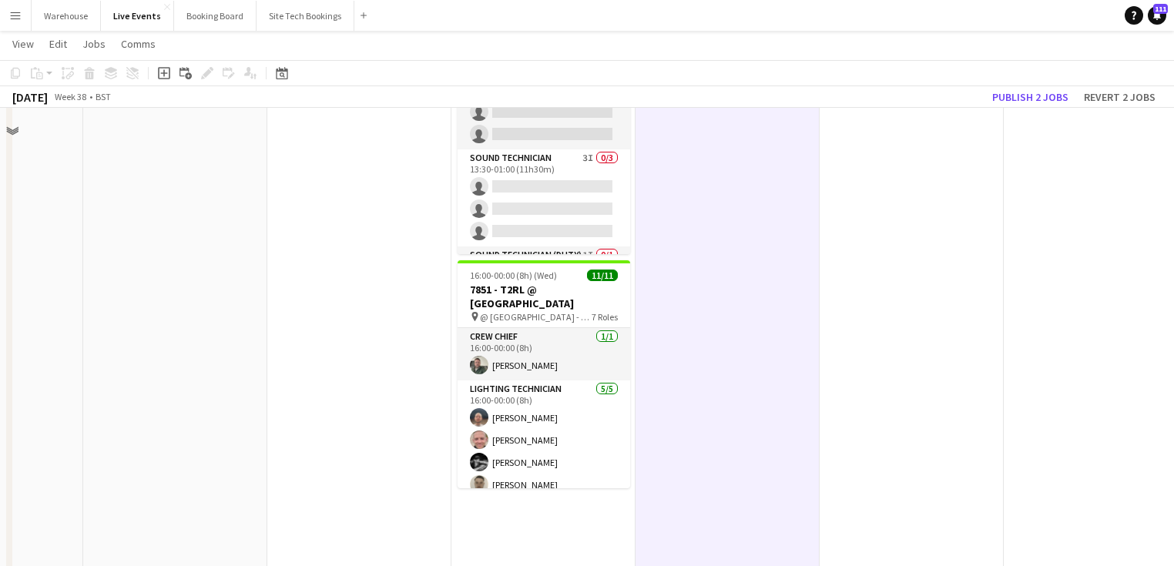
scroll to position [185, 0]
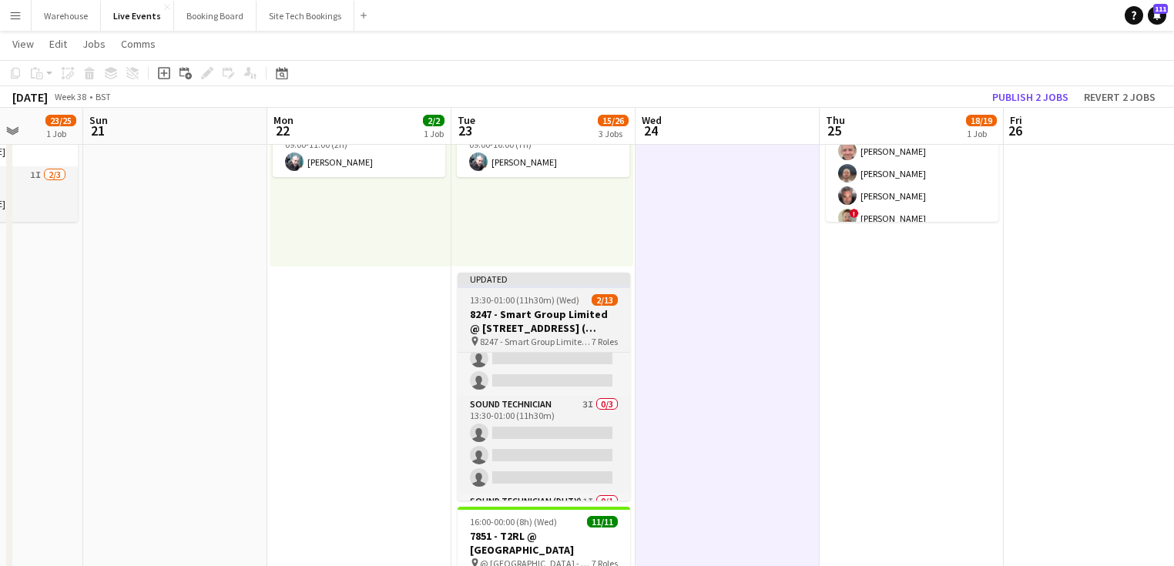
click at [527, 324] on h3 "8247 - Smart Group Limited @ [STREET_ADDRESS] ( Formerly Freemasons' Hall)" at bounding box center [544, 321] width 173 height 28
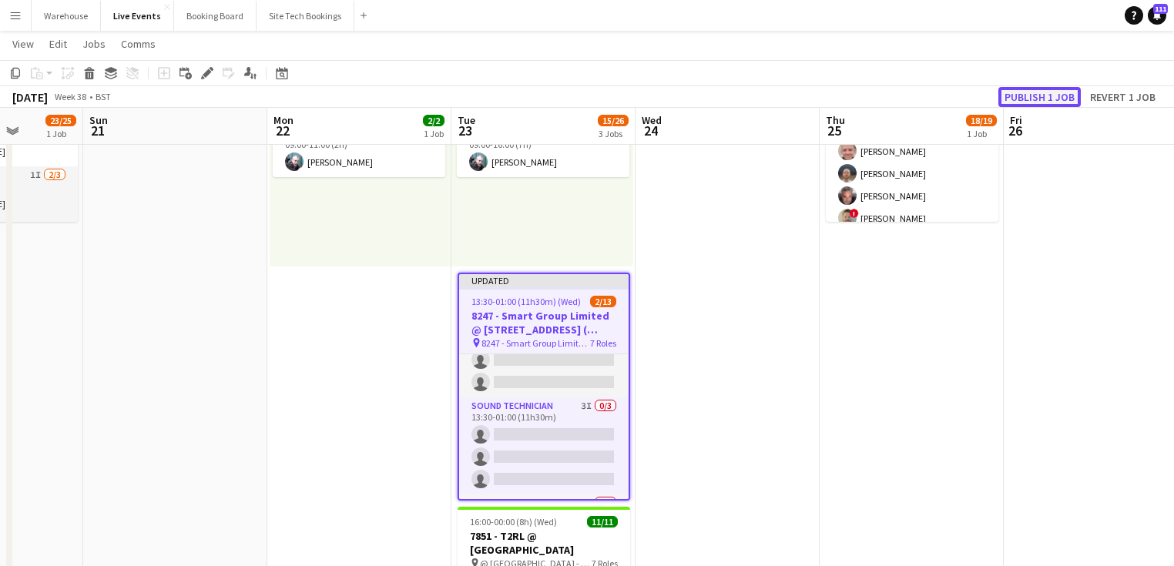
click at [1066, 93] on button "Publish 1 job" at bounding box center [1039, 97] width 82 height 20
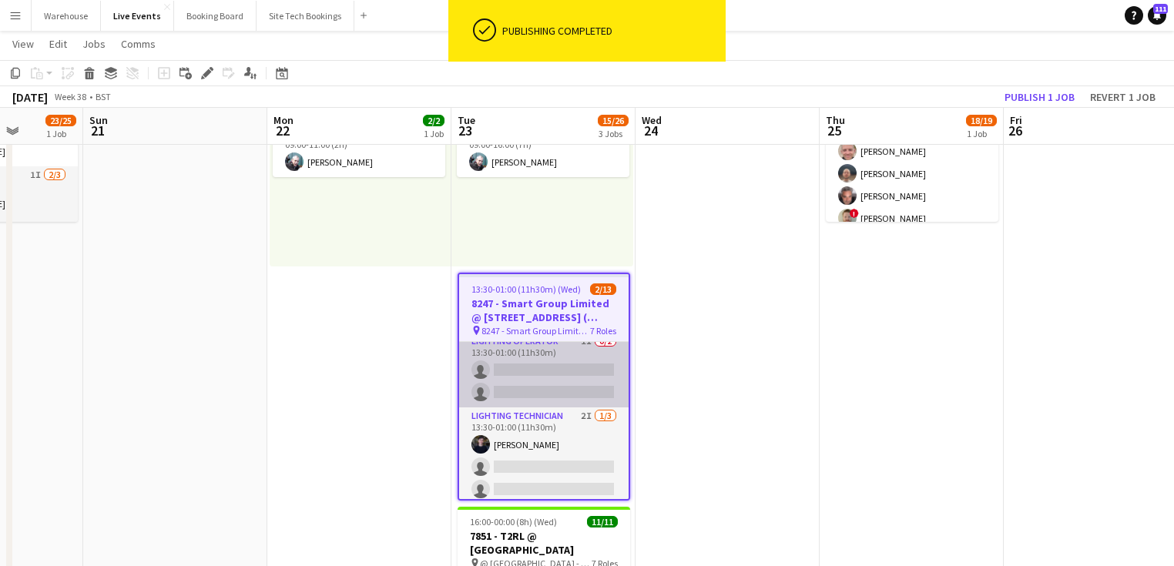
scroll to position [0, 0]
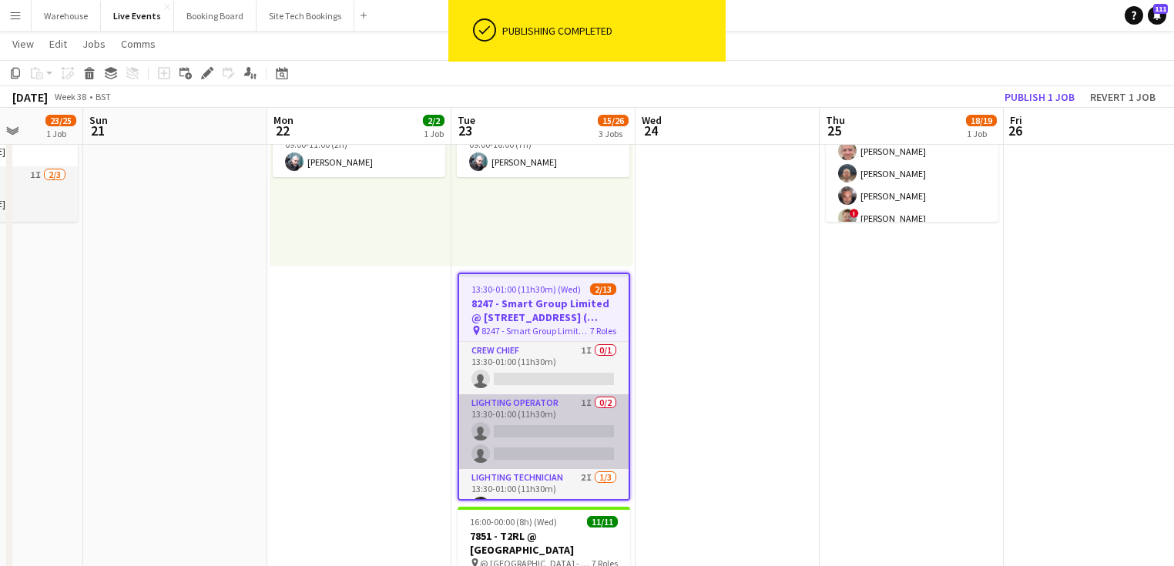
click at [530, 404] on app-card-role "Lighting Operator 1I 0/2 13:30-01:00 (11h30m) single-neutral-actions single-neu…" at bounding box center [543, 431] width 169 height 75
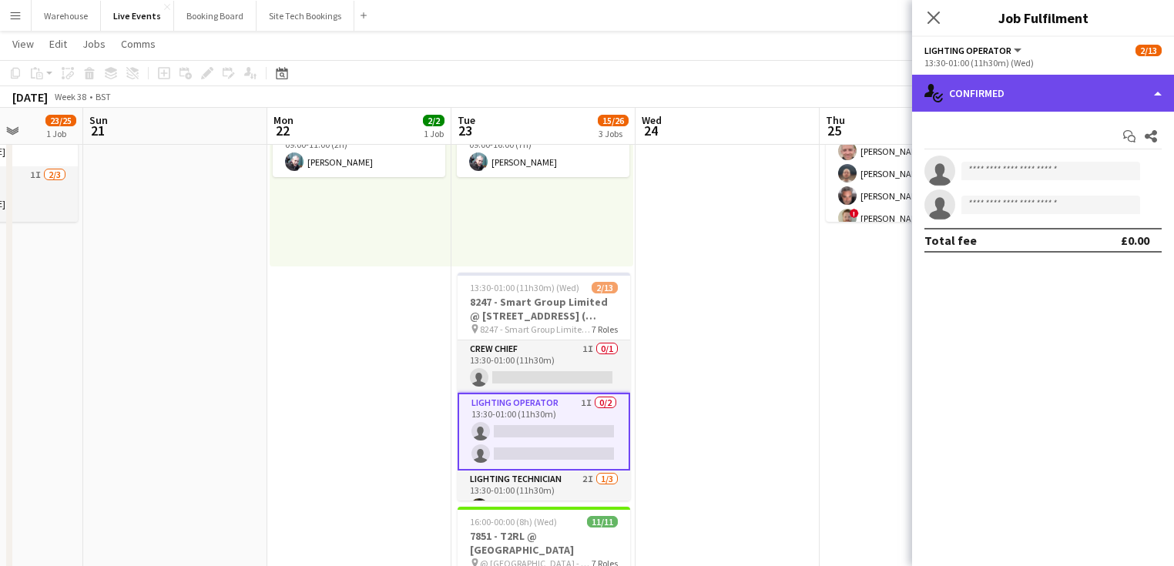
click at [986, 99] on div "single-neutral-actions-check-2 Confirmed" at bounding box center [1043, 93] width 262 height 37
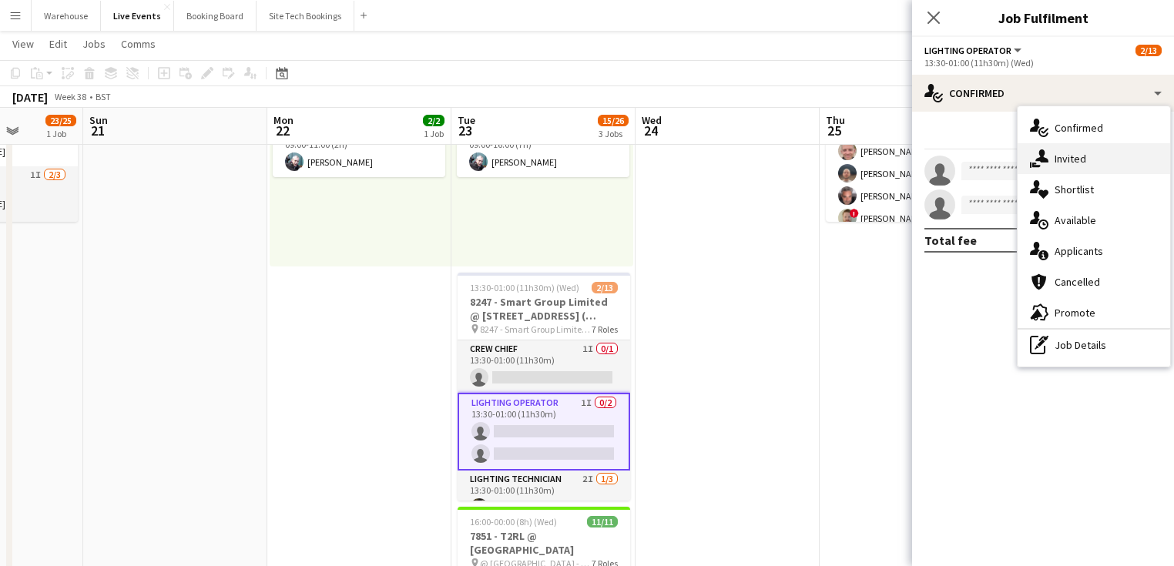
click at [1042, 160] on icon at bounding box center [1041, 155] width 13 height 13
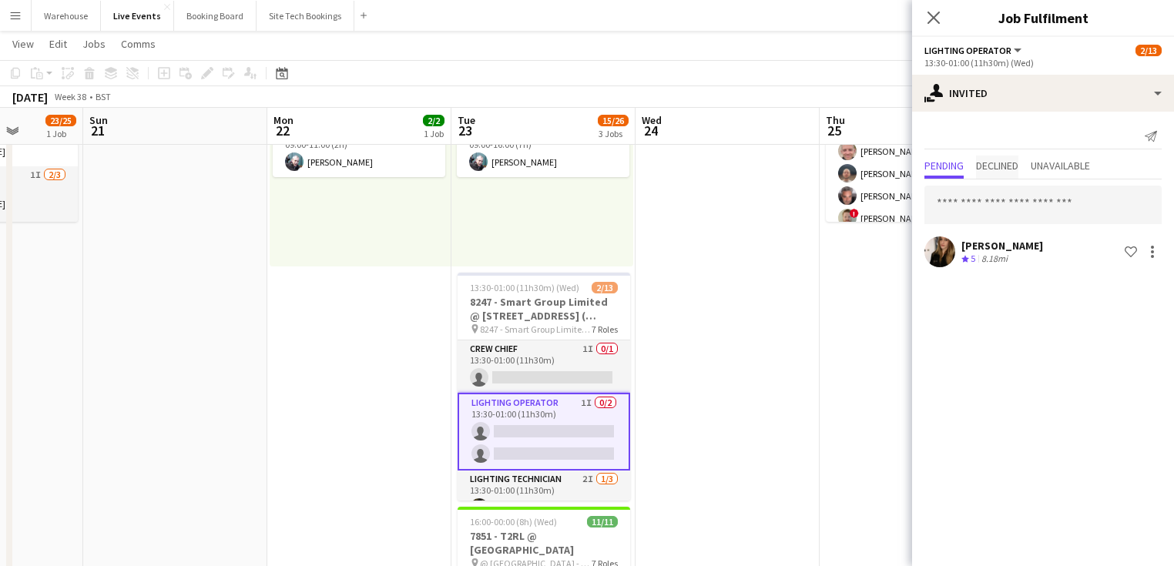
click at [1004, 169] on span "Declined" at bounding box center [997, 165] width 42 height 11
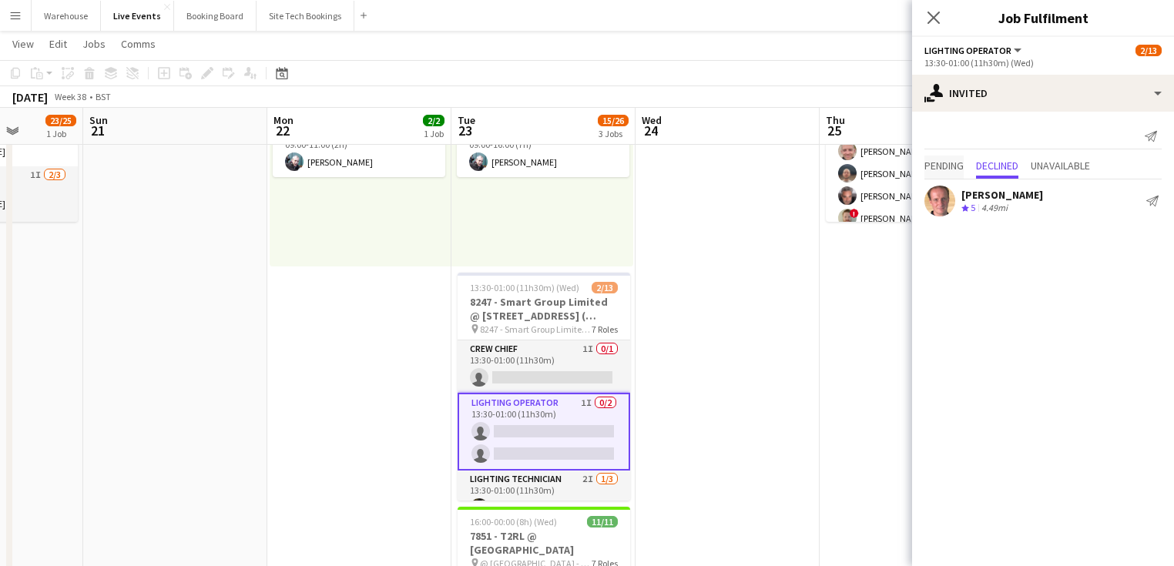
drag, startPoint x: 941, startPoint y: 166, endPoint x: 948, endPoint y: 162, distance: 8.6
click at [943, 166] on span "Pending" at bounding box center [943, 165] width 39 height 11
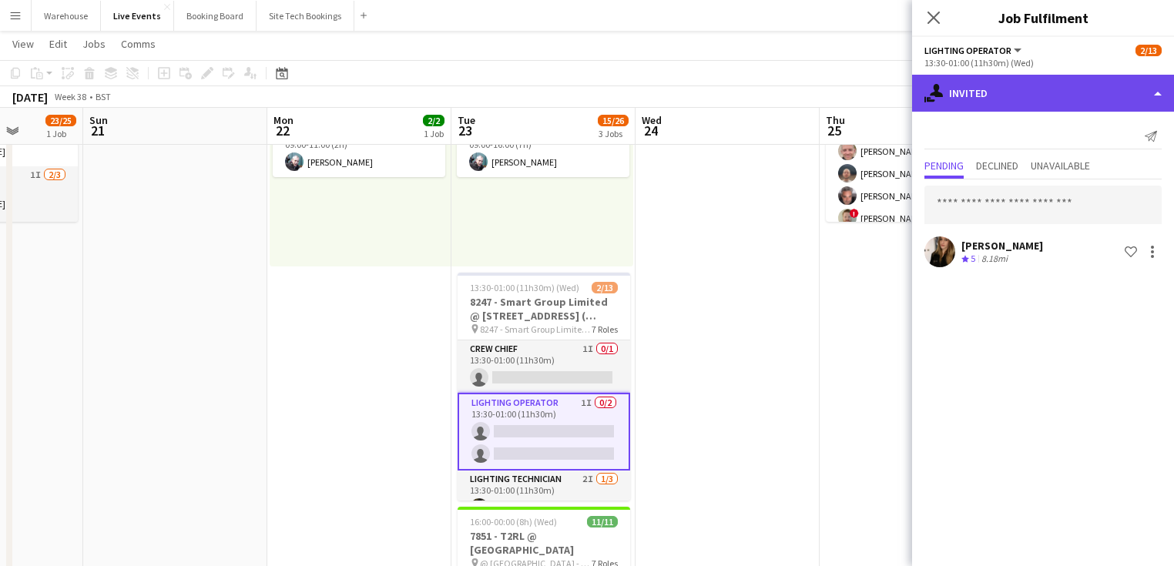
click at [987, 78] on div "single-neutral-actions-share-1 Invited" at bounding box center [1043, 93] width 262 height 37
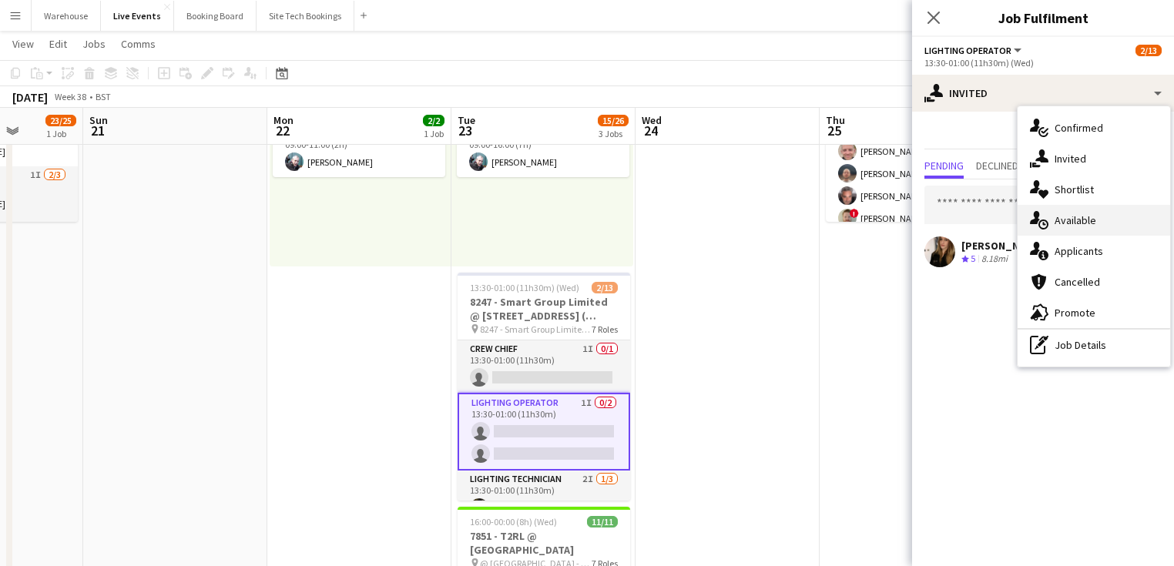
click at [1058, 213] on span "Available" at bounding box center [1076, 220] width 42 height 14
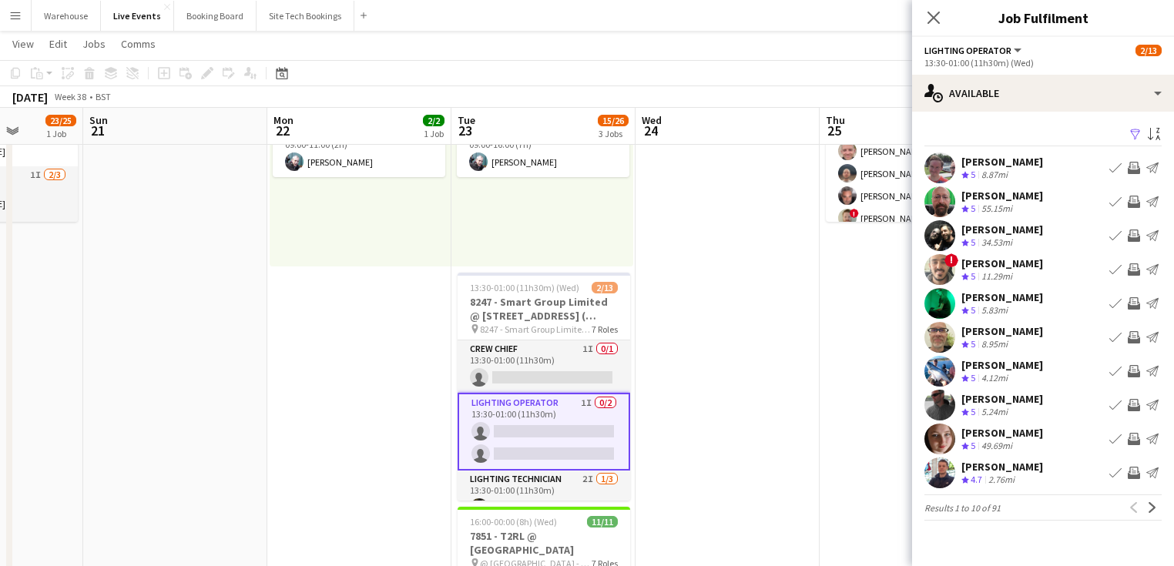
click at [1130, 263] on app-icon "Invite crew" at bounding box center [1134, 269] width 12 height 12
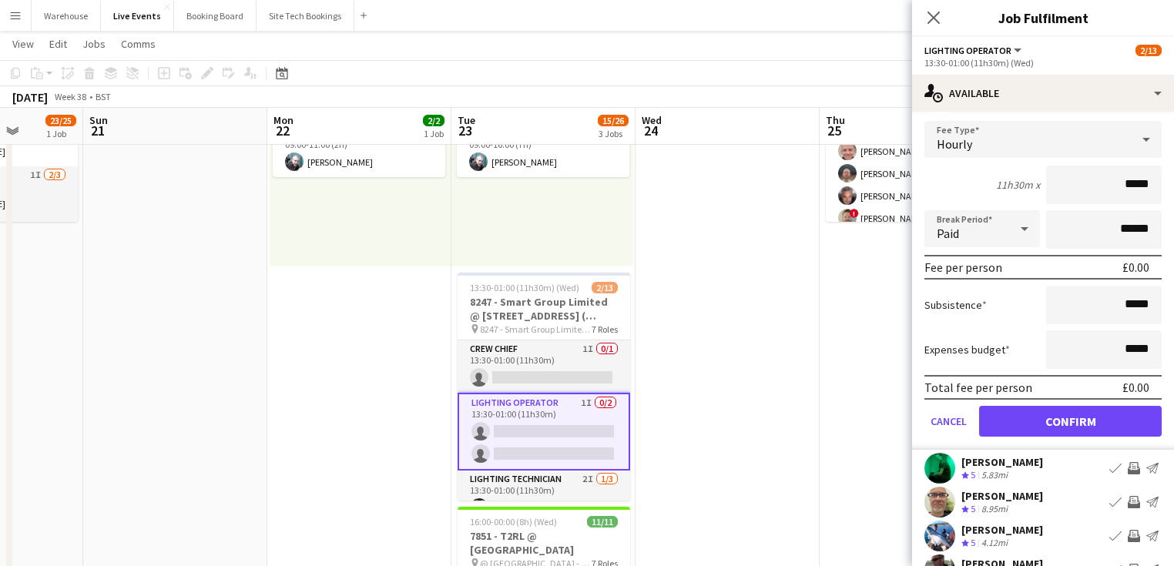
scroll to position [247, 0]
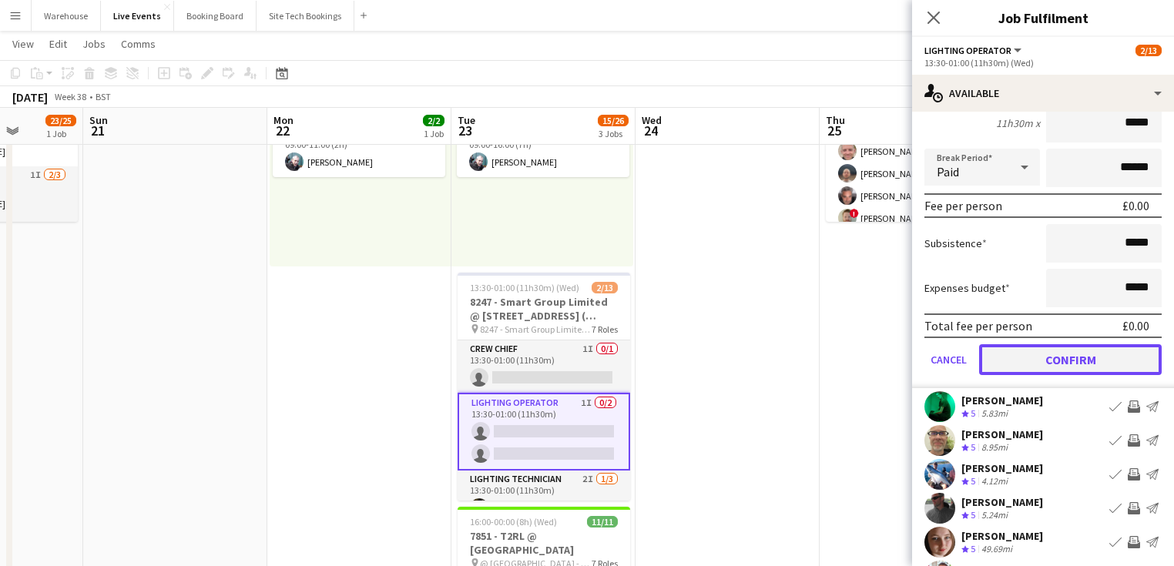
click at [1074, 364] on button "Confirm" at bounding box center [1070, 359] width 183 height 31
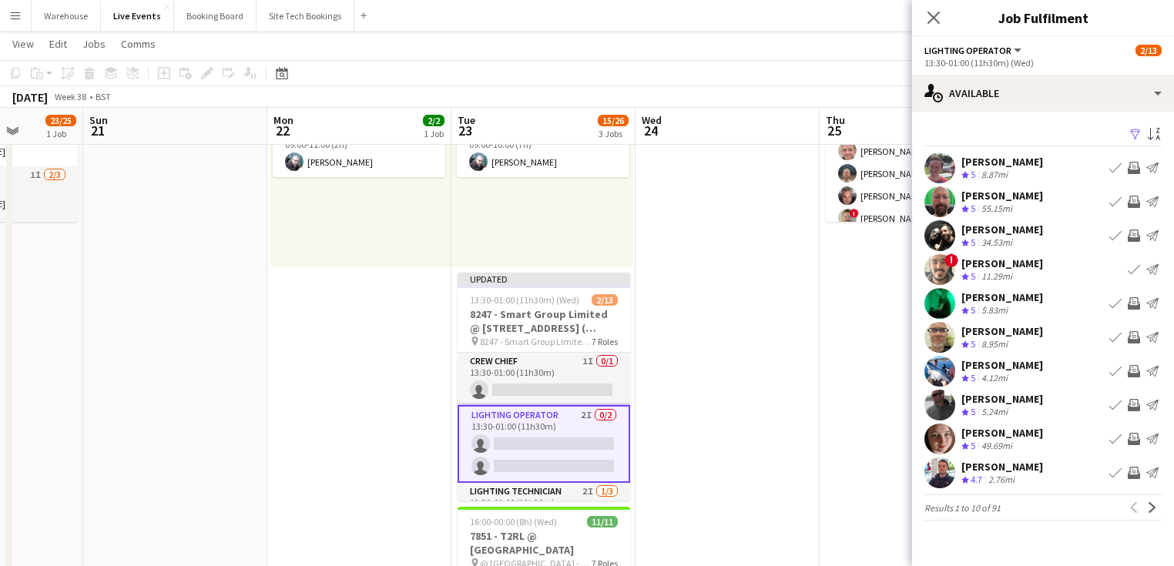
scroll to position [0, 0]
click at [941, 18] on icon "Close pop-in" at bounding box center [933, 17] width 15 height 15
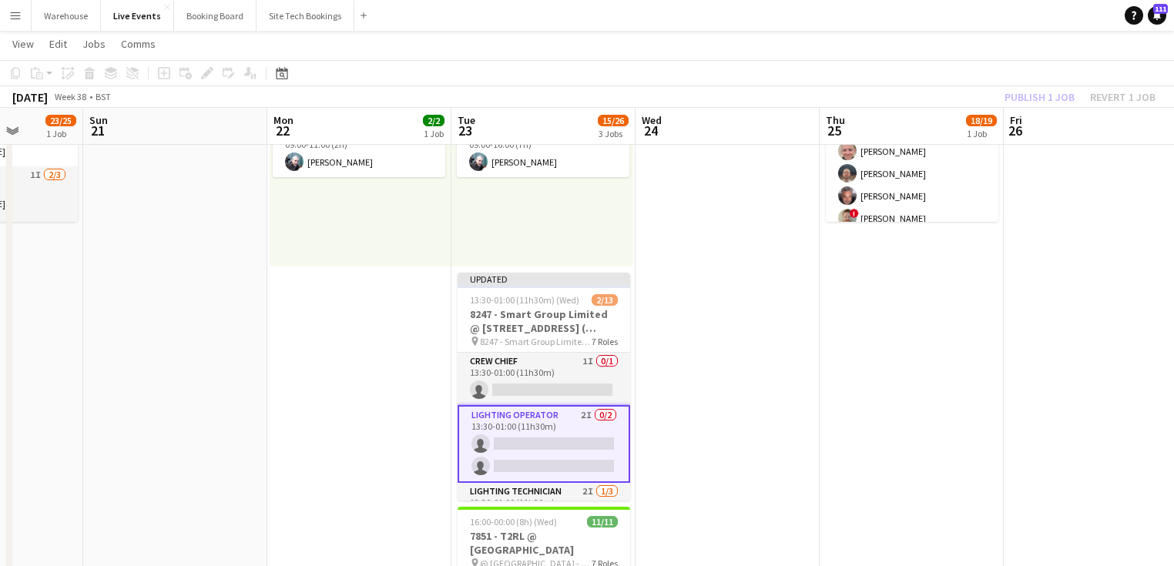
drag, startPoint x: 753, startPoint y: 421, endPoint x: 704, endPoint y: 398, distance: 53.8
click at [752, 422] on app-date-cell at bounding box center [728, 562] width 184 height 1148
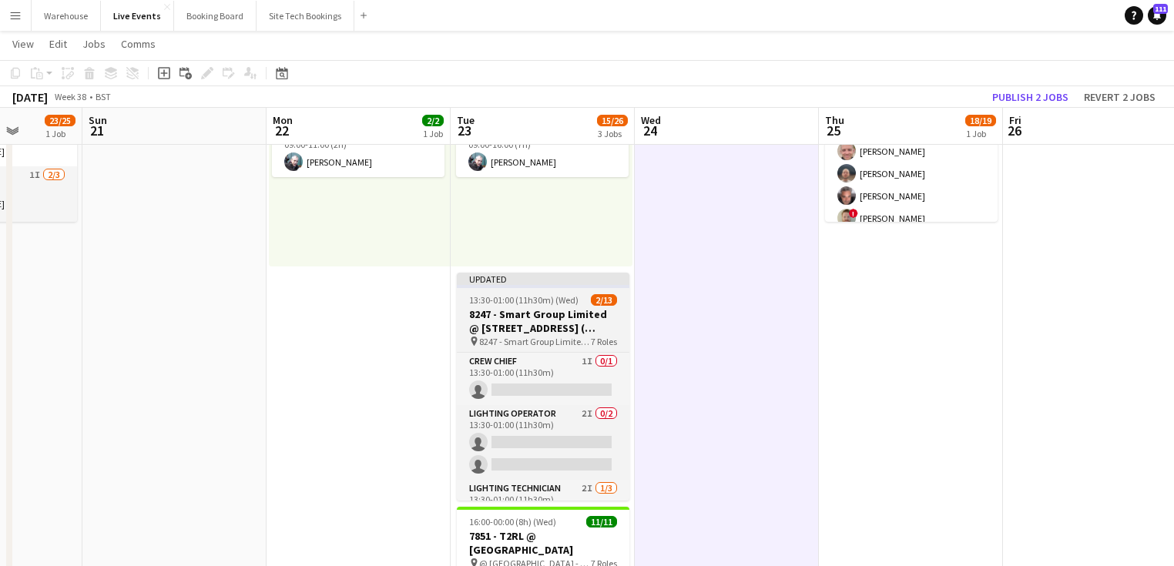
click at [524, 324] on h3 "8247 - Smart Group Limited @ [STREET_ADDRESS] ( Formerly Freemasons' Hall)" at bounding box center [543, 321] width 173 height 28
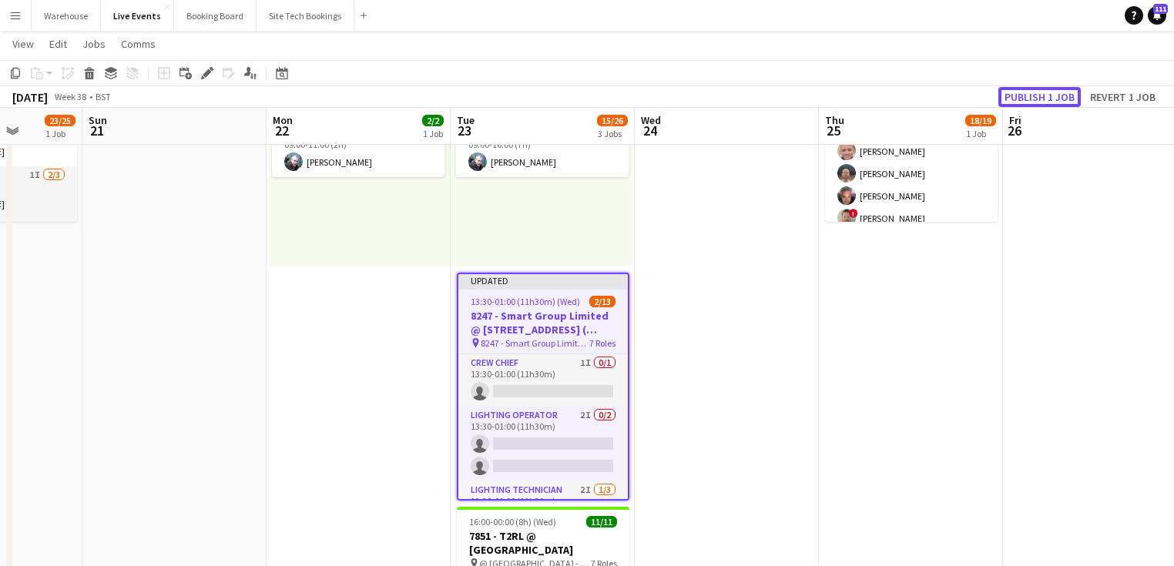
click at [1051, 98] on button "Publish 1 job" at bounding box center [1039, 97] width 82 height 20
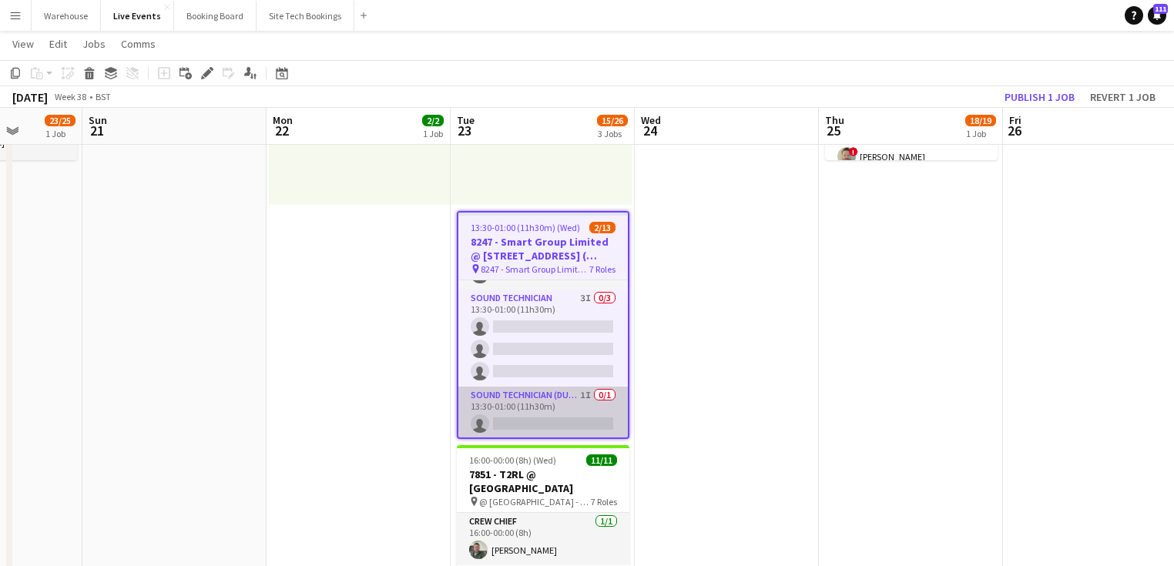
scroll to position [0, 0]
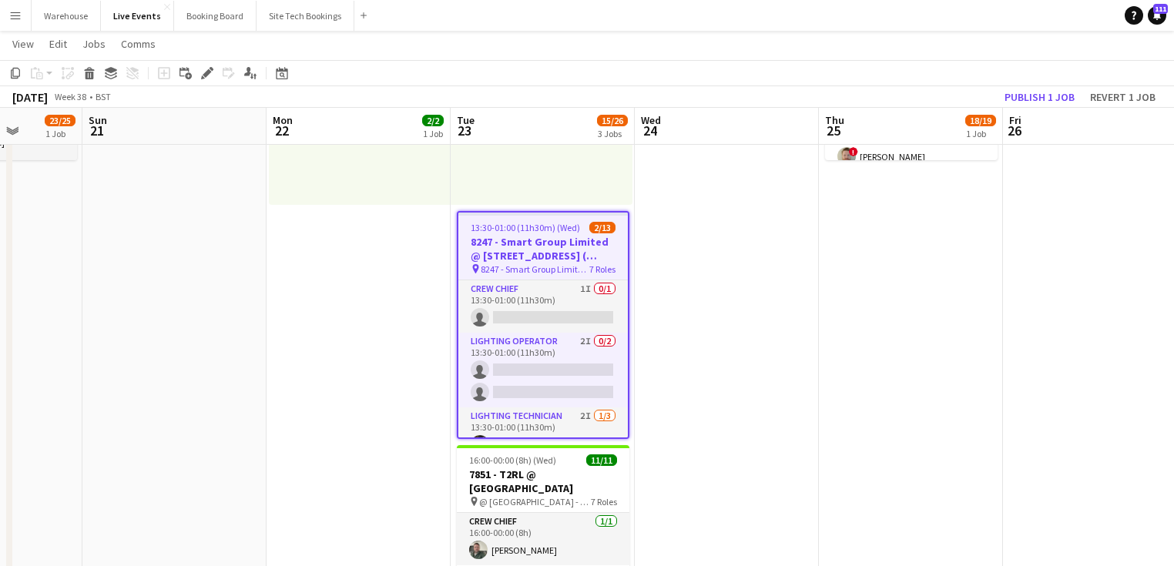
click at [786, 393] on app-date-cell at bounding box center [727, 500] width 184 height 1148
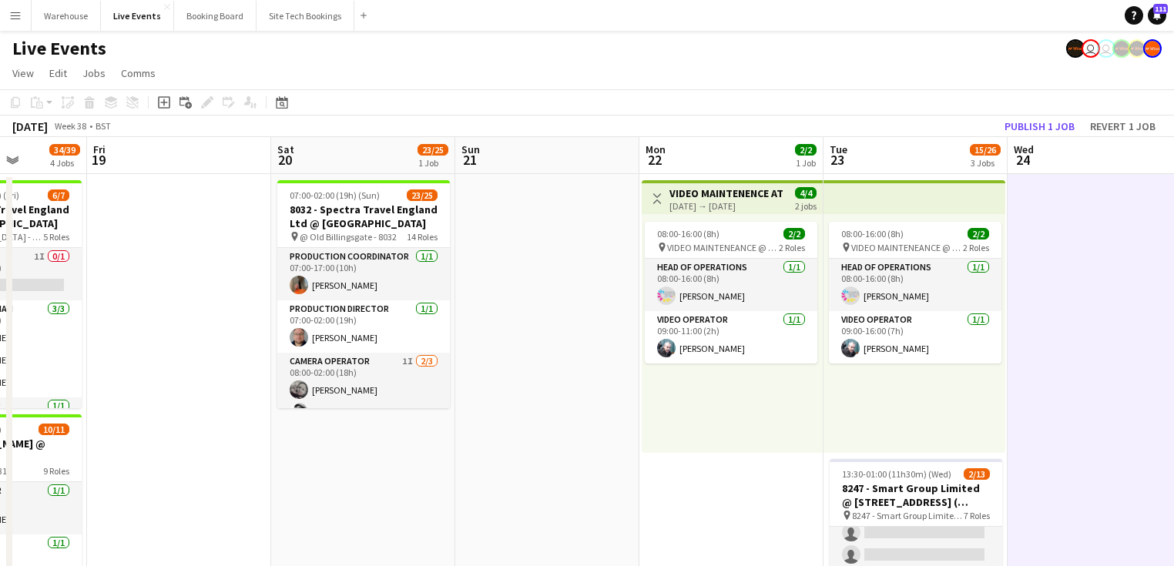
scroll to position [0, 355]
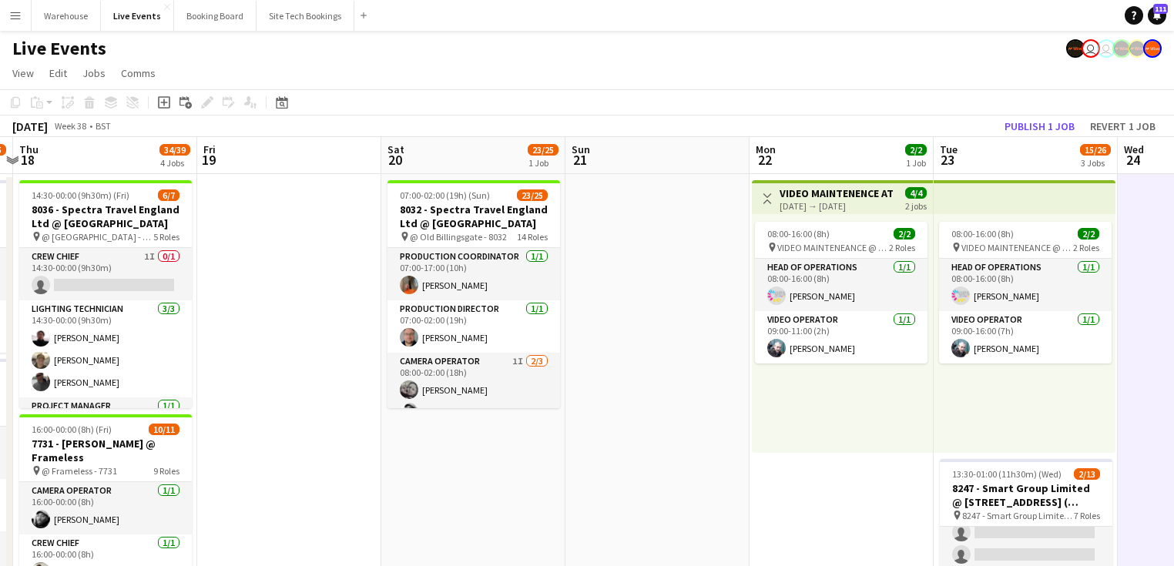
drag, startPoint x: 182, startPoint y: 341, endPoint x: 665, endPoint y: 310, distance: 484.0
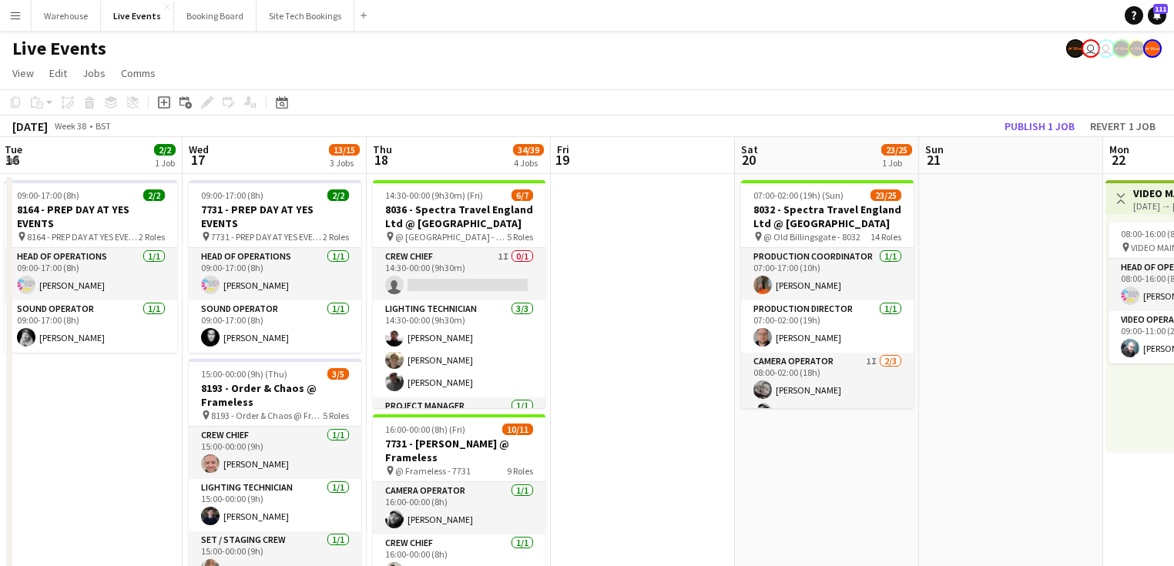
drag, startPoint x: 311, startPoint y: 400, endPoint x: 666, endPoint y: 368, distance: 355.8
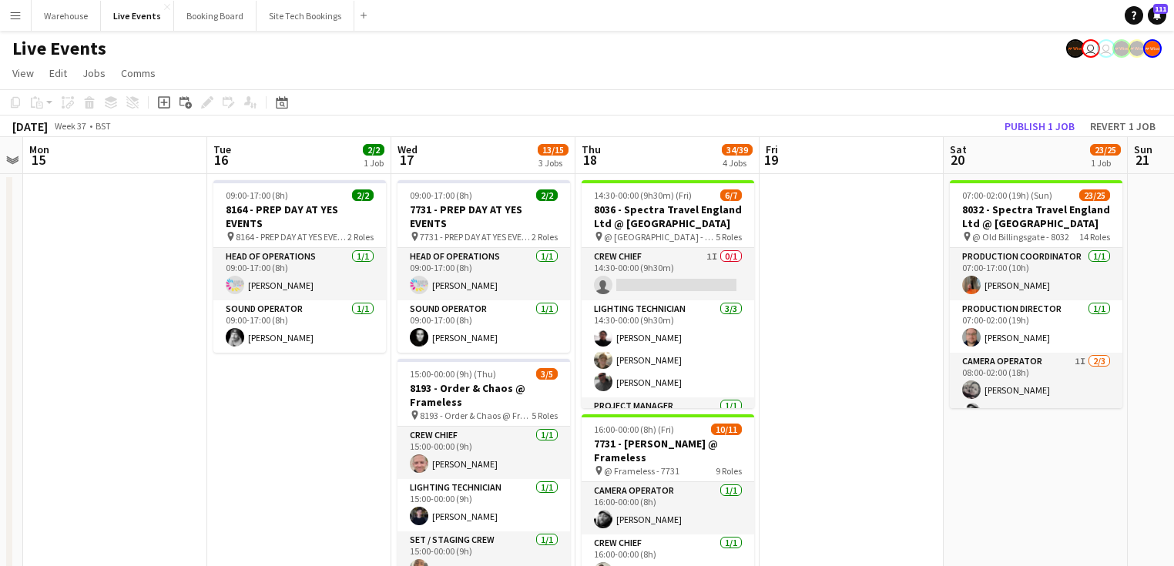
scroll to position [0, 332]
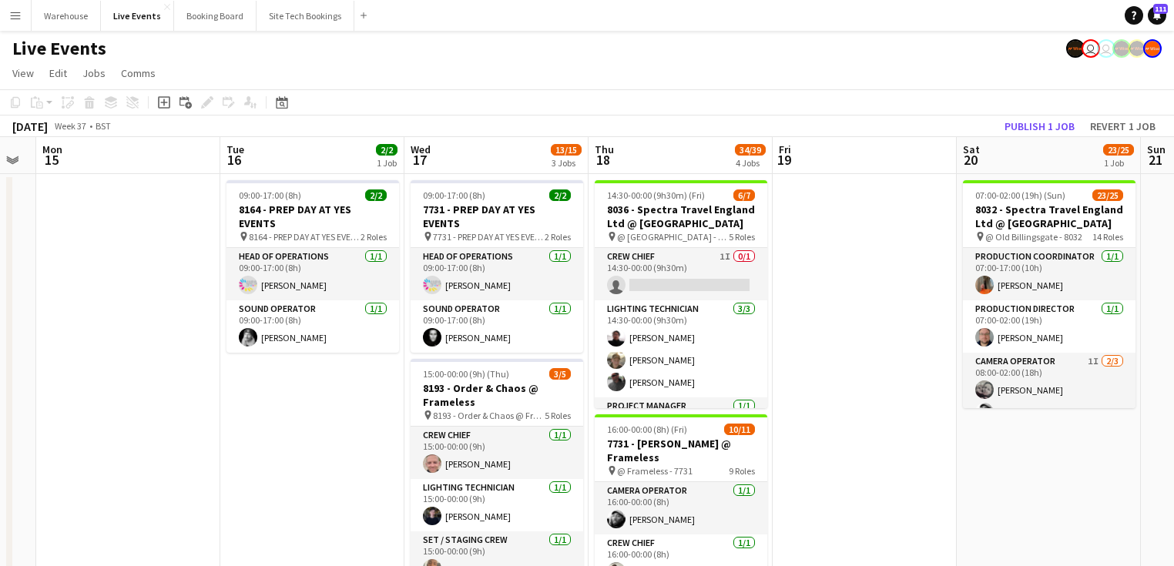
drag, startPoint x: 592, startPoint y: 361, endPoint x: 813, endPoint y: 351, distance: 222.1
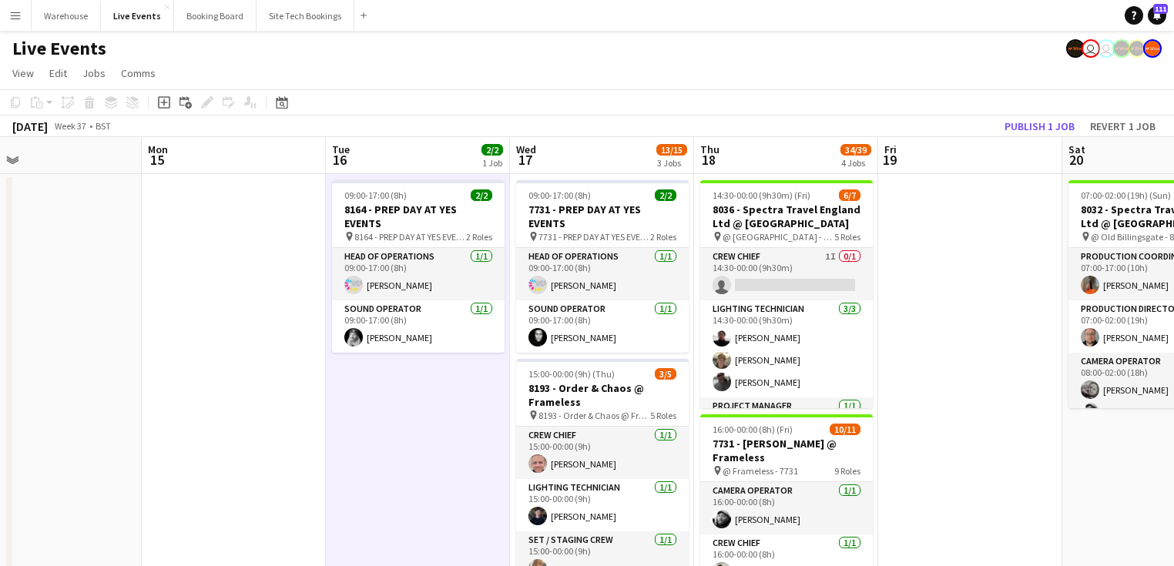
scroll to position [0, 434]
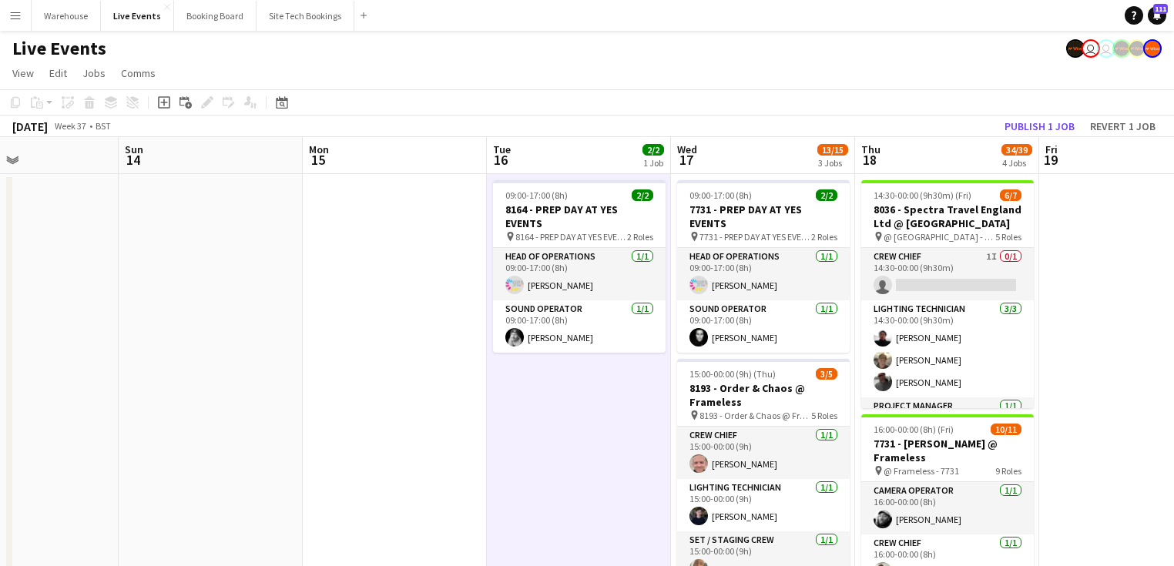
drag, startPoint x: 150, startPoint y: 428, endPoint x: 416, endPoint y: 394, distance: 267.8
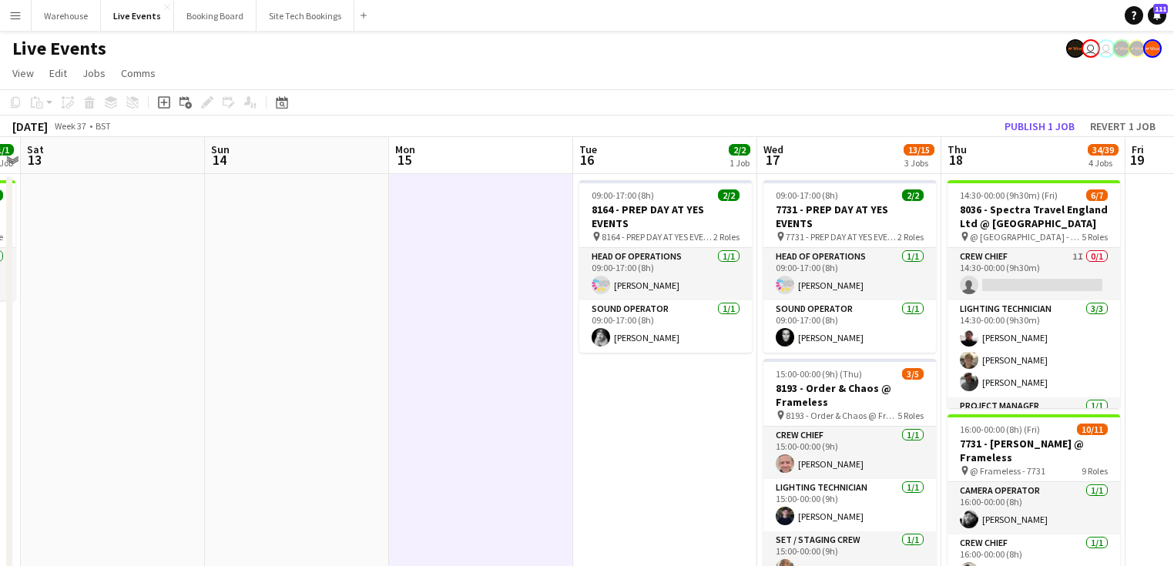
drag, startPoint x: 169, startPoint y: 375, endPoint x: 504, endPoint y: 385, distance: 334.5
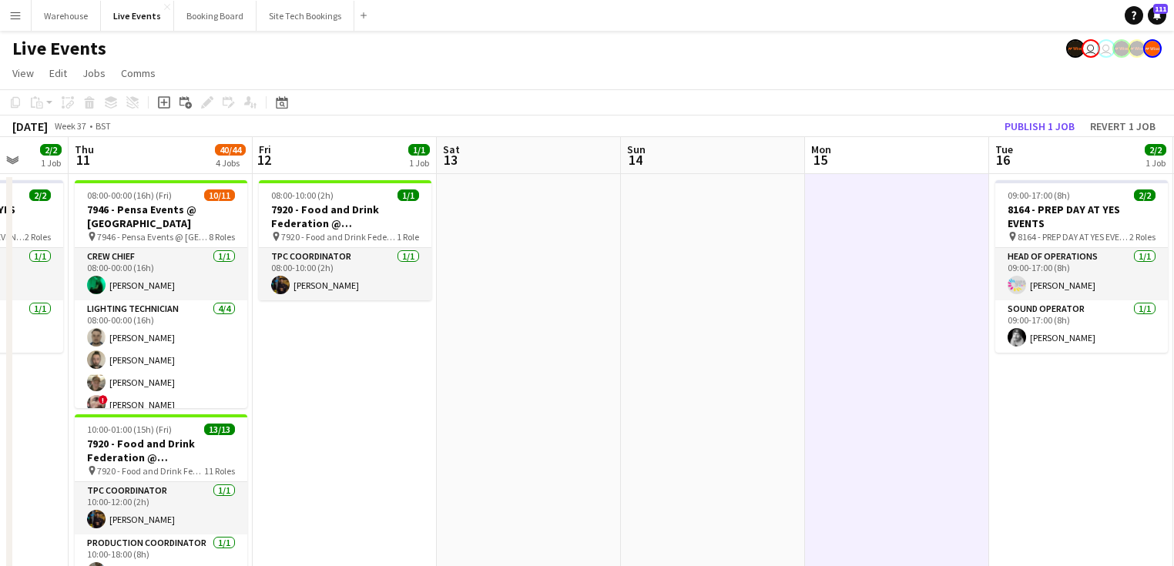
drag, startPoint x: 353, startPoint y: 405, endPoint x: 743, endPoint y: 394, distance: 389.9
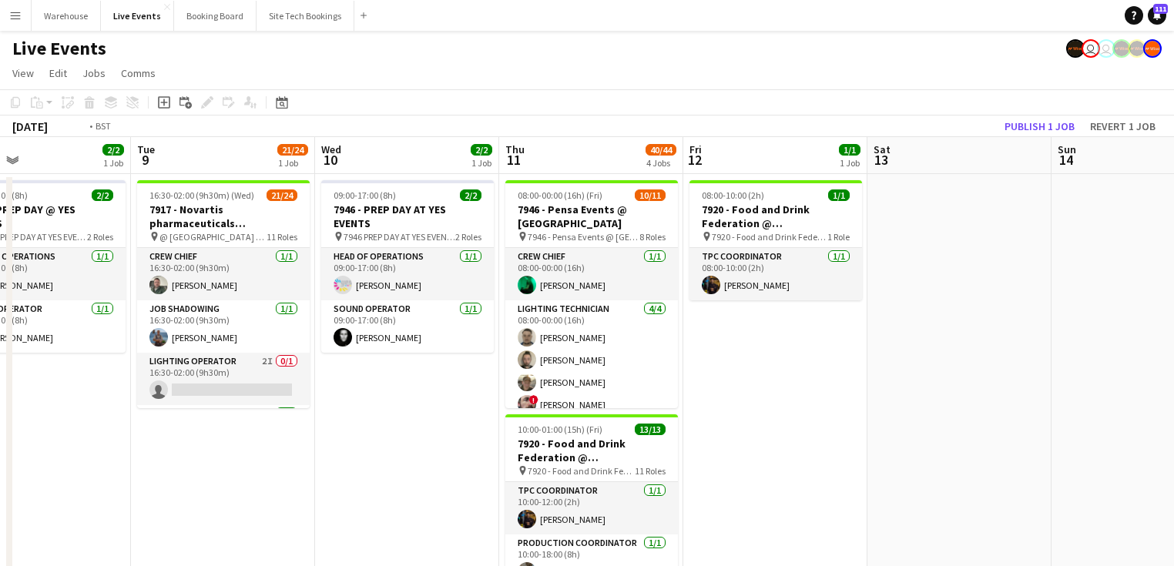
drag, startPoint x: 166, startPoint y: 438, endPoint x: 564, endPoint y: 451, distance: 397.7
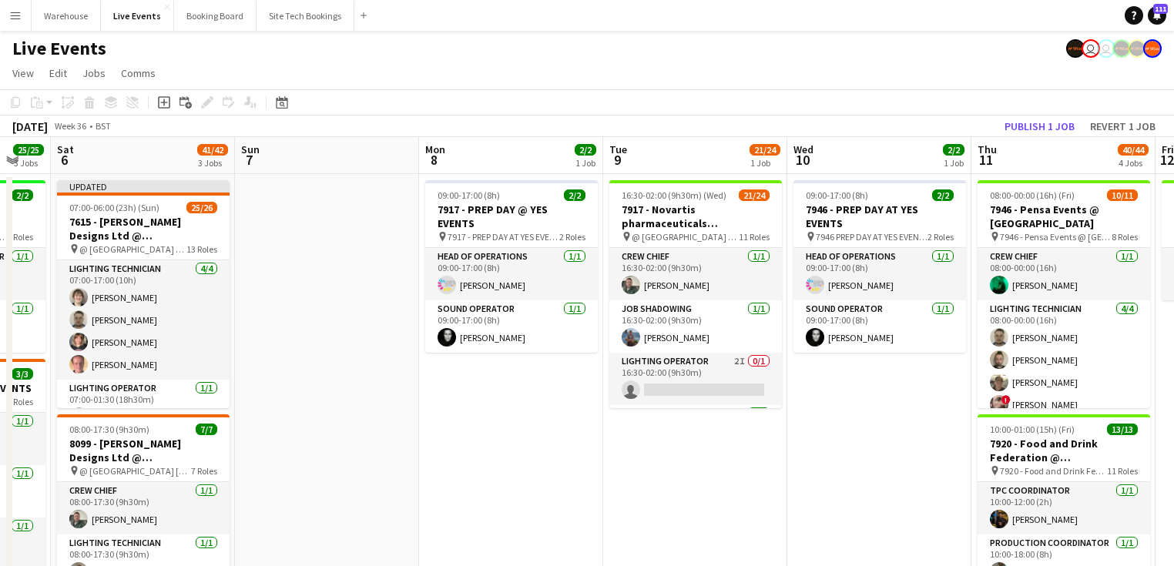
scroll to position [0, 468]
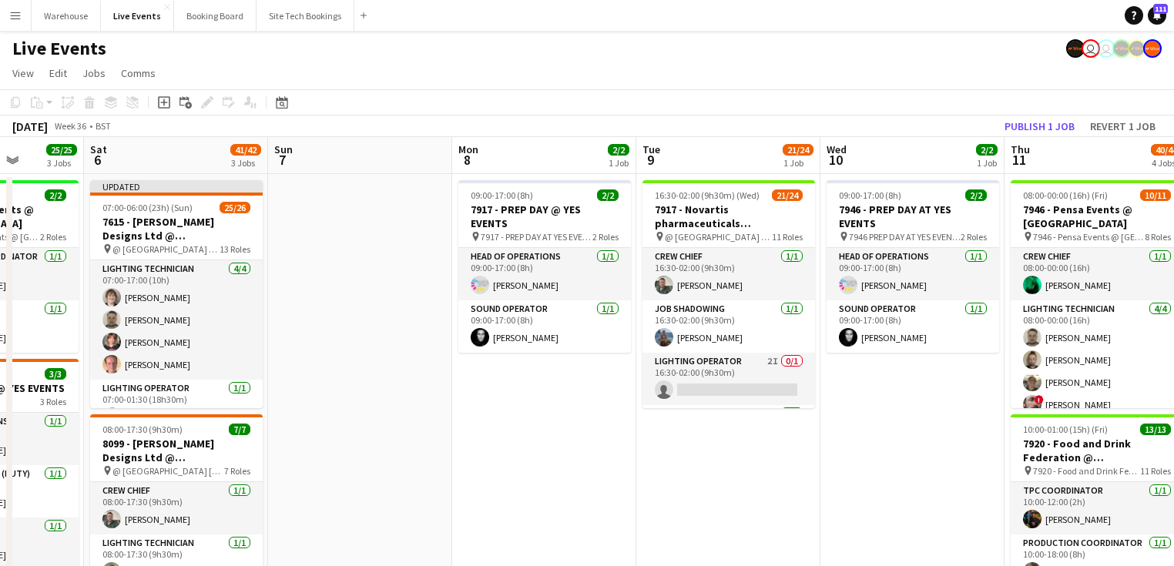
drag, startPoint x: 271, startPoint y: 475, endPoint x: 540, endPoint y: 485, distance: 269.0
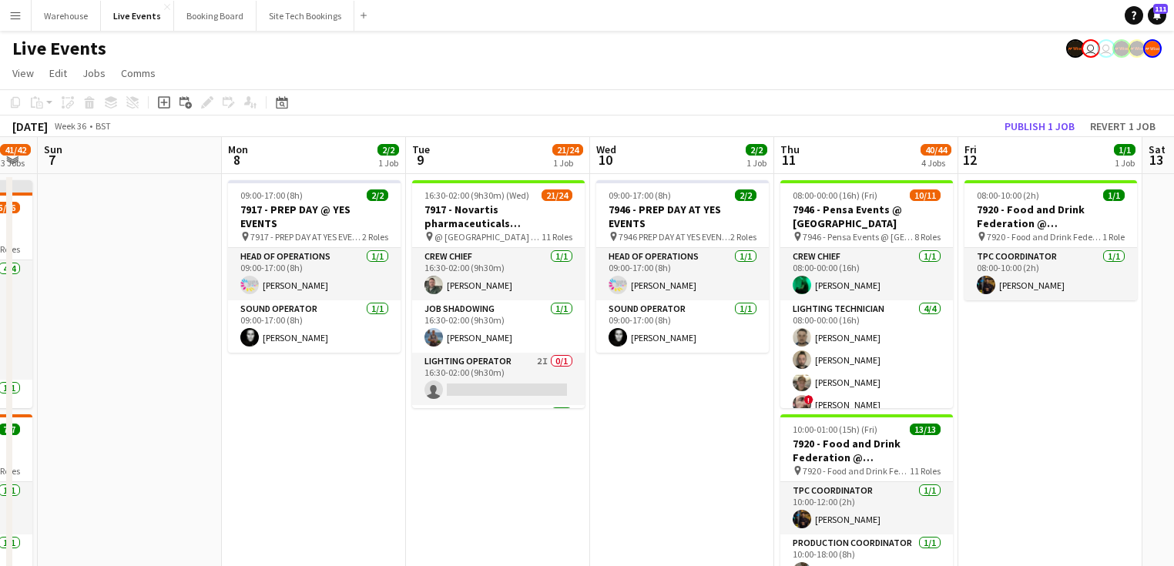
scroll to position [0, 552]
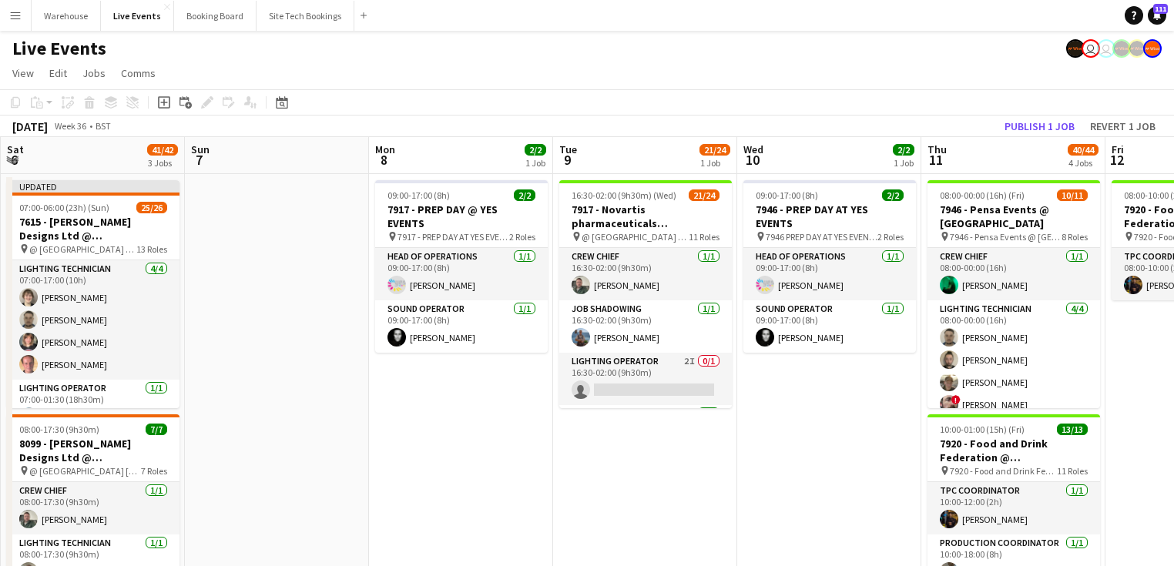
drag, startPoint x: 367, startPoint y: 484, endPoint x: 188, endPoint y: 483, distance: 179.5
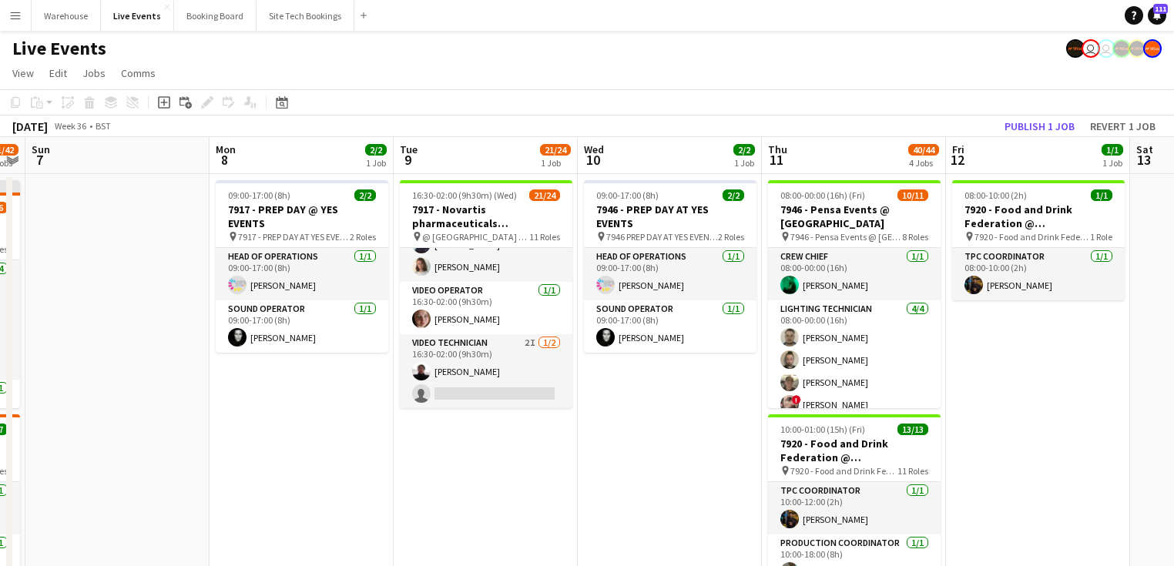
scroll to position [0, 524]
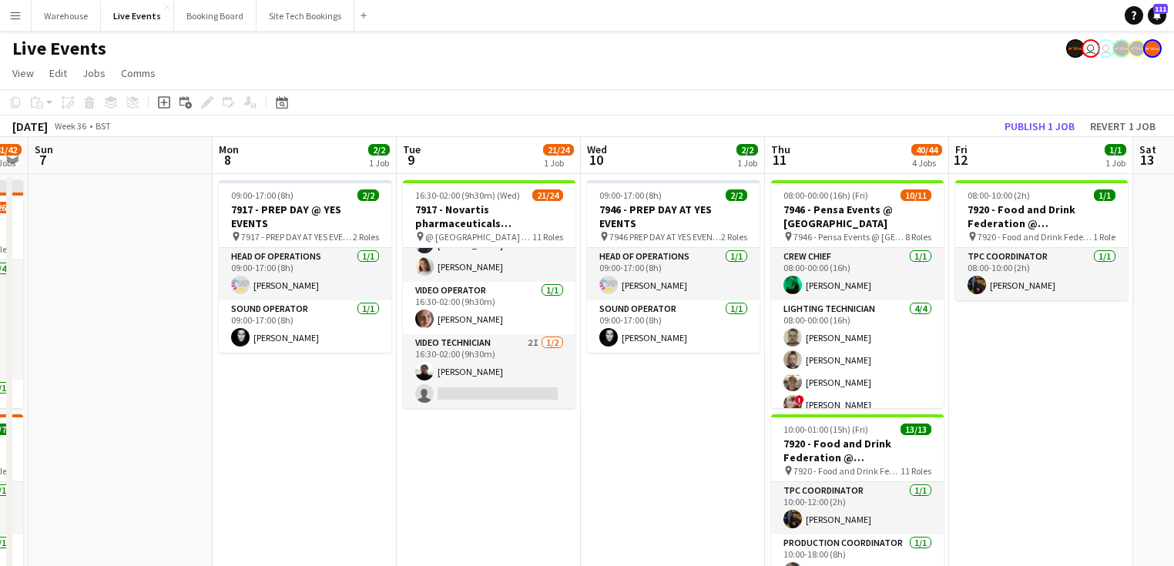
drag, startPoint x: 220, startPoint y: 404, endPoint x: 247, endPoint y: 403, distance: 27.0
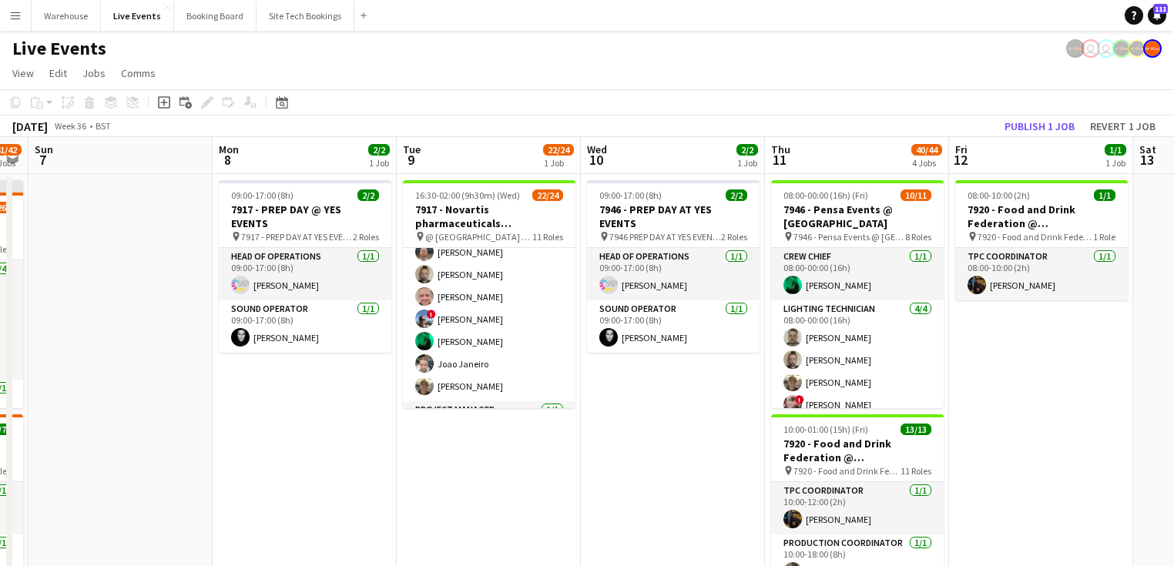
scroll to position [151, 0]
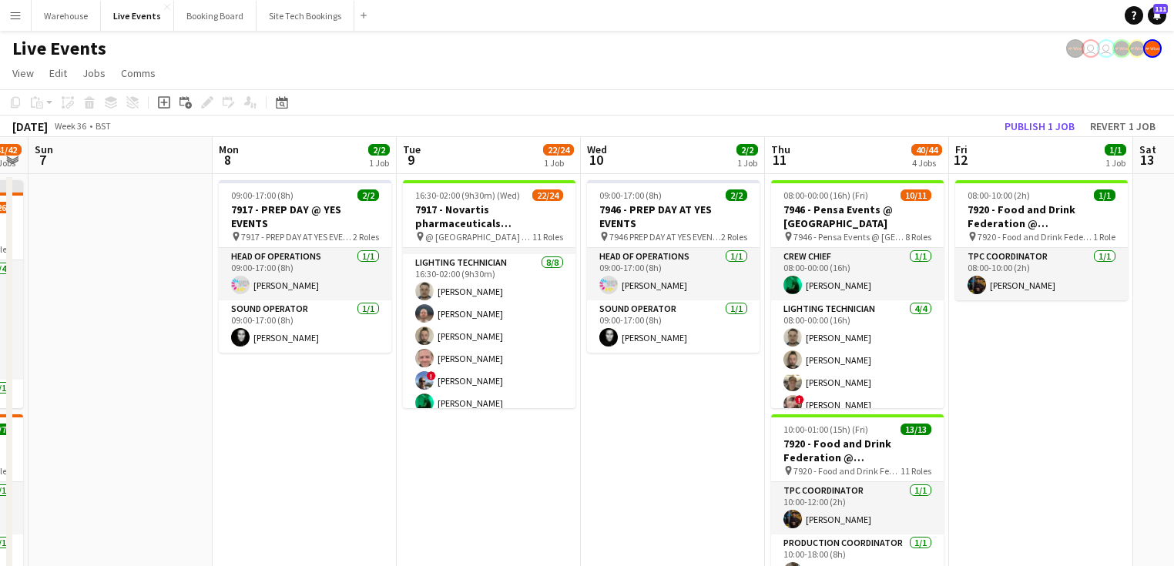
drag, startPoint x: 307, startPoint y: 465, endPoint x: 444, endPoint y: 472, distance: 138.1
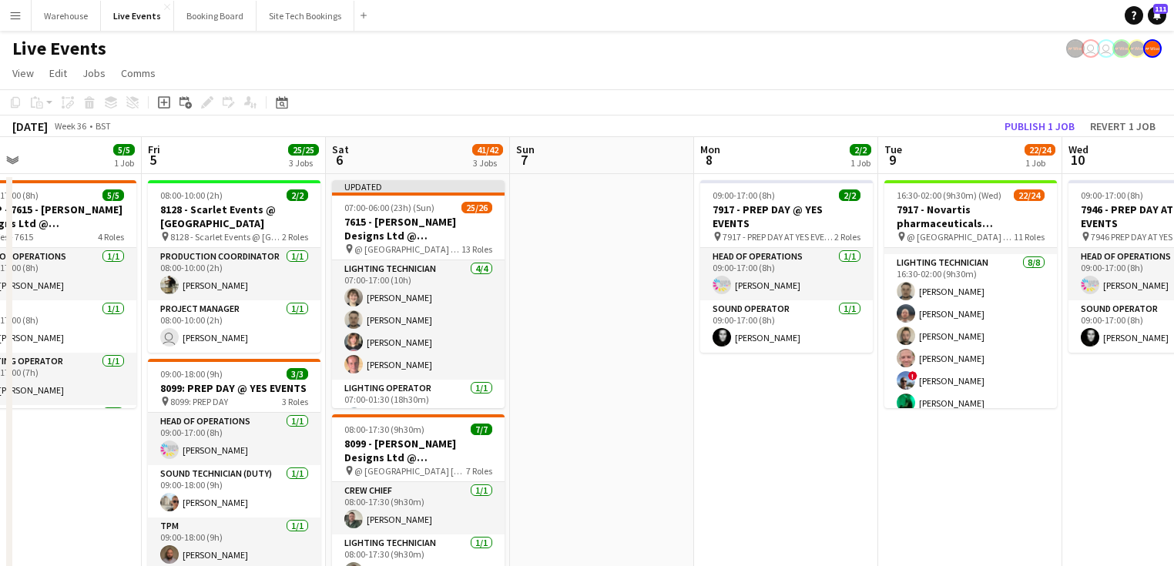
drag, startPoint x: 391, startPoint y: 475, endPoint x: 504, endPoint y: 479, distance: 112.6
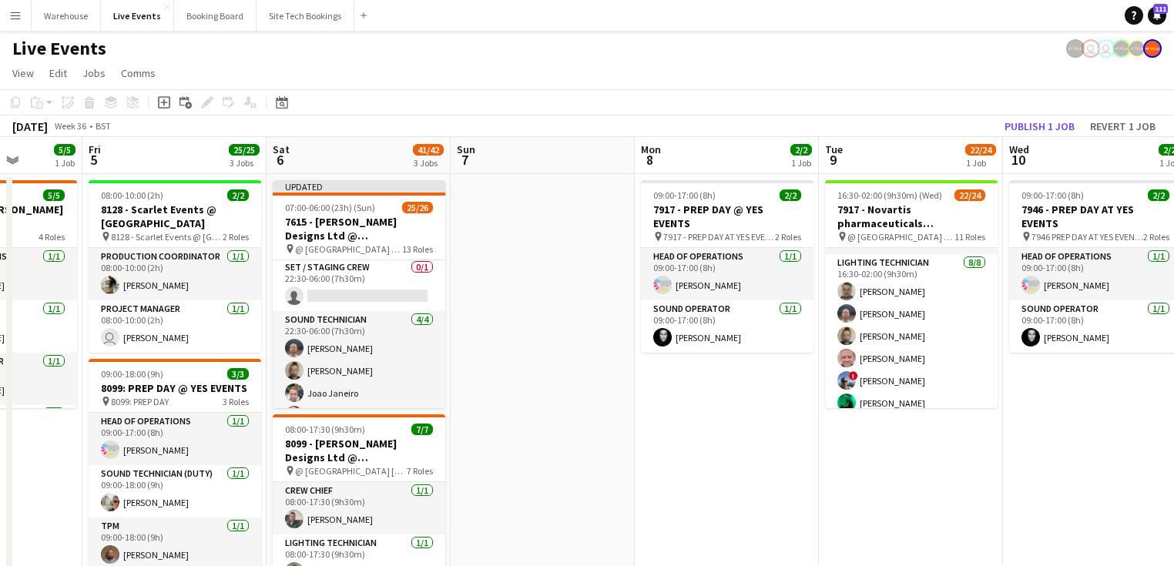
scroll to position [0, 441]
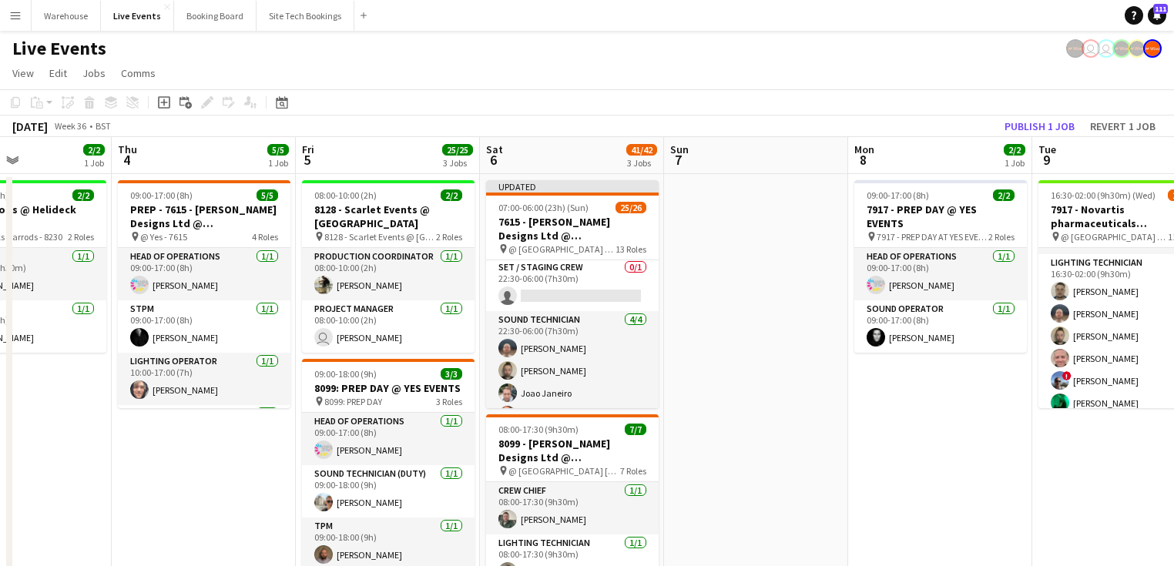
drag, startPoint x: 571, startPoint y: 439, endPoint x: 380, endPoint y: 444, distance: 191.1
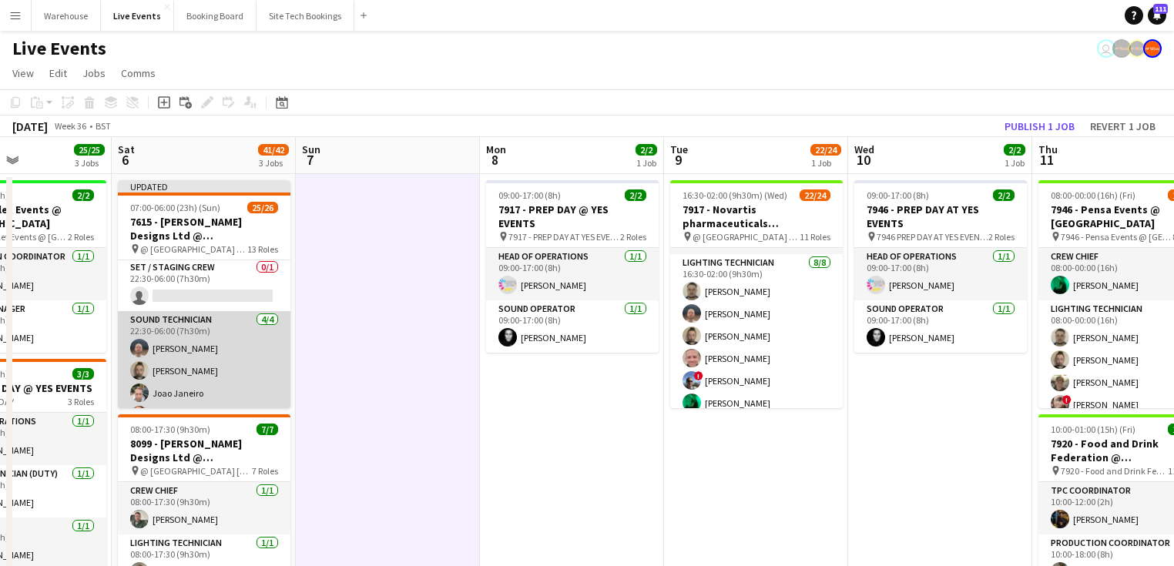
scroll to position [740, 0]
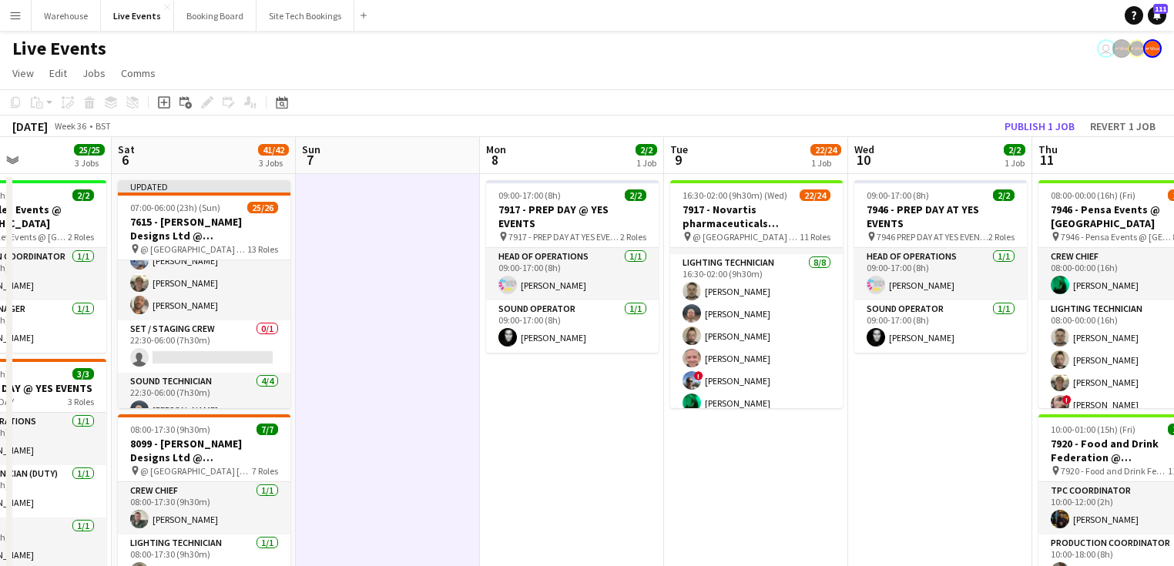
drag, startPoint x: 696, startPoint y: 431, endPoint x: 712, endPoint y: 426, distance: 16.1
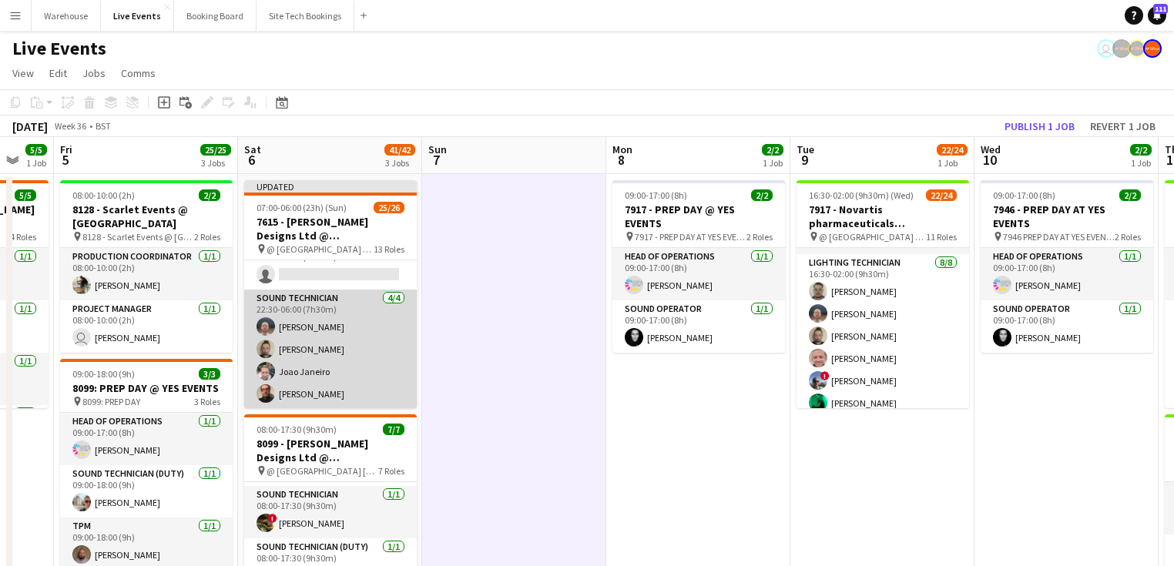
scroll to position [699, 0]
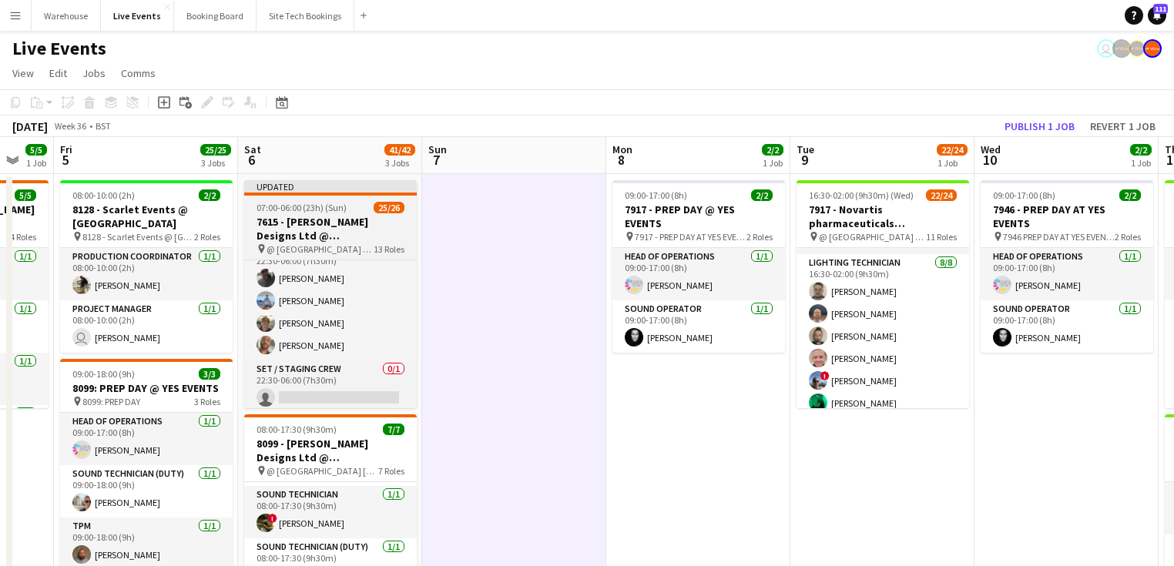
click at [332, 225] on h3 "7615 - [PERSON_NAME] Designs Ltd @ [GEOGRAPHIC_DATA]" at bounding box center [330, 229] width 173 height 28
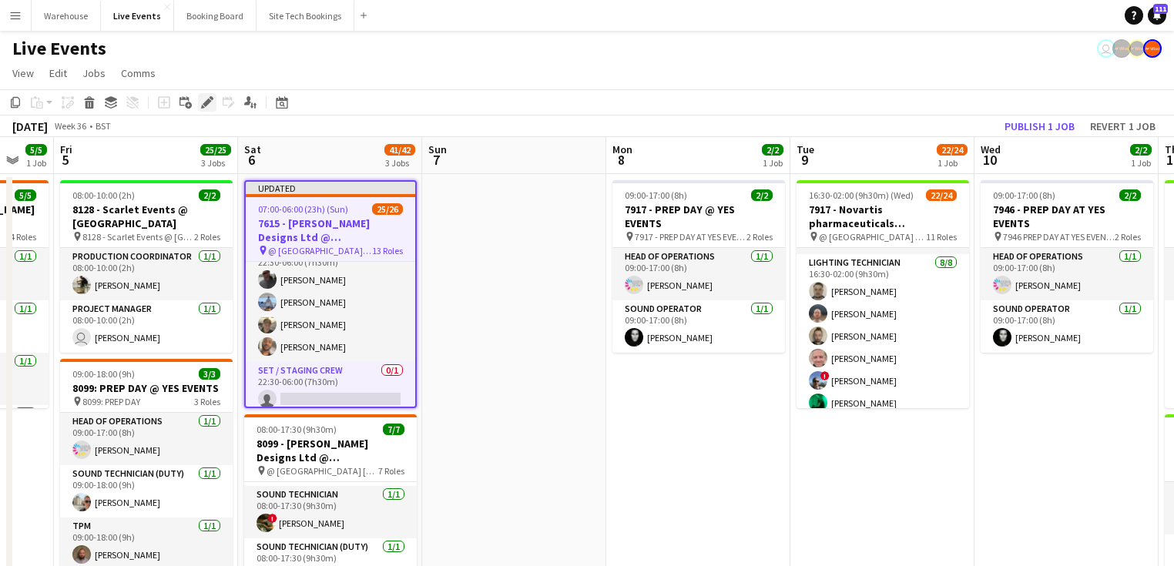
click at [203, 104] on icon "Edit" at bounding box center [207, 102] width 12 height 12
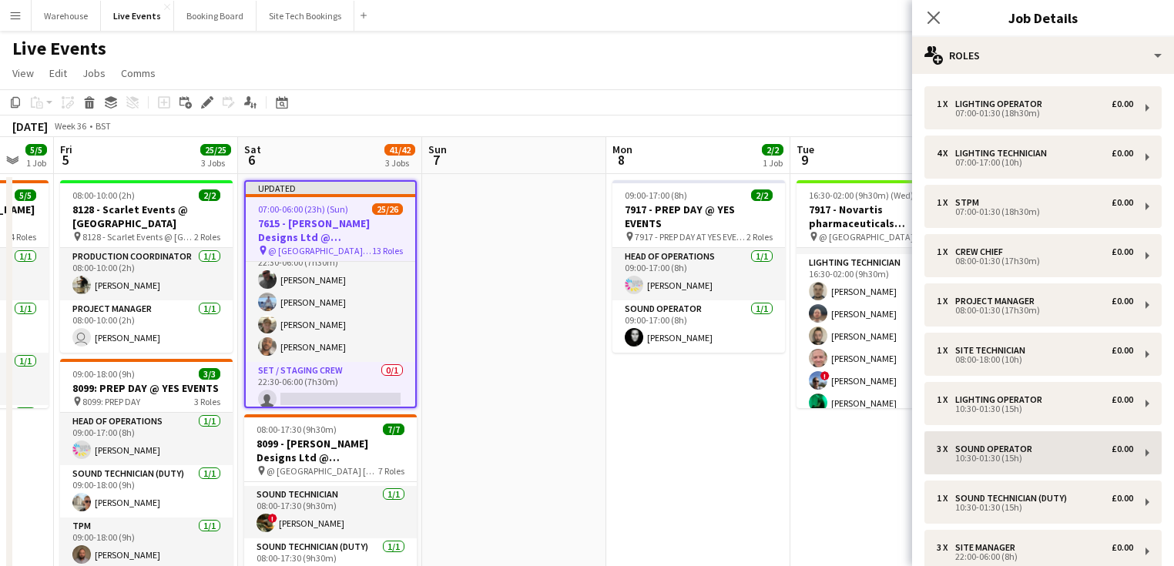
scroll to position [309, 0]
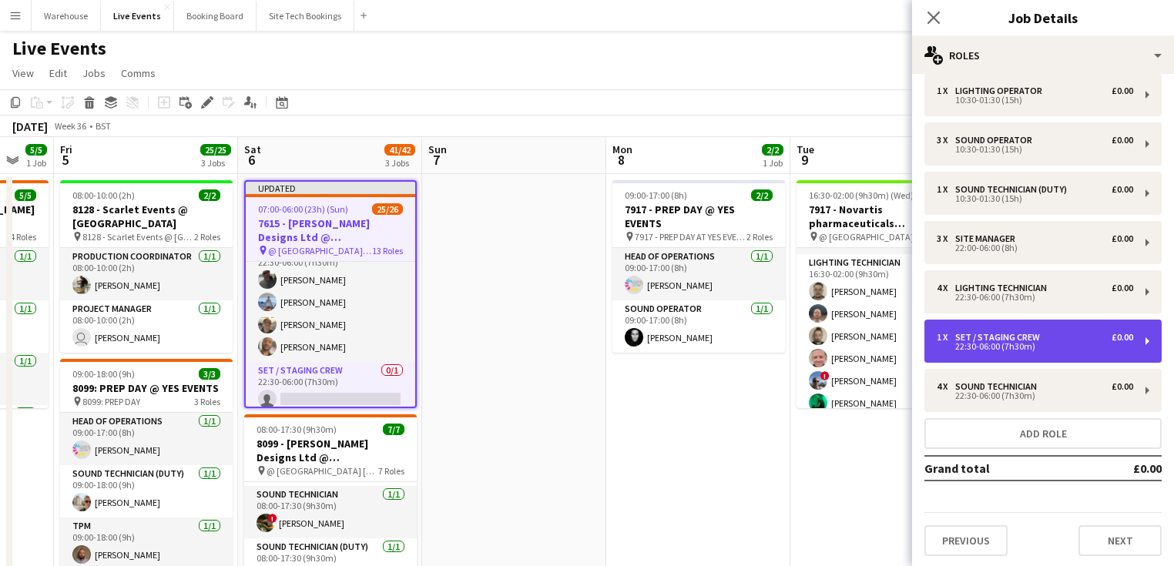
click at [986, 343] on div "22:30-06:00 (7h30m)" at bounding box center [1035, 347] width 196 height 8
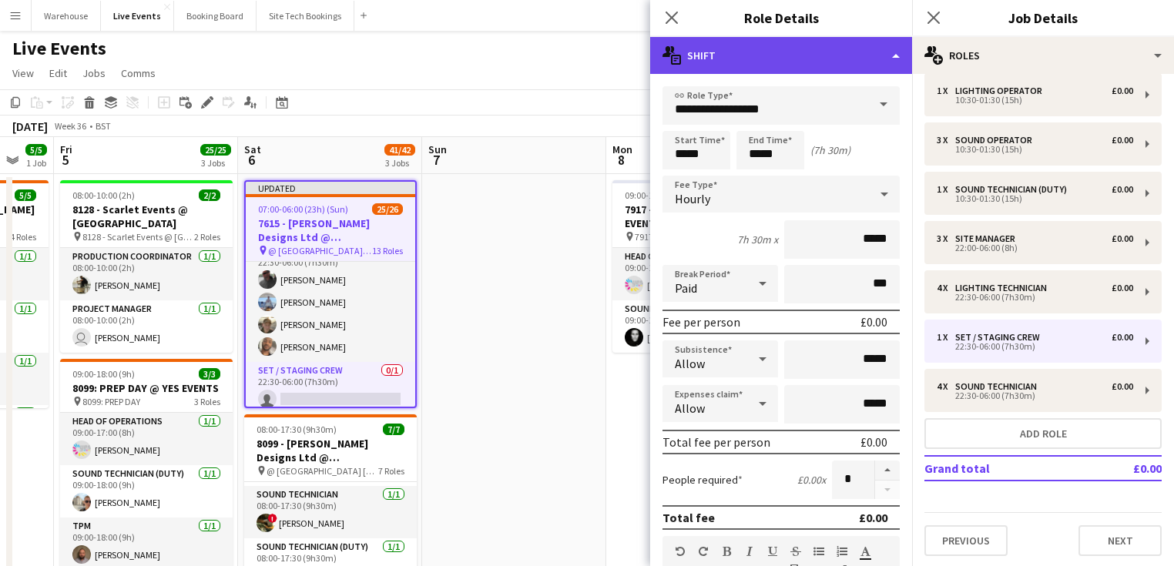
click at [759, 58] on div "multiple-actions-text Shift" at bounding box center [781, 55] width 262 height 37
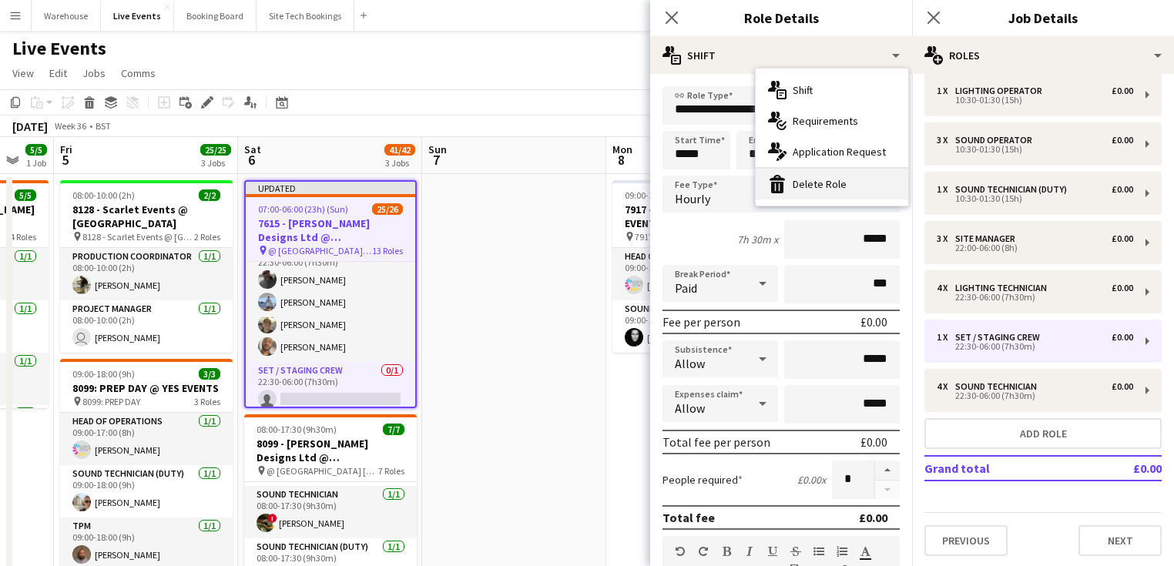
click at [804, 183] on div "bin-2 Delete Role" at bounding box center [832, 184] width 153 height 31
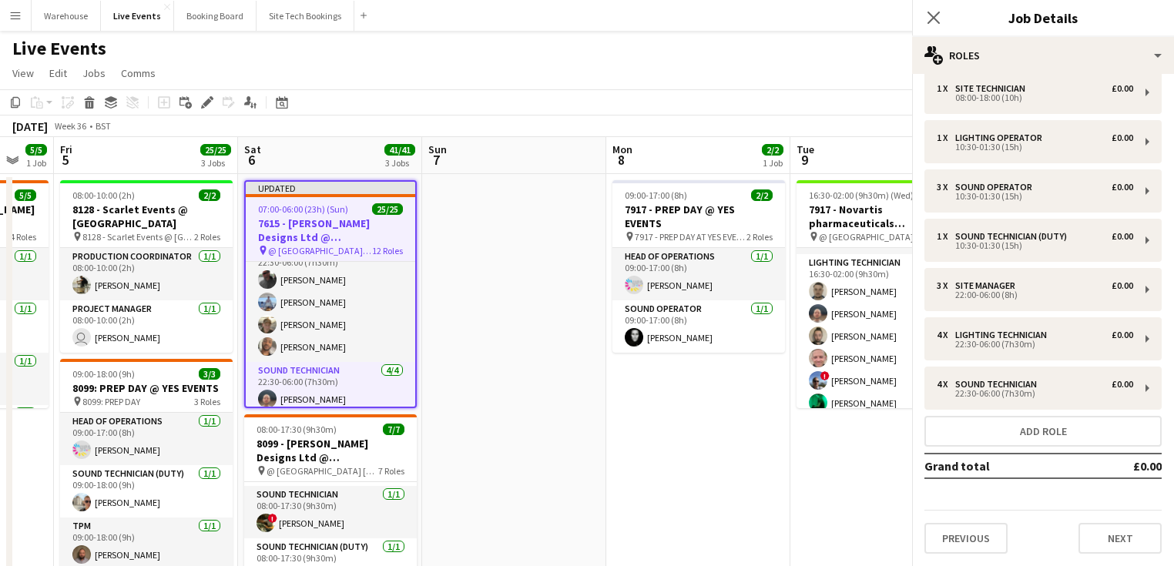
scroll to position [260, 0]
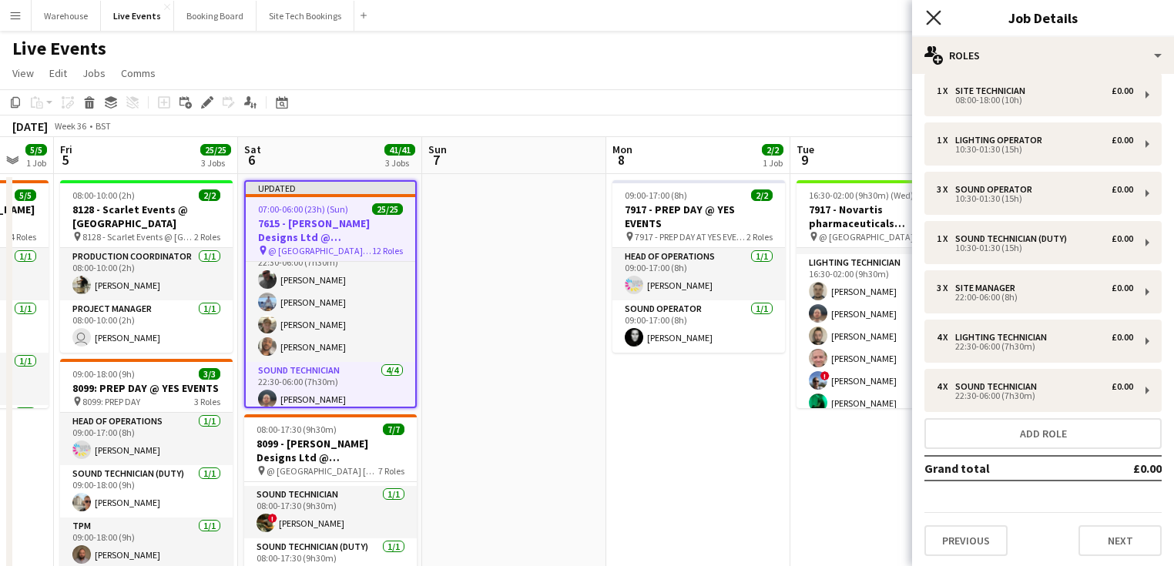
click at [927, 12] on icon at bounding box center [933, 17] width 15 height 15
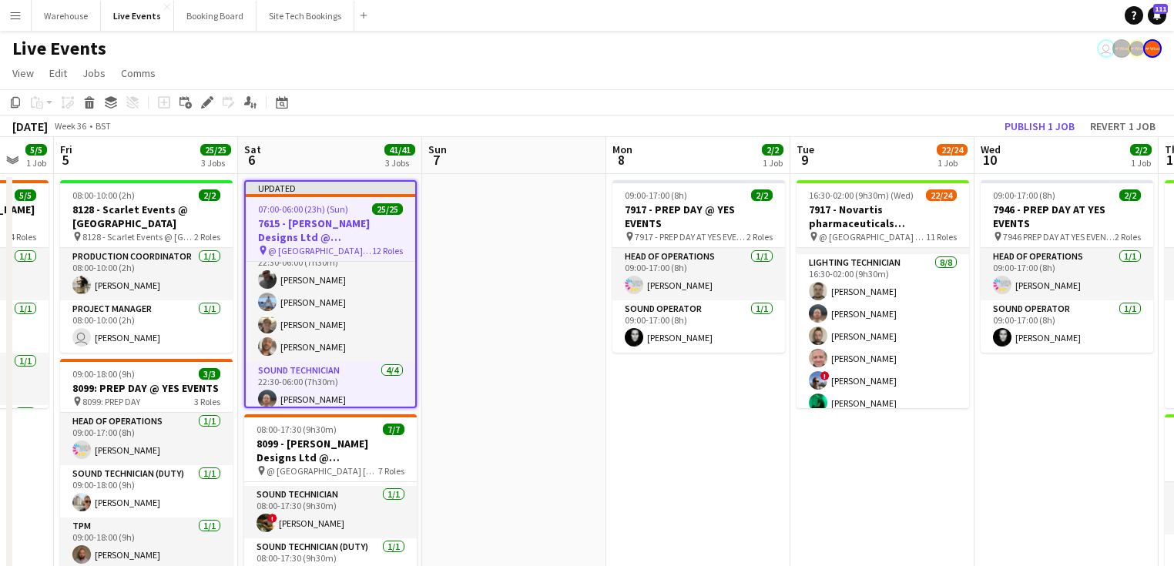
click at [345, 213] on span "07:00-06:00 (23h) (Sun)" at bounding box center [303, 209] width 90 height 12
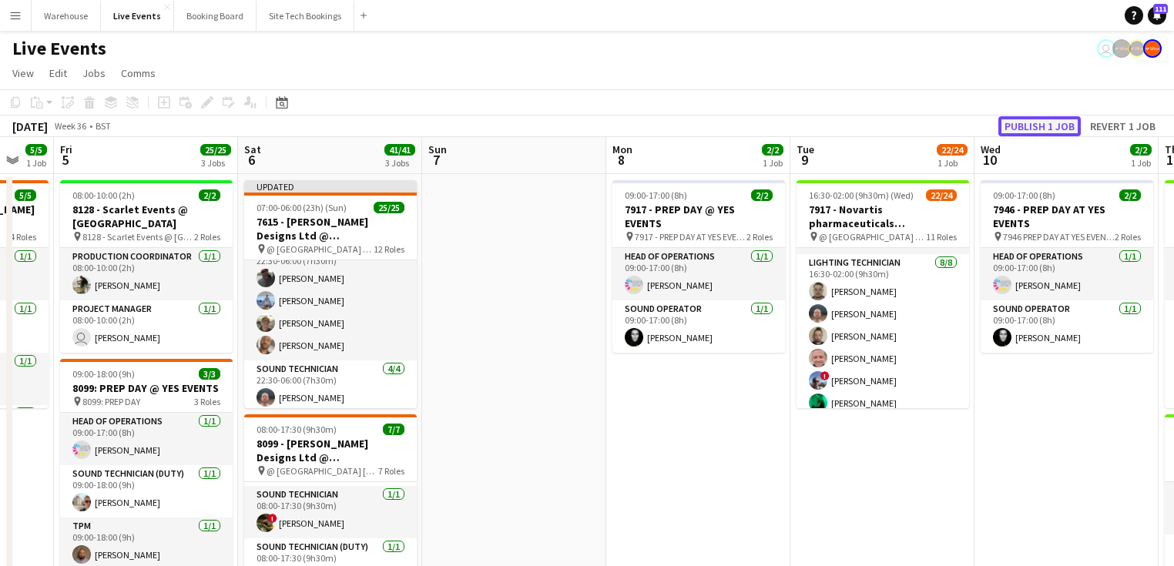
click at [1027, 120] on button "Publish 1 job" at bounding box center [1039, 126] width 82 height 20
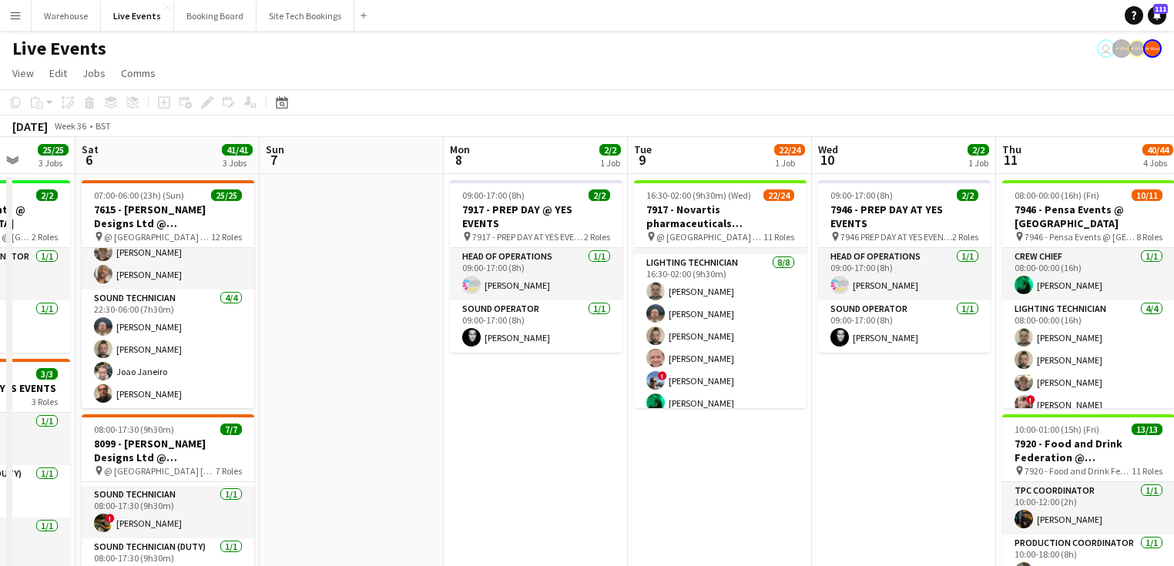
scroll to position [0, 589]
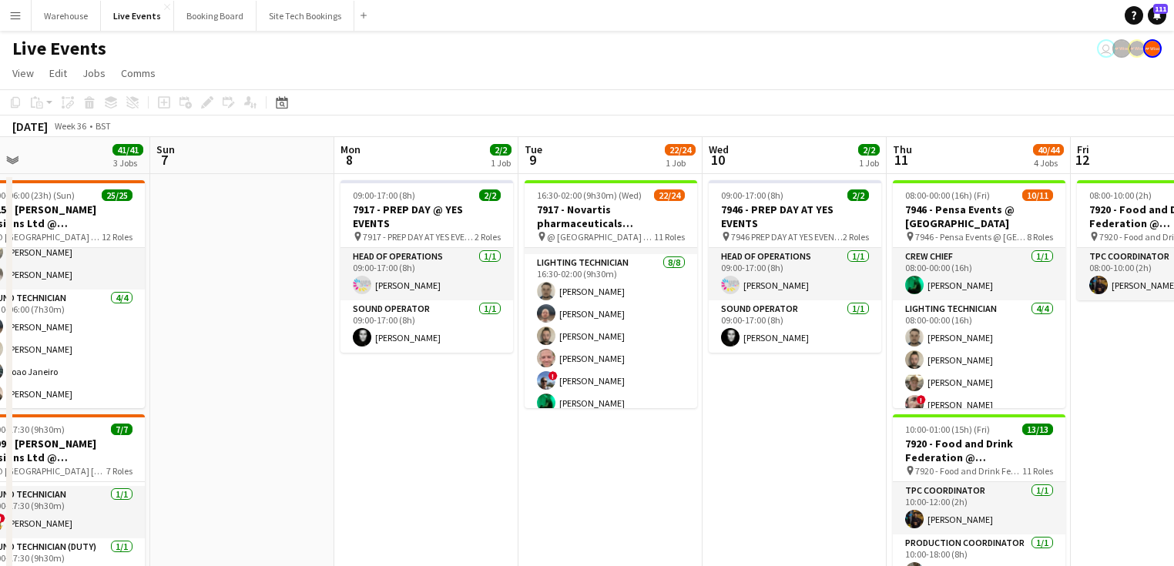
drag, startPoint x: 710, startPoint y: 407, endPoint x: 492, endPoint y: 401, distance: 218.1
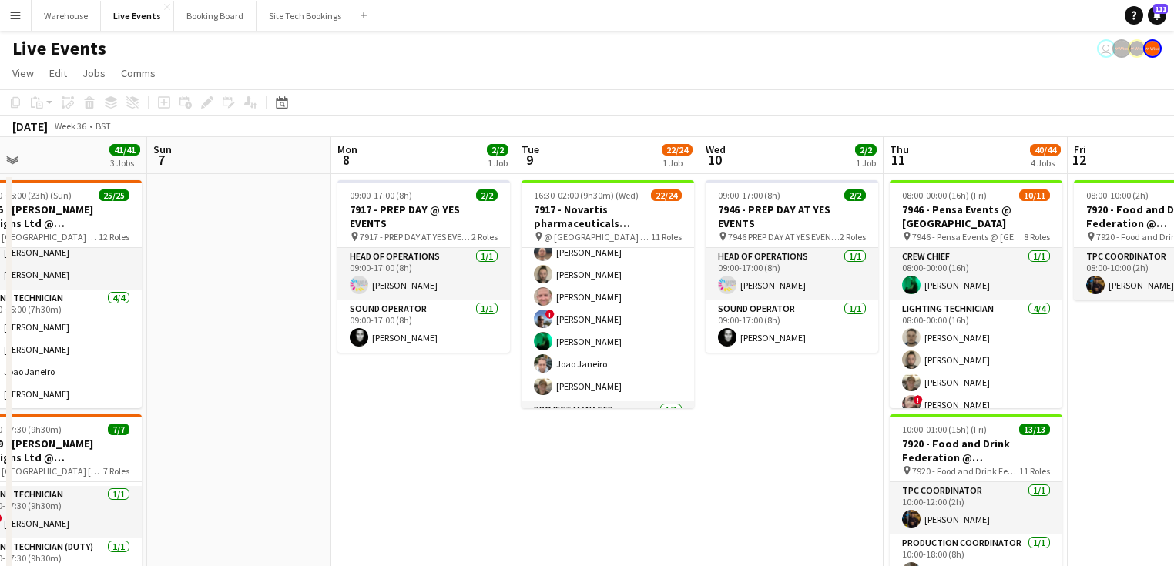
scroll to position [0, 0]
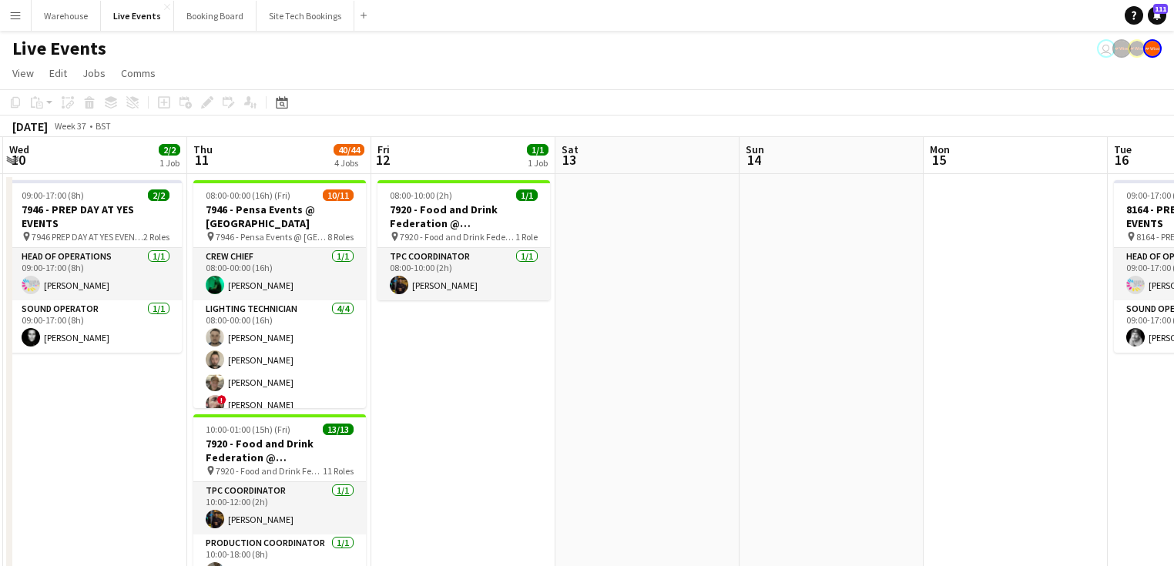
drag, startPoint x: 749, startPoint y: 444, endPoint x: 411, endPoint y: 418, distance: 338.4
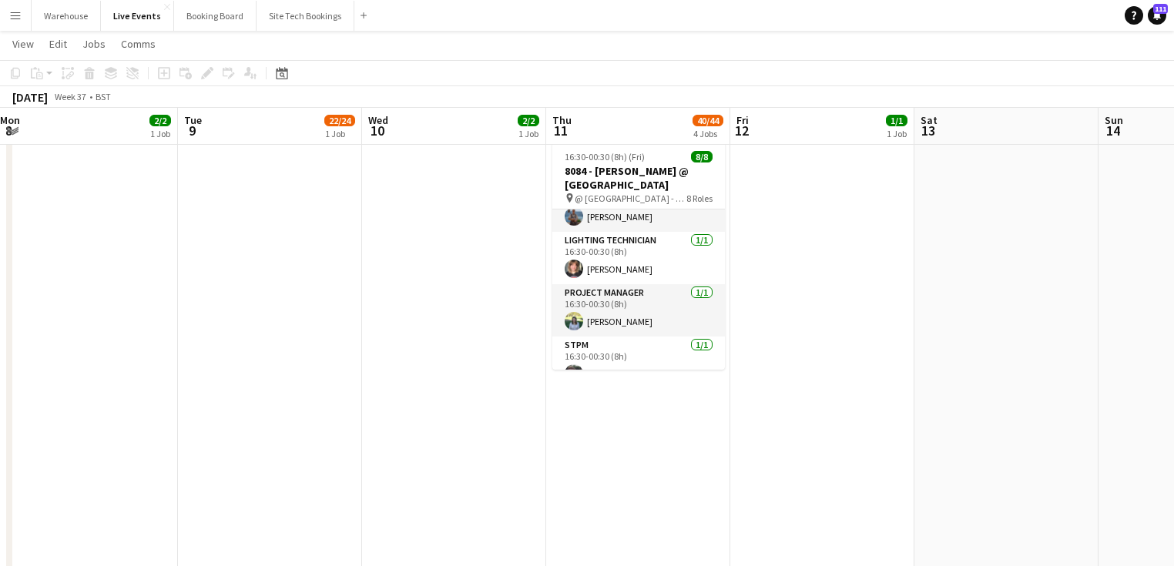
scroll to position [12, 0]
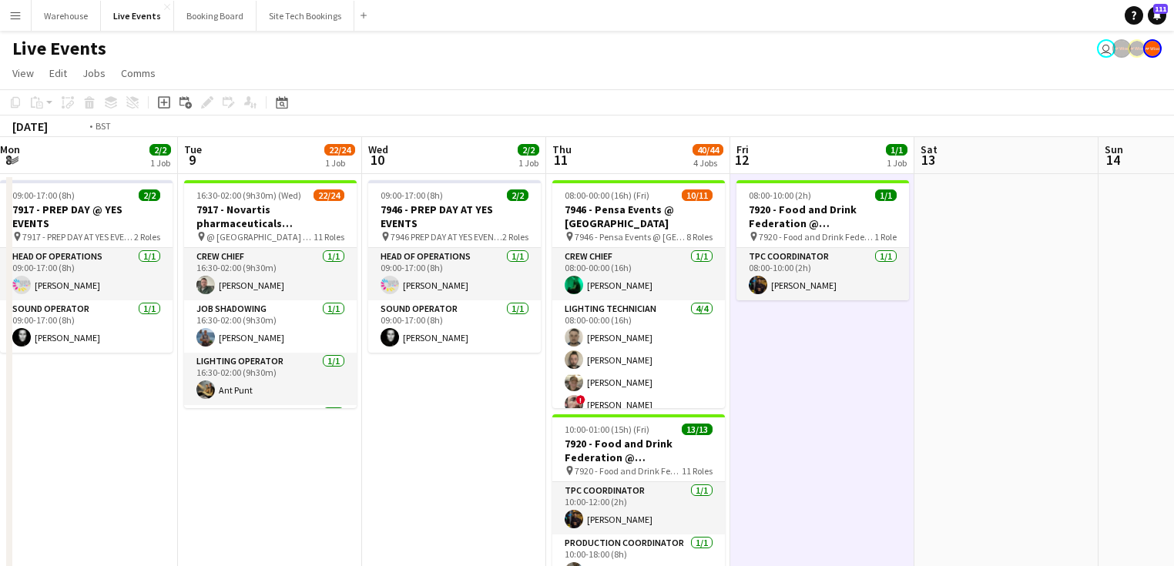
drag, startPoint x: 378, startPoint y: 433, endPoint x: 733, endPoint y: 416, distance: 354.8
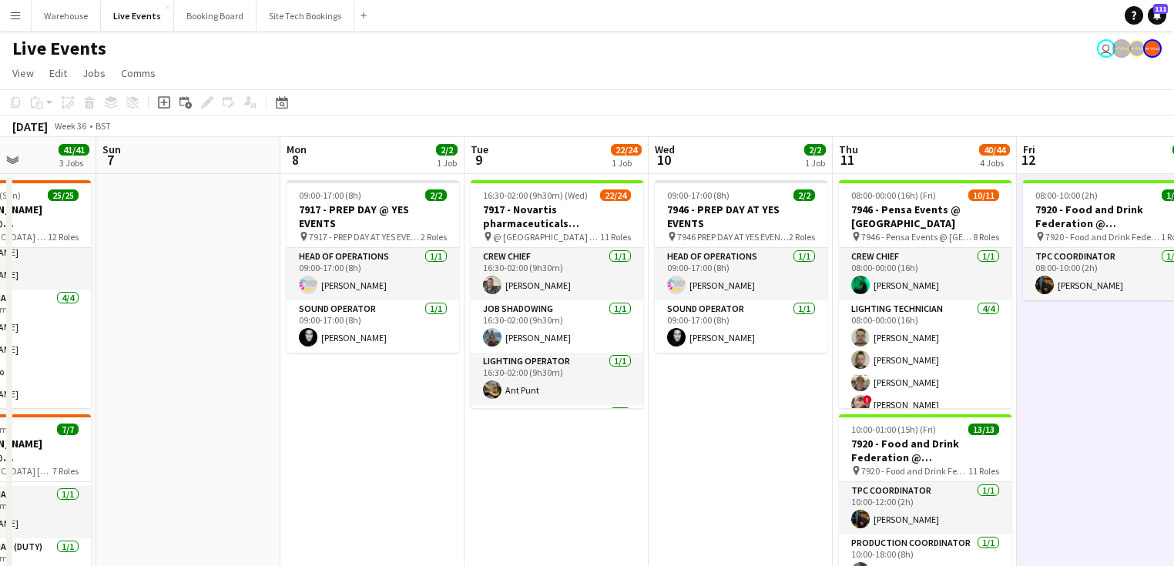
drag, startPoint x: 538, startPoint y: 434, endPoint x: 179, endPoint y: 432, distance: 359.0
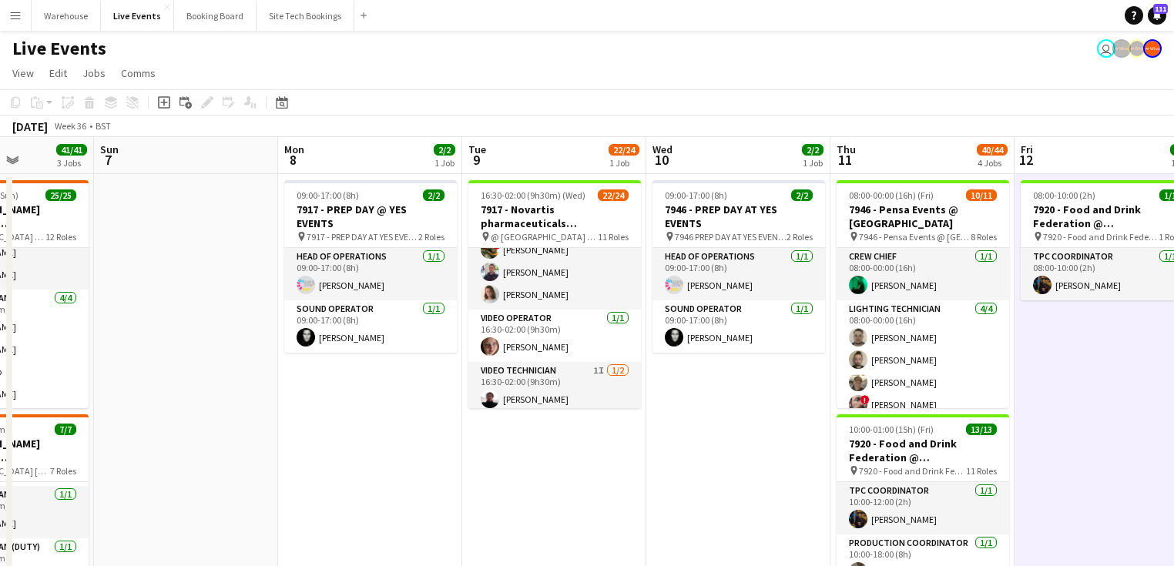
scroll to position [706, 0]
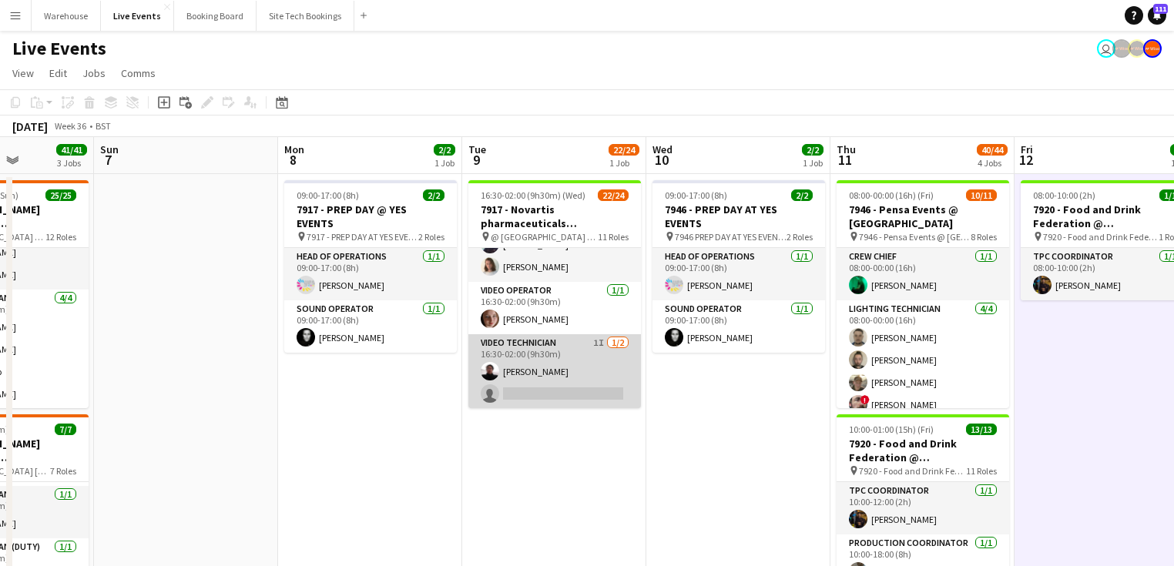
click at [561, 391] on app-card-role "Video Technician 1I [DATE] 16:30-02:00 (9h30m) [PERSON_NAME] single-neutral-act…" at bounding box center [554, 371] width 173 height 75
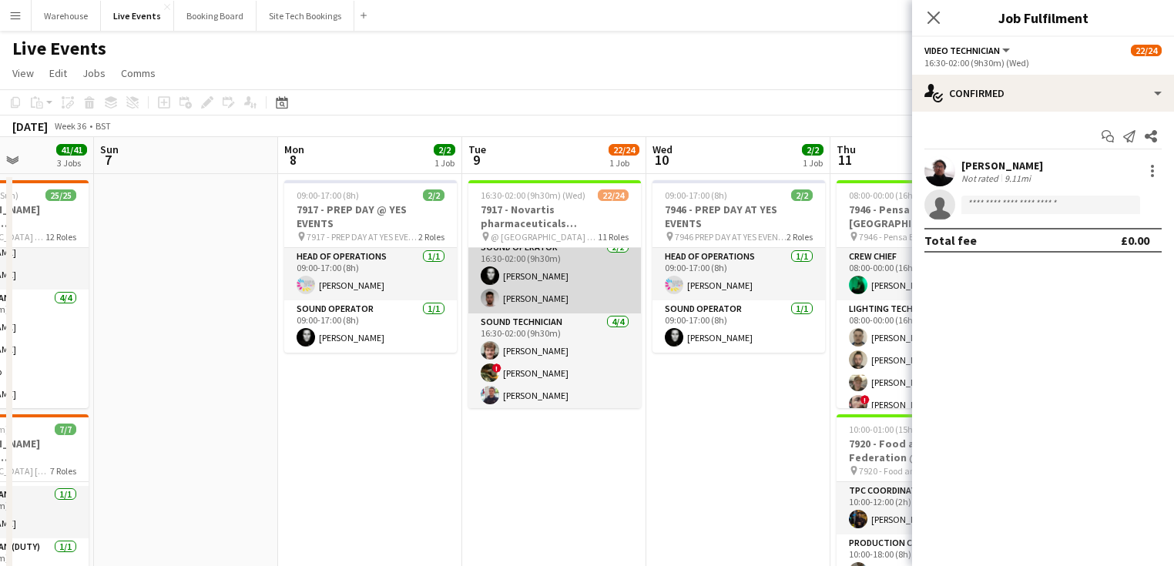
scroll to position [709, 0]
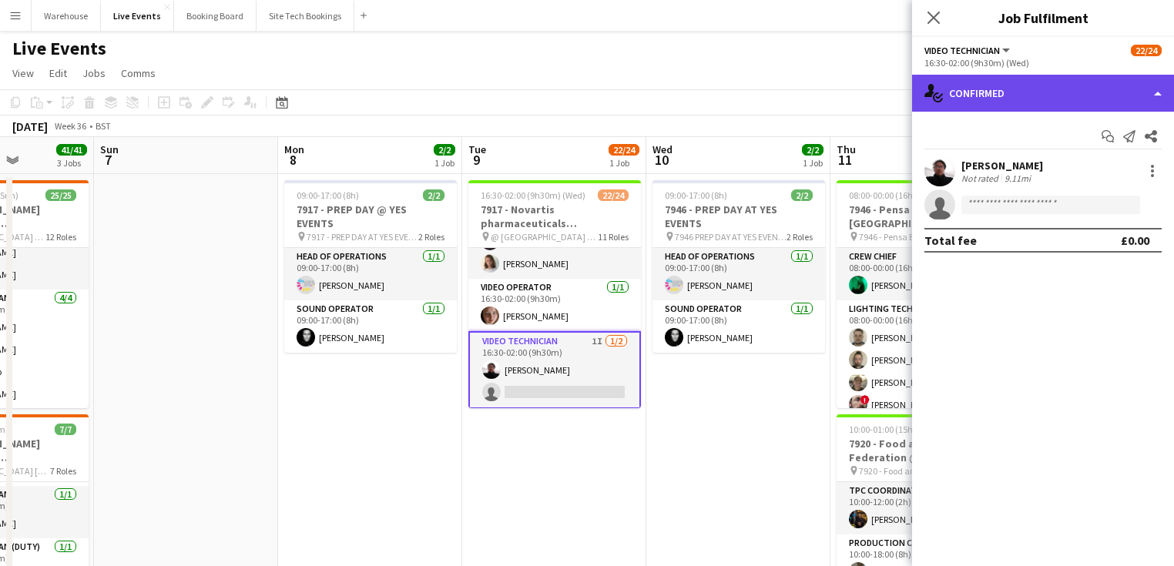
click at [1068, 92] on div "single-neutral-actions-check-2 Confirmed" at bounding box center [1043, 93] width 262 height 37
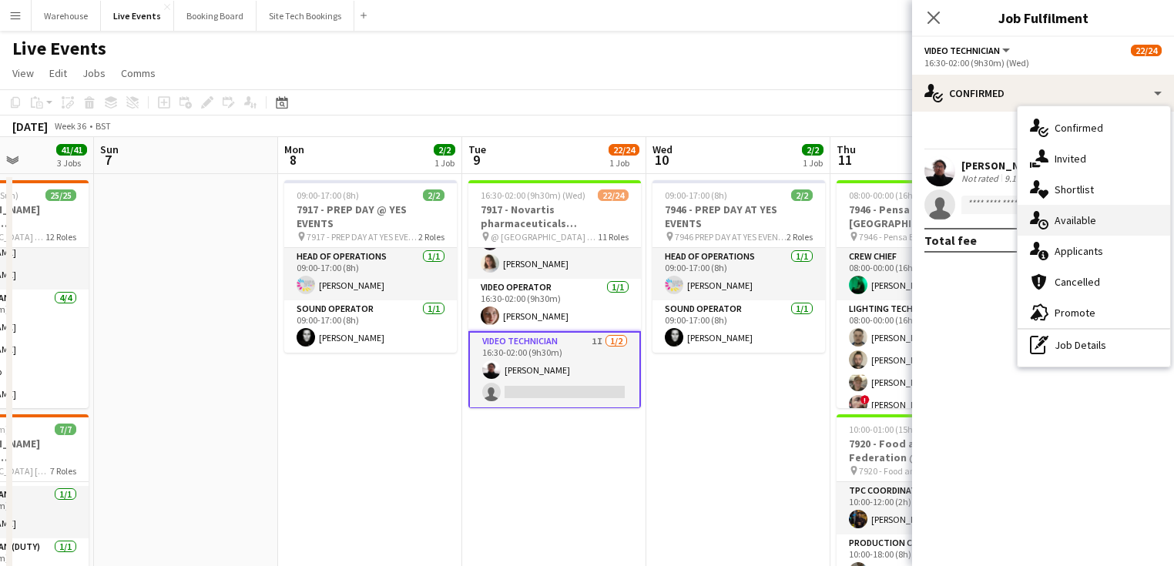
click at [1093, 207] on div "single-neutral-actions-upload Available" at bounding box center [1094, 220] width 153 height 31
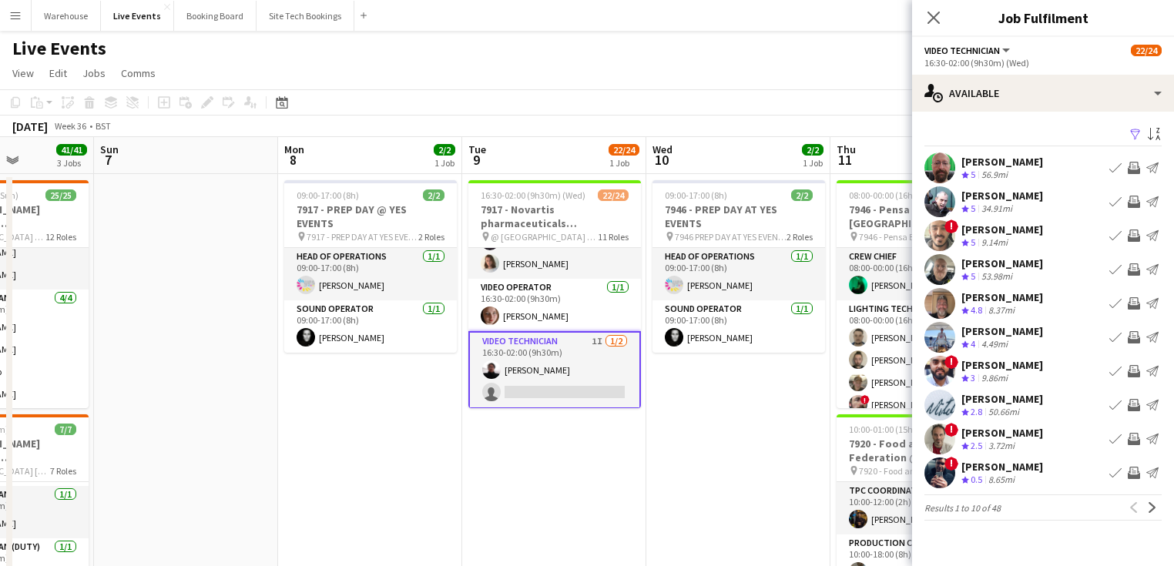
click at [931, 18] on icon "Close pop-in" at bounding box center [934, 18] width 12 height 12
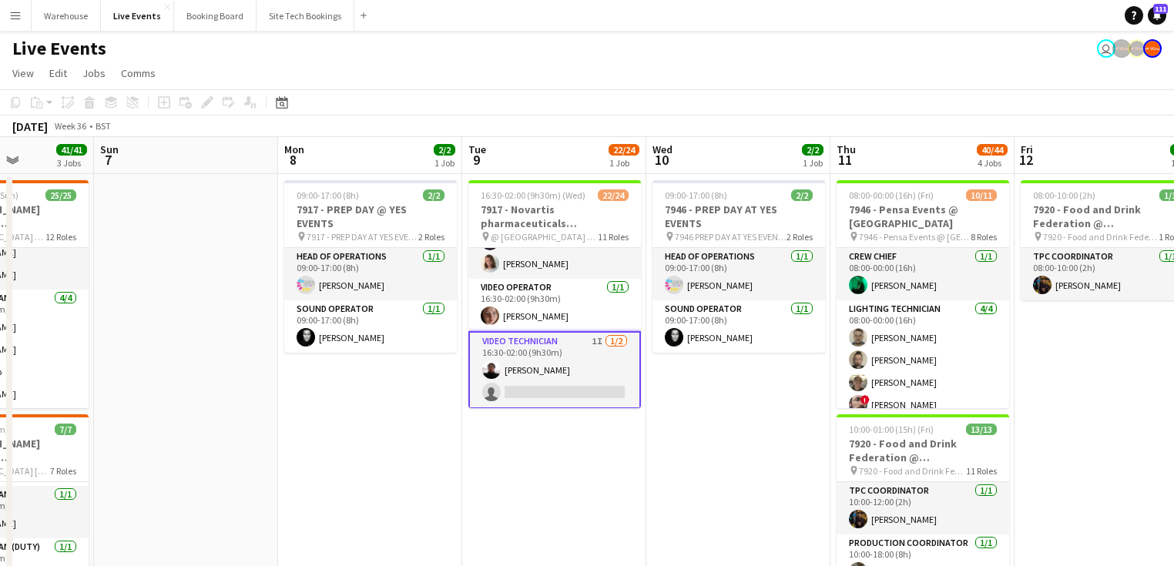
drag, startPoint x: 690, startPoint y: 511, endPoint x: 659, endPoint y: 484, distance: 40.9
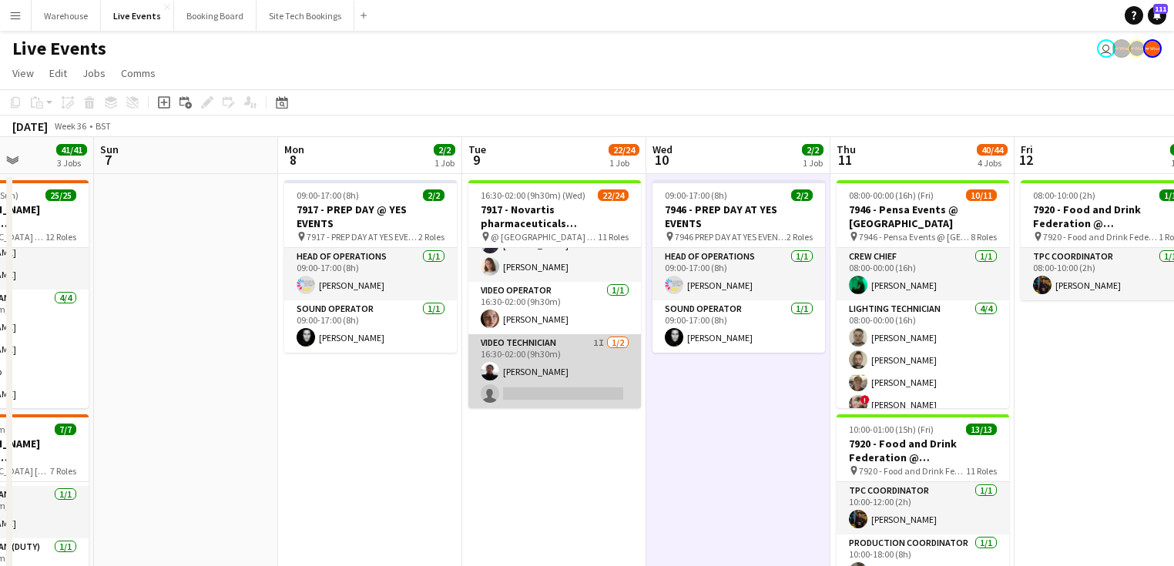
click at [552, 346] on app-card-role "Video Technician 1I [DATE] 16:30-02:00 (9h30m) [PERSON_NAME] single-neutral-act…" at bounding box center [554, 371] width 173 height 75
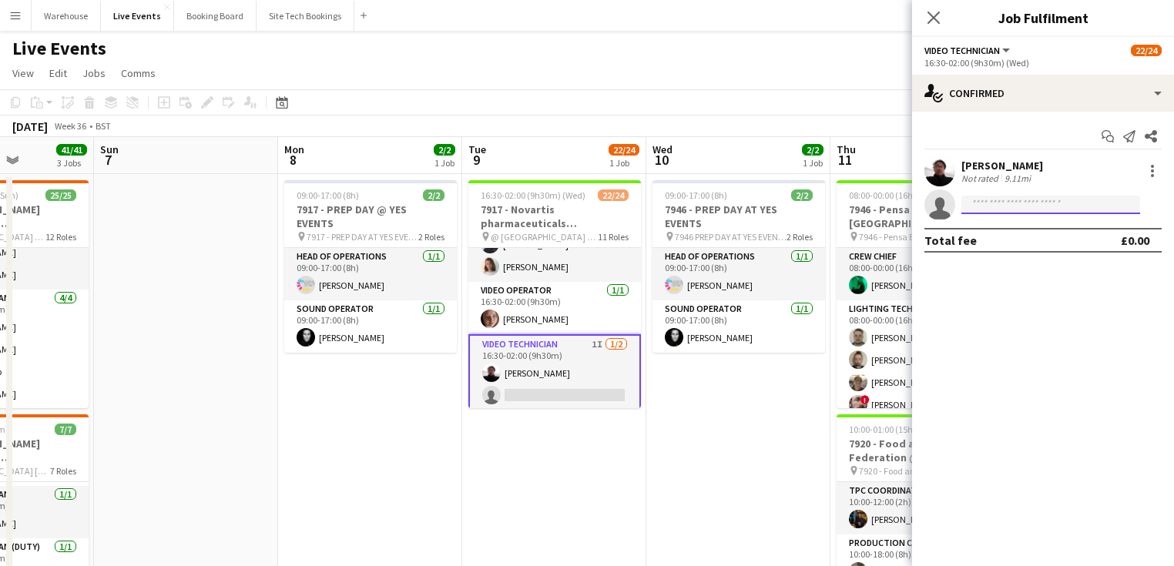
click at [1051, 212] on input at bounding box center [1050, 205] width 179 height 18
type input "*"
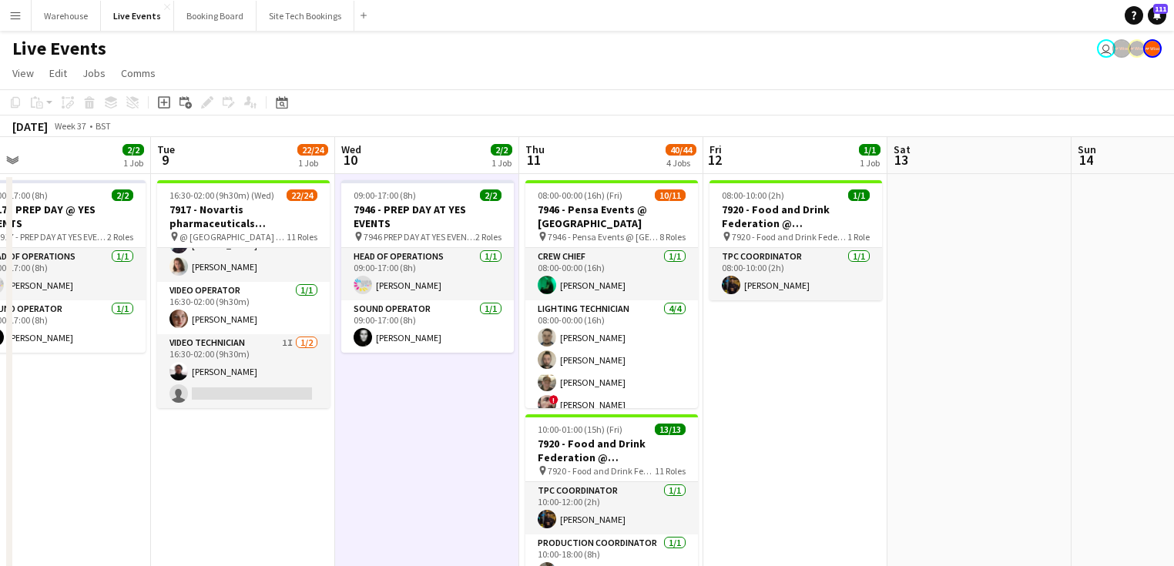
drag, startPoint x: 756, startPoint y: 438, endPoint x: 442, endPoint y: 448, distance: 314.4
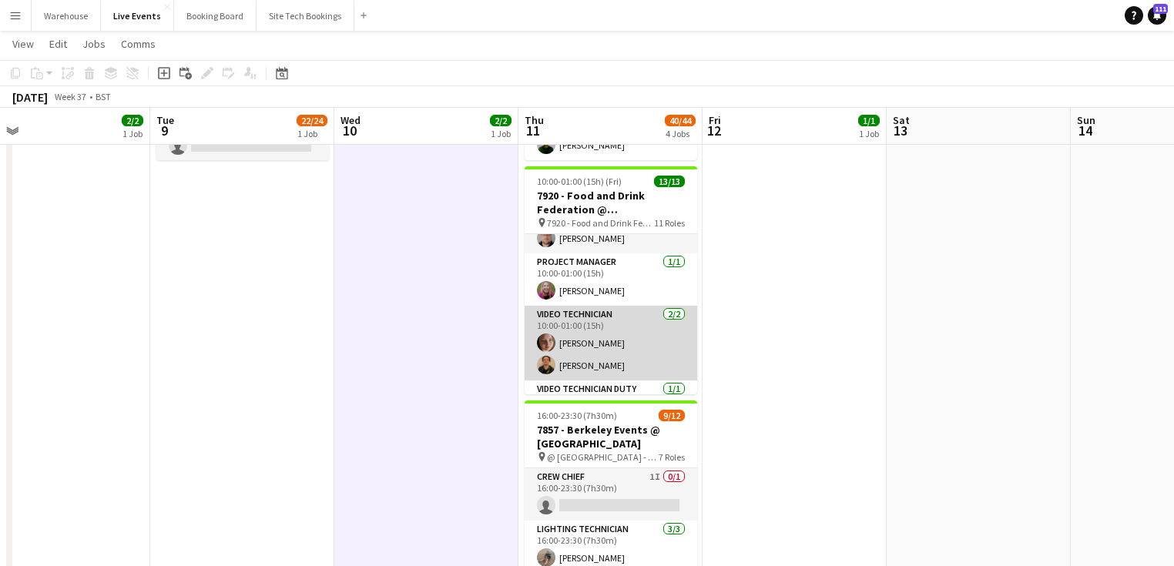
scroll to position [0, 0]
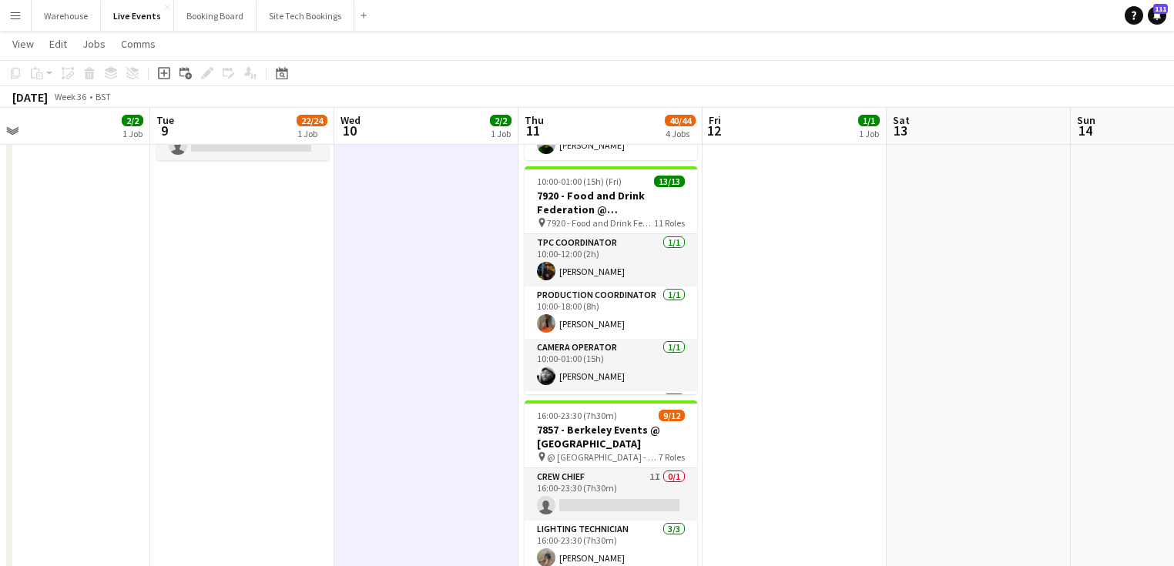
drag, startPoint x: 446, startPoint y: 389, endPoint x: 619, endPoint y: 385, distance: 173.4
click at [663, 368] on app-calendar-viewport "Fri 5 25/25 3 Jobs Sat 6 41/41 3 Jobs Sun 7 Mon 8 2/2 1 Job Tue 9 22/24 1 Job W…" at bounding box center [587, 444] width 1174 height 1260
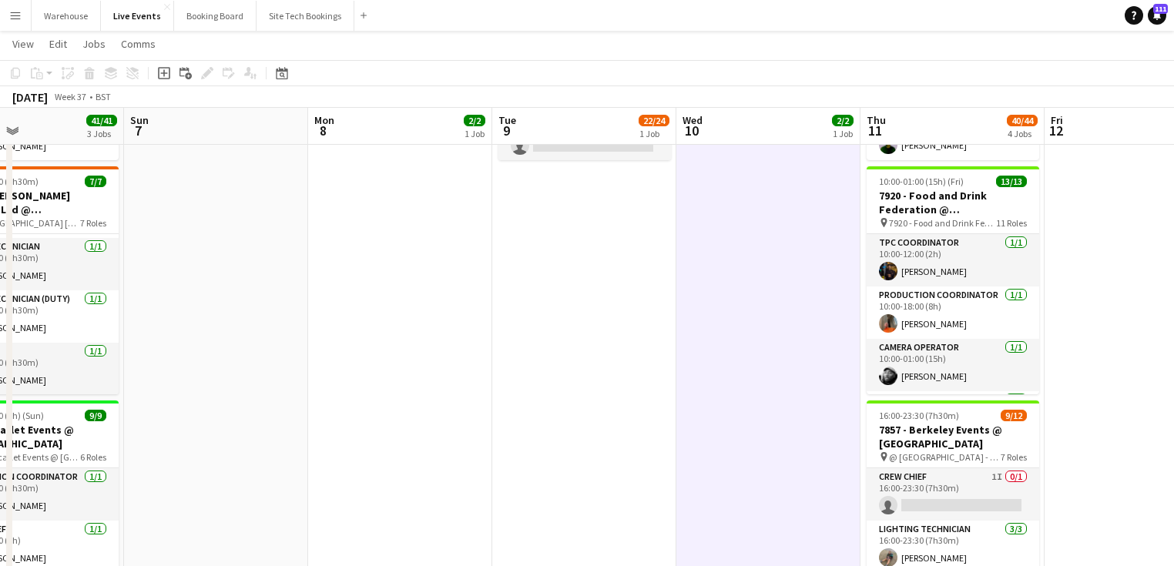
drag, startPoint x: 566, startPoint y: 379, endPoint x: 880, endPoint y: 377, distance: 313.5
click at [857, 372] on app-calendar-viewport "Thu 4 5/5 1 Job Fri 5 25/25 3 Jobs Sat 6 41/41 3 Jobs Sun 7 Mon 8 2/2 1 Job Tue…" at bounding box center [587, 444] width 1174 height 1260
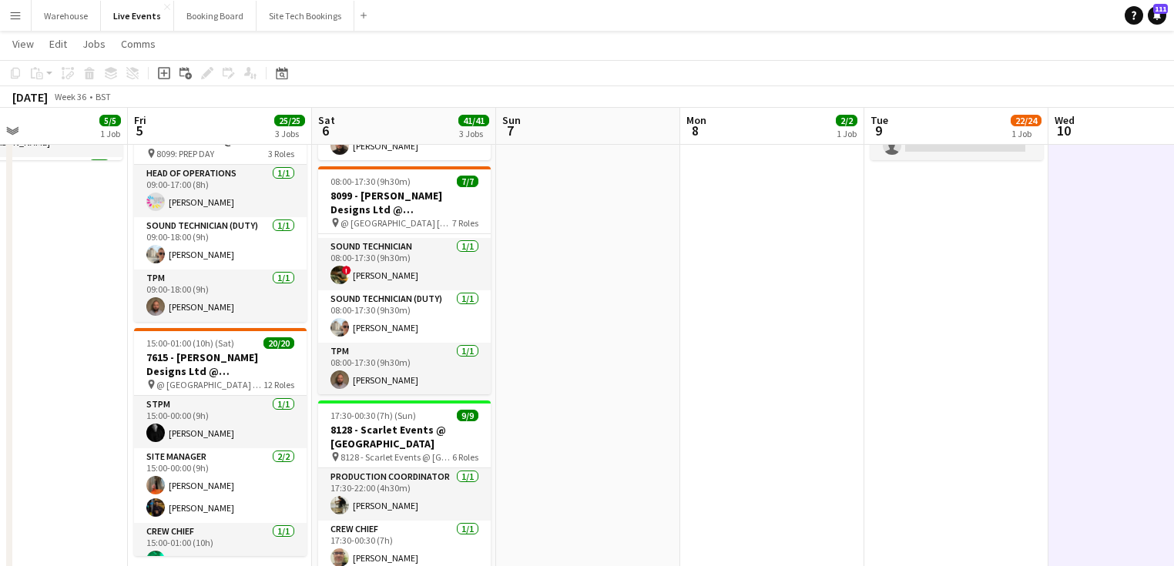
drag, startPoint x: 743, startPoint y: 388, endPoint x: 612, endPoint y: 396, distance: 130.4
click at [548, 384] on app-calendar-viewport "Tue 2 59/59 5 Jobs Wed 3 2/2 1 Job Thu 4 5/5 1 Job Fri 5 25/25 3 Jobs Sat 6 41/…" at bounding box center [587, 444] width 1174 height 1260
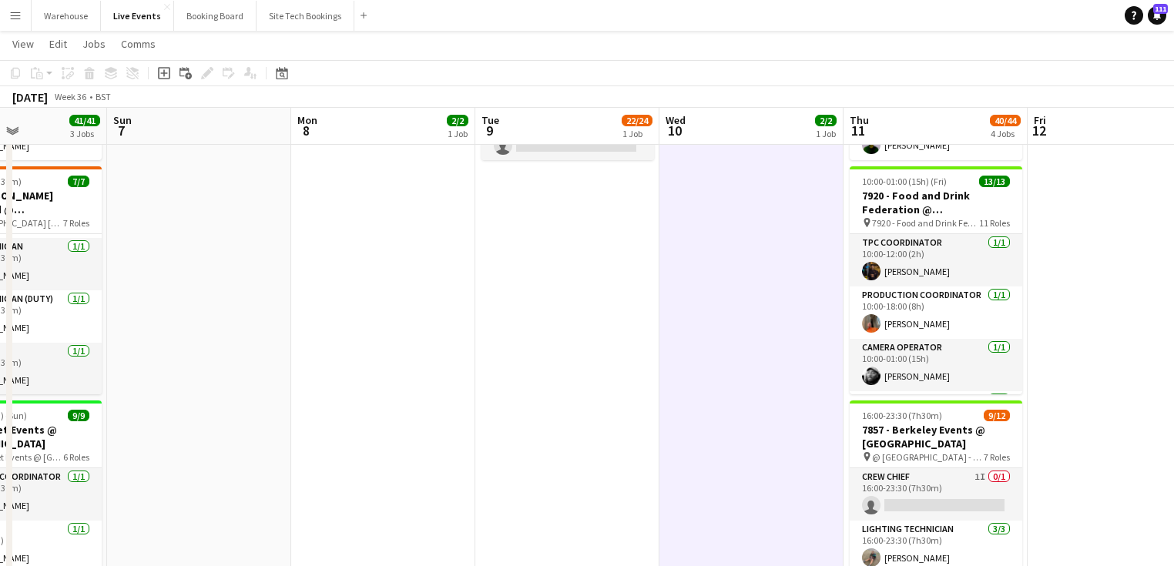
drag, startPoint x: 641, startPoint y: 403, endPoint x: 487, endPoint y: 392, distance: 154.4
click at [408, 404] on app-calendar-viewport "Thu 4 5/5 1 Job Fri 5 25/25 3 Jobs Sat 6 41/41 3 Jobs Sun 7 Mon 8 2/2 1 Job Tue…" at bounding box center [587, 444] width 1174 height 1260
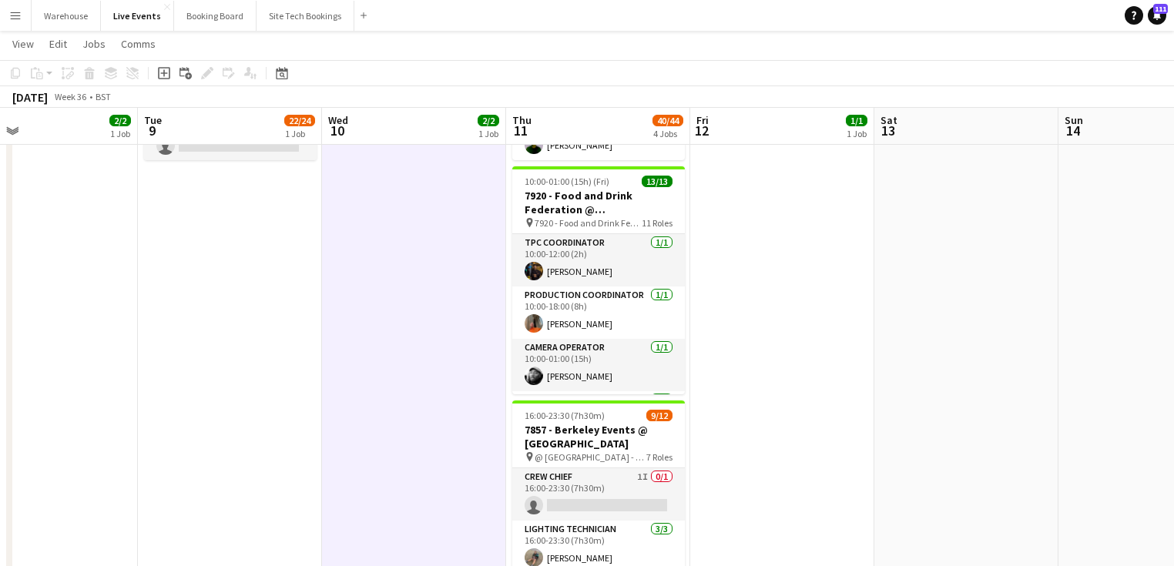
click at [410, 396] on app-calendar-viewport "Fri 5 25/25 3 Jobs Sat 6 41/41 3 Jobs Sun 7 Mon 8 2/2 1 Job Tue 9 22/24 1 Job W…" at bounding box center [587, 444] width 1174 height 1260
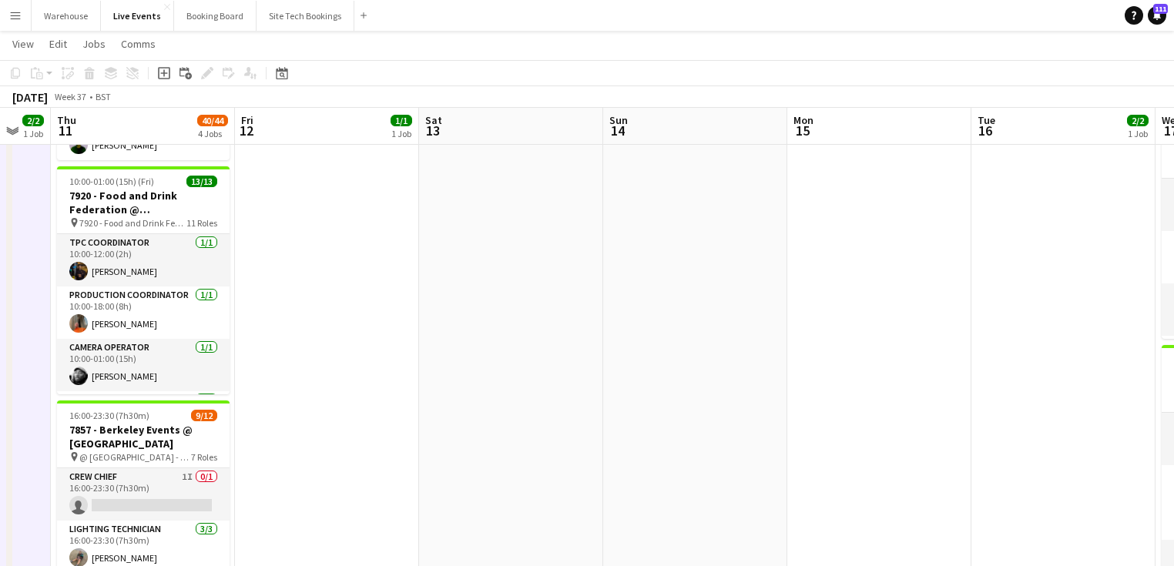
drag, startPoint x: 679, startPoint y: 387, endPoint x: 425, endPoint y: 381, distance: 253.5
click at [276, 388] on app-calendar-viewport "Sun 7 Mon 8 2/2 1 Job Tue 9 22/24 1 Job Wed 10 2/2 1 Job Thu 11 40/44 4 Jobs Fr…" at bounding box center [587, 444] width 1174 height 1260
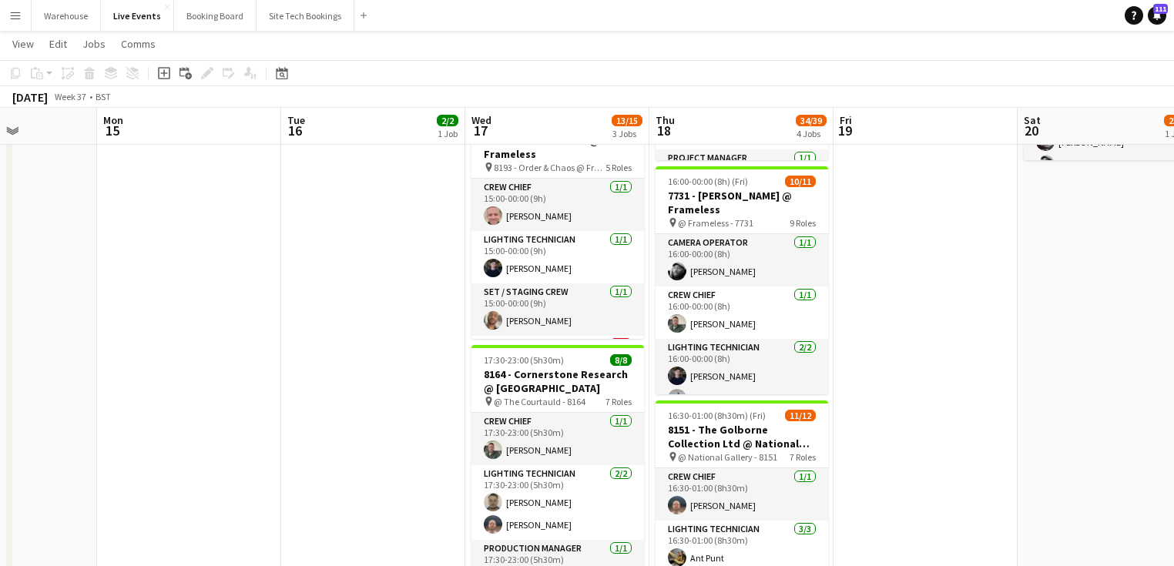
drag, startPoint x: 564, startPoint y: 361, endPoint x: 325, endPoint y: 354, distance: 238.9
click at [327, 359] on app-calendar-viewport "Thu 11 40/44 4 Jobs Fri 12 1/1 1 Job Sat 13 Sun 14 Mon 15 Tue 16 2/2 1 Job Wed …" at bounding box center [587, 444] width 1174 height 1260
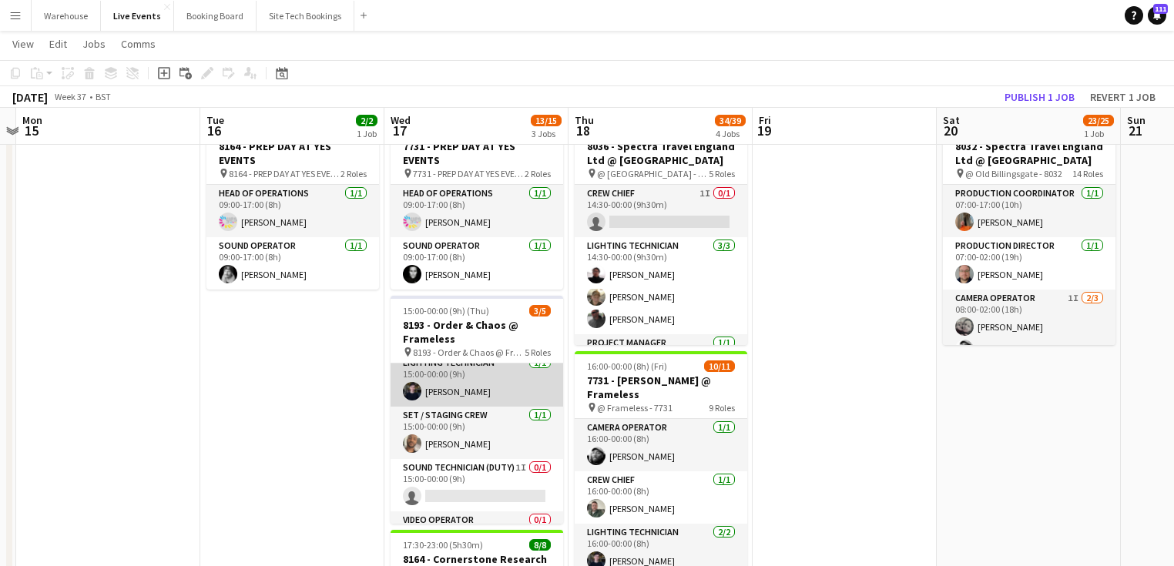
scroll to position [102, 0]
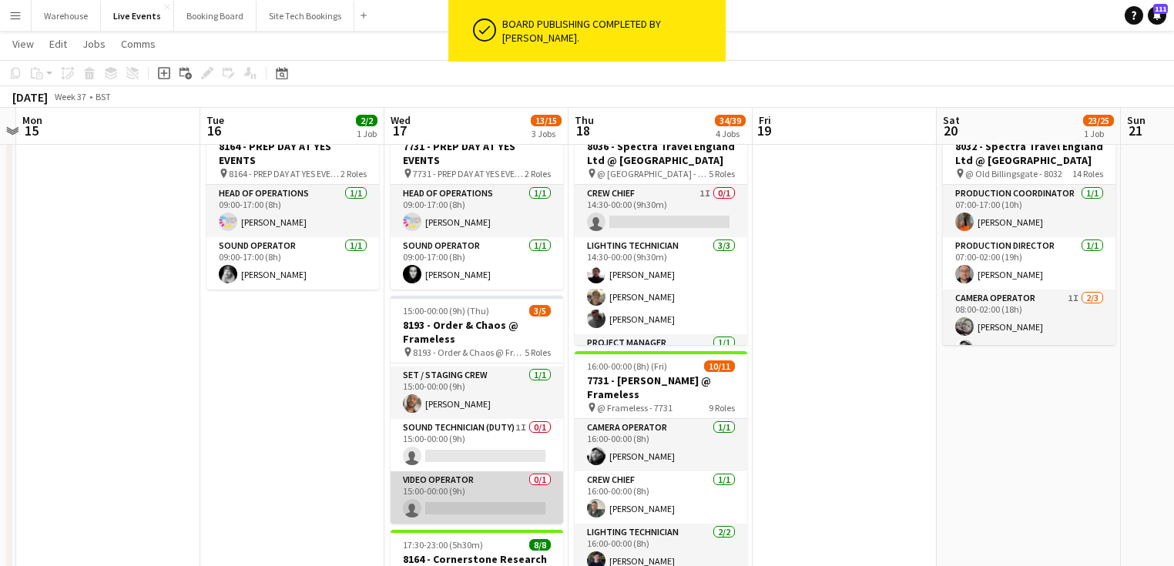
click at [499, 487] on app-card-role "Video Operator 0/1 15:00-00:00 (9h) single-neutral-actions" at bounding box center [477, 497] width 173 height 52
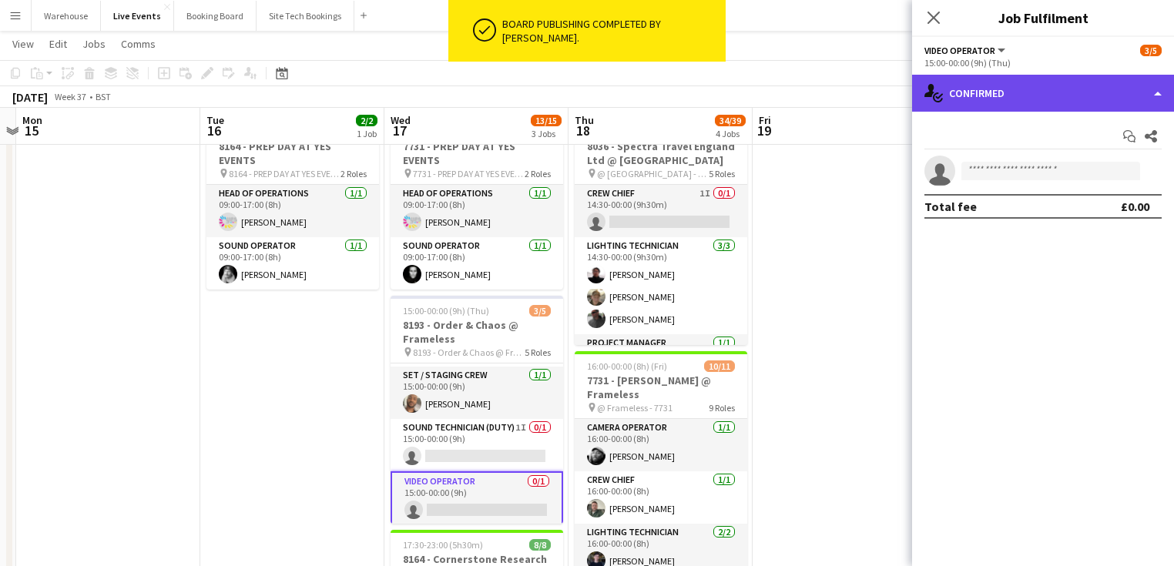
click at [997, 78] on div "single-neutral-actions-check-2 Confirmed" at bounding box center [1043, 93] width 262 height 37
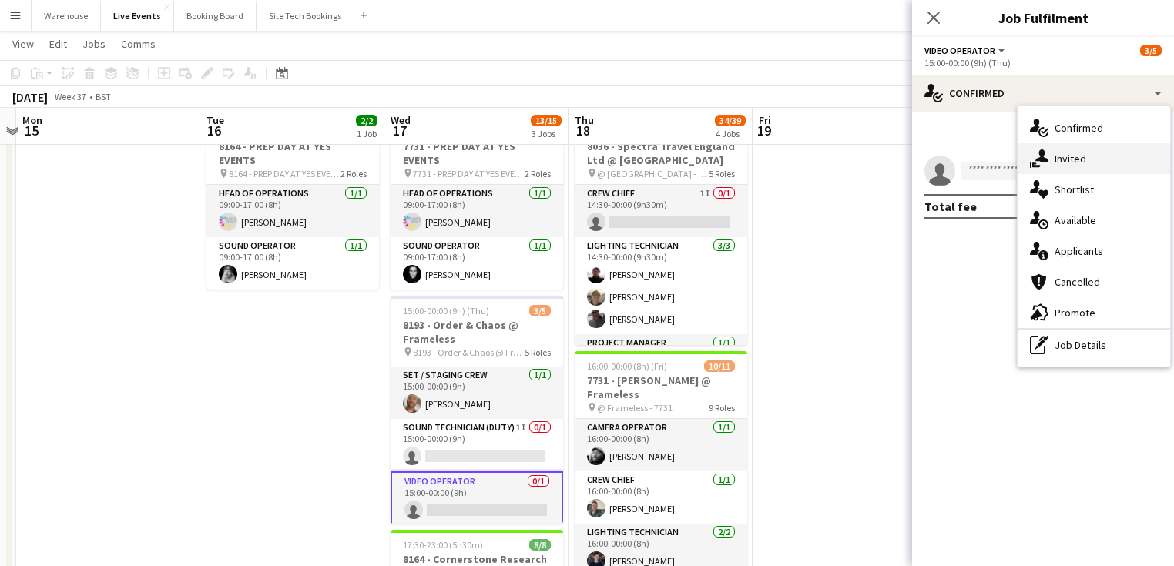
click at [1051, 148] on div "single-neutral-actions-share-1 Invited" at bounding box center [1094, 158] width 153 height 31
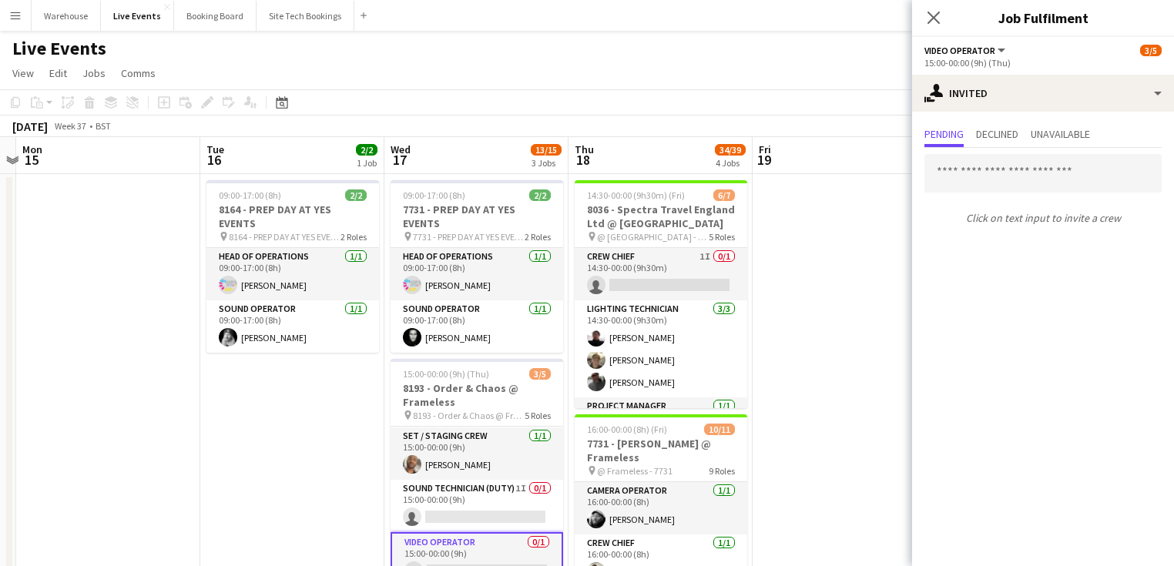
scroll to position [123, 0]
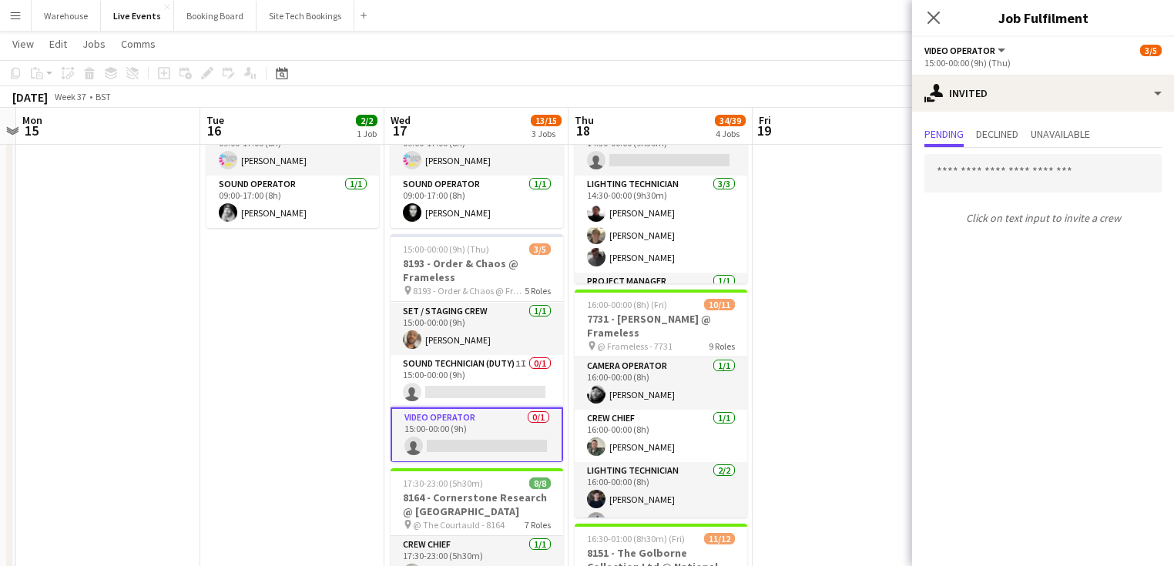
click at [934, 23] on icon "Close pop-in" at bounding box center [934, 18] width 12 height 12
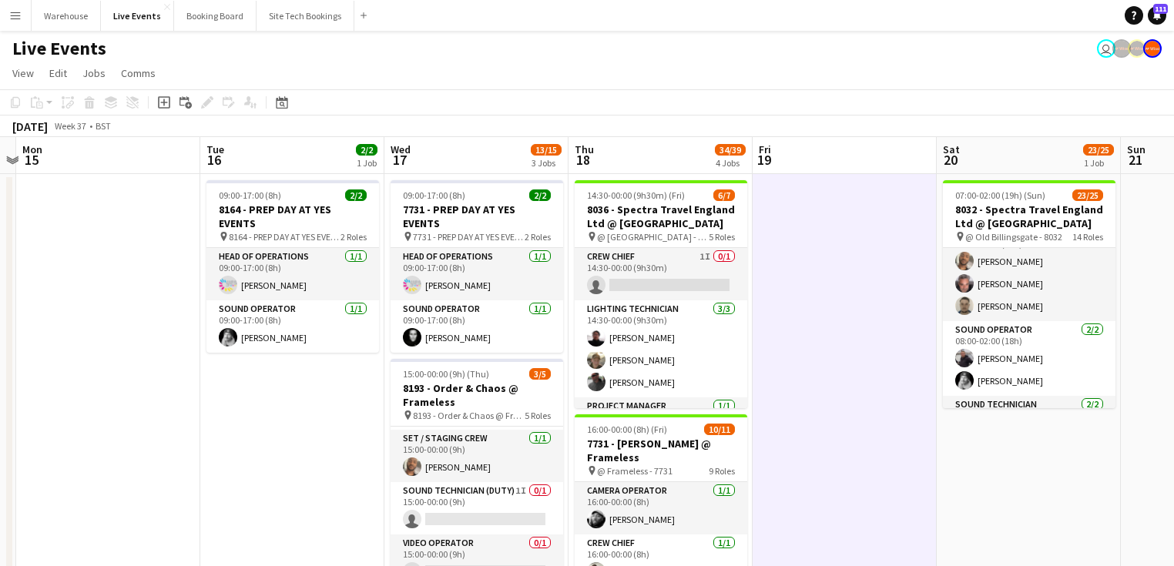
scroll to position [185, 0]
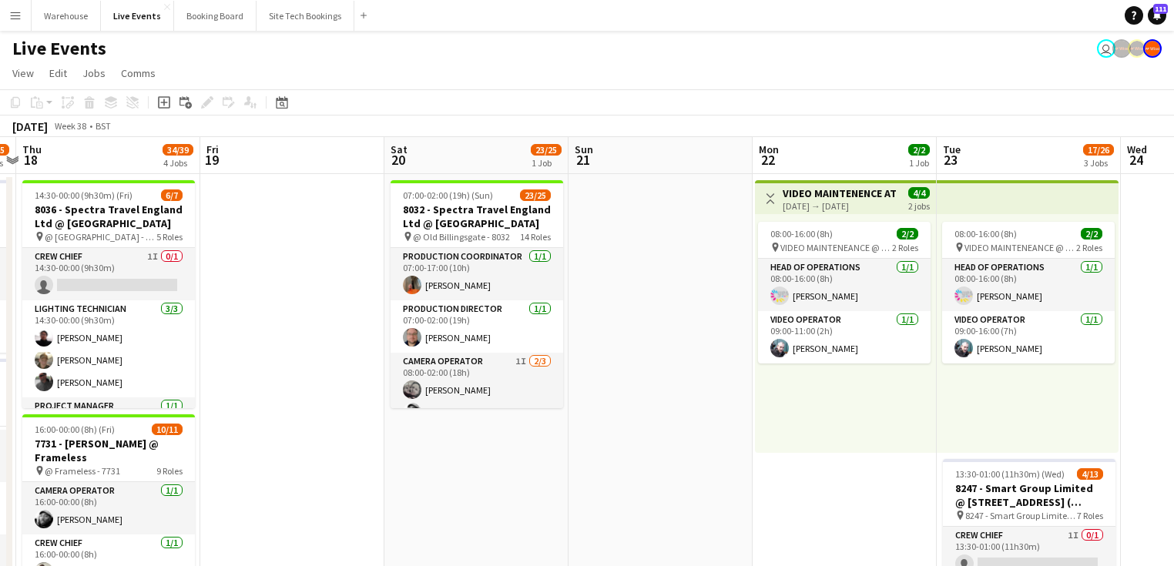
scroll to position [0, 691]
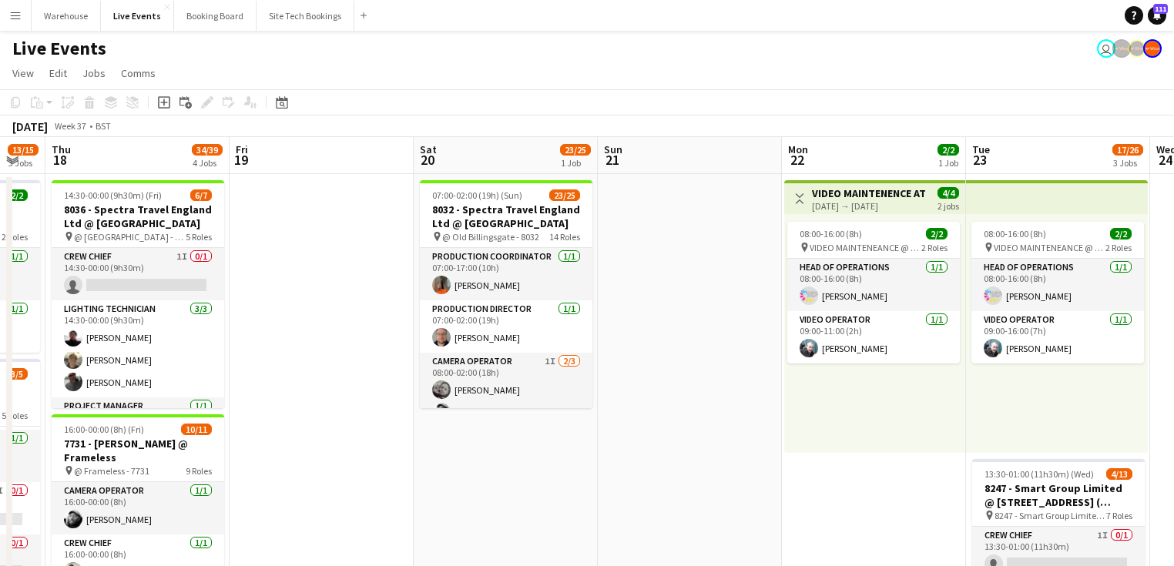
drag, startPoint x: 1028, startPoint y: 496, endPoint x: 505, endPoint y: 436, distance: 526.5
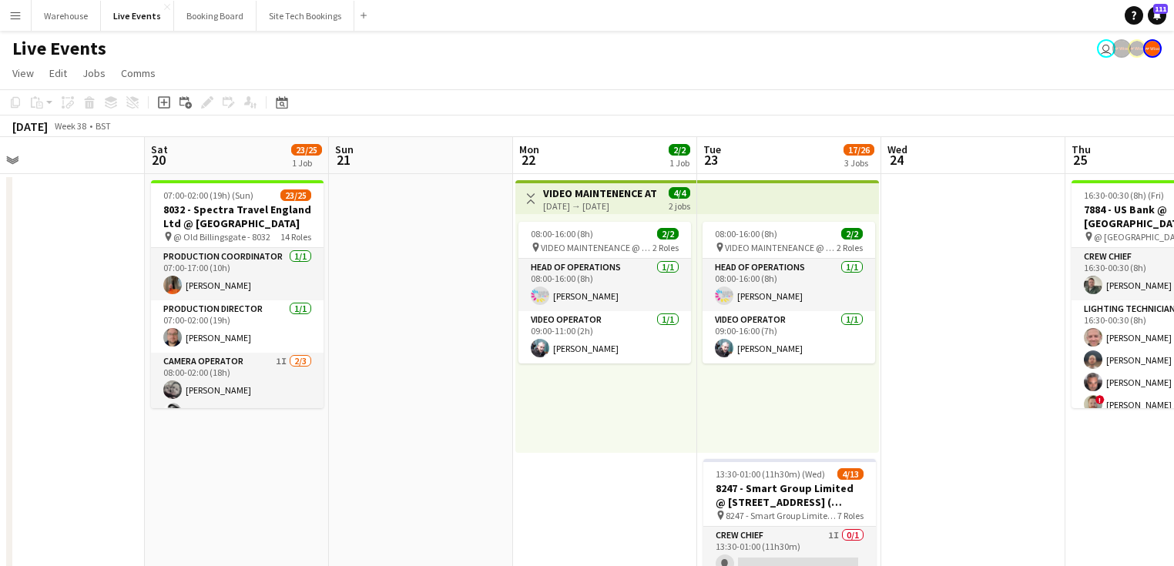
drag, startPoint x: 504, startPoint y: 448, endPoint x: 262, endPoint y: 418, distance: 243.7
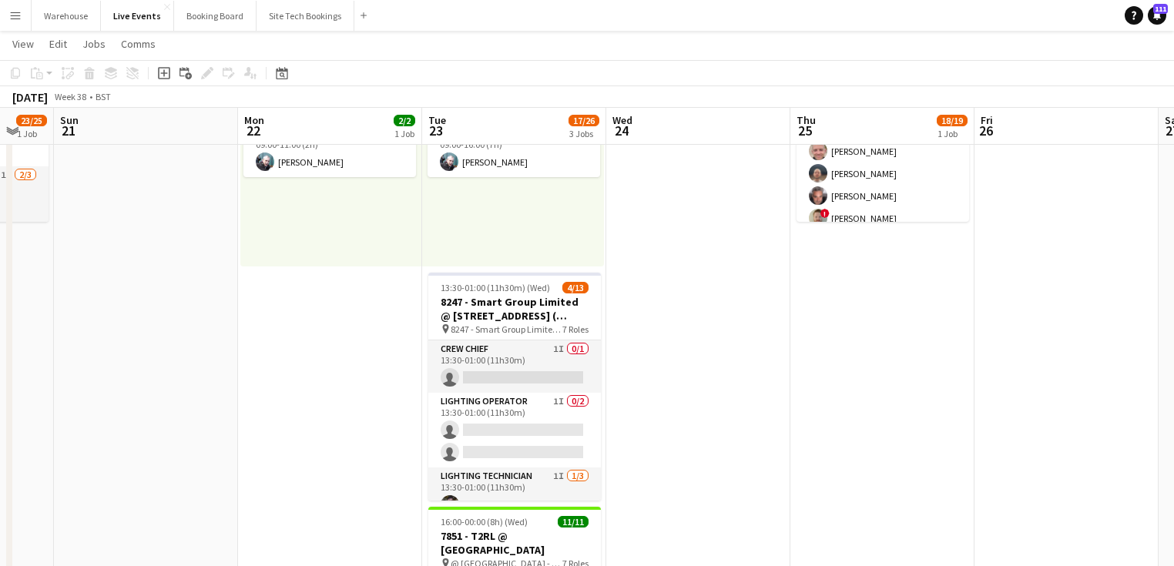
drag, startPoint x: 715, startPoint y: 428, endPoint x: 651, endPoint y: 418, distance: 64.6
click at [651, 418] on app-calendar-viewport "Thu 18 34/39 4 Jobs Fri 19 Sat 20 23/25 1 Job Sun 21 Mon 22 2/2 1 Job Tue 23 17…" at bounding box center [587, 505] width 1174 height 1260
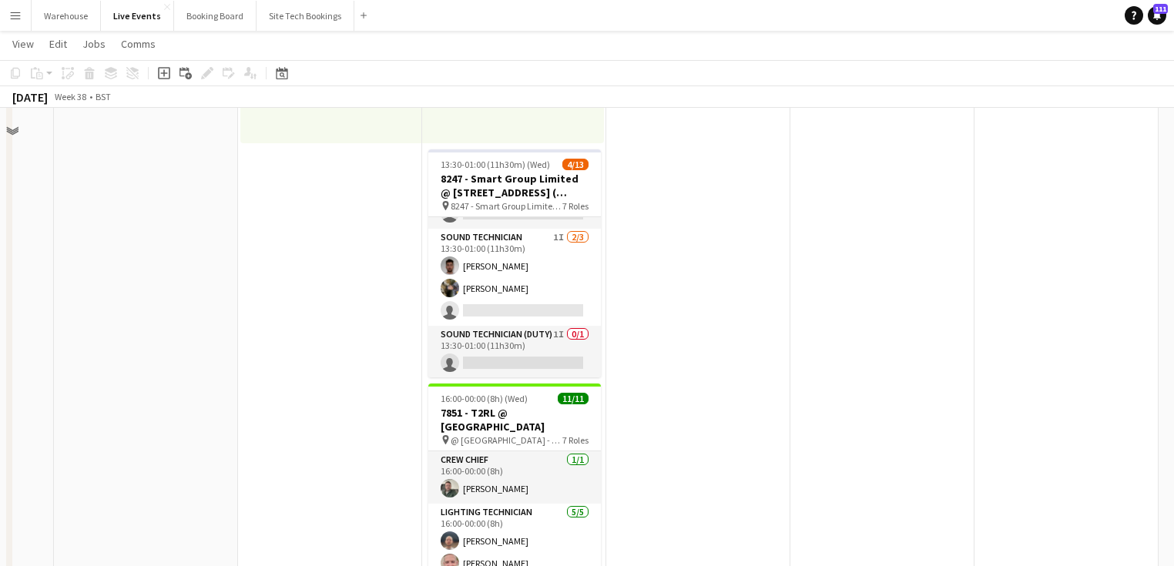
scroll to position [123, 0]
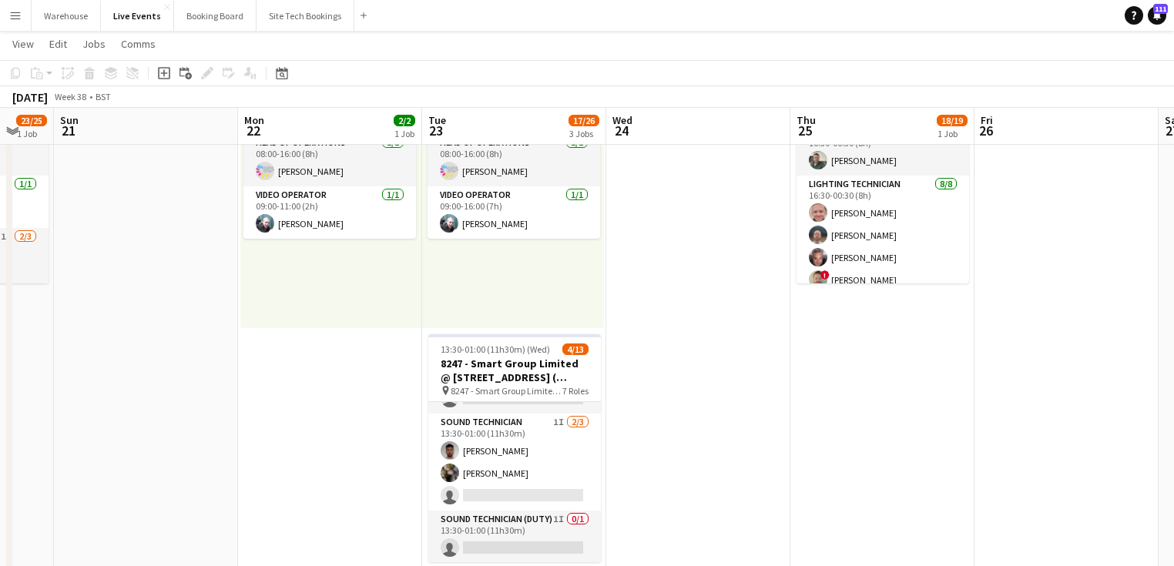
click at [679, 372] on app-calendar-viewport "Thu 18 34/39 4 Jobs Fri 19 Sat 20 23/25 1 Job Sun 21 Mon 22 2/2 1 Job Tue 23 17…" at bounding box center [587, 567] width 1174 height 1260
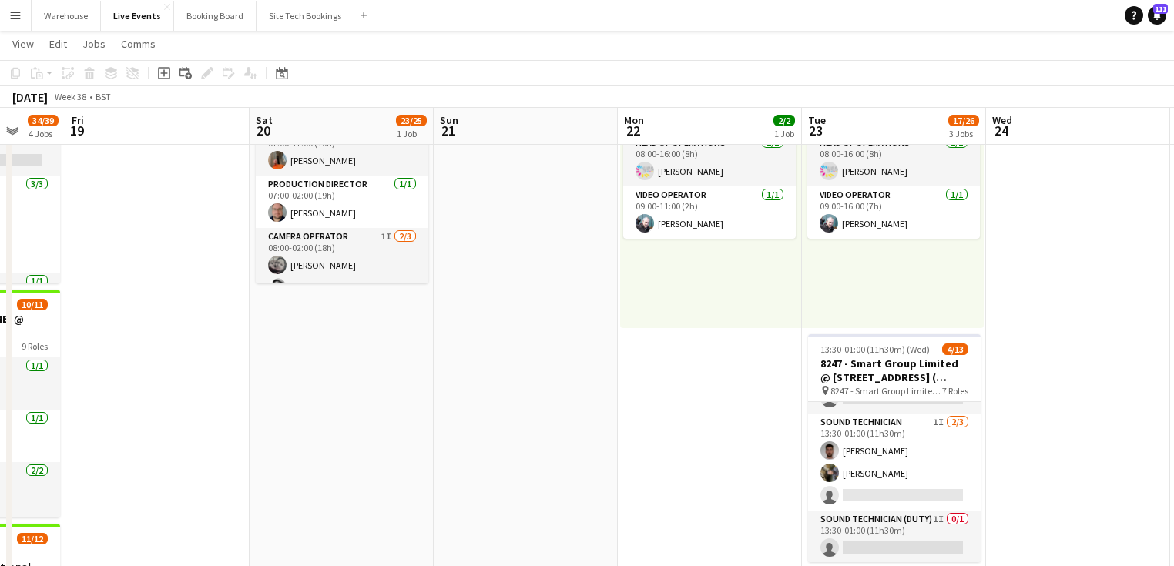
click at [614, 388] on app-calendar-viewport "Tue 16 2/2 1 Job Wed 17 13/15 3 Jobs Thu 18 34/39 4 Jobs Fri 19 Sat 20 23/25 1 …" at bounding box center [587, 567] width 1174 height 1260
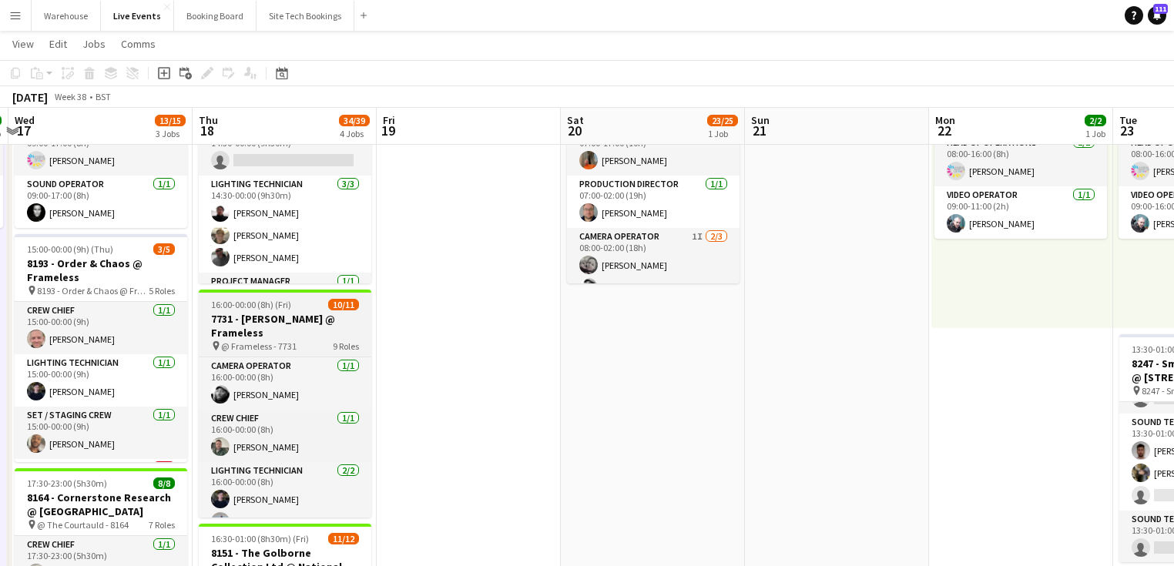
scroll to position [140, 0]
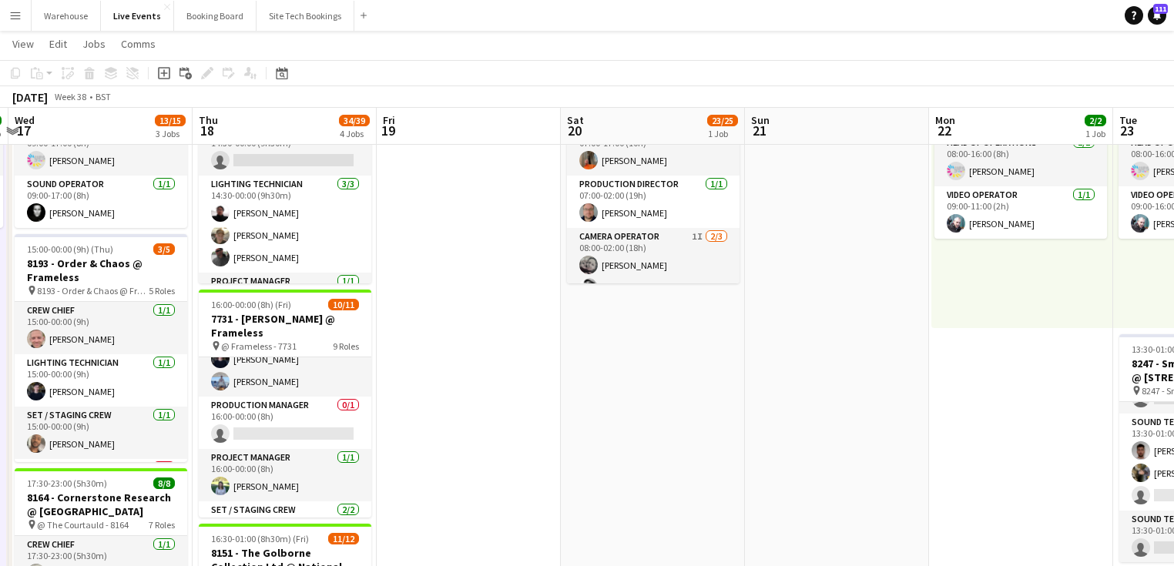
drag, startPoint x: 666, startPoint y: 401, endPoint x: 829, endPoint y: 400, distance: 163.3
click at [820, 400] on app-calendar-viewport "Mon 15 Tue 16 2/2 1 Job Wed 17 13/15 3 Jobs Thu 18 34/39 4 Jobs Fri 19 Sat 20 2…" at bounding box center [587, 567] width 1174 height 1260
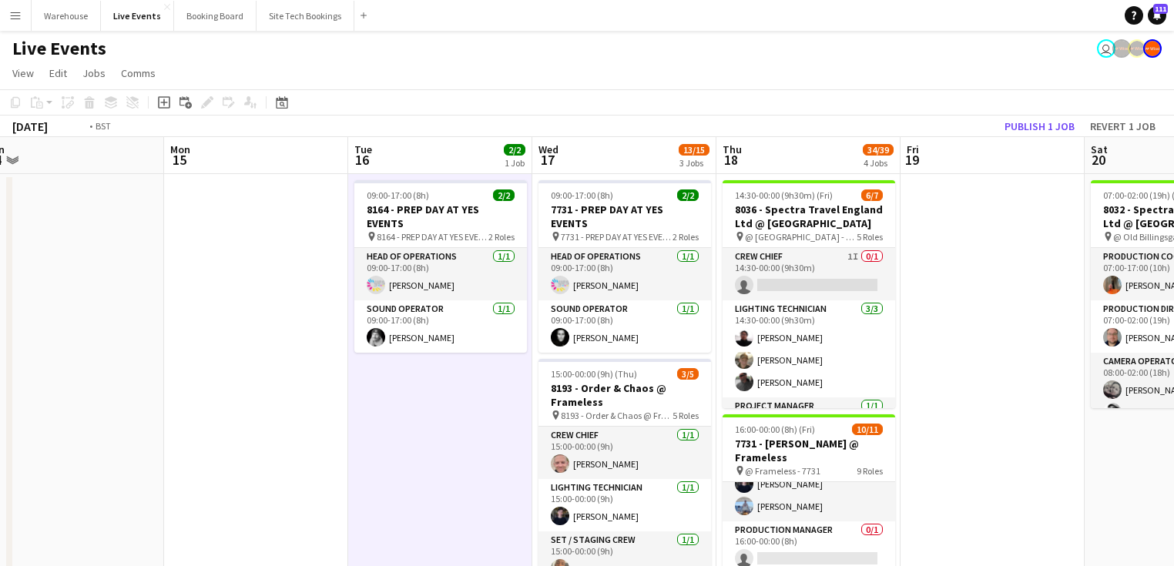
drag, startPoint x: 182, startPoint y: 468, endPoint x: 137, endPoint y: 475, distance: 45.1
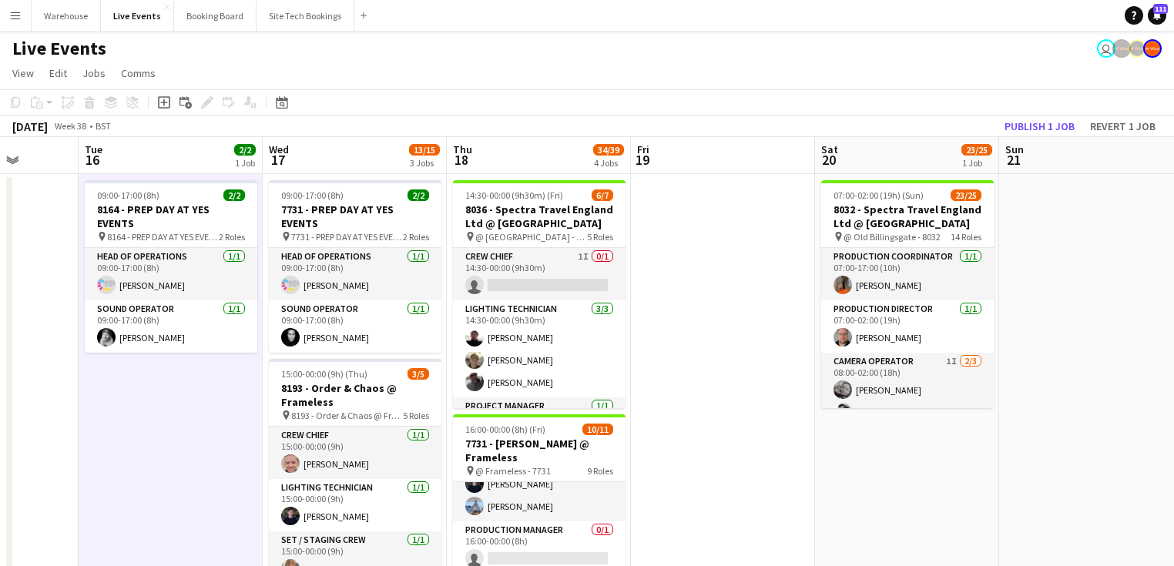
drag, startPoint x: 198, startPoint y: 451, endPoint x: 89, endPoint y: 455, distance: 108.7
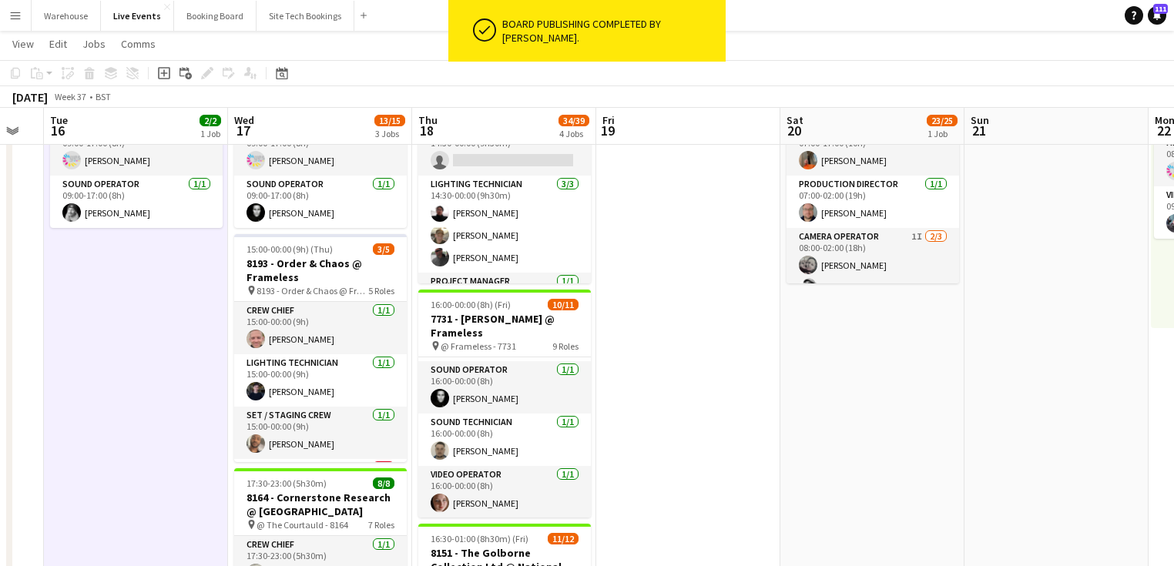
drag, startPoint x: 243, startPoint y: 414, endPoint x: 629, endPoint y: 420, distance: 386.0
click at [601, 414] on app-calendar-viewport "Fri 12 1/1 1 Job Sat 13 Sun 14 Mon 15 Tue 16 2/2 1 Job Wed 17 13/15 3 Jobs Thu …" at bounding box center [587, 567] width 1174 height 1260
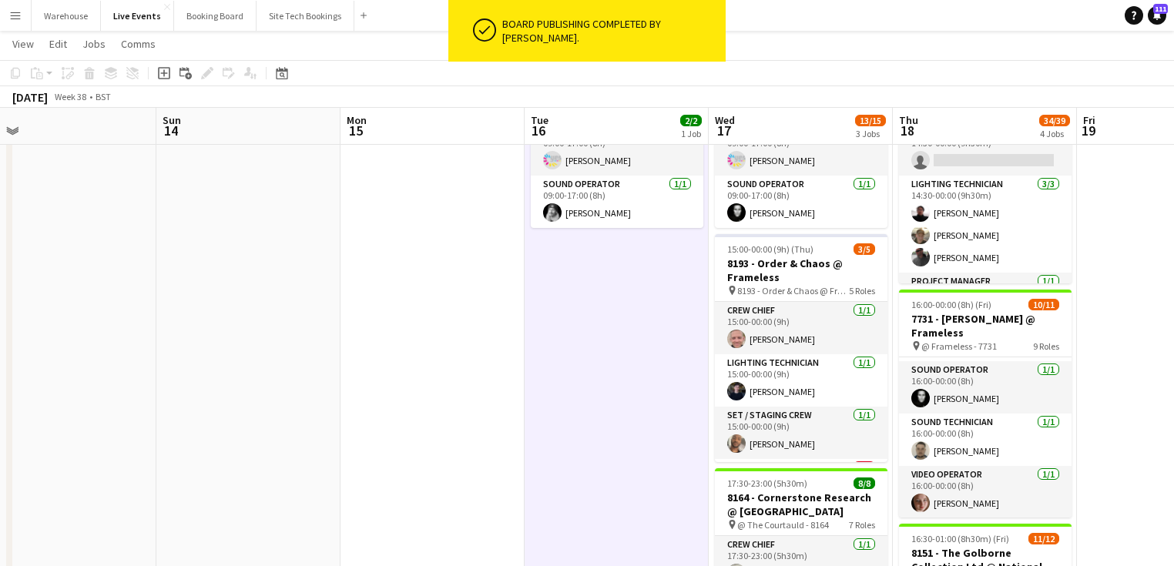
click at [809, 411] on app-calendar-viewport "Thu 11 40/44 4 Jobs Fri 12 1/1 1 Job Sat 13 Sun 14 Mon 15 Tue 16 2/2 1 Job Wed …" at bounding box center [587, 567] width 1174 height 1260
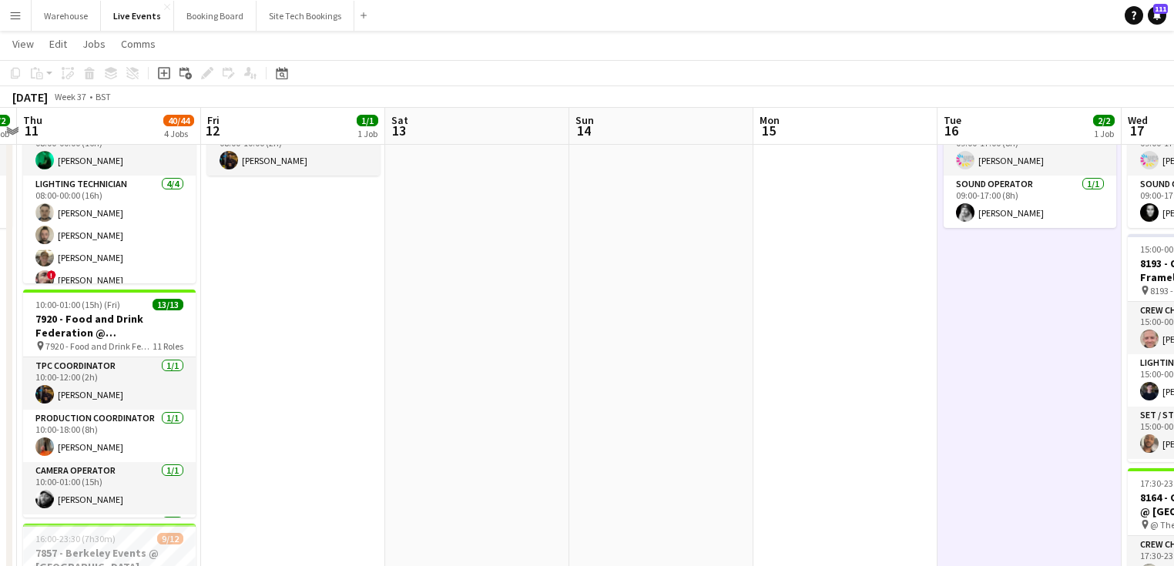
drag, startPoint x: 619, startPoint y: 400, endPoint x: 664, endPoint y: 410, distance: 45.8
click at [754, 400] on app-calendar-viewport "Tue 9 22/24 1 Job Wed 10 2/2 1 Job Thu 11 40/44 4 Jobs Fri 12 1/1 1 Job Sat 13 …" at bounding box center [587, 567] width 1174 height 1260
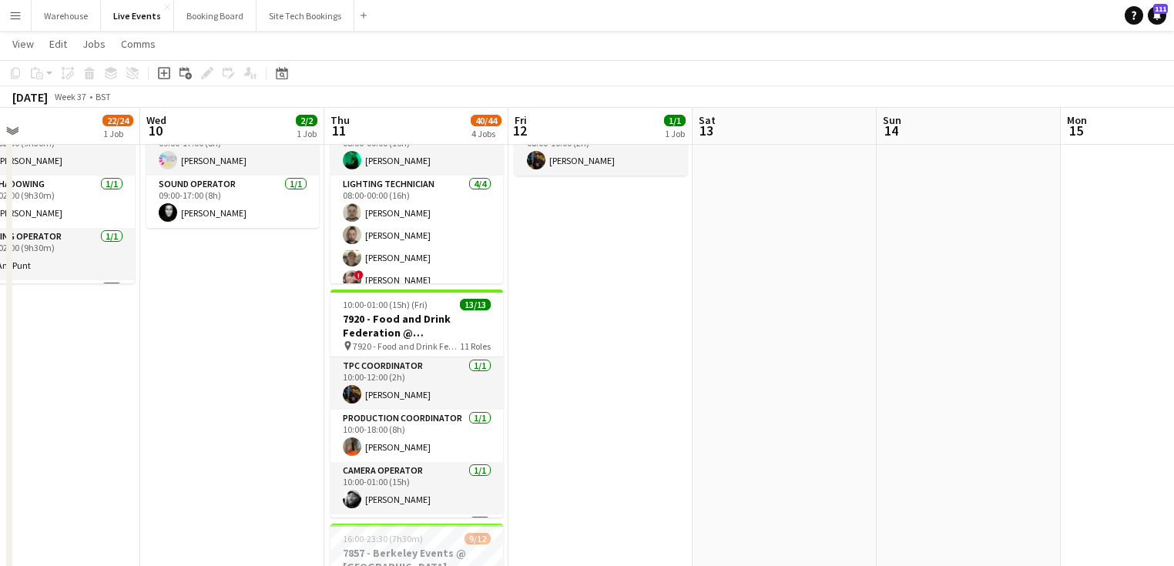
drag, startPoint x: 557, startPoint y: 410, endPoint x: 666, endPoint y: 405, distance: 108.7
click at [704, 399] on app-calendar-viewport "Sun 7 Mon 8 2/2 1 Job Tue 9 22/24 1 Job Wed 10 2/2 1 Job Thu 11 40/44 4 Jobs Fr…" at bounding box center [587, 567] width 1174 height 1260
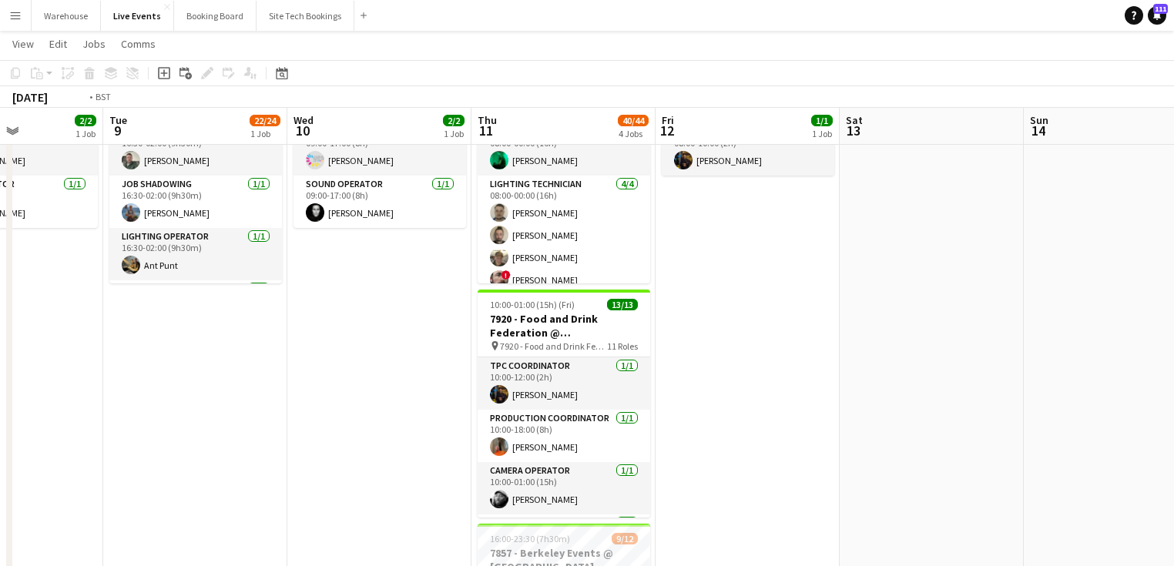
drag, startPoint x: 410, startPoint y: 424, endPoint x: 666, endPoint y: 440, distance: 256.2
click at [653, 437] on app-calendar-viewport "Sat 6 41/41 3 Jobs Sun 7 Mon 8 2/2 1 Job Tue 9 22/24 1 Job Wed 10 2/2 1 Job Thu…" at bounding box center [587, 567] width 1174 height 1260
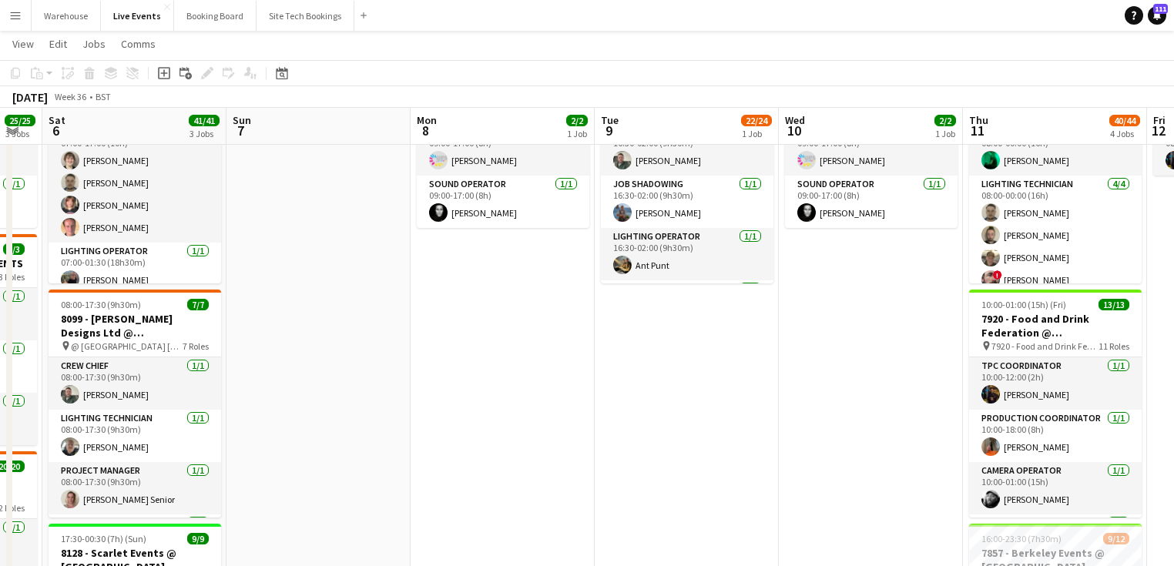
drag, startPoint x: 459, startPoint y: 424, endPoint x: 713, endPoint y: 419, distance: 253.5
click at [709, 422] on app-calendar-viewport "Thu 4 5/5 1 Job Fri 5 25/25 3 Jobs Sat 6 41/41 3 Jobs Sun 7 Mon 8 2/2 1 Job Tue…" at bounding box center [587, 567] width 1174 height 1260
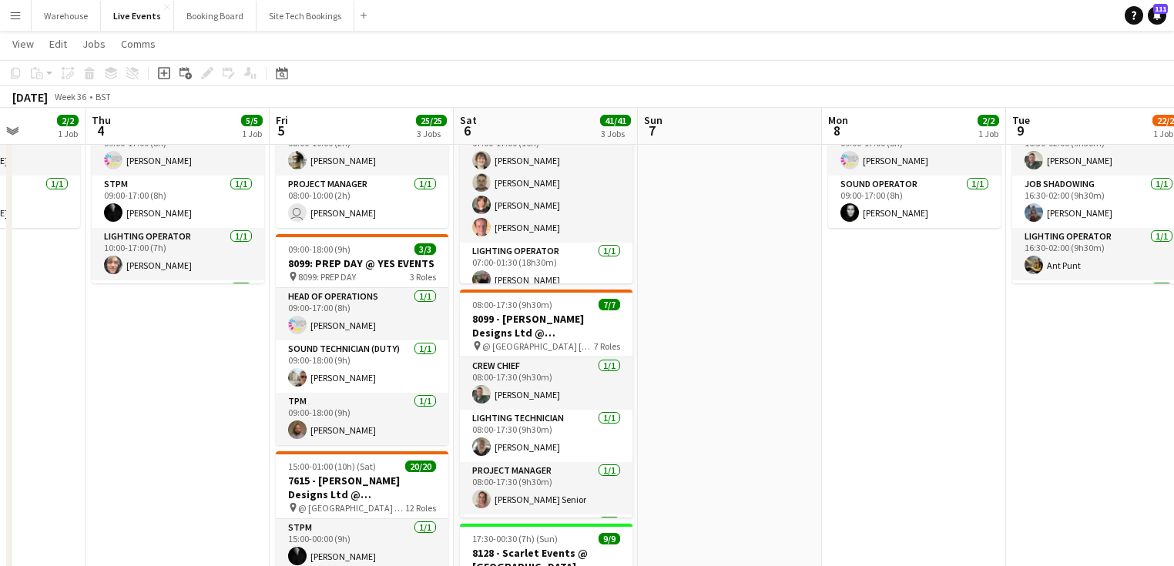
drag, startPoint x: 583, startPoint y: 394, endPoint x: 734, endPoint y: 404, distance: 151.3
click at [751, 404] on app-calendar-viewport "Mon 1 16/16 4 Jobs Tue 2 59/59 5 Jobs Wed 3 2/2 1 Job Thu 4 5/5 1 Job Fri 5 25/…" at bounding box center [587, 567] width 1174 height 1260
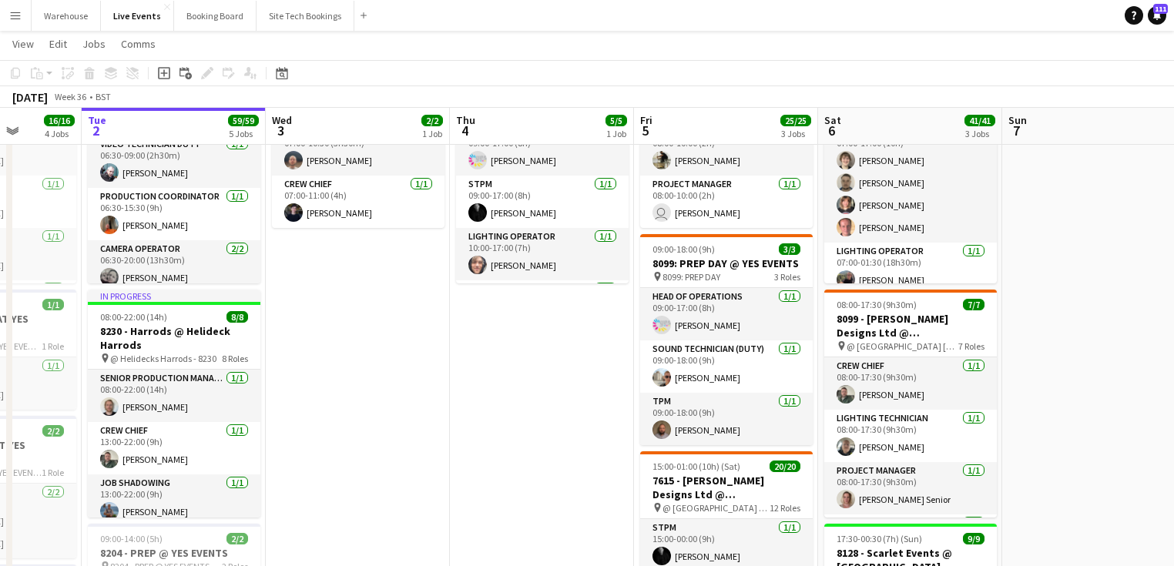
drag, startPoint x: 145, startPoint y: 406, endPoint x: 512, endPoint y: 405, distance: 367.5
click at [512, 405] on app-calendar-viewport "Sat 30 Sun 31 Mon 1 16/16 4 Jobs Tue 2 59/59 5 Jobs Wed 3 2/2 1 Job Thu 4 5/5 1…" at bounding box center [587, 567] width 1174 height 1260
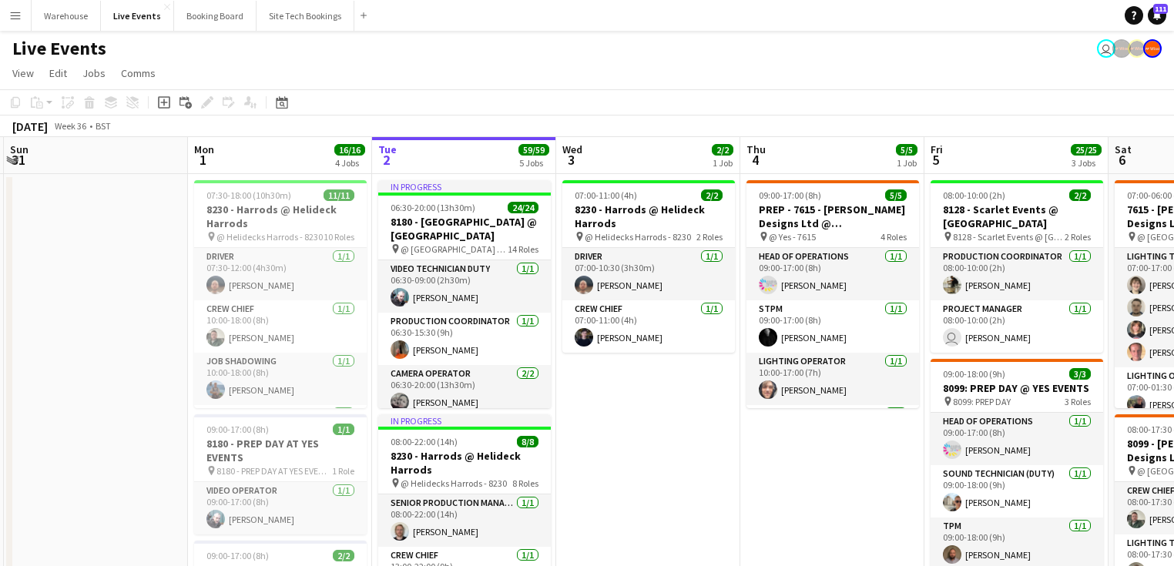
drag, startPoint x: 376, startPoint y: 394, endPoint x: 622, endPoint y: 394, distance: 246.5
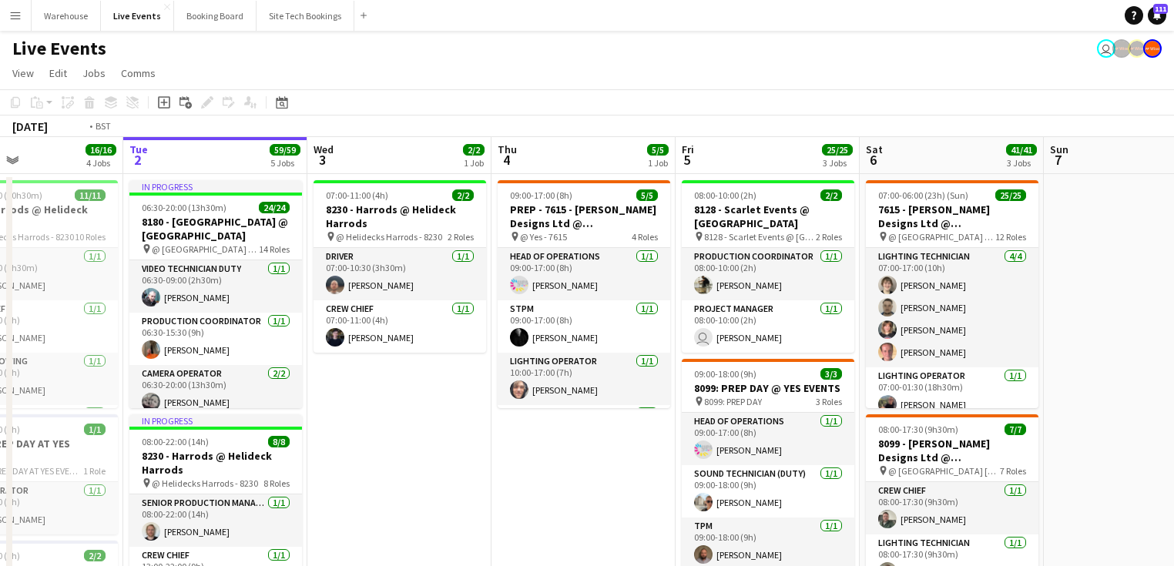
drag, startPoint x: 455, startPoint y: 434, endPoint x: 357, endPoint y: 422, distance: 97.8
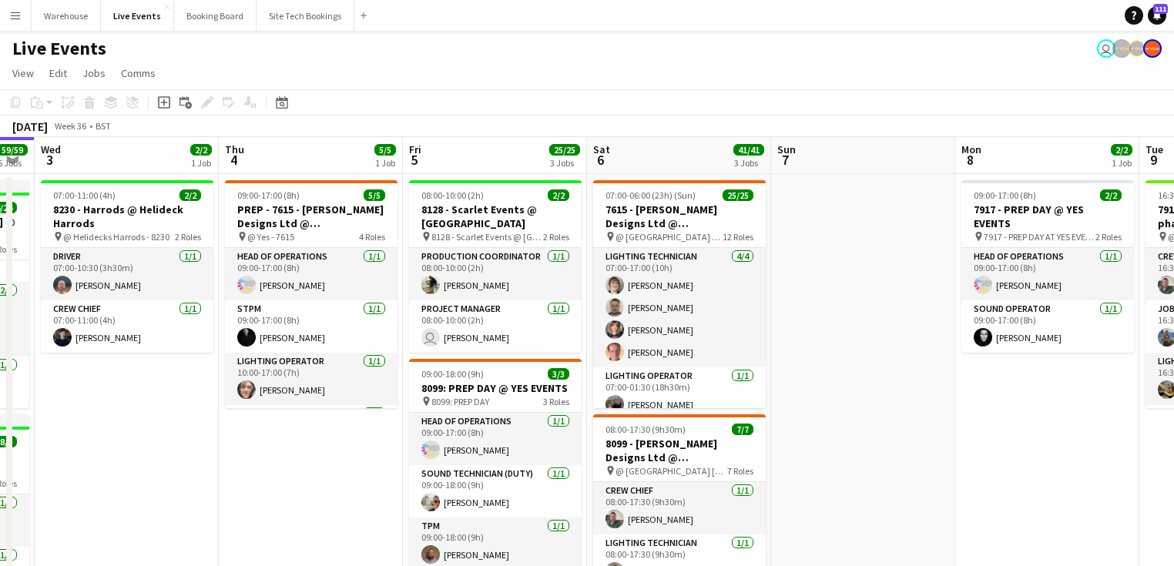
drag, startPoint x: 335, startPoint y: 419, endPoint x: 101, endPoint y: 403, distance: 234.7
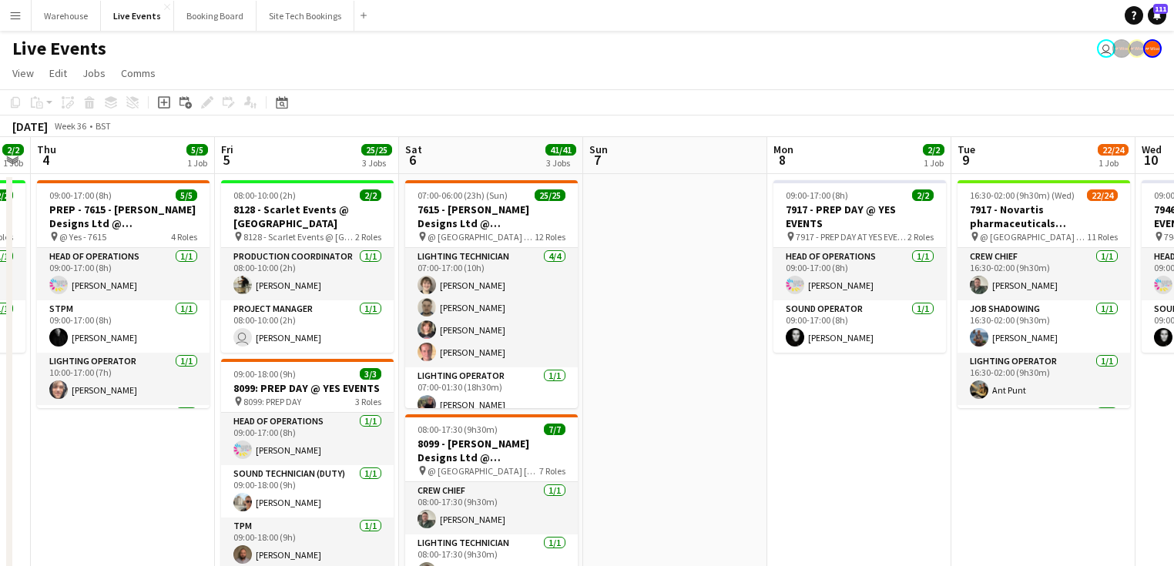
drag, startPoint x: 203, startPoint y: 458, endPoint x: 76, endPoint y: 456, distance: 127.1
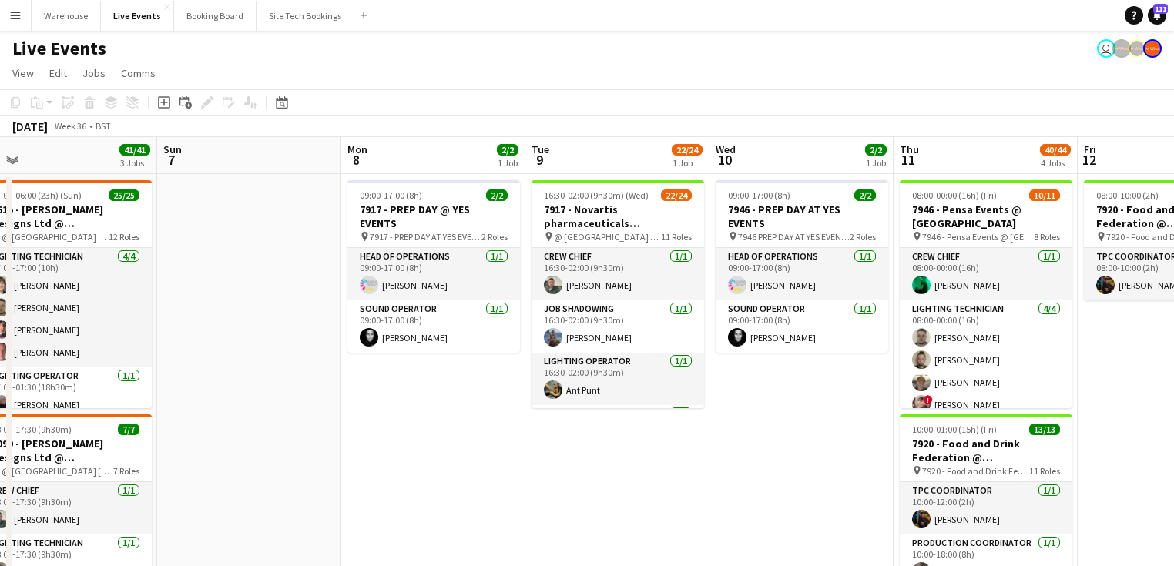
drag, startPoint x: 730, startPoint y: 418, endPoint x: 126, endPoint y: 434, distance: 604.2
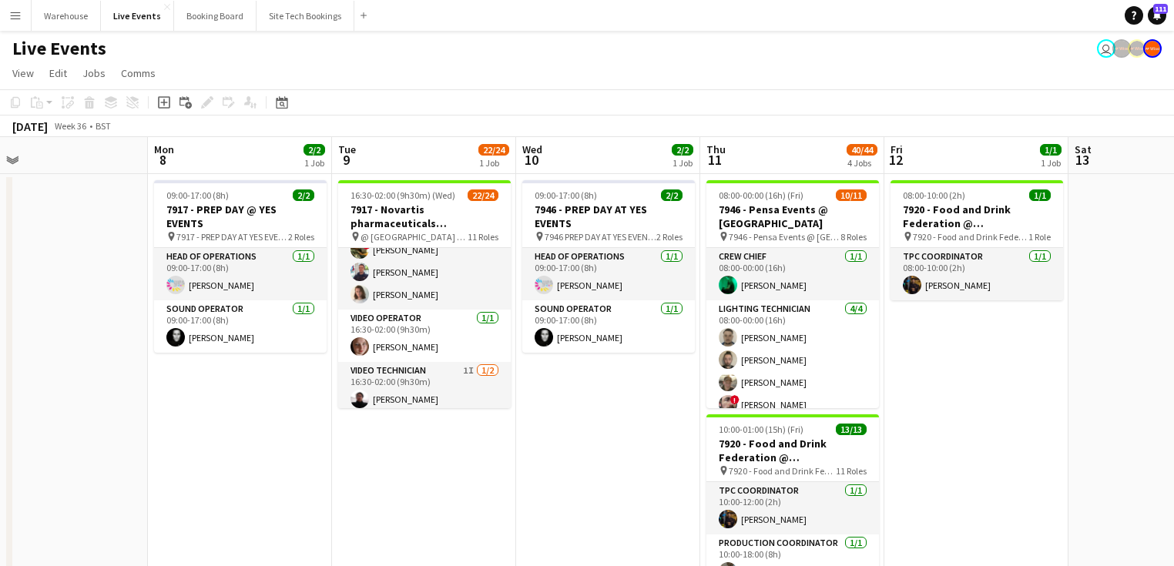
scroll to position [706, 0]
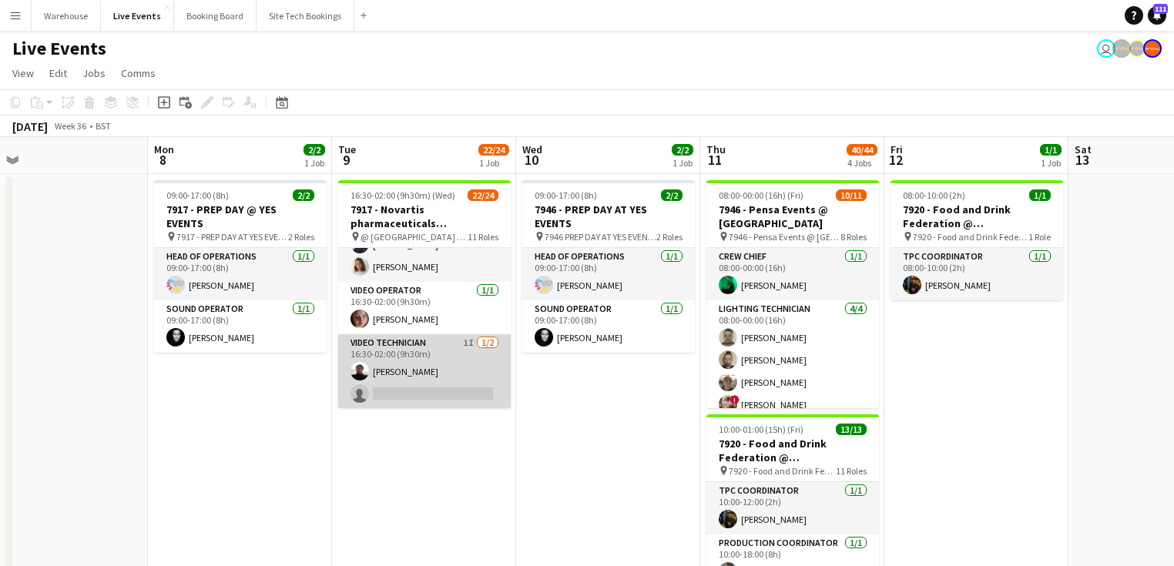
click at [445, 351] on app-card-role "Video Technician 1I [DATE] 16:30-02:00 (9h30m) [PERSON_NAME] single-neutral-act…" at bounding box center [424, 371] width 173 height 75
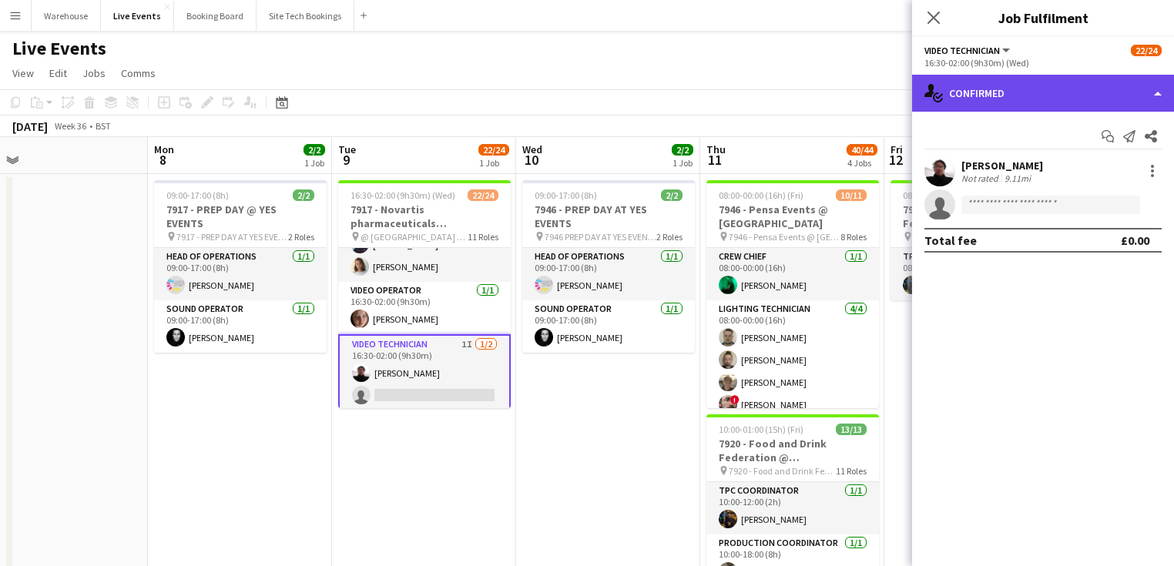
click at [1012, 91] on div "single-neutral-actions-check-2 Confirmed" at bounding box center [1043, 93] width 262 height 37
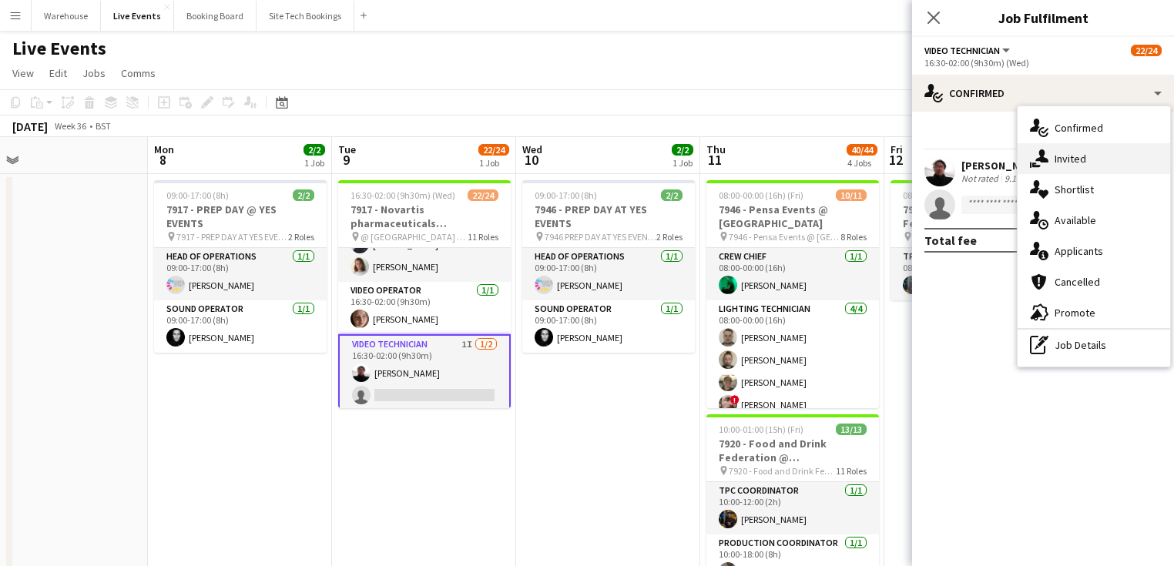
click at [1063, 169] on div "single-neutral-actions-share-1 Invited" at bounding box center [1094, 158] width 153 height 31
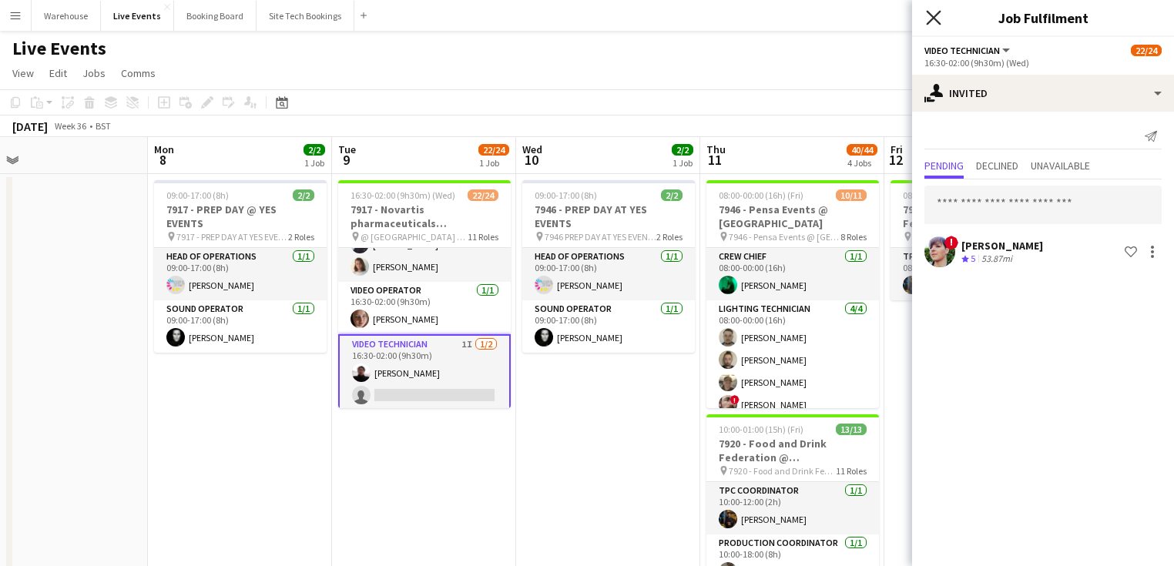
click at [932, 22] on icon "Close pop-in" at bounding box center [933, 17] width 15 height 15
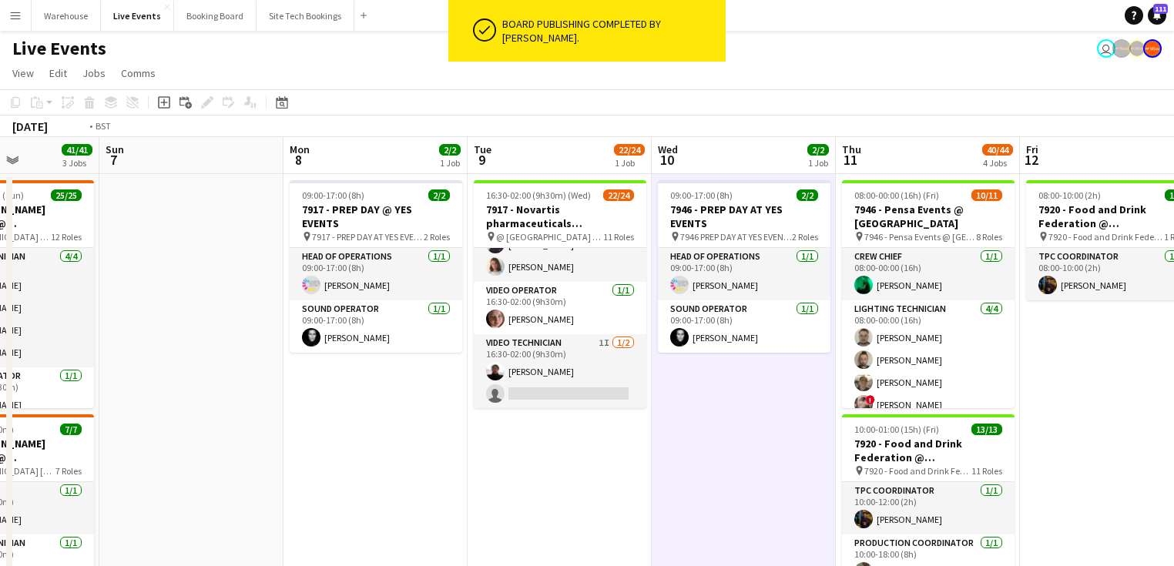
drag, startPoint x: 632, startPoint y: 394, endPoint x: 391, endPoint y: 404, distance: 241.3
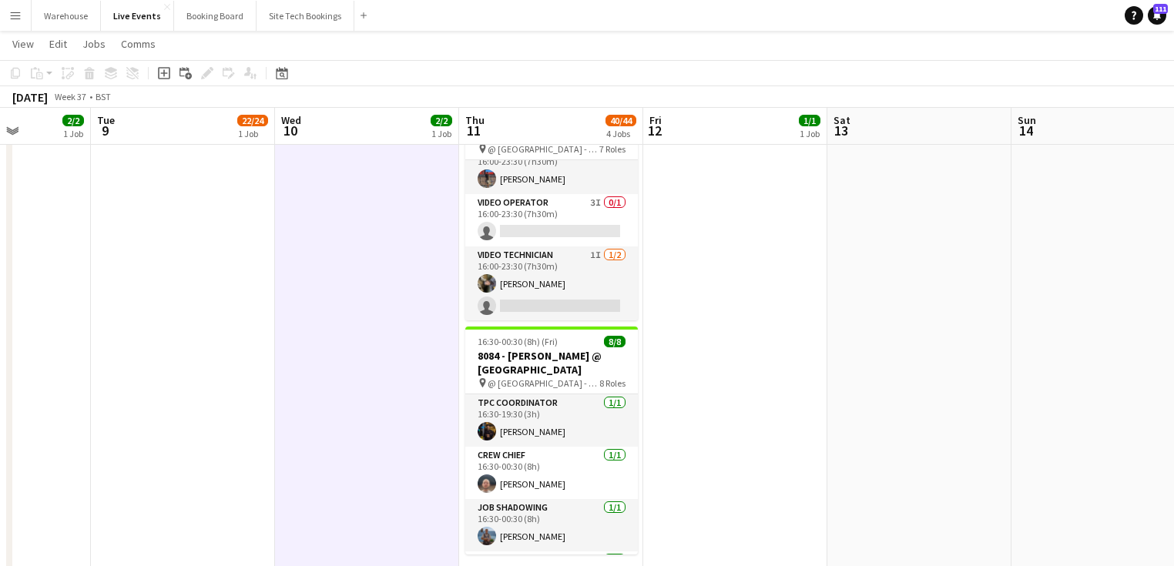
scroll to position [616, 0]
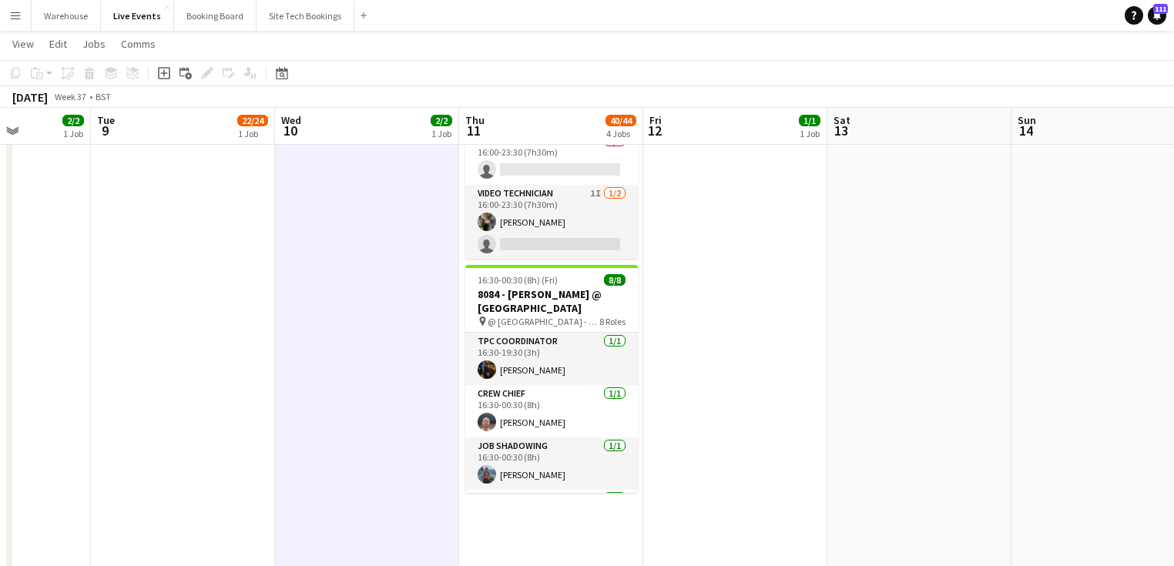
drag, startPoint x: 689, startPoint y: 415, endPoint x: 608, endPoint y: 433, distance: 83.6
click at [612, 433] on app-calendar-viewport "Sat 6 41/41 3 Jobs Sun 7 Mon 8 2/2 1 Job Tue 9 22/24 1 Job Wed 10 2/2 1 Job Thu…" at bounding box center [587, 74] width 1174 height 1260
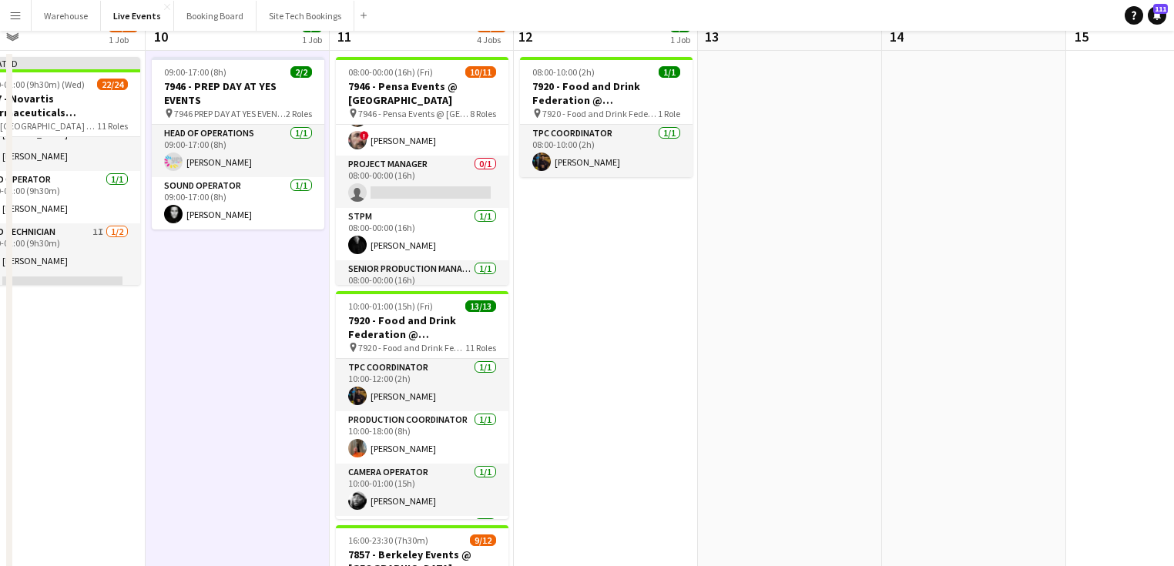
scroll to position [0, 0]
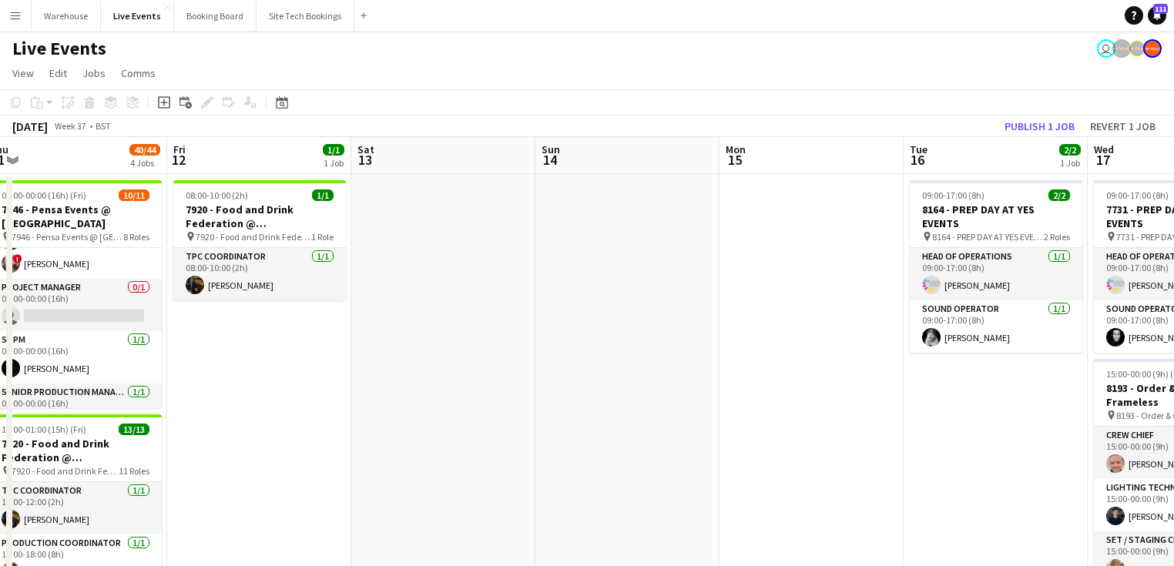
drag, startPoint x: 441, startPoint y: 396, endPoint x: 480, endPoint y: 377, distance: 43.4
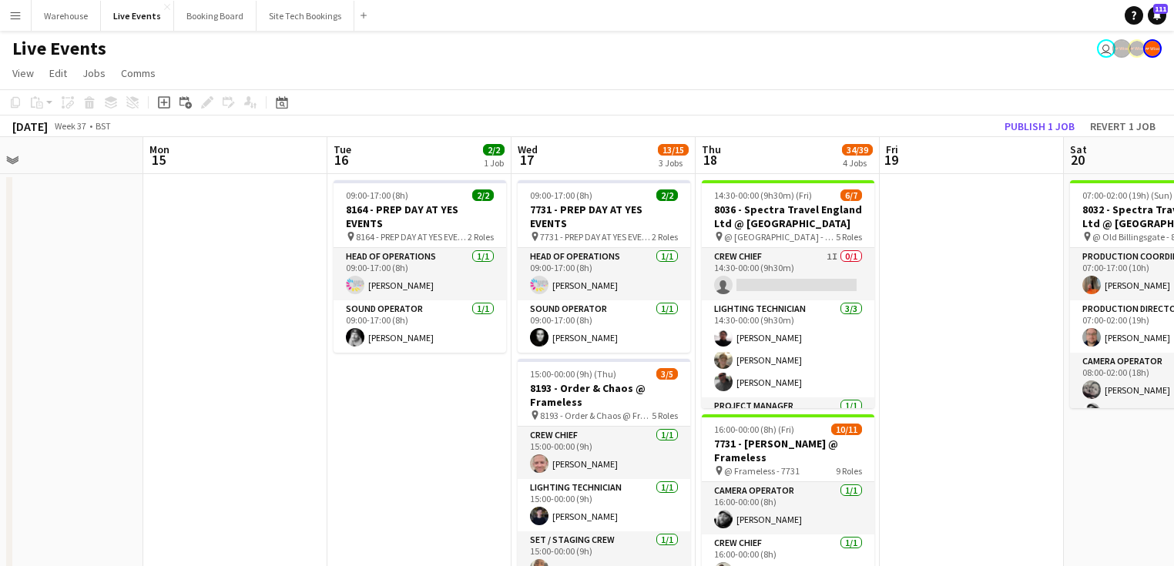
drag, startPoint x: 599, startPoint y: 381, endPoint x: 350, endPoint y: 377, distance: 249.6
drag, startPoint x: 377, startPoint y: 382, endPoint x: 323, endPoint y: 382, distance: 53.9
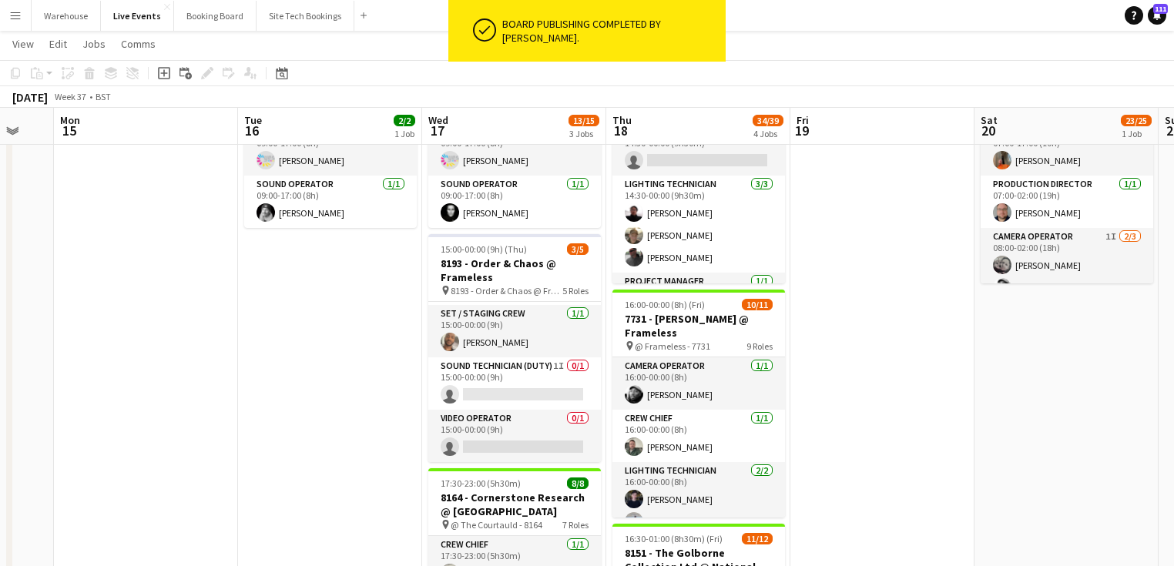
scroll to position [185, 0]
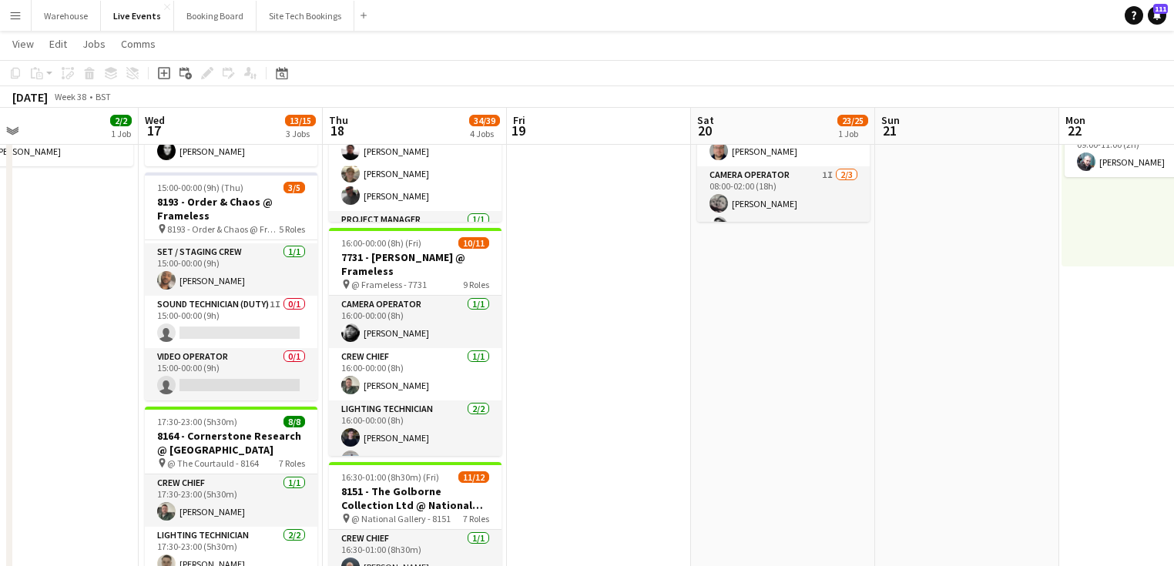
drag, startPoint x: 867, startPoint y: 372, endPoint x: 536, endPoint y: 379, distance: 331.3
click at [573, 393] on app-calendar-viewport "Sat 13 Sun 14 Mon 15 Tue 16 2/2 1 Job Wed 17 13/15 3 Jobs Thu 18 34/39 4 Jobs F…" at bounding box center [587, 505] width 1174 height 1260
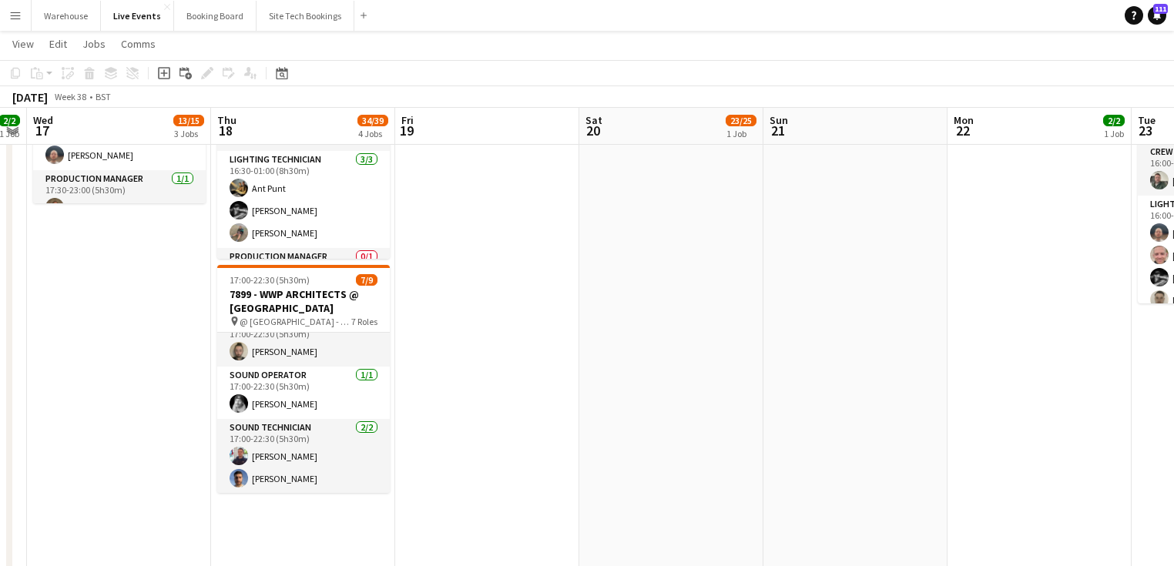
scroll to position [0, 534]
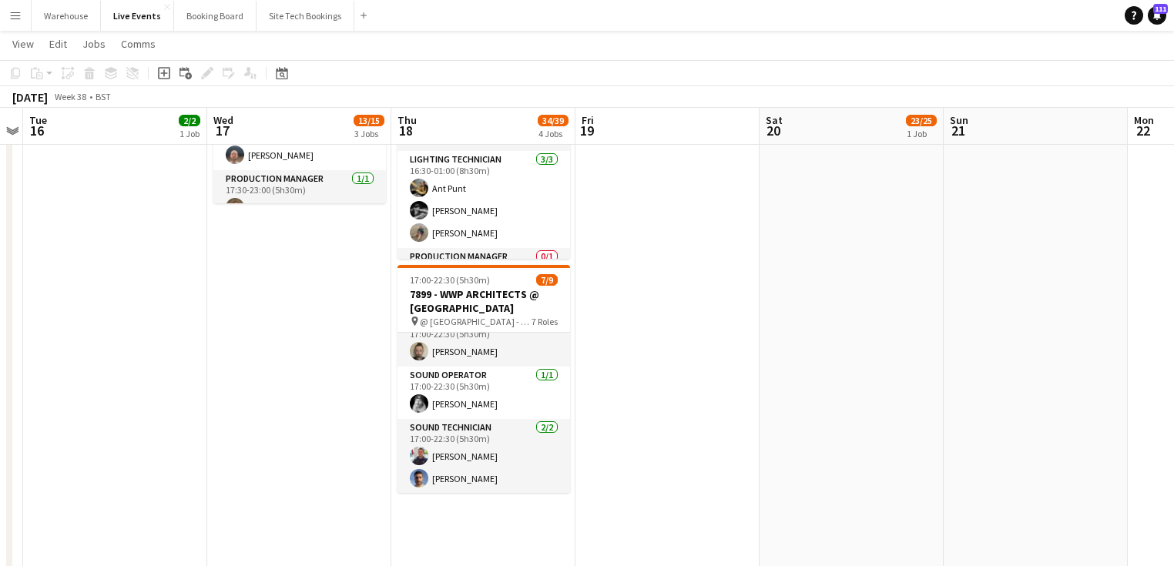
drag, startPoint x: 557, startPoint y: 406, endPoint x: 394, endPoint y: 414, distance: 162.8
click at [394, 414] on app-calendar-viewport "Sat 13 Sun 14 Mon 15 Tue 16 2/2 1 Job Wed 17 13/15 3 Jobs Thu 18 34/39 4 Jobs F…" at bounding box center [587, 74] width 1174 height 1260
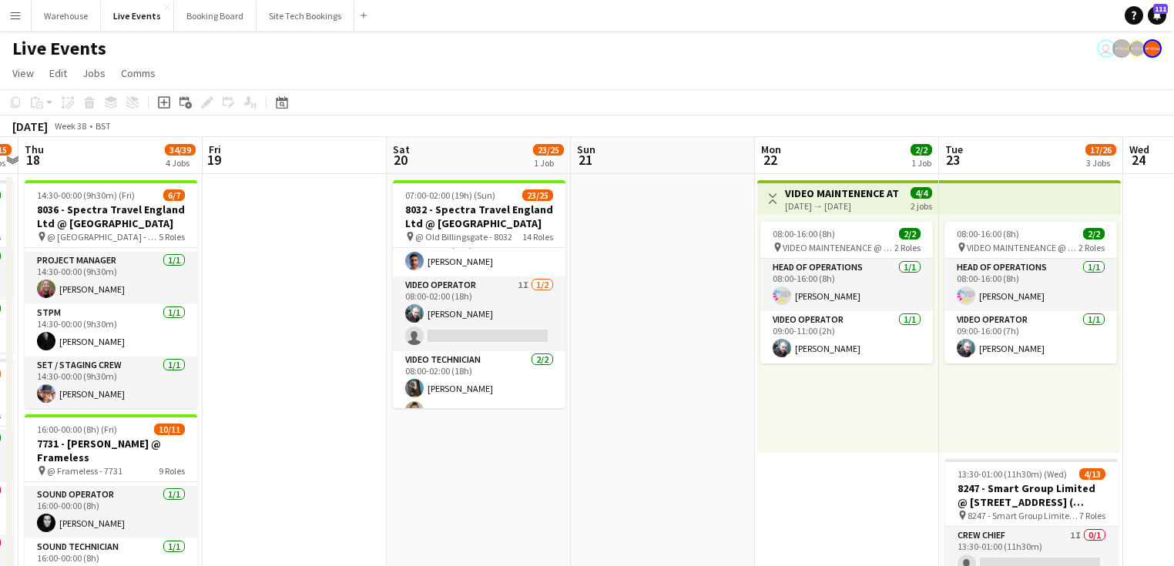
scroll to position [819, 0]
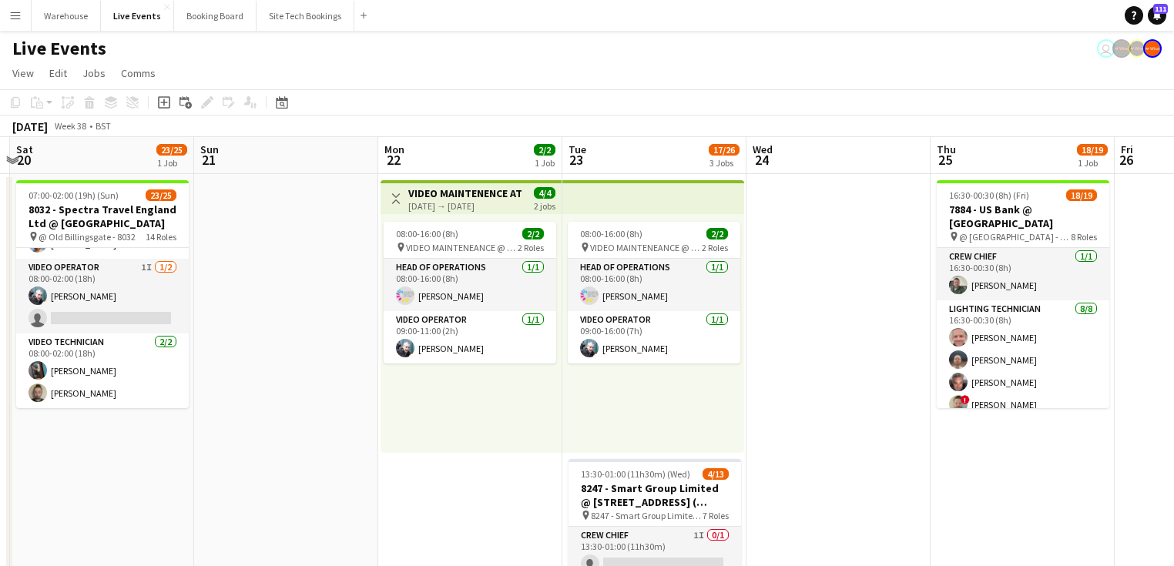
drag, startPoint x: 743, startPoint y: 515, endPoint x: 446, endPoint y: 483, distance: 299.0
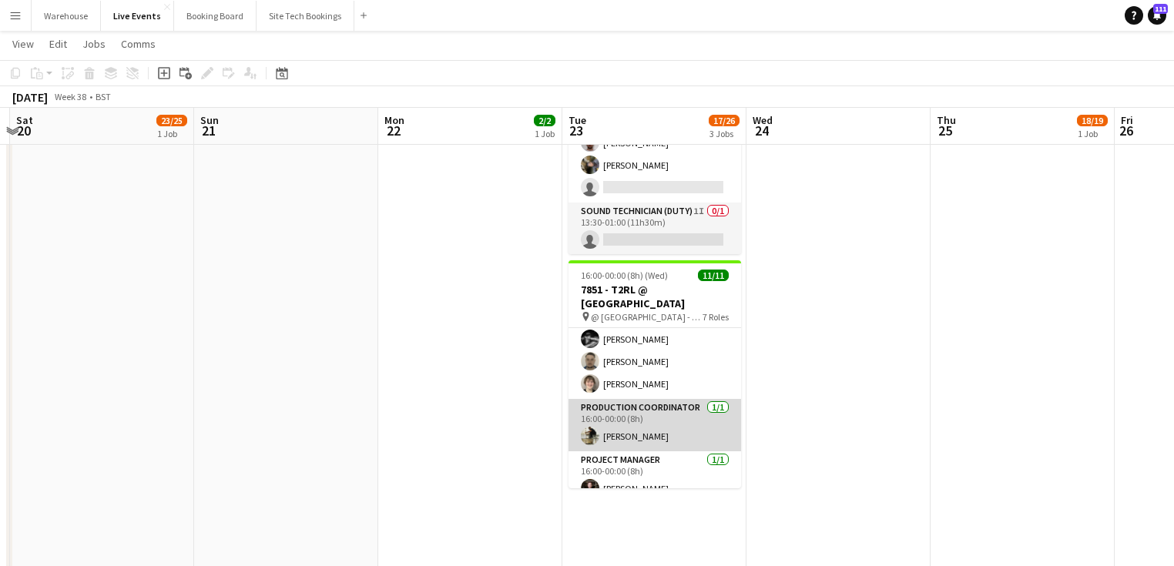
scroll to position [247, 0]
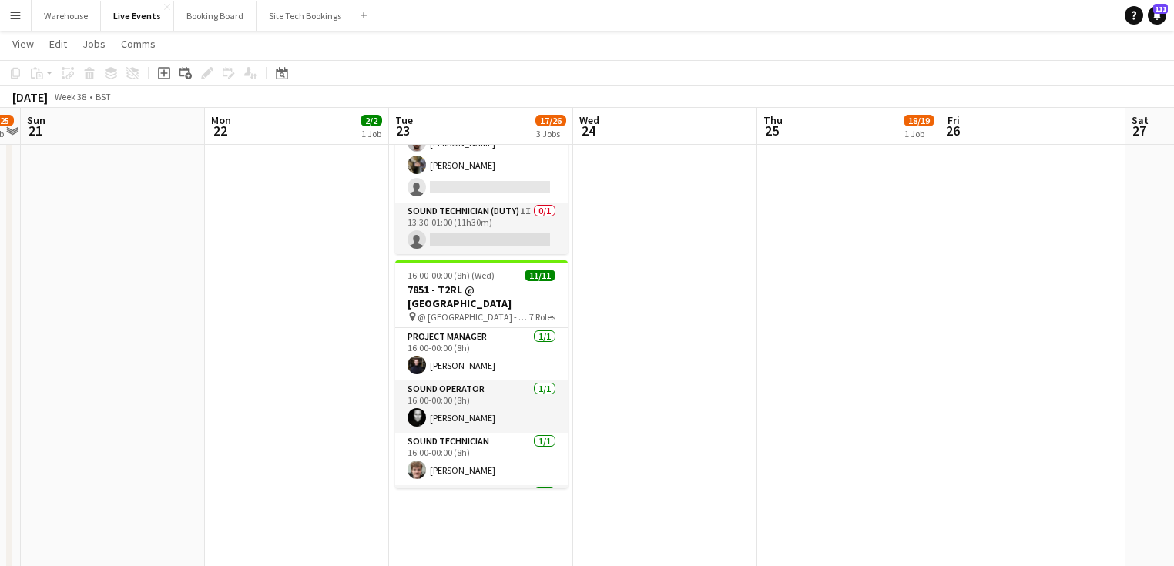
drag, startPoint x: 764, startPoint y: 429, endPoint x: 550, endPoint y: 468, distance: 217.7
click at [552, 469] on app-calendar-viewport "Wed 17 13/15 3 Jobs Thu 18 34/39 4 Jobs Fri 19 Sat 20 23/25 1 Job Sun 21 Mon 22…" at bounding box center [587, 259] width 1174 height 1260
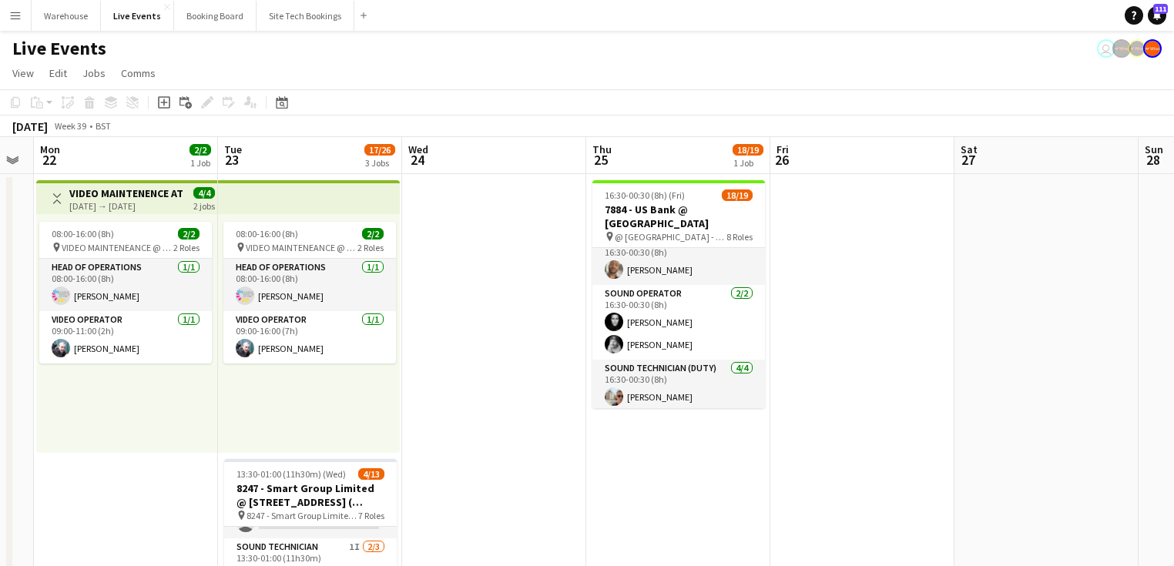
scroll to position [0, 413]
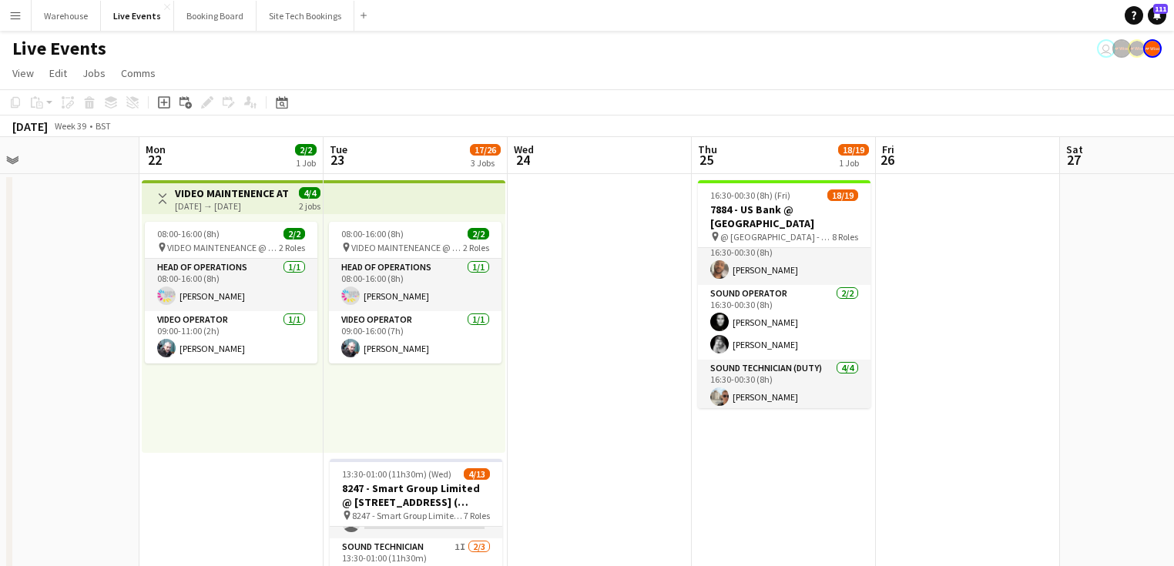
drag, startPoint x: 666, startPoint y: 448, endPoint x: 452, endPoint y: 465, distance: 214.0
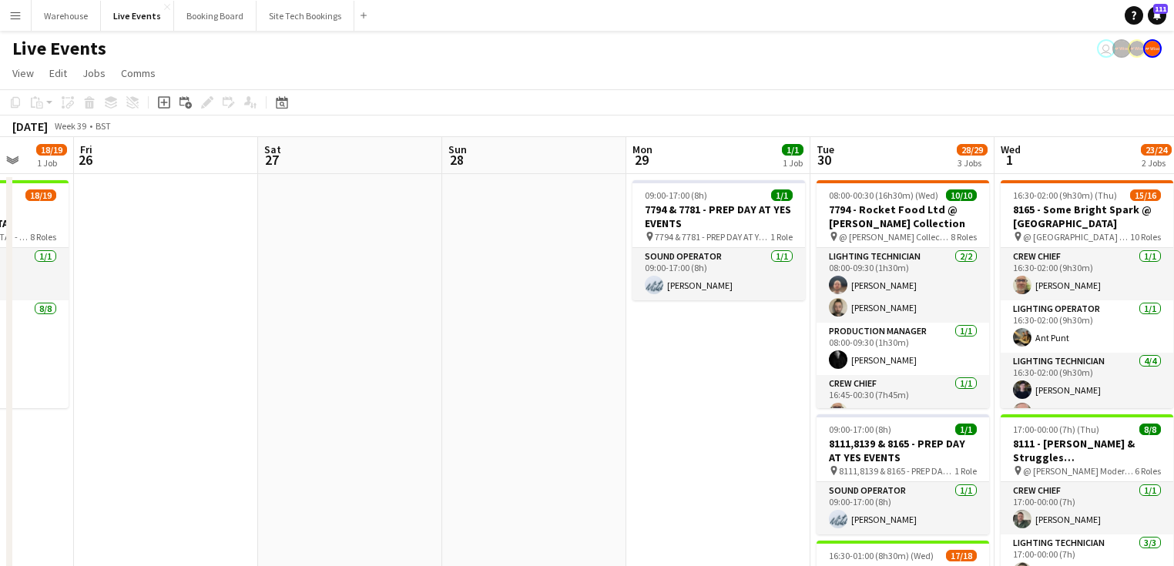
scroll to position [0, 508]
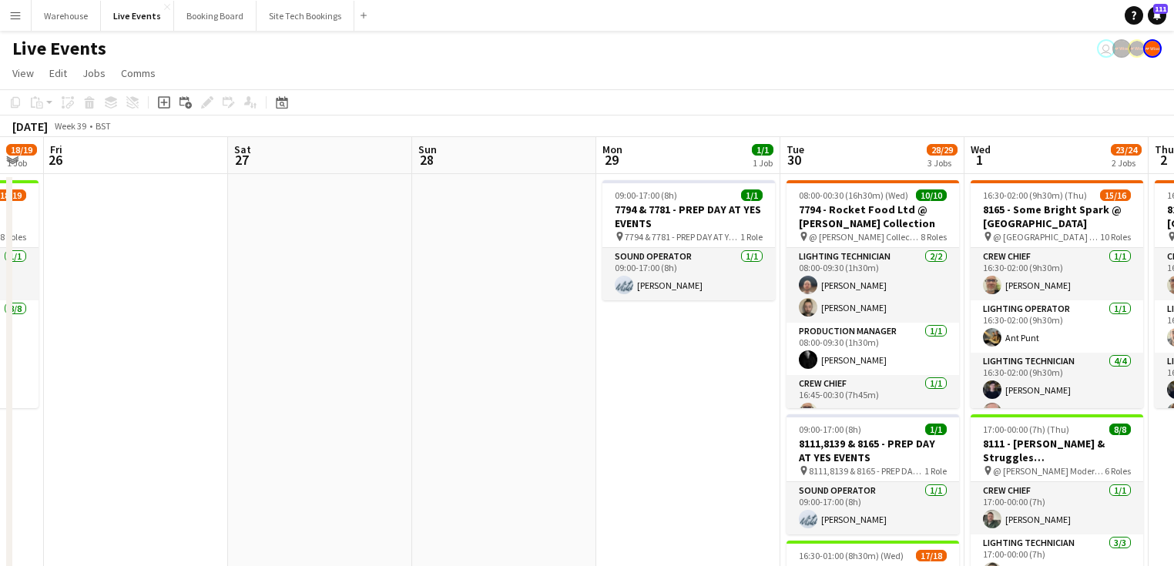
drag, startPoint x: 766, startPoint y: 372, endPoint x: 313, endPoint y: 373, distance: 453.0
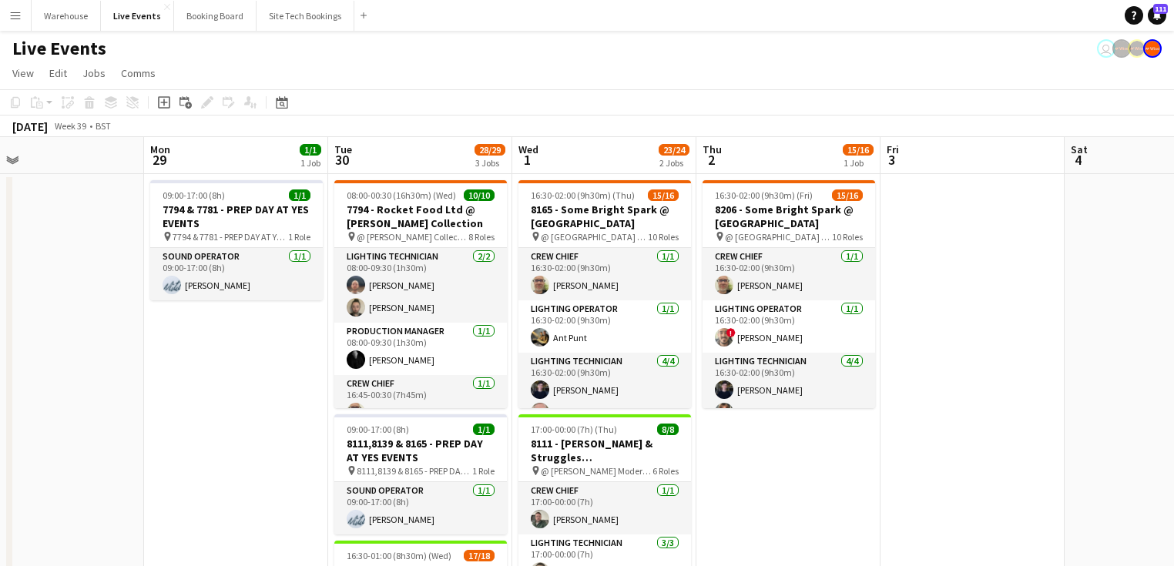
scroll to position [0, 428]
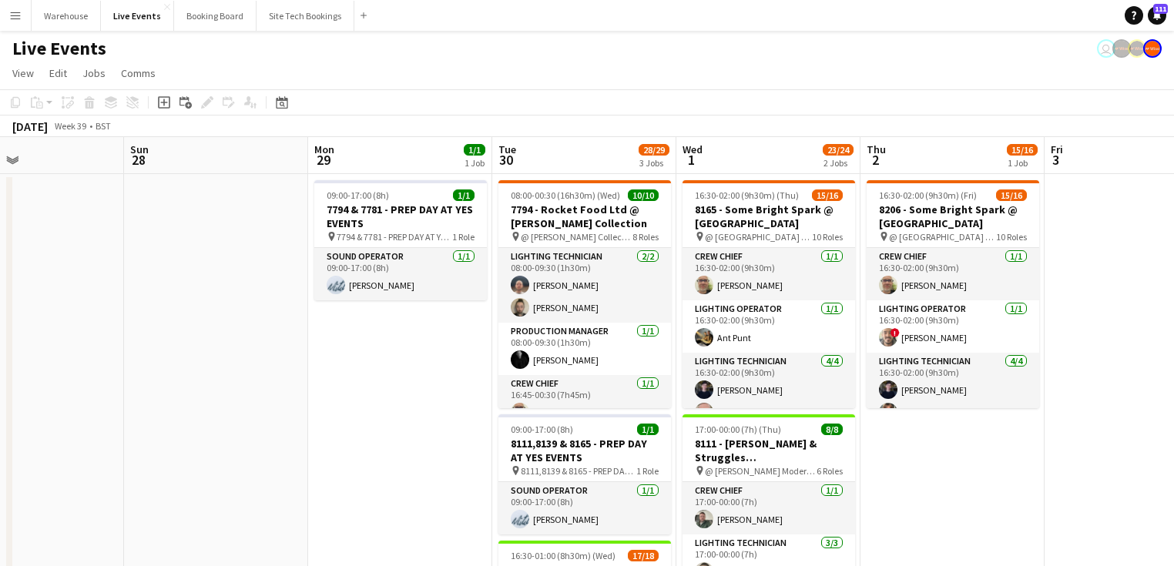
drag, startPoint x: 468, startPoint y: 385, endPoint x: 342, endPoint y: 387, distance: 126.3
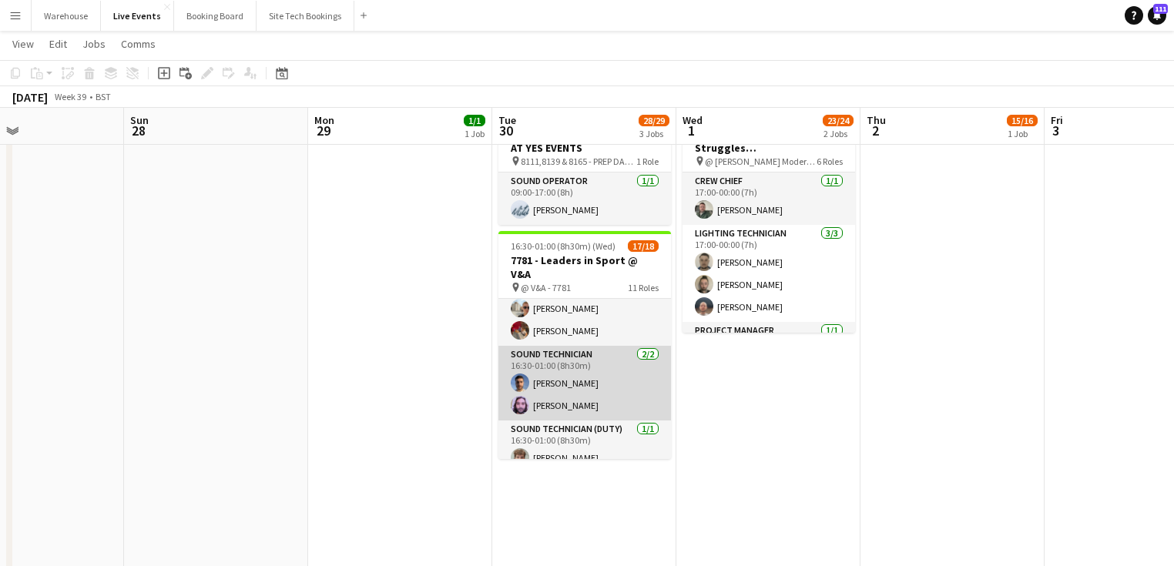
scroll to position [558, 0]
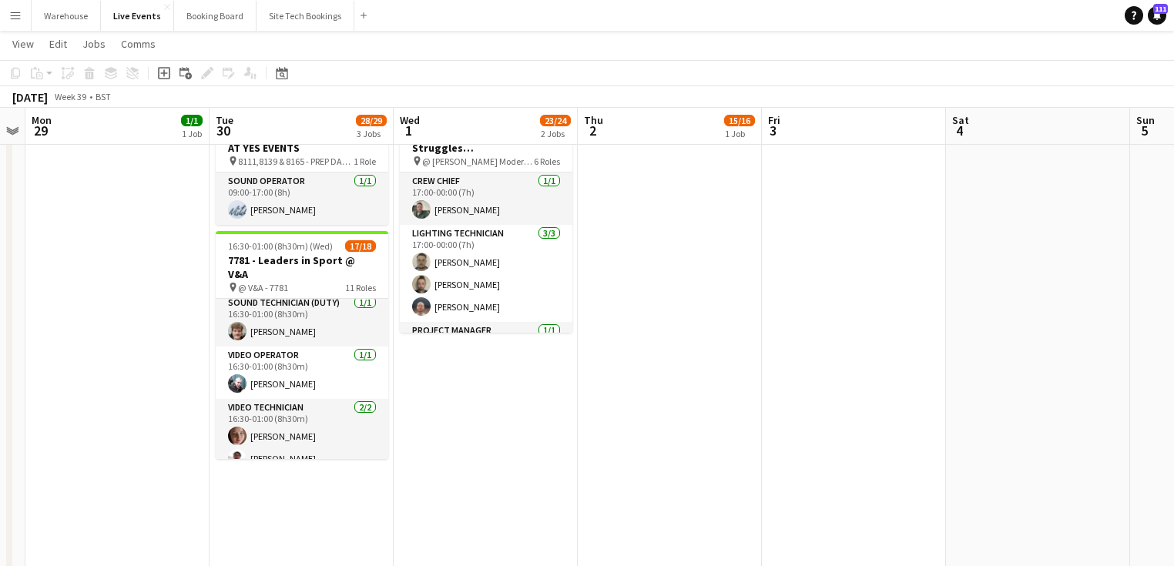
drag, startPoint x: 762, startPoint y: 404, endPoint x: 541, endPoint y: 398, distance: 221.2
click at [516, 415] on app-calendar-viewport "Thu 25 18/19 1 Job Fri 26 Sat 27 Sun 28 Mon 29 1/1 1 Job Tue 30 28/29 3 Jobs We…" at bounding box center [587, 382] width 1174 height 1260
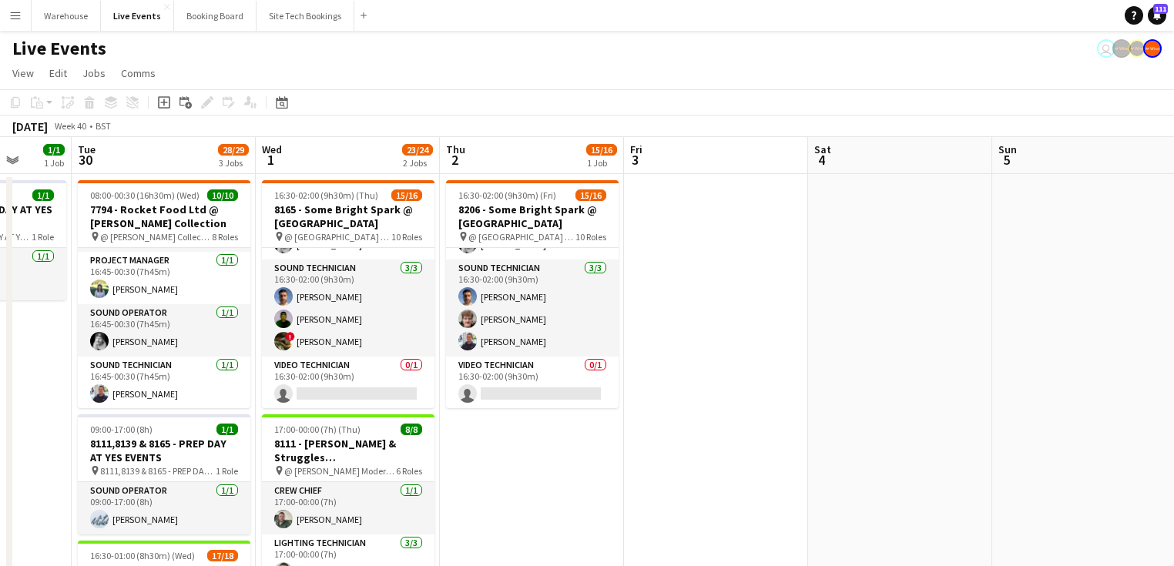
scroll to position [0, 668]
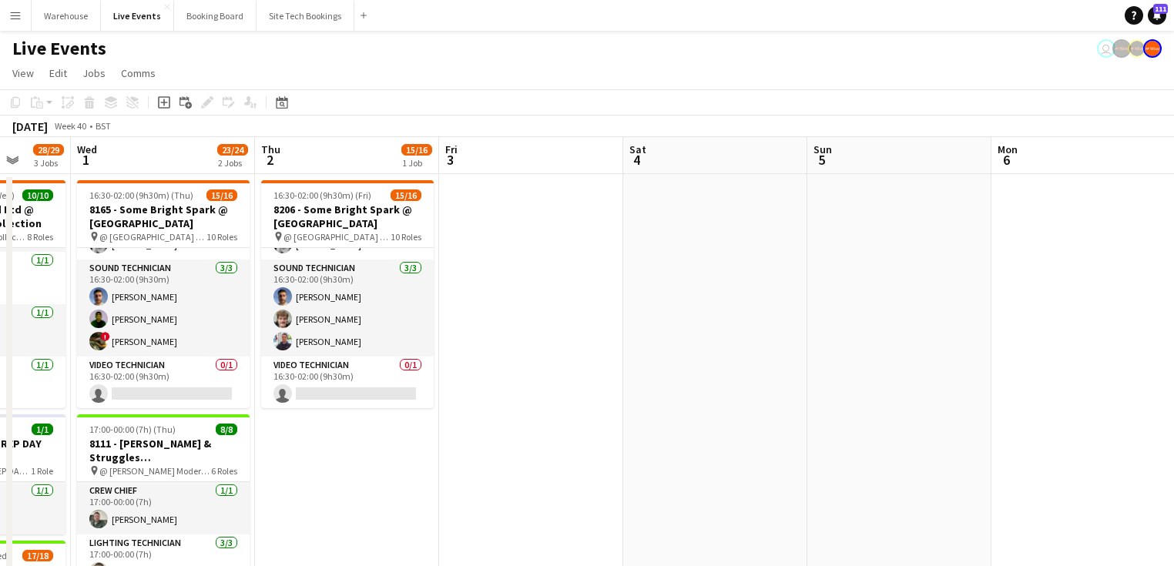
drag, startPoint x: 724, startPoint y: 476, endPoint x: 394, endPoint y: 448, distance: 330.9
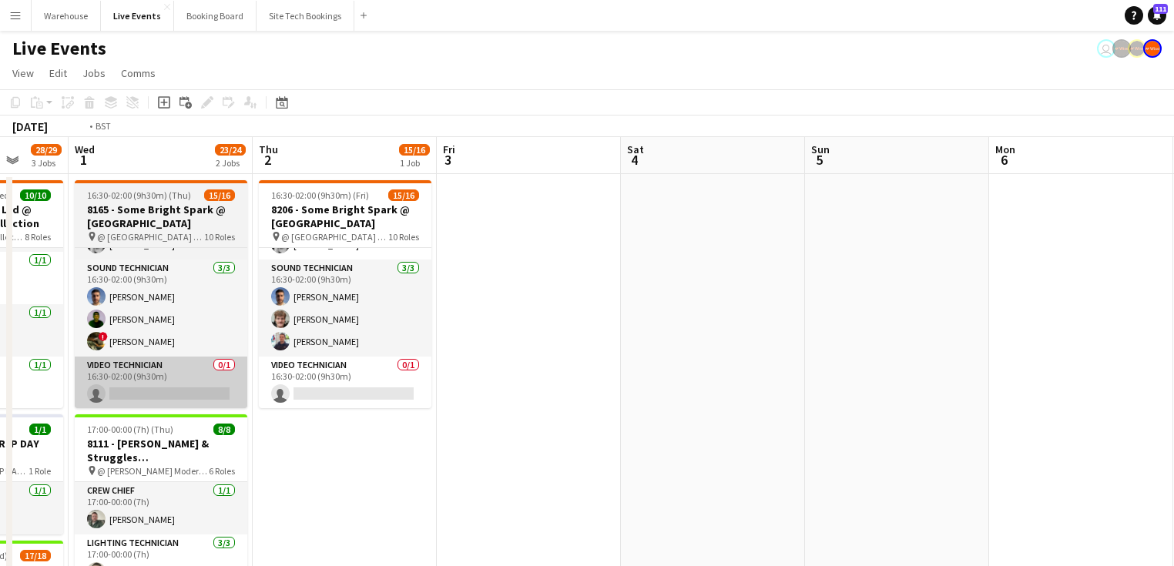
drag, startPoint x: 394, startPoint y: 470, endPoint x: 515, endPoint y: 396, distance: 141.1
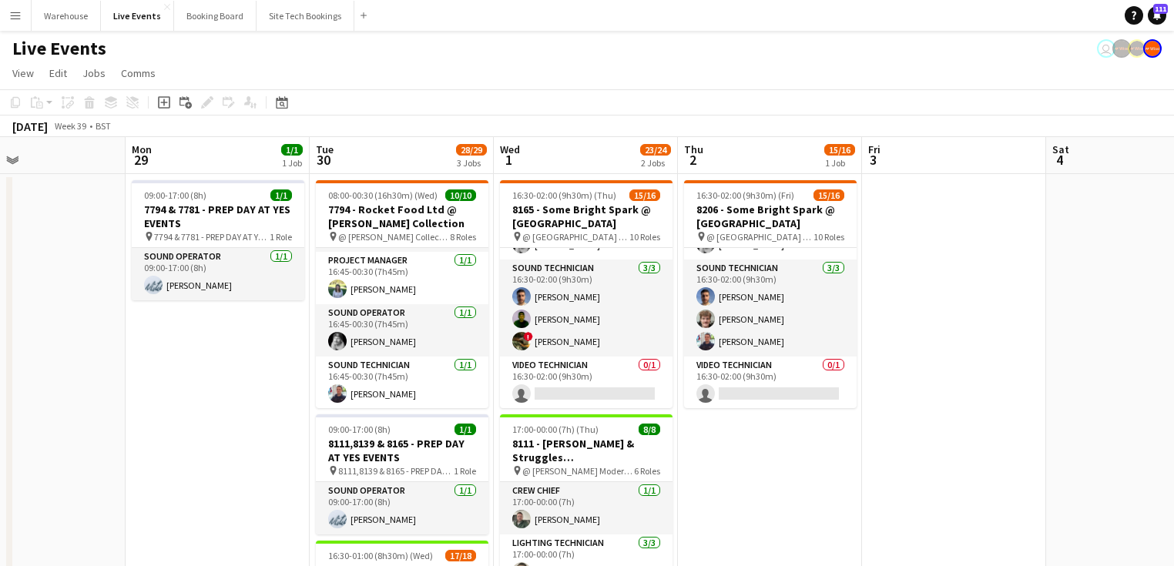
drag, startPoint x: 333, startPoint y: 385, endPoint x: 369, endPoint y: 398, distance: 38.2
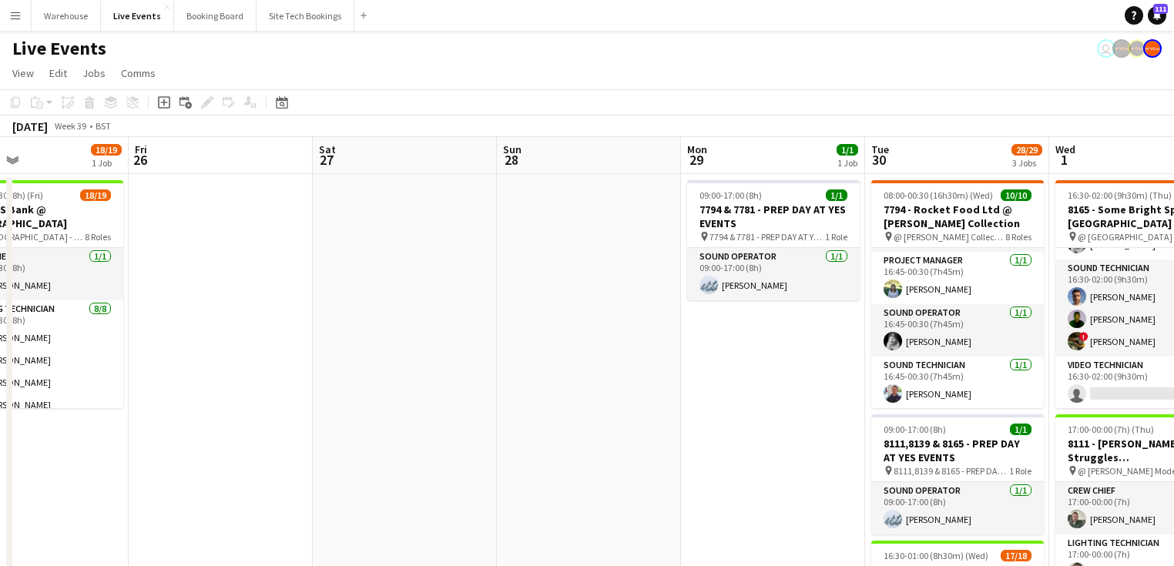
drag, startPoint x: 395, startPoint y: 404, endPoint x: 594, endPoint y: 394, distance: 199.0
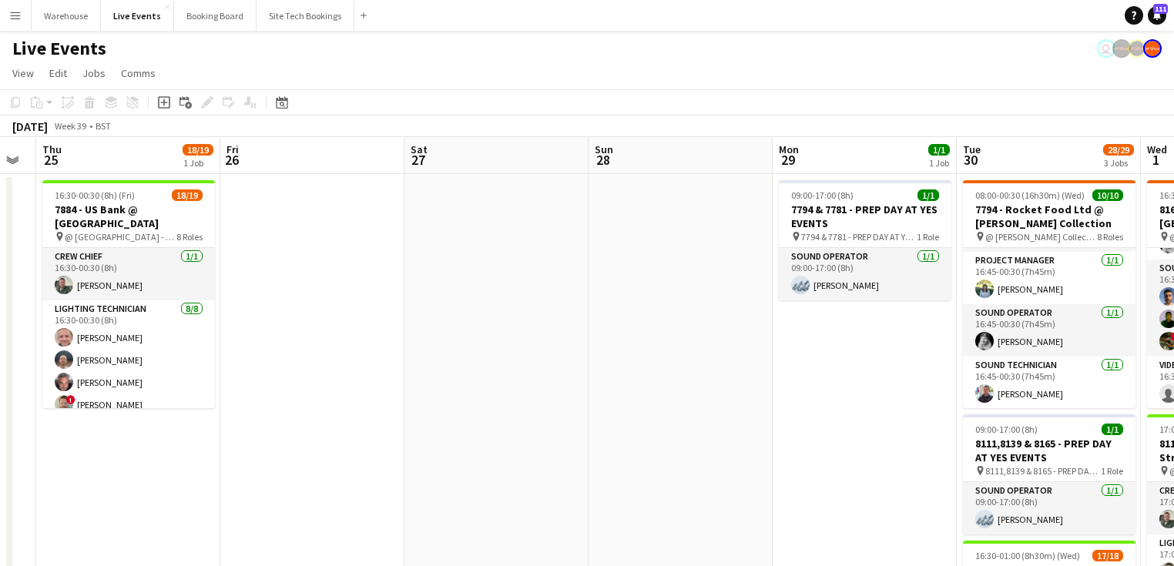
drag, startPoint x: 574, startPoint y: 387, endPoint x: 585, endPoint y: 389, distance: 11.8
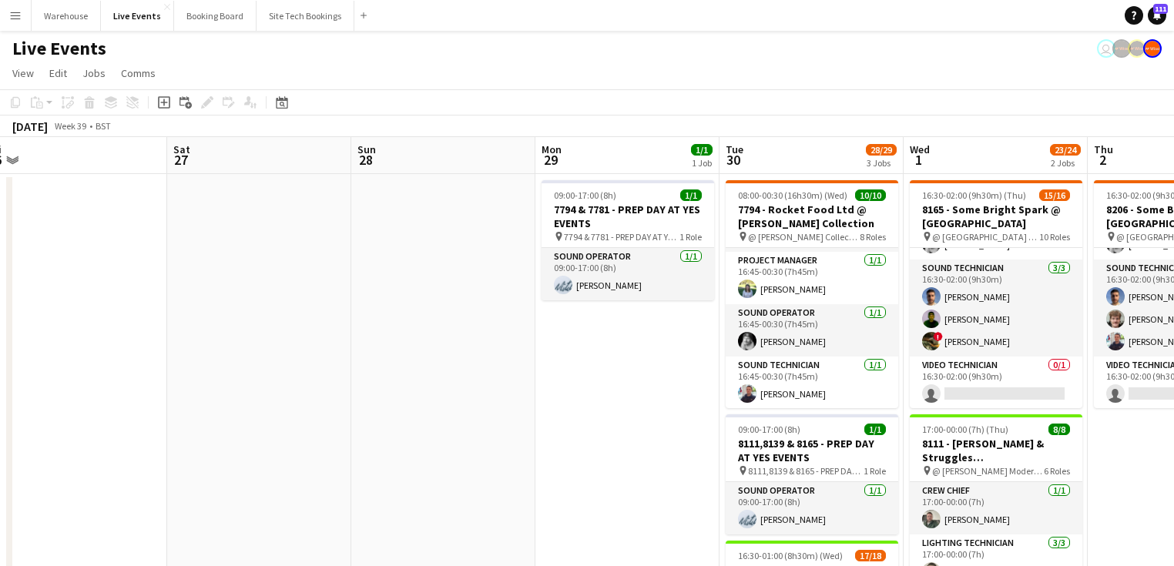
drag, startPoint x: 703, startPoint y: 340, endPoint x: 336, endPoint y: 311, distance: 367.9
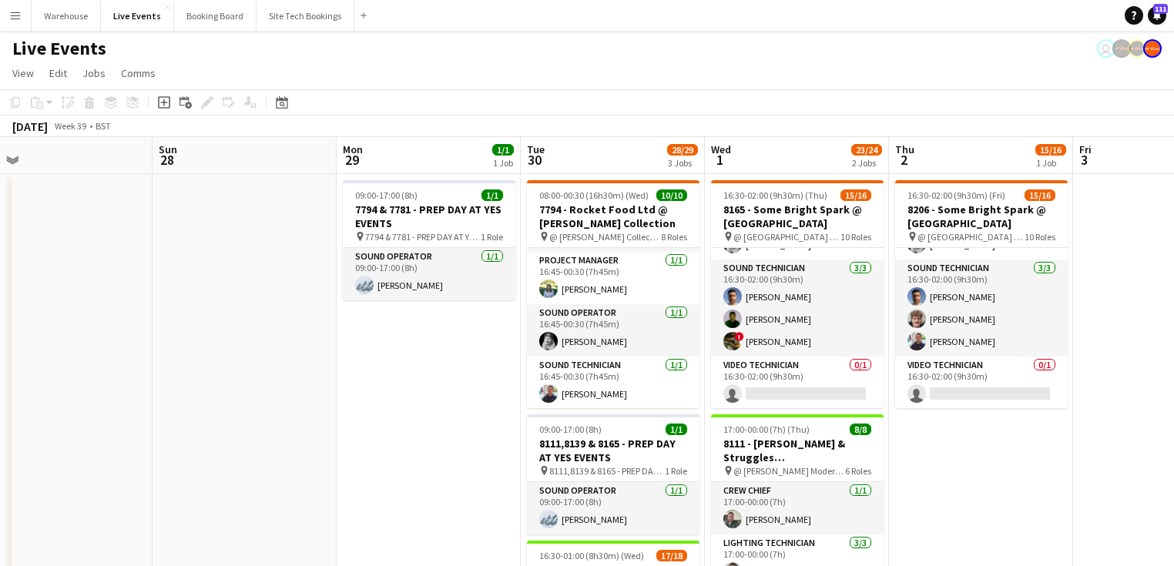
scroll to position [0, 587]
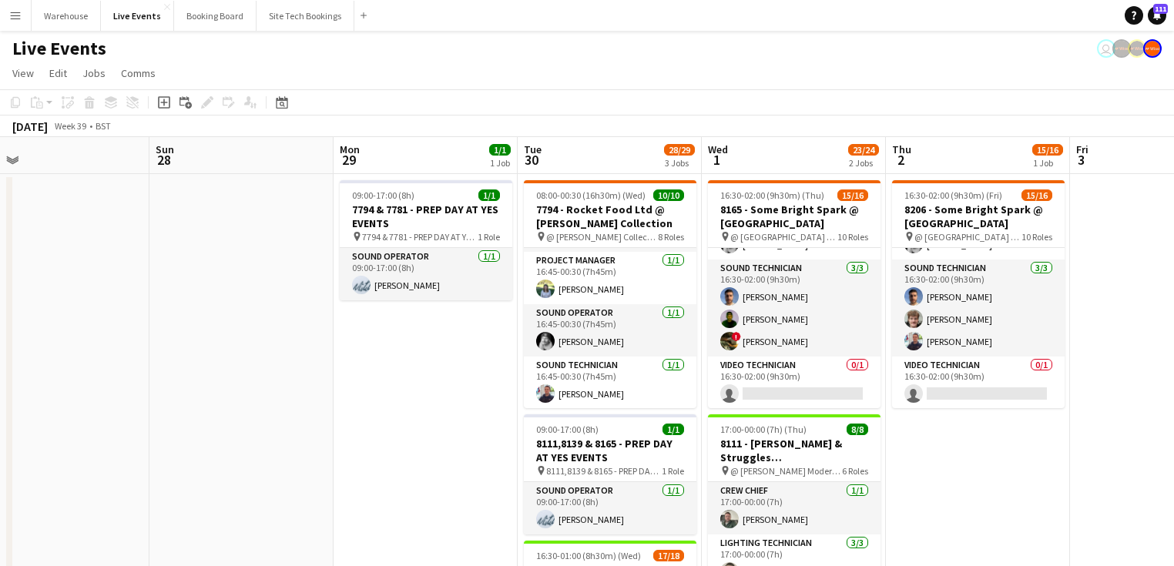
drag, startPoint x: 444, startPoint y: 342, endPoint x: 302, endPoint y: 319, distance: 144.4
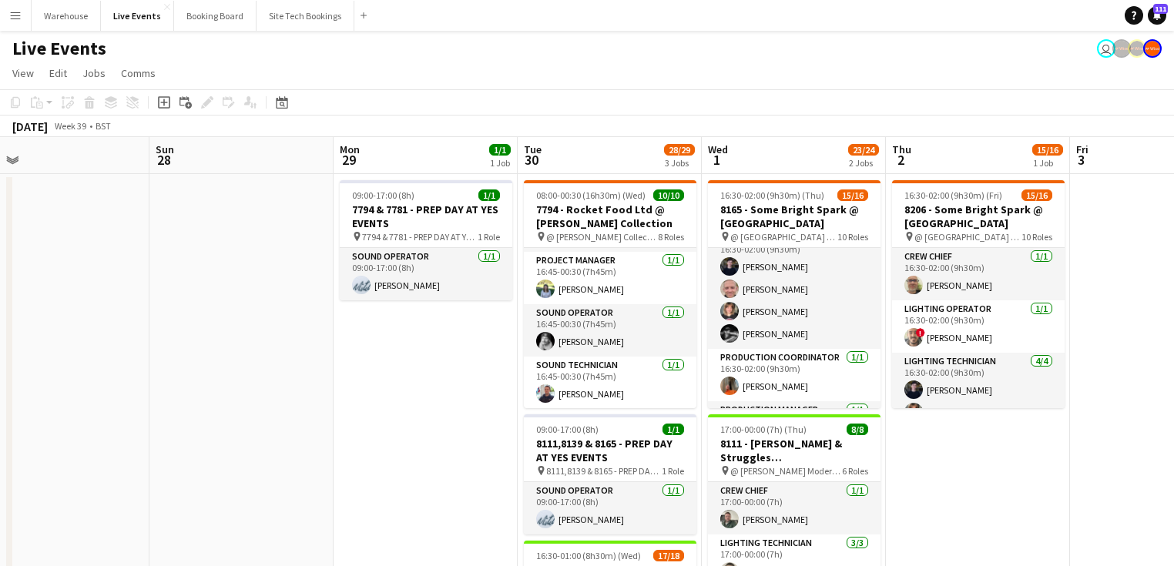
scroll to position [0, 581]
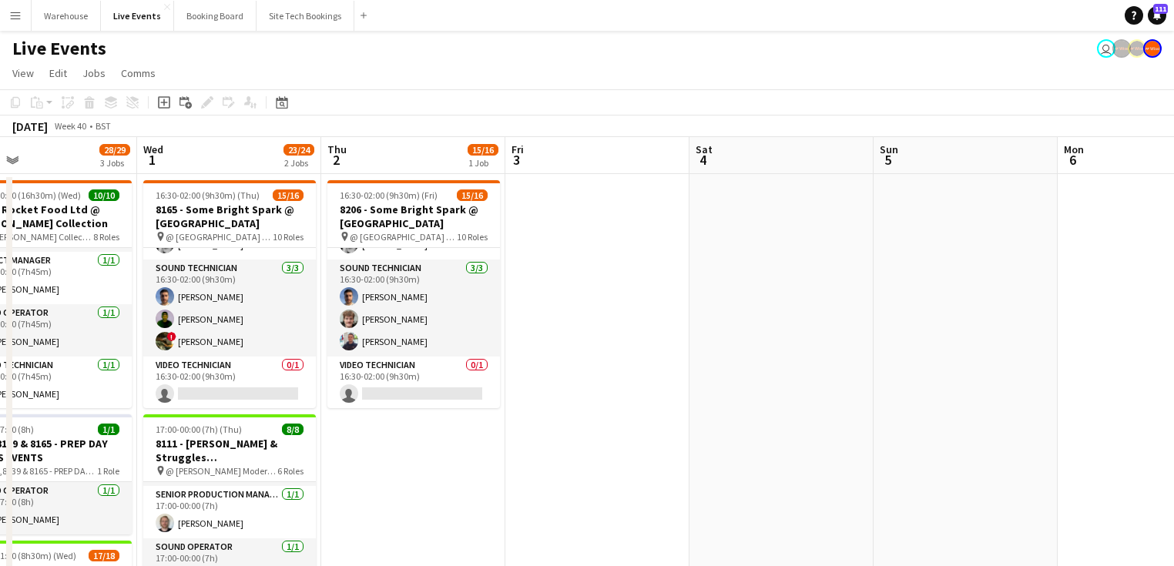
scroll to position [0, 646]
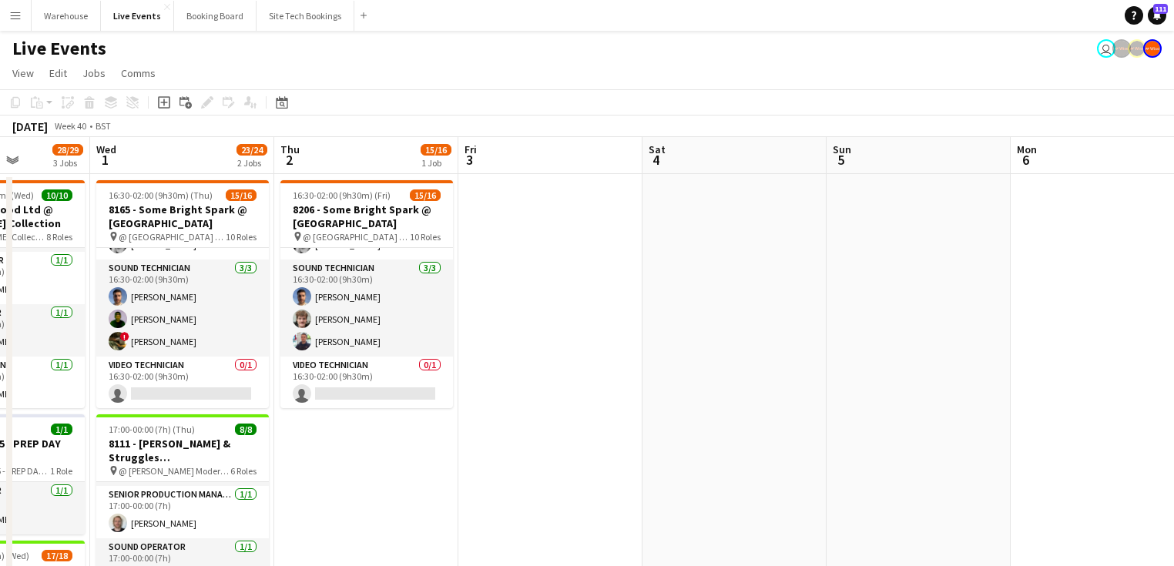
drag, startPoint x: 965, startPoint y: 454, endPoint x: 347, endPoint y: 404, distance: 619.8
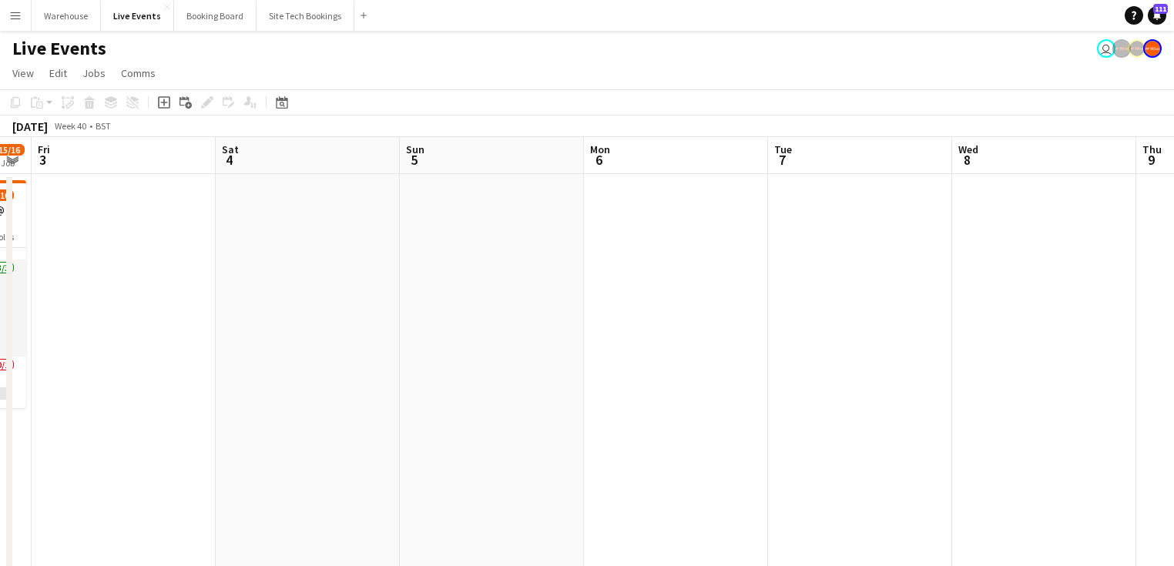
drag, startPoint x: 784, startPoint y: 330, endPoint x: 401, endPoint y: 300, distance: 384.9
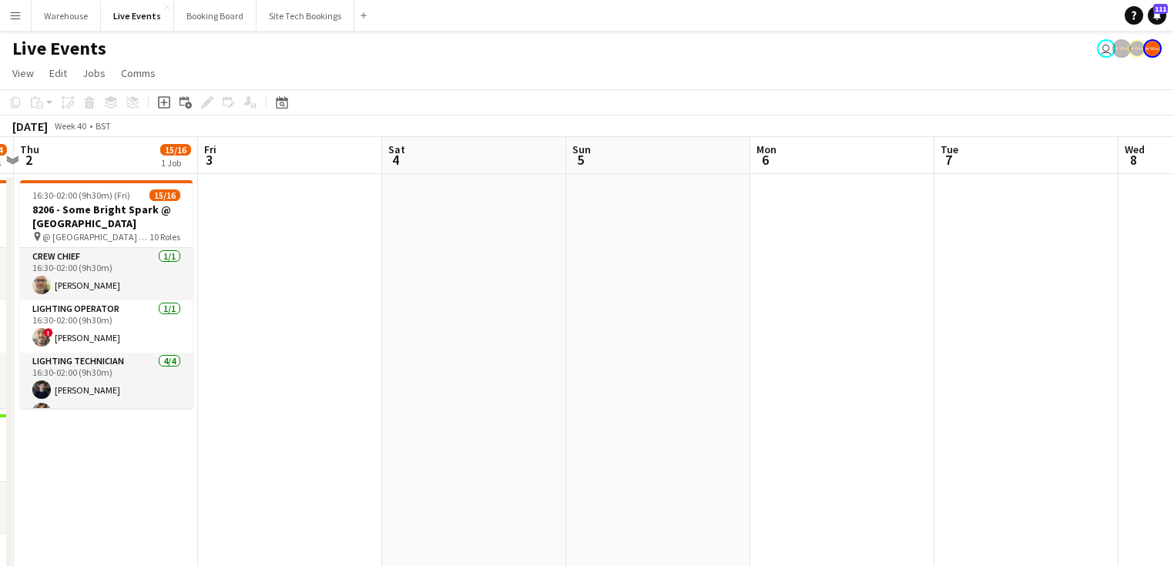
drag, startPoint x: 817, startPoint y: 309, endPoint x: 982, endPoint y: 290, distance: 166.7
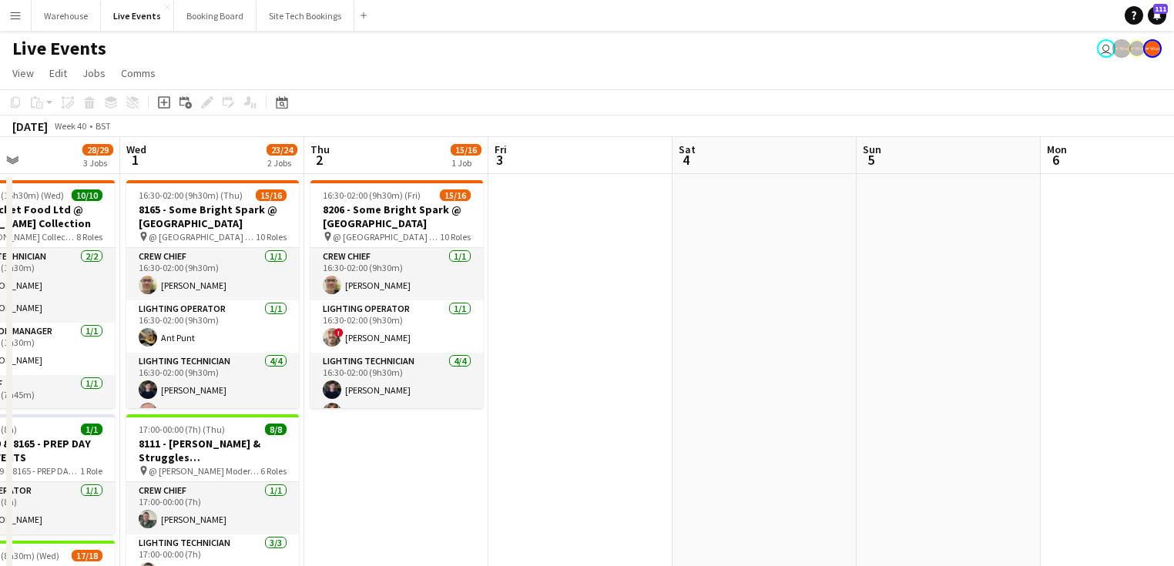
drag, startPoint x: 333, startPoint y: 337, endPoint x: 638, endPoint y: 317, distance: 305.7
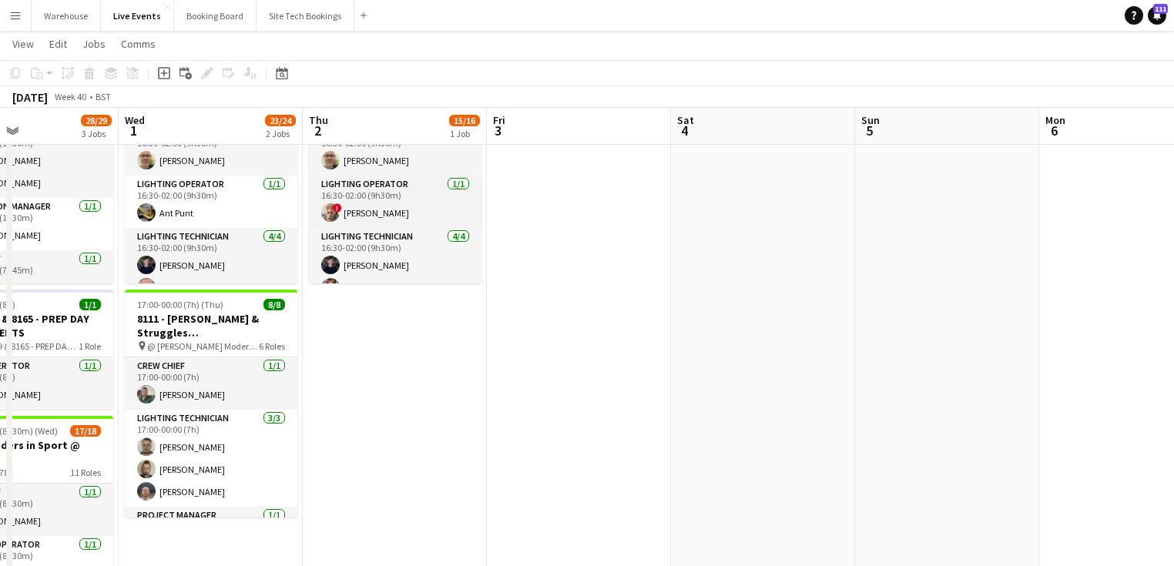
scroll to position [0, 0]
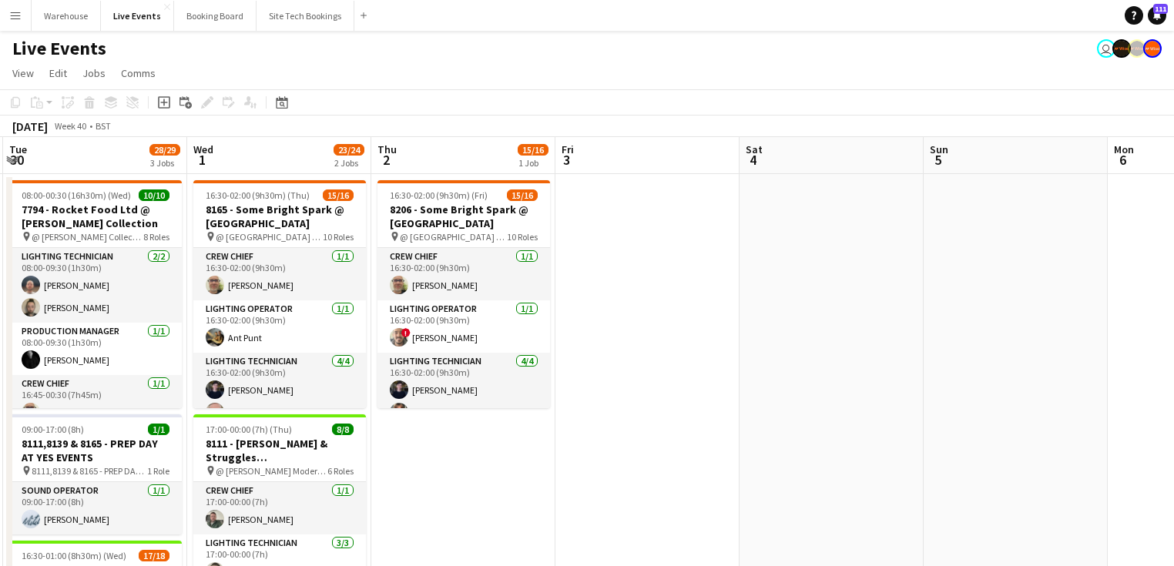
drag, startPoint x: 411, startPoint y: 472, endPoint x: 481, endPoint y: 469, distance: 69.4
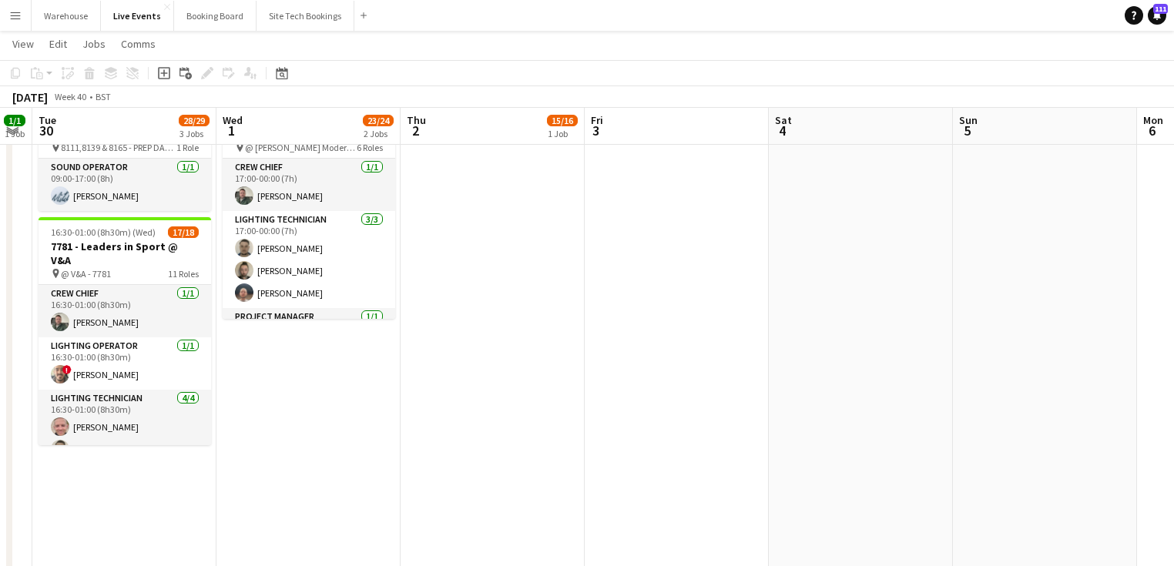
scroll to position [0, 406]
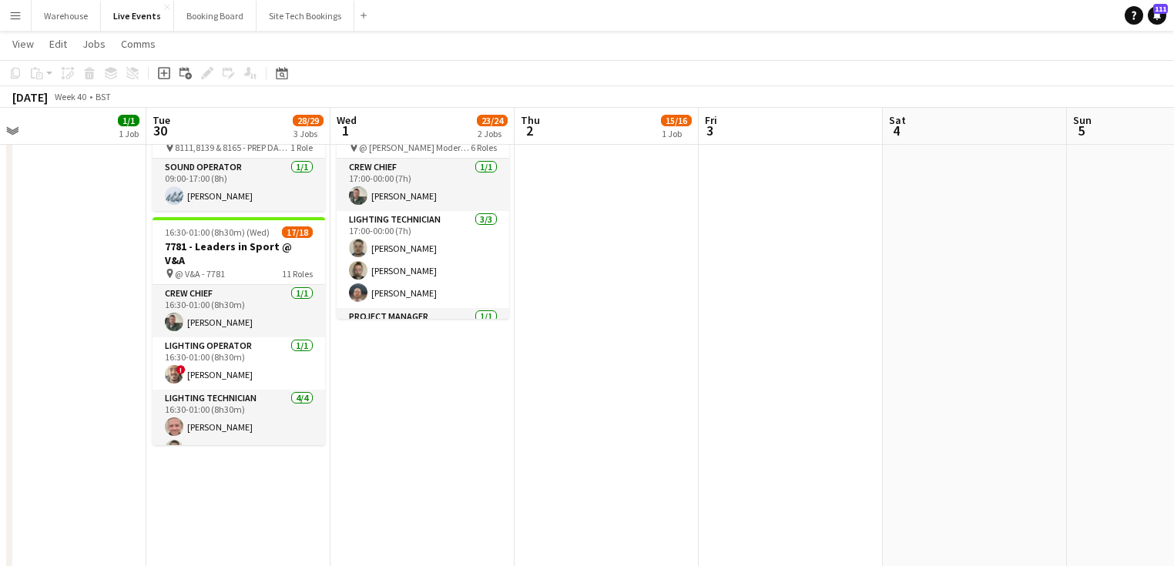
drag, startPoint x: 214, startPoint y: 413, endPoint x: 371, endPoint y: 357, distance: 166.7
click at [357, 421] on app-calendar-viewport "Sat 27 Sun 28 Mon 29 1/1 1 Job Tue 30 28/29 3 Jobs Wed 1 23/24 2 Jobs Thu 2 15/…" at bounding box center [587, 368] width 1174 height 1260
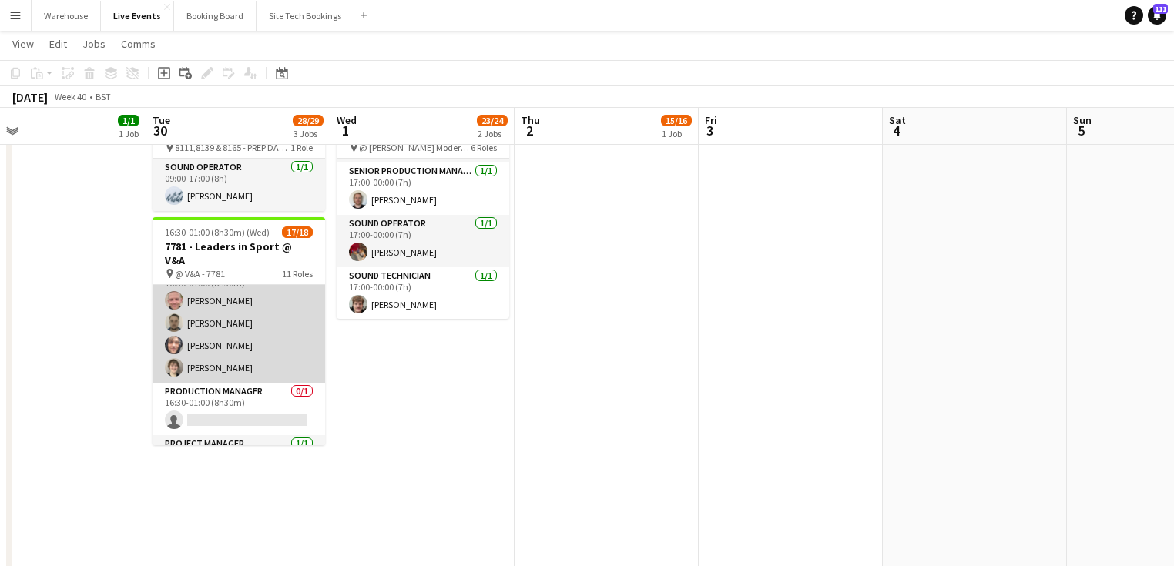
scroll to position [0, 0]
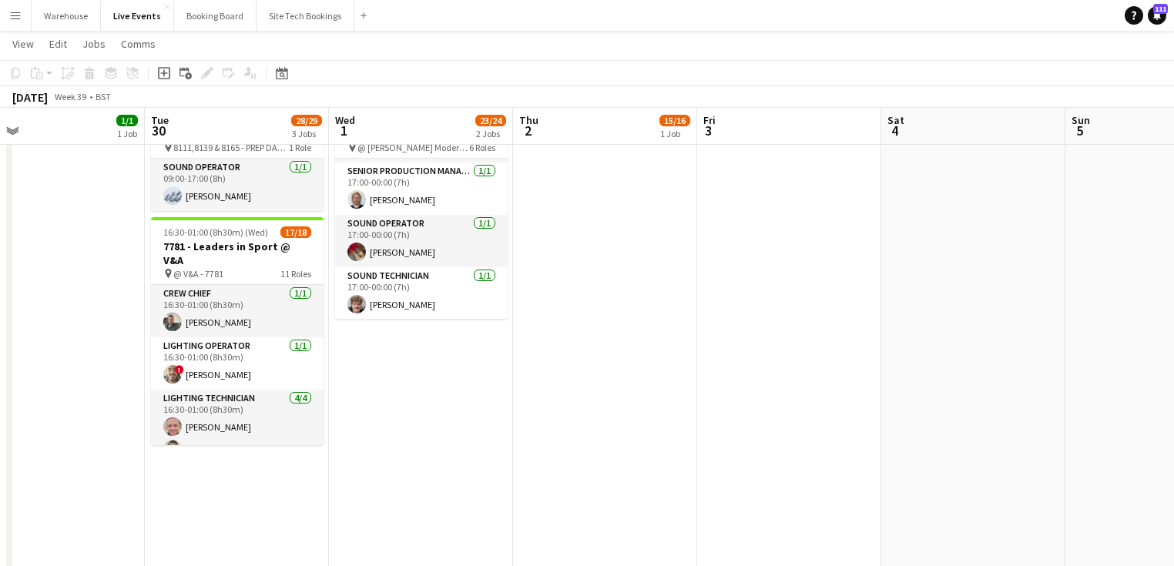
drag, startPoint x: 239, startPoint y: 491, endPoint x: 419, endPoint y: 482, distance: 180.5
click at [489, 503] on app-calendar-viewport "Sat 27 Sun 28 Mon 29 1/1 1 Job Tue 30 28/29 3 Jobs Wed 1 23/24 2 Jobs Thu 2 15/…" at bounding box center [587, 368] width 1174 height 1260
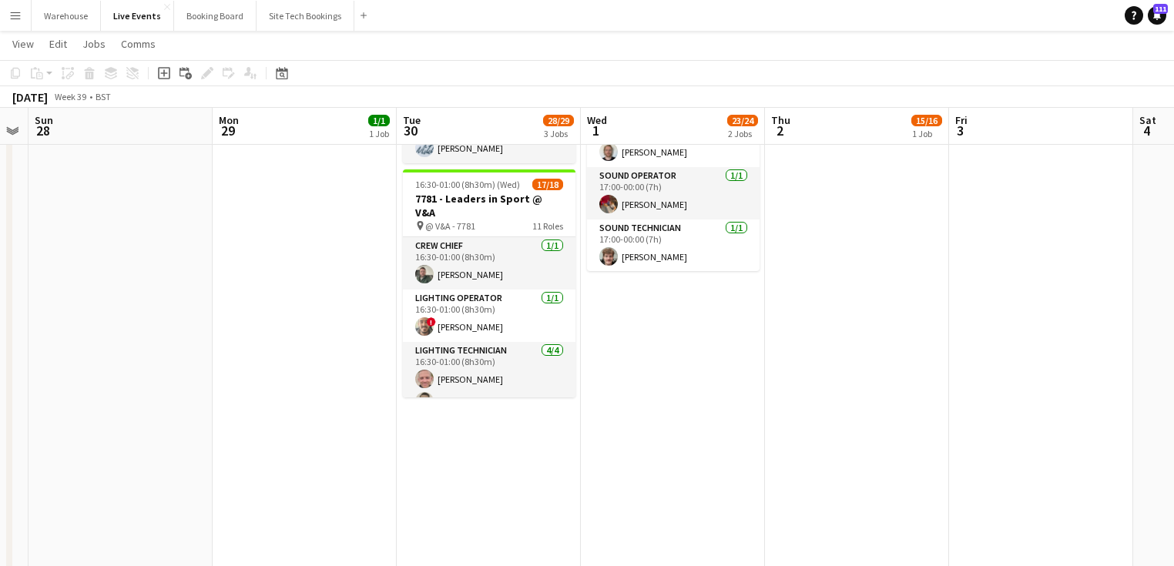
drag, startPoint x: 290, startPoint y: 353, endPoint x: 555, endPoint y: 354, distance: 265.0
click at [518, 353] on app-calendar-viewport "Fri 26 Sat 27 Sun 28 Mon 29 1/1 1 Job Tue 30 28/29 3 Jobs Wed 1 23/24 2 Jobs Th…" at bounding box center [587, 320] width 1174 height 1260
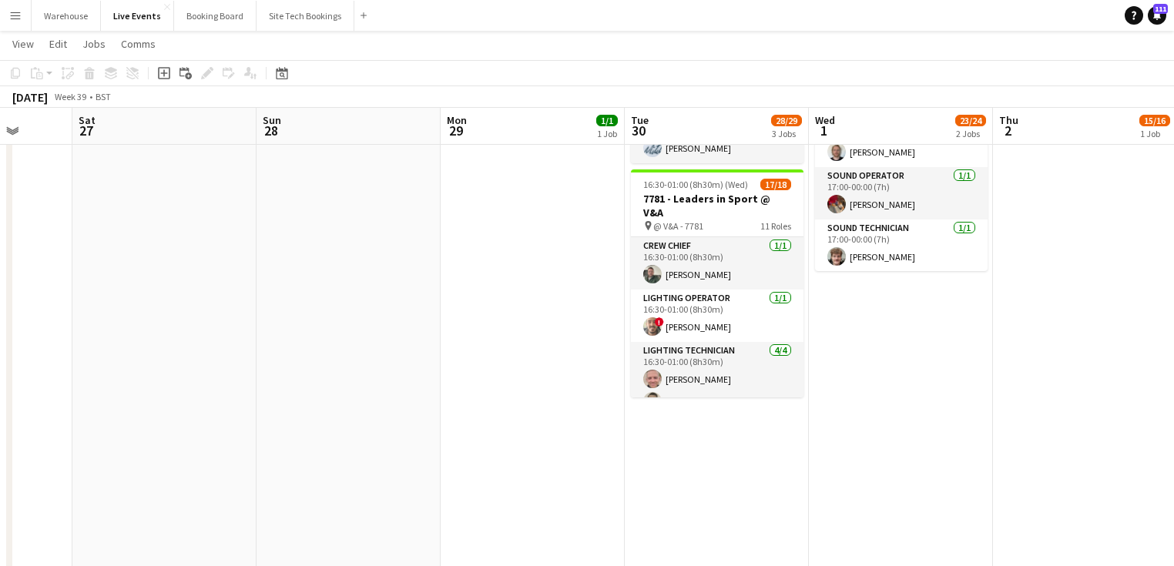
drag, startPoint x: 383, startPoint y: 388, endPoint x: 694, endPoint y: 391, distance: 311.2
click at [651, 391] on app-calendar-viewport "Wed 24 Thu 25 18/19 1 Job Fri 26 Sat 27 Sun 28 Mon 29 1/1 1 Job Tue 30 28/29 3 …" at bounding box center [587, 320] width 1174 height 1260
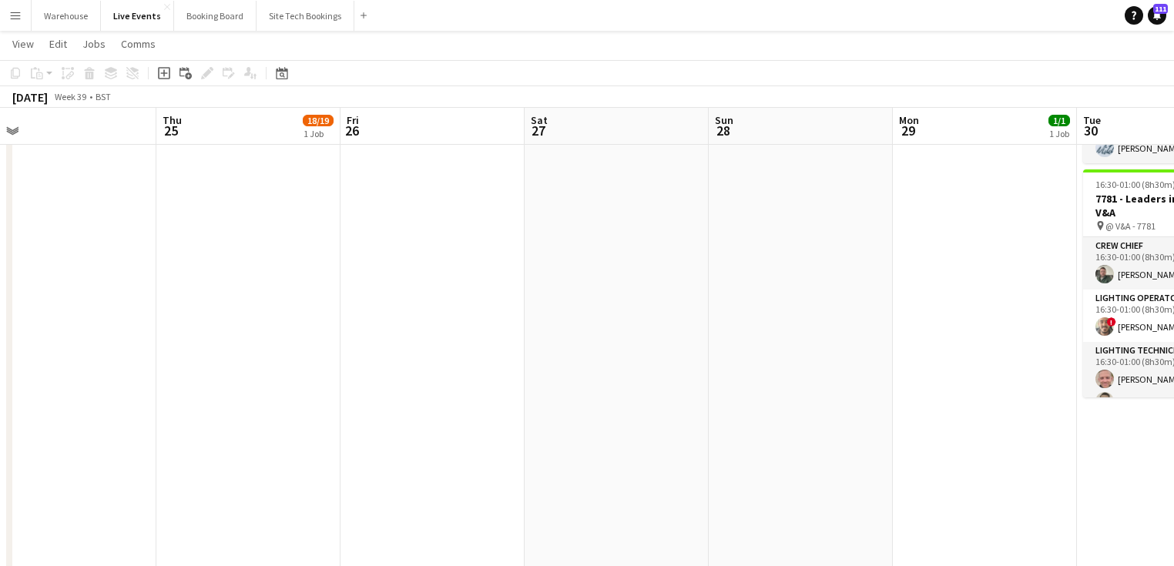
drag, startPoint x: 539, startPoint y: 414, endPoint x: 721, endPoint y: 419, distance: 181.9
click at [721, 416] on app-calendar-viewport "Mon 22 2/2 1 Job Tue 23 18/26 3 Jobs Wed 24 Thu 25 18/19 1 Job Fri 26 Sat 27 Su…" at bounding box center [587, 320] width 1174 height 1260
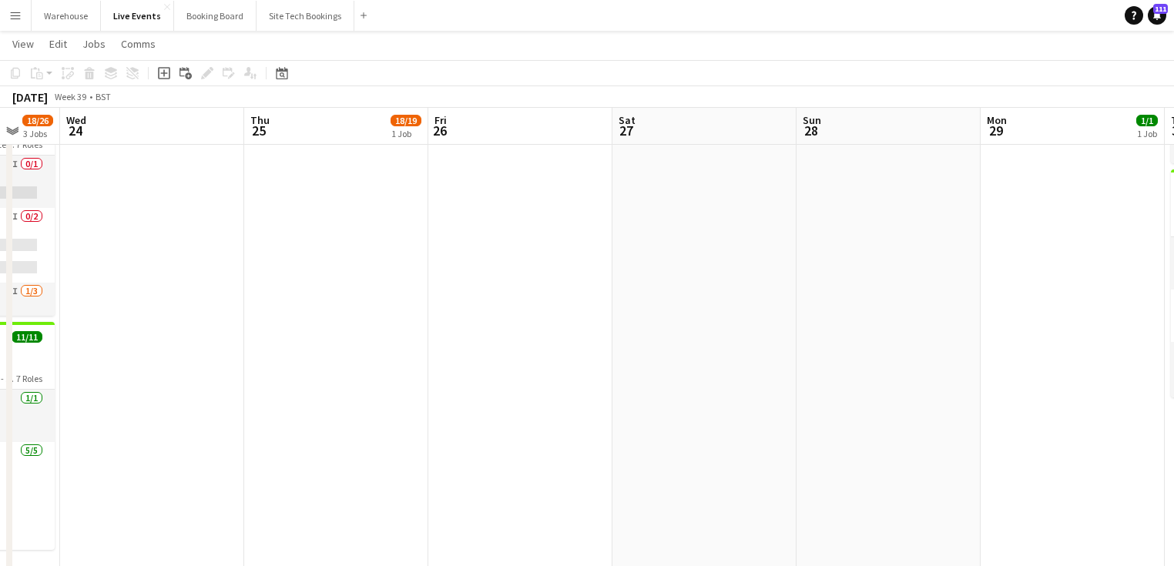
click at [714, 404] on app-calendar-viewport "Mon 22 2/2 1 Job Tue 23 18/26 3 Jobs Wed 24 Thu 25 18/19 1 Job Fri 26 Sat 27 Su…" at bounding box center [587, 320] width 1174 height 1260
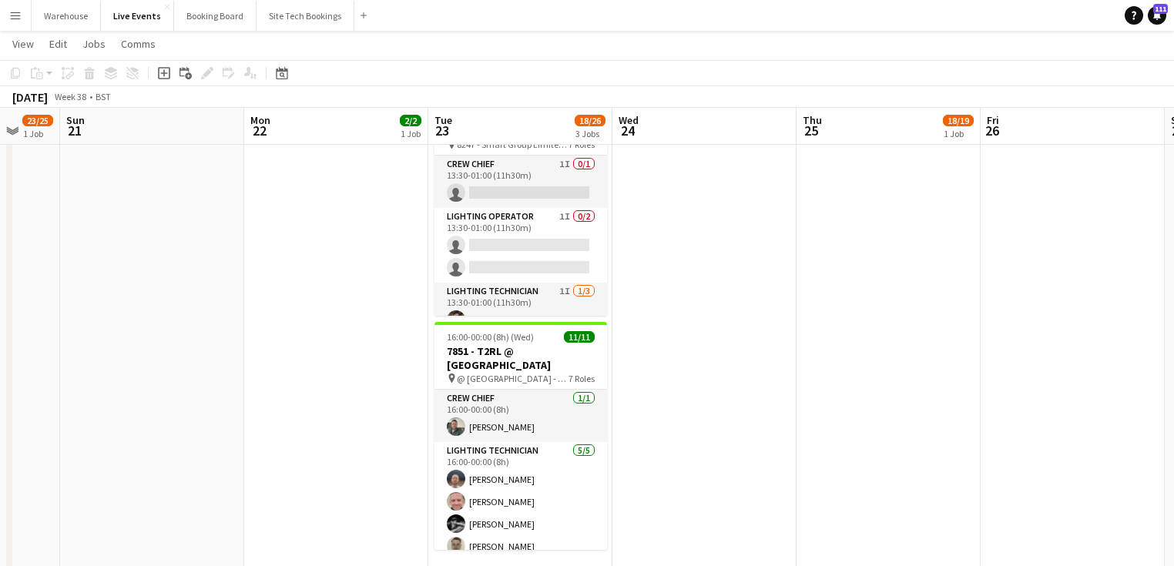
drag, startPoint x: 545, startPoint y: 401, endPoint x: 566, endPoint y: 401, distance: 20.8
click at [566, 401] on app-calendar-viewport "Fri 19 Sat 20 23/25 1 Job Sun 21 Mon 22 2/2 1 Job Tue 23 18/26 3 Jobs Wed 24 Th…" at bounding box center [587, 320] width 1174 height 1260
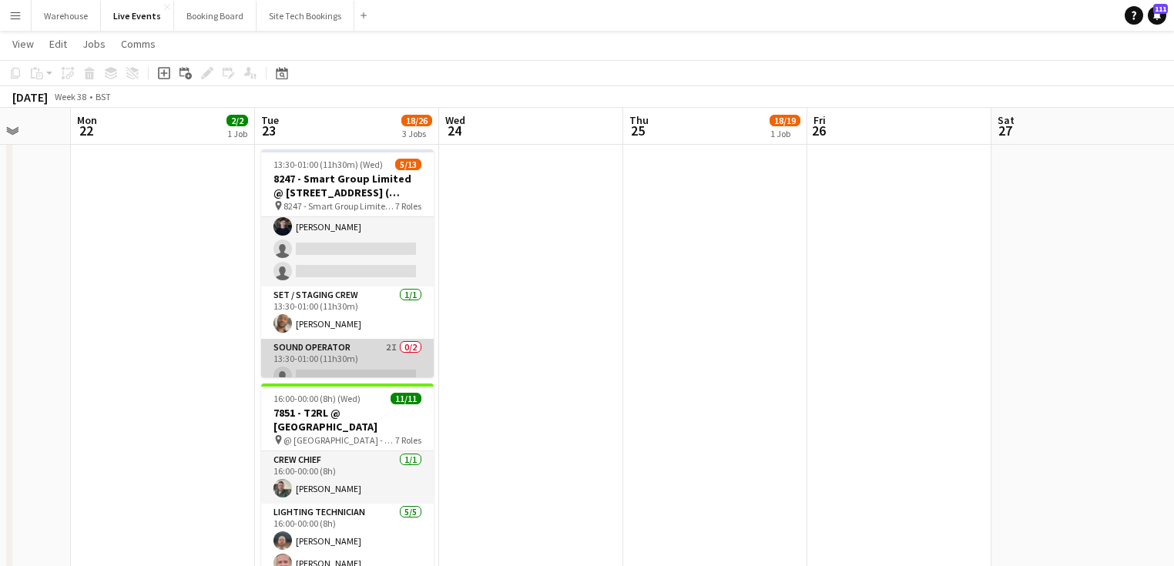
scroll to position [93, 0]
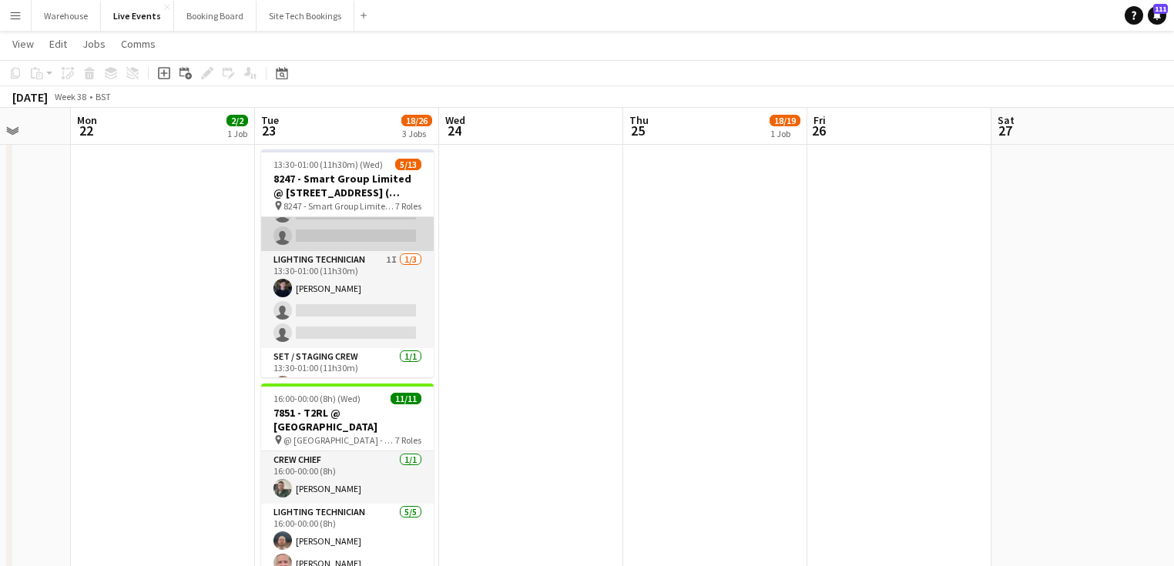
click at [321, 243] on app-card-role "Lighting Operator 1I 0/2 13:30-01:00 (11h30m) single-neutral-actions single-neu…" at bounding box center [347, 213] width 173 height 75
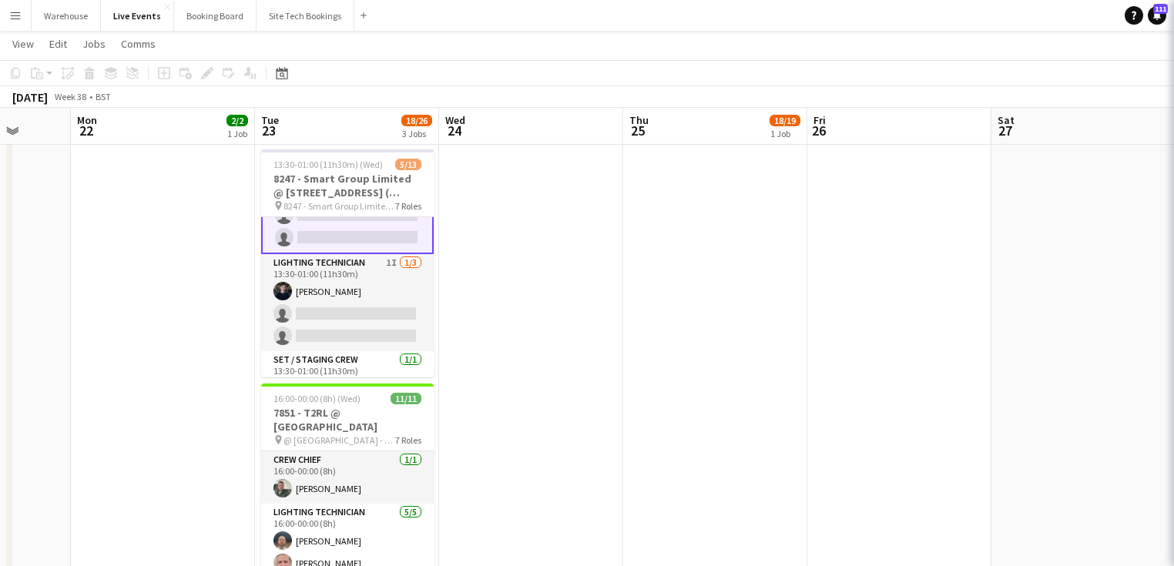
scroll to position [0, 481]
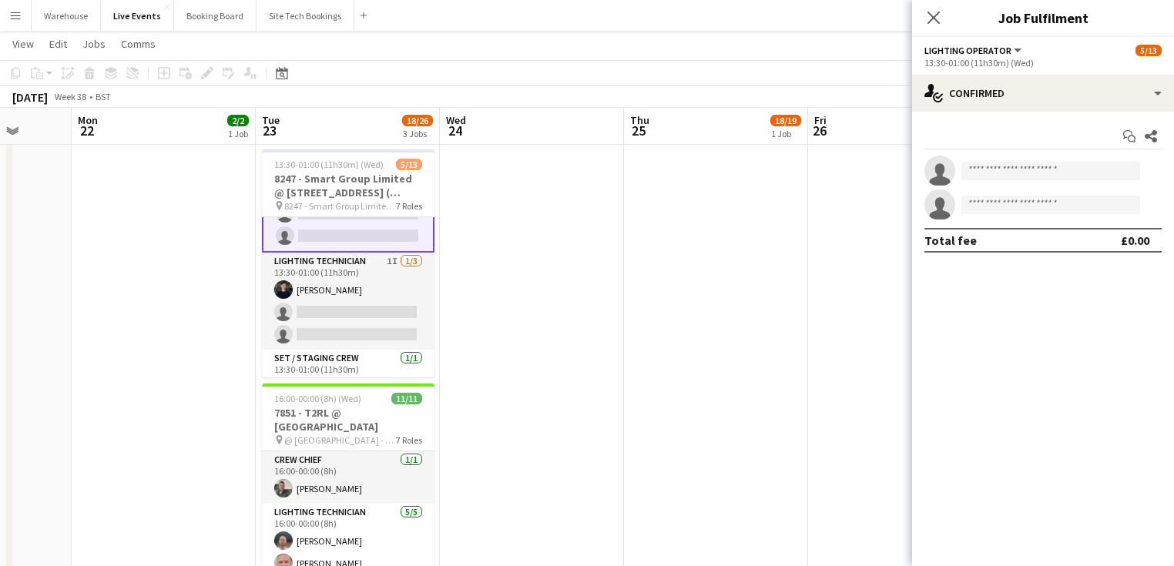
click at [173, 283] on app-date-cell "Toggle View VIDEO MAINTENENCE AT YES EVENTS [DATE] → [DATE] 4/4 2 jobs 08:00-16…" at bounding box center [164, 438] width 184 height 1148
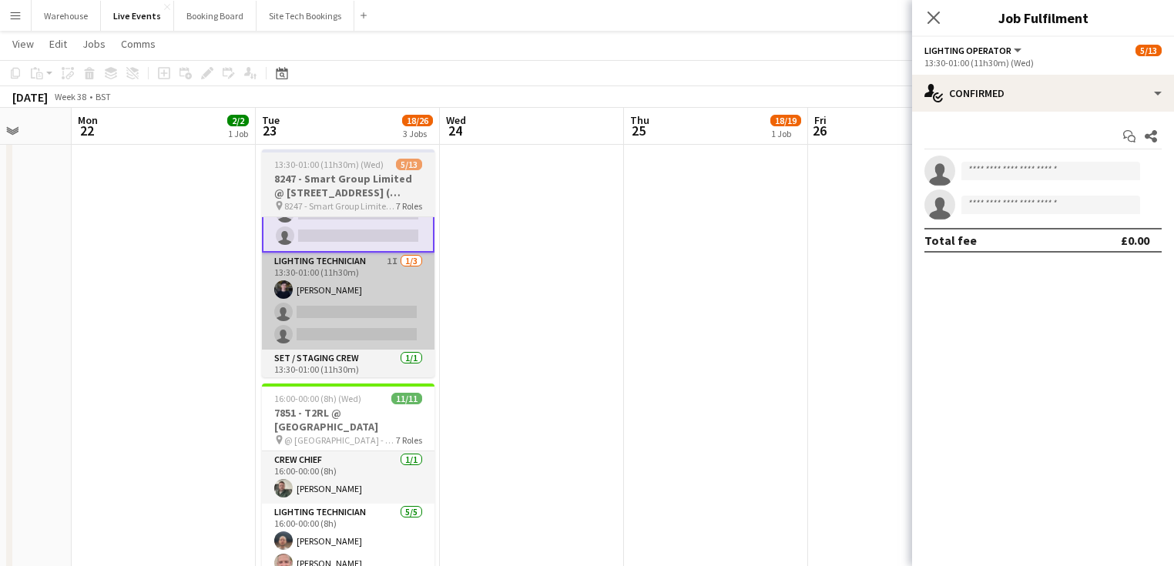
scroll to position [93, 0]
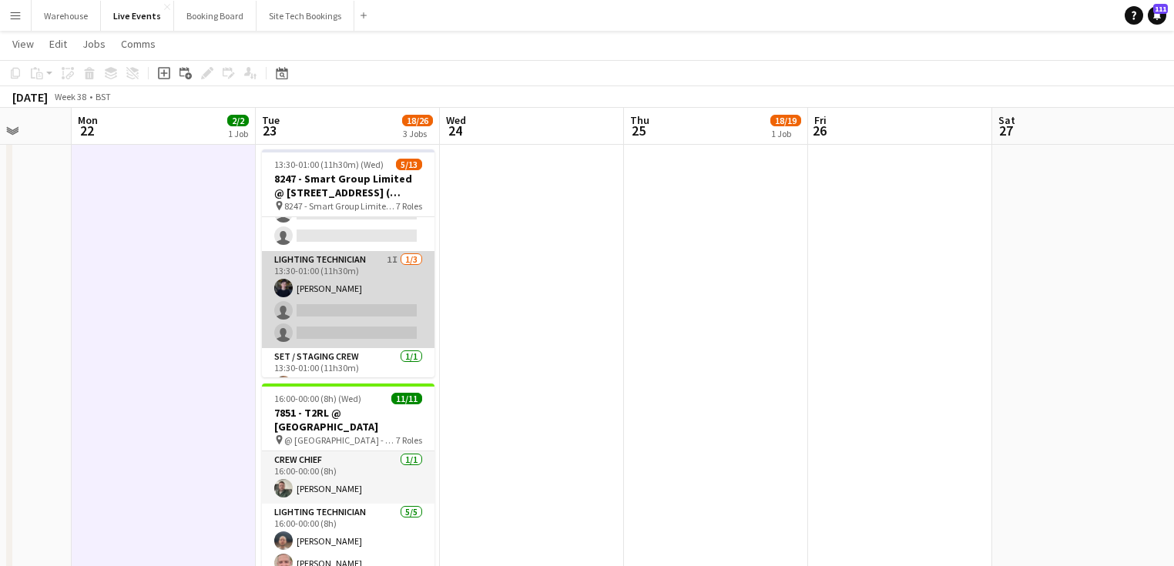
click at [334, 267] on app-card-role "Lighting Technician 1I [DATE] 13:30-01:00 (11h30m) [PERSON_NAME] single-neutral…" at bounding box center [348, 299] width 173 height 97
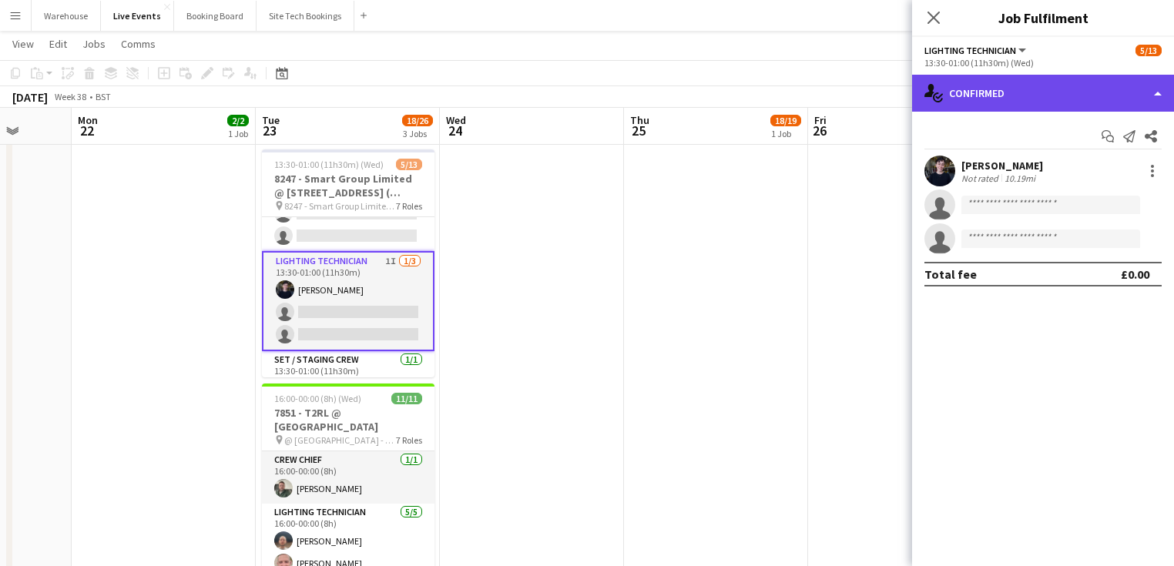
click at [1023, 88] on div "single-neutral-actions-check-2 Confirmed" at bounding box center [1043, 93] width 262 height 37
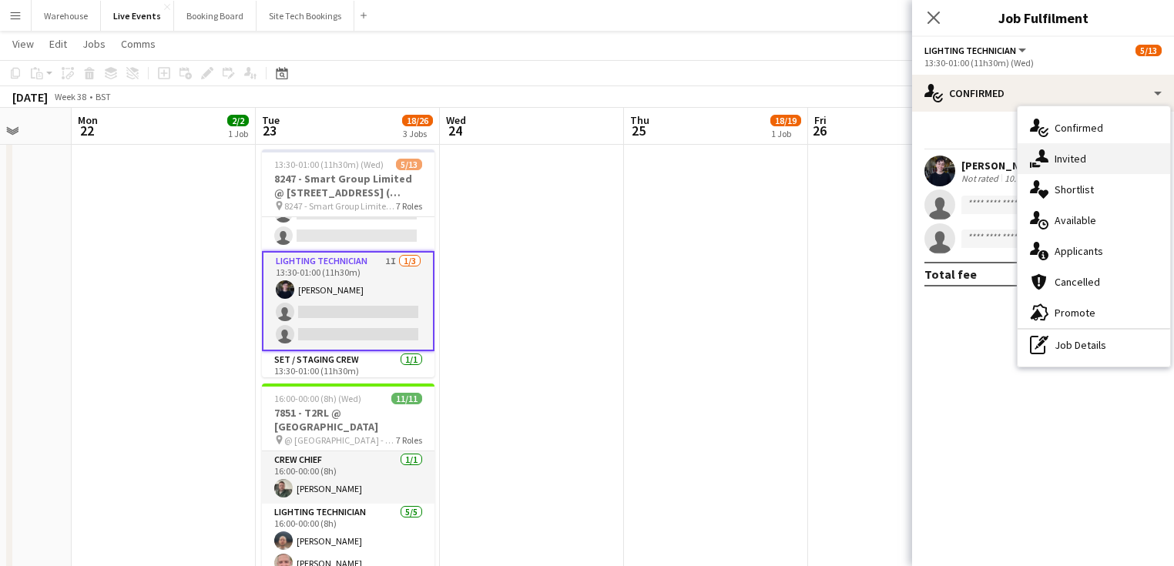
click at [1070, 160] on span "Invited" at bounding box center [1071, 159] width 32 height 14
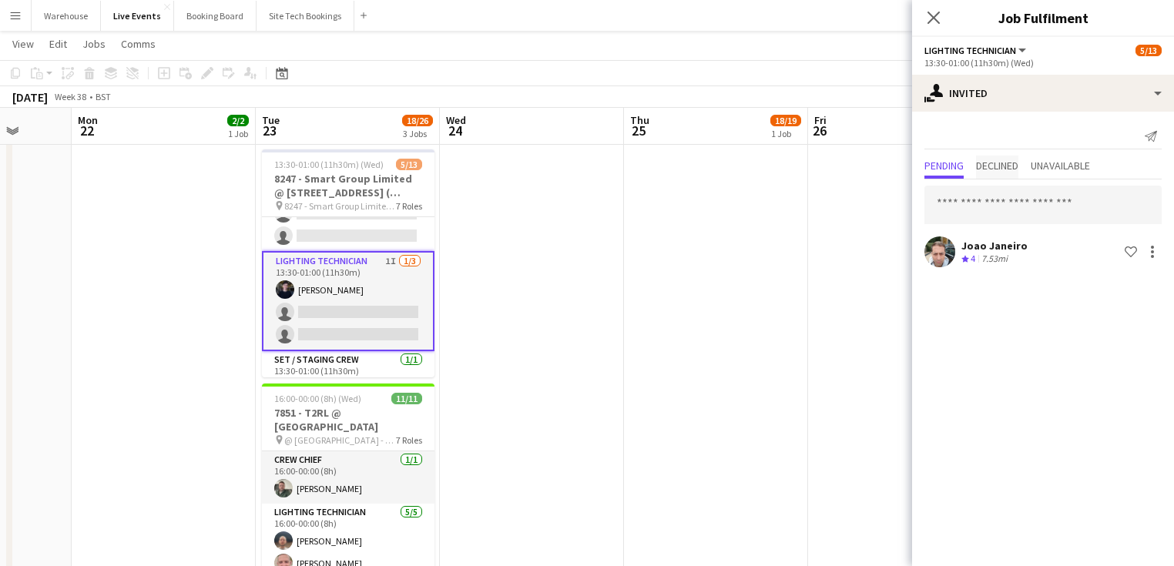
click at [1009, 161] on span "Declined" at bounding box center [997, 165] width 42 height 11
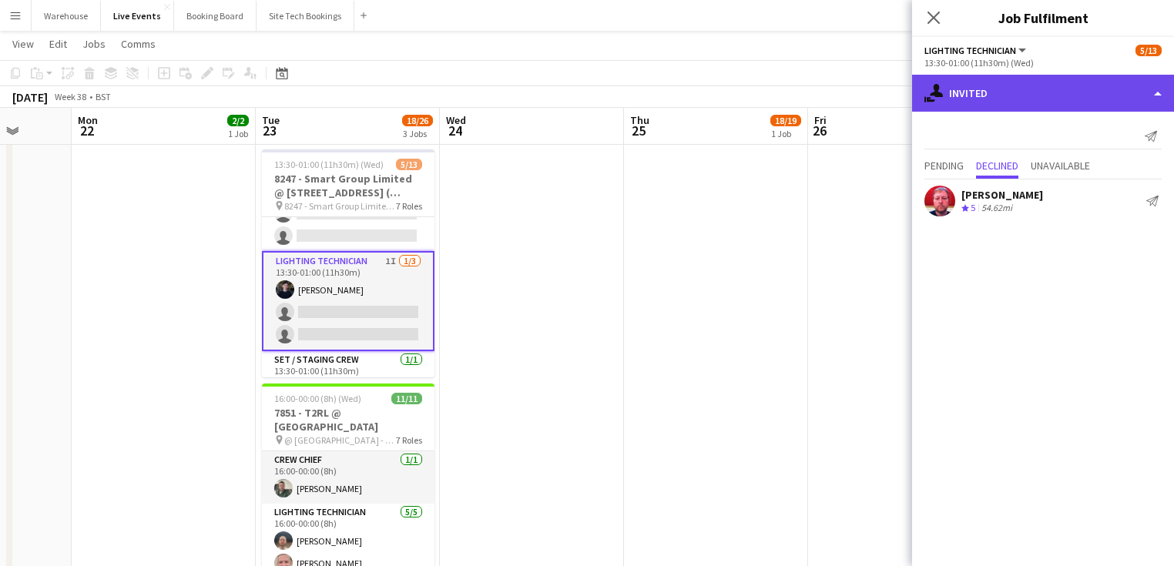
click at [986, 101] on div "single-neutral-actions-share-1 Invited" at bounding box center [1043, 93] width 262 height 37
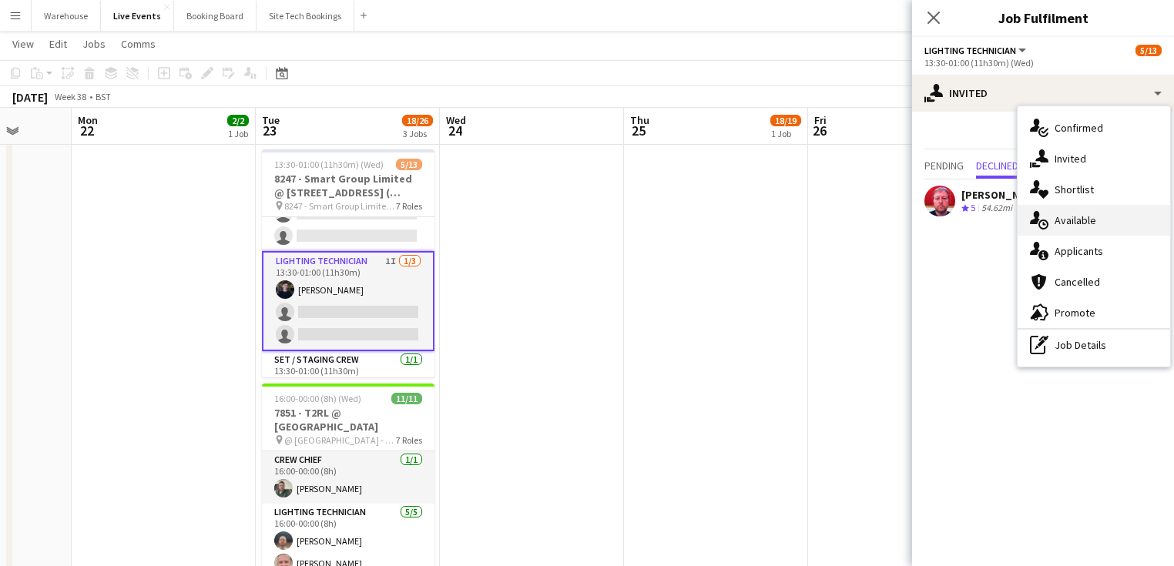
click at [1075, 220] on span "Available" at bounding box center [1076, 220] width 42 height 14
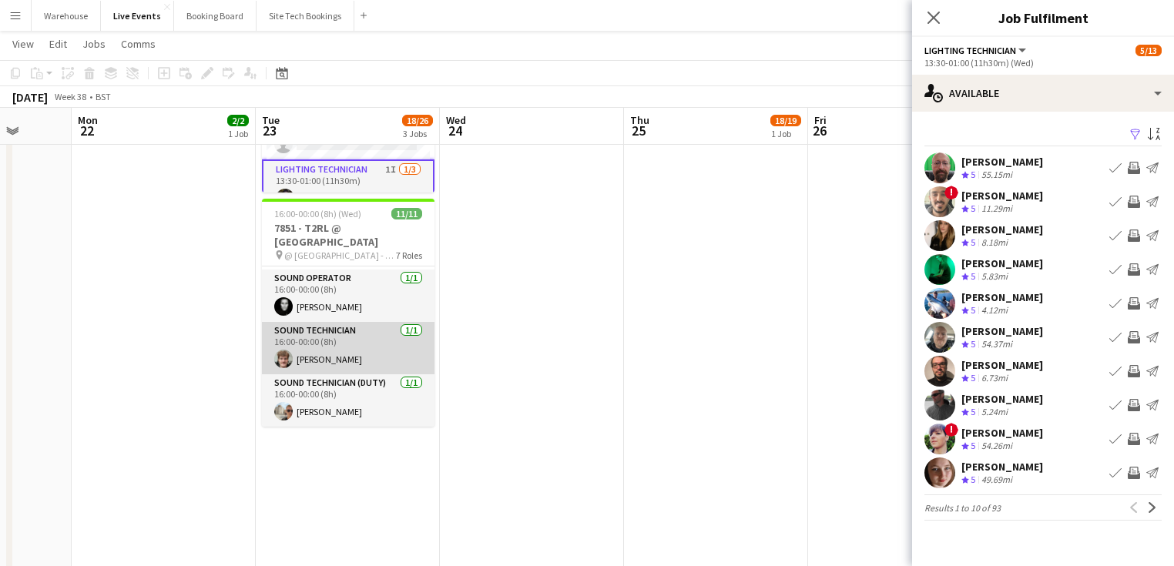
scroll to position [0, 0]
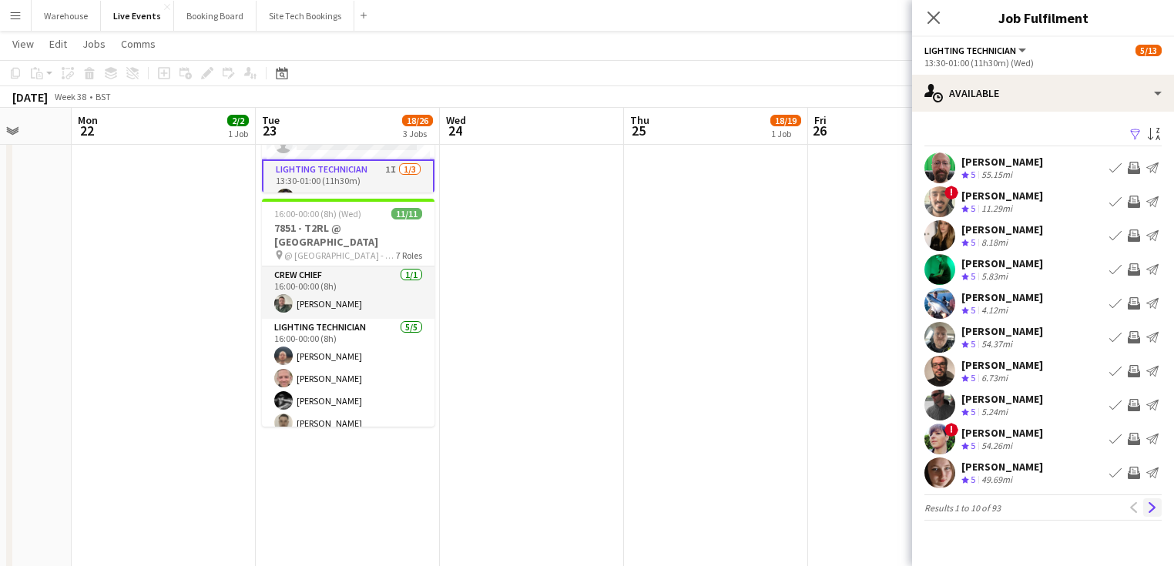
click at [1159, 510] on button "Next" at bounding box center [1152, 507] width 18 height 18
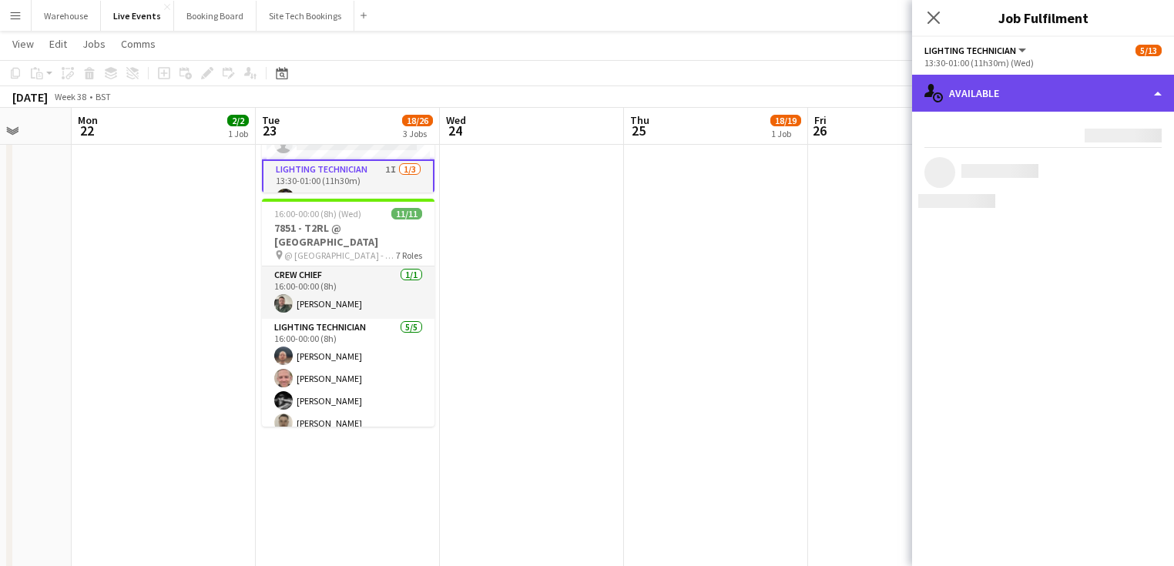
click at [1005, 98] on div "single-neutral-actions-upload Available" at bounding box center [1043, 93] width 262 height 37
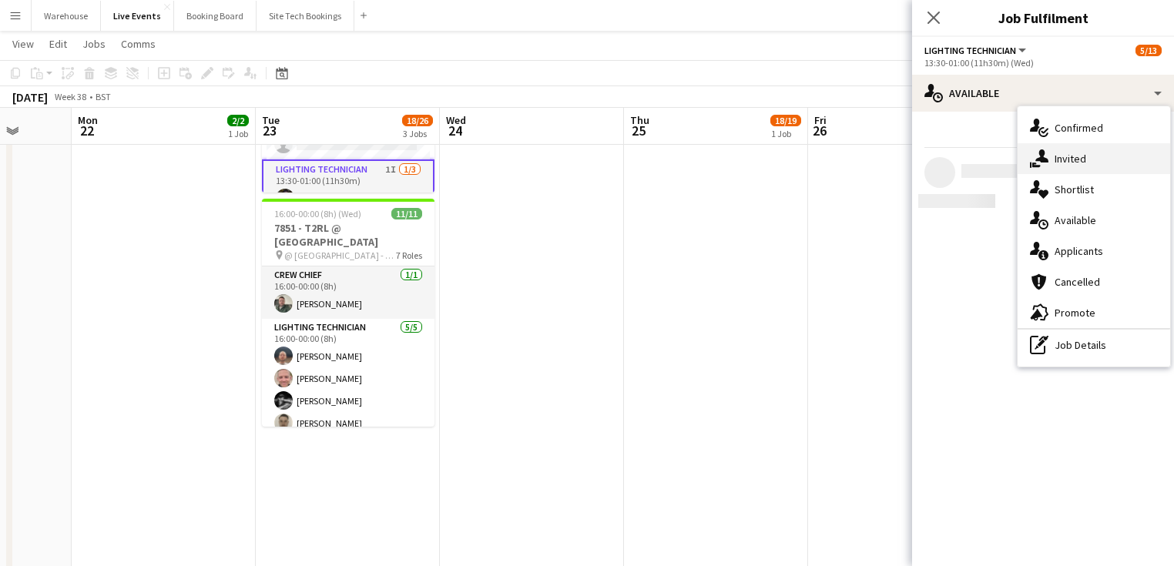
click at [1060, 164] on span "Invited" at bounding box center [1071, 159] width 32 height 14
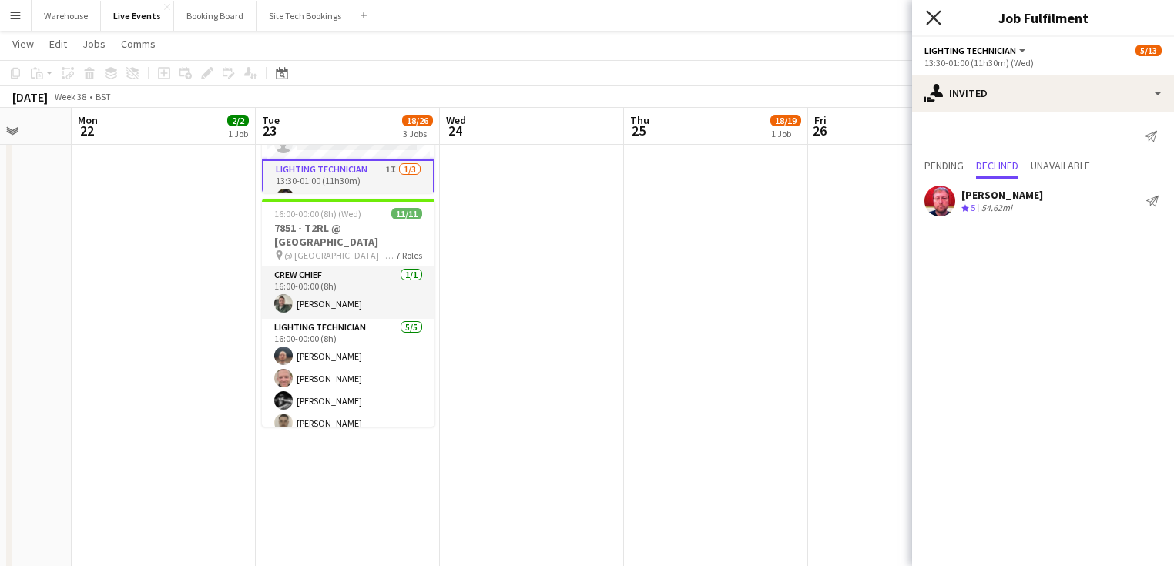
click at [928, 18] on icon "Close pop-in" at bounding box center [933, 17] width 15 height 15
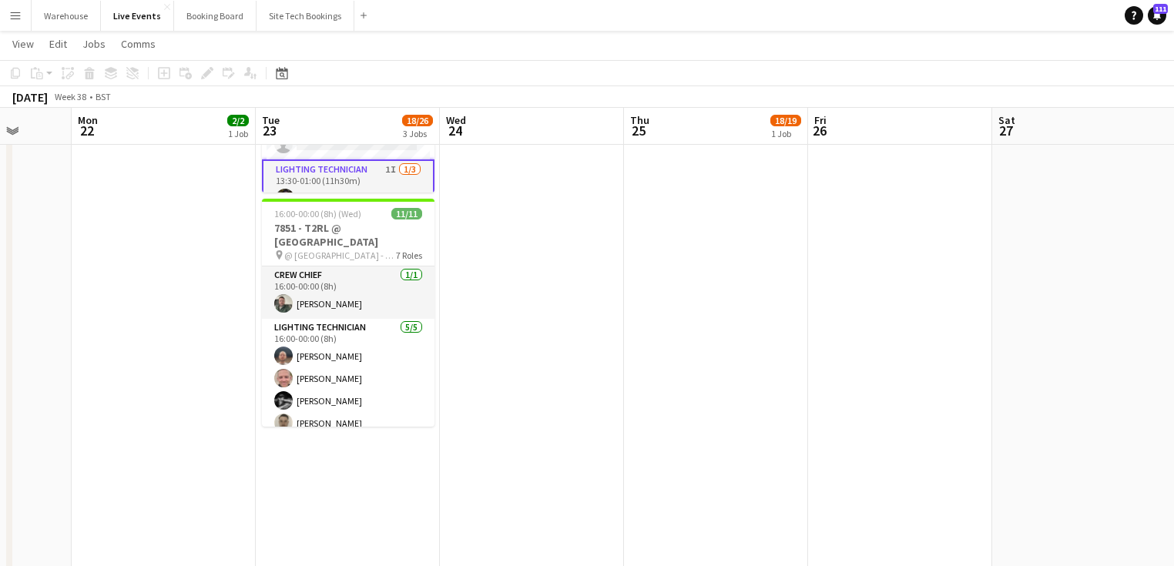
click at [1022, 163] on app-date-cell at bounding box center [1084, 254] width 184 height 1148
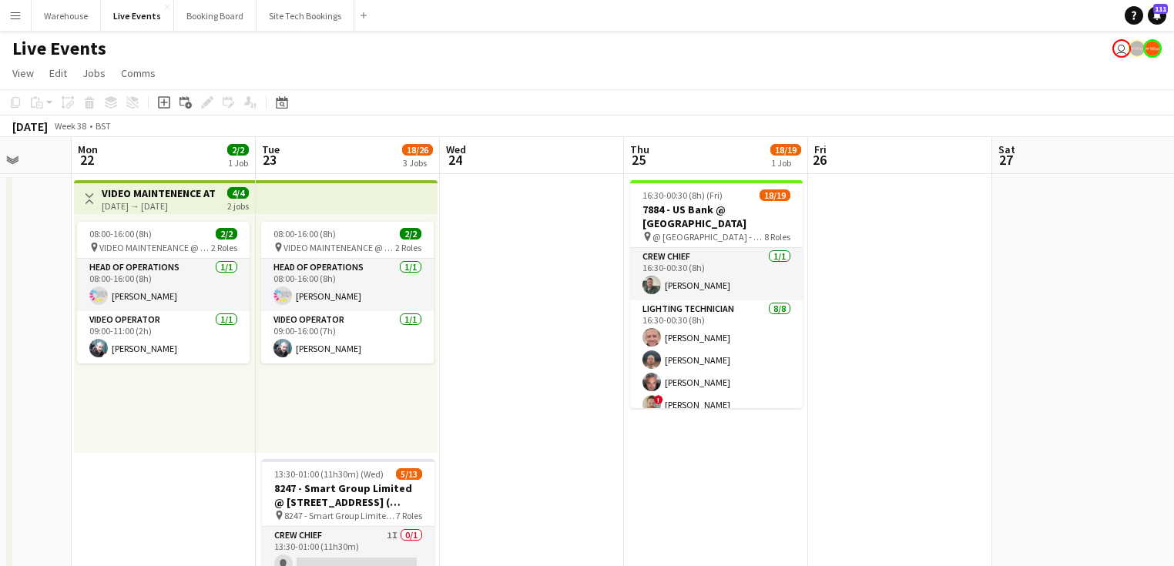
click at [532, 382] on app-date-cell at bounding box center [532, 563] width 184 height 778
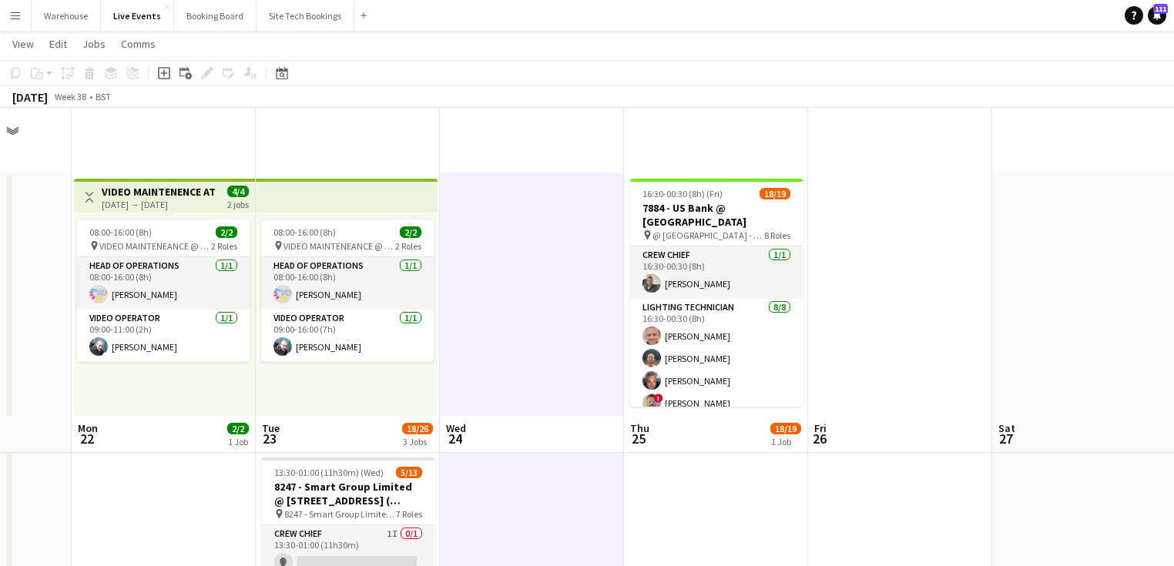
scroll to position [308, 0]
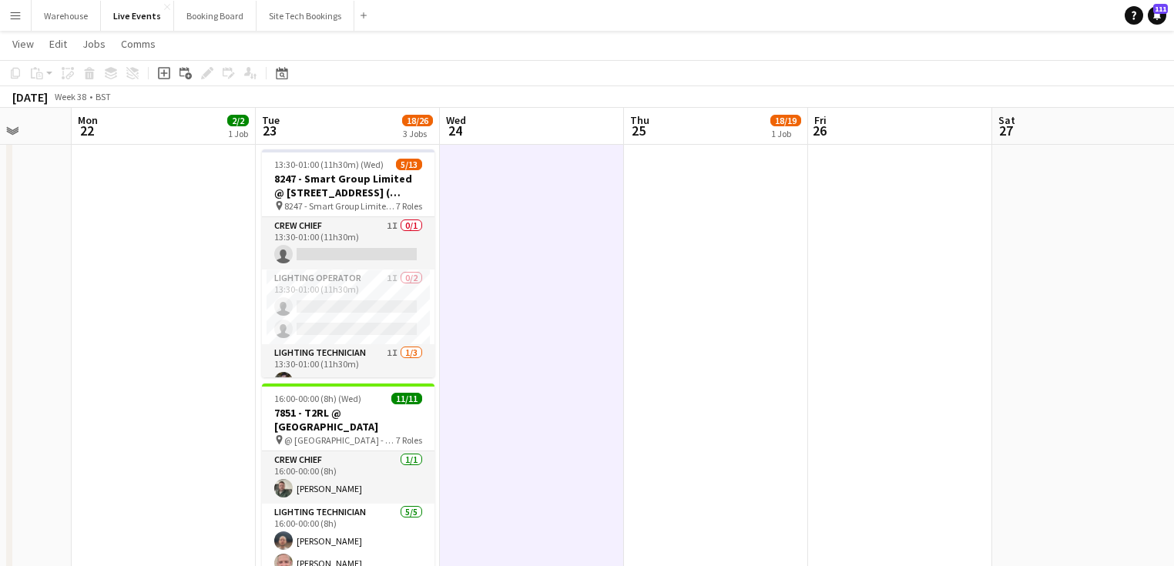
click at [772, 371] on app-date-cell "16:30-00:30 (8h) (Fri) 18/19 7884 - US Bank @ [GEOGRAPHIC_DATA] pin @ [GEOGRAPH…" at bounding box center [716, 253] width 184 height 778
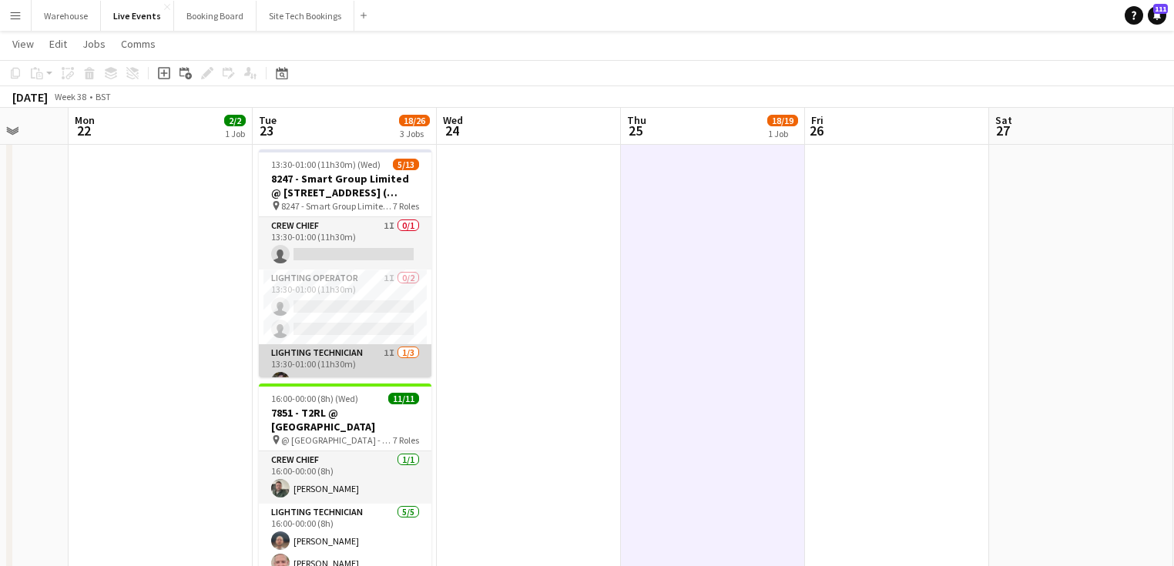
scroll to position [62, 0]
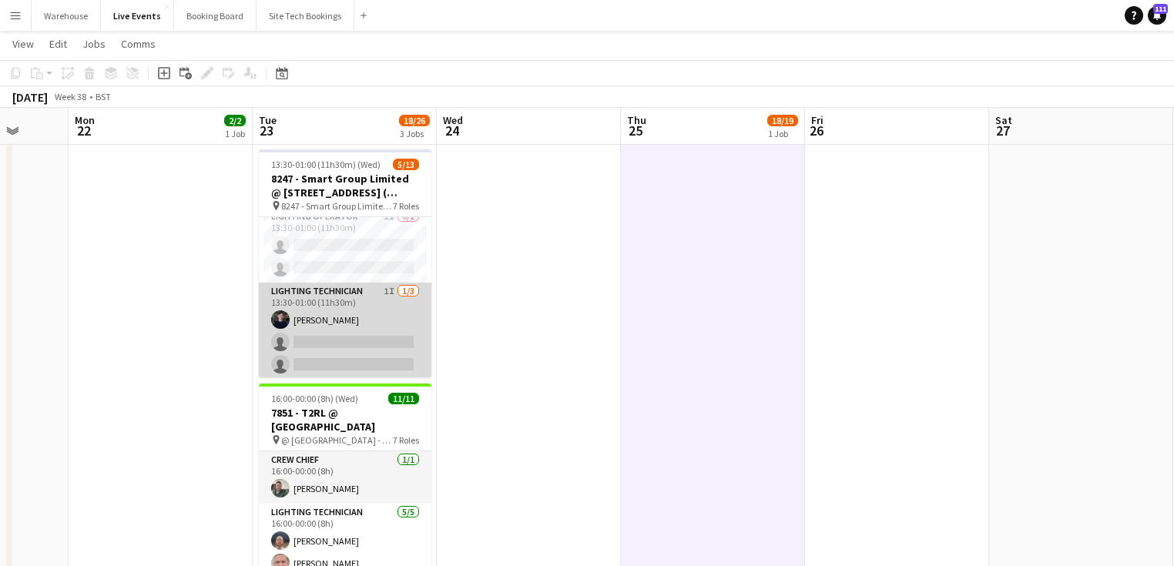
click at [341, 341] on app-card-role "Lighting Technician 1I [DATE] 13:30-01:00 (11h30m) [PERSON_NAME] single-neutral…" at bounding box center [345, 331] width 173 height 97
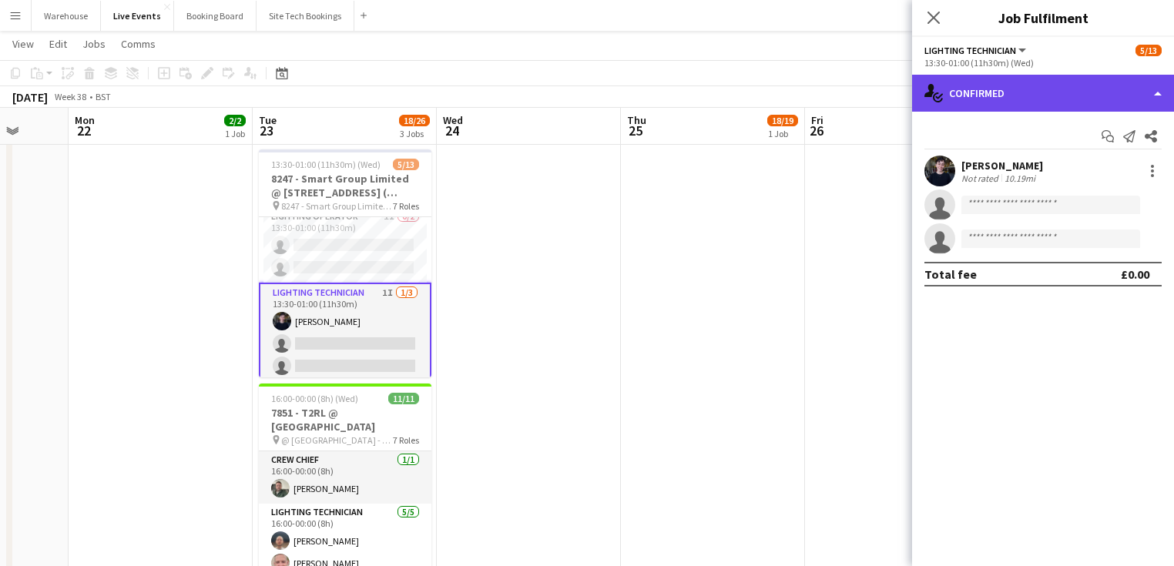
click at [1008, 86] on div "single-neutral-actions-check-2 Confirmed" at bounding box center [1043, 93] width 262 height 37
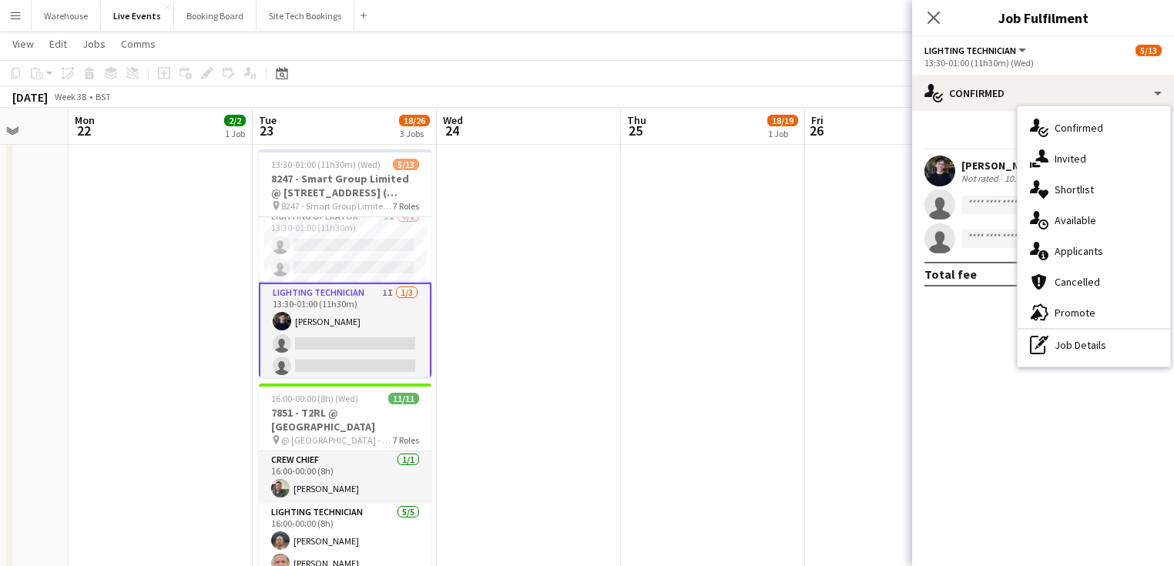
click at [1070, 156] on span "Invited" at bounding box center [1071, 159] width 32 height 14
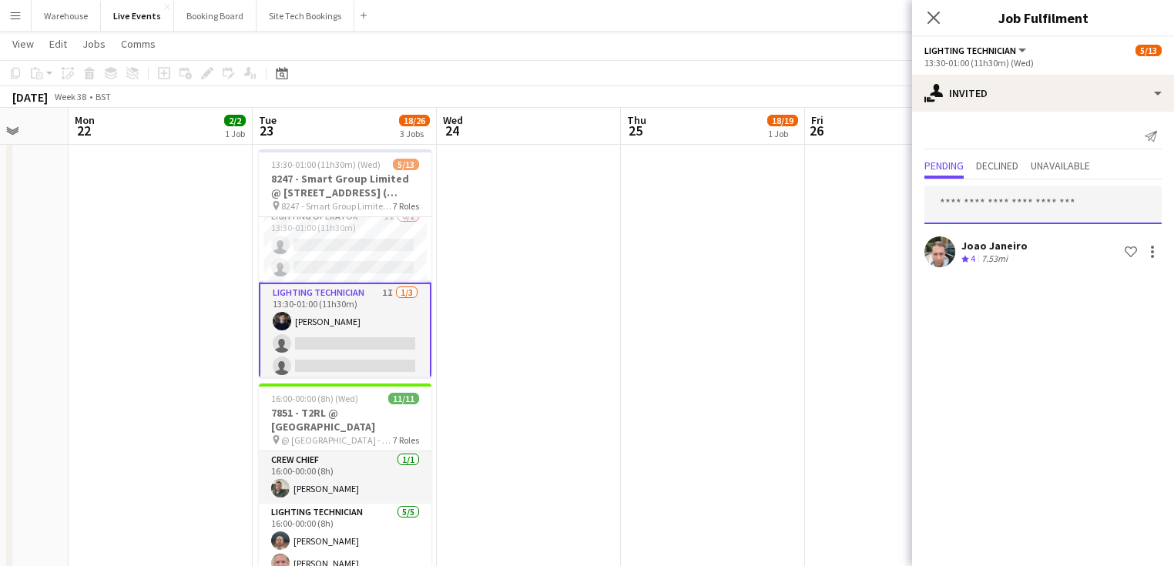
click at [995, 196] on input "text" at bounding box center [1042, 205] width 237 height 39
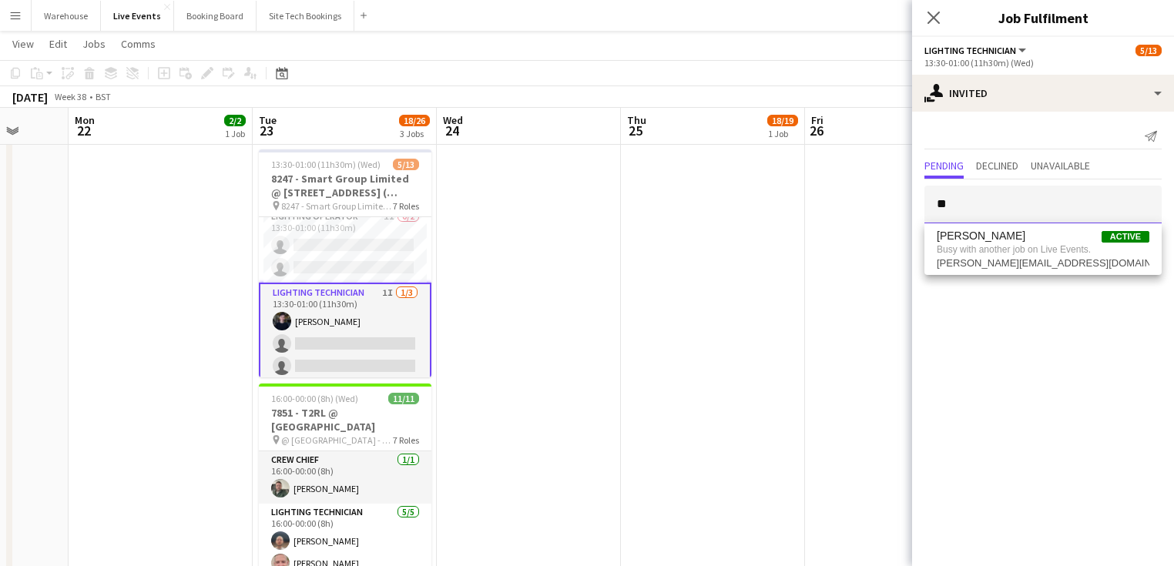
type input "*"
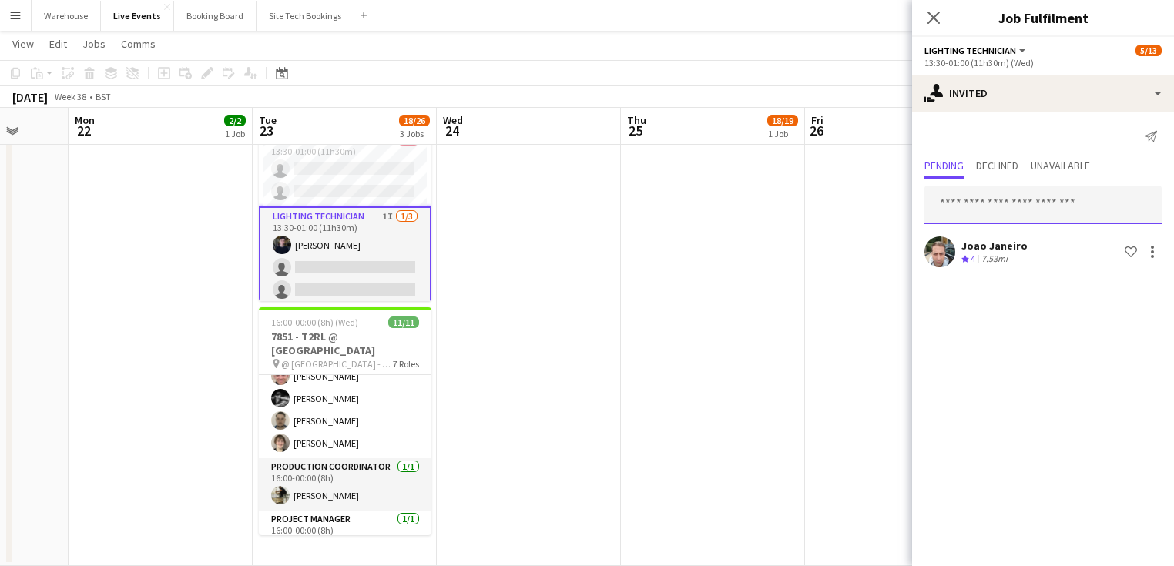
scroll to position [49, 0]
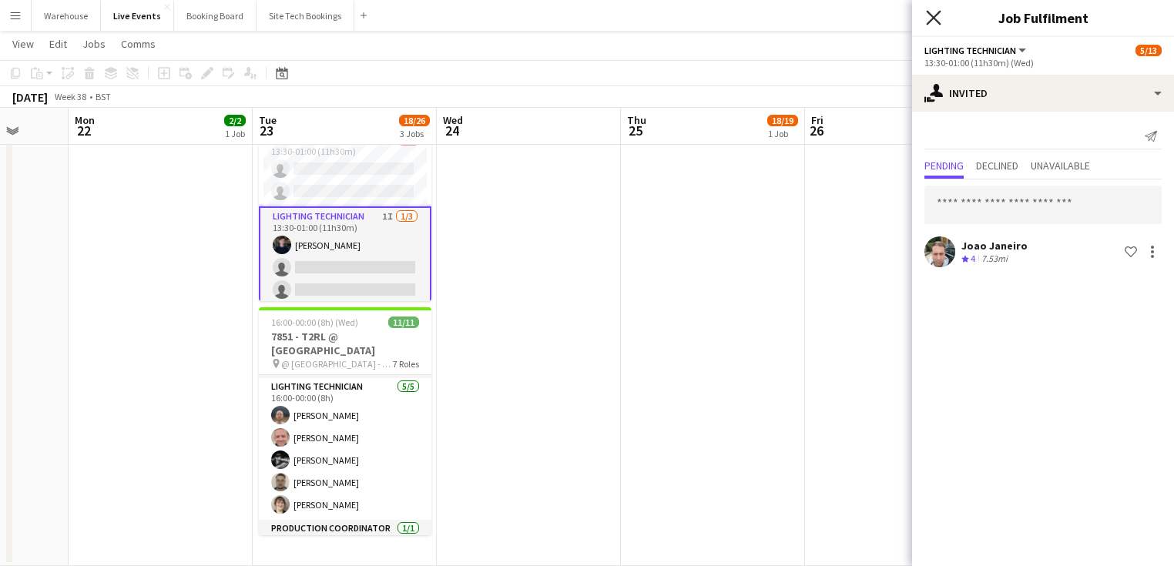
click at [938, 18] on icon "Close pop-in" at bounding box center [933, 17] width 15 height 15
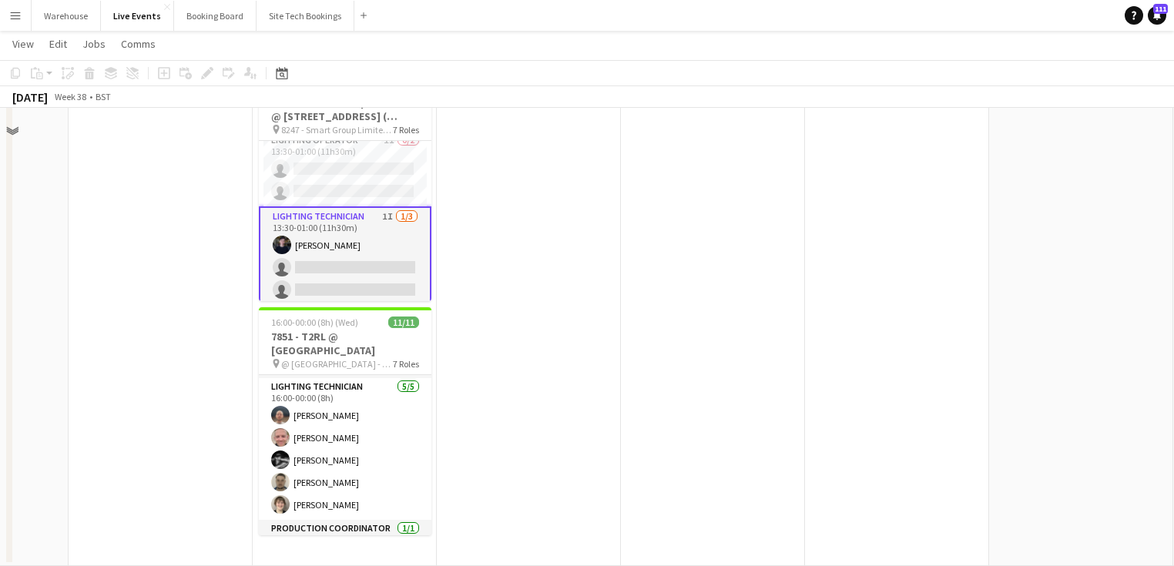
scroll to position [261, 0]
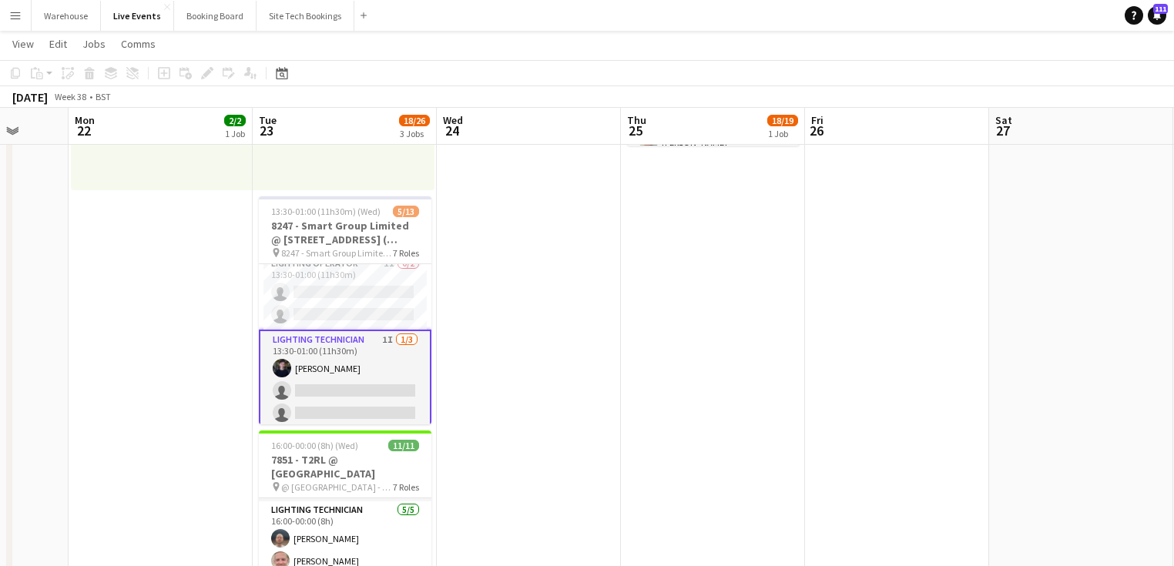
click at [206, 389] on app-date-cell "Toggle View VIDEO MAINTENENCE AT YES EVENTS [DATE] → [DATE] 4/4 2 jobs 08:00-16…" at bounding box center [161, 300] width 184 height 778
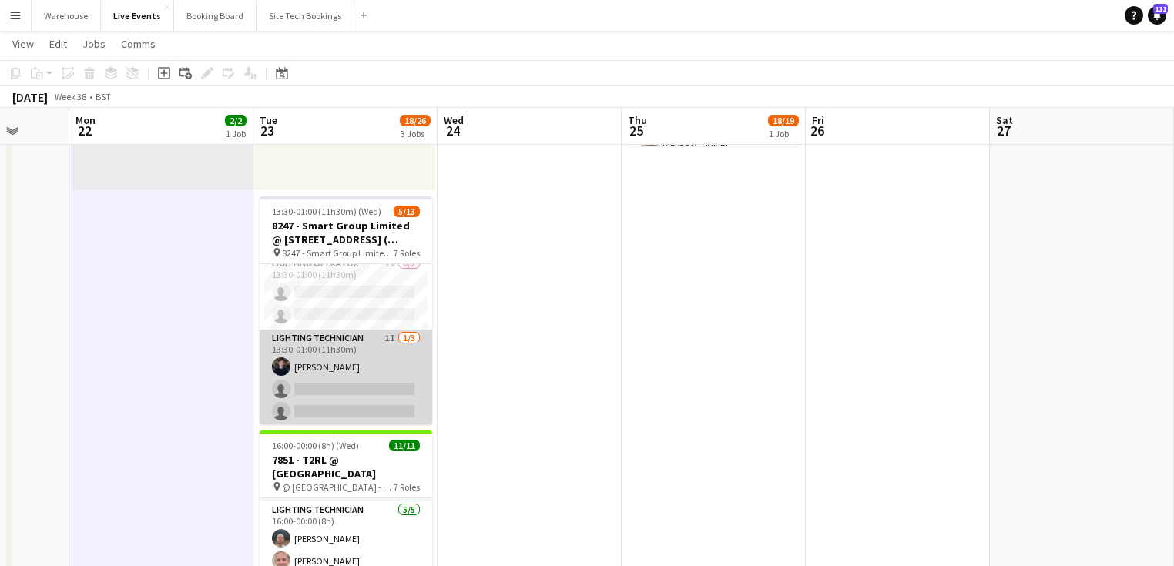
drag, startPoint x: 327, startPoint y: 345, endPoint x: 309, endPoint y: 353, distance: 20.0
click at [327, 348] on app-card-role "Lighting Technician 1I [DATE] 13:30-01:00 (11h30m) [PERSON_NAME] single-neutral…" at bounding box center [346, 378] width 173 height 97
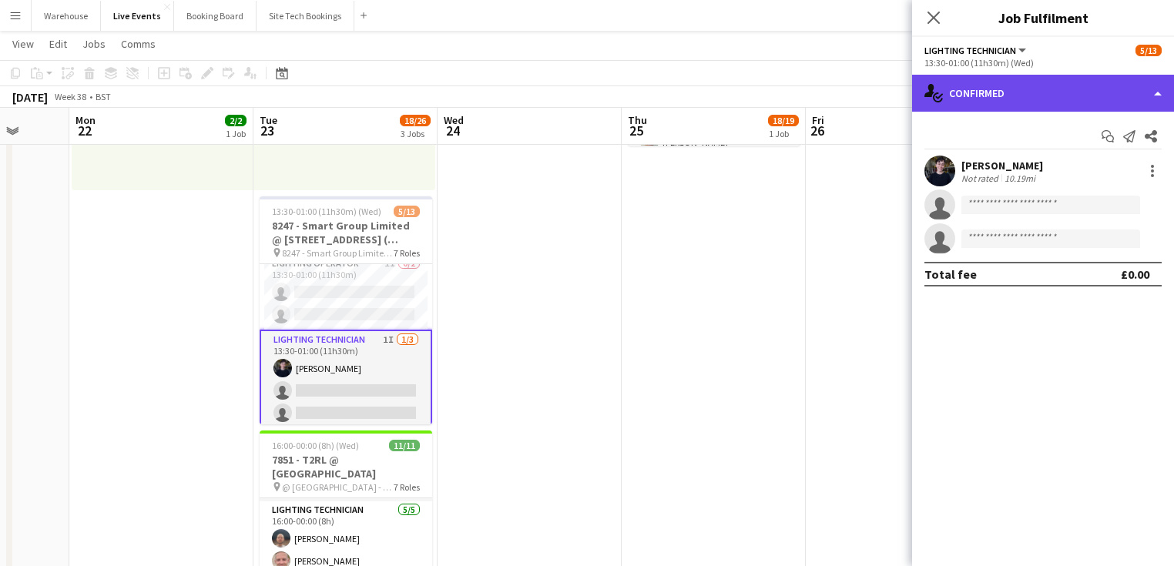
click at [1062, 99] on div "single-neutral-actions-check-2 Confirmed" at bounding box center [1043, 93] width 262 height 37
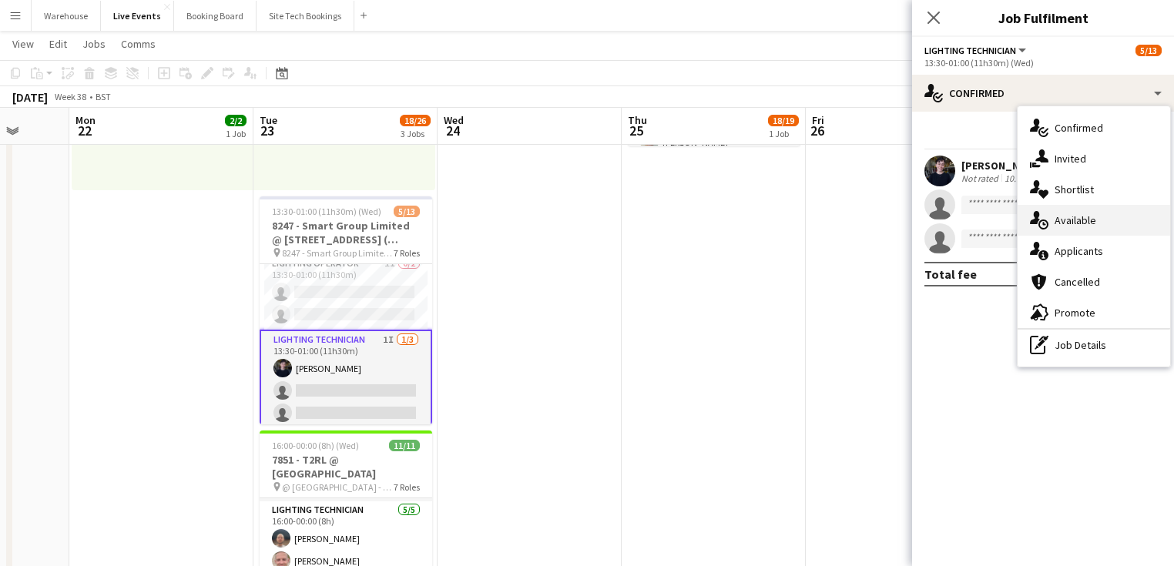
click at [1065, 225] on span "Available" at bounding box center [1076, 220] width 42 height 14
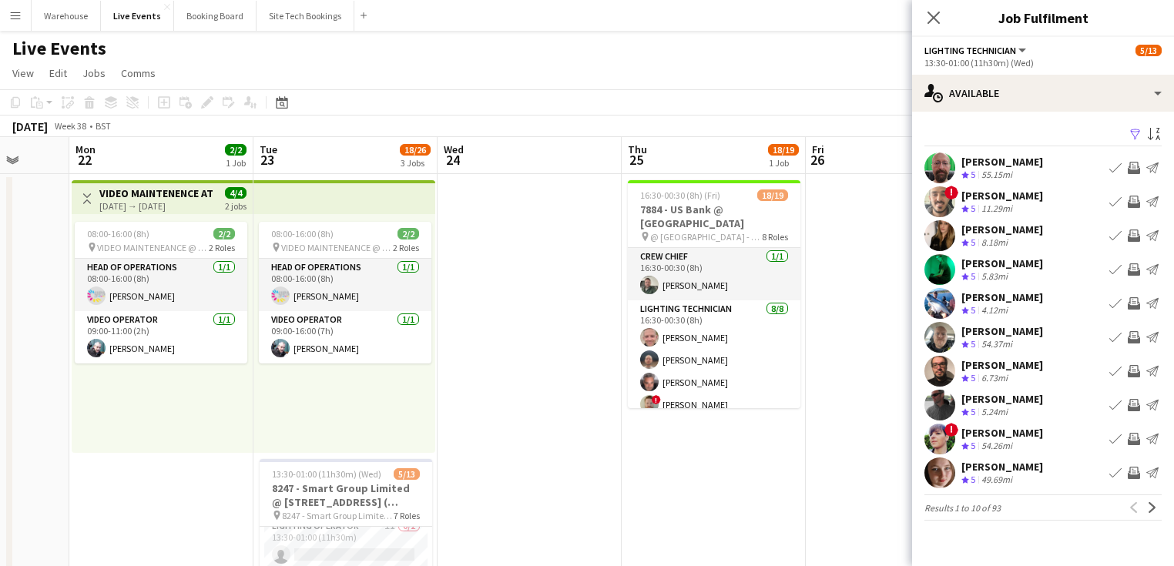
scroll to position [185, 0]
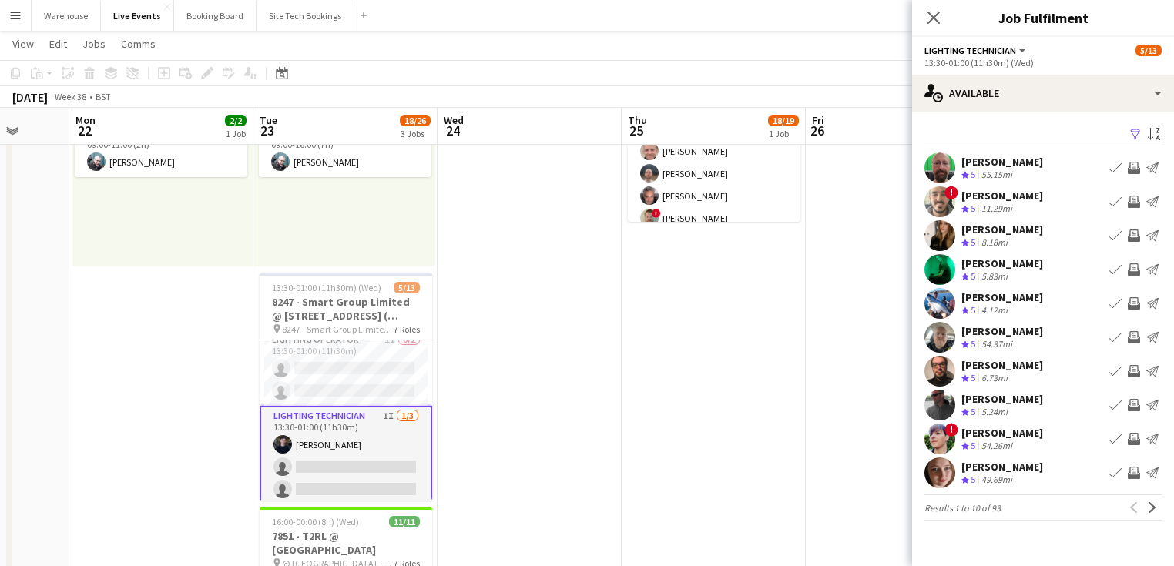
click at [1130, 203] on app-icon "Invite crew" at bounding box center [1134, 202] width 12 height 12
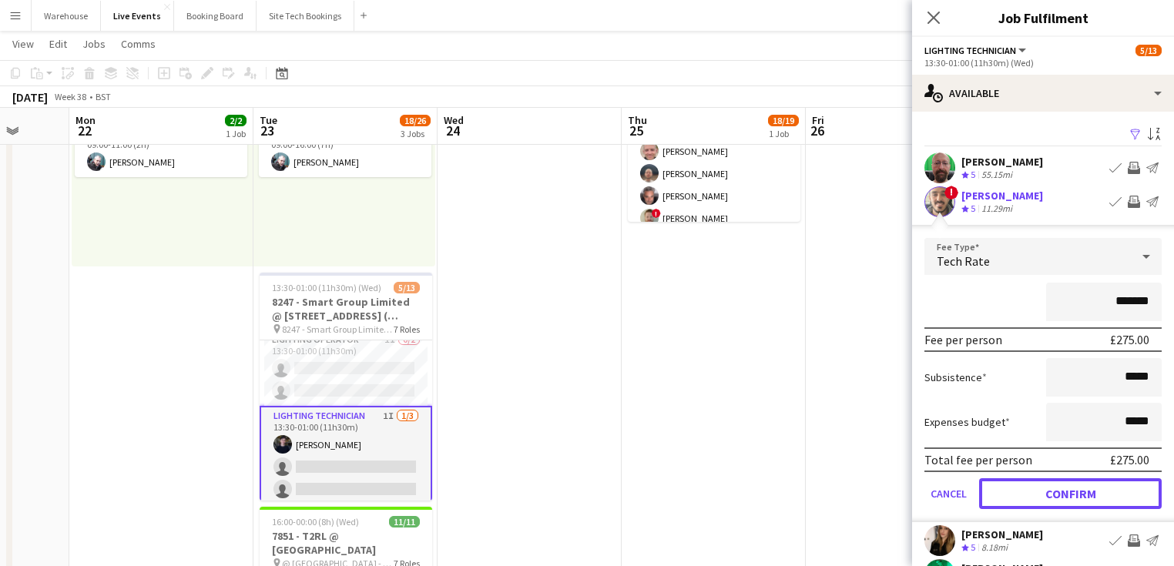
click at [1054, 489] on button "Confirm" at bounding box center [1070, 493] width 183 height 31
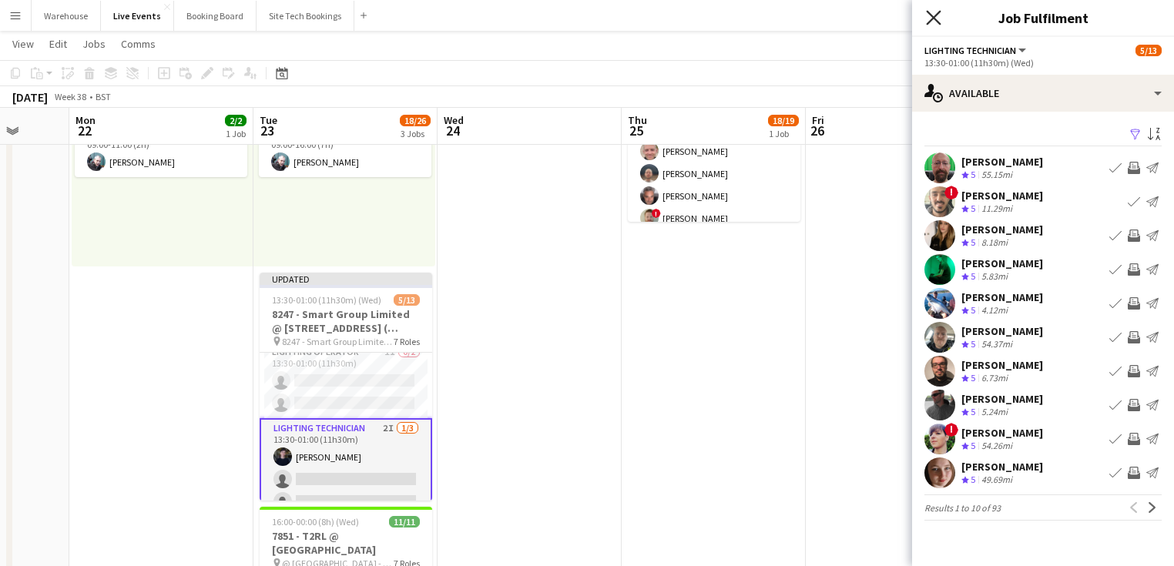
click at [933, 12] on icon "Close pop-in" at bounding box center [933, 17] width 15 height 15
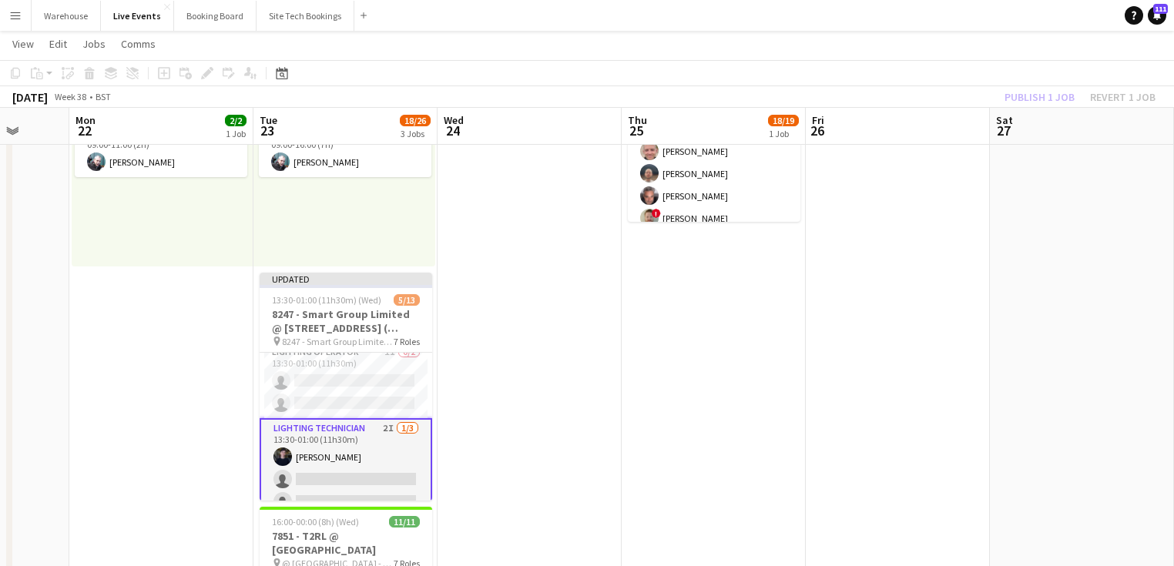
drag, startPoint x: 590, startPoint y: 384, endPoint x: 530, endPoint y: 373, distance: 61.0
click at [586, 382] on app-date-cell at bounding box center [530, 377] width 184 height 778
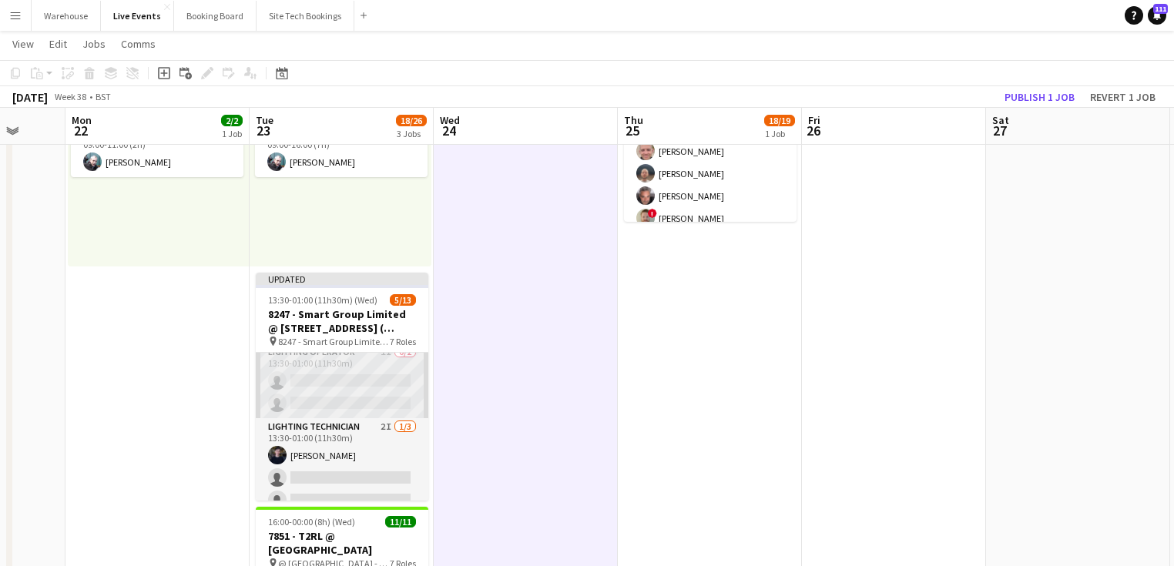
click at [327, 354] on app-card-role "Lighting Operator 1I 0/2 13:30-01:00 (11h30m) single-neutral-actions single-neu…" at bounding box center [342, 381] width 173 height 75
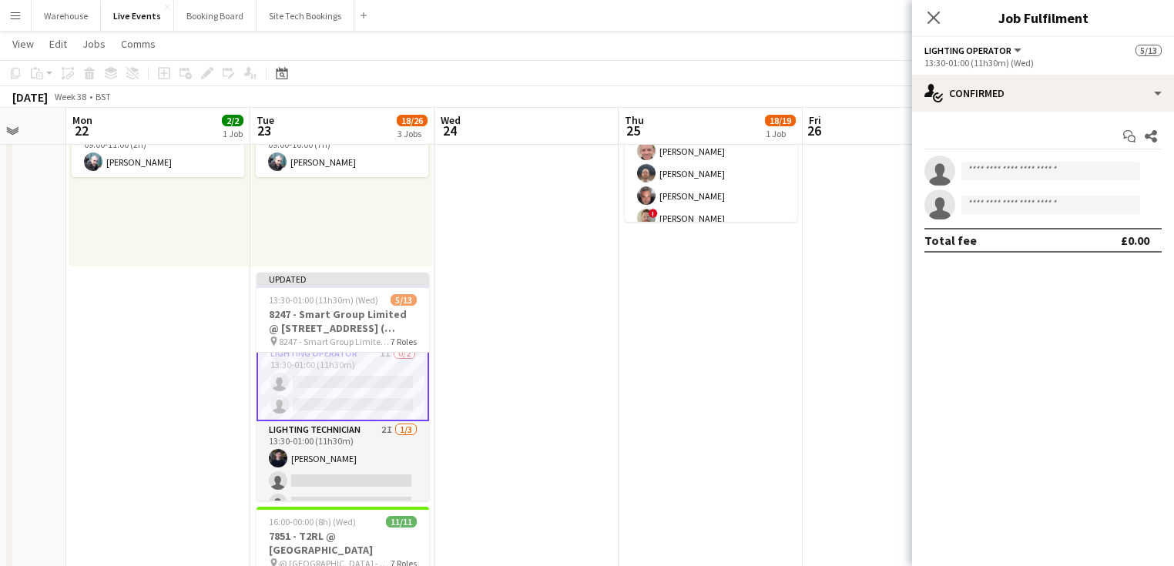
scroll to position [62, 0]
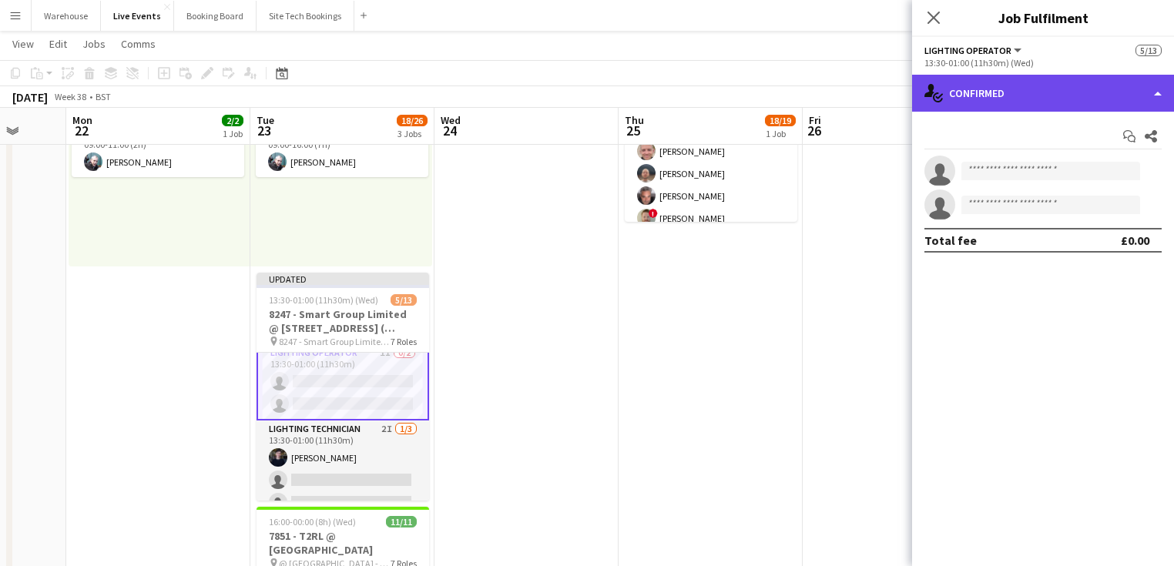
click at [1029, 105] on div "single-neutral-actions-check-2 Confirmed" at bounding box center [1043, 93] width 262 height 37
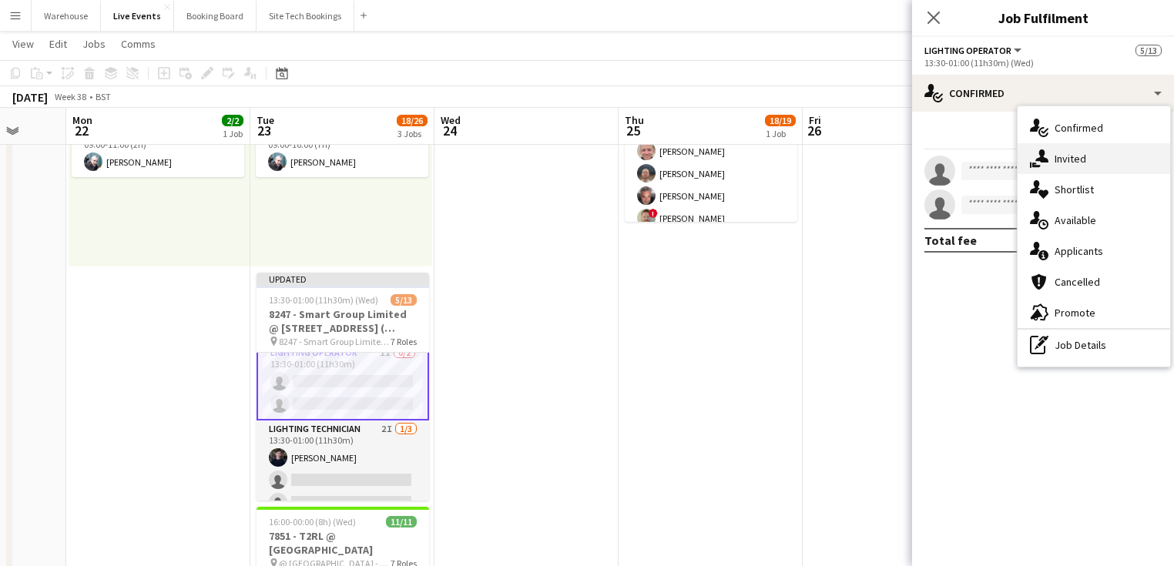
click at [1085, 165] on div "single-neutral-actions-share-1 Invited" at bounding box center [1094, 158] width 153 height 31
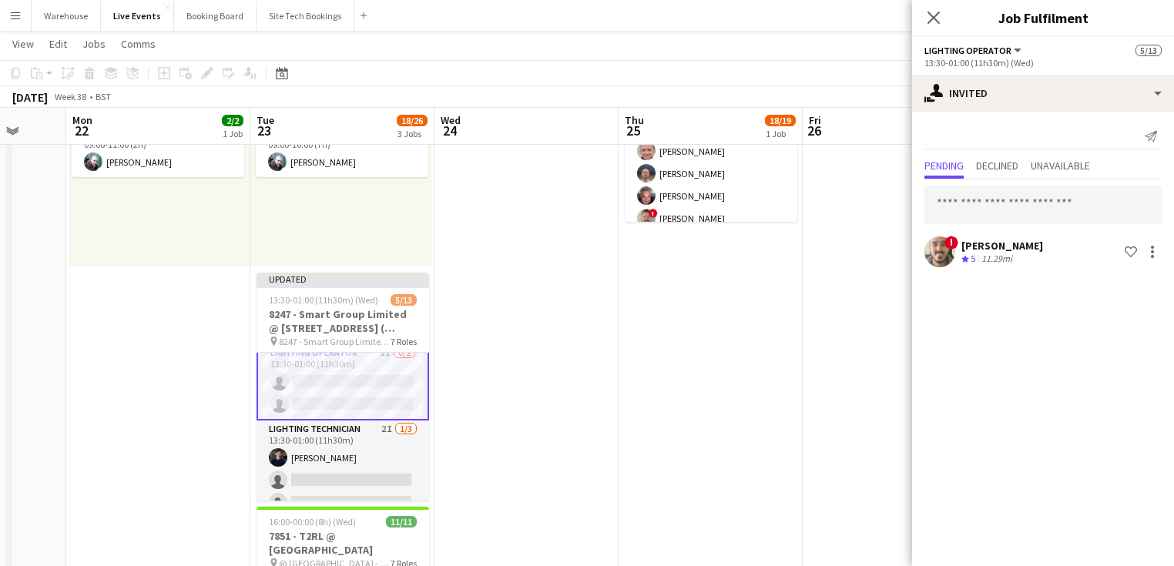
scroll to position [1, 0]
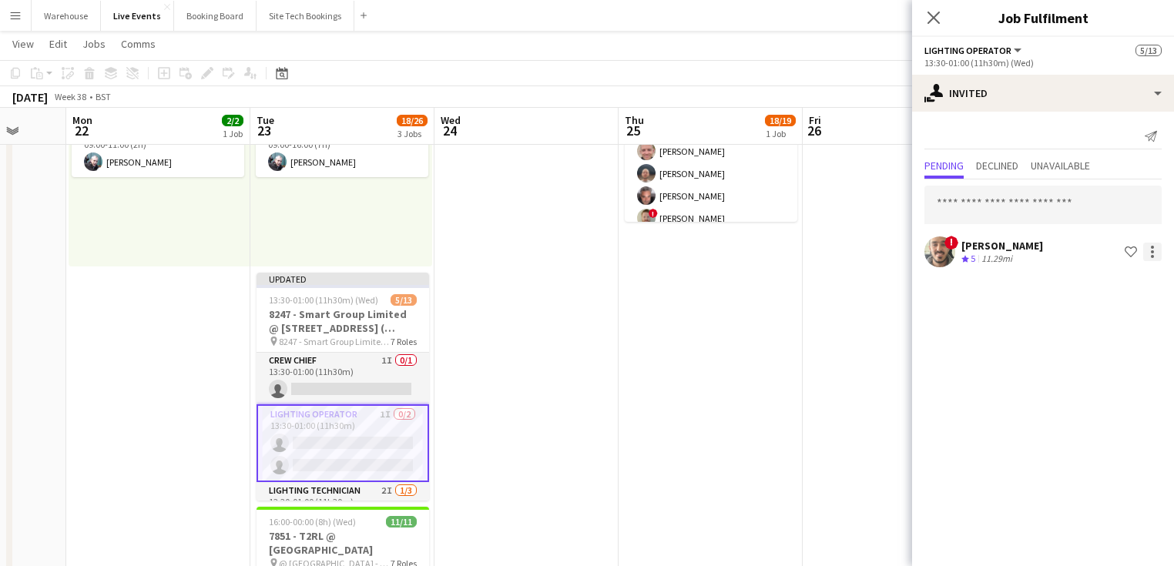
click at [1157, 254] on div at bounding box center [1152, 252] width 18 height 18
click at [1088, 395] on span "Cancel invitation" at bounding box center [1103, 390] width 90 height 13
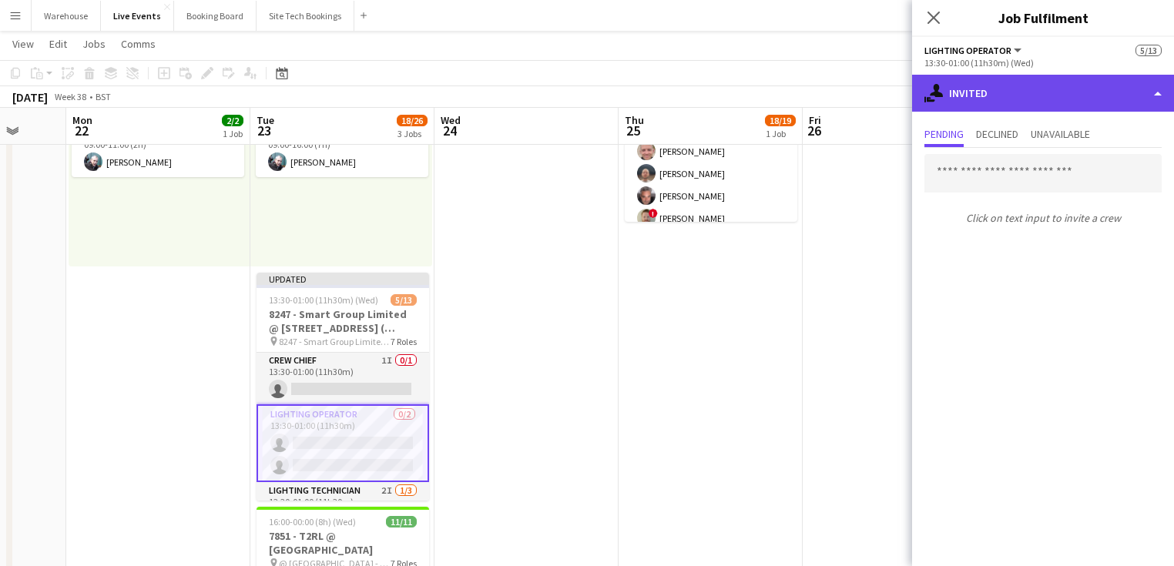
click at [989, 96] on div "single-neutral-actions-share-1 Invited" at bounding box center [1043, 93] width 262 height 37
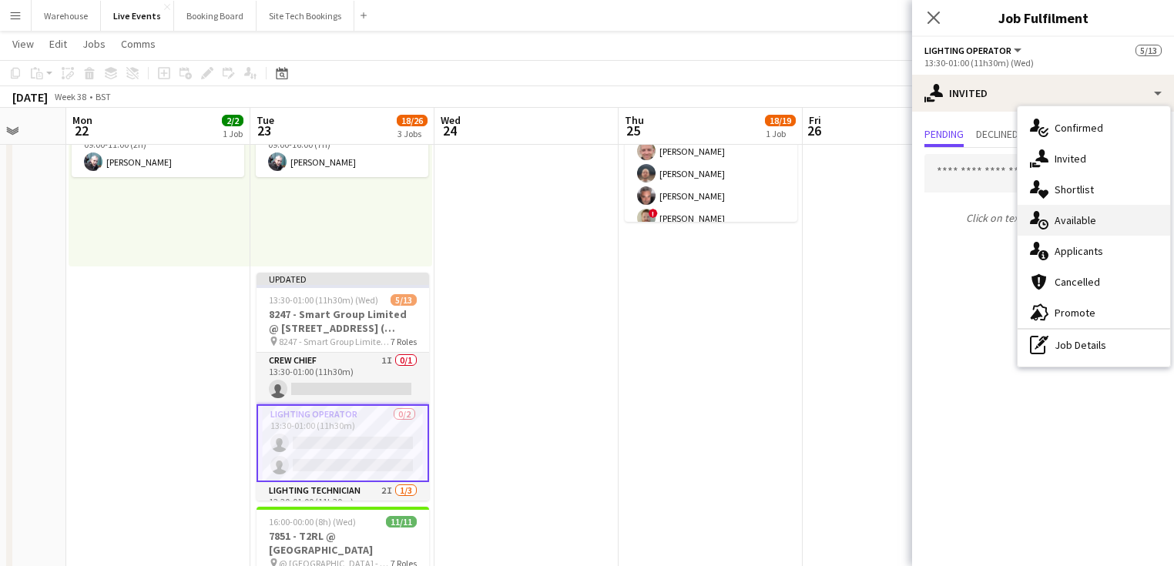
click at [1078, 213] on span "Available" at bounding box center [1076, 220] width 42 height 14
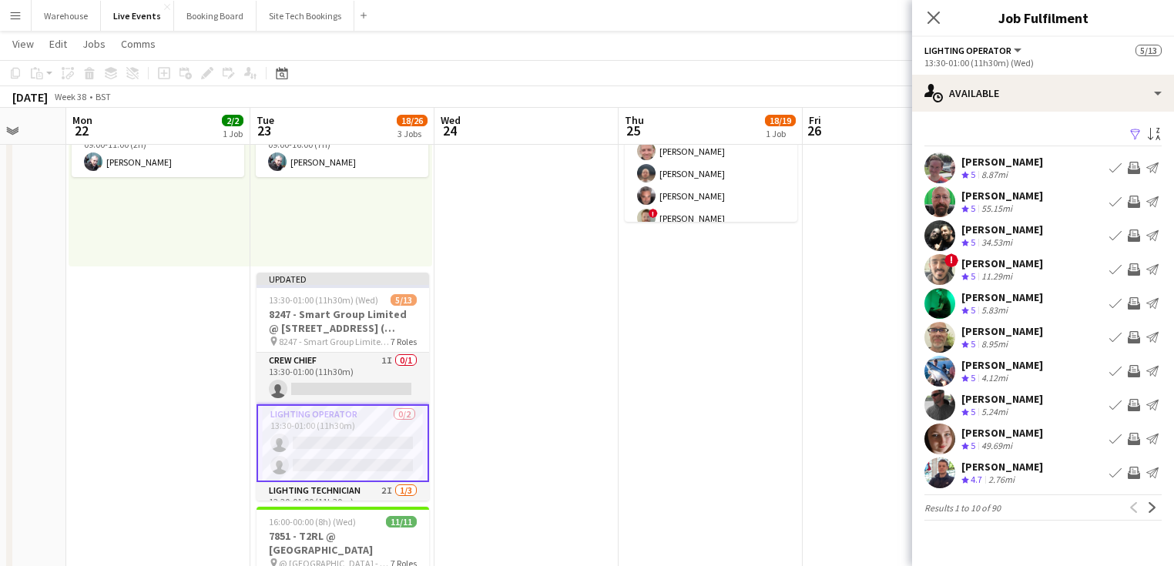
click at [1135, 271] on app-icon "Invite crew" at bounding box center [1134, 269] width 12 height 12
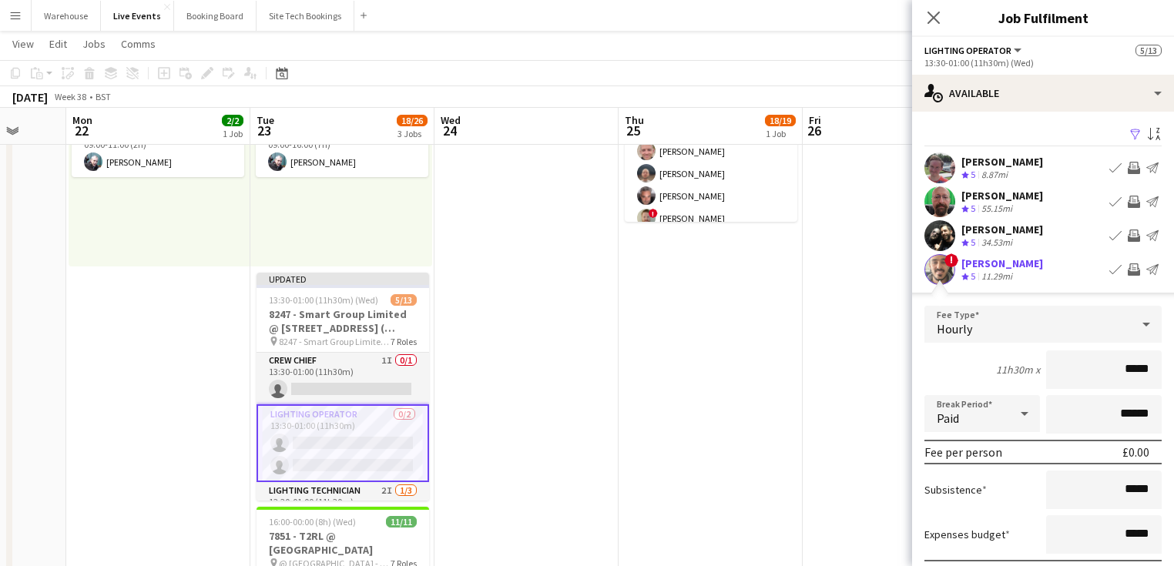
click at [958, 327] on span "Hourly" at bounding box center [954, 328] width 35 height 15
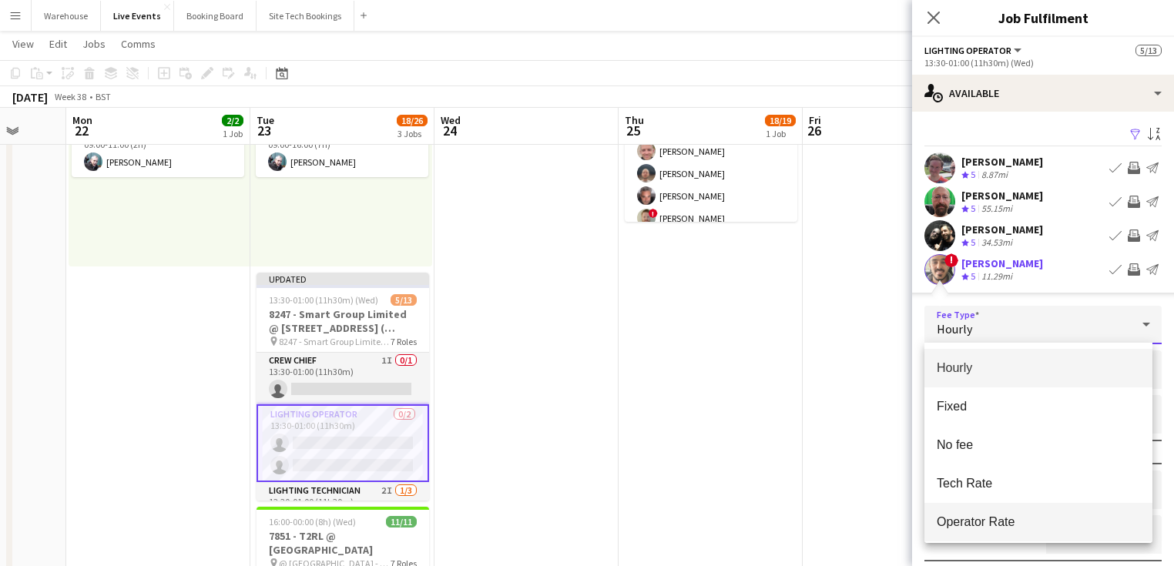
click at [948, 518] on span "Operator Rate" at bounding box center [1038, 522] width 203 height 15
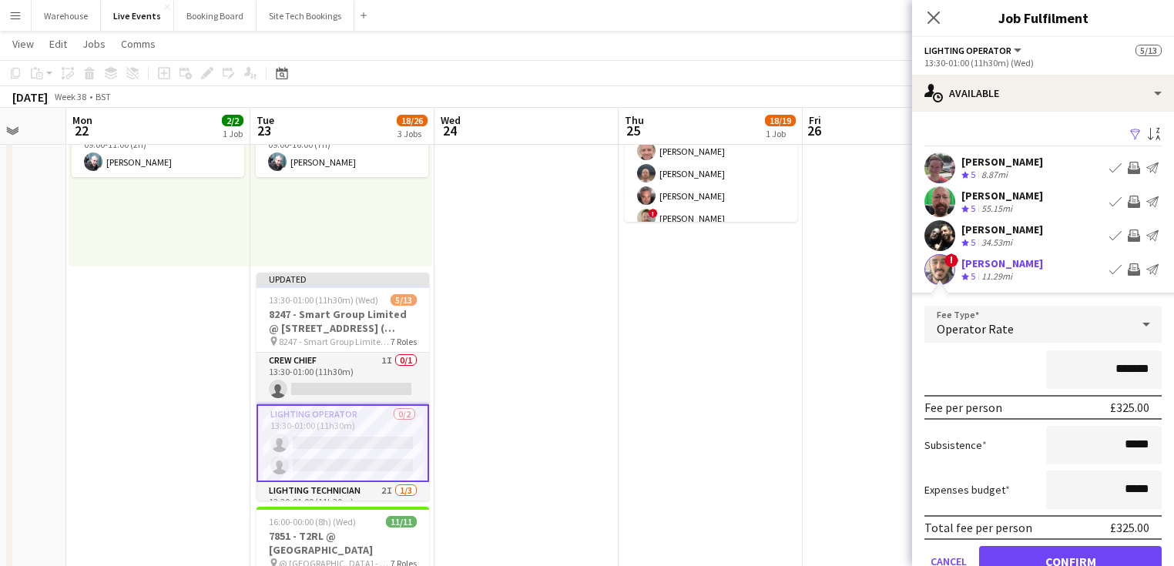
scroll to position [62, 0]
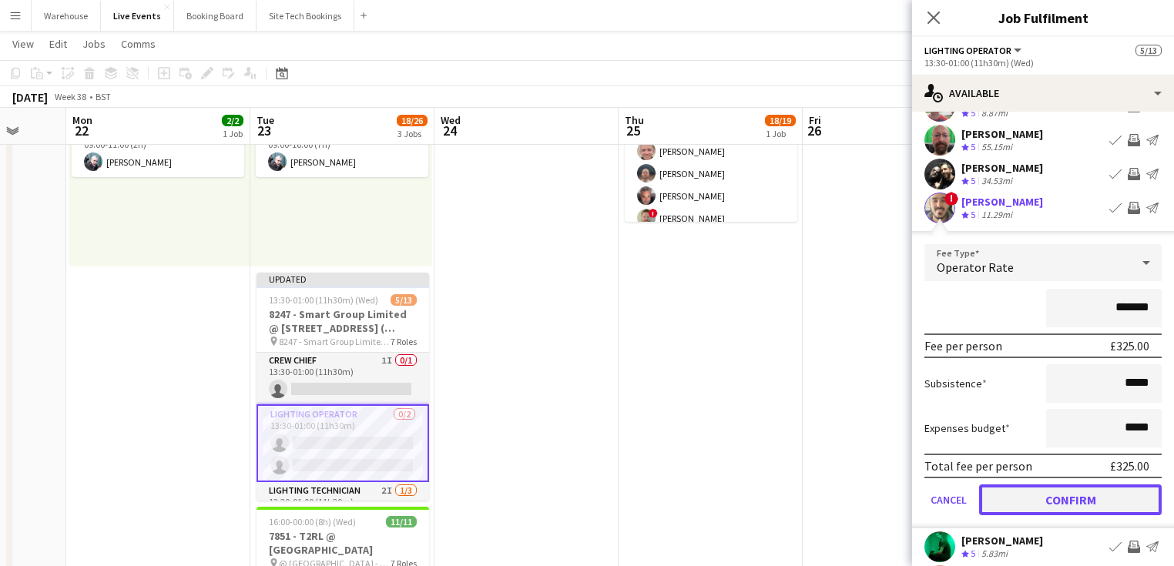
click at [1044, 496] on button "Confirm" at bounding box center [1070, 500] width 183 height 31
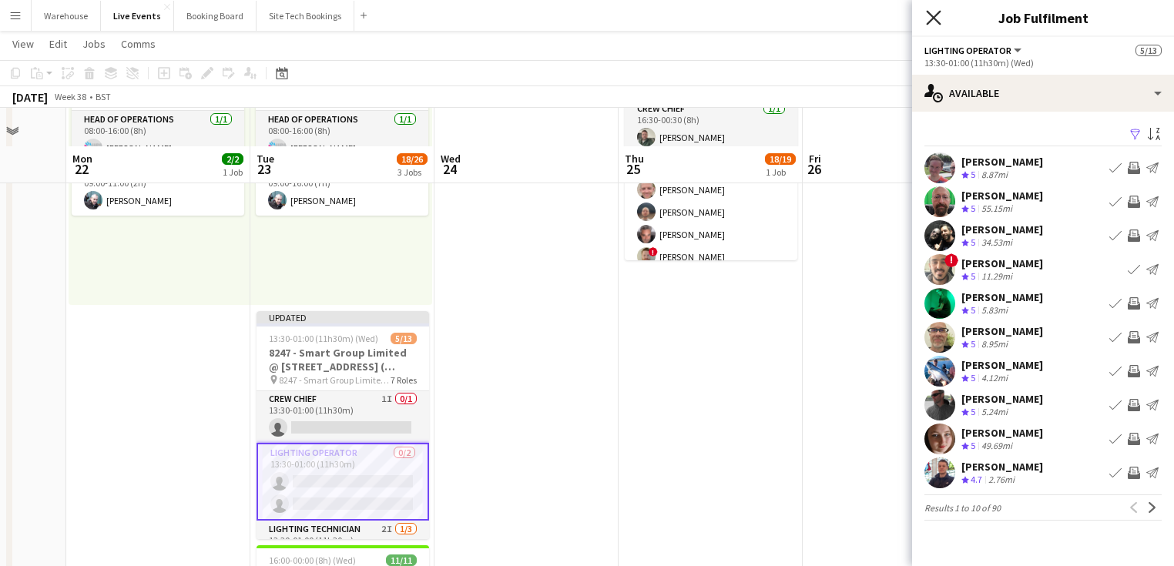
click at [935, 18] on icon at bounding box center [933, 17] width 15 height 15
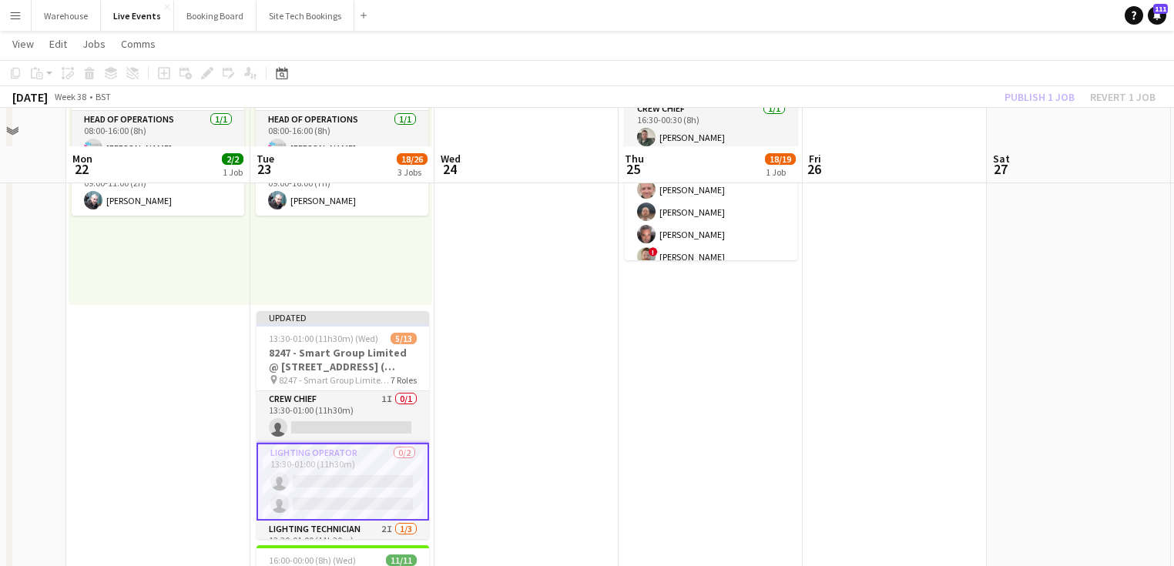
click at [508, 407] on app-date-cell at bounding box center [526, 415] width 184 height 778
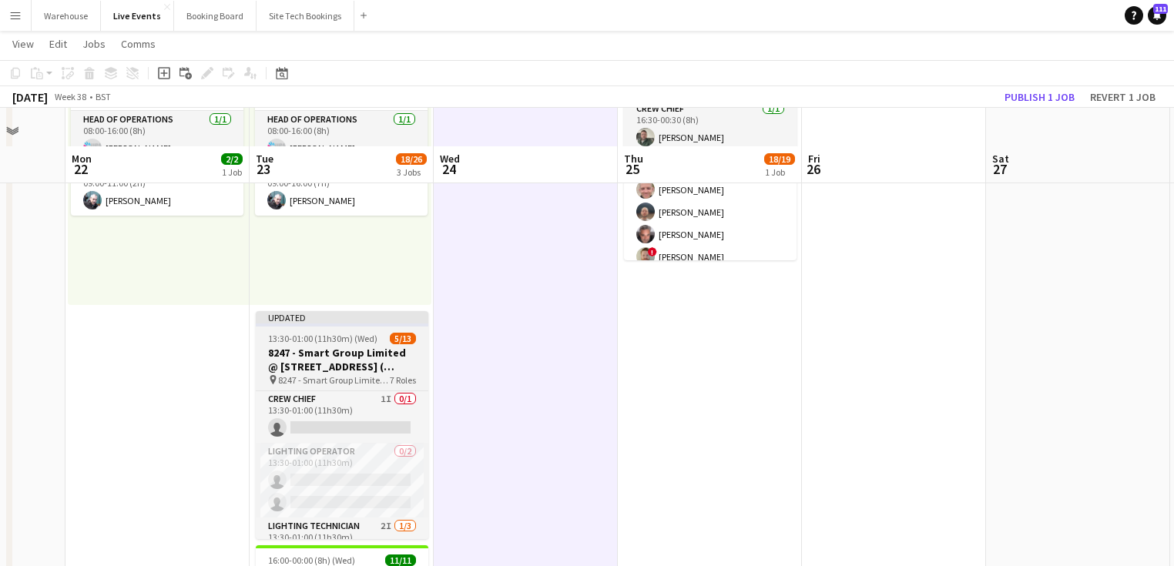
click at [340, 354] on h3 "8247 - Smart Group Limited @ [STREET_ADDRESS] ( Formerly Freemasons' Hall)" at bounding box center [342, 360] width 173 height 28
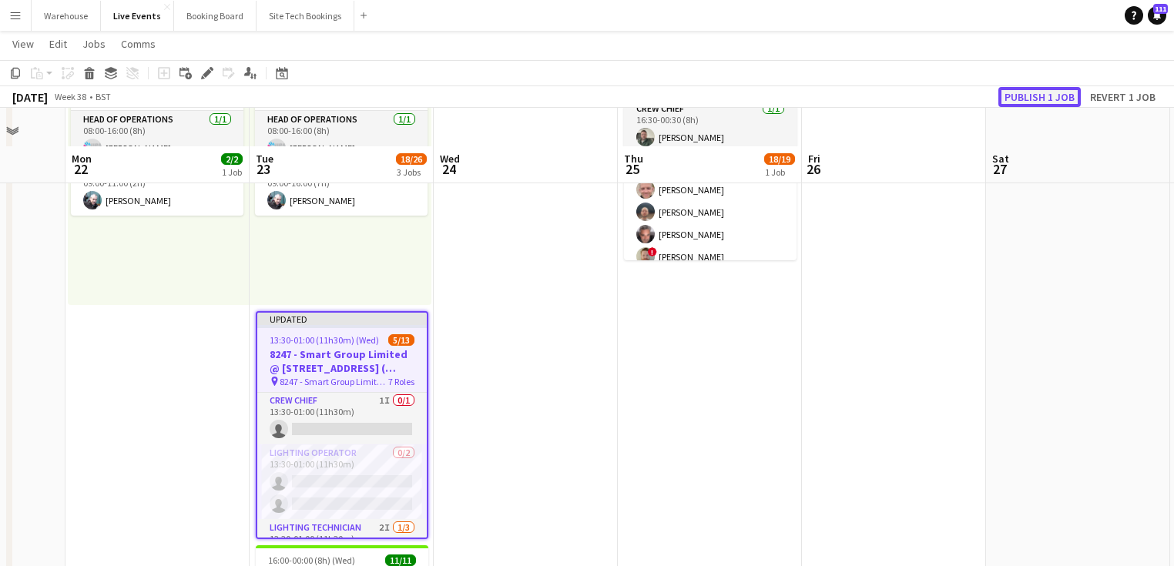
click at [1056, 92] on button "Publish 1 job" at bounding box center [1039, 97] width 82 height 20
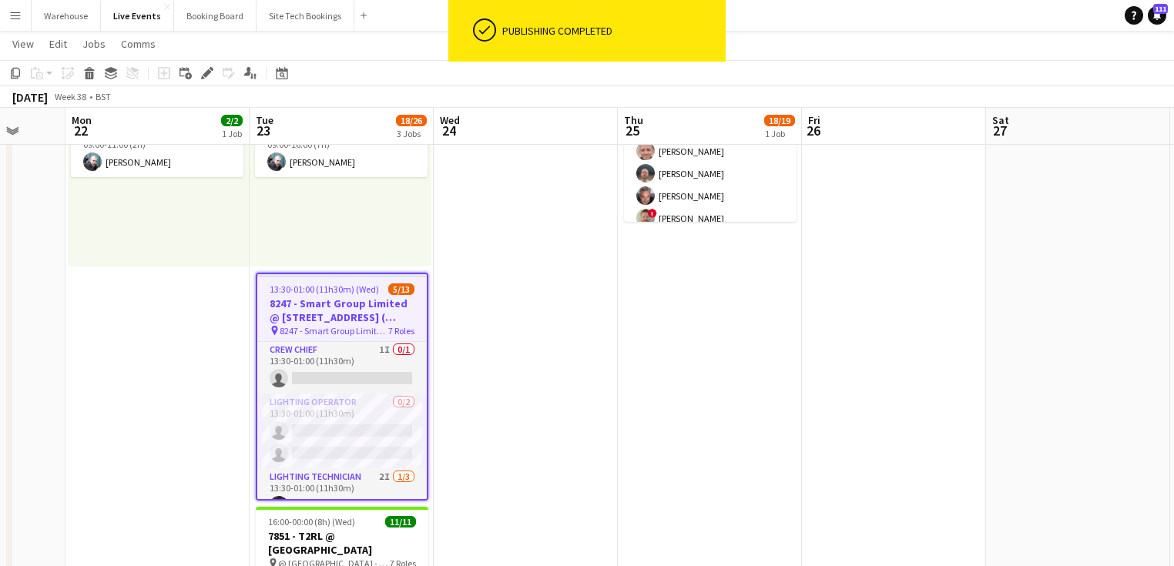
click at [534, 402] on app-date-cell at bounding box center [526, 377] width 184 height 778
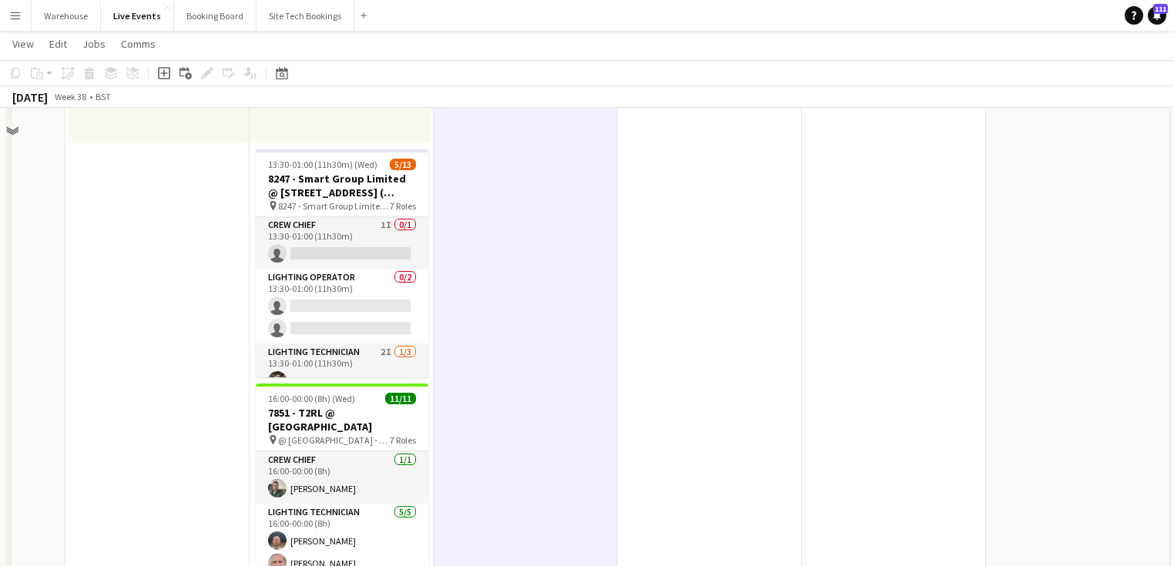
scroll to position [247, 0]
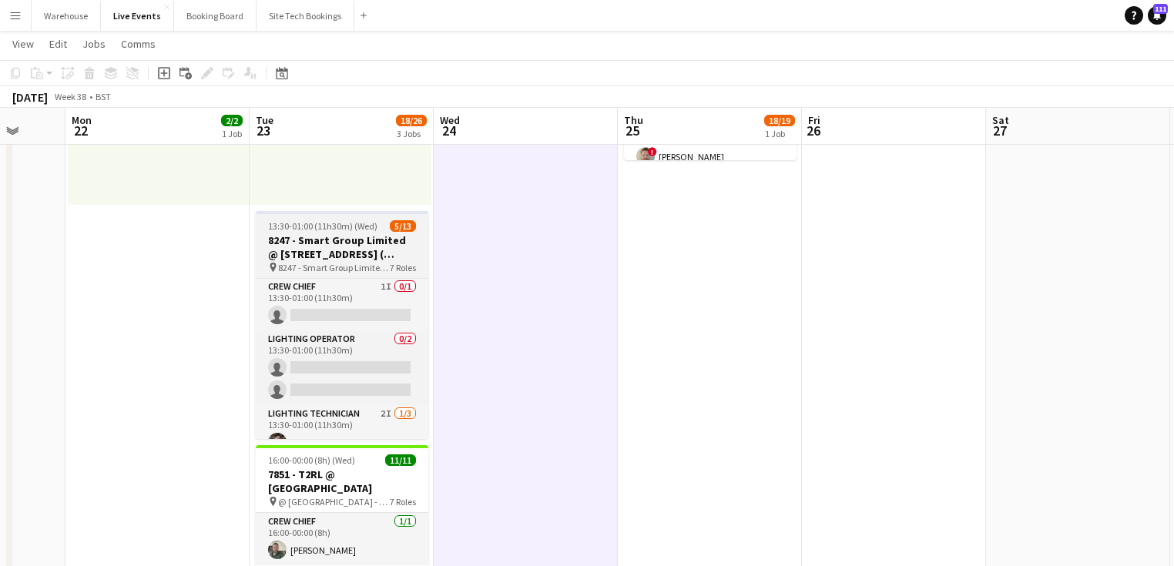
click at [330, 244] on h3 "8247 - Smart Group Limited @ [STREET_ADDRESS] ( Formerly Freemasons' Hall)" at bounding box center [342, 247] width 173 height 28
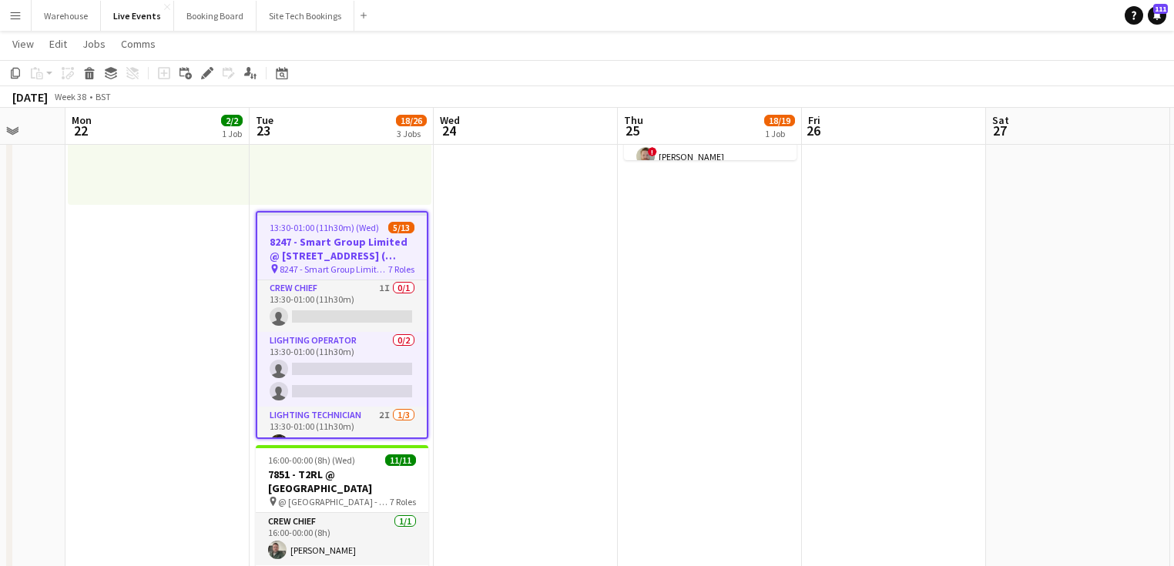
scroll to position [0, 0]
click at [499, 353] on app-date-cell at bounding box center [526, 315] width 184 height 778
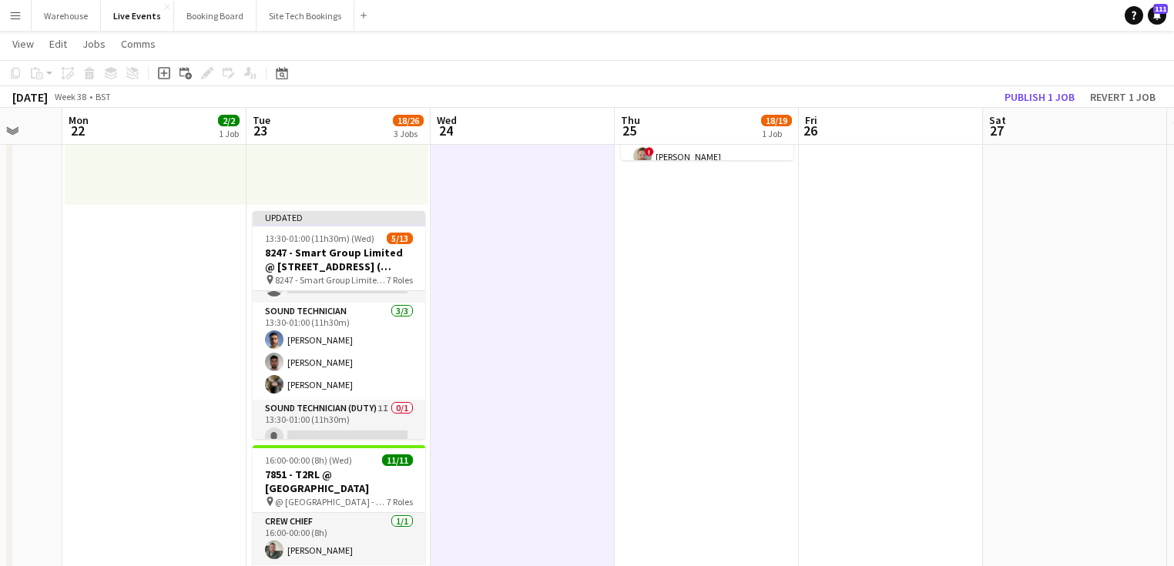
scroll to position [32, 0]
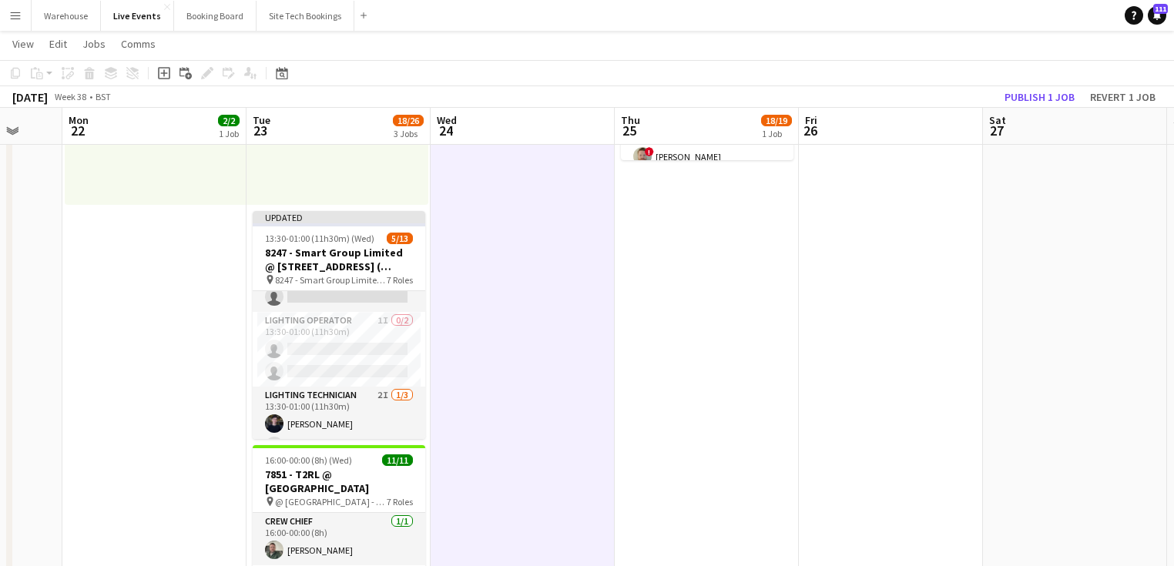
click at [733, 382] on app-date-cell "16:30-00:30 (8h) (Fri) 18/19 7884 - US Bank @ [GEOGRAPHIC_DATA] pin @ [GEOGRAPH…" at bounding box center [707, 315] width 184 height 778
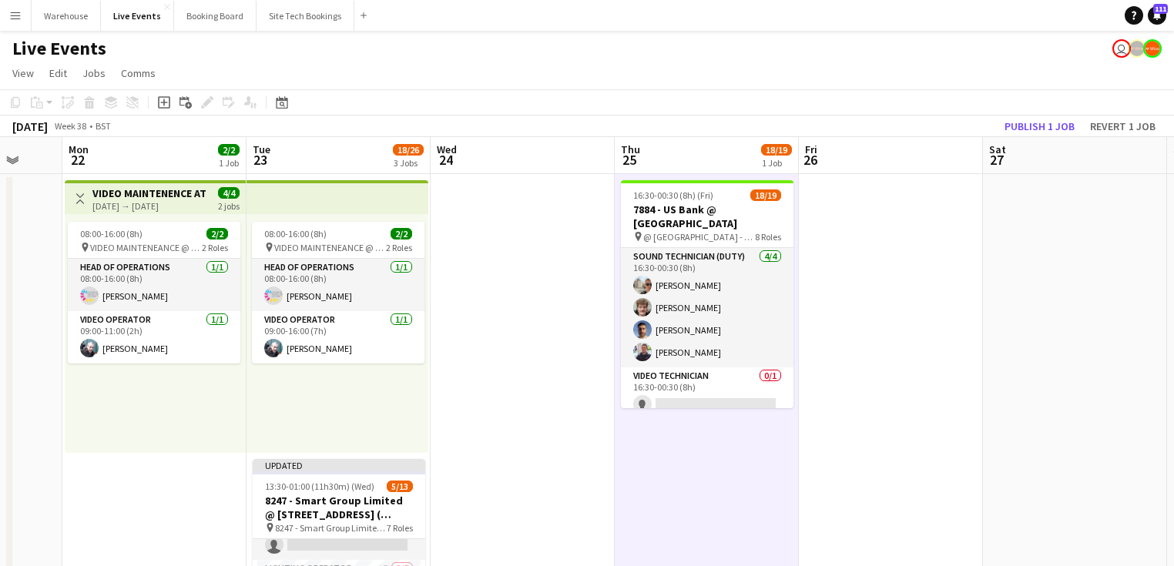
scroll to position [505, 0]
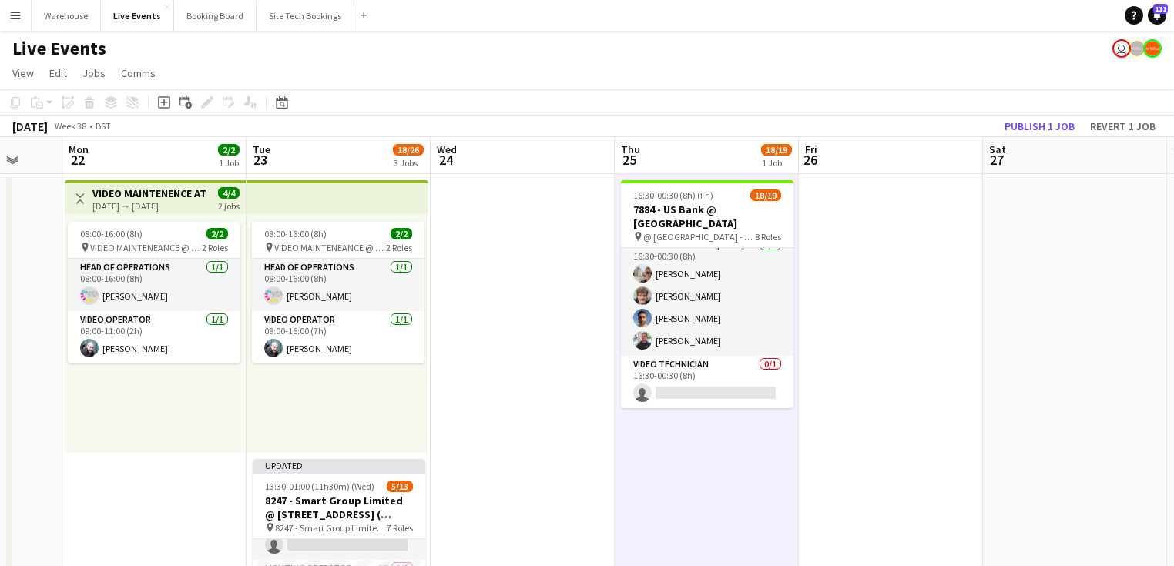
drag, startPoint x: 692, startPoint y: 486, endPoint x: 1027, endPoint y: 450, distance: 337.1
click at [946, 481] on app-calendar-viewport "Fri 19 Sat 20 23/25 1 Job Sun 21 Mon 22 2/2 1 Job Tue 23 18/26 3 Jobs Wed 24 Th…" at bounding box center [587, 544] width 1174 height 815
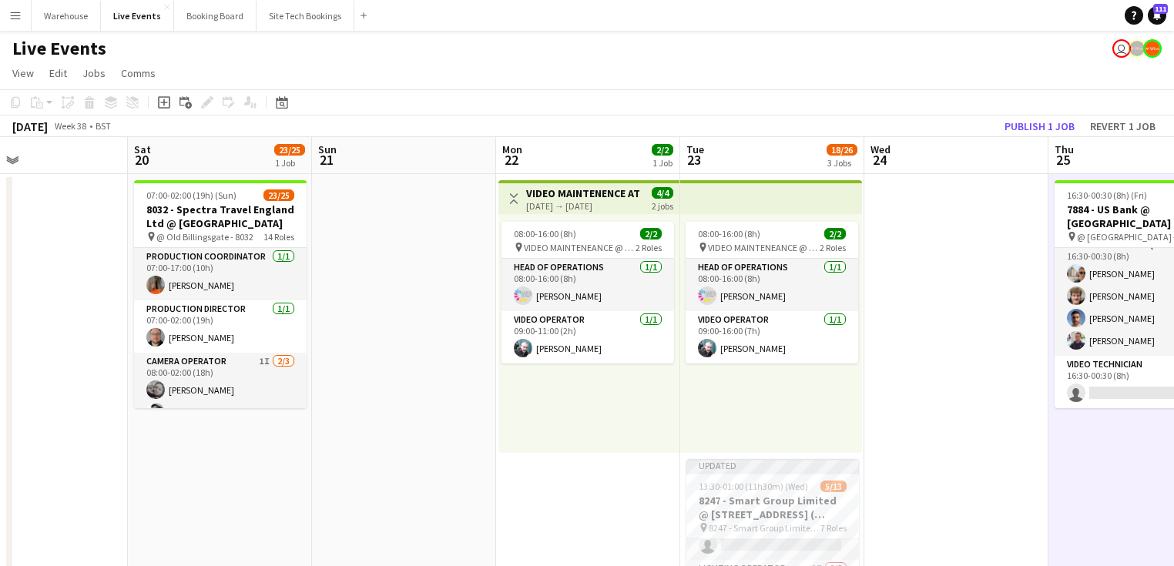
scroll to position [0, 482]
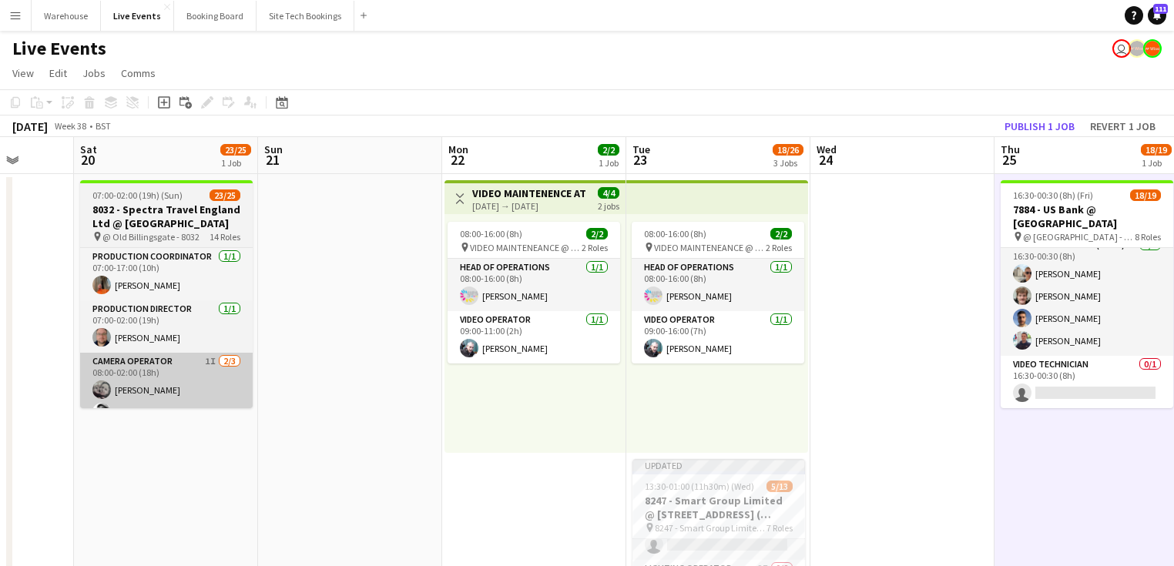
drag, startPoint x: 324, startPoint y: 421, endPoint x: 422, endPoint y: 396, distance: 101.8
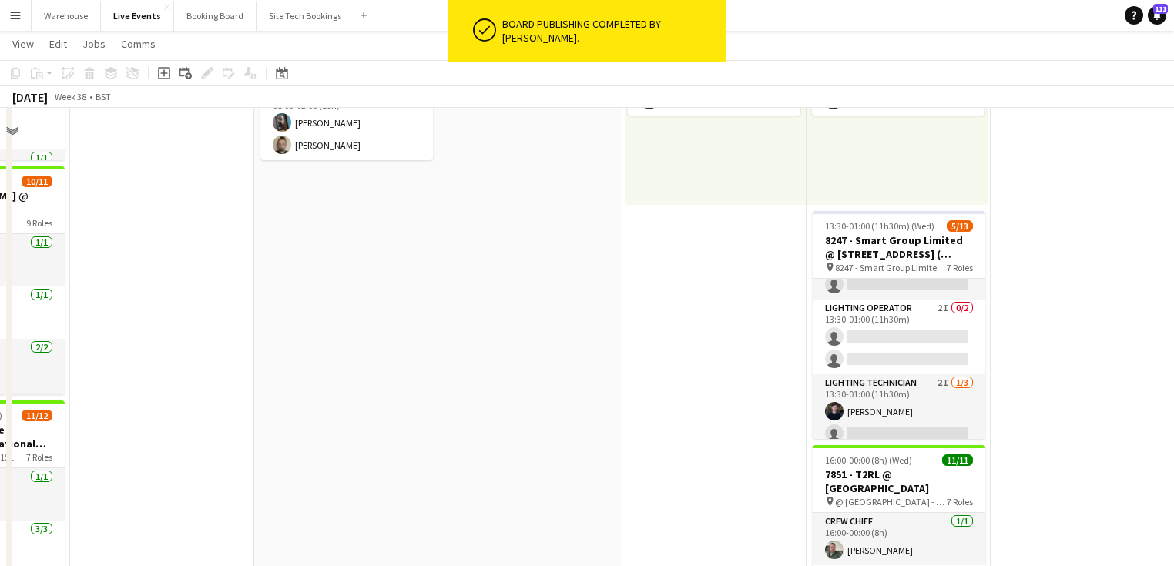
scroll to position [0, 0]
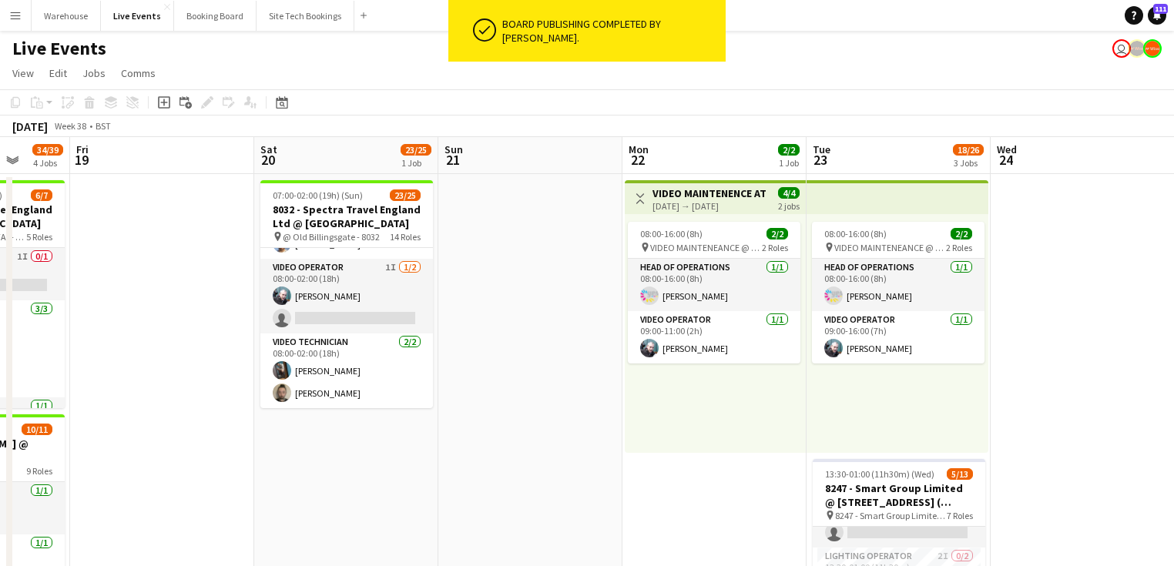
drag, startPoint x: 361, startPoint y: 432, endPoint x: 600, endPoint y: 437, distance: 239.6
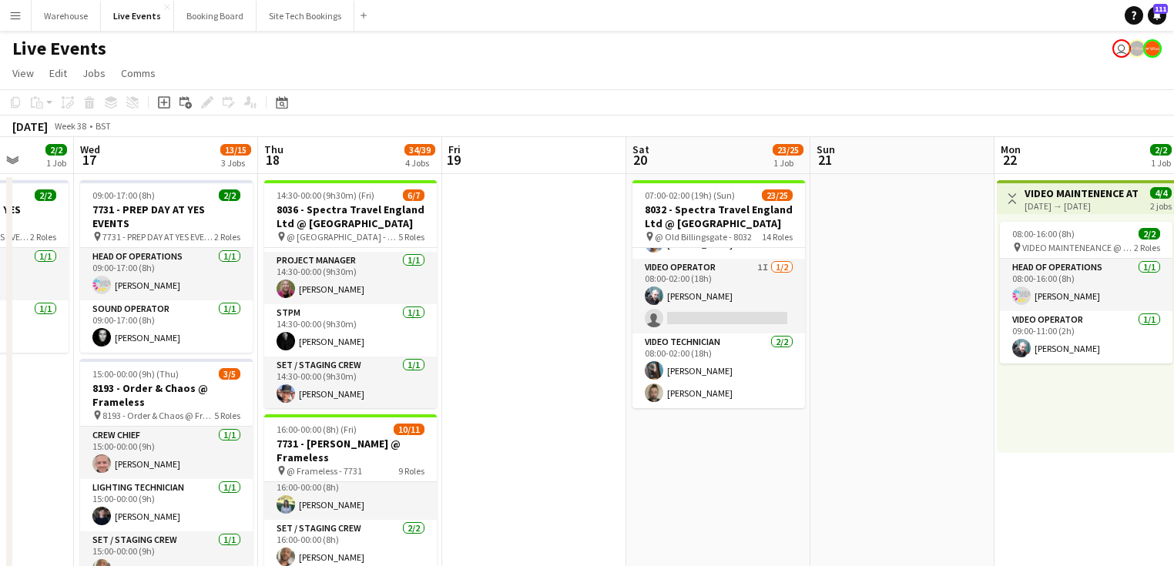
scroll to position [0, 398]
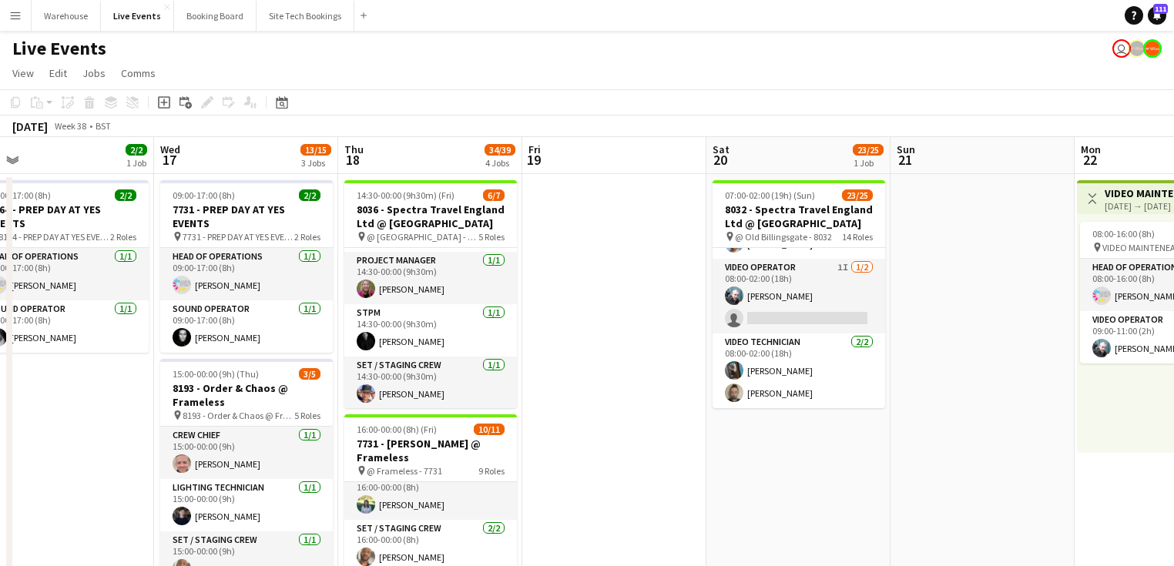
drag, startPoint x: 528, startPoint y: 414, endPoint x: 609, endPoint y: 414, distance: 80.1
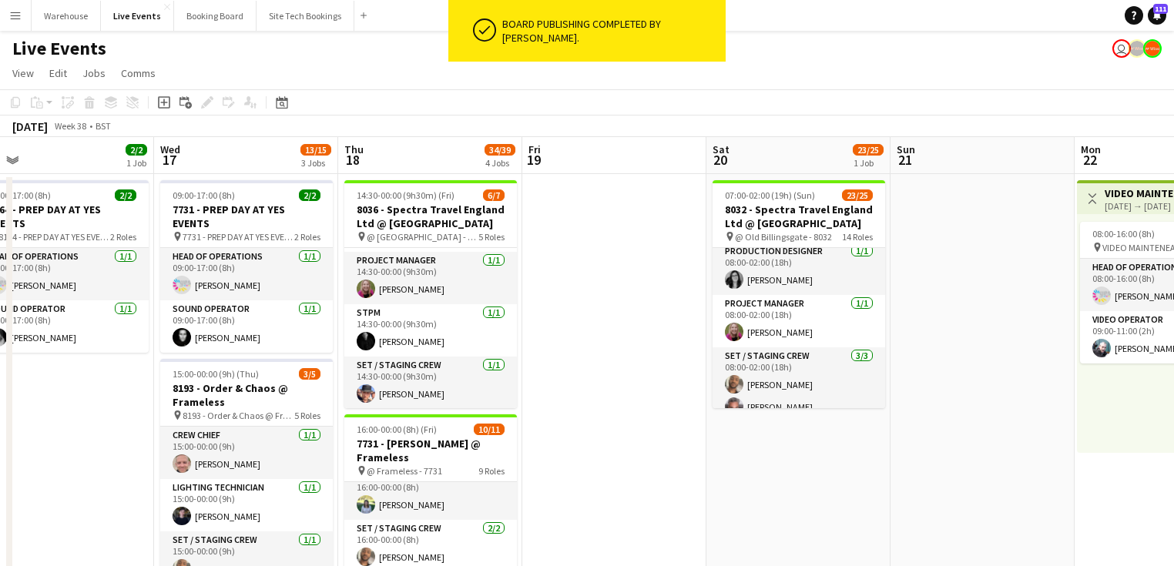
scroll to position [740, 0]
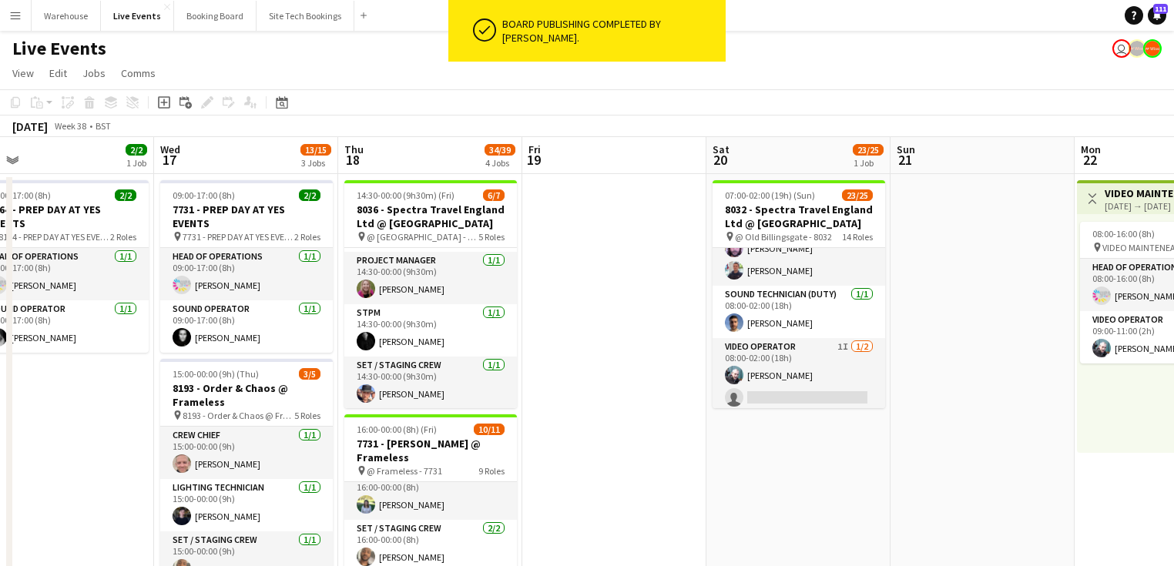
drag, startPoint x: 733, startPoint y: 416, endPoint x: 774, endPoint y: 408, distance: 41.7
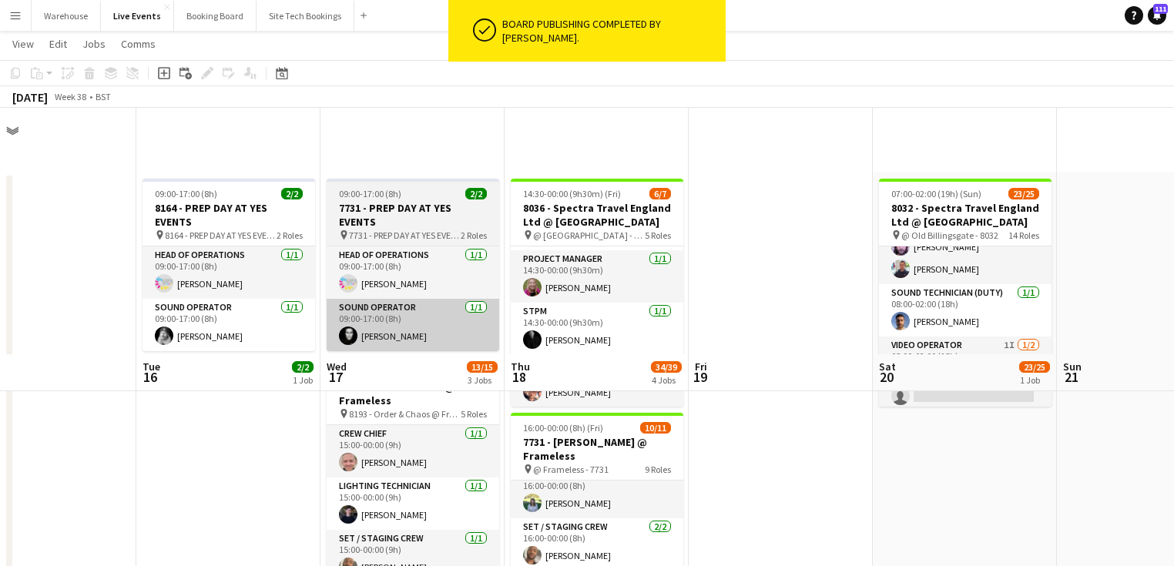
scroll to position [308, 0]
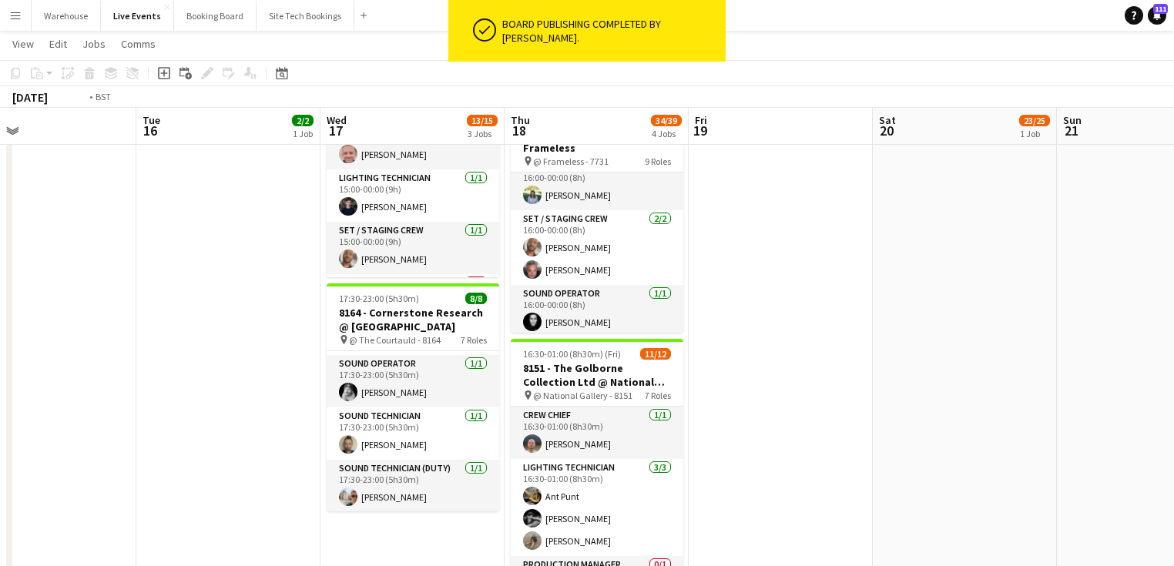
drag, startPoint x: 539, startPoint y: 416, endPoint x: 623, endPoint y: 428, distance: 84.8
click at [605, 422] on app-calendar-viewport "Sat 13 Sun 14 Mon 15 Tue 16 2/2 1 Job Wed 17 13/15 3 Jobs Thu 18 34/39 4 Jobs F…" at bounding box center [587, 292] width 1174 height 1080
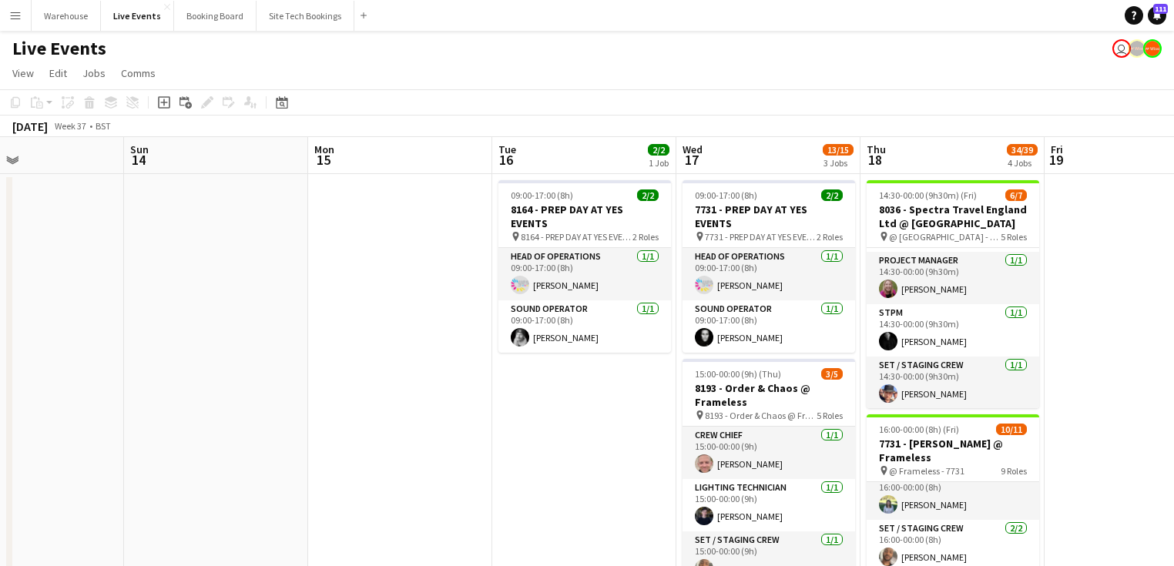
drag, startPoint x: 434, startPoint y: 453, endPoint x: 653, endPoint y: 475, distance: 219.9
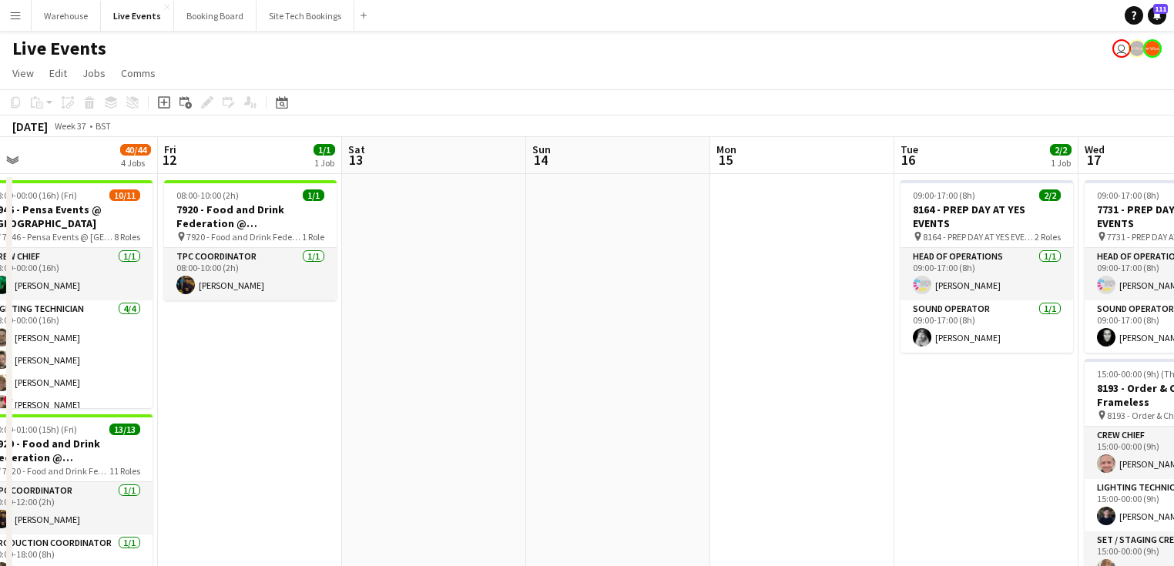
drag, startPoint x: 414, startPoint y: 411, endPoint x: 641, endPoint y: 411, distance: 227.3
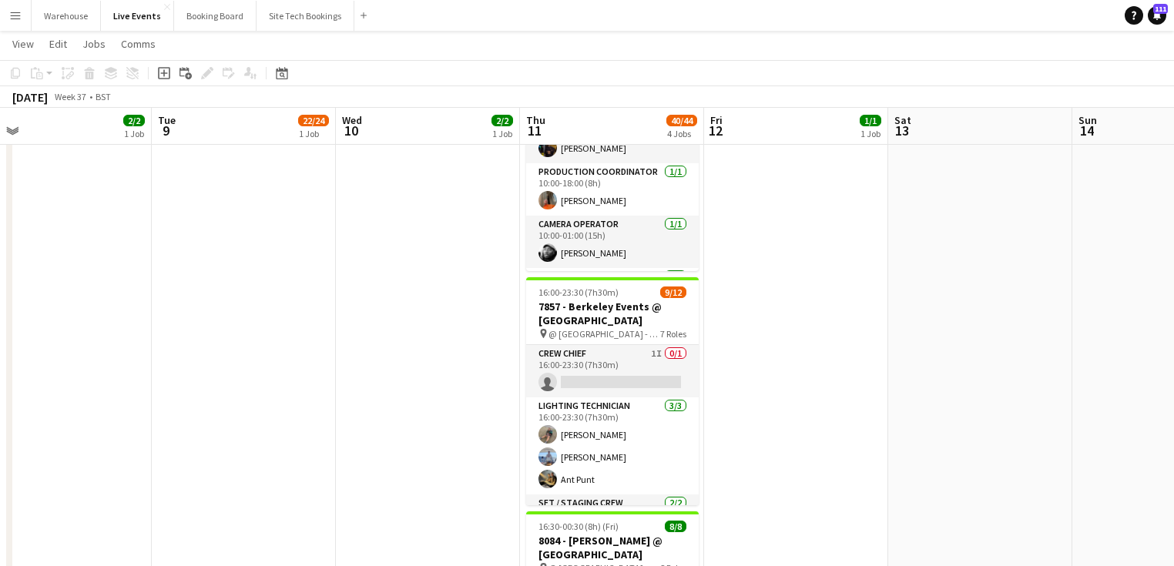
drag, startPoint x: 432, startPoint y: 394, endPoint x: 271, endPoint y: 365, distance: 163.6
click at [265, 364] on app-calendar-viewport "Sat 6 41/41 3 Jobs Sun 7 Mon 8 2/2 1 Job Tue 9 22/24 1 Job Wed 10 2/2 1 Job Thu…" at bounding box center [587, 230] width 1174 height 1080
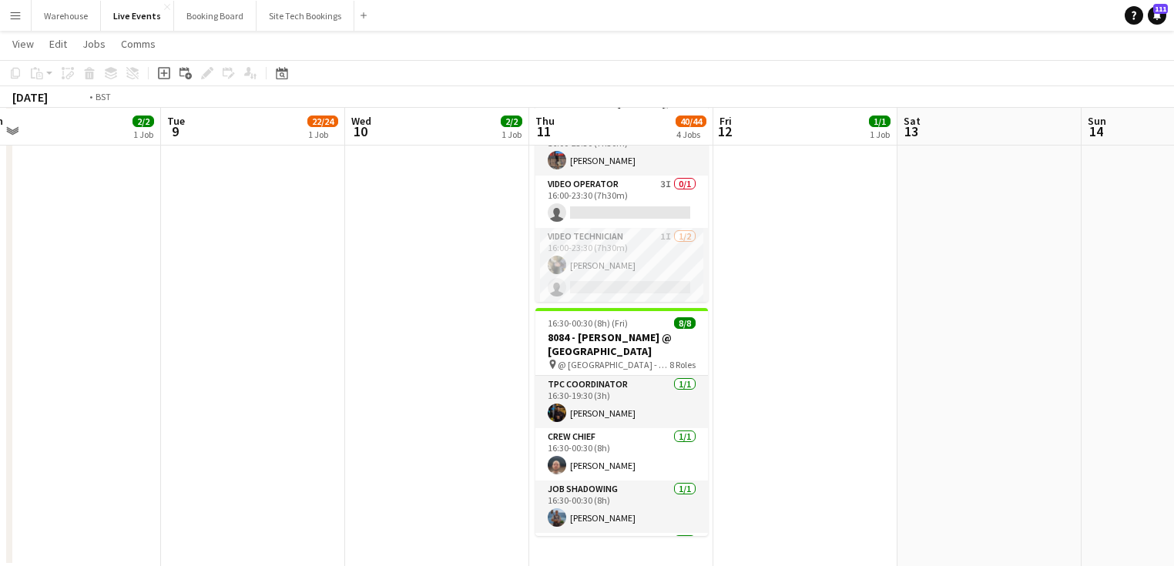
drag, startPoint x: 178, startPoint y: 374, endPoint x: 575, endPoint y: 411, distance: 398.5
click at [571, 411] on app-calendar-viewport "Sat 6 41/41 3 Jobs Sun 7 Mon 8 2/2 1 Job Tue 9 22/24 1 Job Wed 10 2/2 1 Job Thu…" at bounding box center [587, 27] width 1174 height 1080
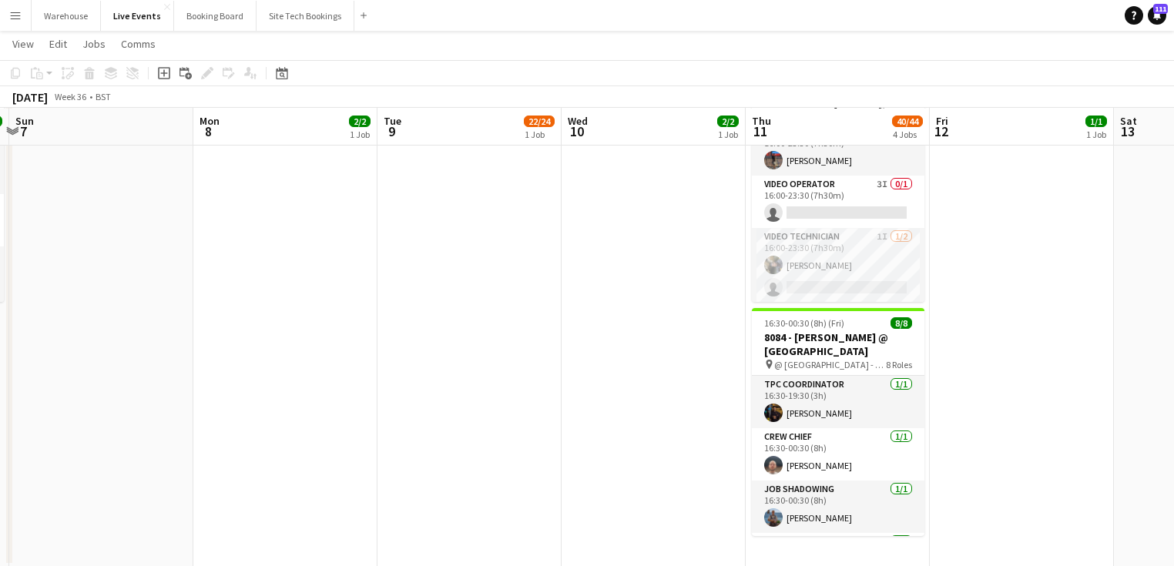
drag, startPoint x: 354, startPoint y: 399, endPoint x: 588, endPoint y: 419, distance: 235.0
click at [636, 429] on app-calendar-viewport "Fri 5 25/25 3 Jobs Sat 6 41/41 3 Jobs Sun 7 Mon 8 2/2 1 Job Tue 9 22/24 1 Job W…" at bounding box center [587, 27] width 1174 height 1080
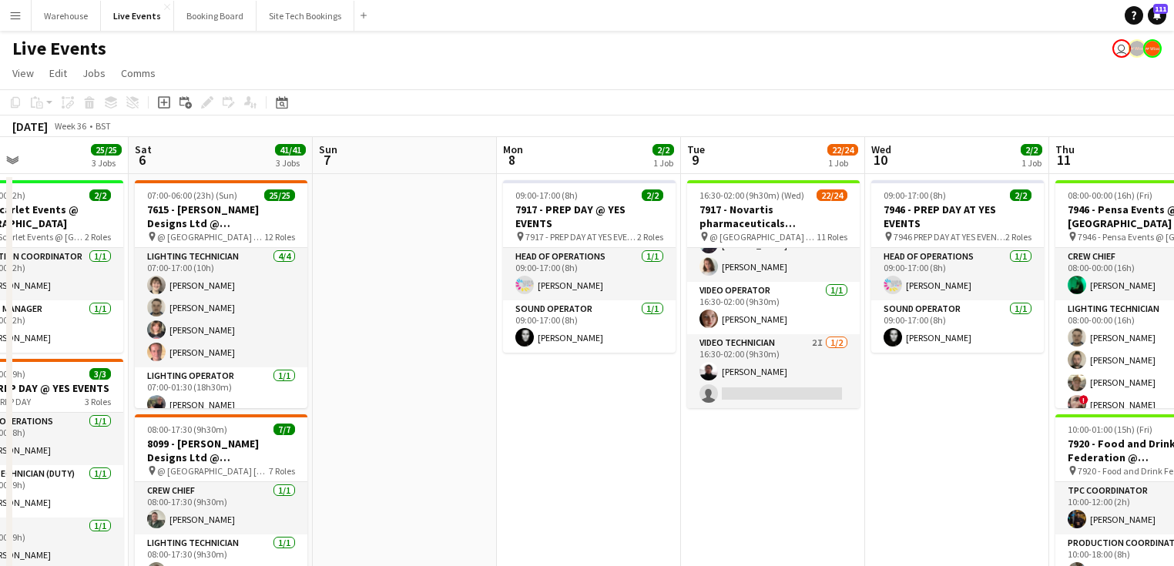
drag, startPoint x: 545, startPoint y: 406, endPoint x: 626, endPoint y: 408, distance: 80.9
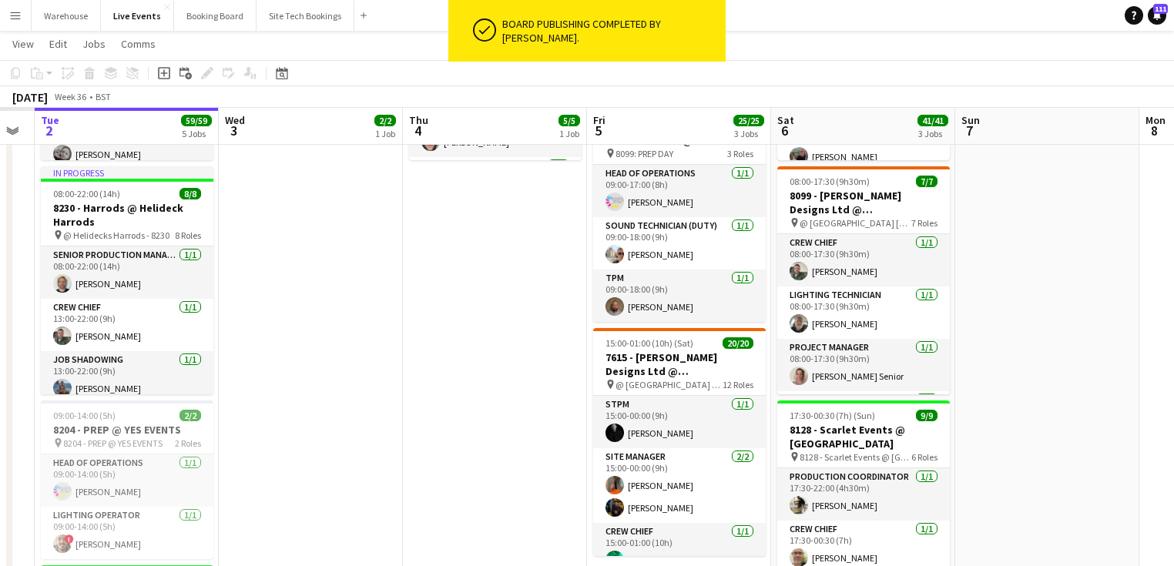
drag, startPoint x: 131, startPoint y: 412, endPoint x: 537, endPoint y: 433, distance: 406.5
click at [612, 432] on app-calendar-viewport "Sun 31 Mon 1 Tue 2 59/59 5 Jobs Wed 3 2/2 1 Job Thu 4 5/5 1 Job Fri 5 25/25 3 J…" at bounding box center [587, 444] width 1174 height 1260
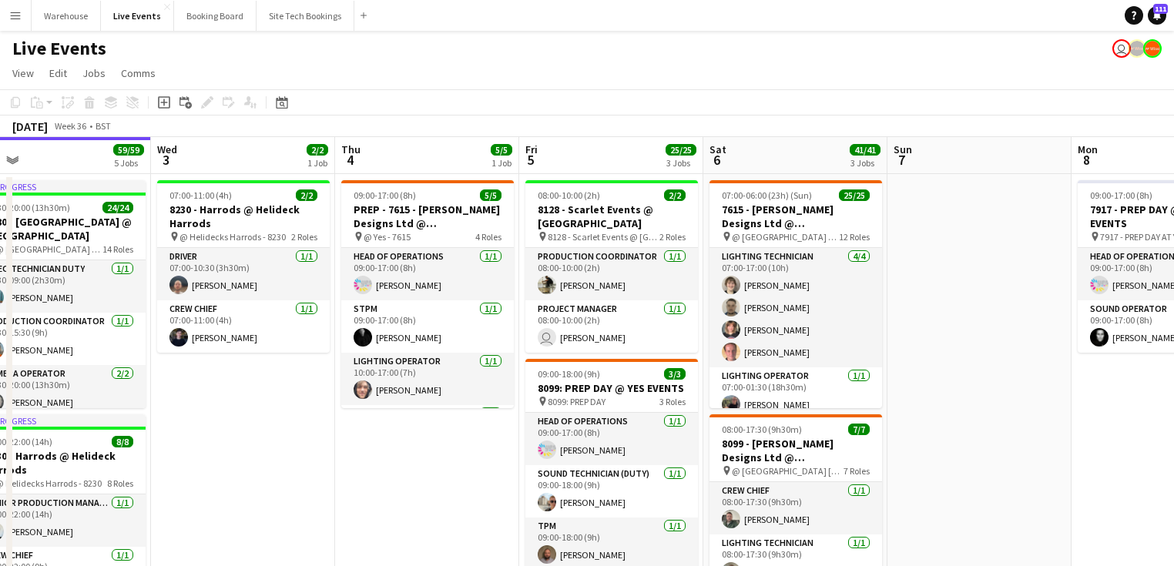
scroll to position [0, 585]
drag, startPoint x: 627, startPoint y: 447, endPoint x: 446, endPoint y: 436, distance: 181.4
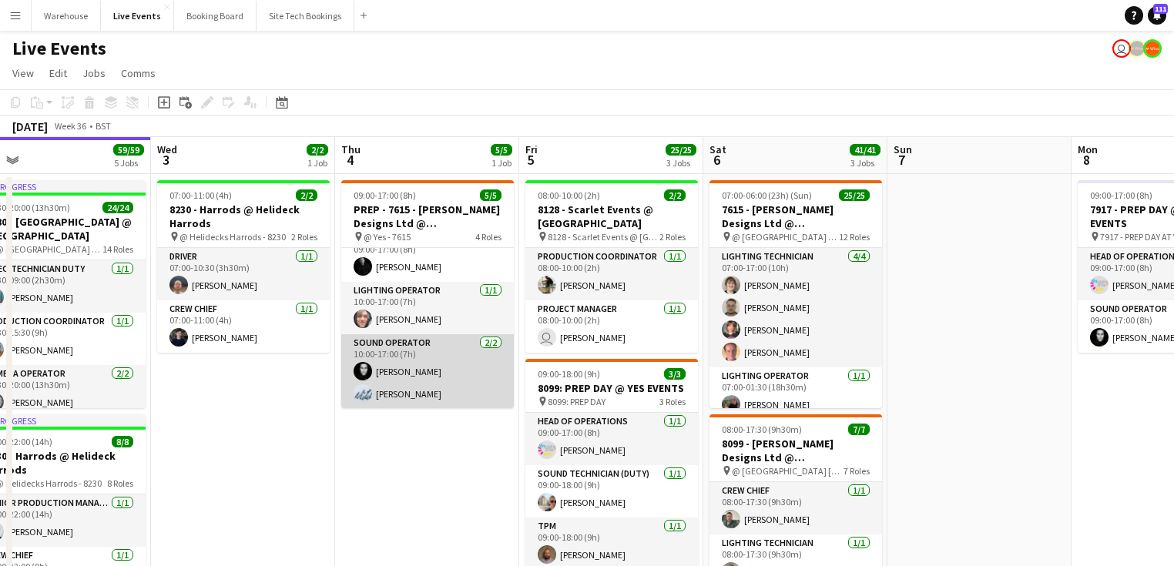
scroll to position [0, 0]
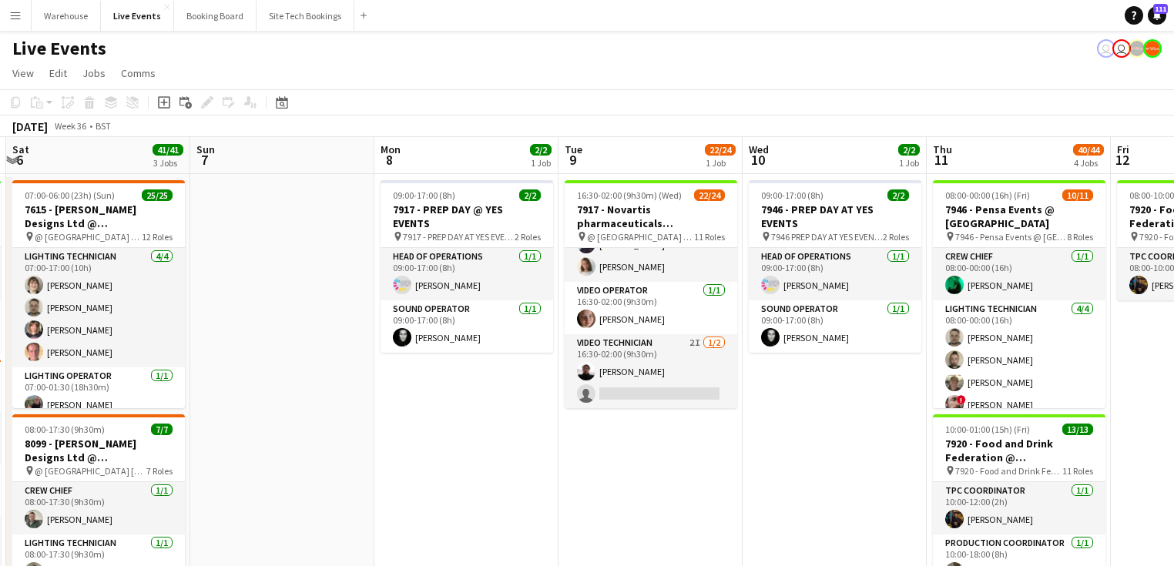
drag, startPoint x: 1042, startPoint y: 373, endPoint x: 330, endPoint y: 307, distance: 714.0
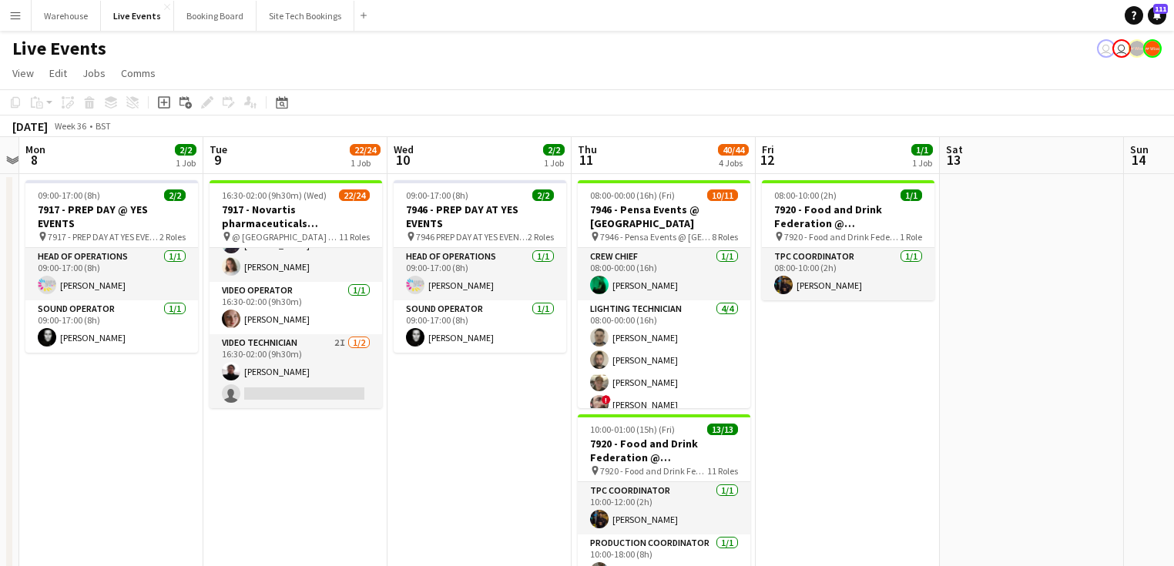
drag, startPoint x: 703, startPoint y: 488, endPoint x: 358, endPoint y: 456, distance: 346.6
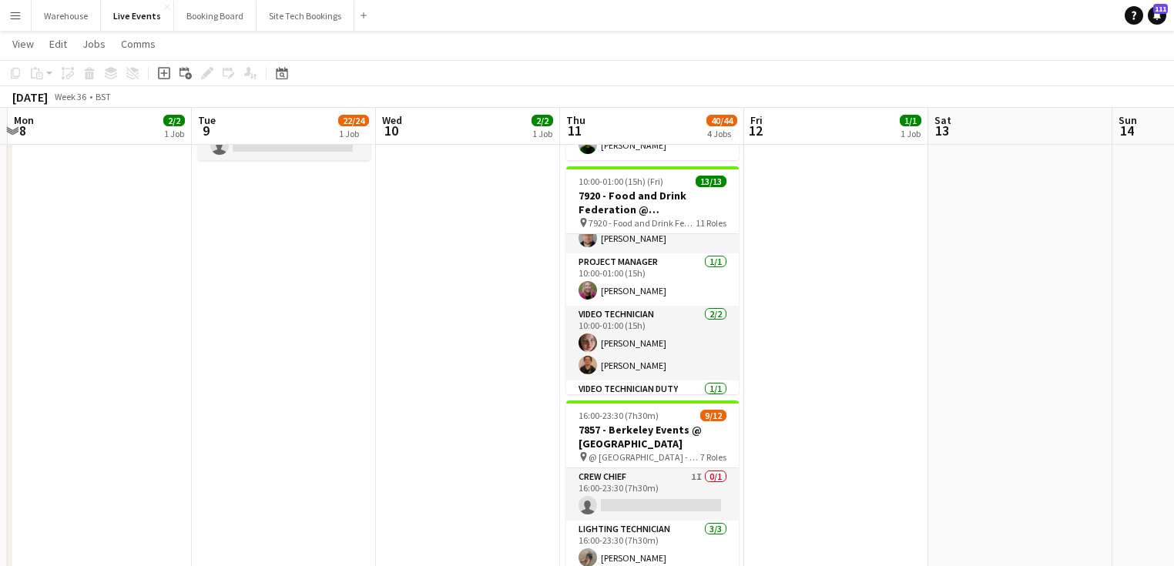
scroll to position [431, 0]
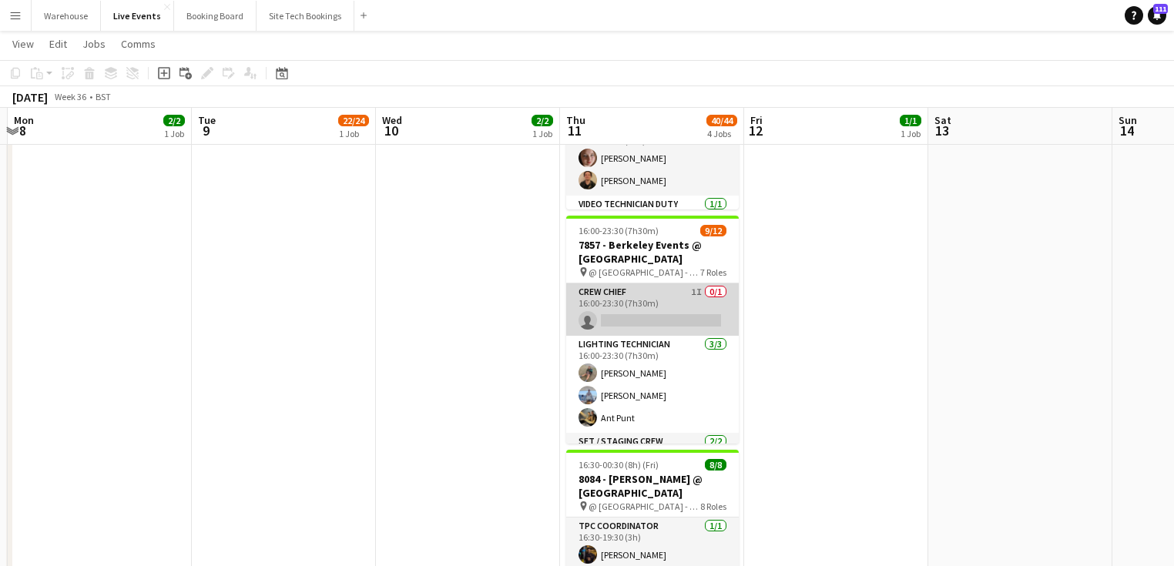
click at [634, 292] on app-card-role "Crew Chief 1I 0/1 16:00-23:30 (7h30m) single-neutral-actions" at bounding box center [652, 309] width 173 height 52
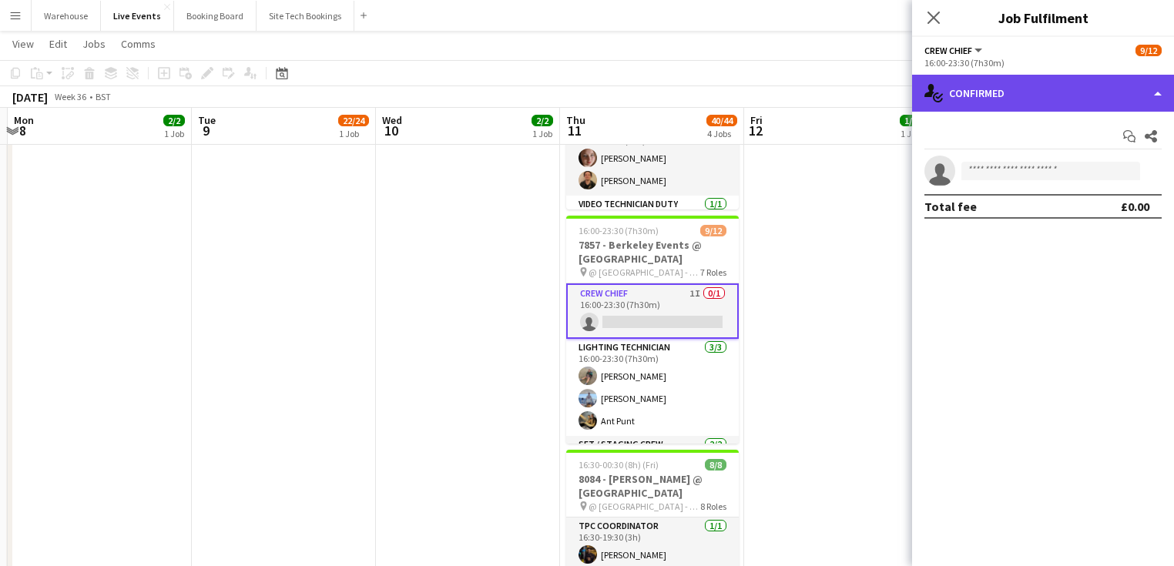
click at [986, 96] on div "single-neutral-actions-check-2 Confirmed" at bounding box center [1043, 93] width 262 height 37
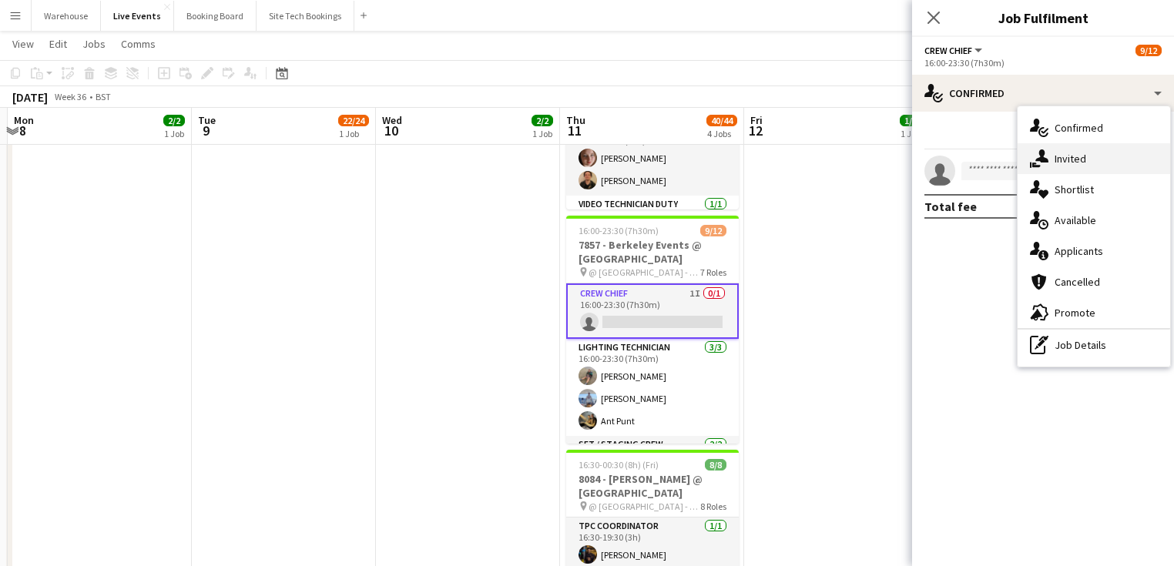
click at [1085, 160] on span "Invited" at bounding box center [1071, 159] width 32 height 14
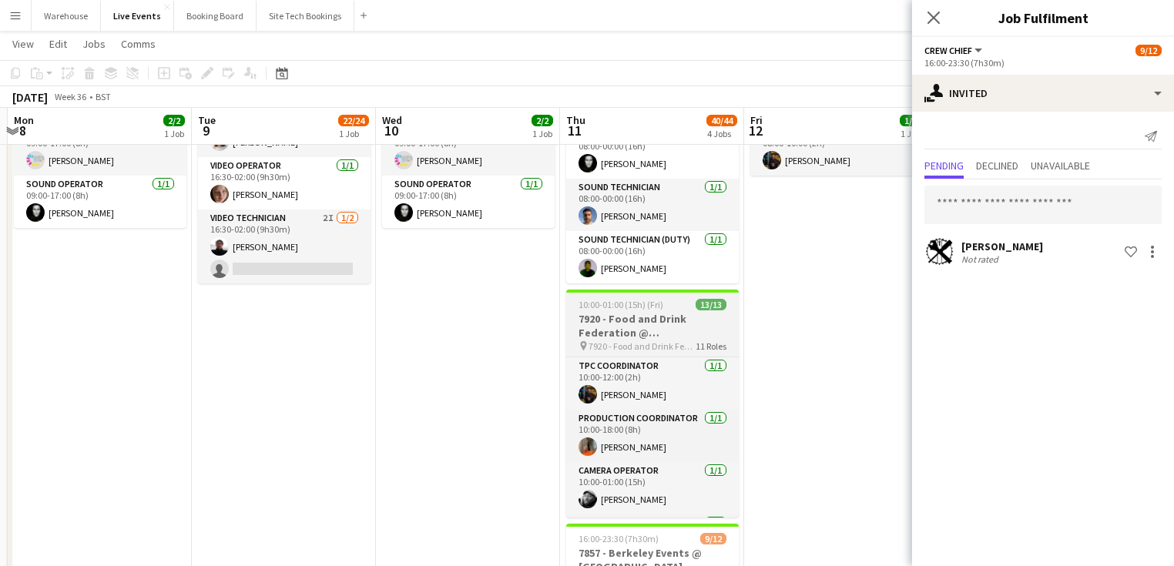
scroll to position [0, 0]
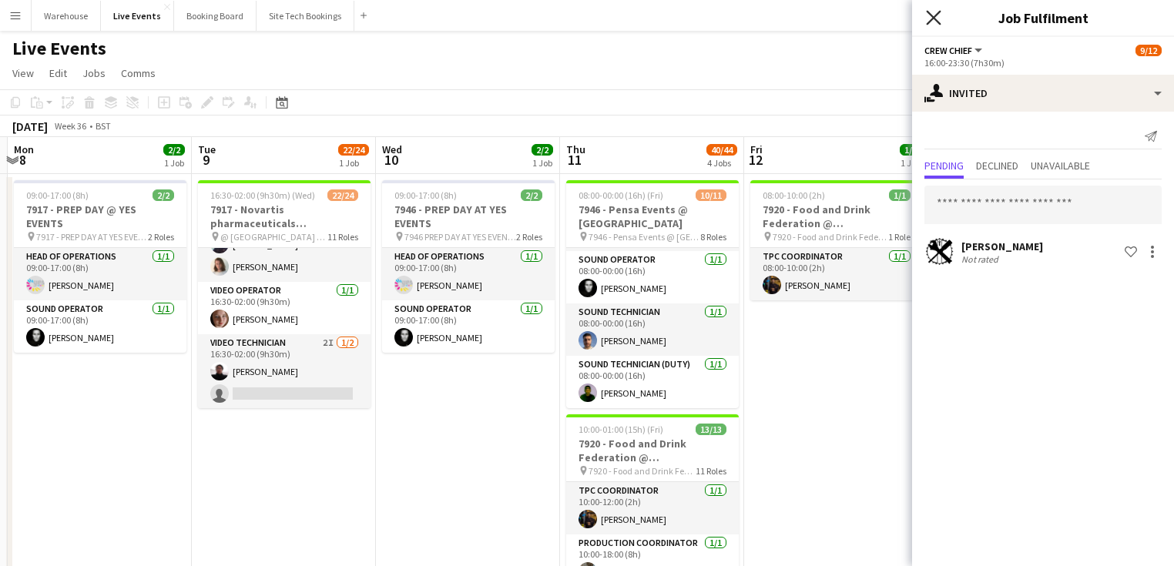
click at [936, 14] on icon at bounding box center [933, 17] width 15 height 15
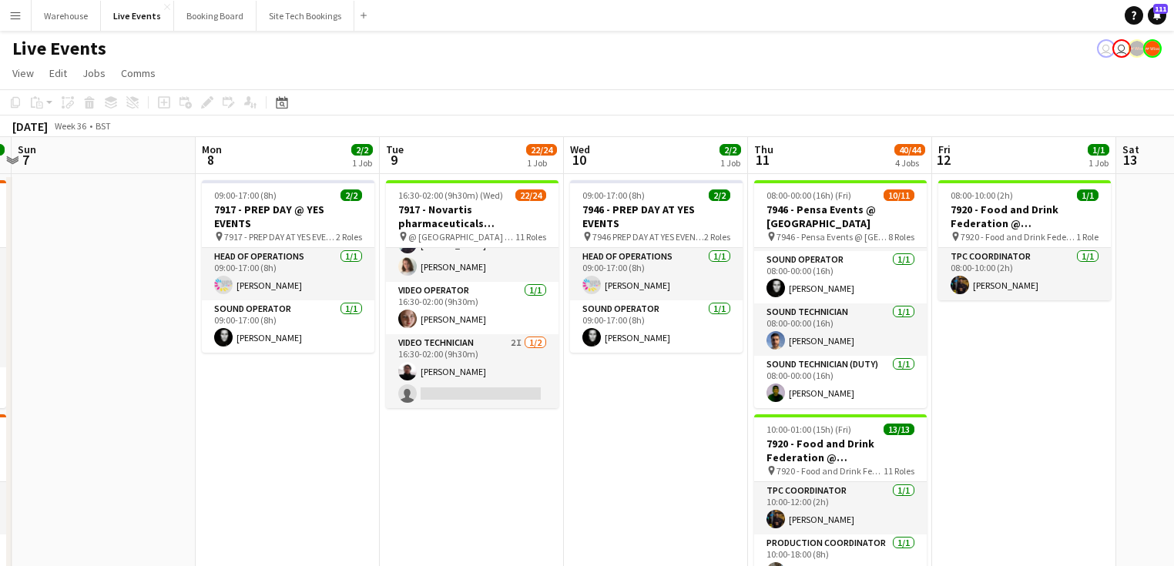
drag, startPoint x: 452, startPoint y: 424, endPoint x: 646, endPoint y: 418, distance: 194.2
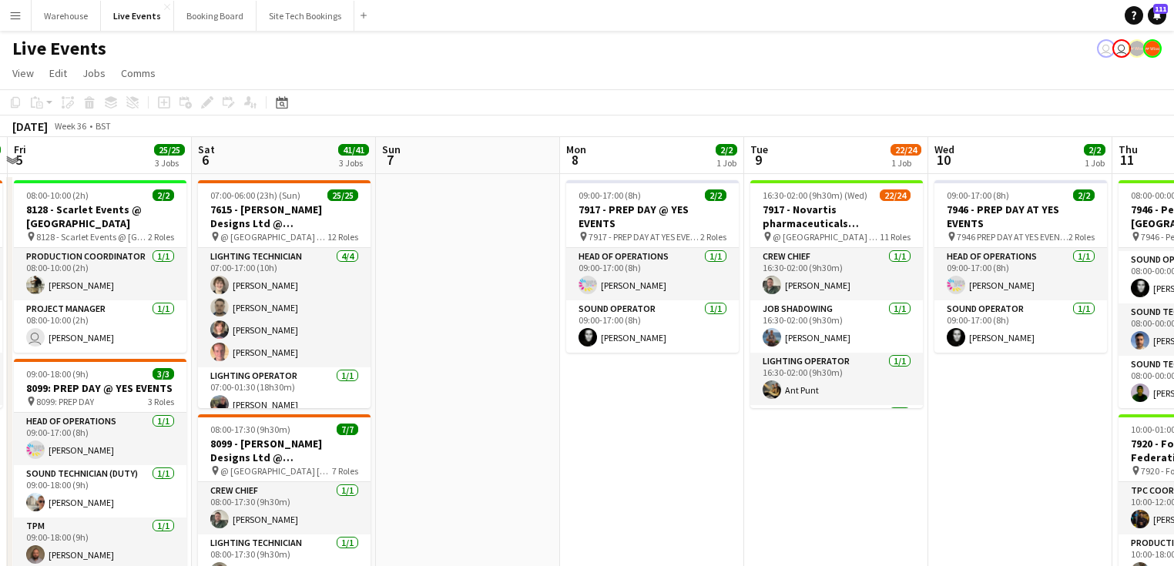
drag, startPoint x: 388, startPoint y: 441, endPoint x: 629, endPoint y: 446, distance: 240.4
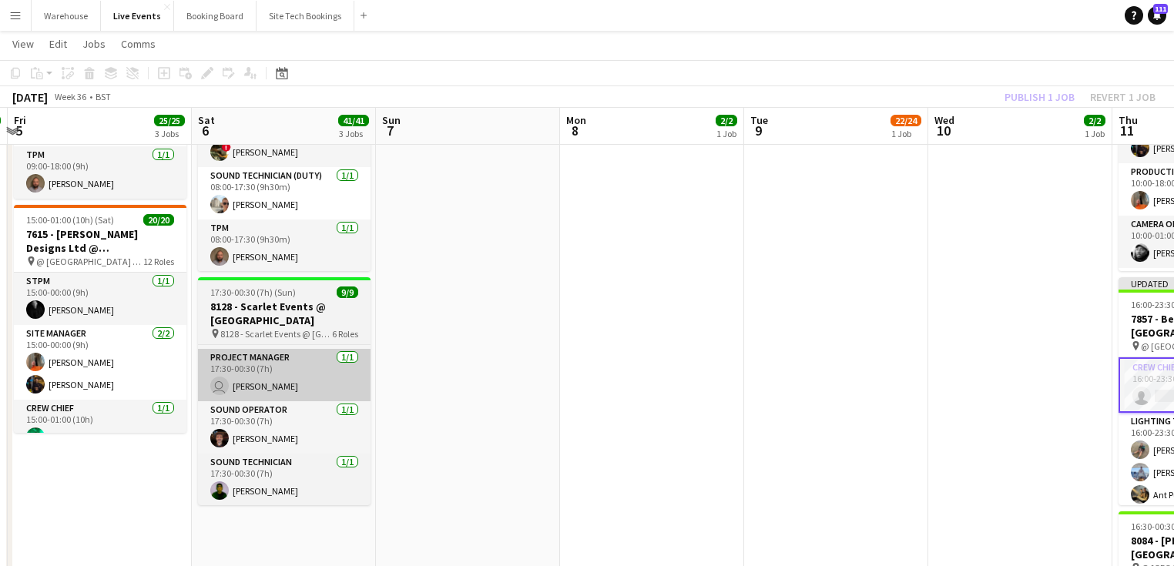
scroll to position [308, 0]
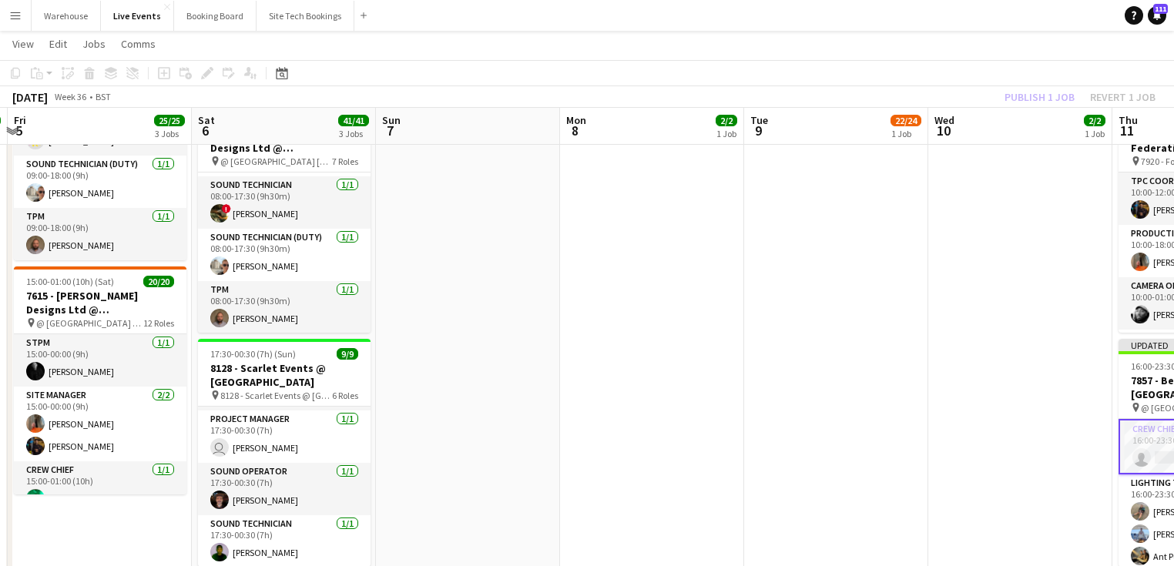
drag, startPoint x: 120, startPoint y: 527, endPoint x: 438, endPoint y: 508, distance: 318.7
click at [438, 508] on app-calendar-viewport "Wed 3 2/2 1 Job Thu 4 5/5 1 Job Fri 5 25/25 3 Jobs Sat 6 41/41 3 Jobs Sun 7 Mon…" at bounding box center [587, 382] width 1174 height 1260
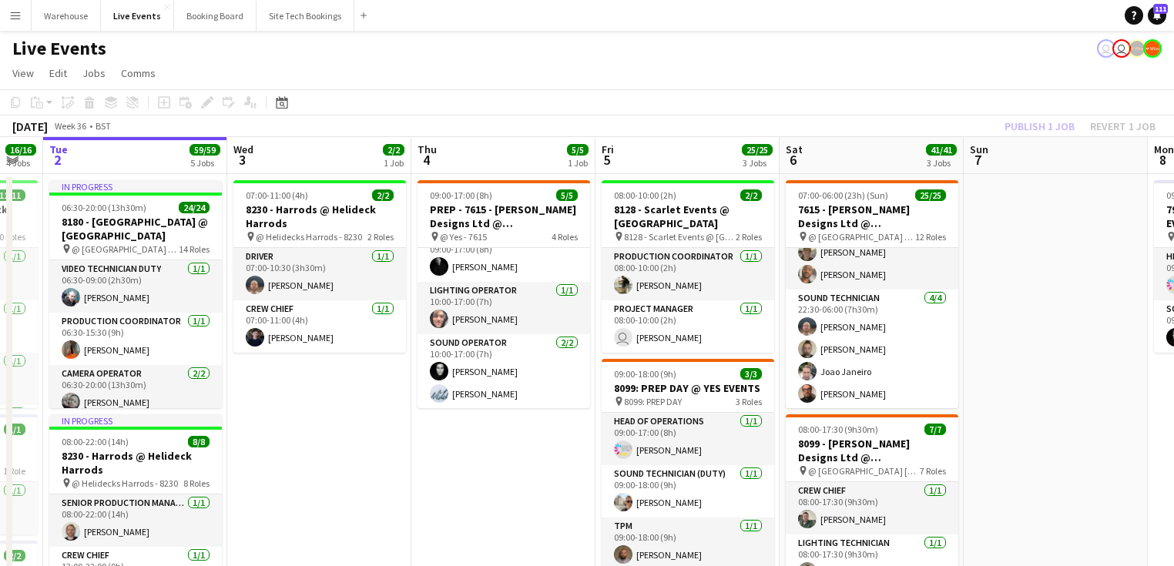
scroll to position [0, 322]
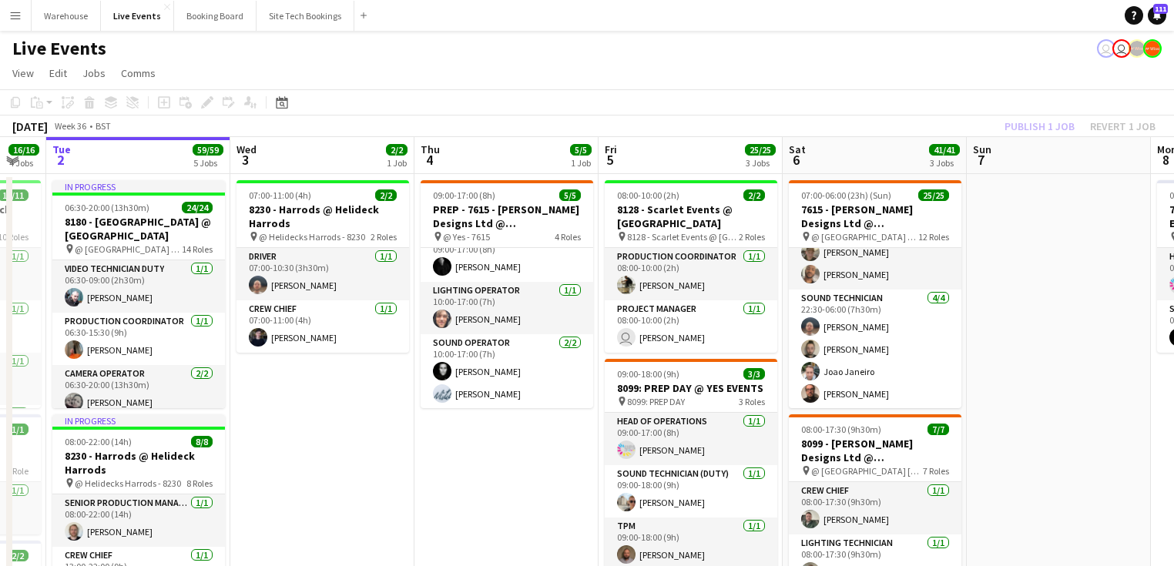
drag, startPoint x: 290, startPoint y: 499, endPoint x: 504, endPoint y: 517, distance: 214.9
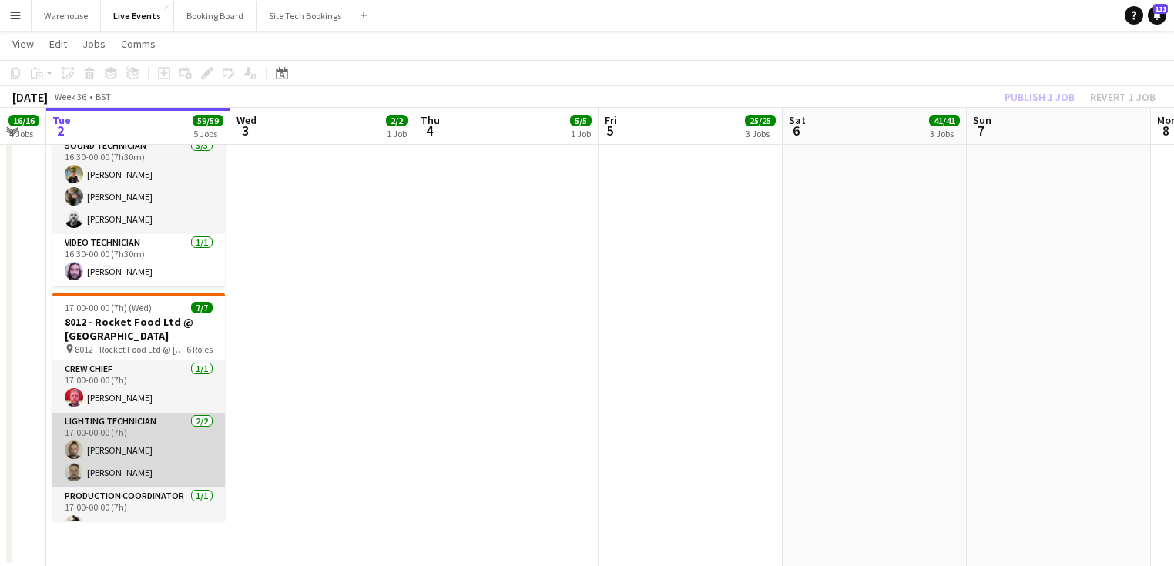
scroll to position [176, 0]
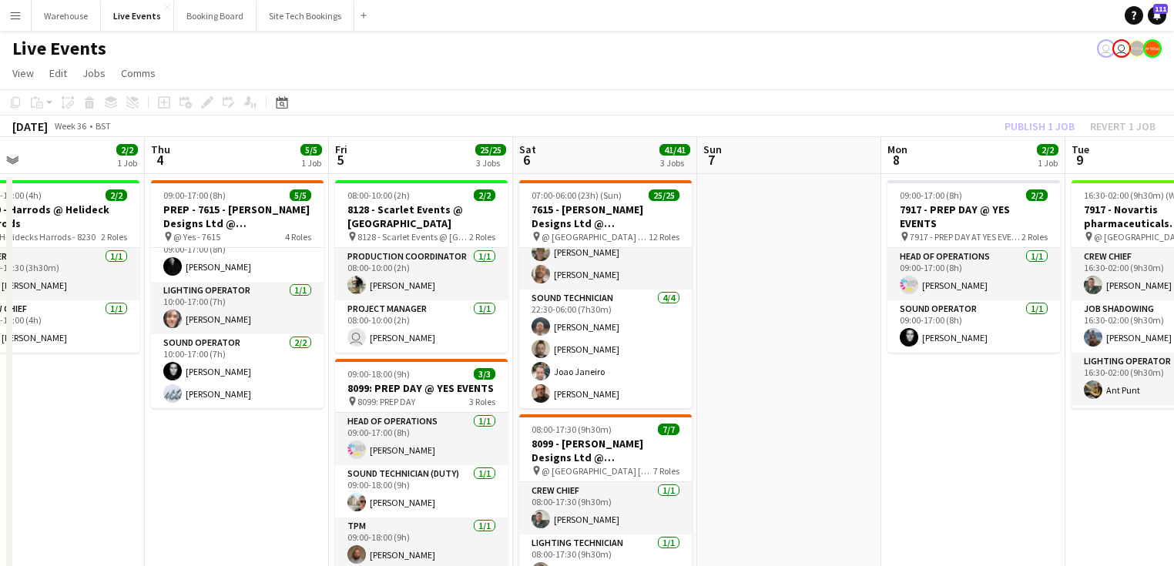
drag, startPoint x: 438, startPoint y: 432, endPoint x: 128, endPoint y: 417, distance: 310.8
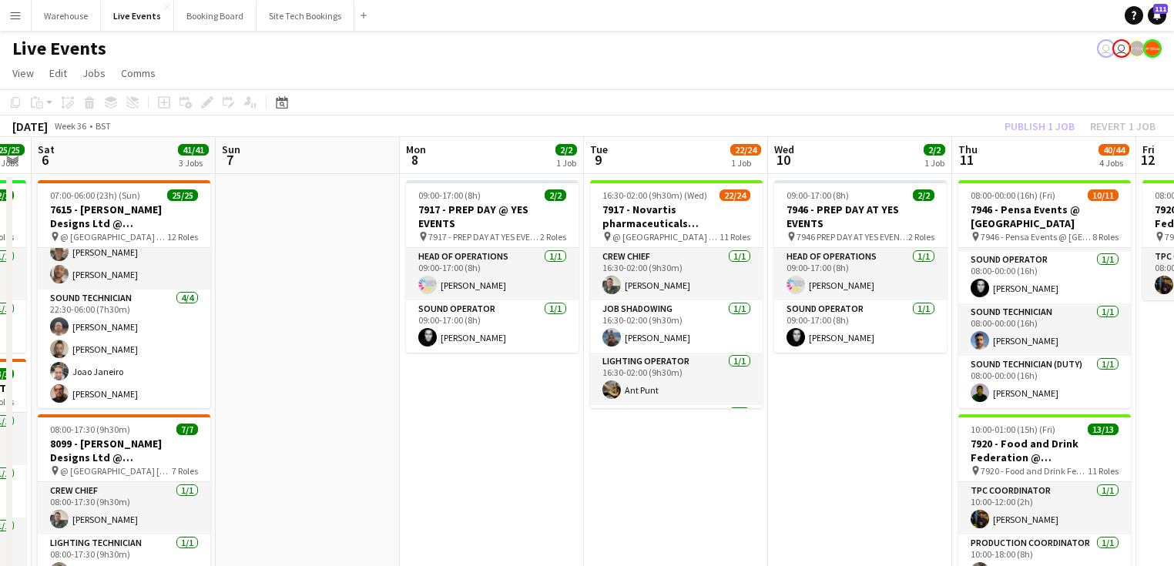
drag, startPoint x: 725, startPoint y: 410, endPoint x: 345, endPoint y: 408, distance: 379.8
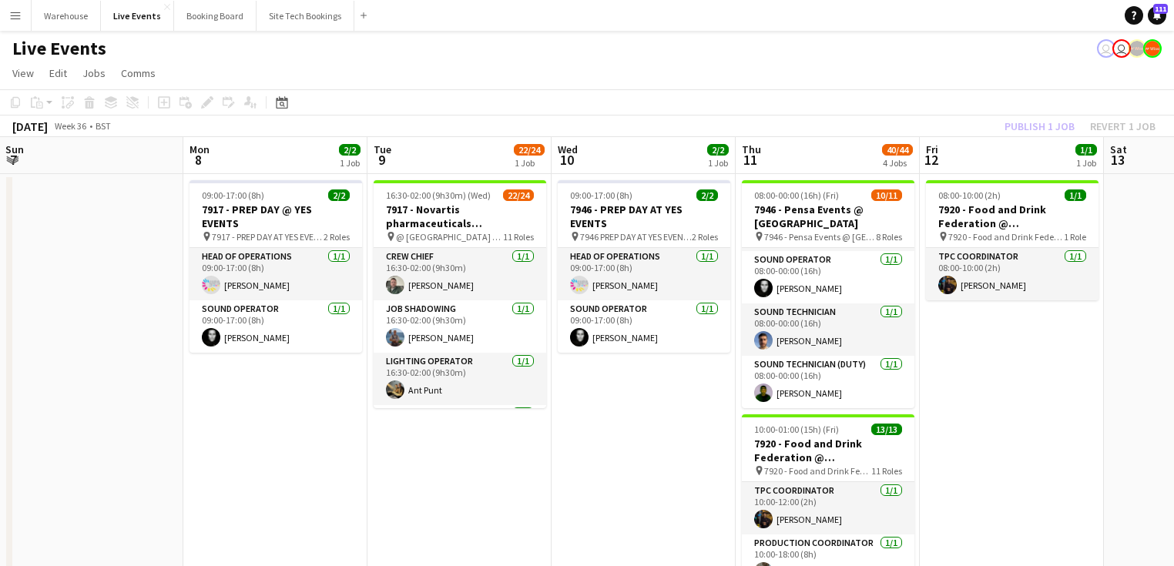
drag, startPoint x: 531, startPoint y: 431, endPoint x: 314, endPoint y: 431, distance: 216.5
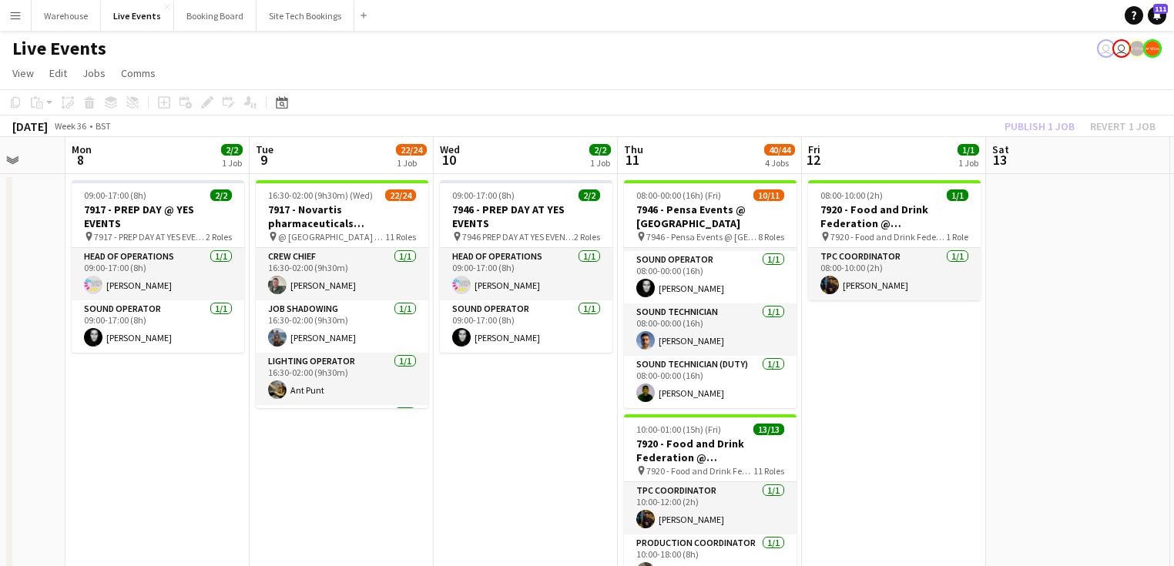
drag, startPoint x: 341, startPoint y: 437, endPoint x: 109, endPoint y: 443, distance: 232.7
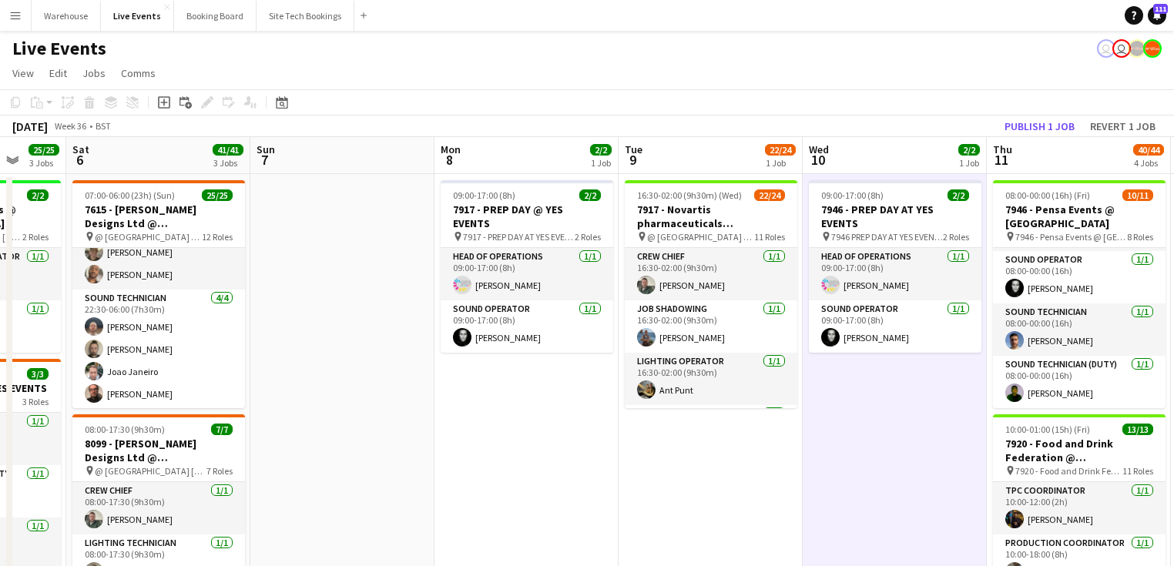
drag, startPoint x: 621, startPoint y: 475, endPoint x: 637, endPoint y: 483, distance: 17.9
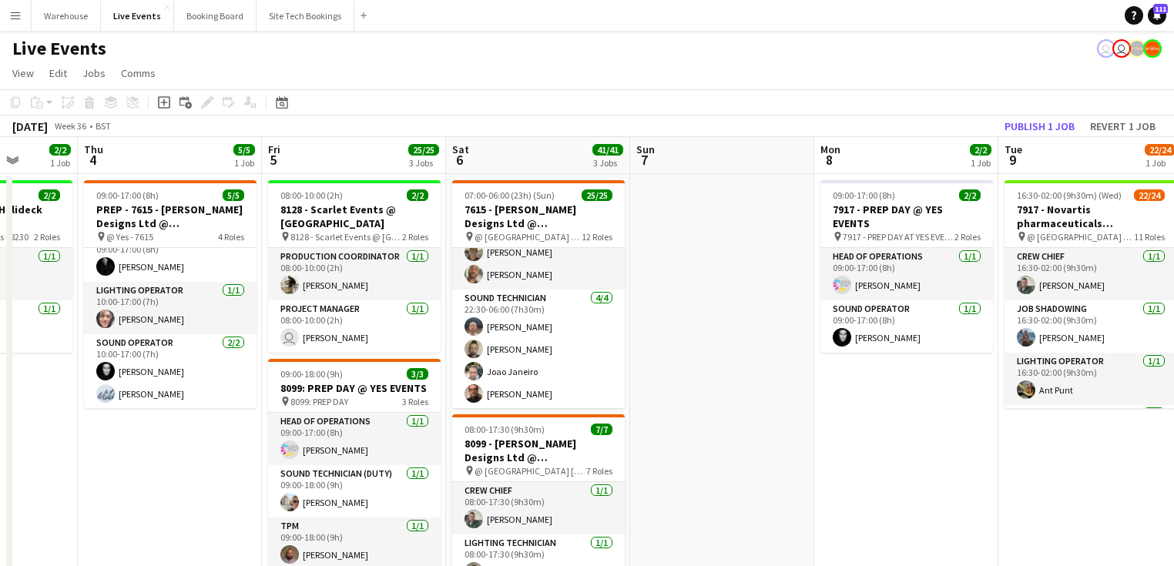
drag, startPoint x: 764, startPoint y: 465, endPoint x: 900, endPoint y: 457, distance: 135.8
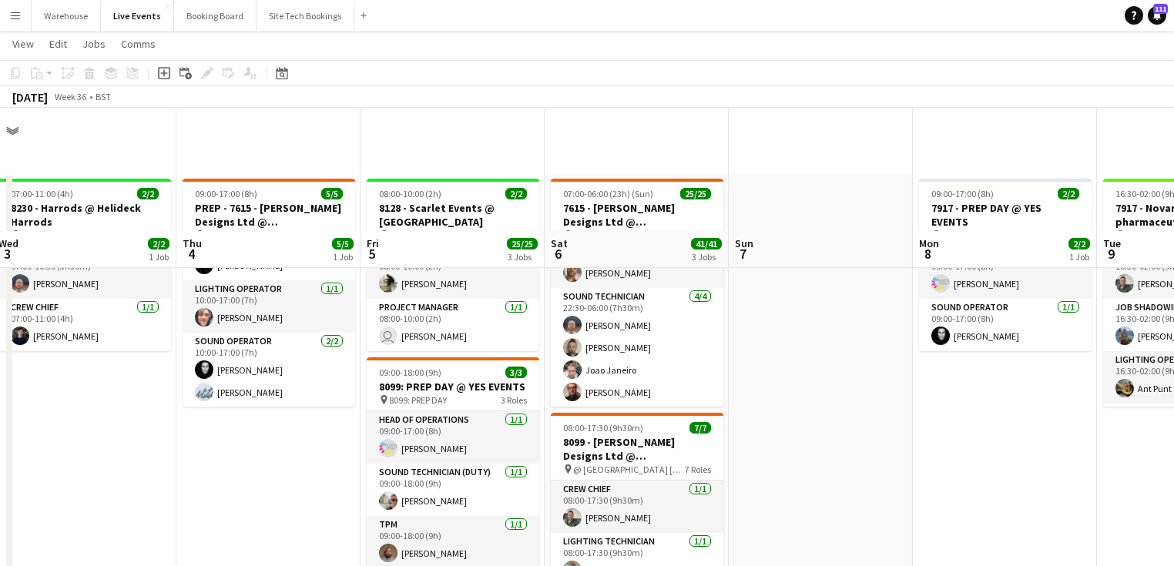
scroll to position [9, 0]
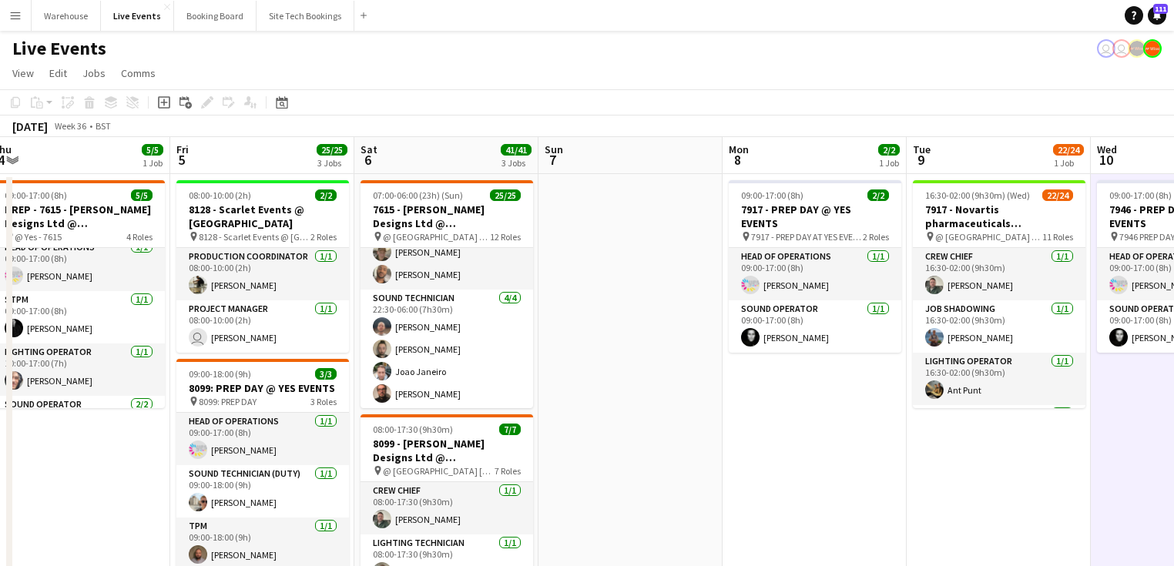
scroll to position [0, 484]
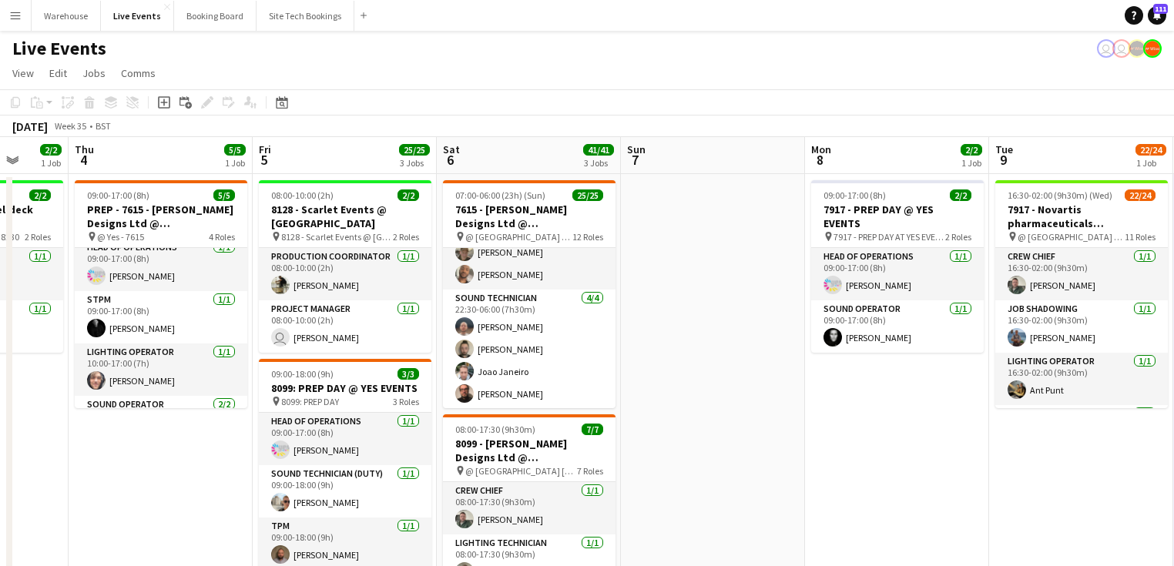
drag, startPoint x: 603, startPoint y: 453, endPoint x: 153, endPoint y: 450, distance: 449.9
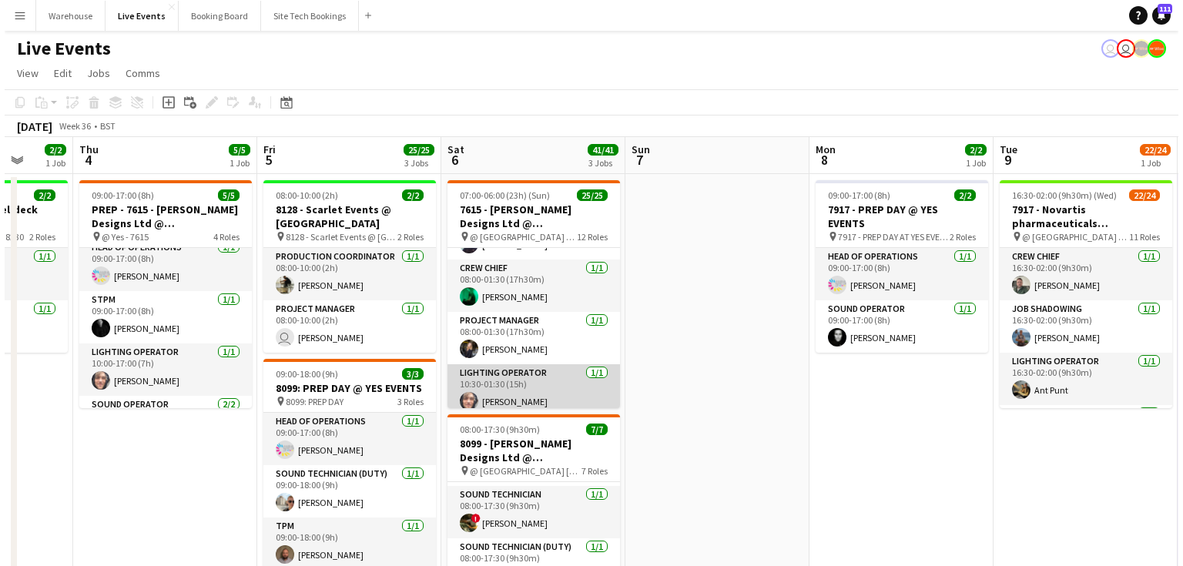
scroll to position [0, 0]
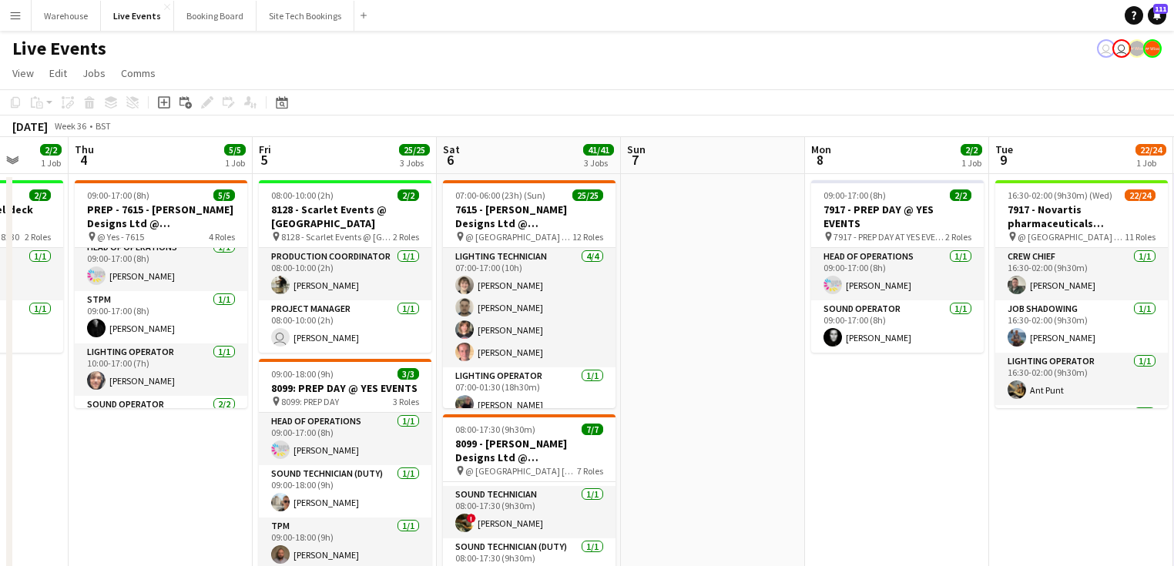
drag, startPoint x: 20, startPoint y: 12, endPoint x: 49, endPoint y: 10, distance: 29.3
click at [20, 12] on app-icon "Menu" at bounding box center [15, 15] width 12 height 12
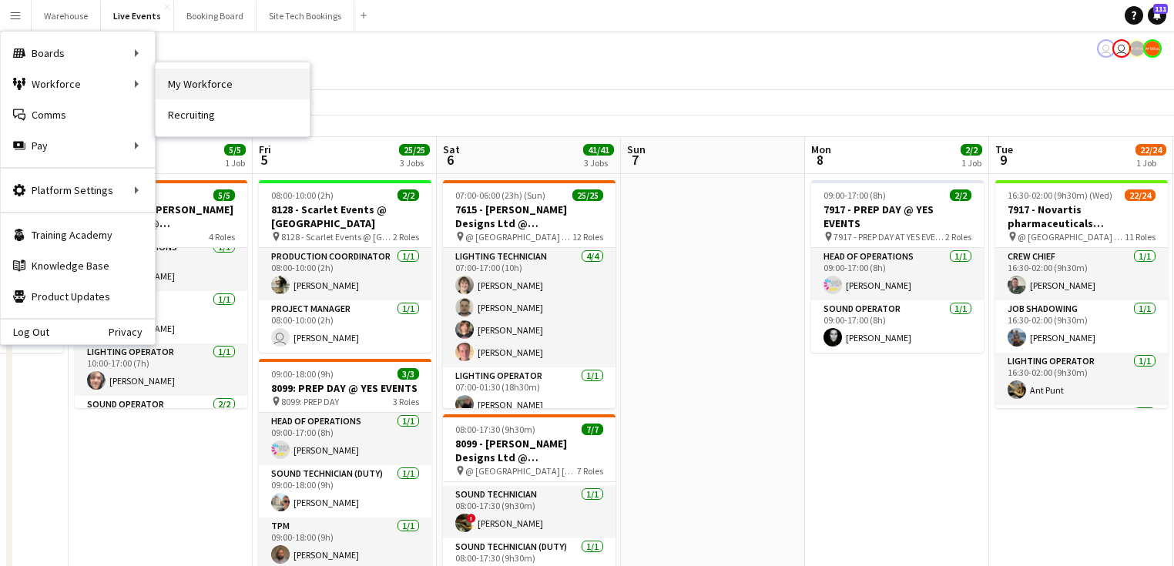
click at [181, 89] on link "My Workforce" at bounding box center [233, 84] width 154 height 31
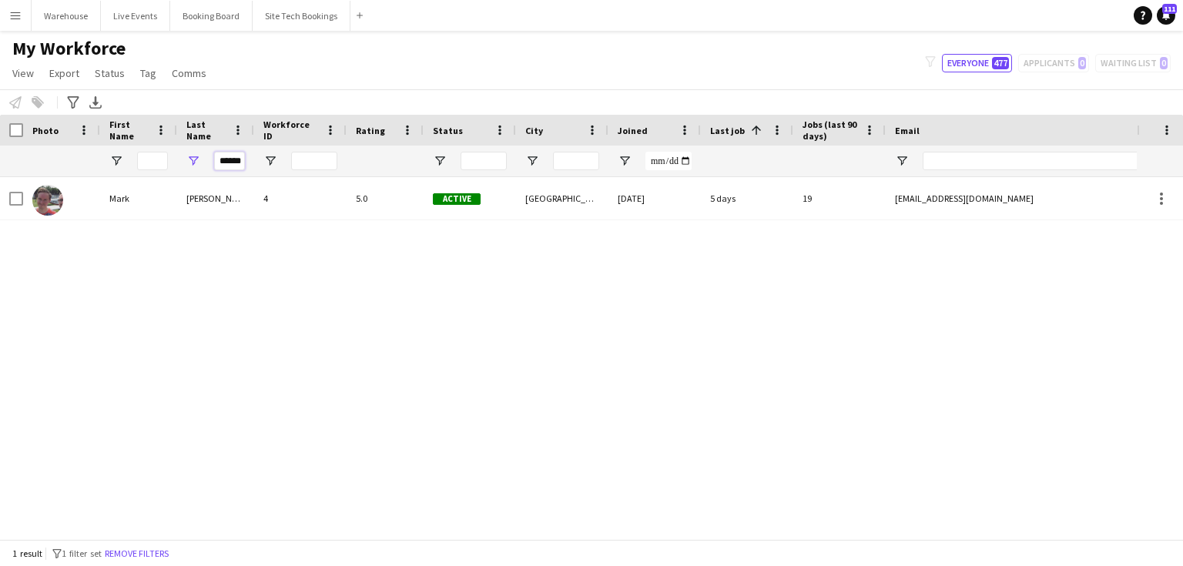
drag, startPoint x: 230, startPoint y: 159, endPoint x: 203, endPoint y: 160, distance: 27.0
click at [203, 160] on div "******" at bounding box center [215, 161] width 77 height 31
type input "****"
drag, startPoint x: 238, startPoint y: 160, endPoint x: 190, endPoint y: 163, distance: 48.6
click at [212, 161] on div "****" at bounding box center [215, 161] width 77 height 31
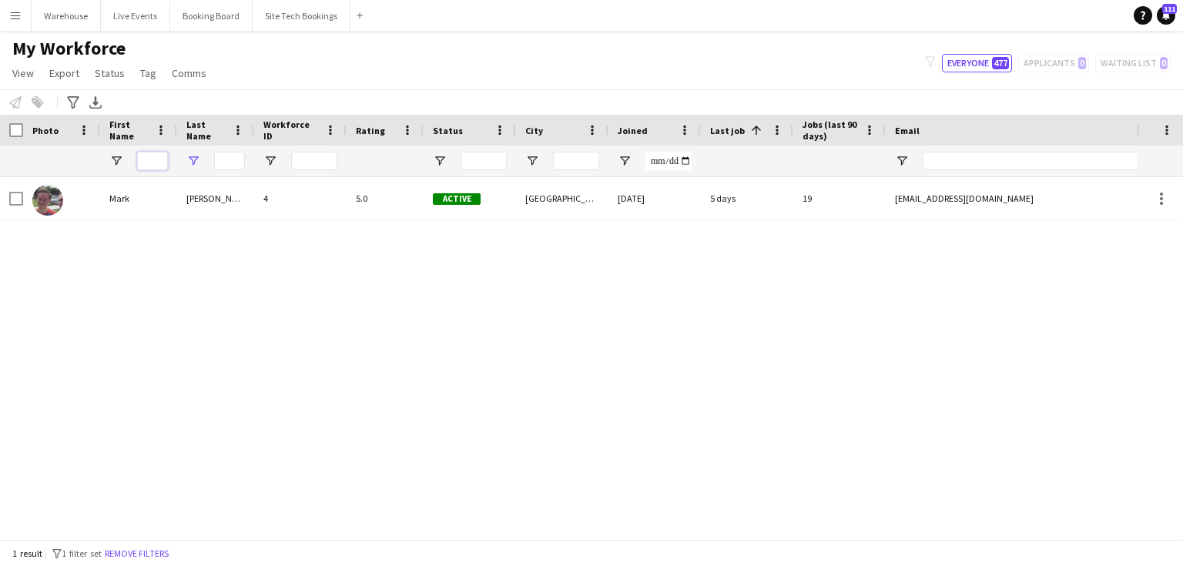
click at [152, 161] on input "First Name Filter Input" at bounding box center [152, 161] width 31 height 18
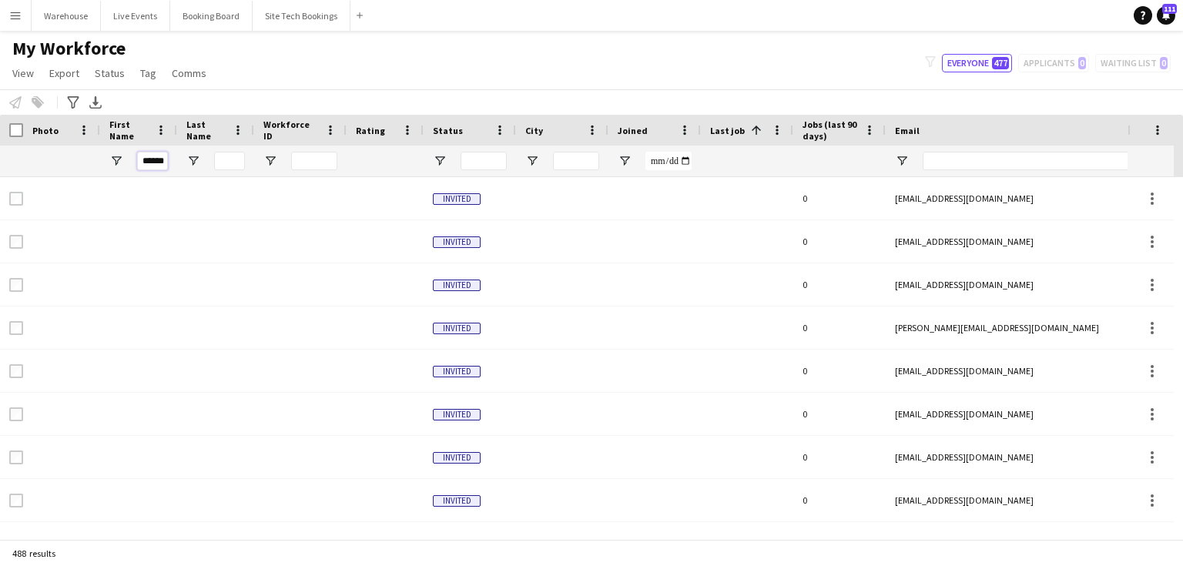
type input "******"
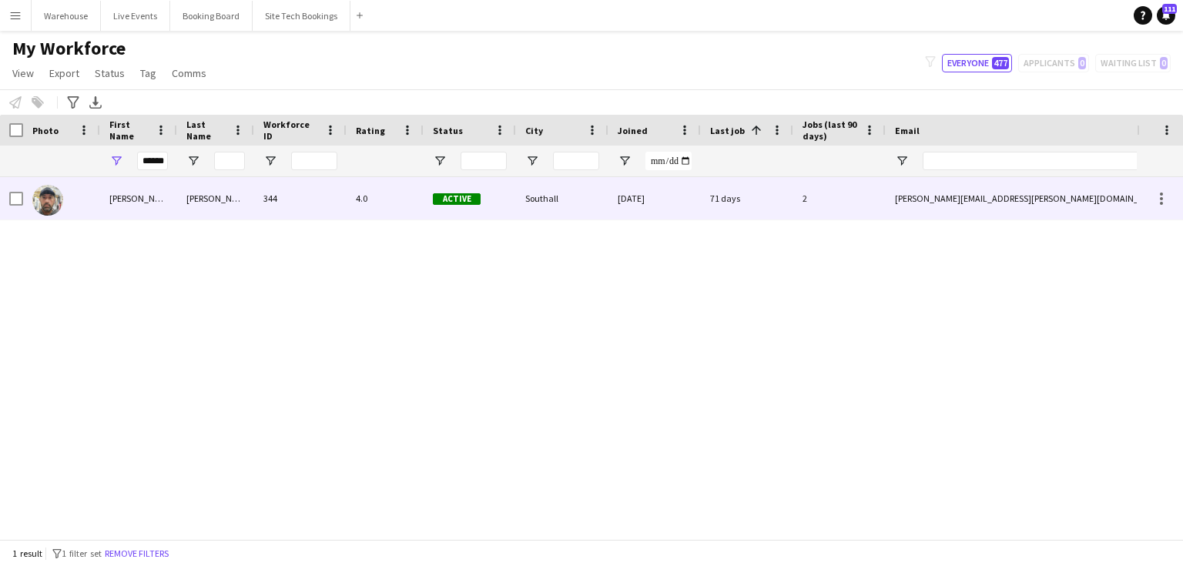
click at [40, 209] on img at bounding box center [47, 200] width 31 height 31
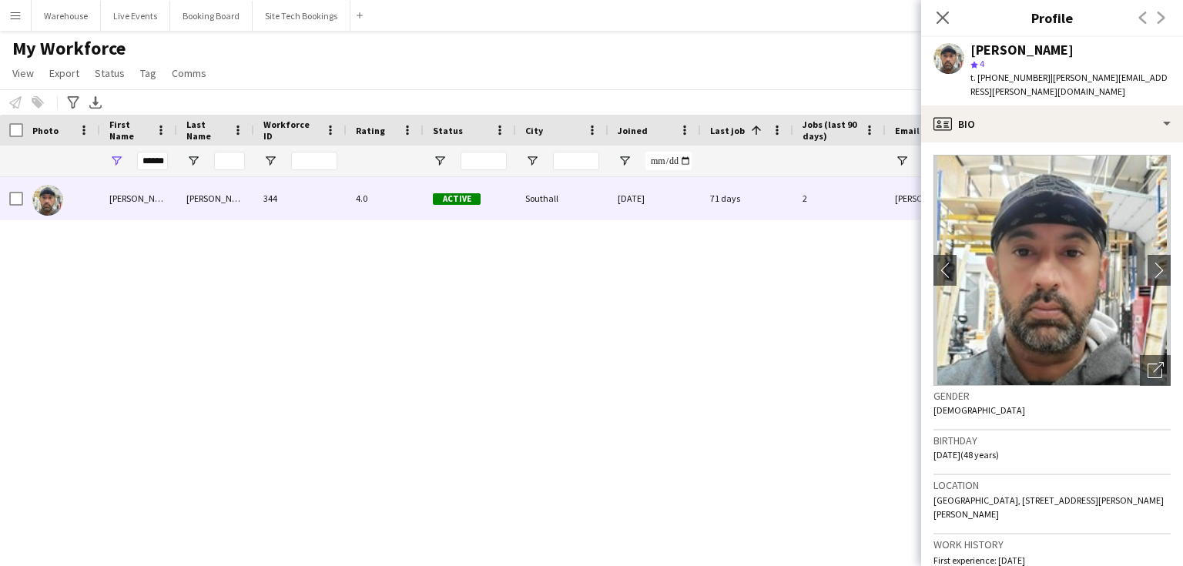
click at [981, 82] on span "t. [PHONE_NUMBER]" at bounding box center [1011, 78] width 80 height 12
drag, startPoint x: 984, startPoint y: 75, endPoint x: 1038, endPoint y: 81, distance: 55.0
click at [1038, 81] on span "t. [PHONE_NUMBER]" at bounding box center [1011, 78] width 80 height 12
copy span "447779105333"
click at [132, 18] on button "Live Events Close" at bounding box center [135, 16] width 69 height 30
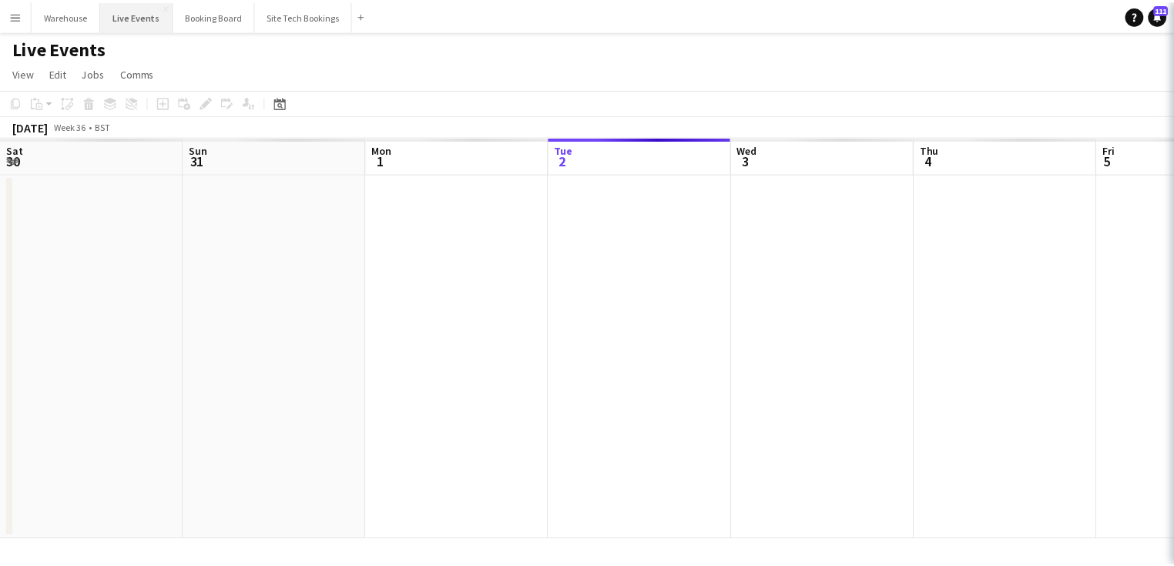
scroll to position [0, 368]
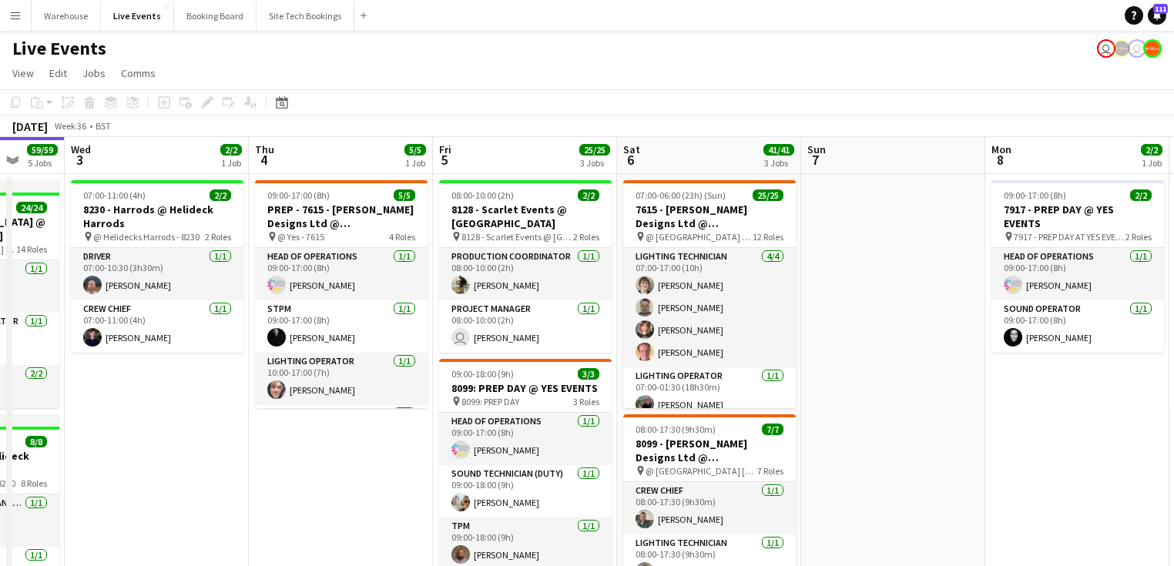
drag, startPoint x: 593, startPoint y: 454, endPoint x: 277, endPoint y: 419, distance: 317.7
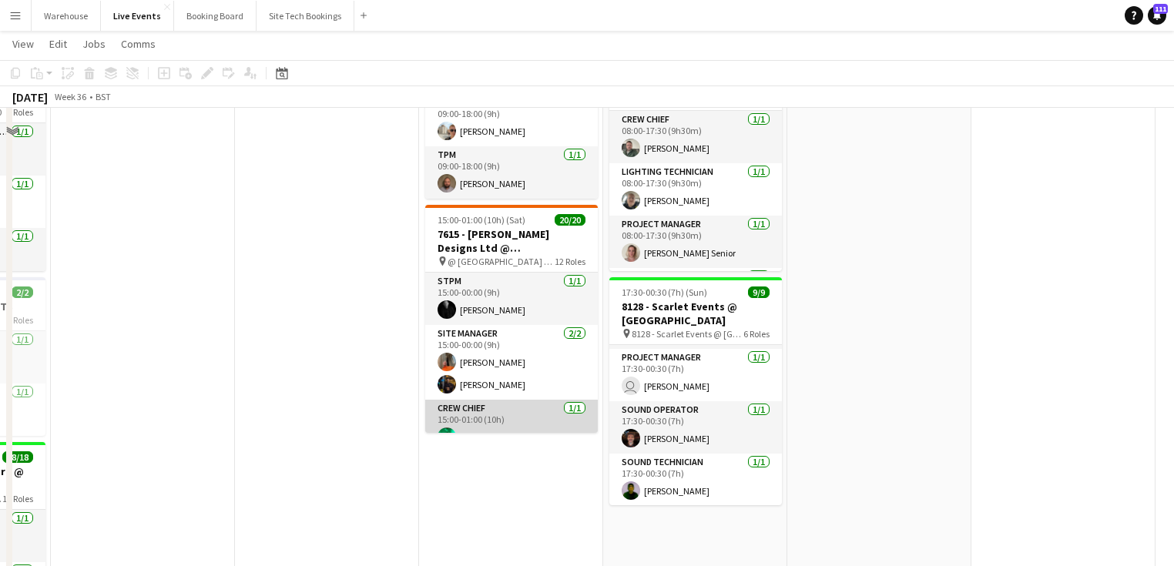
scroll to position [62, 0]
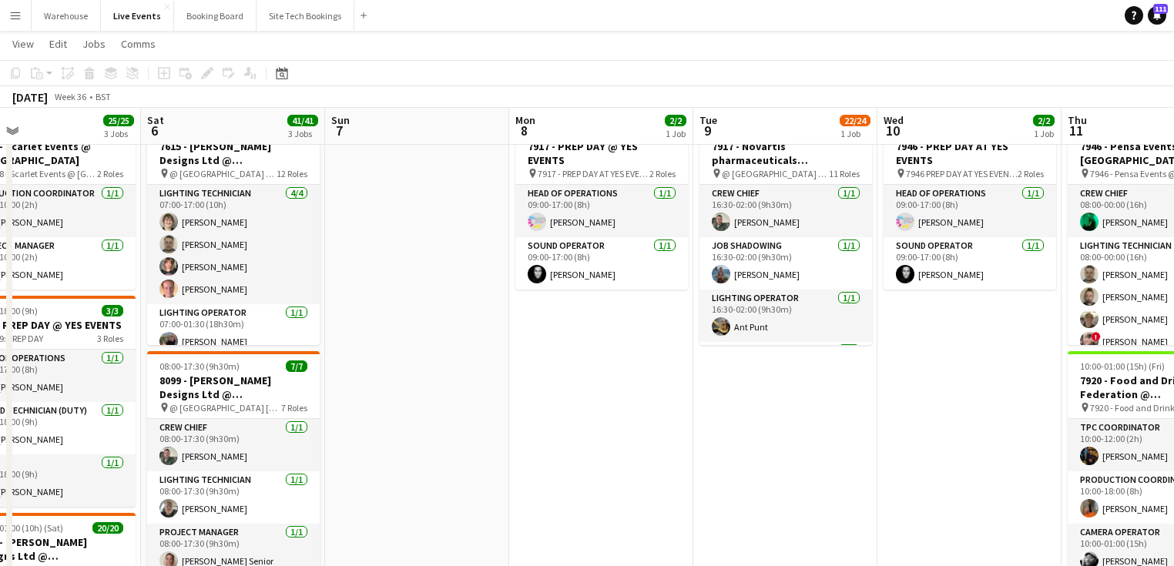
drag, startPoint x: 897, startPoint y: 384, endPoint x: 434, endPoint y: 432, distance: 464.7
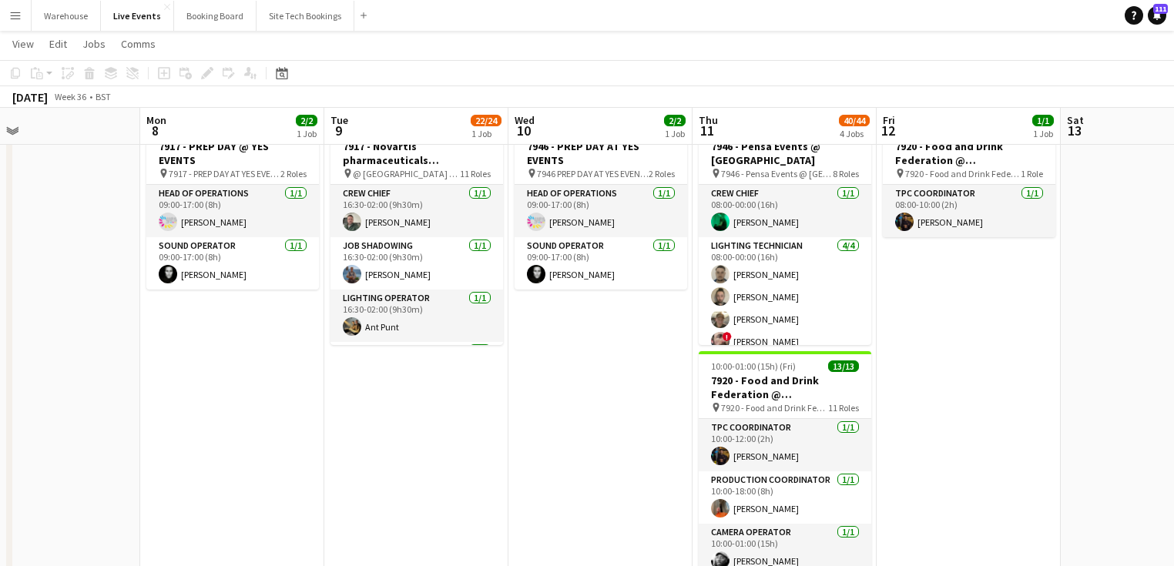
scroll to position [0, 627]
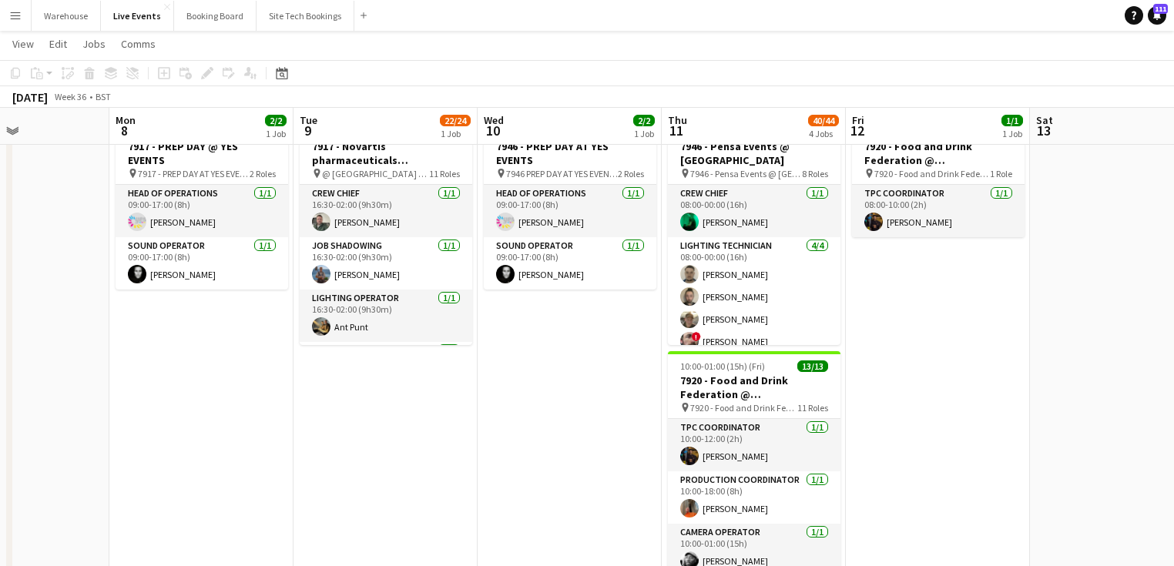
drag, startPoint x: 781, startPoint y: 424, endPoint x: 385, endPoint y: 437, distance: 396.2
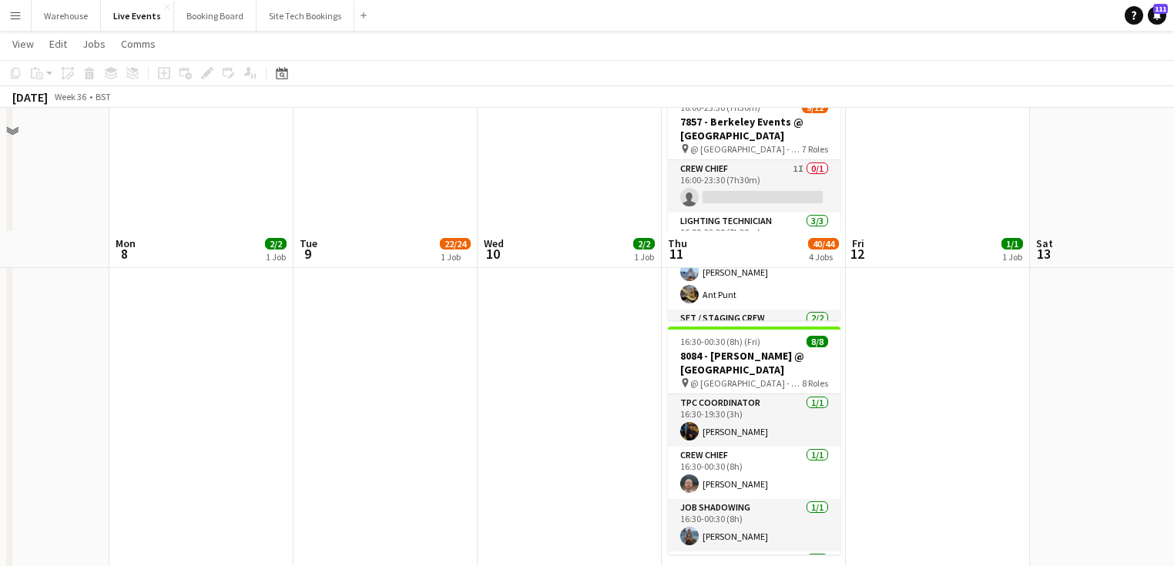
scroll to position [740, 0]
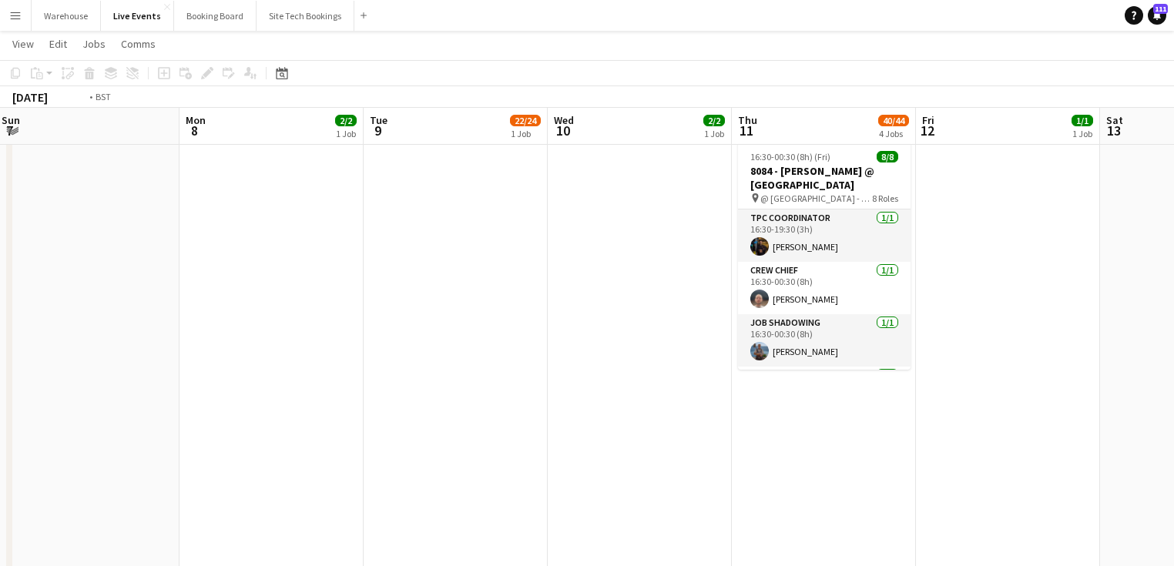
drag, startPoint x: 515, startPoint y: 334, endPoint x: 66, endPoint y: 365, distance: 450.2
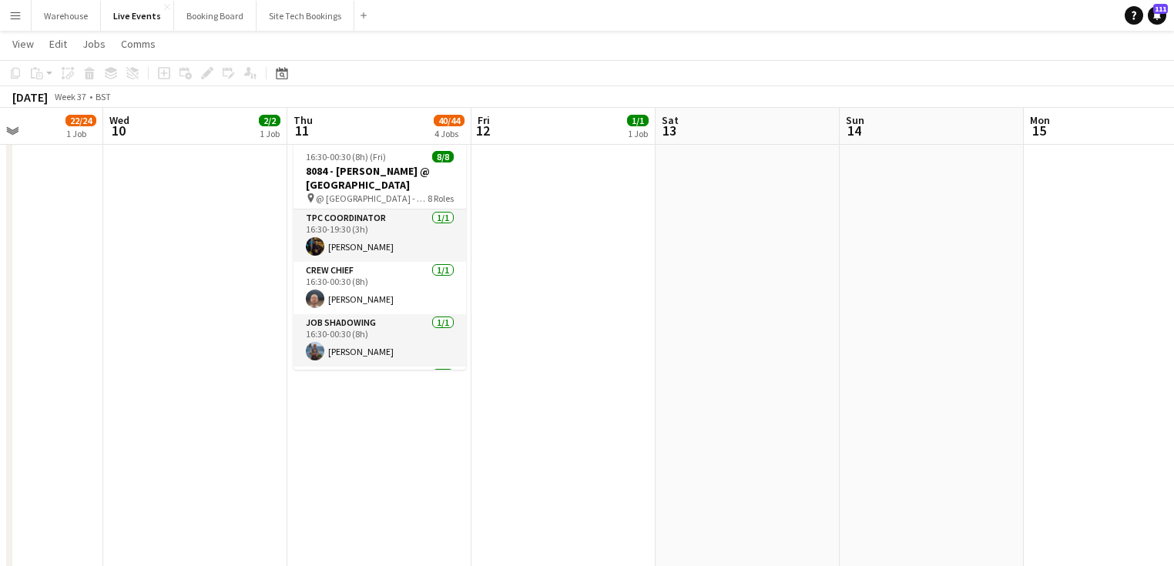
drag, startPoint x: 576, startPoint y: 358, endPoint x: 364, endPoint y: 357, distance: 212.6
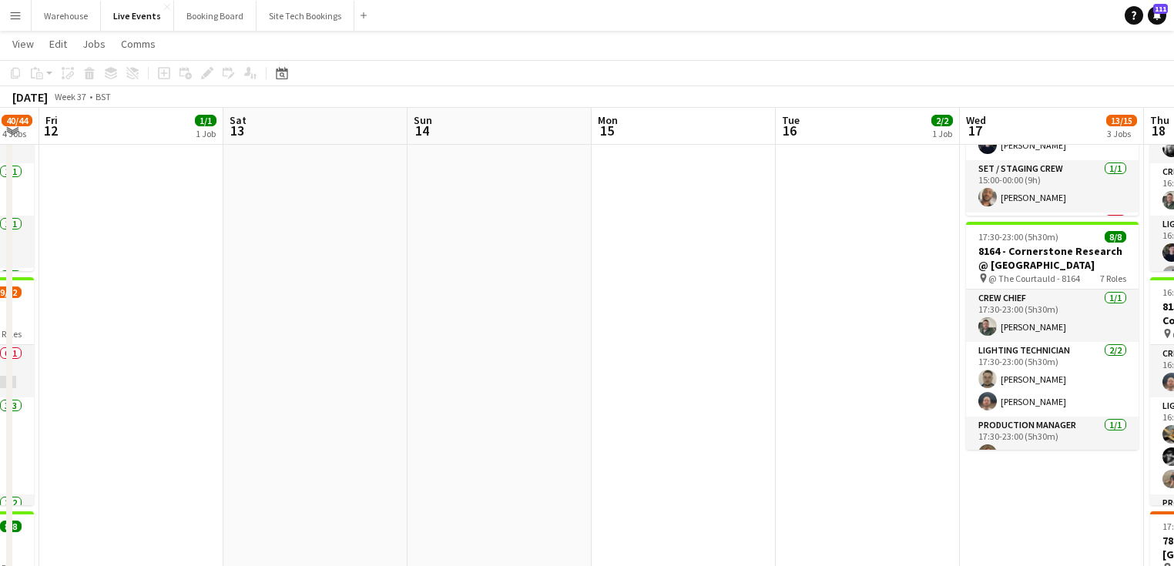
scroll to position [308, 0]
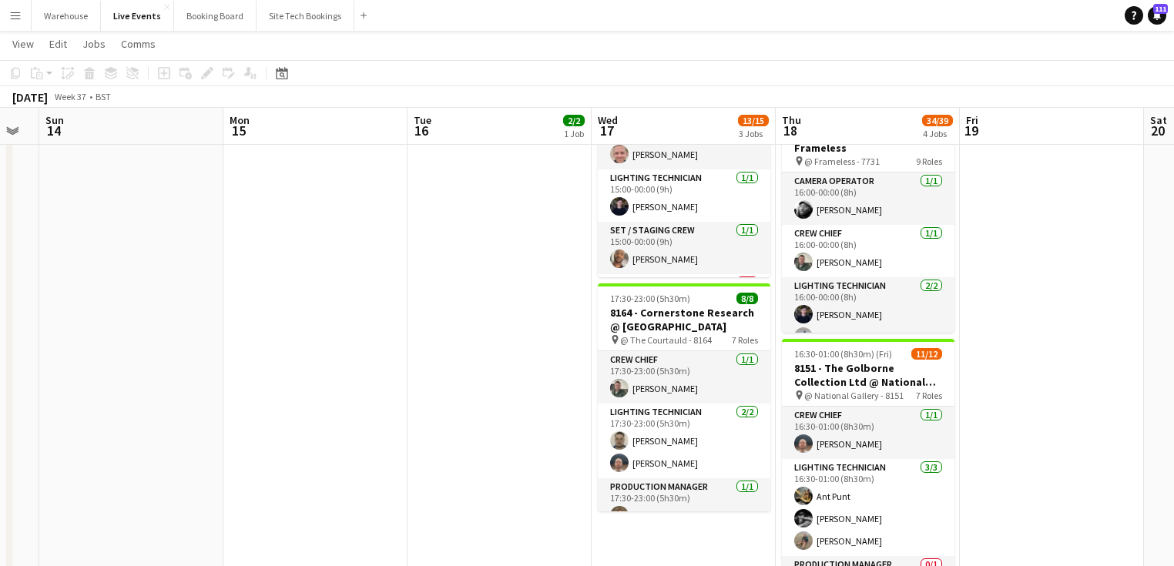
drag, startPoint x: 622, startPoint y: 406, endPoint x: 153, endPoint y: 364, distance: 471.0
click at [147, 371] on app-calendar-viewport "Wed 10 2/2 1 Job Thu 11 40/44 4 Jobs Fri 12 1/1 1 Job Sat 13 Sun 14 Mon 15 Tue …" at bounding box center [587, 382] width 1174 height 1260
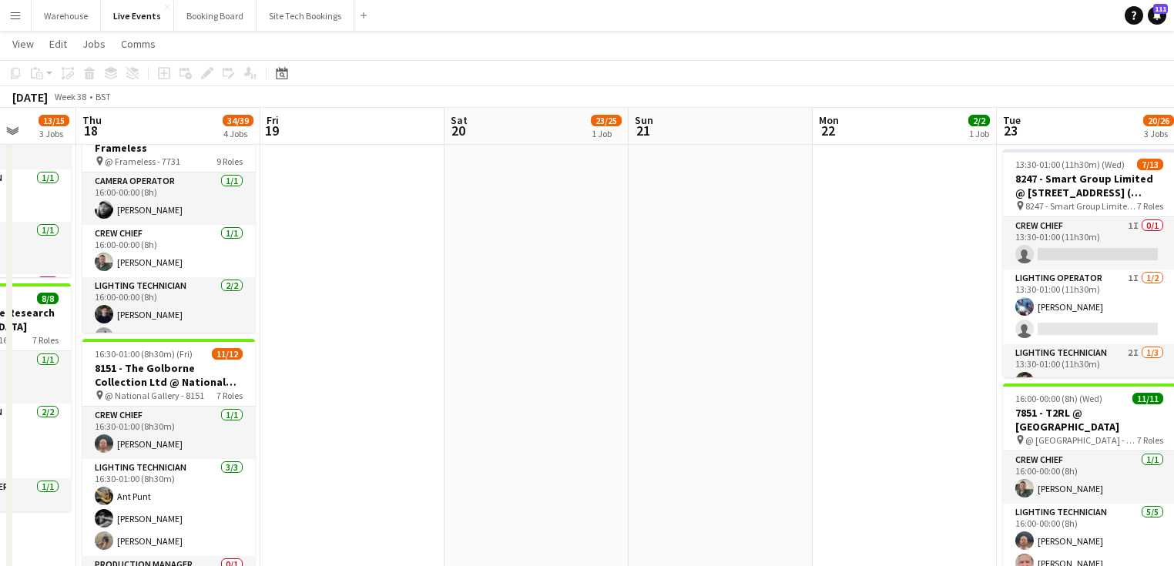
scroll to position [0, 564]
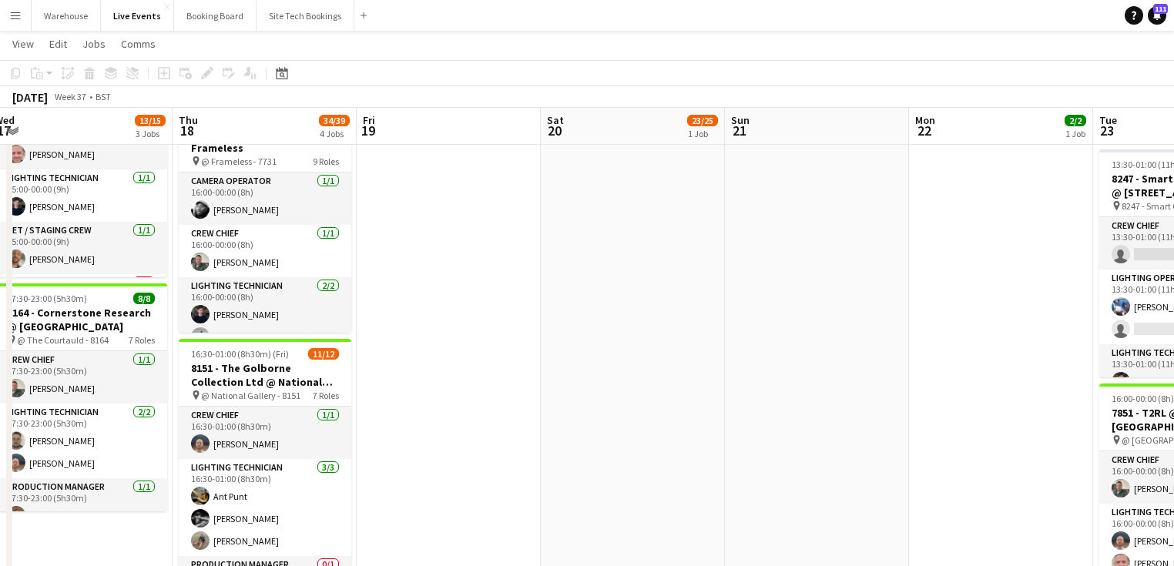
drag, startPoint x: 735, startPoint y: 368, endPoint x: 412, endPoint y: 357, distance: 323.0
click at [412, 357] on app-calendar-viewport "Sun 14 Mon 15 Tue 16 2/2 1 Job Wed 17 13/15 3 Jobs Thu 18 34/39 4 Jobs Fri 19 S…" at bounding box center [587, 382] width 1174 height 1260
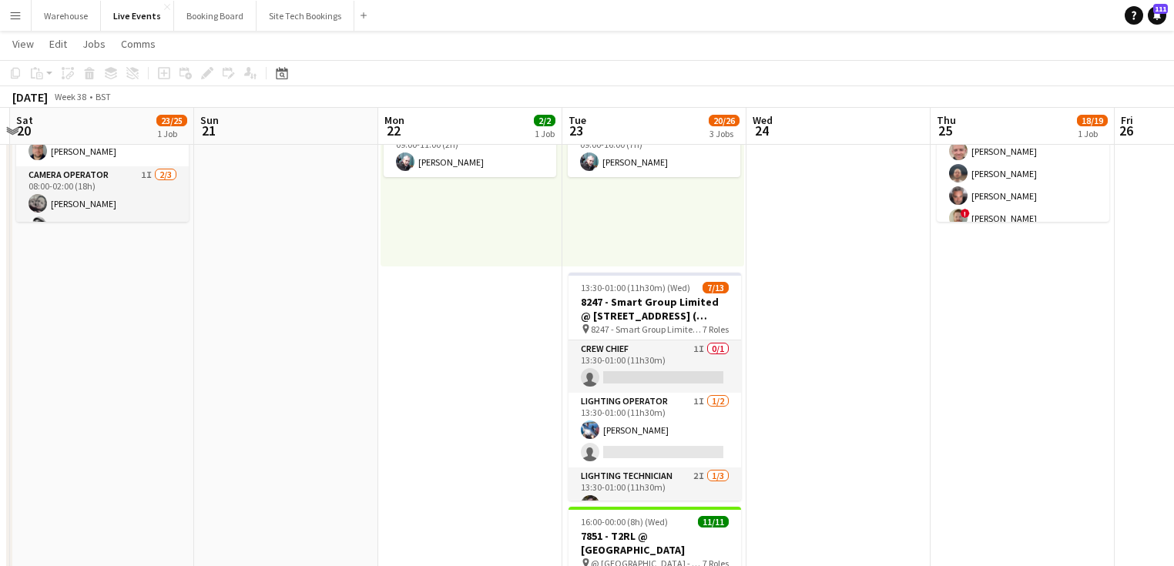
drag, startPoint x: 342, startPoint y: 346, endPoint x: 321, endPoint y: 336, distance: 23.1
click at [206, 344] on app-calendar-viewport "Tue 16 2/2 1 Job Wed 17 13/15 3 Jobs Thu 18 34/39 4 Jobs Fri 19 Sat 20 23/25 1 …" at bounding box center [587, 505] width 1174 height 1260
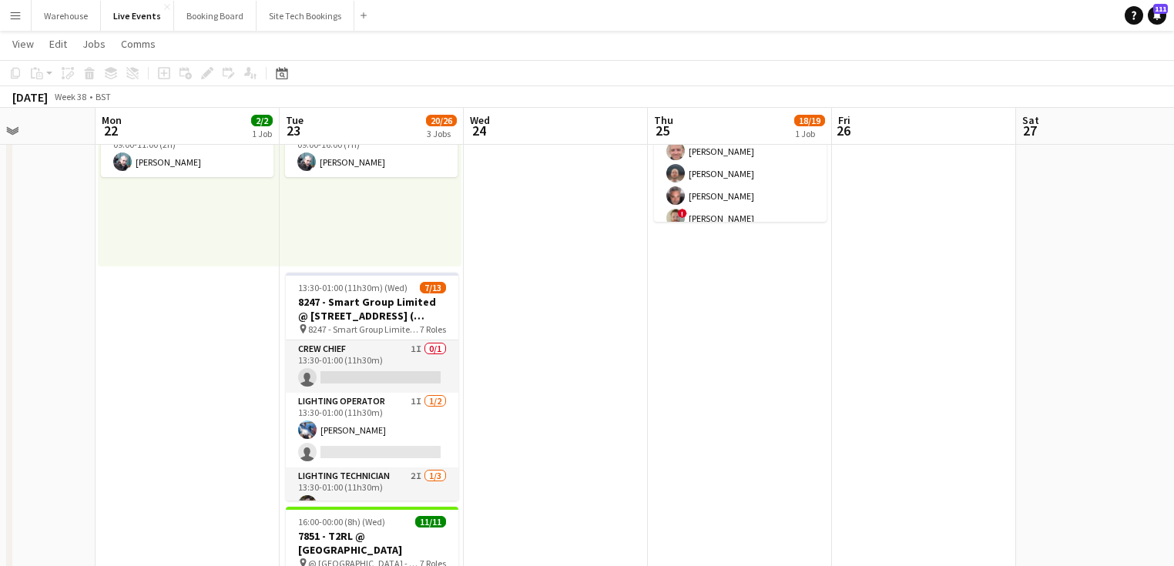
drag, startPoint x: 695, startPoint y: 342, endPoint x: 517, endPoint y: 320, distance: 179.3
click at [525, 320] on app-calendar-viewport "Thu 18 34/39 4 Jobs Fri 19 Sat 20 23/25 1 Job Sun 21 Mon 22 2/2 1 Job Tue 23 20…" at bounding box center [587, 505] width 1174 height 1260
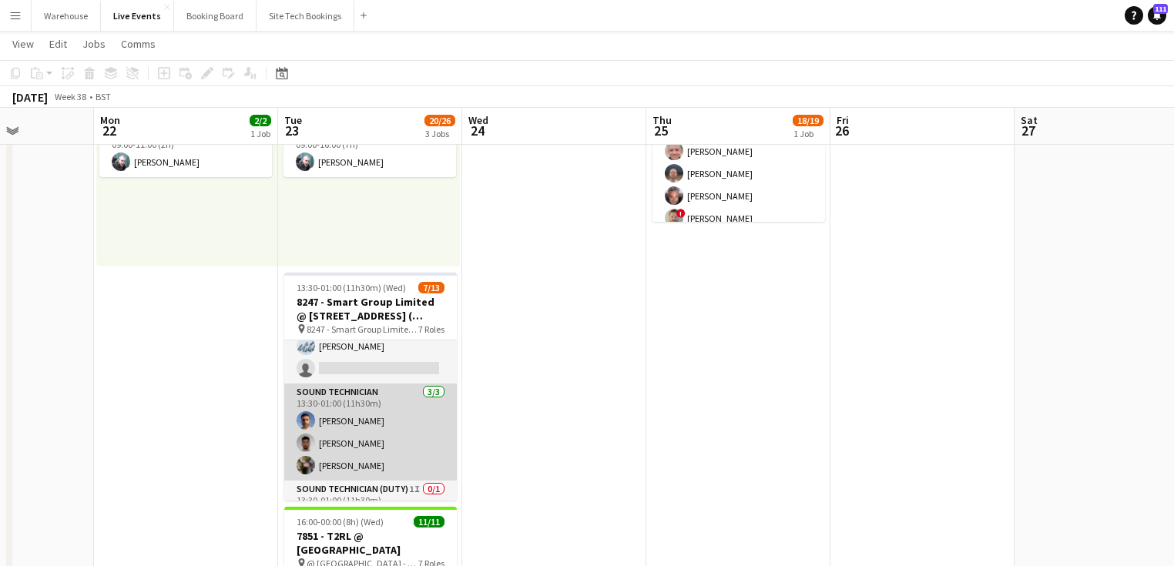
scroll to position [247, 0]
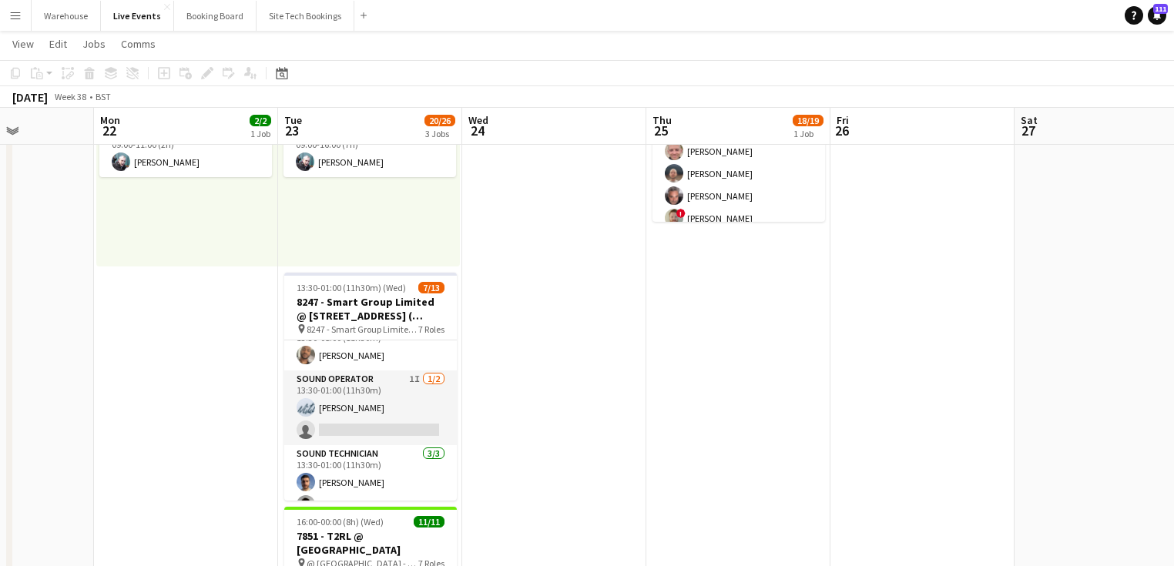
click at [555, 438] on app-date-cell at bounding box center [554, 562] width 184 height 1148
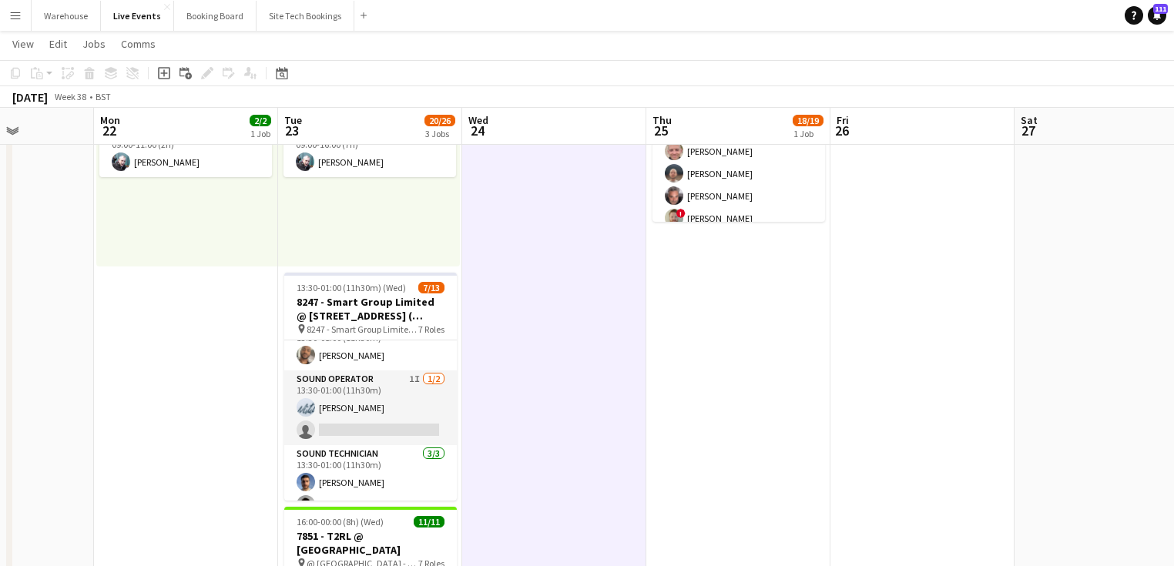
click at [235, 401] on app-date-cell "Toggle View VIDEO MAINTENENCE AT YES EVENTS [DATE] → [DATE] 4/4 2 jobs 08:00-16…" at bounding box center [186, 562] width 184 height 1148
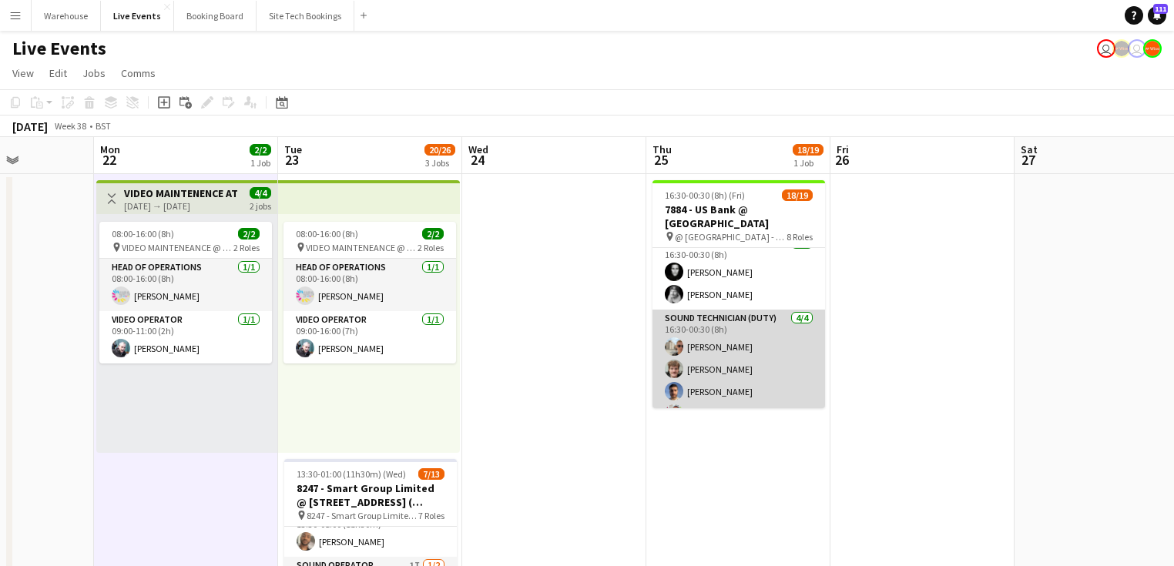
scroll to position [505, 0]
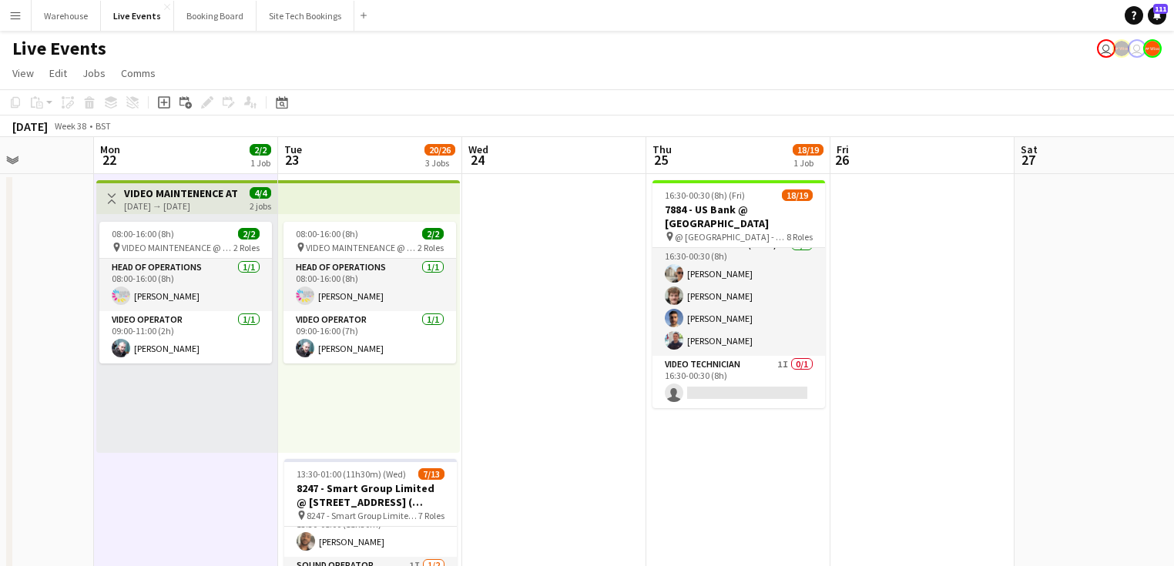
drag, startPoint x: 461, startPoint y: 467, endPoint x: 508, endPoint y: 467, distance: 47.0
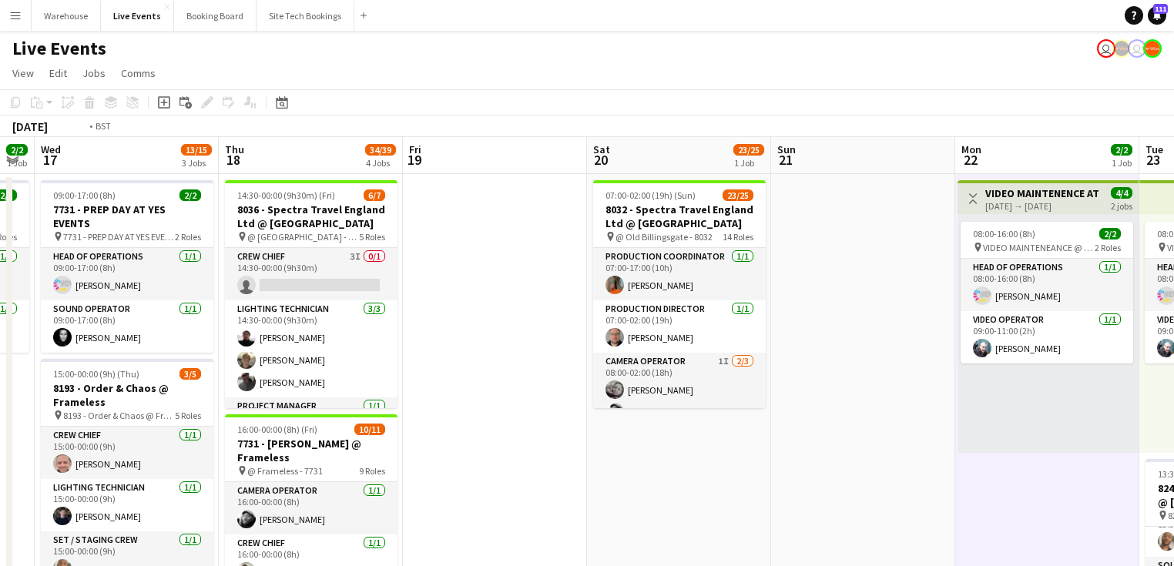
drag, startPoint x: 486, startPoint y: 448, endPoint x: 817, endPoint y: 412, distance: 332.5
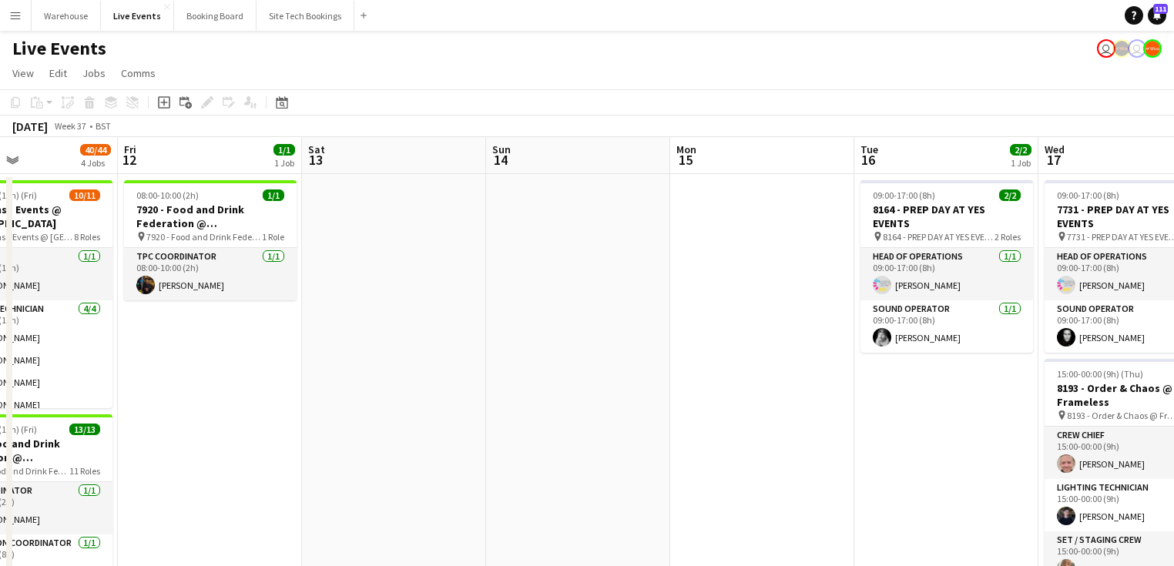
drag, startPoint x: 632, startPoint y: 413, endPoint x: 811, endPoint y: 398, distance: 180.1
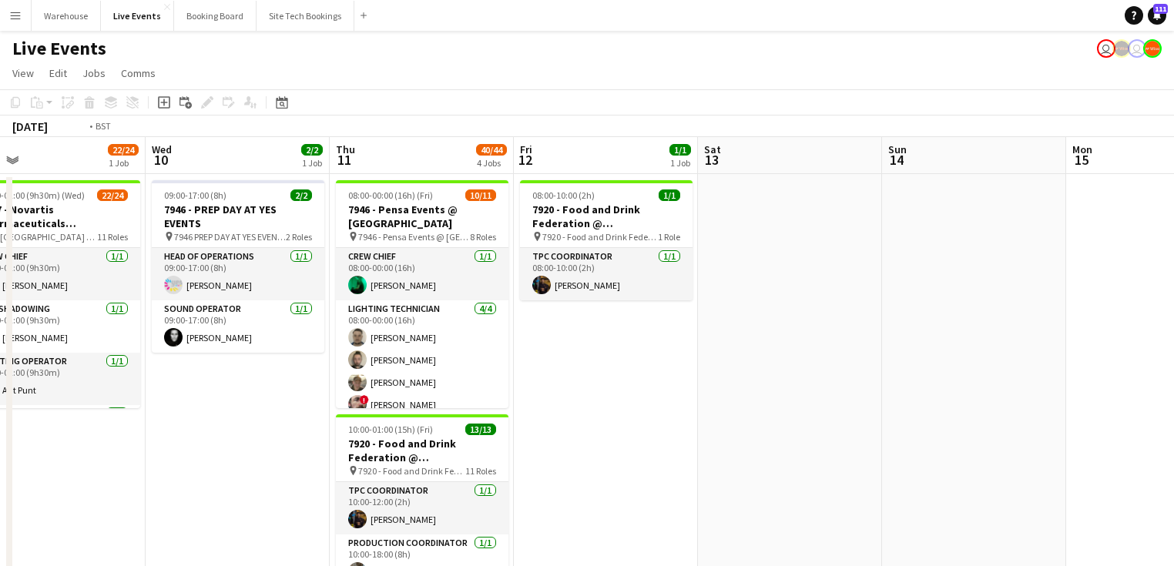
drag, startPoint x: 174, startPoint y: 459, endPoint x: 705, endPoint y: 454, distance: 530.8
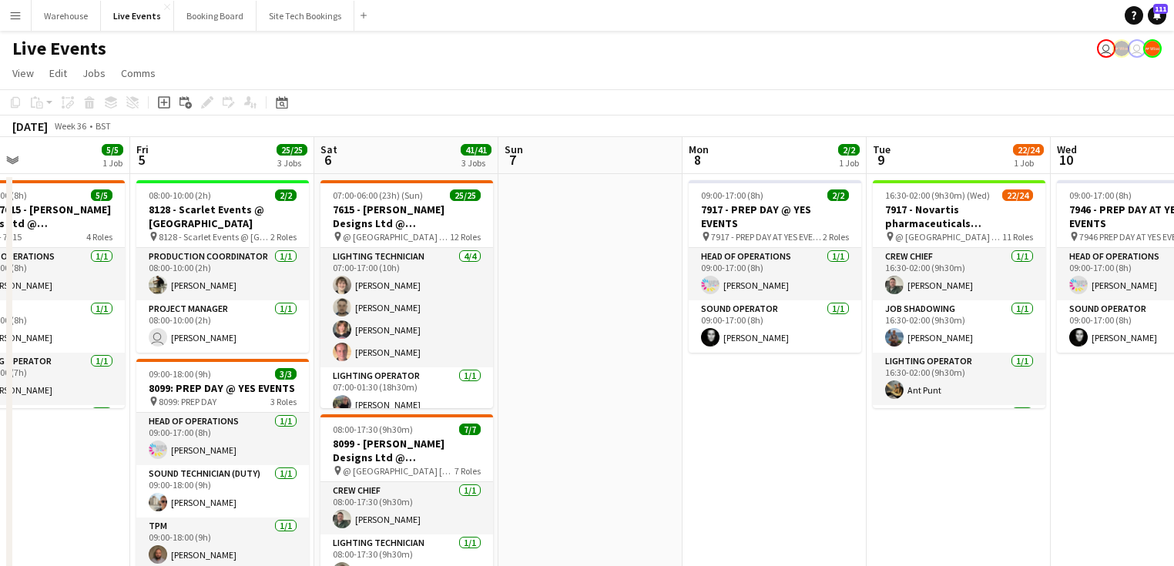
drag, startPoint x: 570, startPoint y: 455, endPoint x: 865, endPoint y: 423, distance: 296.7
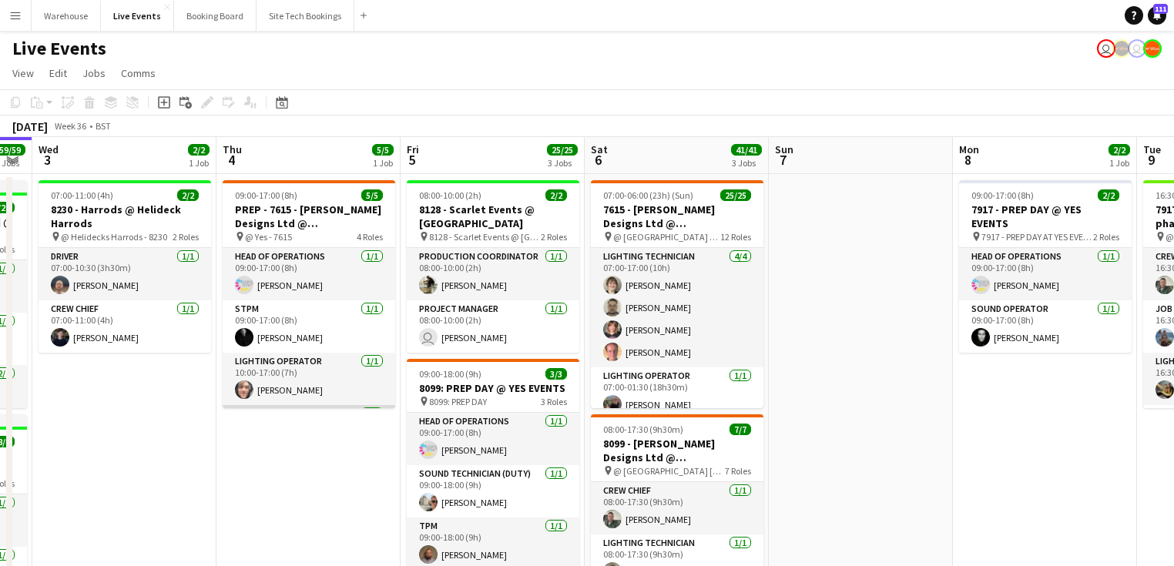
scroll to position [71, 0]
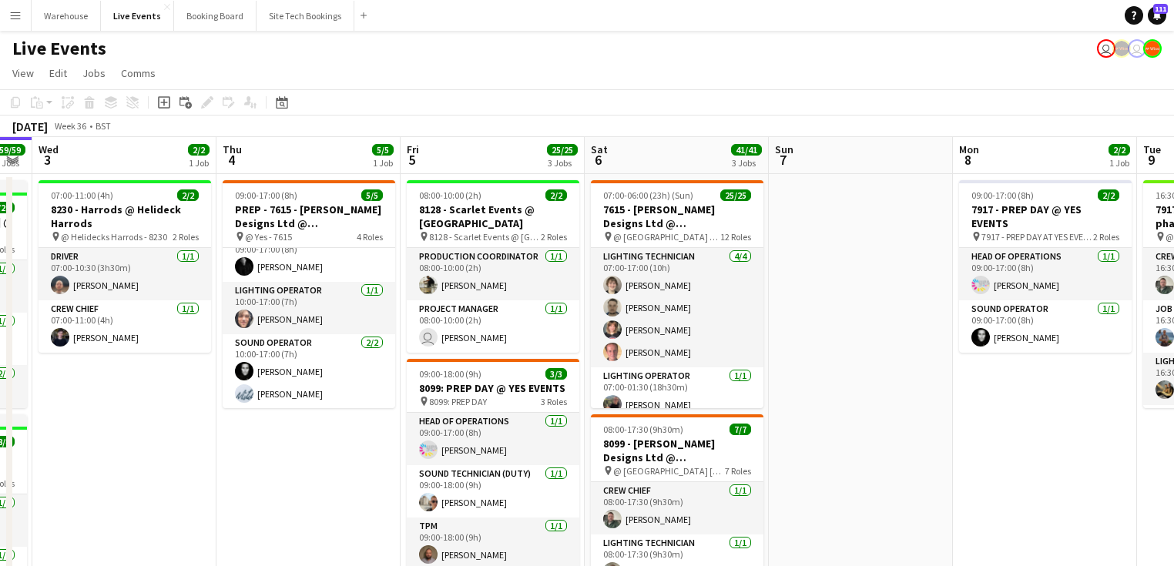
drag, startPoint x: 539, startPoint y: 510, endPoint x: 636, endPoint y: 508, distance: 97.1
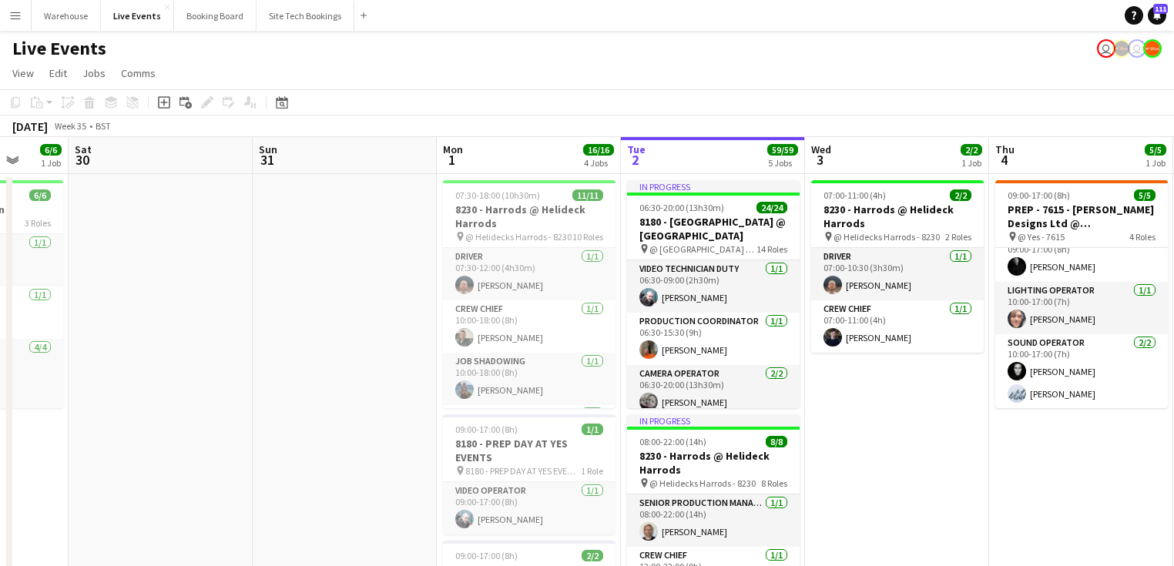
drag, startPoint x: 544, startPoint y: 513, endPoint x: 670, endPoint y: 512, distance: 126.3
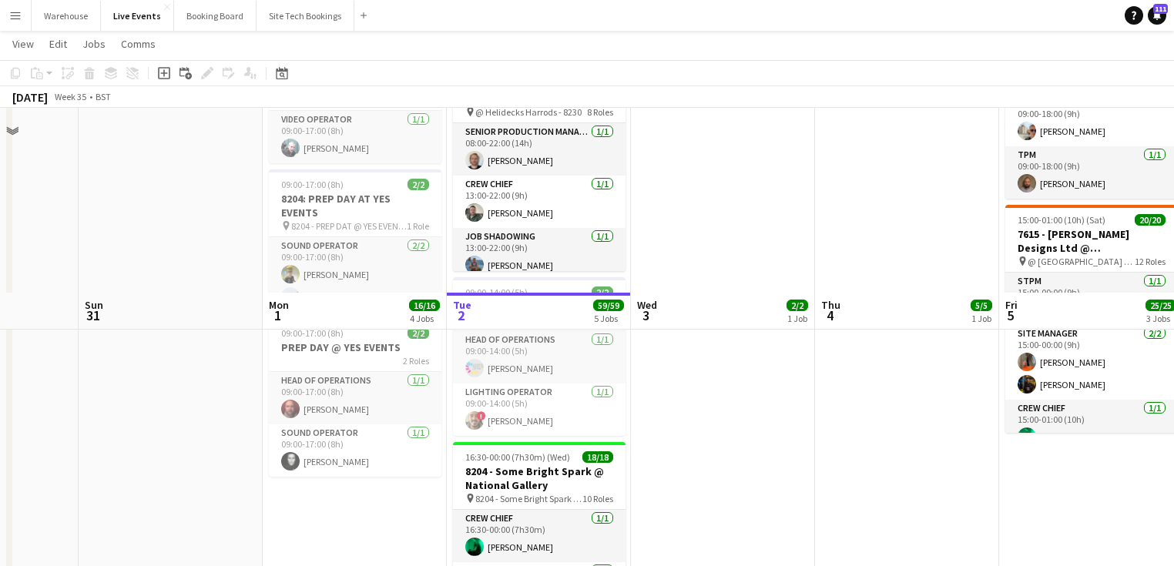
scroll to position [740, 0]
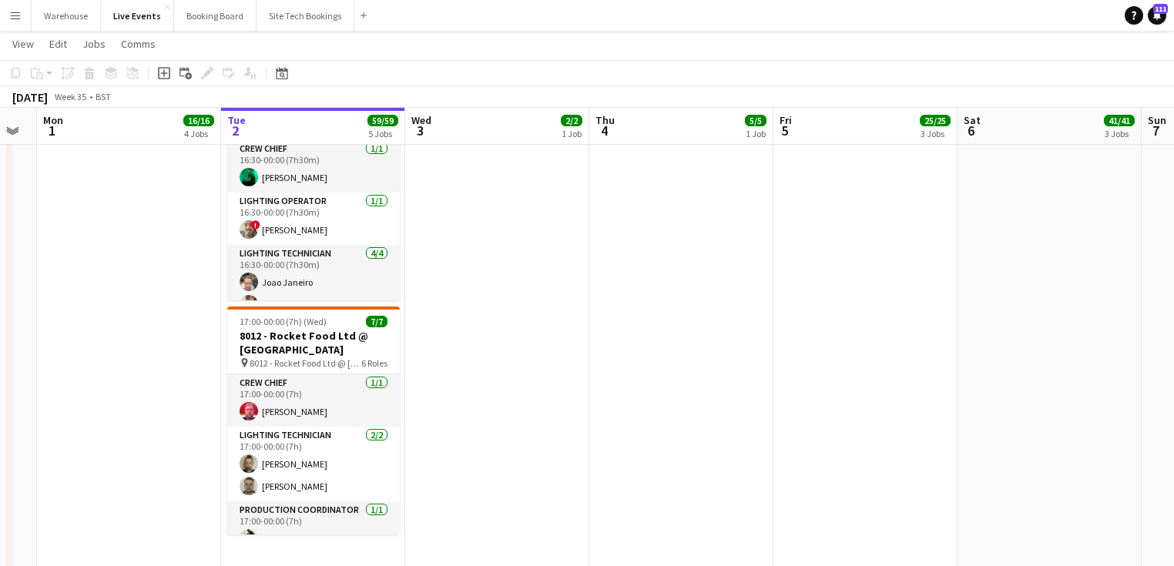
drag, startPoint x: 695, startPoint y: 423, endPoint x: 451, endPoint y: 438, distance: 243.9
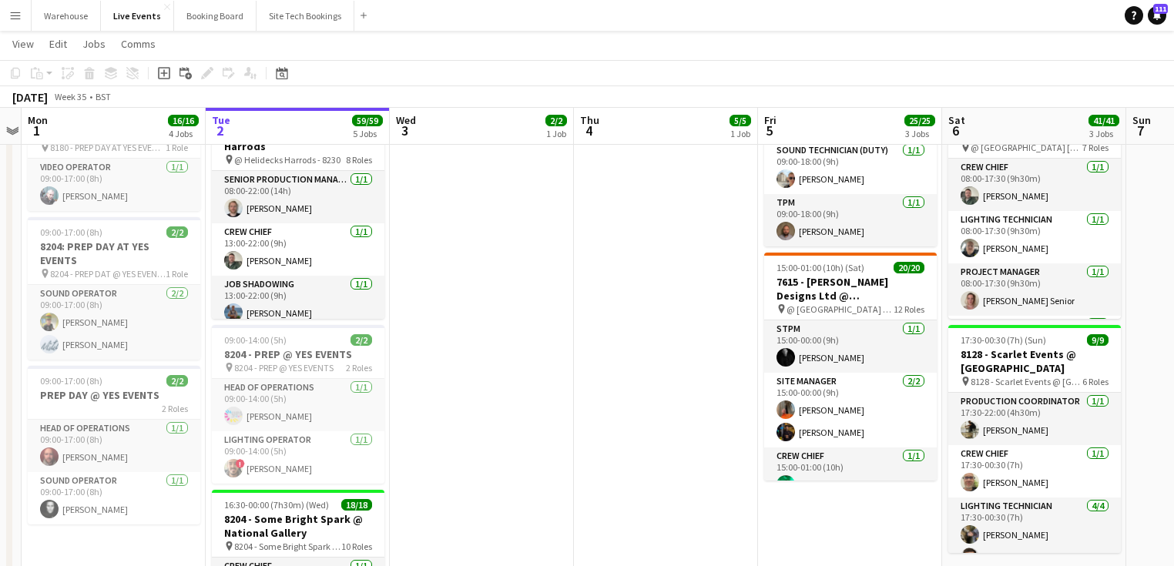
scroll to position [0, 0]
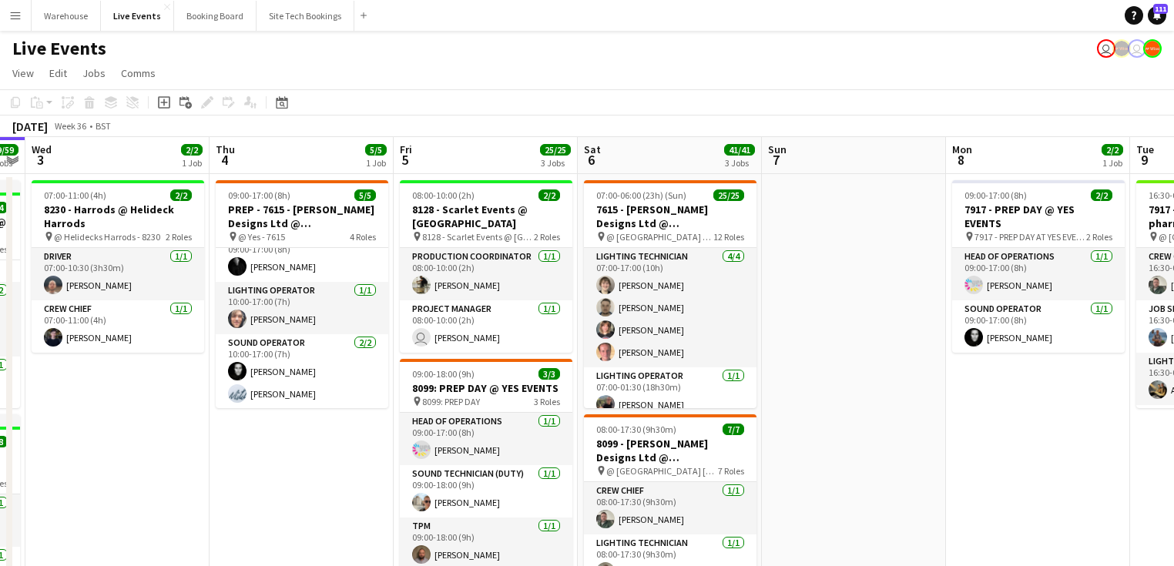
drag, startPoint x: 505, startPoint y: 475, endPoint x: 164, endPoint y: 458, distance: 341.7
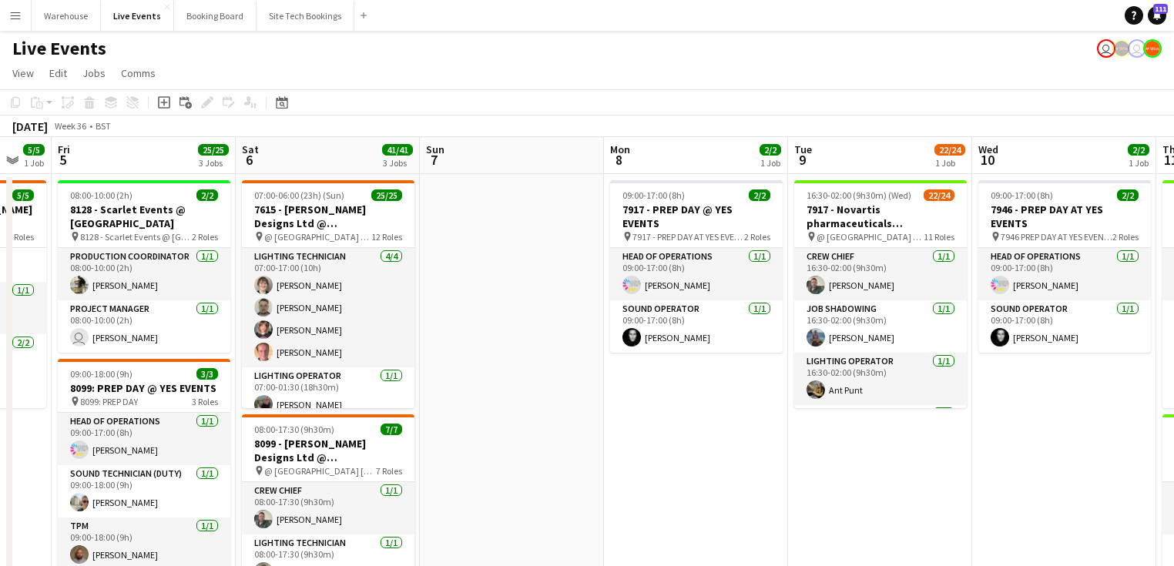
drag, startPoint x: 576, startPoint y: 471, endPoint x: 179, endPoint y: 450, distance: 398.0
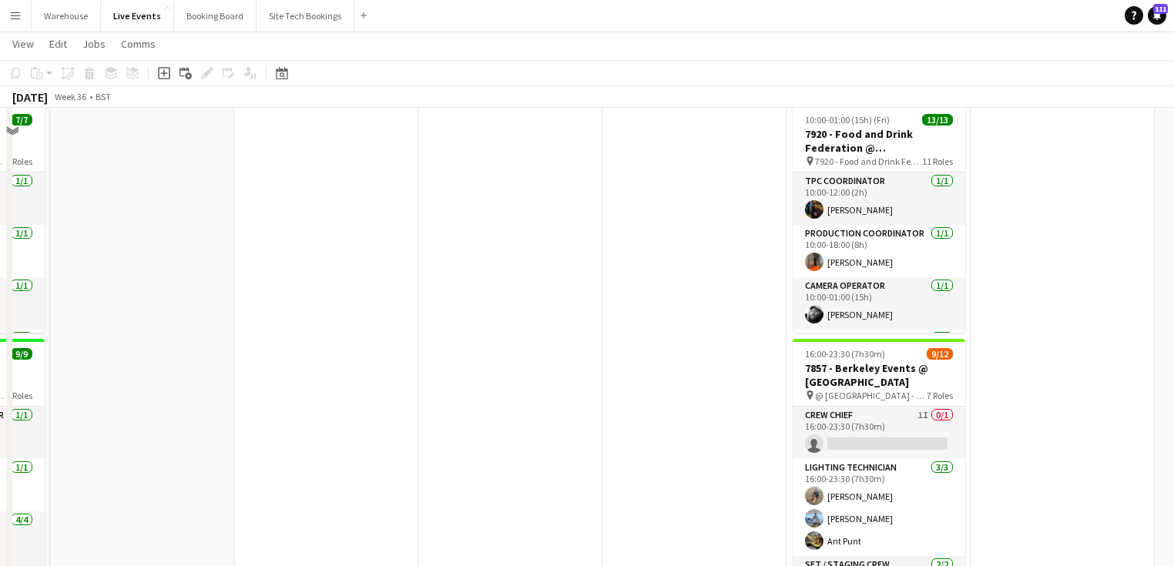
scroll to position [123, 0]
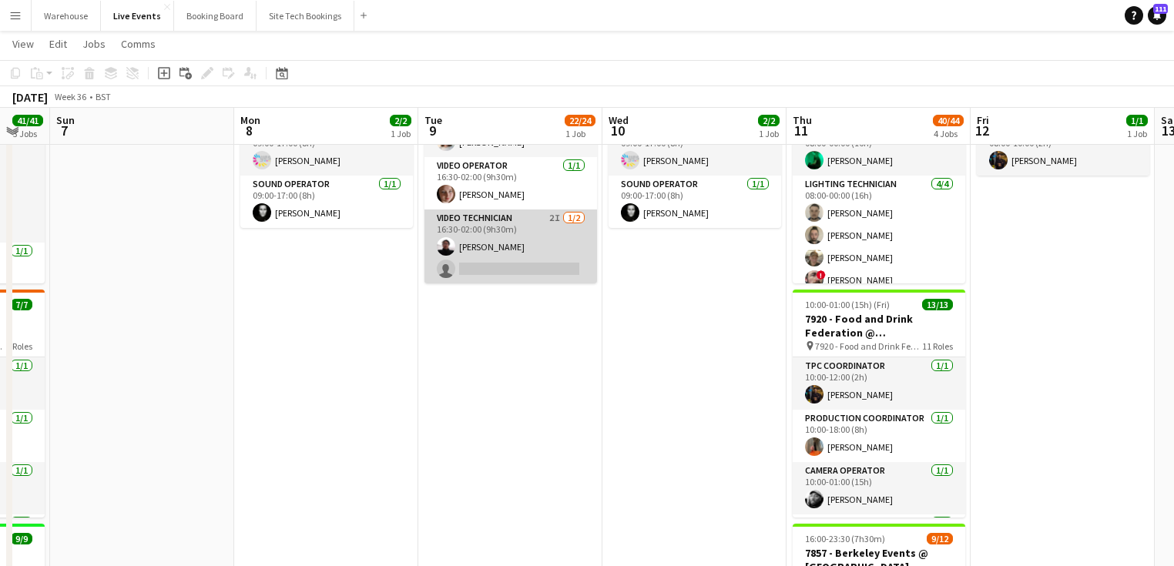
click at [487, 225] on app-card-role "Video Technician 2I [DATE] 16:30-02:00 (9h30m) [PERSON_NAME] single-neutral-act…" at bounding box center [510, 247] width 173 height 75
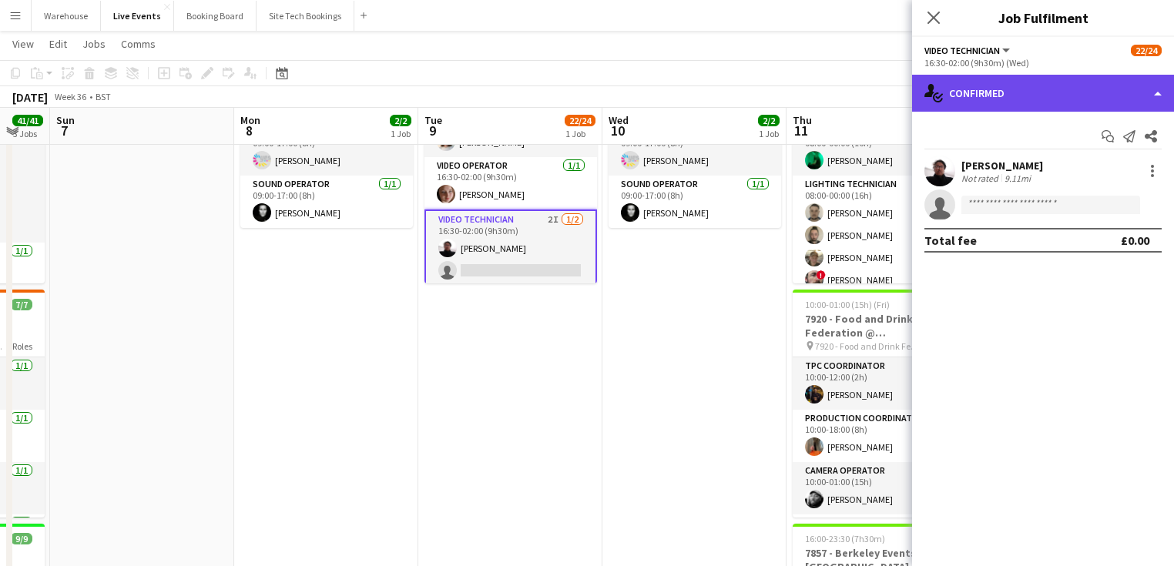
click at [1004, 102] on div "single-neutral-actions-check-2 Confirmed" at bounding box center [1043, 93] width 262 height 37
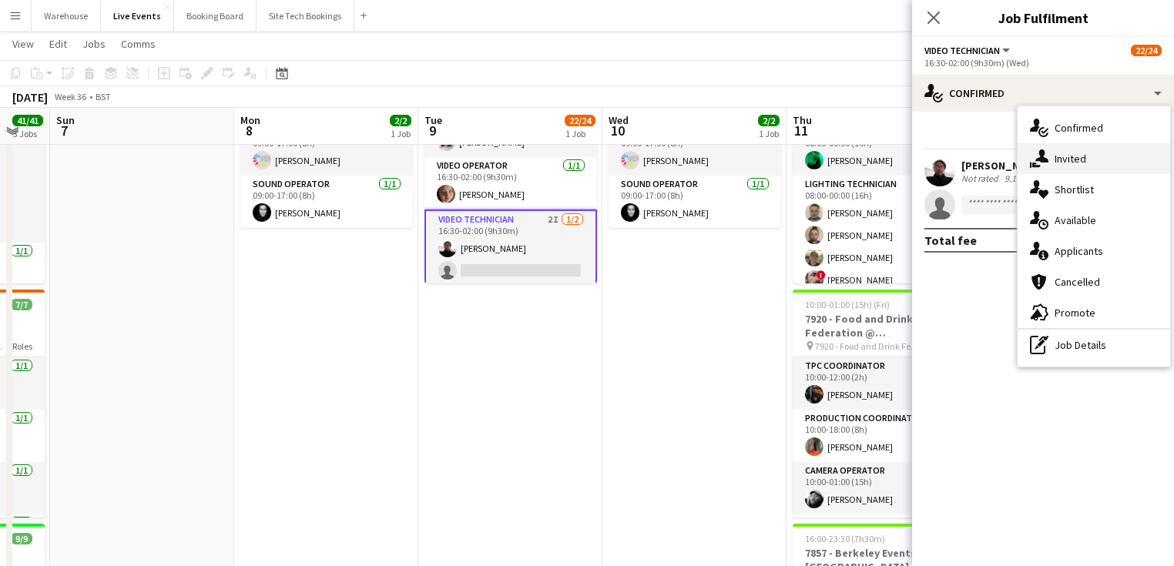
click at [1069, 164] on span "Invited" at bounding box center [1071, 159] width 32 height 14
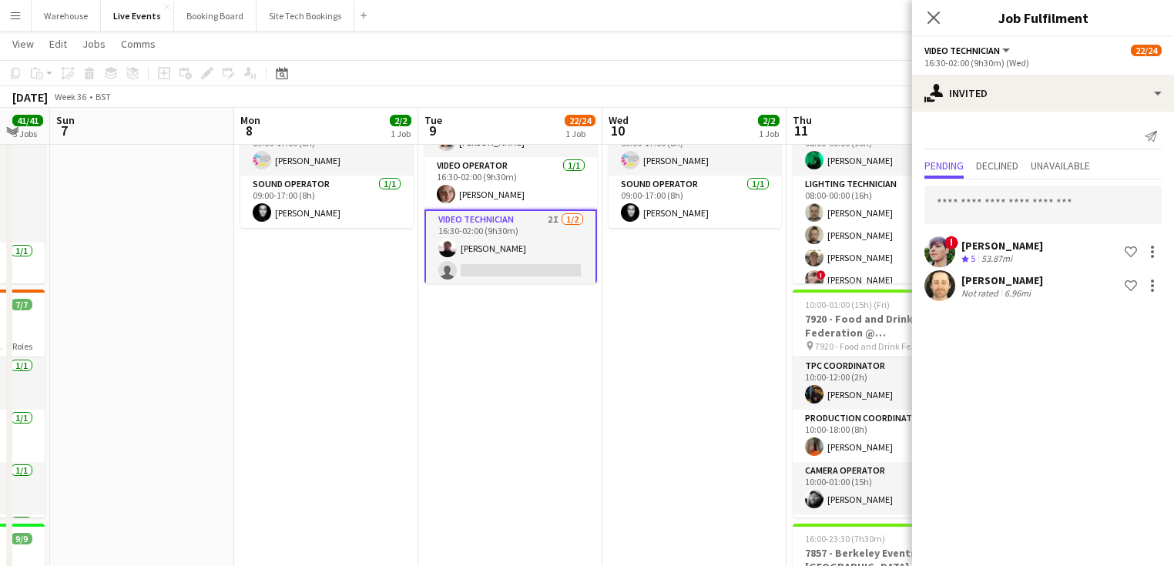
click at [942, 290] on app-user-avatar at bounding box center [939, 285] width 31 height 31
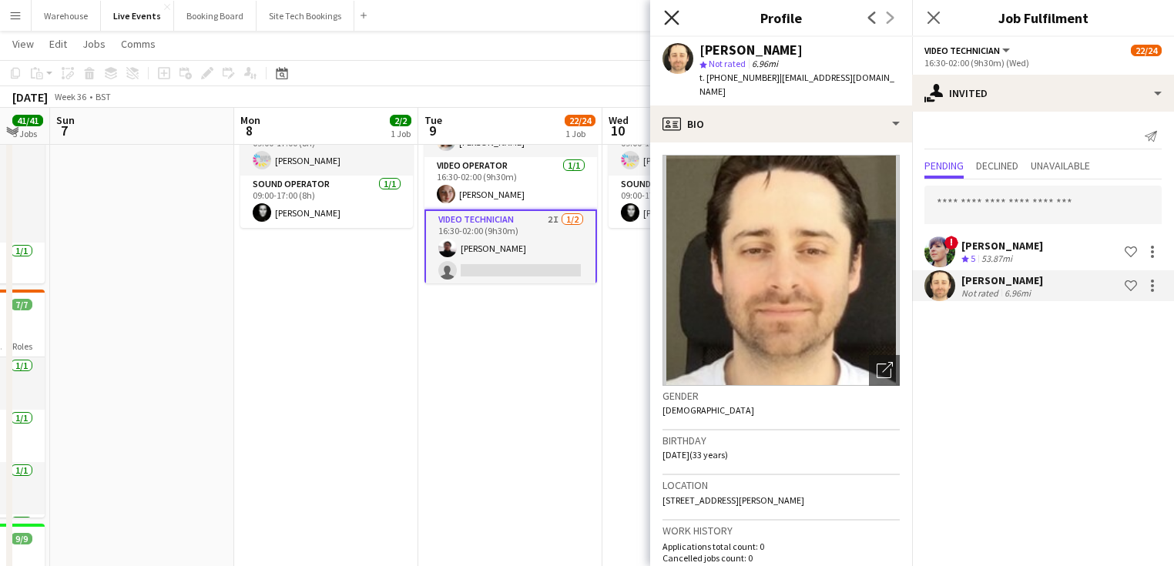
click at [675, 17] on icon "Close pop-in" at bounding box center [671, 17] width 15 height 15
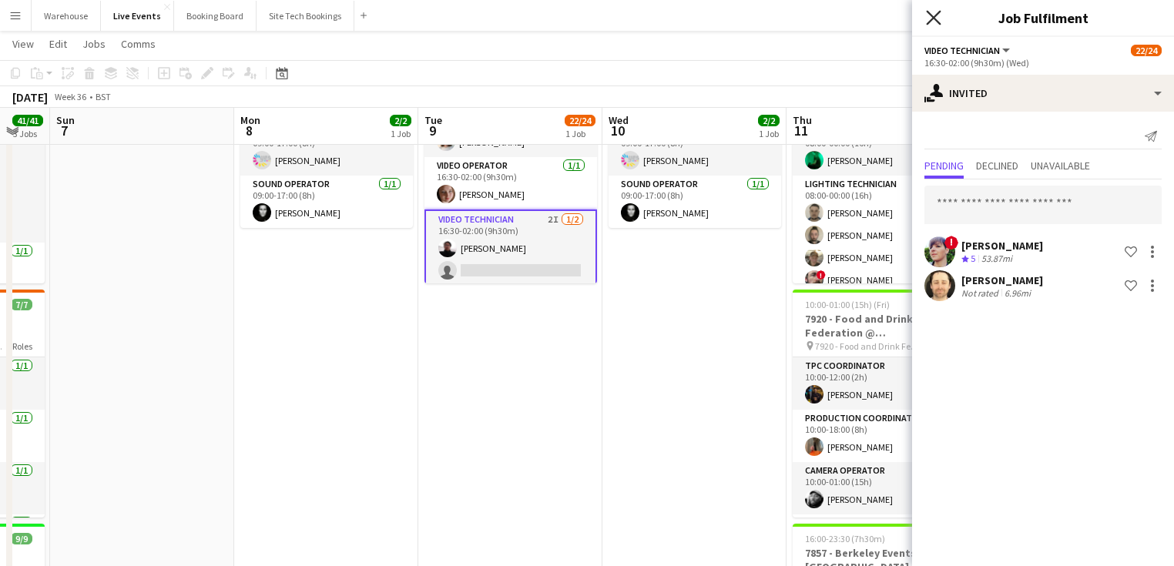
click at [931, 15] on icon at bounding box center [933, 17] width 15 height 15
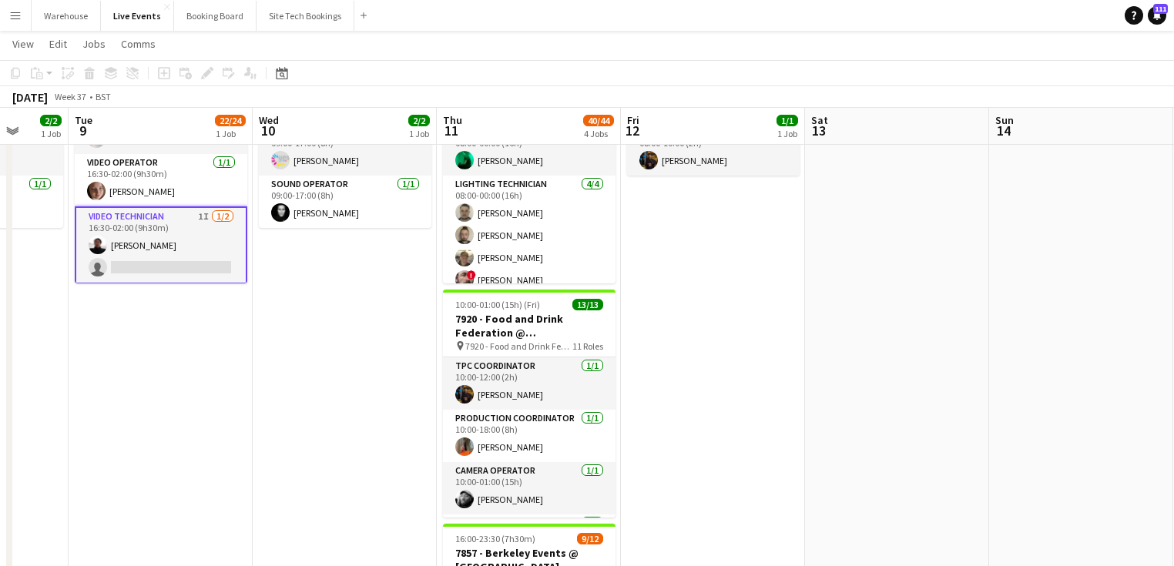
drag, startPoint x: 619, startPoint y: 405, endPoint x: 317, endPoint y: 407, distance: 302.0
click at [317, 407] on app-calendar-viewport "Fri 5 25/25 3 Jobs Sat 6 41/41 3 Jobs Sun 7 Mon 8 2/2 1 Job Tue 9 22/24 1 Job W…" at bounding box center [587, 567] width 1174 height 1260
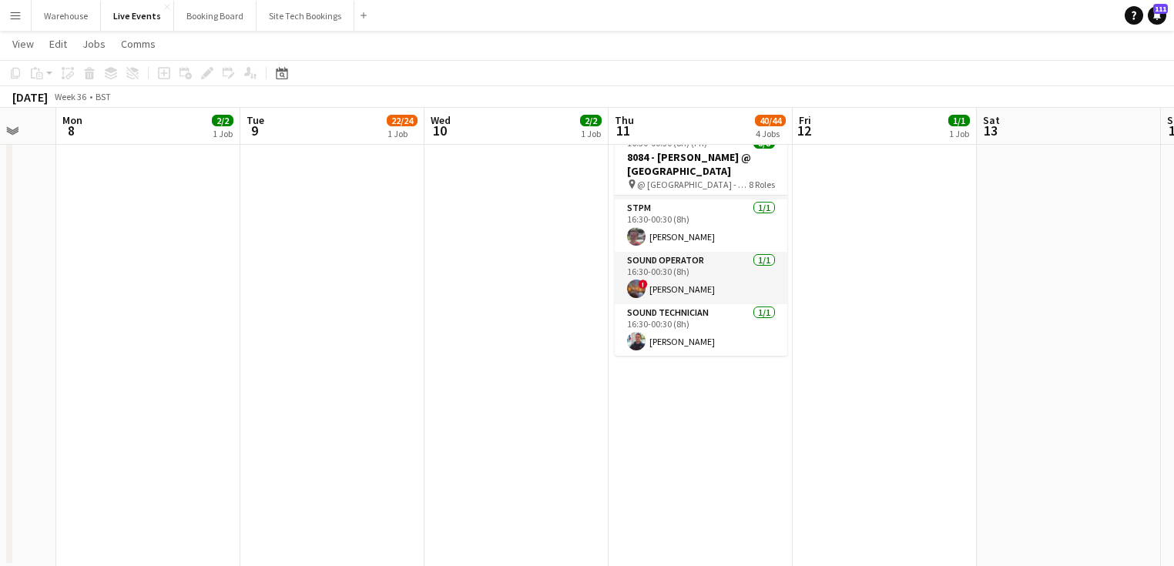
scroll to position [0, 395]
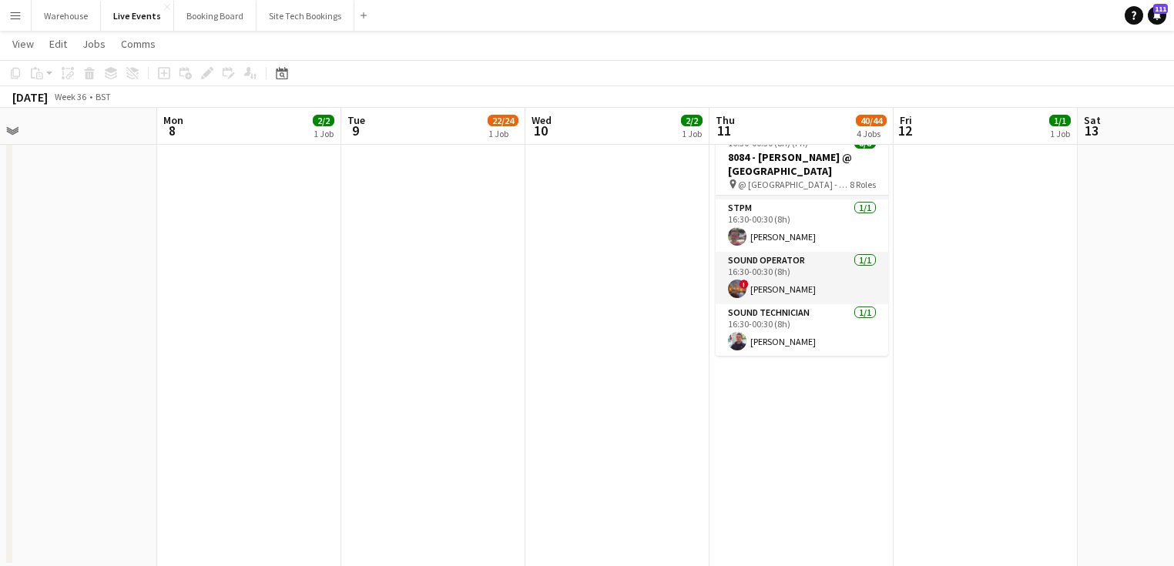
drag, startPoint x: 355, startPoint y: 303, endPoint x: 608, endPoint y: 399, distance: 270.4
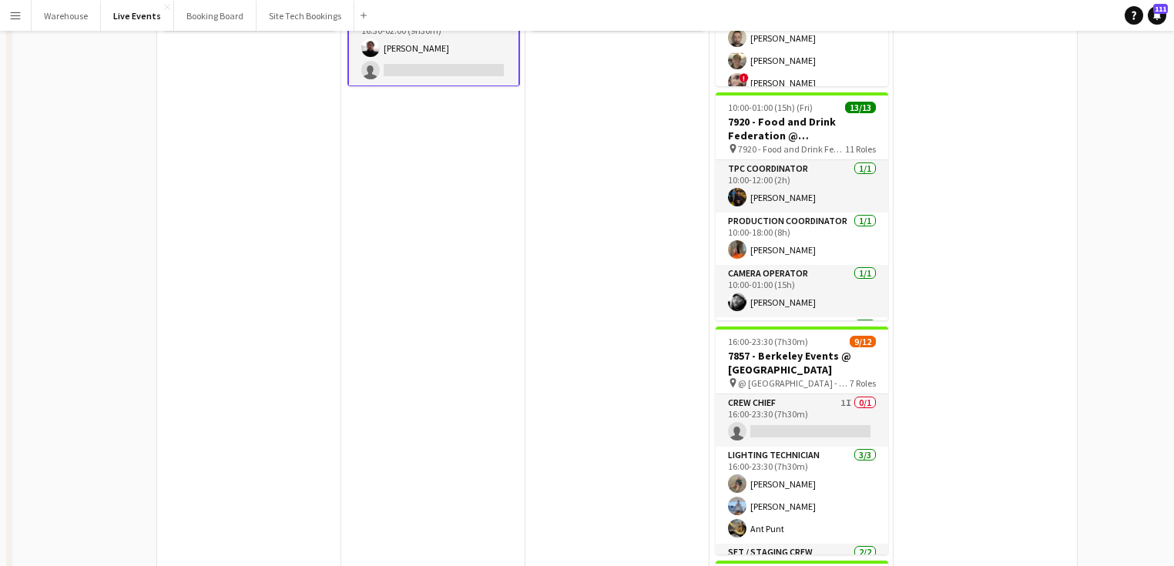
scroll to position [14, 0]
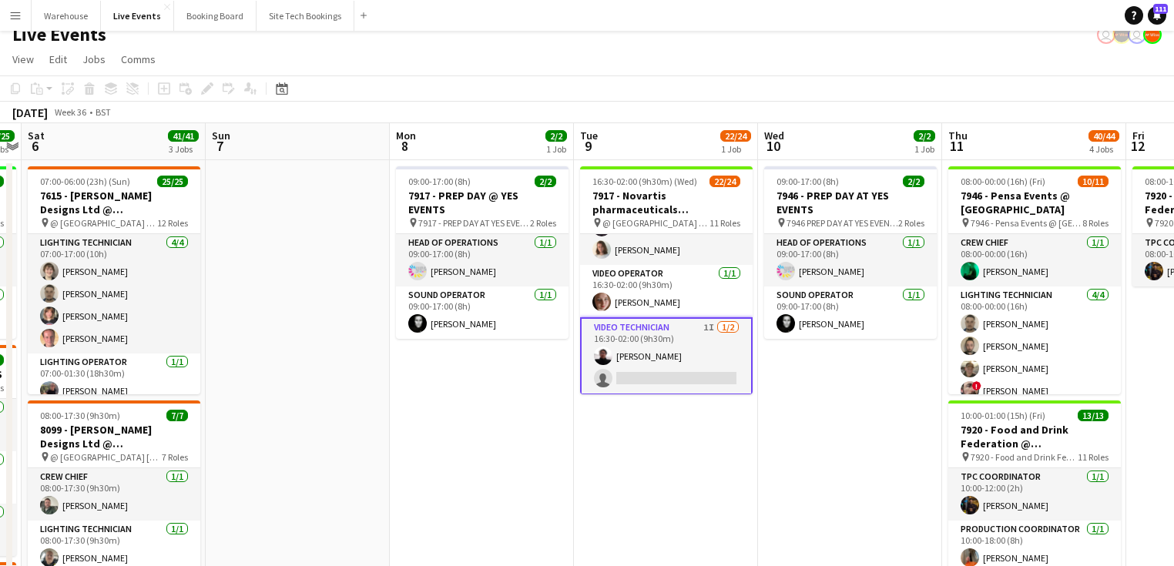
drag, startPoint x: 332, startPoint y: 452, endPoint x: 493, endPoint y: 453, distance: 161.0
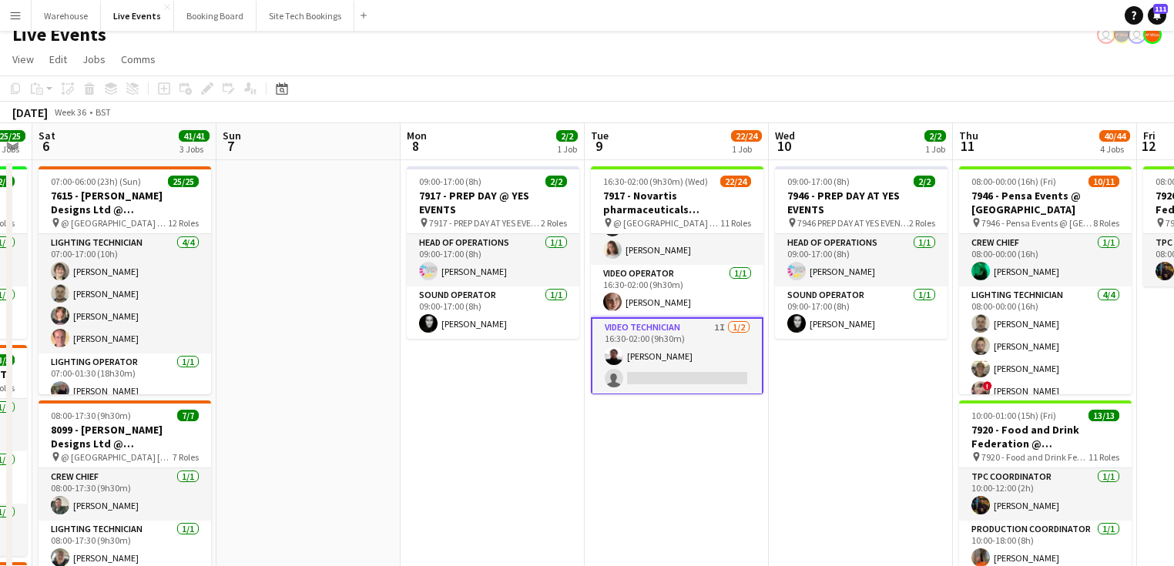
drag, startPoint x: 436, startPoint y: 455, endPoint x: 641, endPoint y: 459, distance: 205.0
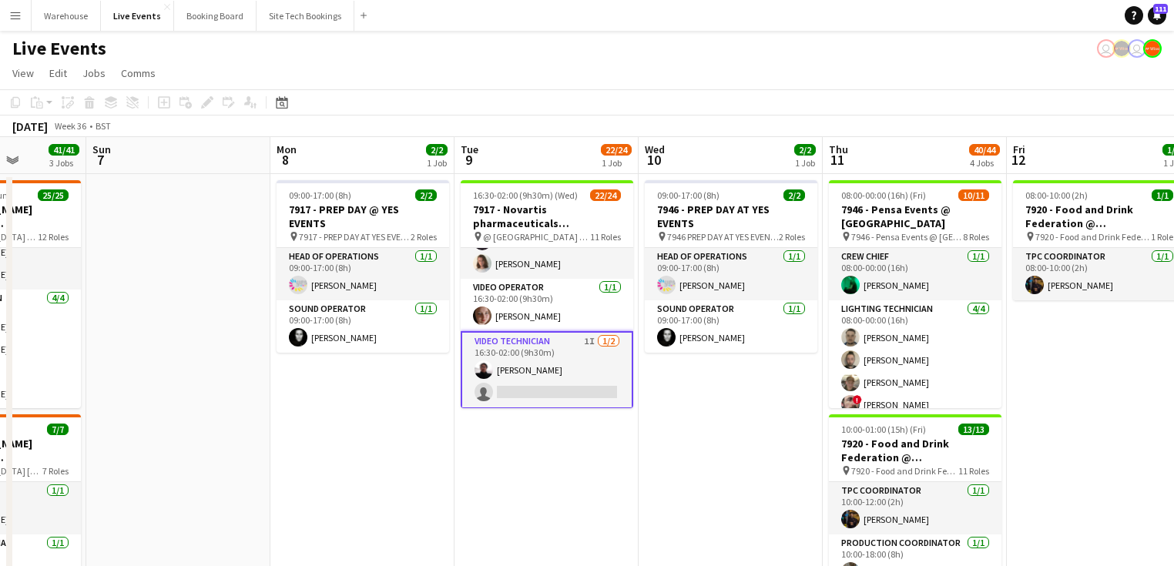
scroll to position [0, 551]
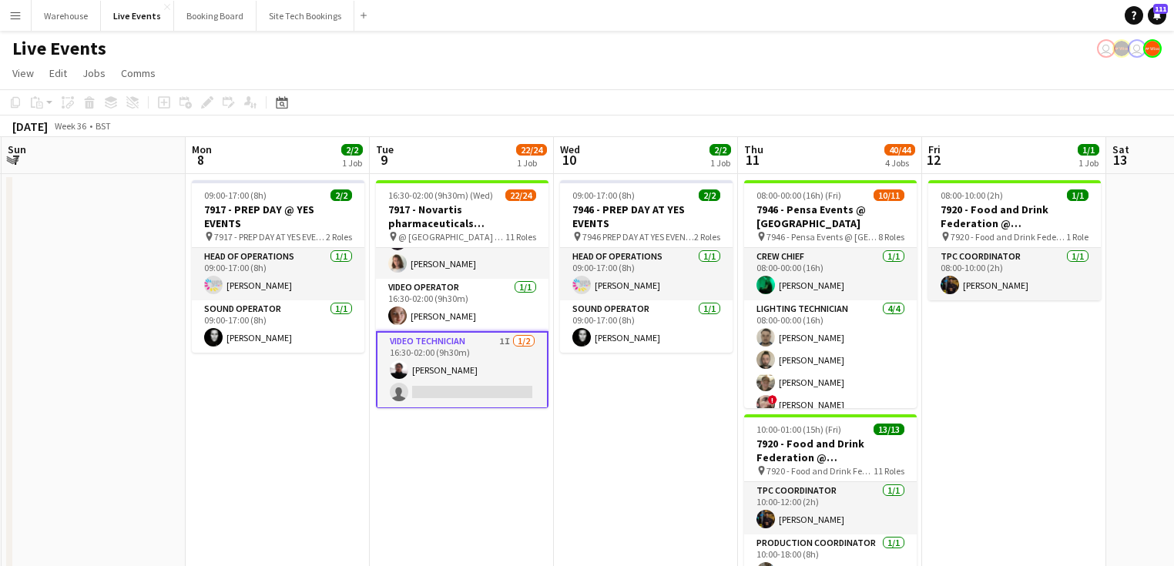
drag, startPoint x: 964, startPoint y: 505, endPoint x: 472, endPoint y: 468, distance: 493.7
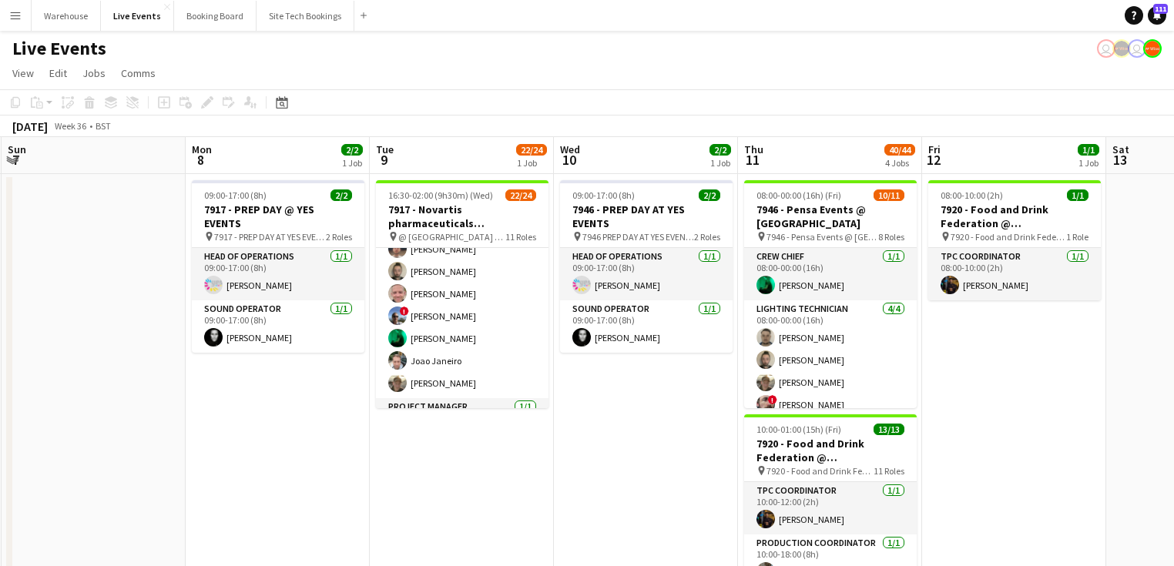
scroll to position [0, 0]
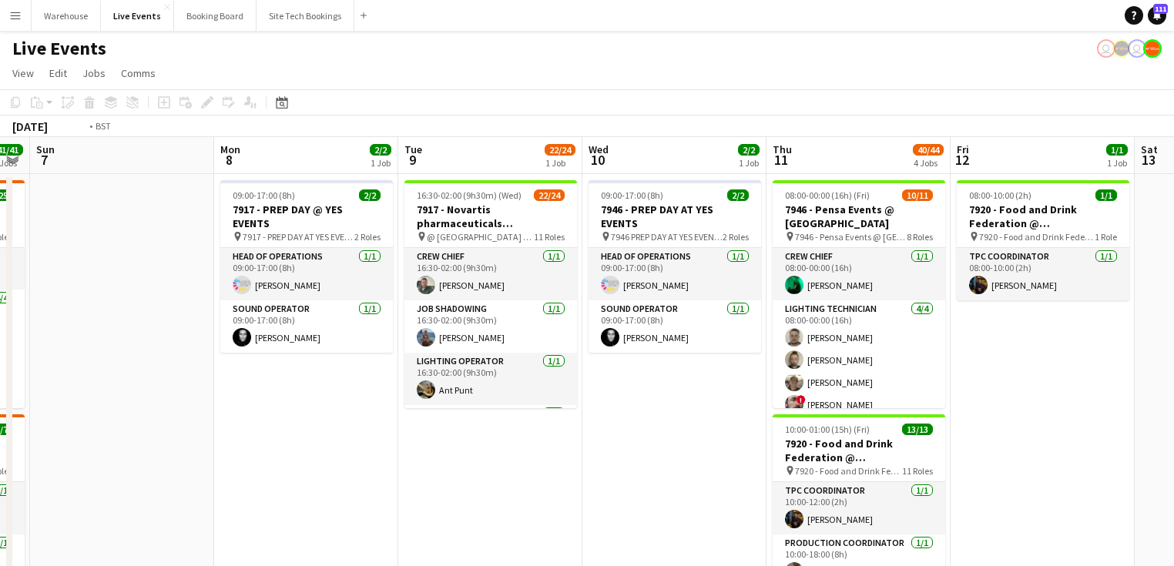
drag, startPoint x: 612, startPoint y: 425, endPoint x: 325, endPoint y: 367, distance: 292.5
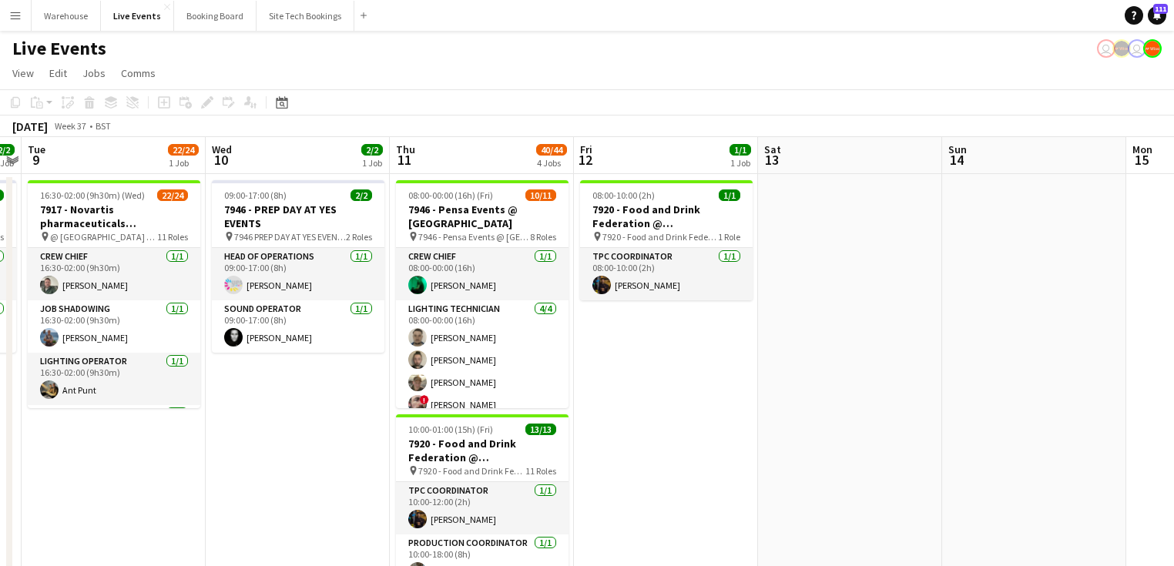
drag, startPoint x: 691, startPoint y: 435, endPoint x: 361, endPoint y: 409, distance: 331.5
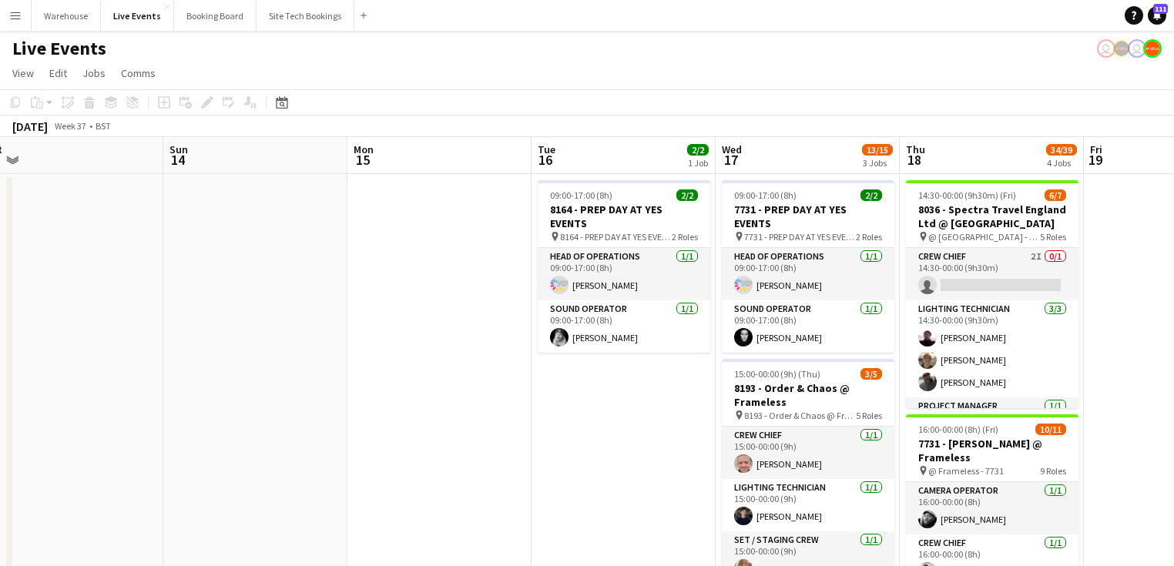
drag, startPoint x: 532, startPoint y: 413, endPoint x: 314, endPoint y: 404, distance: 218.2
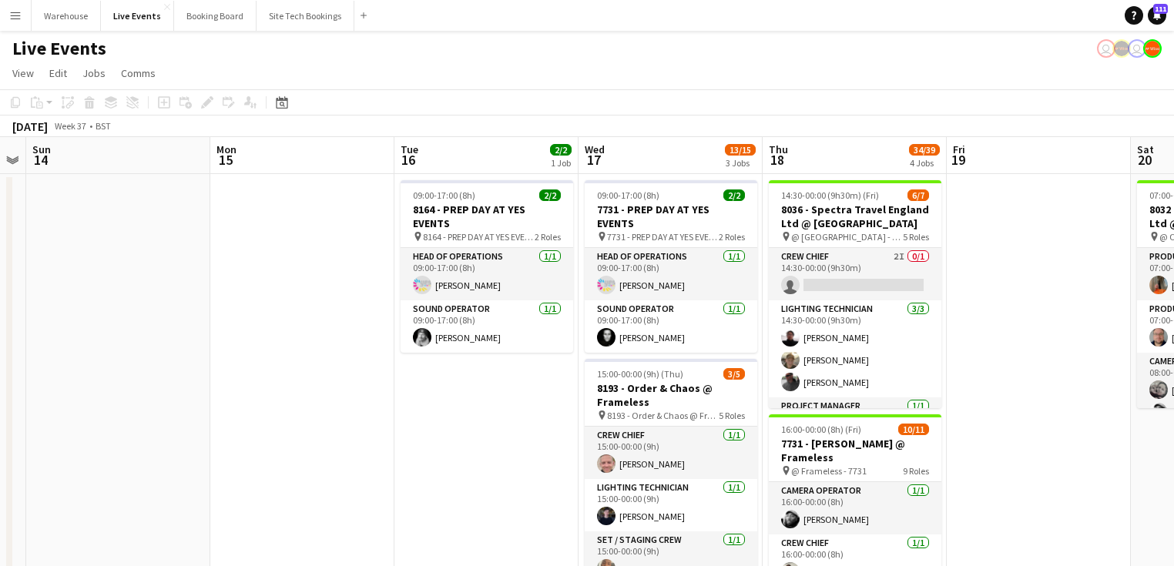
drag, startPoint x: 542, startPoint y: 413, endPoint x: 420, endPoint y: 412, distance: 121.7
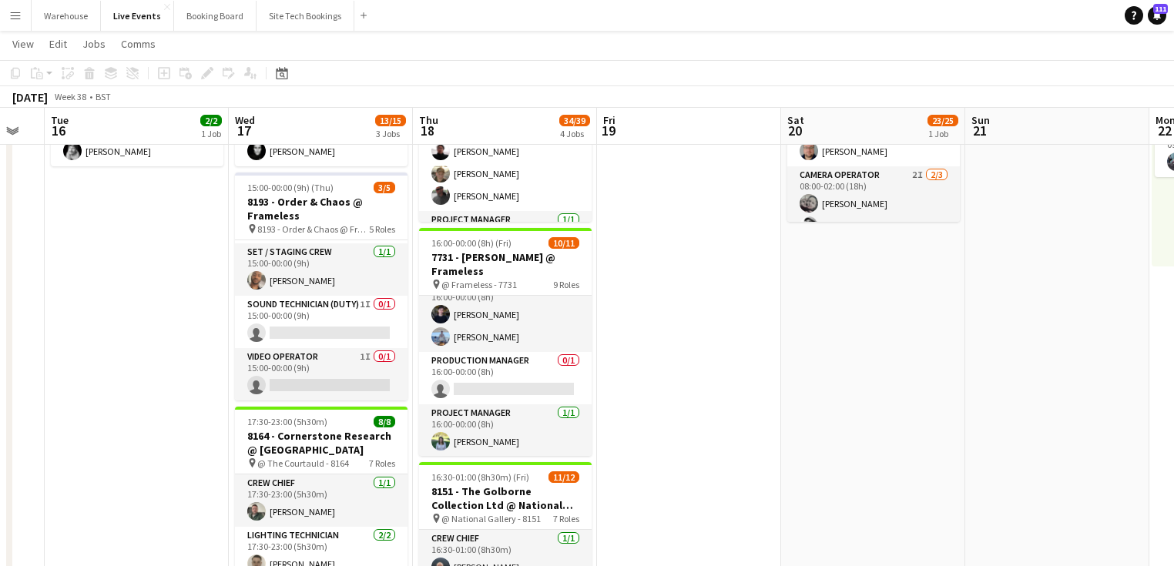
drag, startPoint x: 957, startPoint y: 344, endPoint x: 696, endPoint y: 364, distance: 261.9
click at [696, 364] on app-calendar-viewport "Fri 12 1/1 1 Job Sat 13 Sun 14 Mon 15 Tue 16 2/2 1 Job Wed 17 13/15 3 Jobs Thu …" at bounding box center [587, 505] width 1174 height 1260
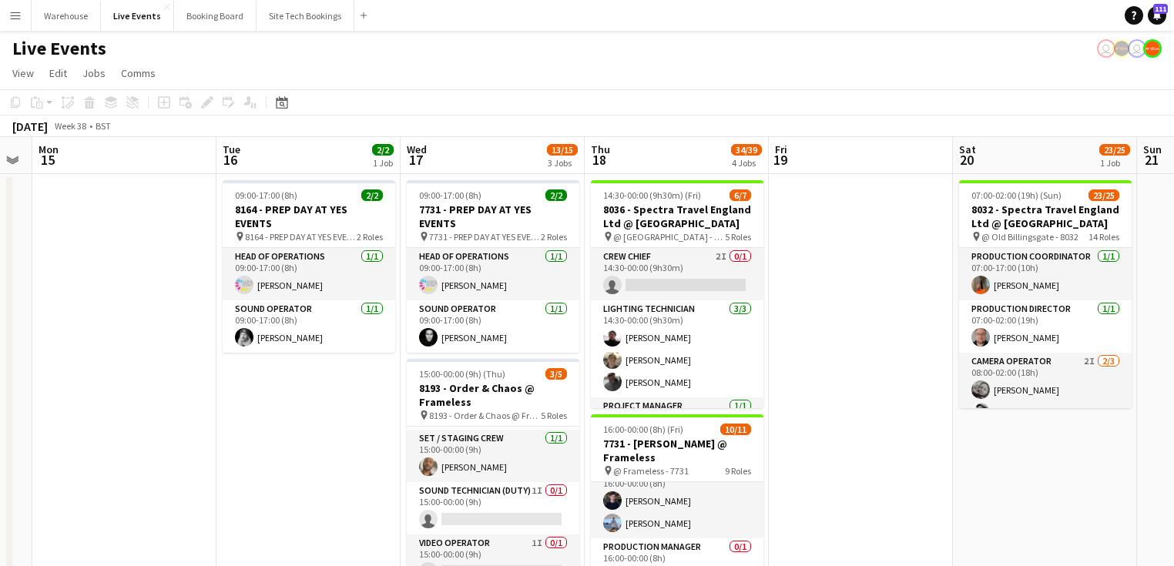
drag, startPoint x: 730, startPoint y: 391, endPoint x: 525, endPoint y: 403, distance: 205.3
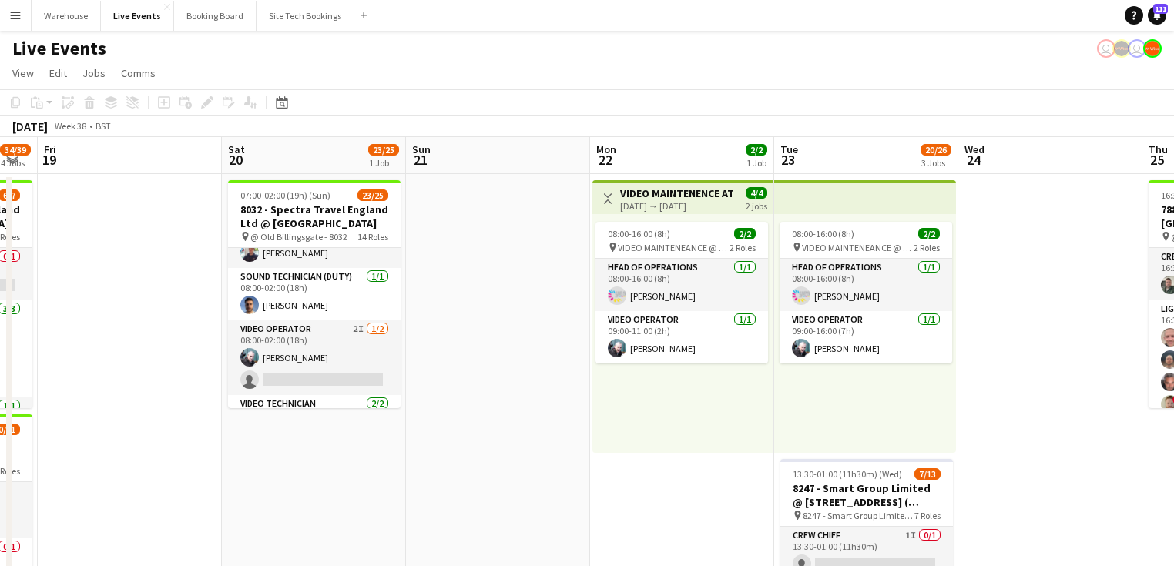
drag, startPoint x: 820, startPoint y: 468, endPoint x: 421, endPoint y: 425, distance: 400.5
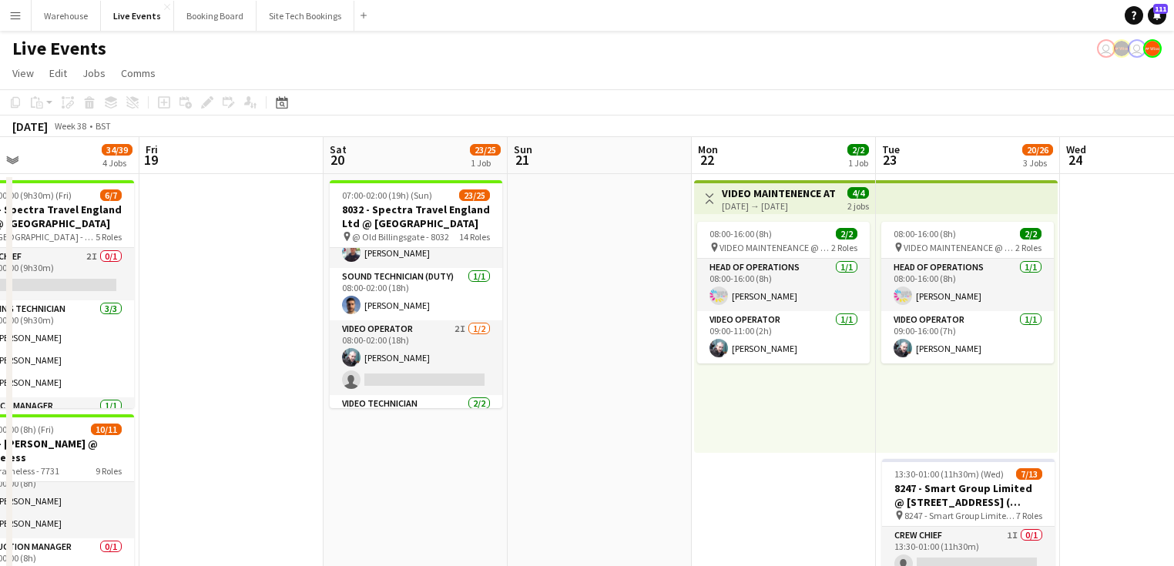
drag, startPoint x: 419, startPoint y: 471, endPoint x: 915, endPoint y: 404, distance: 500.7
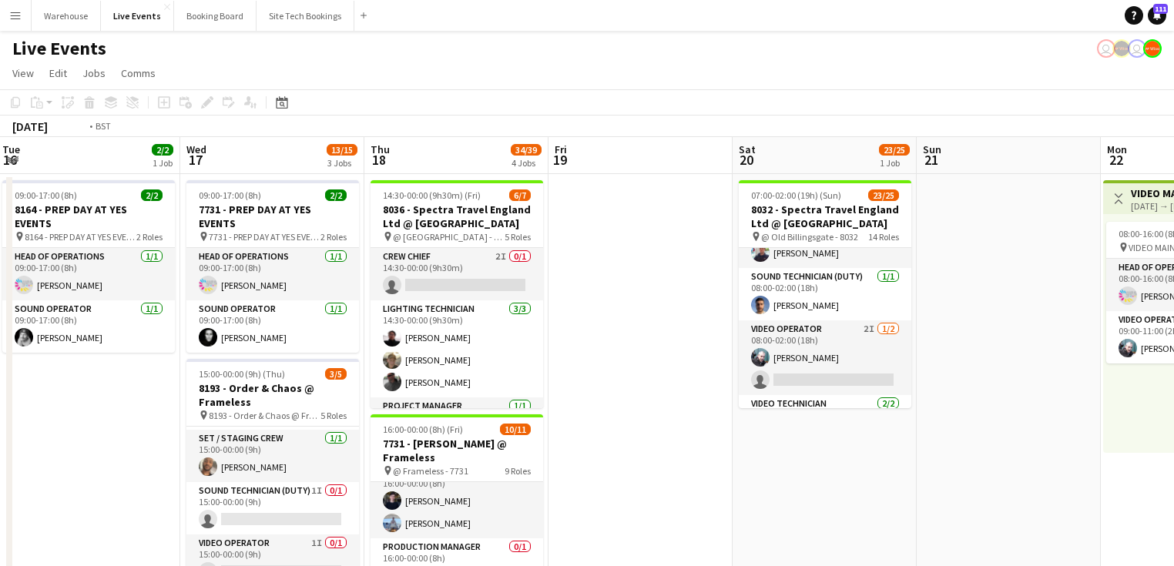
drag, startPoint x: 689, startPoint y: 447, endPoint x: 1038, endPoint y: 407, distance: 351.3
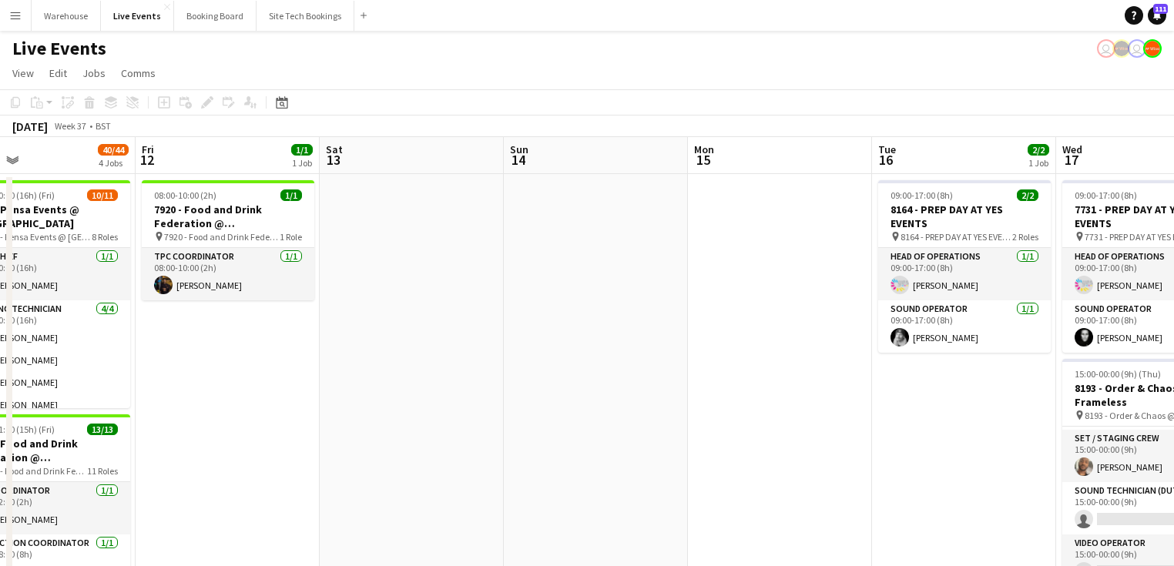
drag, startPoint x: 325, startPoint y: 455, endPoint x: 756, endPoint y: 419, distance: 432.9
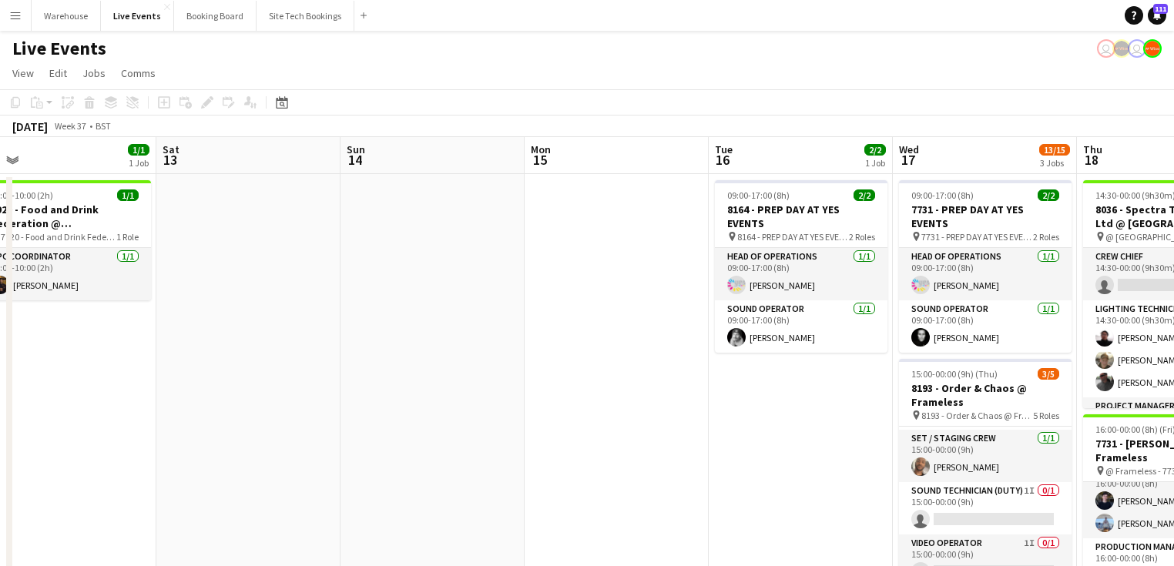
drag, startPoint x: 424, startPoint y: 423, endPoint x: 683, endPoint y: 418, distance: 259.7
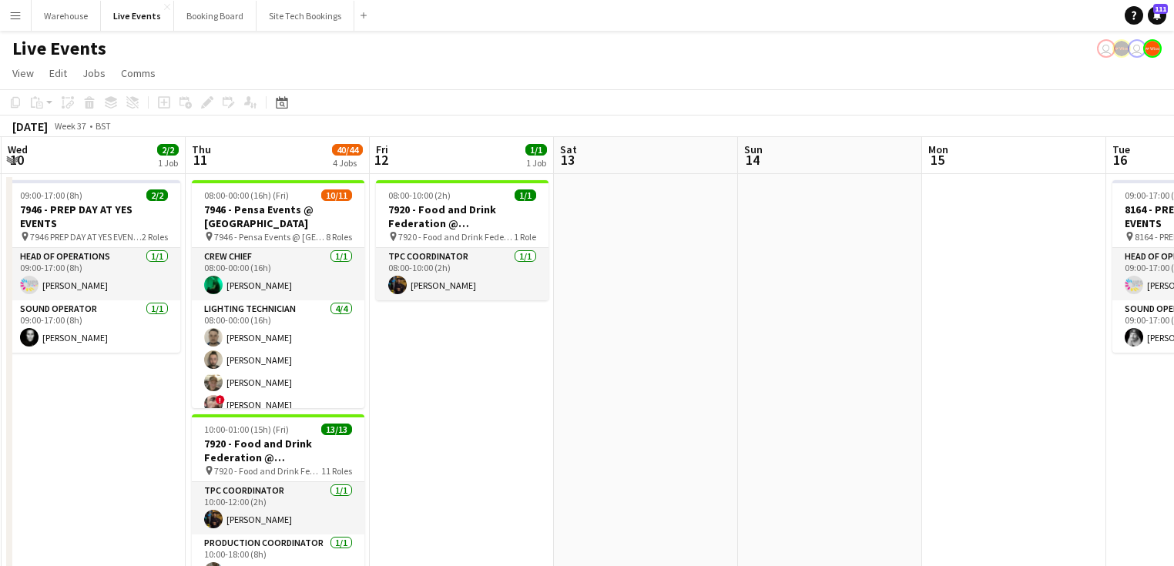
drag, startPoint x: 800, startPoint y: 401, endPoint x: 959, endPoint y: 391, distance: 159.7
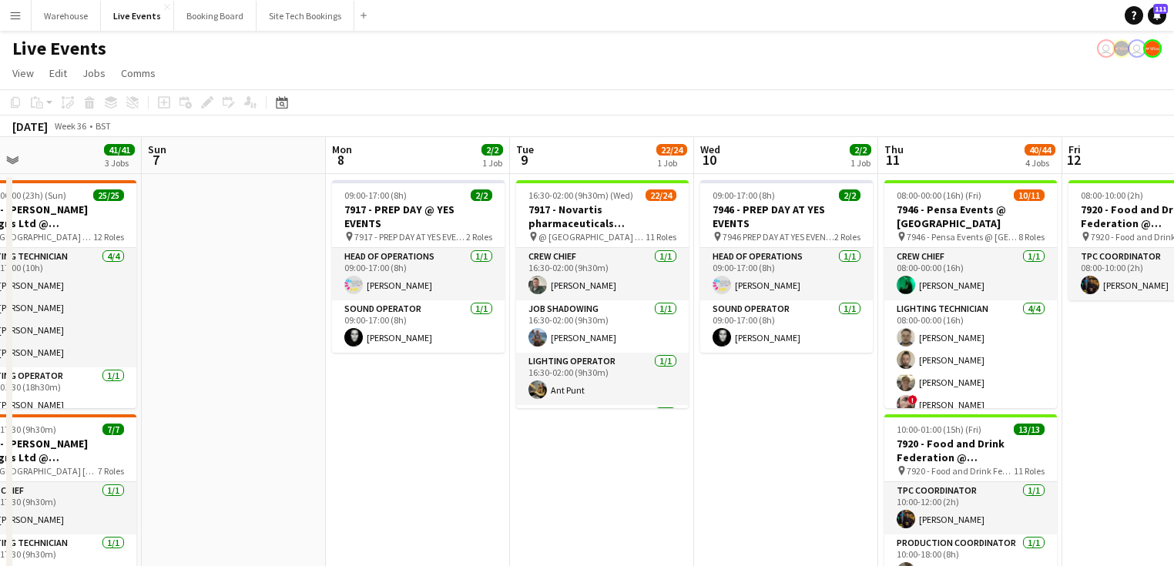
drag, startPoint x: 324, startPoint y: 473, endPoint x: 564, endPoint y: 481, distance: 240.5
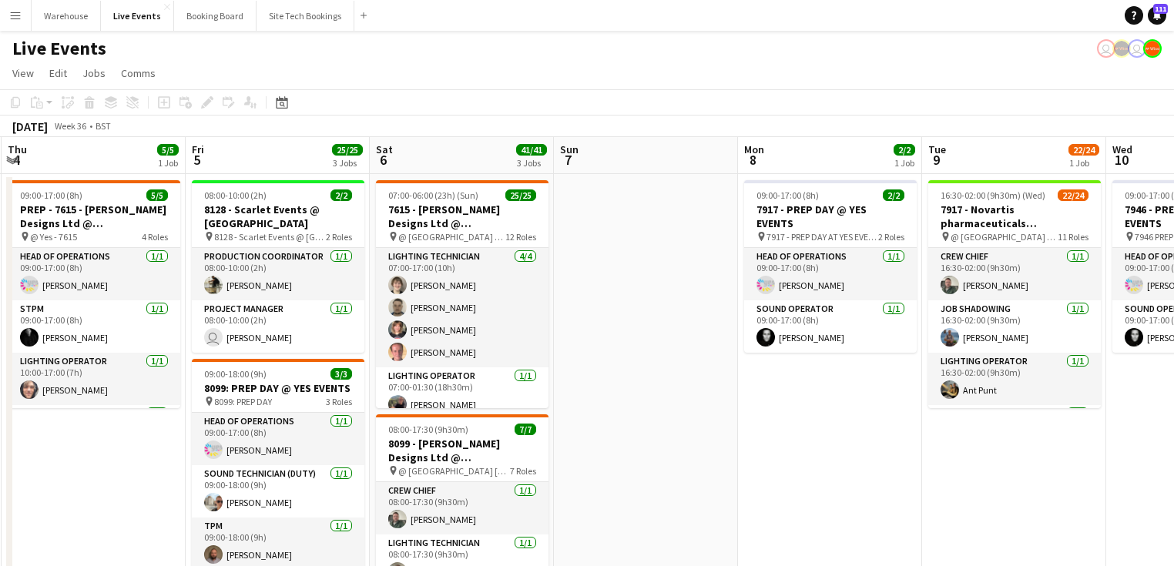
drag, startPoint x: 293, startPoint y: 478, endPoint x: 680, endPoint y: 481, distance: 387.5
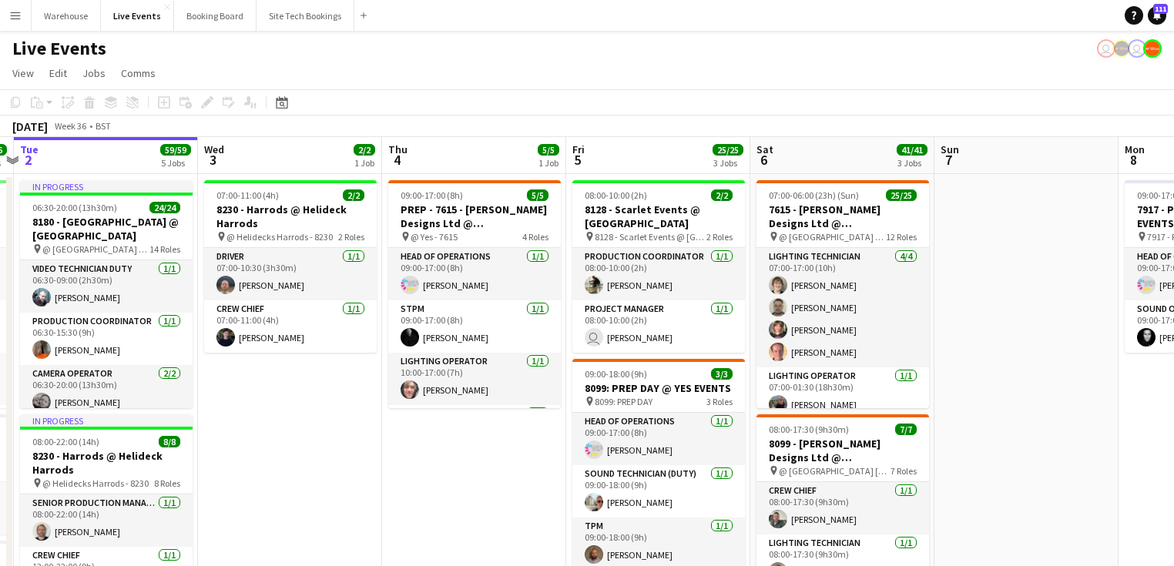
drag, startPoint x: 149, startPoint y: 493, endPoint x: 451, endPoint y: 499, distance: 302.0
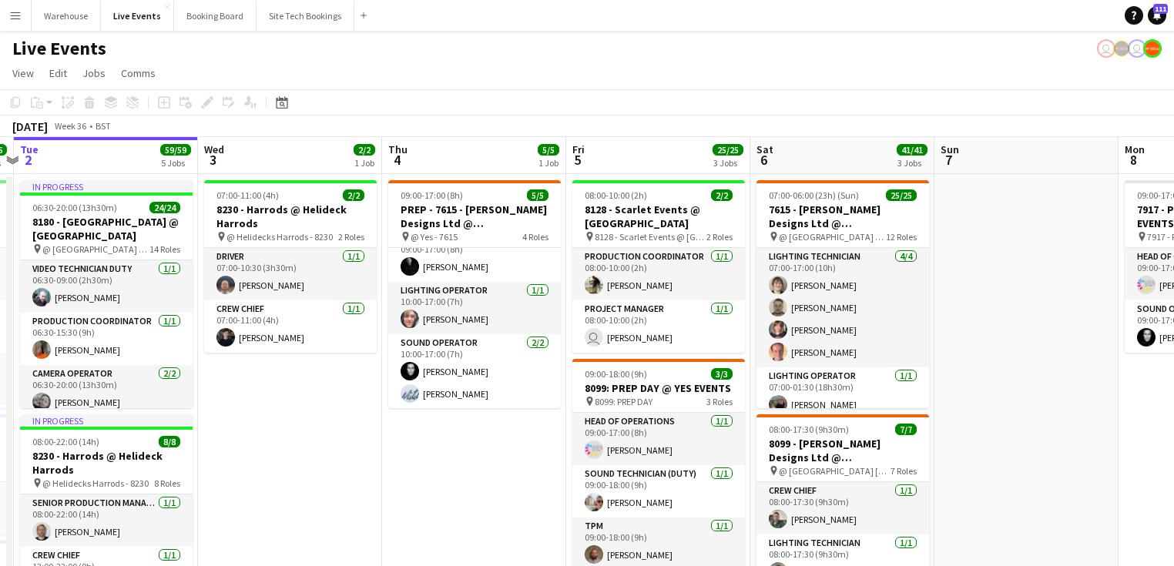
scroll to position [0, 598]
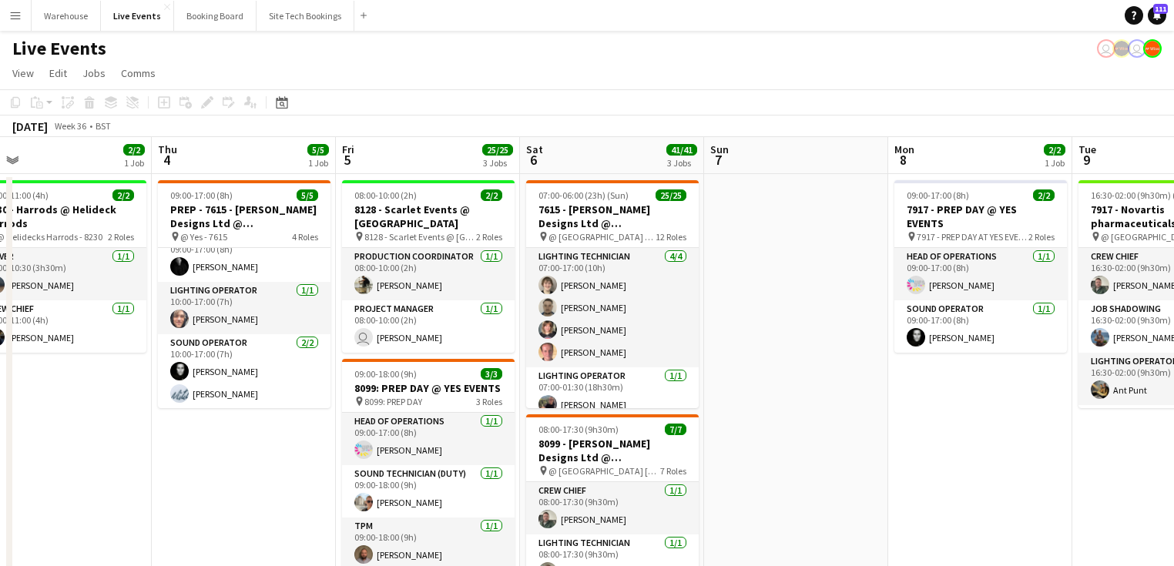
drag, startPoint x: 374, startPoint y: 488, endPoint x: 213, endPoint y: 443, distance: 167.8
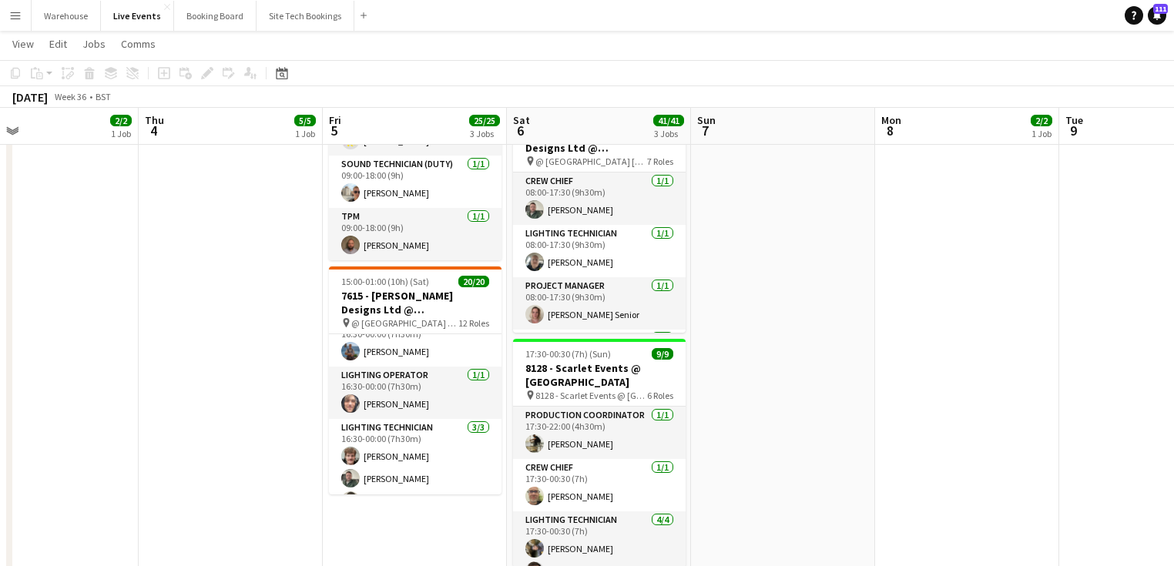
scroll to position [646, 0]
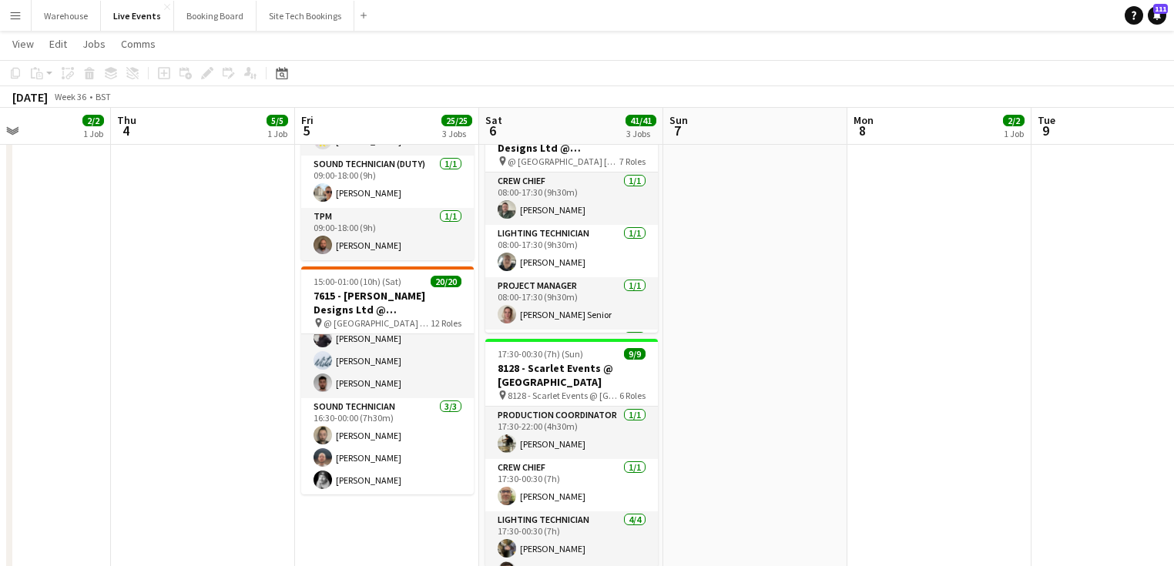
drag, startPoint x: 265, startPoint y: 432, endPoint x: 129, endPoint y: 414, distance: 137.5
click at [129, 414] on app-calendar-viewport "Sun 31 Mon 1 16/16 4 Jobs Tue 2 59/59 5 Jobs Wed 3 2/2 1 Job Thu 4 5/5 1 Job Fr…" at bounding box center [587, 382] width 1174 height 1260
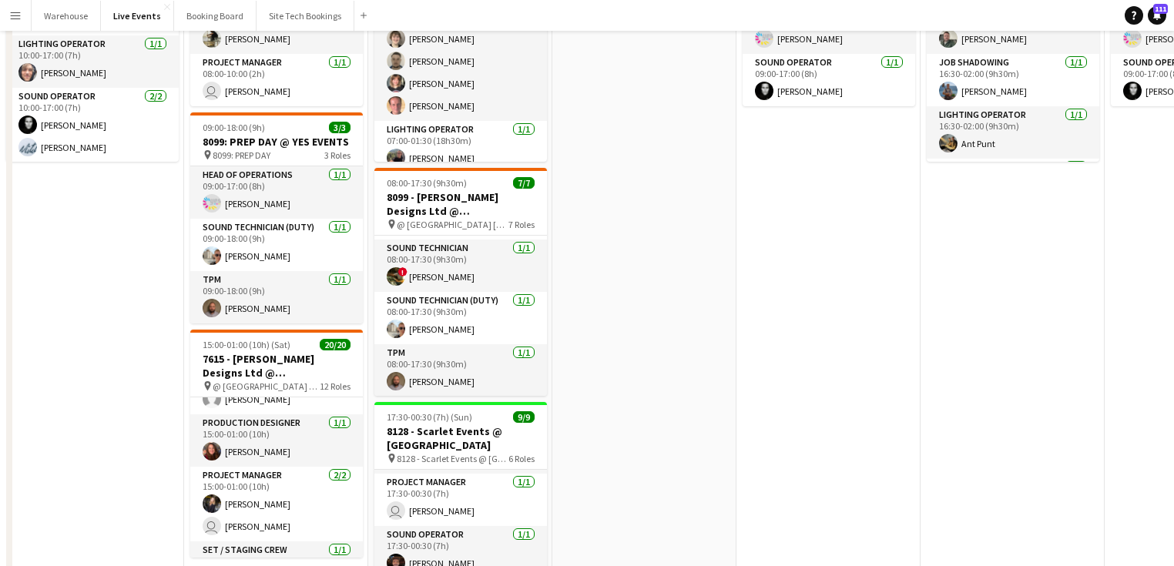
scroll to position [0, 0]
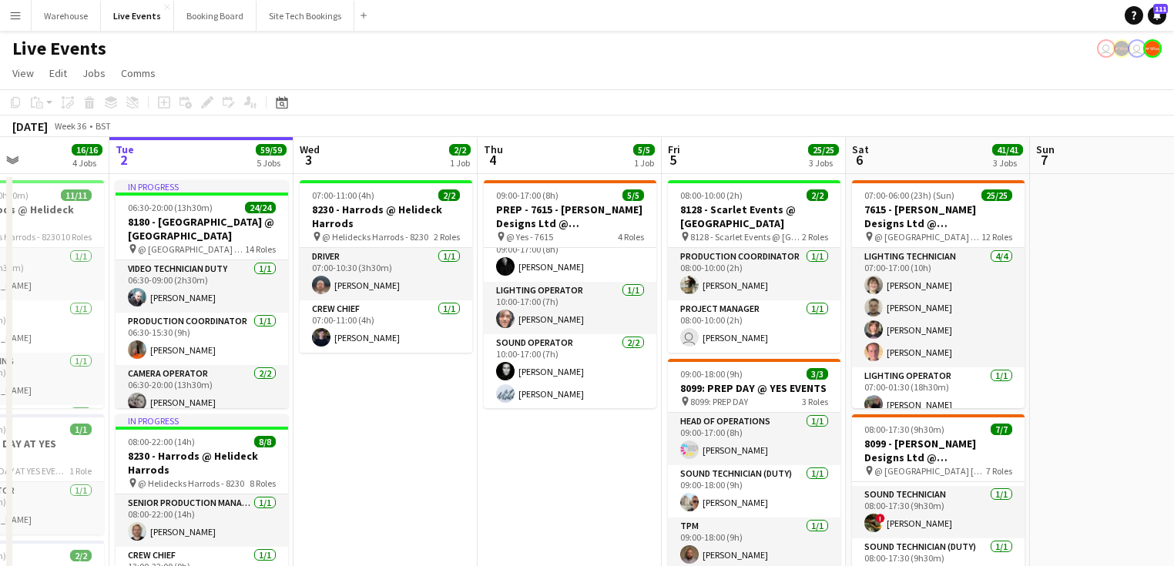
drag, startPoint x: 64, startPoint y: 444, endPoint x: -68, endPoint y: 422, distance: 133.6
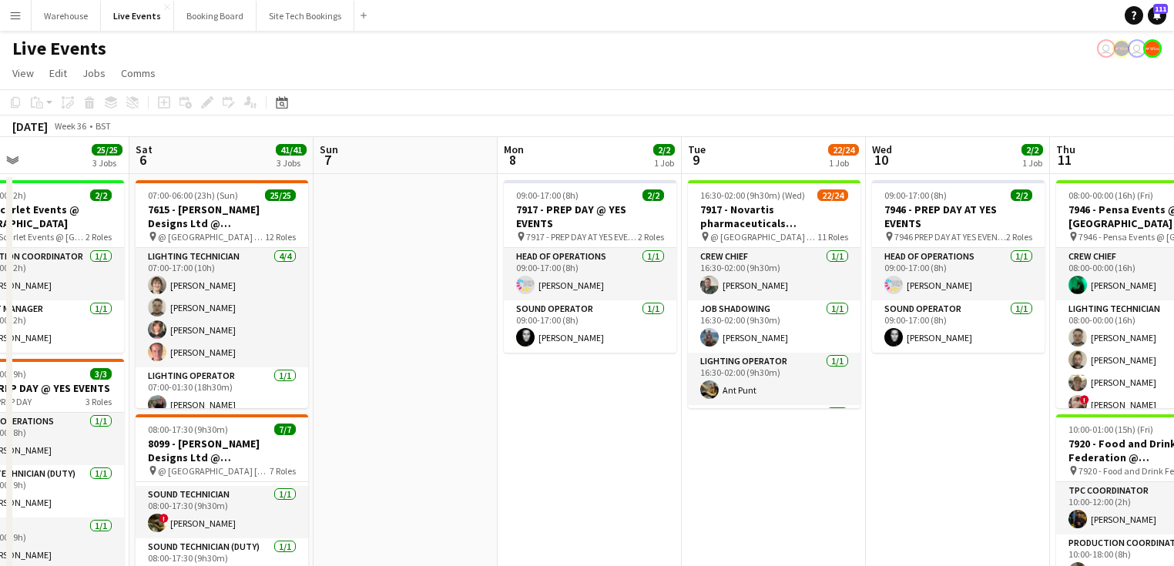
drag, startPoint x: 773, startPoint y: 442, endPoint x: 56, endPoint y: 435, distance: 717.2
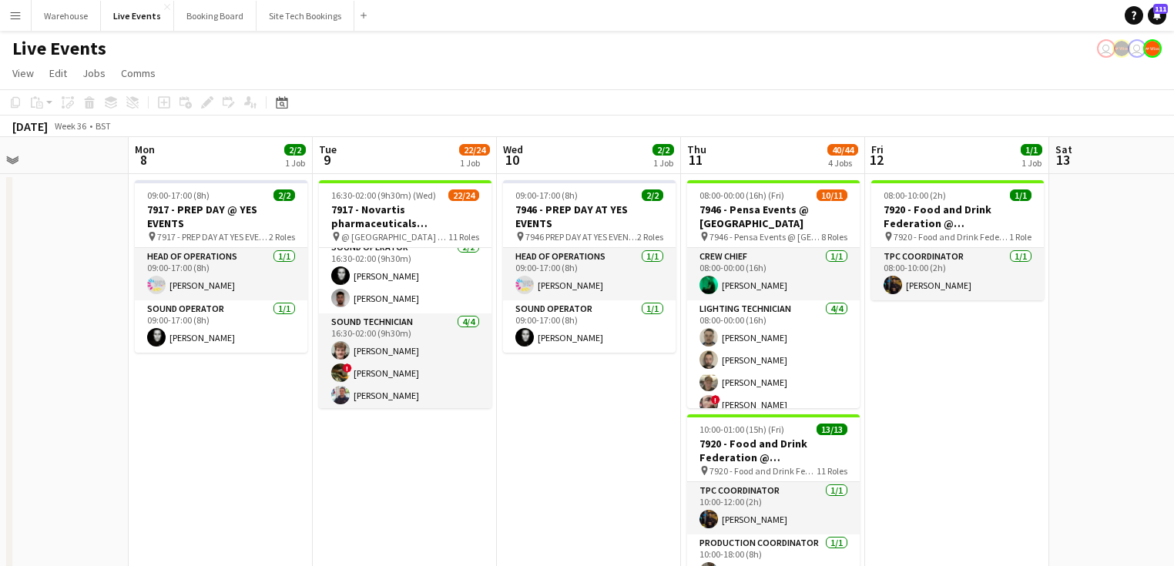
scroll to position [431, 0]
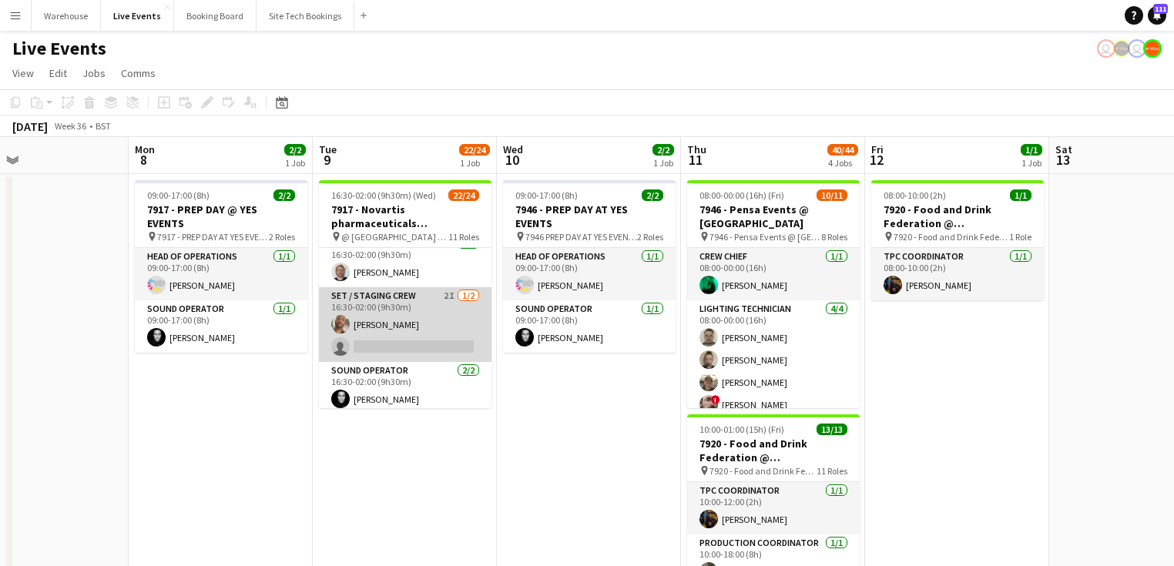
click at [375, 293] on app-card-role "Set / Staging Crew 2I [DATE] 16:30-02:00 (9h30m) [PERSON_NAME] single-neutral-a…" at bounding box center [405, 324] width 173 height 75
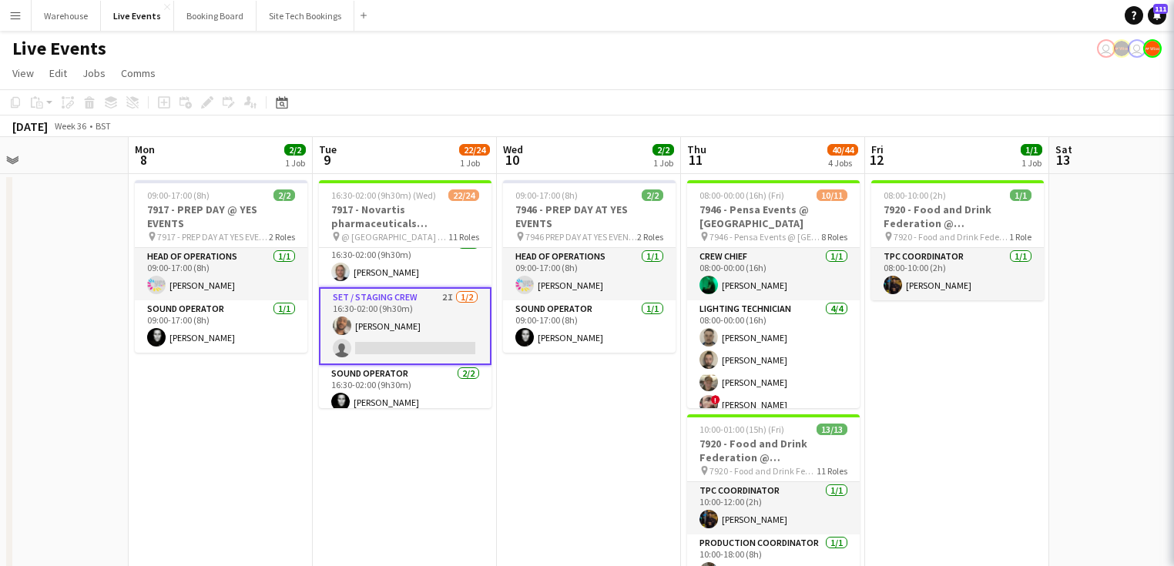
scroll to position [0, 423]
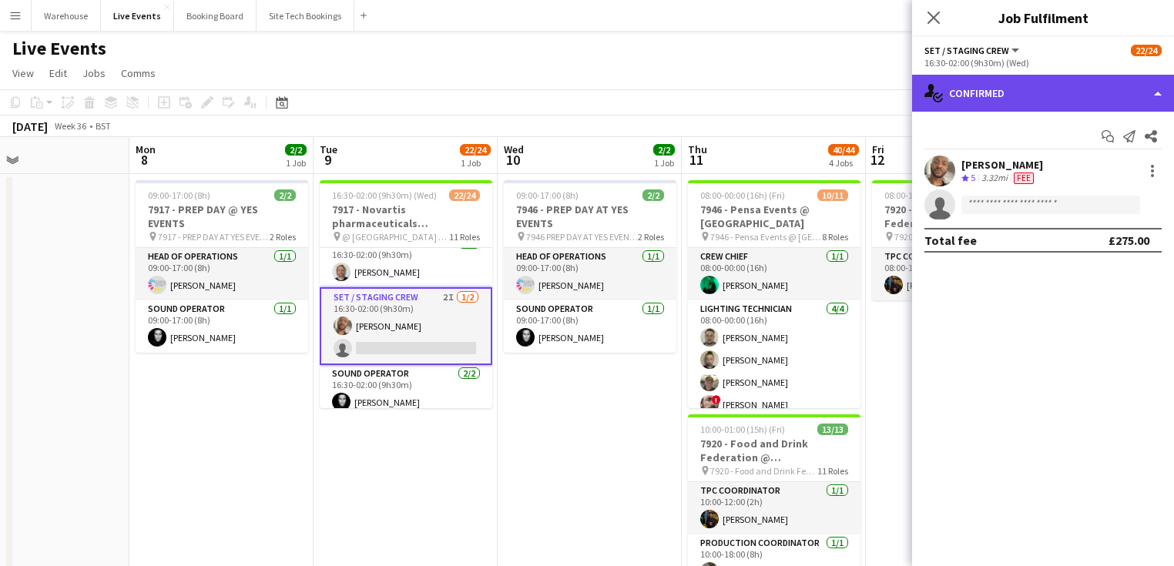
click at [990, 90] on div "single-neutral-actions-check-2 Confirmed" at bounding box center [1043, 93] width 262 height 37
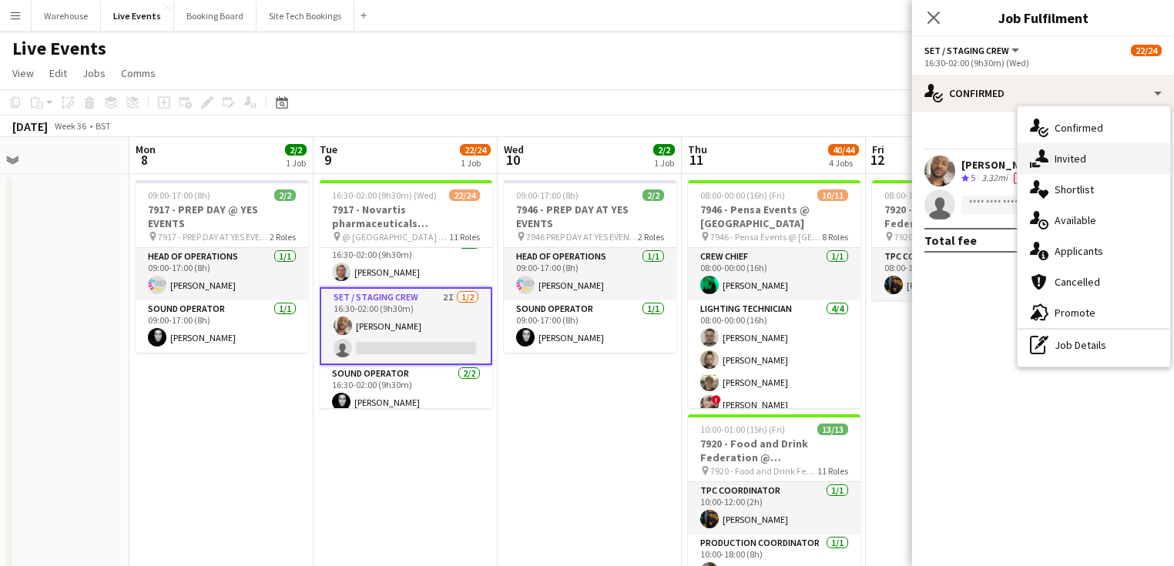
click at [1087, 155] on div "single-neutral-actions-share-1 Invited" at bounding box center [1094, 158] width 153 height 31
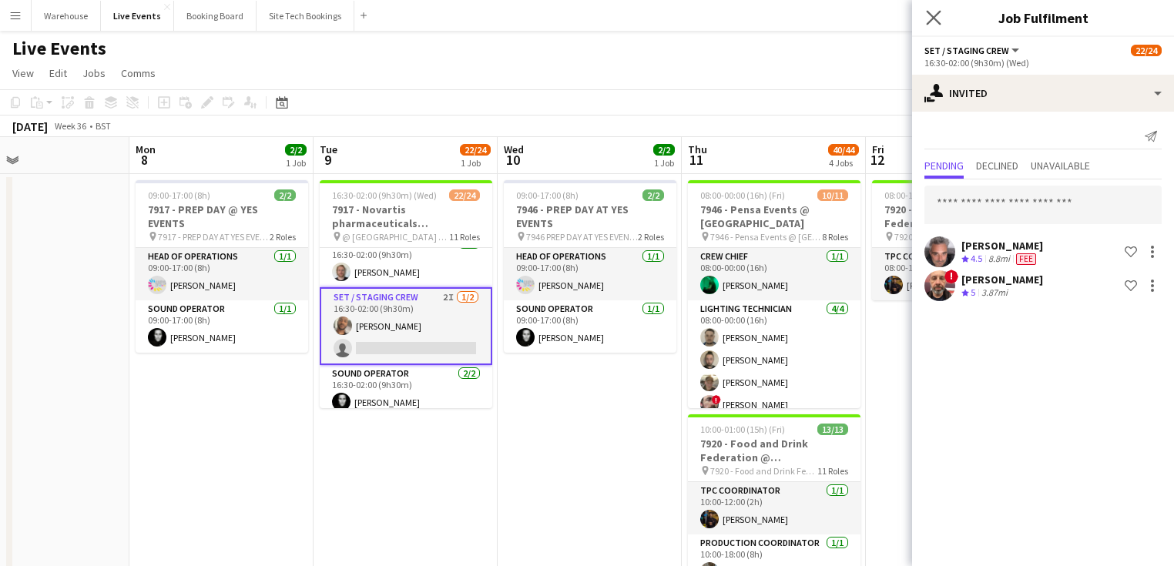
click at [924, 19] on app-icon "Close pop-in" at bounding box center [934, 18] width 22 height 22
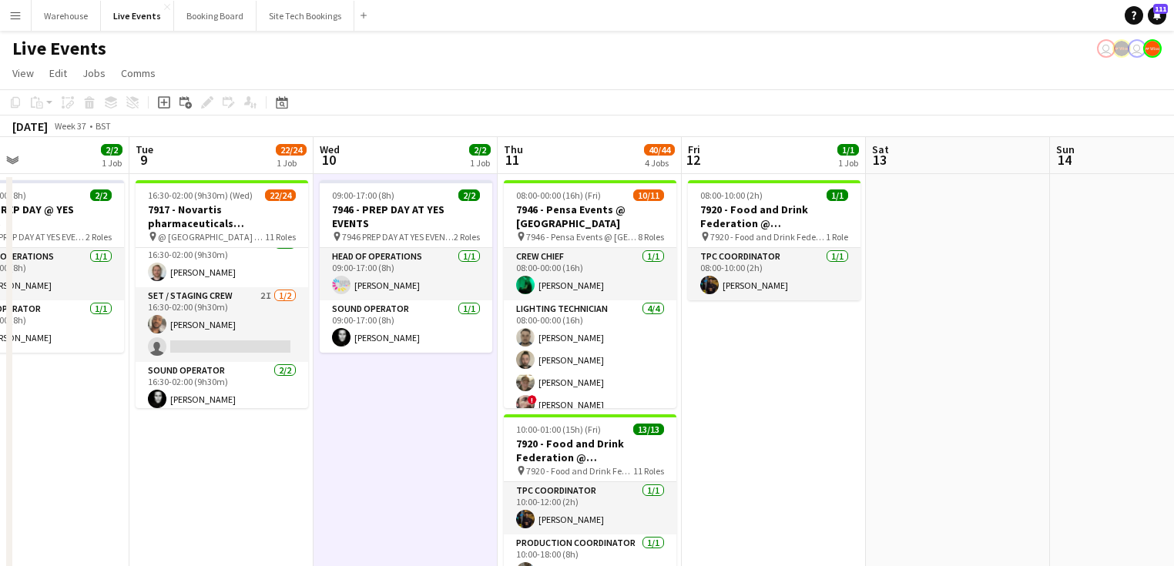
scroll to position [0, 404]
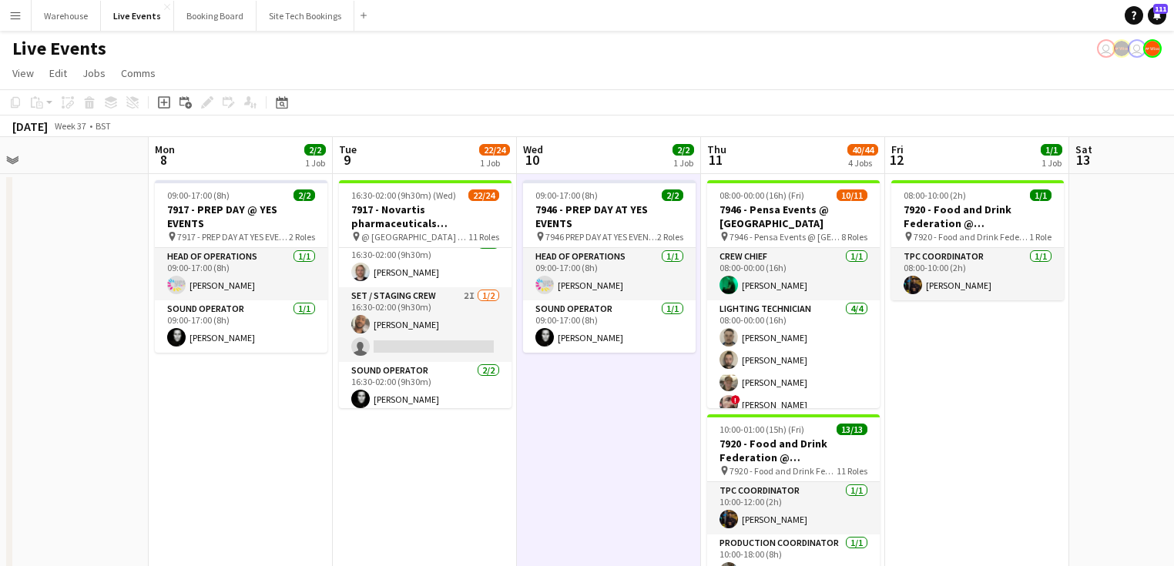
drag, startPoint x: 613, startPoint y: 399, endPoint x: 265, endPoint y: 389, distance: 348.3
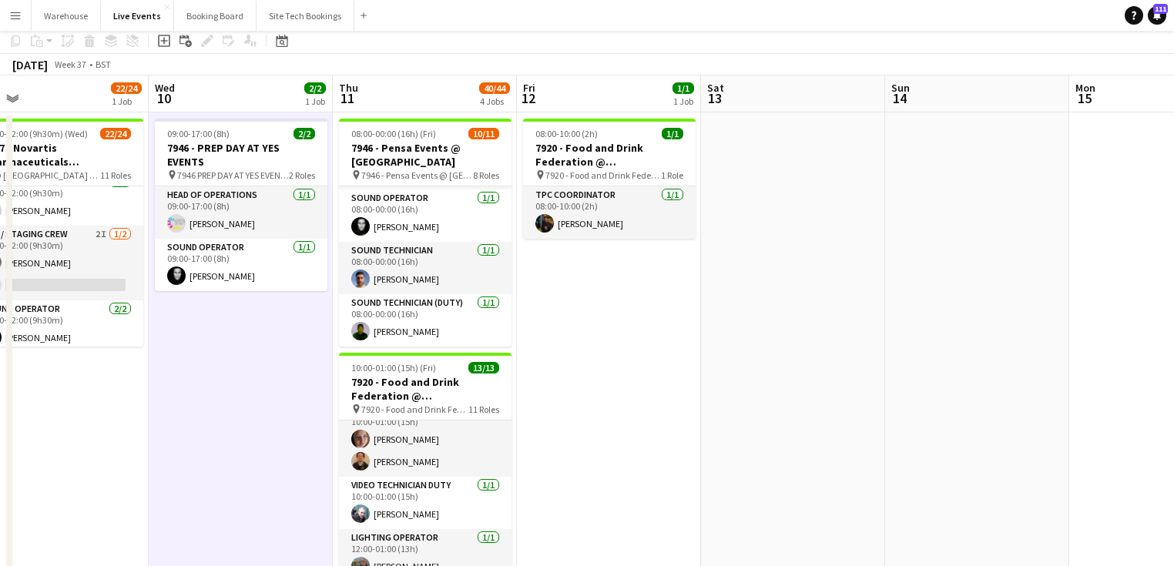
scroll to position [0, 0]
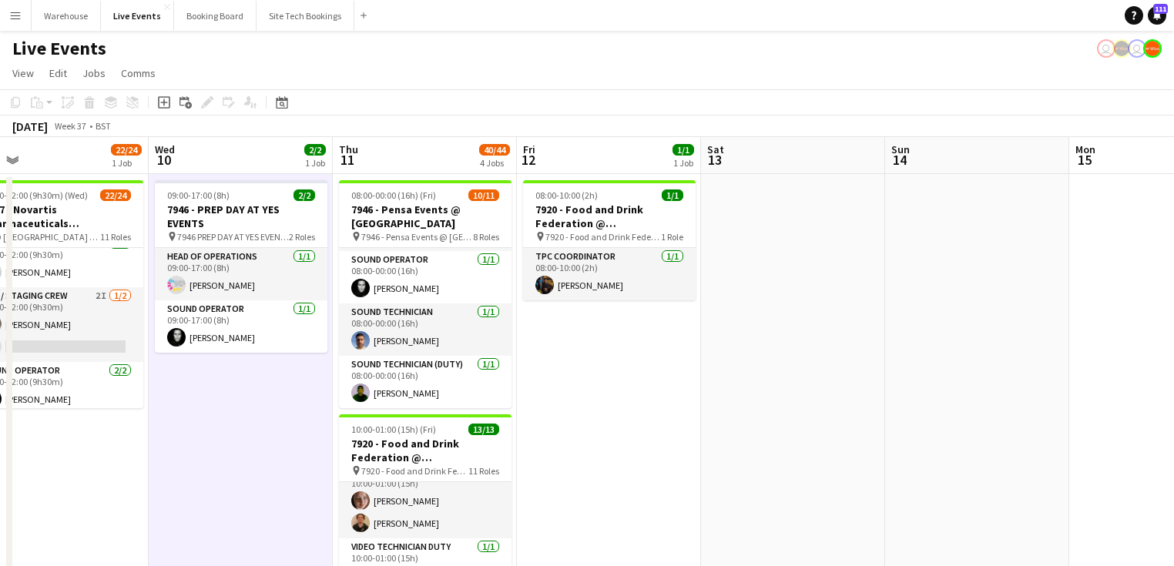
drag, startPoint x: 521, startPoint y: 437, endPoint x: 579, endPoint y: 441, distance: 58.7
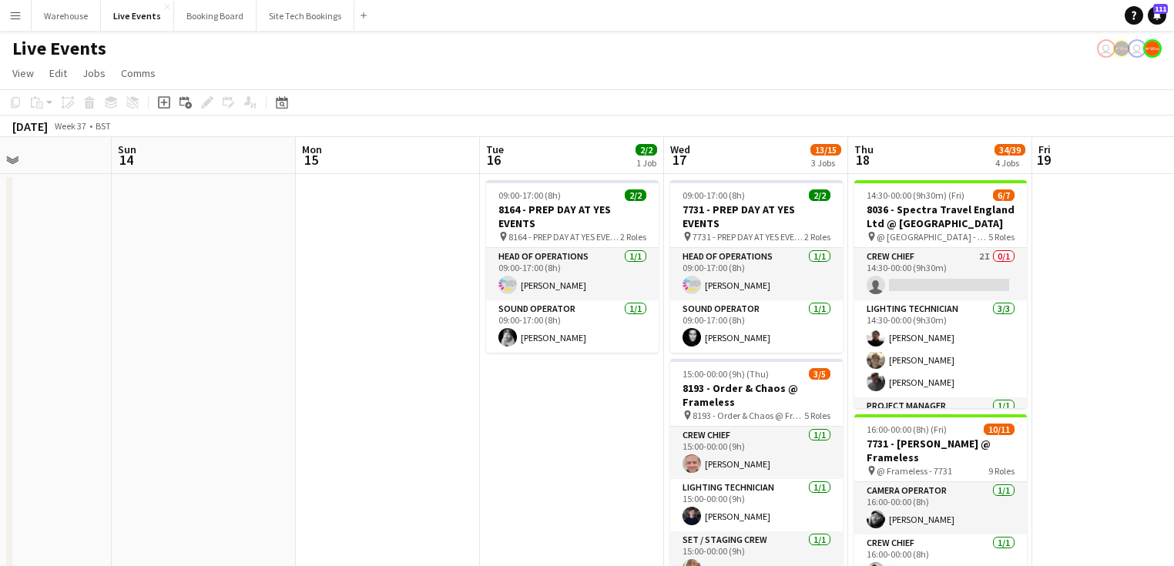
drag, startPoint x: 468, startPoint y: 408, endPoint x: 364, endPoint y: 406, distance: 104.8
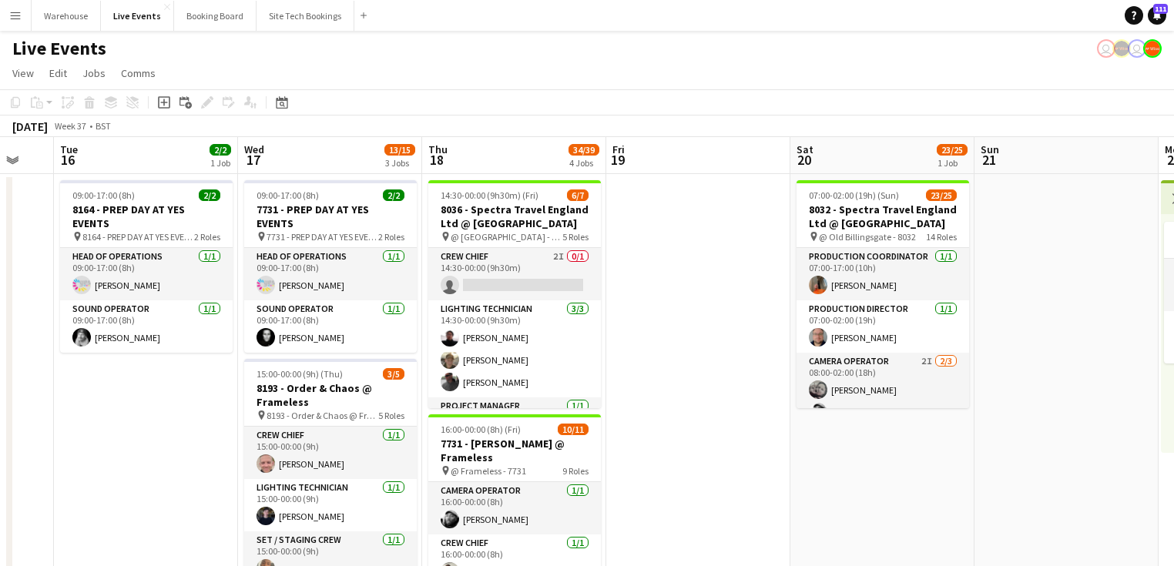
drag, startPoint x: 390, startPoint y: 435, endPoint x: 347, endPoint y: 416, distance: 47.2
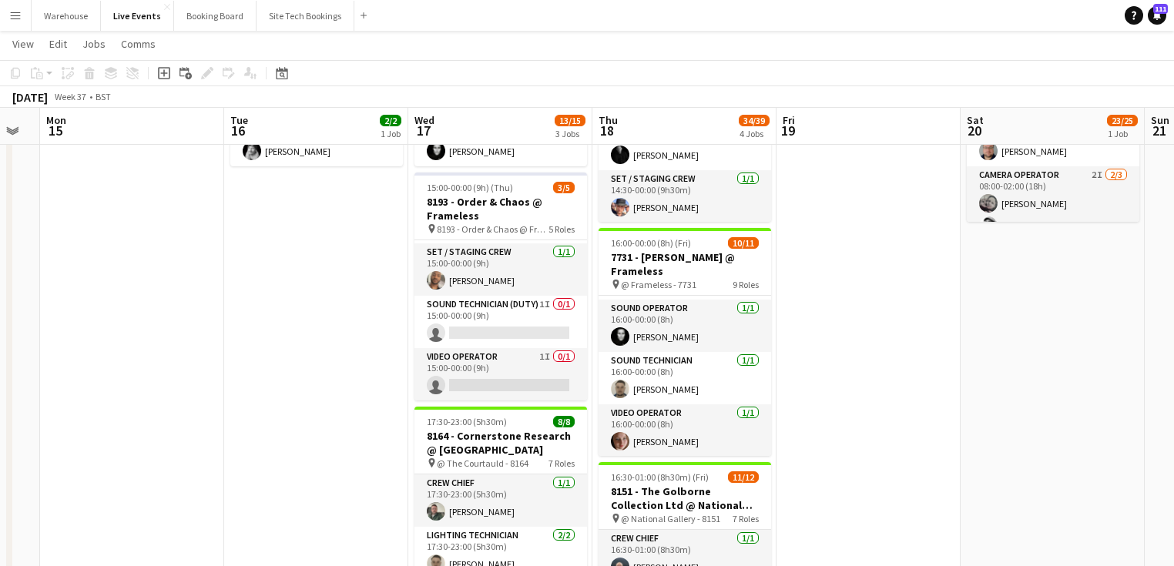
scroll to position [123, 0]
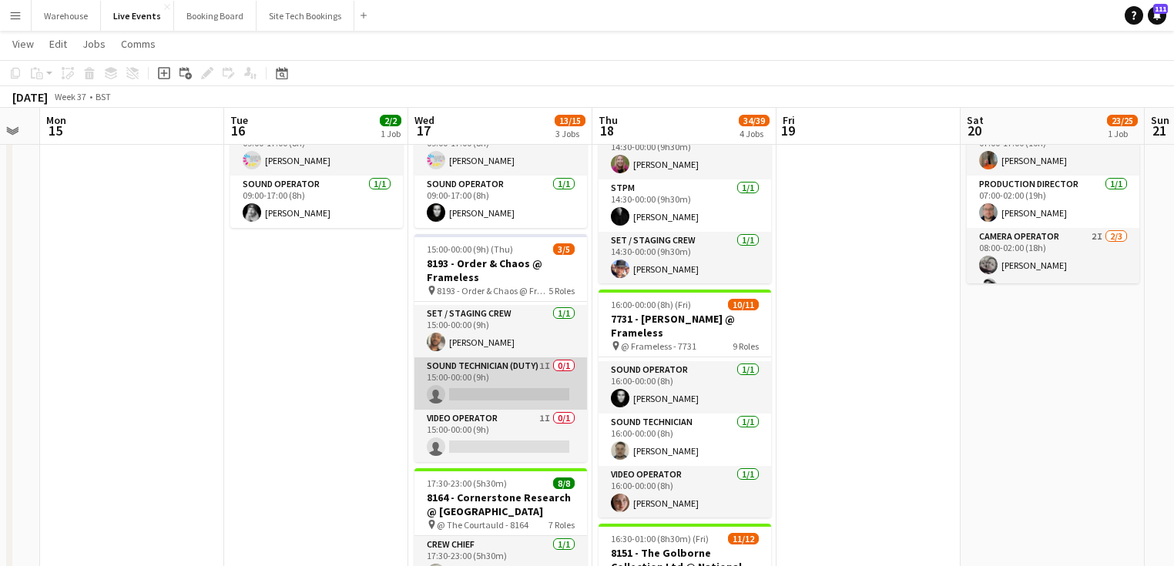
click at [492, 370] on app-card-role "Sound Technician (Duty) 1I 0/1 15:00-00:00 (9h) single-neutral-actions" at bounding box center [500, 383] width 173 height 52
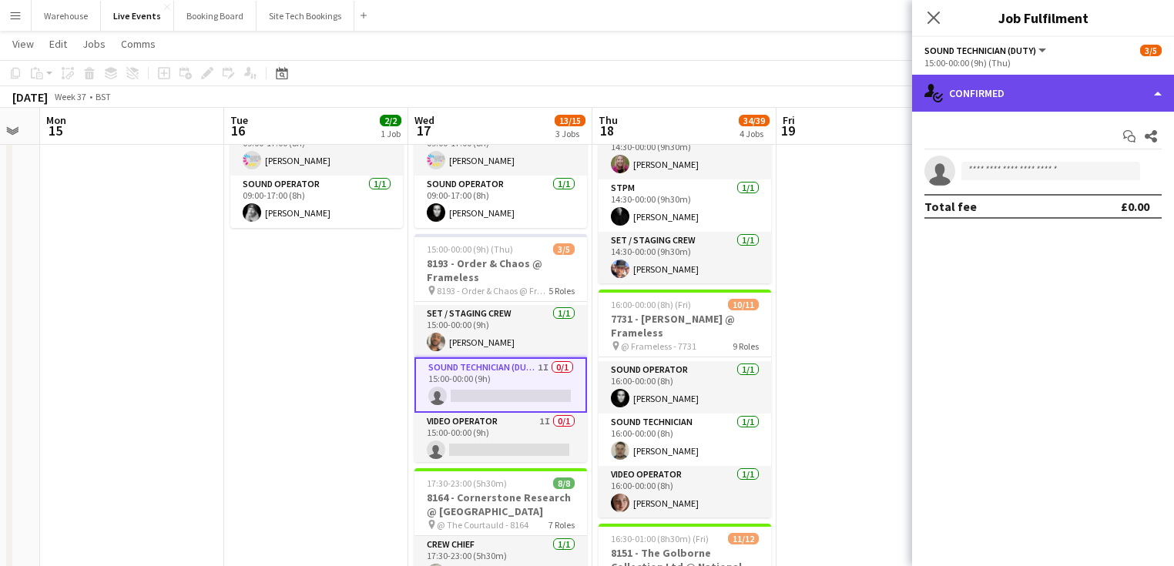
click at [964, 93] on div "single-neutral-actions-check-2 Confirmed" at bounding box center [1043, 93] width 262 height 37
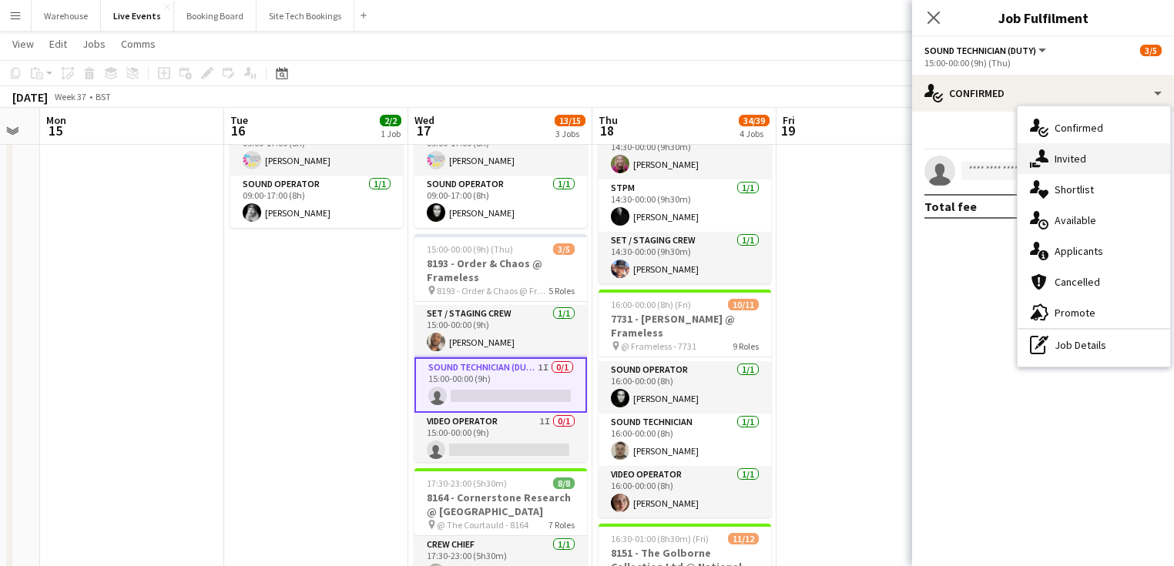
click at [1042, 151] on icon at bounding box center [1041, 155] width 13 height 13
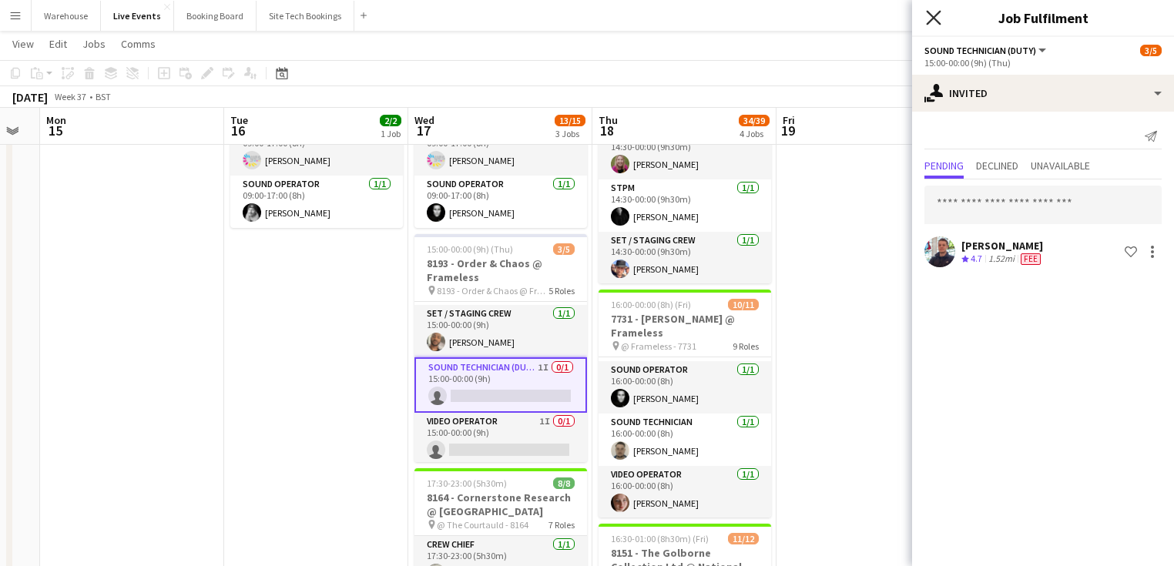
click at [937, 12] on icon "Close pop-in" at bounding box center [933, 17] width 15 height 15
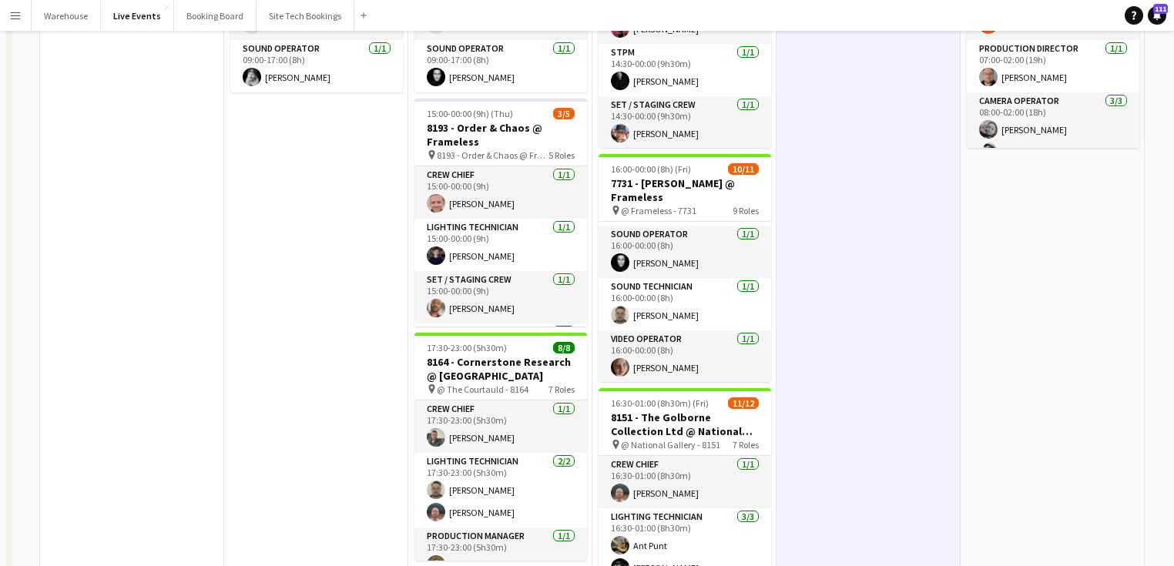
scroll to position [0, 0]
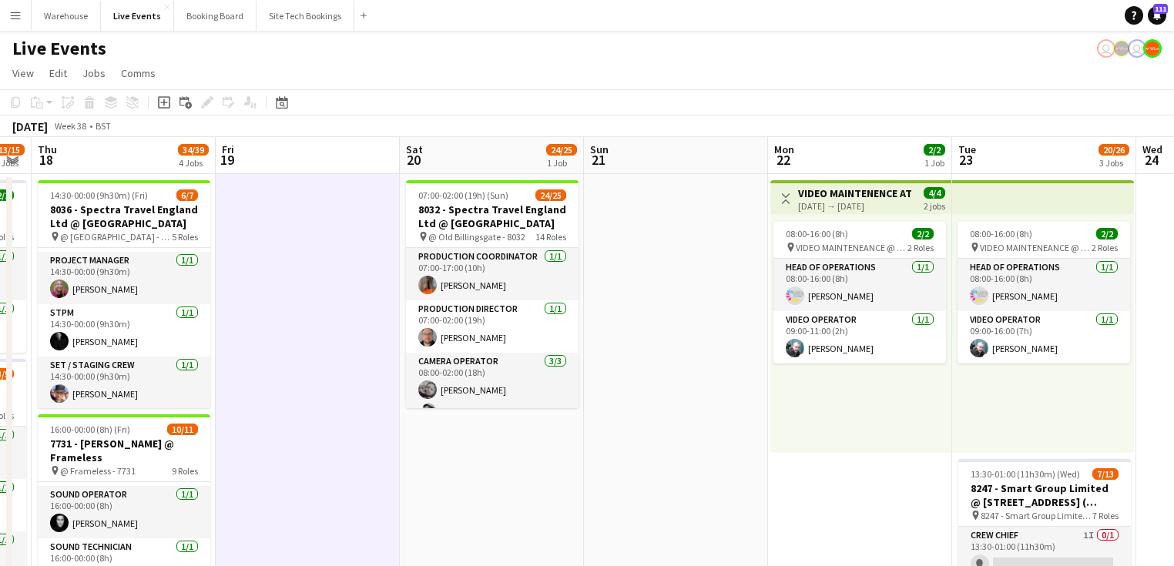
drag, startPoint x: 749, startPoint y: 434, endPoint x: 379, endPoint y: 408, distance: 370.8
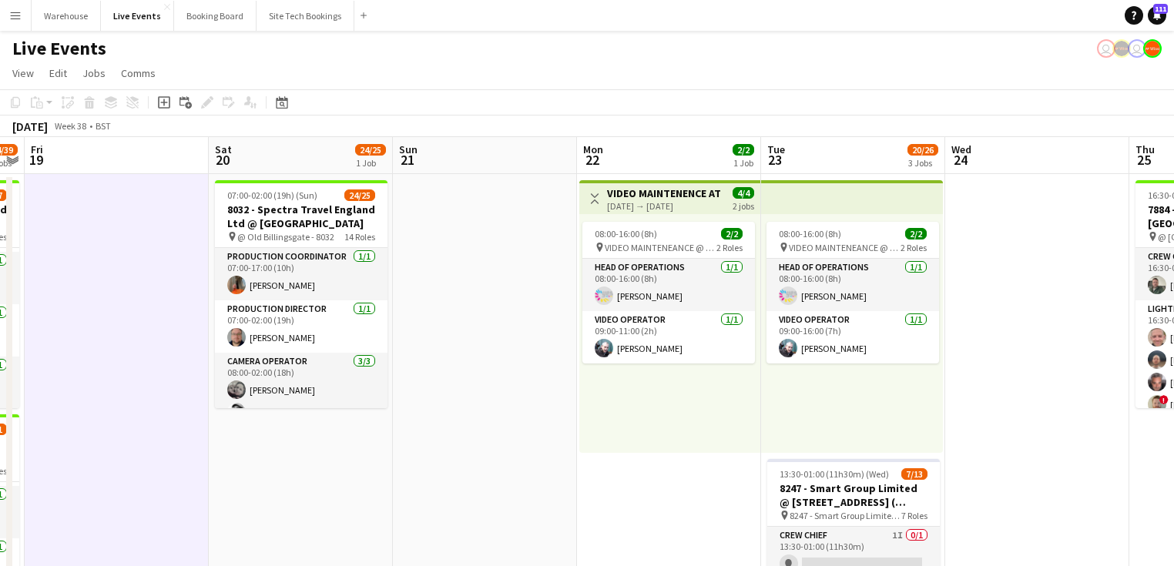
drag, startPoint x: 632, startPoint y: 467, endPoint x: 243, endPoint y: 426, distance: 391.2
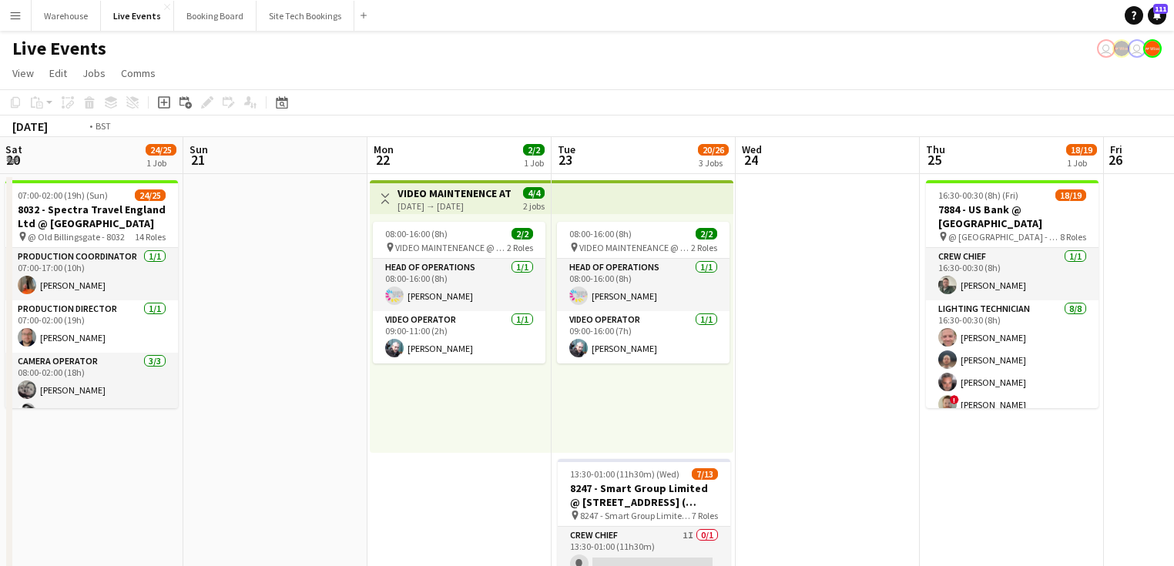
drag, startPoint x: 450, startPoint y: 423, endPoint x: 426, endPoint y: 413, distance: 25.9
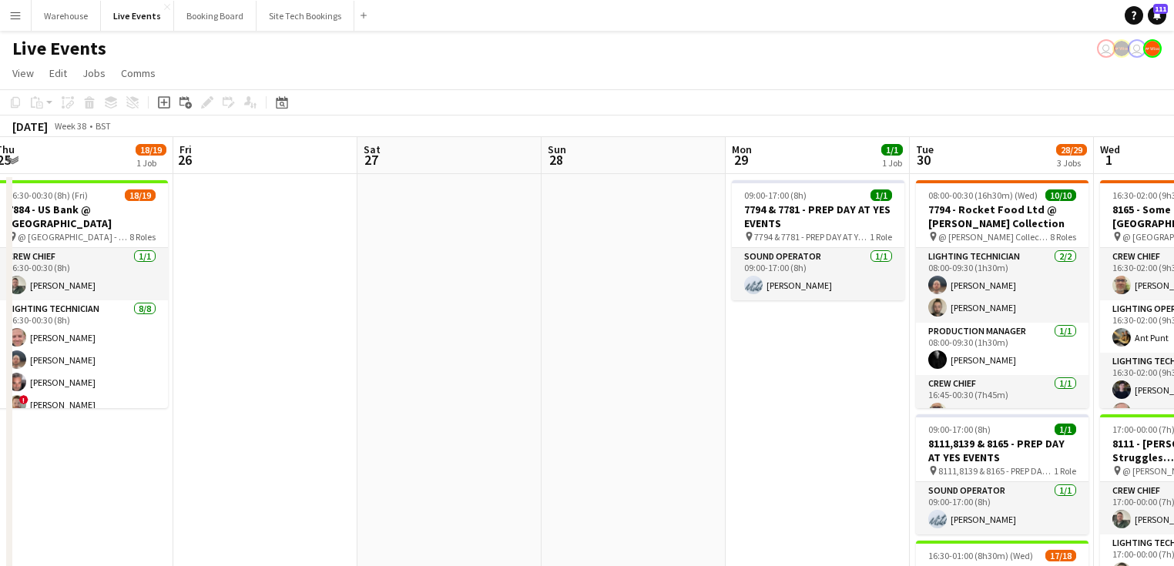
drag, startPoint x: 730, startPoint y: 434, endPoint x: 244, endPoint y: 391, distance: 488.0
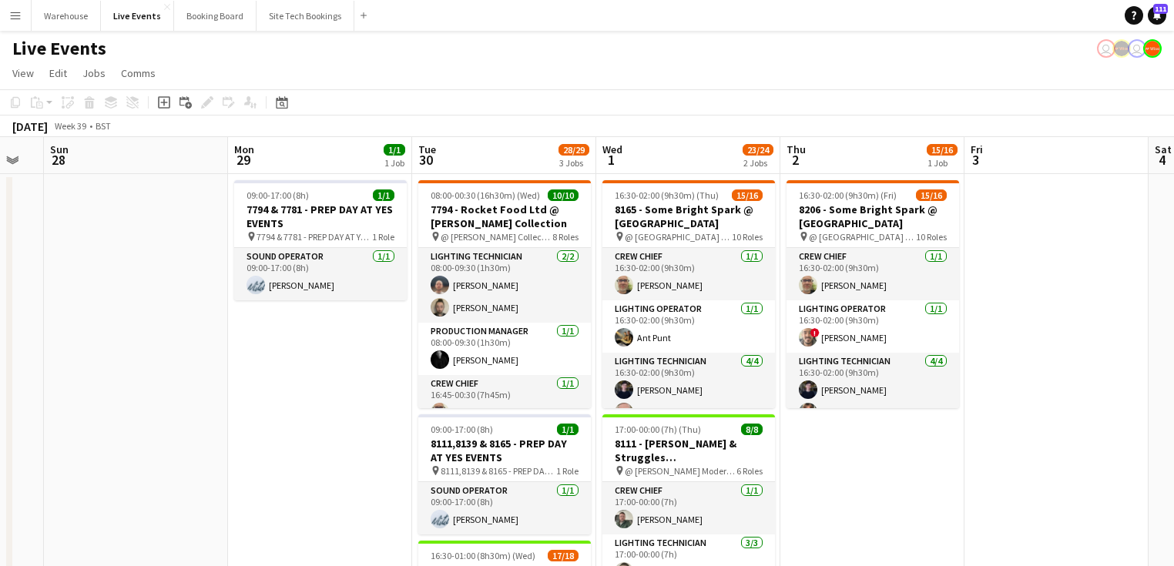
drag, startPoint x: 187, startPoint y: 390, endPoint x: 136, endPoint y: 384, distance: 52.0
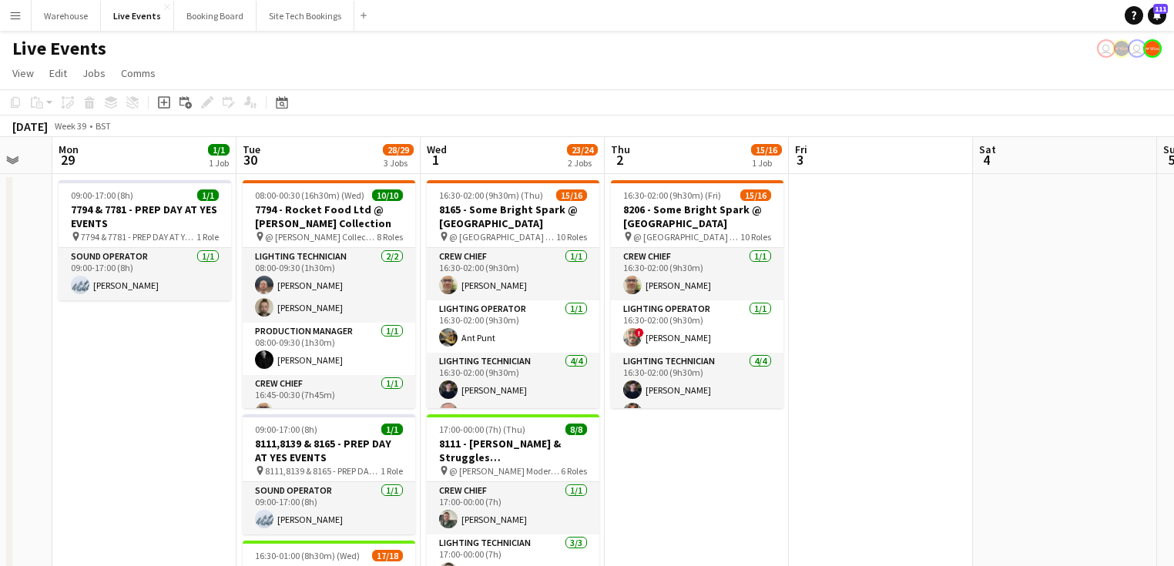
drag, startPoint x: 169, startPoint y: 339, endPoint x: 137, endPoint y: 333, distance: 32.2
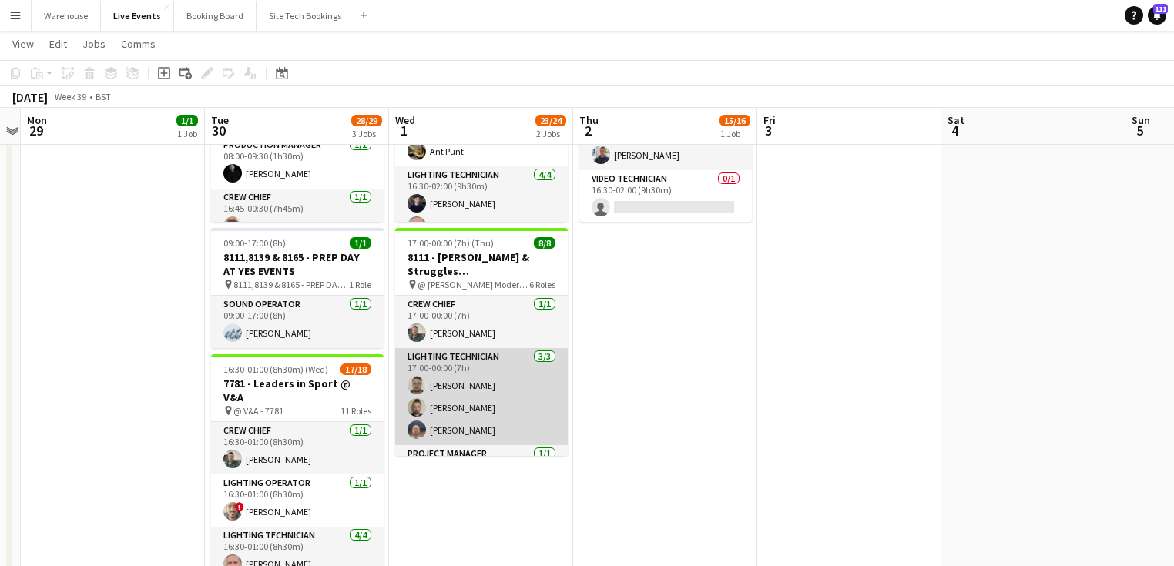
scroll to position [198, 0]
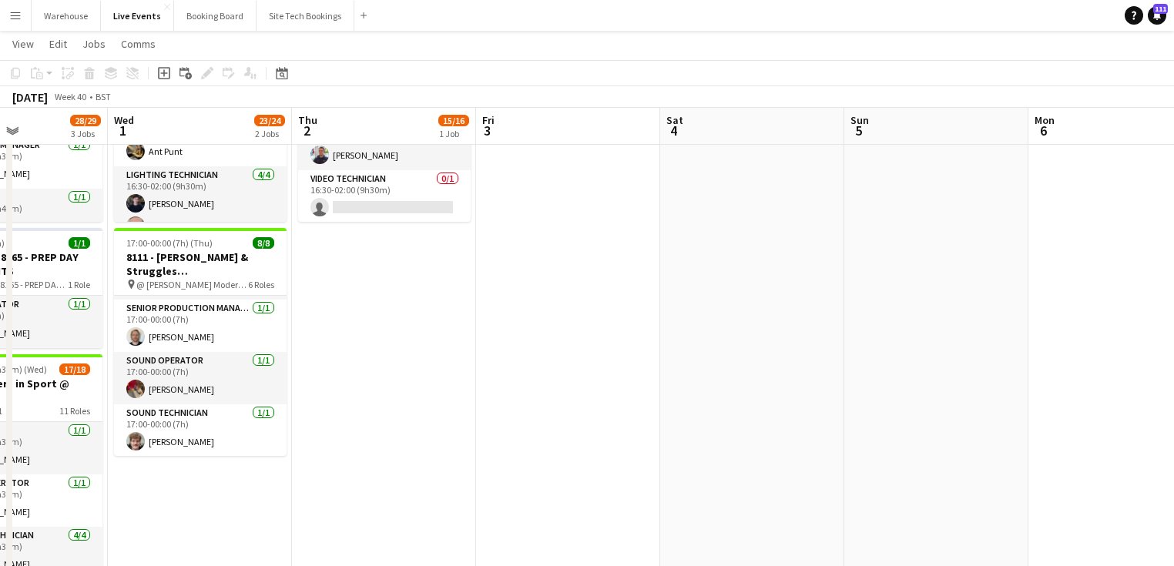
drag, startPoint x: 540, startPoint y: 403, endPoint x: 344, endPoint y: 399, distance: 196.5
click at [351, 401] on app-calendar-viewport "Sat 27 Sun 28 Mon 29 1/1 1 Job Tue 30 28/29 3 Jobs Wed 1 23/24 2 Jobs Thu 2 15/…" at bounding box center [587, 505] width 1174 height 1260
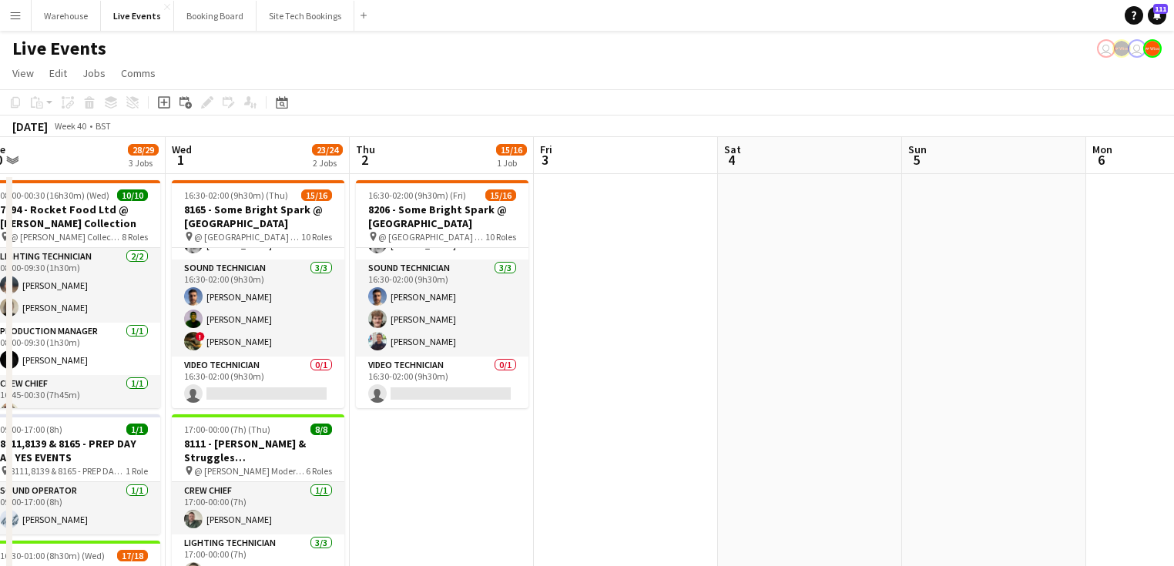
scroll to position [0, 463]
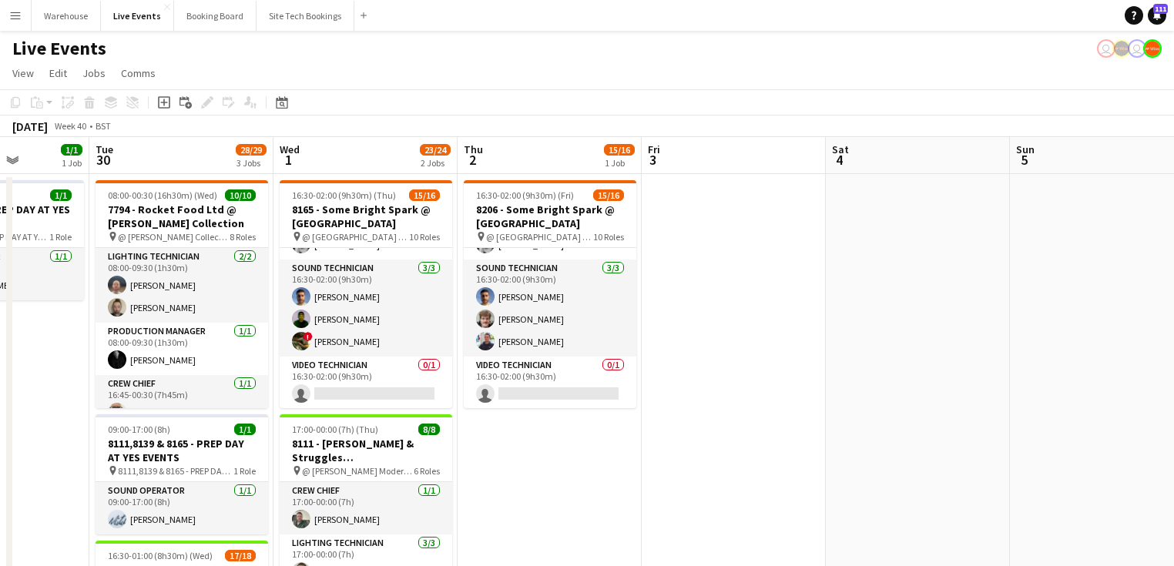
drag, startPoint x: 361, startPoint y: 421, endPoint x: 536, endPoint y: 421, distance: 175.6
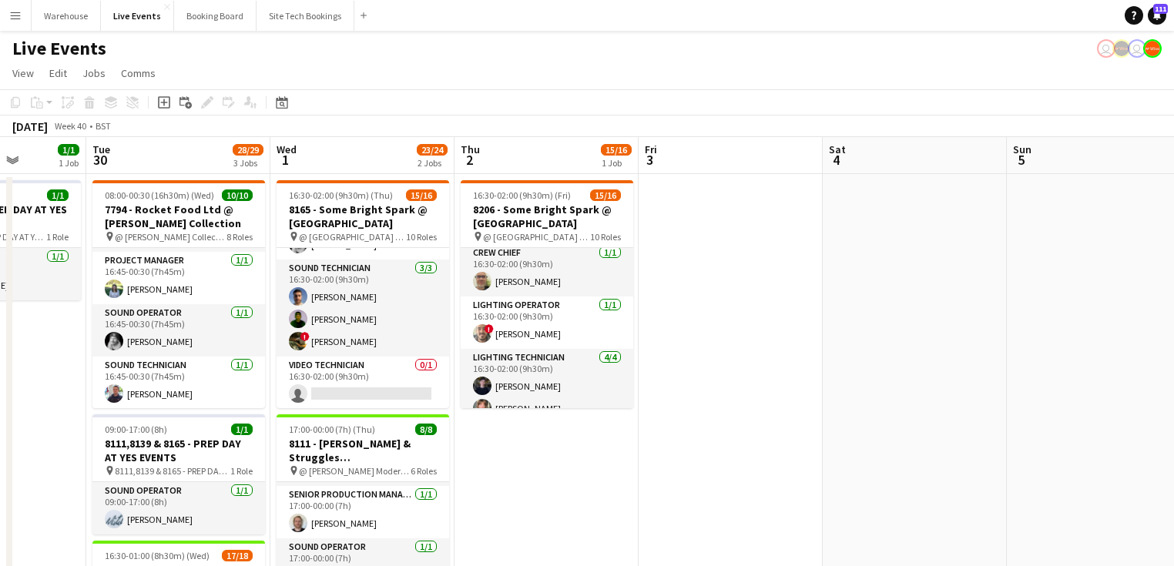
scroll to position [0, 468]
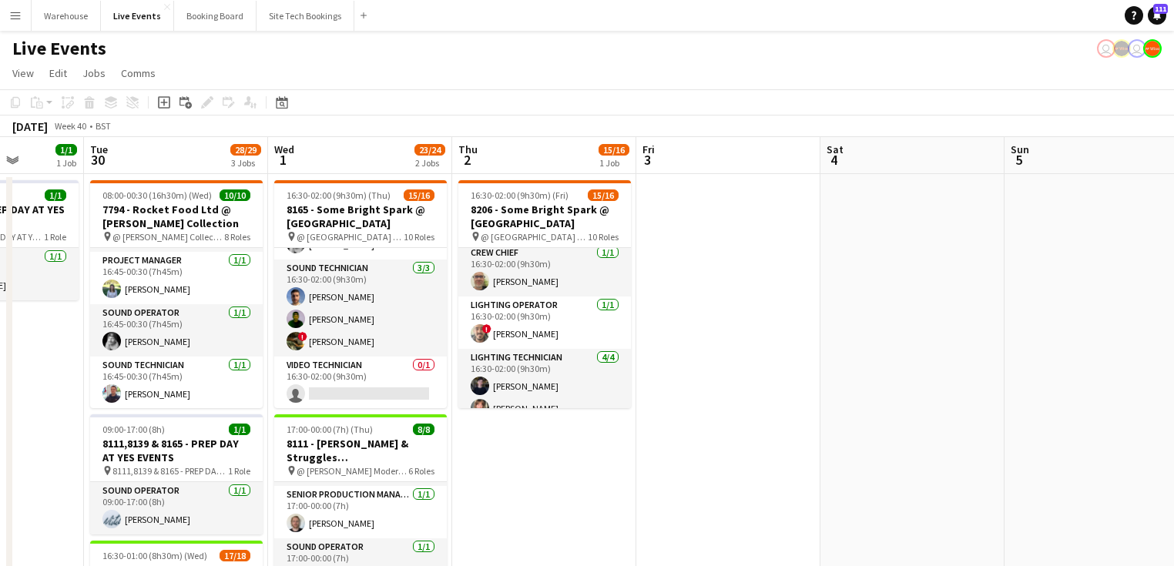
drag, startPoint x: 714, startPoint y: 461, endPoint x: 709, endPoint y: 451, distance: 11.0
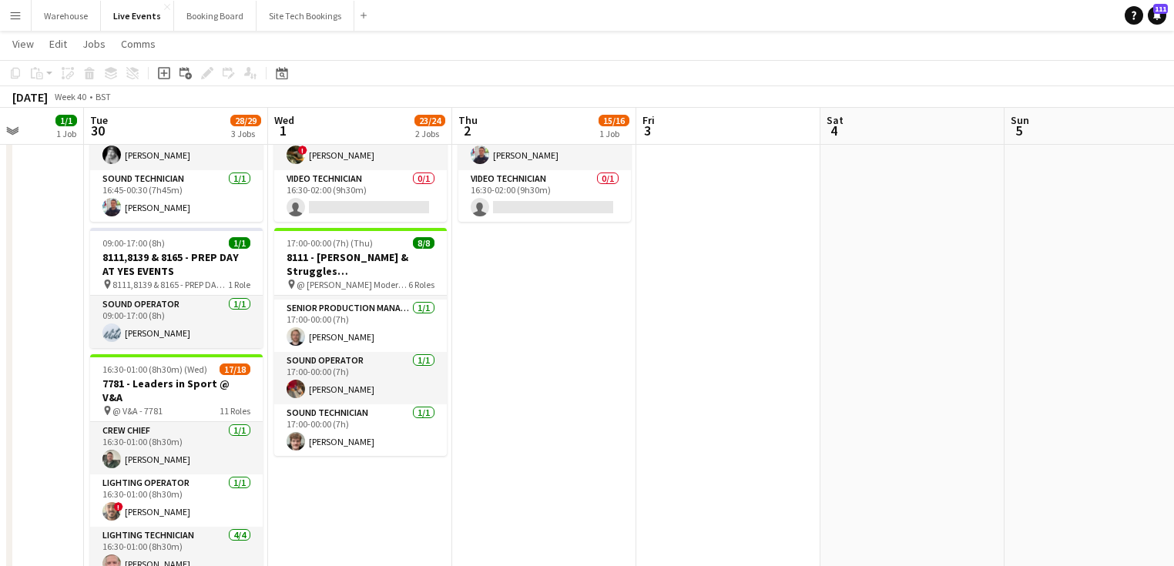
scroll to position [123, 0]
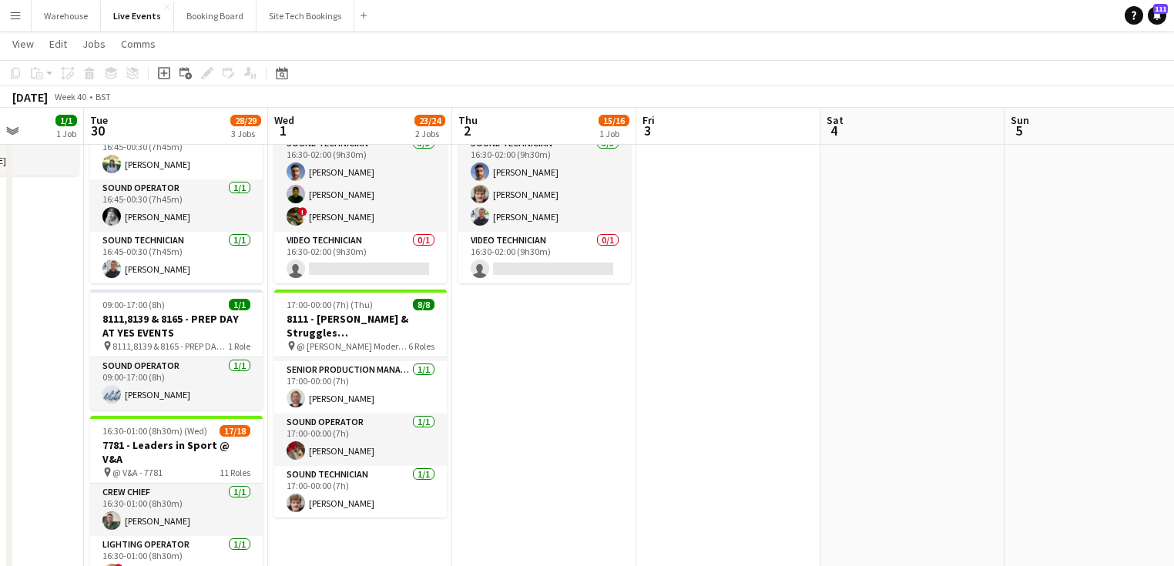
click at [18, 16] on app-icon "Menu" at bounding box center [15, 15] width 12 height 12
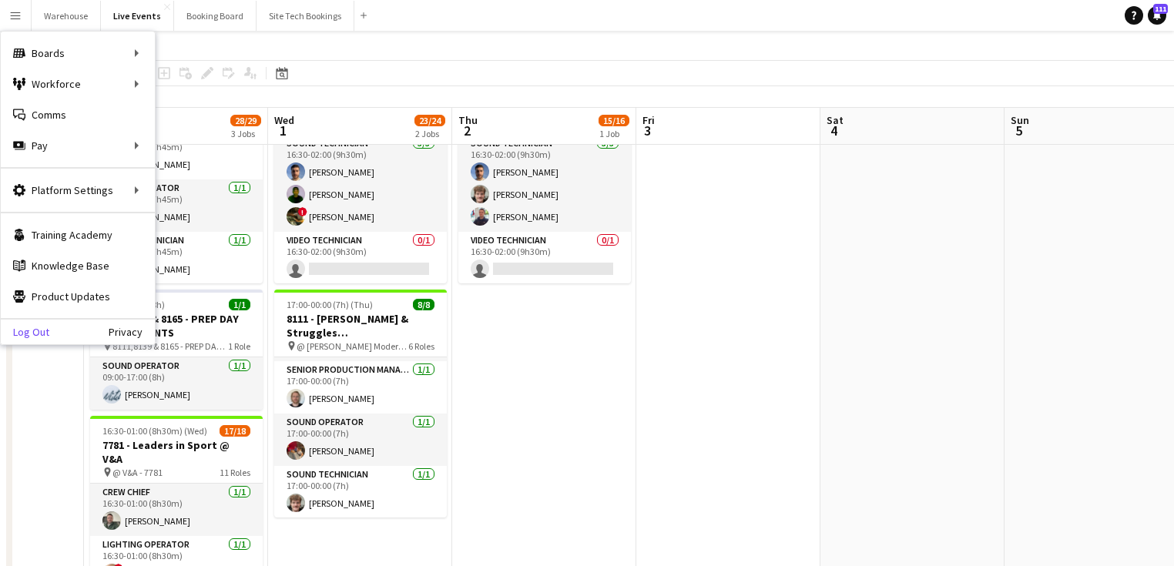
click at [29, 336] on link "Log Out" at bounding box center [25, 332] width 49 height 12
